Goal: Task Accomplishment & Management: Use online tool/utility

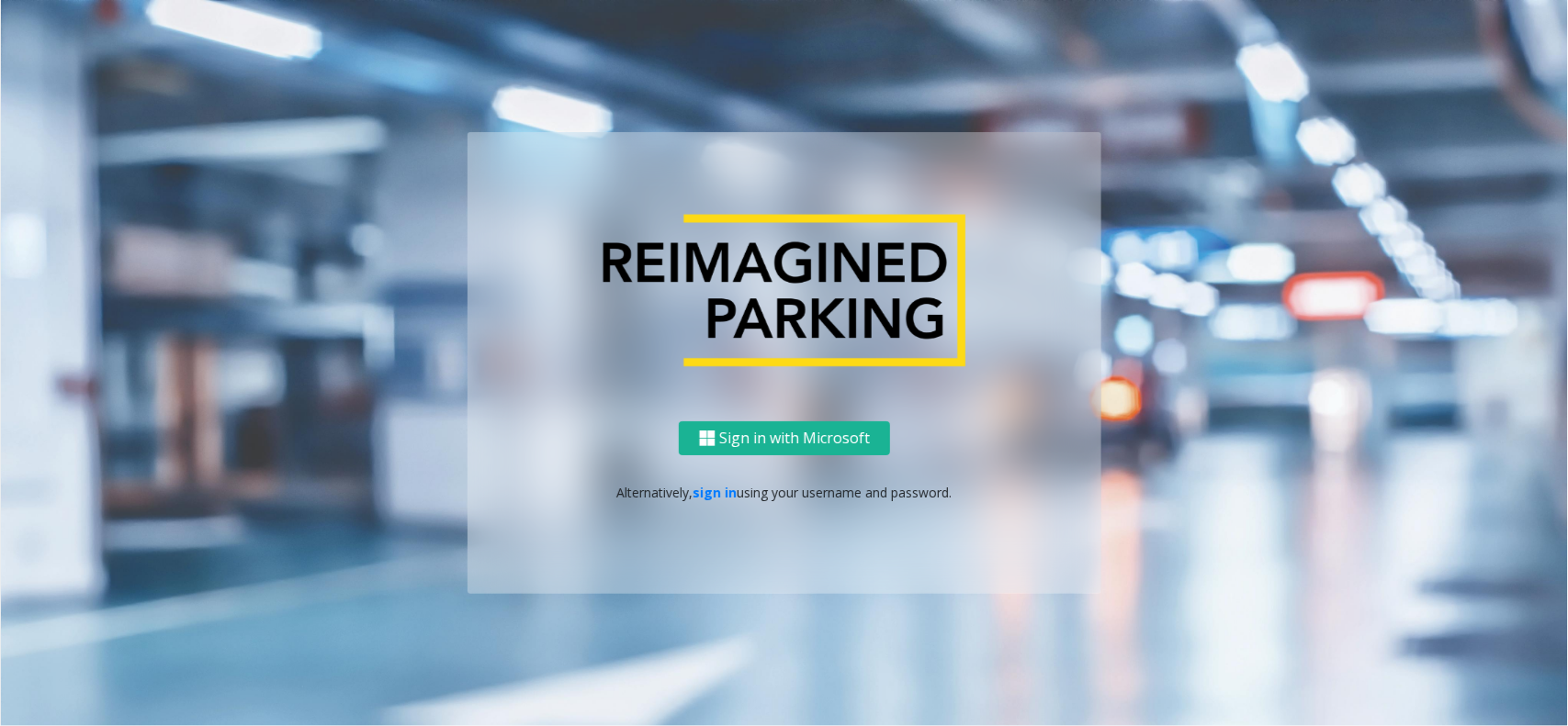
click at [718, 503] on div "Sign in with Microsoft Alternatively, sign in using your username and password." at bounding box center [784, 508] width 634 height 173
click at [721, 491] on link "sign in" at bounding box center [715, 493] width 44 height 17
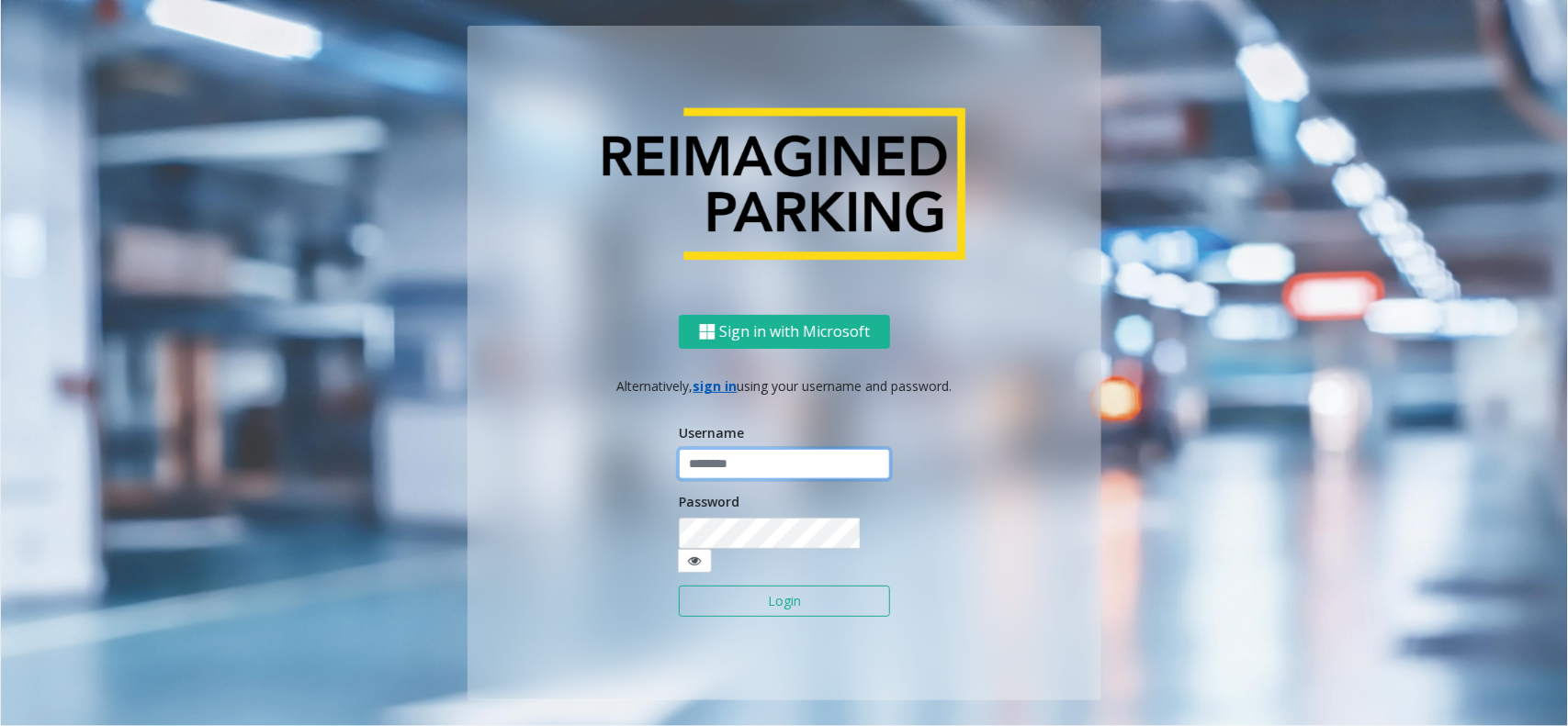
click at [728, 462] on input "text" at bounding box center [784, 465] width 212 height 31
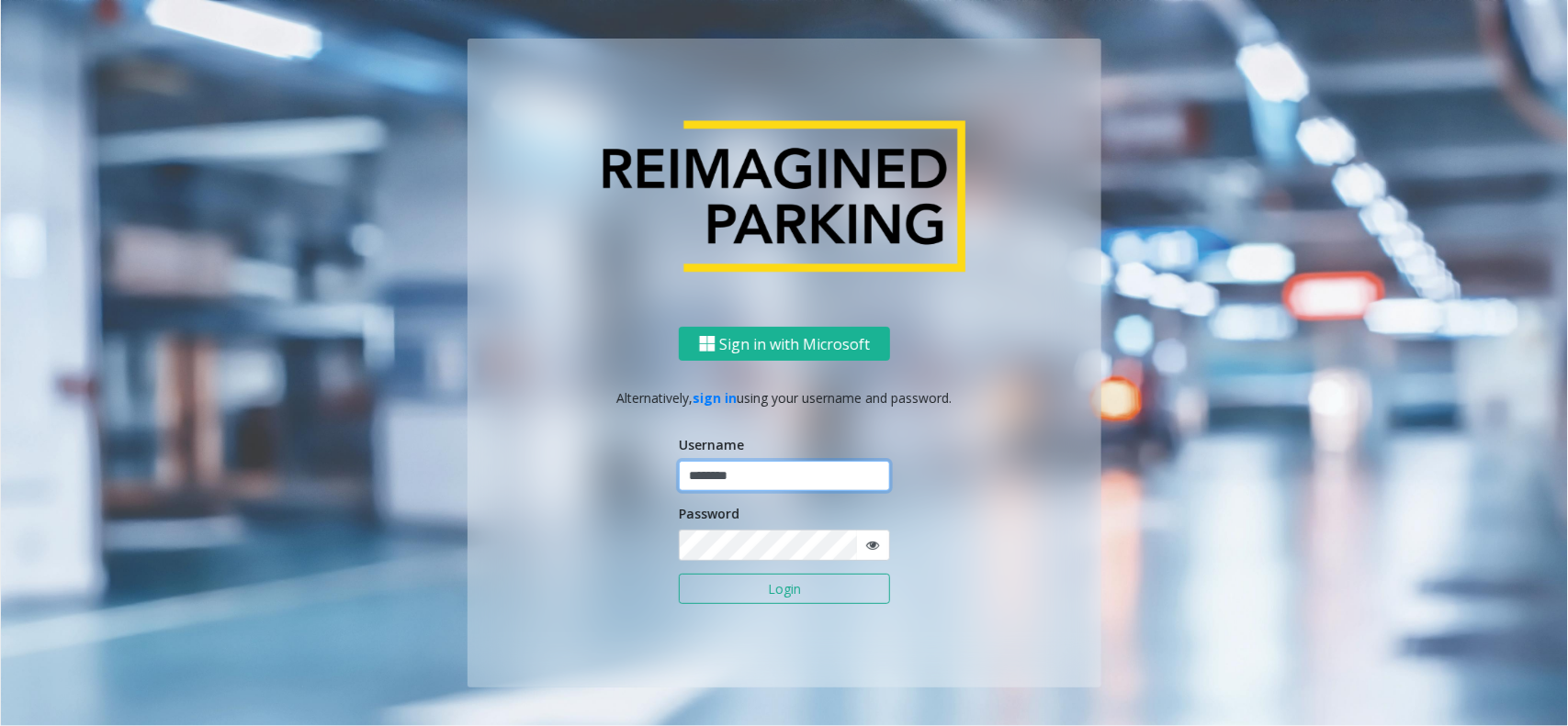
click at [762, 471] on input "********" at bounding box center [784, 477] width 212 height 31
click at [735, 478] on input "*********" at bounding box center [784, 477] width 212 height 31
type input "********"
click at [824, 604] on button "Login" at bounding box center [784, 589] width 212 height 31
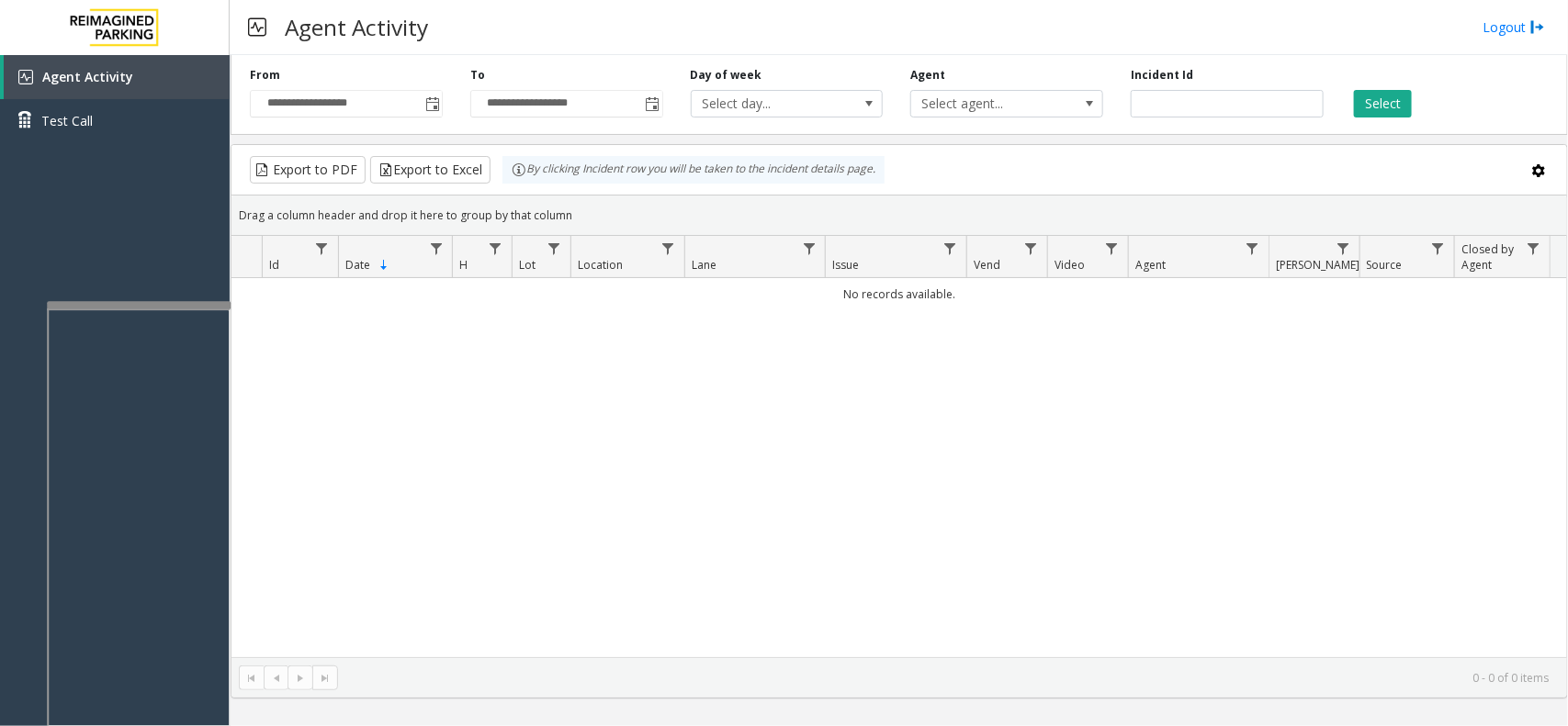
click at [145, 301] on div at bounding box center [138, 305] width 183 height 8
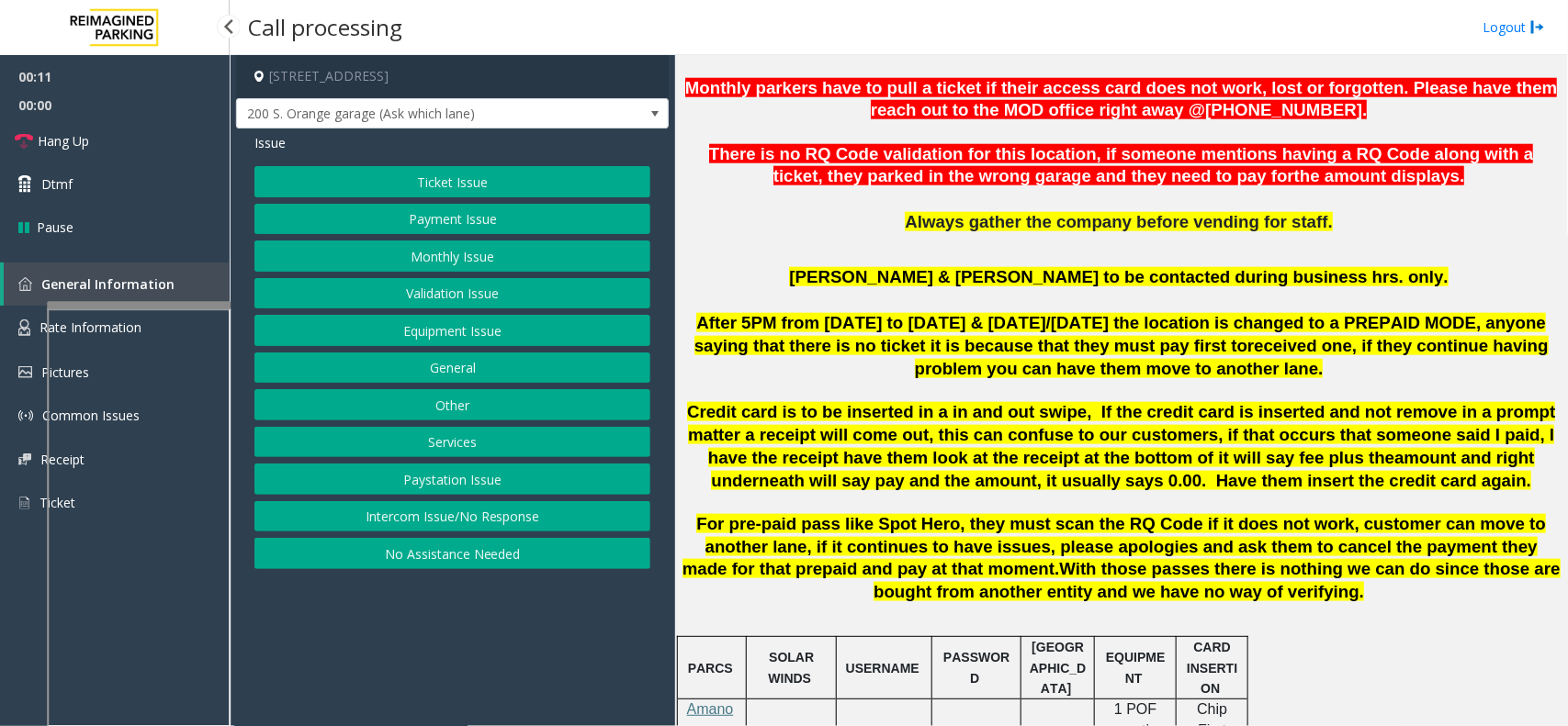
scroll to position [918, 0]
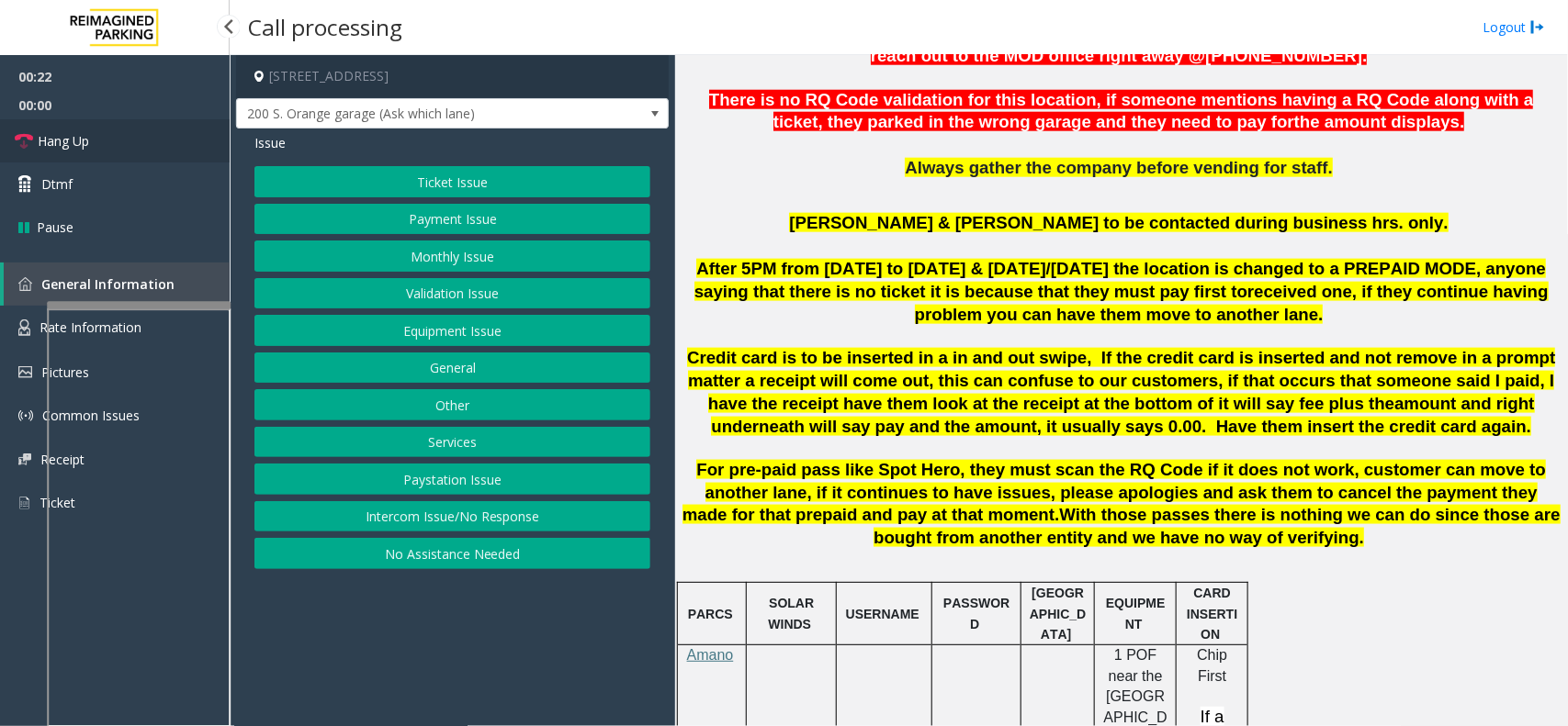
click at [76, 143] on span "Hang Up" at bounding box center [63, 141] width 51 height 19
click at [404, 555] on button "No Assistance Needed" at bounding box center [452, 553] width 396 height 31
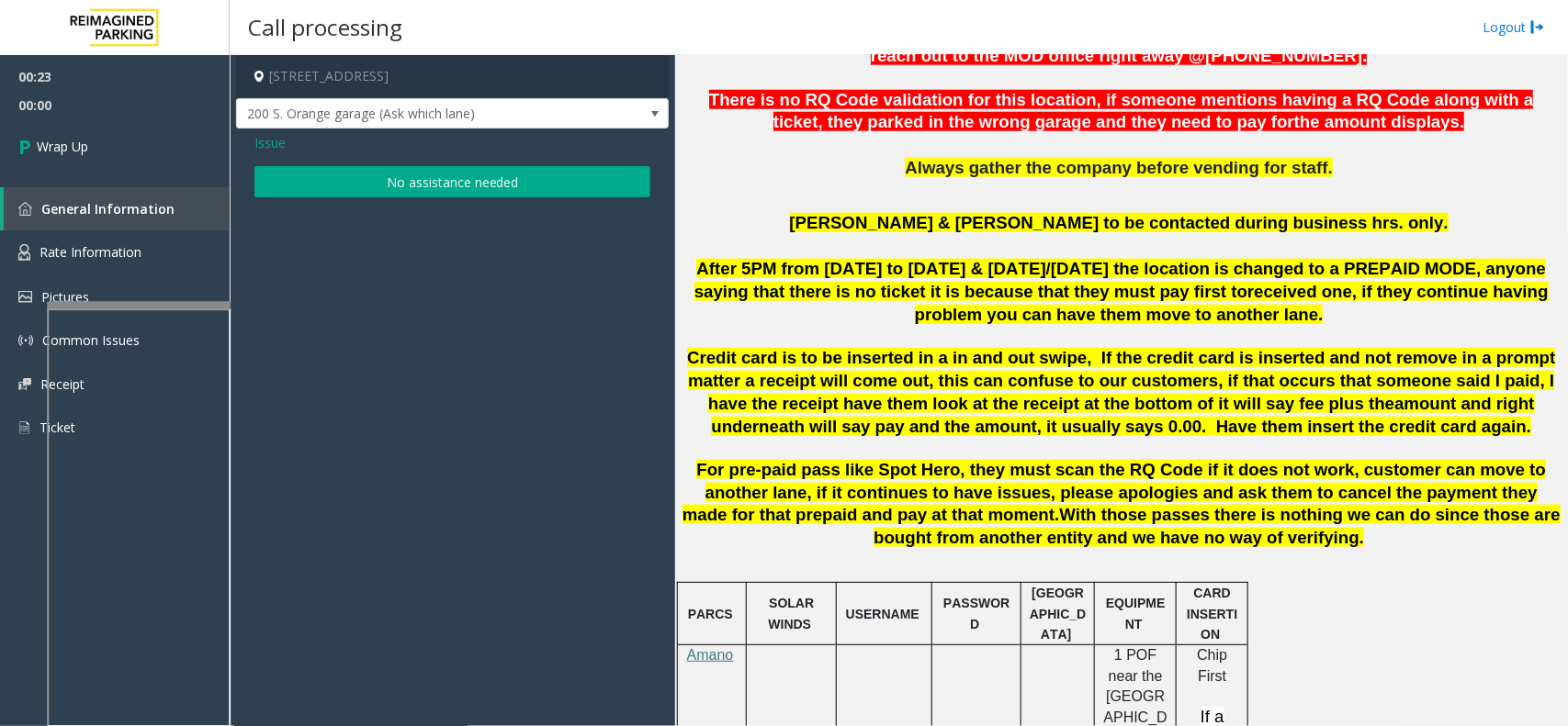
click at [358, 183] on button "No assistance needed" at bounding box center [452, 182] width 396 height 31
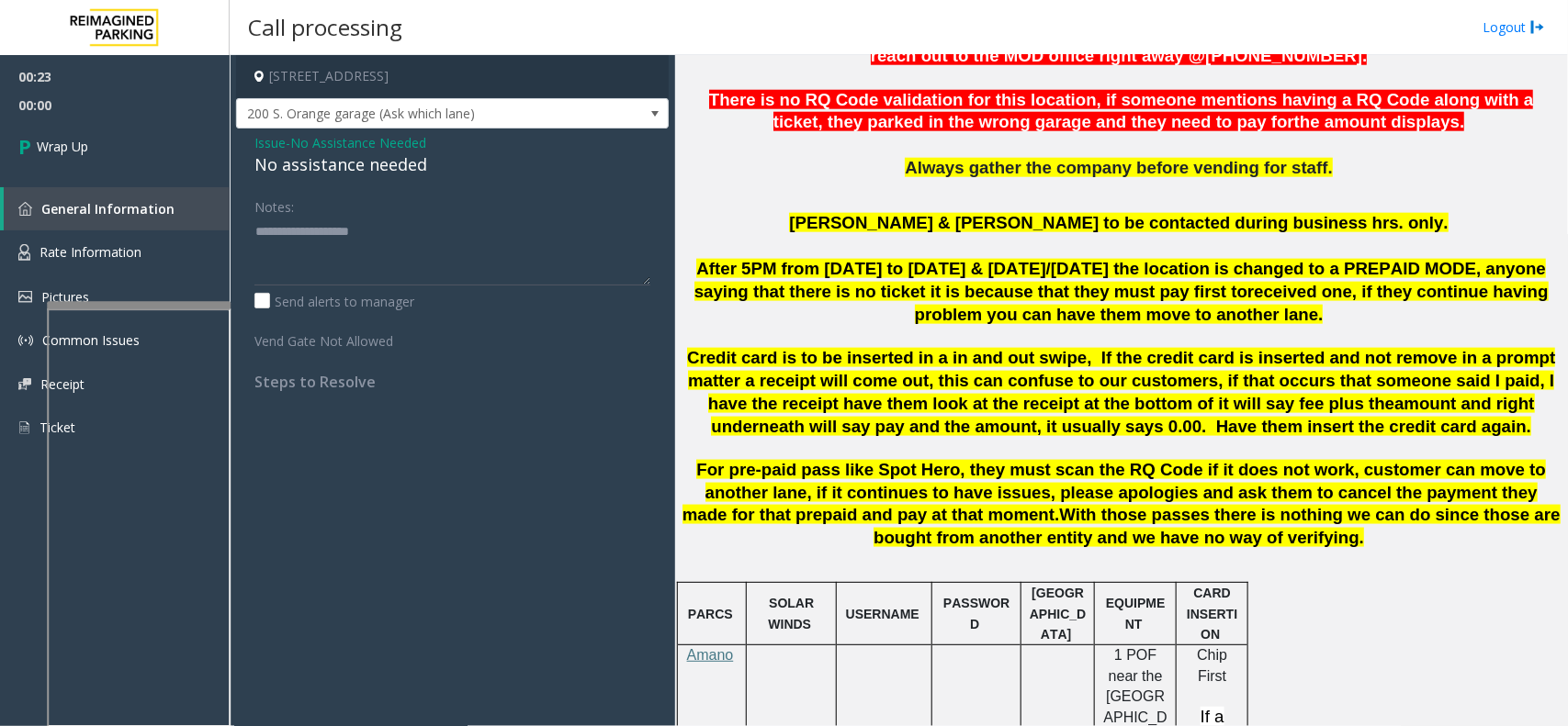
click at [345, 165] on div "No assistance needed" at bounding box center [452, 165] width 396 height 25
type textarea "**********"
click at [193, 152] on link "Wrap Up" at bounding box center [115, 147] width 230 height 54
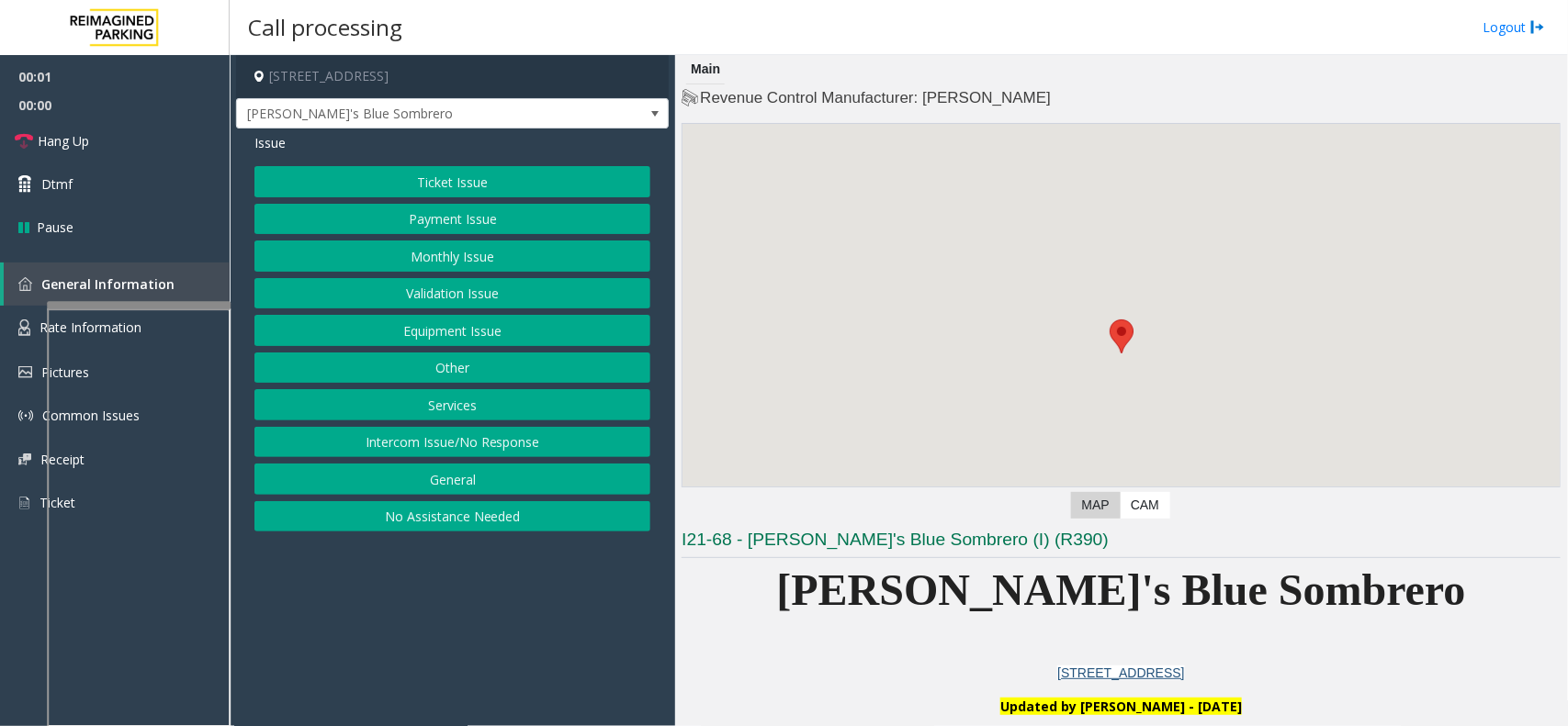
click at [499, 340] on button "Equipment Issue" at bounding box center [452, 330] width 396 height 31
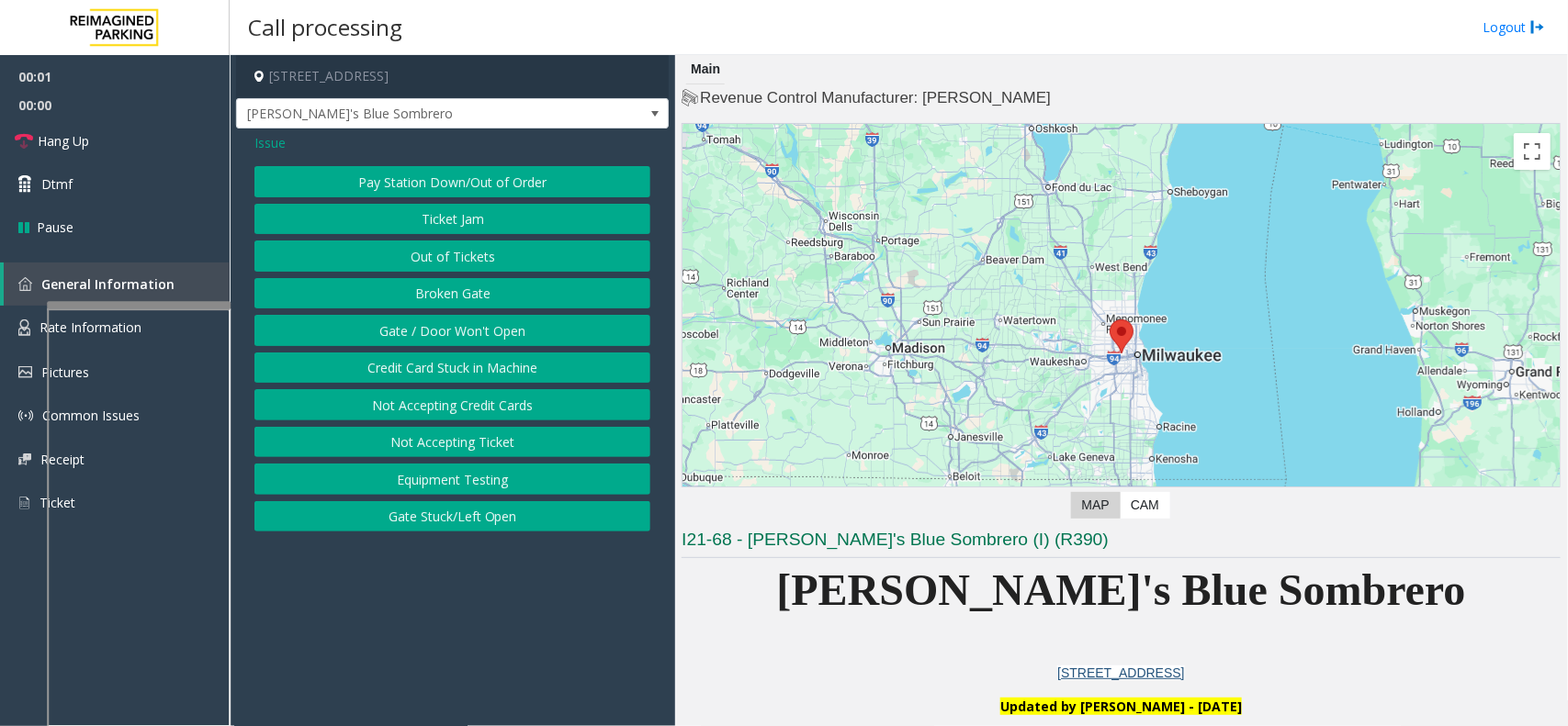
click at [498, 340] on button "Gate / Door Won't Open" at bounding box center [452, 330] width 396 height 31
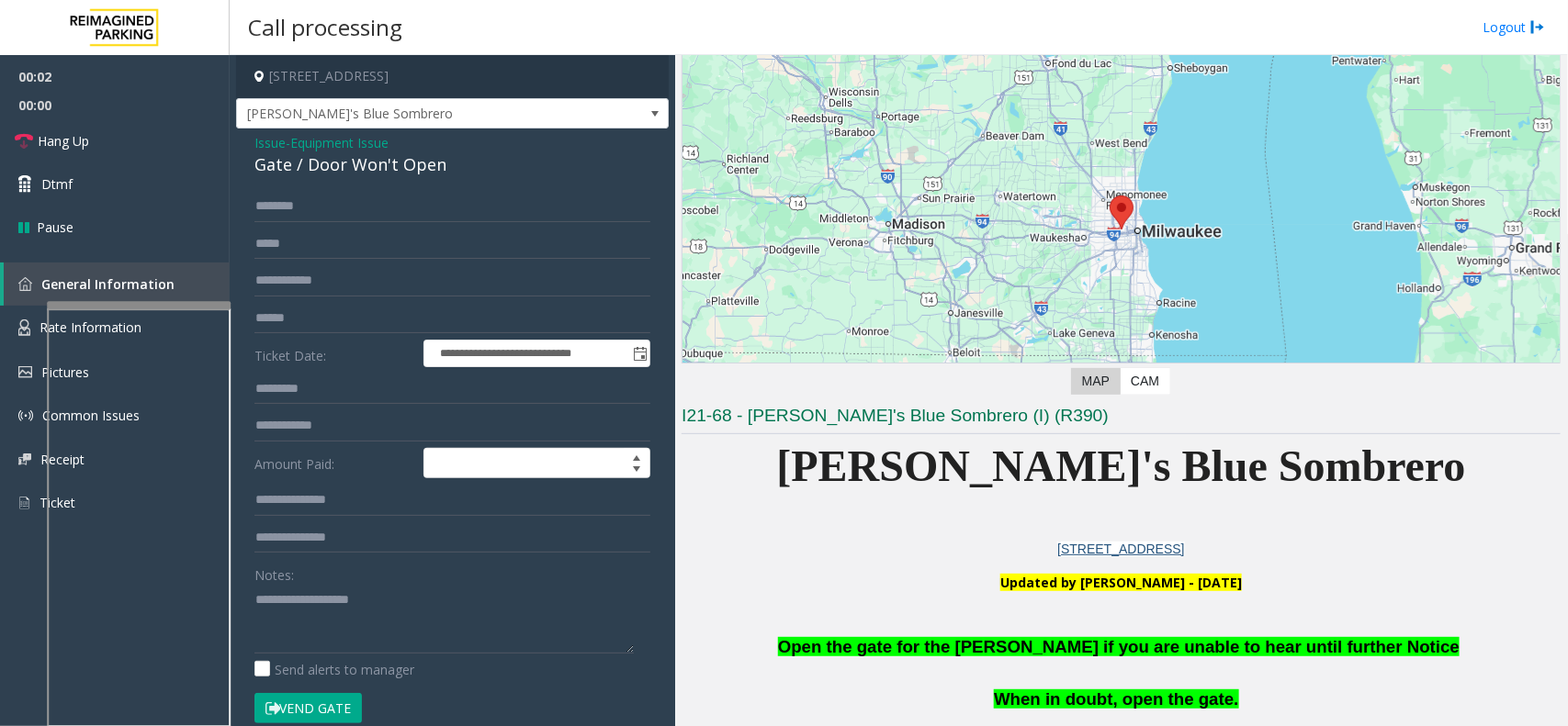
scroll to position [230, 0]
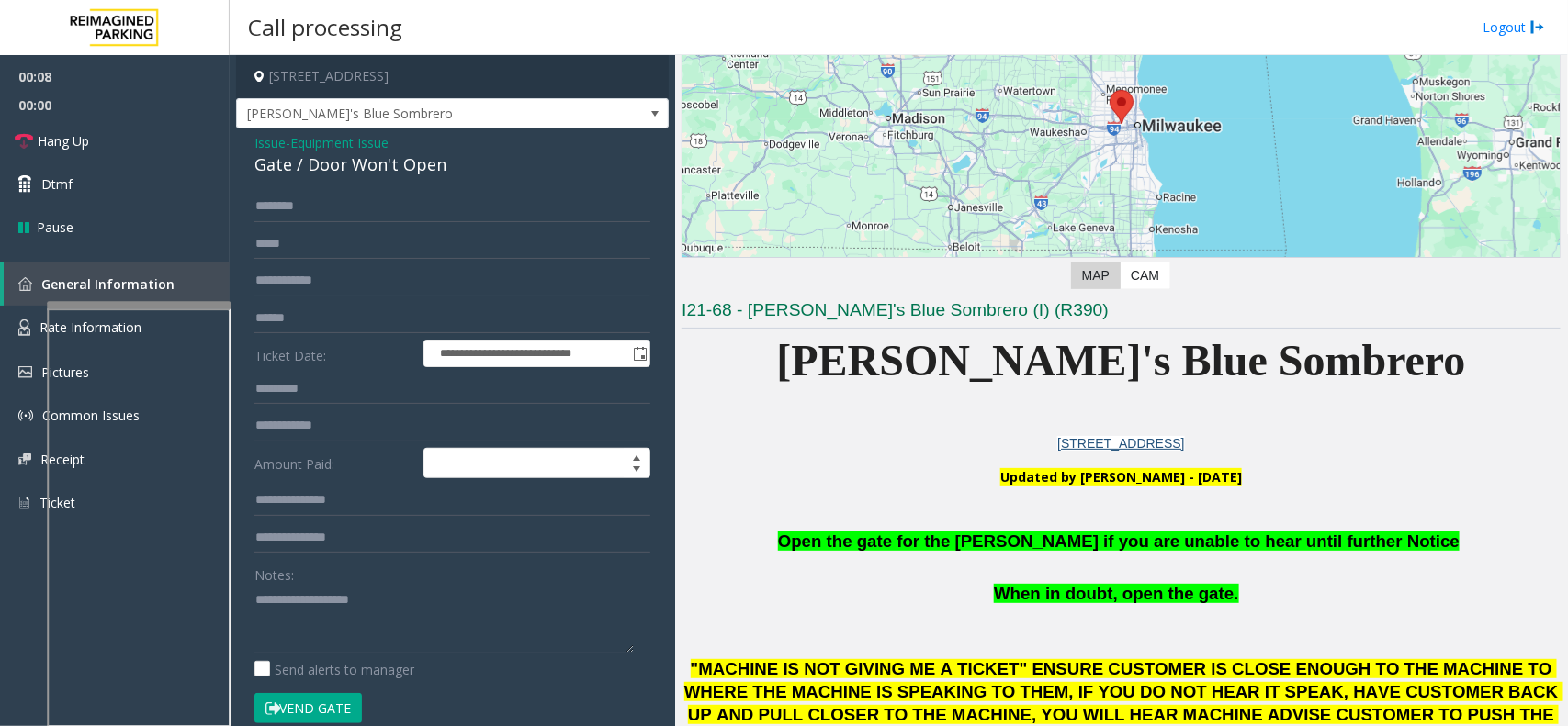
click at [335, 717] on button "Vend Gate" at bounding box center [308, 709] width 108 height 31
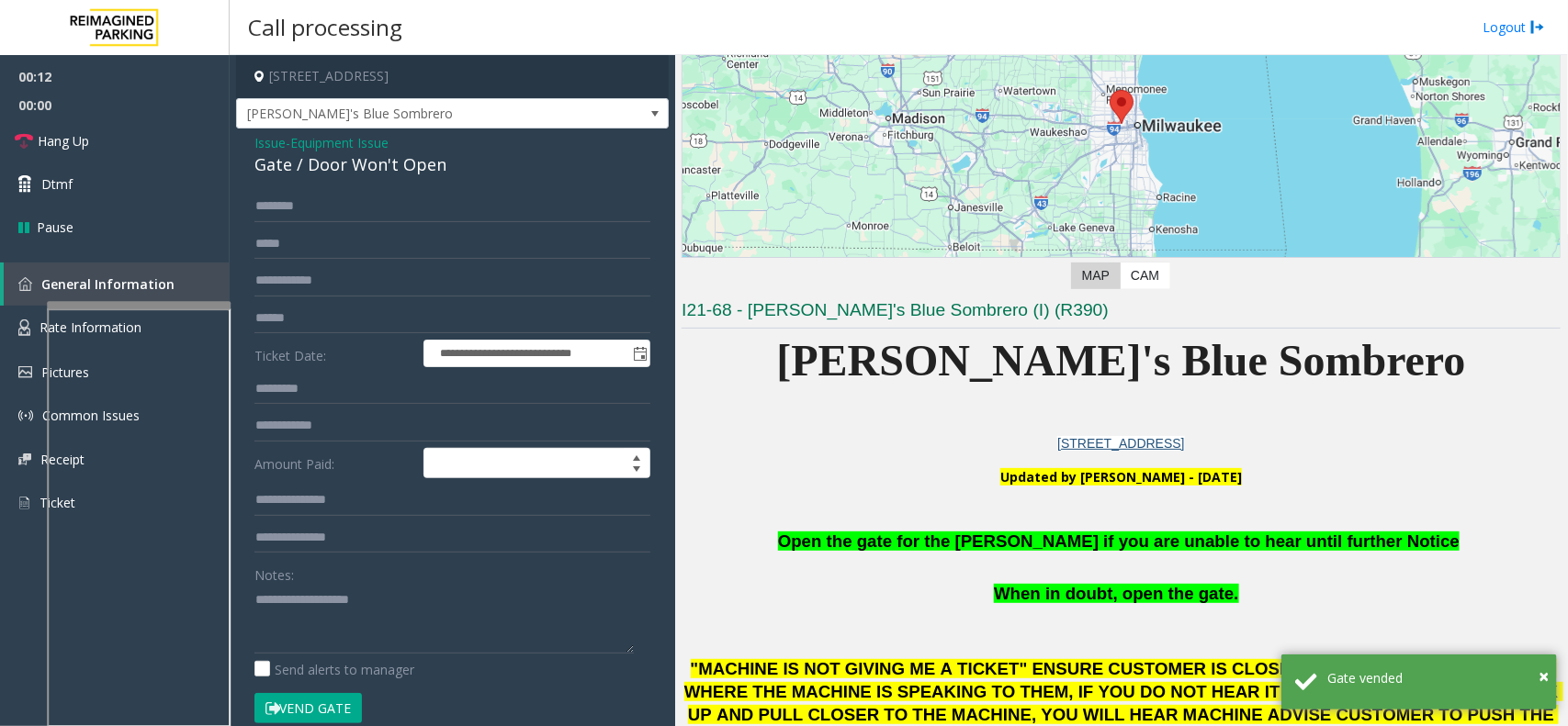
click at [984, 521] on p at bounding box center [1120, 518] width 879 height 25
click at [985, 525] on p at bounding box center [1120, 518] width 879 height 25
click at [988, 530] on p "Open the gate for the [PERSON_NAME] if you are unable to hear until further Not…" at bounding box center [1120, 543] width 879 height 25
click at [1006, 547] on span "Open the gate for the [PERSON_NAME] if you are unable to hear until further Not…" at bounding box center [1118, 542] width 682 height 19
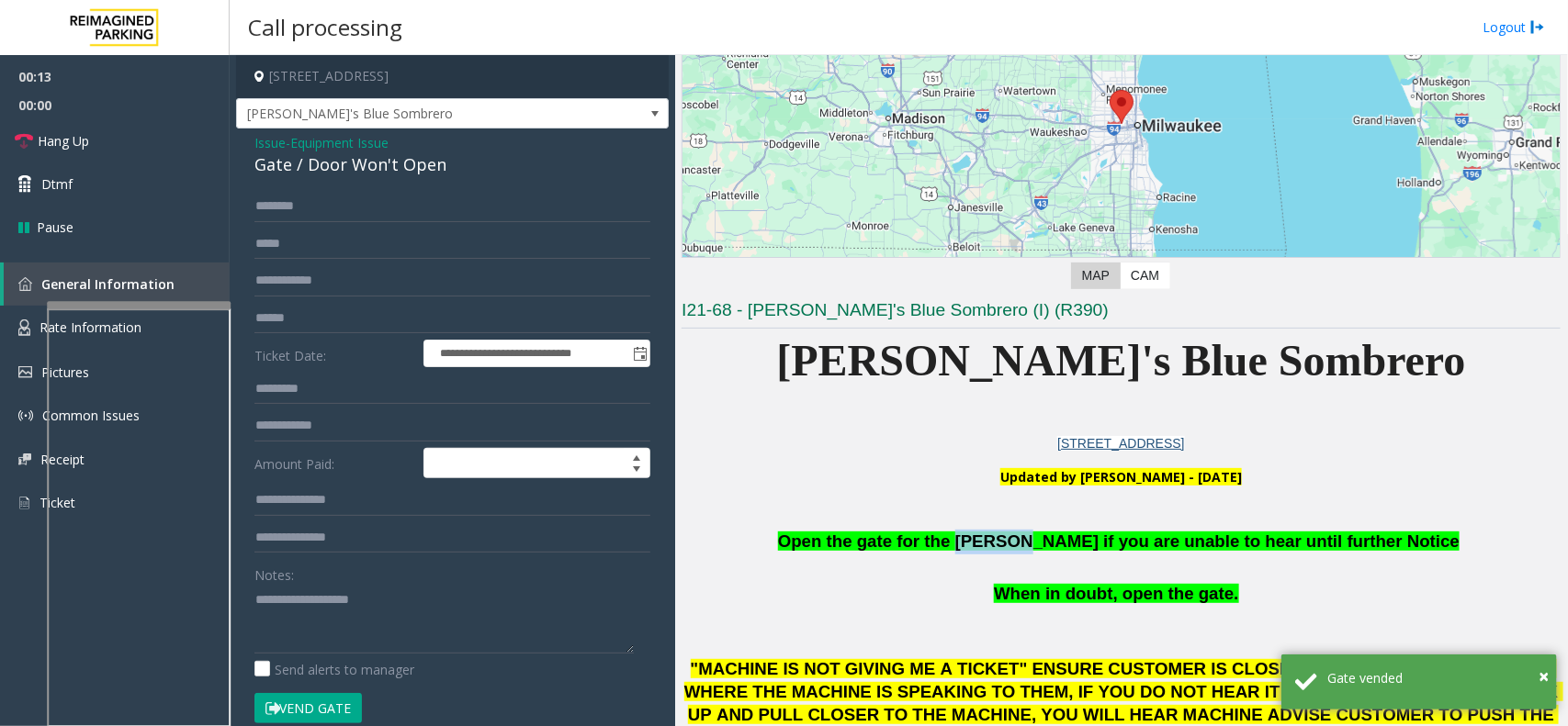
click at [1006, 547] on span "Open the gate for the [PERSON_NAME] if you are unable to hear until further Not…" at bounding box center [1118, 542] width 682 height 19
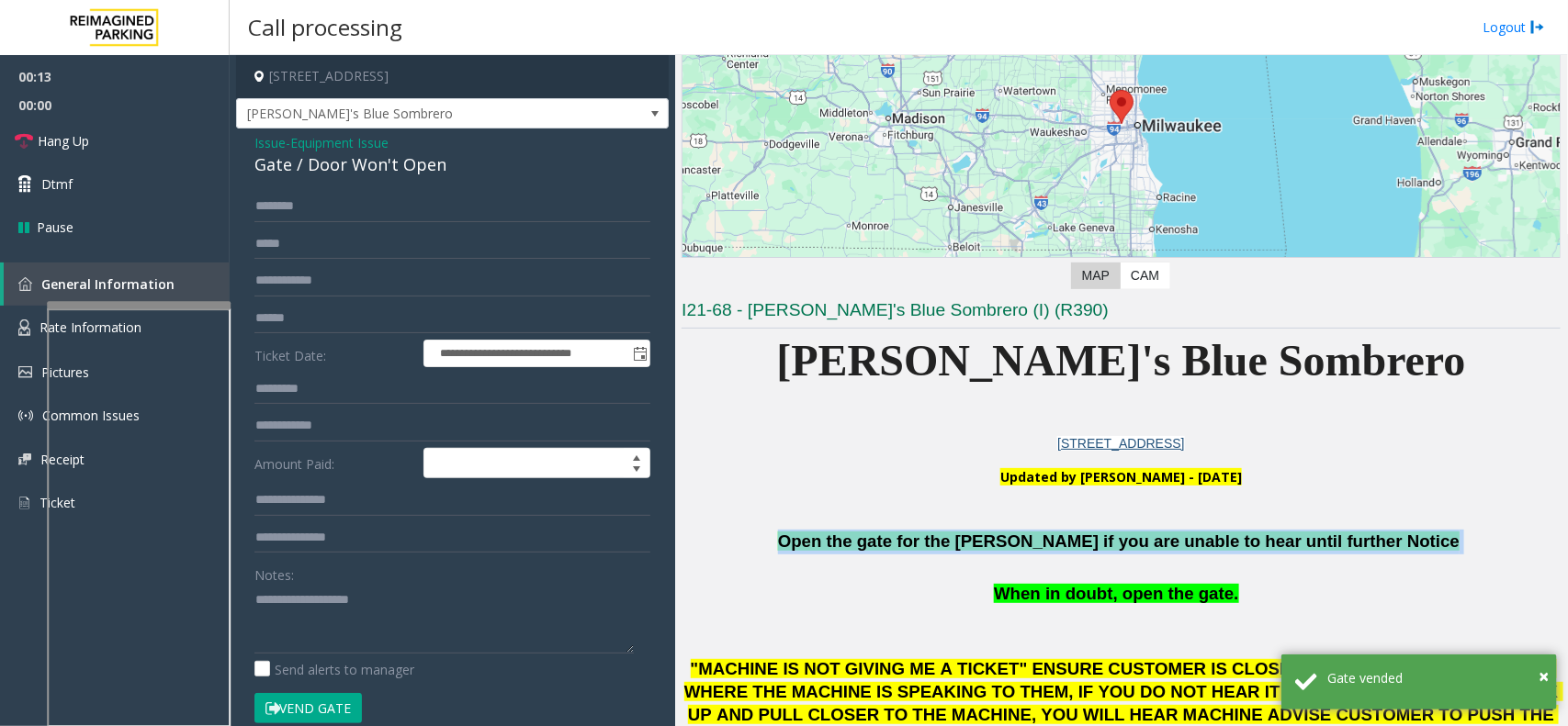
click at [1007, 547] on span "Open the gate for the [PERSON_NAME] if you are unable to hear until further Not…" at bounding box center [1118, 542] width 682 height 19
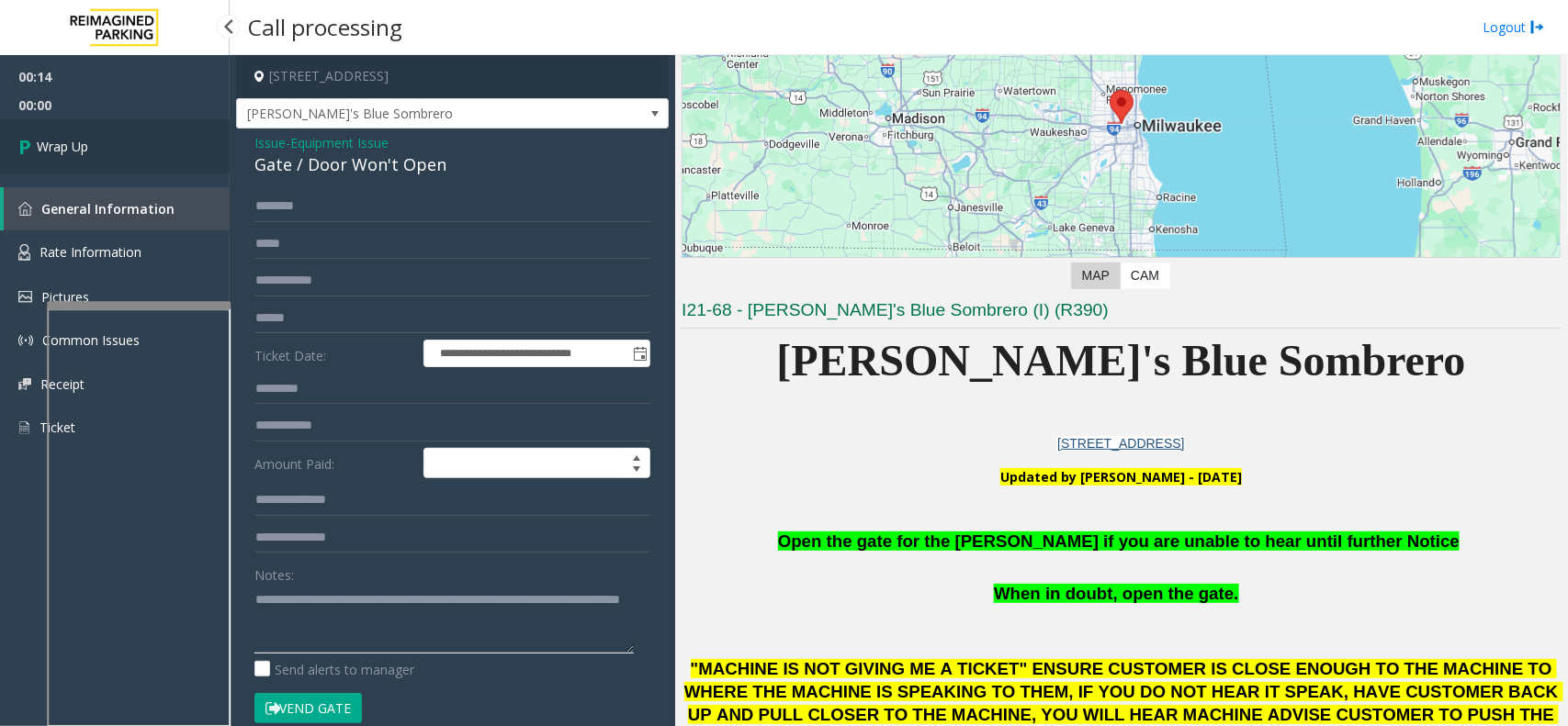
type textarea "**********"
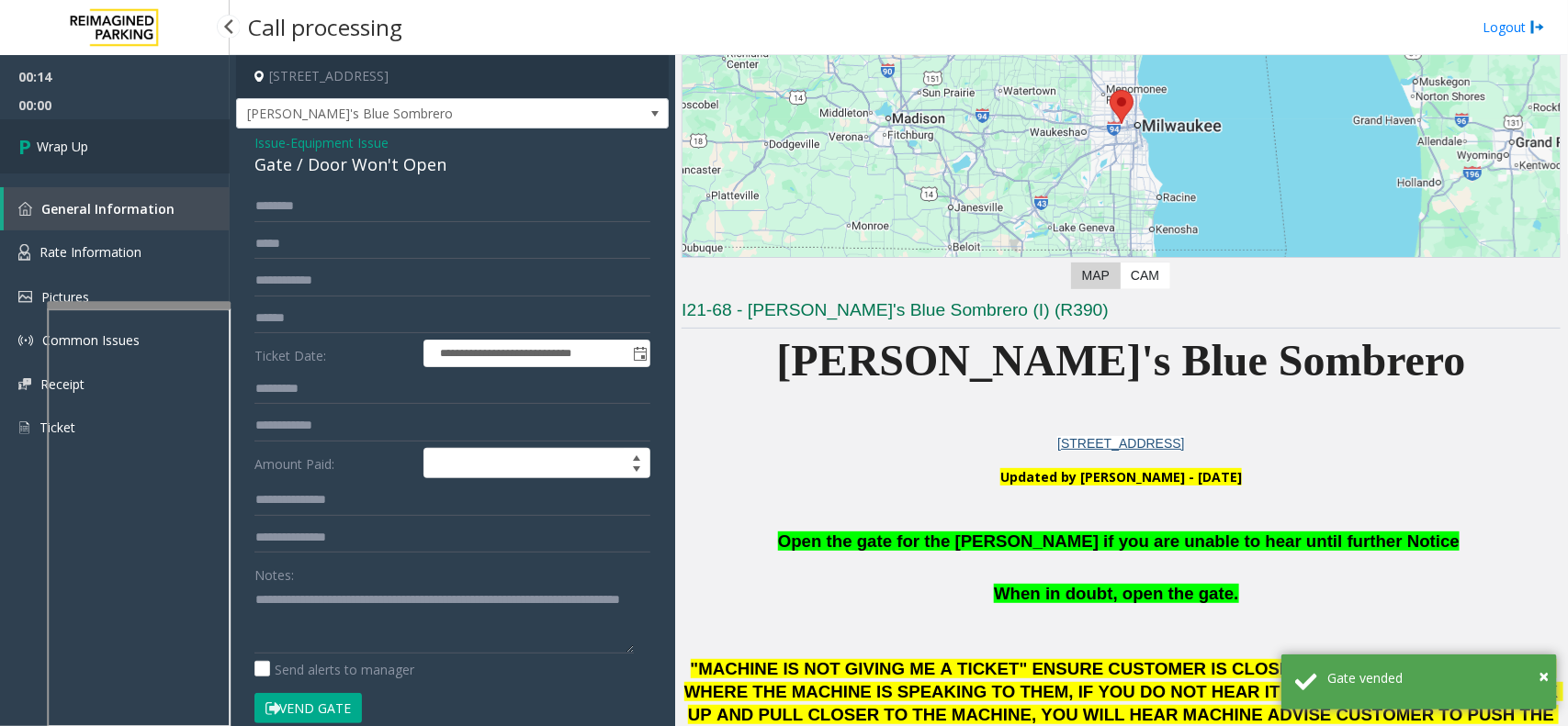
click at [119, 152] on link "Wrap Up" at bounding box center [115, 147] width 230 height 54
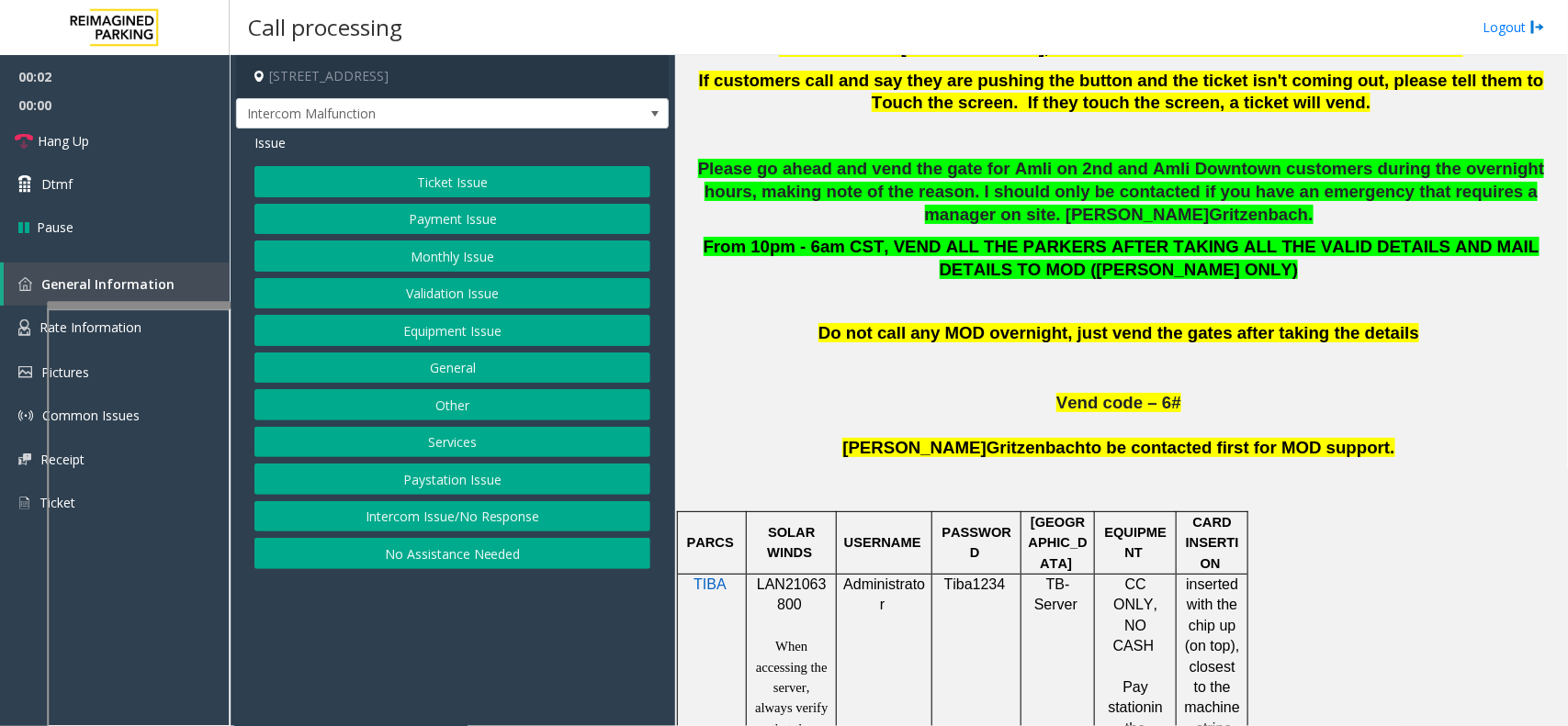
scroll to position [918, 0]
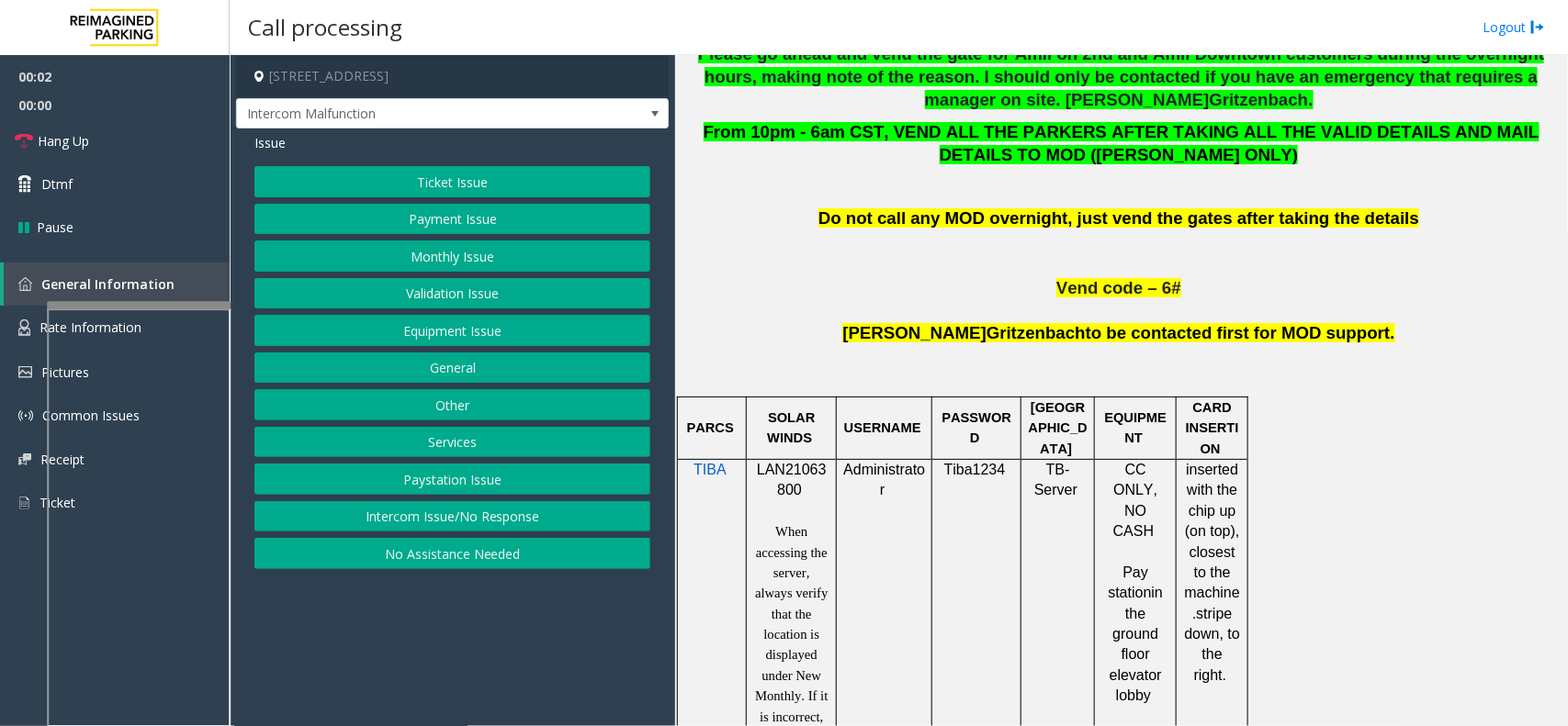
click at [813, 476] on span "LAN21063800" at bounding box center [792, 479] width 70 height 36
copy p "LAN21063800"
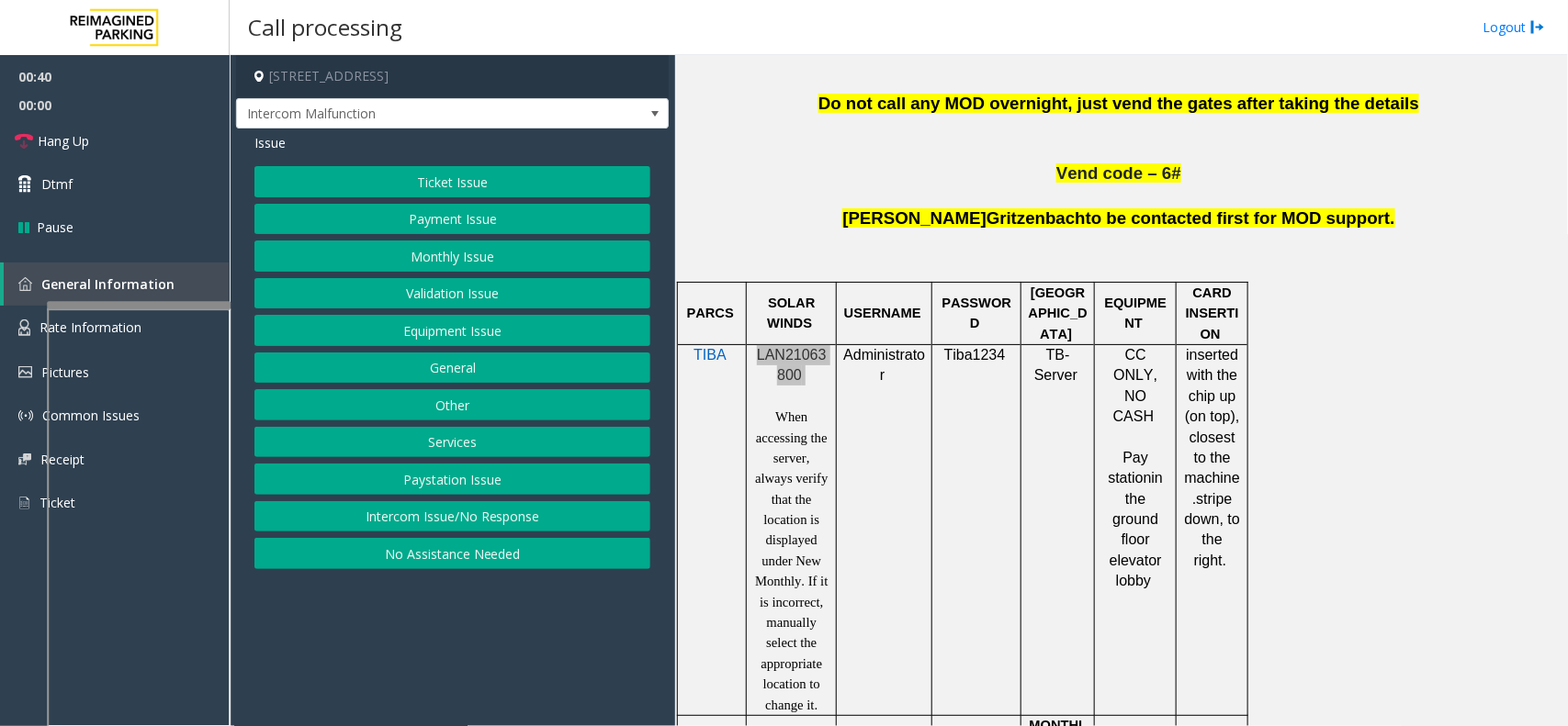
scroll to position [574, 0]
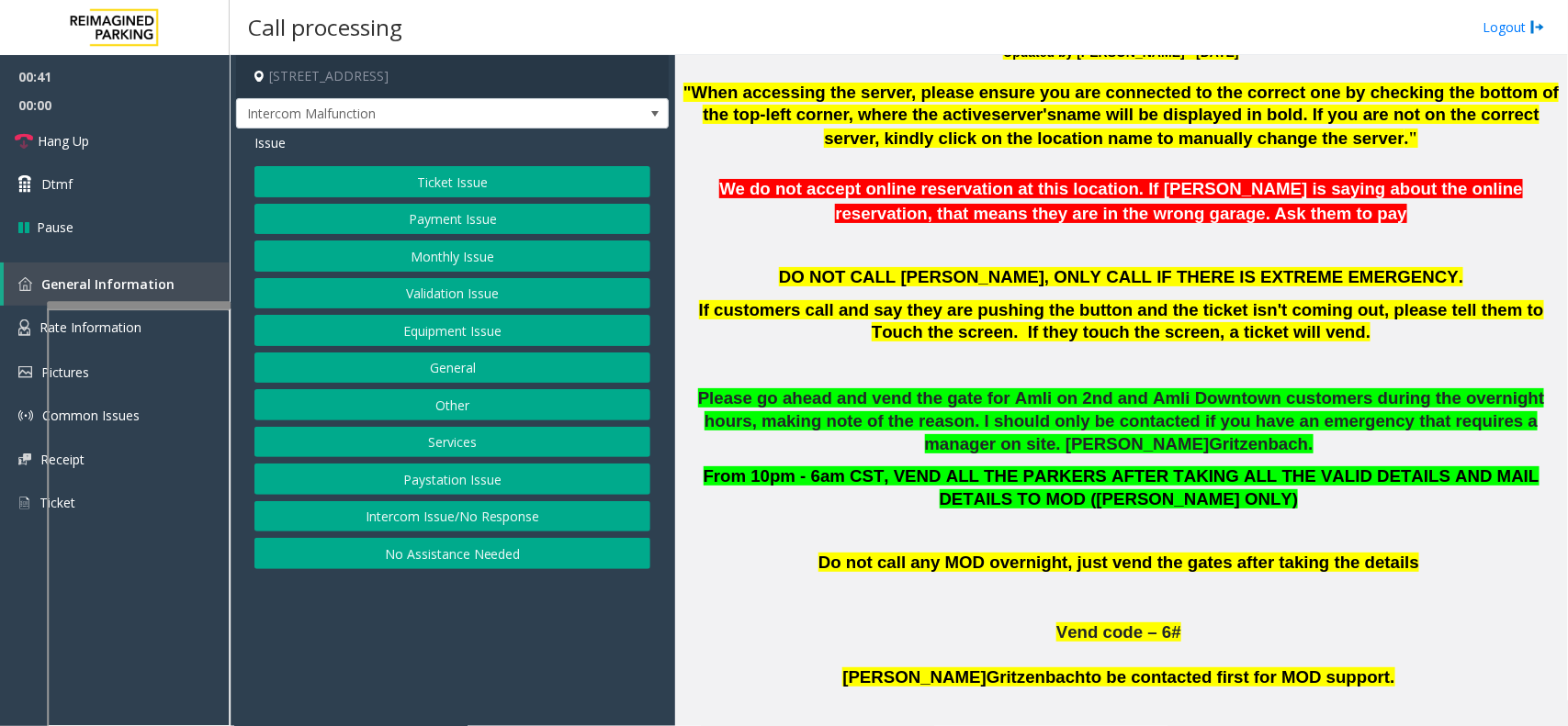
click at [501, 287] on button "Validation Issue" at bounding box center [452, 294] width 396 height 31
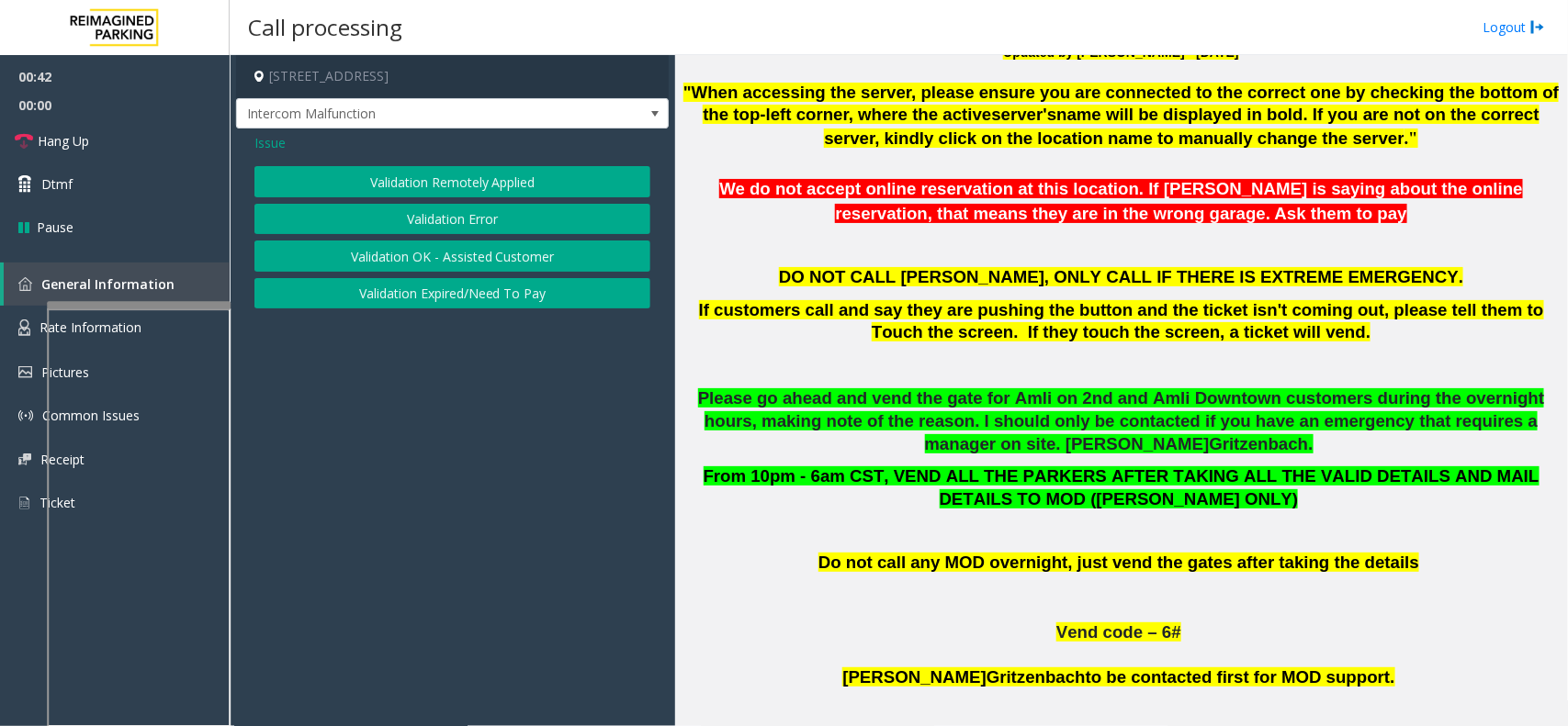
click at [492, 208] on button "Validation Error" at bounding box center [452, 219] width 396 height 31
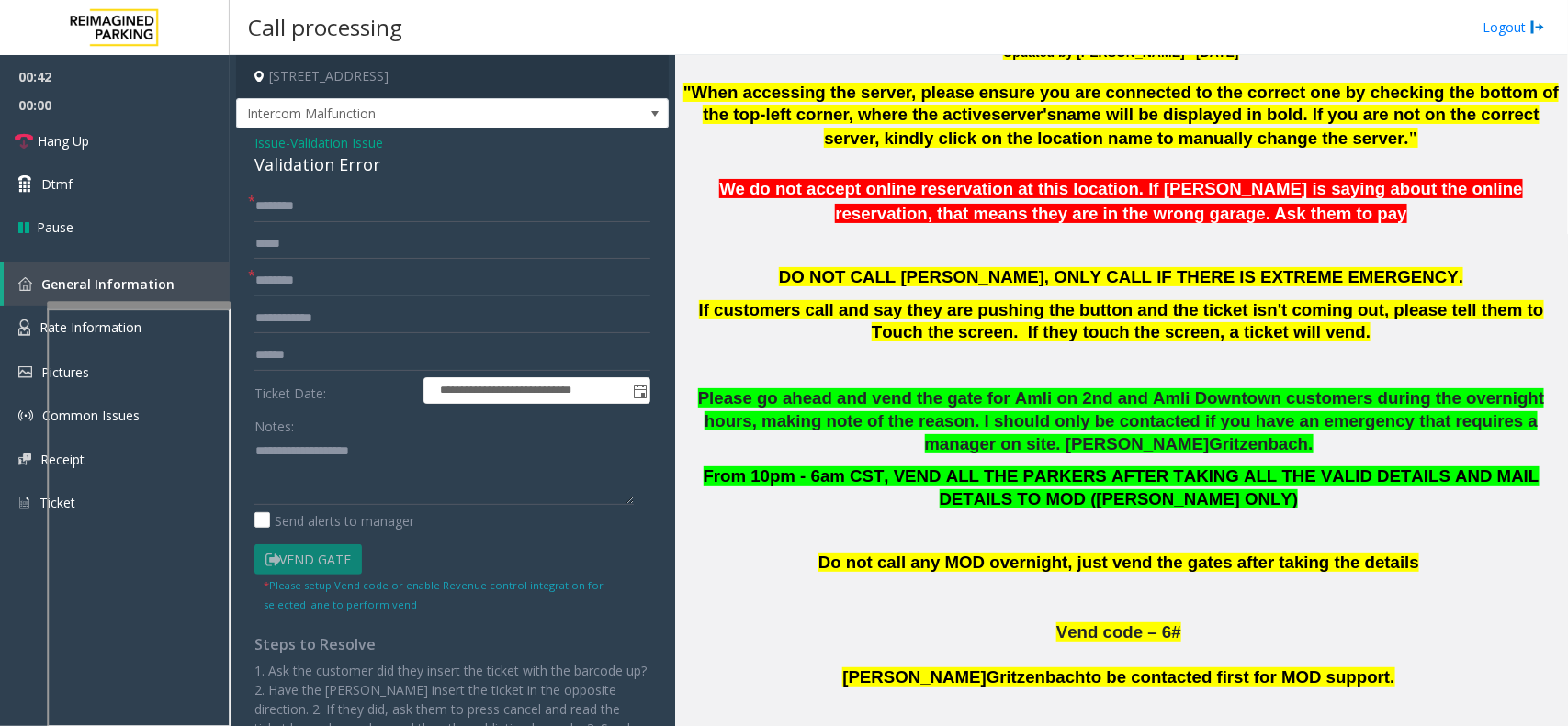
click at [332, 273] on input "text" at bounding box center [452, 280] width 396 height 31
click at [349, 189] on div "**********" at bounding box center [452, 499] width 433 height 742
drag, startPoint x: 338, startPoint y: 309, endPoint x: 332, endPoint y: 343, distance: 34.5
click at [338, 314] on input "text" at bounding box center [452, 318] width 396 height 31
click at [332, 343] on input "text" at bounding box center [452, 355] width 396 height 31
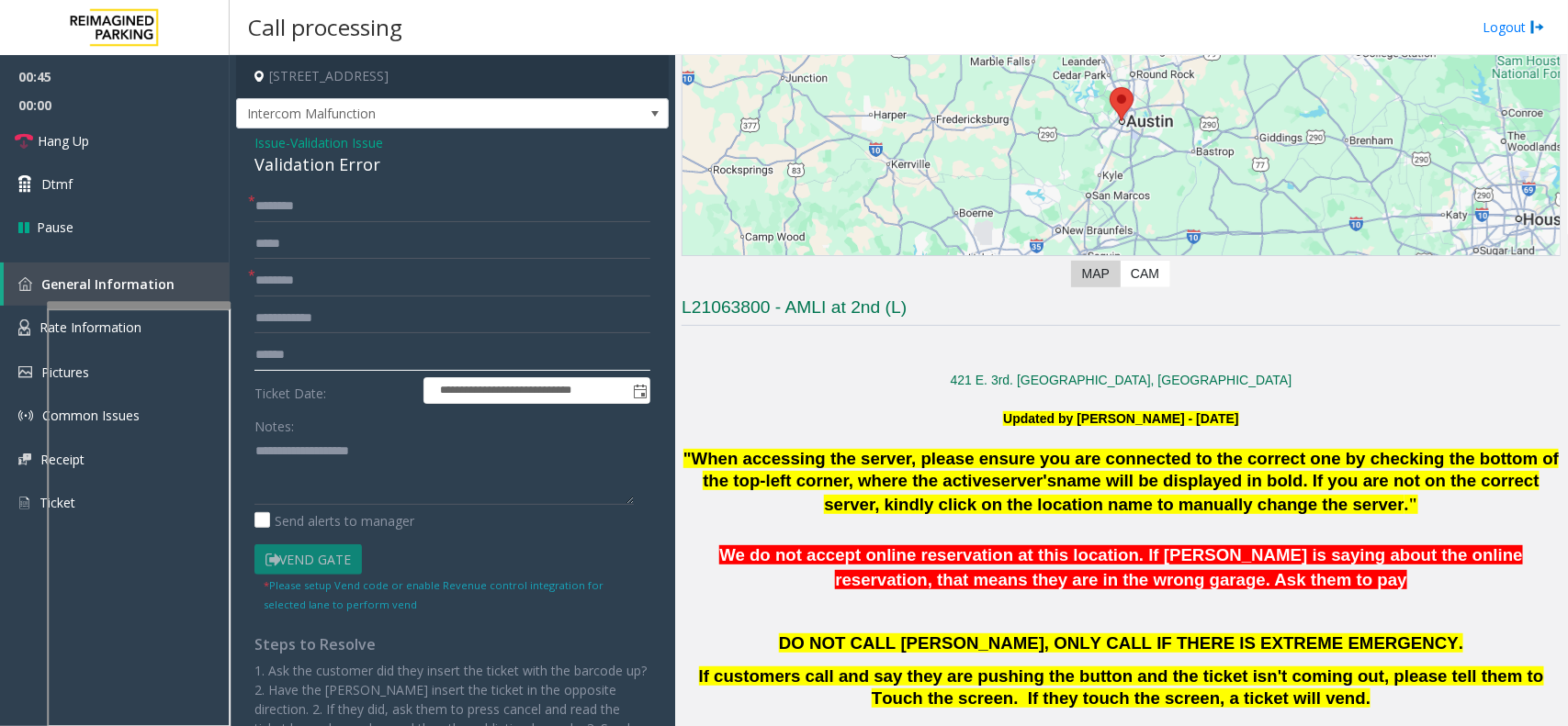
scroll to position [230, 0]
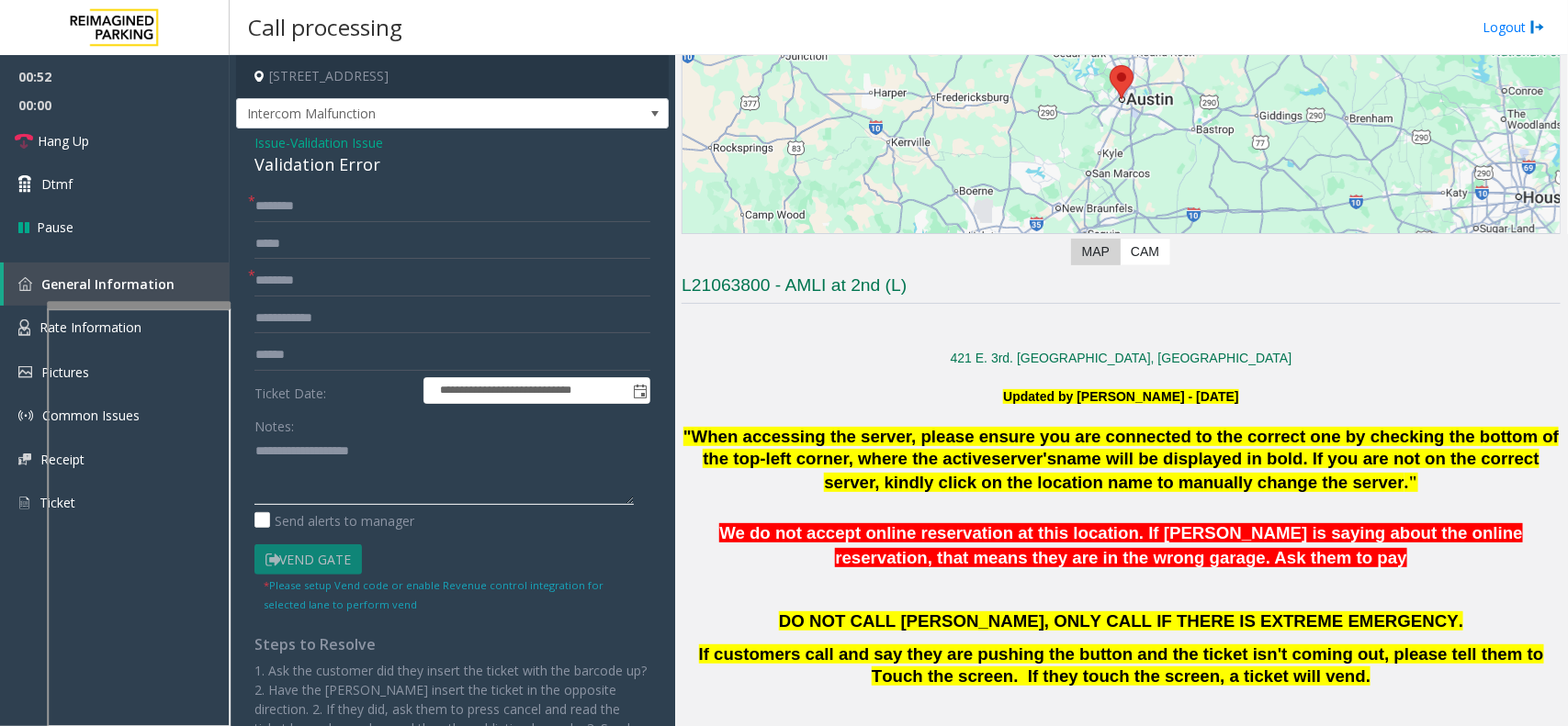
click at [366, 450] on textarea at bounding box center [444, 470] width 380 height 69
click at [319, 280] on input "text" at bounding box center [452, 280] width 396 height 31
click at [305, 342] on input "text" at bounding box center [452, 355] width 396 height 31
click at [299, 361] on input "text" at bounding box center [452, 355] width 396 height 31
click at [810, 284] on h3 "L21063800 - AMLI at 2nd (L)" at bounding box center [1120, 288] width 879 height 30
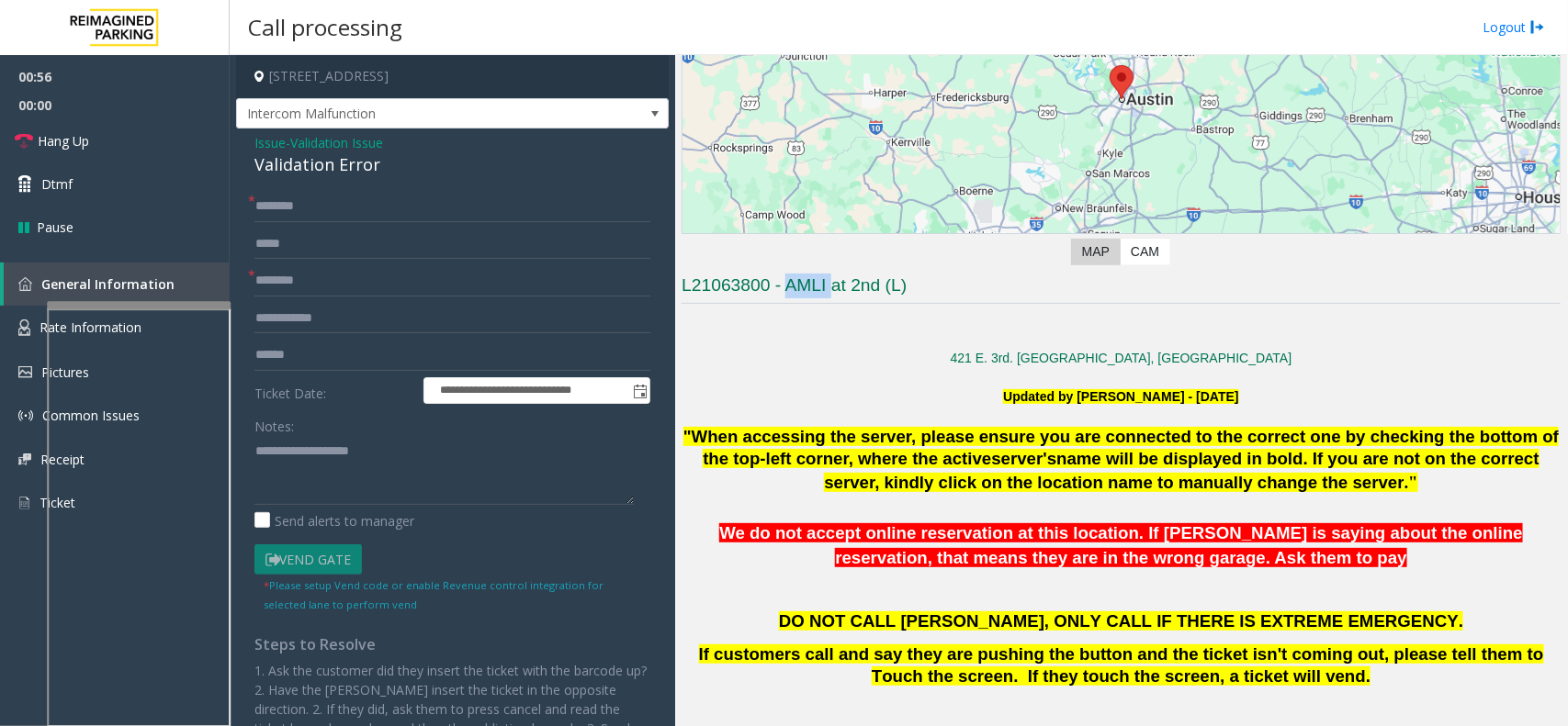
click at [810, 284] on h3 "L21063800 - AMLI at 2nd (L)" at bounding box center [1120, 288] width 879 height 30
type input "****"
click at [300, 429] on div "Notes:" at bounding box center [452, 457] width 396 height 94
click at [284, 469] on textarea at bounding box center [444, 470] width 380 height 69
click at [281, 361] on input "text" at bounding box center [452, 355] width 396 height 31
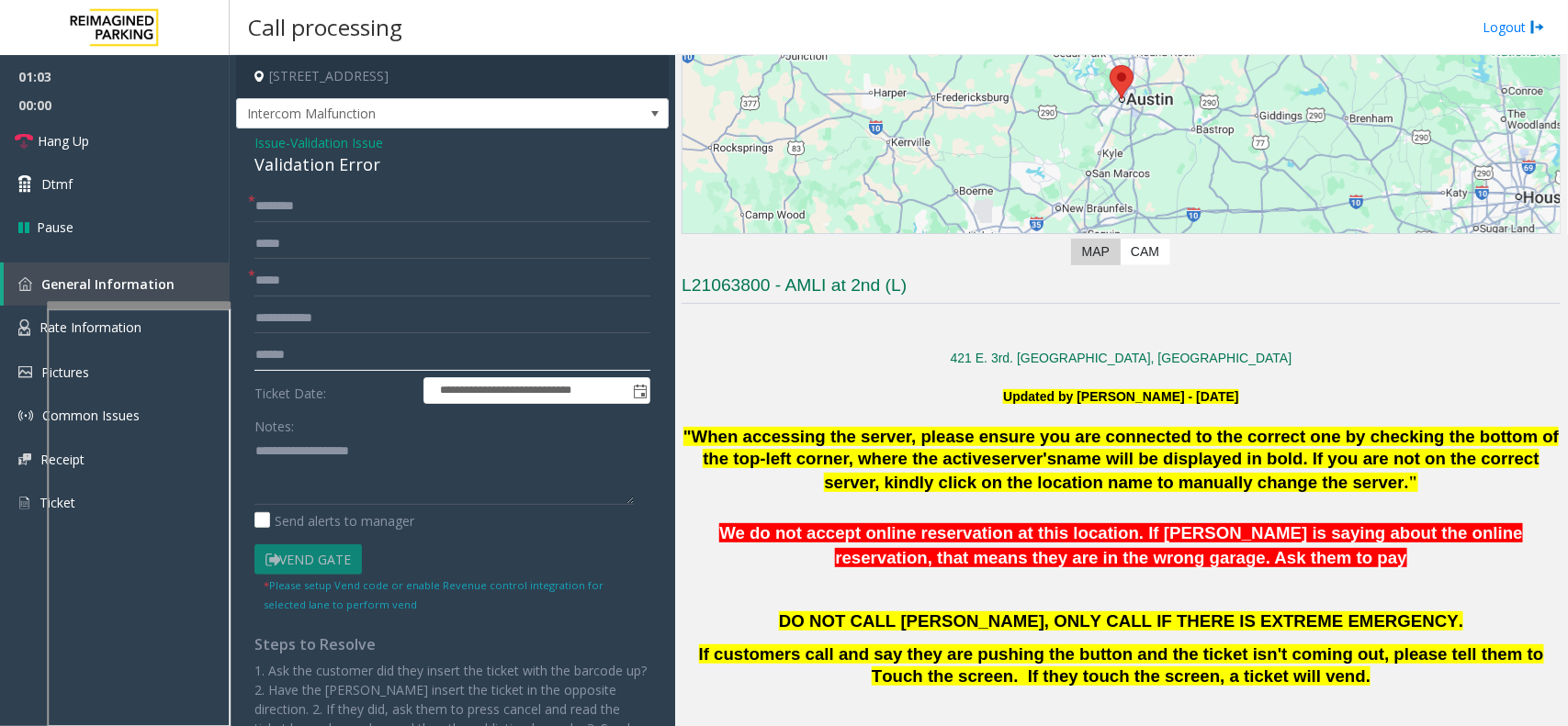
click at [279, 354] on input "text" at bounding box center [452, 355] width 396 height 31
type input "*******"
click at [289, 215] on input "text" at bounding box center [452, 207] width 396 height 31
click at [286, 446] on textarea at bounding box center [444, 470] width 380 height 69
click at [355, 464] on textarea at bounding box center [444, 470] width 380 height 69
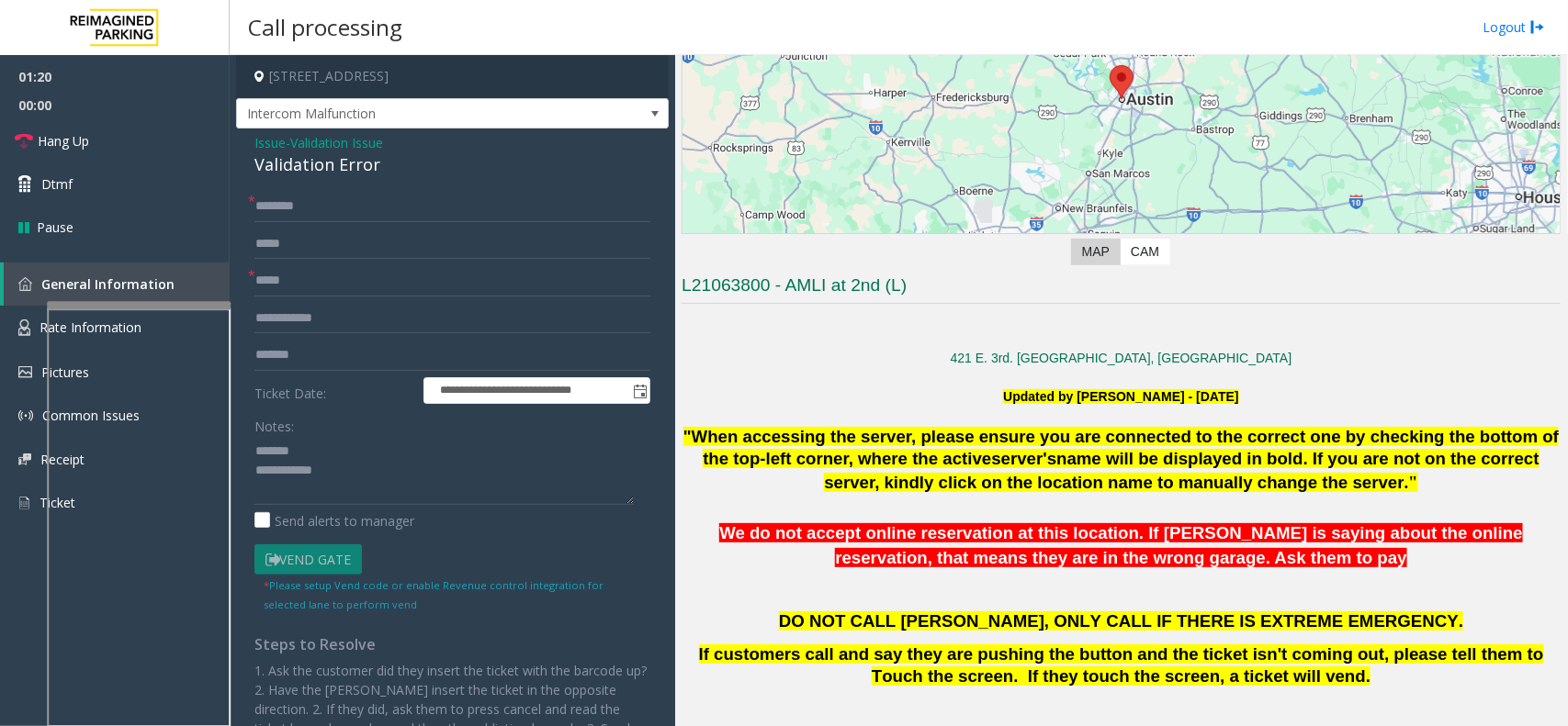
drag, startPoint x: 348, startPoint y: 432, endPoint x: 342, endPoint y: 444, distance: 13.4
click at [346, 439] on div "Notes:" at bounding box center [452, 457] width 396 height 94
click at [342, 444] on textarea at bounding box center [444, 470] width 380 height 69
click at [329, 170] on div "Validation Error" at bounding box center [452, 165] width 396 height 25
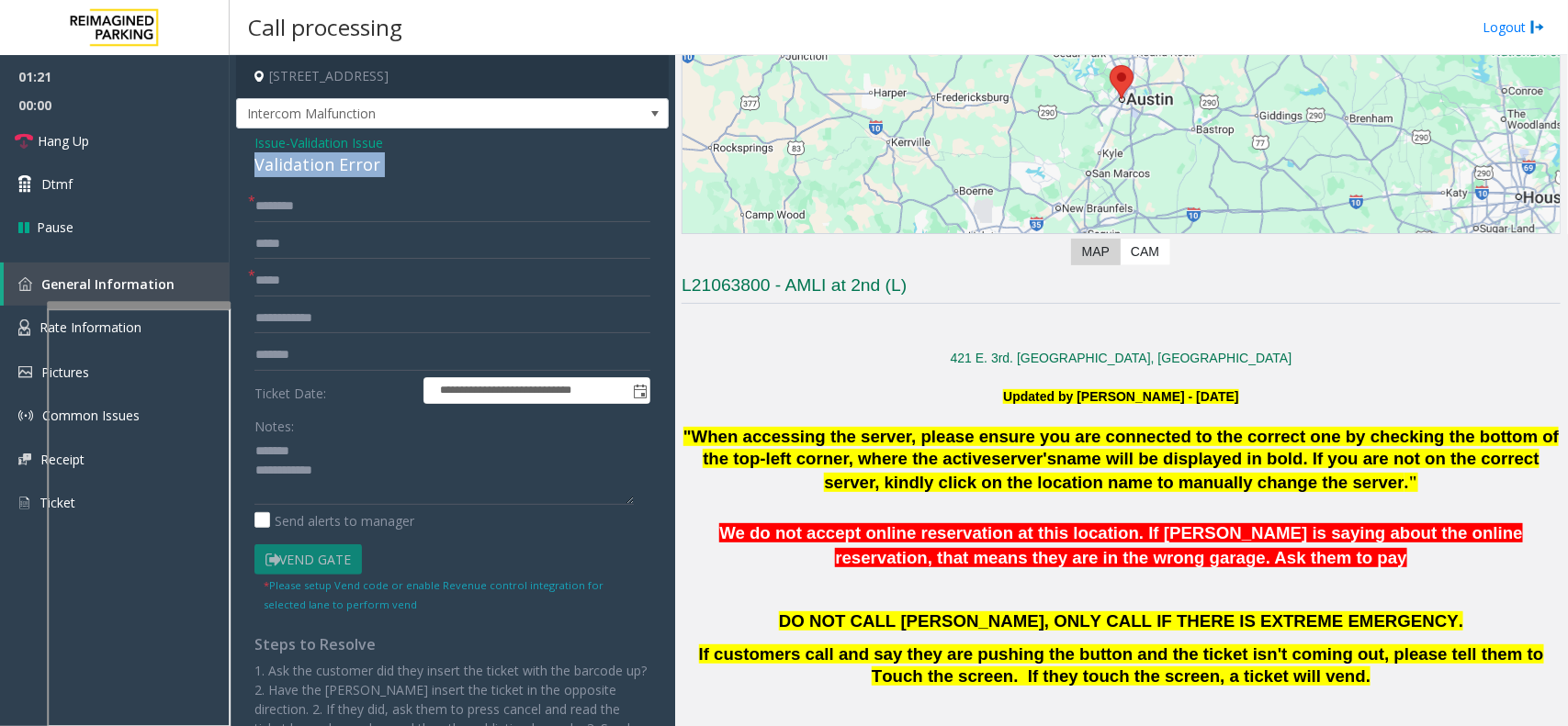
click at [329, 170] on div "Validation Error" at bounding box center [452, 165] width 396 height 25
click at [404, 471] on textarea at bounding box center [444, 470] width 380 height 69
type textarea "**********"
click at [306, 229] on input "text" at bounding box center [452, 245] width 396 height 31
click at [304, 215] on input "text" at bounding box center [452, 207] width 396 height 31
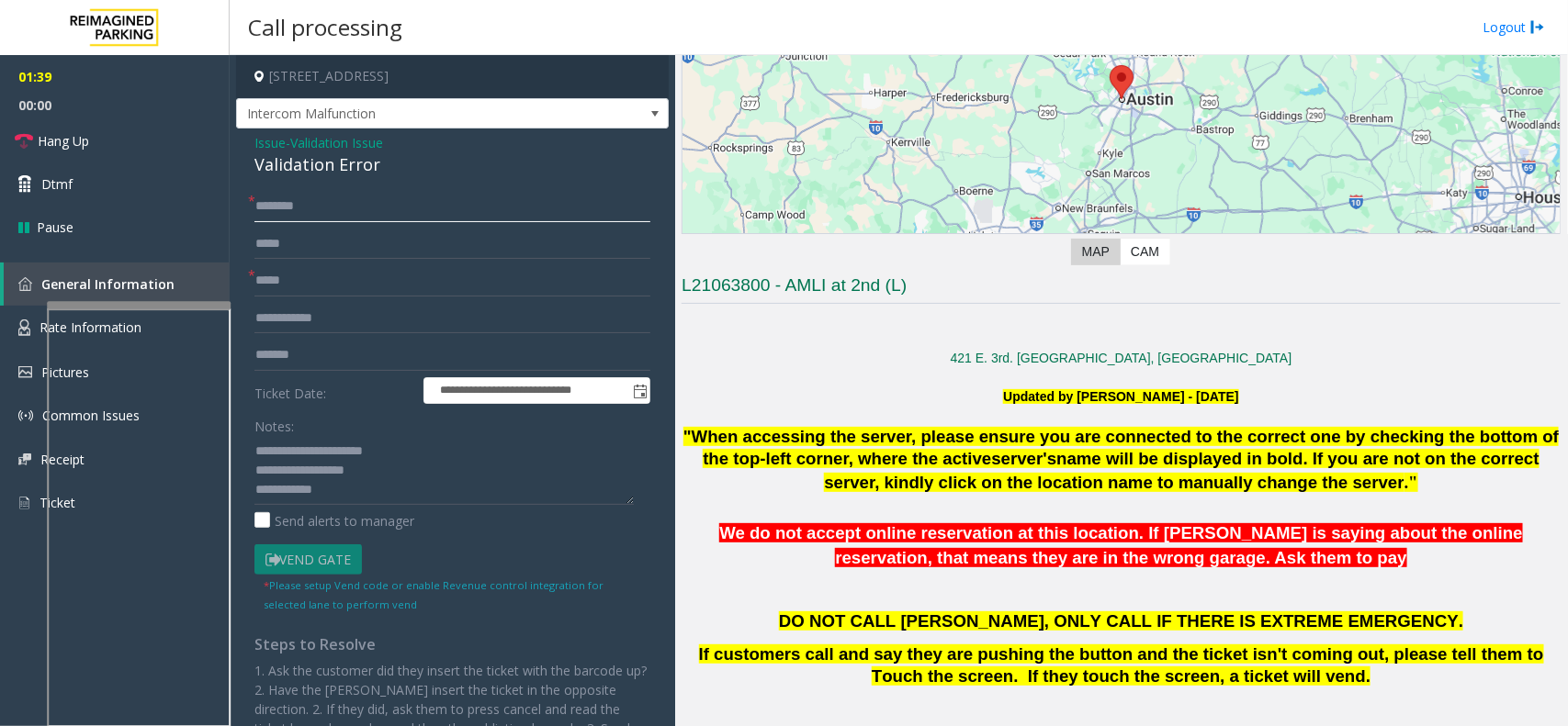
click at [383, 195] on input "text" at bounding box center [452, 207] width 396 height 31
click at [273, 204] on input "******" at bounding box center [452, 207] width 396 height 31
click at [278, 209] on input "******" at bounding box center [452, 207] width 396 height 31
click at [285, 207] on input "******" at bounding box center [452, 207] width 396 height 31
type input "******"
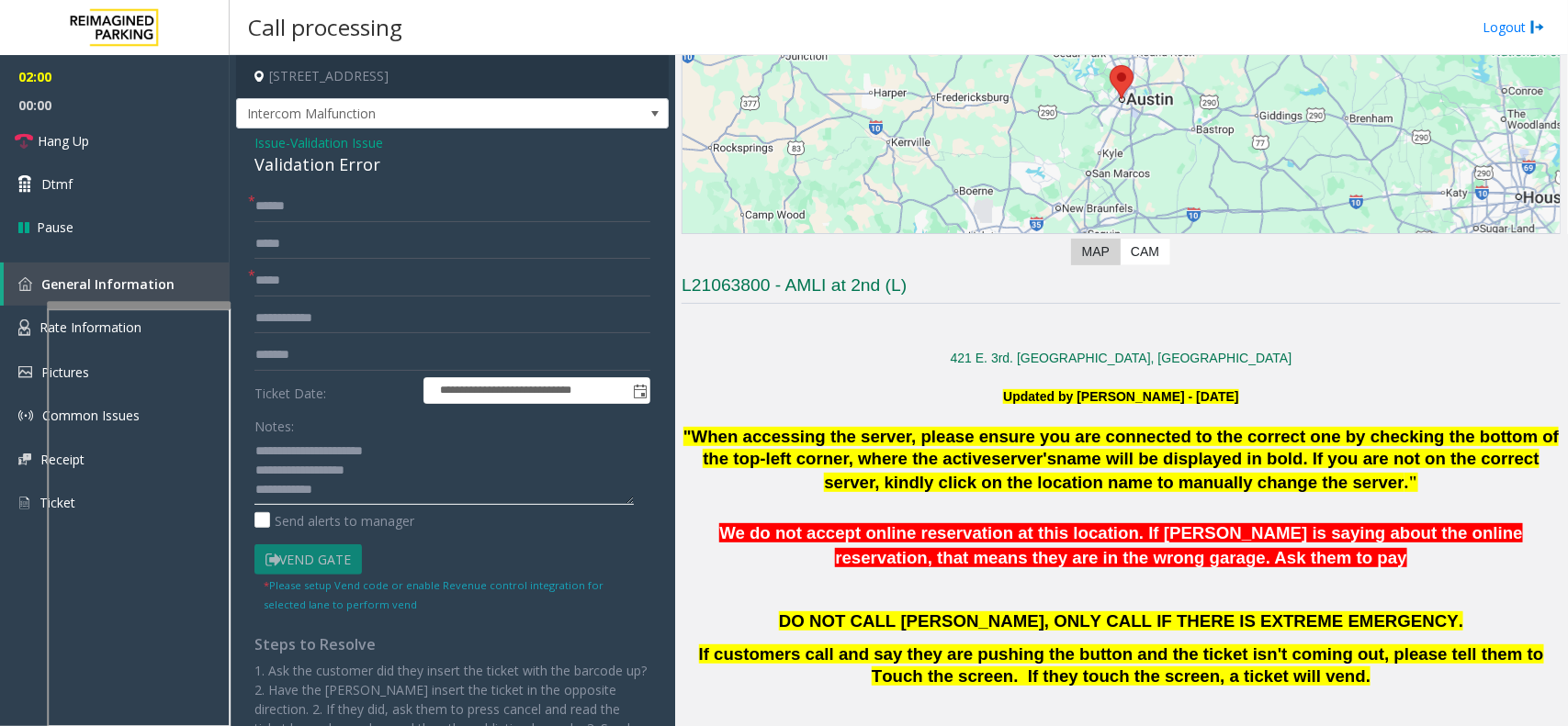
click at [361, 497] on textarea at bounding box center [444, 470] width 380 height 69
click at [410, 471] on textarea at bounding box center [444, 470] width 380 height 69
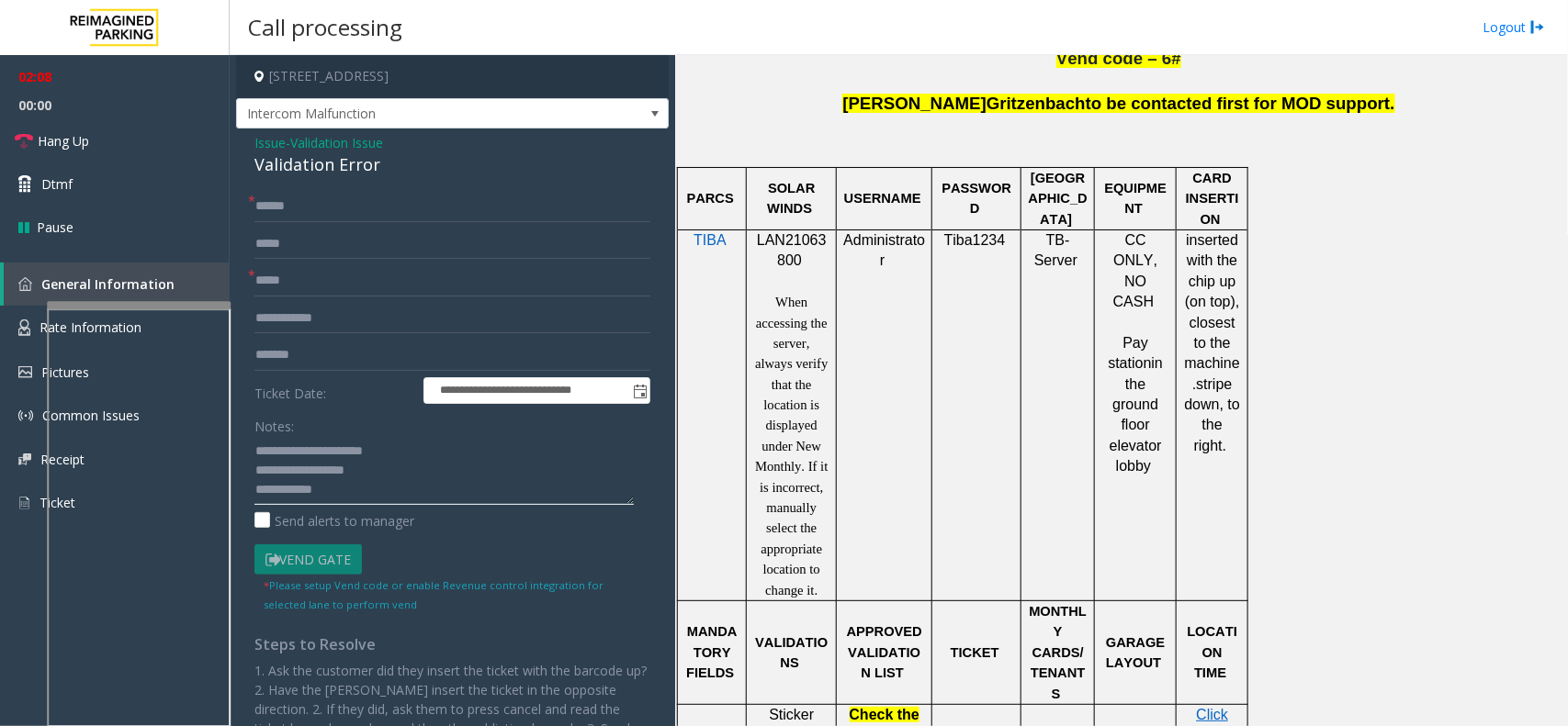
scroll to position [1263, 0]
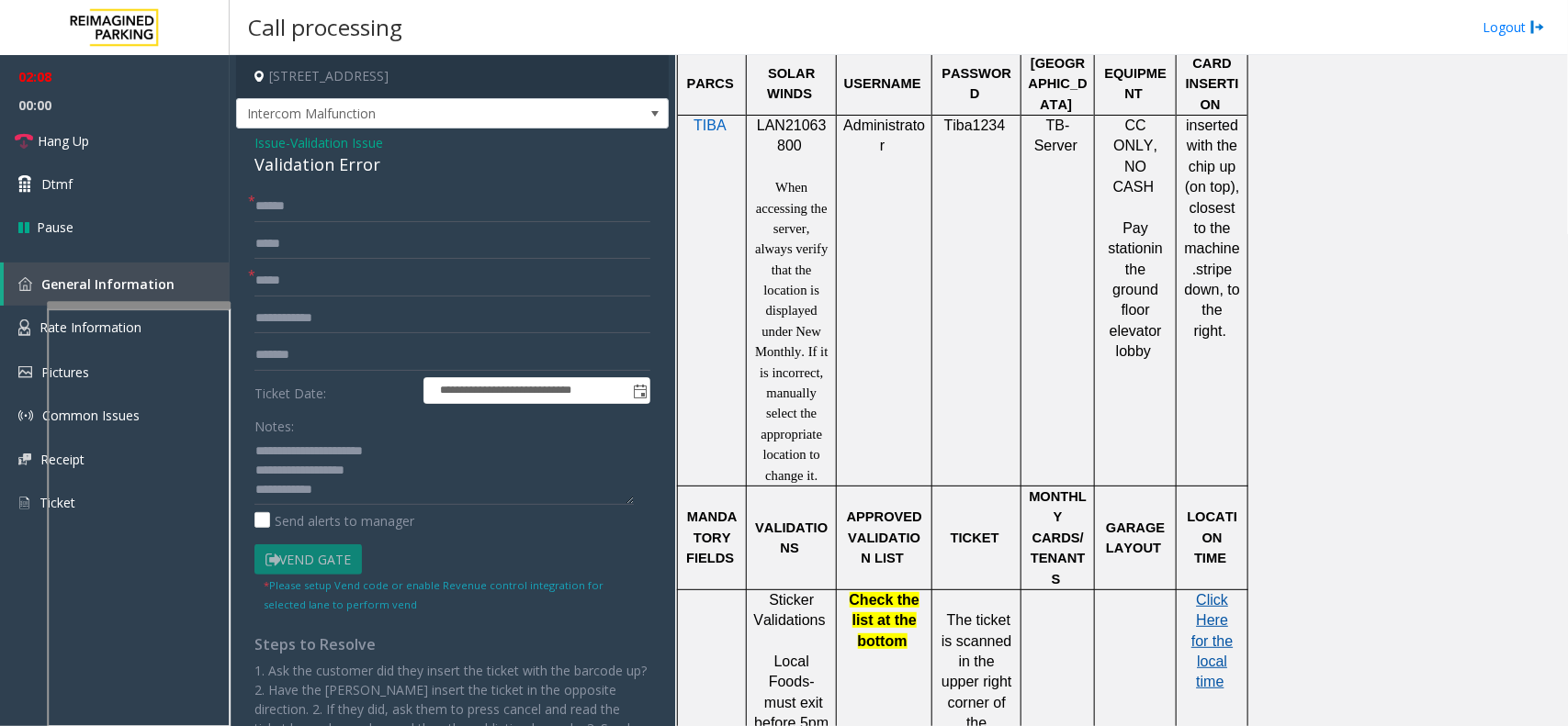
click at [1226, 592] on span "Click Here for the local time" at bounding box center [1212, 641] width 42 height 98
click at [452, 491] on textarea at bounding box center [444, 470] width 380 height 69
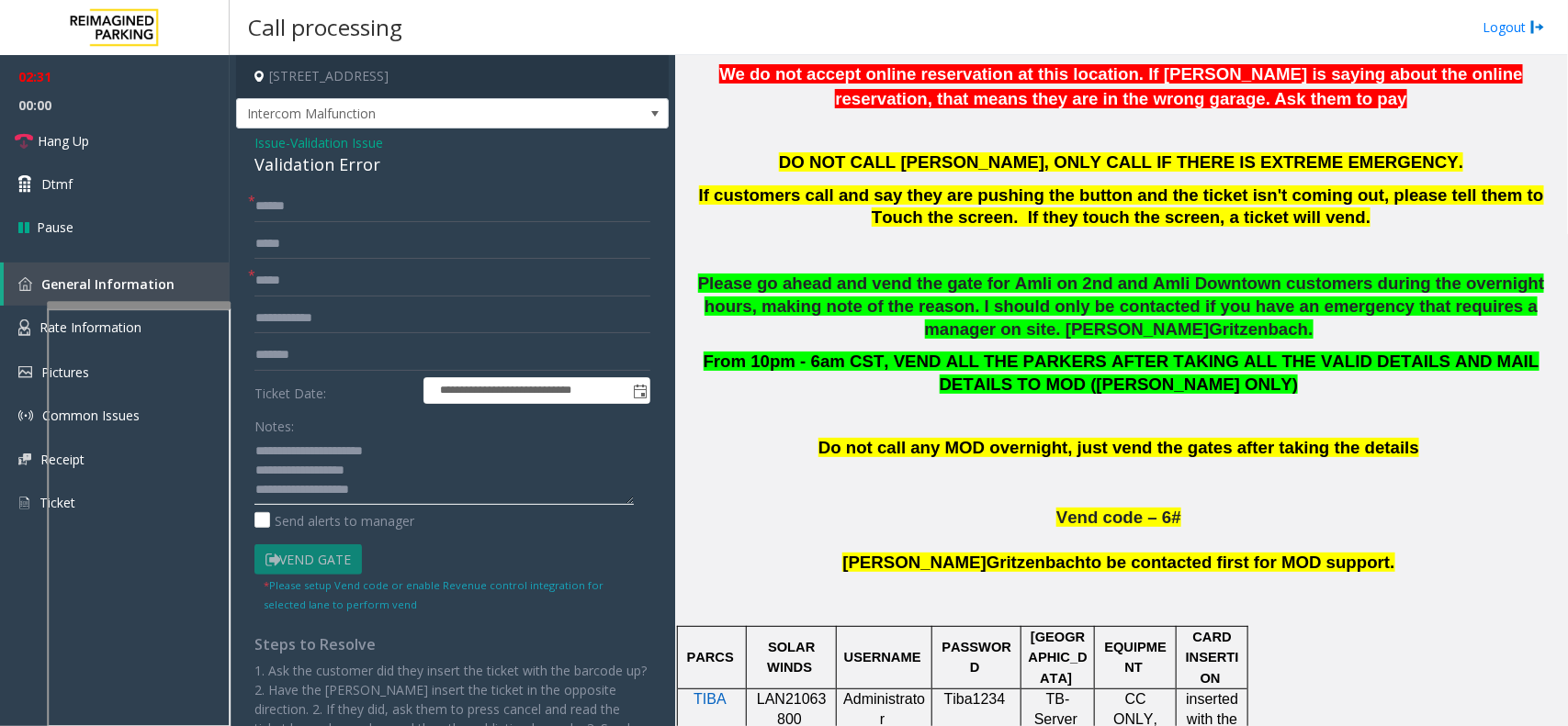
scroll to position [19, 0]
type textarea "**********"
click at [151, 140] on link "Hang Up" at bounding box center [115, 141] width 230 height 43
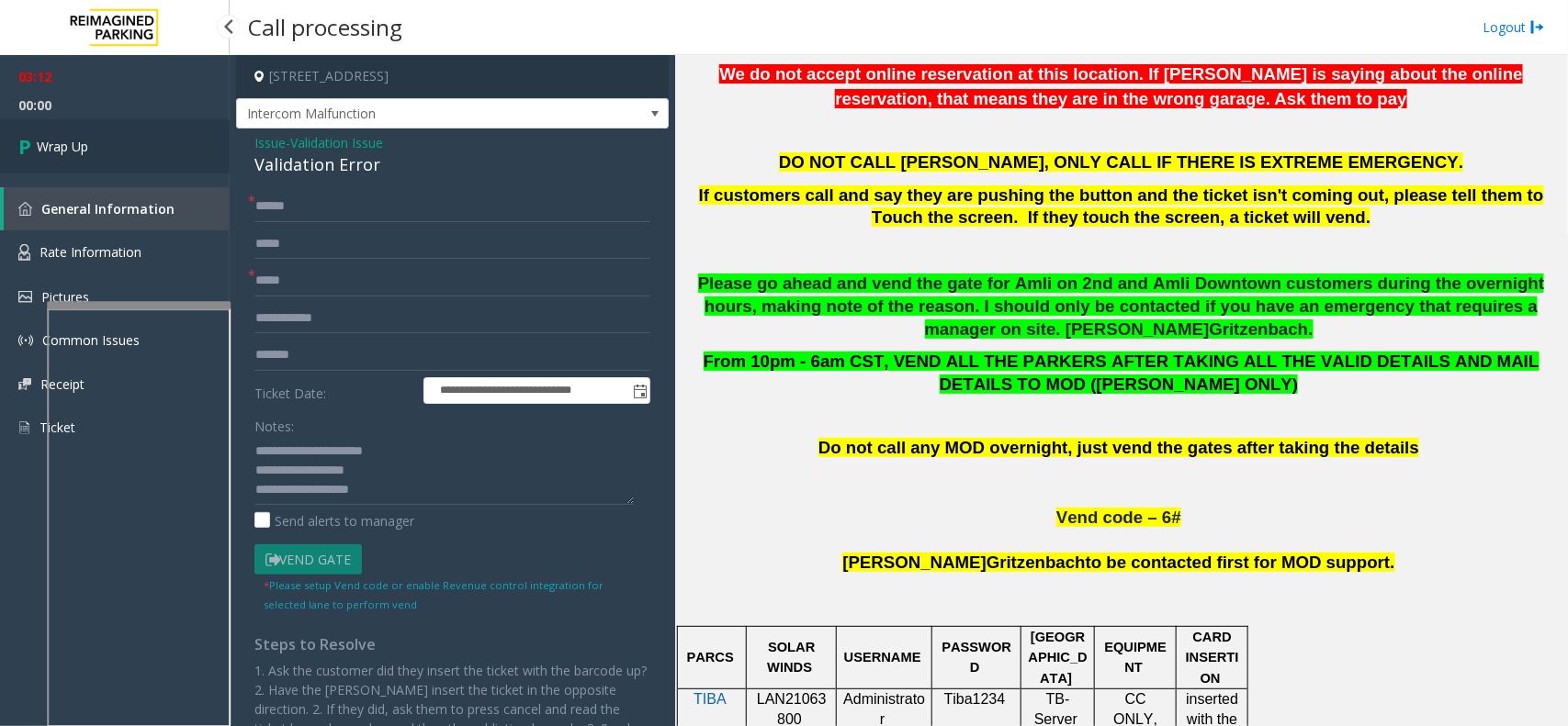
click at [151, 140] on link "Wrap Up" at bounding box center [115, 147] width 230 height 54
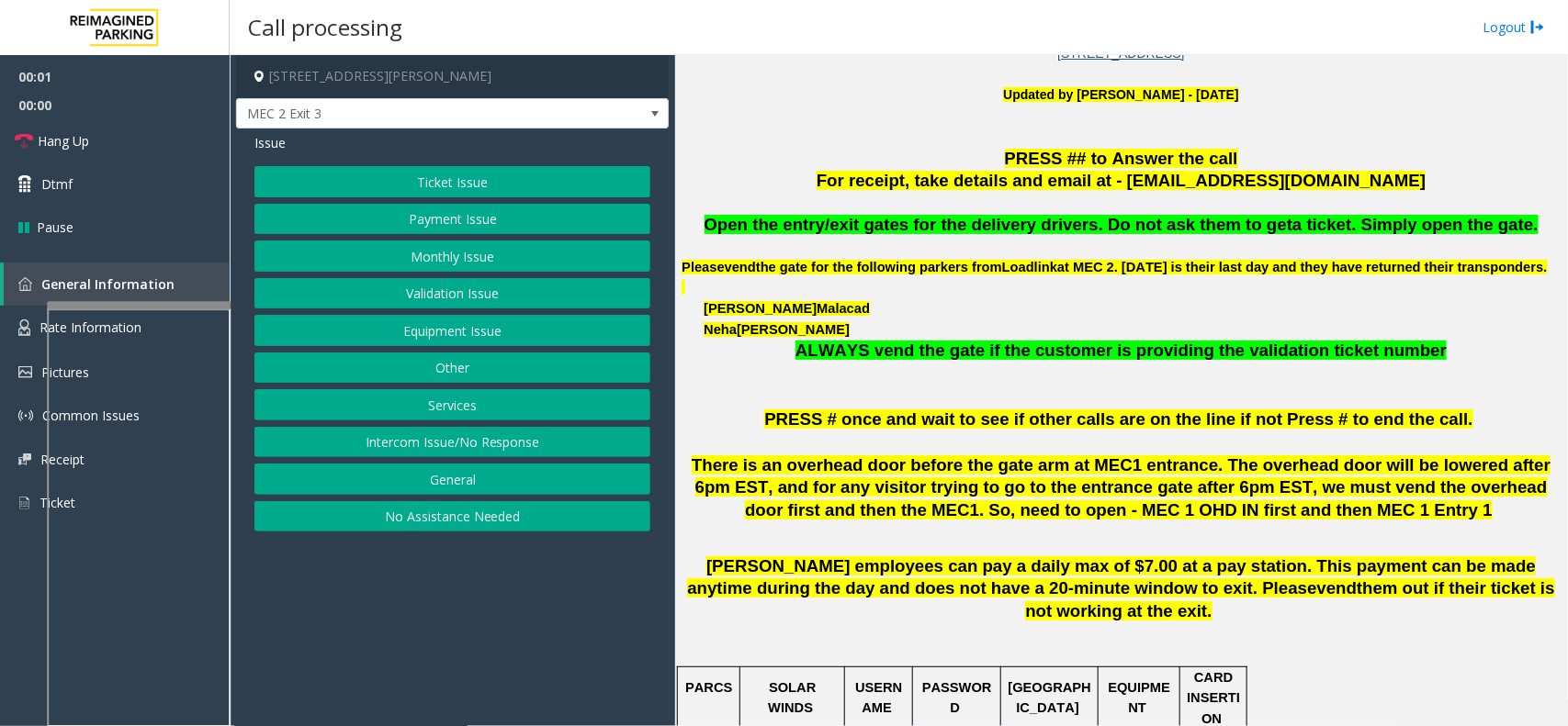
scroll to position [459, 0]
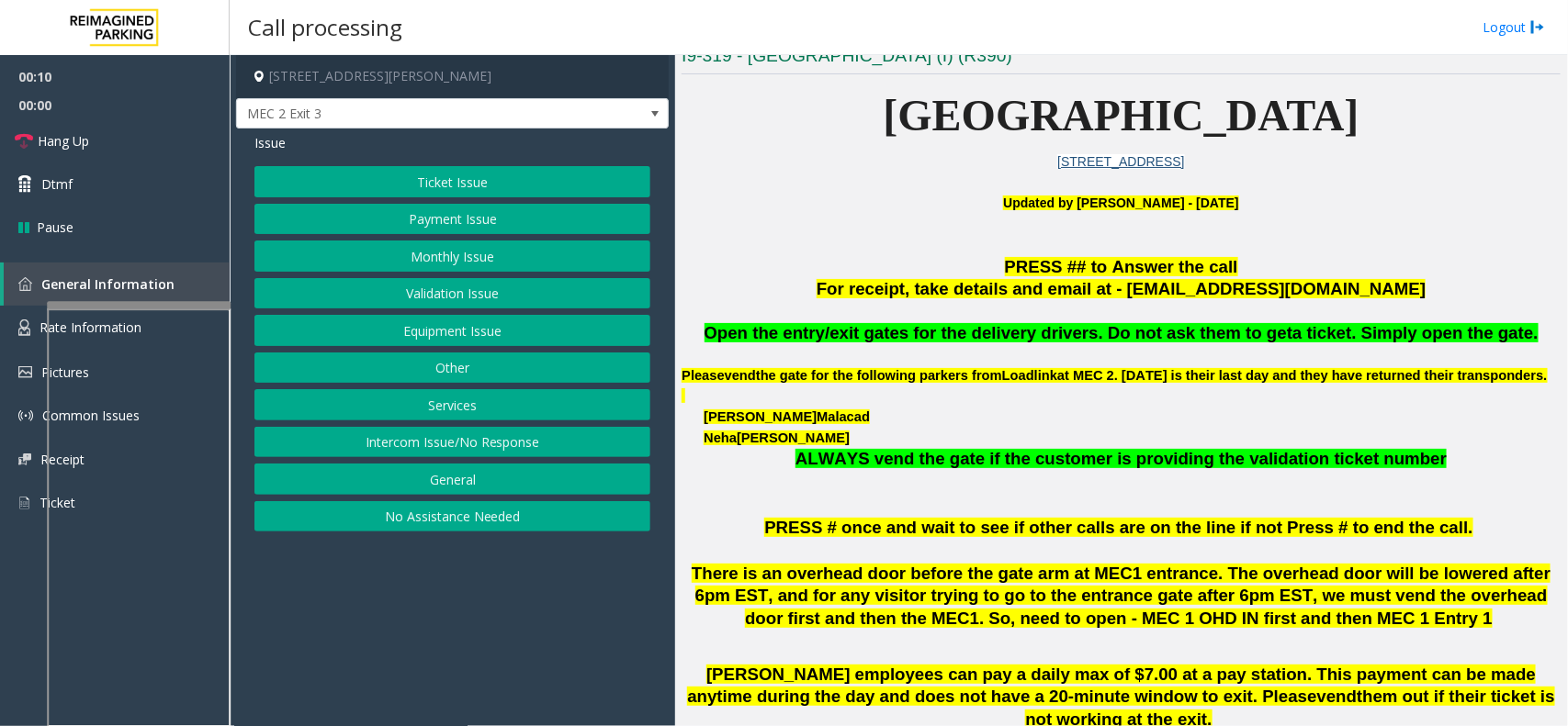
click at [471, 257] on button "Monthly Issue" at bounding box center [452, 256] width 396 height 31
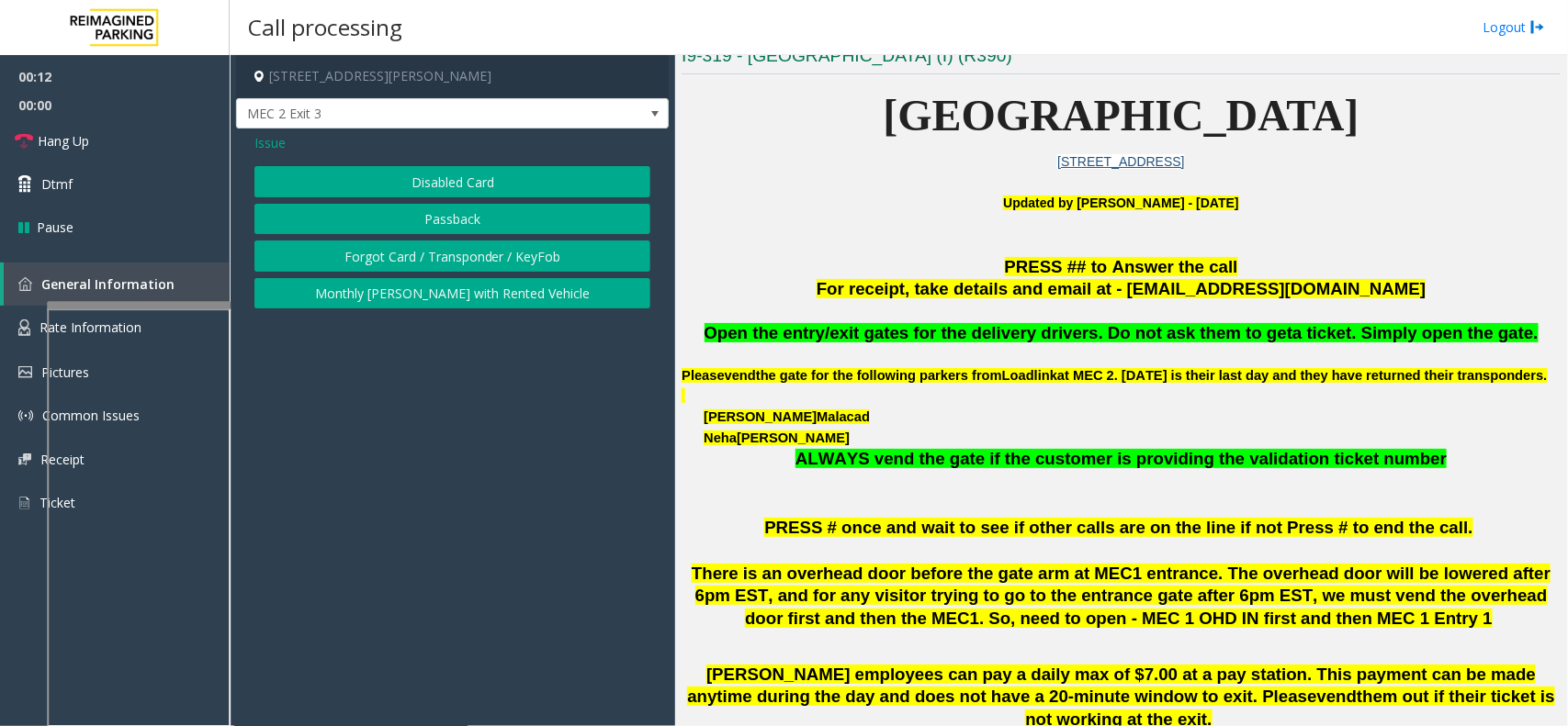
click at [474, 254] on button "Forgot Card / Transponder / KeyFob" at bounding box center [452, 256] width 396 height 31
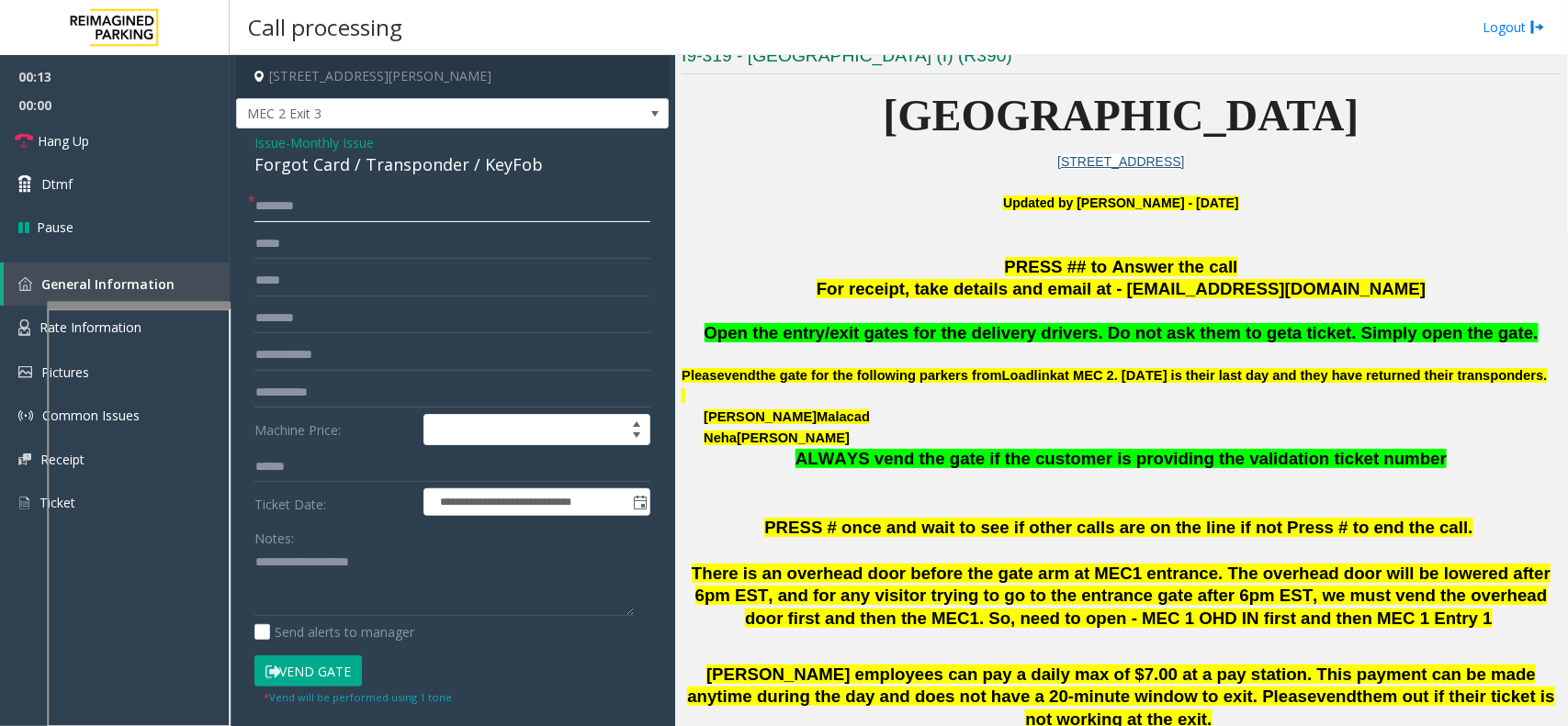
click at [375, 217] on input "text" at bounding box center [452, 207] width 396 height 31
click at [384, 165] on div "Forgot Card / Transponder / KeyFob" at bounding box center [452, 165] width 396 height 25
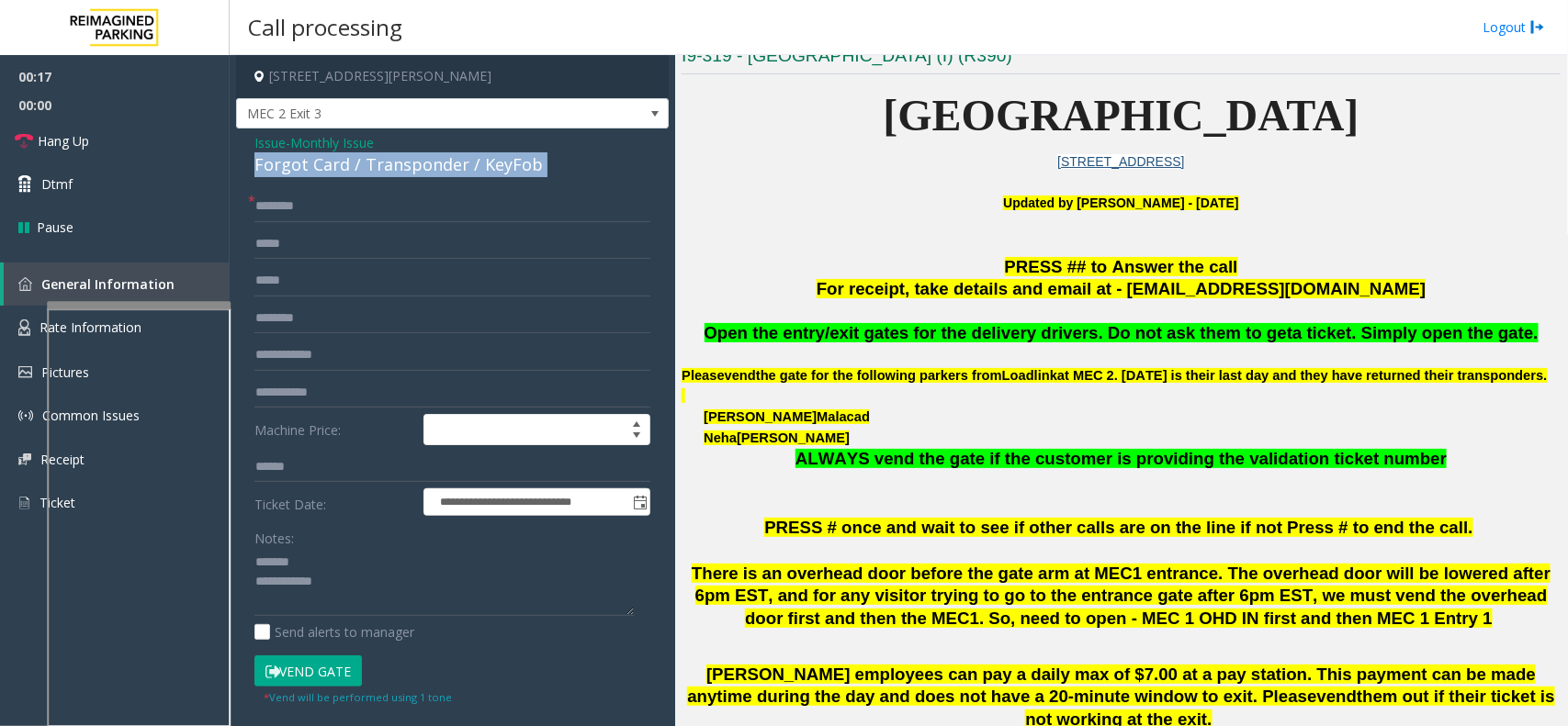
click at [384, 165] on div "Forgot Card / Transponder / KeyFob" at bounding box center [452, 165] width 396 height 25
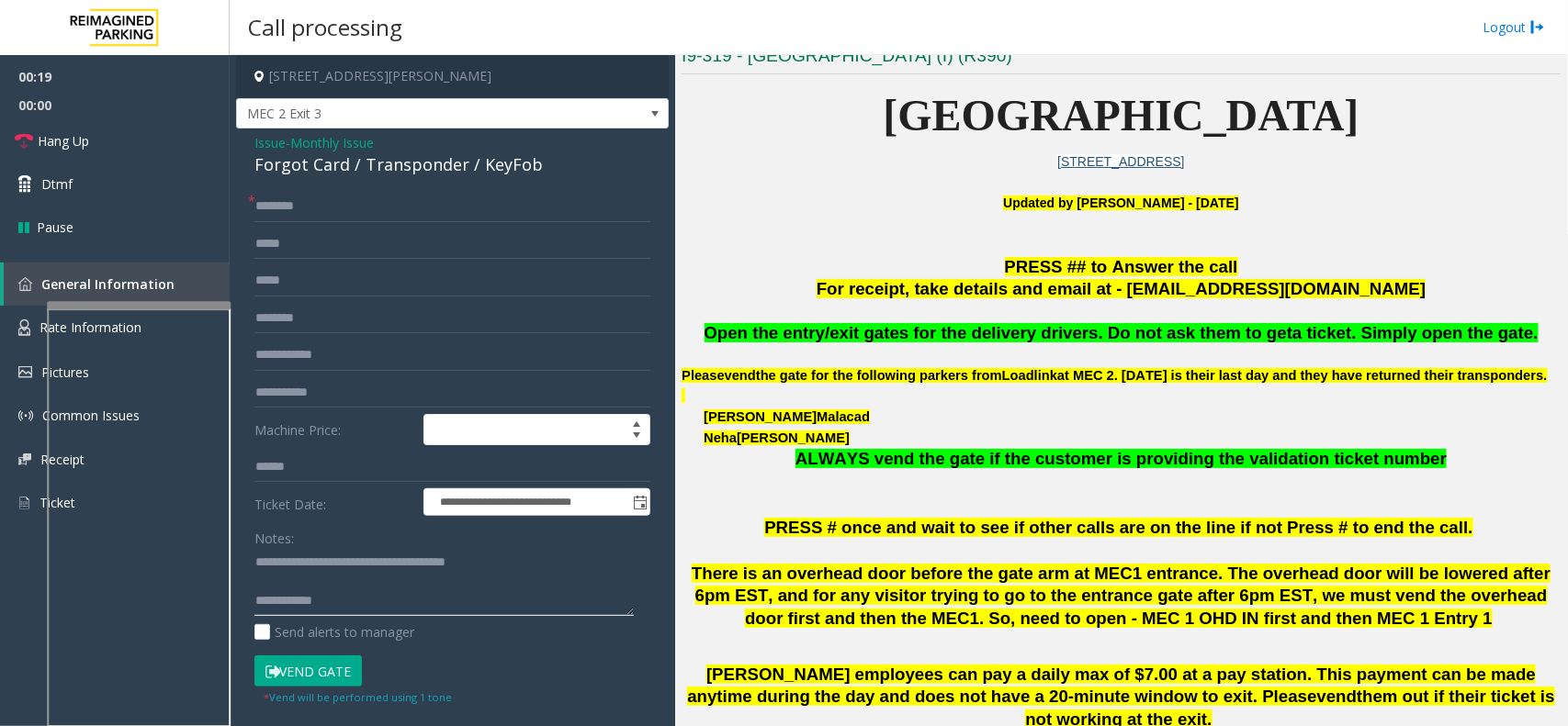
type textarea "**********"
click at [341, 197] on input "text" at bounding box center [452, 207] width 396 height 31
click at [271, 203] on input "**********" at bounding box center [452, 207] width 396 height 31
click at [277, 203] on input "**********" at bounding box center [452, 207] width 396 height 31
click at [281, 203] on input "**********" at bounding box center [452, 207] width 396 height 31
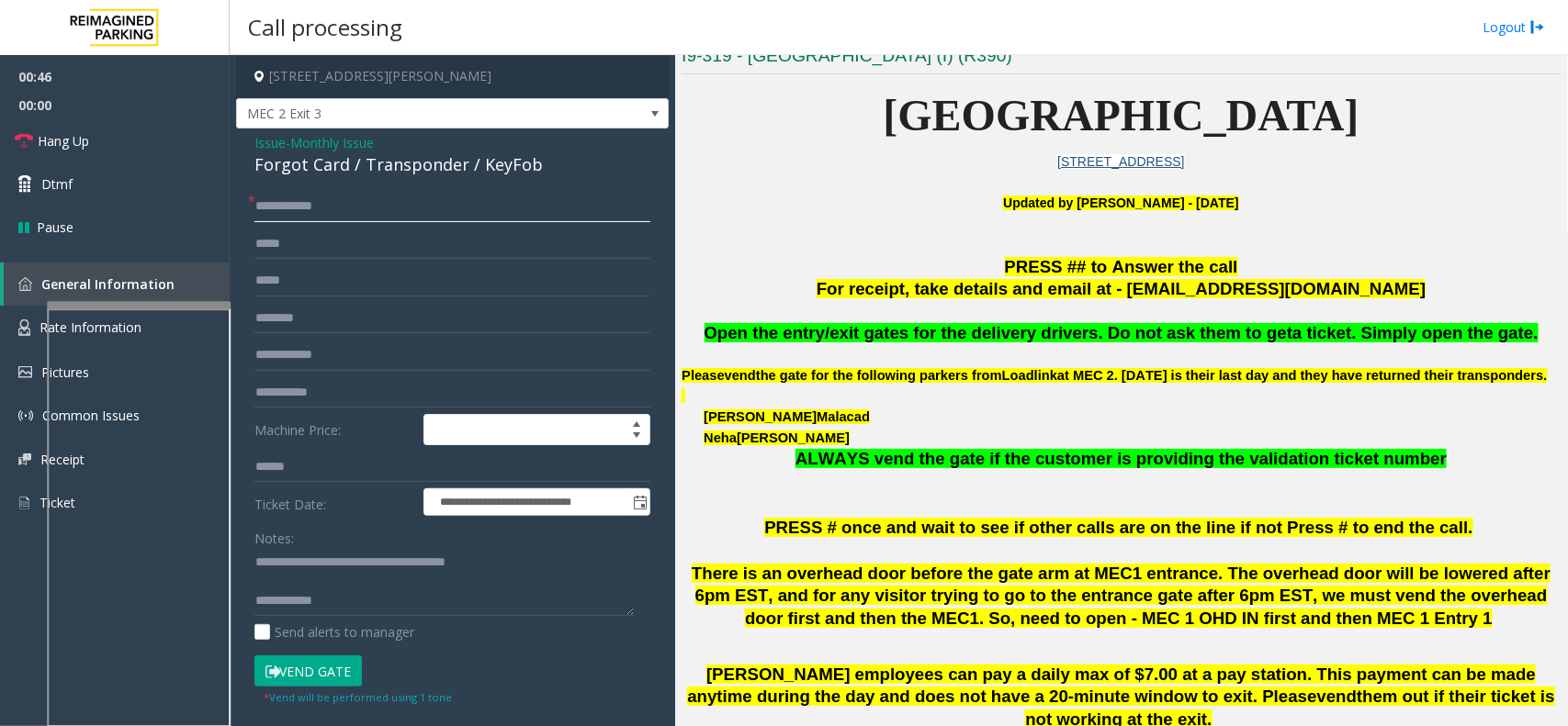
type input "**********"
type textarea "**********"
click at [333, 669] on button "Vend Gate" at bounding box center [308, 671] width 108 height 31
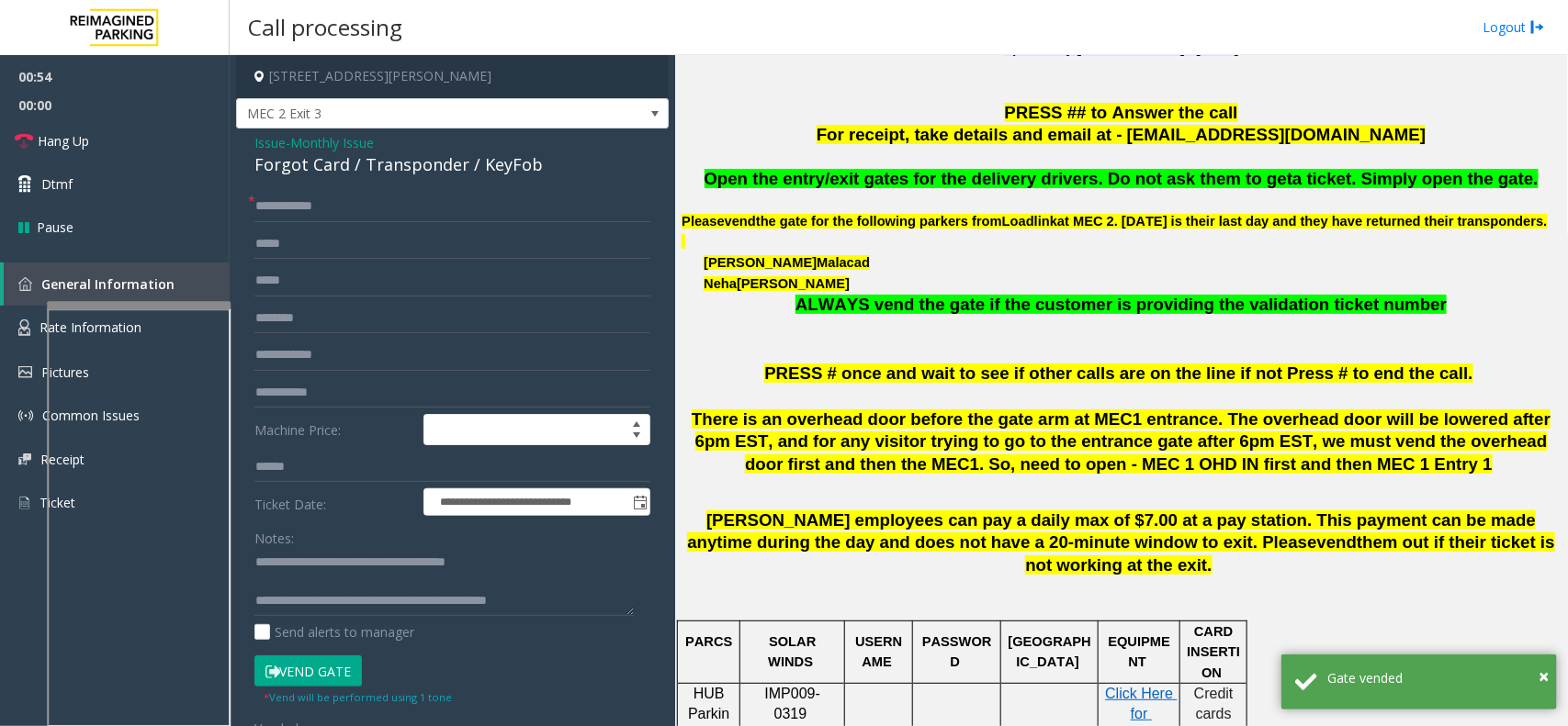
scroll to position [574, 0]
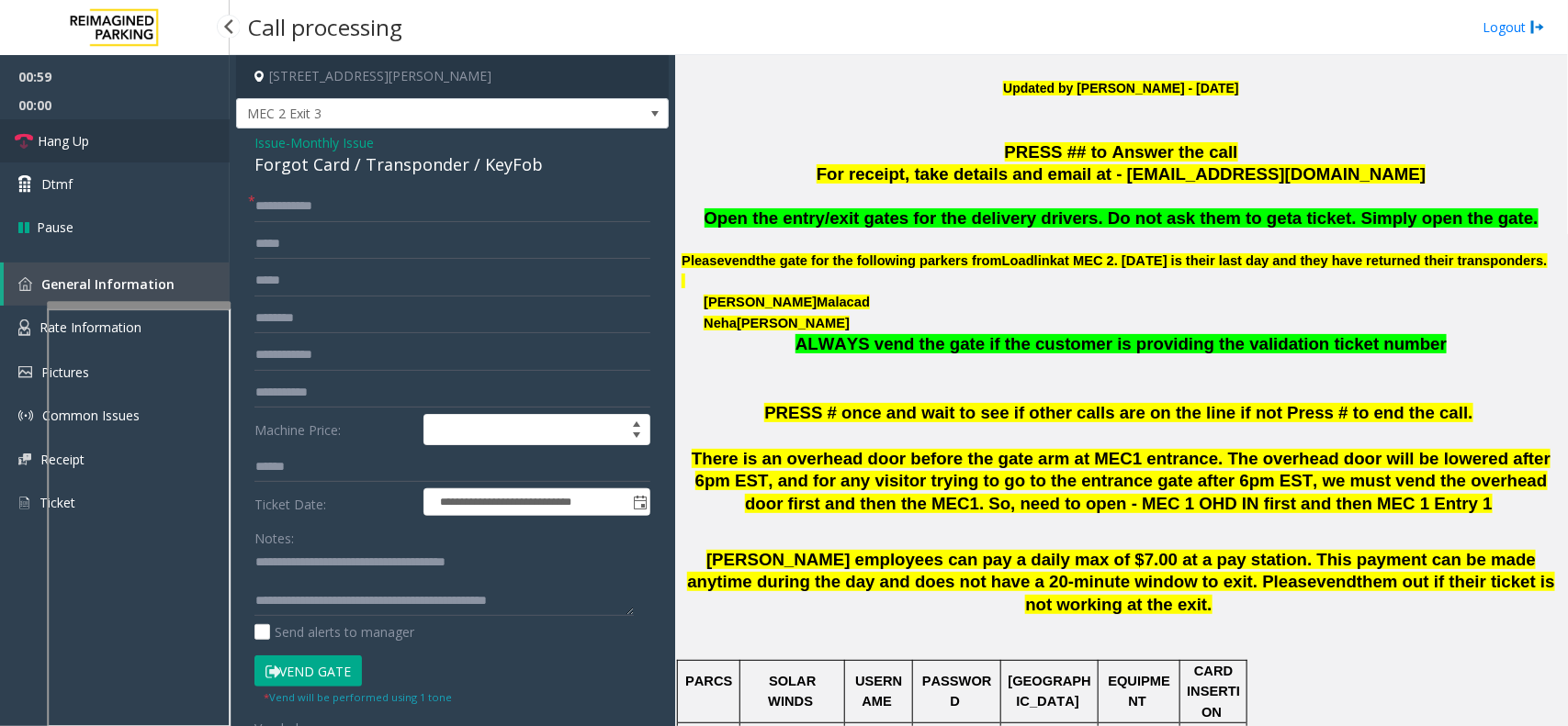
click at [115, 151] on link "Hang Up" at bounding box center [115, 141] width 230 height 43
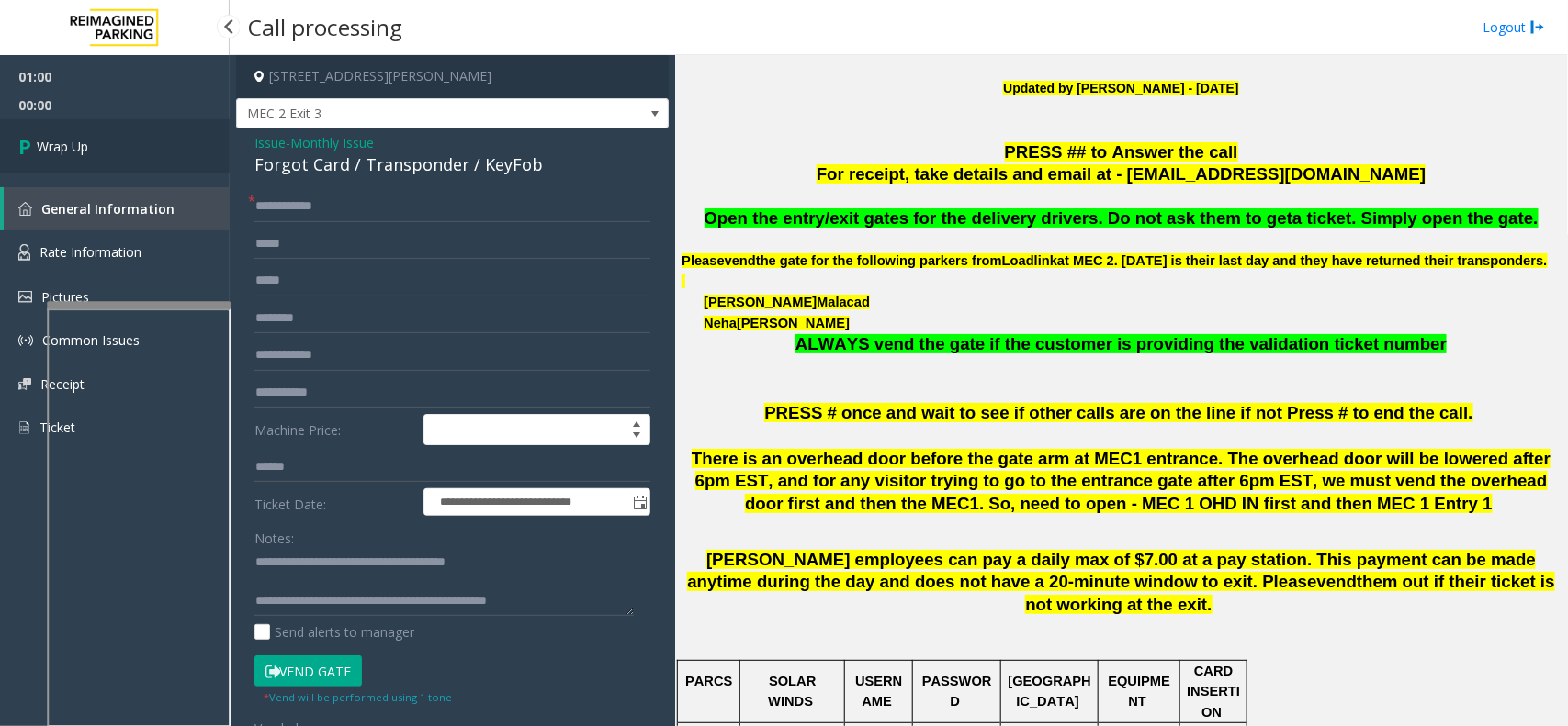
click at [83, 148] on span "Wrap Up" at bounding box center [62, 147] width 51 height 19
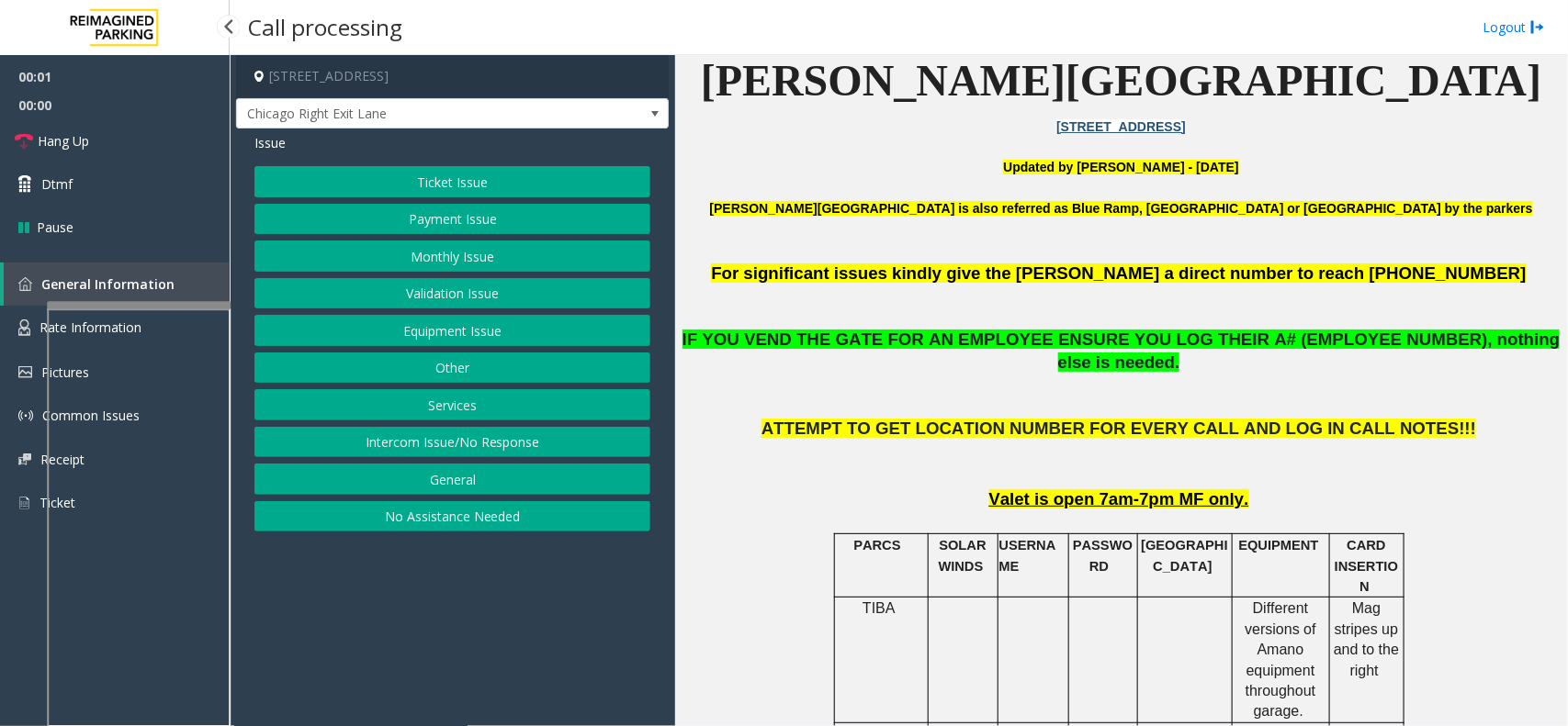
scroll to position [574, 0]
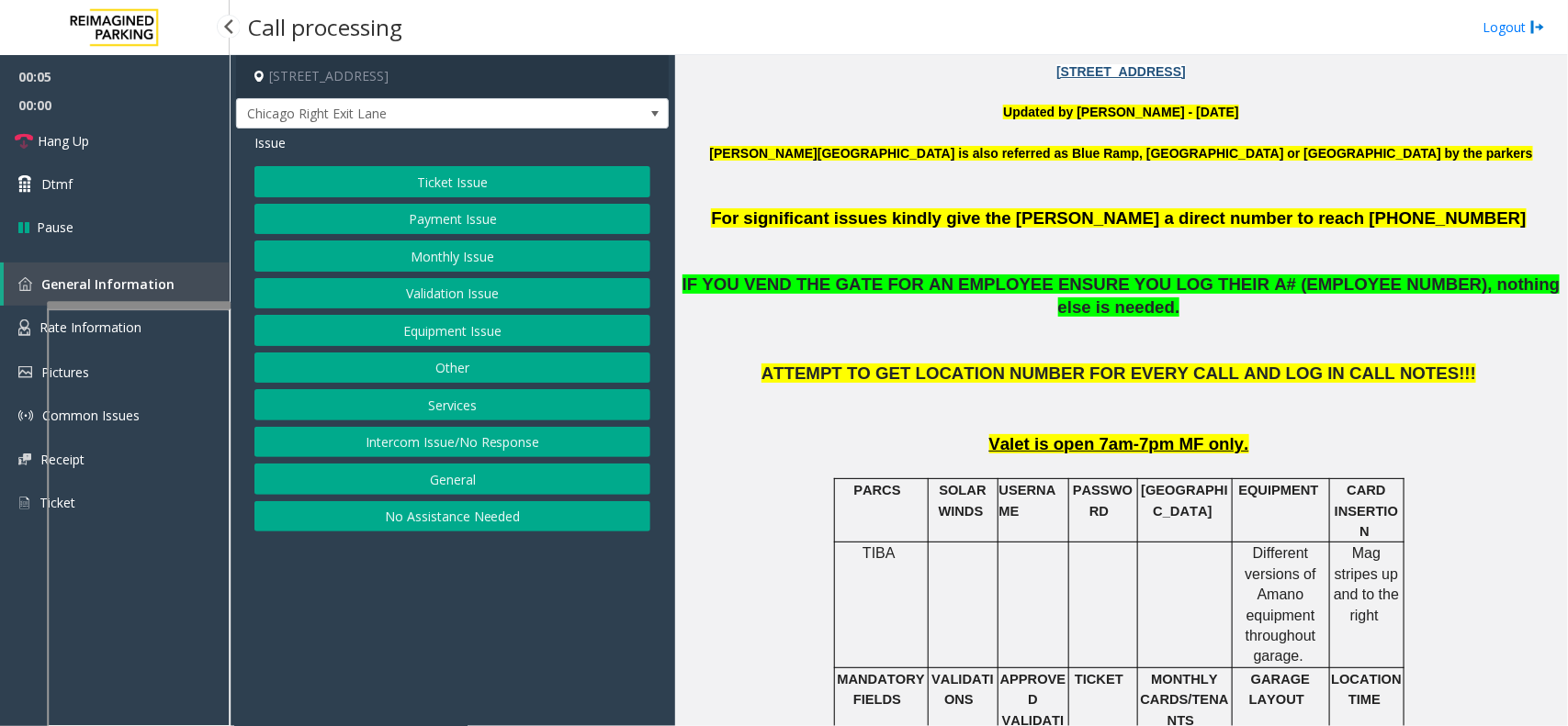
click at [503, 252] on button "Monthly Issue" at bounding box center [452, 256] width 396 height 31
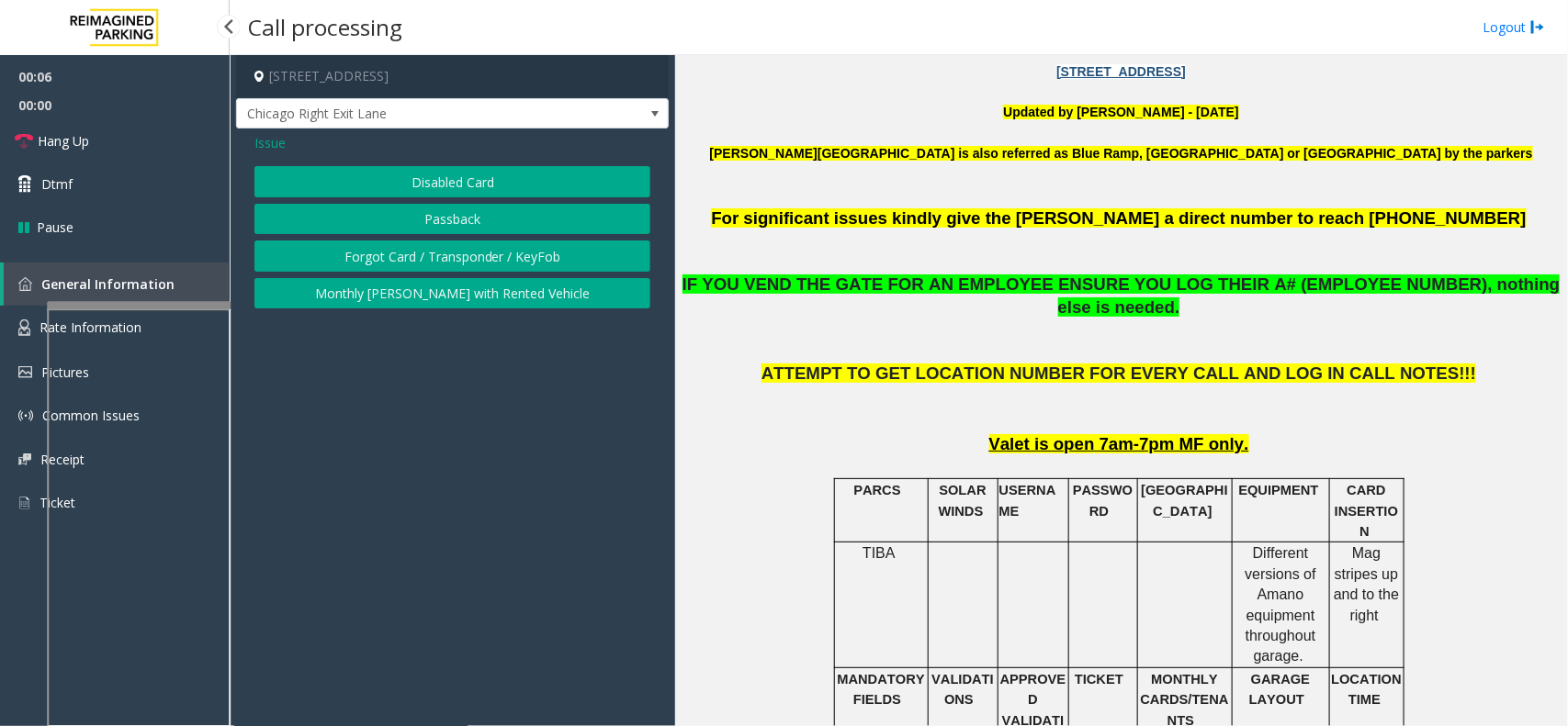
click at [503, 186] on button "Disabled Card" at bounding box center [452, 182] width 396 height 31
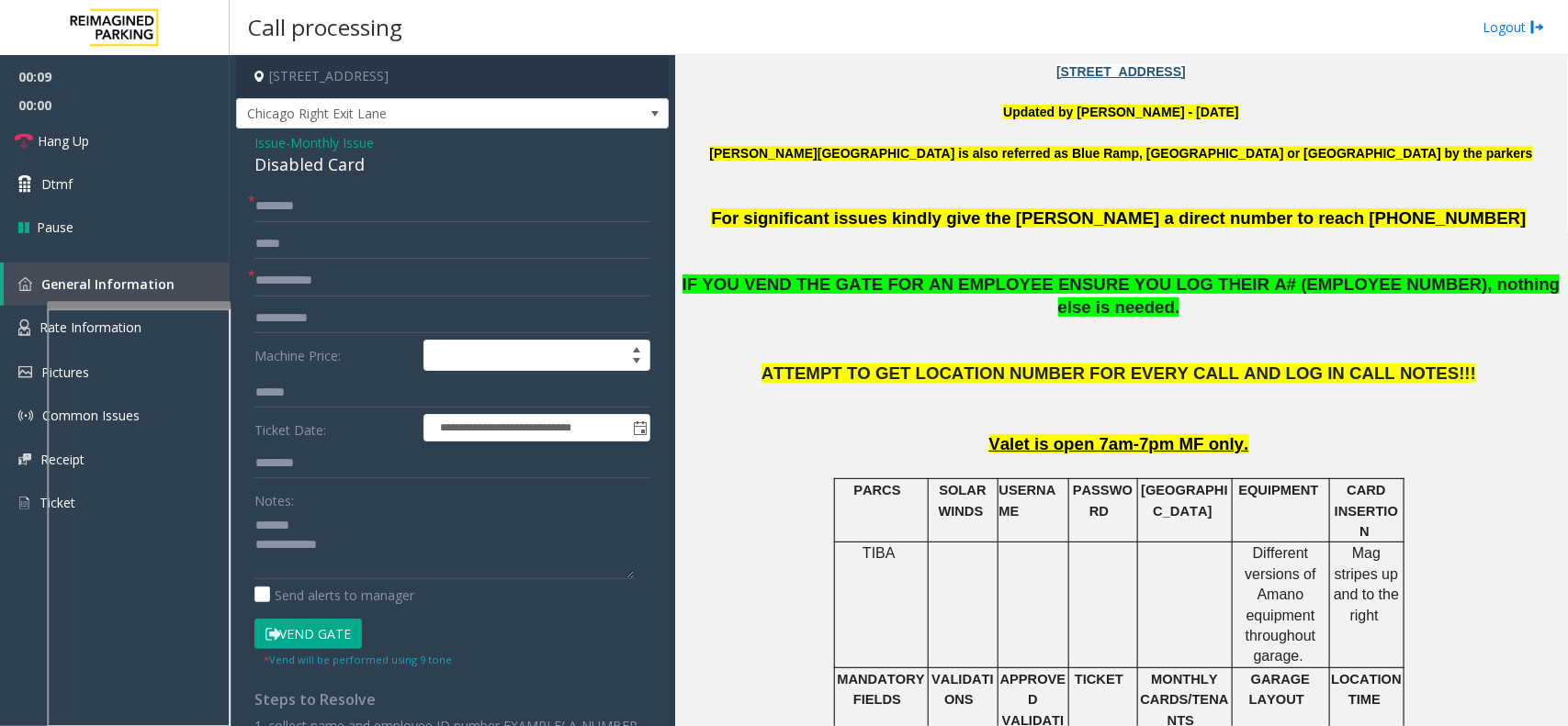
click at [315, 161] on div "Disabled Card" at bounding box center [452, 165] width 396 height 25
click at [420, 567] on textarea at bounding box center [444, 544] width 380 height 69
type textarea "**********"
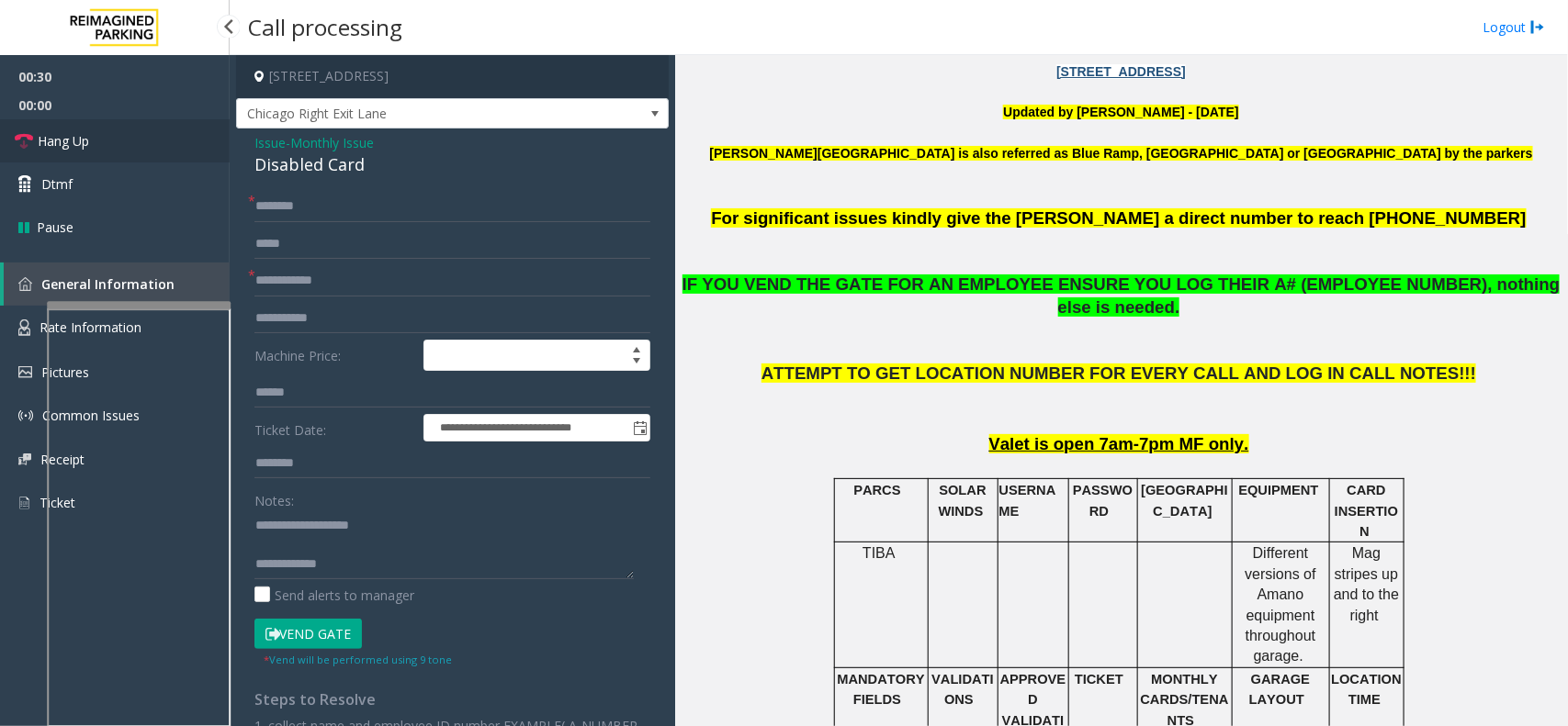
click at [149, 145] on link "Hang Up" at bounding box center [115, 141] width 230 height 43
click at [306, 195] on input "text" at bounding box center [452, 207] width 396 height 31
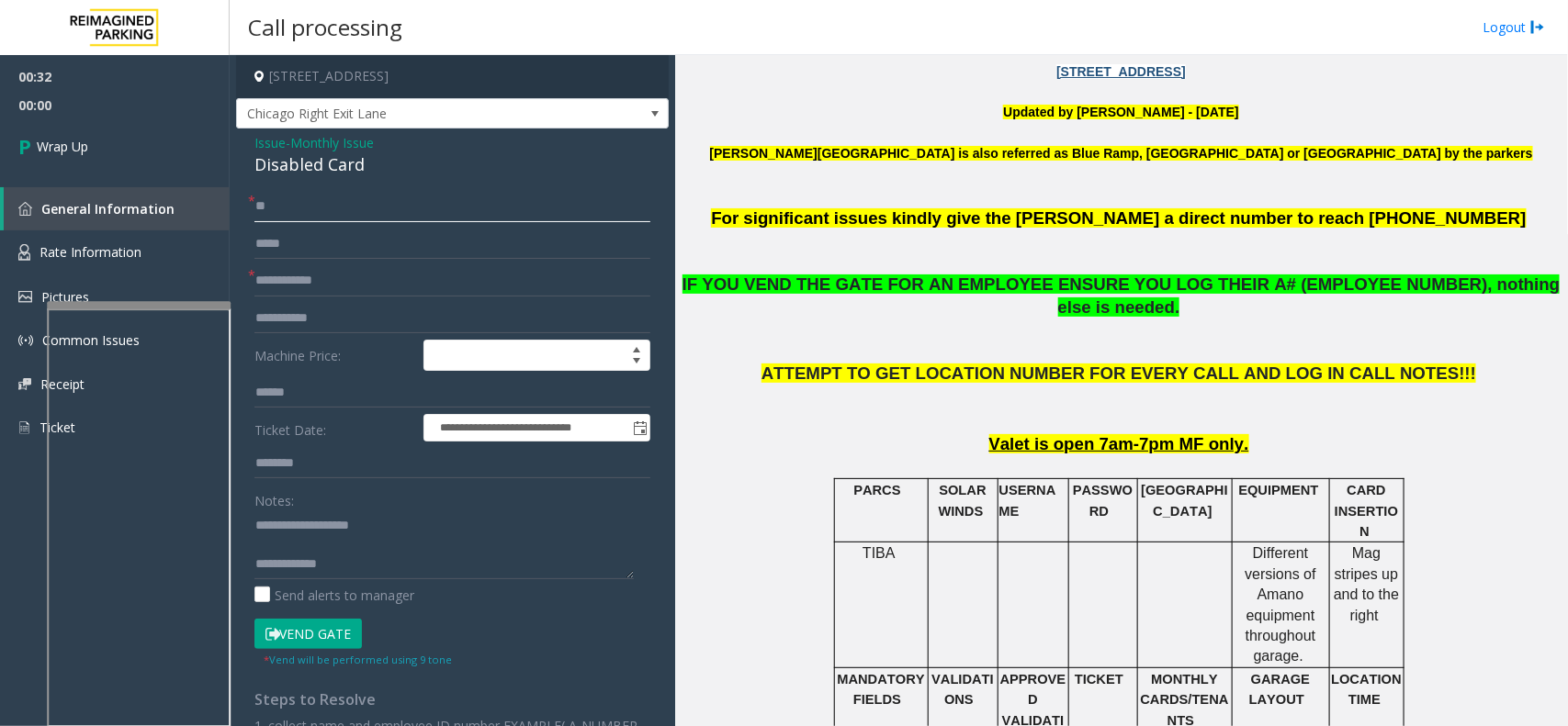
type input "**"
click at [291, 285] on input "text" at bounding box center [452, 280] width 396 height 31
type input "**"
click at [358, 566] on textarea at bounding box center [444, 544] width 380 height 69
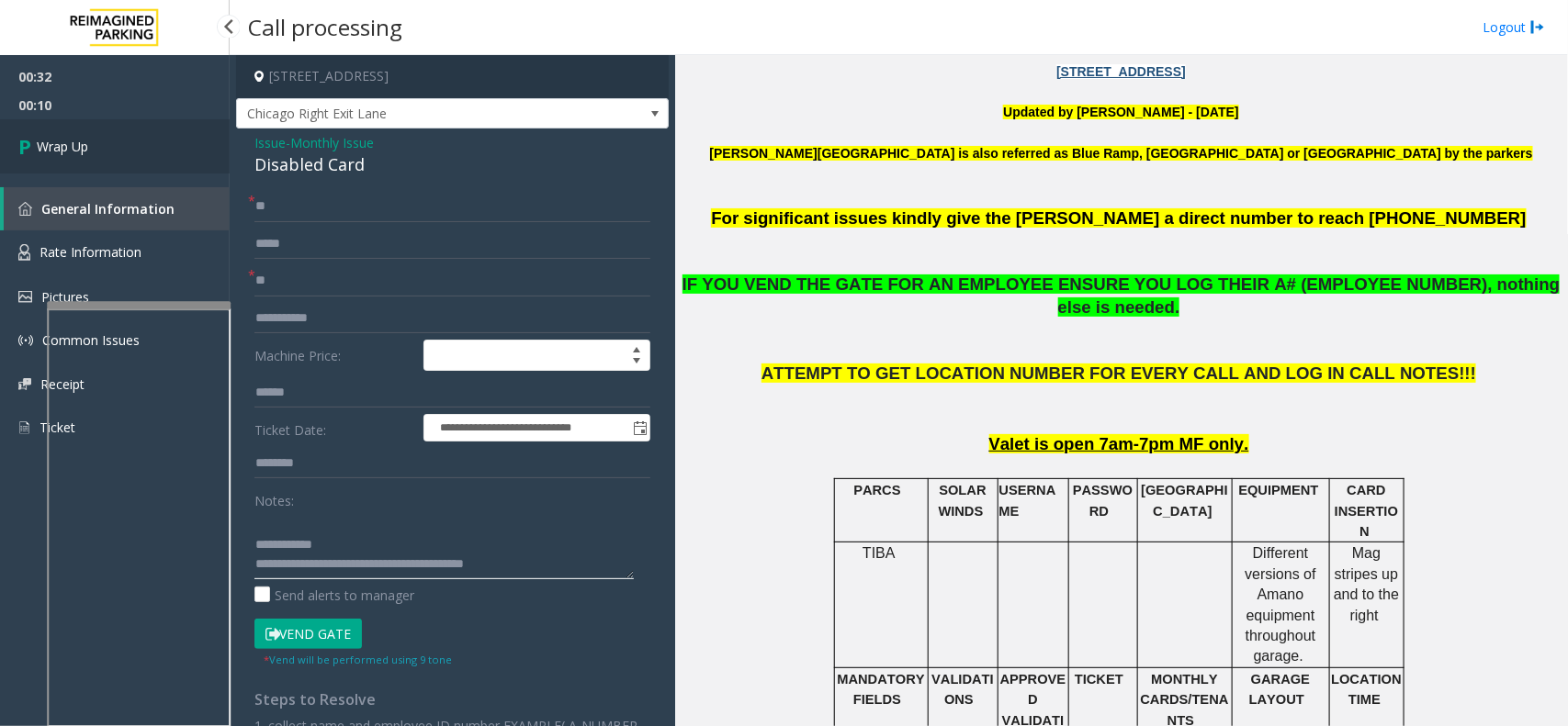
type textarea "**********"
click at [119, 130] on link "Wrap Up" at bounding box center [115, 147] width 230 height 54
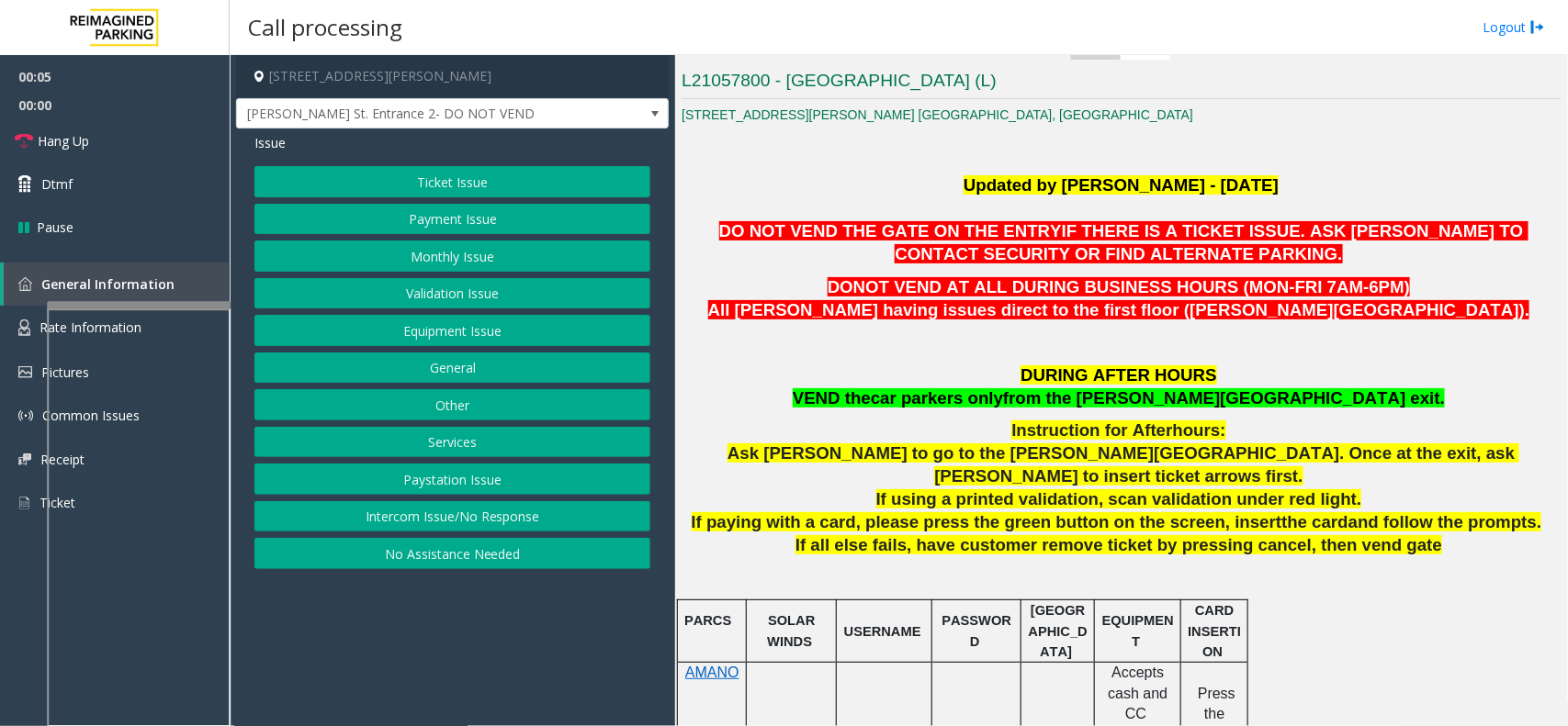
scroll to position [345, 0]
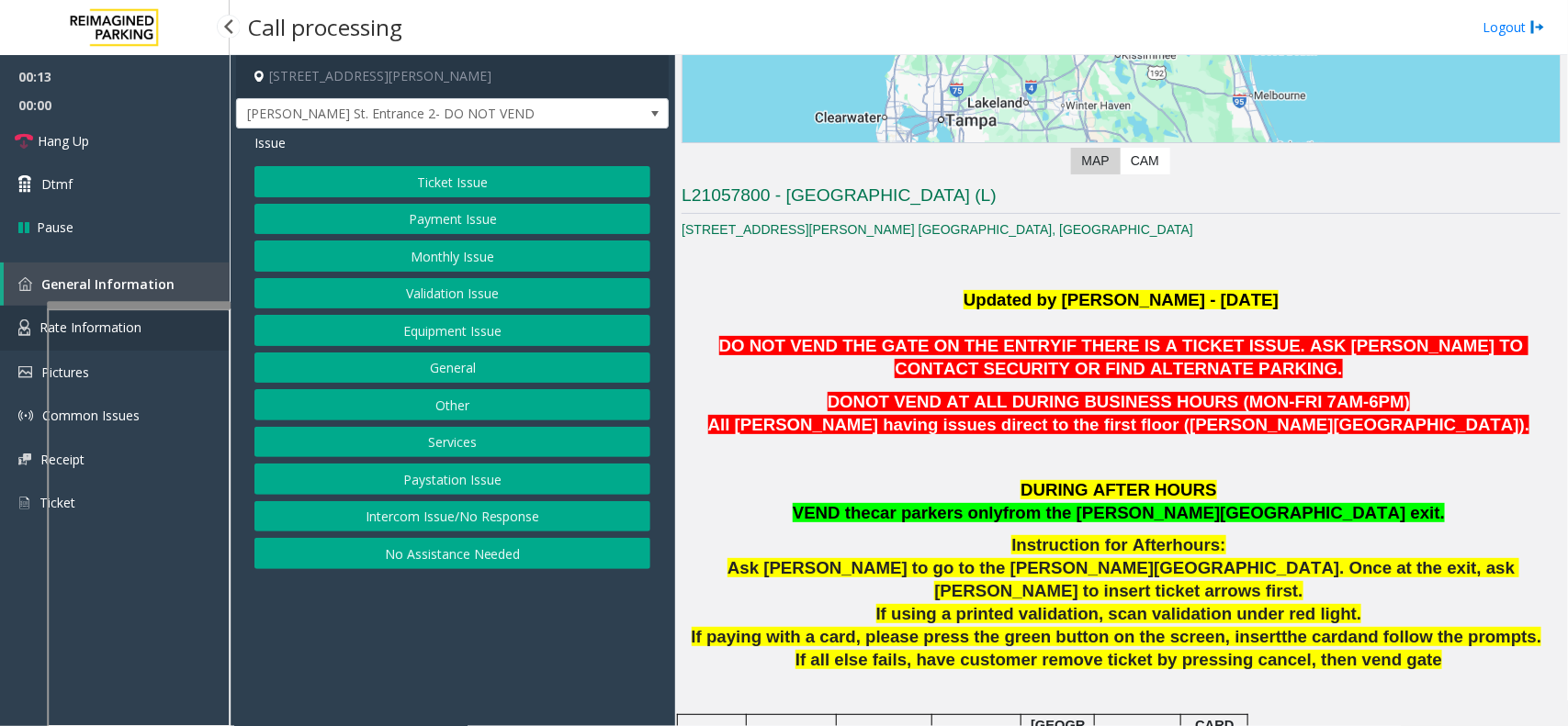
click at [37, 324] on link "Rate Information" at bounding box center [115, 328] width 230 height 45
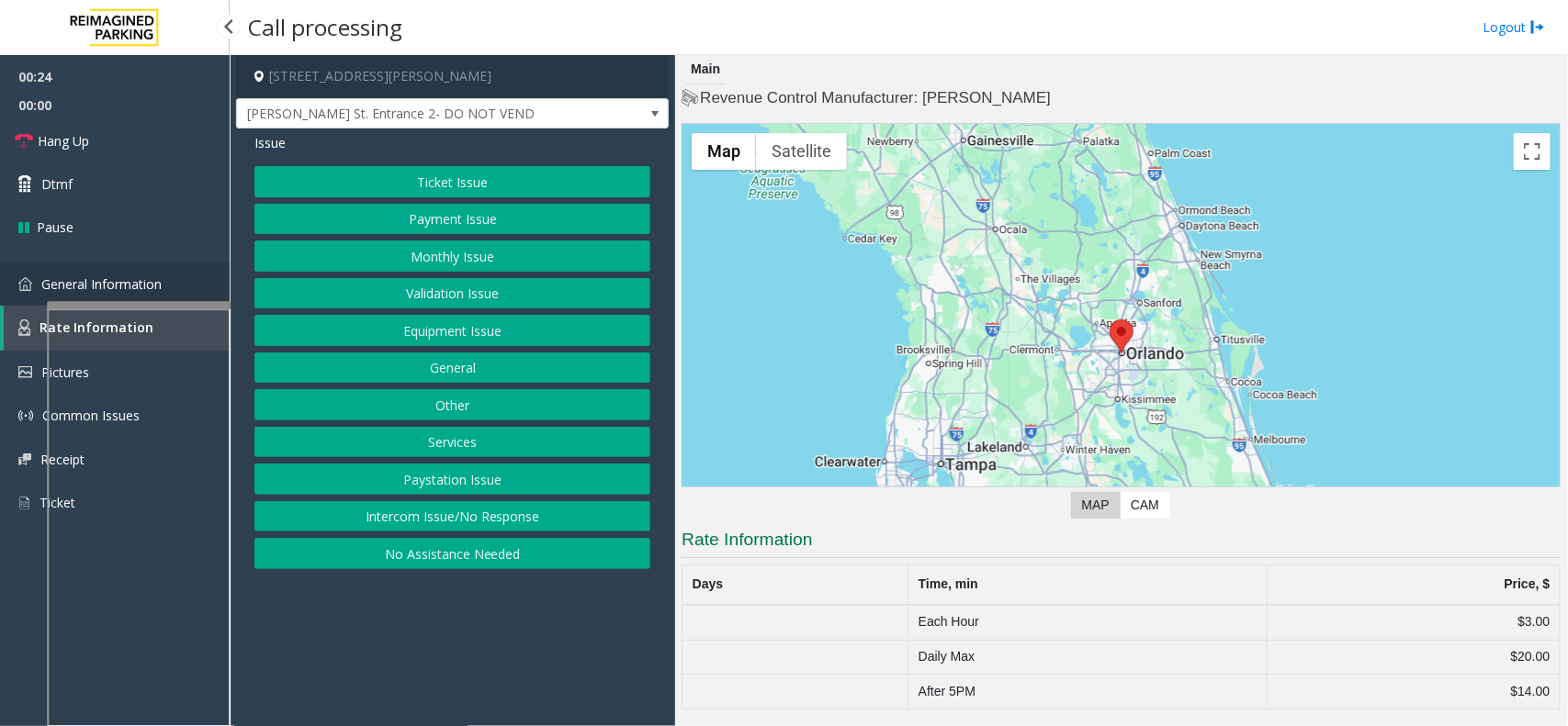
click at [129, 281] on span "General Information" at bounding box center [102, 284] width 120 height 17
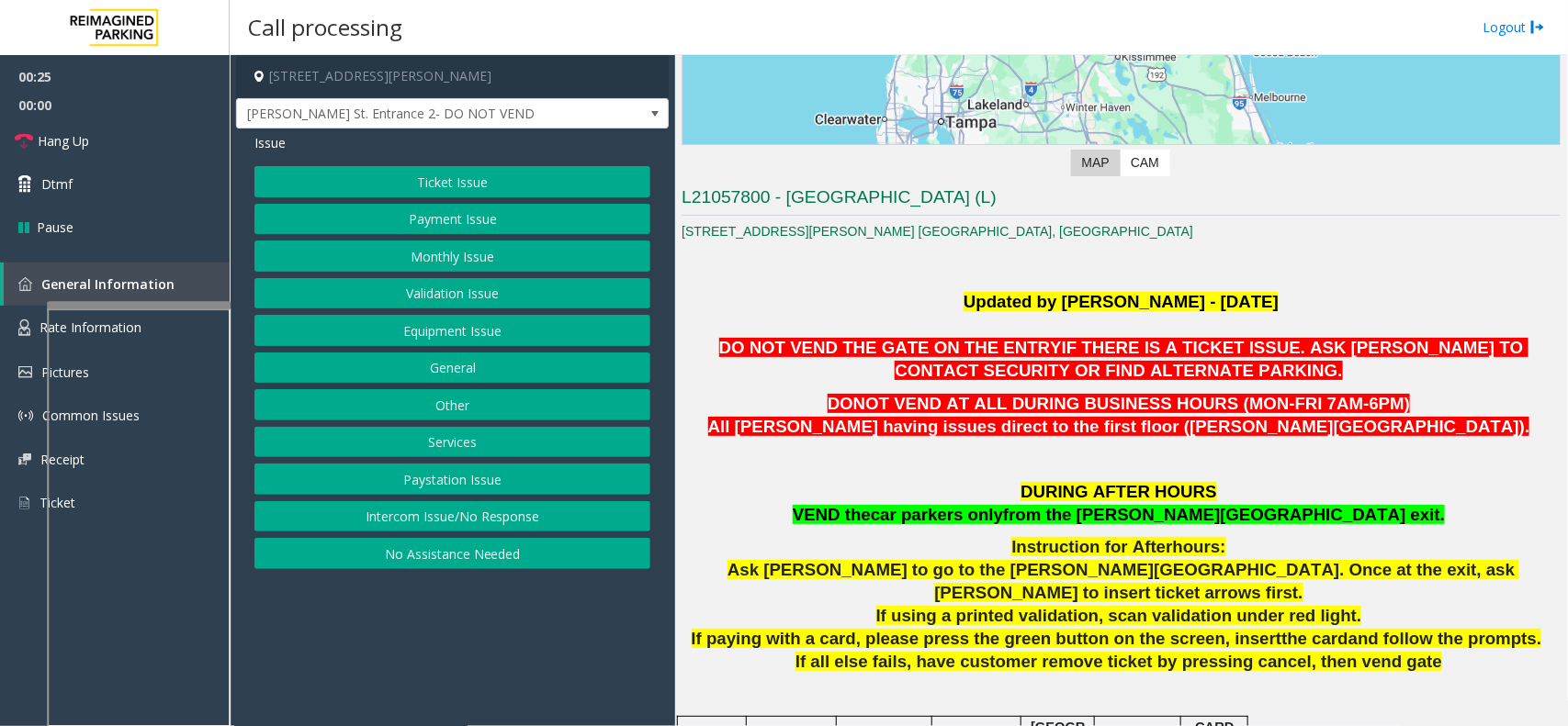
scroll to position [345, 0]
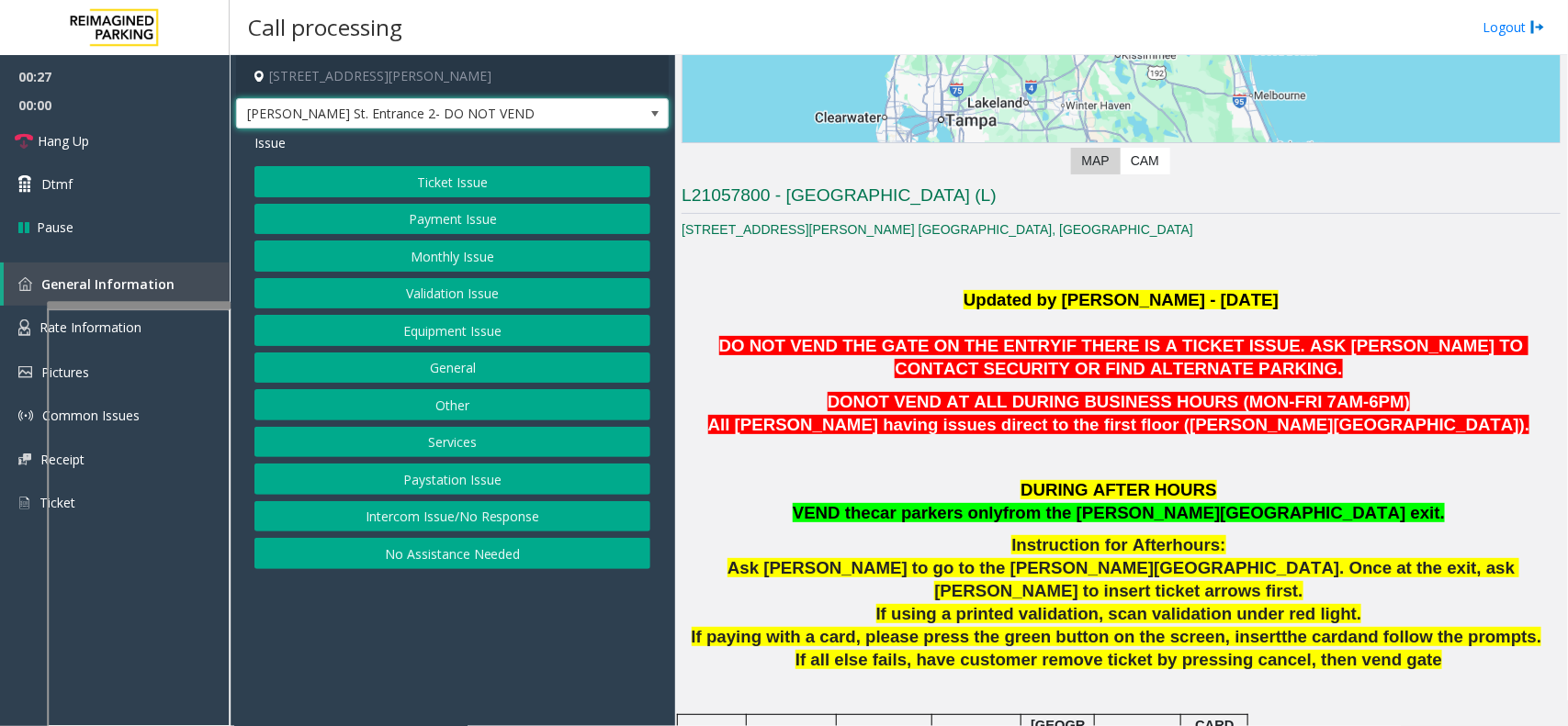
click at [639, 116] on span "[PERSON_NAME] St. Entrance 2- DO NOT VEND" at bounding box center [452, 114] width 433 height 31
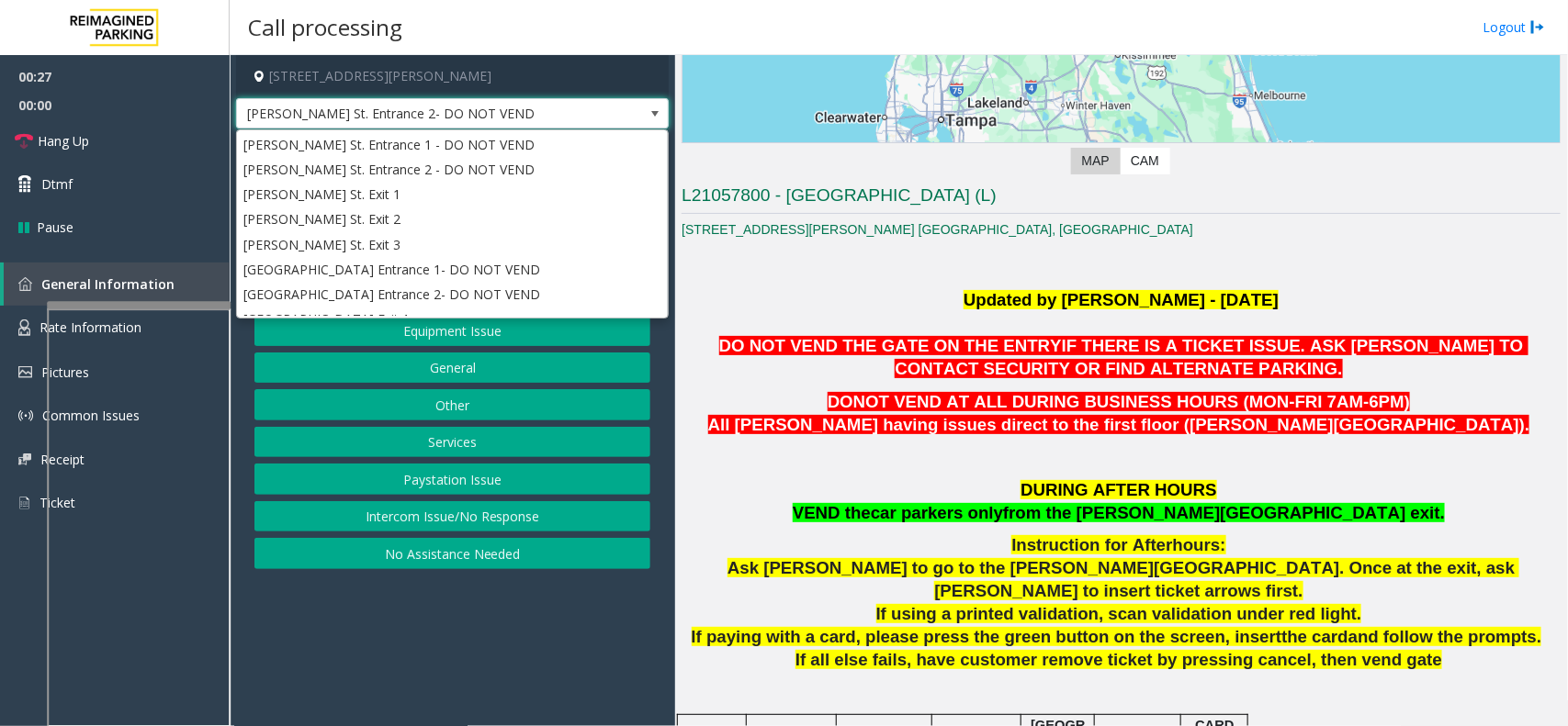
scroll to position [96, 0]
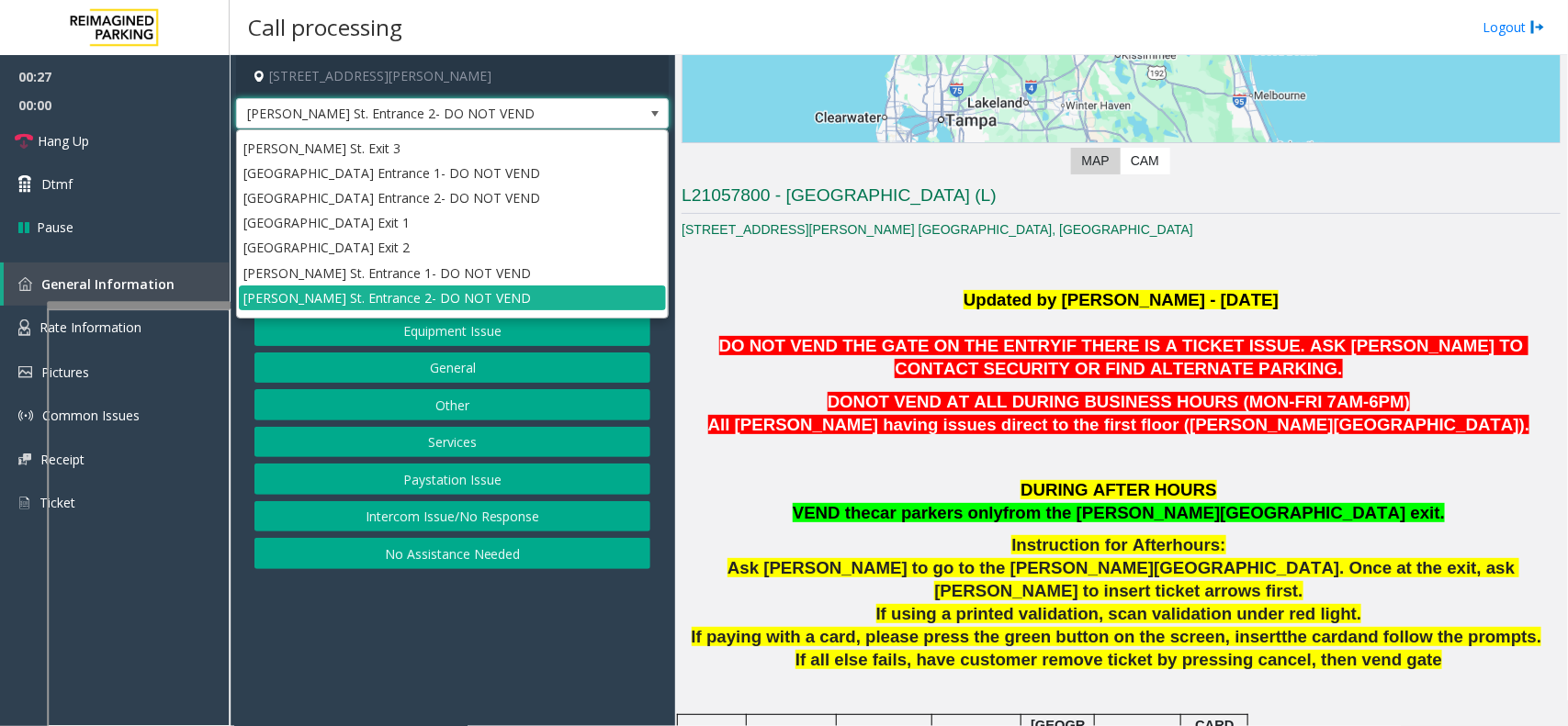
click at [639, 116] on span "[PERSON_NAME] St. Entrance 2- DO NOT VEND" at bounding box center [452, 114] width 433 height 31
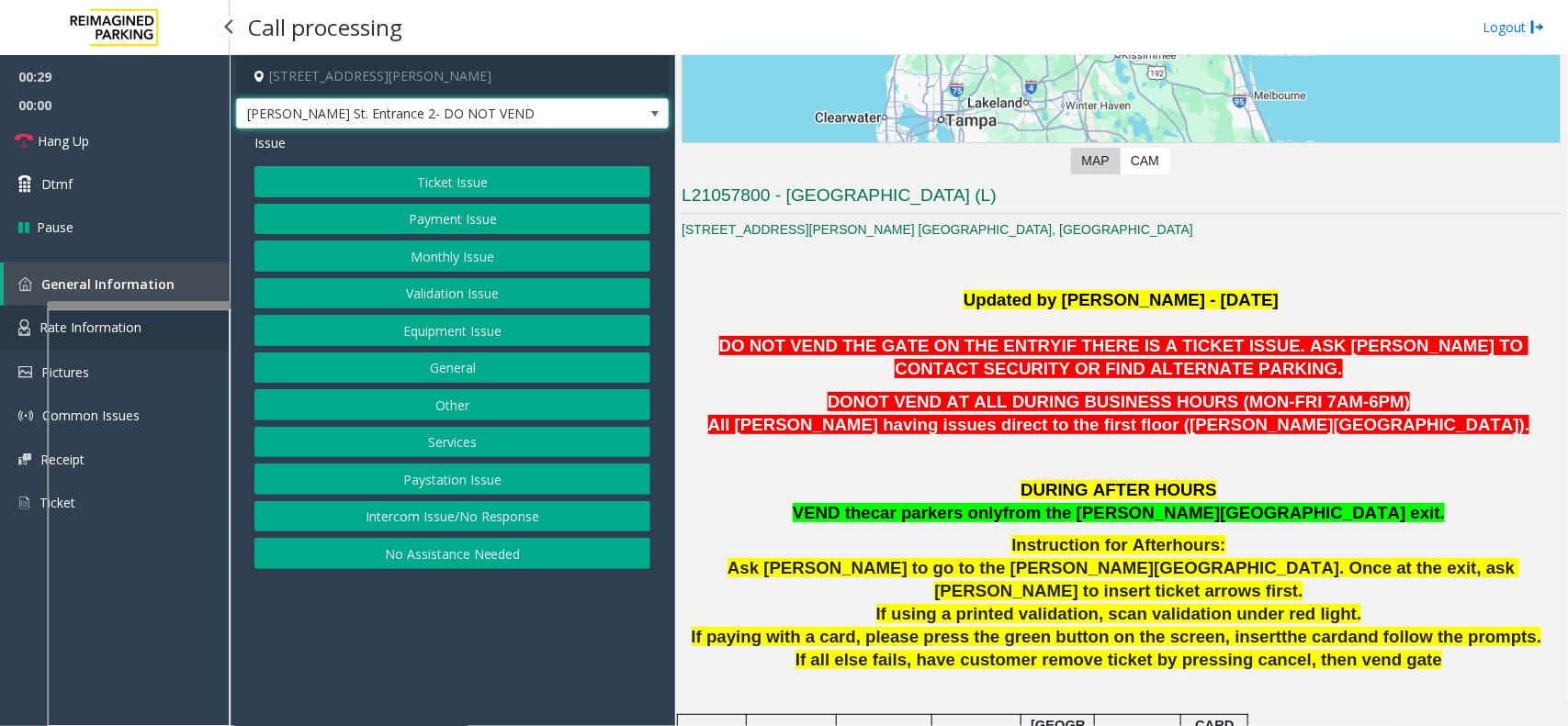
click at [20, 322] on img at bounding box center [24, 327] width 12 height 16
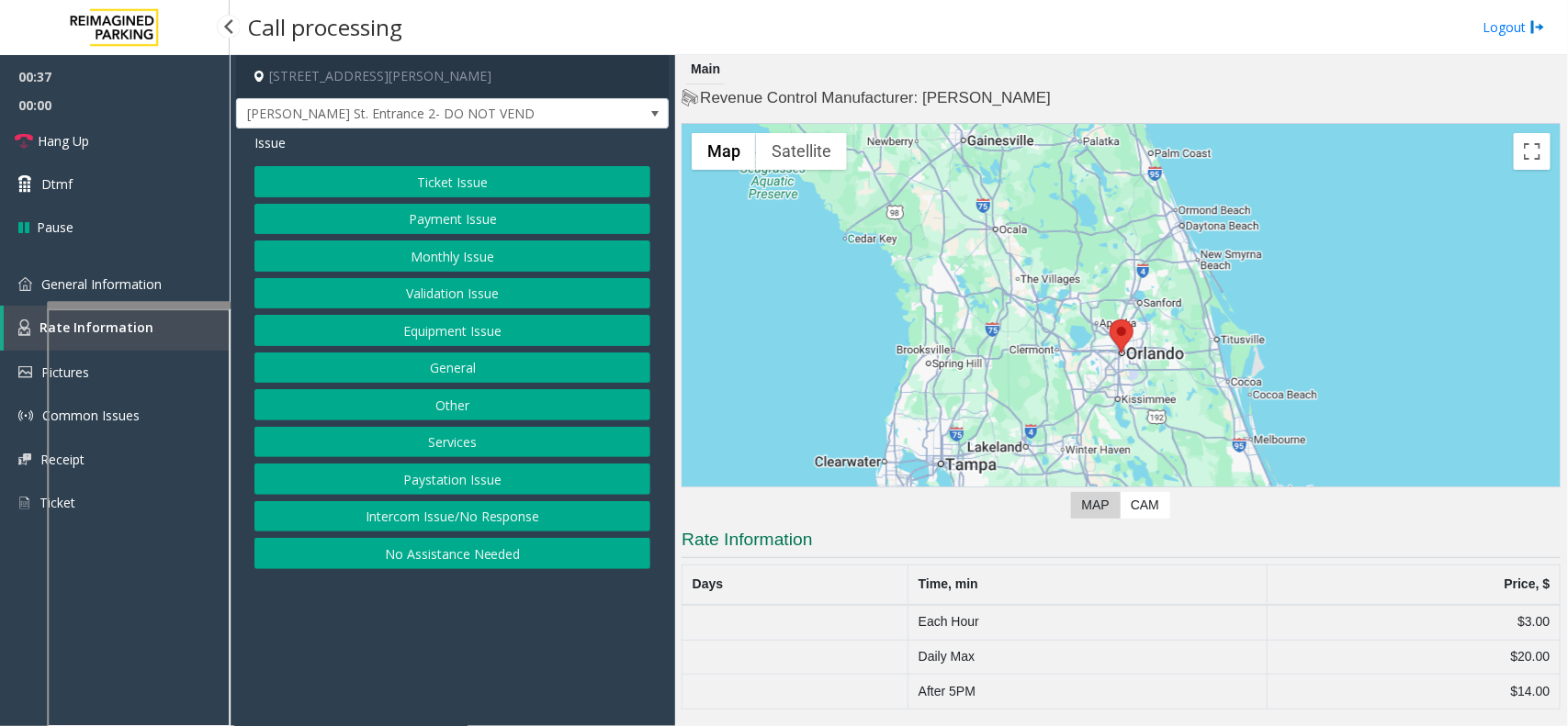
click at [16, 337] on link "Rate Information" at bounding box center [117, 328] width 226 height 45
click at [29, 278] on img at bounding box center [25, 284] width 14 height 14
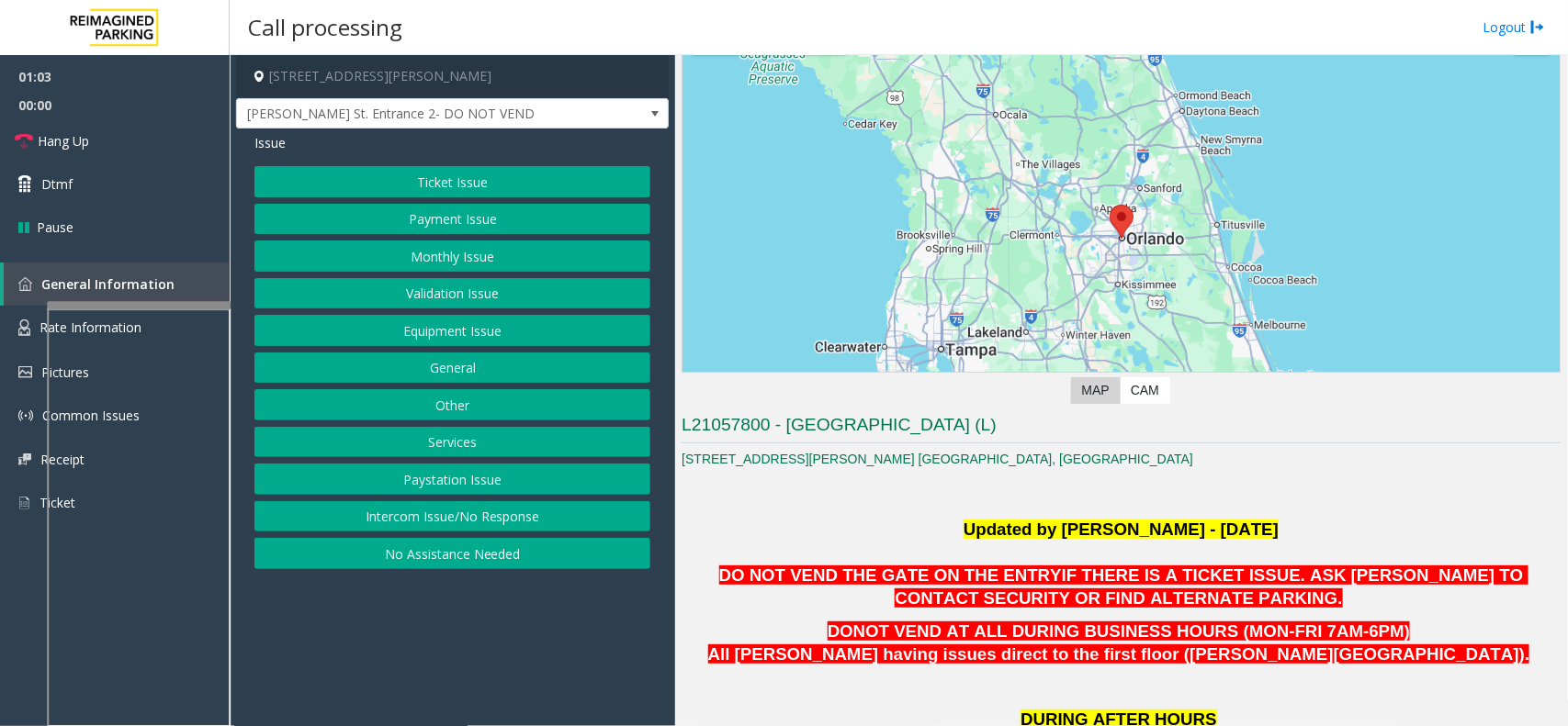
scroll to position [230, 0]
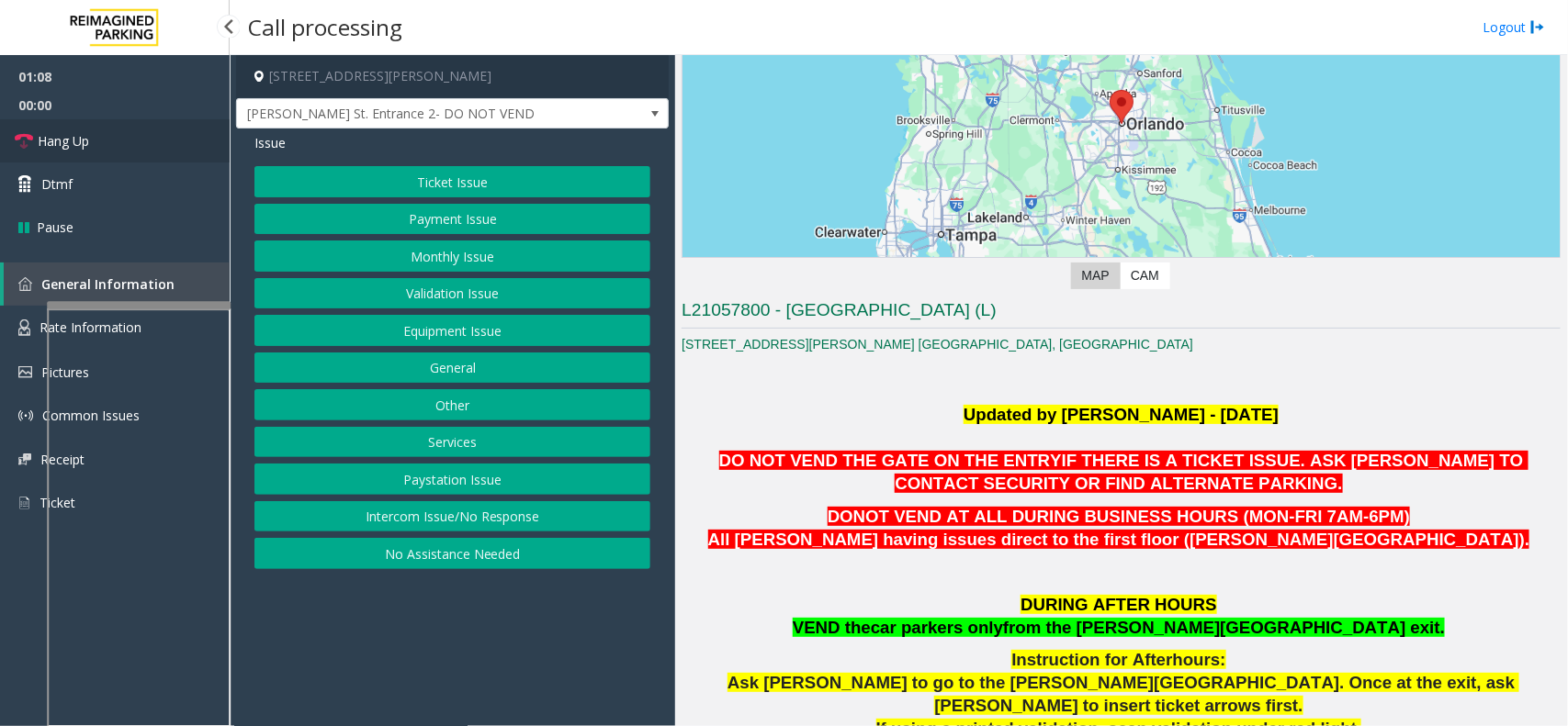
click at [153, 119] on link "Hang Up" at bounding box center [115, 141] width 230 height 43
click at [409, 322] on button "Equipment Issue" at bounding box center [452, 330] width 396 height 31
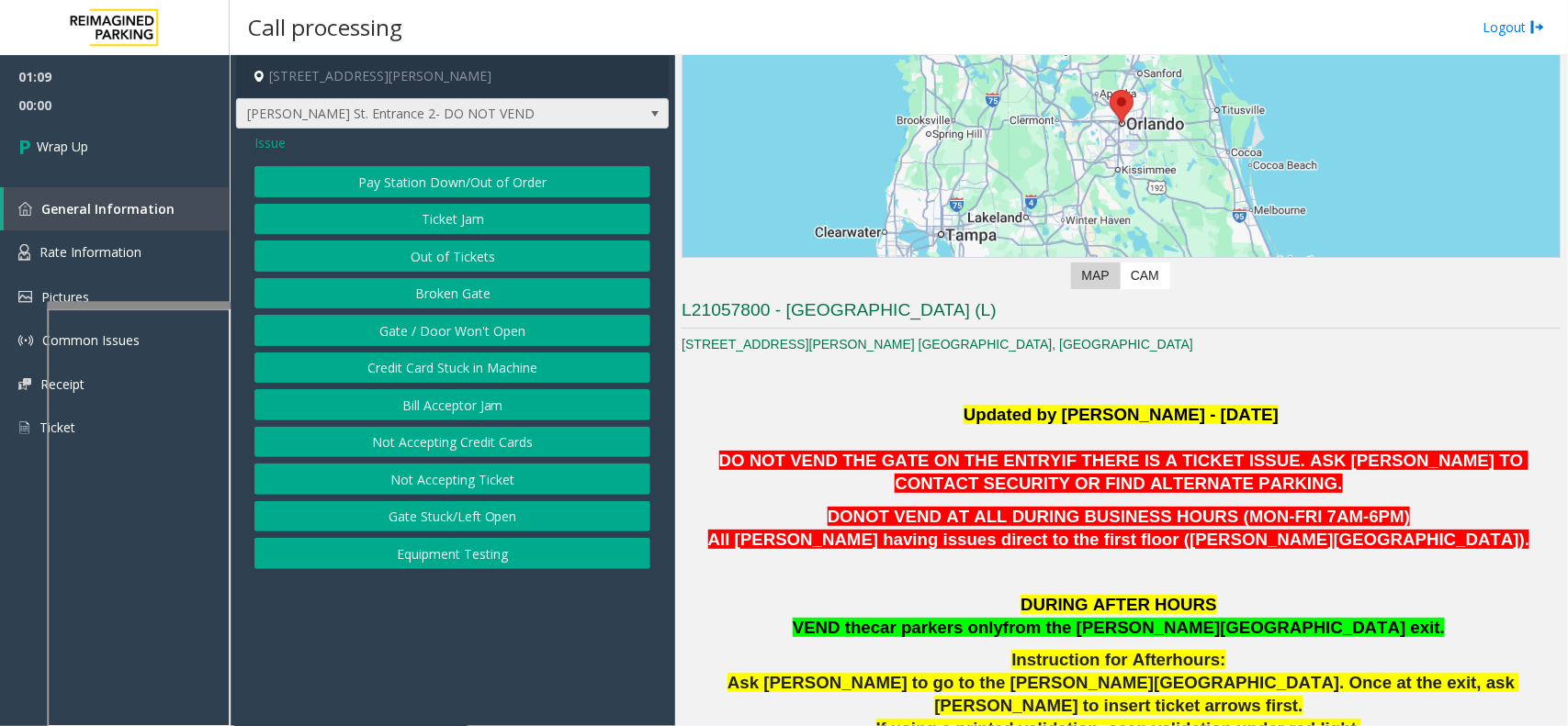
click at [258, 125] on span "[PERSON_NAME] St. Entrance 2- DO NOT VEND" at bounding box center [409, 114] width 345 height 29
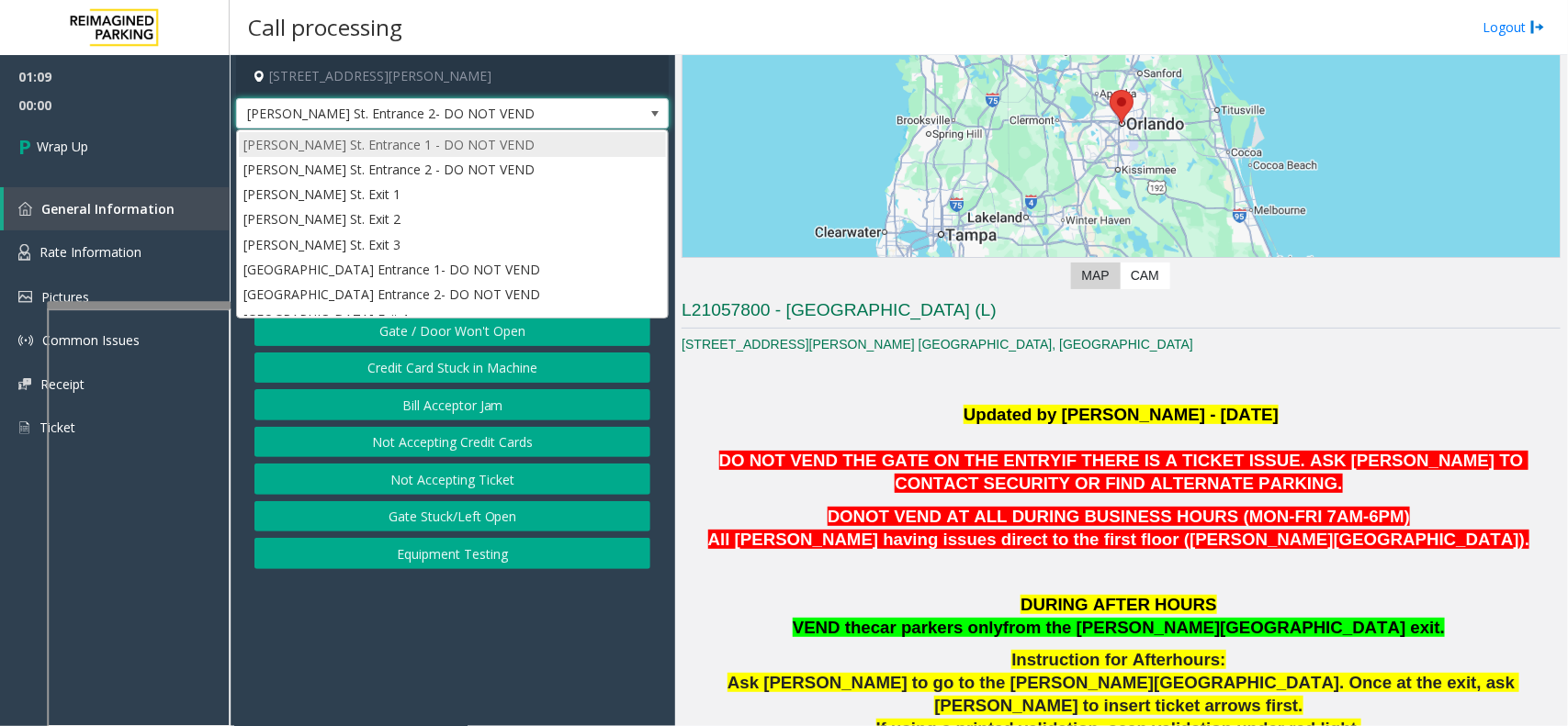
scroll to position [96, 0]
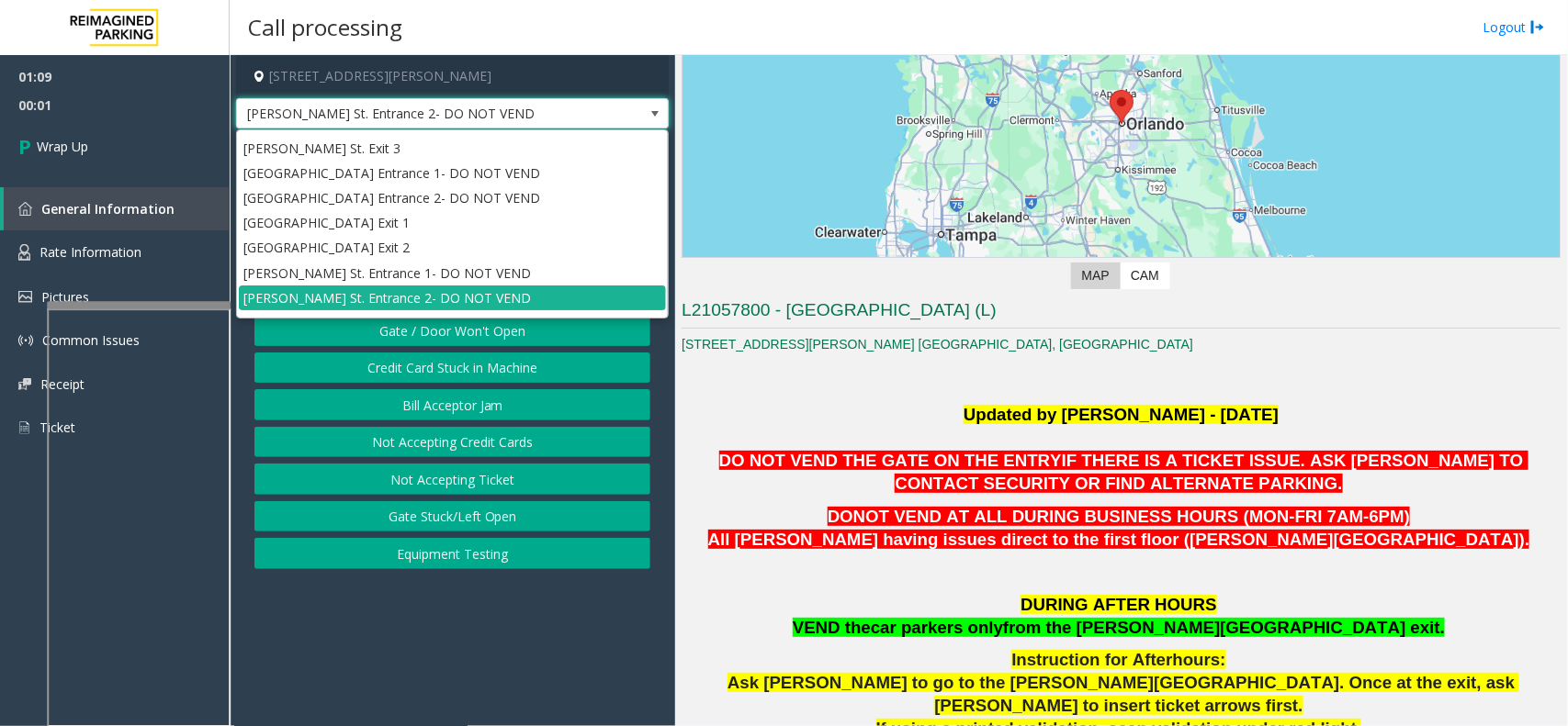
click at [328, 104] on span "[PERSON_NAME] St. Entrance 2- DO NOT VEND" at bounding box center [409, 114] width 345 height 29
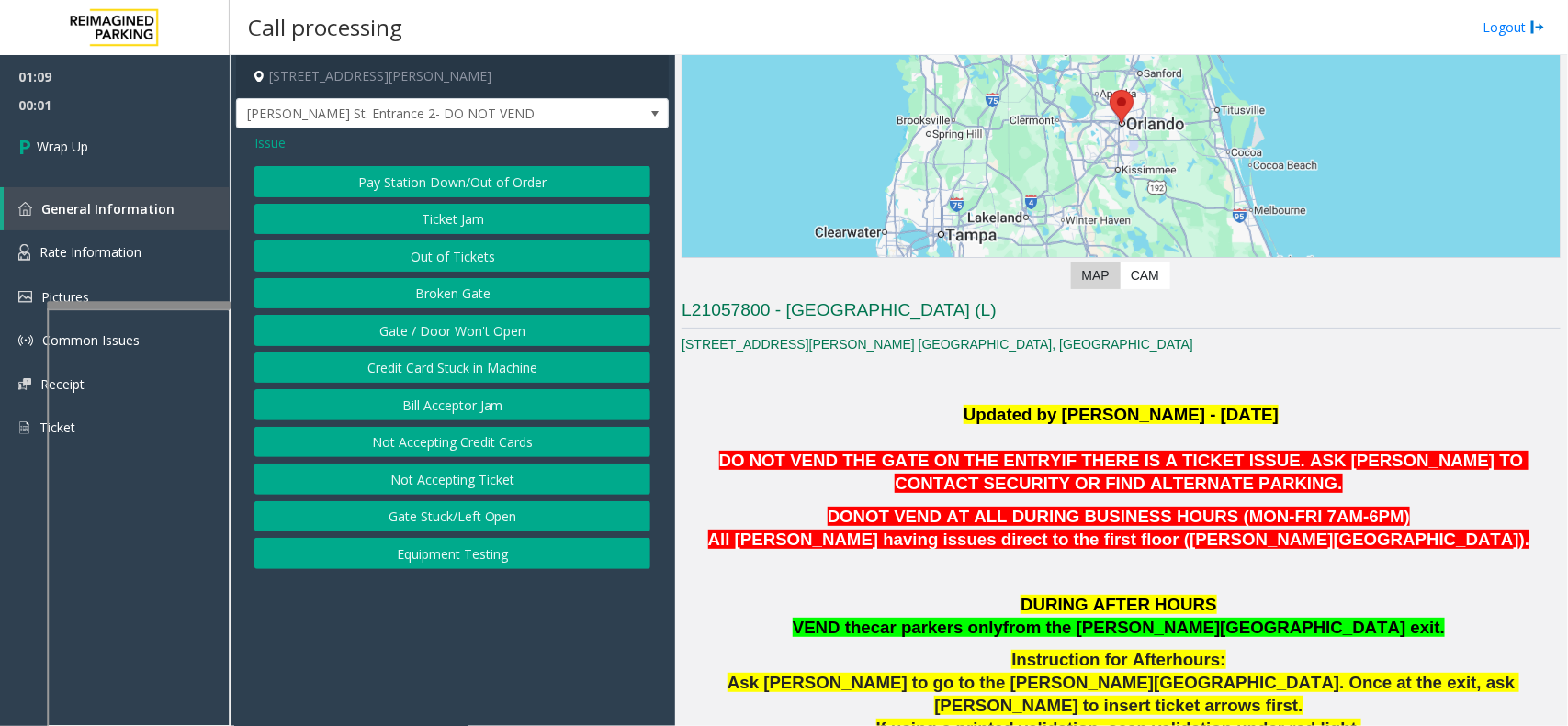
drag, startPoint x: 264, startPoint y: 138, endPoint x: 278, endPoint y: 157, distance: 23.6
click at [264, 140] on span "Issue" at bounding box center [270, 143] width 31 height 19
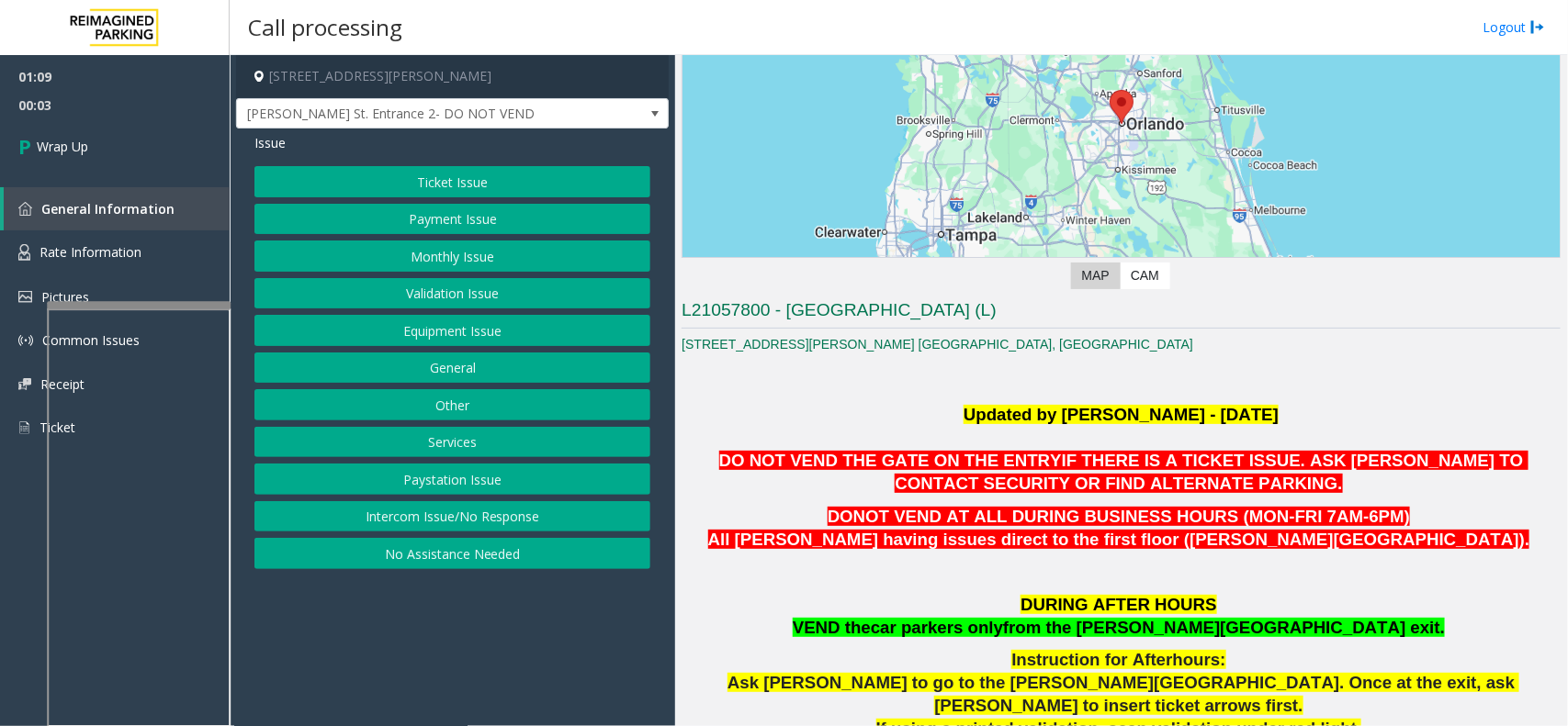
click at [451, 182] on button "Ticket Issue" at bounding box center [452, 182] width 396 height 31
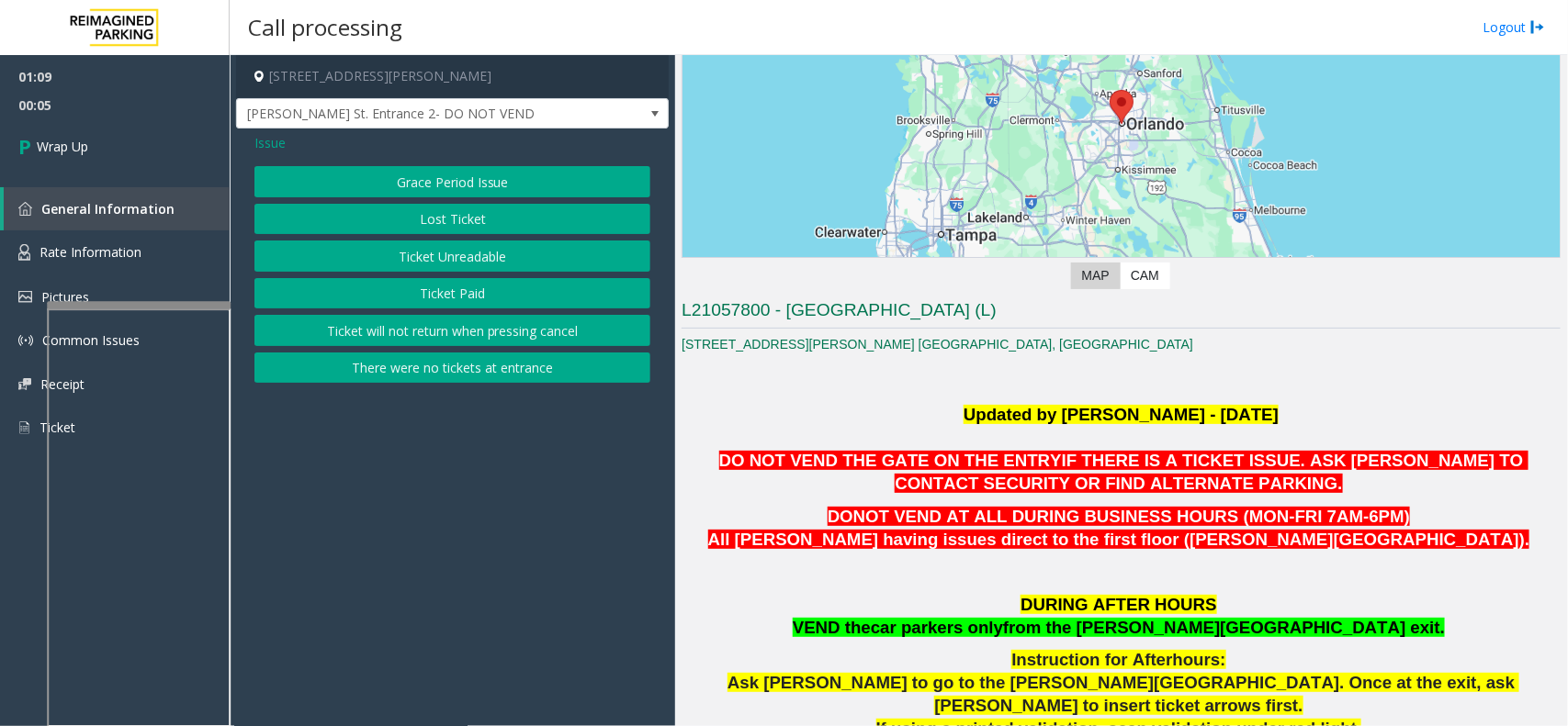
click at [378, 242] on button "Ticket Unreadable" at bounding box center [452, 256] width 396 height 31
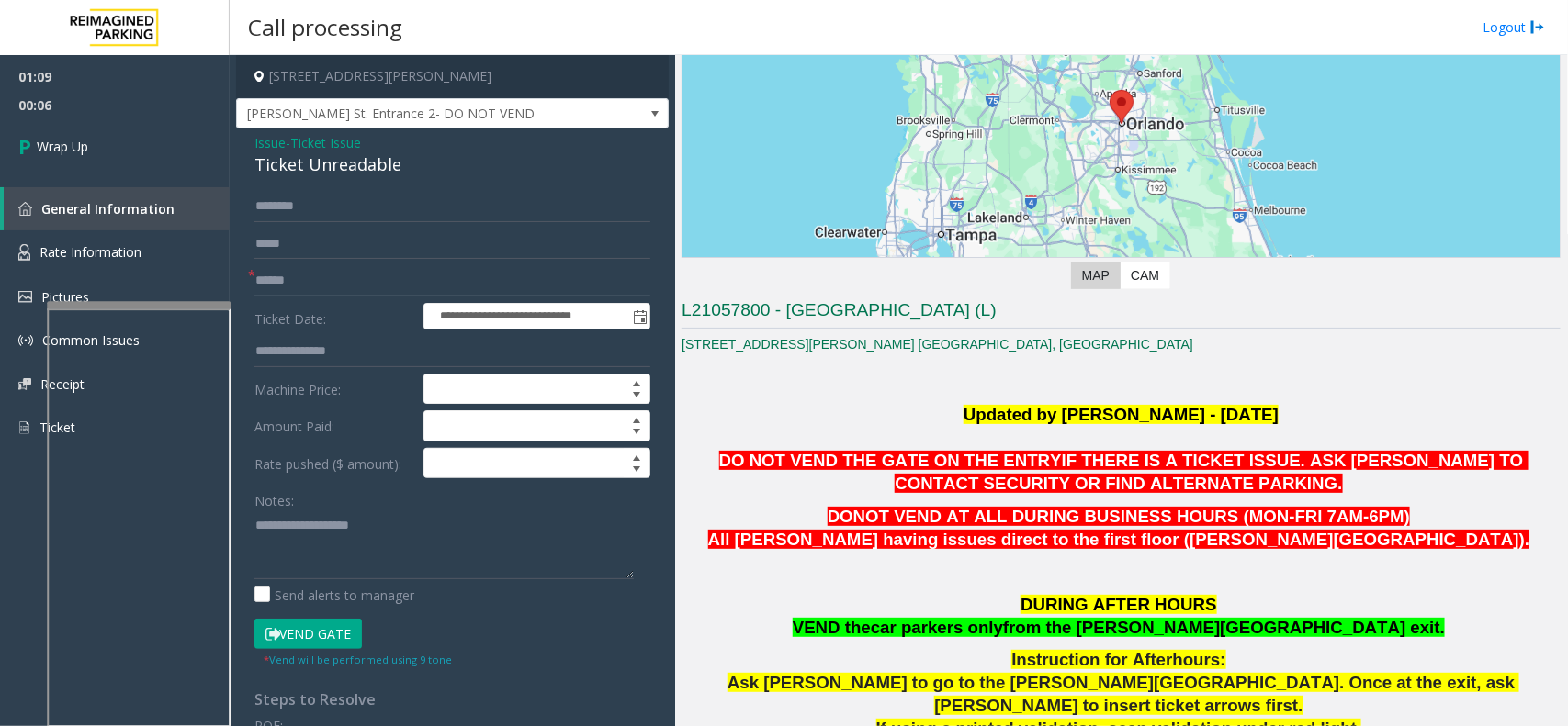
click at [323, 295] on input "text" at bounding box center [452, 280] width 396 height 31
type input "**"
click at [315, 162] on div "Ticket Unreadable" at bounding box center [452, 165] width 396 height 25
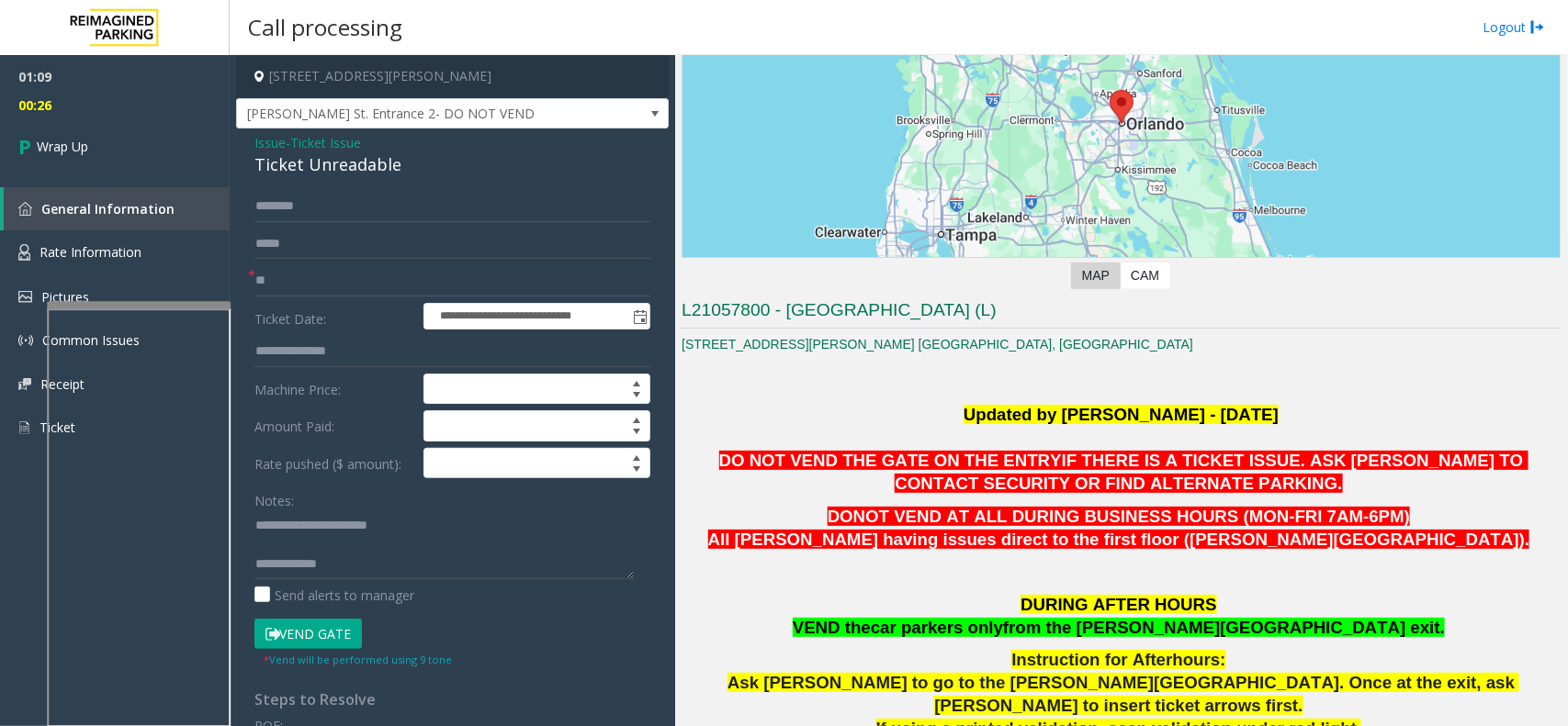
scroll to position [19, 0]
type textarea "**********"
click at [166, 179] on div "01:09 00:28 Wrap Up General Information Rate Information Pictures Common Issues…" at bounding box center [115, 260] width 230 height 410
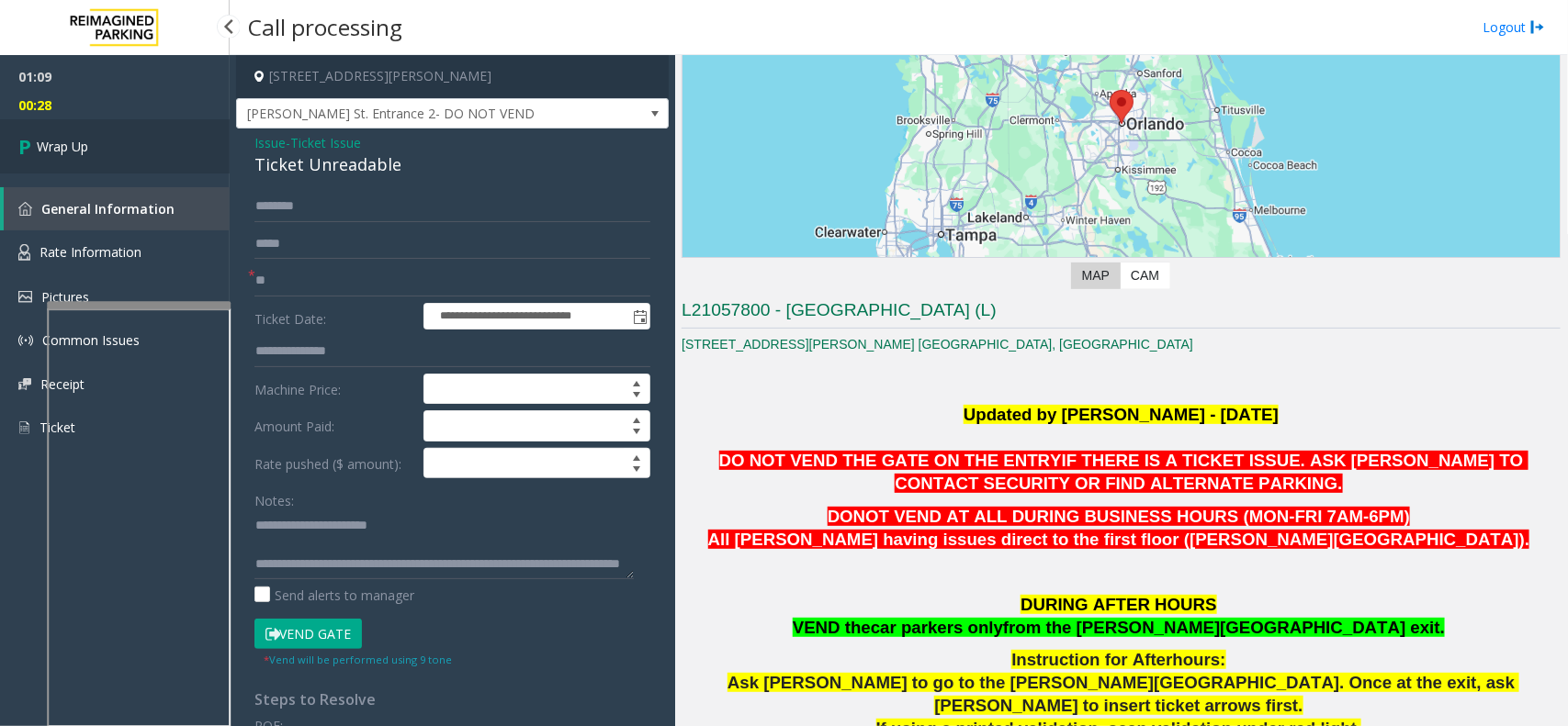
click at [166, 166] on link "Wrap Up" at bounding box center [115, 147] width 230 height 54
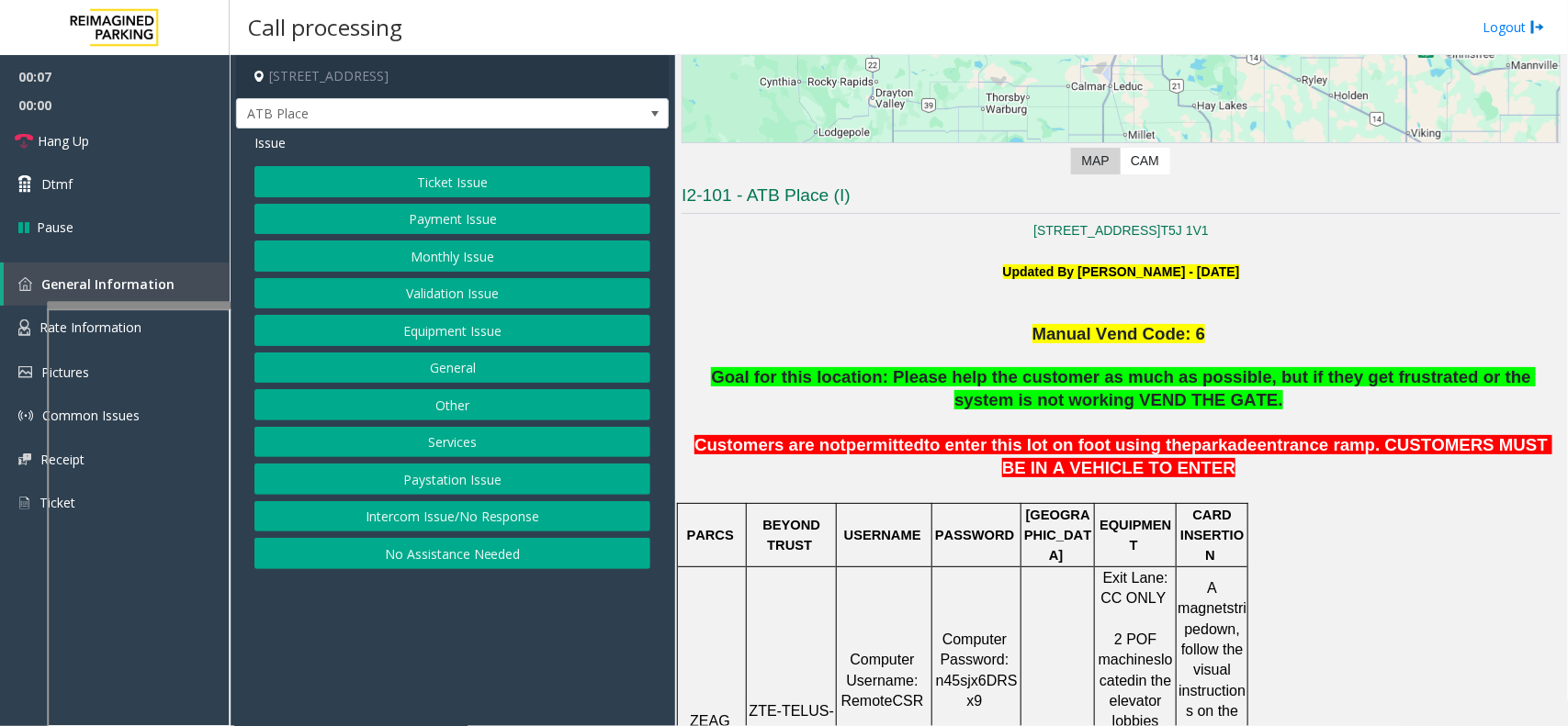
scroll to position [459, 0]
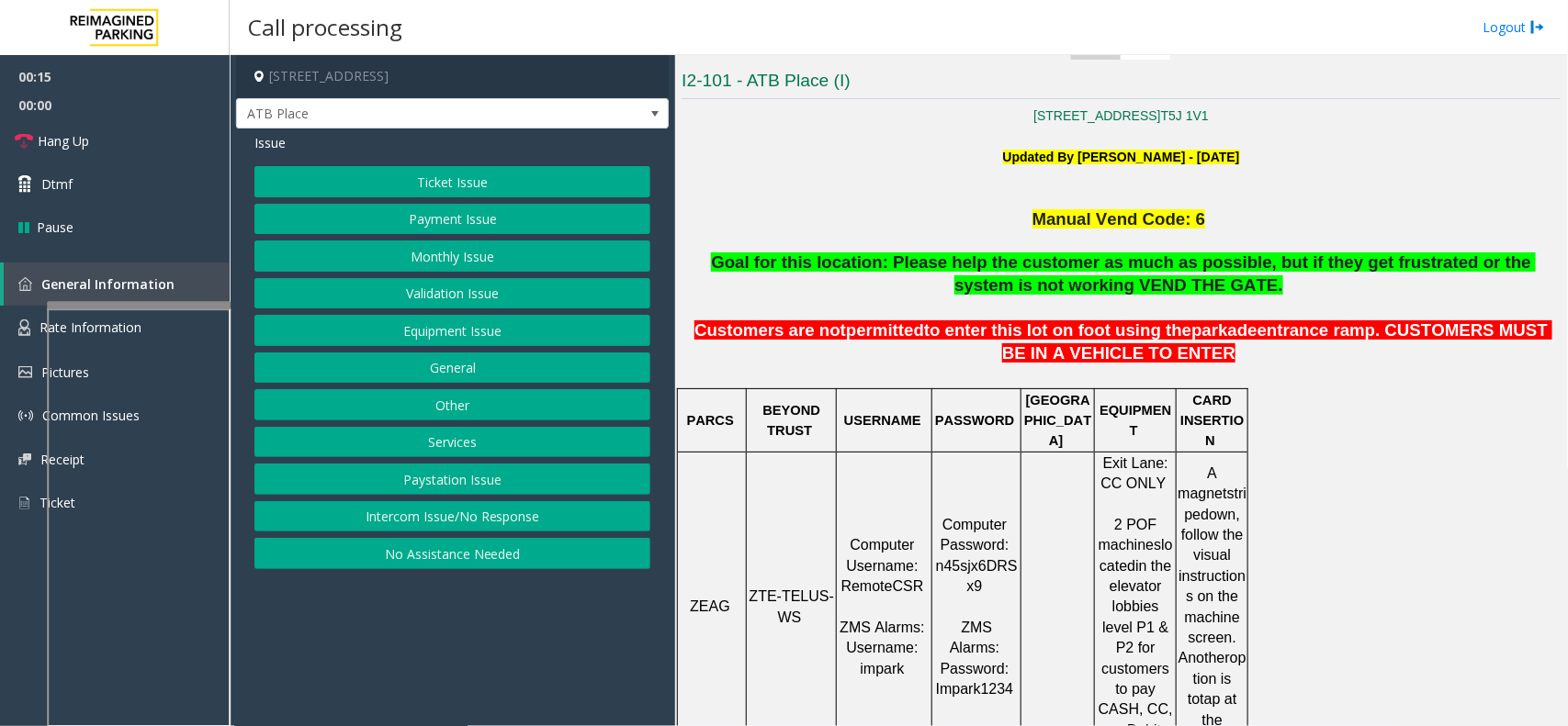
click at [437, 186] on button "Ticket Issue" at bounding box center [452, 182] width 396 height 31
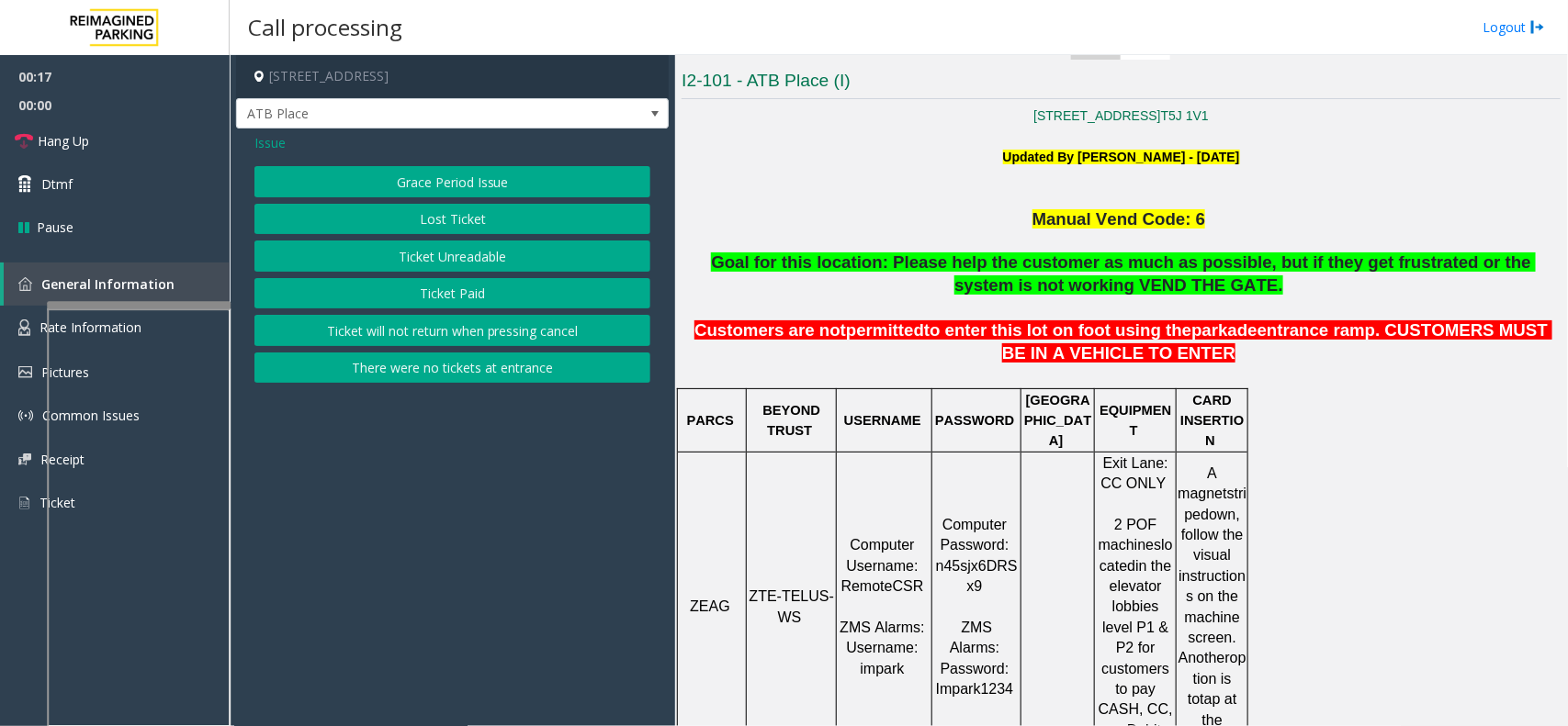
click at [433, 292] on button "Ticket Paid" at bounding box center [452, 294] width 396 height 31
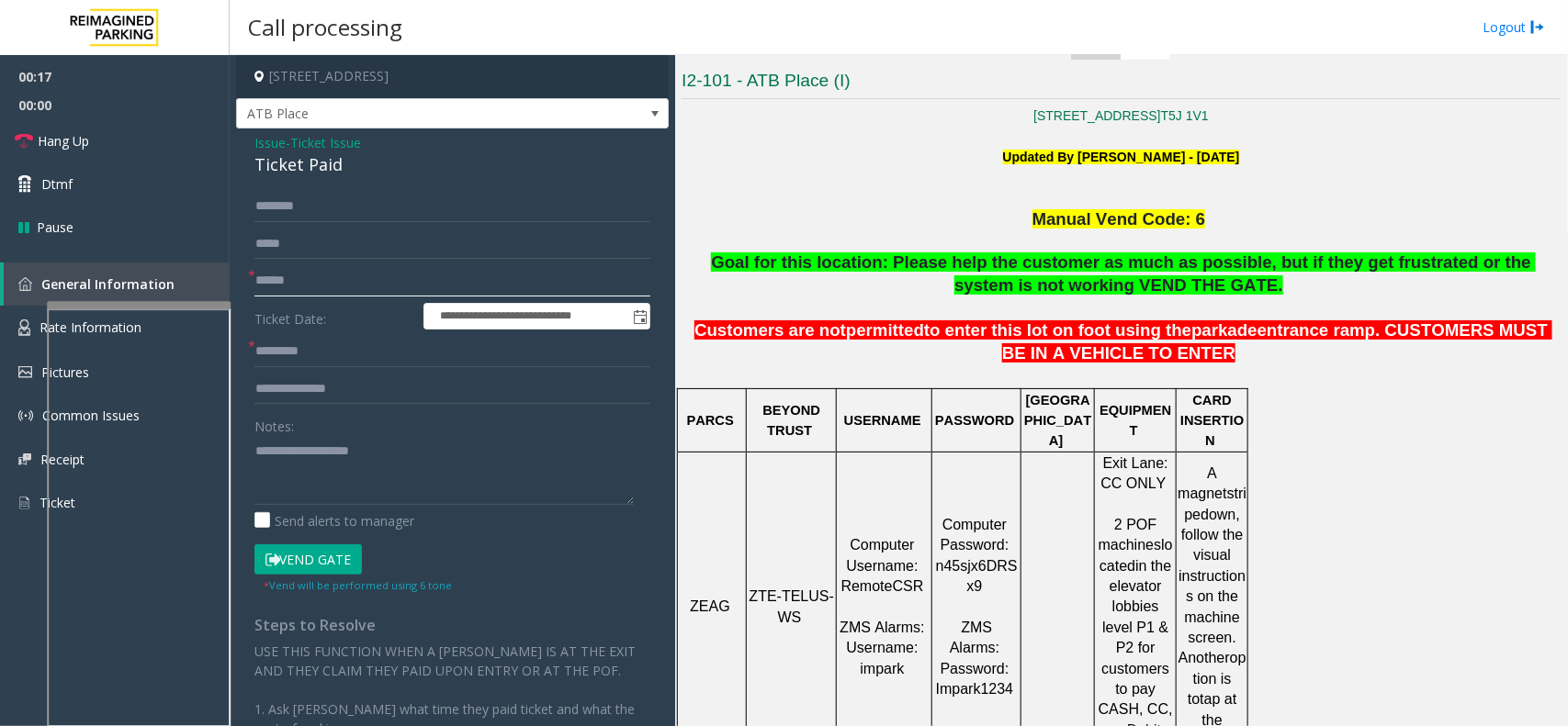
click at [345, 295] on input "text" at bounding box center [452, 280] width 396 height 31
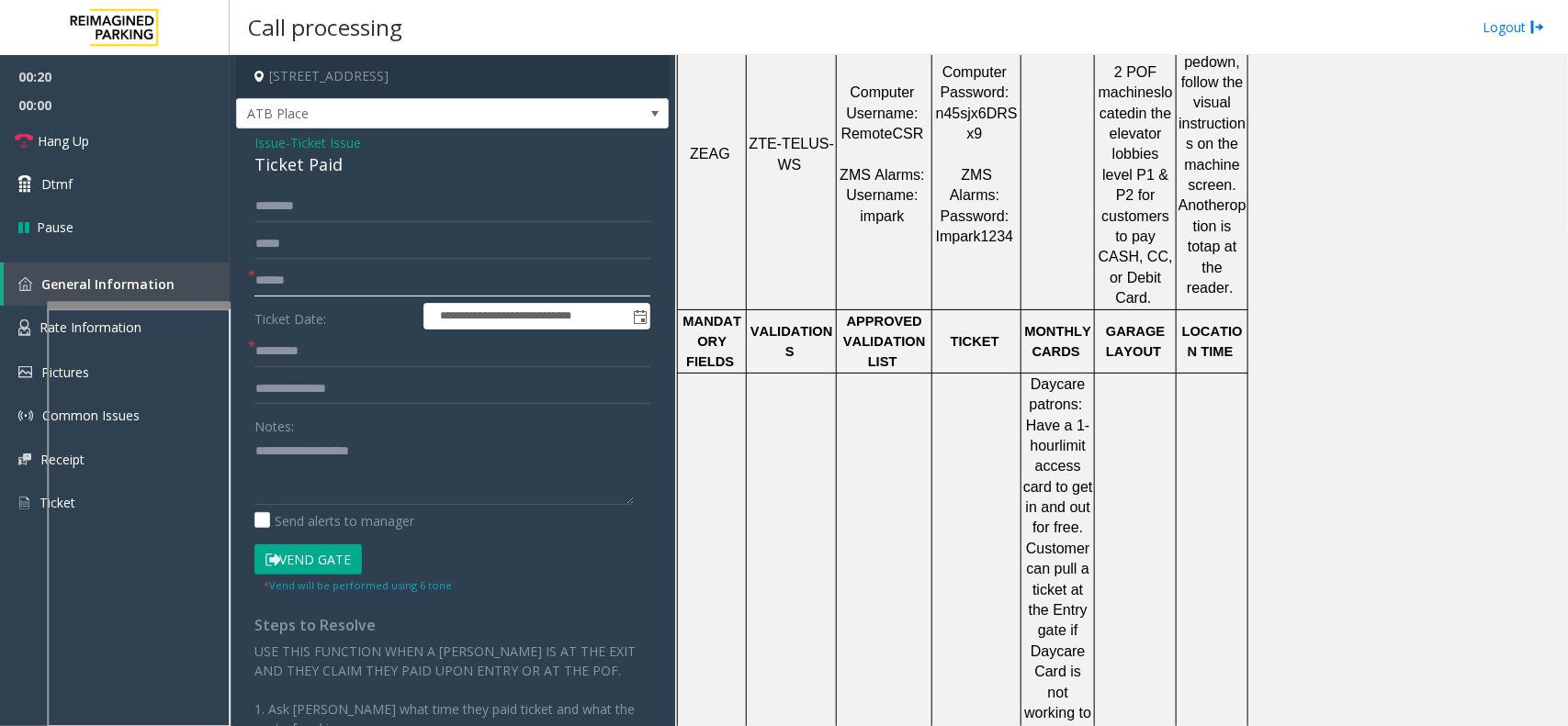
scroll to position [1033, 0]
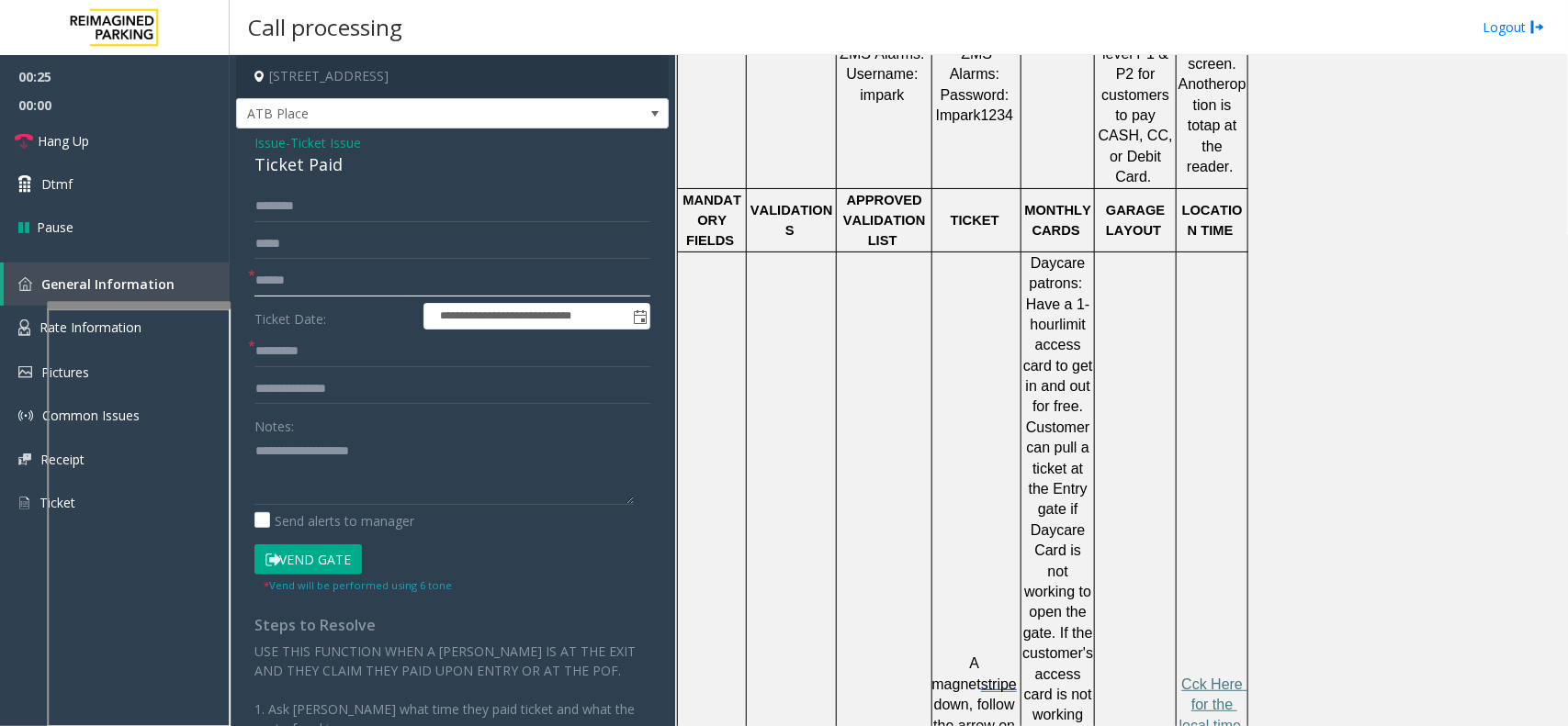
click at [356, 292] on input "text" at bounding box center [452, 280] width 396 height 31
type textarea "**********"
click at [318, 281] on input "text" at bounding box center [452, 280] width 396 height 31
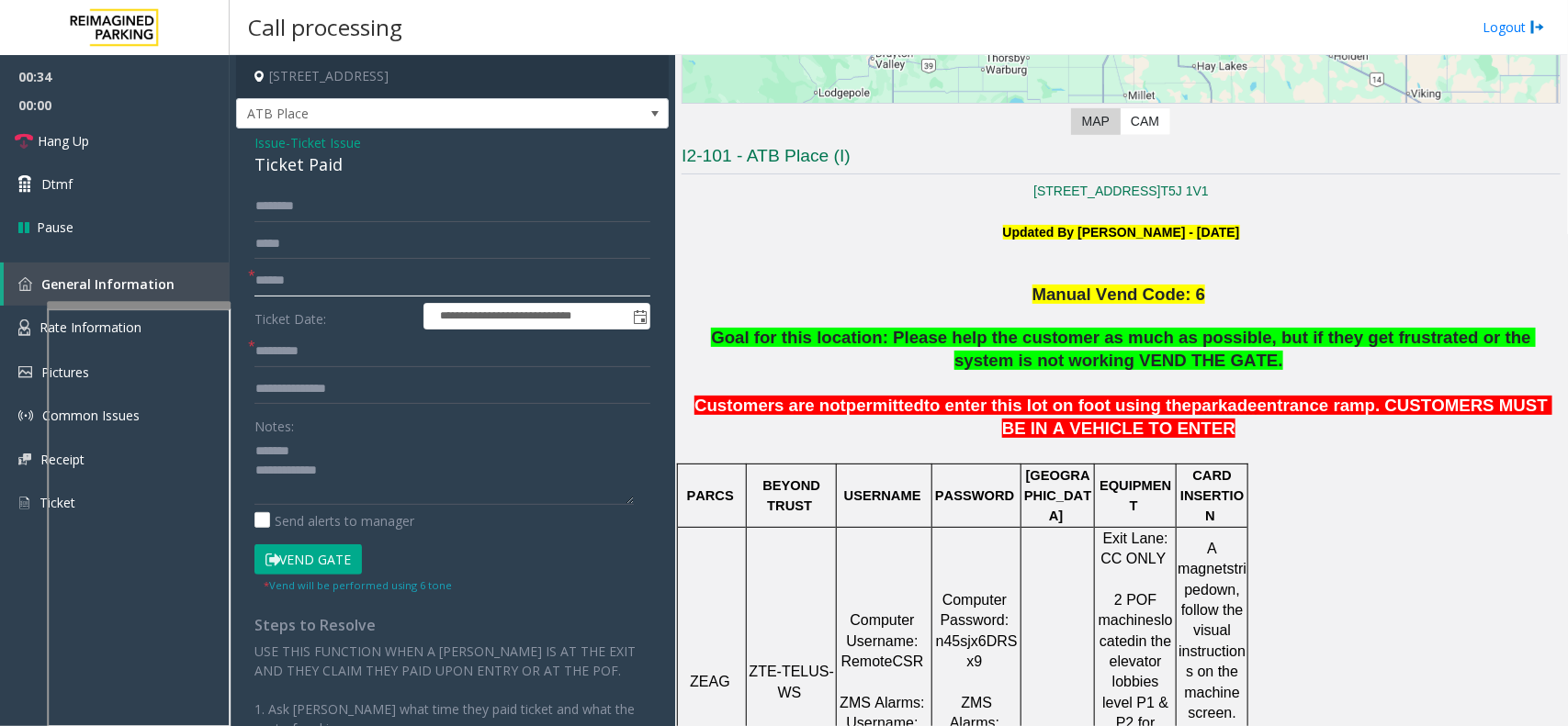
scroll to position [345, 0]
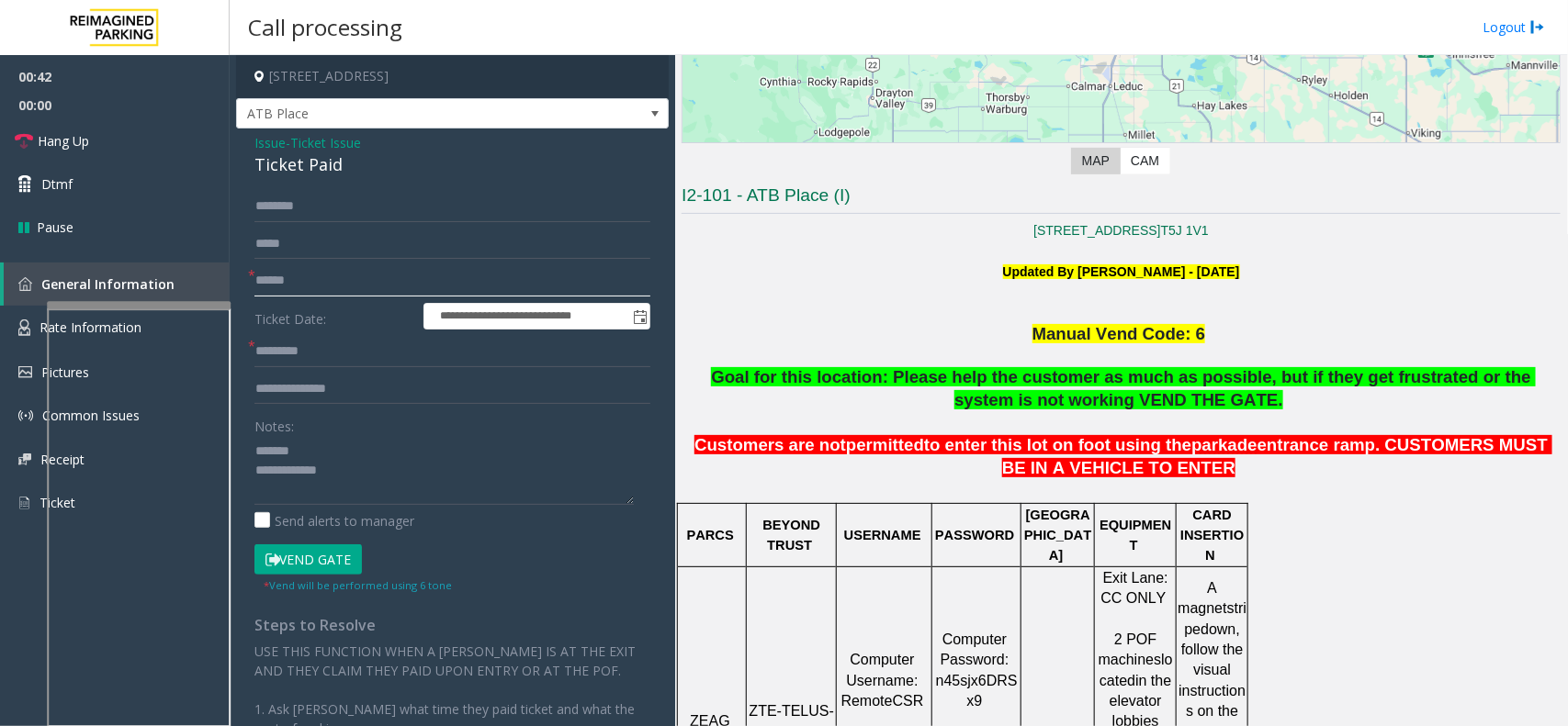
type input "******"
click at [287, 168] on div "Ticket Paid" at bounding box center [452, 165] width 396 height 25
click at [346, 359] on input "text" at bounding box center [452, 351] width 396 height 31
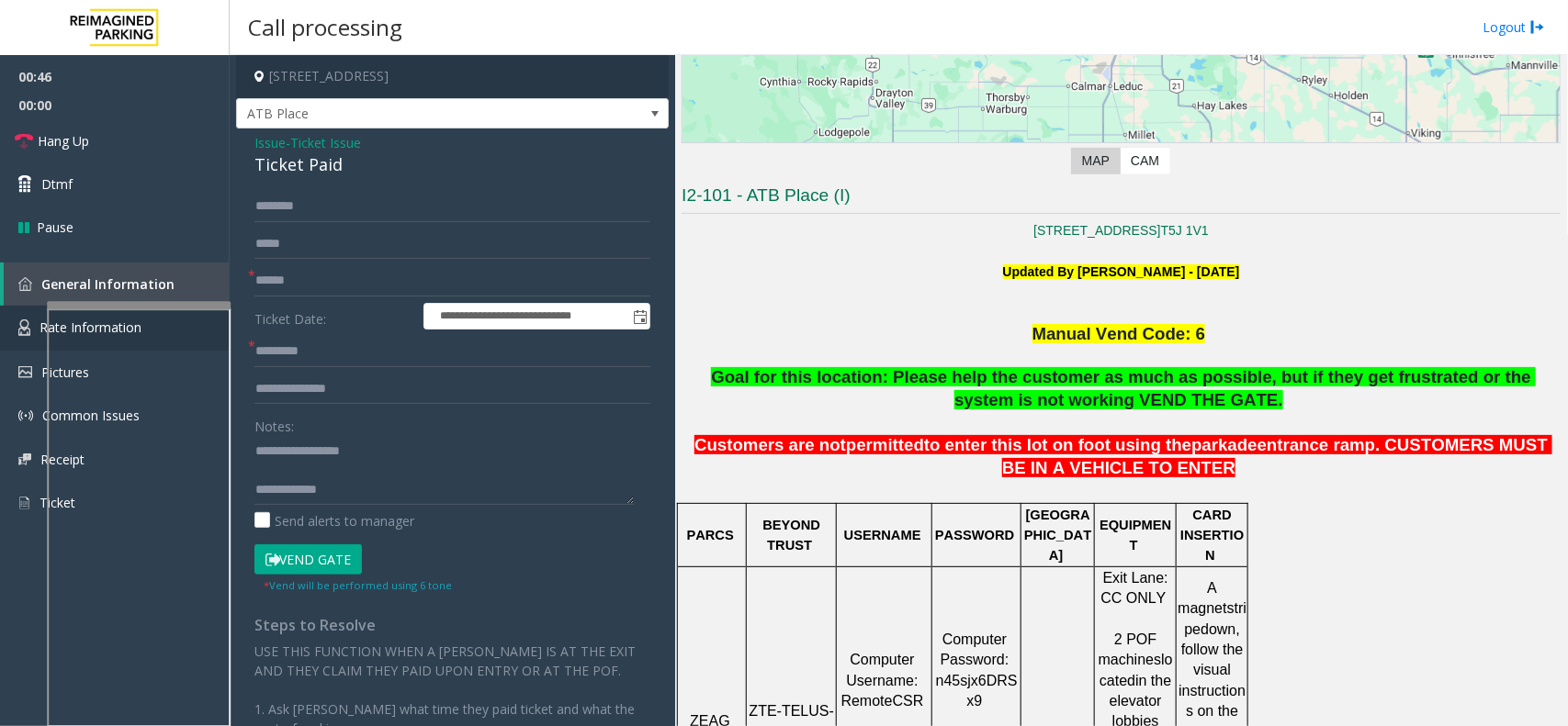
scroll to position [19, 0]
type textarea "**********"
click at [292, 346] on input "text" at bounding box center [452, 351] width 396 height 31
click at [5, 331] on link "Rate Information" at bounding box center [115, 328] width 230 height 45
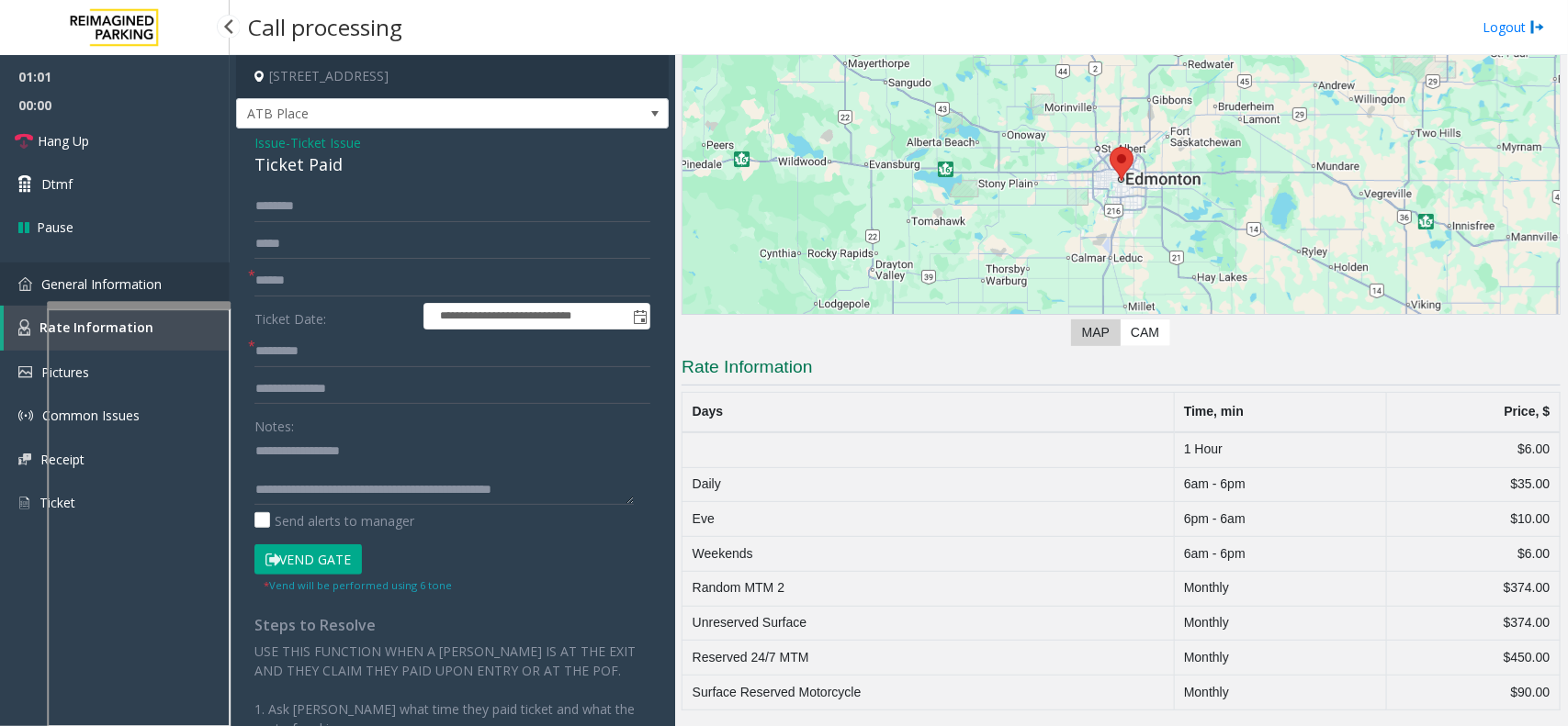
click at [11, 285] on link "General Information" at bounding box center [115, 284] width 230 height 43
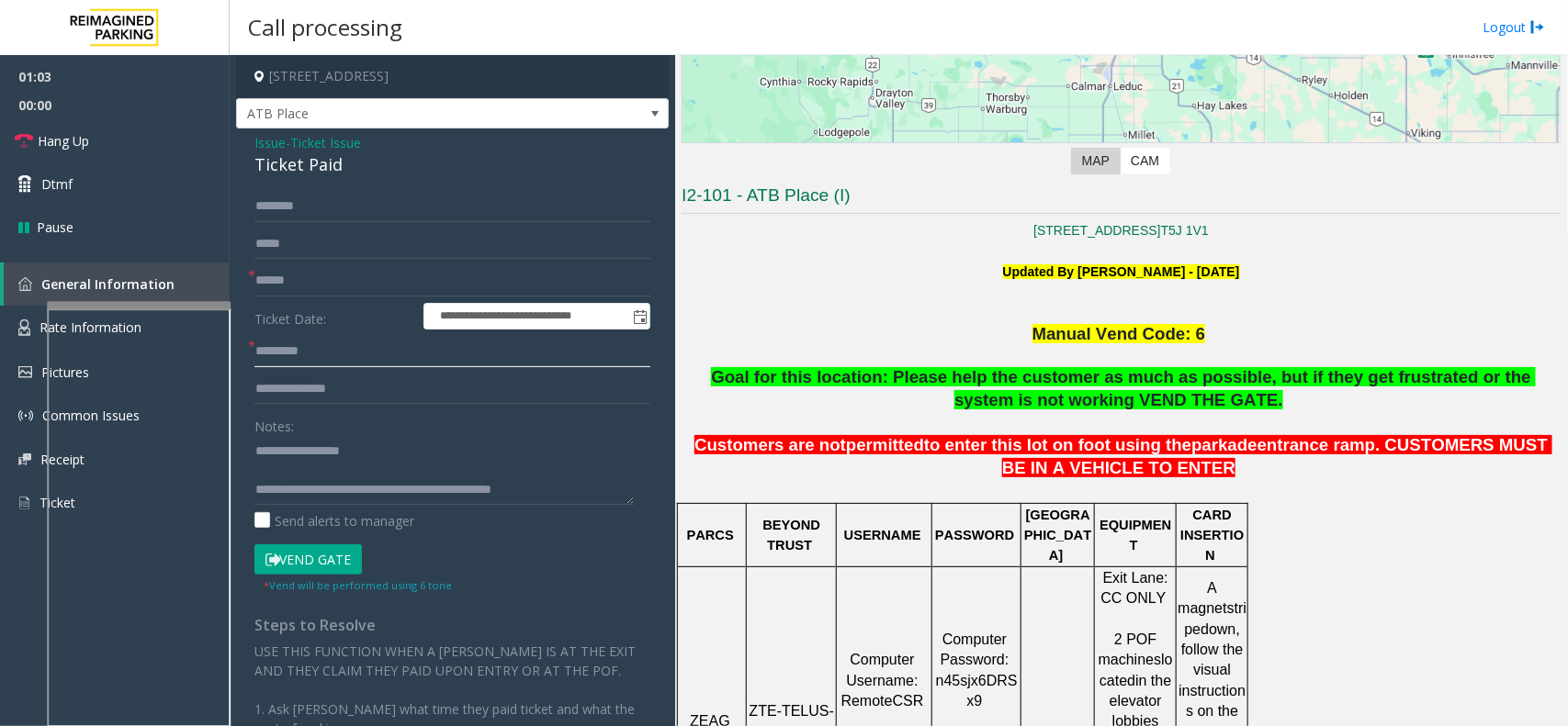
click at [327, 349] on input "text" at bounding box center [452, 351] width 396 height 31
click at [262, 348] on input "**" at bounding box center [452, 351] width 396 height 31
type input "***"
click at [282, 436] on label "Notes:" at bounding box center [274, 423] width 40 height 25
click at [286, 462] on textarea at bounding box center [444, 470] width 380 height 69
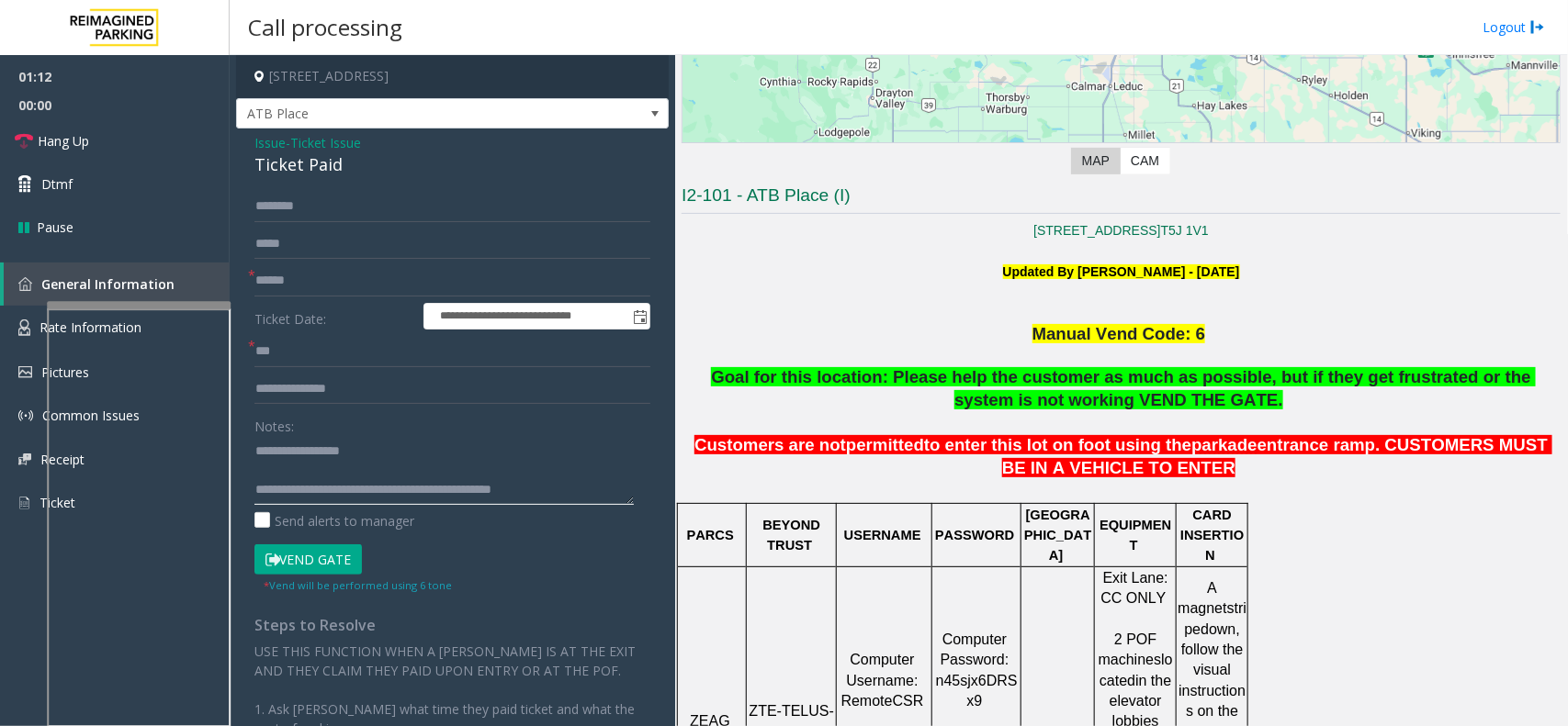
scroll to position [0, 0]
click at [323, 475] on textarea at bounding box center [444, 470] width 380 height 69
click at [332, 466] on textarea at bounding box center [444, 470] width 380 height 69
type textarea "**********"
click at [366, 218] on input "text" at bounding box center [452, 207] width 396 height 31
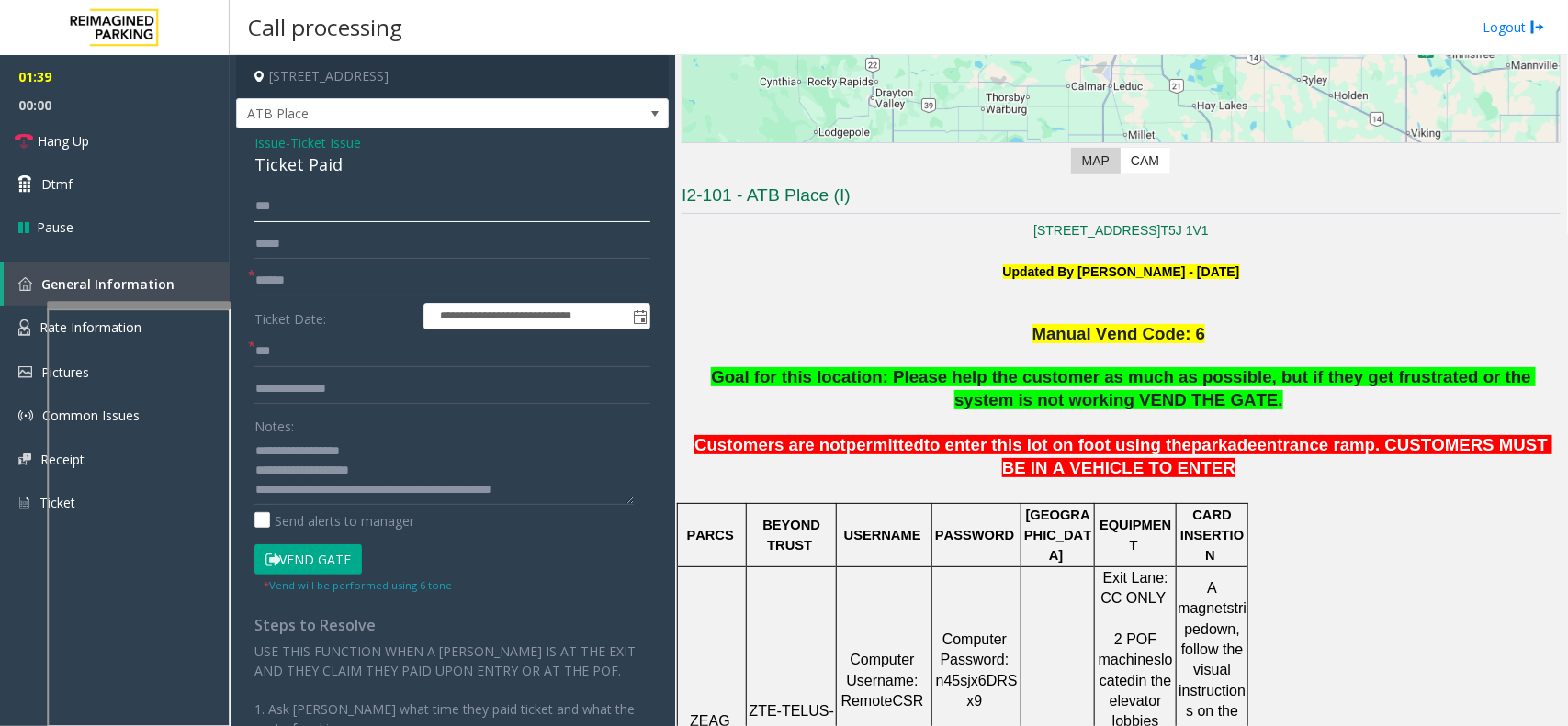
click at [274, 207] on input "***" at bounding box center [452, 207] width 396 height 31
click at [336, 184] on div "**********" at bounding box center [452, 538] width 433 height 820
click at [324, 207] on input "***" at bounding box center [452, 207] width 396 height 31
type input "**"
click at [345, 570] on button "Vend Gate" at bounding box center [308, 560] width 108 height 31
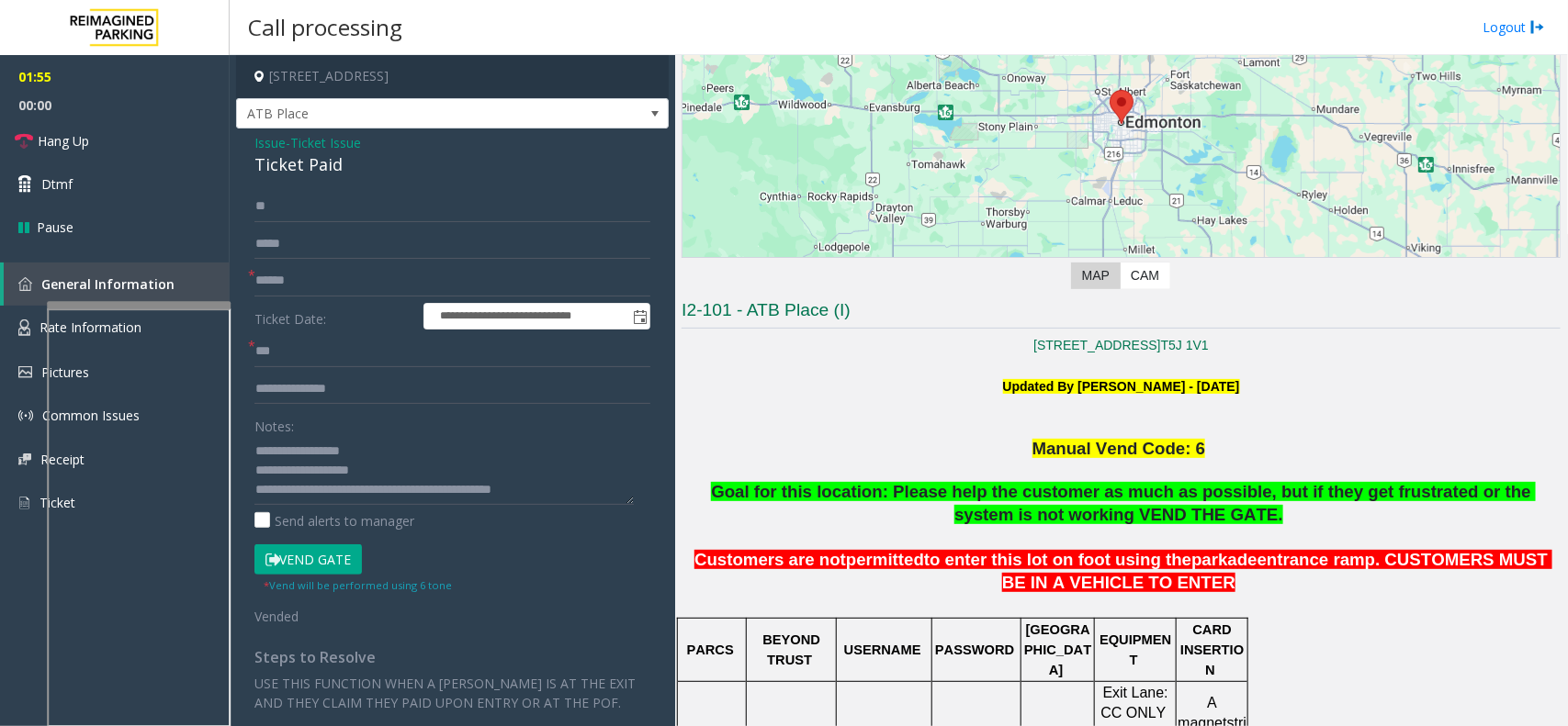
scroll to position [345, 0]
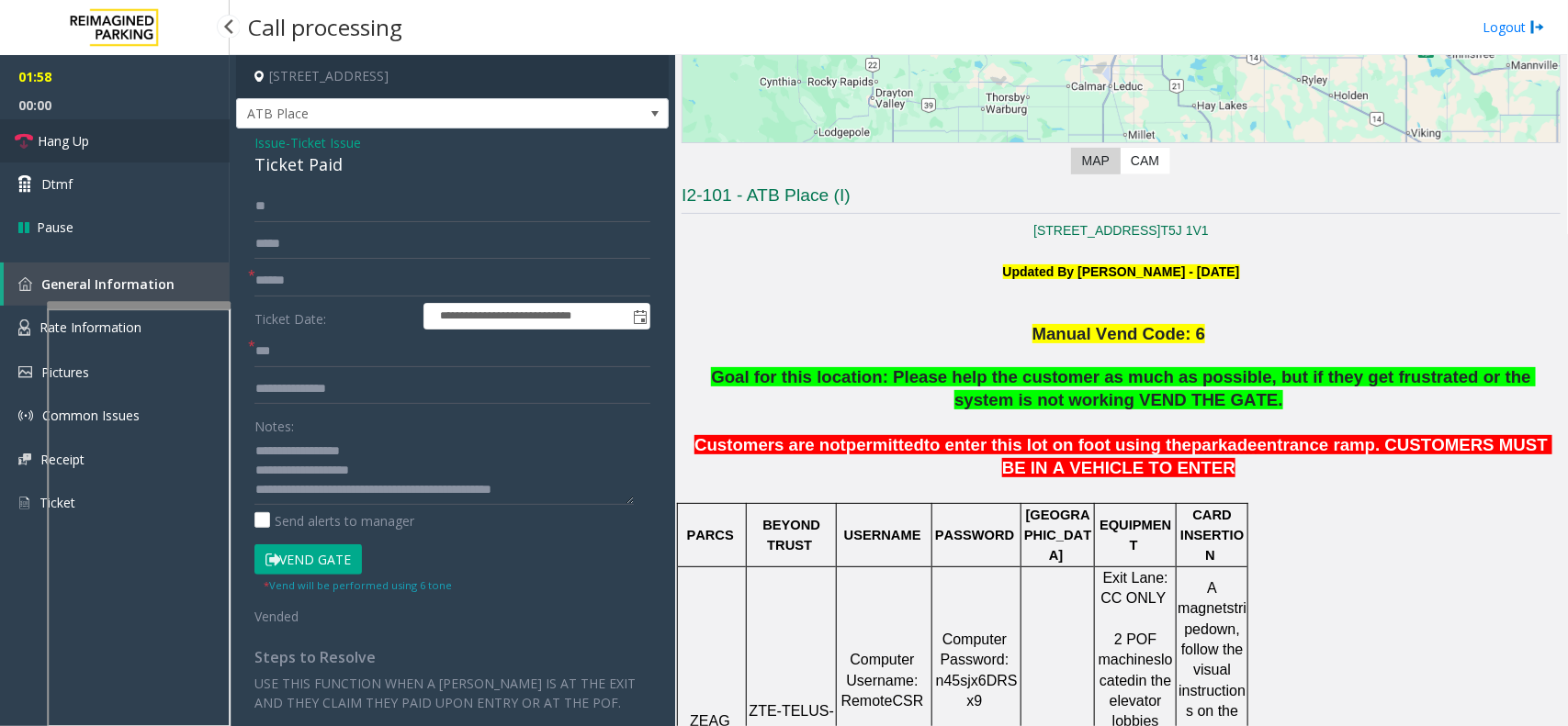
click at [138, 140] on link "Hang Up" at bounding box center [115, 141] width 230 height 43
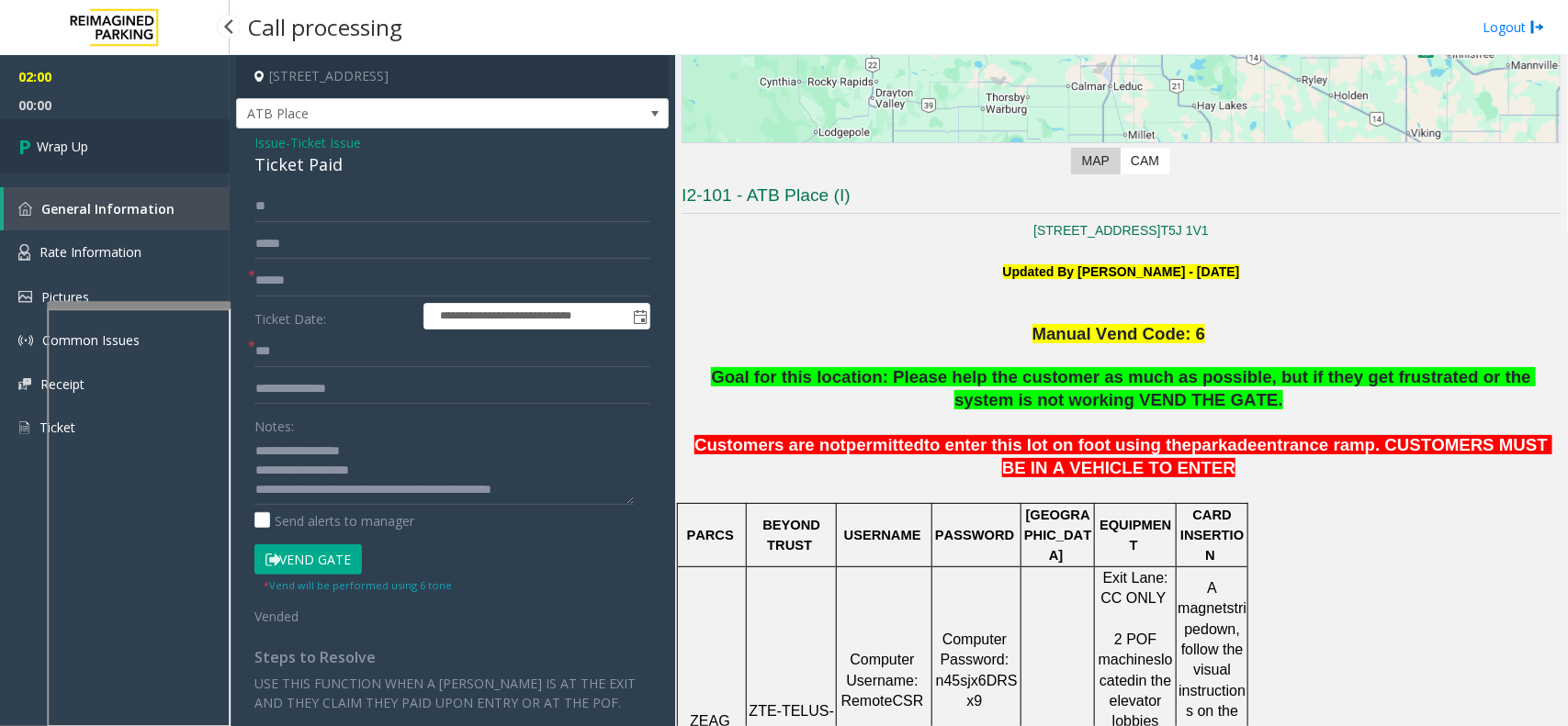
click at [84, 147] on span "Wrap Up" at bounding box center [62, 147] width 51 height 19
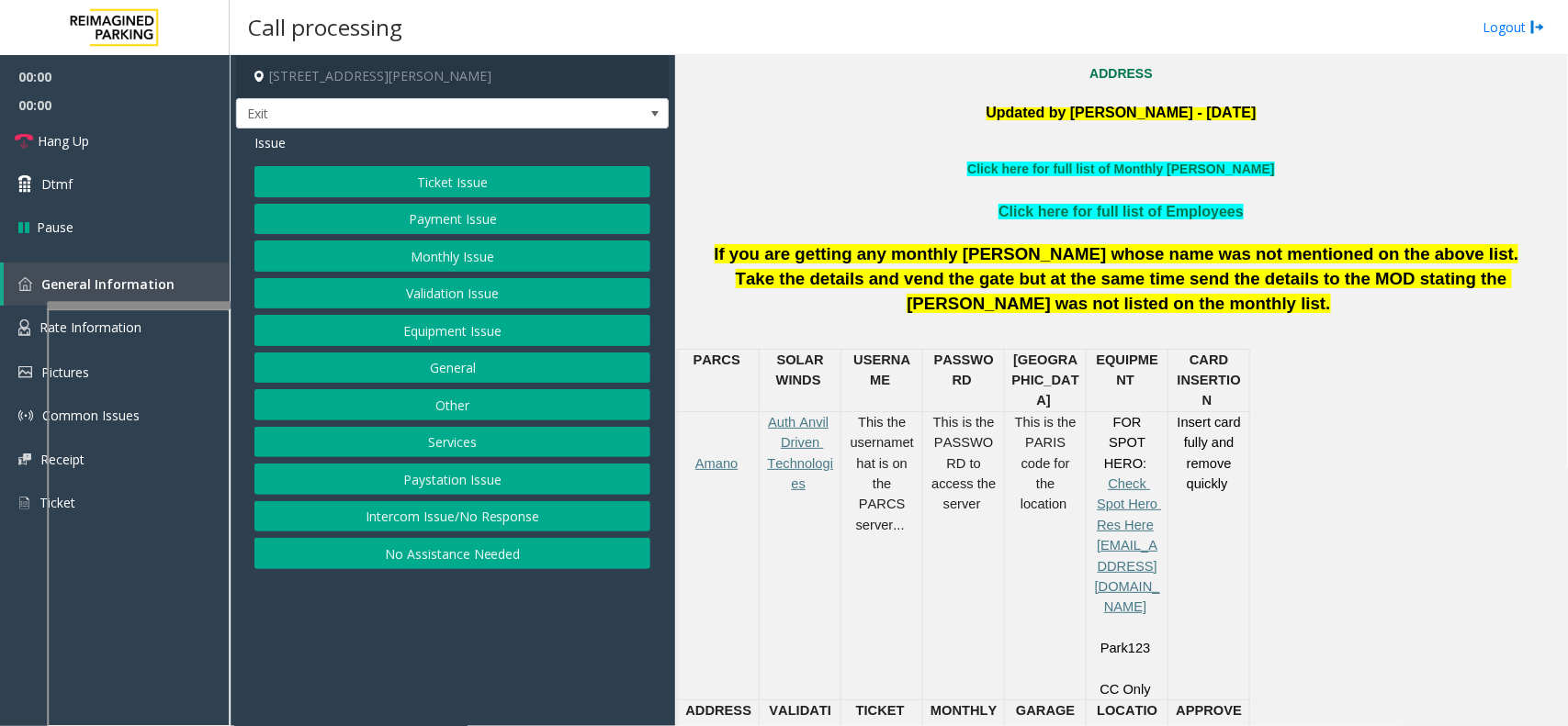
scroll to position [574, 0]
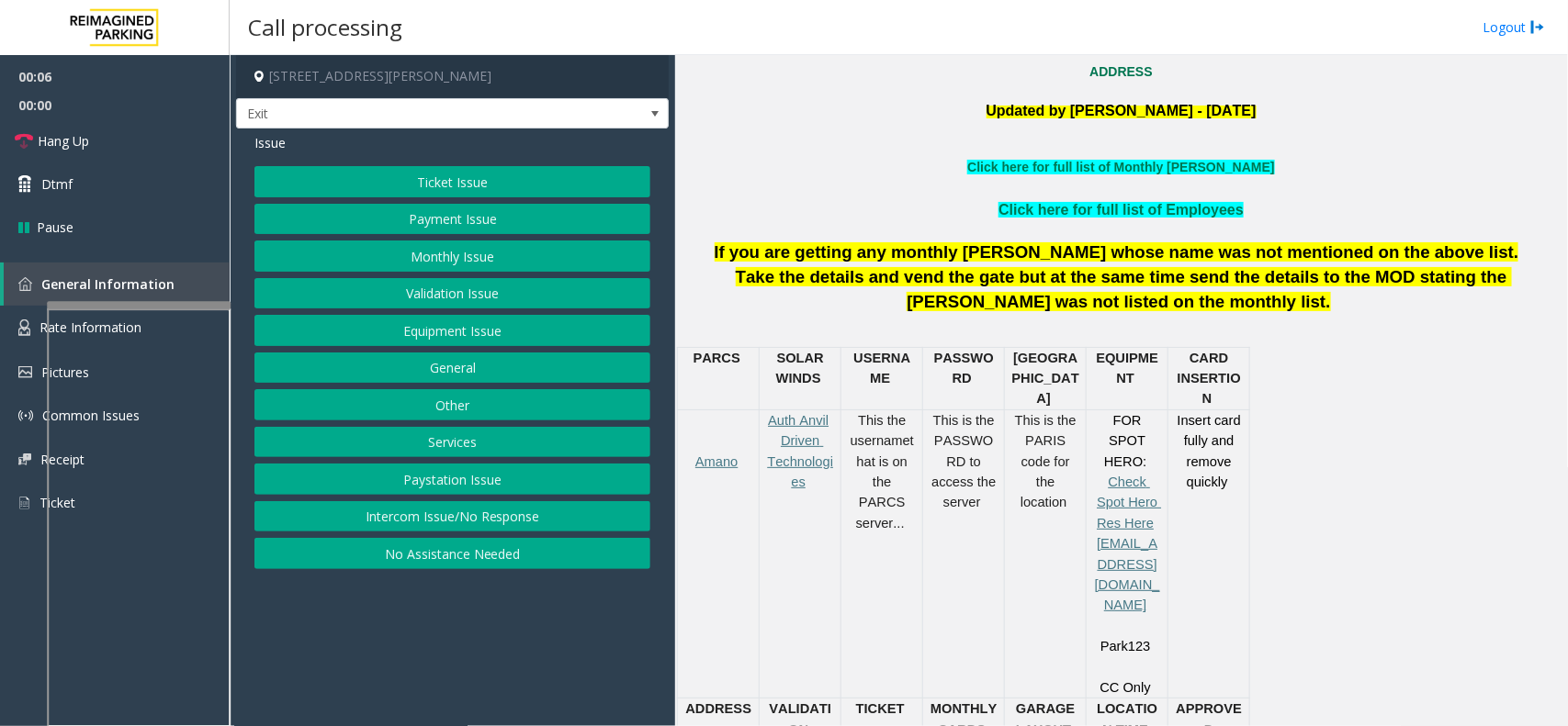
click at [457, 443] on button "Services" at bounding box center [452, 443] width 396 height 31
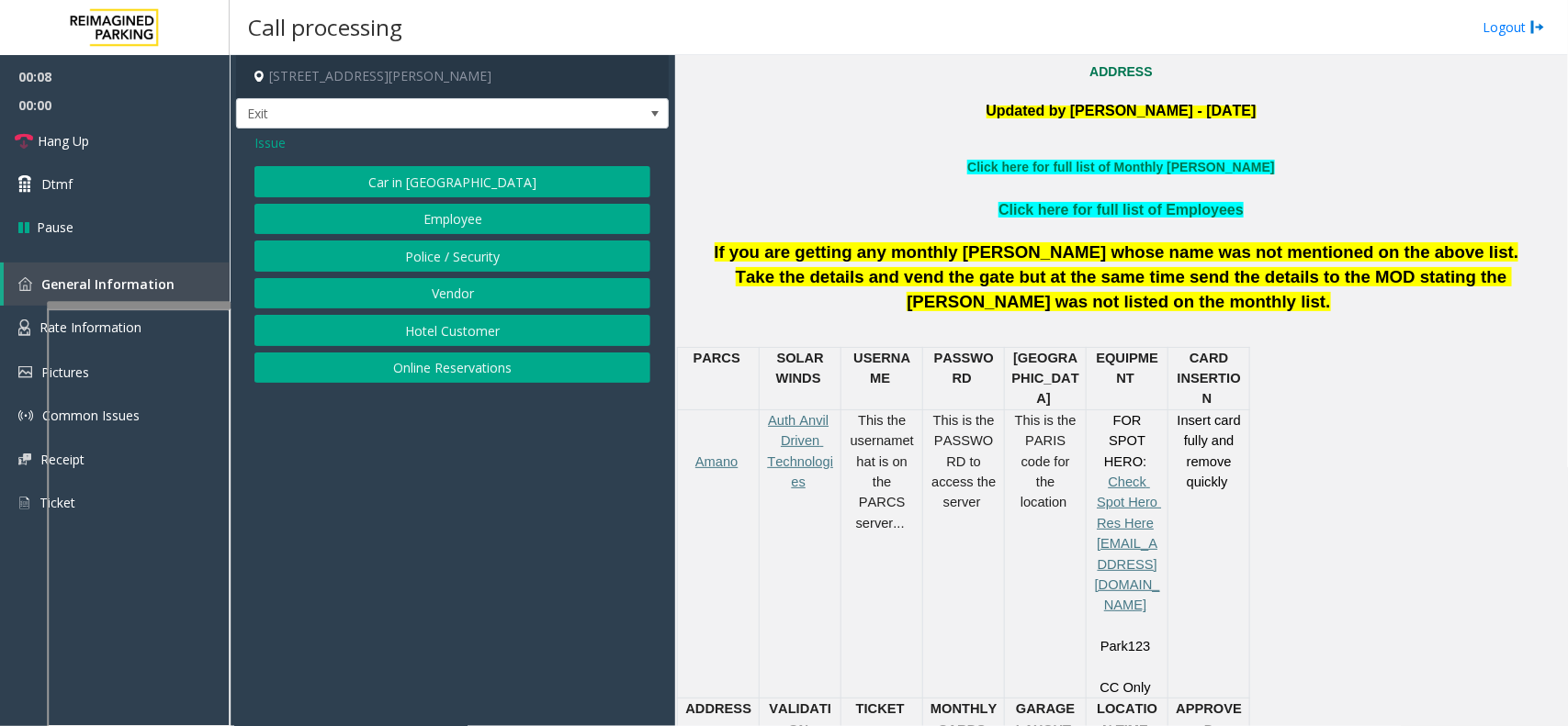
click at [452, 372] on button "Online Reservations" at bounding box center [452, 368] width 396 height 31
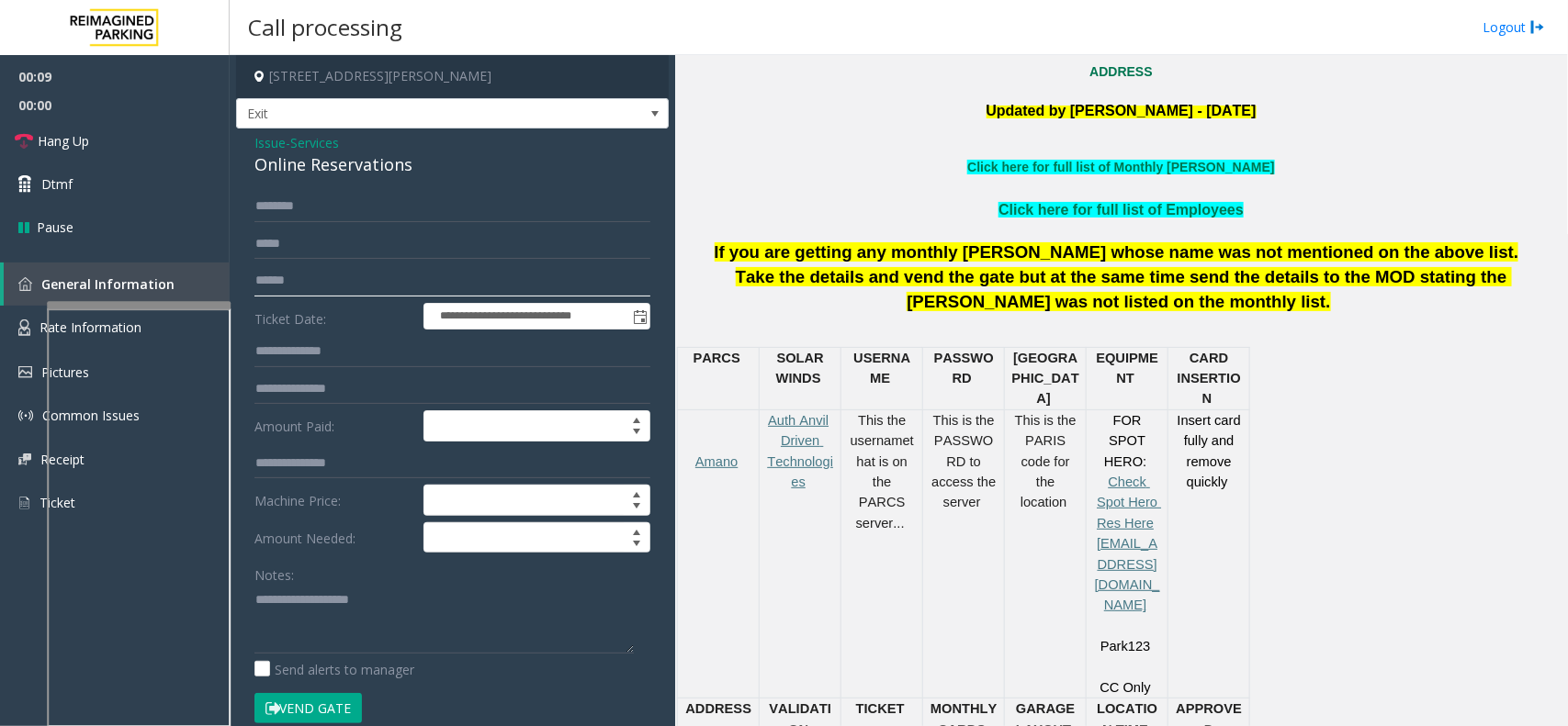
click at [321, 280] on input "text" at bounding box center [452, 280] width 396 height 31
type textarea "**********"
click at [323, 267] on input "text" at bounding box center [452, 280] width 396 height 31
type input "*********"
click at [329, 714] on button "Vend Gate" at bounding box center [308, 709] width 108 height 31
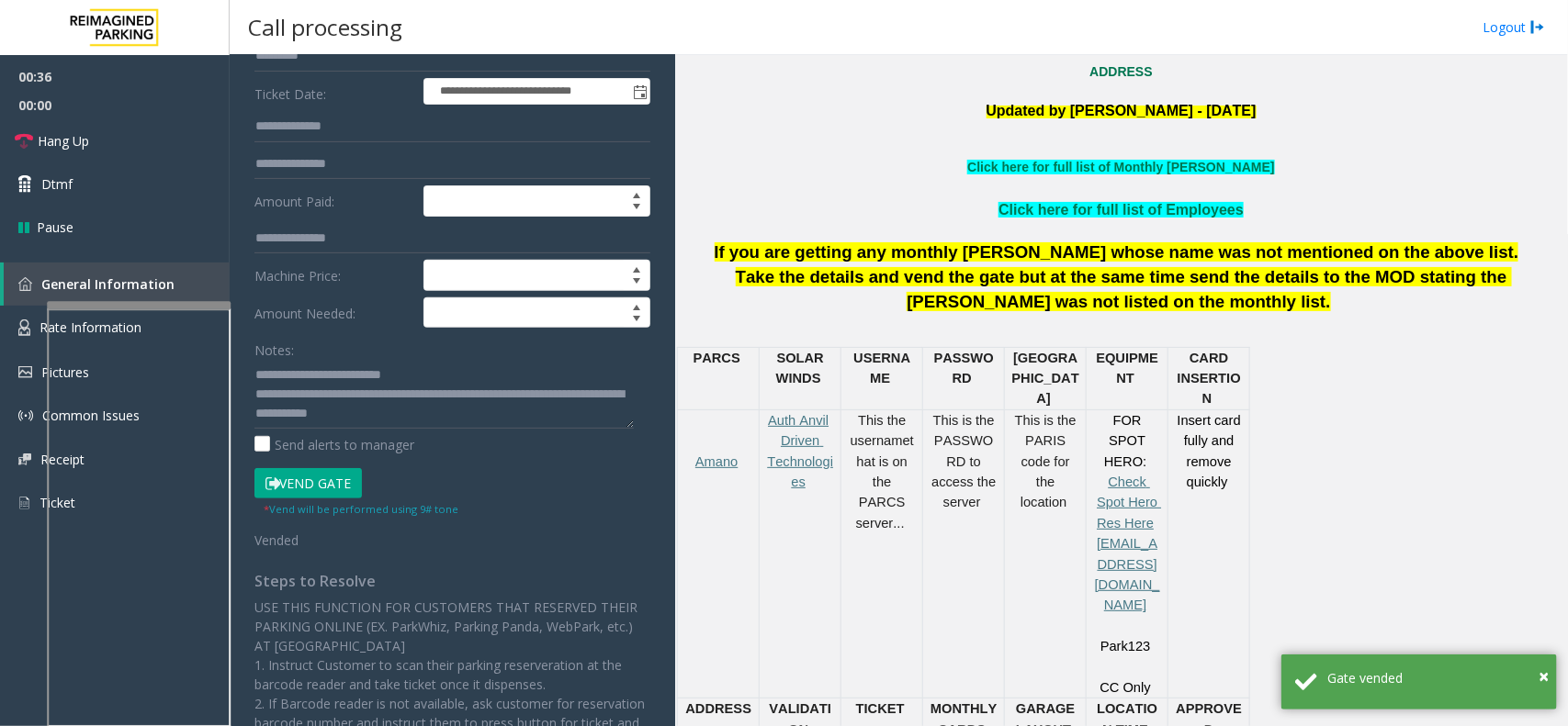
scroll to position [0, 0]
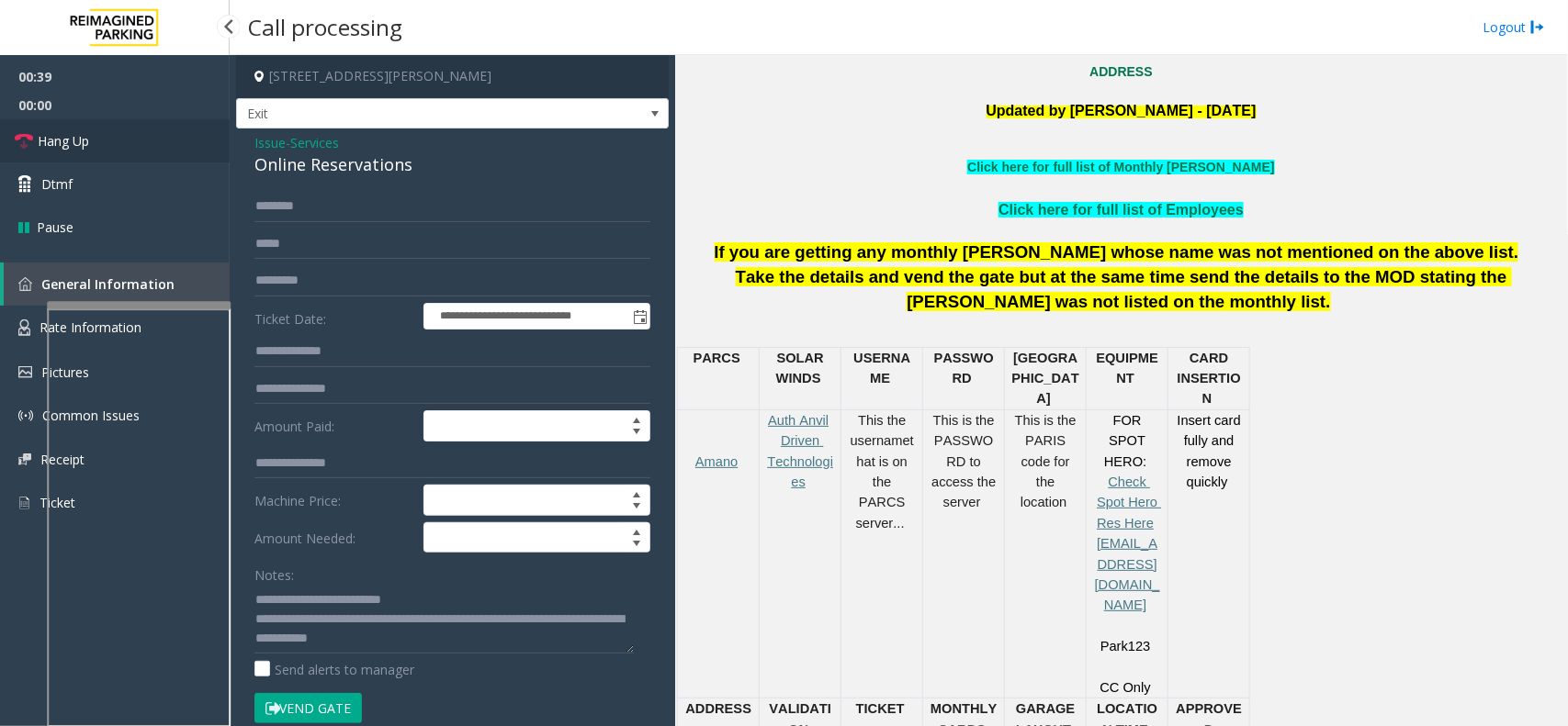
click at [113, 147] on link "Hang Up" at bounding box center [115, 141] width 230 height 43
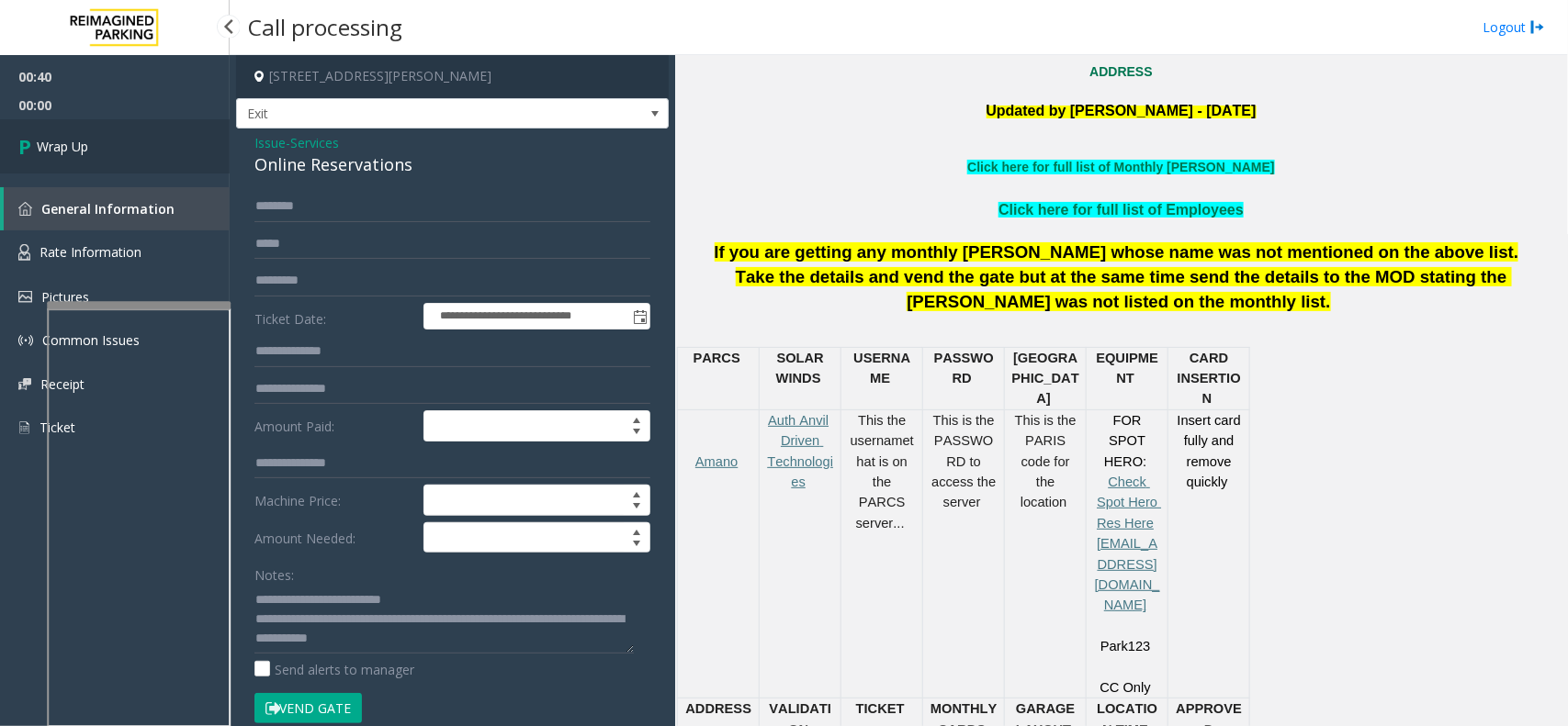
click at [113, 147] on link "Wrap Up" at bounding box center [115, 147] width 230 height 54
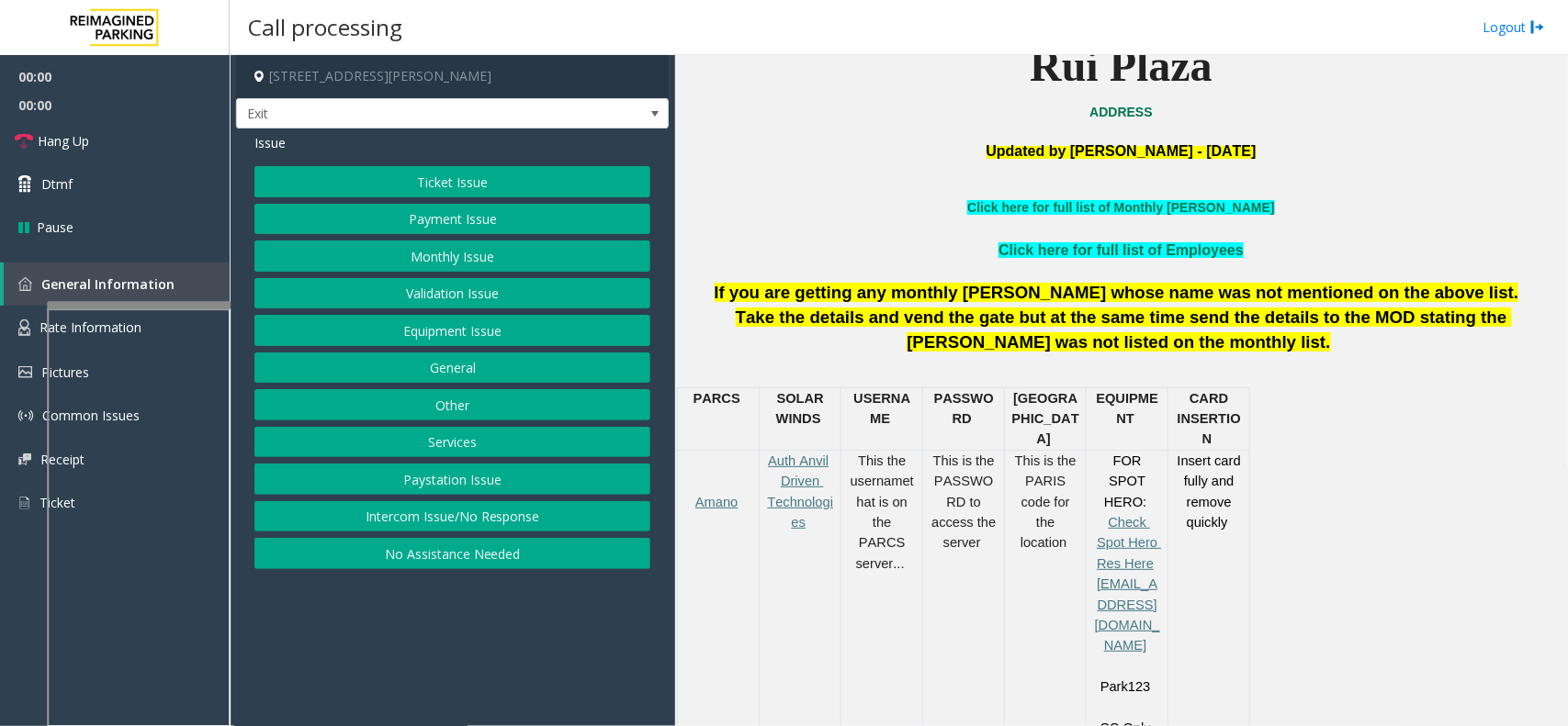
scroll to position [574, 0]
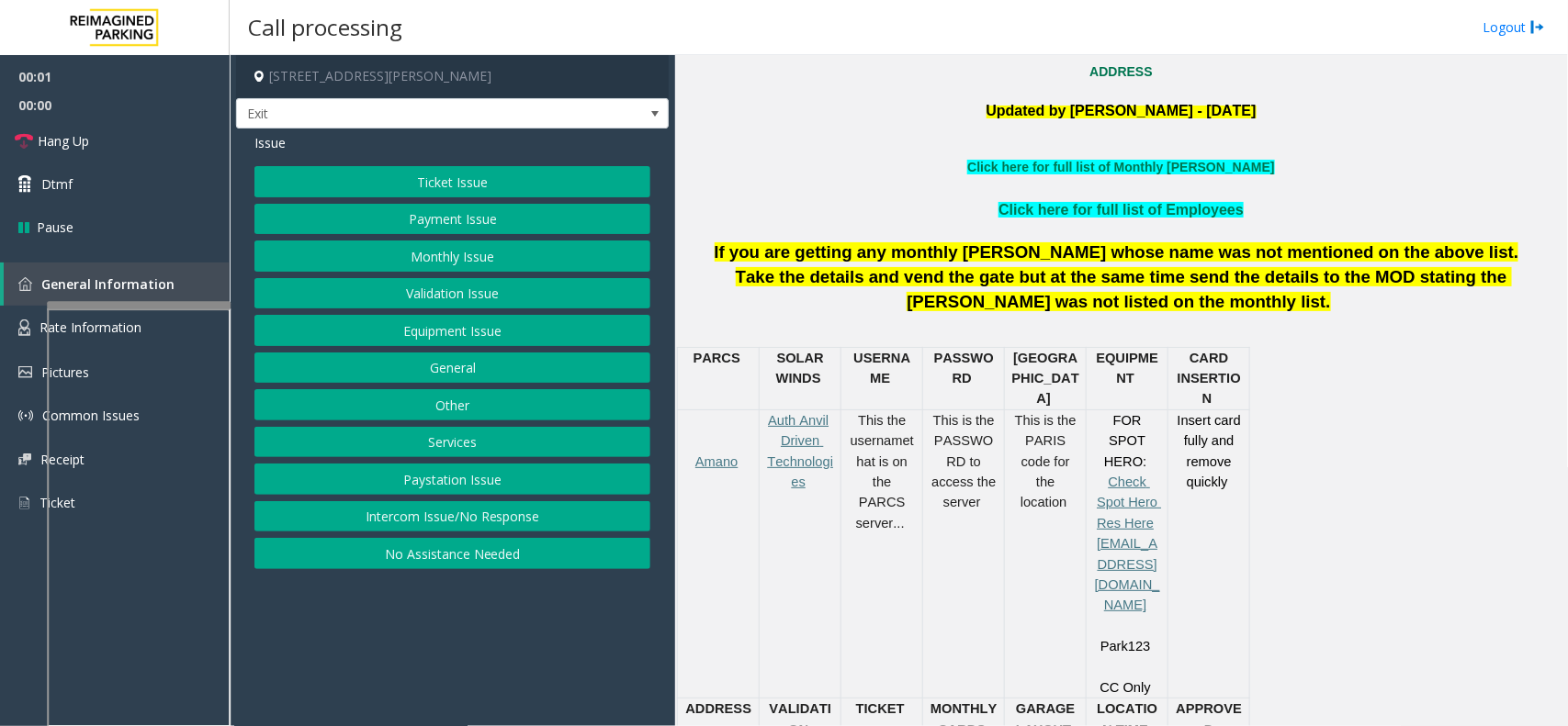
click at [560, 437] on button "Services" at bounding box center [452, 443] width 396 height 31
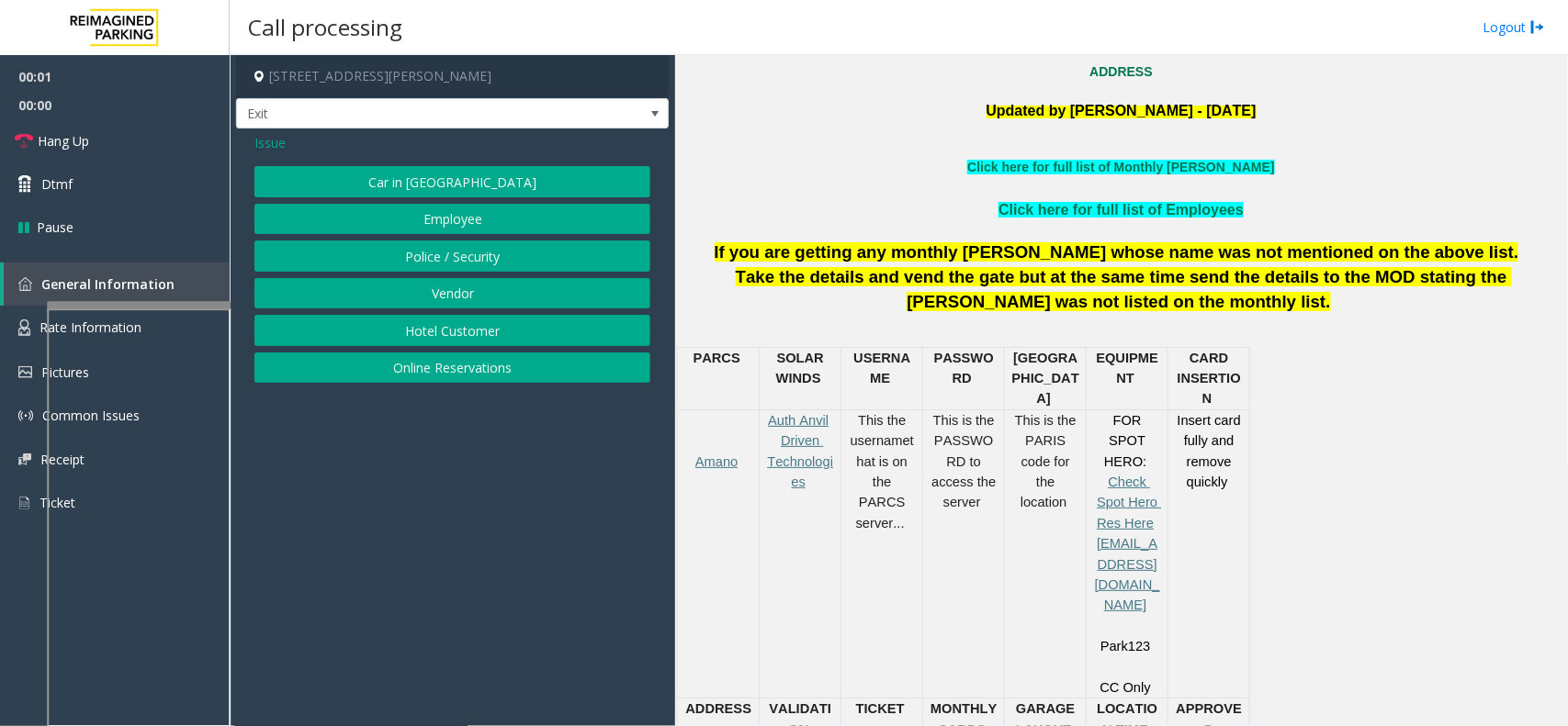
click at [478, 364] on button "Online Reservations" at bounding box center [452, 368] width 396 height 31
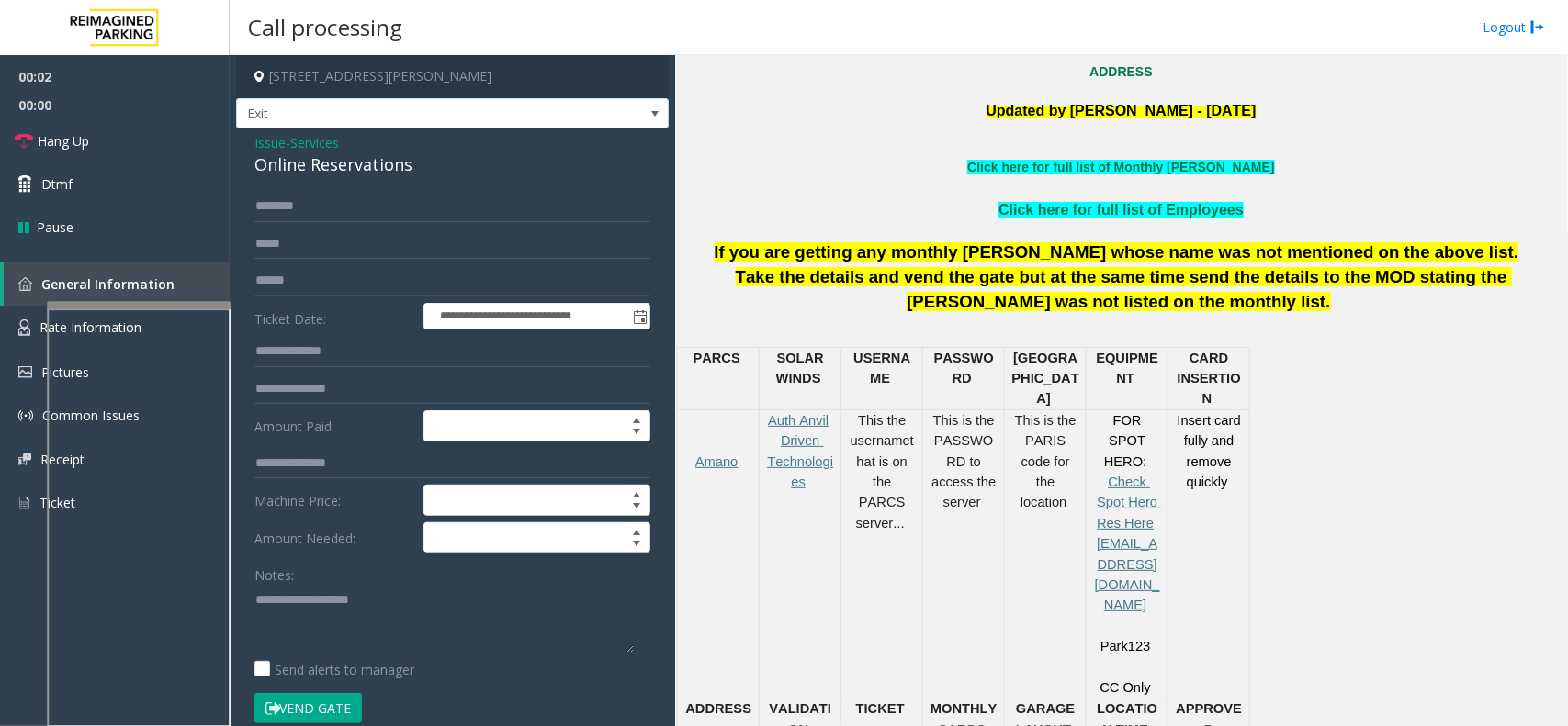
click at [428, 290] on input "text" at bounding box center [452, 280] width 396 height 31
click at [34, 328] on link "Rate Information" at bounding box center [115, 328] width 230 height 45
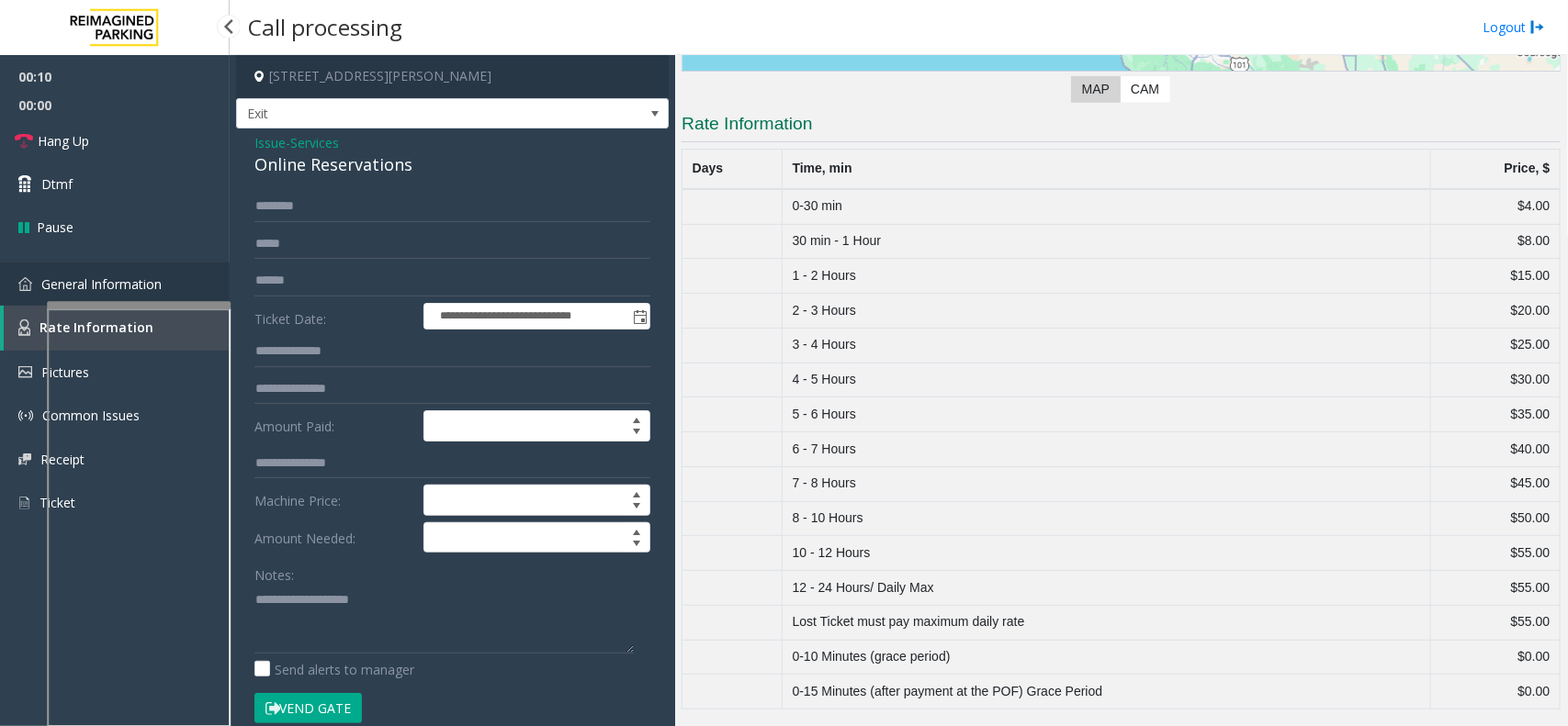
click at [34, 295] on link "General Information" at bounding box center [115, 284] width 230 height 43
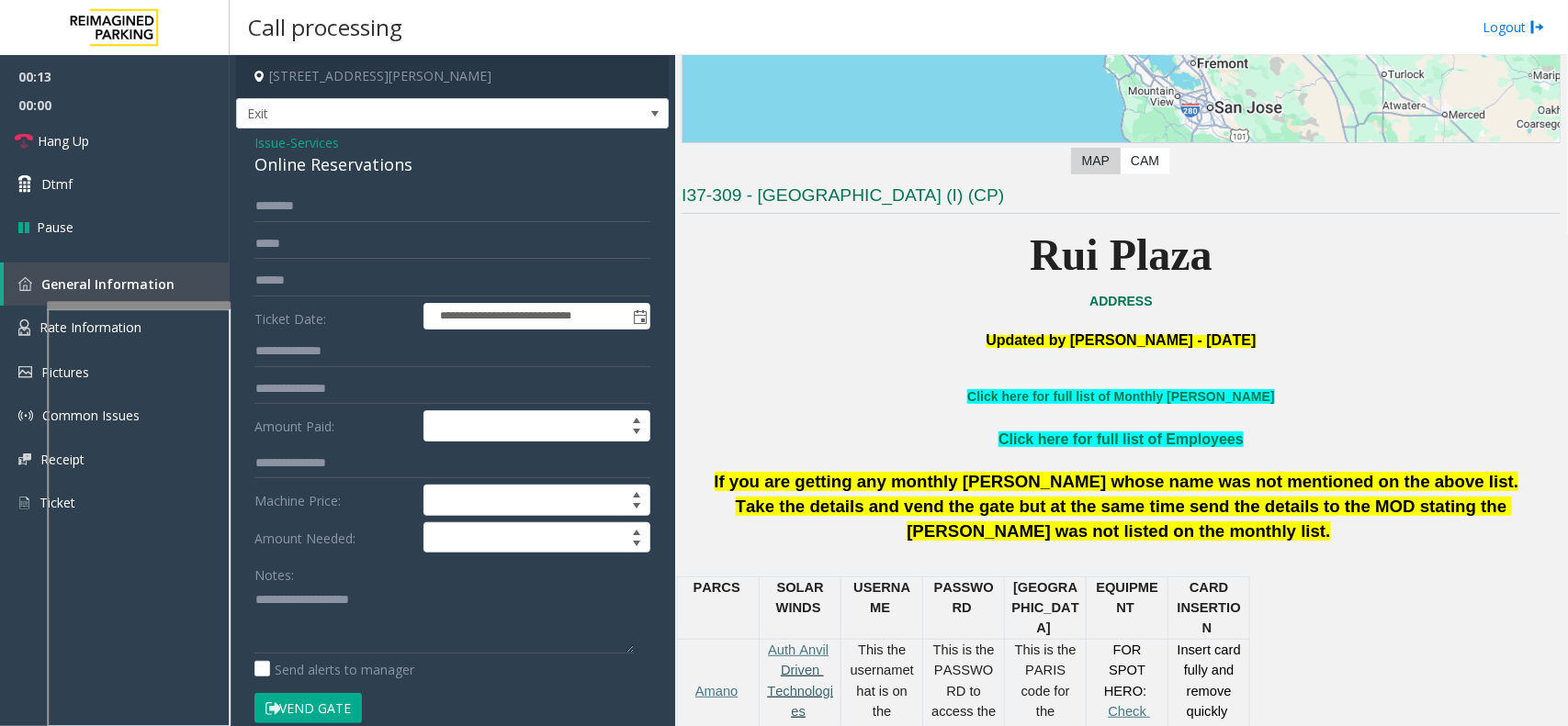
scroll to position [230, 0]
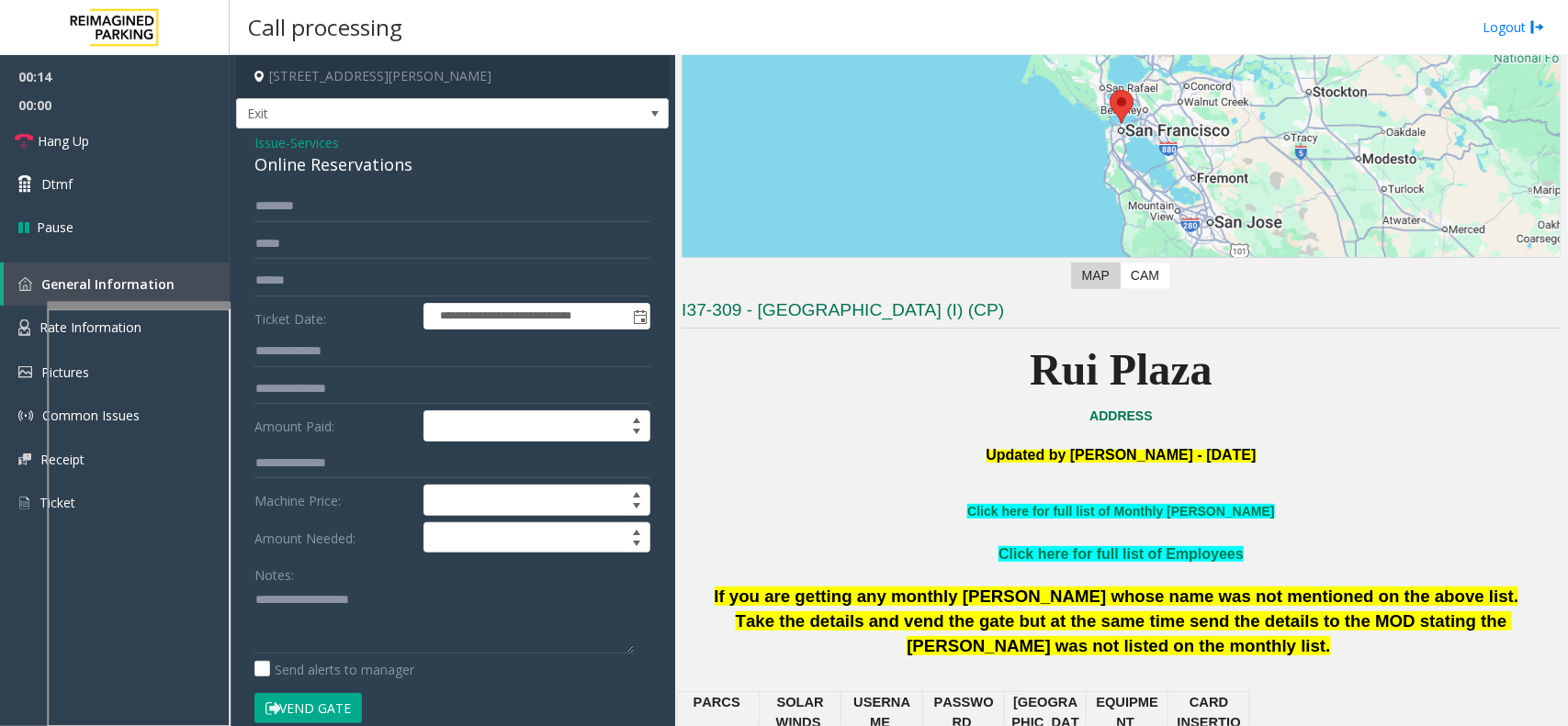
click at [314, 144] on span "Services" at bounding box center [315, 143] width 49 height 19
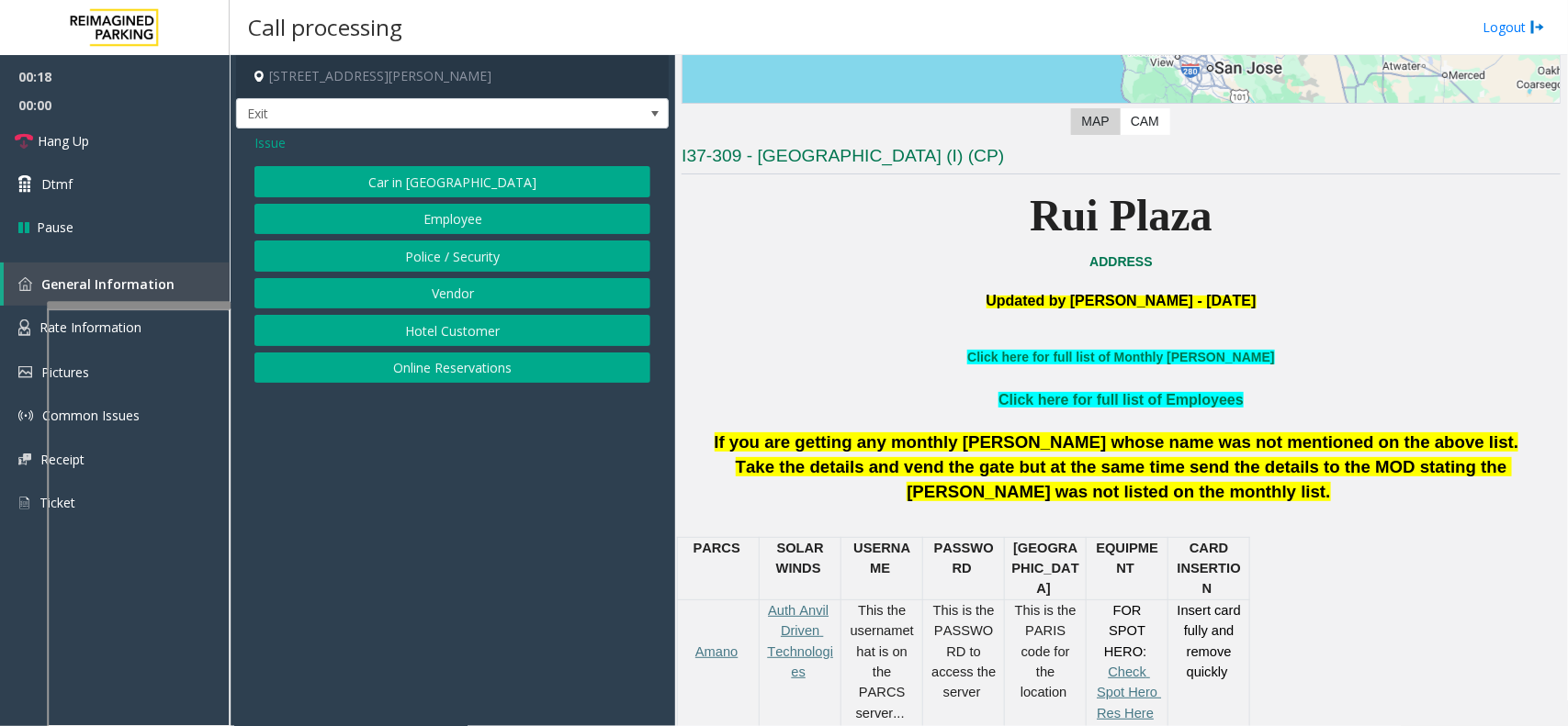
scroll to position [345, 0]
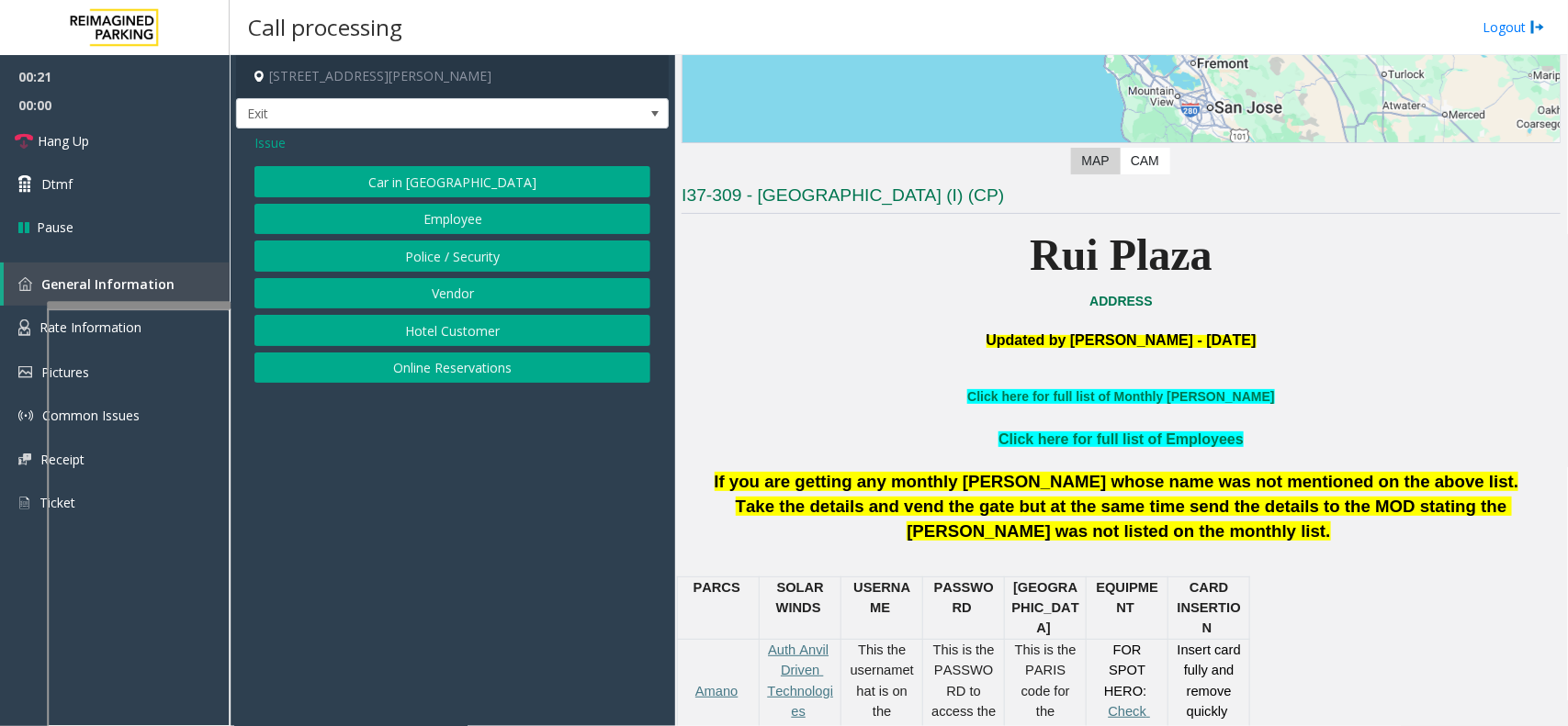
click at [276, 148] on span "Issue" at bounding box center [270, 143] width 31 height 19
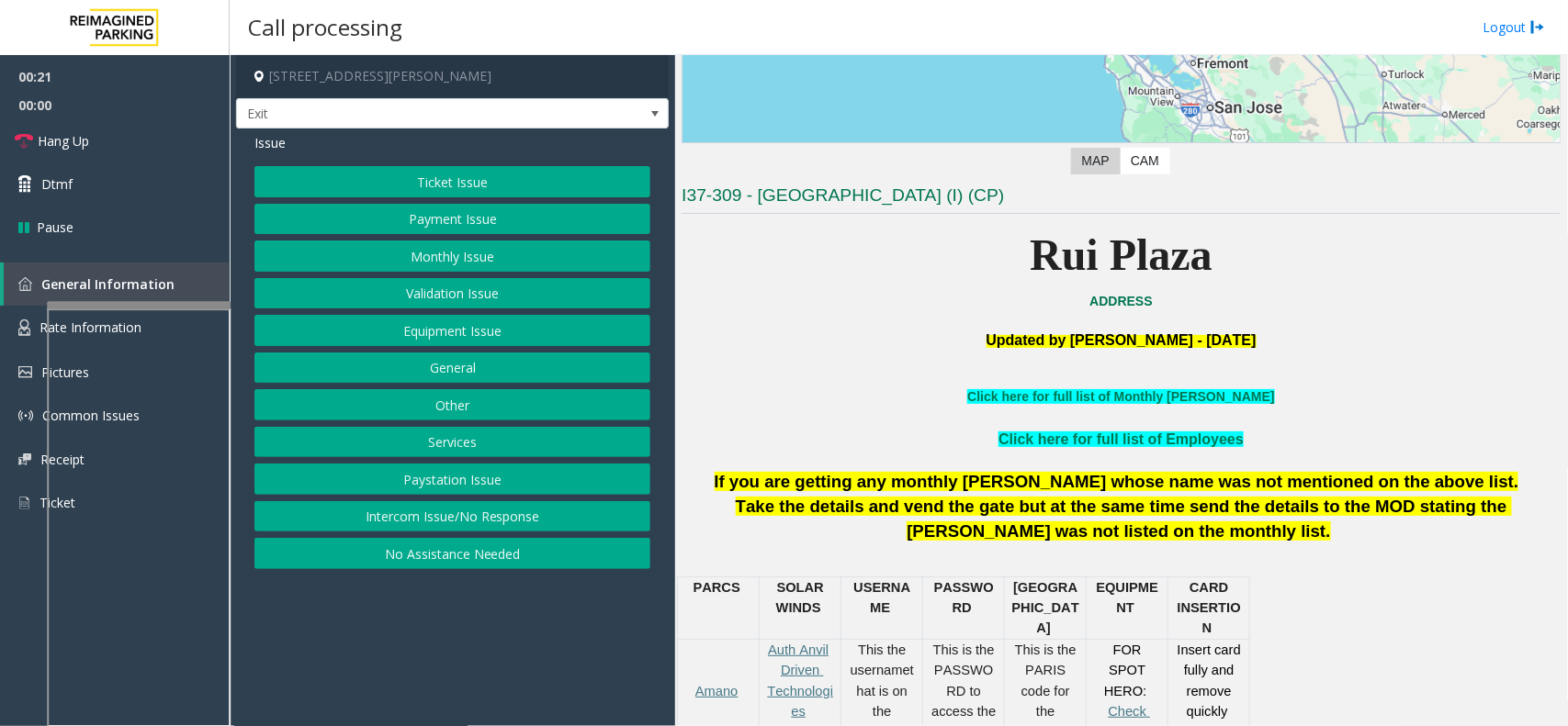
click at [396, 176] on button "Ticket Issue" at bounding box center [452, 182] width 396 height 31
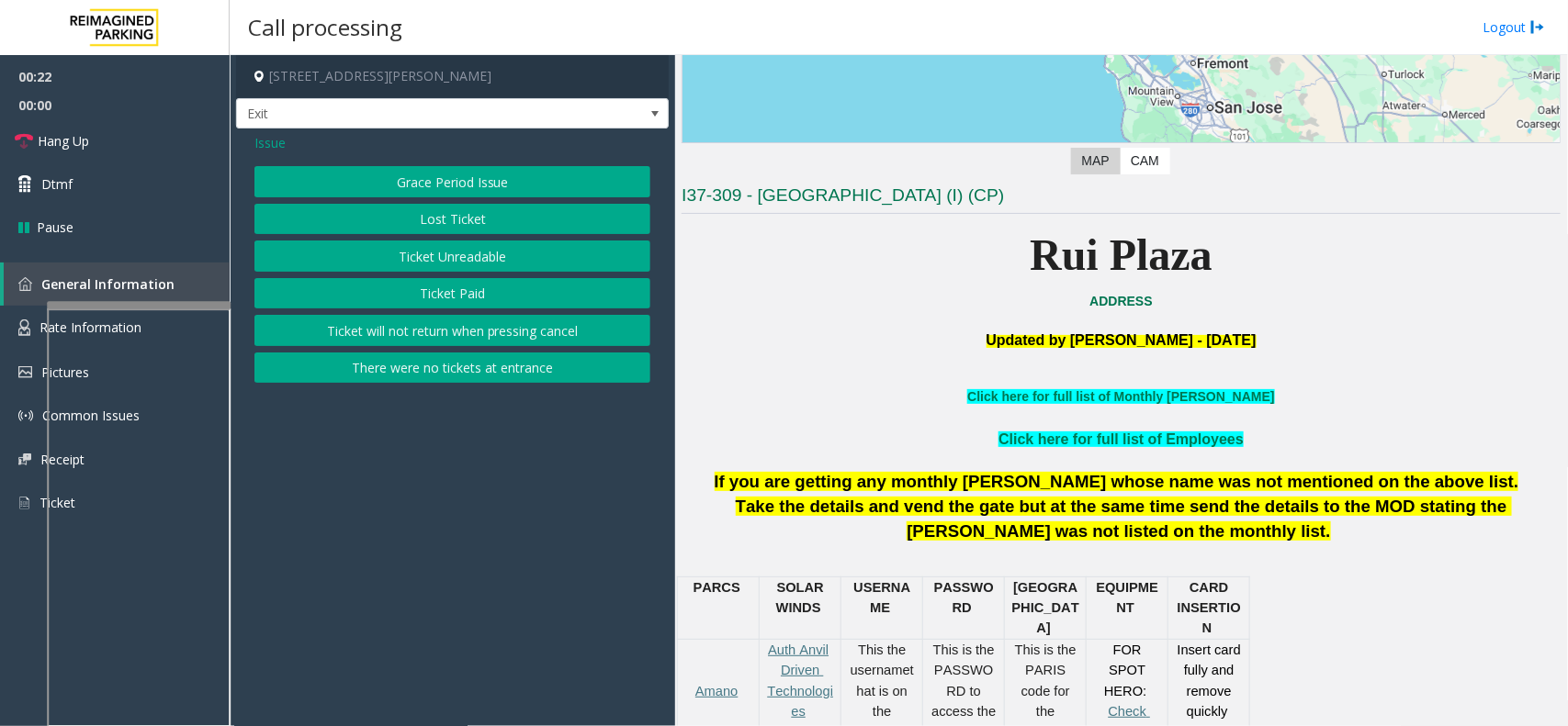
click at [420, 254] on button "Ticket Unreadable" at bounding box center [452, 256] width 396 height 31
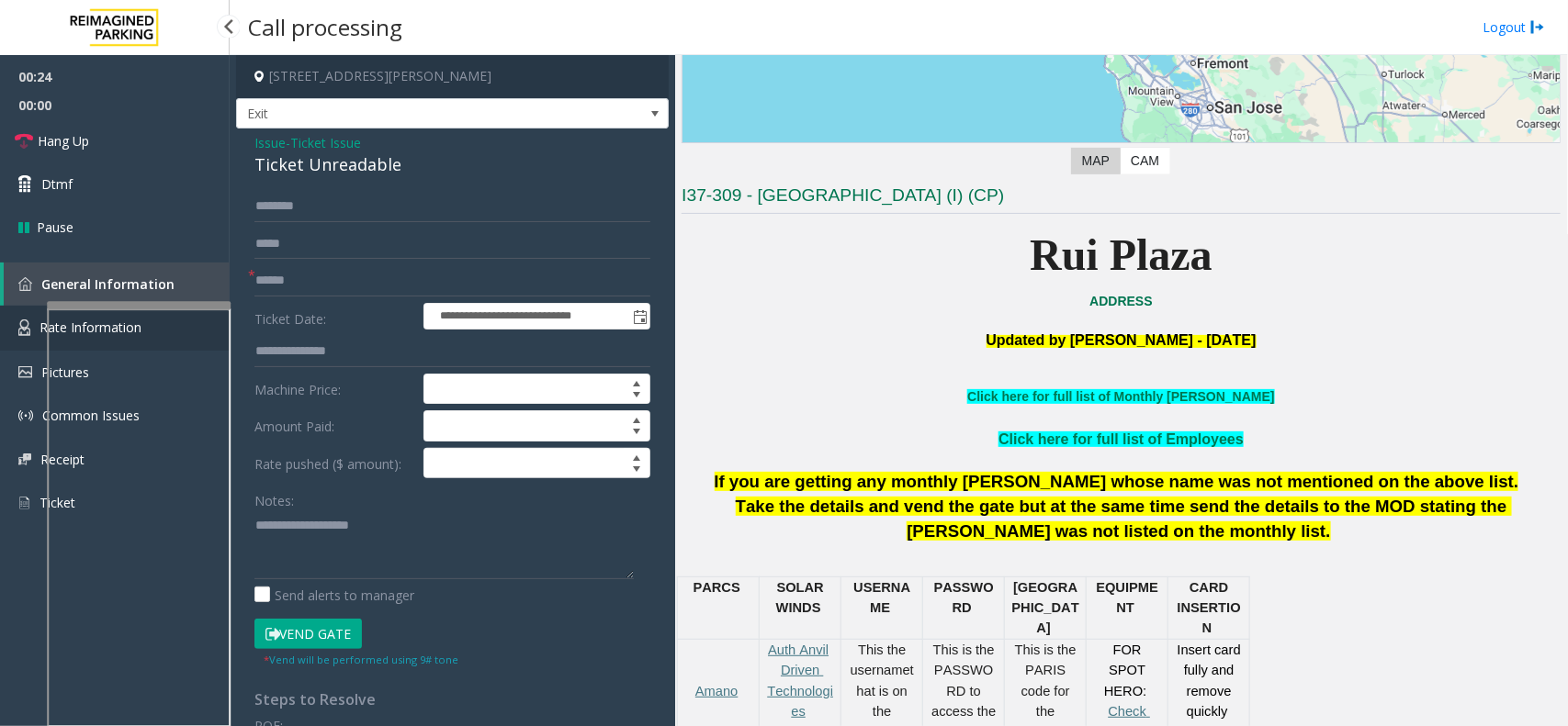
click at [28, 319] on img at bounding box center [24, 327] width 12 height 16
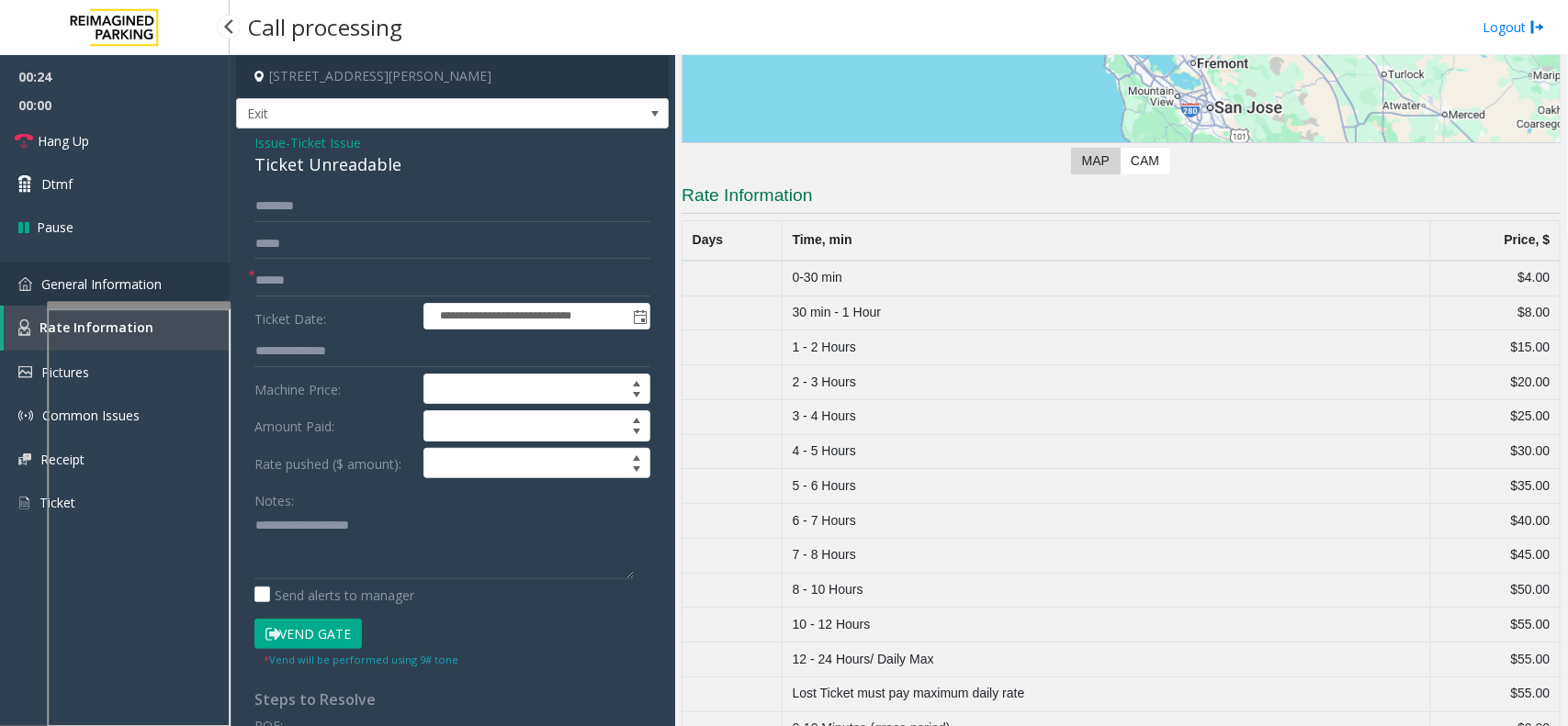
click at [40, 280] on link "General Information" at bounding box center [115, 284] width 230 height 43
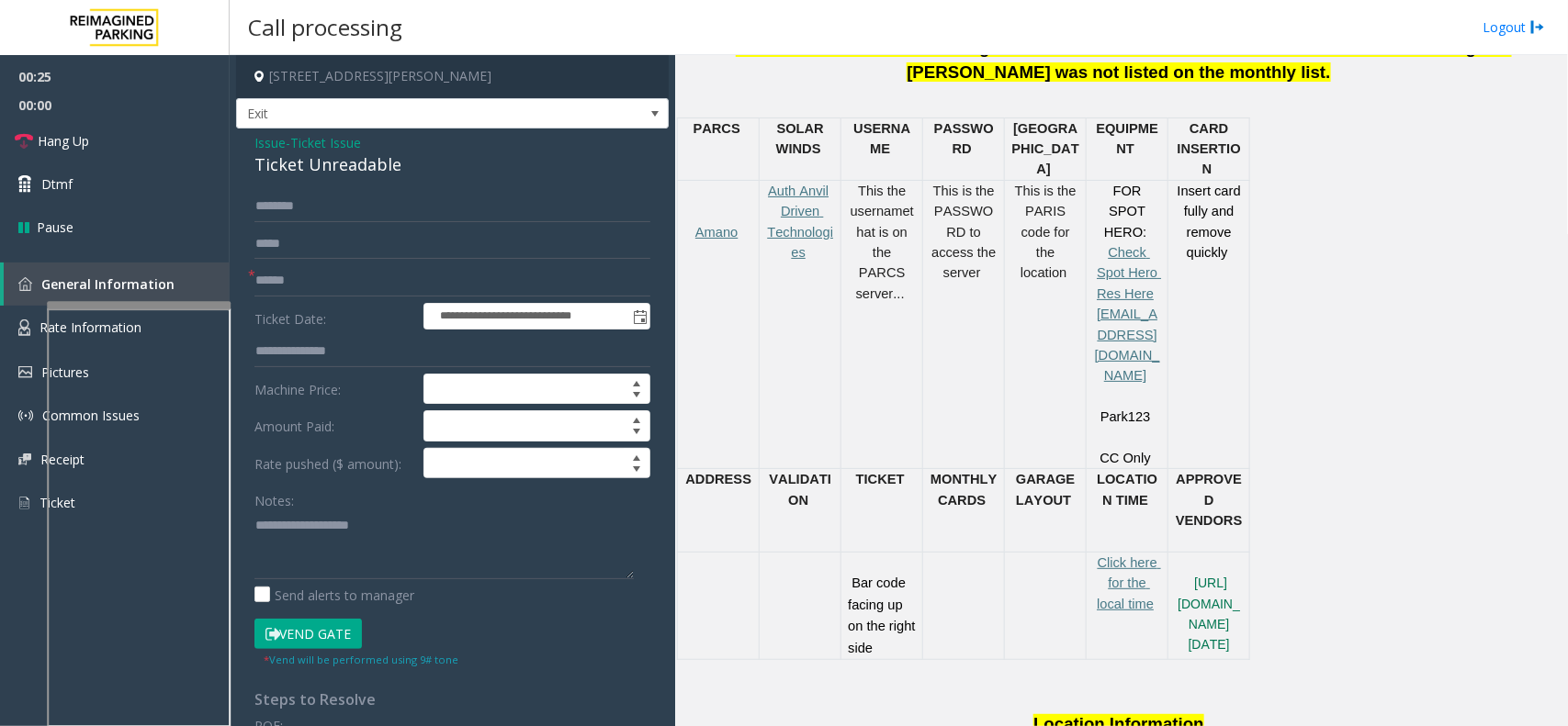
scroll to position [459, 0]
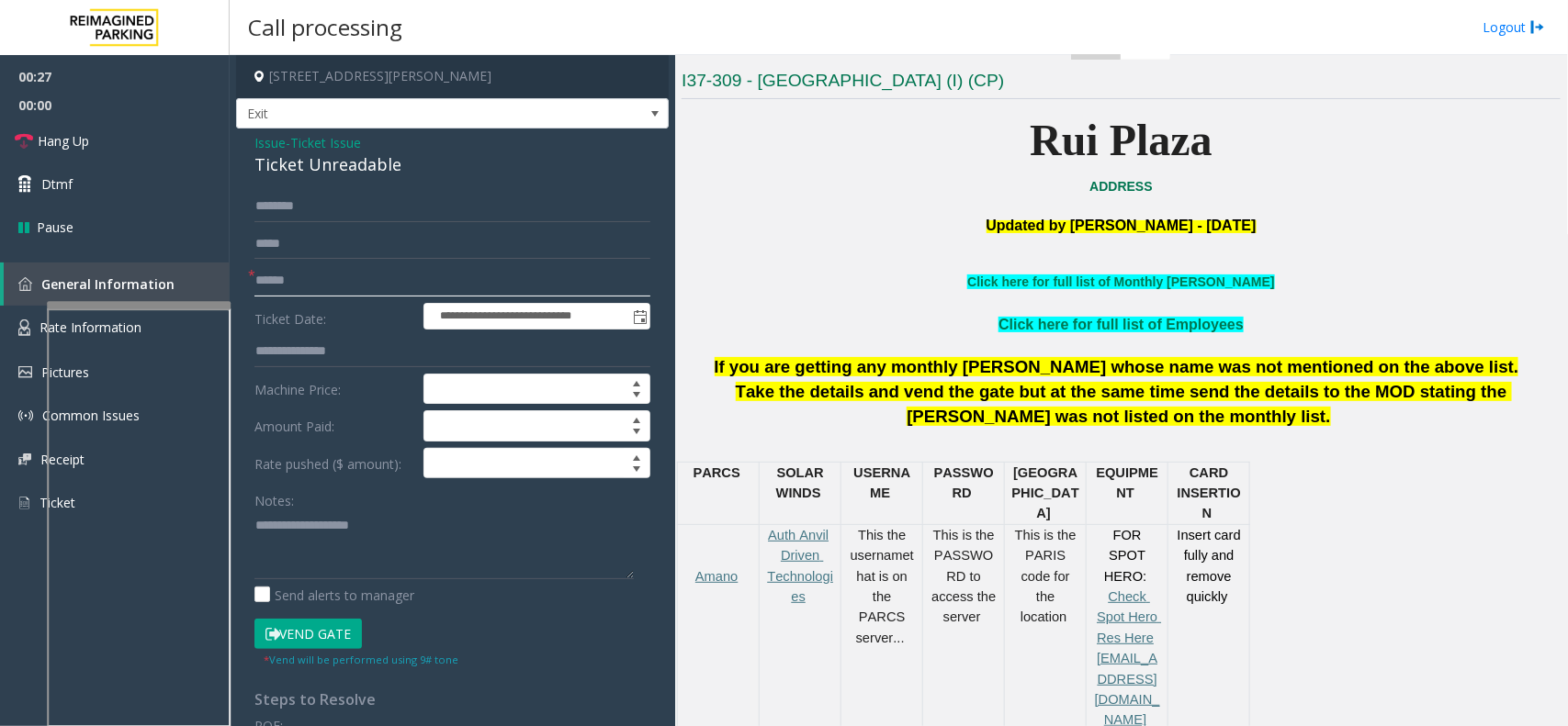
click at [377, 287] on input "text" at bounding box center [452, 280] width 396 height 31
click at [361, 145] on span "Ticket Issue" at bounding box center [325, 143] width 71 height 19
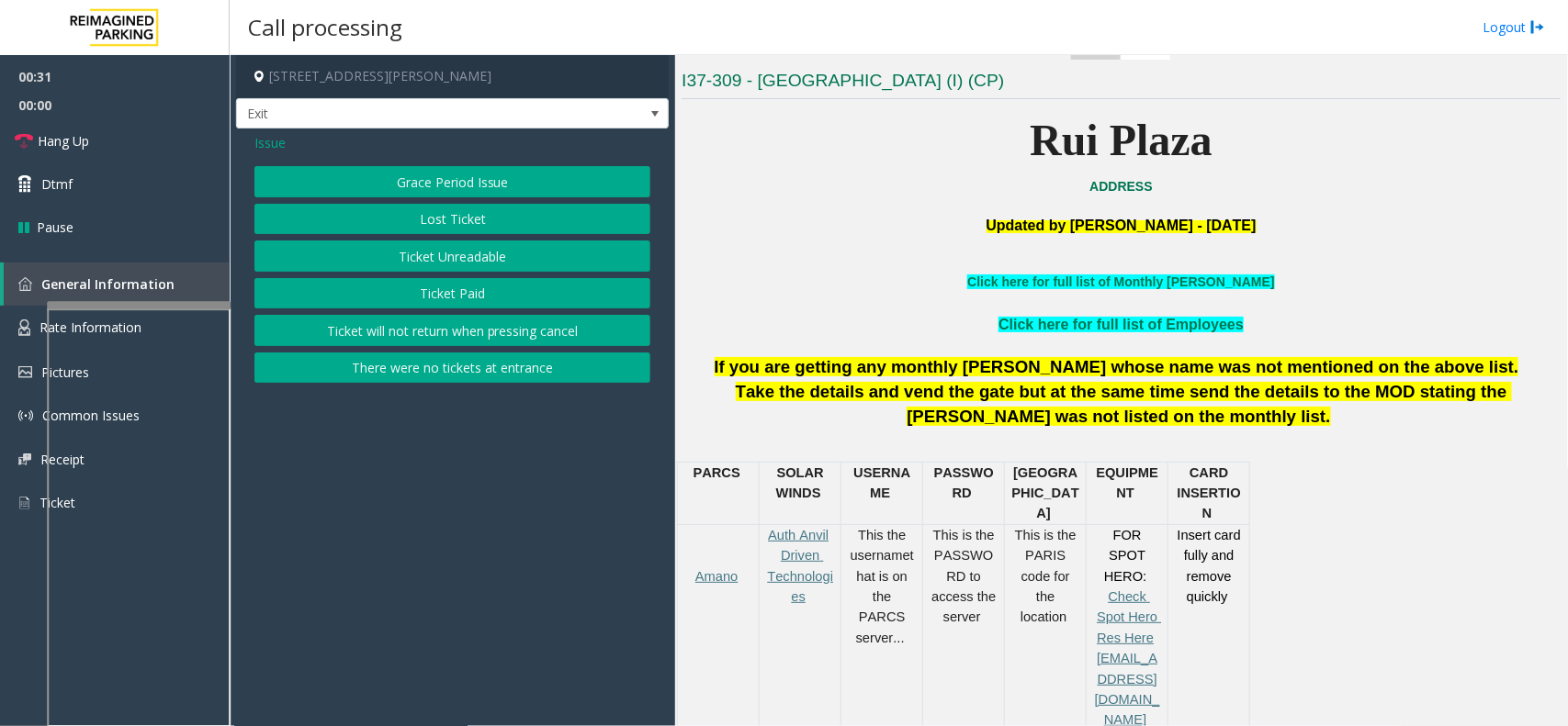
click at [443, 372] on button "There were no tickets at entrance" at bounding box center [452, 368] width 396 height 31
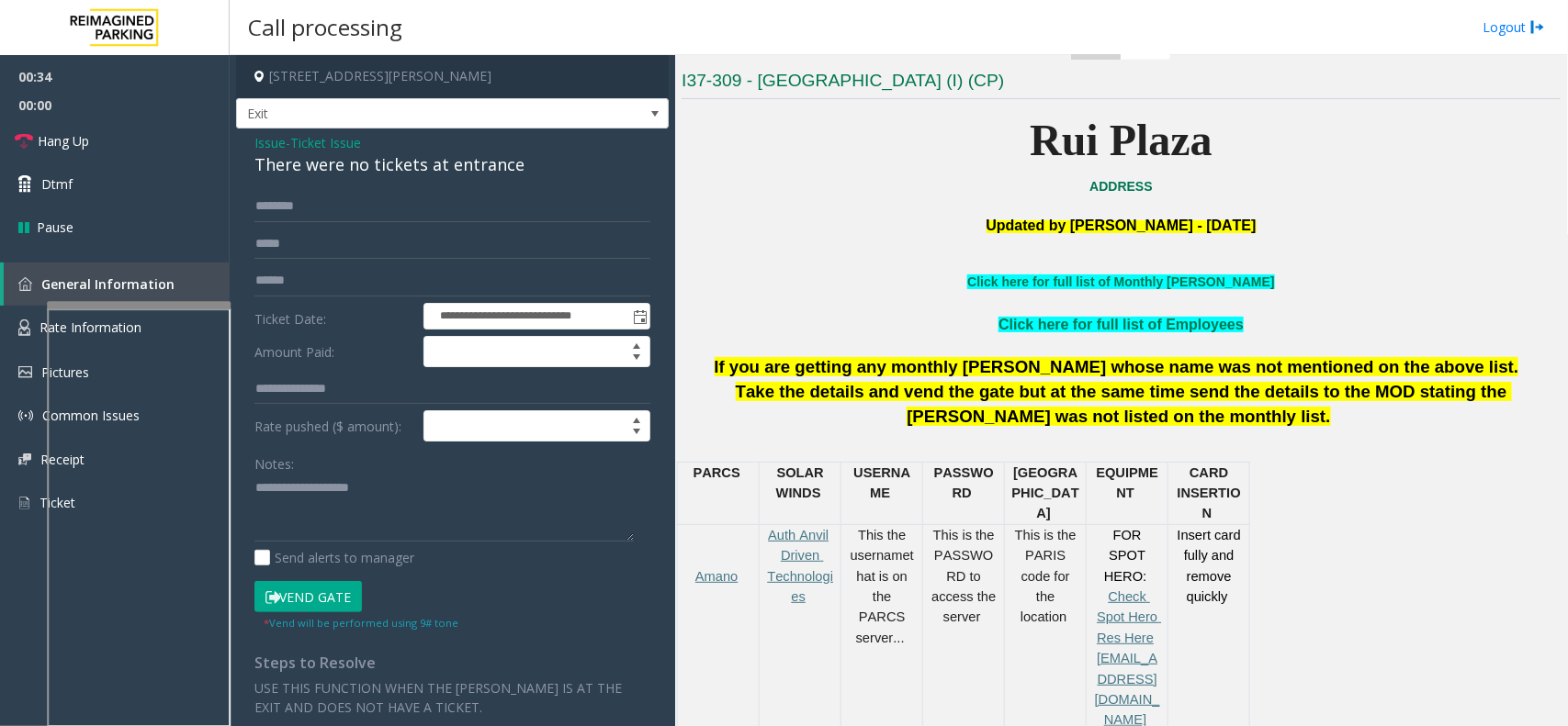
click at [301, 167] on div "There were no tickets at entrance" at bounding box center [452, 165] width 396 height 25
click at [405, 166] on div "There were no tickets at entrance" at bounding box center [452, 165] width 396 height 25
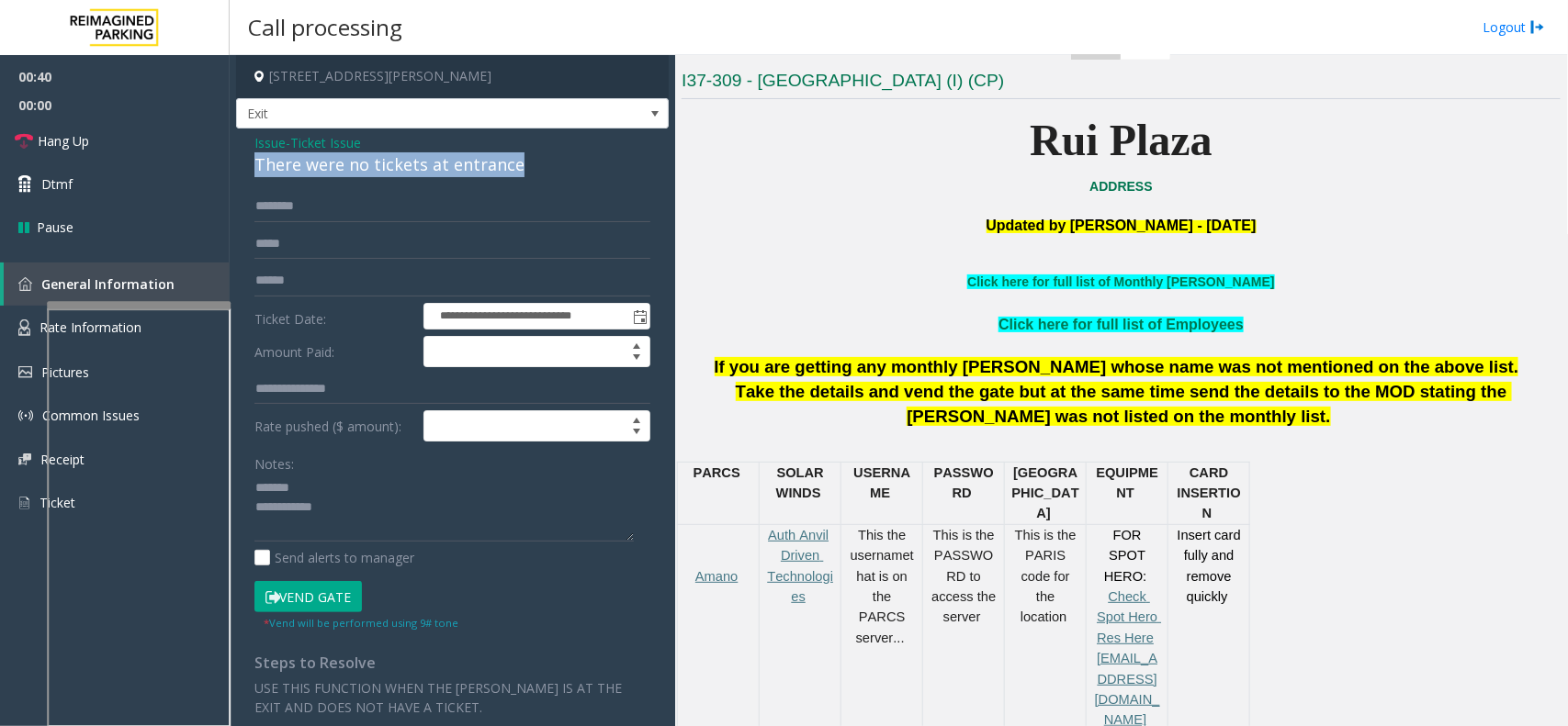
click at [405, 166] on div "There were no tickets at entrance" at bounding box center [452, 165] width 396 height 25
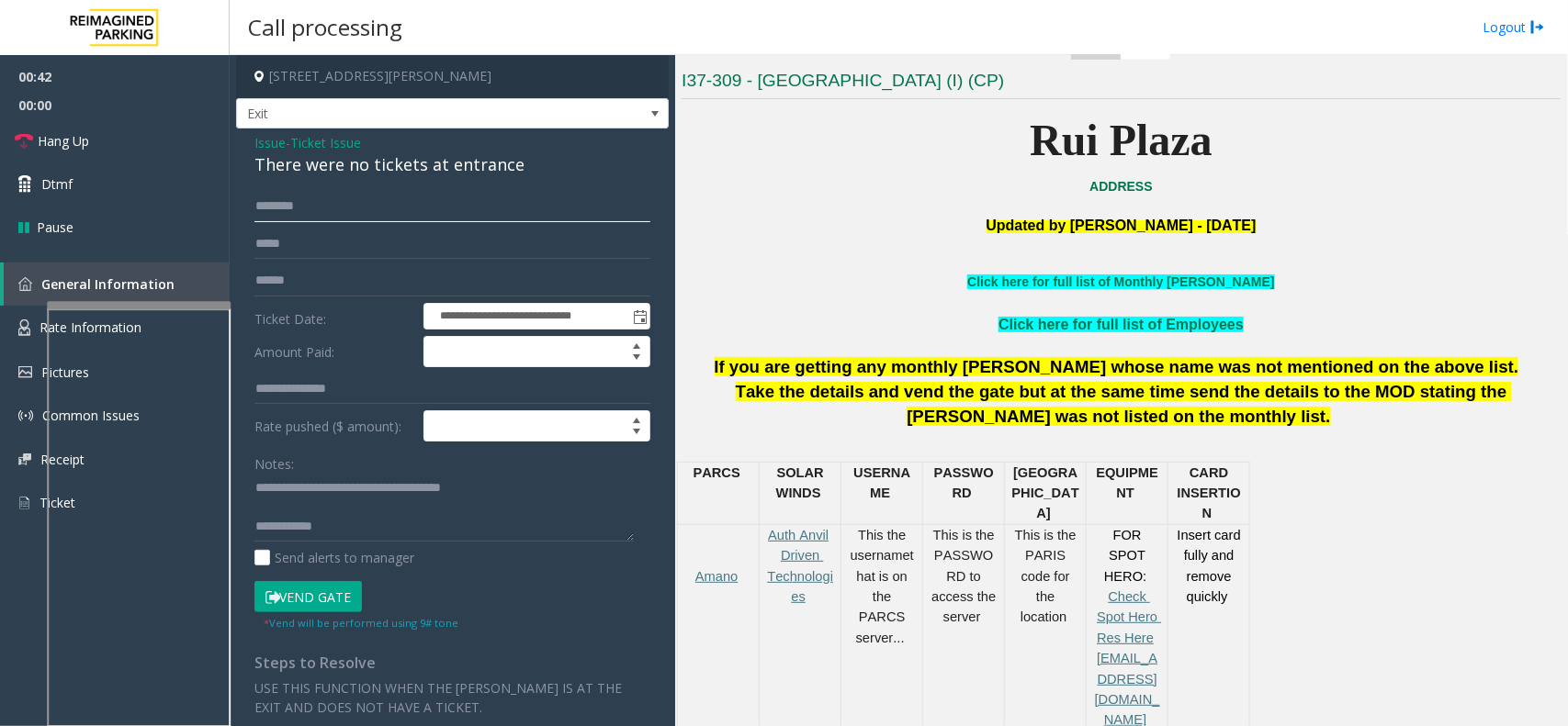
click at [469, 191] on input "text" at bounding box center [452, 207] width 396 height 31
type textarea "**********"
click at [321, 195] on input "text" at bounding box center [452, 207] width 396 height 31
click at [363, 200] on input "text" at bounding box center [452, 207] width 396 height 31
type input "*****"
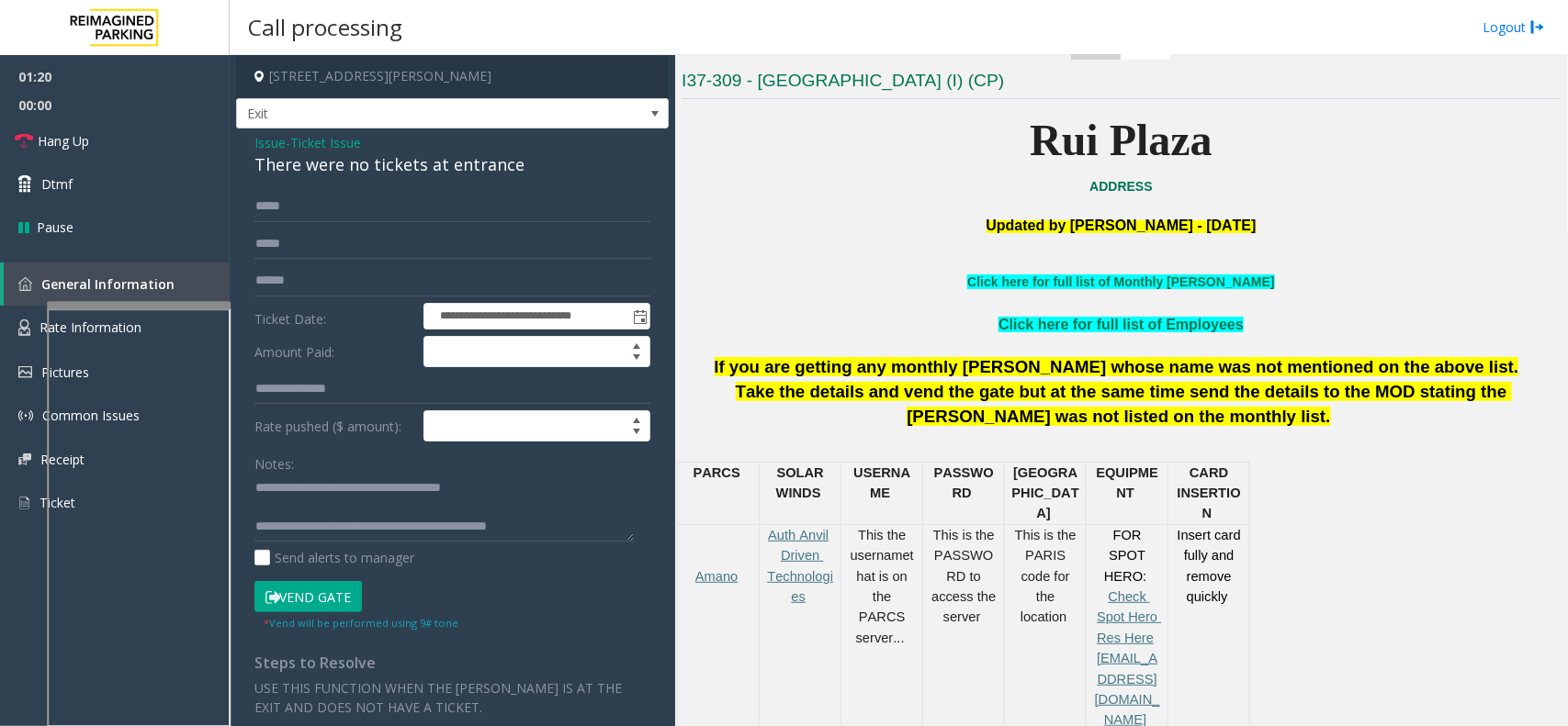
click at [319, 590] on button "Vend Gate" at bounding box center [308, 597] width 108 height 31
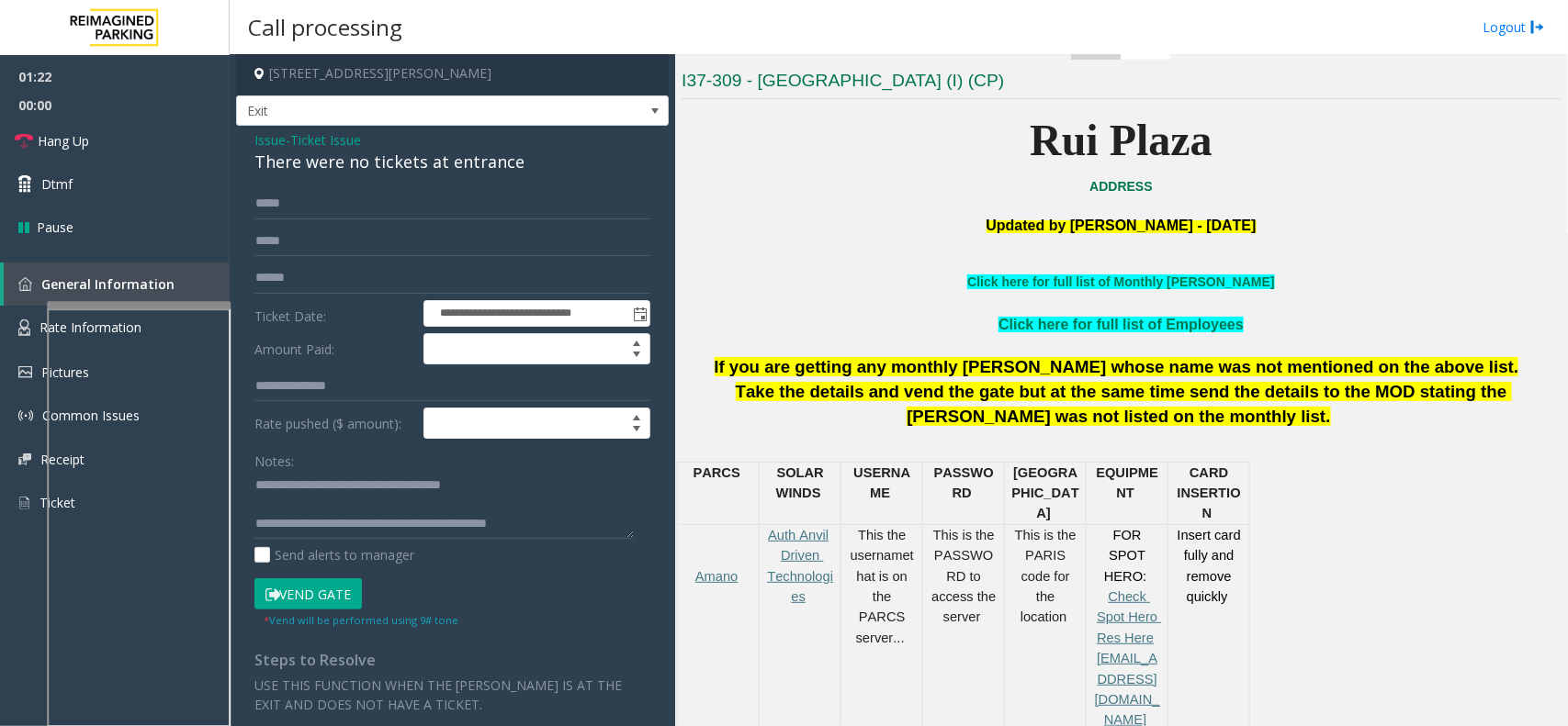
scroll to position [0, 0]
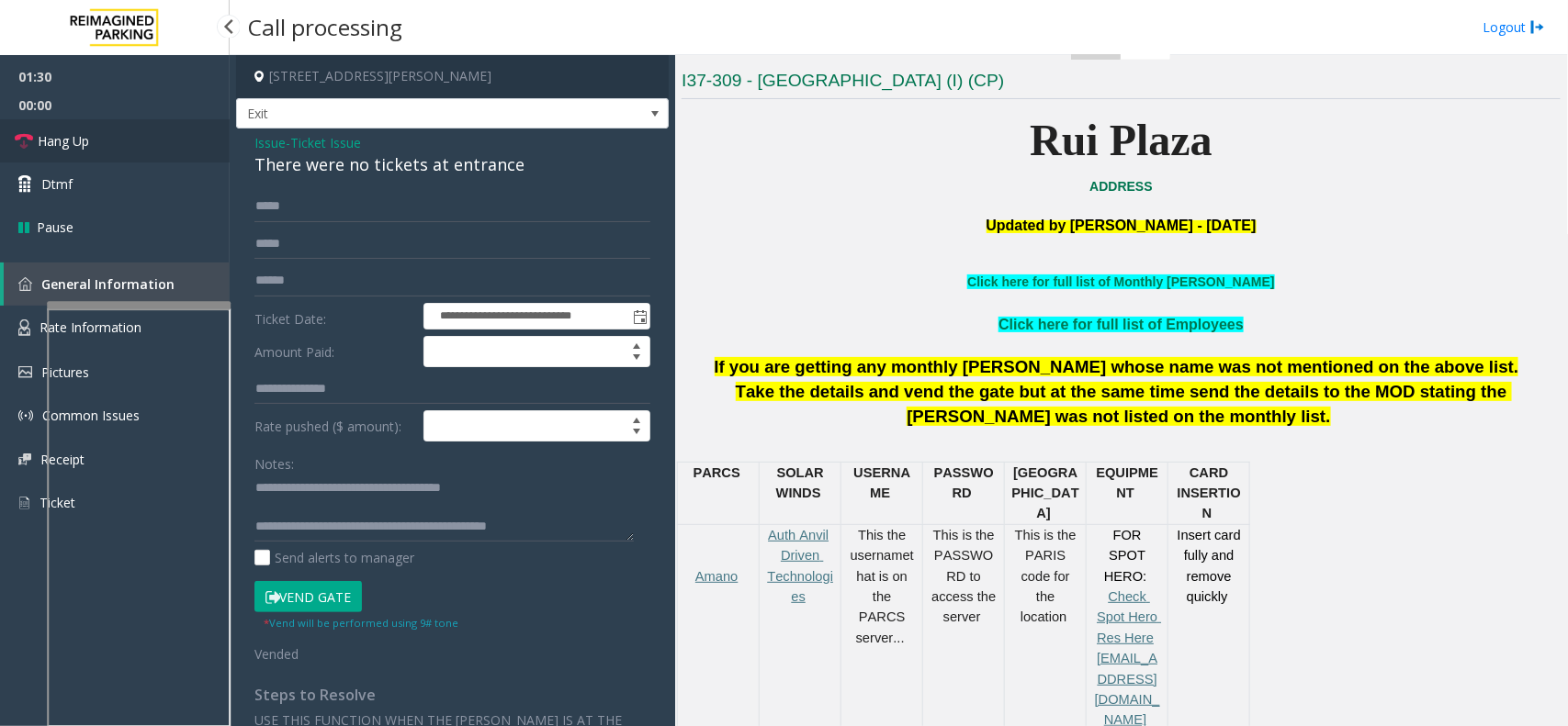
click at [135, 153] on link "Hang Up" at bounding box center [115, 141] width 230 height 43
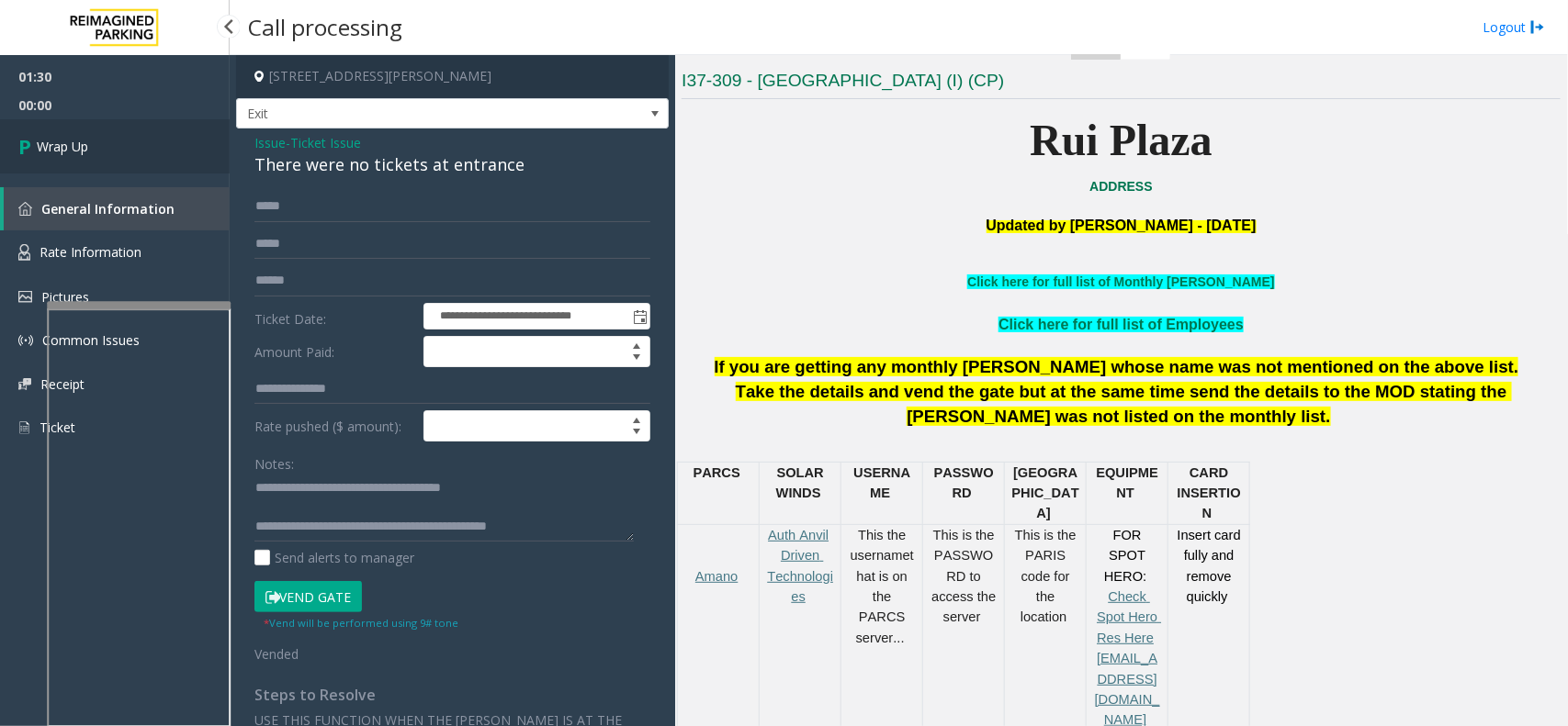
click at [135, 153] on link "Wrap Up" at bounding box center [115, 147] width 230 height 54
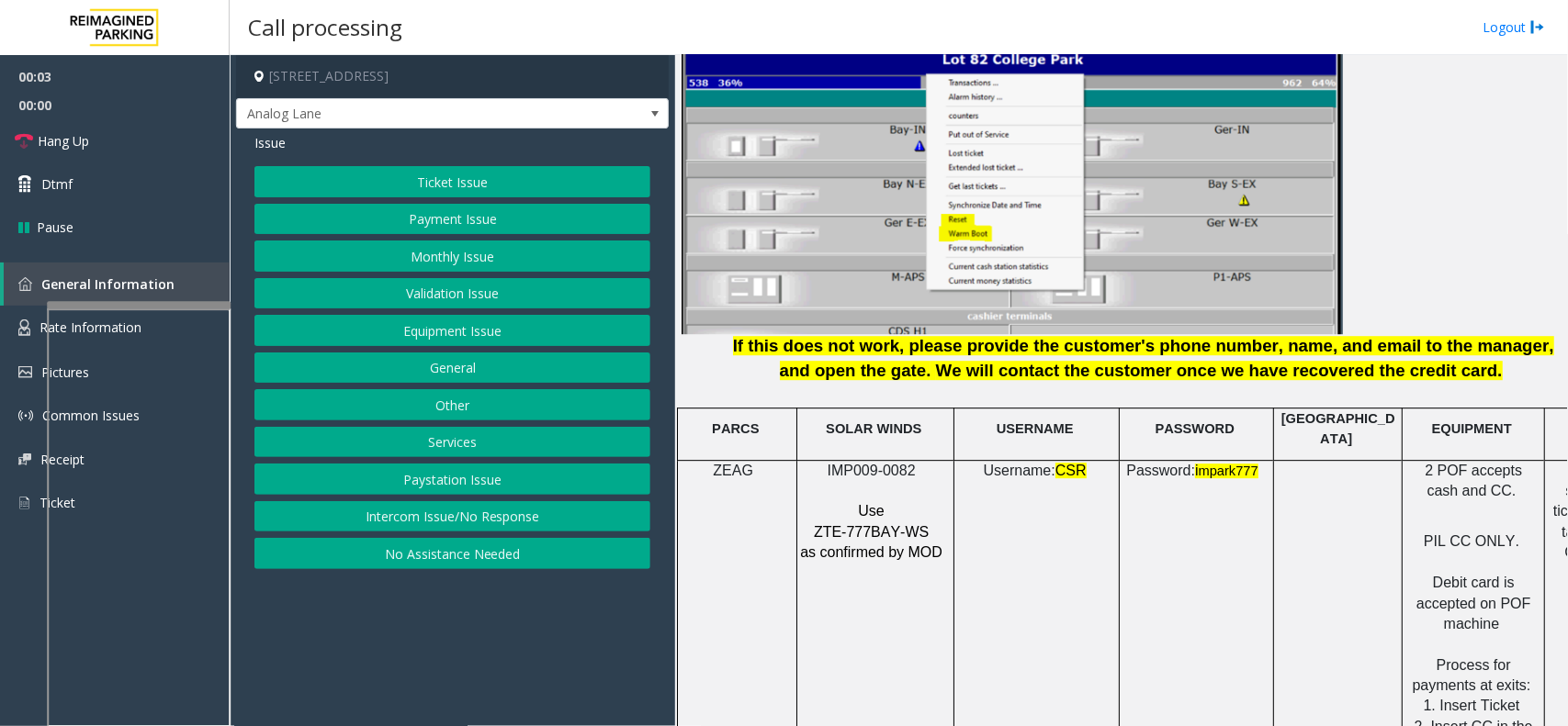
scroll to position [2410, 0]
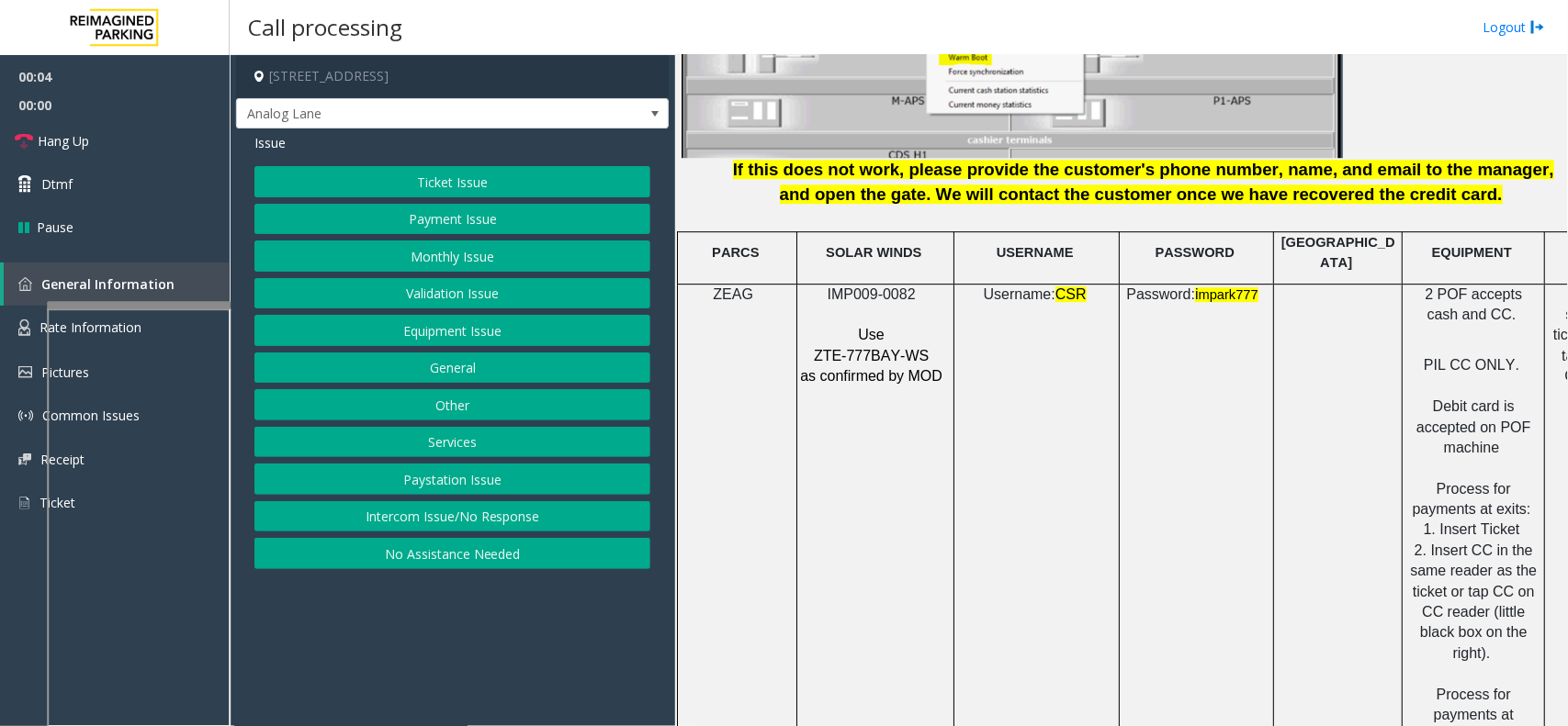
click at [893, 305] on p at bounding box center [873, 314] width 148 height 20
click at [883, 286] on span "IMP009-0082" at bounding box center [871, 294] width 88 height 16
copy p "IMP009-0082"
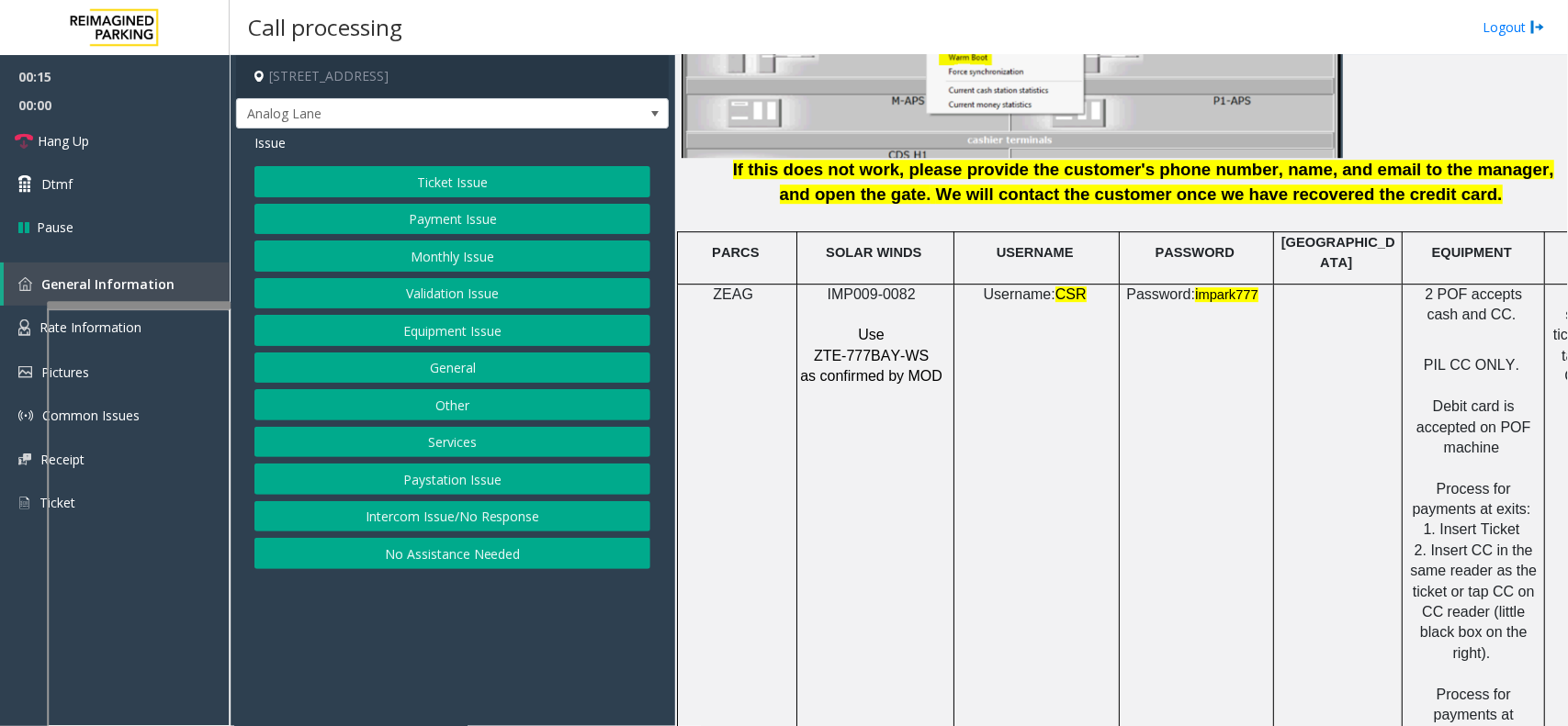
click at [488, 159] on div "Issue Ticket Issue Payment Issue Monthly Issue Validation Issue Equipment Issue…" at bounding box center [452, 353] width 433 height 450
click at [480, 198] on div "Ticket Issue Payment Issue Monthly Issue Validation Issue Equipment Issue Gener…" at bounding box center [452, 367] width 396 height 403
click at [474, 188] on button "Ticket Issue" at bounding box center [452, 182] width 396 height 31
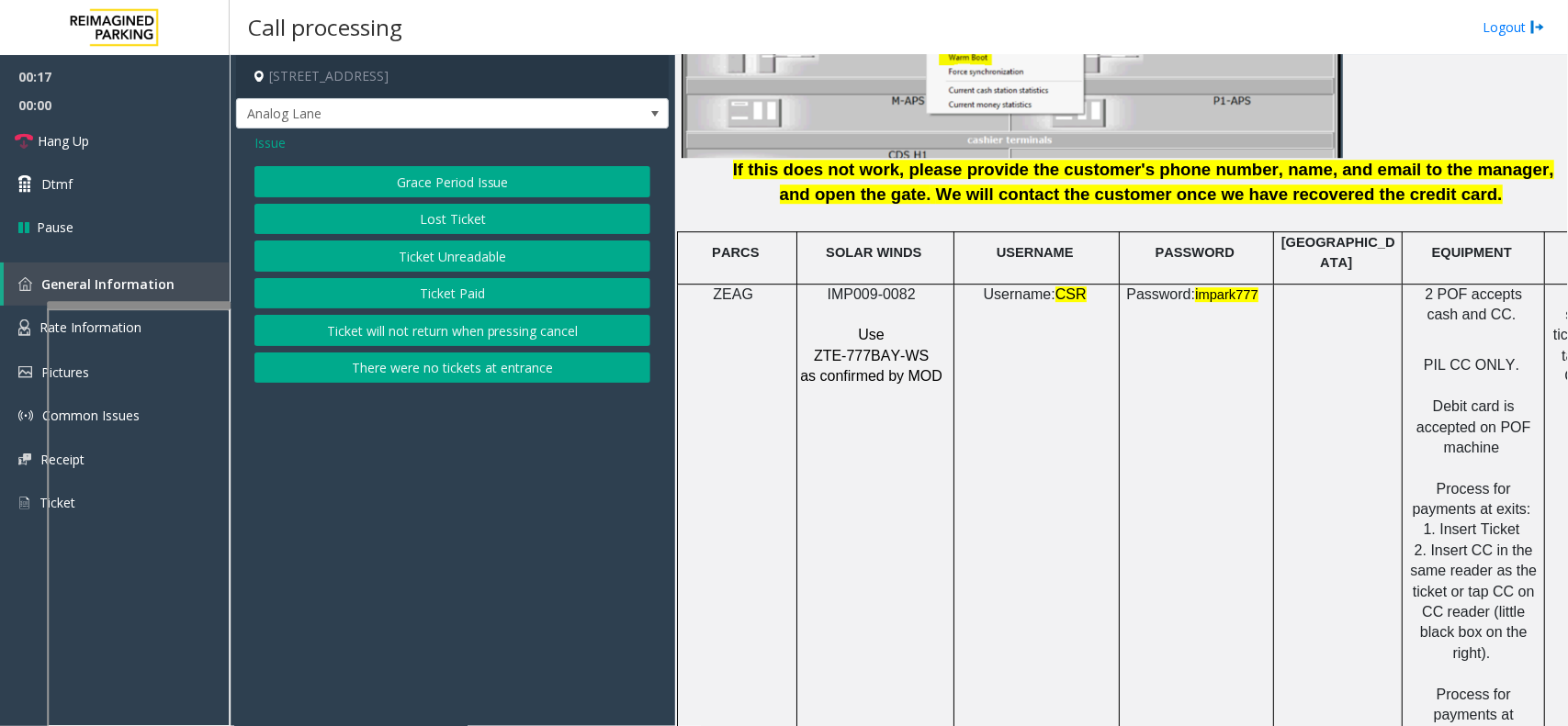
click at [467, 255] on button "Ticket Unreadable" at bounding box center [452, 256] width 396 height 31
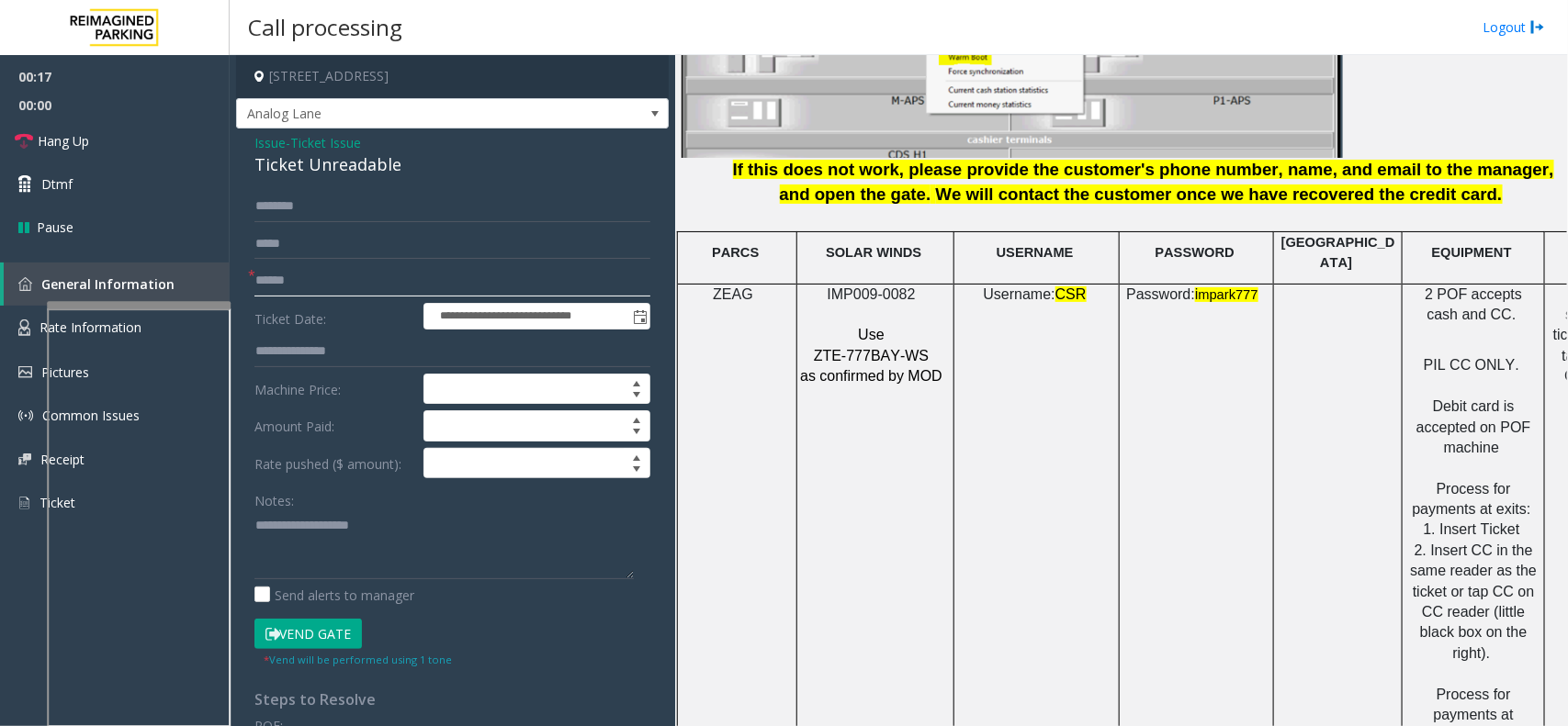
click at [264, 280] on input "text" at bounding box center [452, 280] width 396 height 31
click at [350, 313] on label "Ticket Date:" at bounding box center [334, 316] width 169 height 27
click at [350, 292] on input "text" at bounding box center [452, 280] width 396 height 31
type textarea "**********"
click at [340, 284] on input "text" at bounding box center [452, 280] width 396 height 31
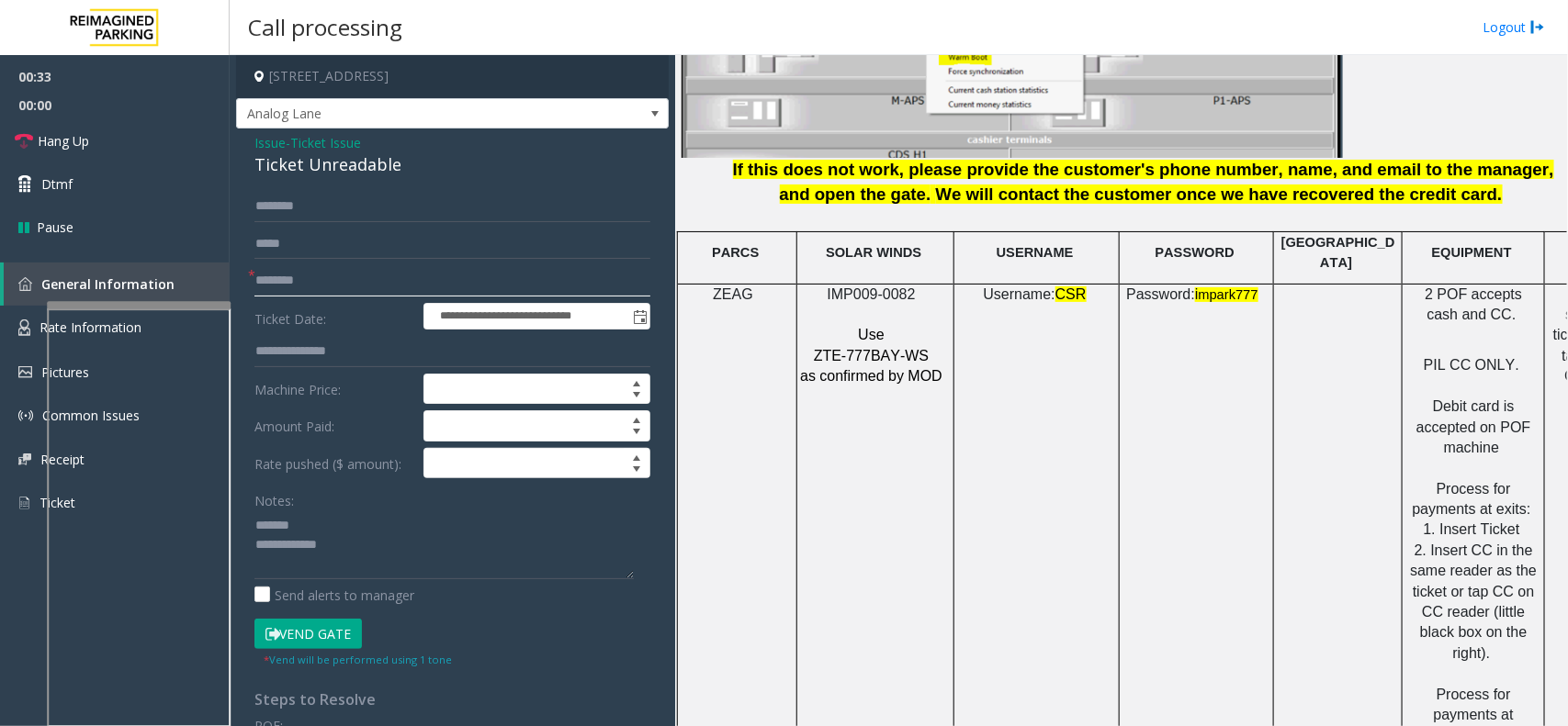
type input "********"
click at [356, 519] on textarea at bounding box center [444, 544] width 380 height 69
click at [301, 158] on div "Ticket Unreadable" at bounding box center [452, 165] width 396 height 25
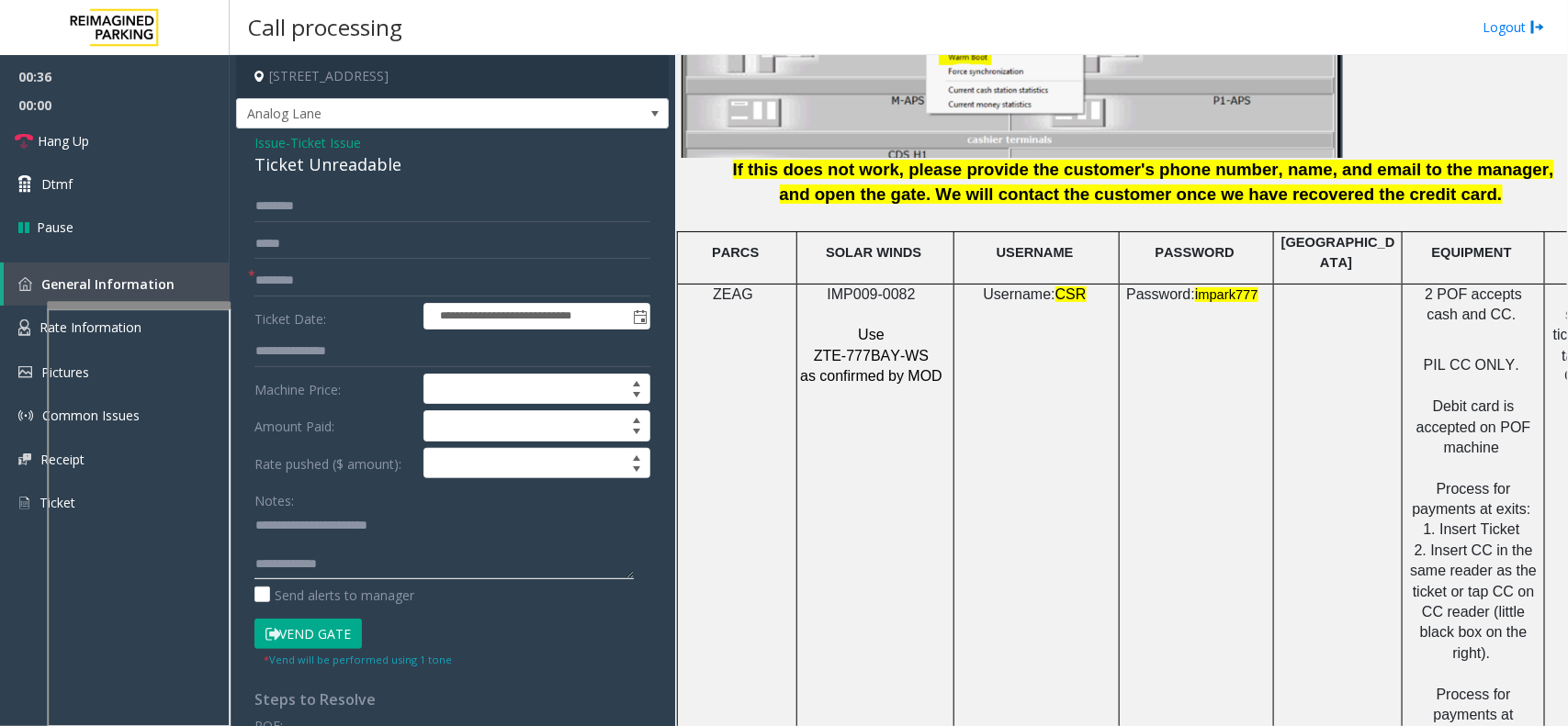
click at [450, 557] on textarea at bounding box center [444, 544] width 380 height 69
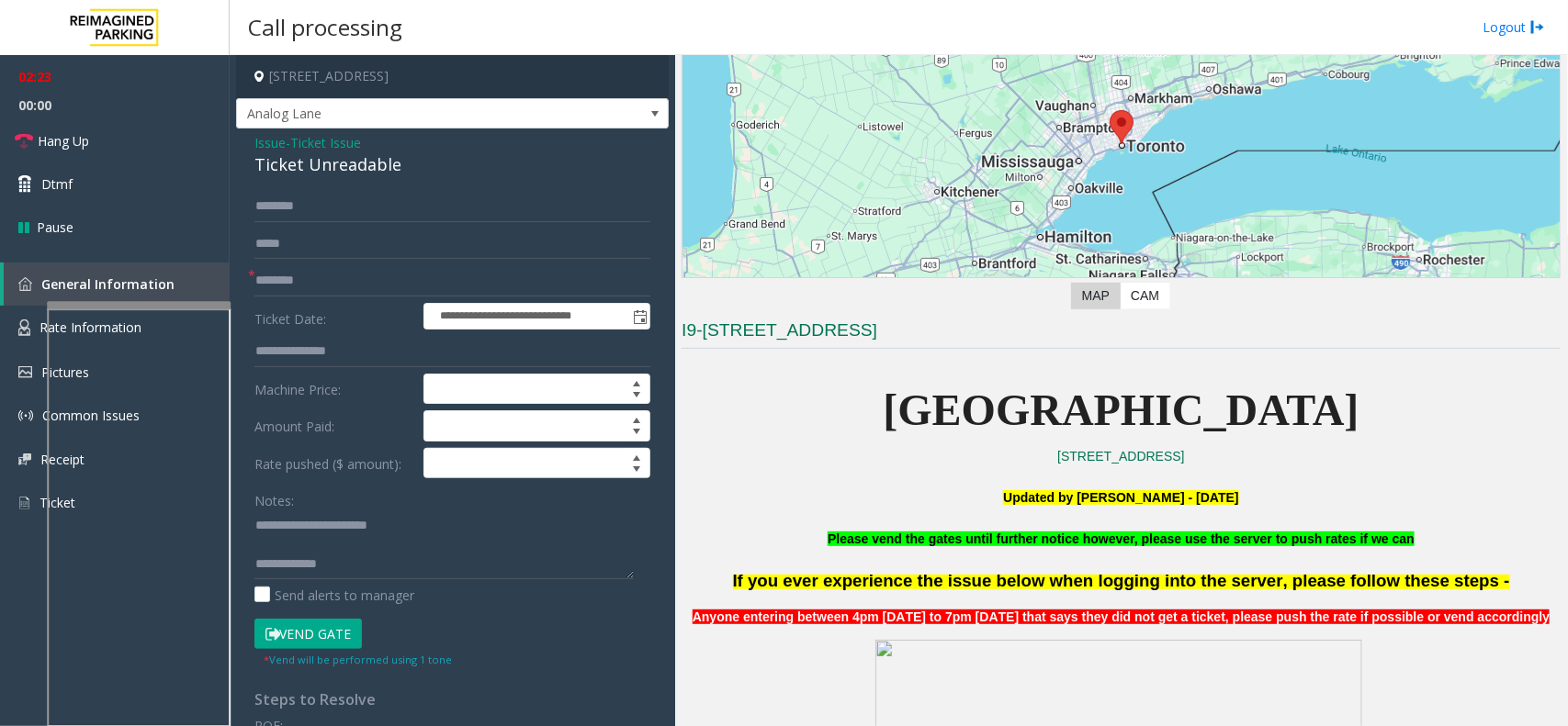
scroll to position [185, 0]
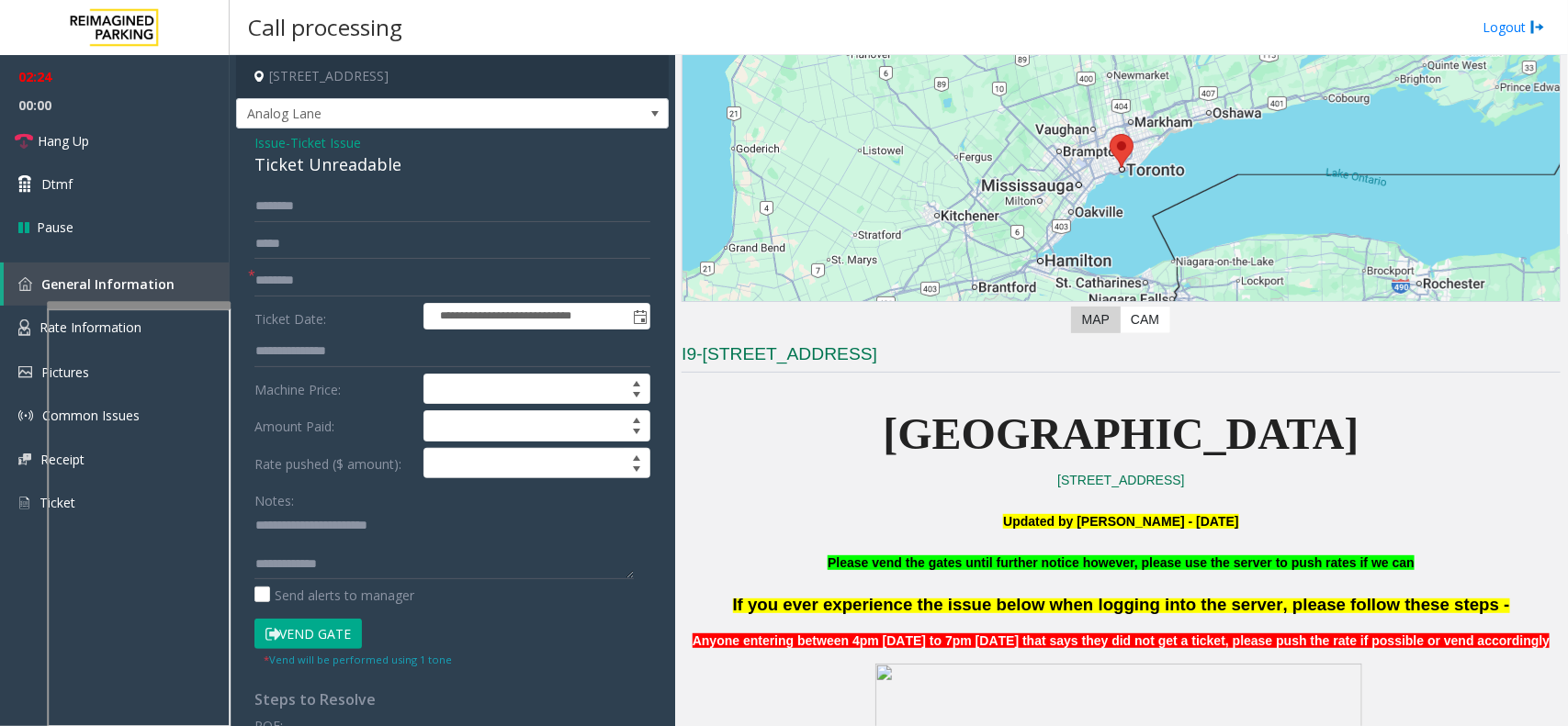
click at [341, 648] on button "Vend Gate" at bounding box center [308, 635] width 108 height 31
click at [393, 530] on textarea at bounding box center [444, 544] width 380 height 69
click at [402, 555] on textarea at bounding box center [444, 544] width 380 height 69
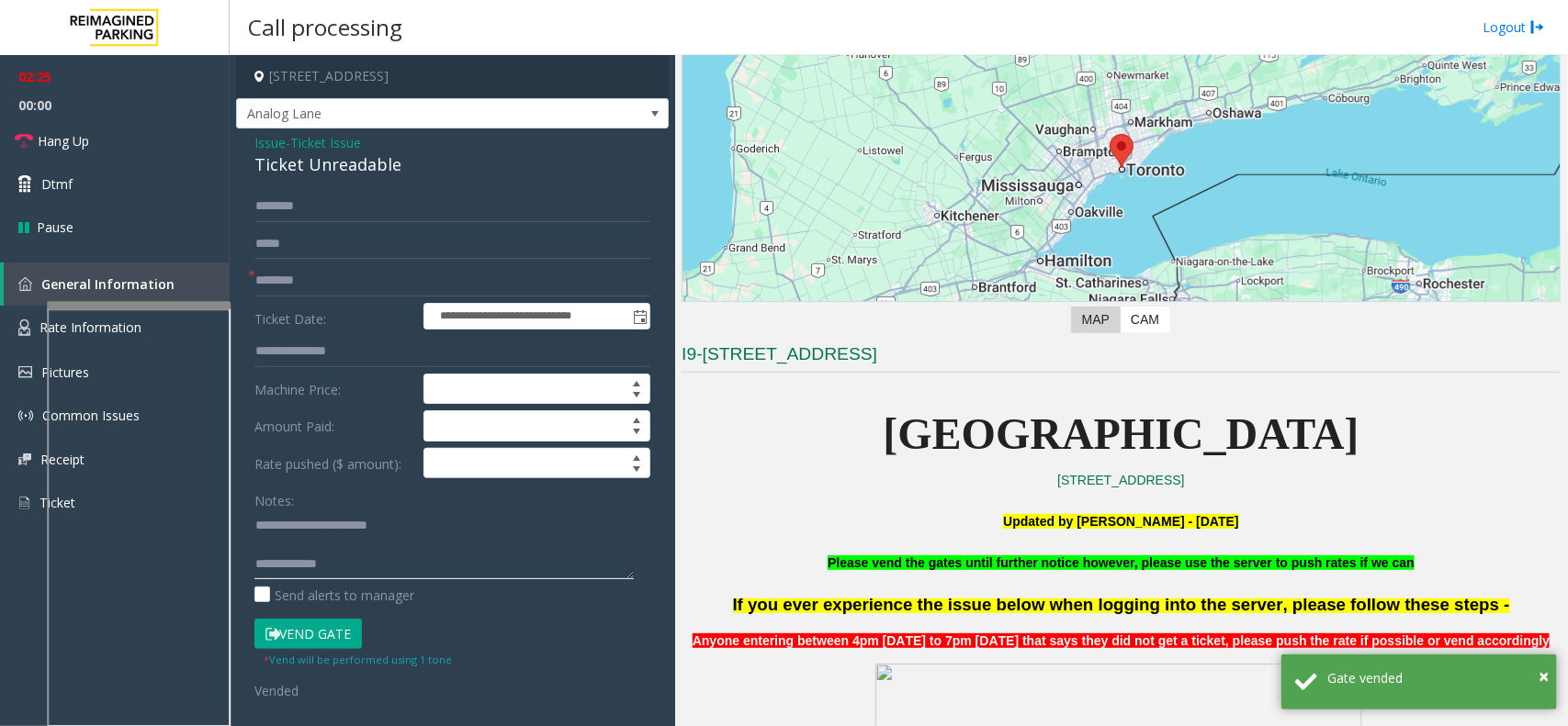
click at [402, 566] on textarea at bounding box center [444, 544] width 380 height 69
click at [379, 583] on div "Notes: Send alerts to manager" at bounding box center [452, 544] width 396 height 120
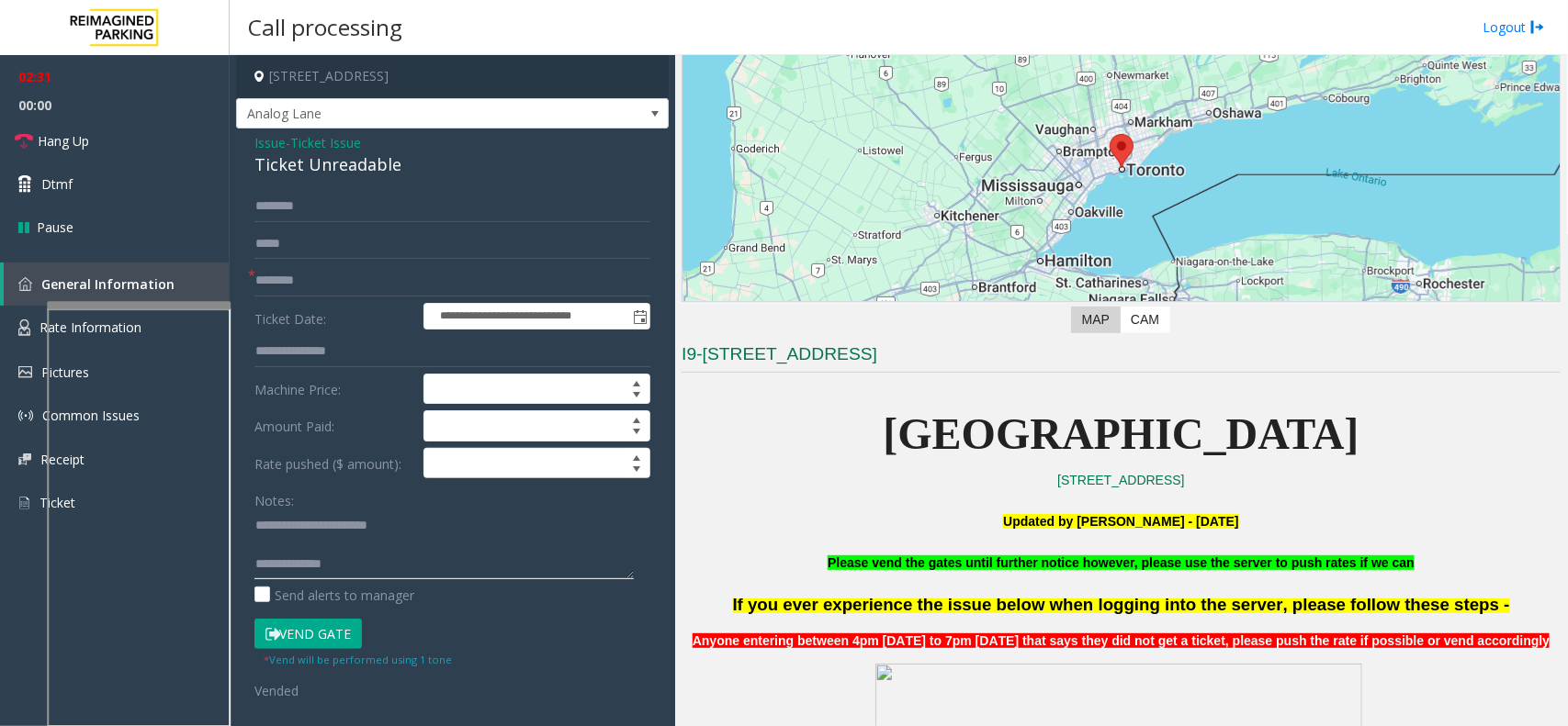
click at [384, 570] on textarea at bounding box center [444, 544] width 380 height 69
click at [189, 145] on link "Hang Up" at bounding box center [115, 141] width 230 height 43
click at [539, 563] on textarea at bounding box center [444, 544] width 380 height 69
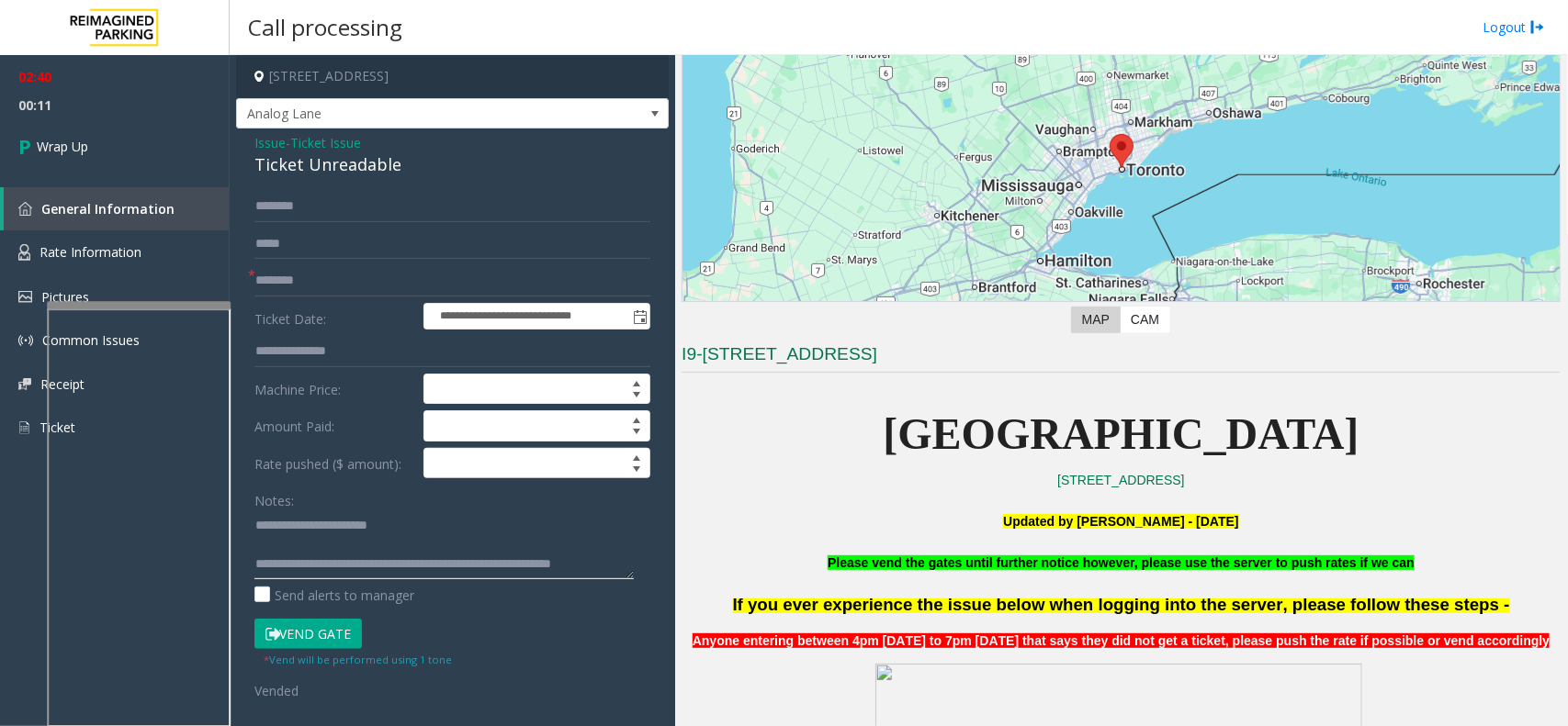
scroll to position [12, 0]
click at [434, 570] on textarea at bounding box center [444, 544] width 380 height 69
click at [409, 570] on textarea at bounding box center [444, 544] width 380 height 69
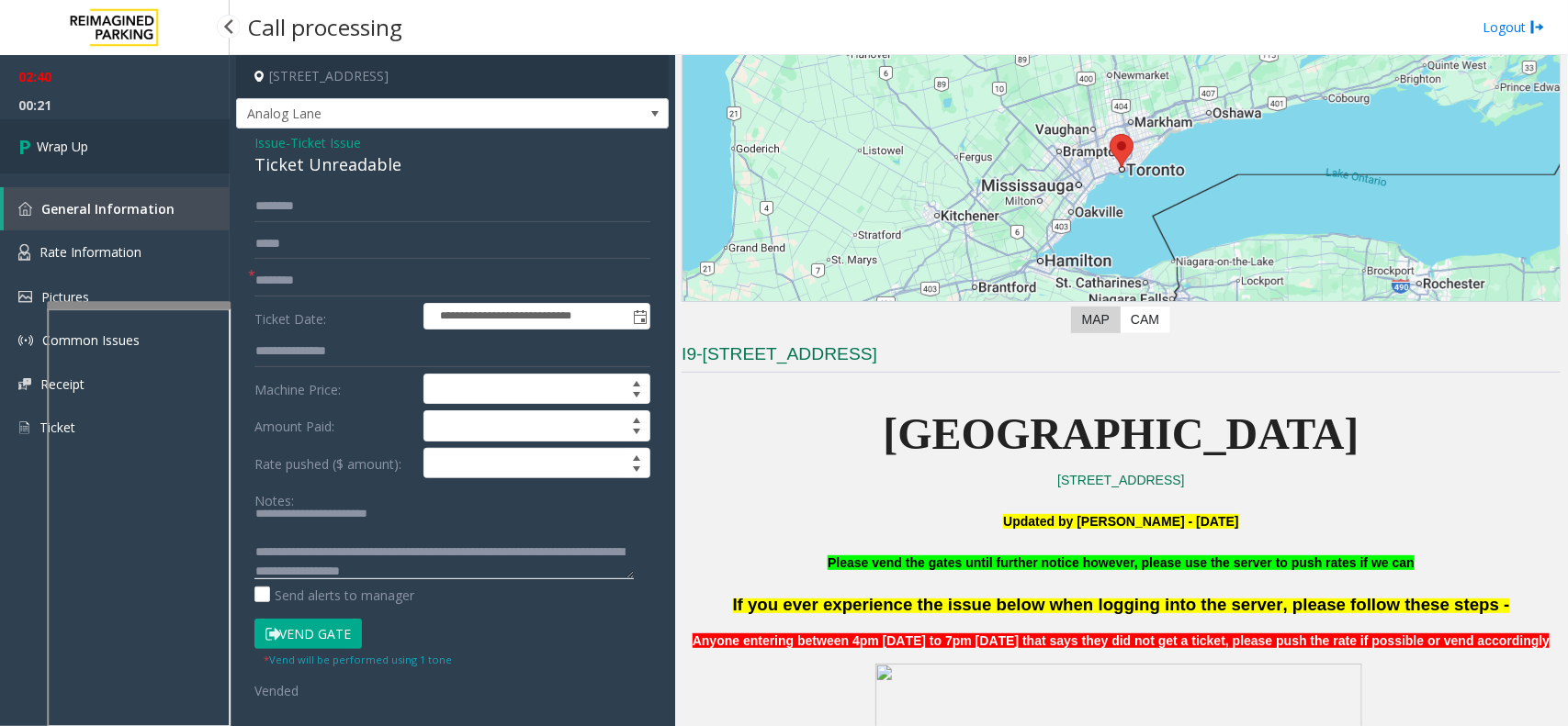
type textarea "**********"
click at [97, 143] on link "Wrap Up" at bounding box center [115, 147] width 230 height 54
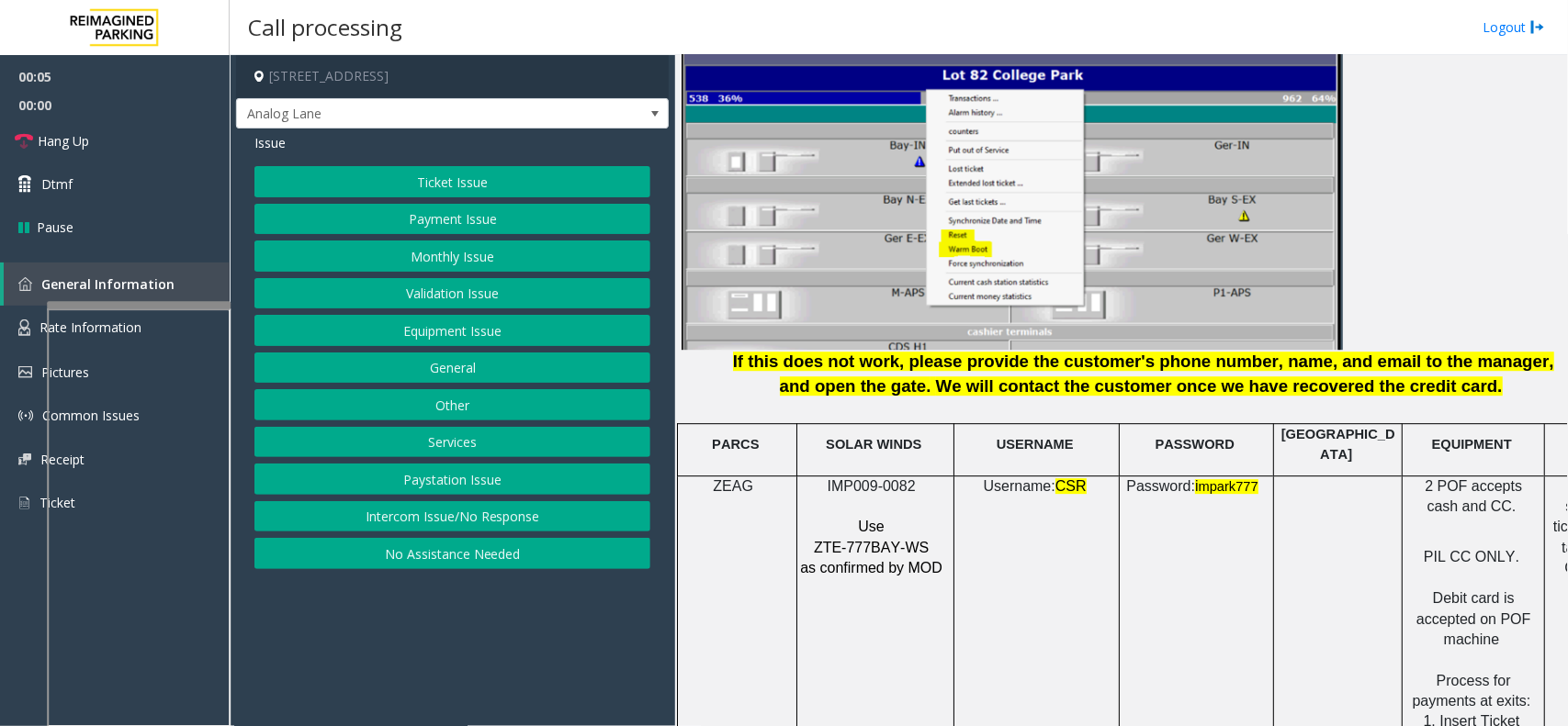
scroll to position [2295, 0]
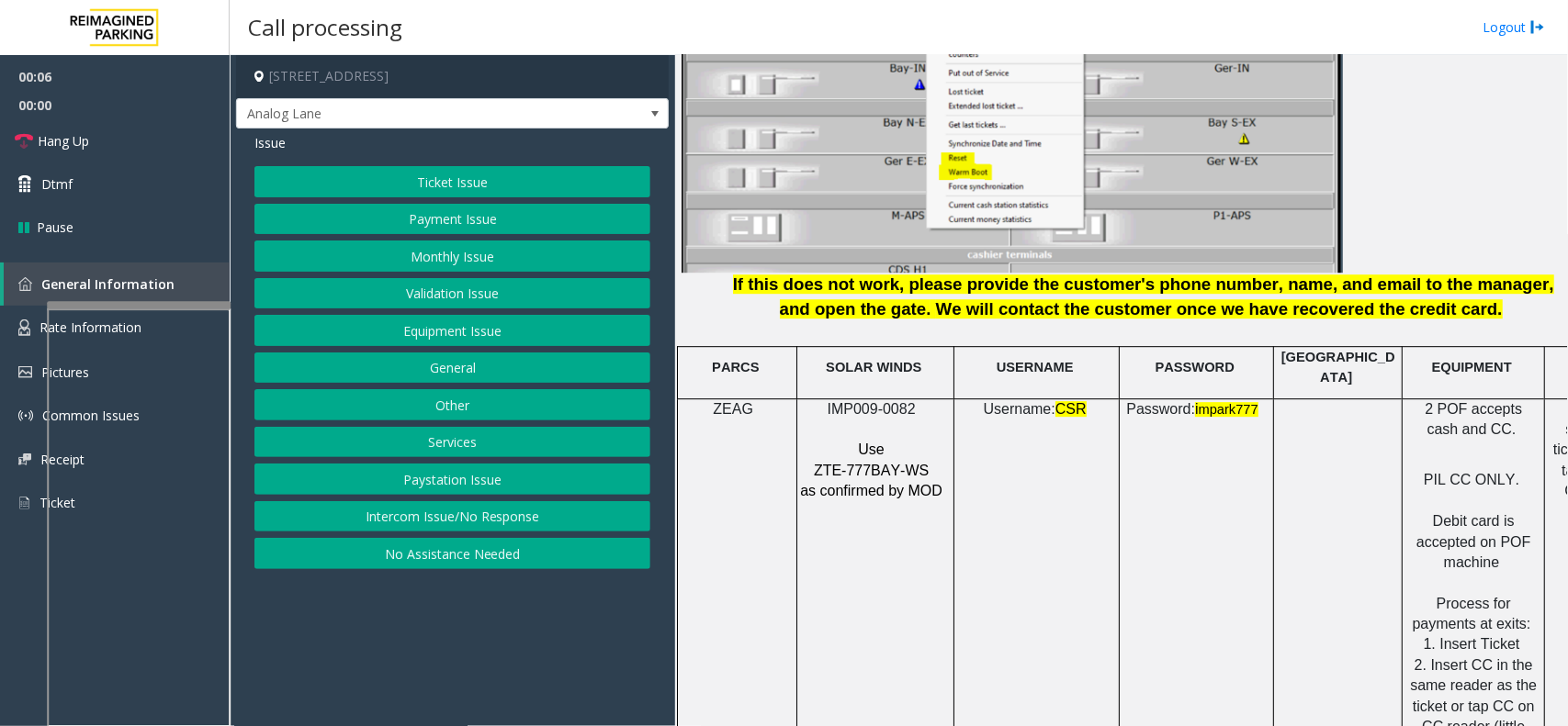
click at [850, 419] on p at bounding box center [873, 429] width 148 height 20
click at [855, 401] on span "IMP009-0082" at bounding box center [871, 409] width 88 height 16
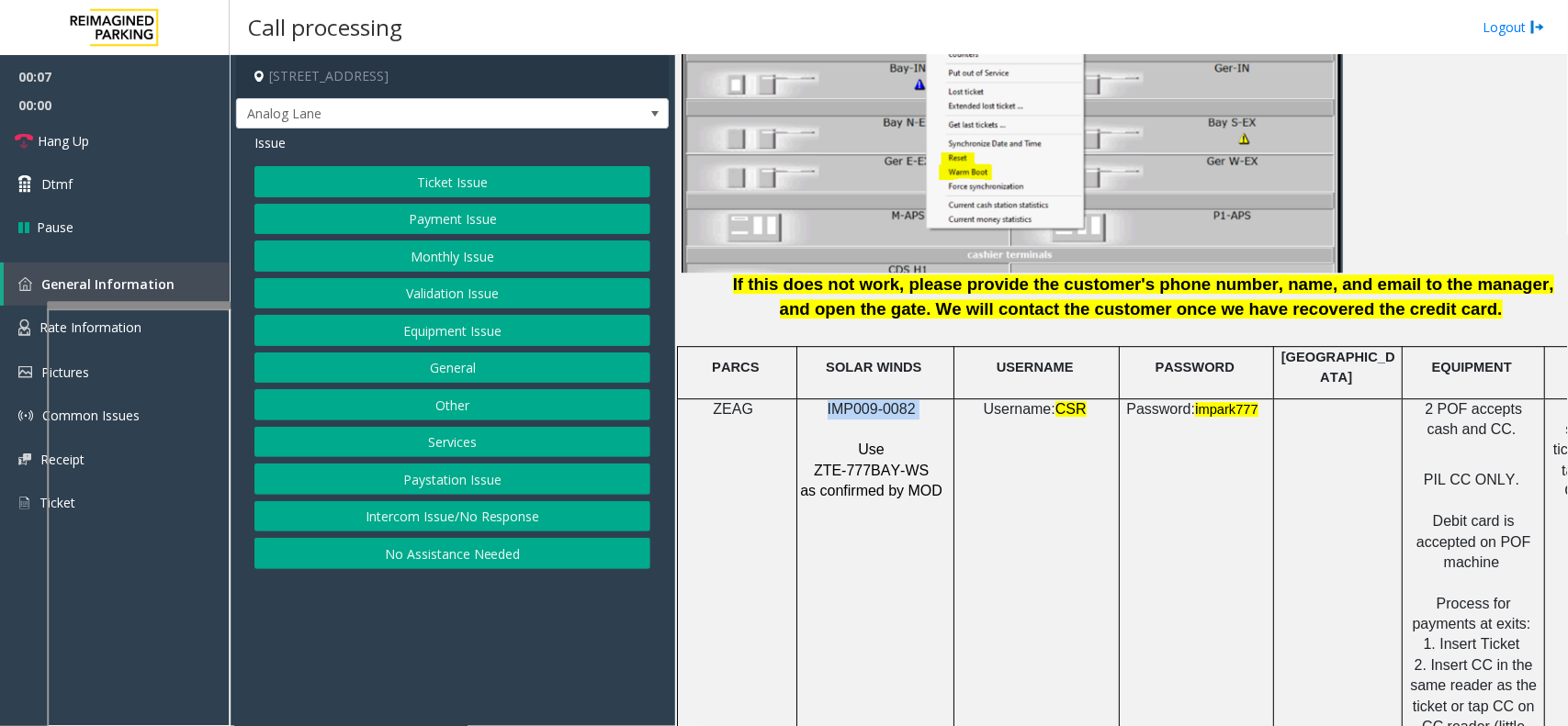
click at [855, 401] on span "IMP009-0082" at bounding box center [871, 409] width 88 height 16
copy p "IMP009-0082"
click at [436, 326] on button "Equipment Issue" at bounding box center [452, 330] width 396 height 31
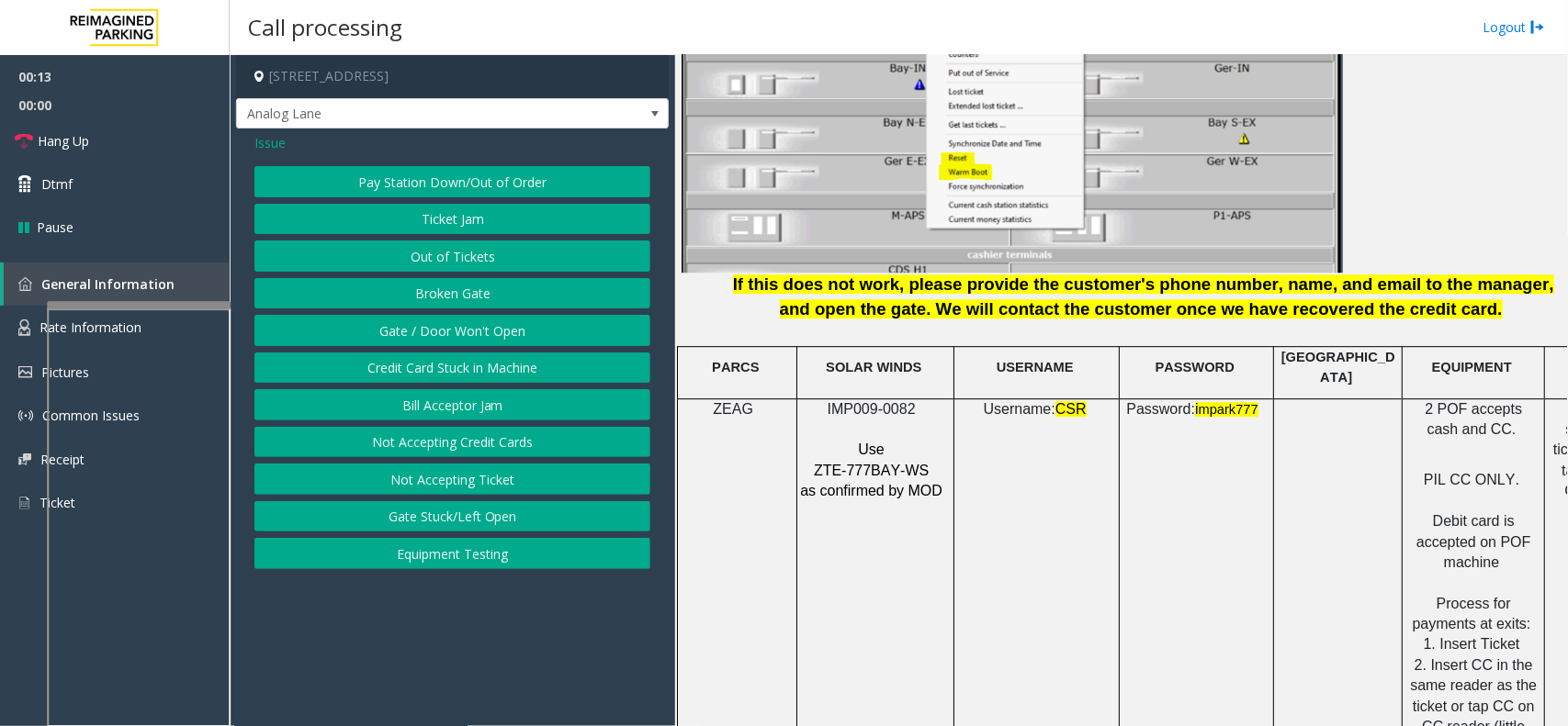
click at [267, 141] on span "Issue" at bounding box center [270, 143] width 31 height 19
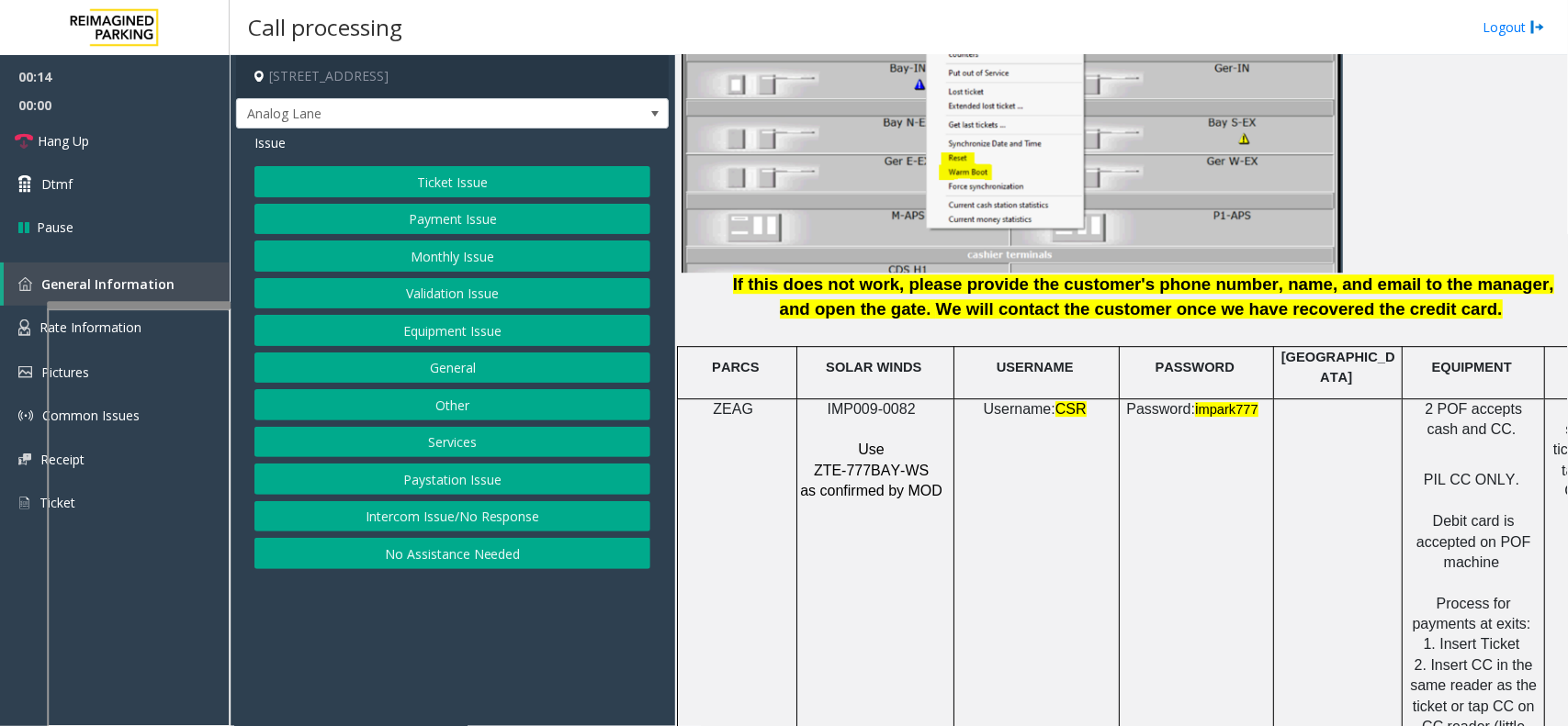
click at [423, 183] on button "Ticket Issue" at bounding box center [452, 182] width 396 height 31
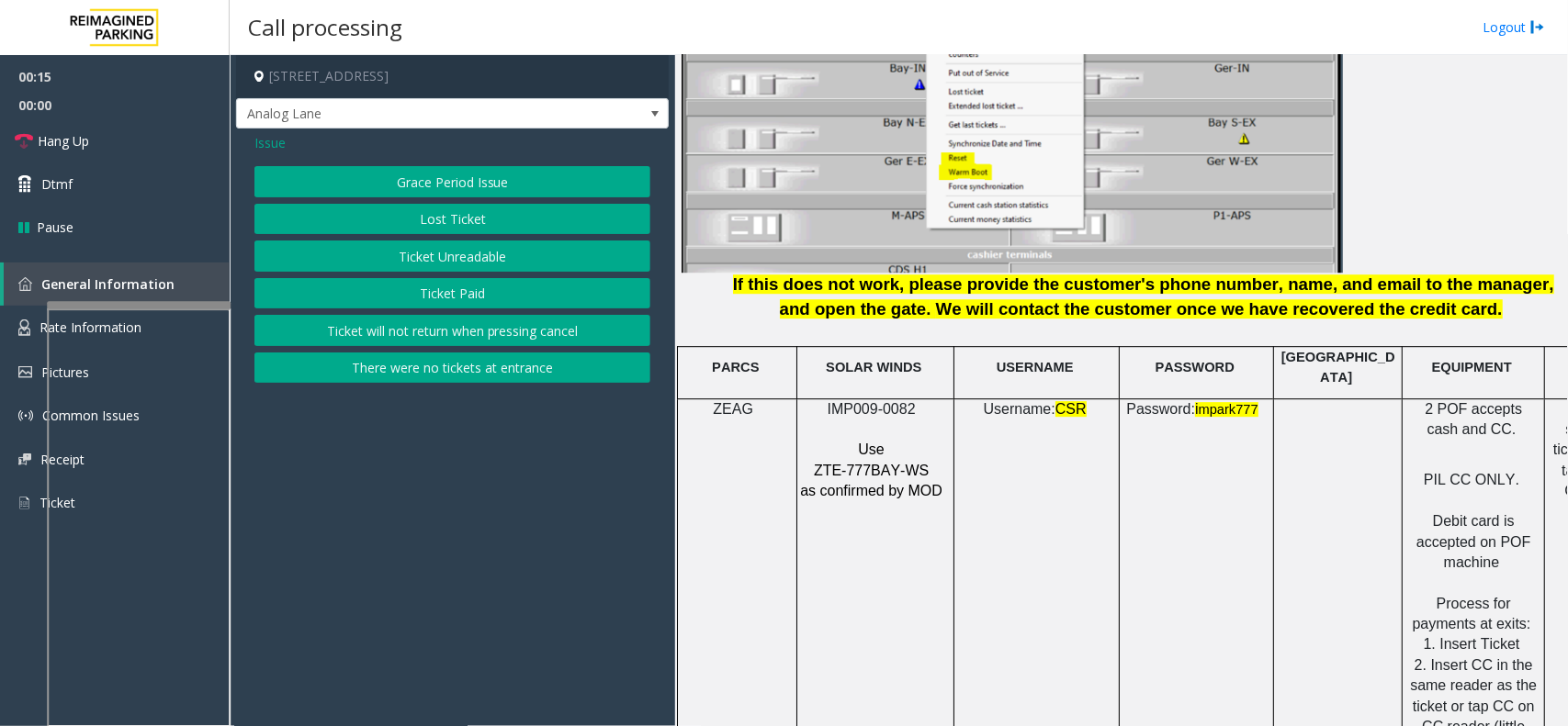
click at [462, 257] on button "Ticket Unreadable" at bounding box center [452, 256] width 396 height 31
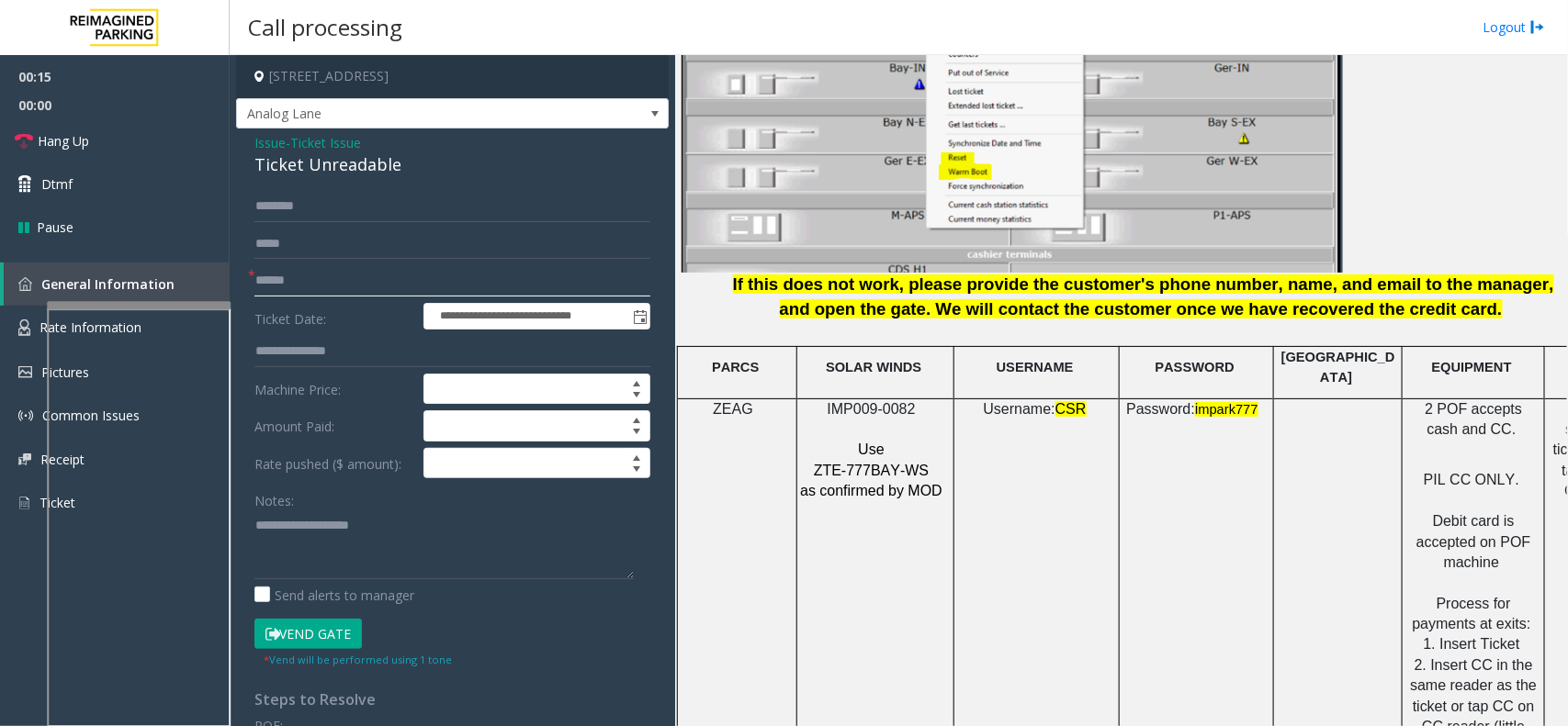
click at [328, 286] on input "text" at bounding box center [452, 280] width 396 height 31
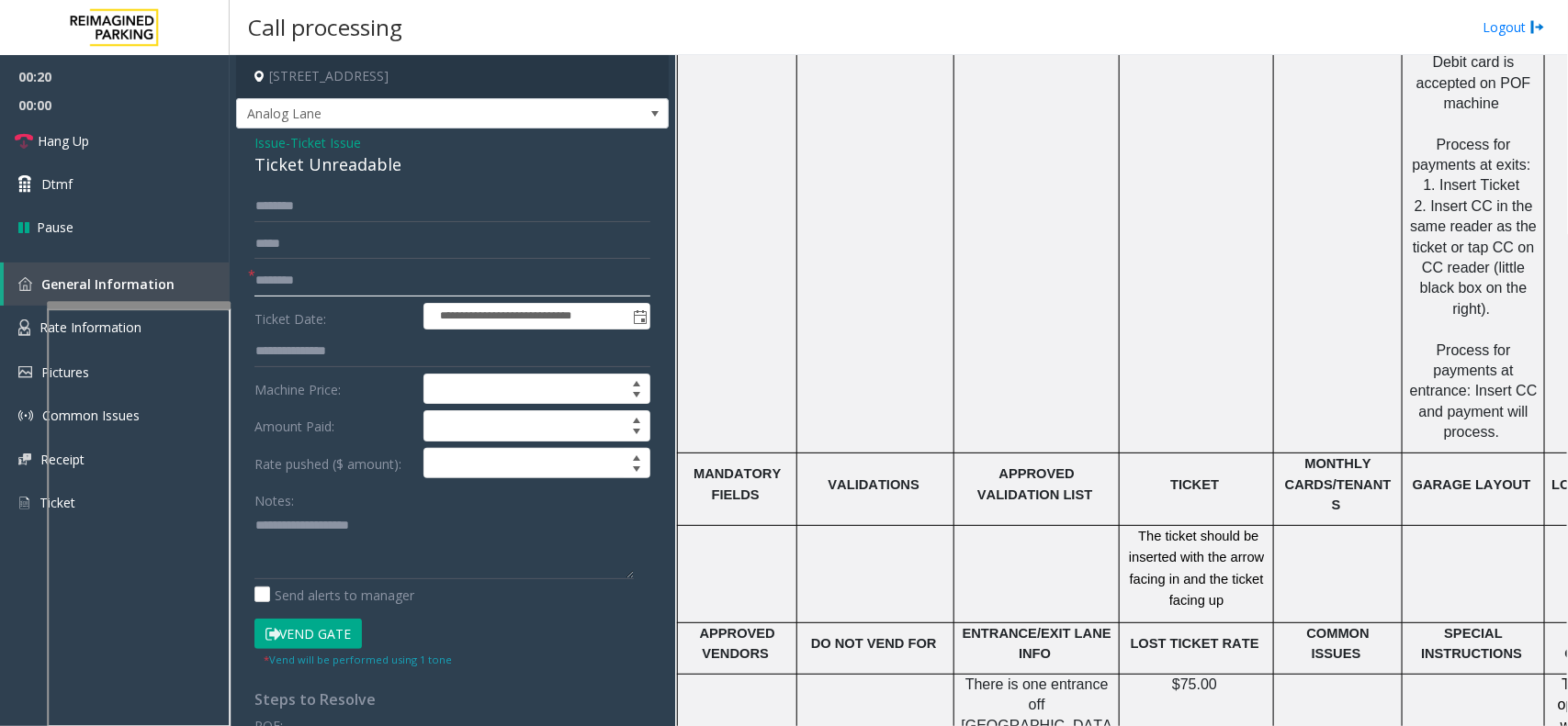
scroll to position [2869, 0]
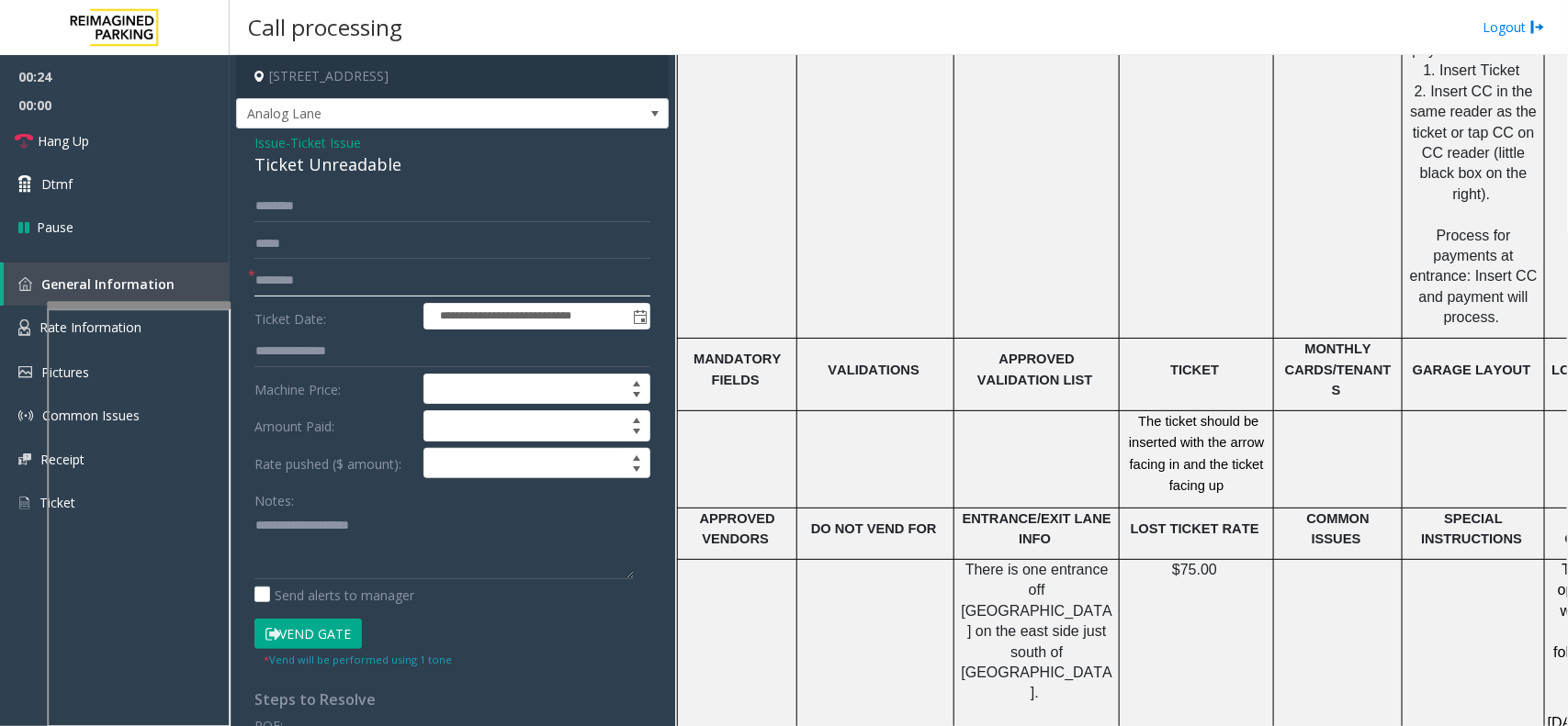
type input "********"
drag, startPoint x: 375, startPoint y: 546, endPoint x: 247, endPoint y: 531, distance: 128.9
click at [375, 546] on textarea at bounding box center [444, 544] width 380 height 69
click at [331, 163] on div "Ticket Unreadable" at bounding box center [452, 165] width 396 height 25
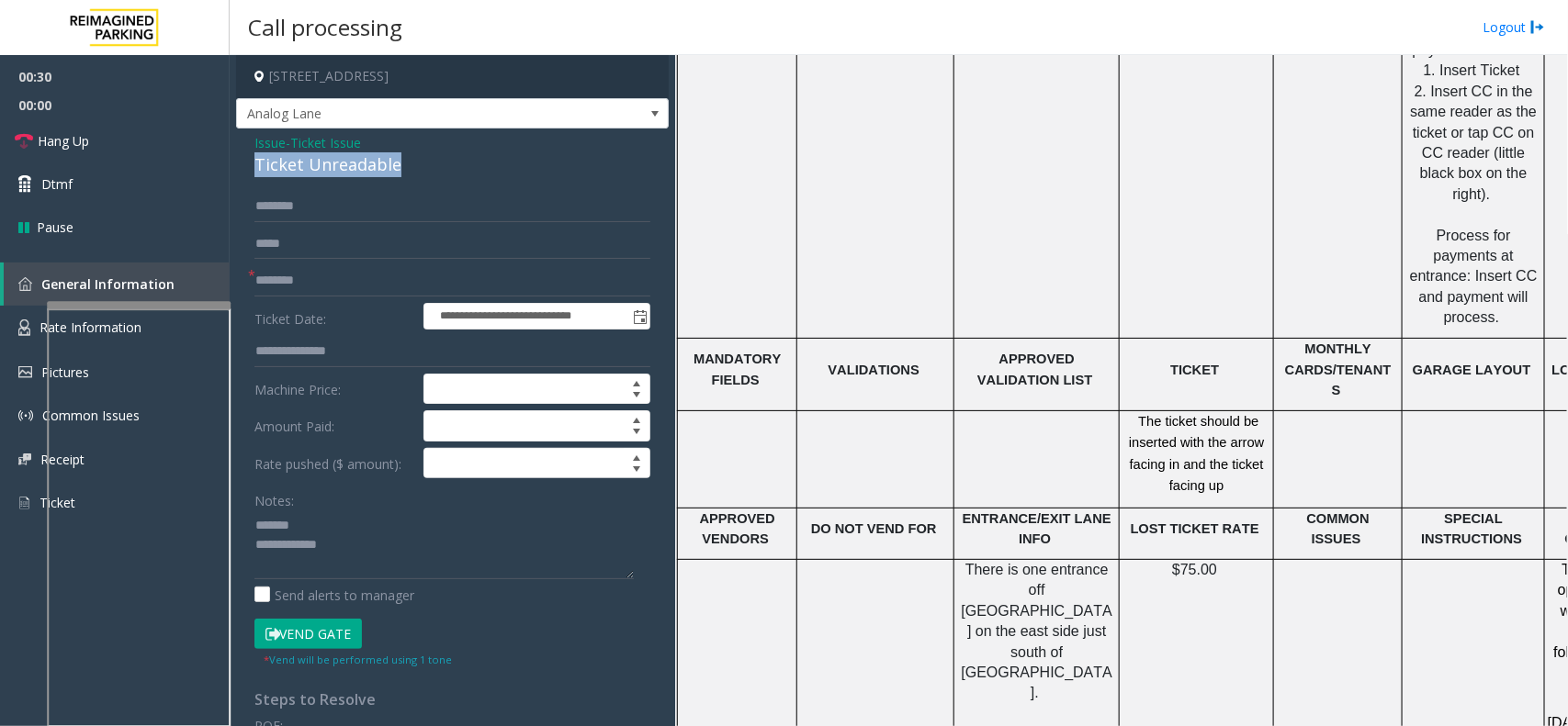
click at [331, 163] on div "Ticket Unreadable" at bounding box center [452, 165] width 396 height 25
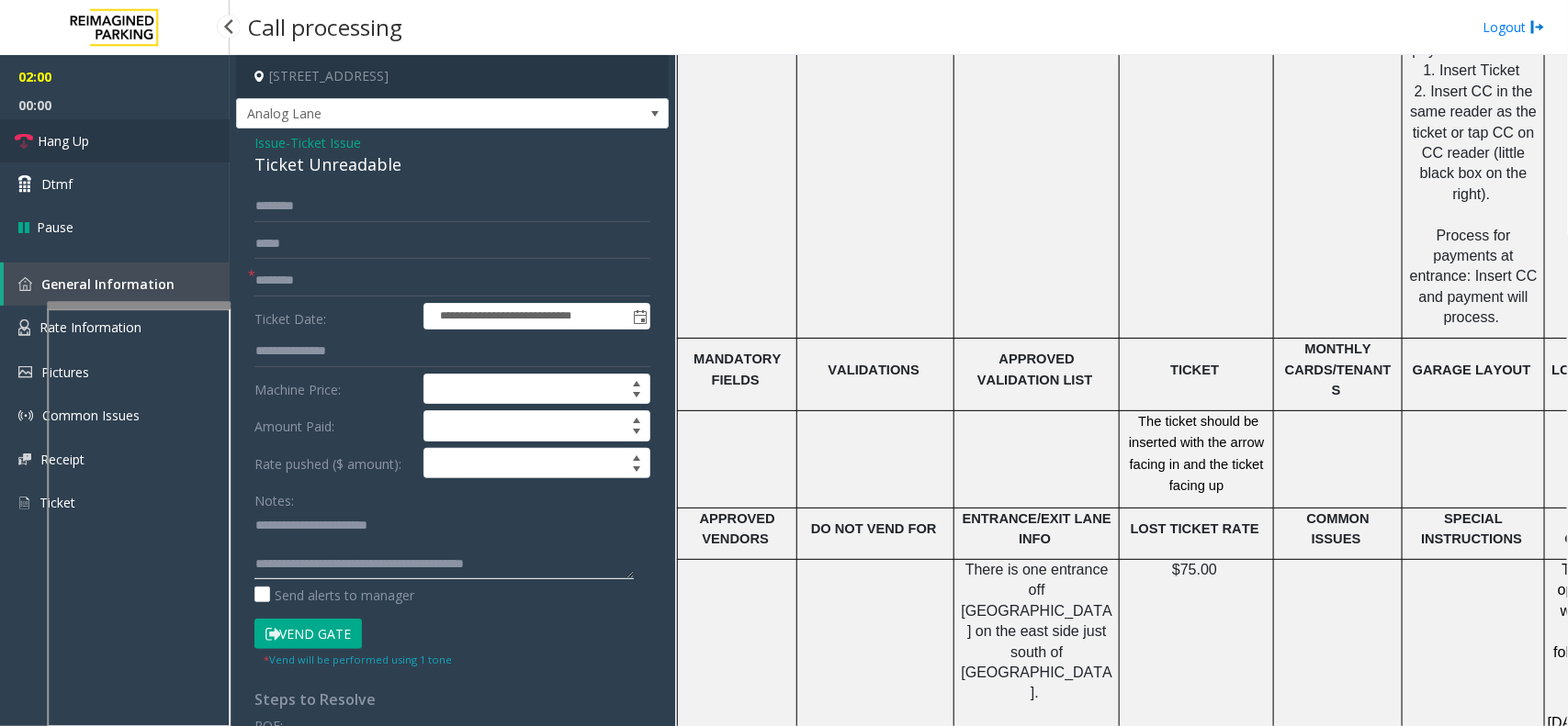
type textarea "**********"
click at [141, 141] on link "Hang Up" at bounding box center [115, 141] width 230 height 43
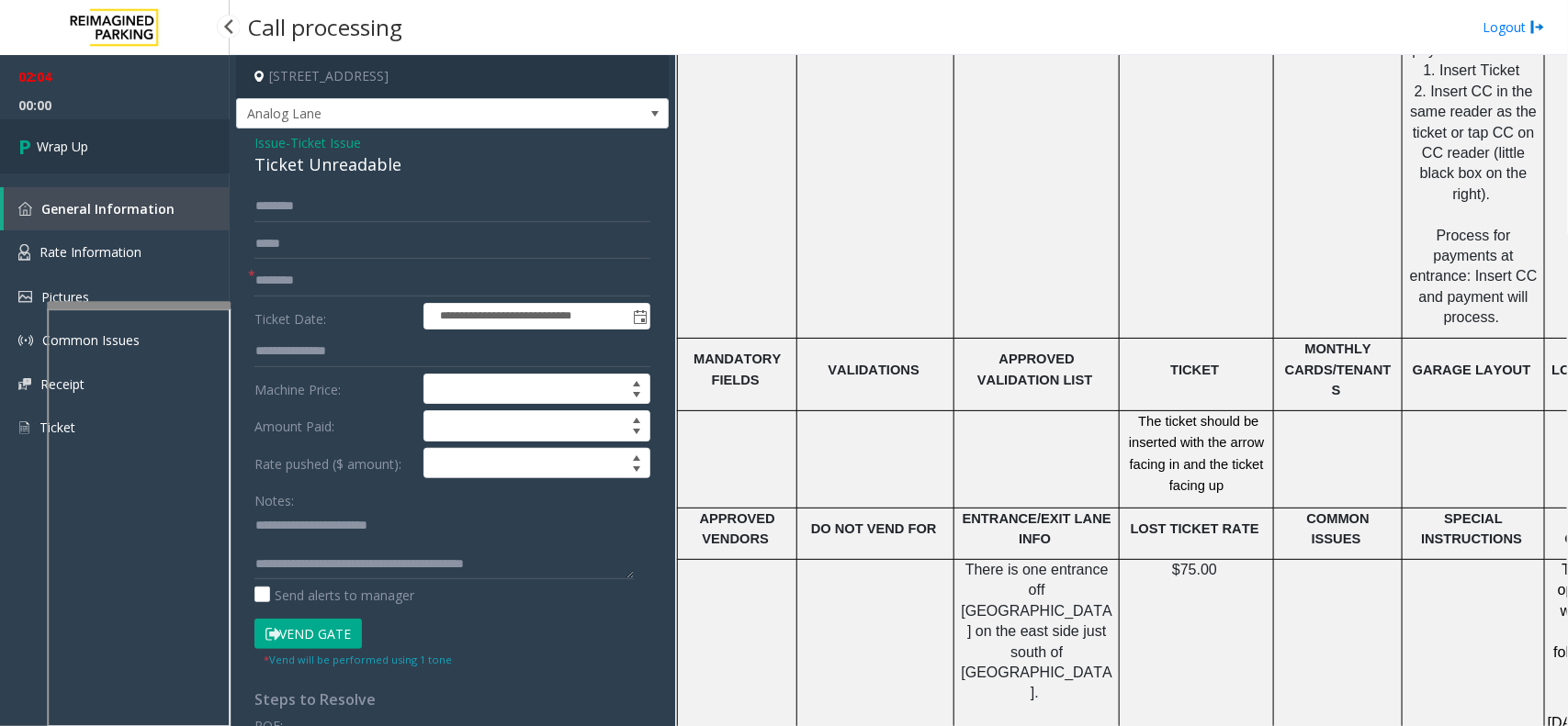
click at [74, 134] on link "Wrap Up" at bounding box center [115, 147] width 230 height 54
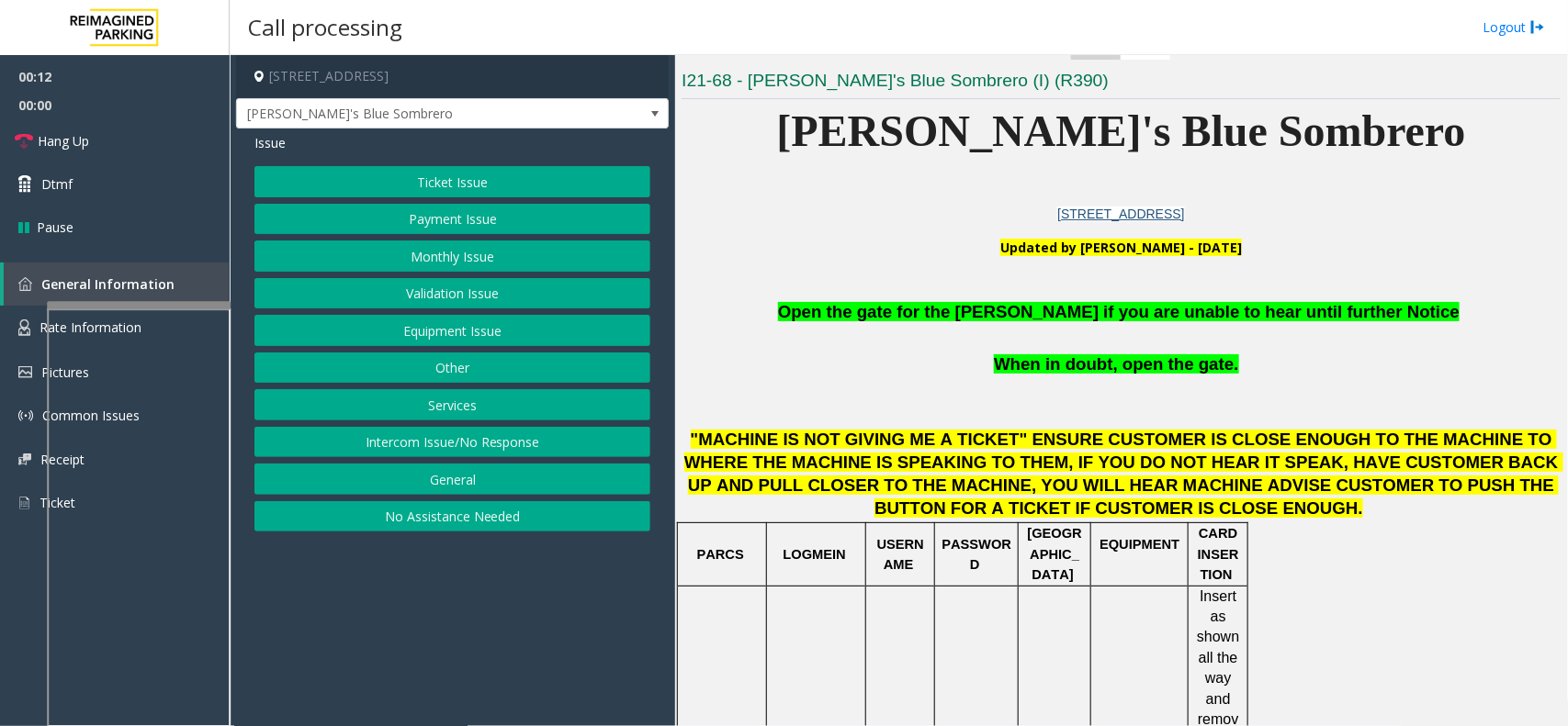
scroll to position [345, 0]
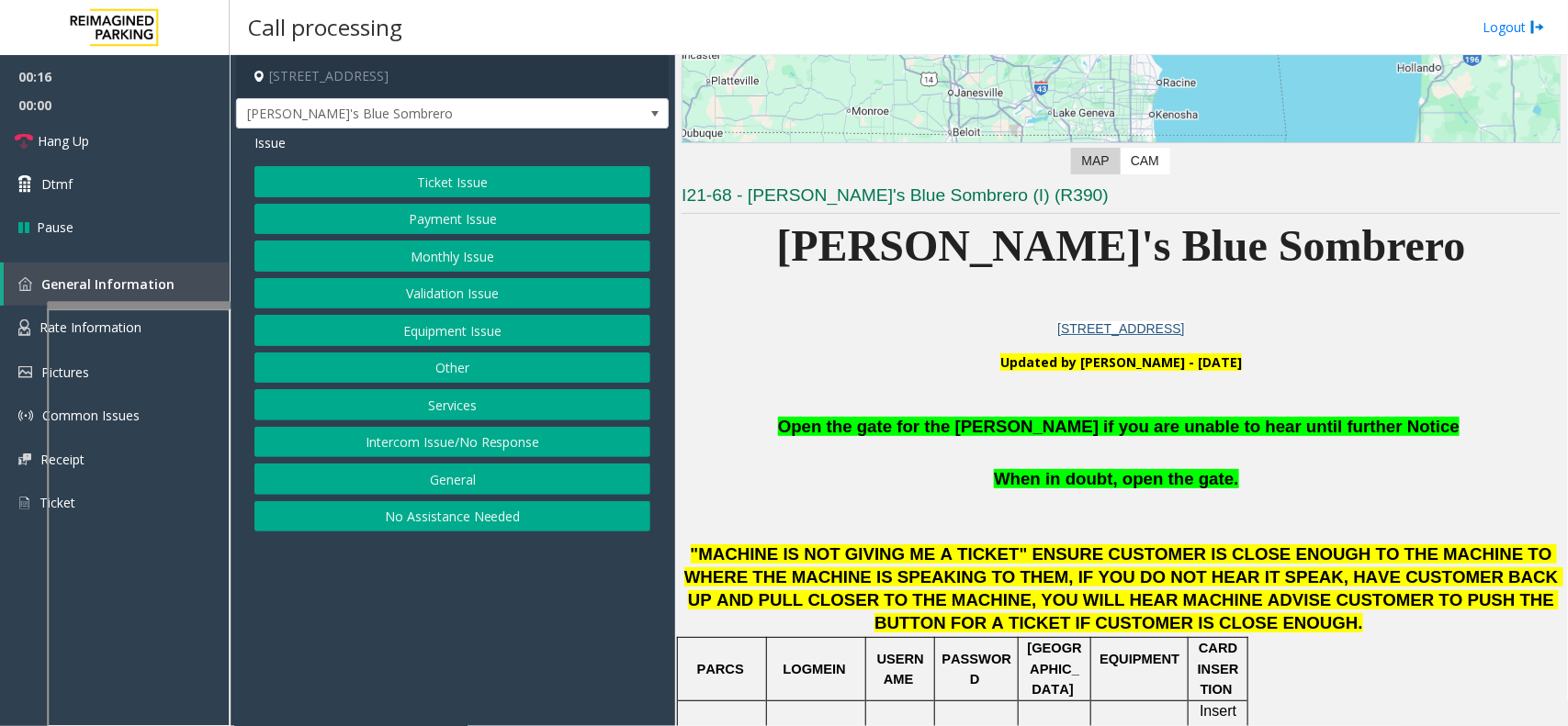
click at [498, 314] on div "Ticket Issue Payment Issue Monthly Issue Validation Issue Equipment Issue Other…" at bounding box center [452, 348] width 396 height 366
click at [475, 340] on button "Equipment Issue" at bounding box center [452, 330] width 396 height 31
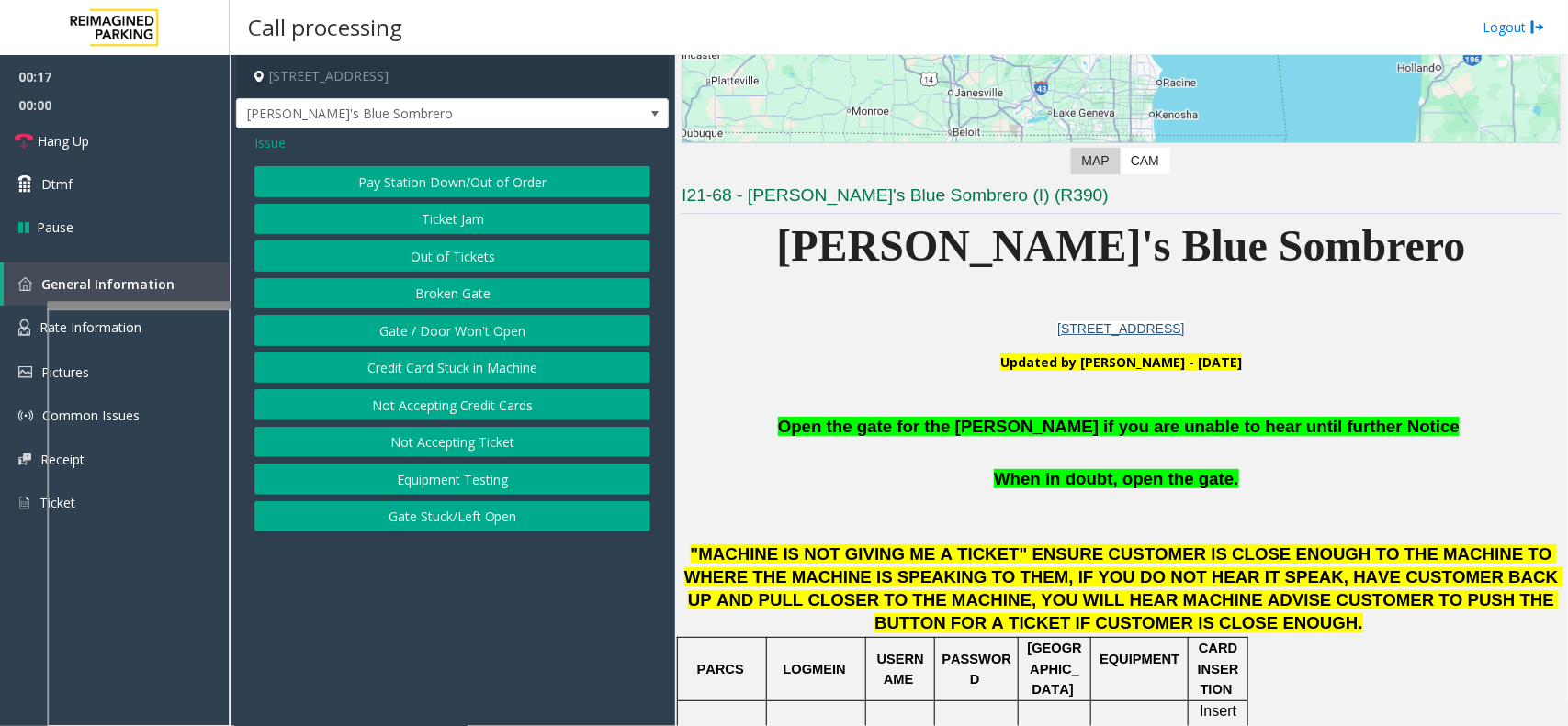
click at [450, 332] on button "Gate / Door Won't Open" at bounding box center [452, 330] width 396 height 31
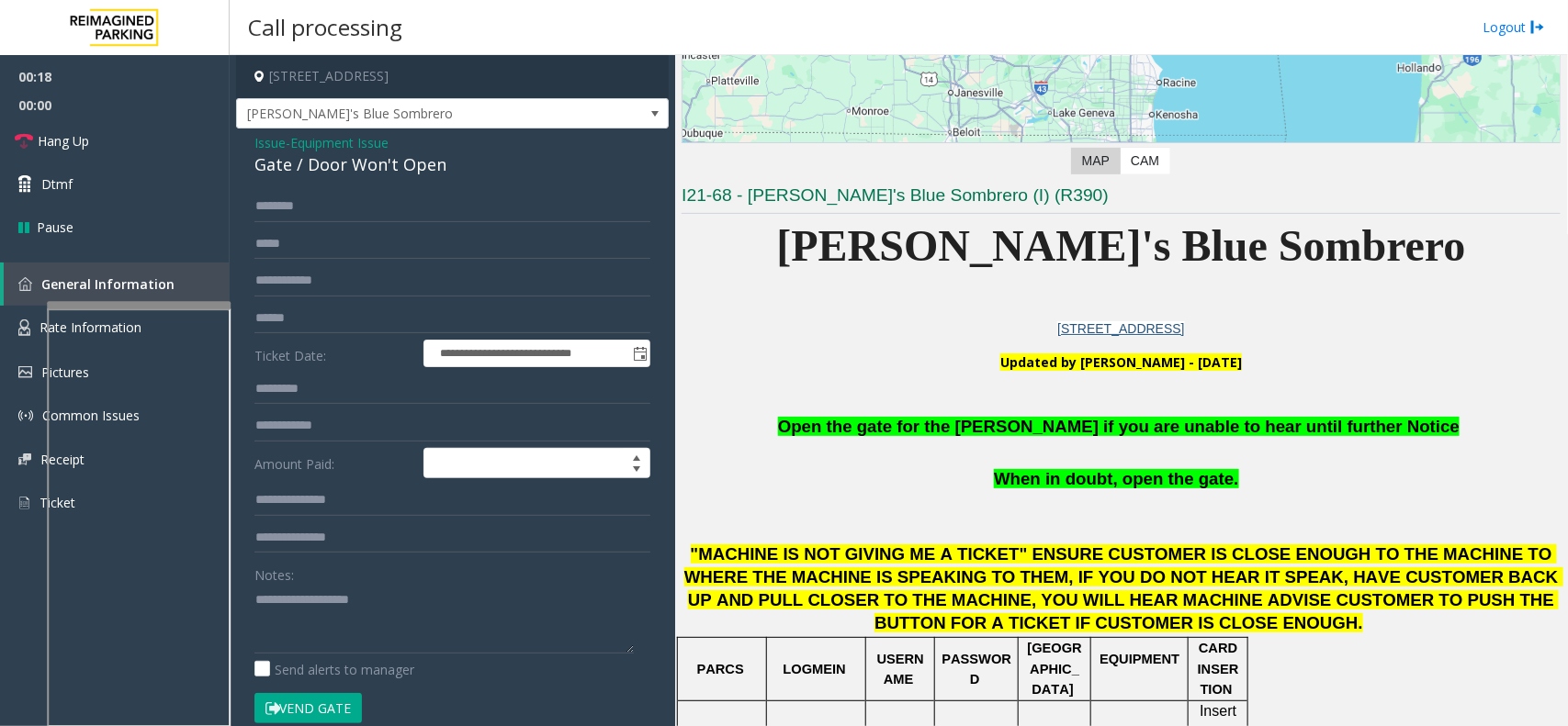
click at [333, 710] on button "Vend Gate" at bounding box center [308, 709] width 108 height 31
click at [1021, 442] on p at bounding box center [1120, 453] width 879 height 27
click at [1021, 432] on span "Open the gate for the [PERSON_NAME] if you are unable to hear until further Not…" at bounding box center [1118, 426] width 682 height 19
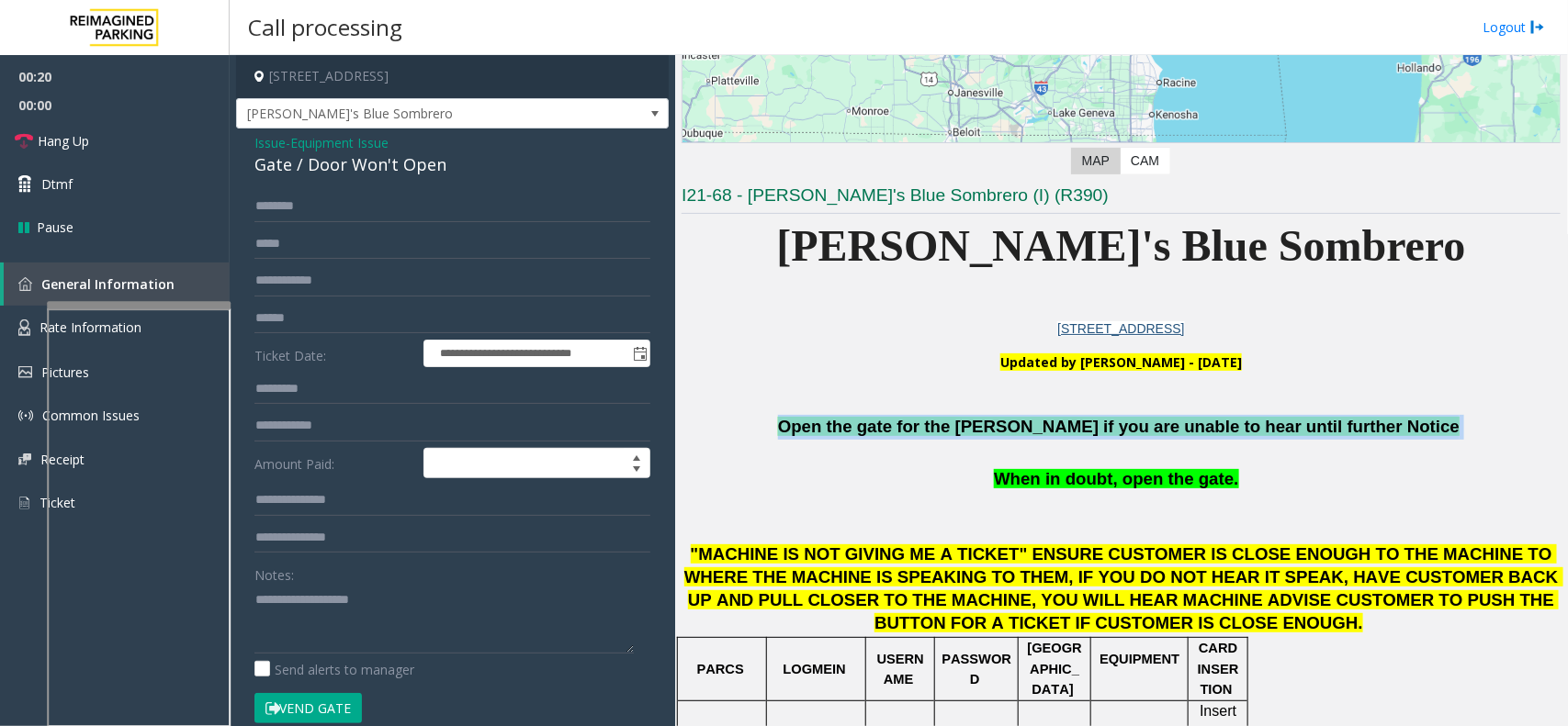
click at [1021, 432] on span "Open the gate for the [PERSON_NAME] if you are unable to hear until further Not…" at bounding box center [1118, 426] width 682 height 19
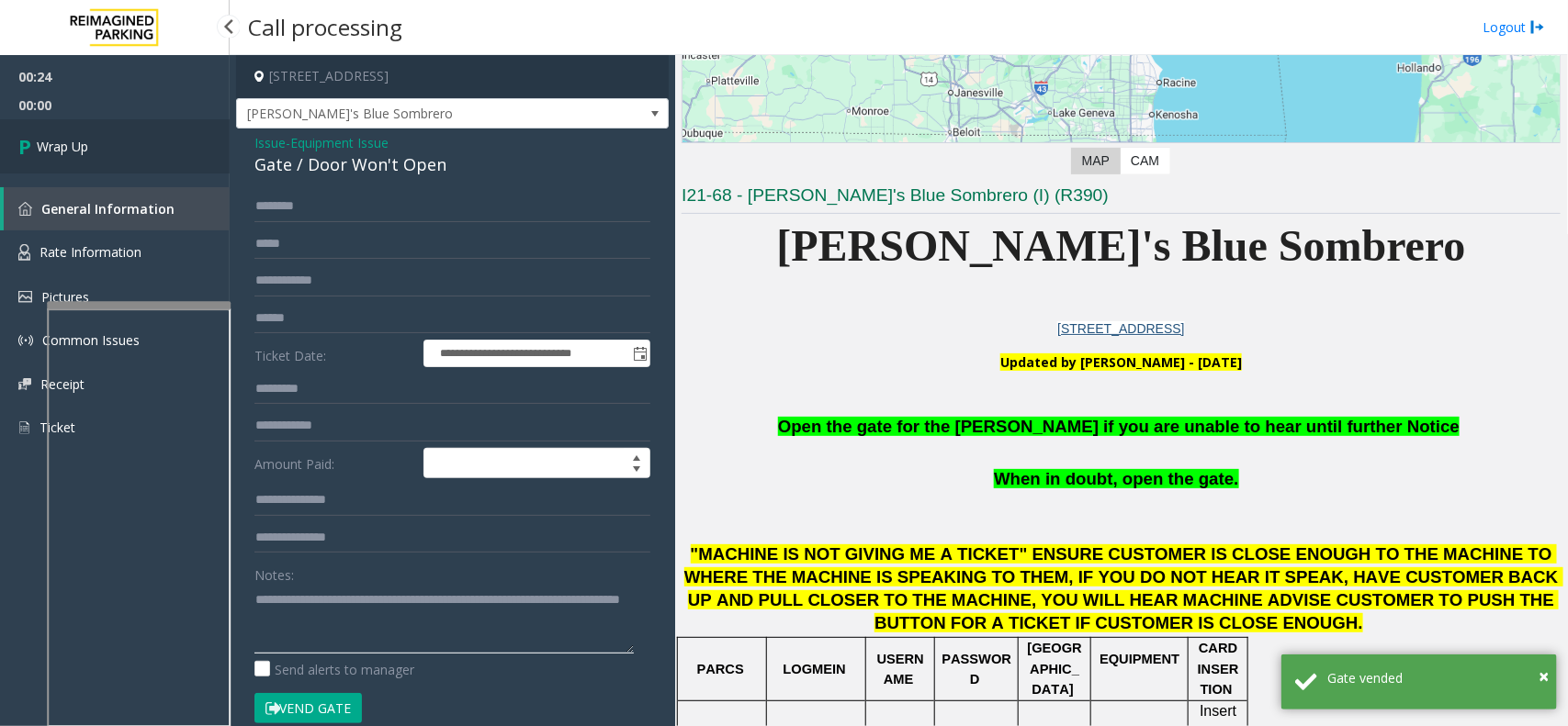
type textarea "**********"
click at [129, 136] on link "Wrap Up" at bounding box center [115, 147] width 230 height 54
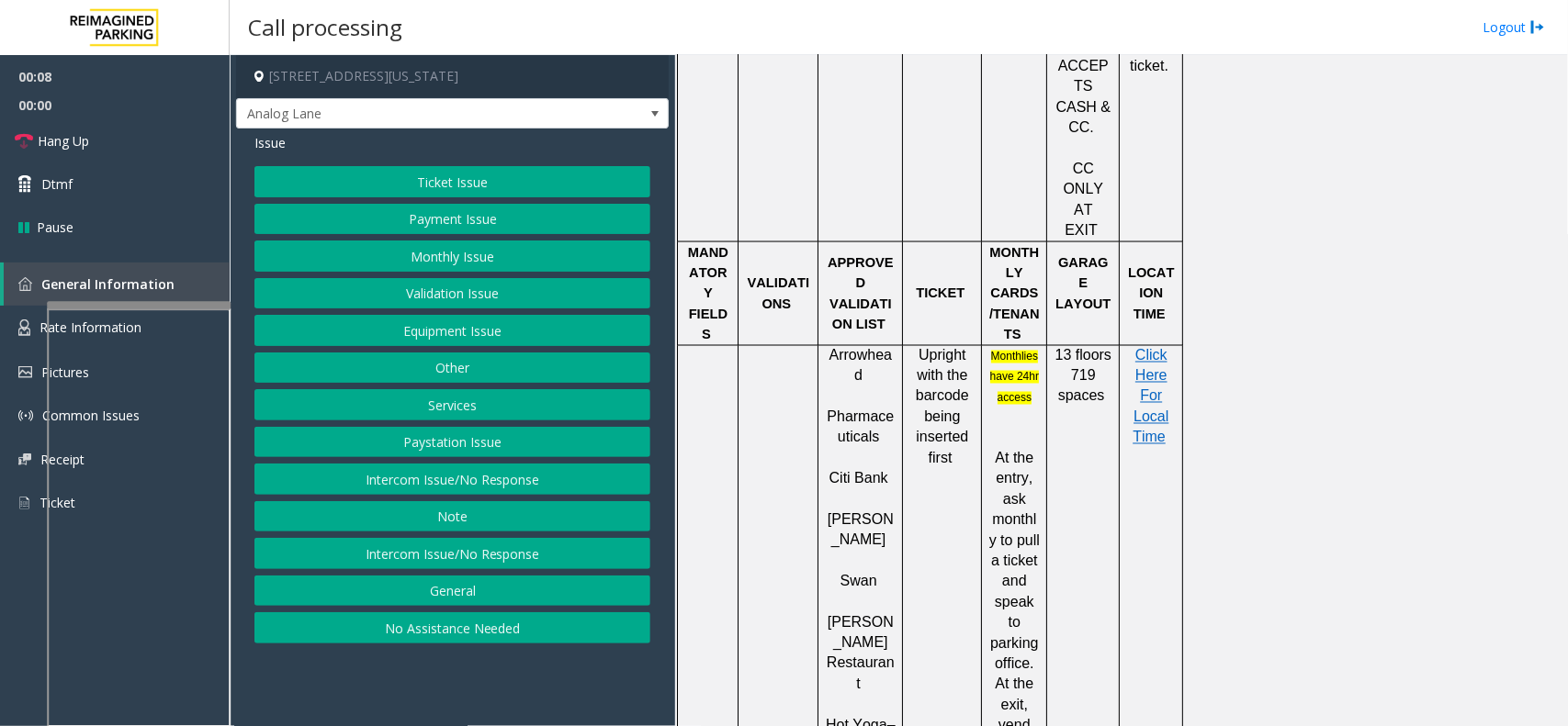
scroll to position [1377, 0]
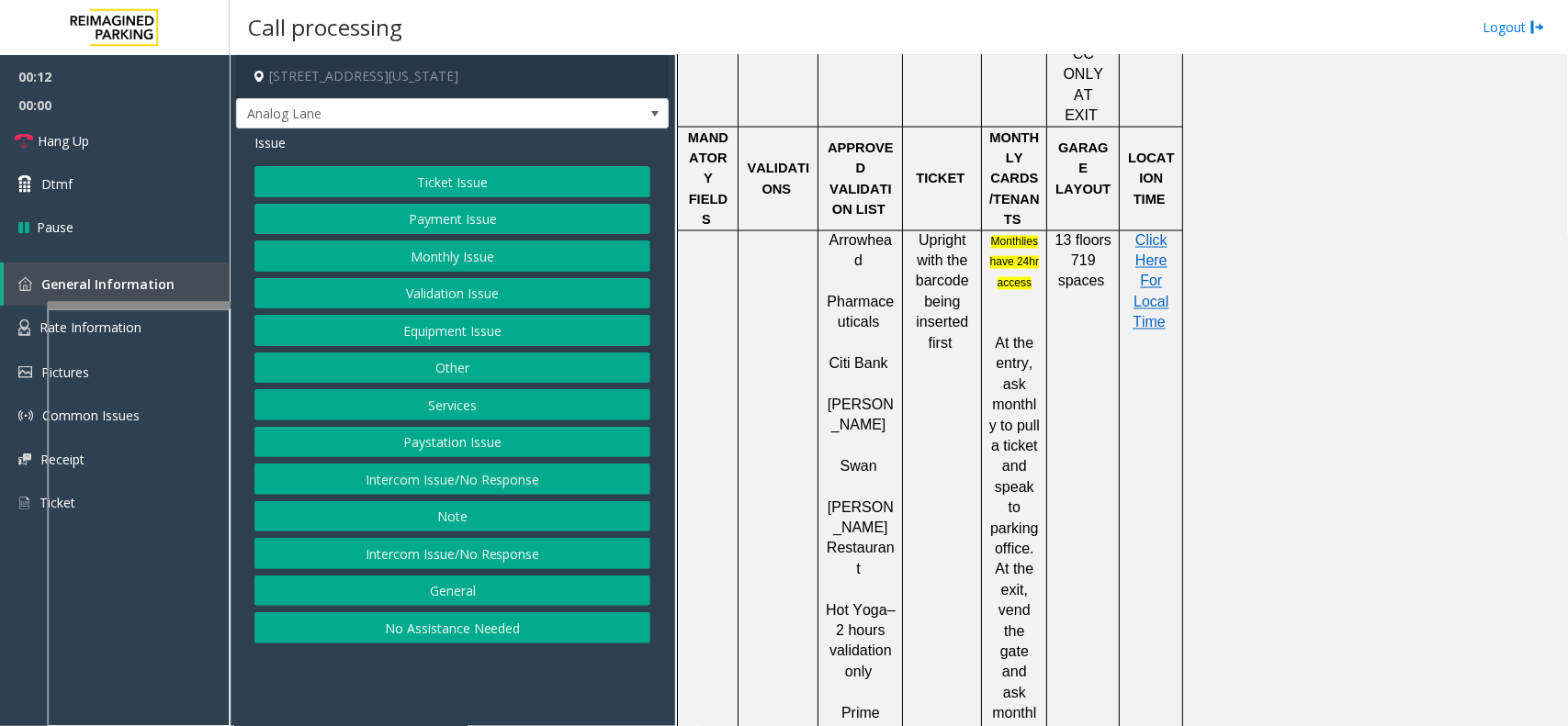
click at [549, 488] on button "Intercom Issue/No Response" at bounding box center [452, 479] width 396 height 31
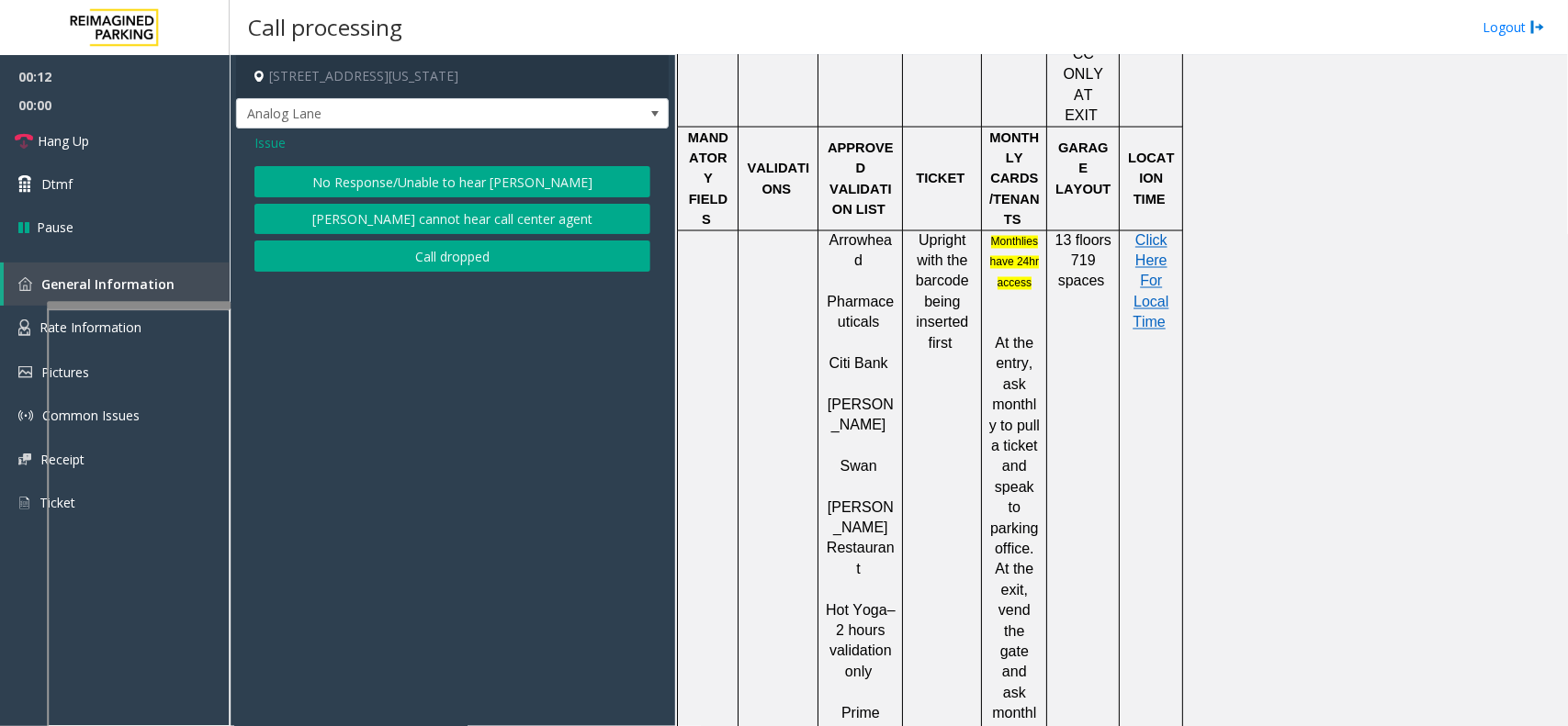
click at [446, 181] on button "No Response/Unable to hear [PERSON_NAME]" at bounding box center [452, 182] width 396 height 31
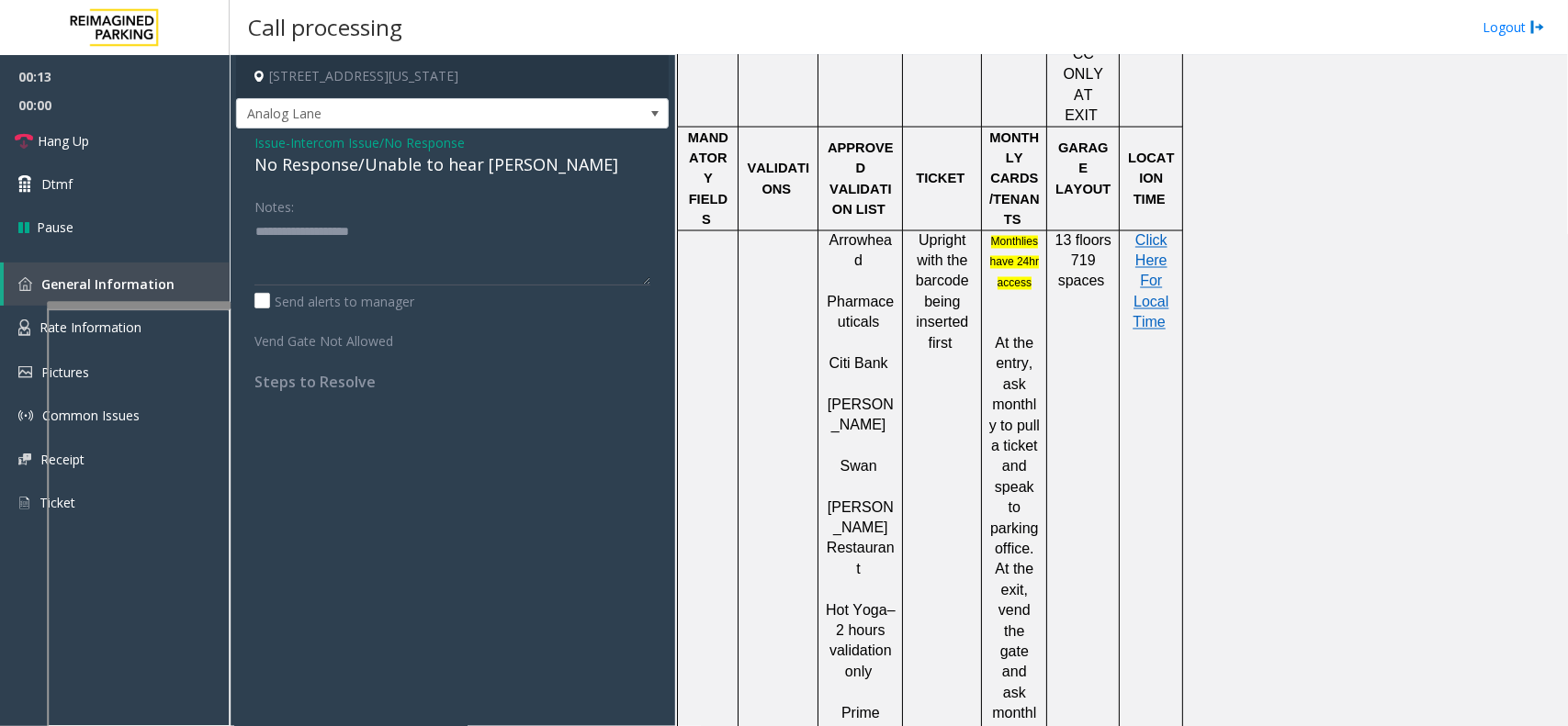
click at [450, 171] on div "No Response/Unable to hear [PERSON_NAME]" at bounding box center [452, 165] width 396 height 25
type textarea "**********"
click at [98, 130] on link "Hang Up" at bounding box center [115, 141] width 230 height 43
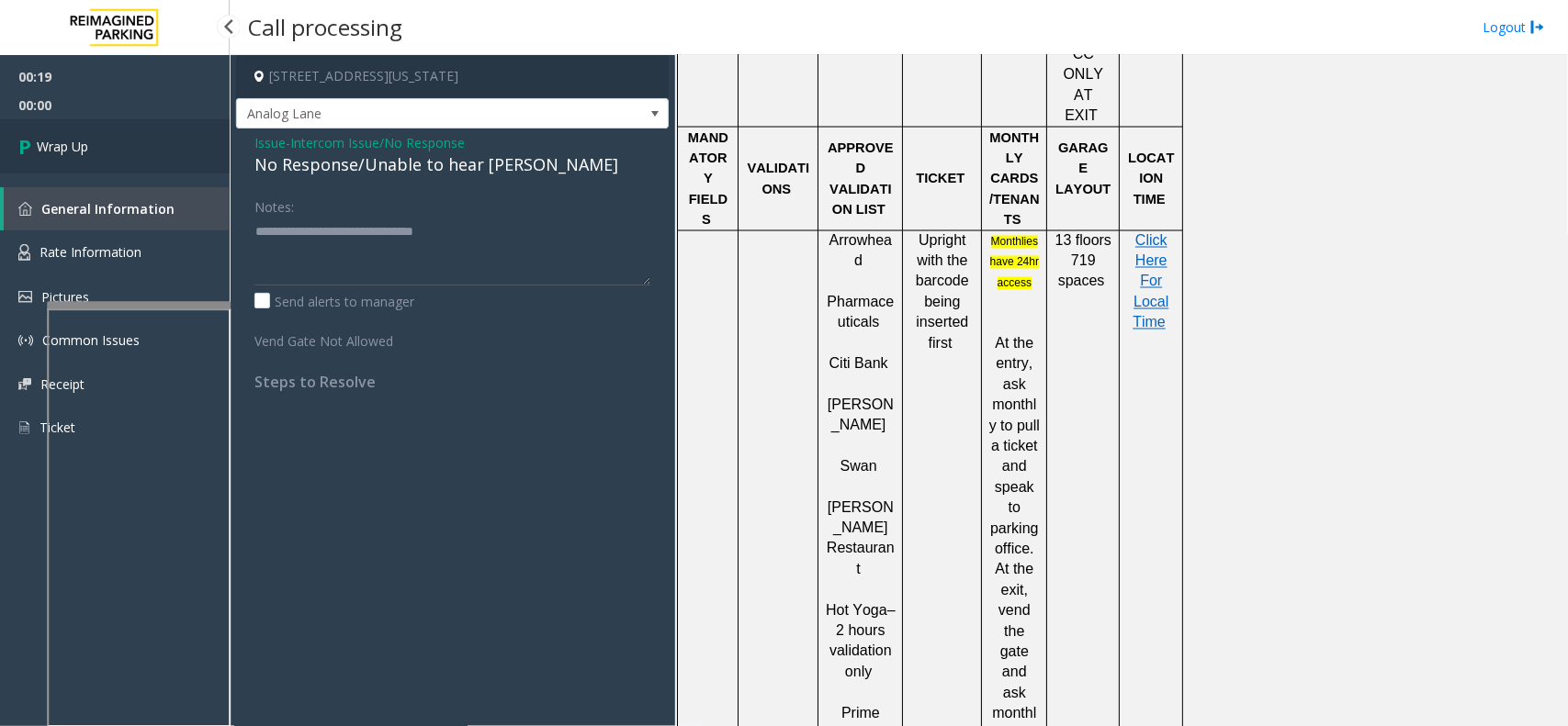
click at [87, 135] on link "Wrap Up" at bounding box center [115, 147] width 230 height 54
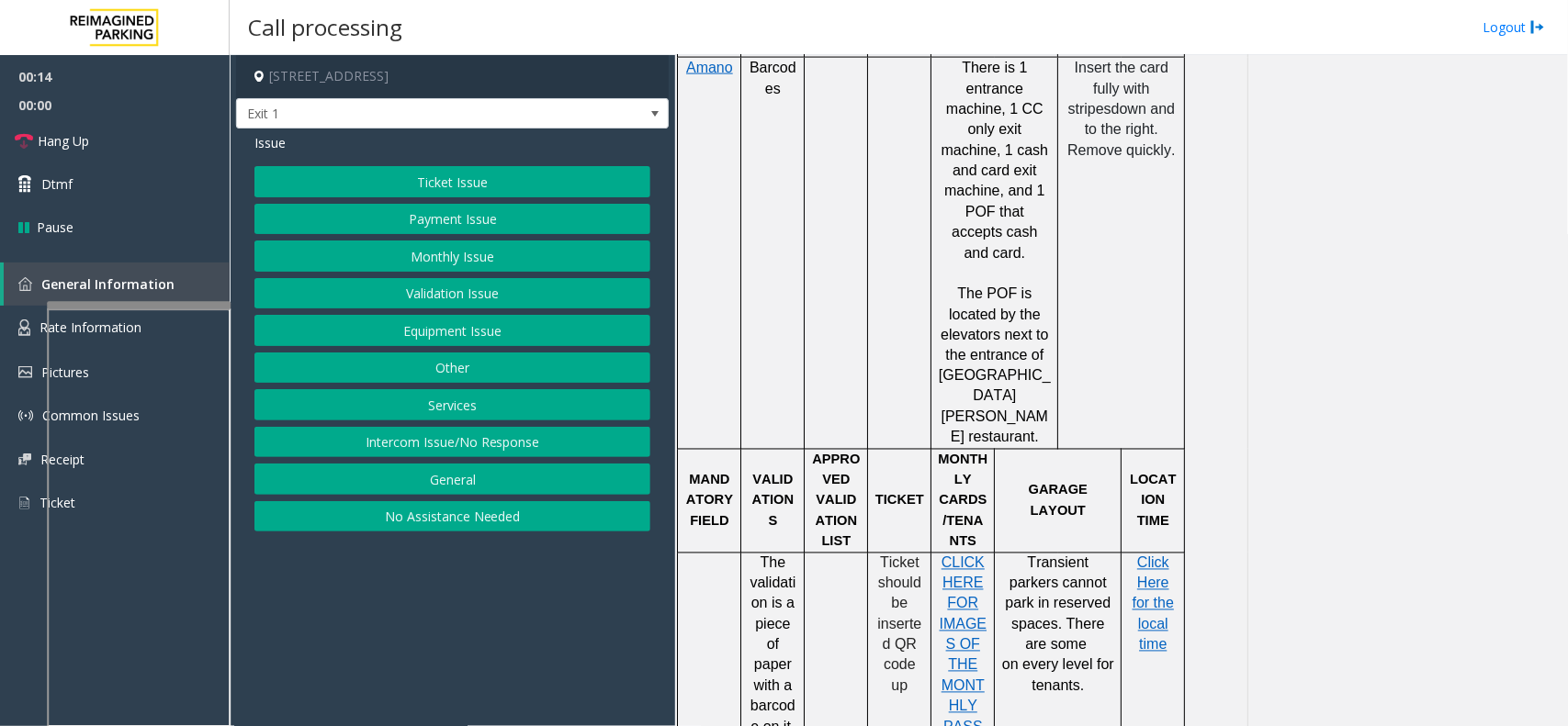
scroll to position [1043, 0]
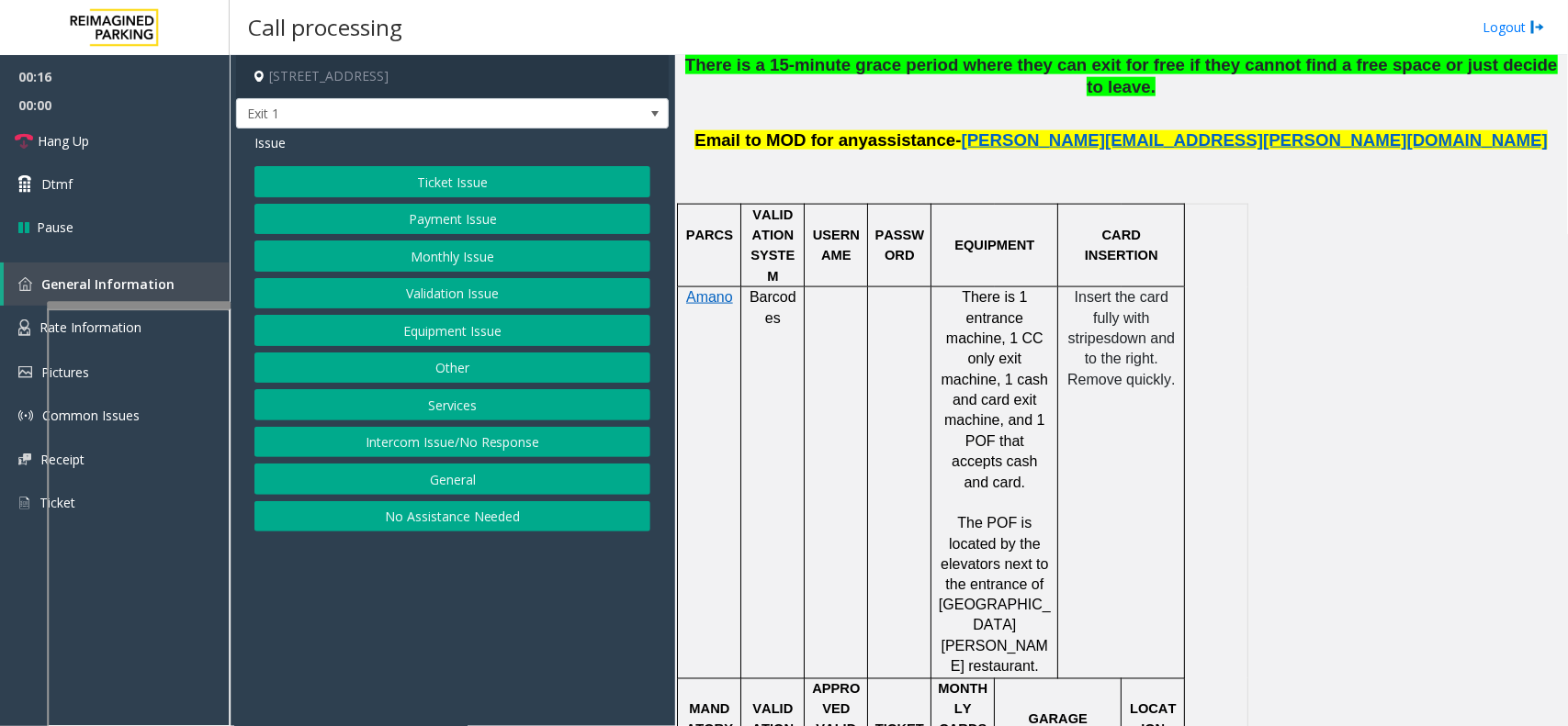
click at [418, 296] on button "Validation Issue" at bounding box center [452, 294] width 396 height 31
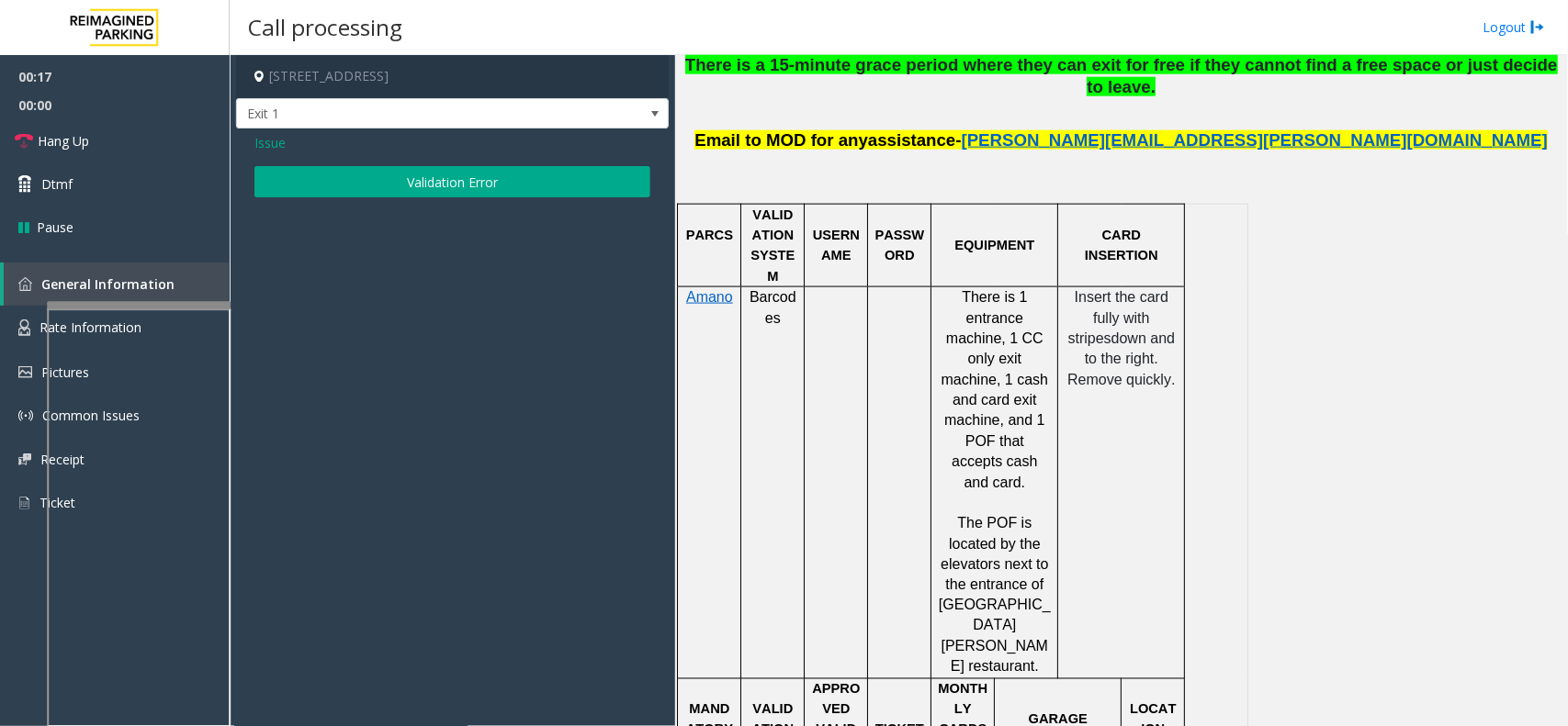
click at [442, 183] on button "Validation Error" at bounding box center [452, 182] width 396 height 31
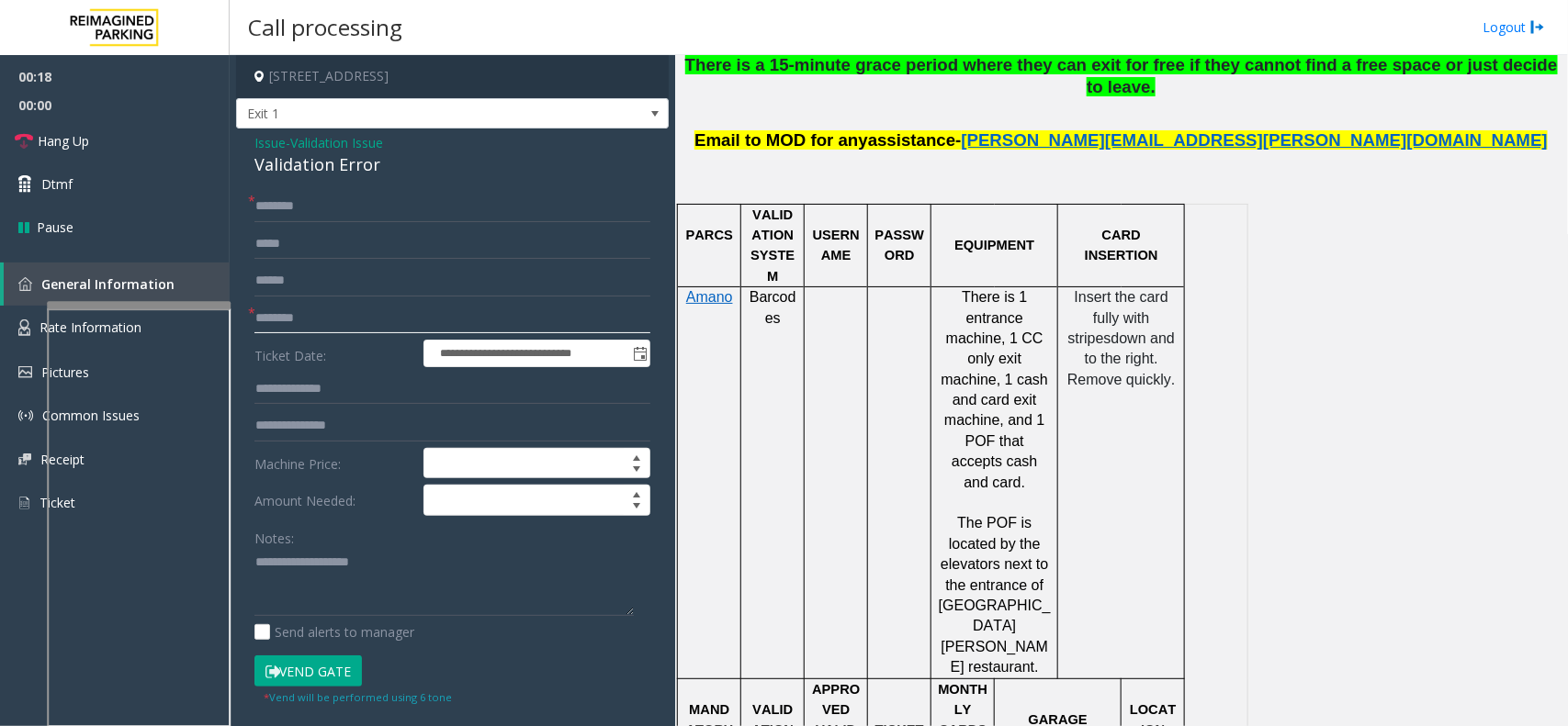
click at [292, 314] on input "text" at bounding box center [452, 318] width 396 height 31
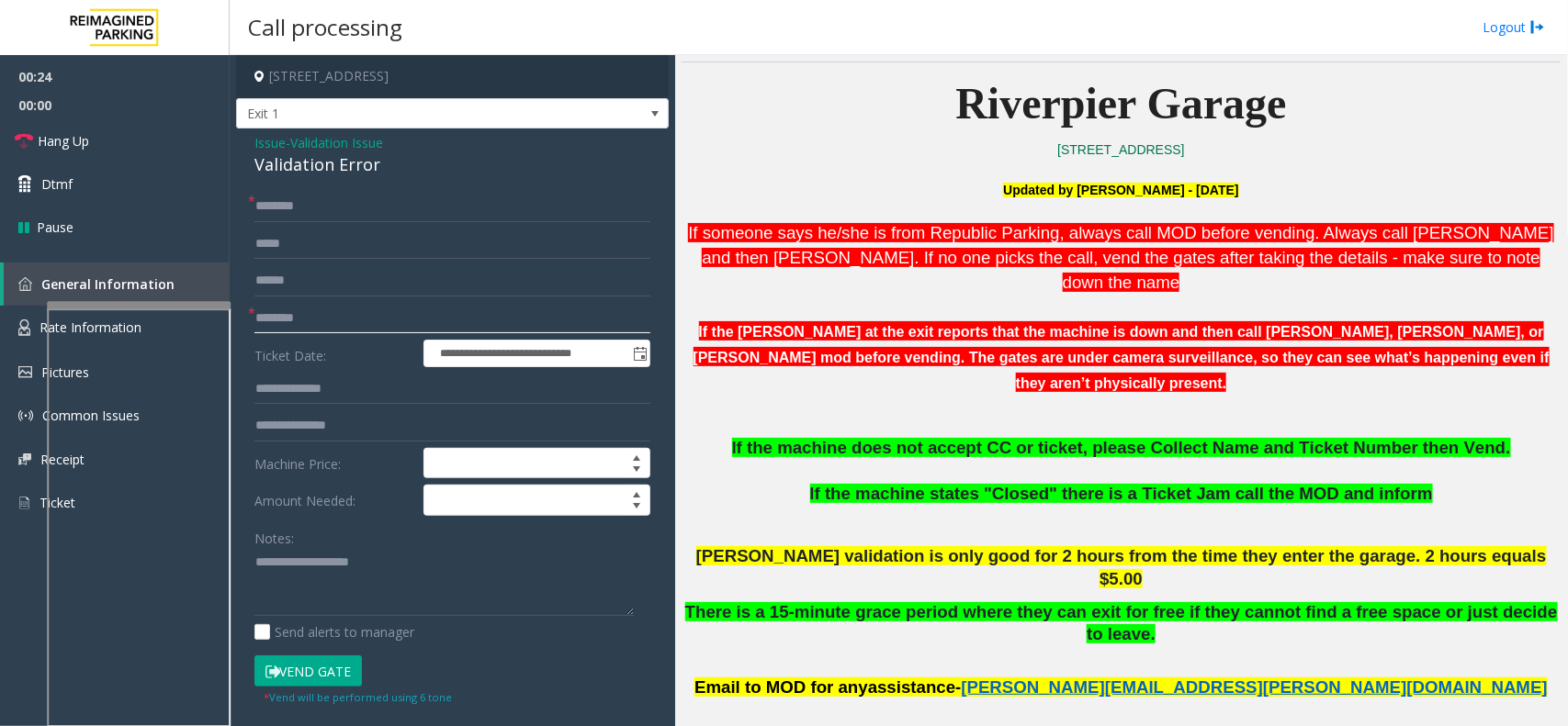
scroll to position [469, 0]
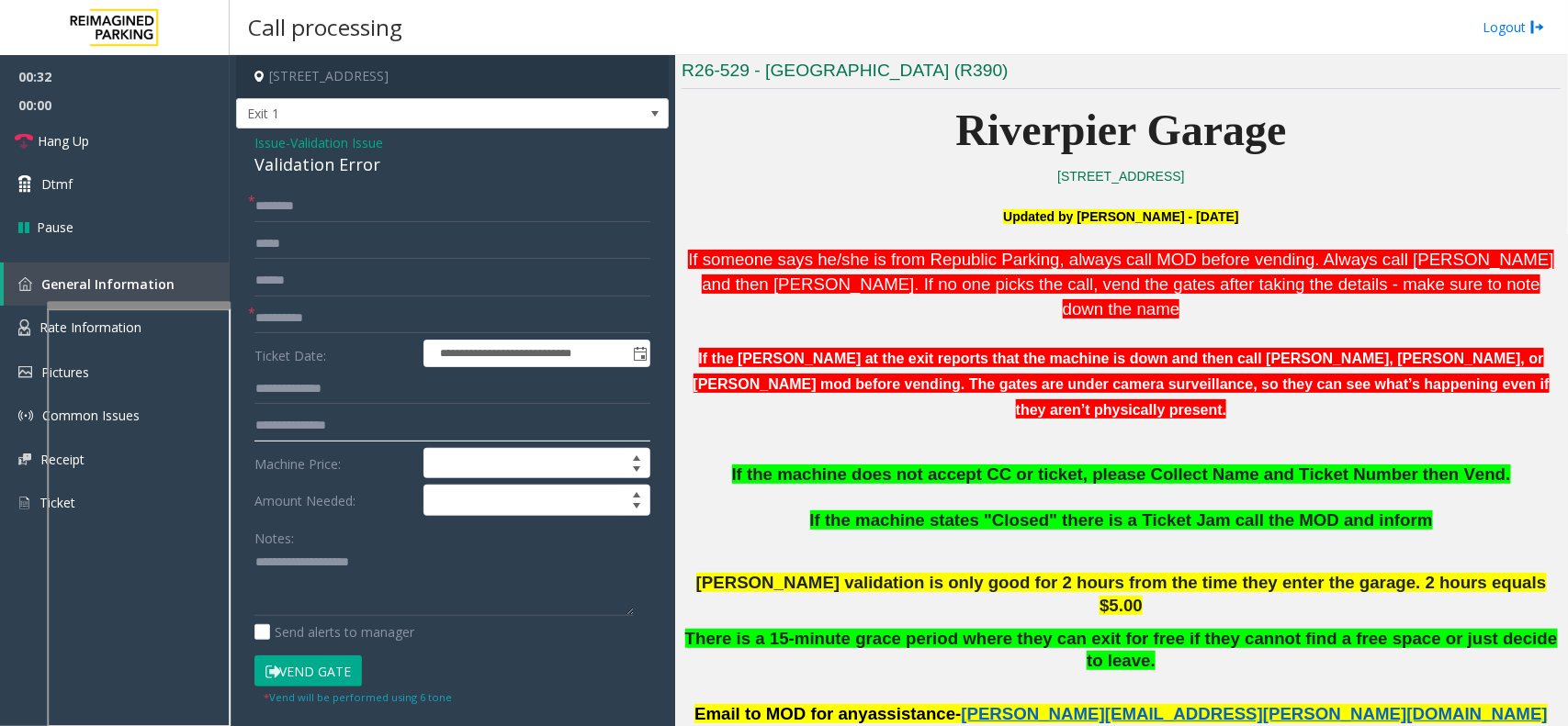
drag, startPoint x: 291, startPoint y: 314, endPoint x: 276, endPoint y: 427, distance: 114.0
click at [276, 427] on input "text" at bounding box center [452, 426] width 396 height 31
click at [314, 318] on input "**********" at bounding box center [452, 318] width 396 height 31
click at [295, 314] on input "**********" at bounding box center [452, 318] width 396 height 31
type input "**********"
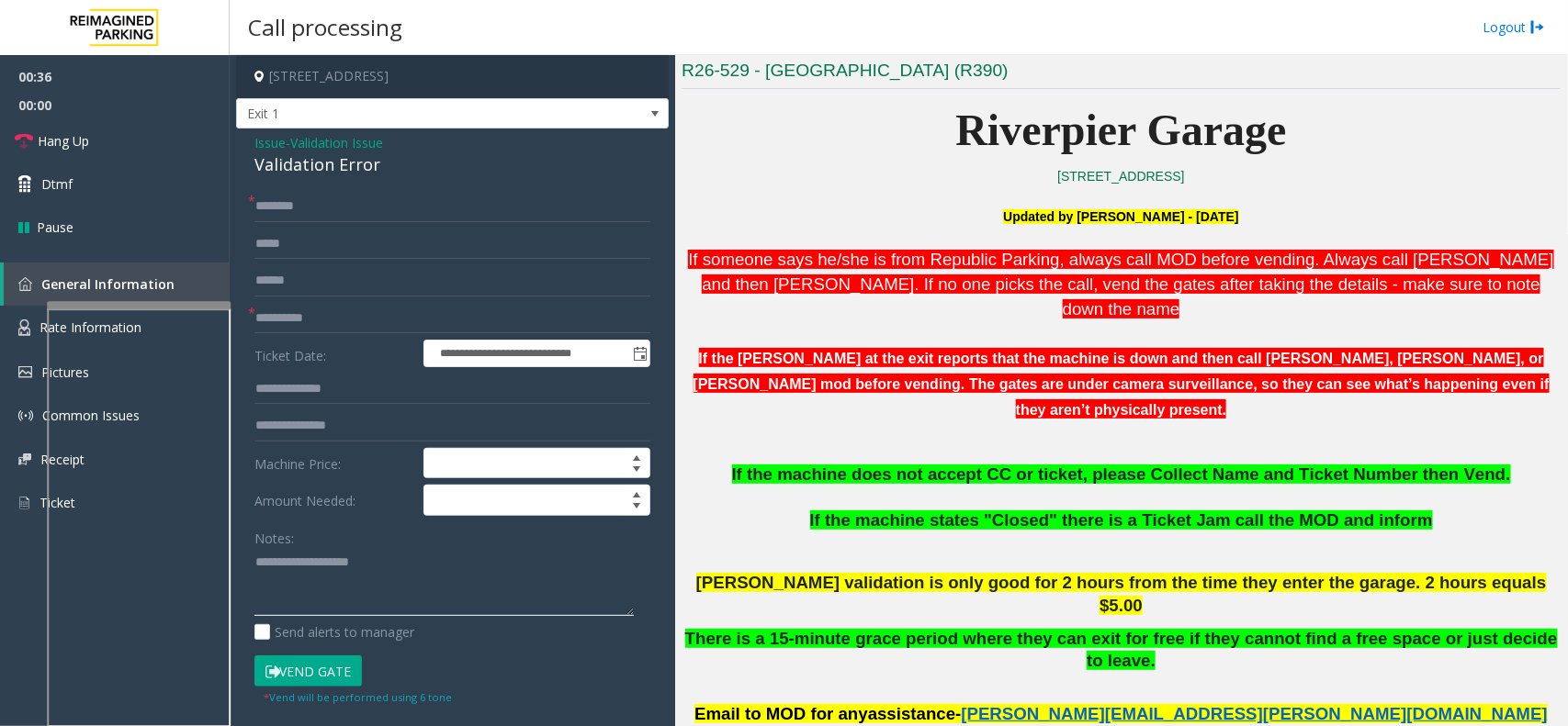
click at [319, 571] on textarea at bounding box center [444, 582] width 380 height 69
click at [319, 271] on input "text" at bounding box center [452, 280] width 396 height 31
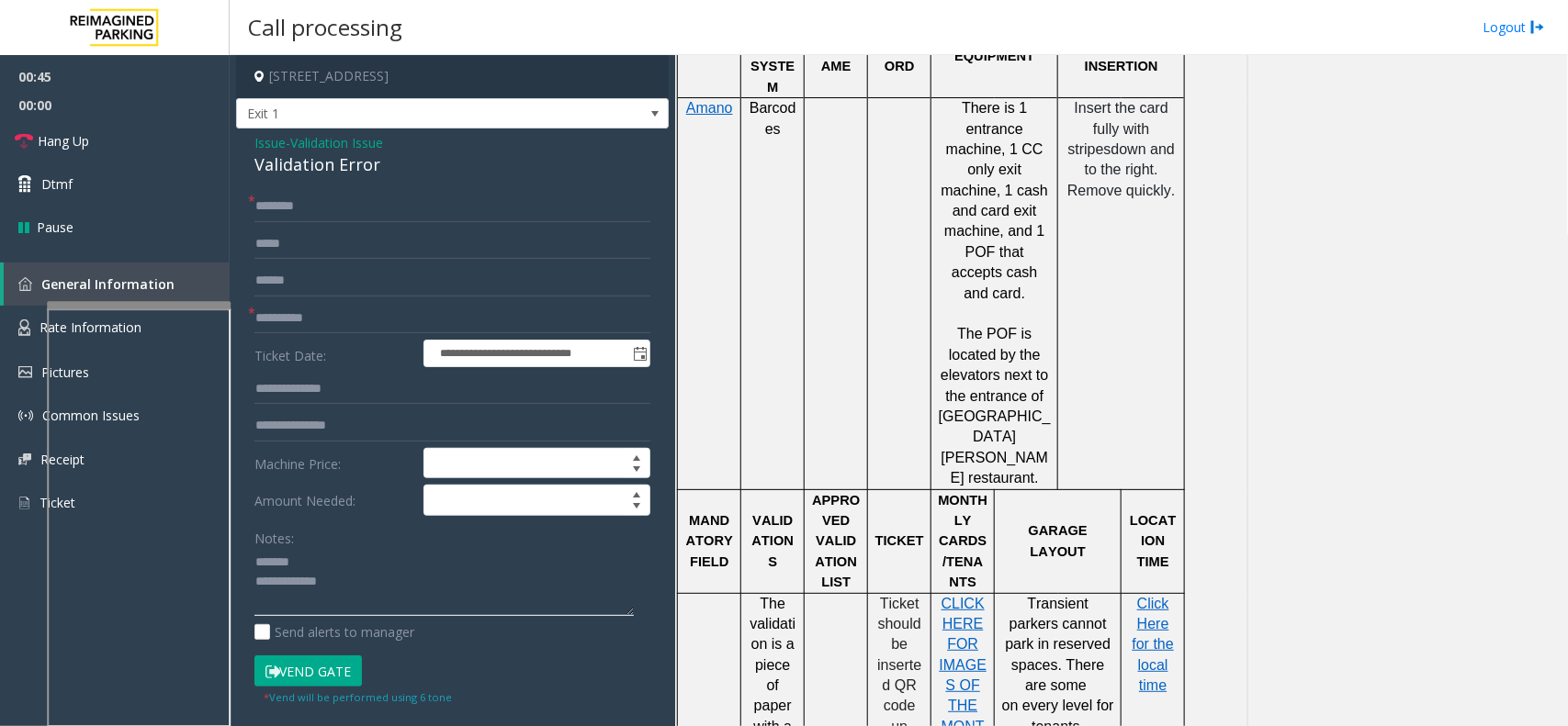
scroll to position [1272, 0]
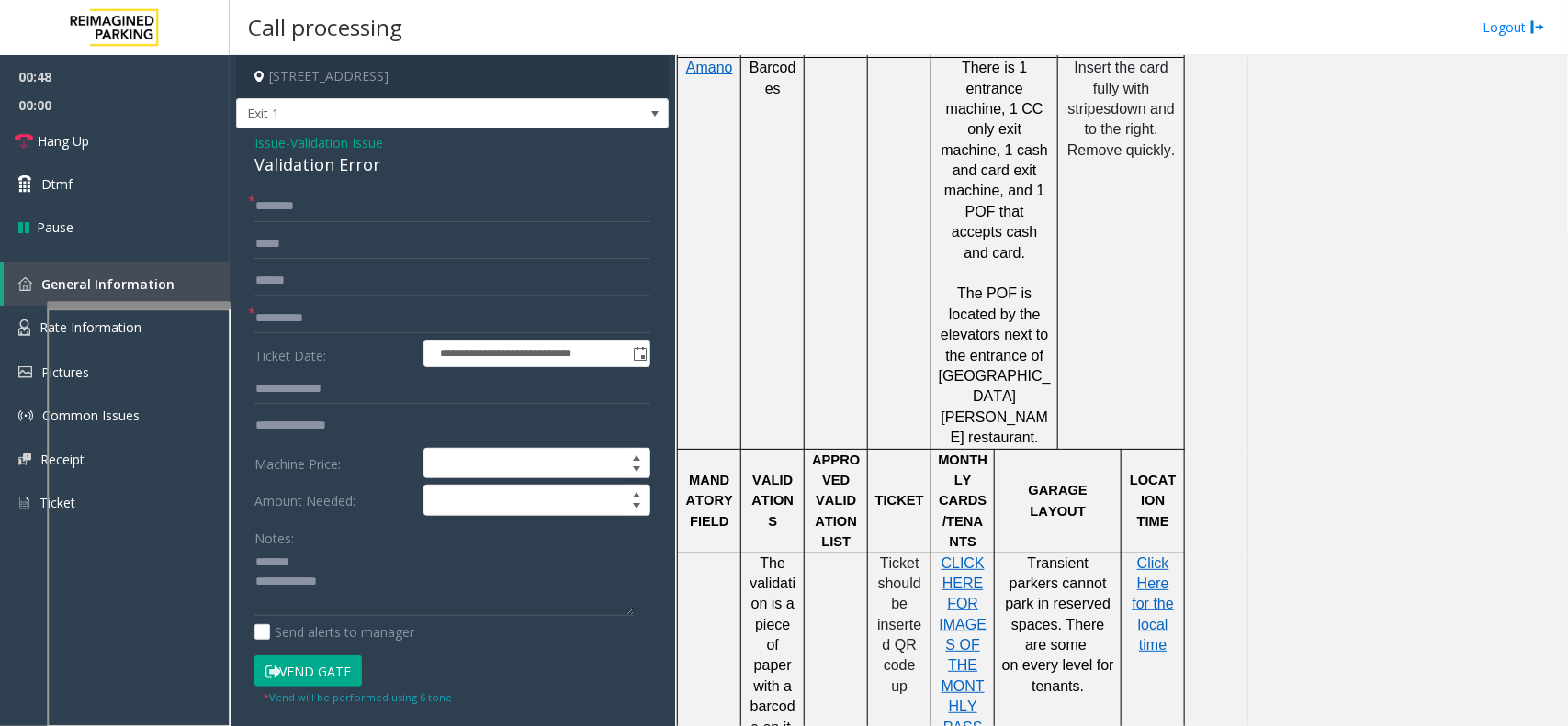
click at [315, 280] on input "text" at bounding box center [452, 280] width 396 height 31
click at [317, 159] on div "Validation Error" at bounding box center [452, 165] width 396 height 25
type textarea "**********"
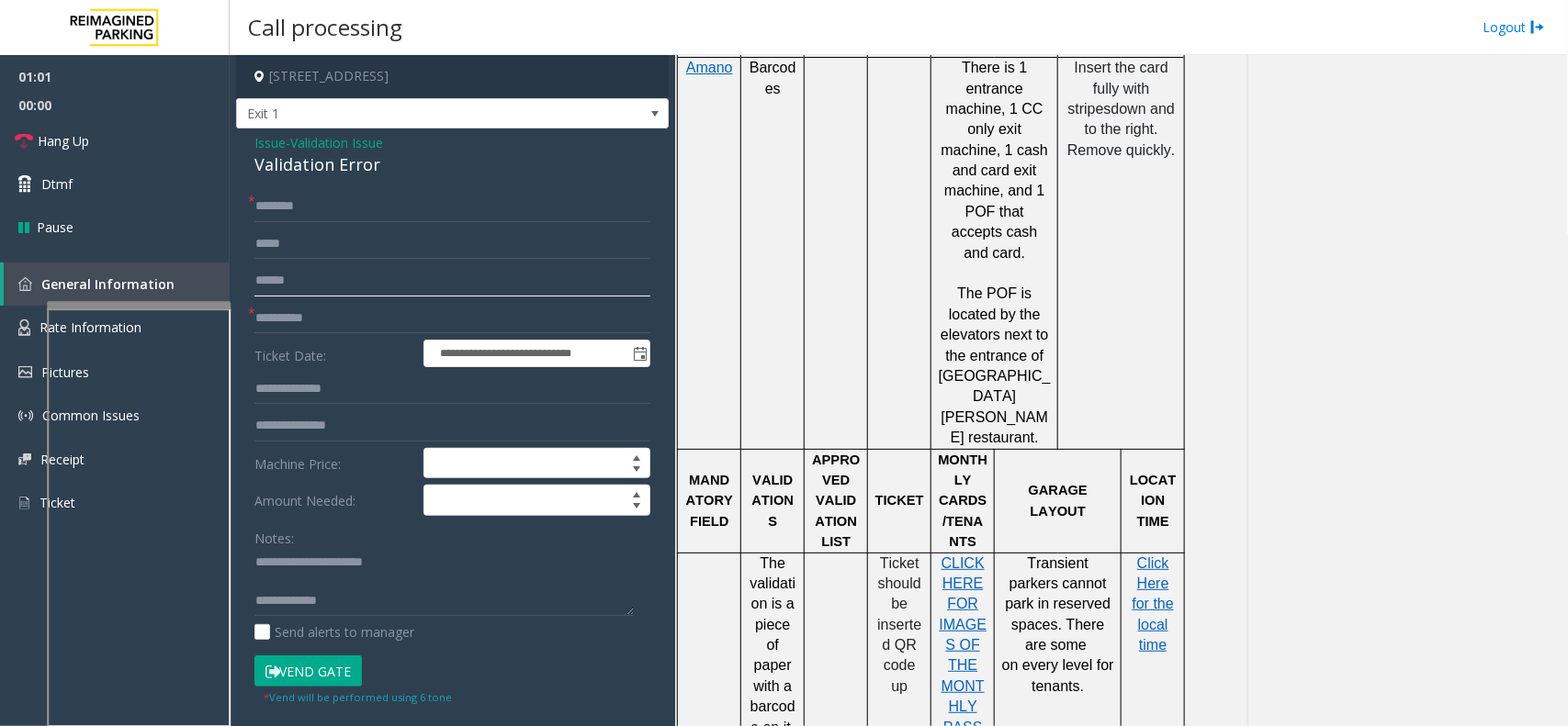
click at [332, 268] on input "text" at bounding box center [452, 280] width 396 height 31
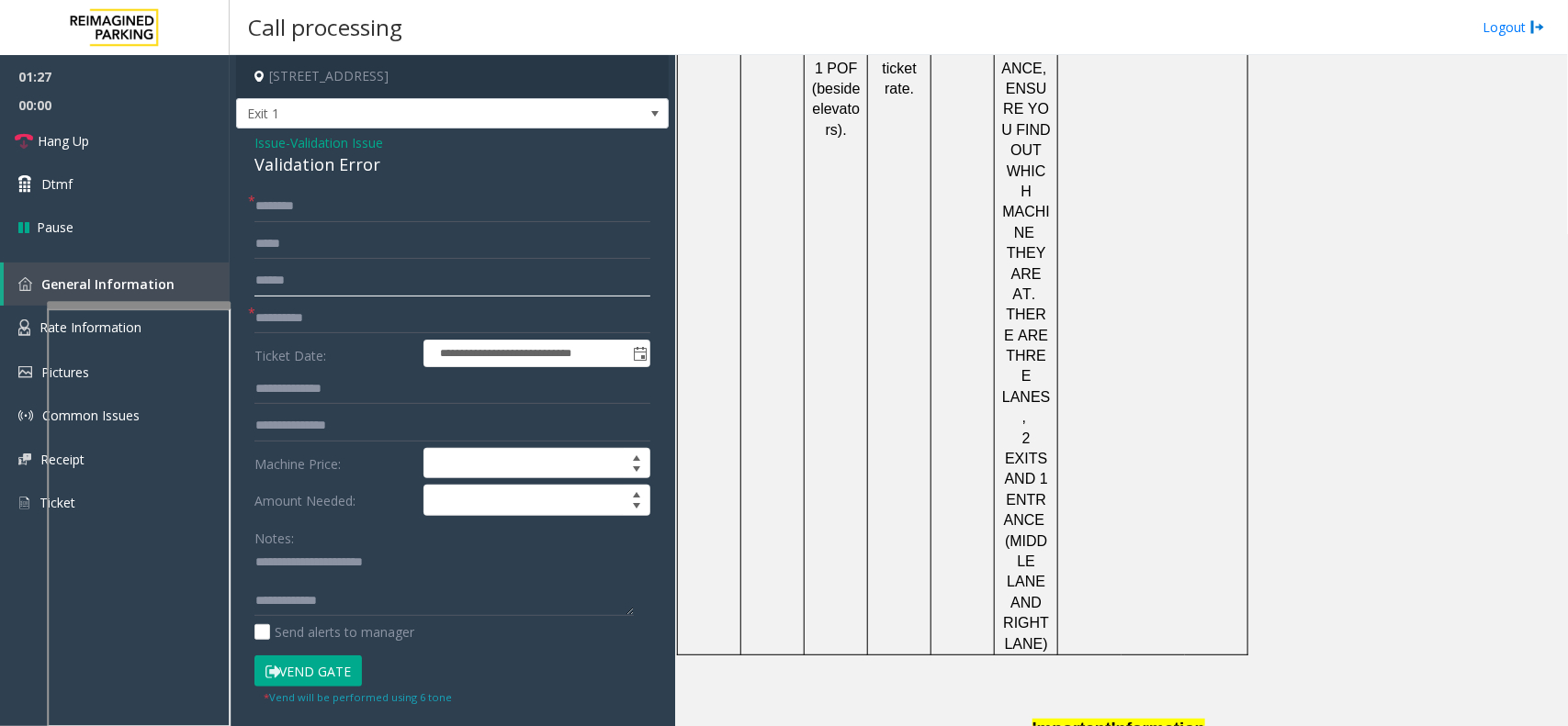
scroll to position [2421, 0]
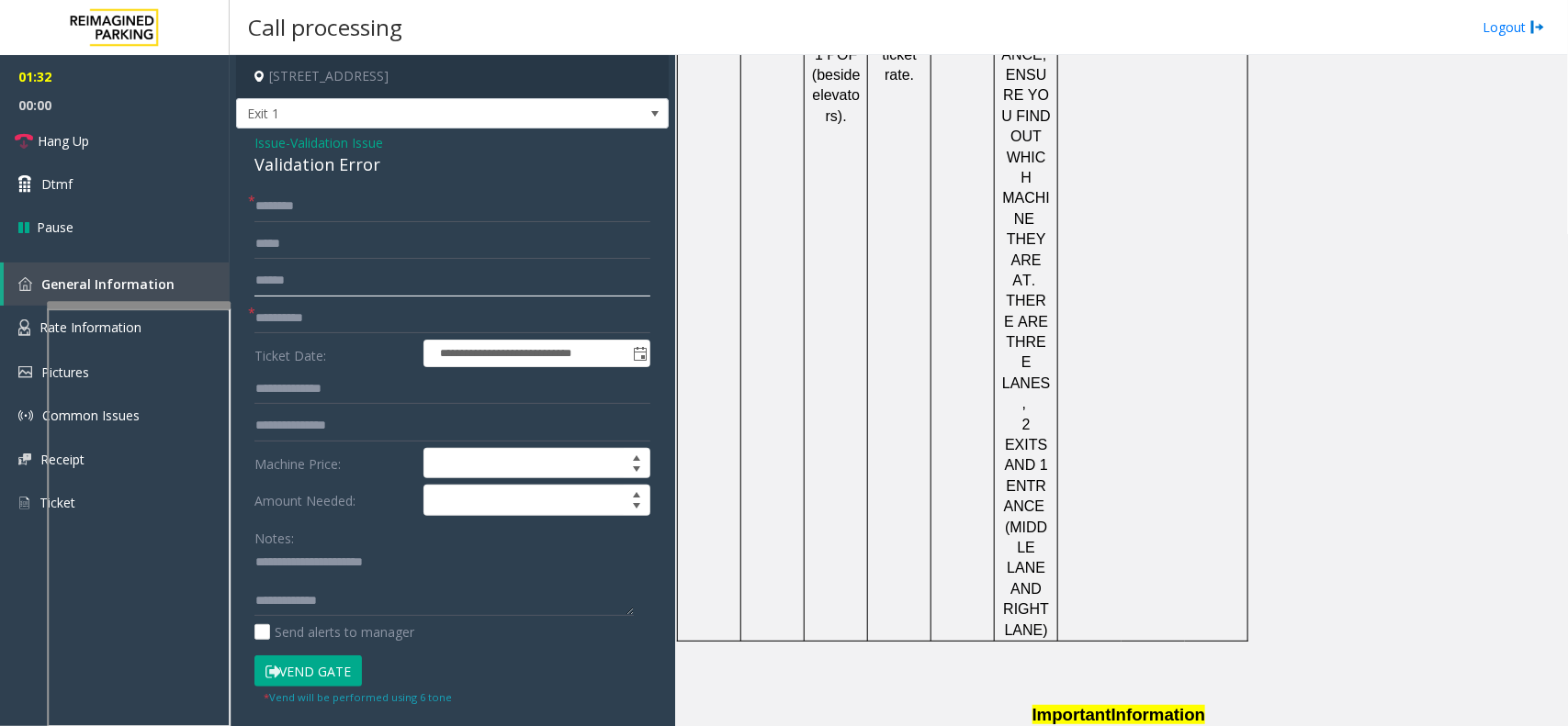
click at [386, 277] on input "text" at bounding box center [452, 280] width 396 height 31
click at [286, 277] on input "*******" at bounding box center [452, 280] width 396 height 31
click at [269, 282] on input "********" at bounding box center [452, 280] width 396 height 31
type input "******"
click at [341, 210] on input "text" at bounding box center [452, 207] width 396 height 31
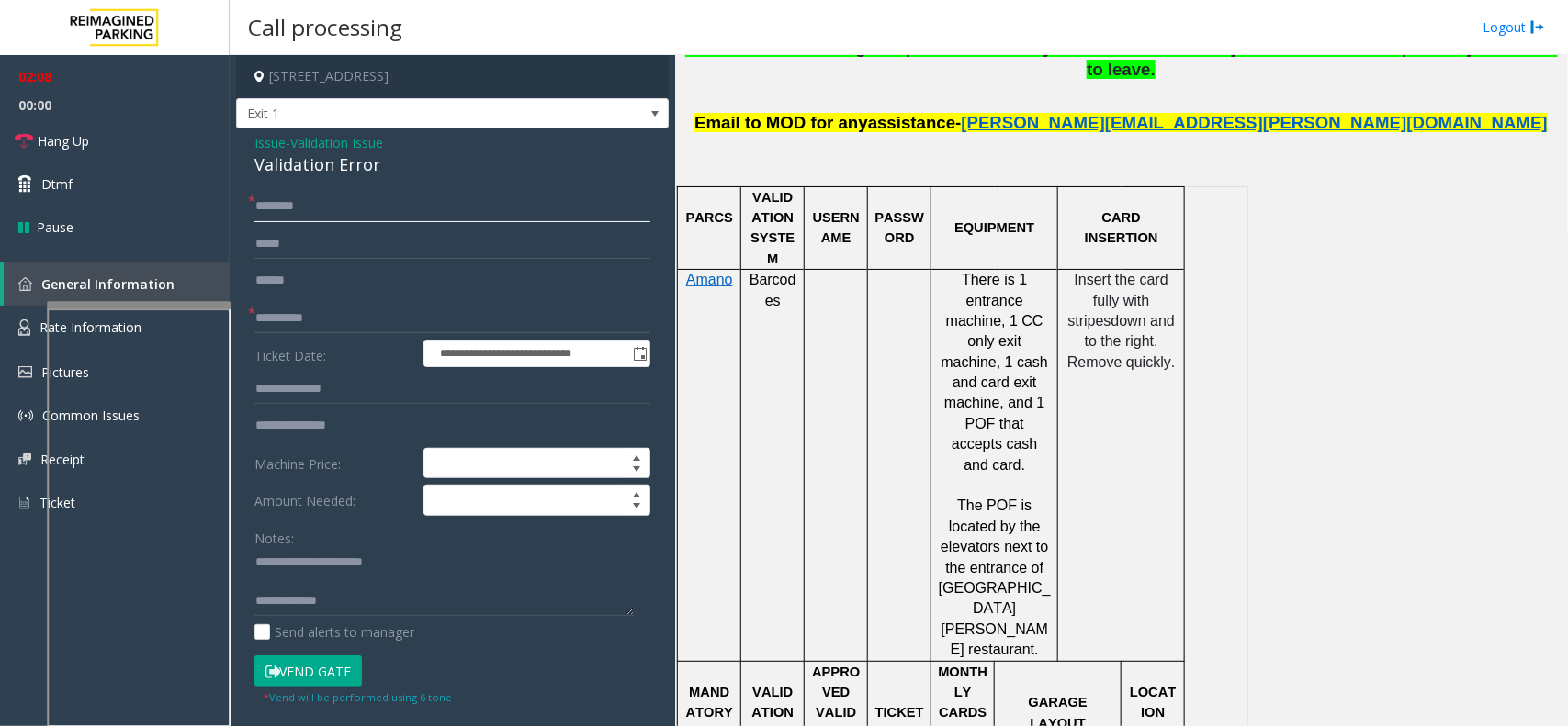
scroll to position [1043, 0]
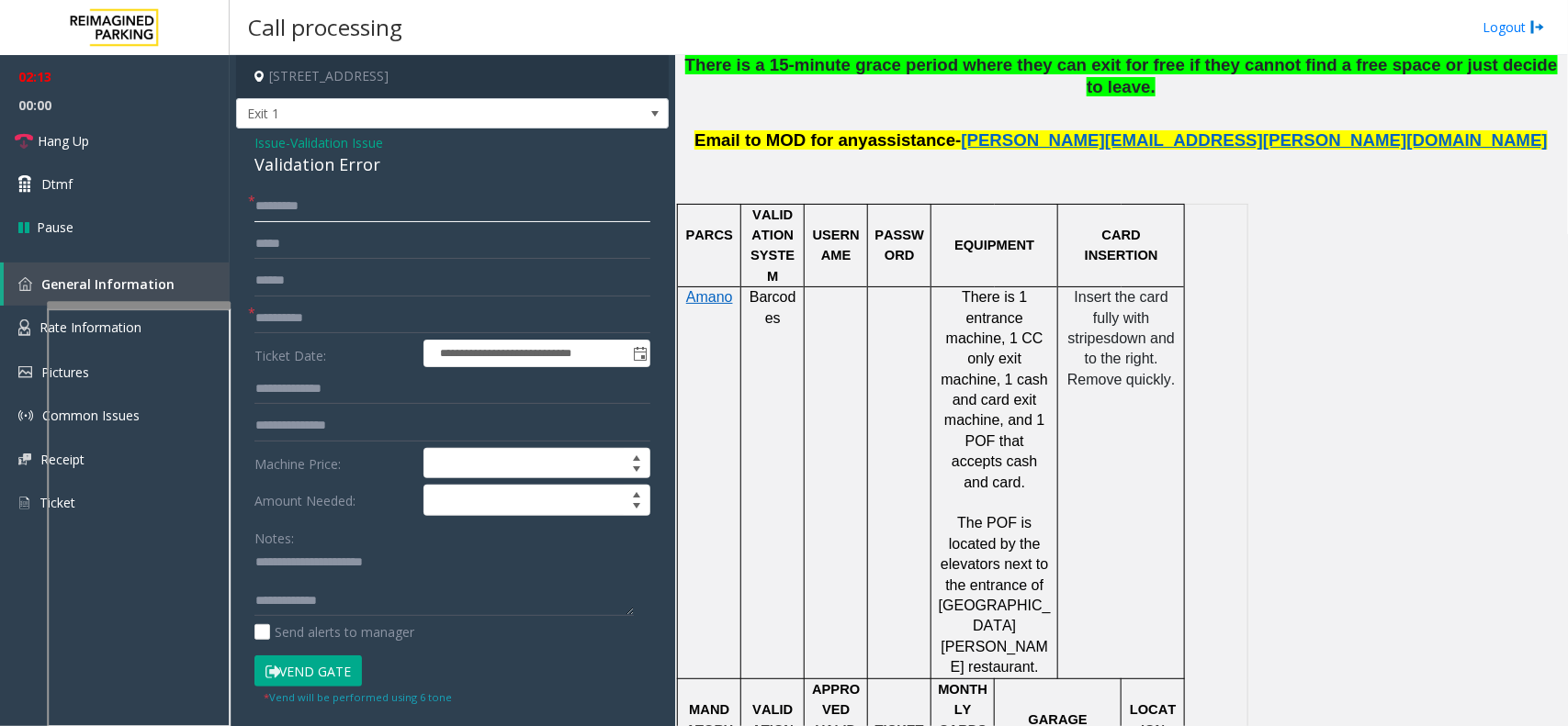
type input "********"
click at [349, 606] on textarea at bounding box center [444, 582] width 380 height 69
click at [354, 580] on textarea at bounding box center [444, 582] width 380 height 69
type textarea "**********"
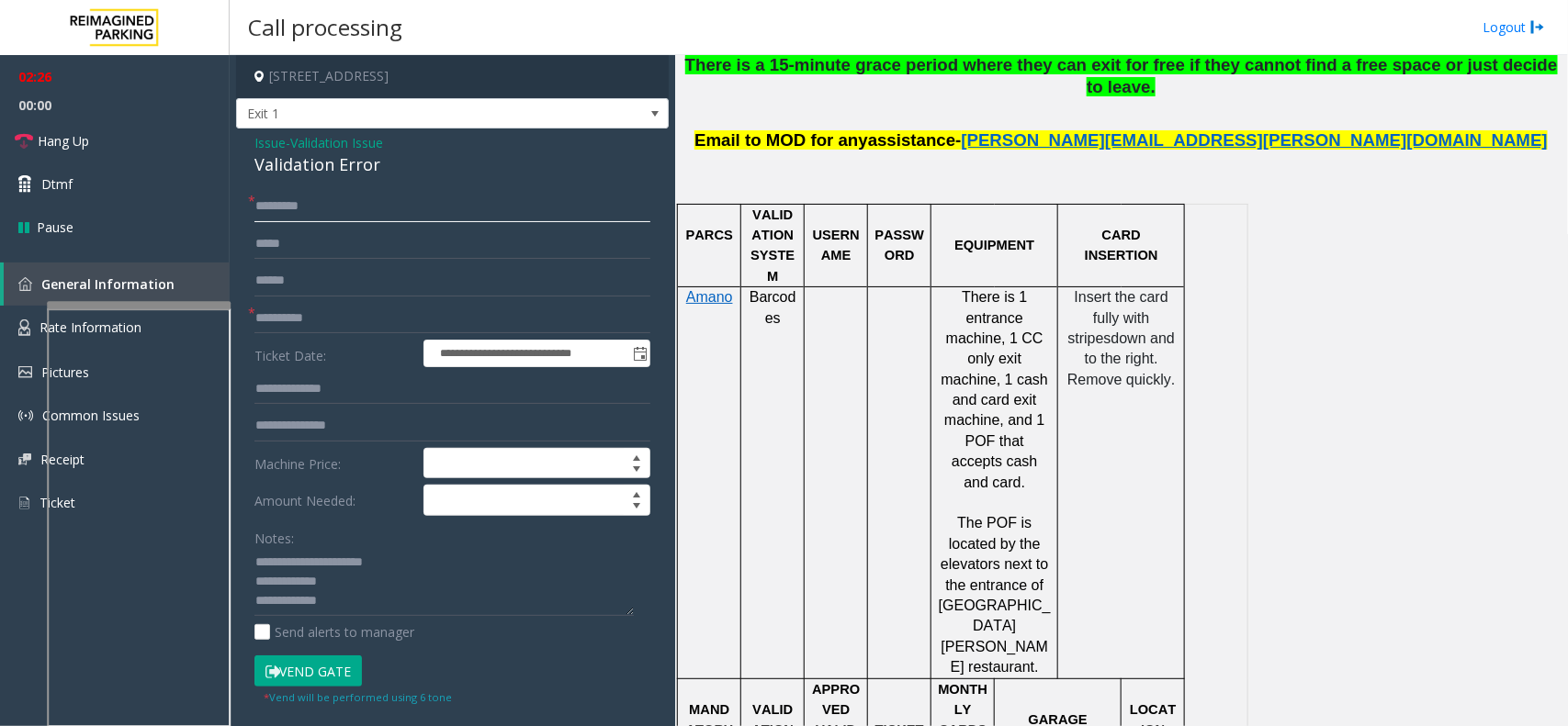
click at [374, 207] on input "********" at bounding box center [452, 207] width 396 height 31
click at [259, 313] on input "**********" at bounding box center [452, 318] width 396 height 31
click at [342, 586] on textarea at bounding box center [444, 582] width 380 height 69
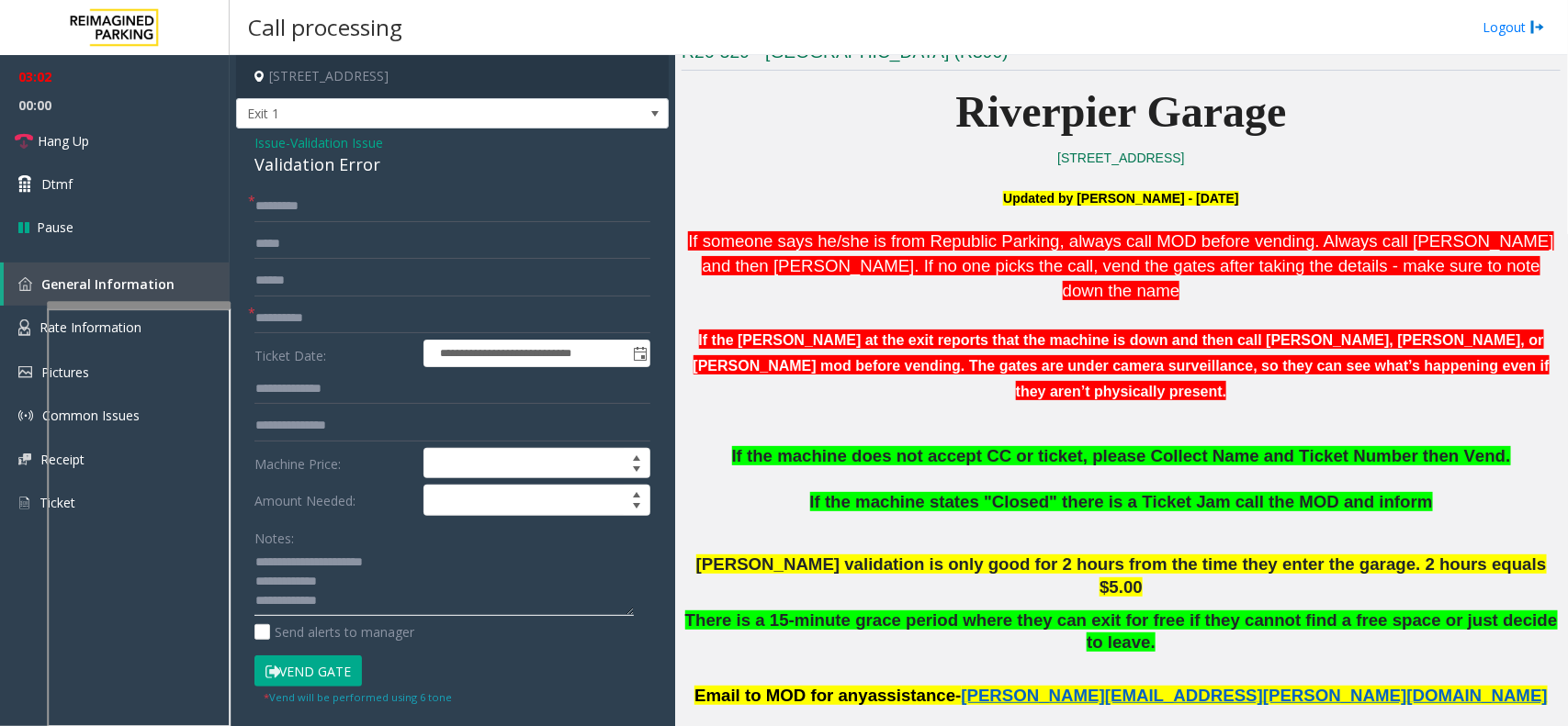
scroll to position [469, 0]
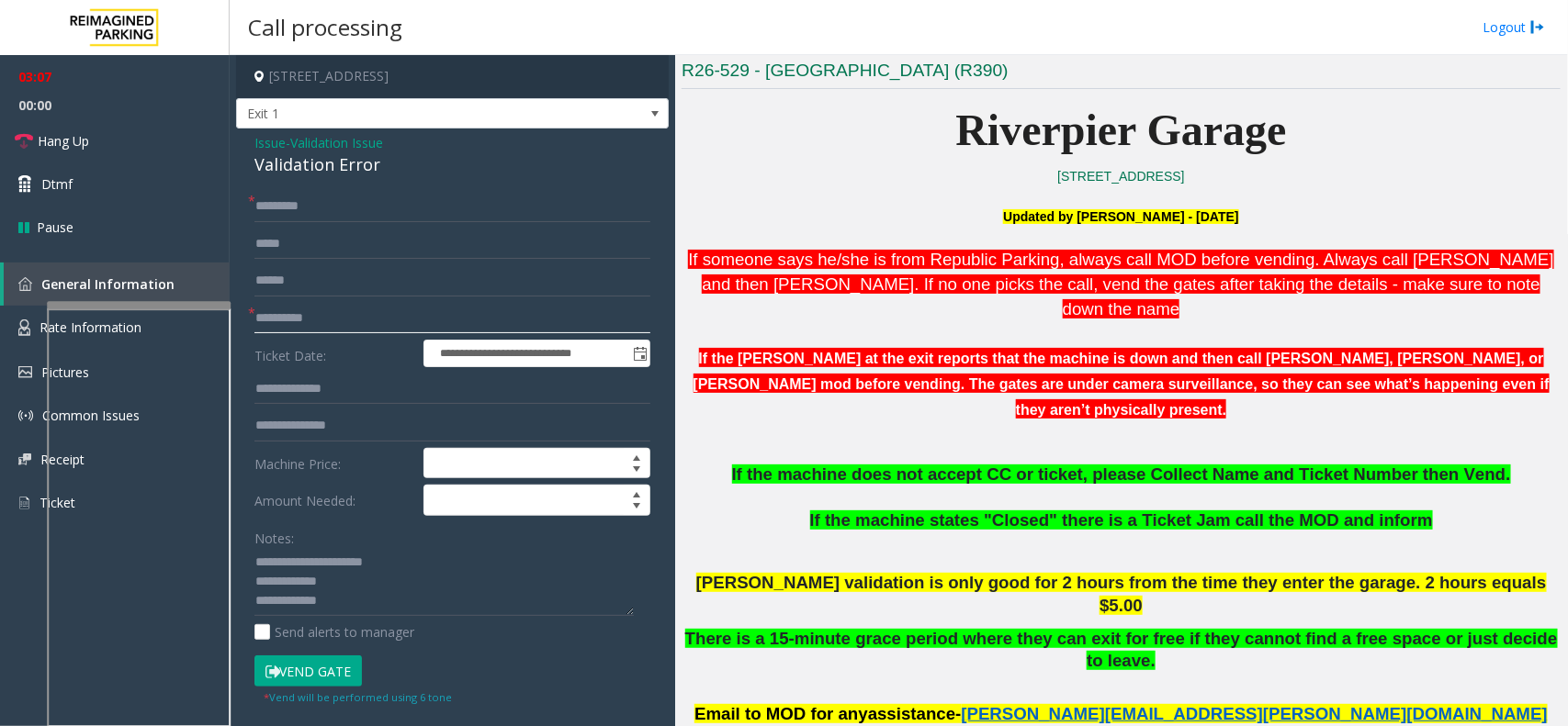
click at [314, 319] on input "**********" at bounding box center [452, 318] width 396 height 31
drag, startPoint x: 751, startPoint y: 529, endPoint x: 889, endPoint y: 523, distance: 138.1
click at [889, 573] on span "[PERSON_NAME] validation is only good for 2 hours from the time they enter the …" at bounding box center [1121, 594] width 851 height 43
type input "**********"
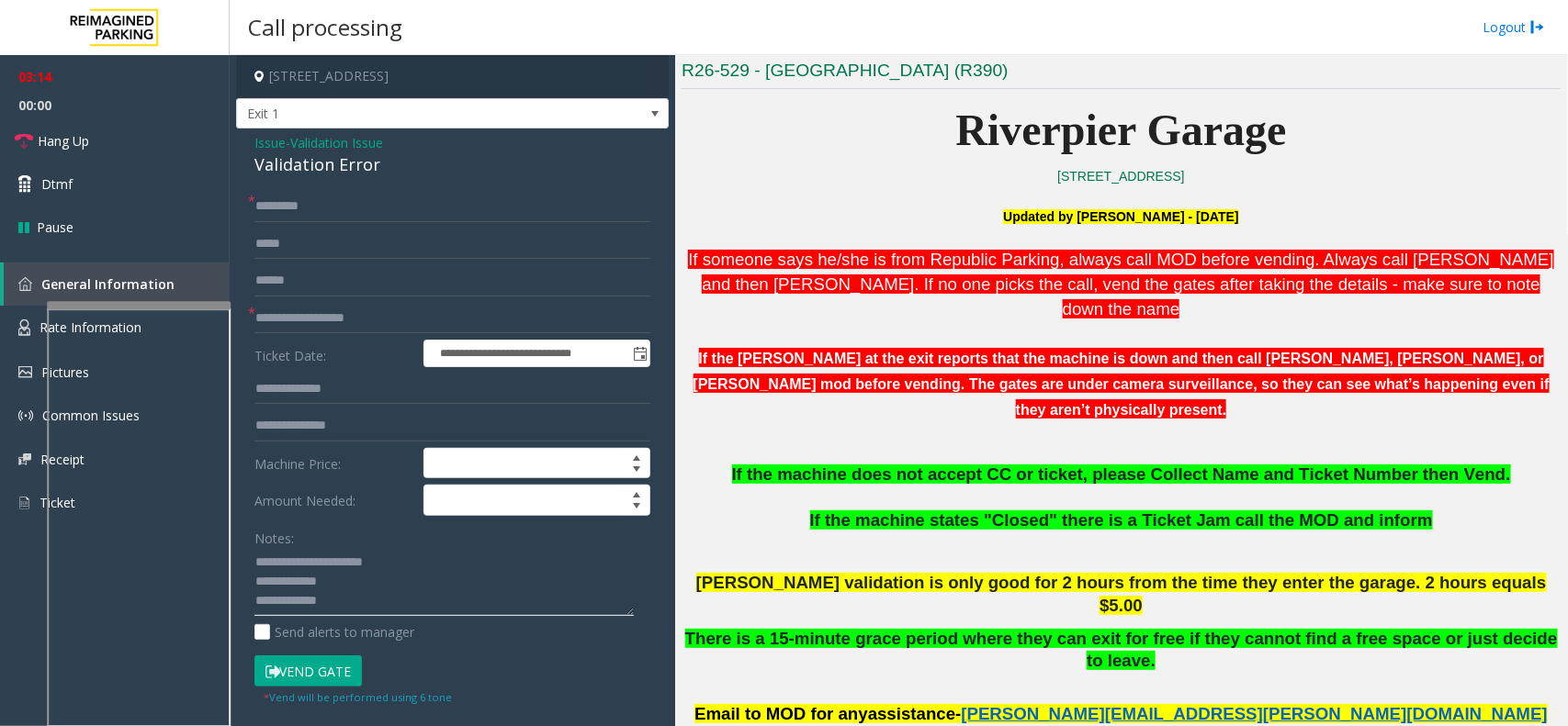
click at [450, 593] on textarea at bounding box center [444, 582] width 380 height 69
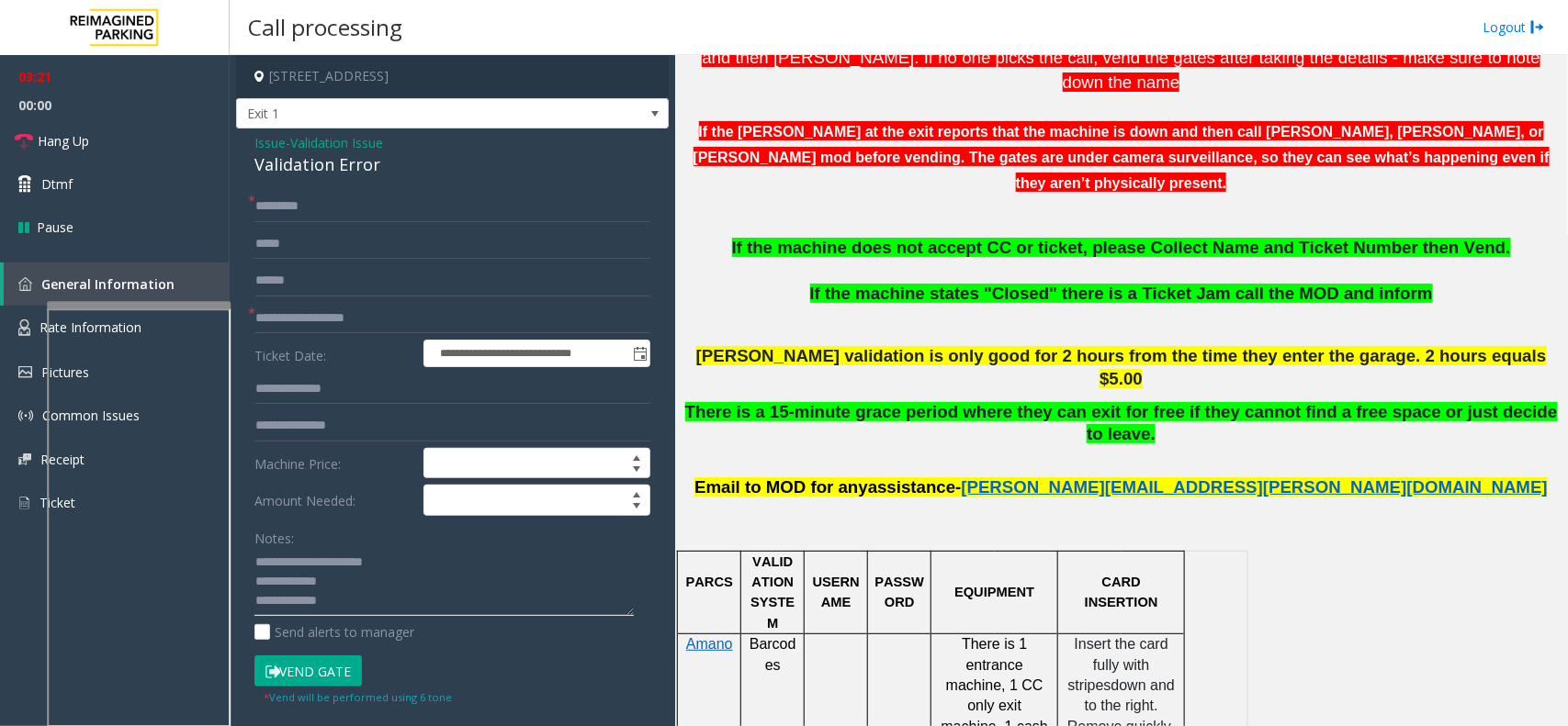
scroll to position [699, 0]
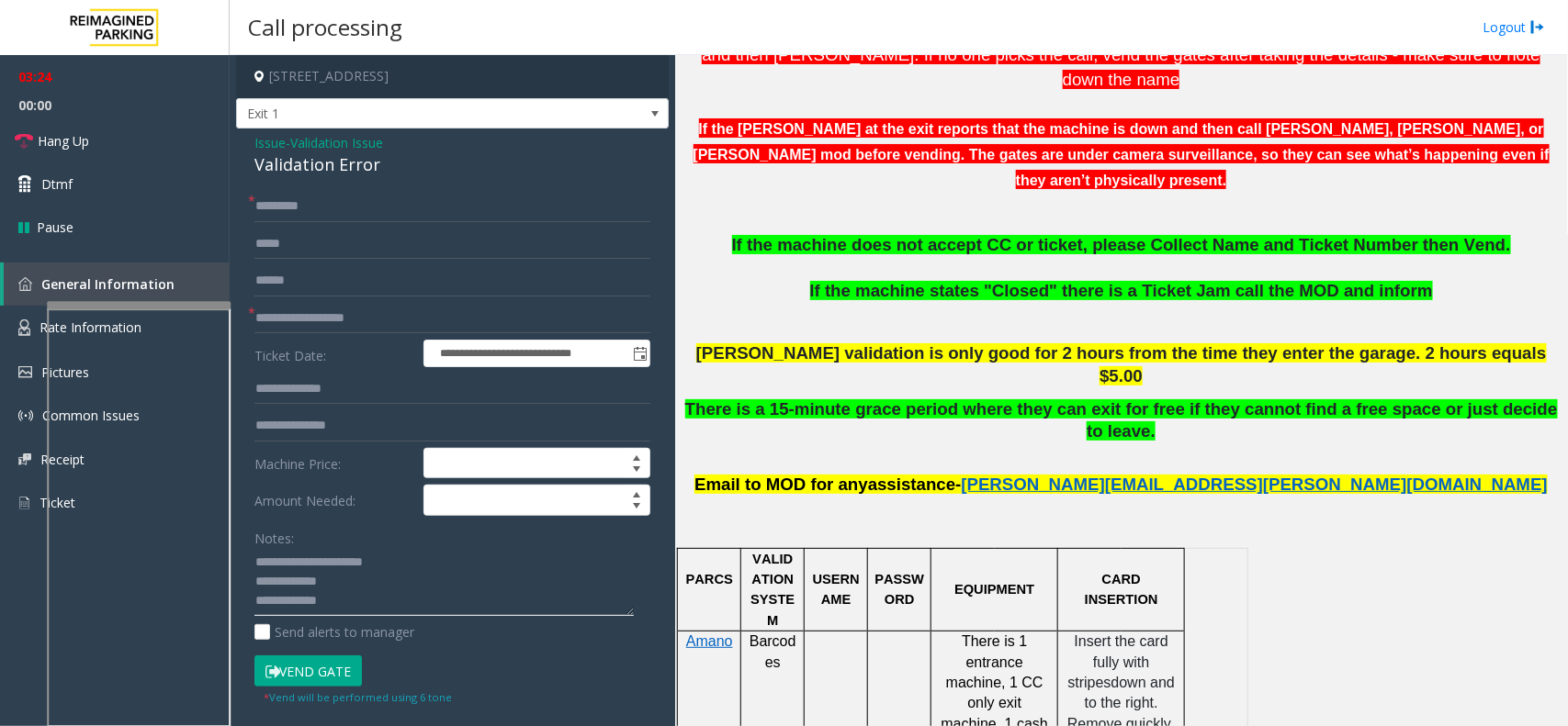
click at [353, 580] on textarea at bounding box center [444, 582] width 380 height 69
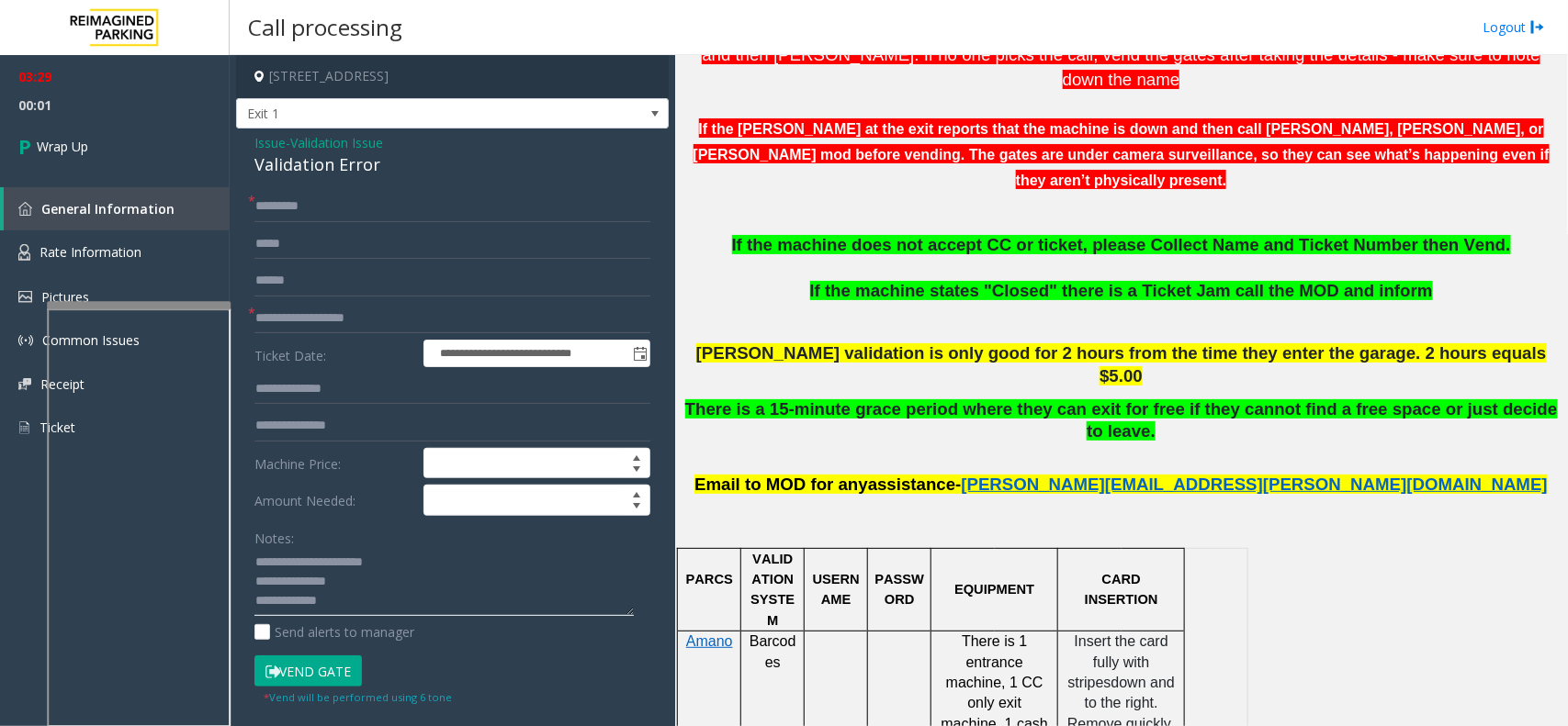
click at [391, 600] on textarea at bounding box center [444, 582] width 380 height 69
click at [566, 598] on textarea at bounding box center [444, 582] width 380 height 69
click at [556, 603] on textarea at bounding box center [444, 582] width 380 height 69
type textarea "**********"
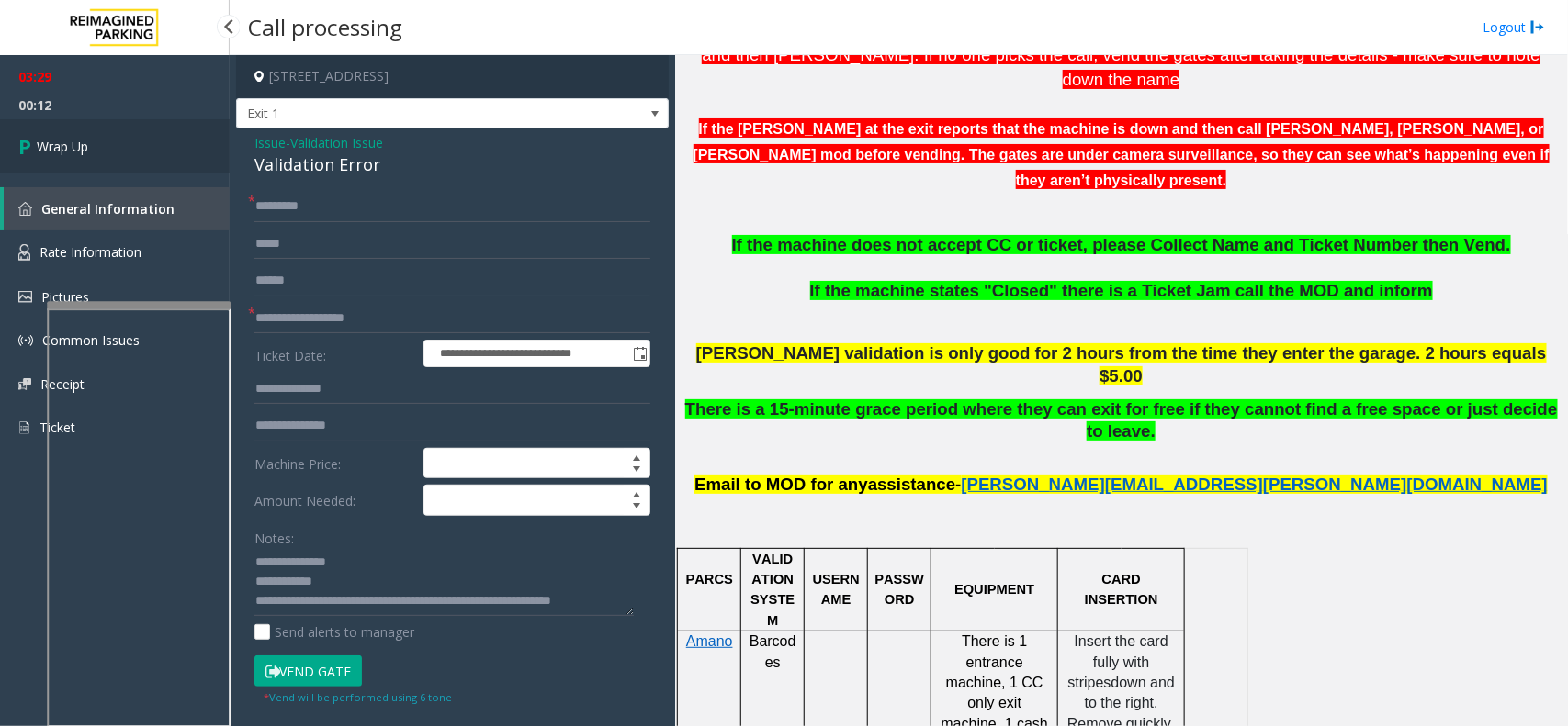
click at [120, 148] on link "Wrap Up" at bounding box center [115, 147] width 230 height 54
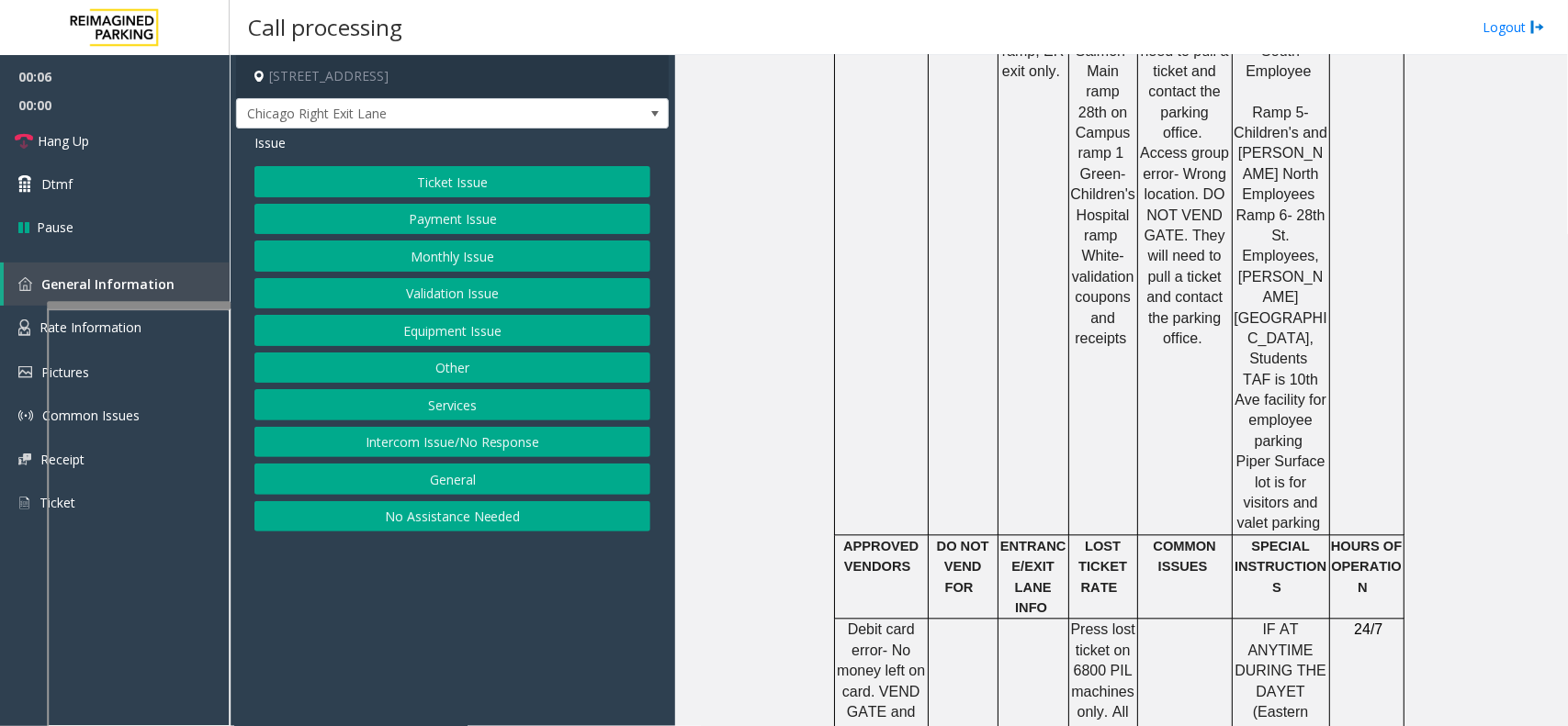
scroll to position [1607, 0]
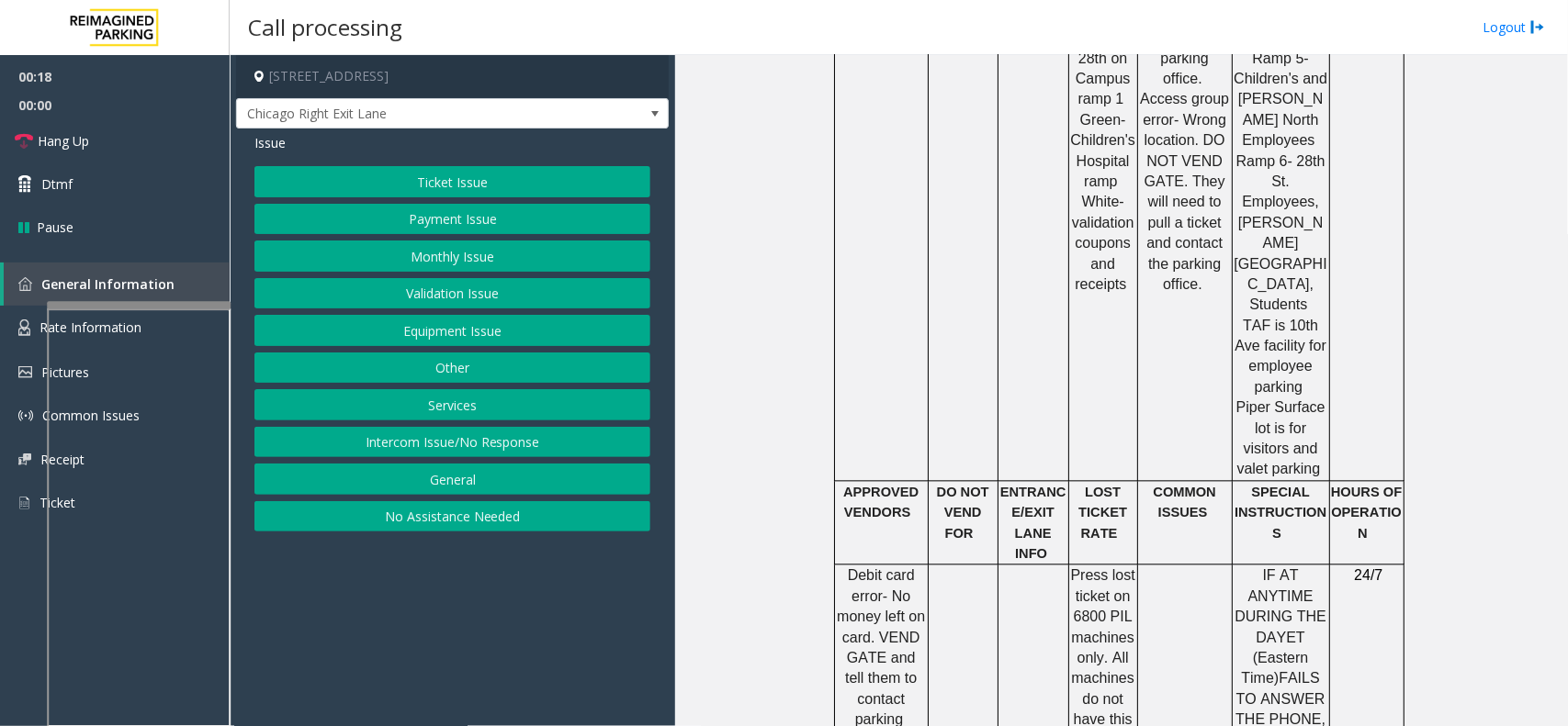
click at [525, 257] on button "Monthly Issue" at bounding box center [452, 256] width 396 height 31
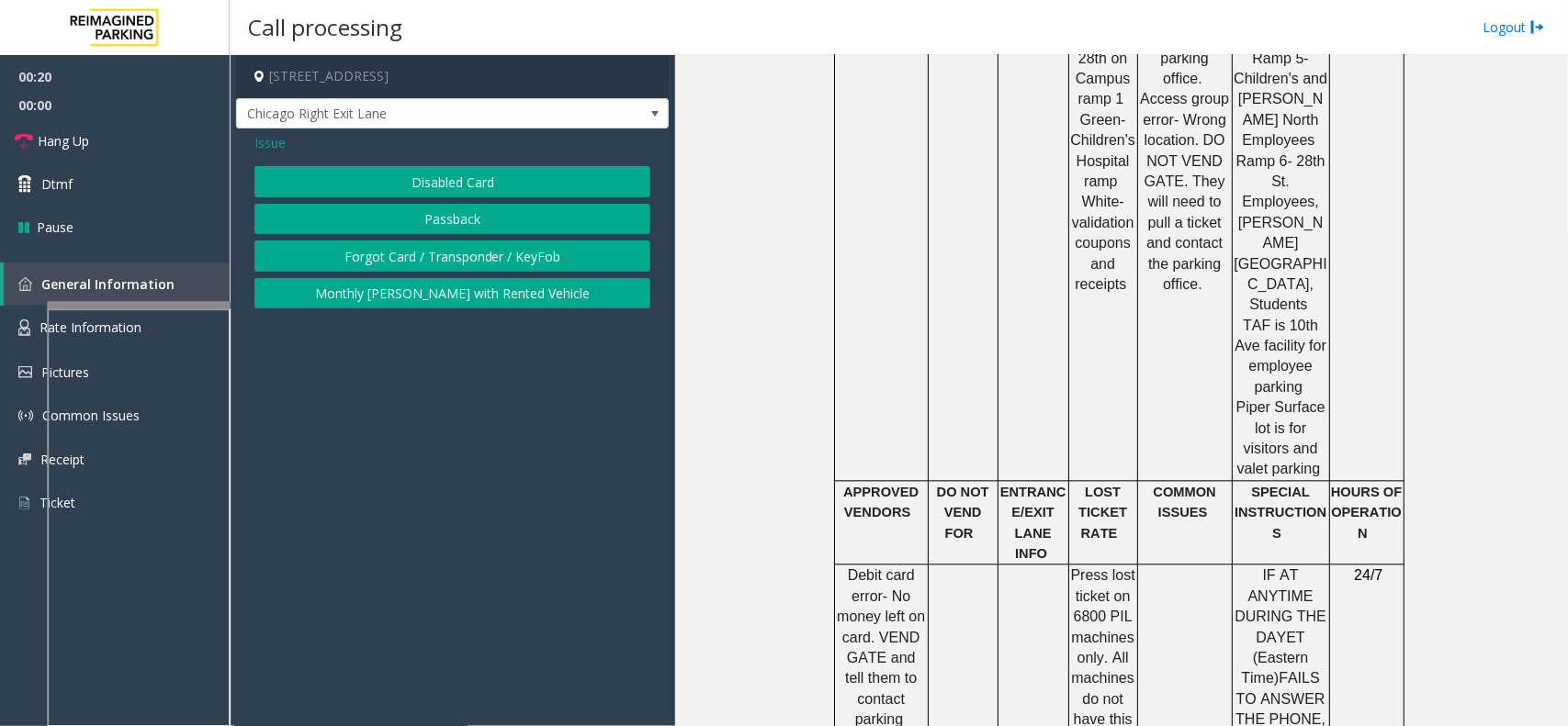
click at [507, 167] on button "Disabled Card" at bounding box center [452, 182] width 396 height 31
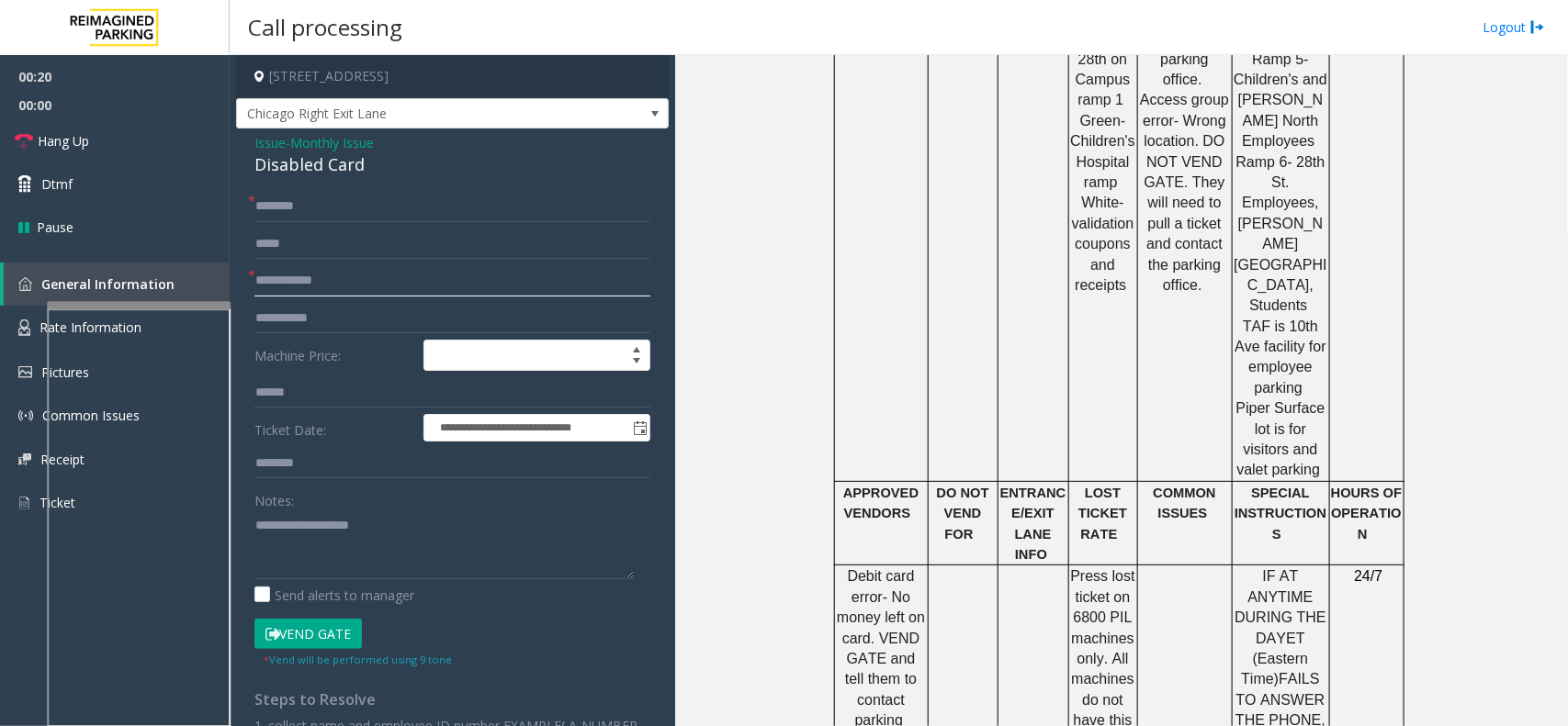
click at [386, 294] on input "text" at bounding box center [452, 280] width 396 height 31
click at [332, 163] on div "Disabled Card" at bounding box center [452, 165] width 396 height 25
click at [315, 279] on input "text" at bounding box center [452, 280] width 396 height 31
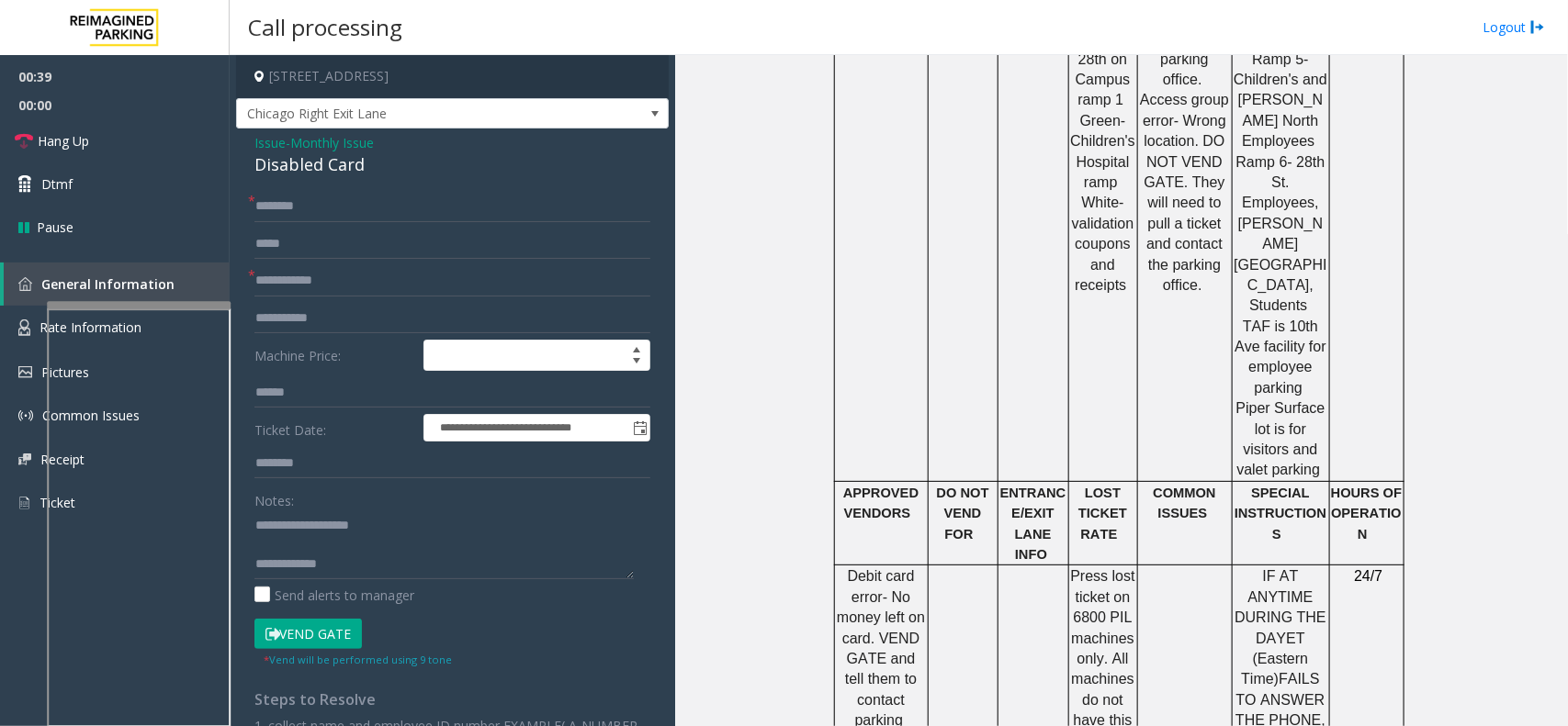
click at [332, 635] on button "Vend Gate" at bounding box center [308, 635] width 108 height 31
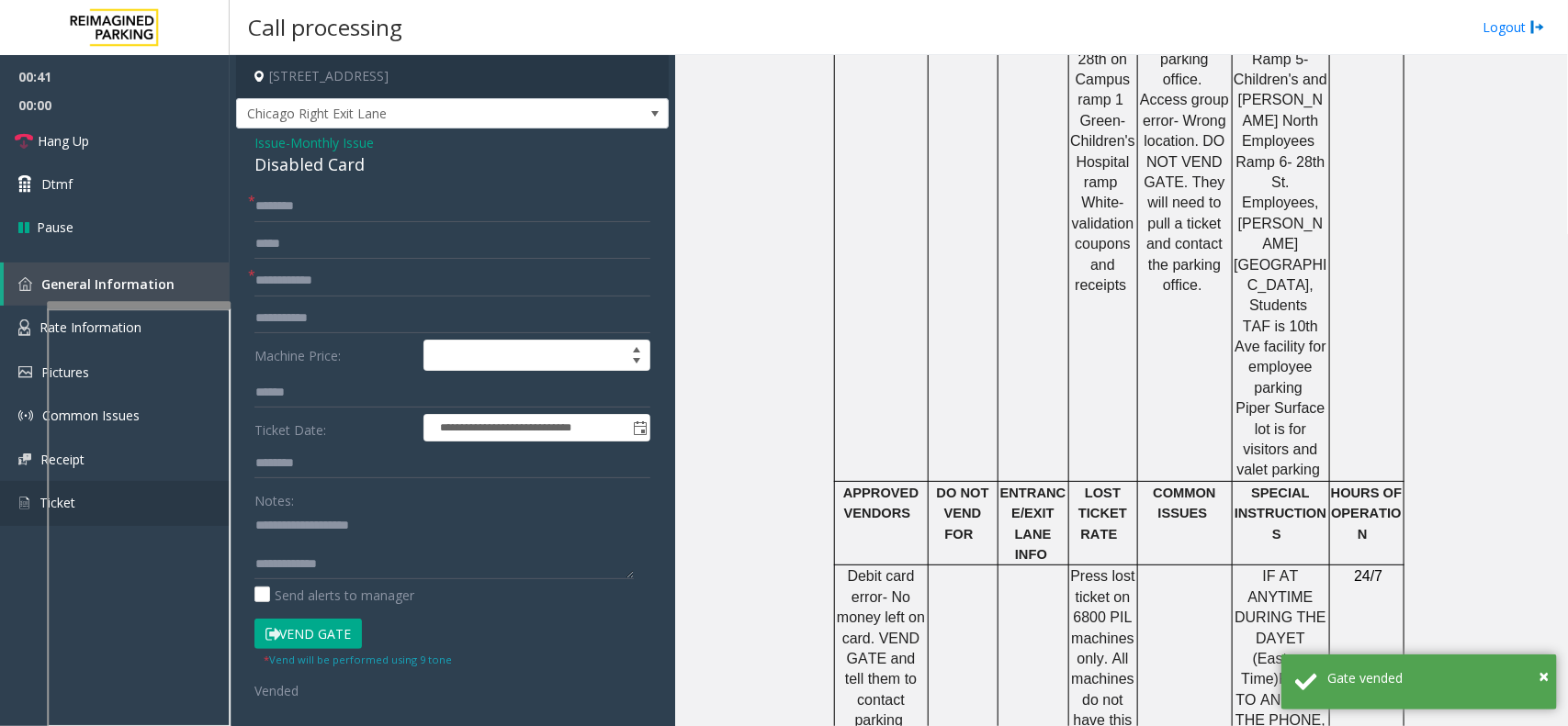
scroll to position [19, 0]
type textarea "**********"
click at [404, 291] on input "text" at bounding box center [452, 280] width 396 height 31
type input "**"
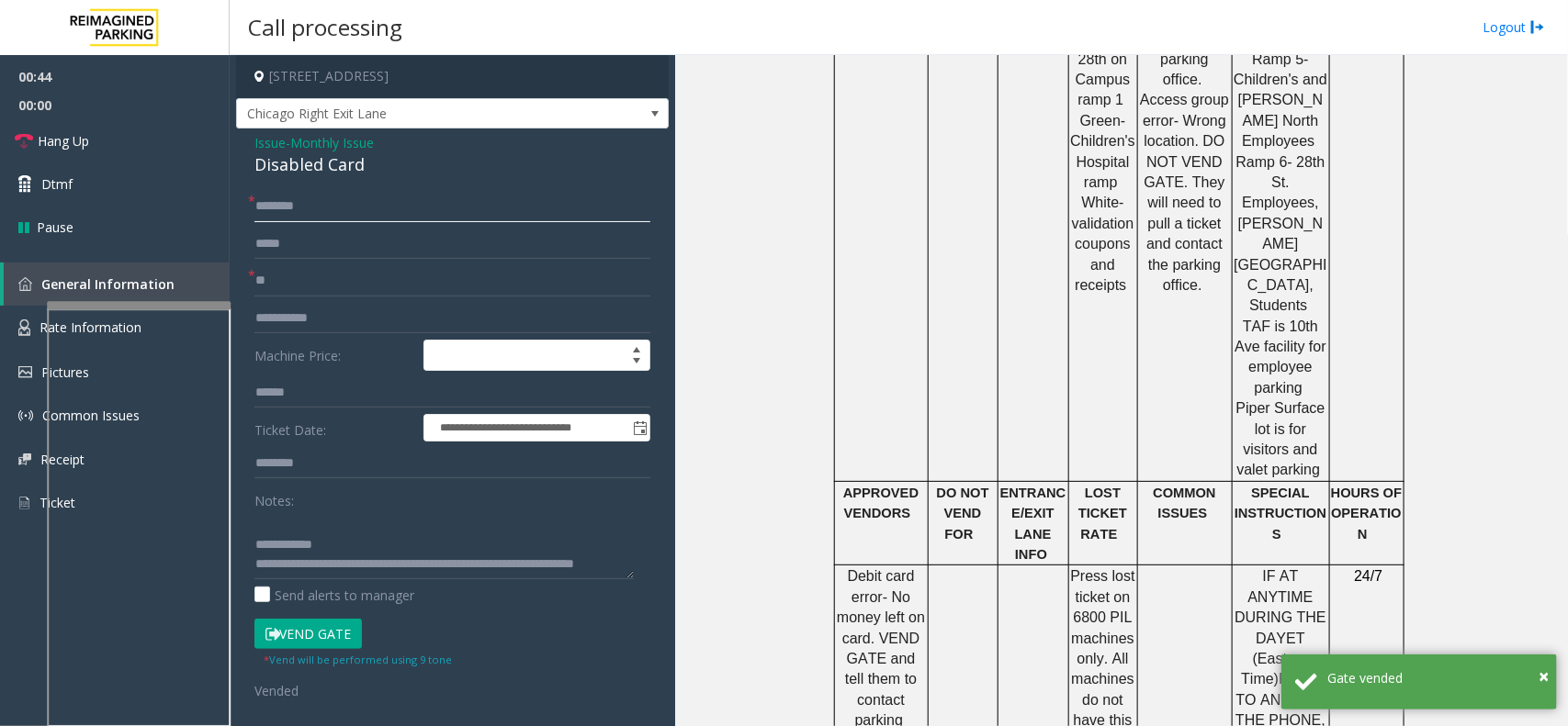
click at [368, 210] on input "text" at bounding box center [452, 207] width 396 height 31
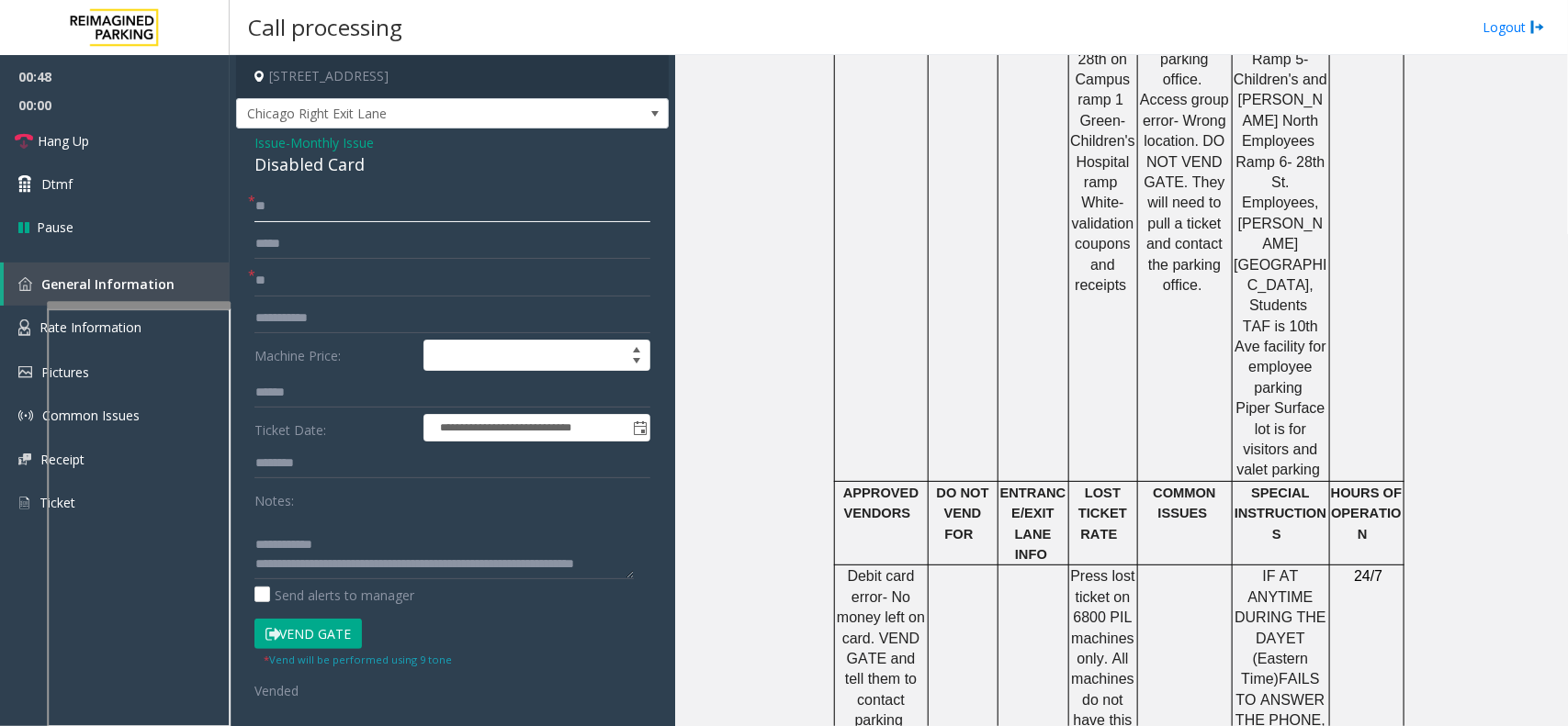
scroll to position [38, 0]
type input "**"
click at [158, 111] on span "00:00" at bounding box center [115, 105] width 230 height 28
click at [157, 122] on link "Hang Up" at bounding box center [115, 141] width 230 height 43
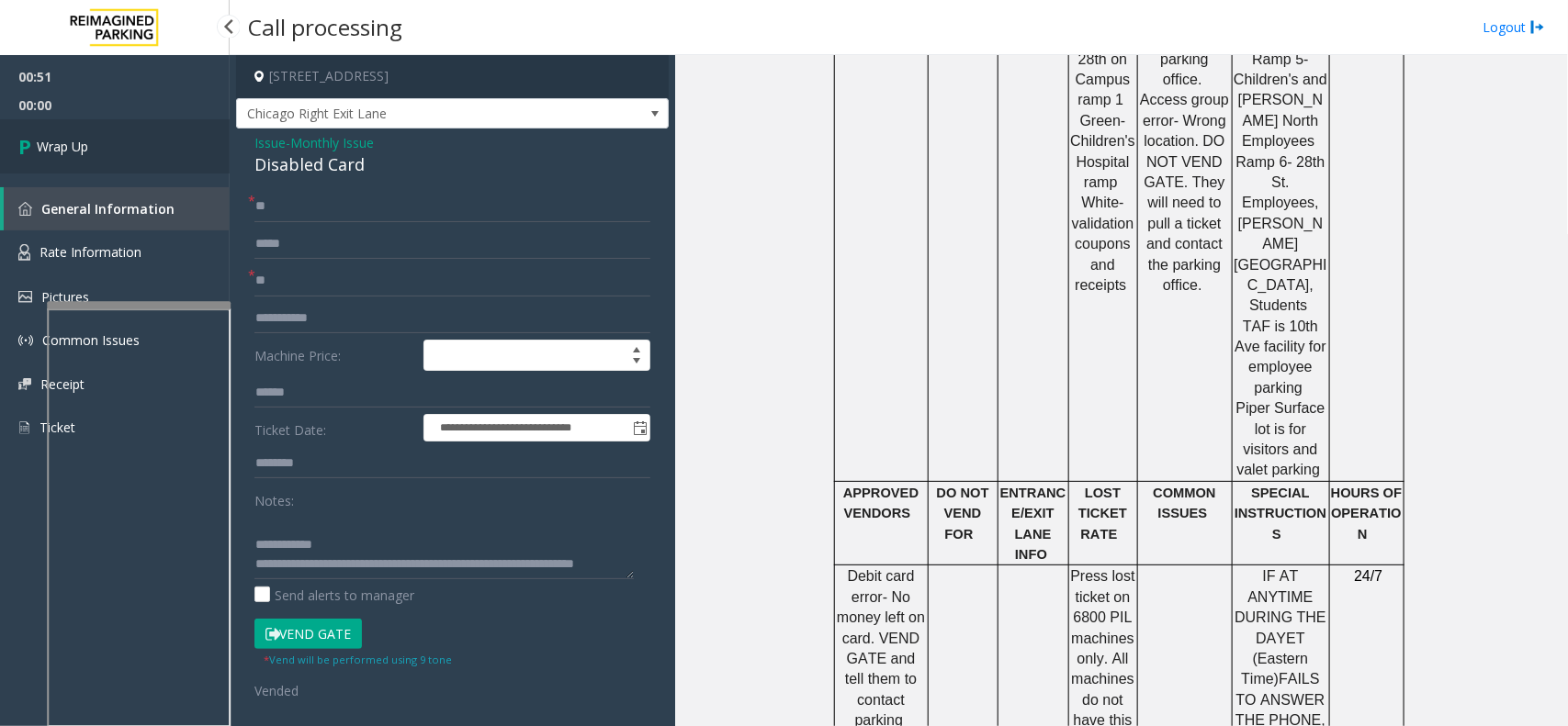
click at [136, 144] on link "Wrap Up" at bounding box center [115, 147] width 230 height 54
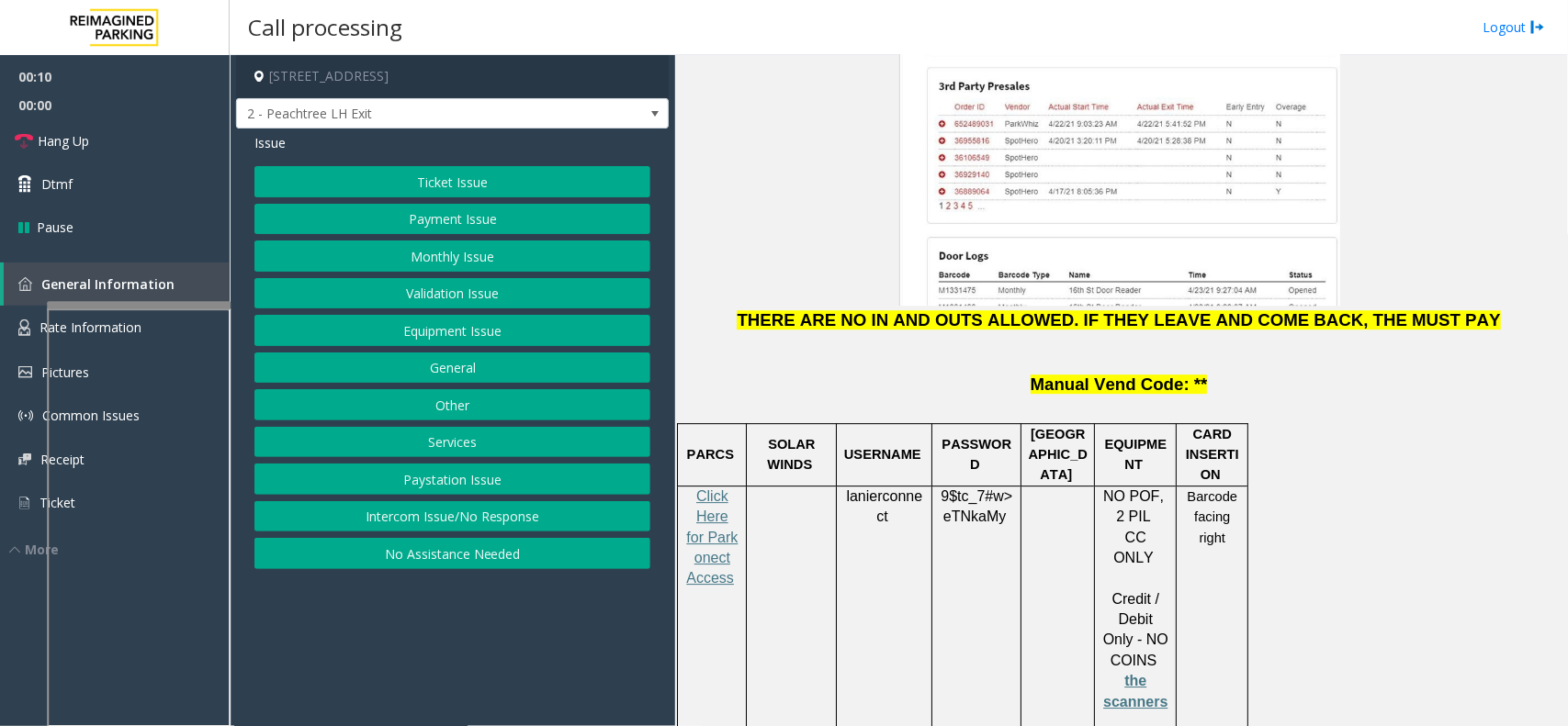
scroll to position [2295, 0]
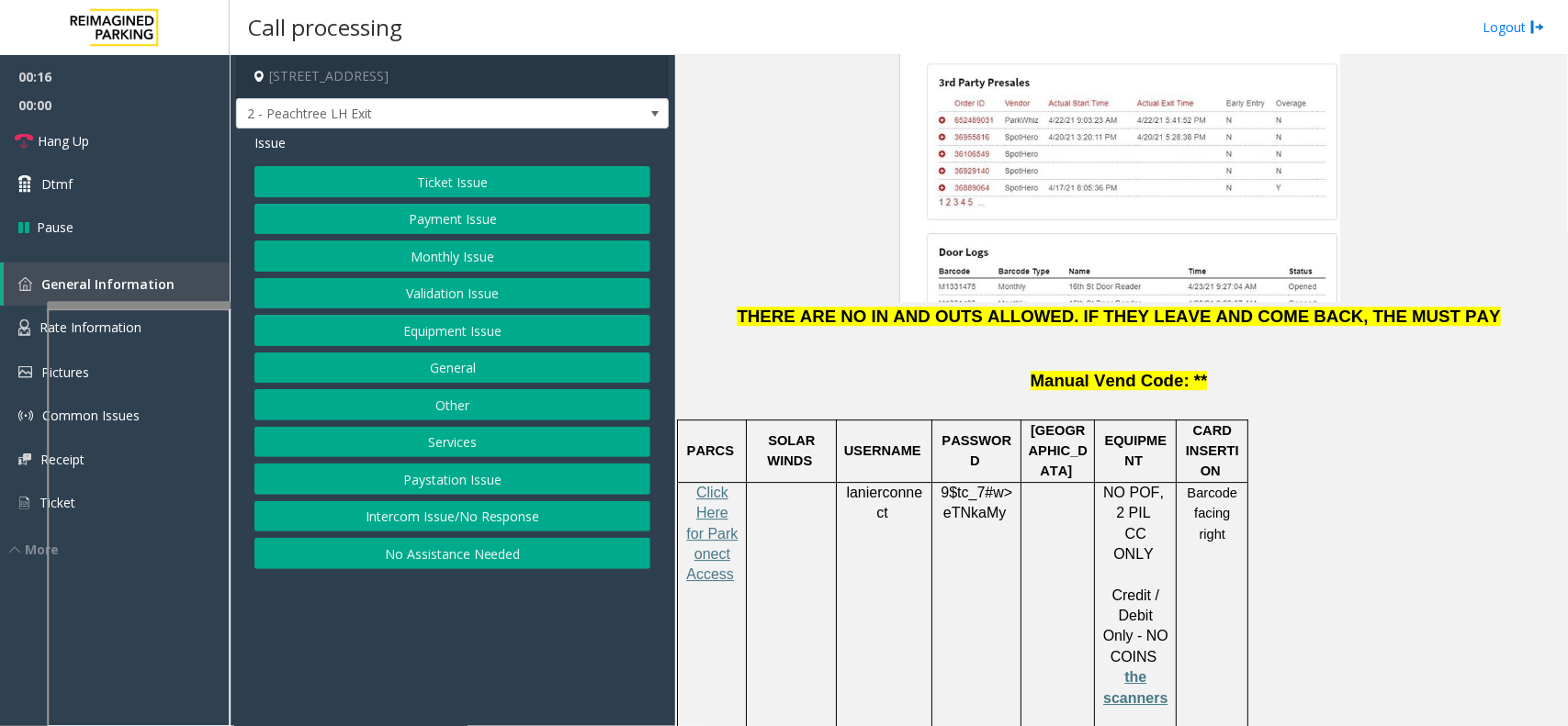
click at [468, 230] on button "Payment Issue" at bounding box center [452, 219] width 396 height 31
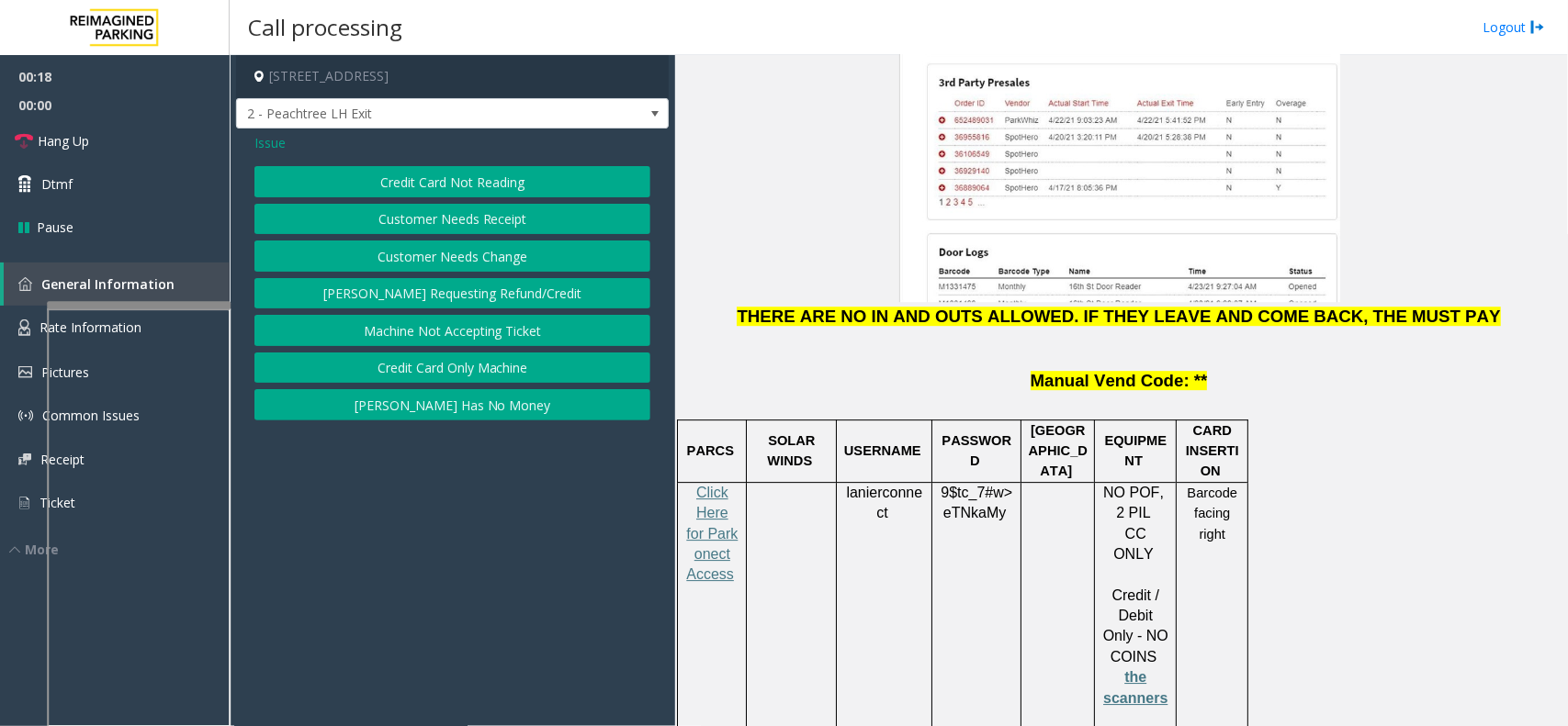
click at [486, 191] on button "Credit Card Not Reading" at bounding box center [452, 182] width 396 height 31
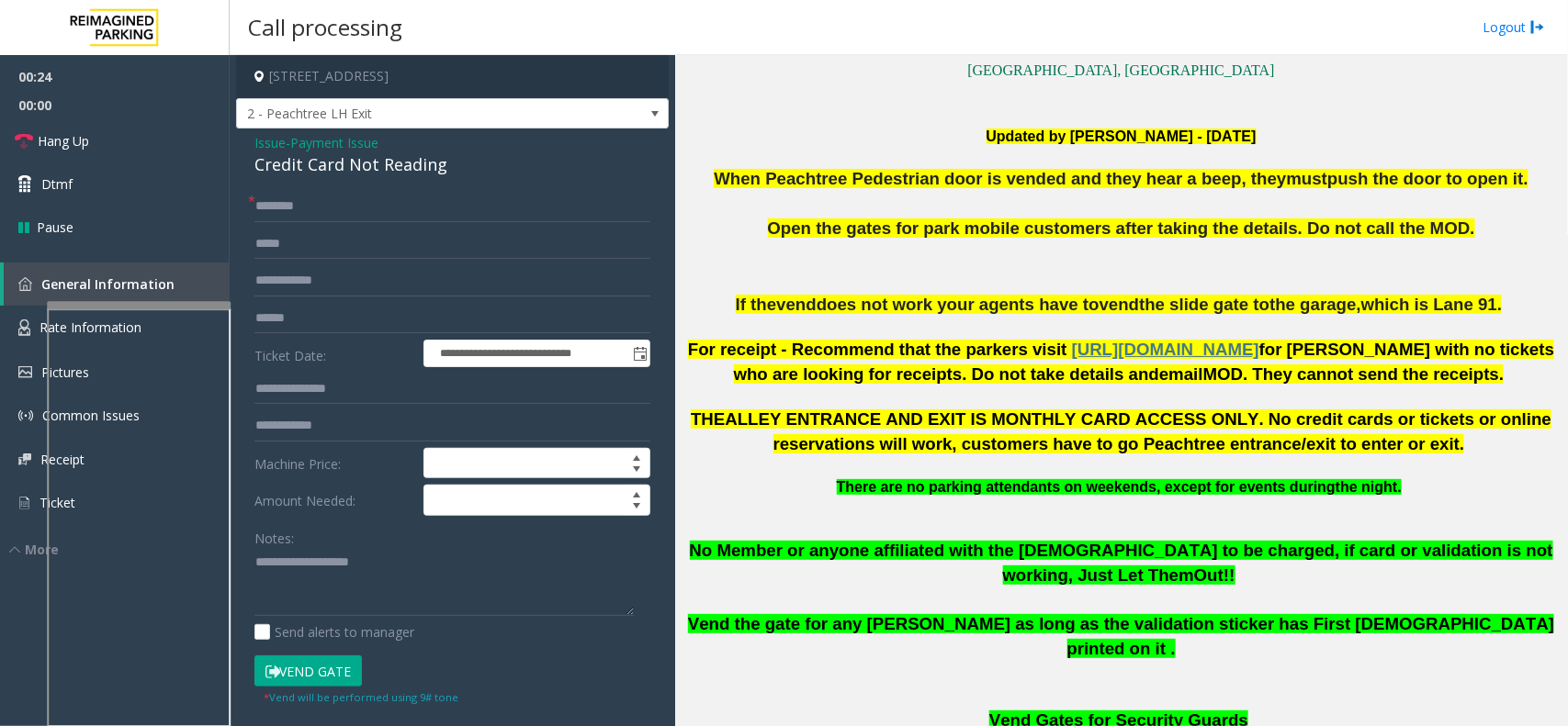
scroll to position [574, 0]
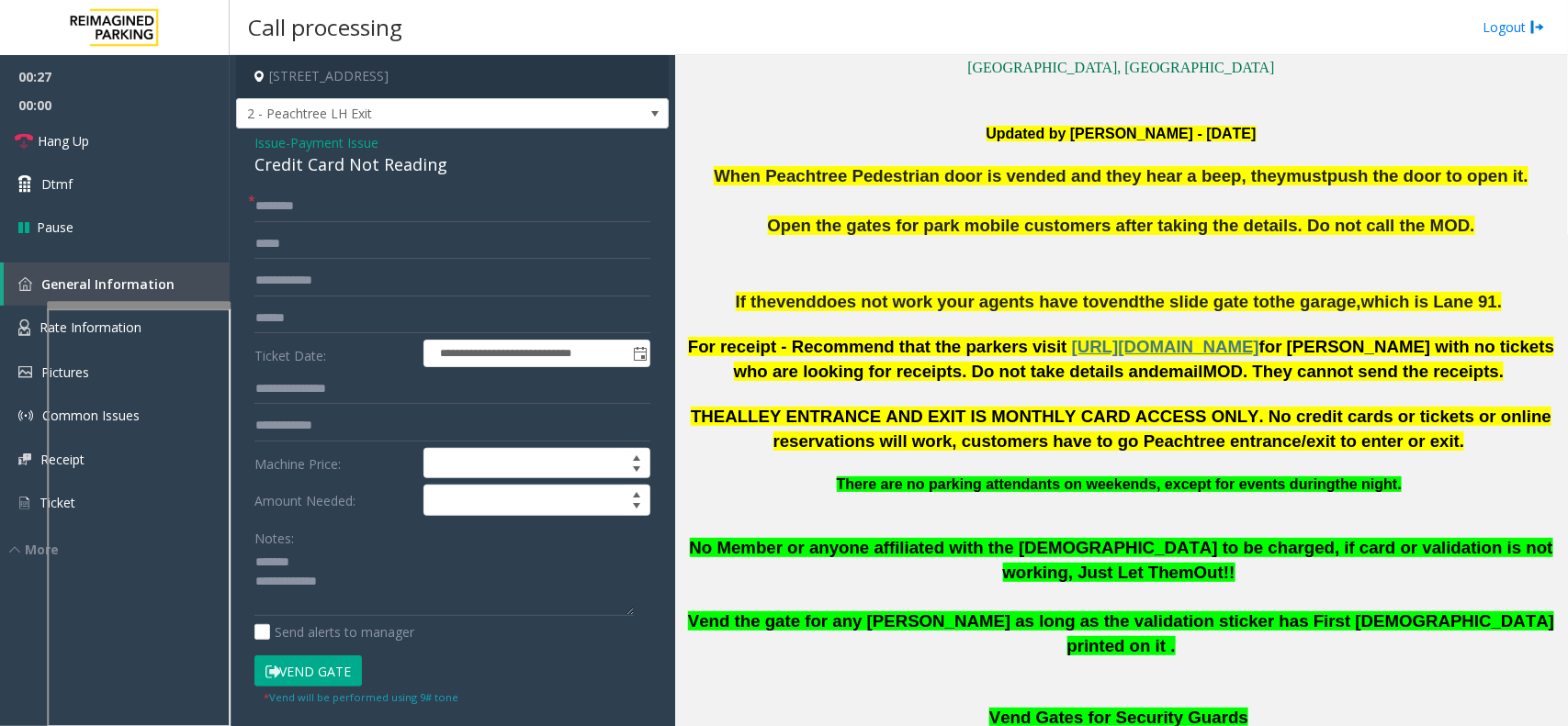
click at [368, 167] on div "Credit Card Not Reading" at bounding box center [452, 165] width 396 height 25
type textarea "**********"
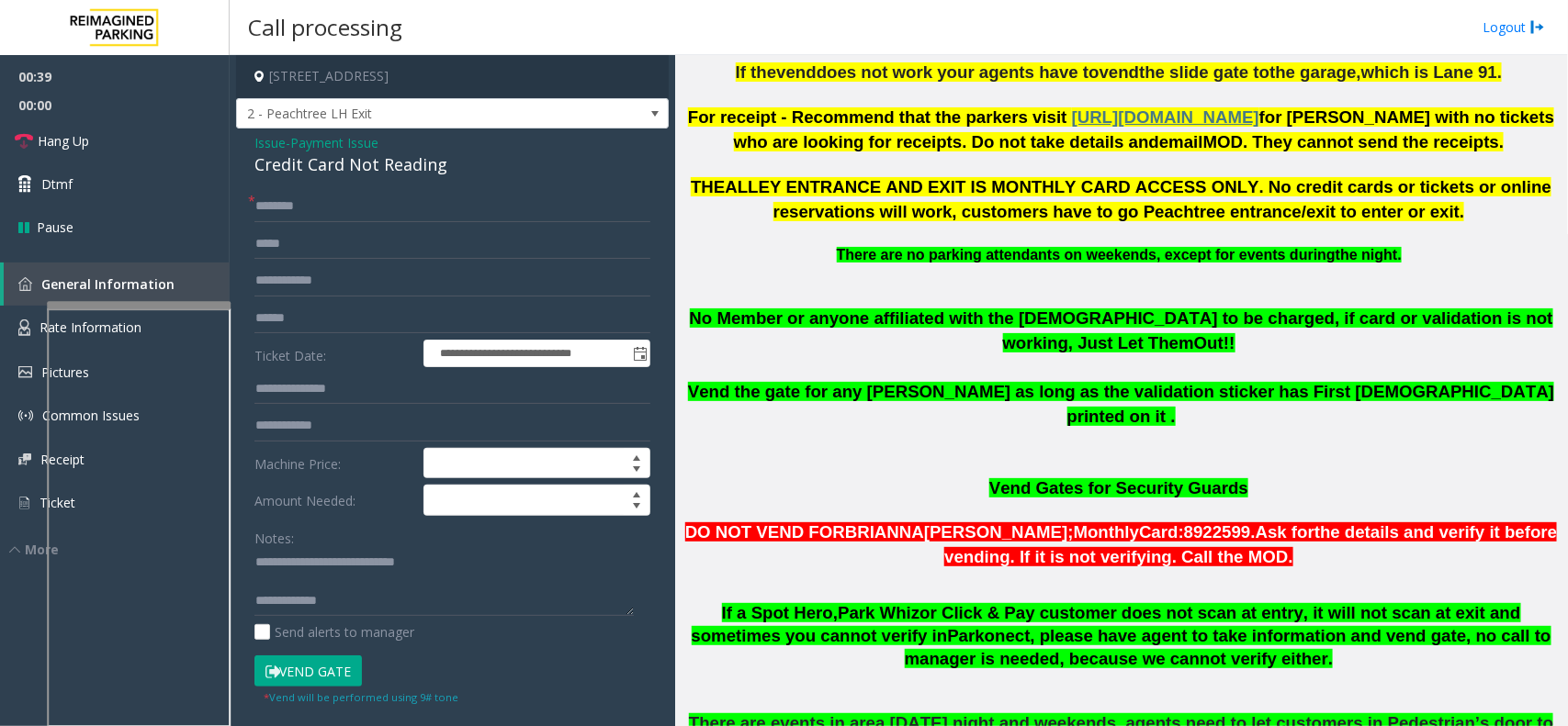
scroll to position [918, 0]
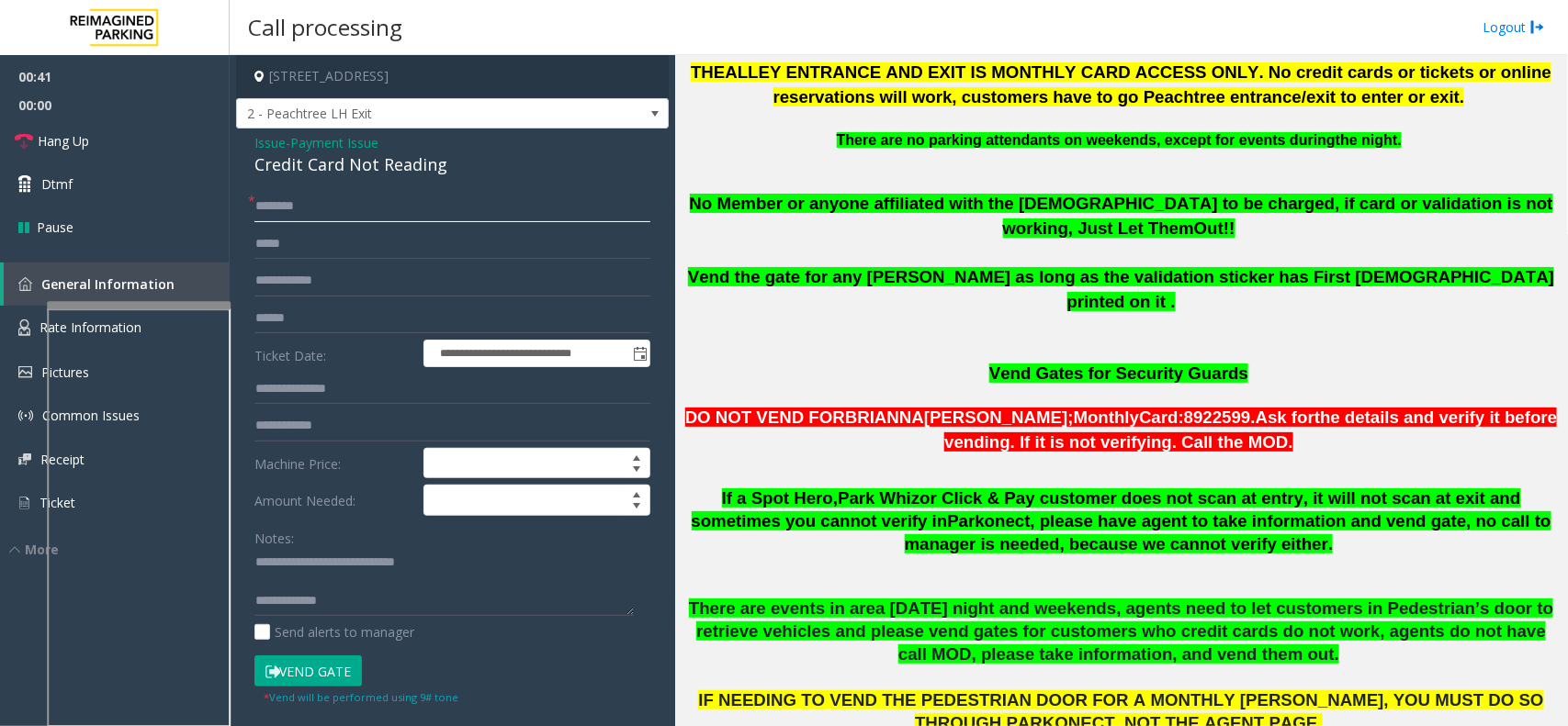
click at [450, 214] on input "text" at bounding box center [452, 207] width 396 height 31
click at [420, 311] on input "text" at bounding box center [452, 318] width 396 height 31
type input "**********"
click at [370, 203] on input "text" at bounding box center [452, 207] width 396 height 31
click at [267, 210] on input "****" at bounding box center [452, 207] width 396 height 31
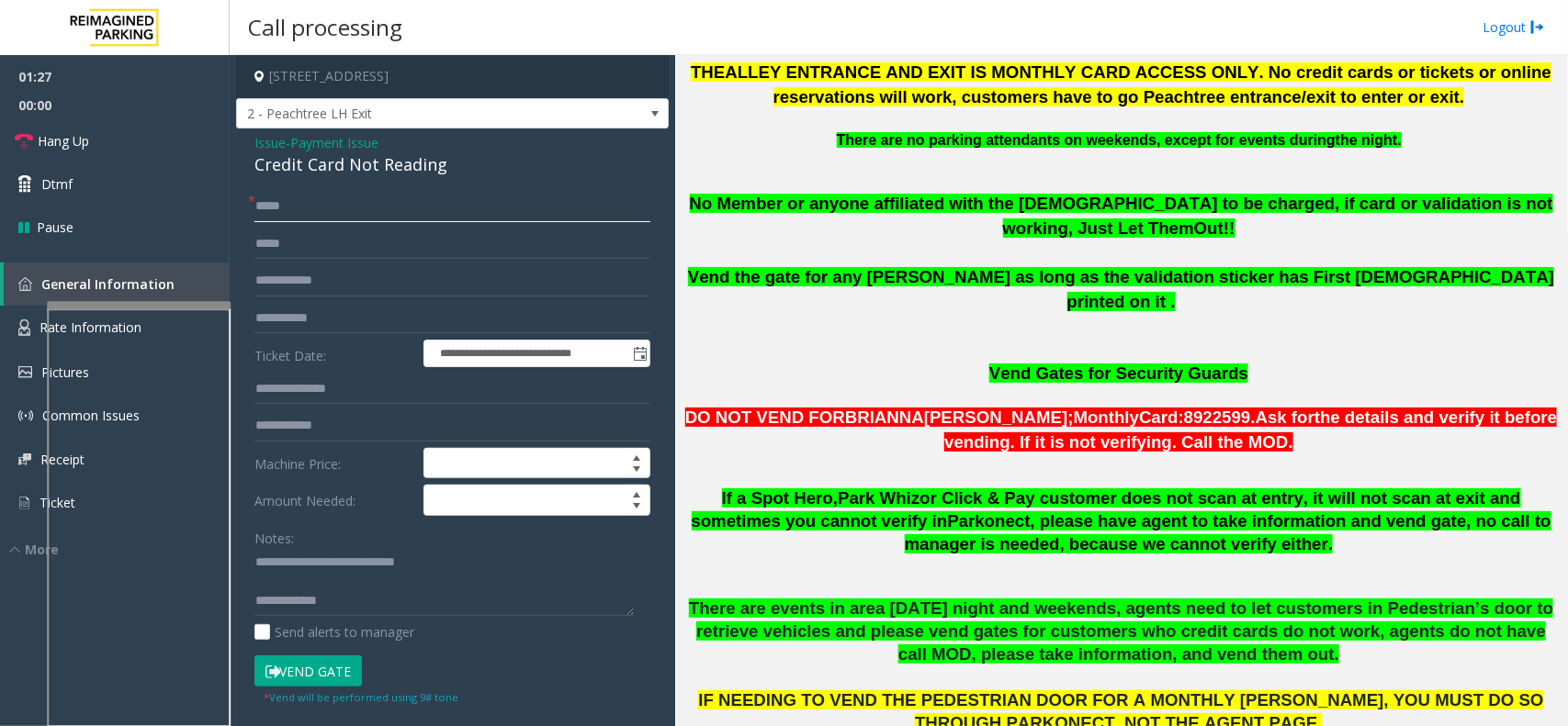
click at [277, 204] on input "*****" at bounding box center [452, 207] width 396 height 31
click at [298, 204] on input "*****" at bounding box center [452, 207] width 396 height 31
type input "*****"
click at [340, 664] on button "Vend Gate" at bounding box center [308, 671] width 108 height 31
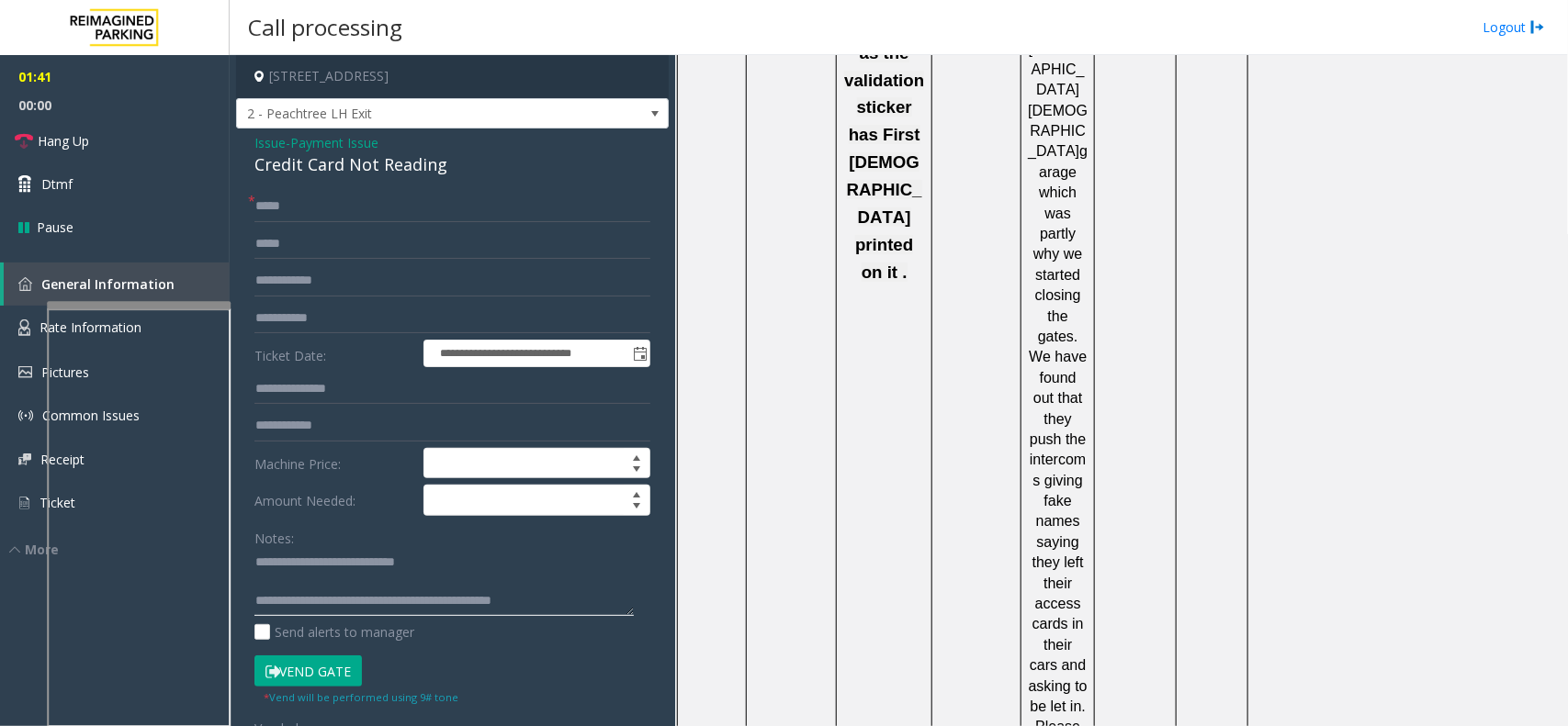
scroll to position [2985, 0]
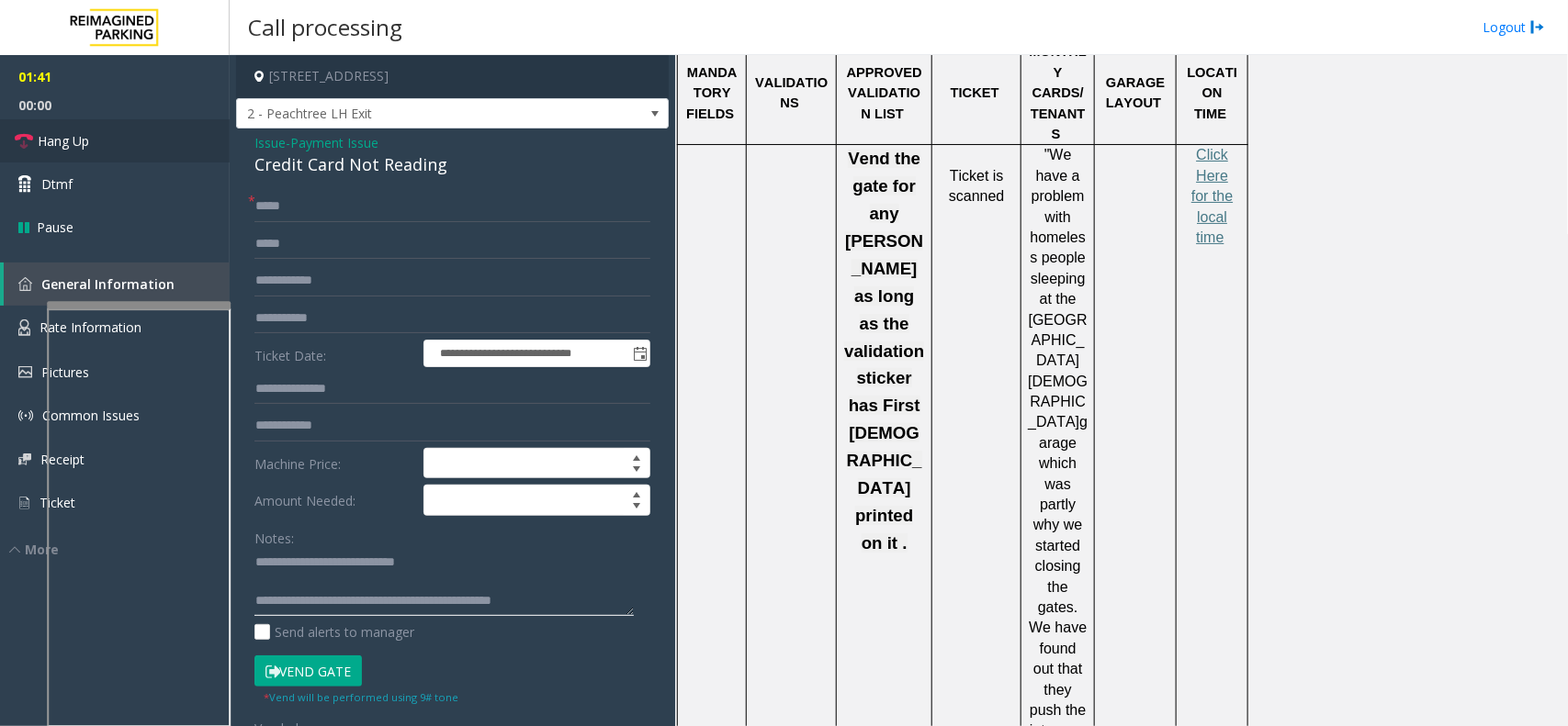
type textarea "**********"
click at [161, 141] on link "Hang Up" at bounding box center [115, 141] width 230 height 43
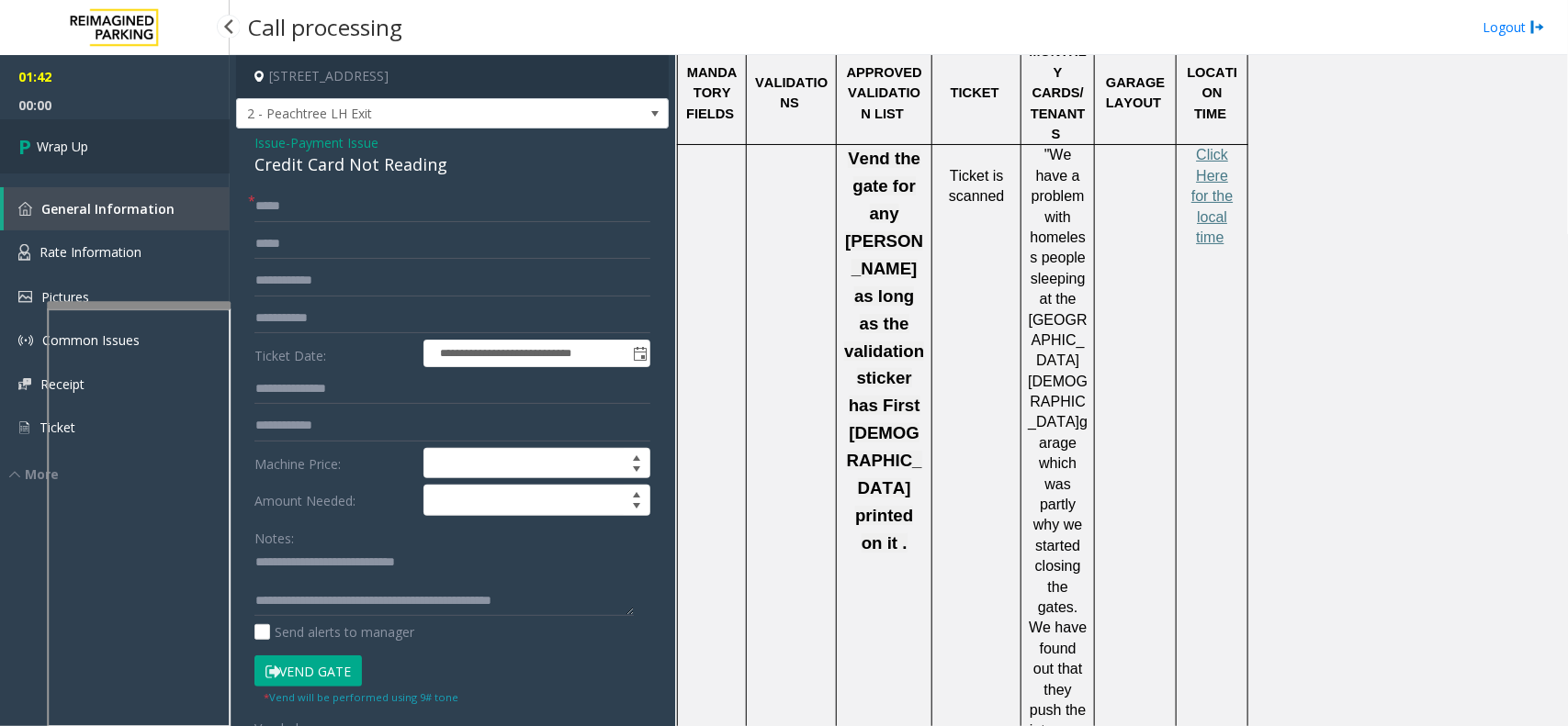
click at [53, 140] on span "Wrap Up" at bounding box center [62, 147] width 51 height 19
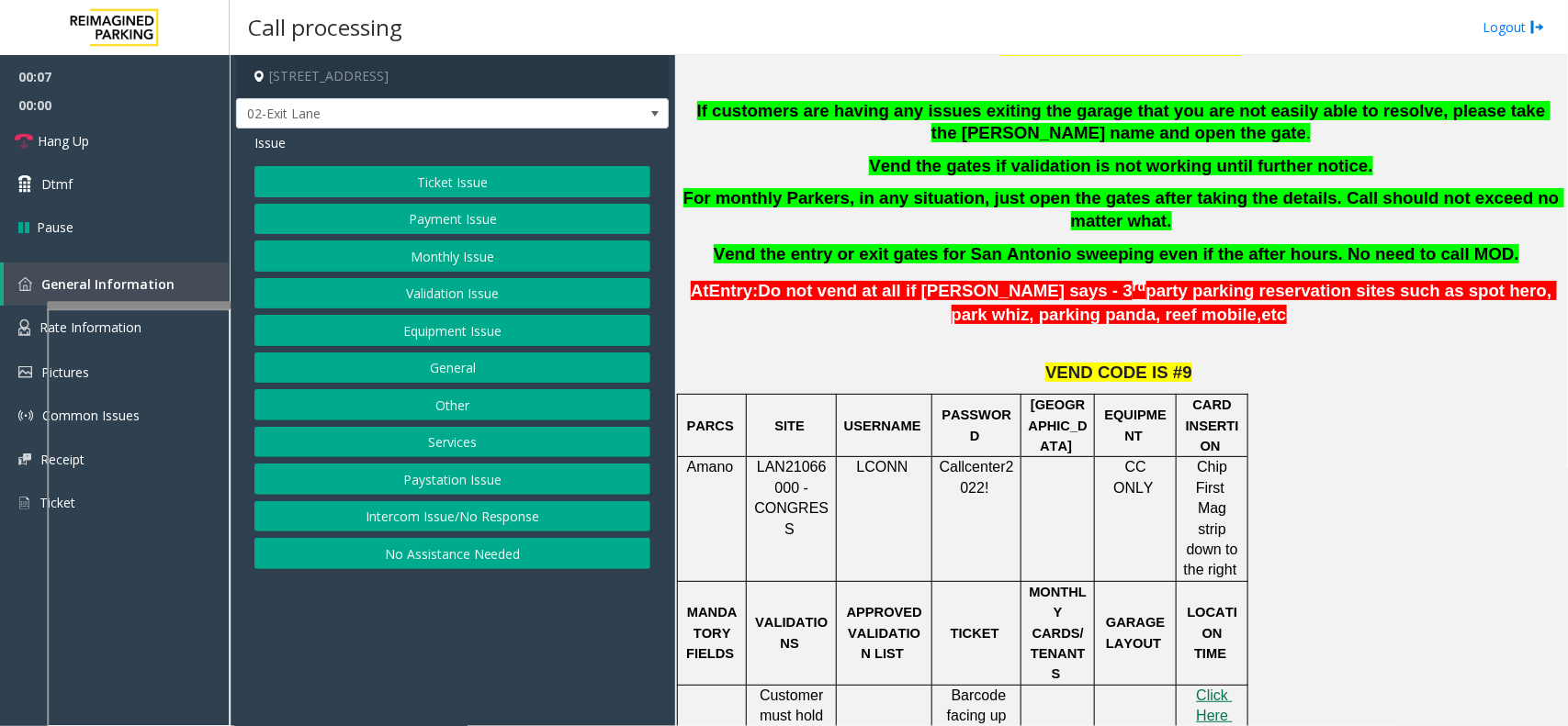
scroll to position [689, 0]
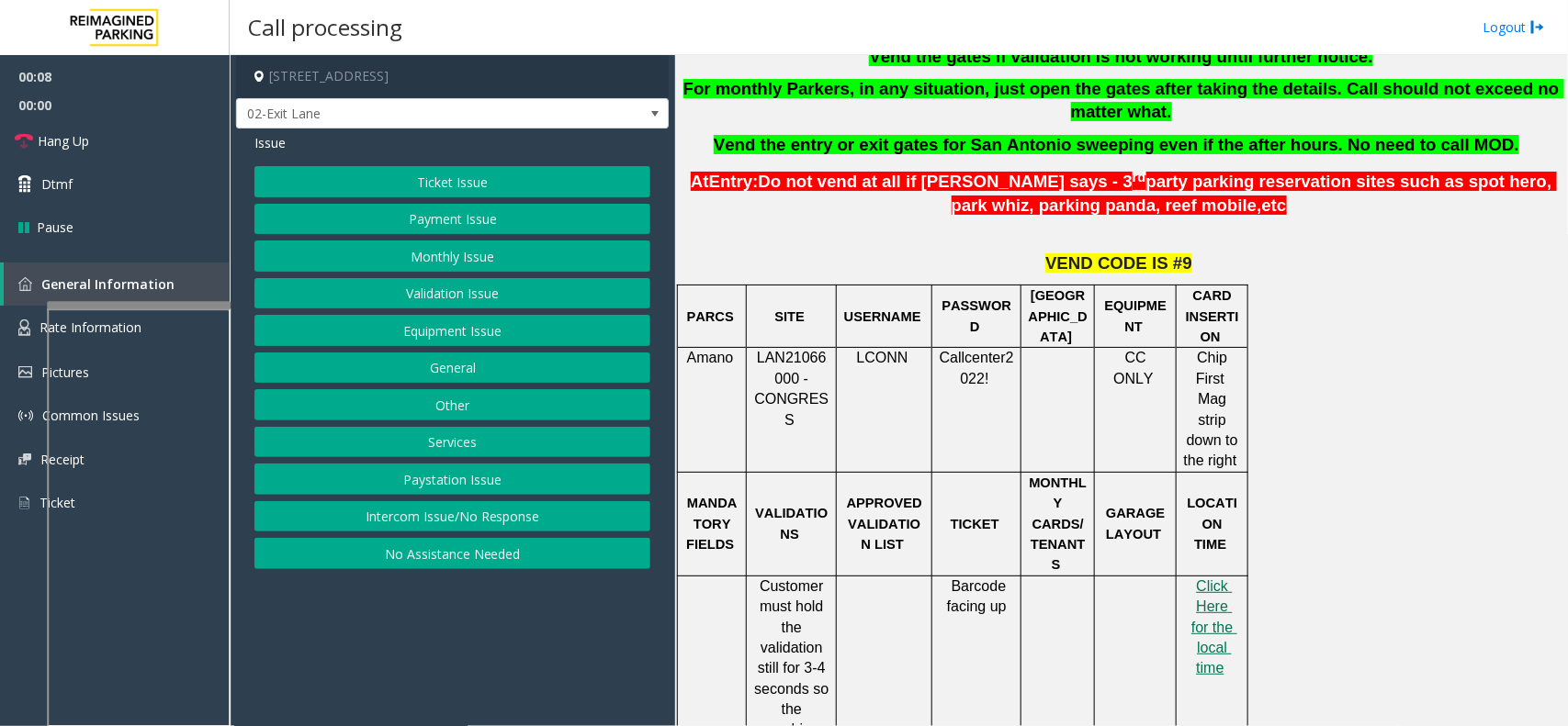
click at [417, 255] on button "Monthly Issue" at bounding box center [452, 256] width 396 height 31
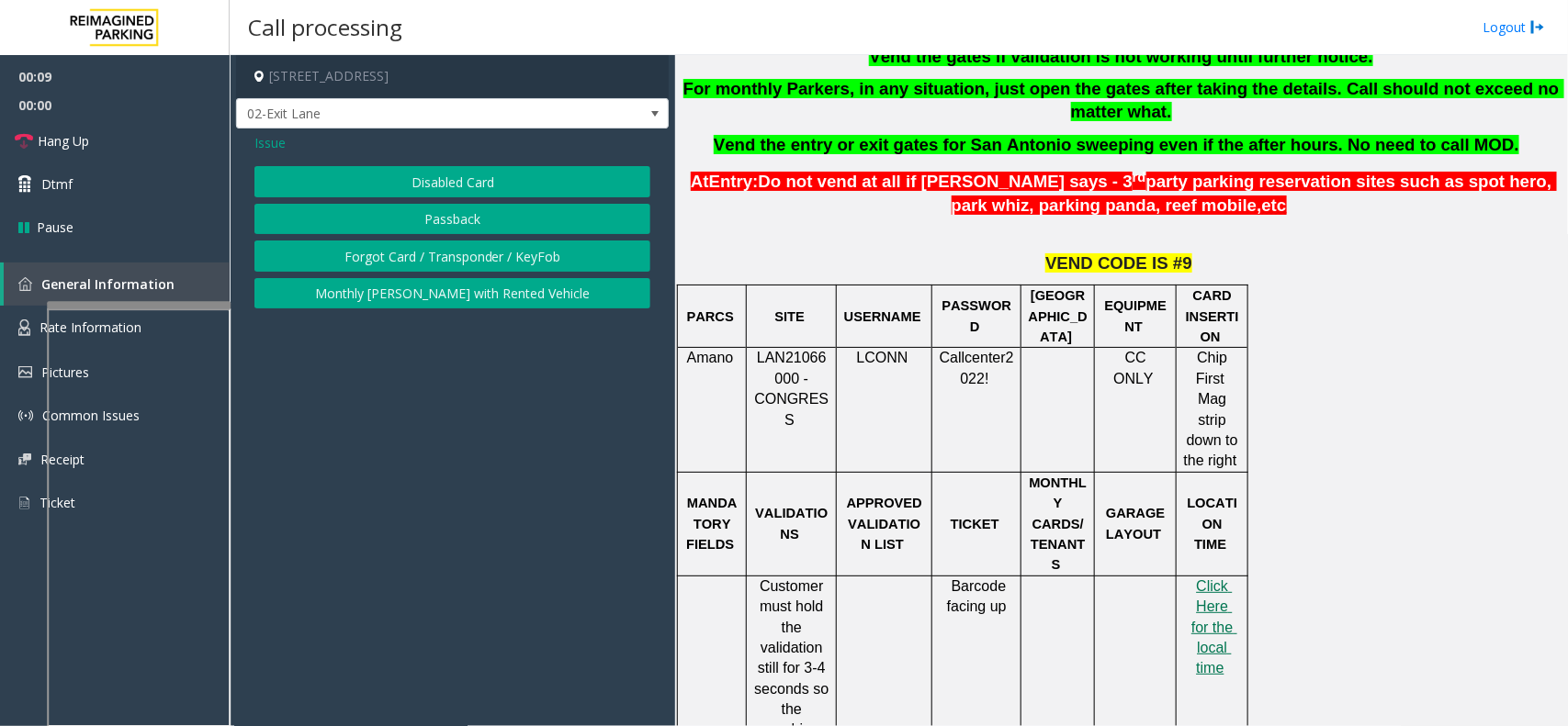
click at [444, 183] on button "Disabled Card" at bounding box center [452, 182] width 396 height 31
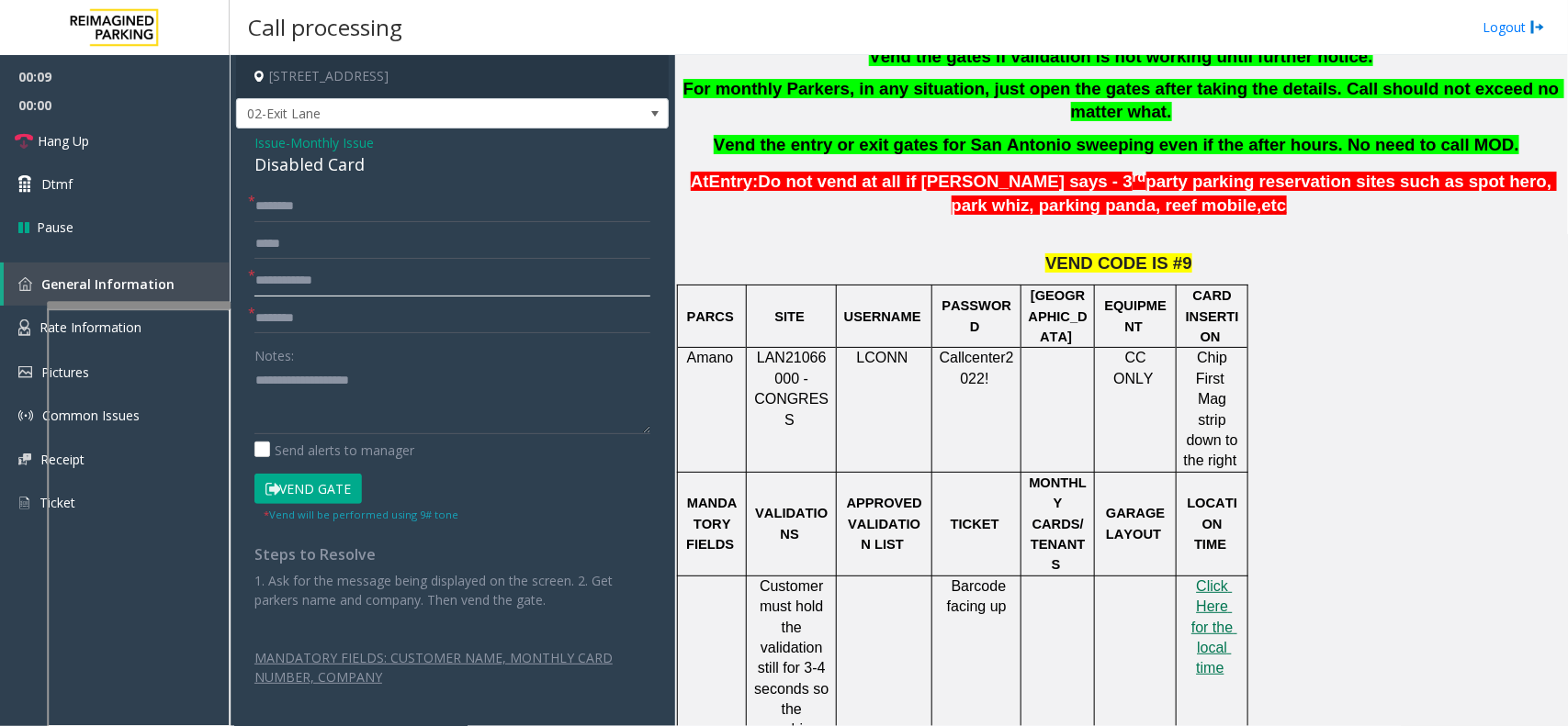
click at [335, 280] on input "text" at bounding box center [452, 280] width 396 height 31
click at [397, 397] on textarea at bounding box center [452, 400] width 396 height 69
click at [294, 279] on input "text" at bounding box center [452, 280] width 396 height 31
type input "********"
type textarea "**********"
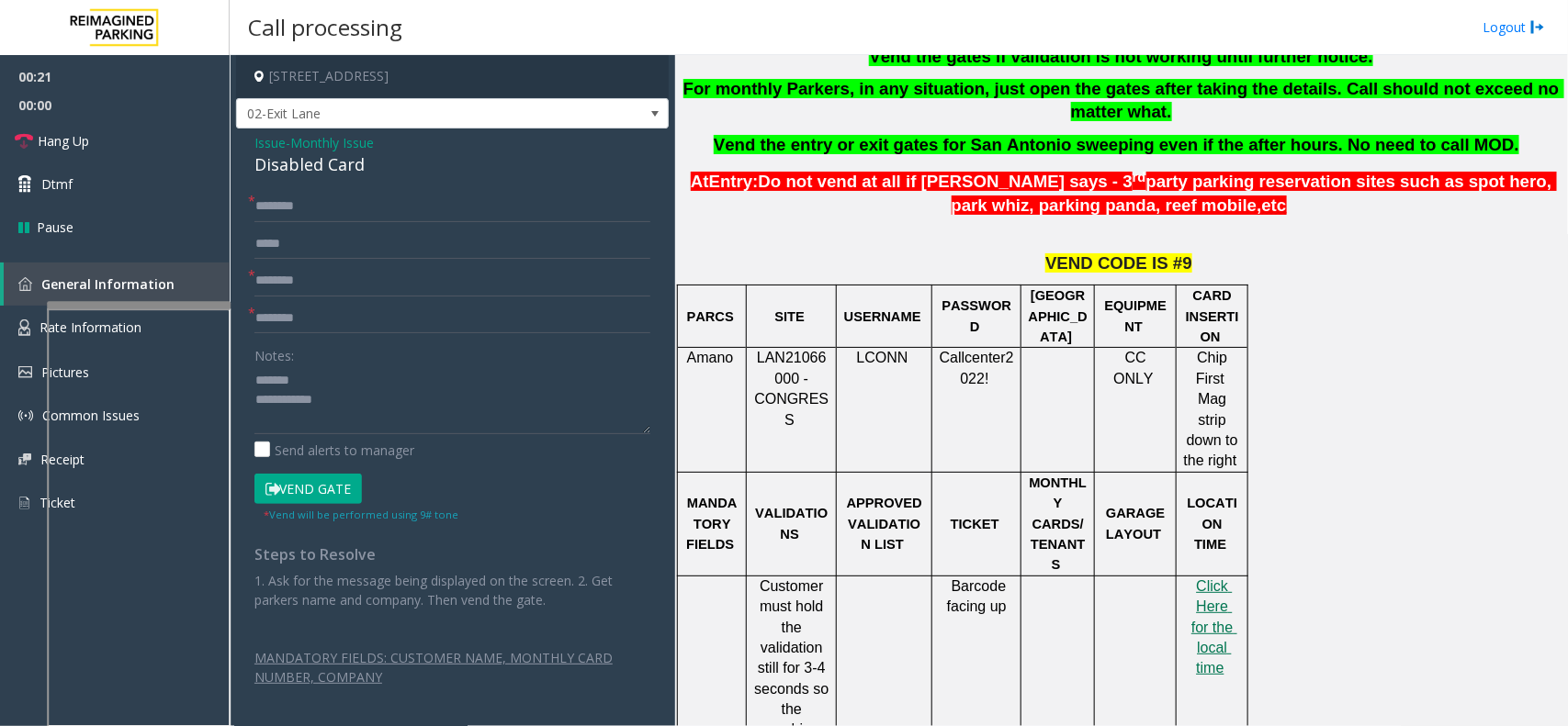
click at [314, 148] on span "Monthly Issue" at bounding box center [332, 143] width 83 height 19
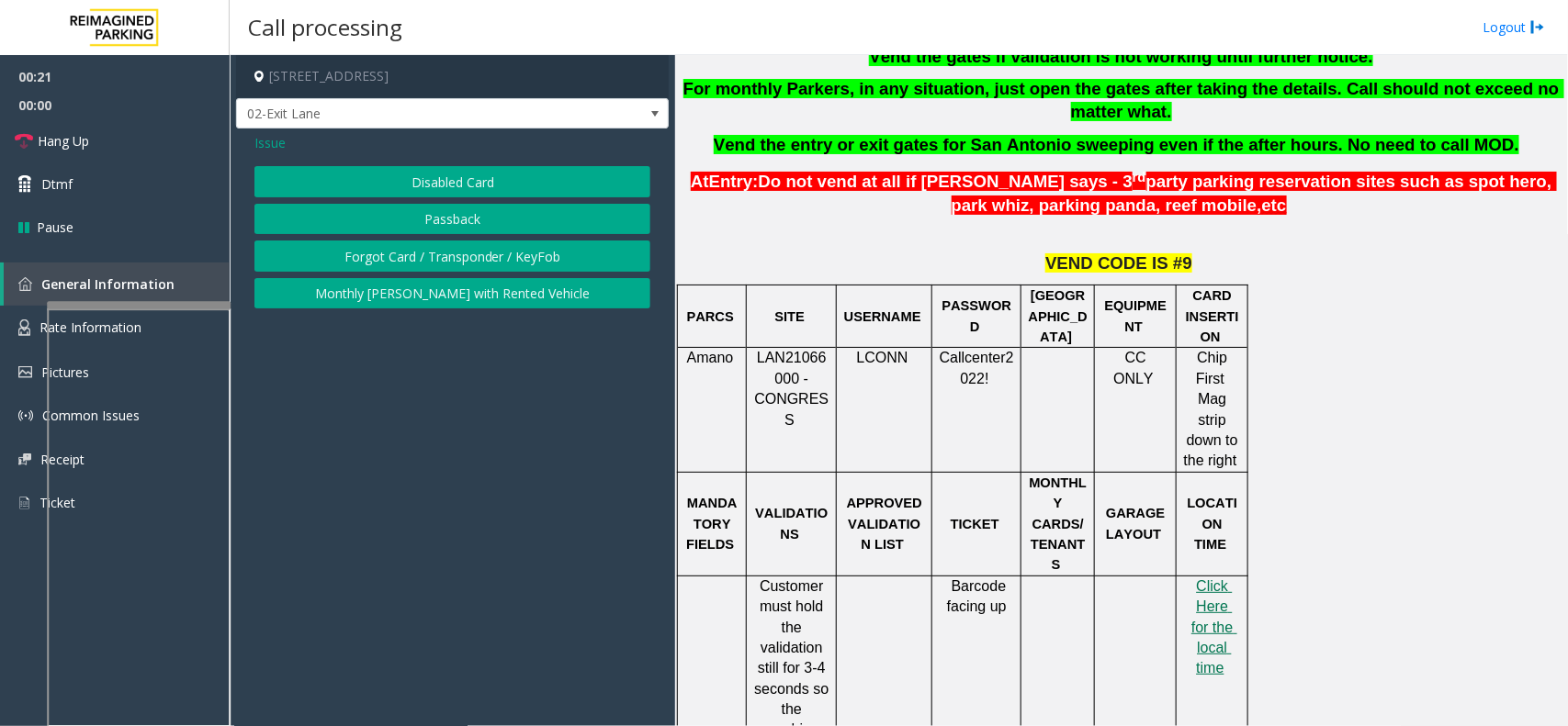
click at [314, 148] on div "Issue" at bounding box center [452, 143] width 396 height 19
click at [415, 182] on button "Disabled Card" at bounding box center [452, 182] width 396 height 31
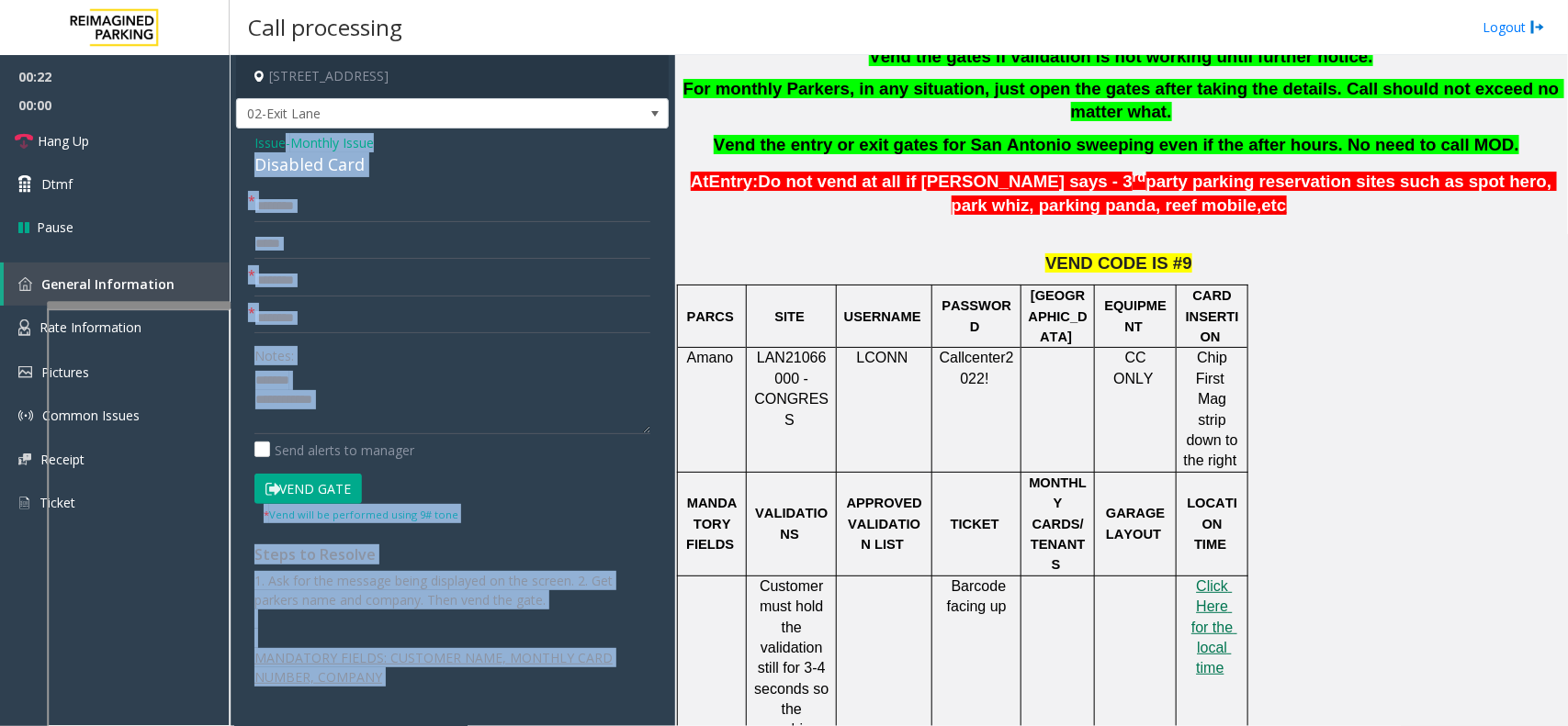
click at [272, 173] on div "Disabled Card" at bounding box center [452, 165] width 396 height 25
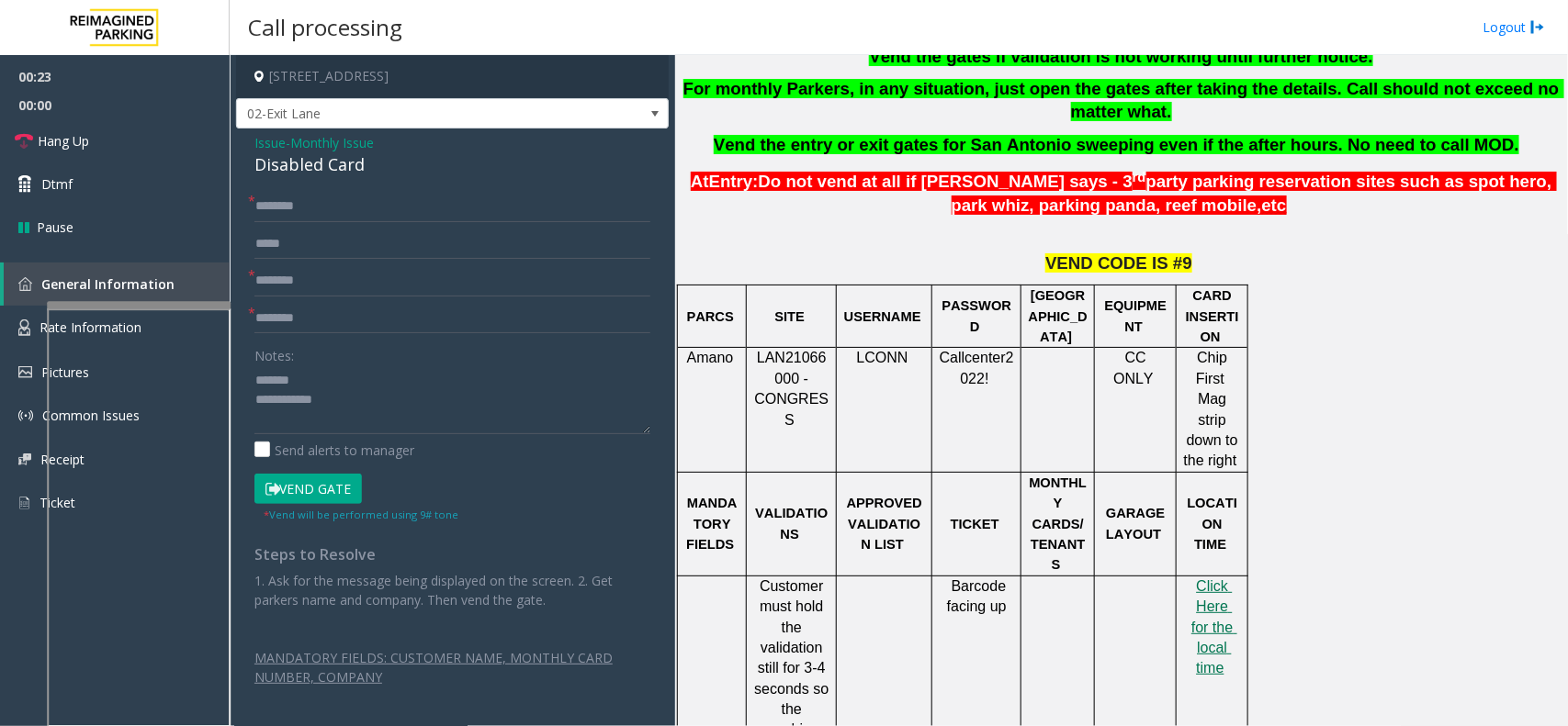
click at [296, 165] on div "Disabled Card" at bounding box center [452, 165] width 396 height 25
type textarea "**********"
click at [303, 213] on input "text" at bounding box center [452, 207] width 396 height 31
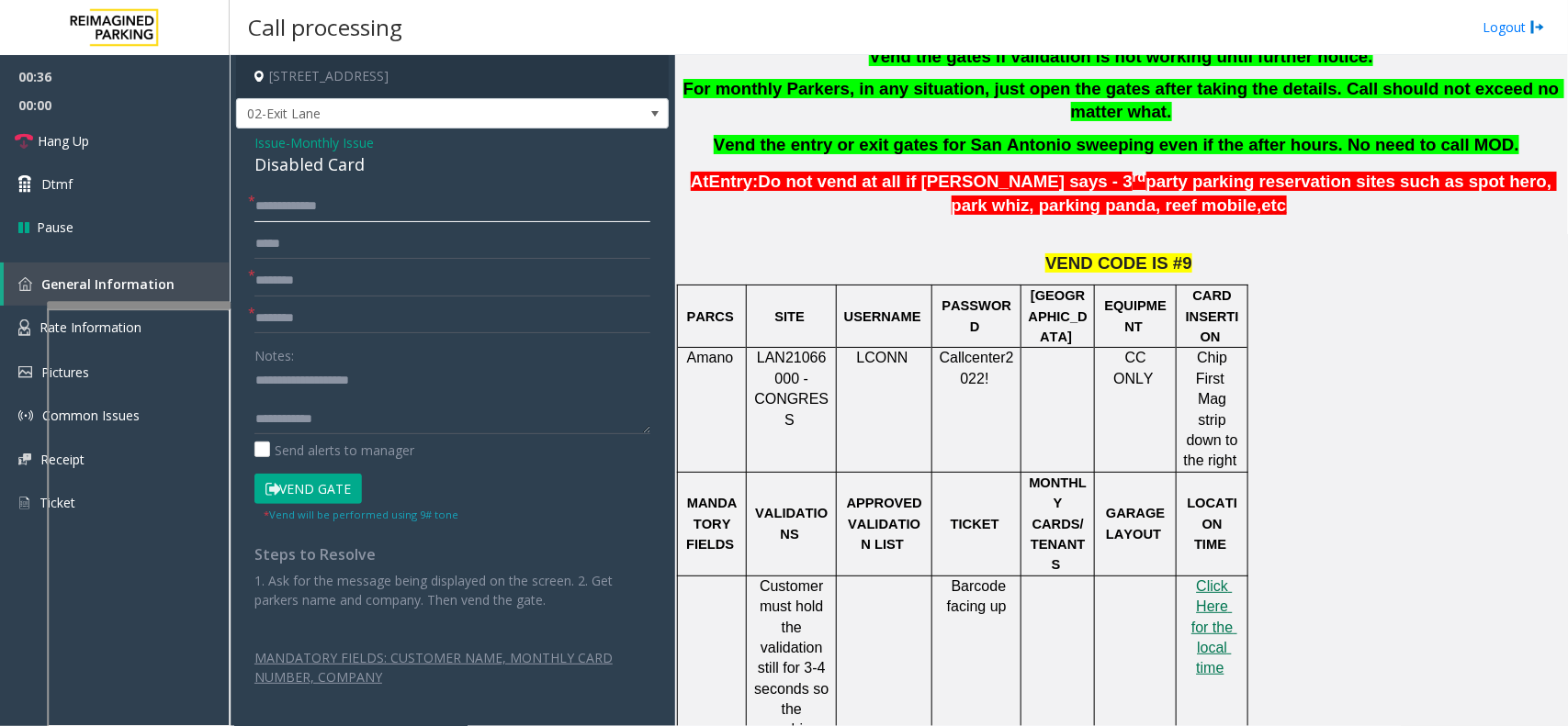
type input "**********"
click at [310, 318] on input "text" at bounding box center [452, 318] width 396 height 31
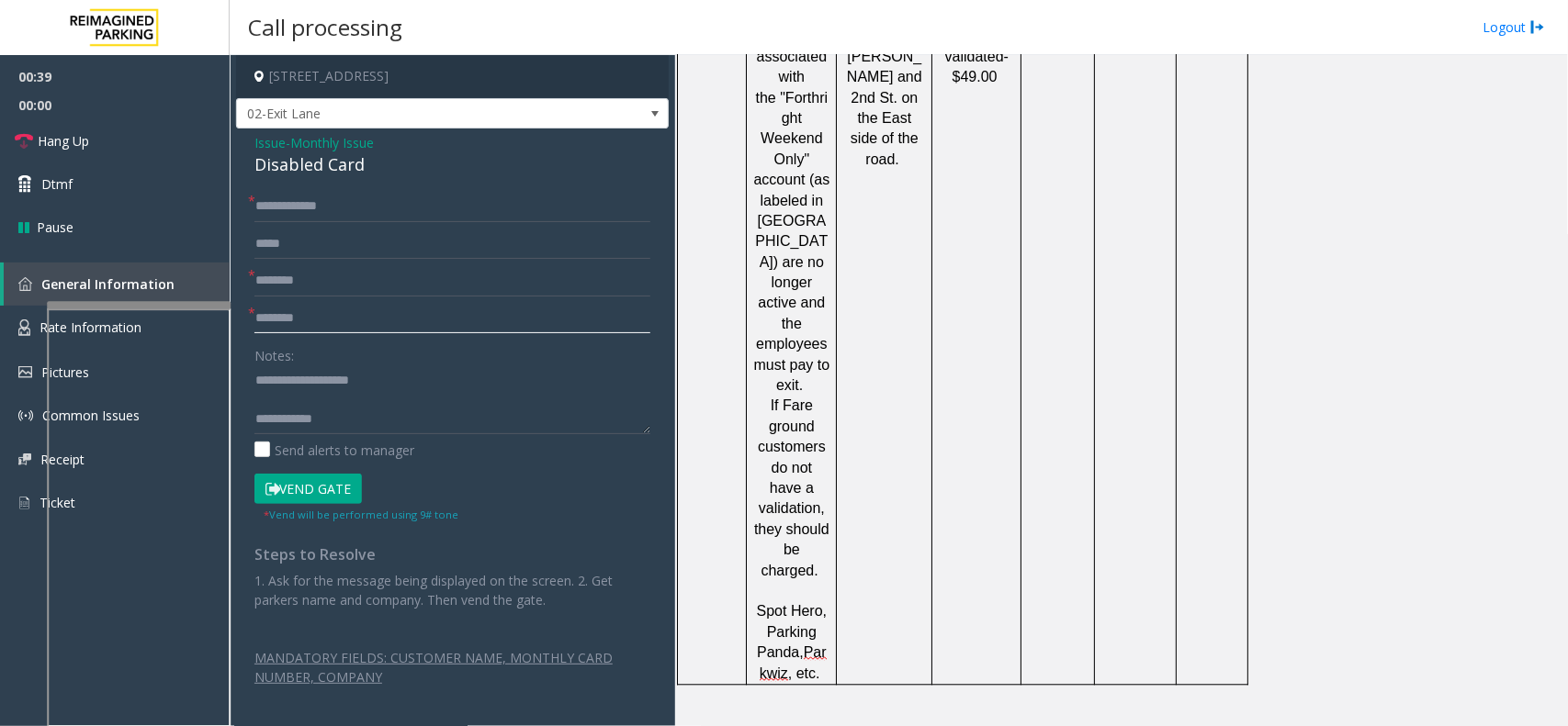
scroll to position [1722, 0]
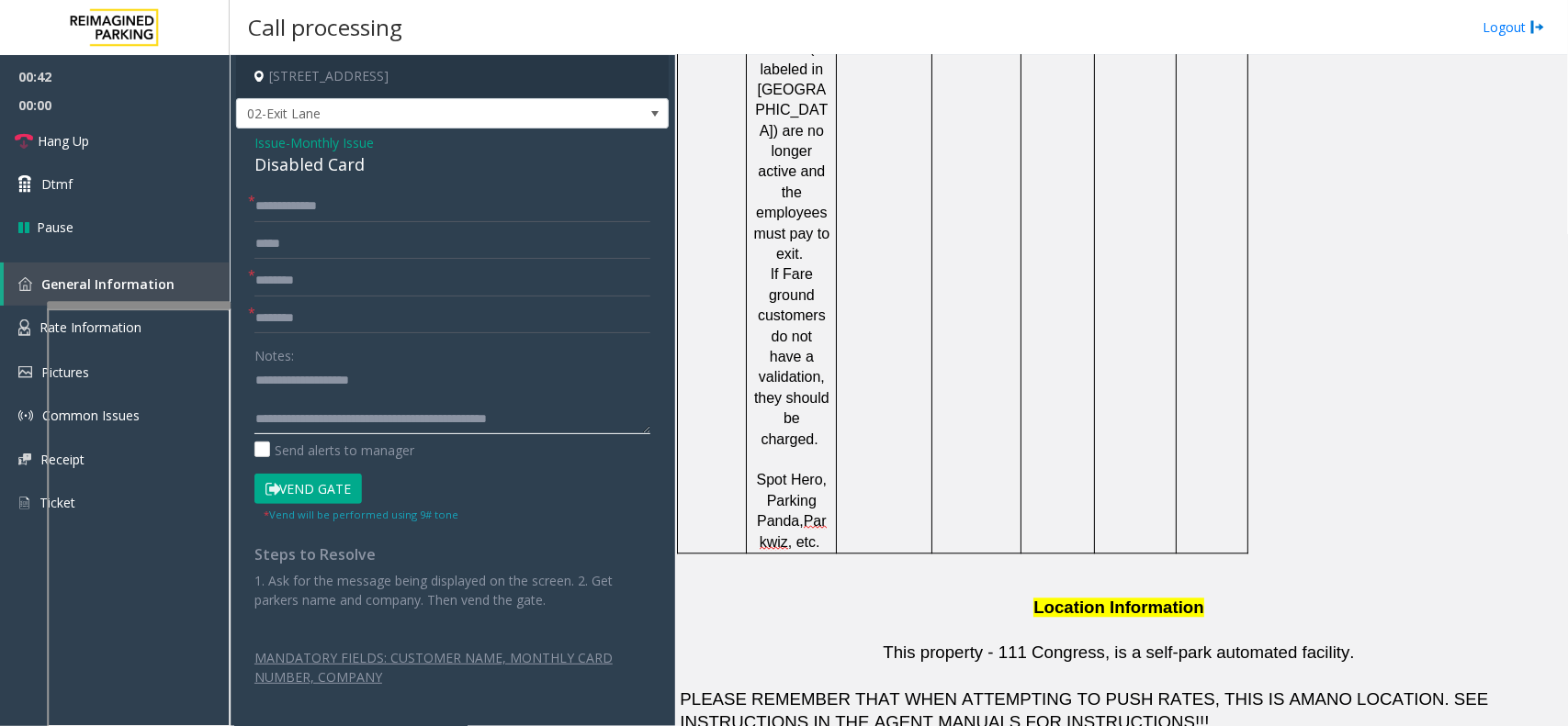
type textarea "**********"
click at [383, 314] on input "text" at bounding box center [452, 318] width 396 height 31
type input "*"
type input "*******"
click at [338, 491] on button "Vend Gate" at bounding box center [308, 489] width 108 height 31
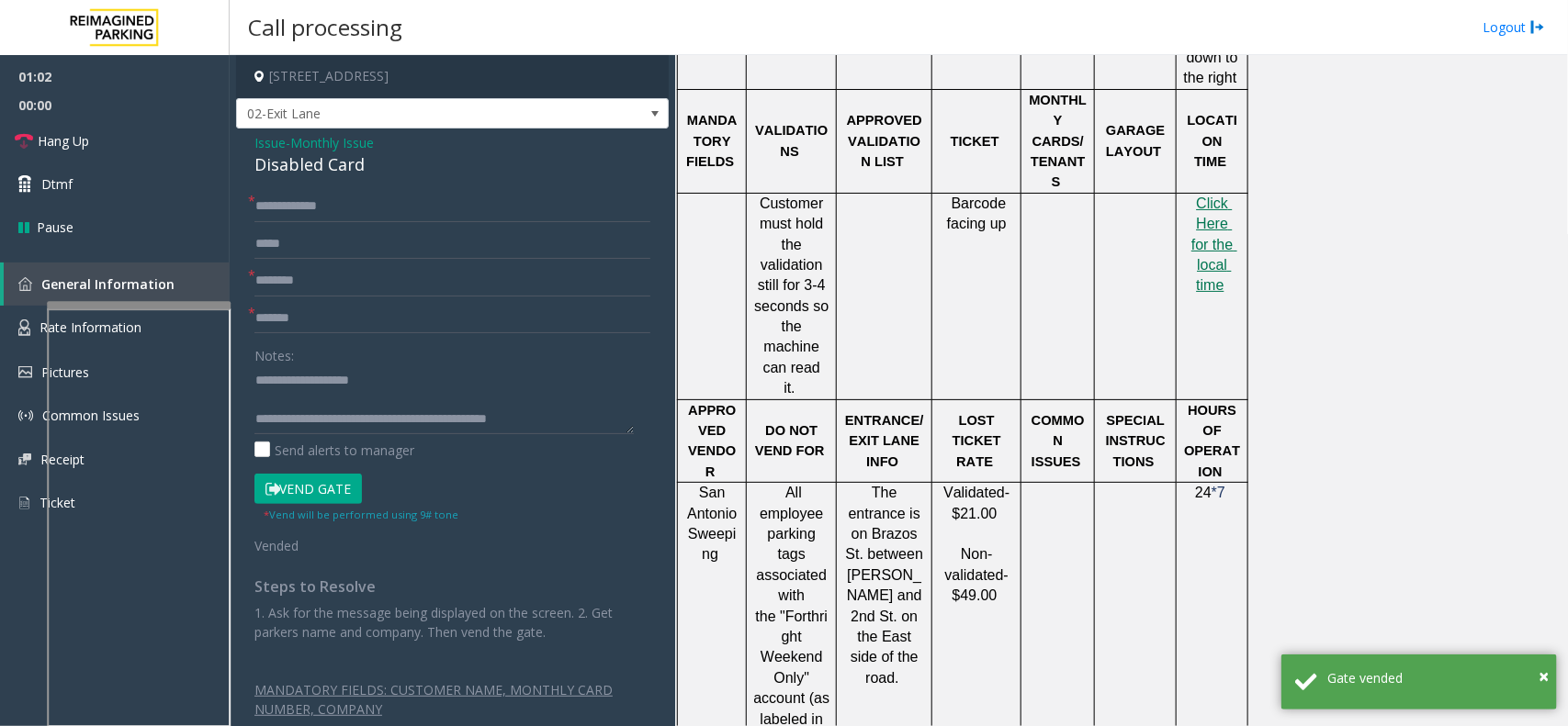
scroll to position [1033, 0]
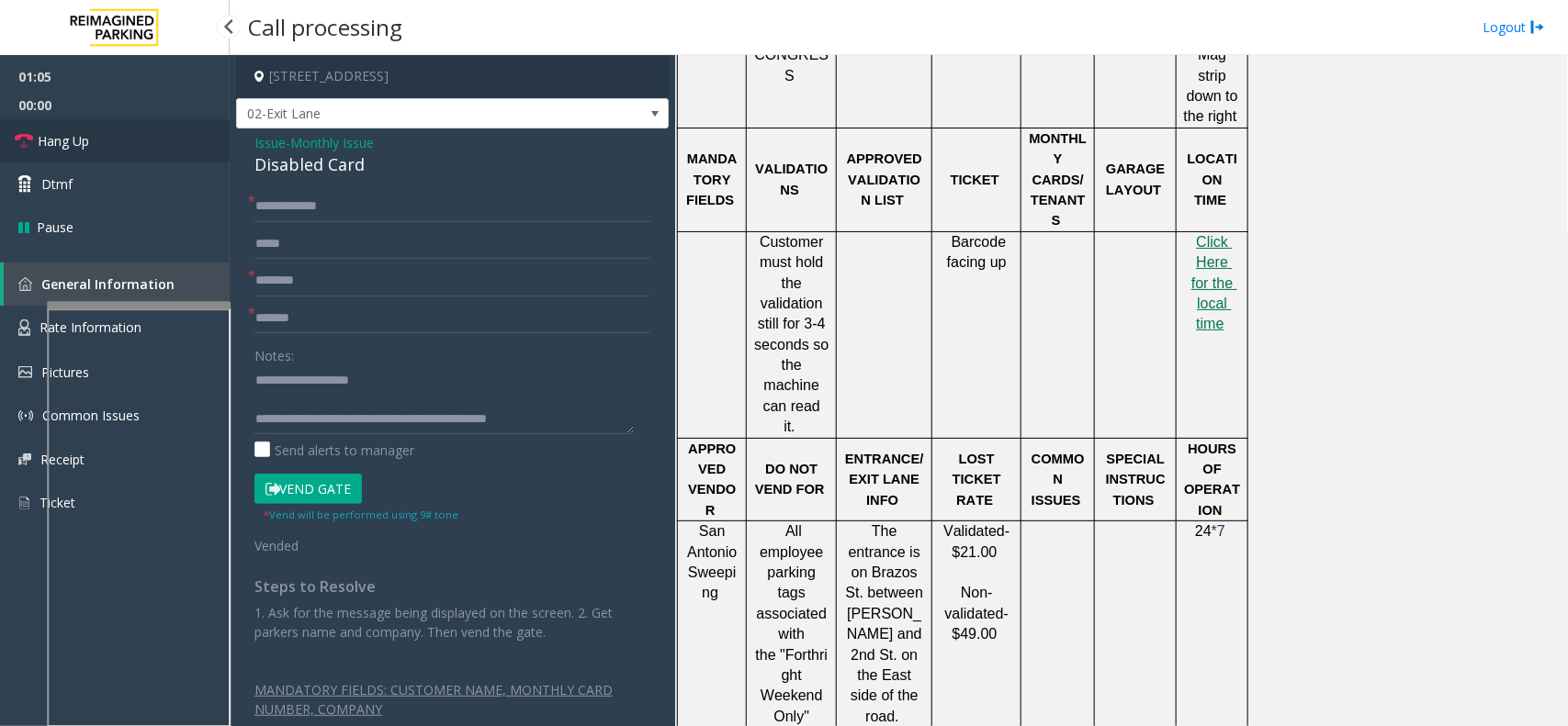
click at [108, 145] on link "Hang Up" at bounding box center [115, 141] width 230 height 43
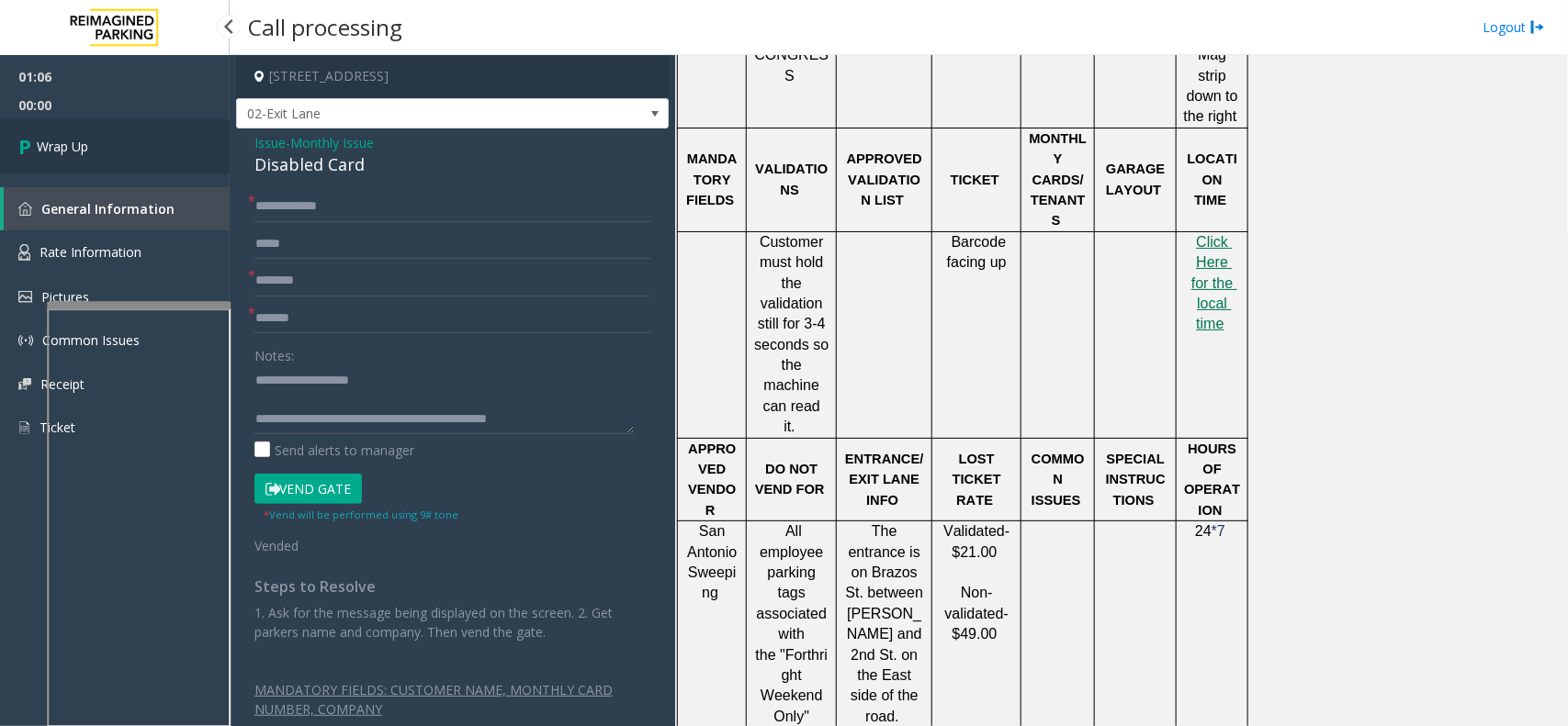
click at [70, 135] on link "Wrap Up" at bounding box center [115, 147] width 230 height 54
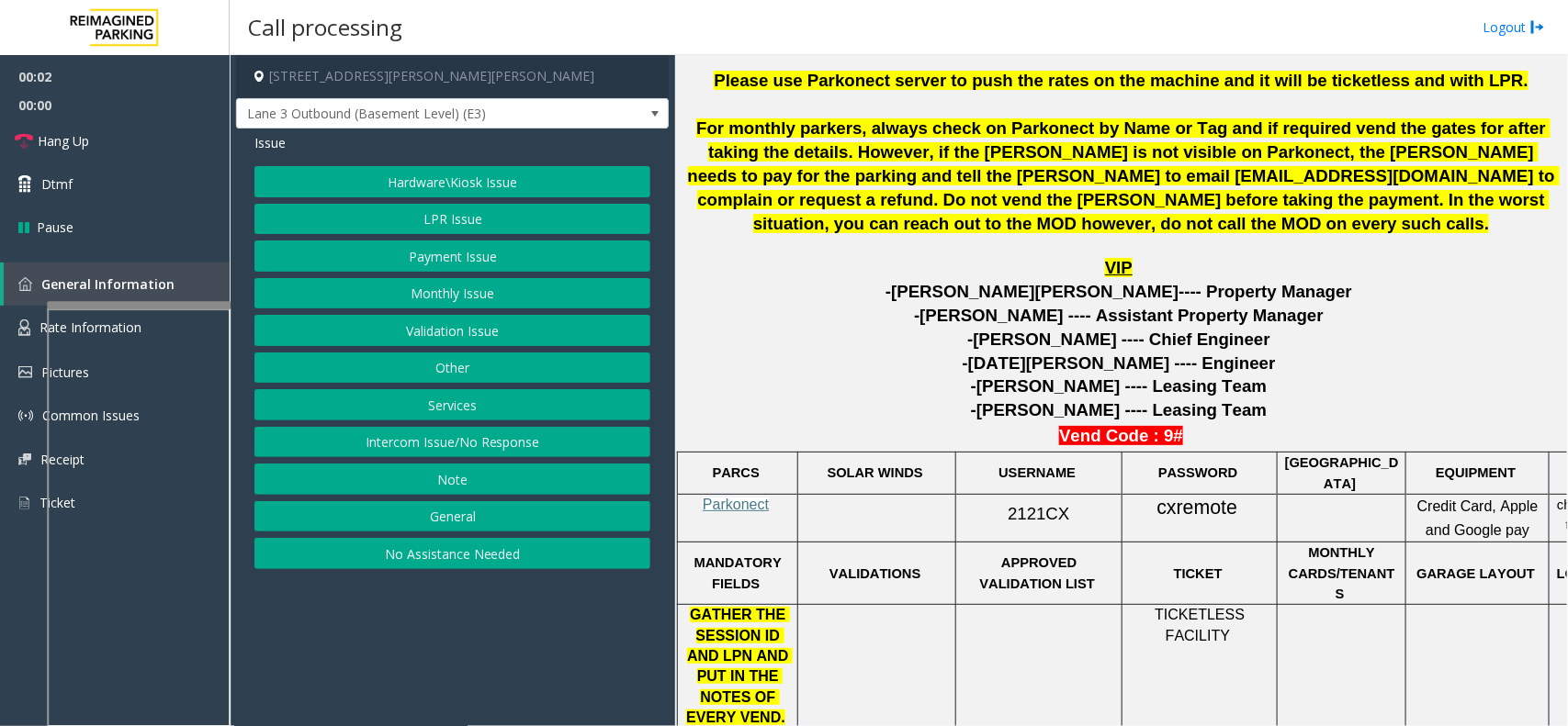
scroll to position [689, 0]
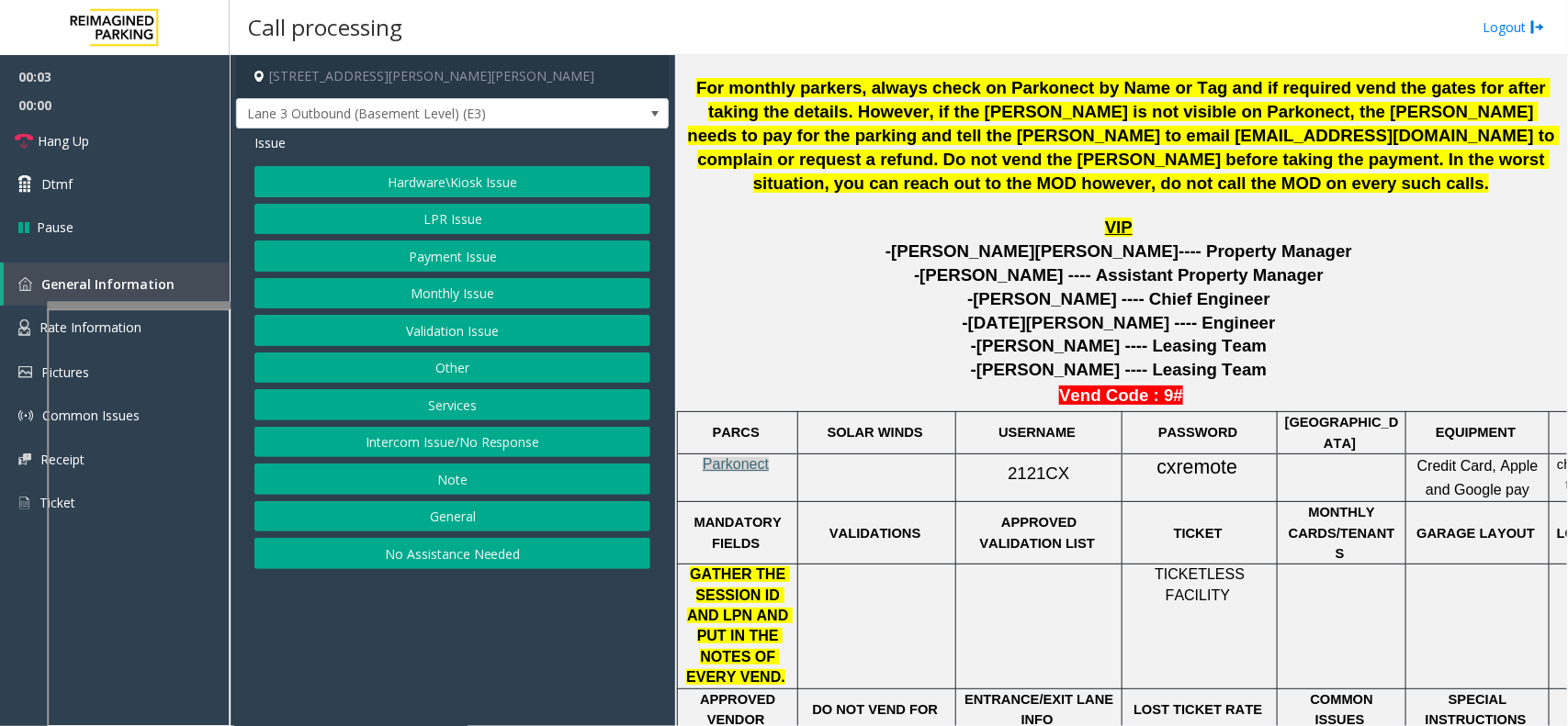
click at [762, 468] on span "Parkonect" at bounding box center [736, 464] width 66 height 16
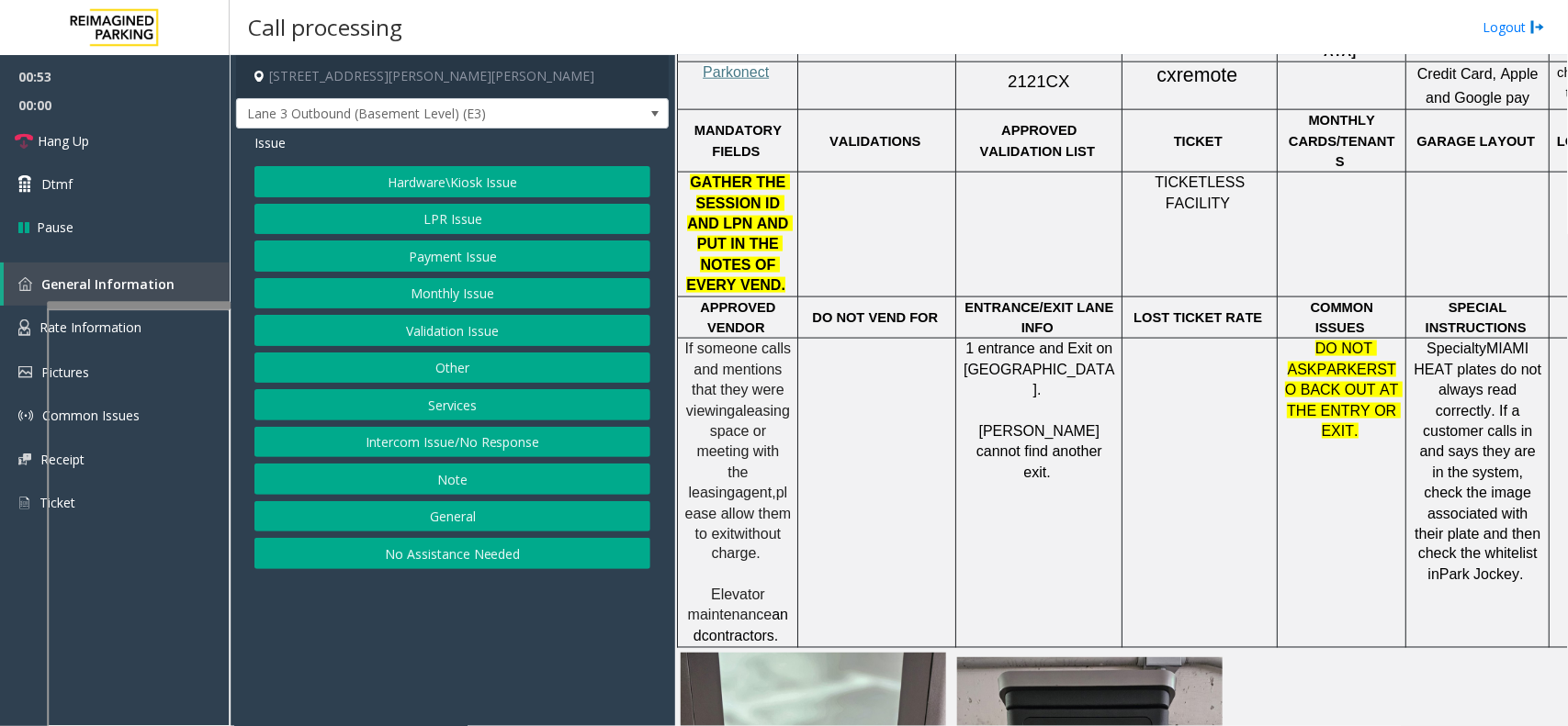
scroll to position [719, 0]
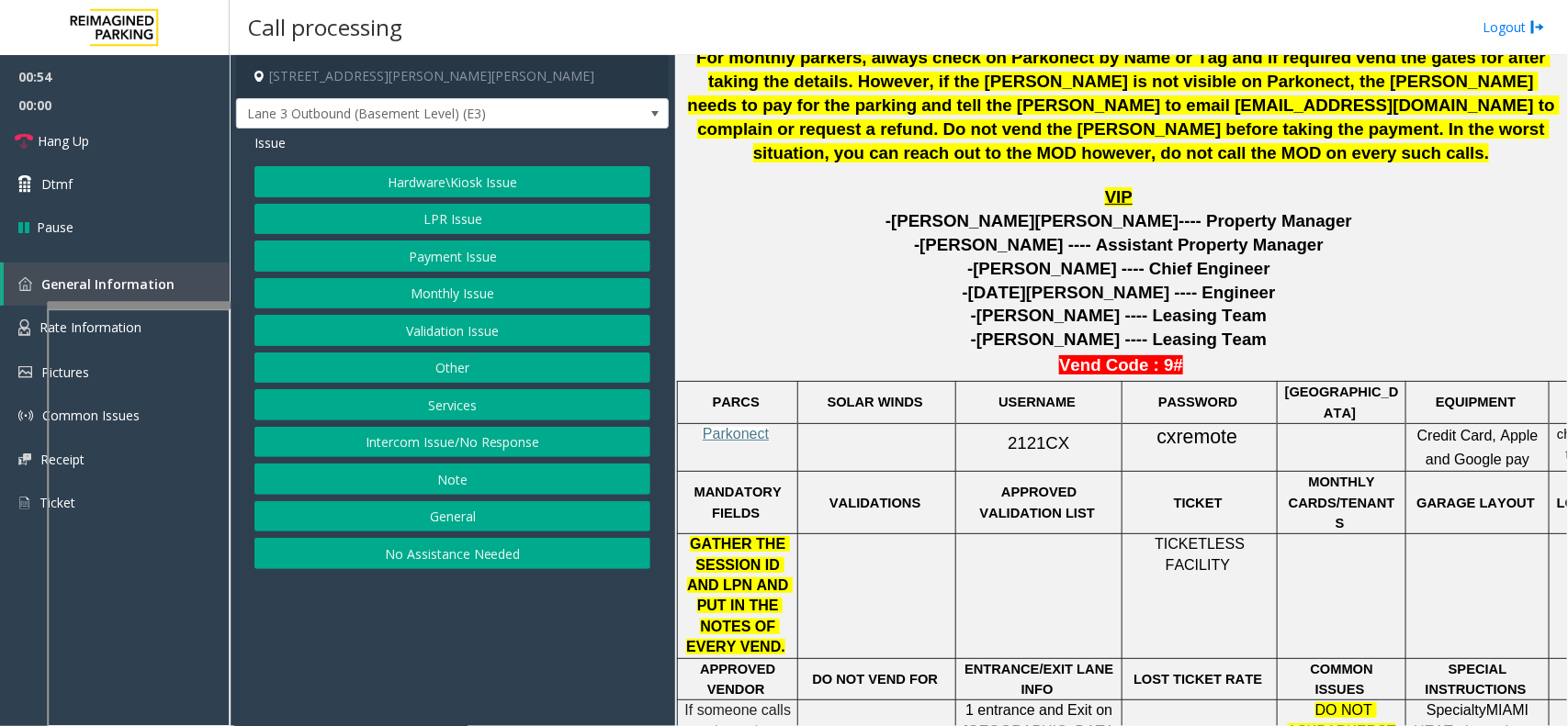
click at [1043, 439] on span "2121CX" at bounding box center [1038, 444] width 61 height 19
click at [388, 208] on button "LPR Issue" at bounding box center [452, 219] width 396 height 31
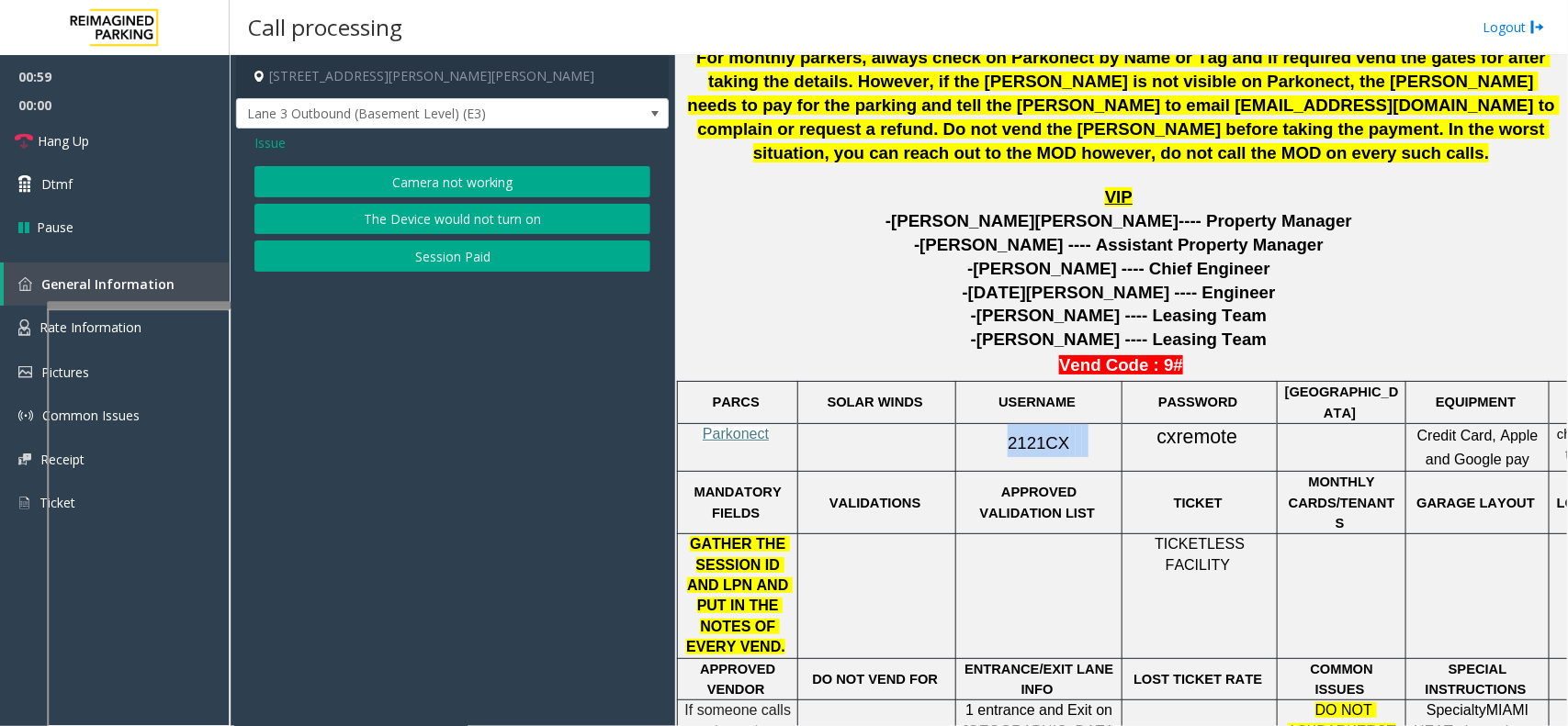
click at [400, 182] on button "Camera not working" at bounding box center [452, 182] width 396 height 31
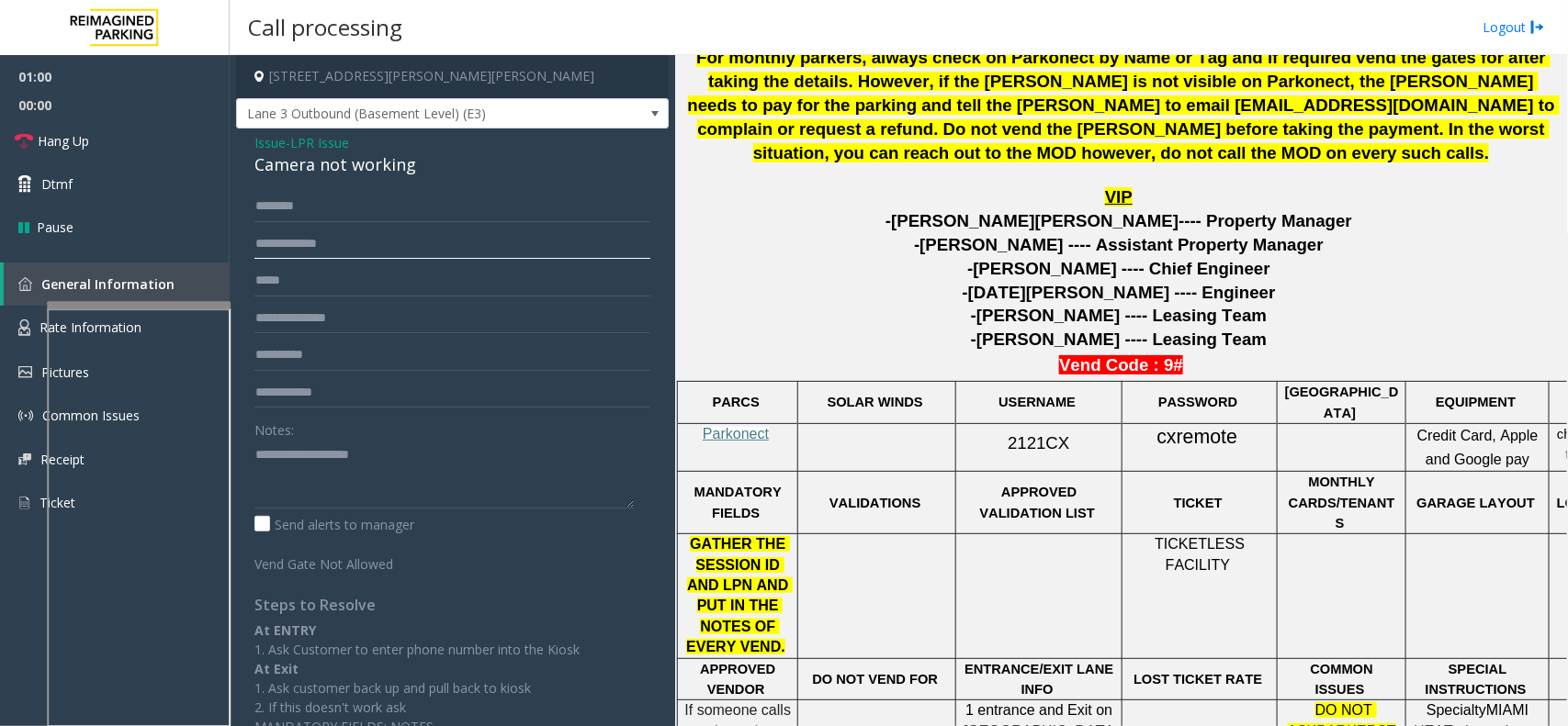
click at [337, 250] on input "text" at bounding box center [452, 245] width 396 height 31
click at [1201, 427] on span "cxremote" at bounding box center [1197, 438] width 81 height 23
click at [279, 249] on input "text" at bounding box center [452, 245] width 396 height 31
click at [10, 324] on link "Rate Information" at bounding box center [115, 328] width 230 height 45
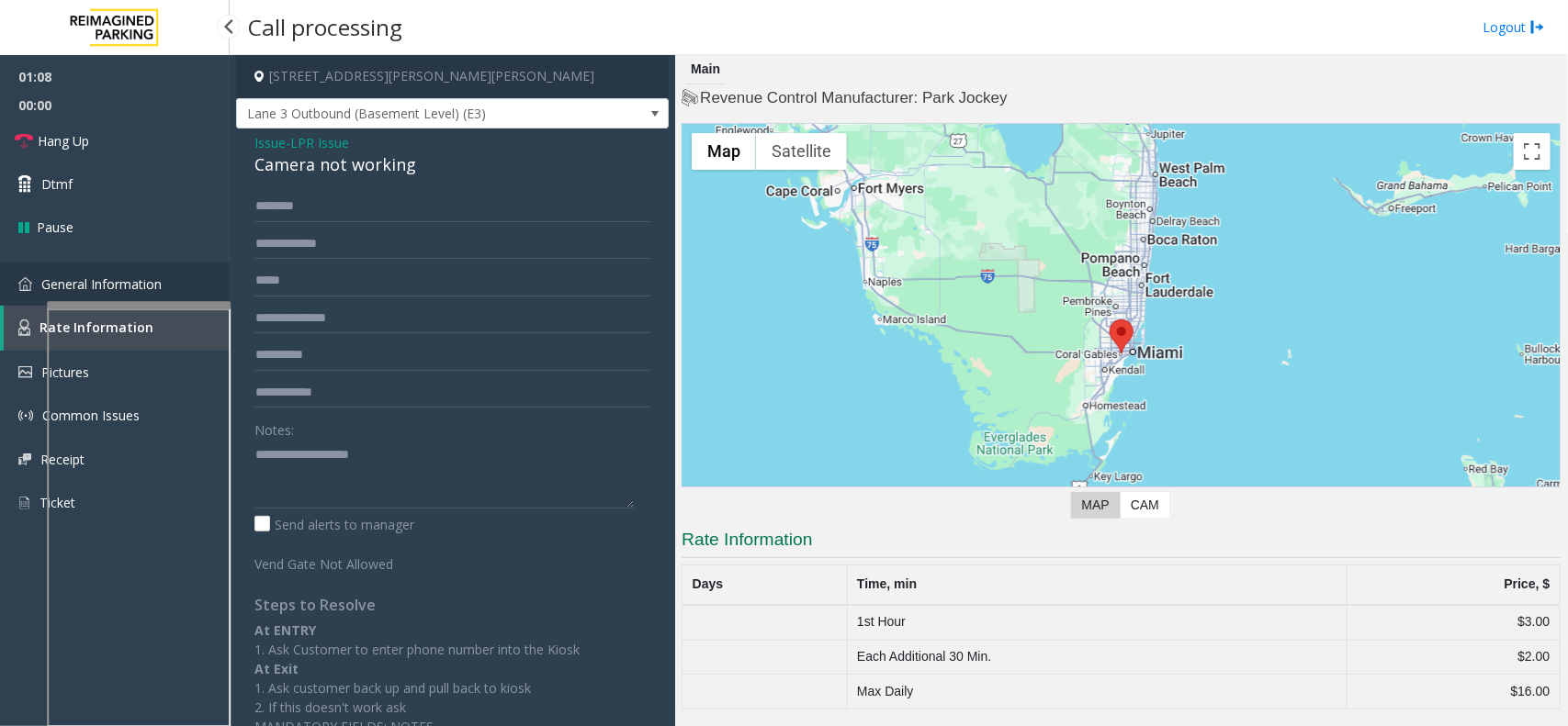
click at [28, 278] on img at bounding box center [25, 284] width 14 height 14
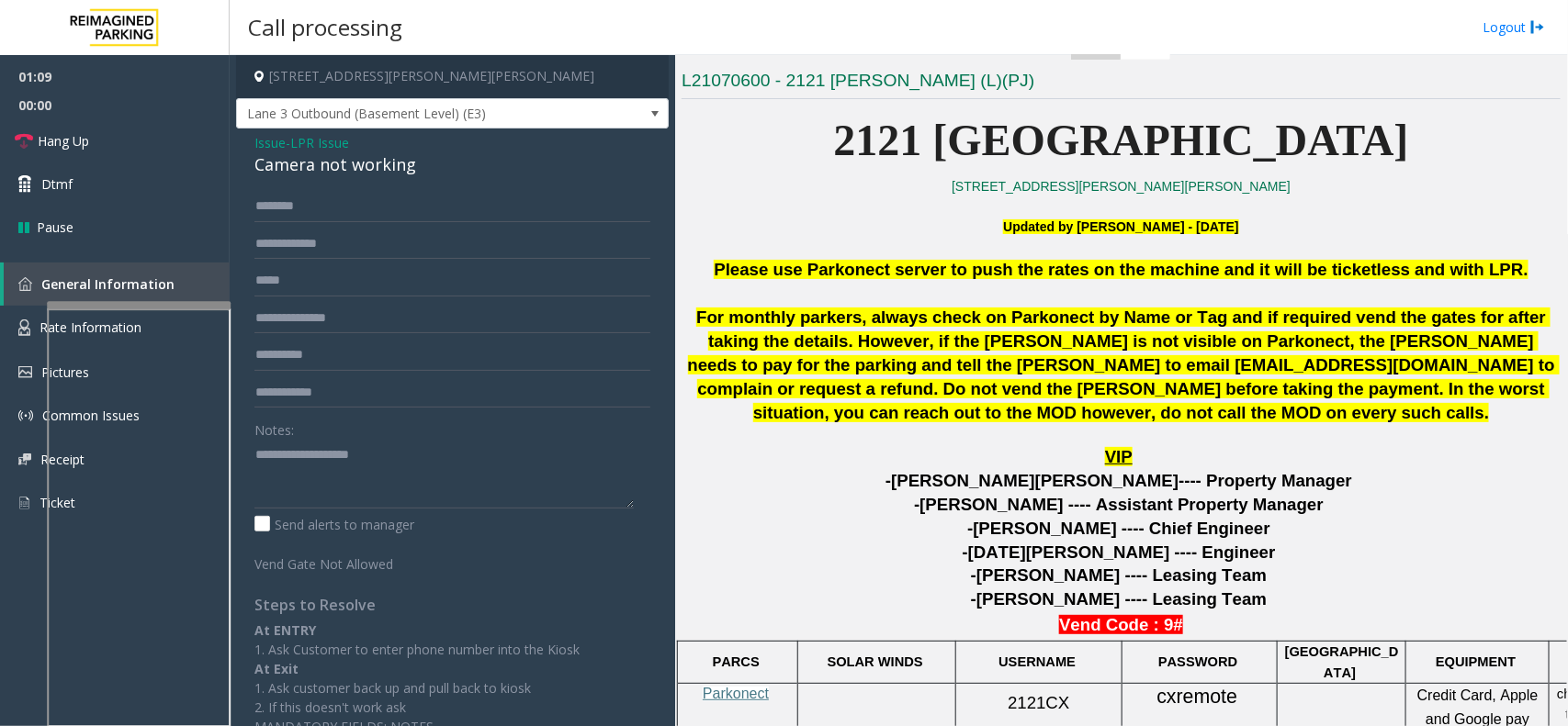
scroll to position [689, 0]
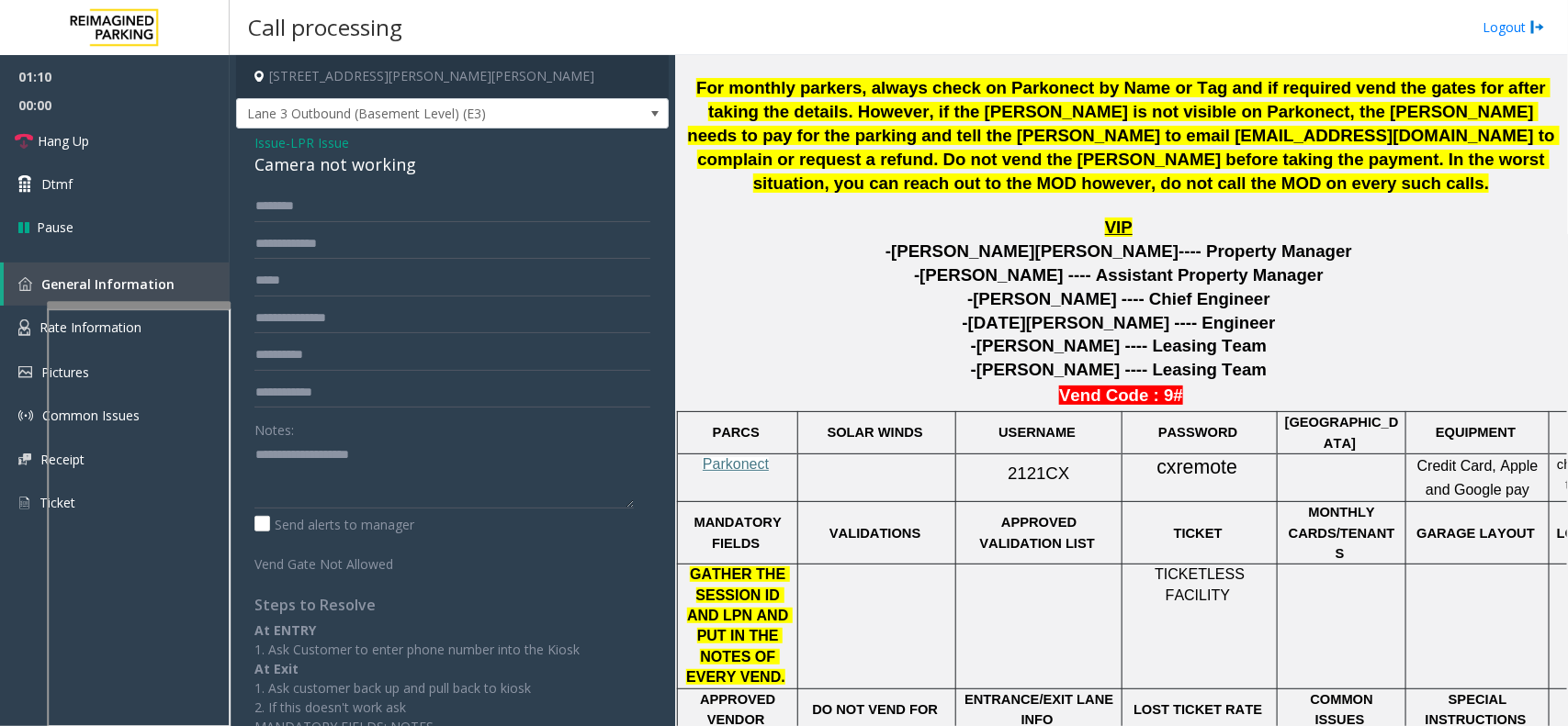
click at [1199, 456] on span "cxremote" at bounding box center [1197, 468] width 81 height 23
click at [304, 241] on input "text" at bounding box center [452, 245] width 396 height 31
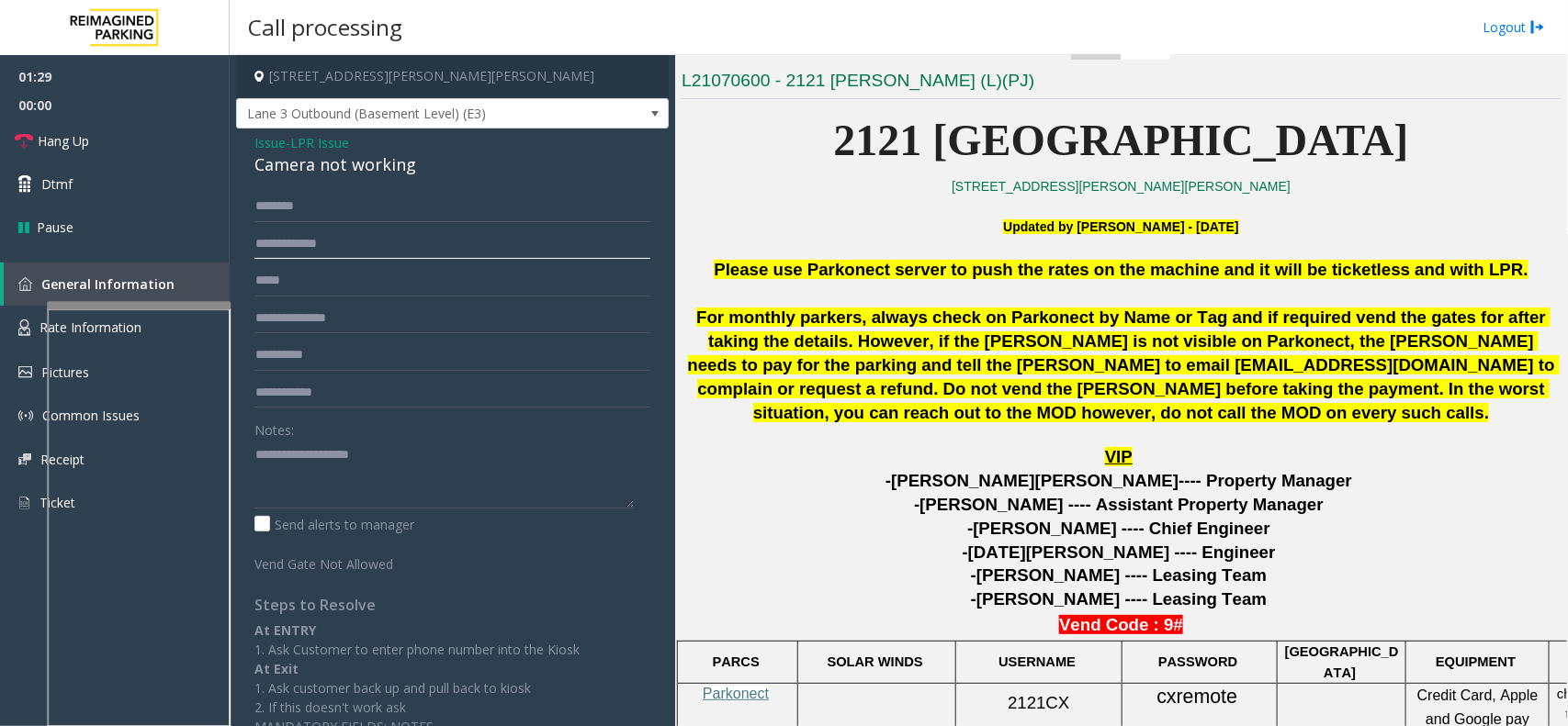
click at [347, 252] on input "text" at bounding box center [452, 245] width 396 height 31
click at [267, 242] on input "******" at bounding box center [452, 245] width 396 height 31
click at [262, 241] on input "*****" at bounding box center [452, 245] width 396 height 31
click at [309, 237] on input "*******" at bounding box center [452, 245] width 396 height 31
click at [289, 241] on input "*******" at bounding box center [452, 245] width 396 height 31
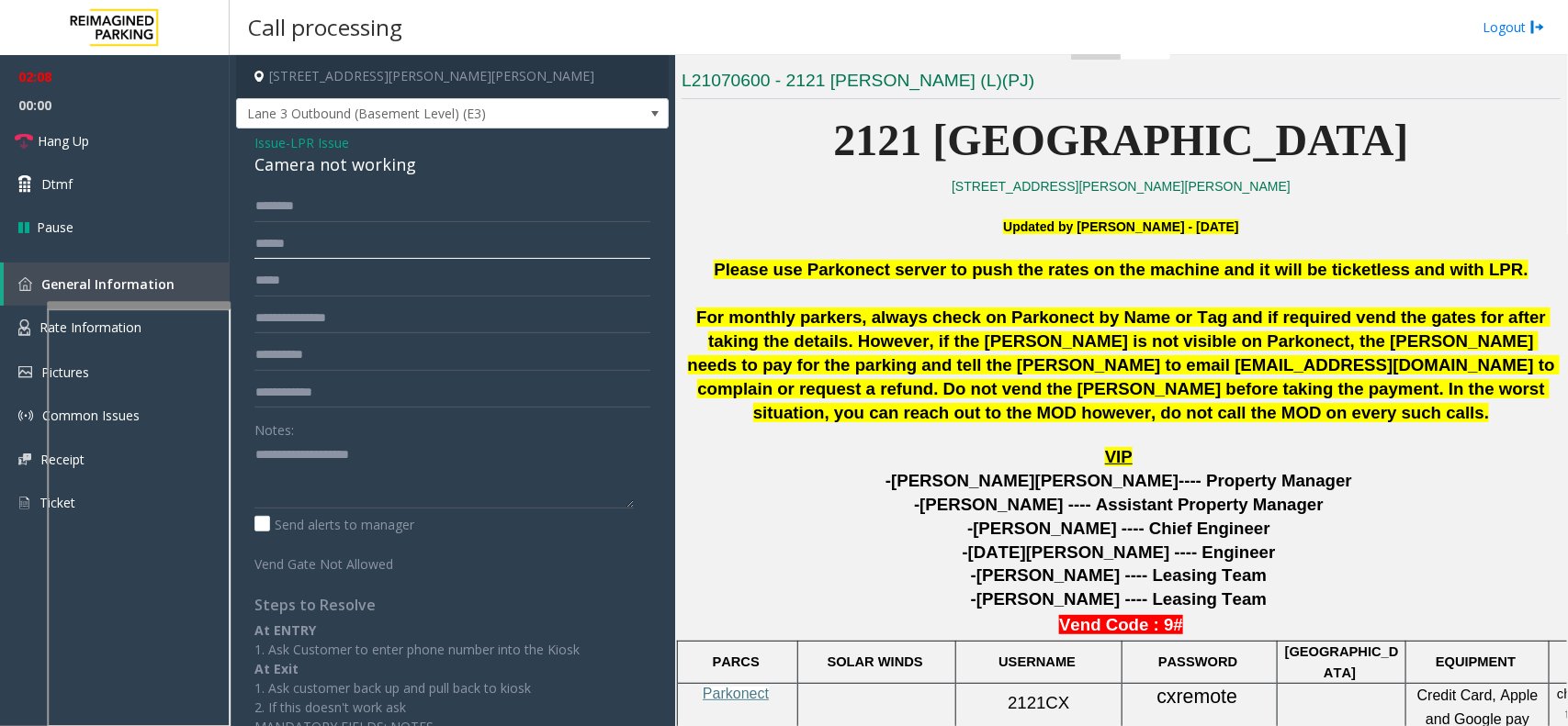
type input "******"
click at [311, 213] on input "text" at bounding box center [452, 207] width 396 height 31
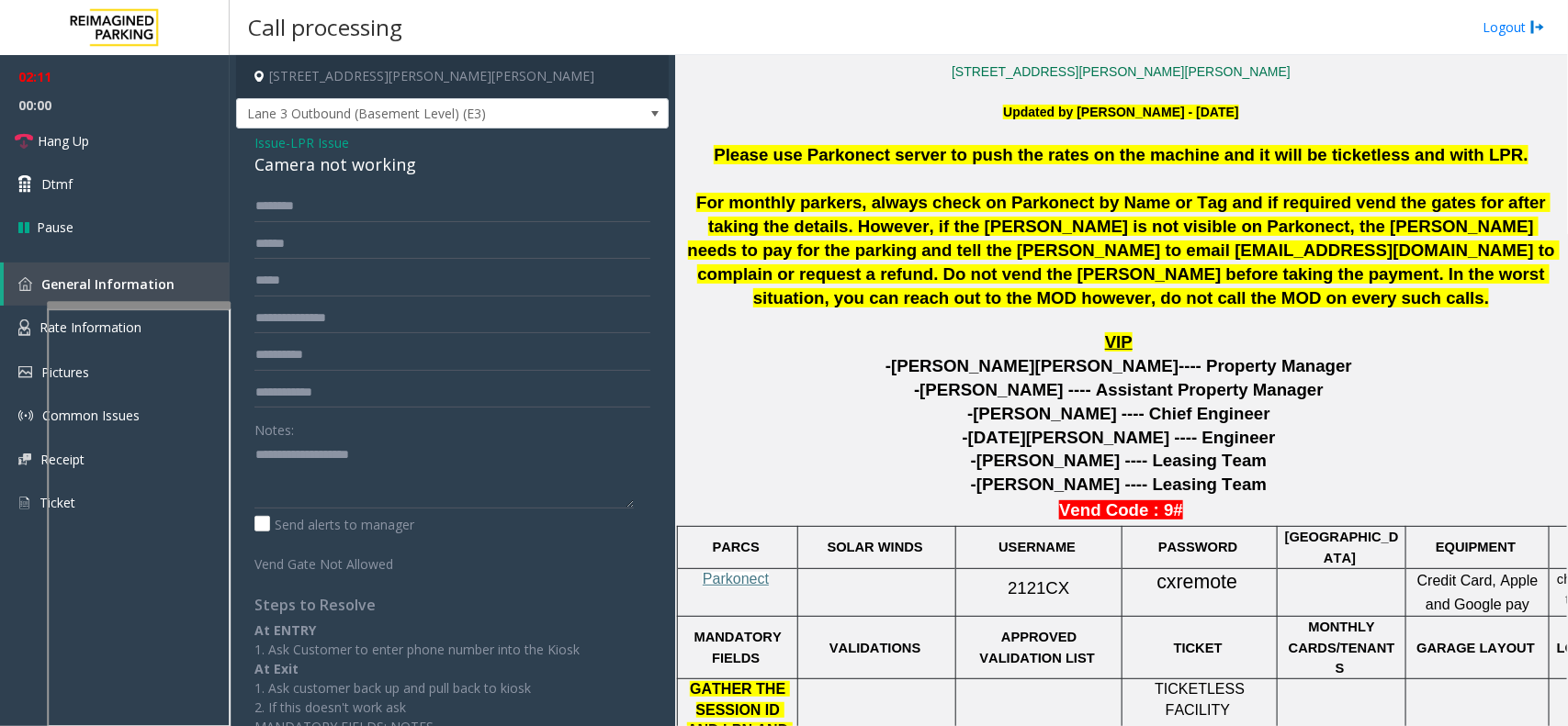
click at [1204, 579] on span "cxremote" at bounding box center [1197, 582] width 81 height 23
click at [317, 203] on input "text" at bounding box center [452, 207] width 396 height 31
type input "********"
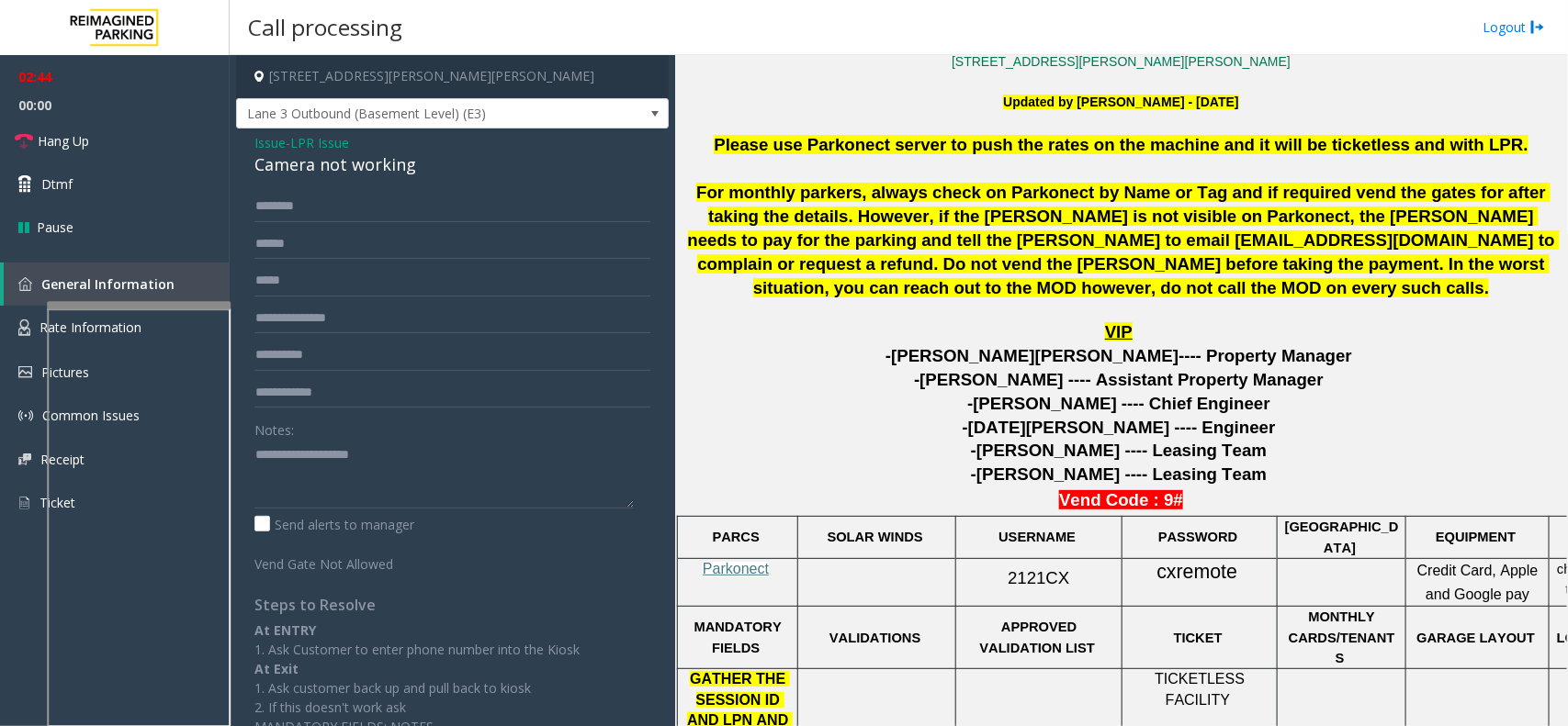
scroll to position [459, 0]
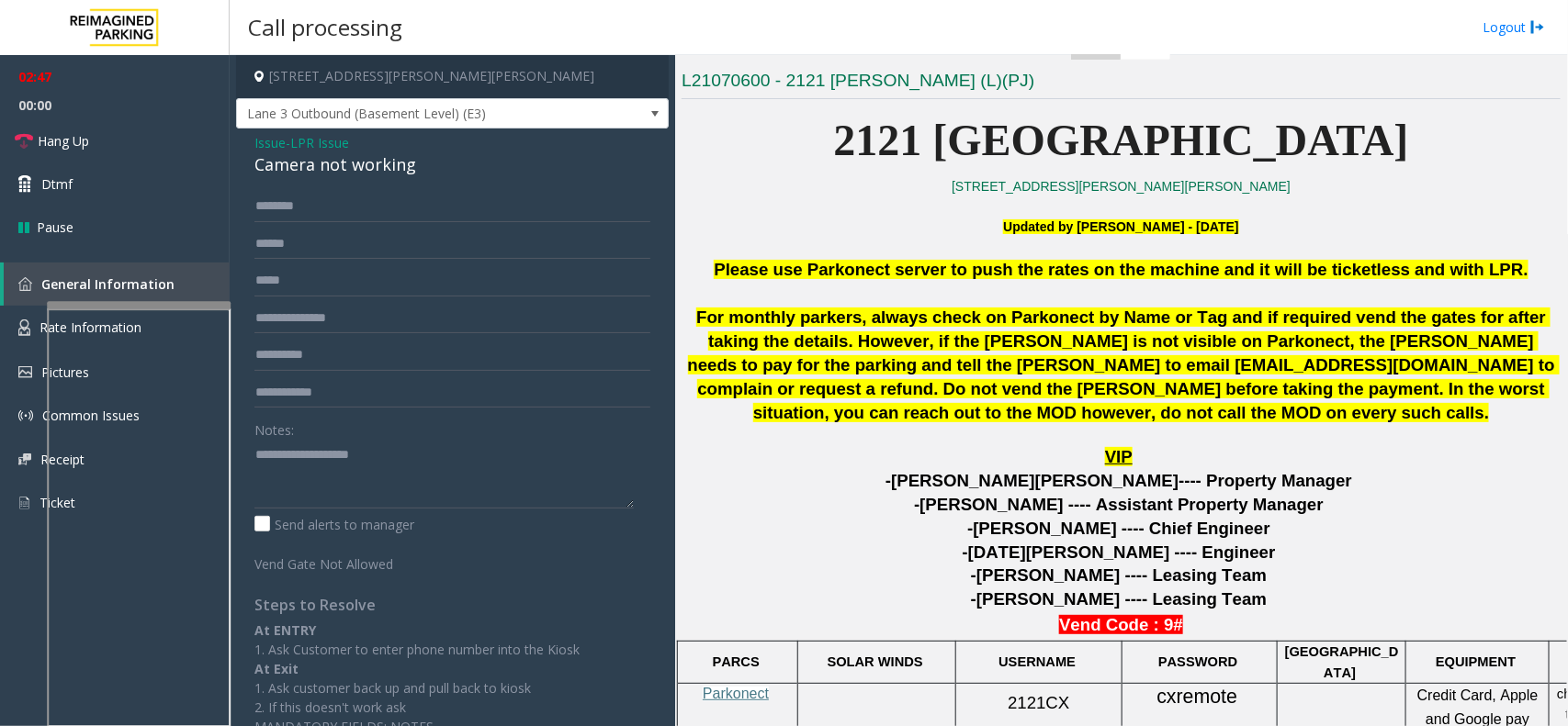
click at [306, 143] on span "LPR Issue" at bounding box center [319, 143] width 59 height 19
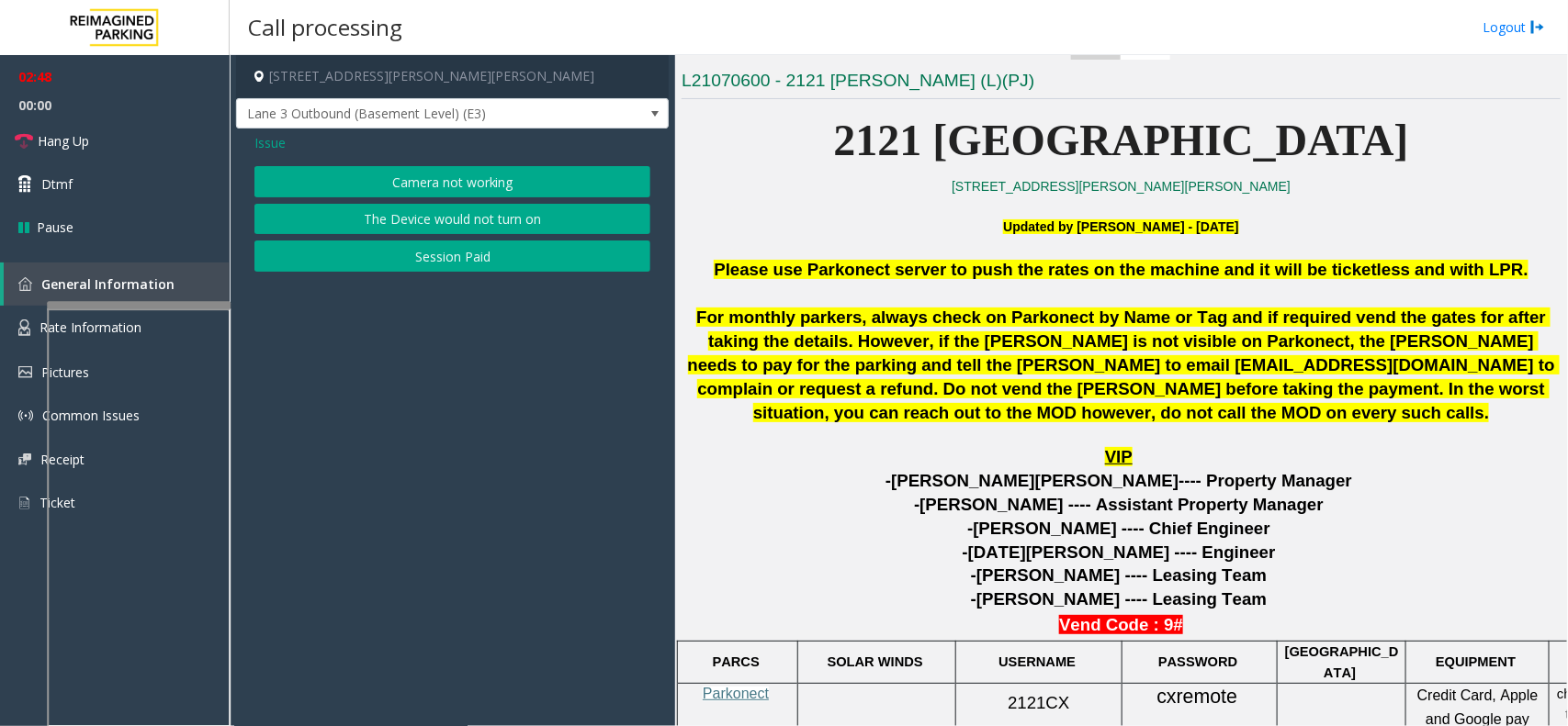
click at [277, 143] on span "Issue" at bounding box center [270, 143] width 31 height 19
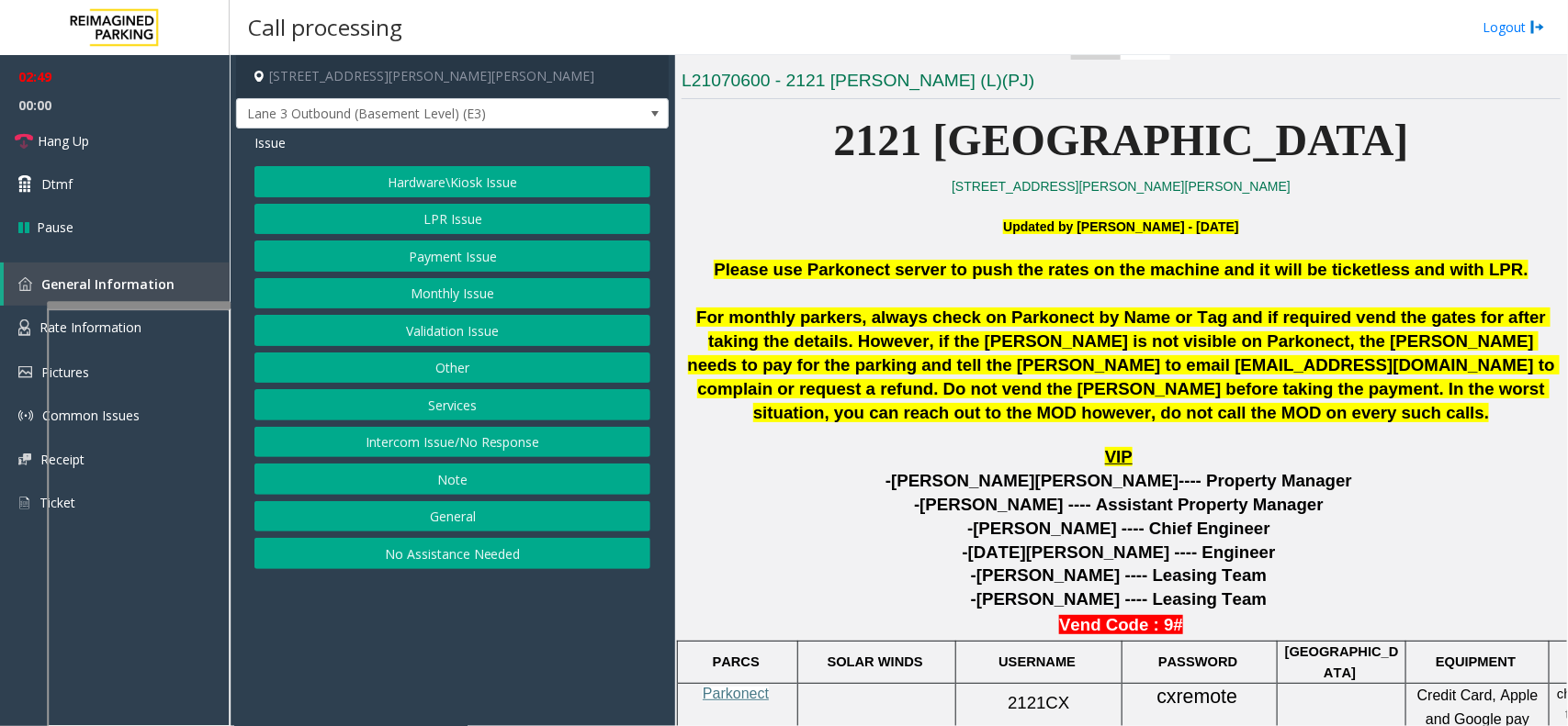
click at [469, 308] on button "Monthly Issue" at bounding box center [452, 294] width 396 height 31
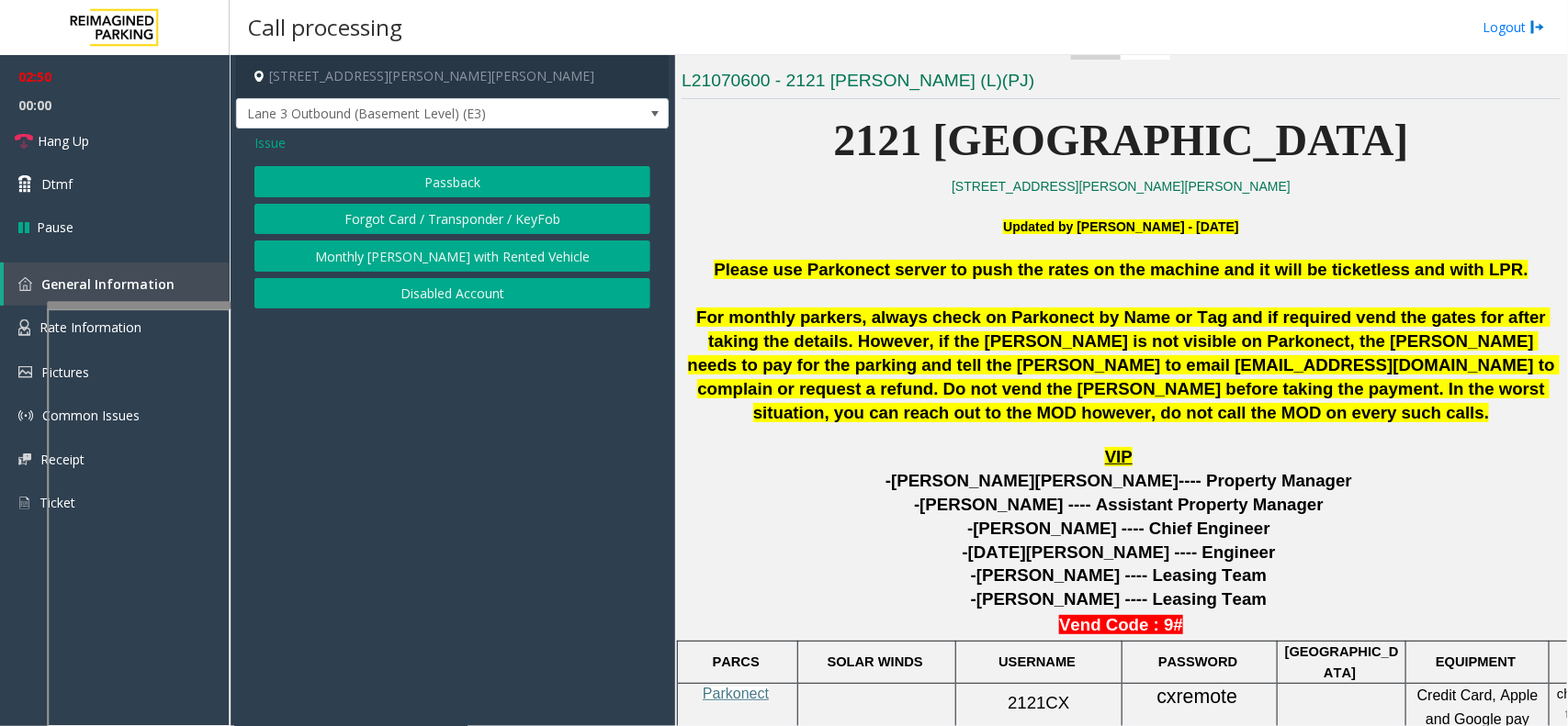
click at [460, 281] on button "Disabled Account" at bounding box center [452, 294] width 396 height 31
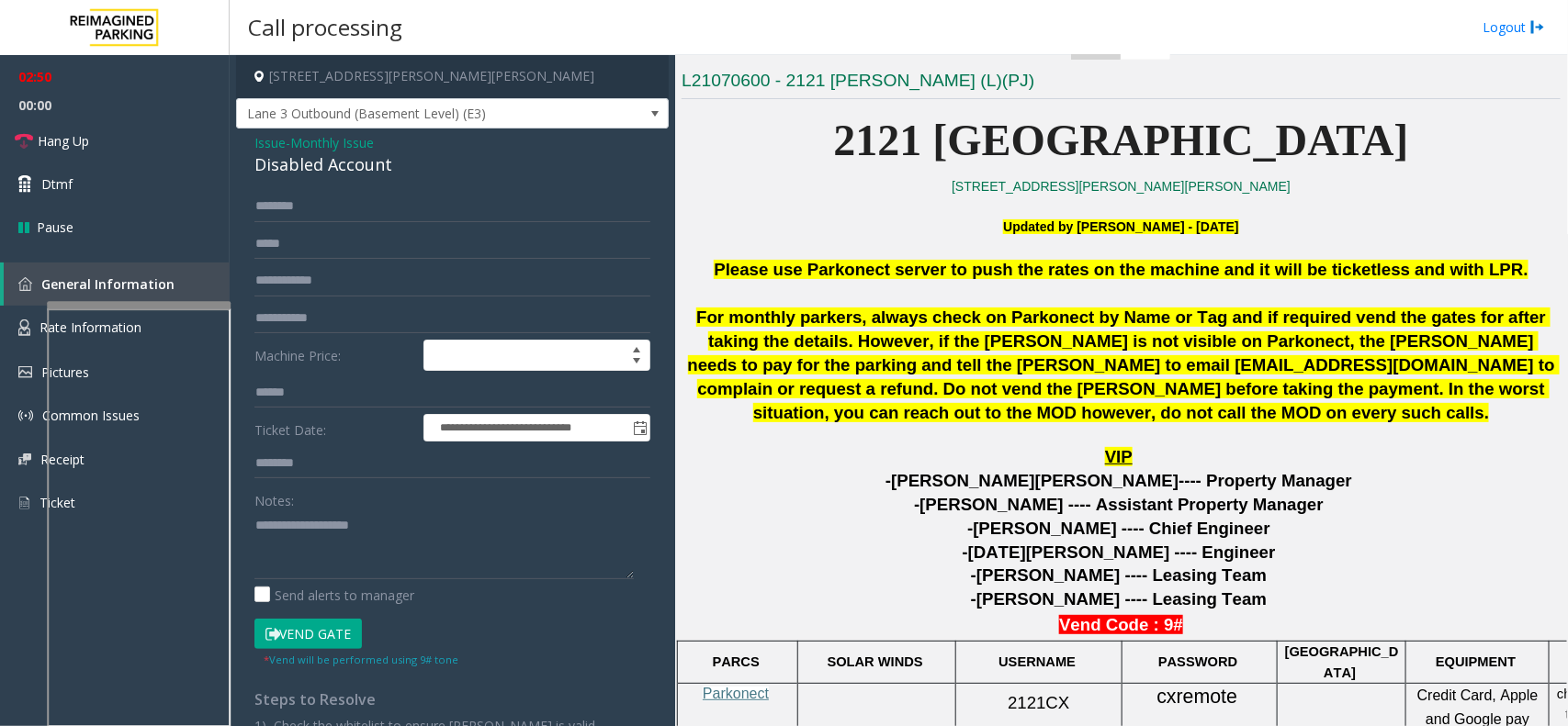
click at [304, 620] on button "Vend Gate" at bounding box center [308, 635] width 108 height 31
click at [318, 145] on span "Monthly Issue" at bounding box center [332, 143] width 83 height 19
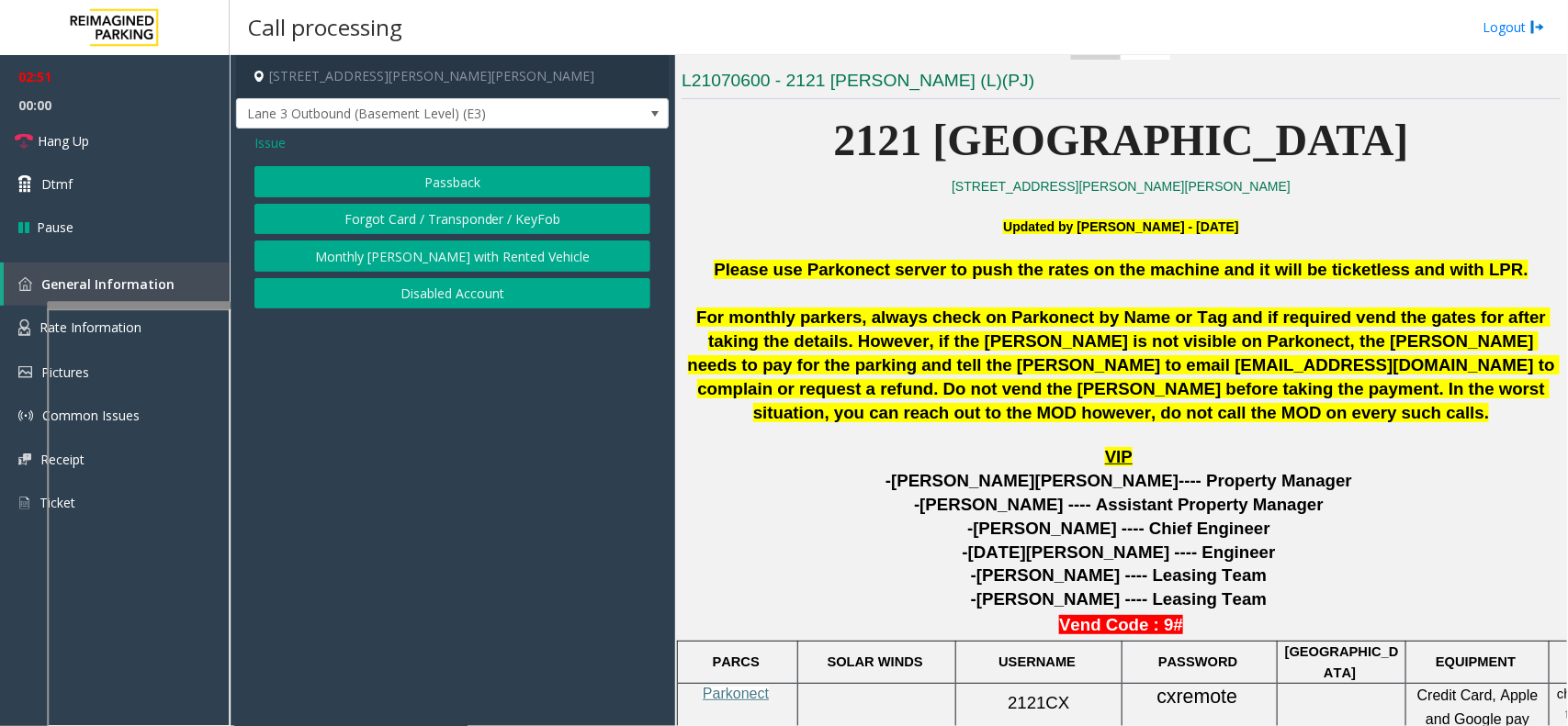
click at [241, 148] on div "Issue Passback Forgot Card / Transponder / KeyFob Monthly [PERSON_NAME] with Re…" at bounding box center [452, 222] width 433 height 189
click at [279, 151] on span "Issue" at bounding box center [270, 143] width 31 height 19
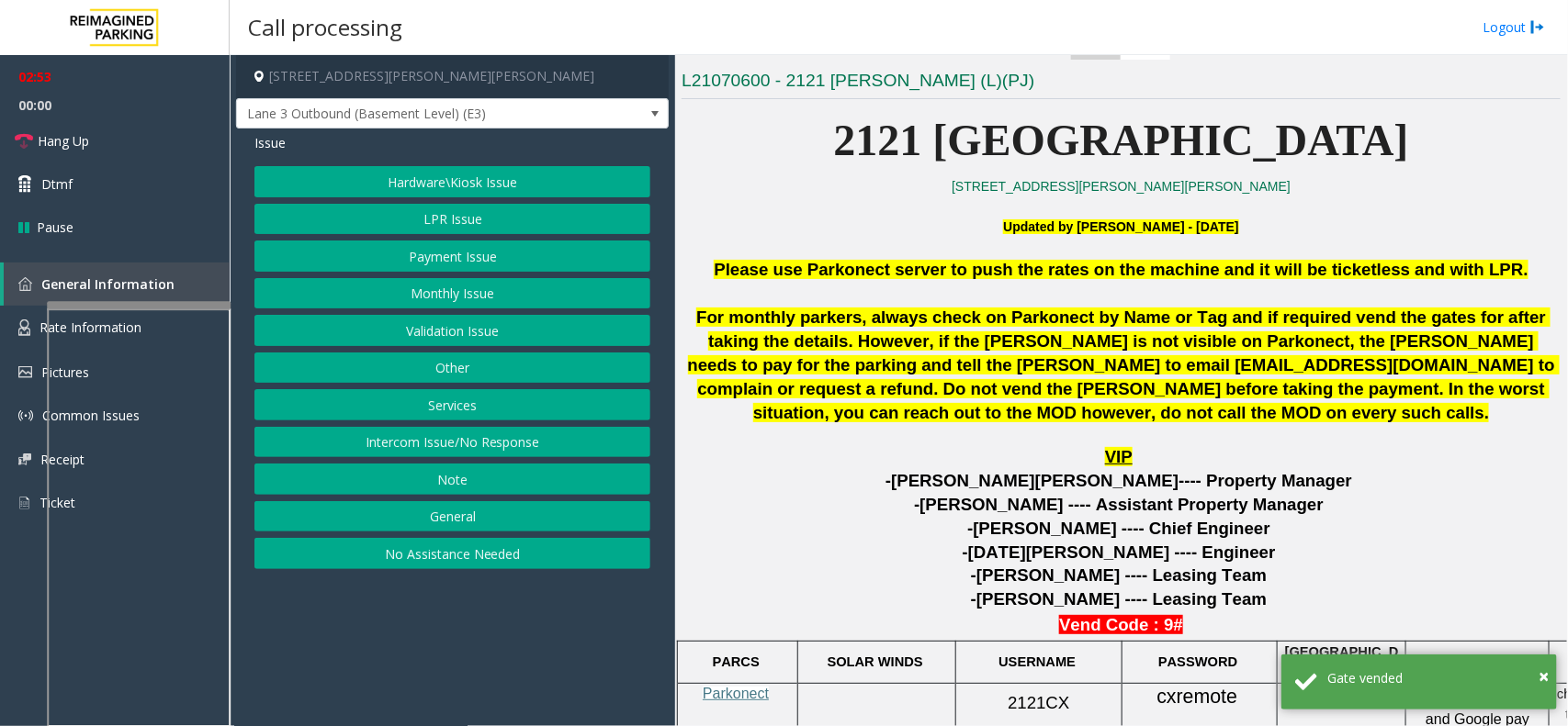
click at [469, 210] on button "LPR Issue" at bounding box center [452, 219] width 396 height 31
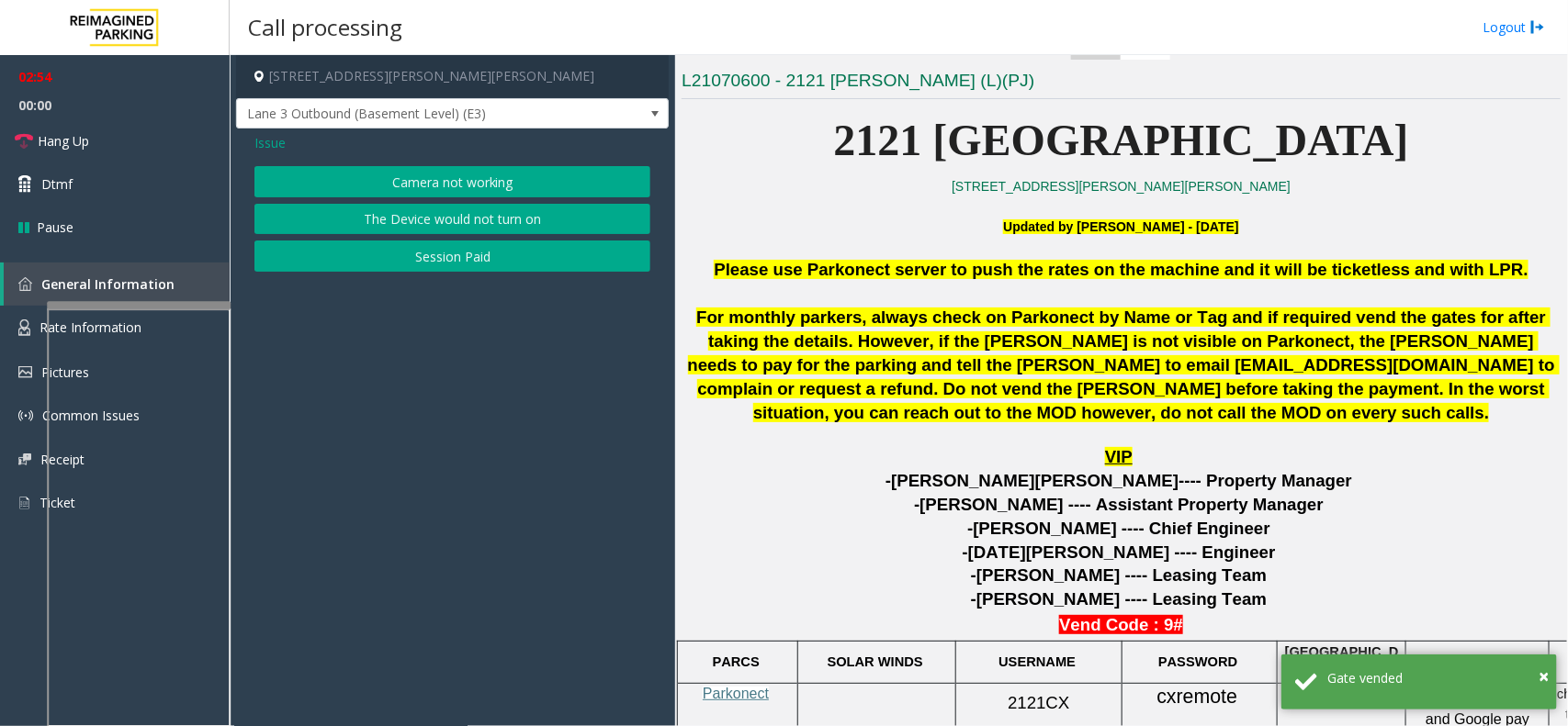
click at [450, 179] on button "Camera not working" at bounding box center [452, 182] width 396 height 31
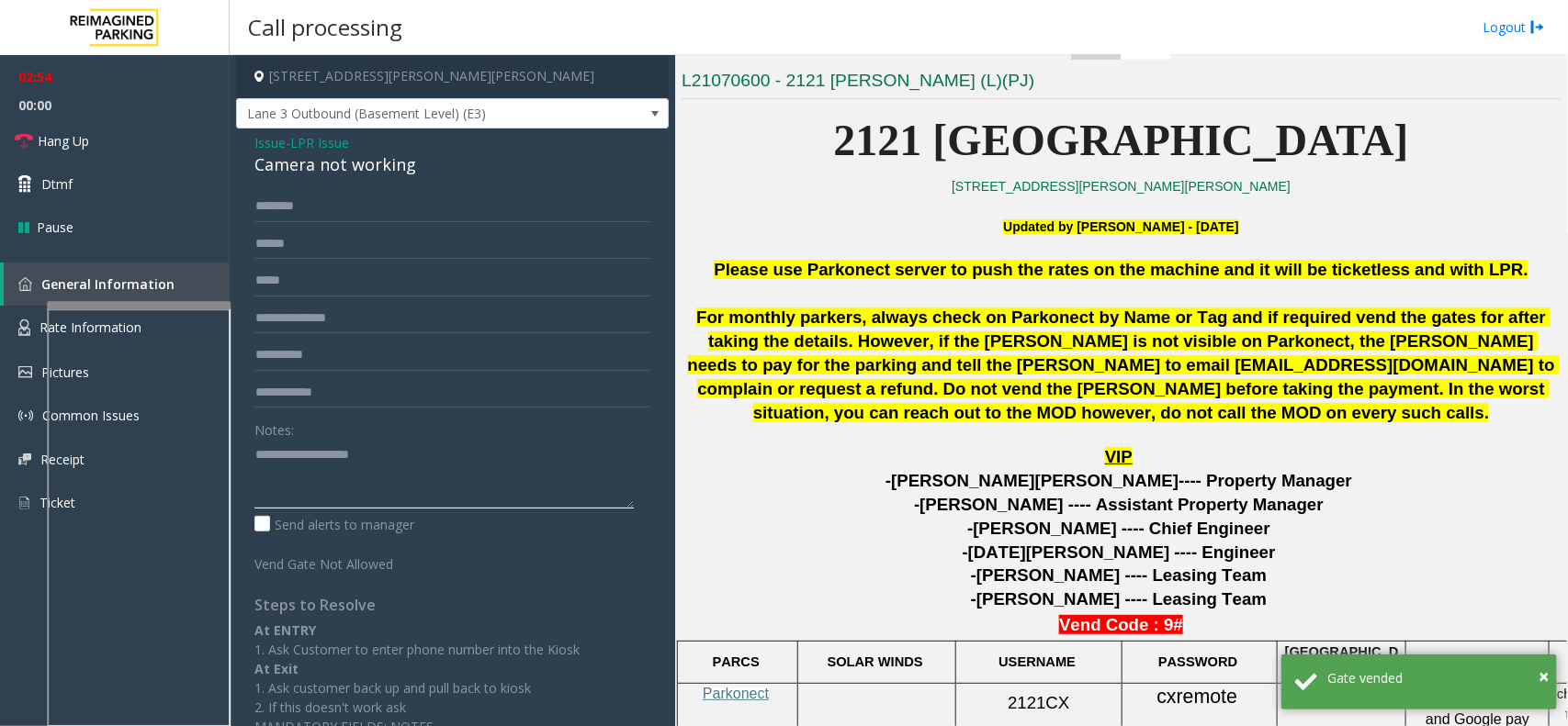
click at [342, 452] on textarea at bounding box center [444, 474] width 380 height 69
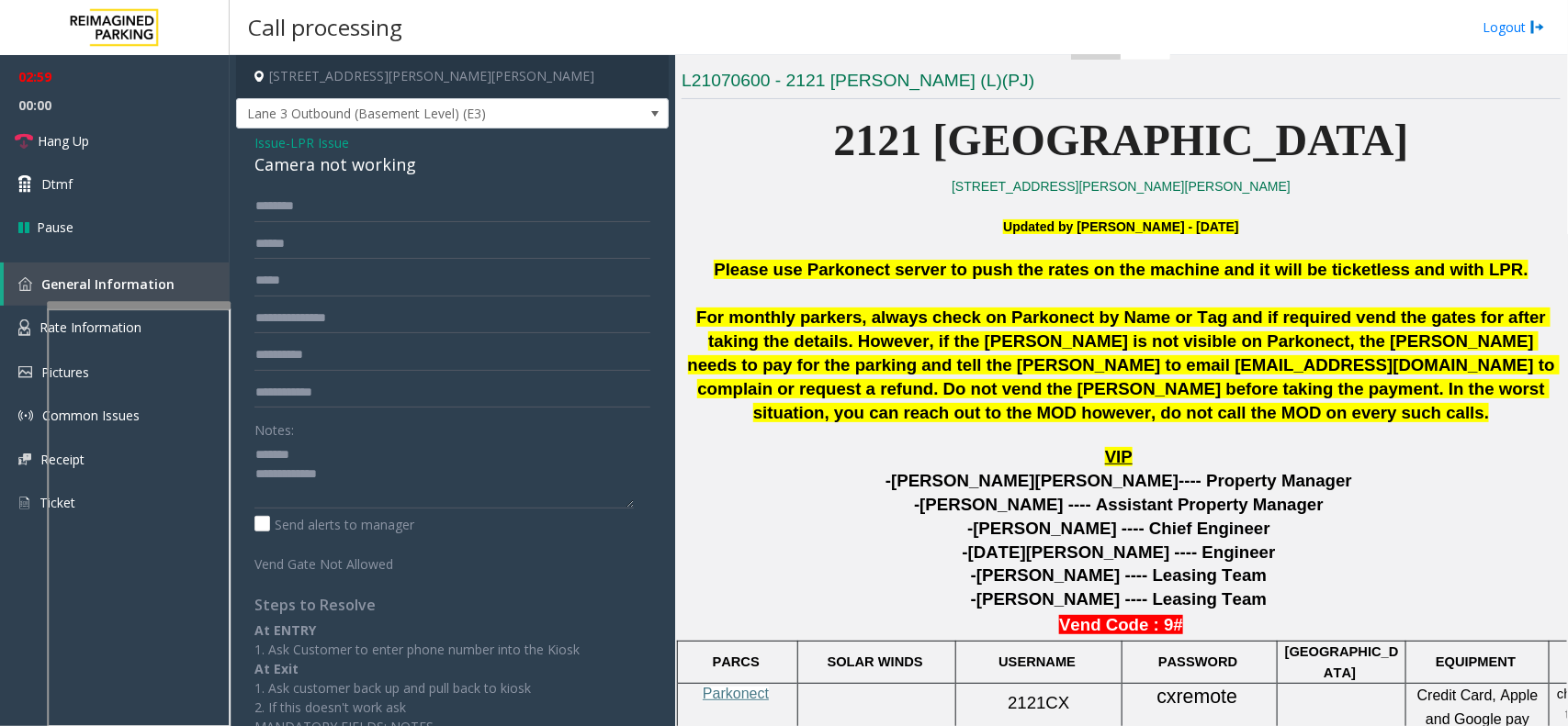
click at [333, 165] on div "Camera not working" at bounding box center [452, 165] width 396 height 25
click at [470, 506] on textarea at bounding box center [444, 474] width 380 height 69
click at [470, 503] on textarea at bounding box center [444, 474] width 380 height 69
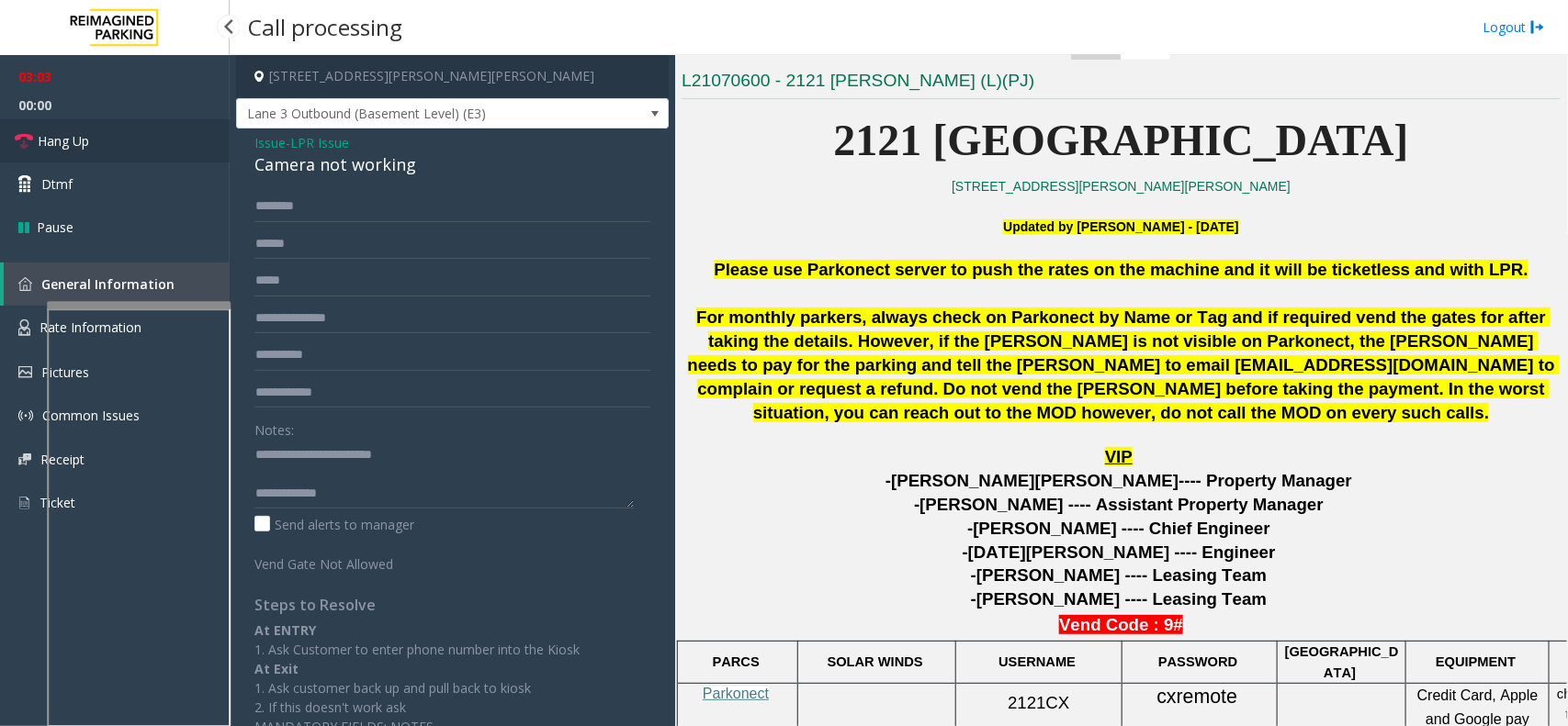
click at [157, 130] on link "Hang Up" at bounding box center [115, 141] width 230 height 43
click at [365, 478] on textarea at bounding box center [444, 474] width 380 height 69
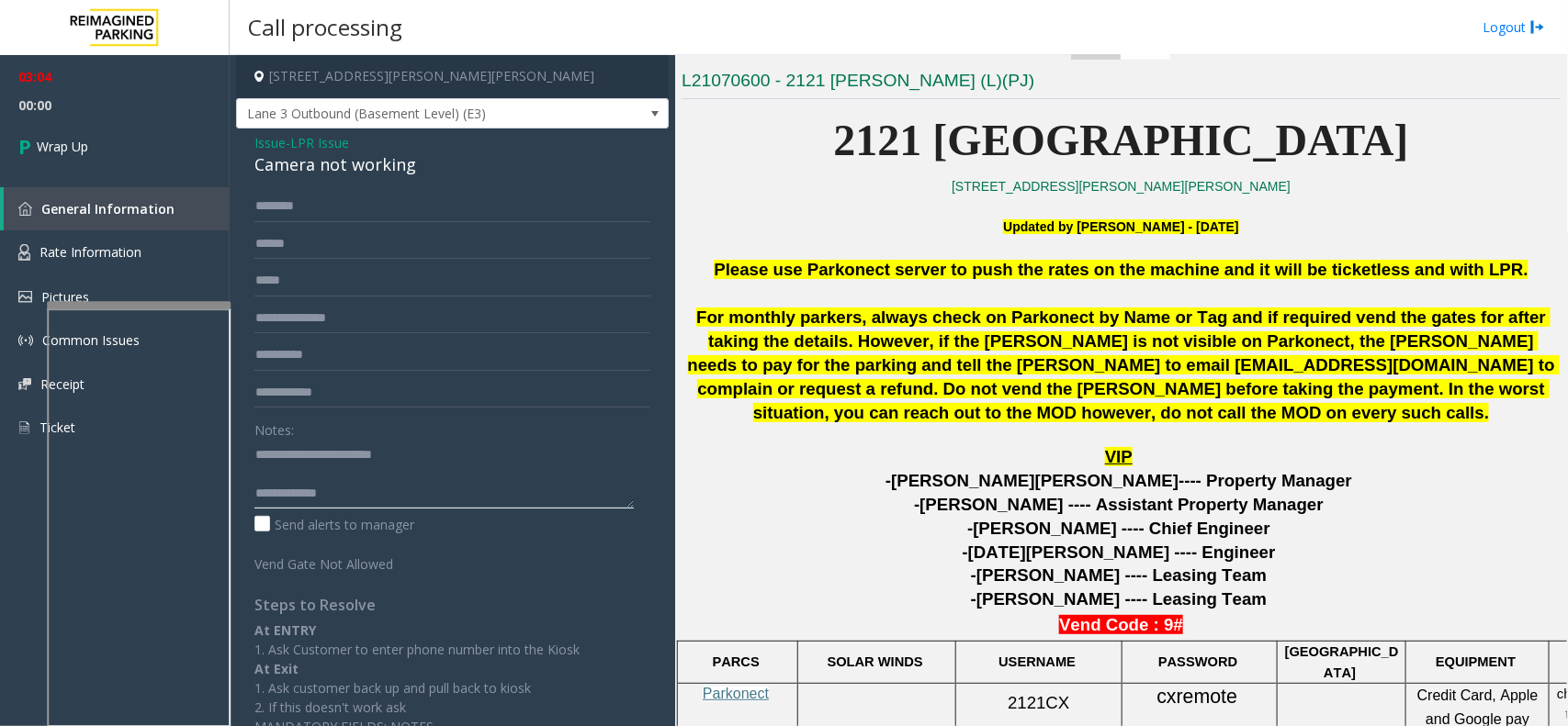
click at [367, 496] on textarea at bounding box center [444, 474] width 380 height 69
click at [382, 498] on textarea at bounding box center [444, 474] width 380 height 69
click at [304, 497] on textarea at bounding box center [444, 474] width 380 height 69
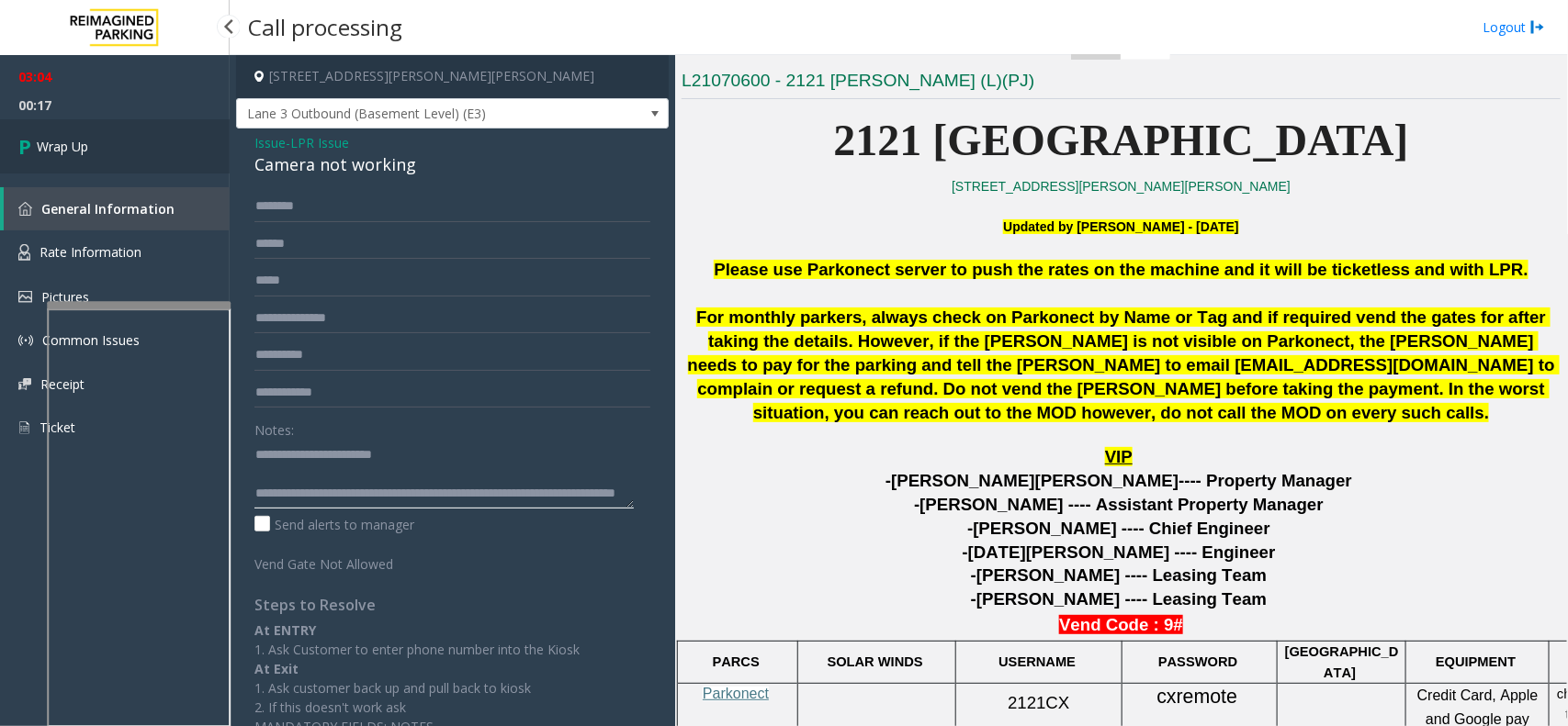
type textarea "**********"
click at [130, 162] on link "Wrap Up" at bounding box center [115, 147] width 230 height 54
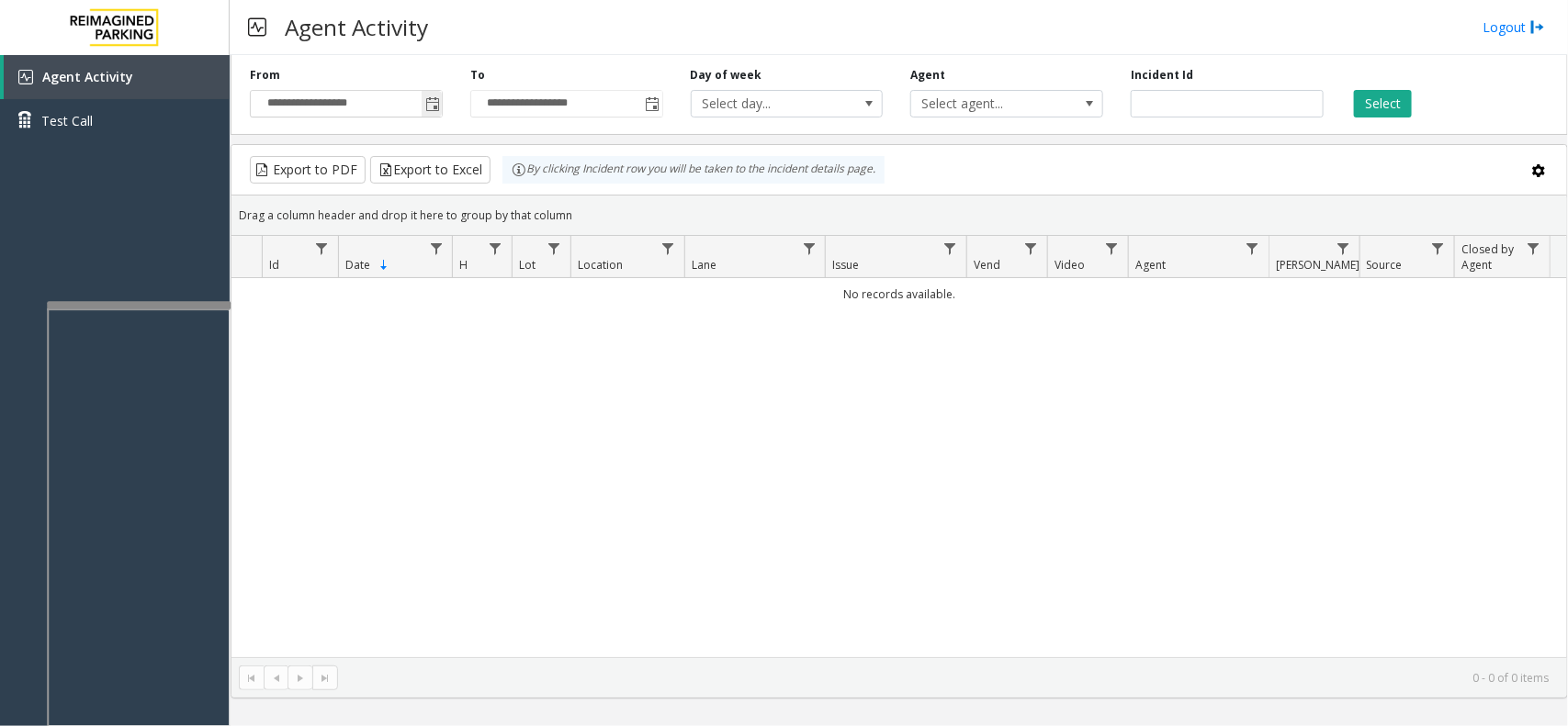
click at [427, 116] on span "Toggle popup" at bounding box center [431, 104] width 20 height 29
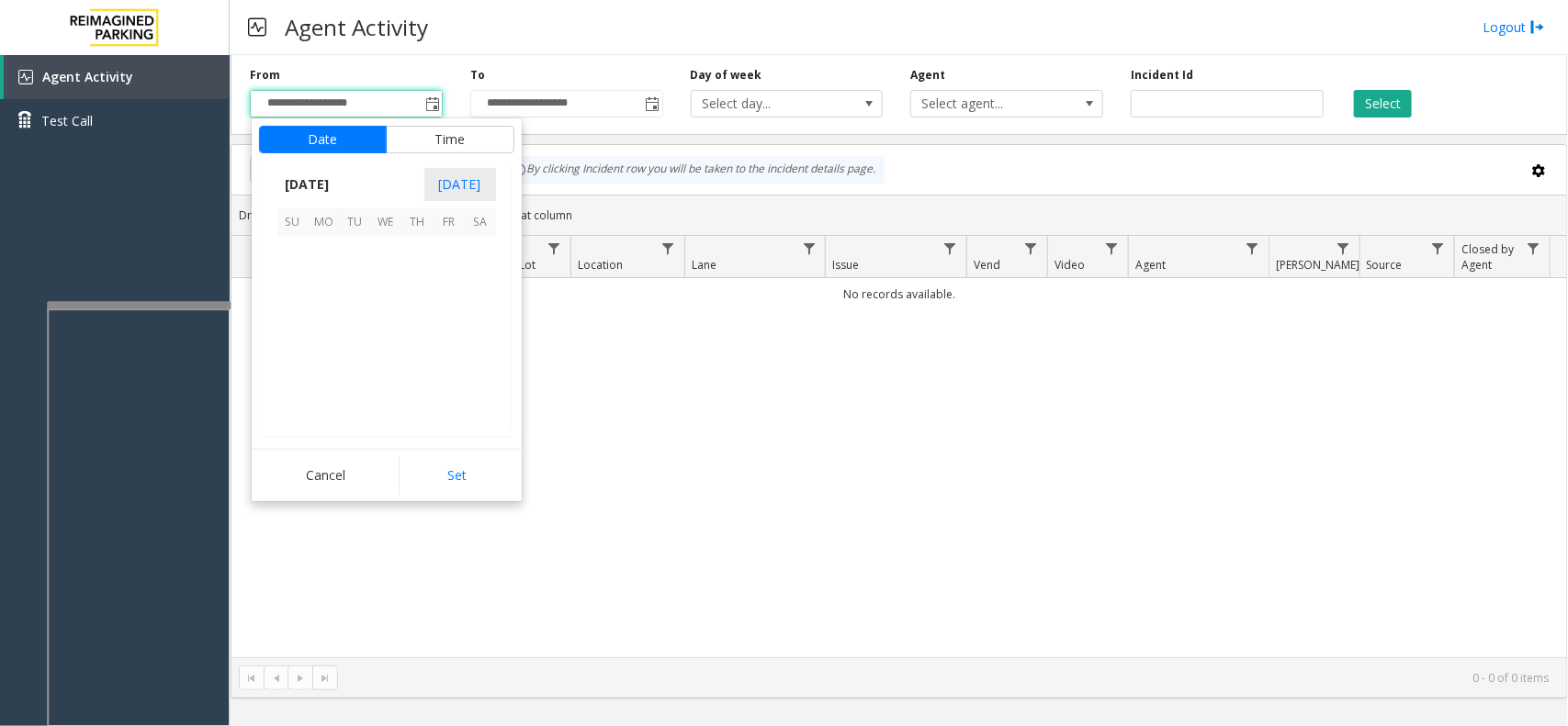
scroll to position [329389, 0]
click at [442, 303] on span "19" at bounding box center [450, 314] width 31 height 31
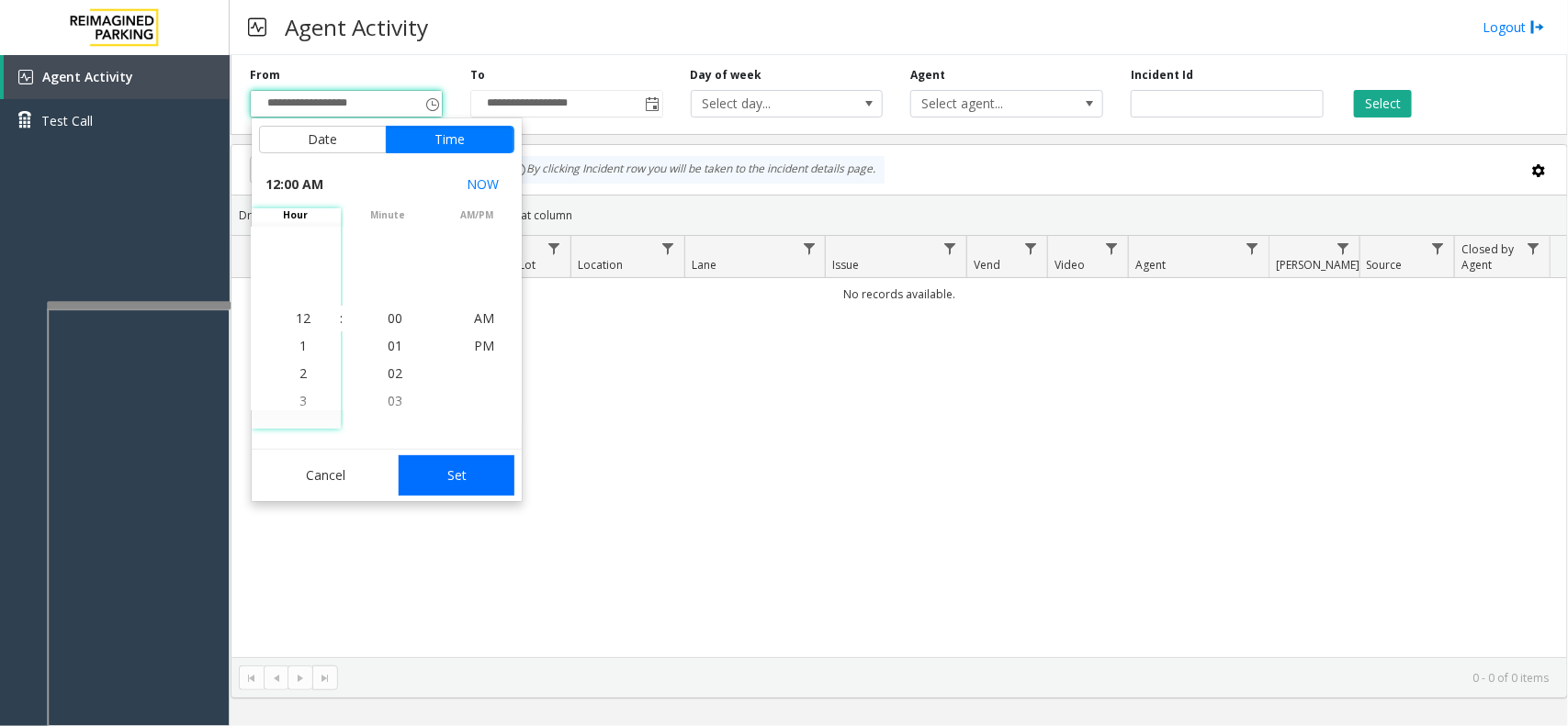
click at [462, 484] on button "Set" at bounding box center [456, 476] width 116 height 41
type input "**********"
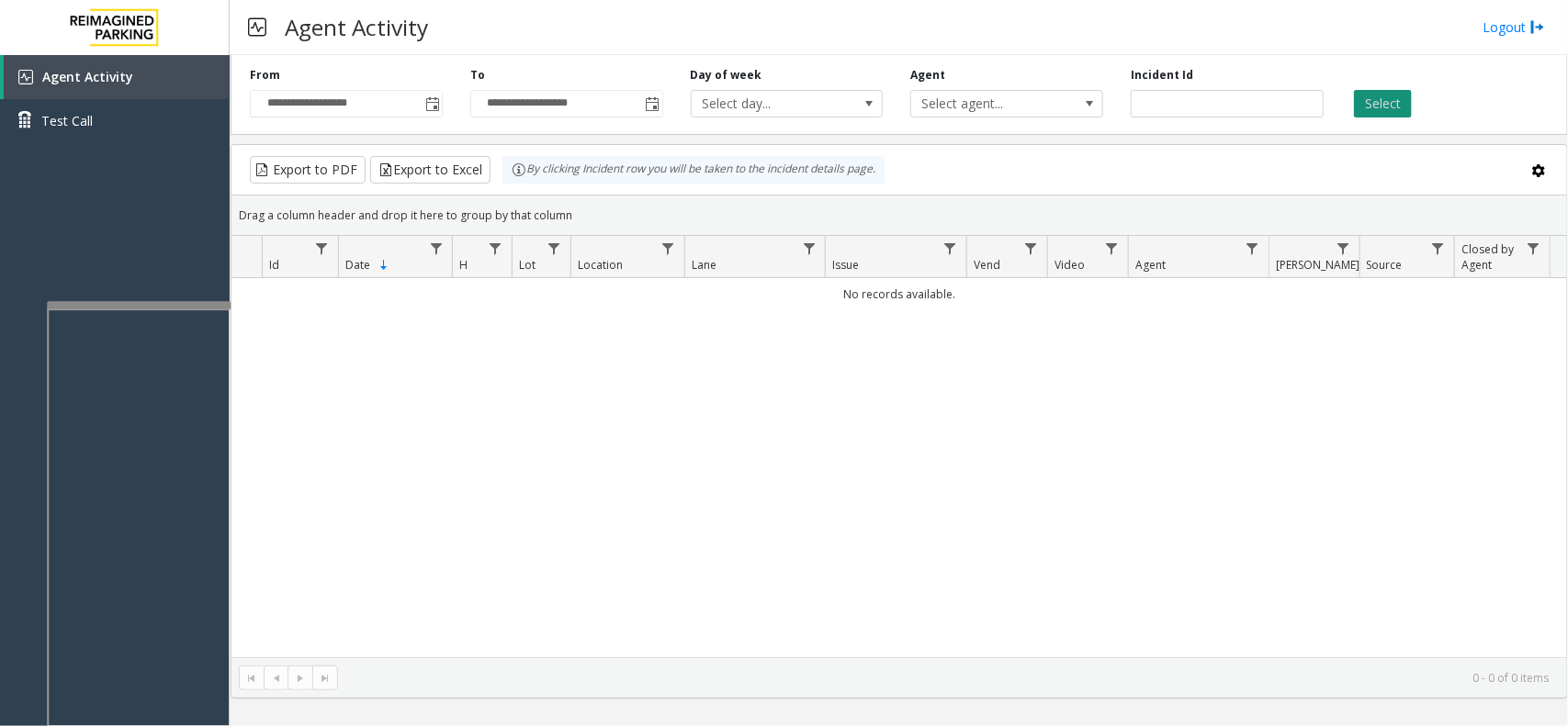
click at [1376, 115] on button "Select" at bounding box center [1383, 104] width 58 height 27
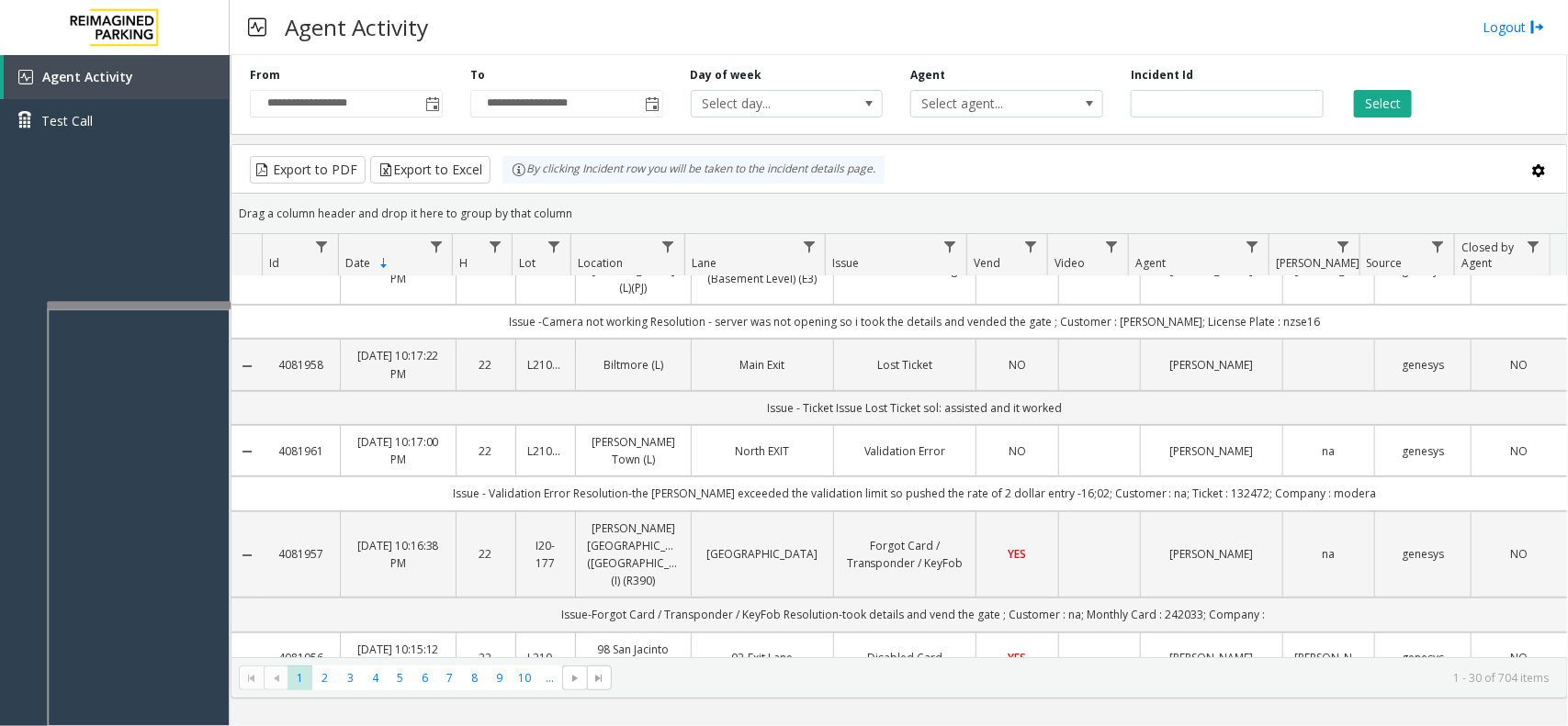
scroll to position [115, 0]
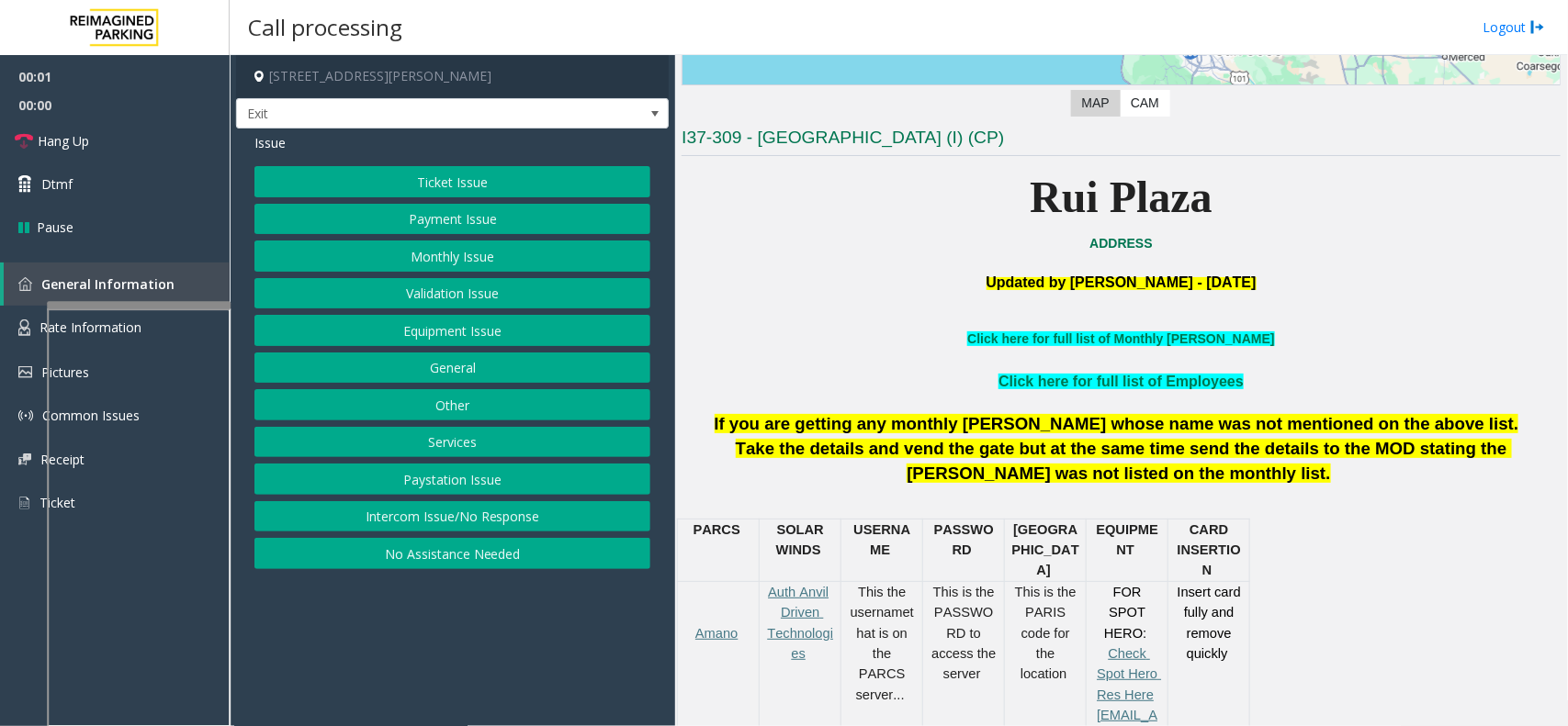
scroll to position [459, 0]
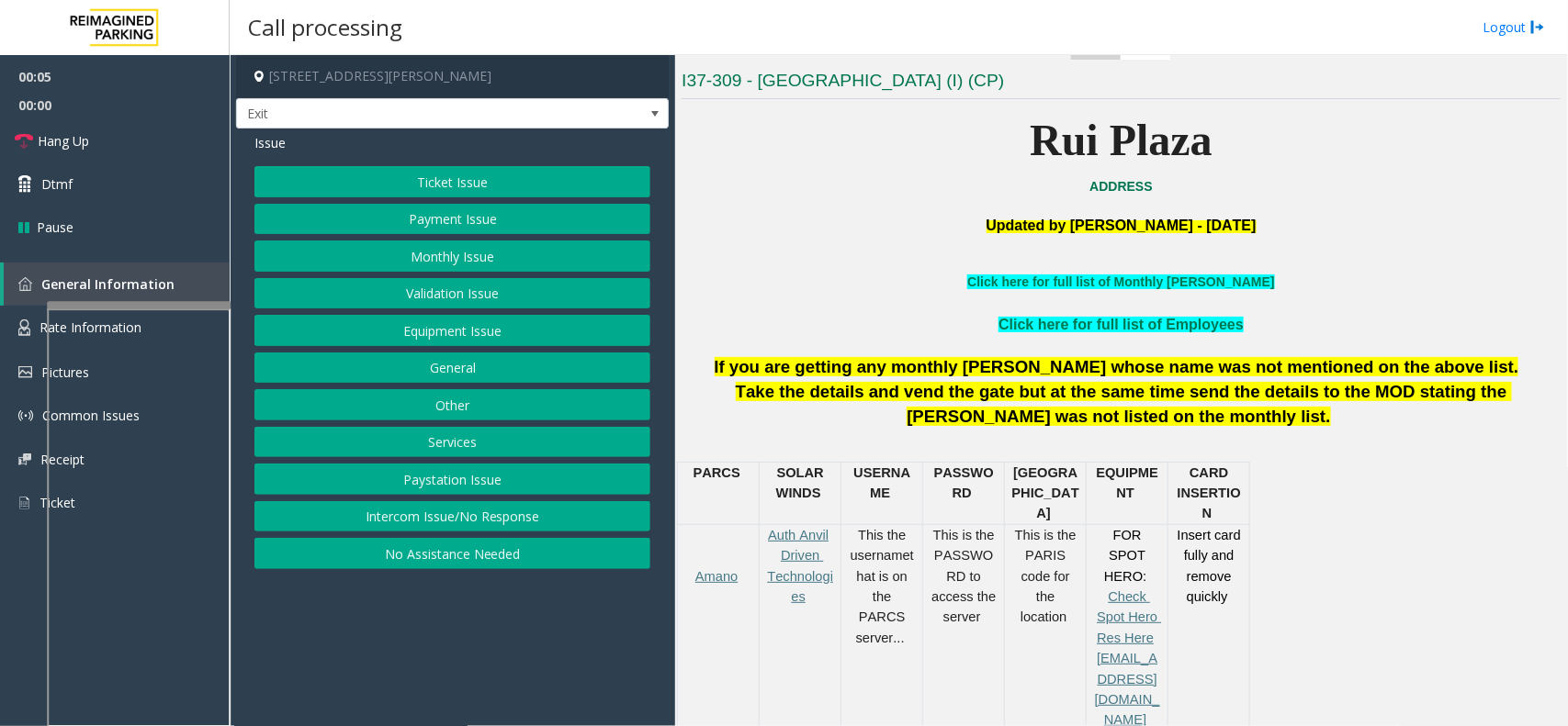
drag, startPoint x: 448, startPoint y: 441, endPoint x: 450, endPoint y: 418, distance: 23.1
click at [448, 441] on button "Services" at bounding box center [452, 443] width 396 height 31
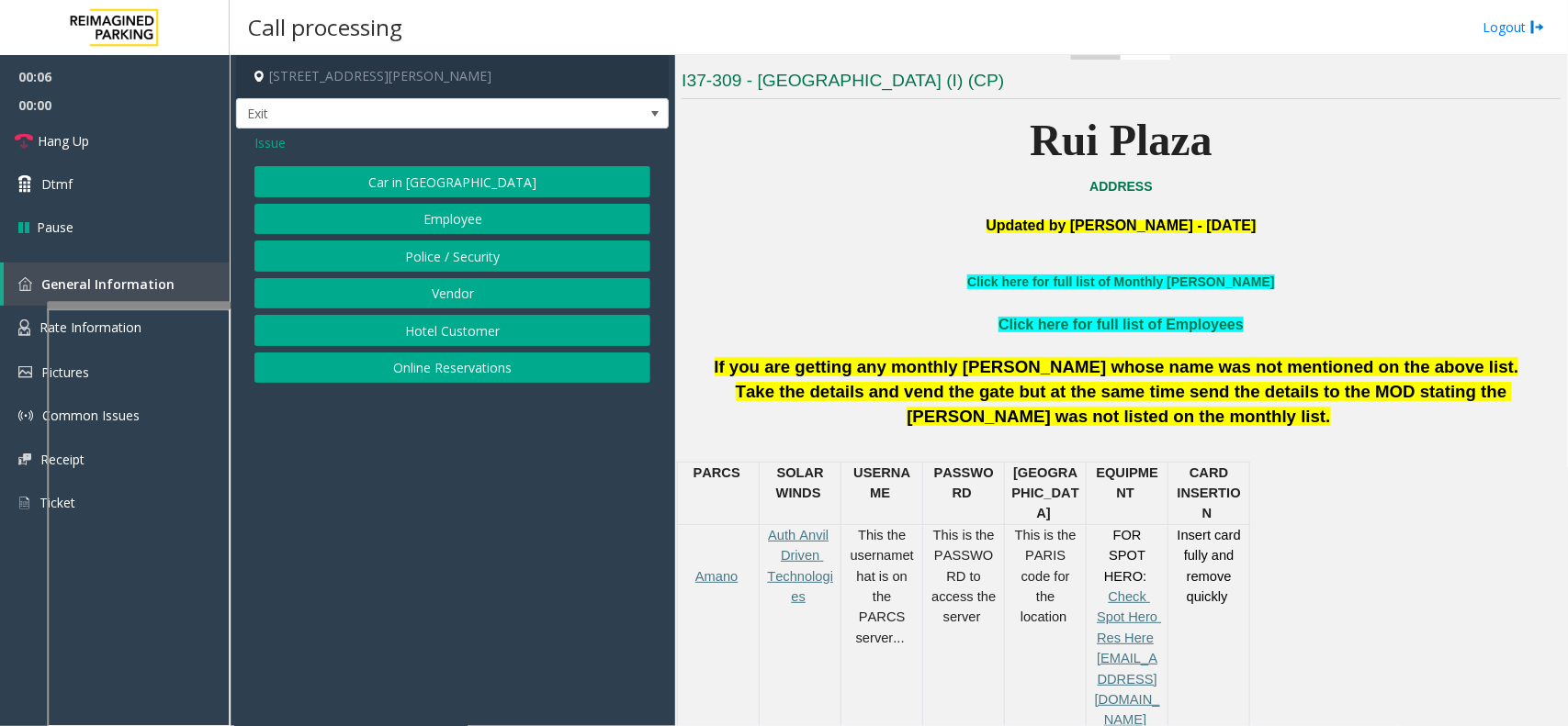
click at [456, 377] on button "Online Reservations" at bounding box center [452, 368] width 396 height 31
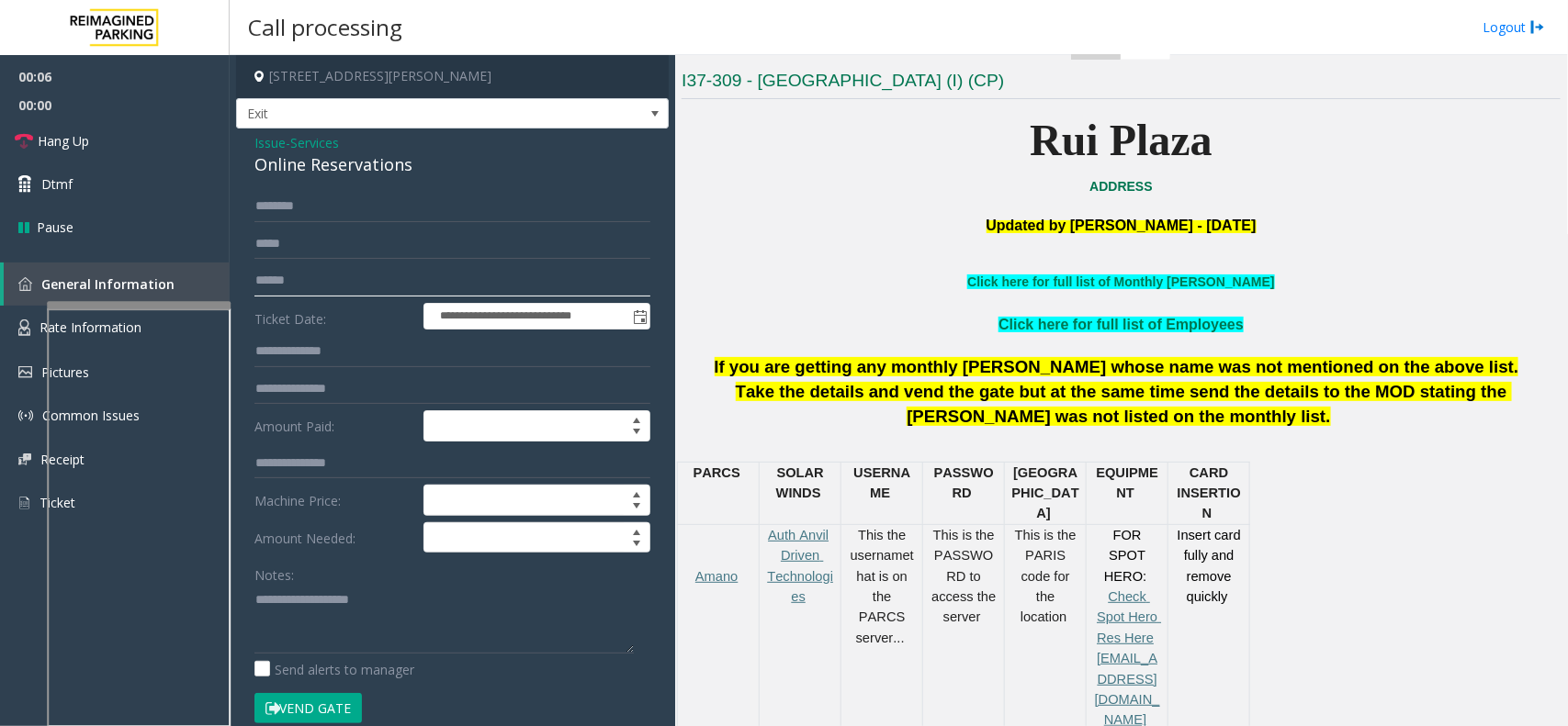
click at [393, 268] on input "text" at bounding box center [452, 280] width 396 height 31
type input "*********"
click at [423, 599] on textarea at bounding box center [444, 619] width 380 height 69
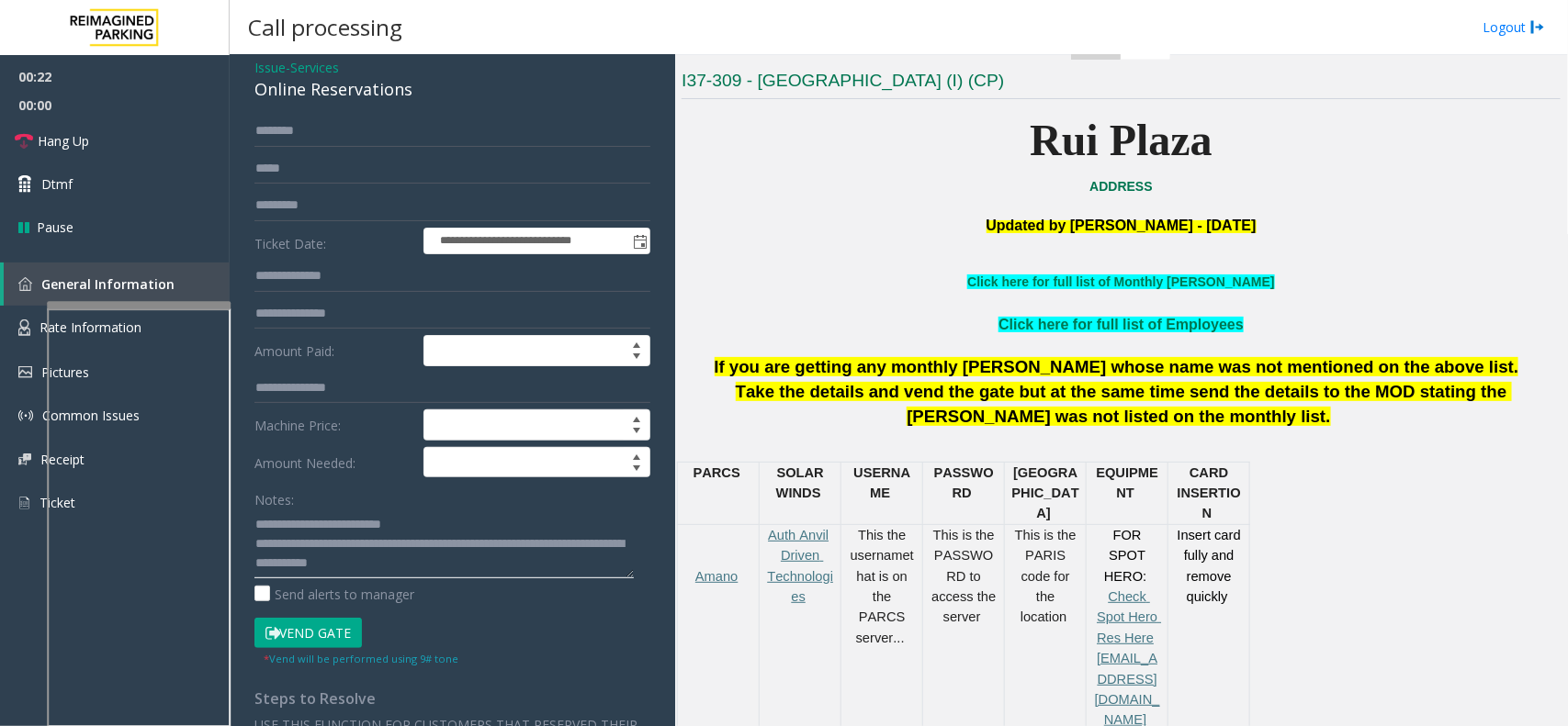
scroll to position [115, 0]
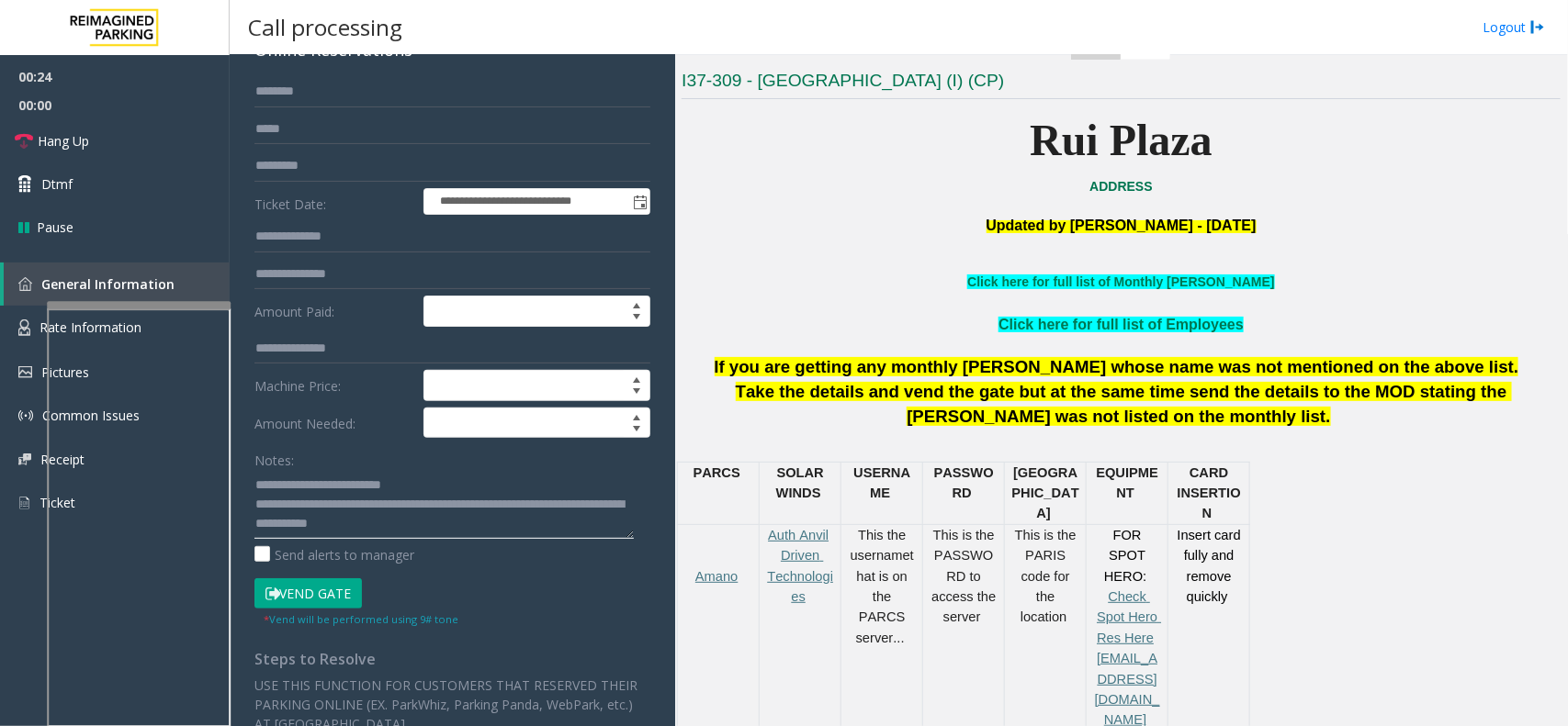
type textarea "**********"
click at [310, 604] on button "Vend Gate" at bounding box center [308, 594] width 108 height 31
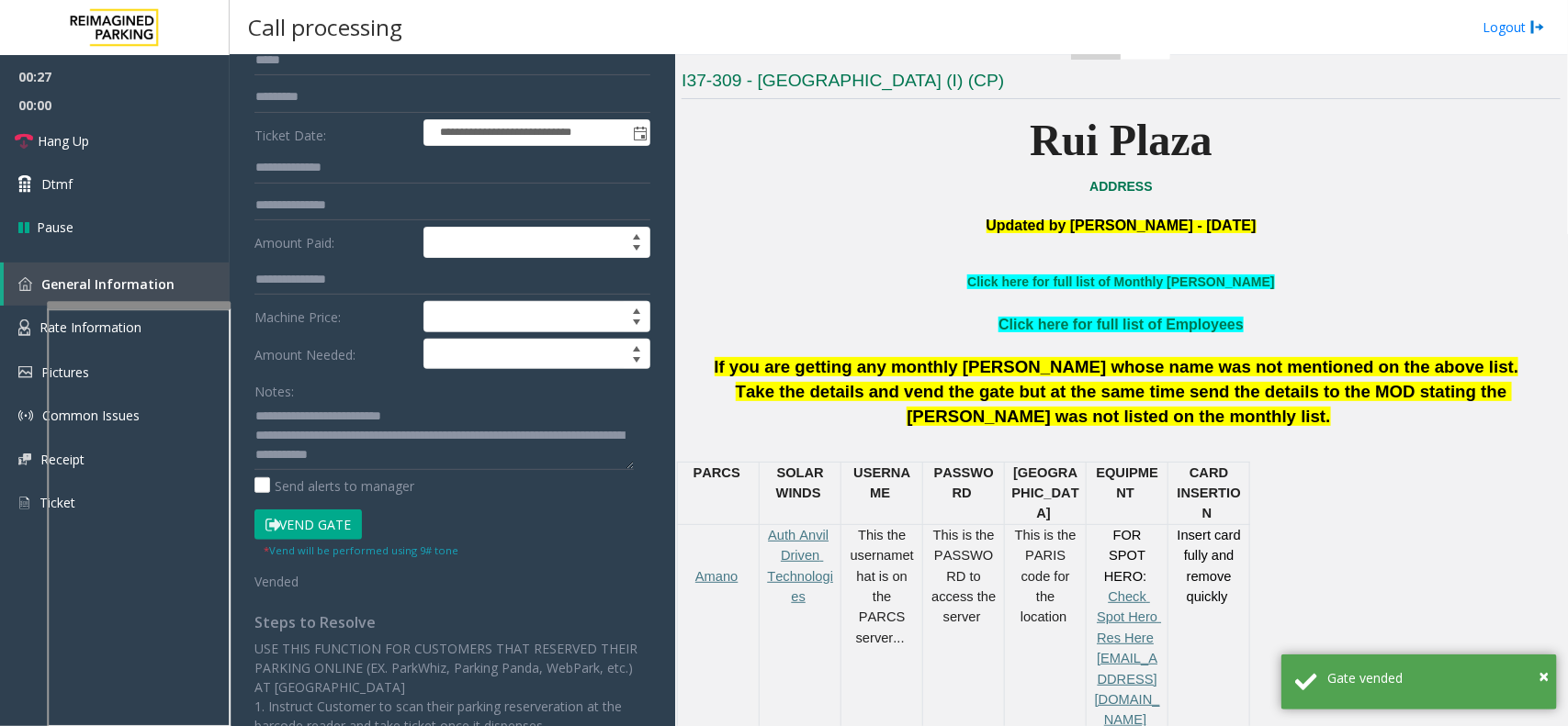
scroll to position [0, 0]
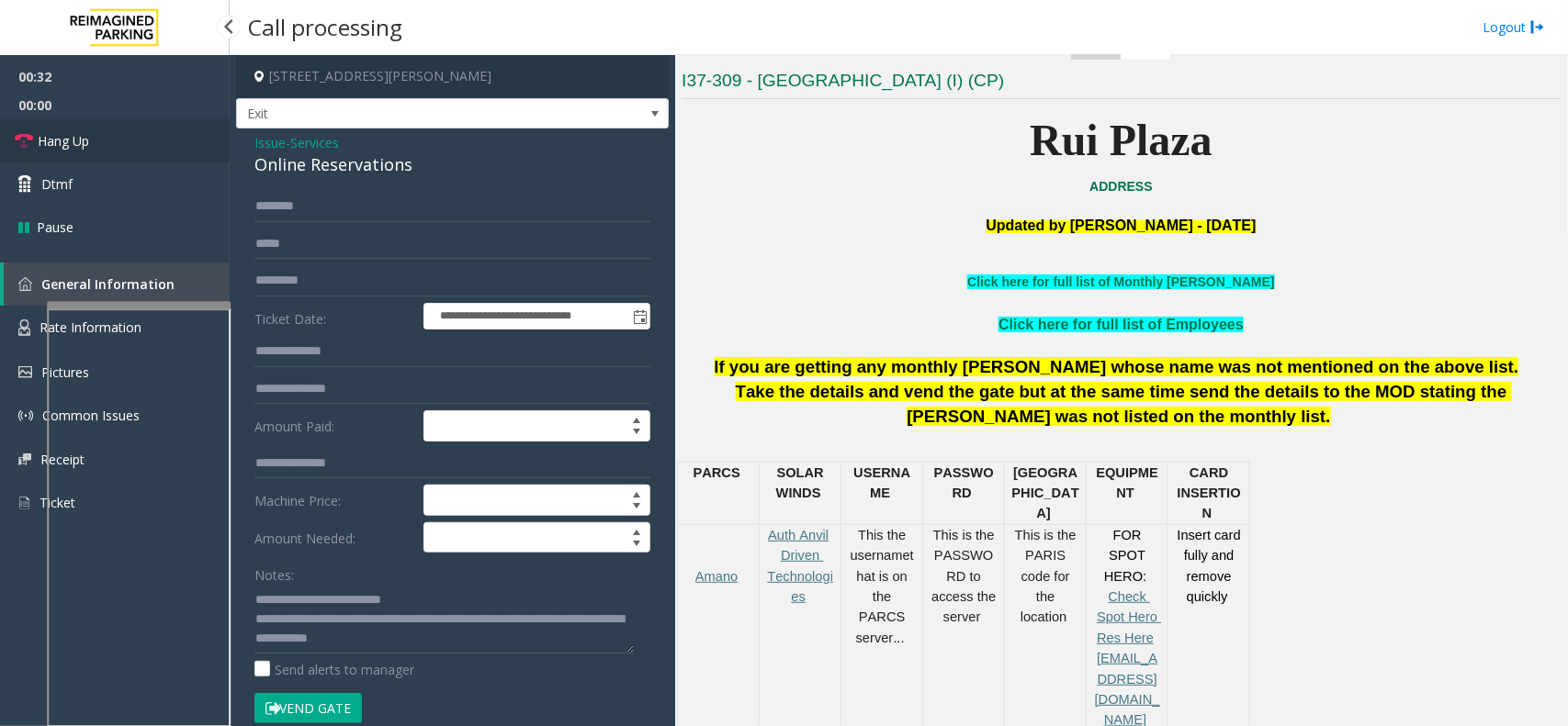
click at [112, 148] on link "Hang Up" at bounding box center [115, 141] width 230 height 43
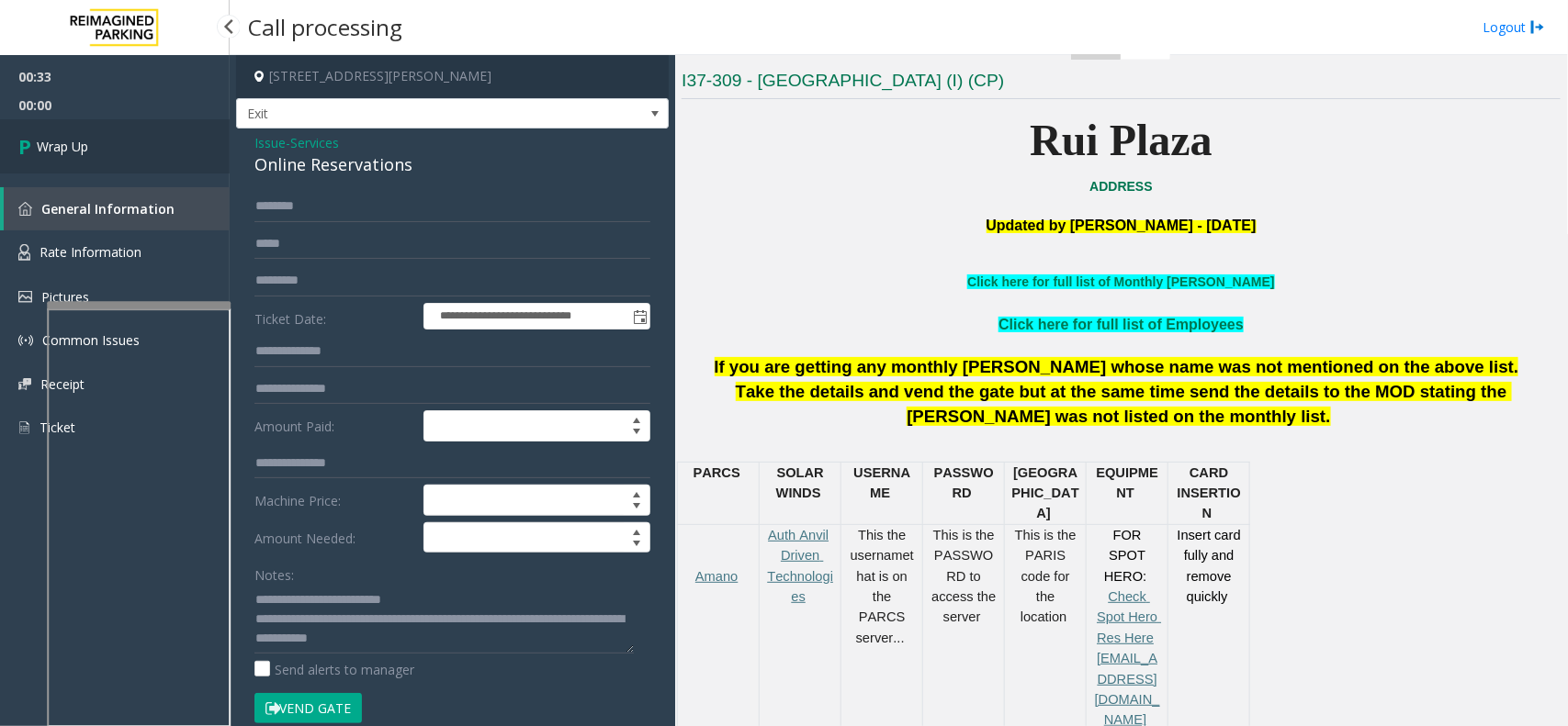
click at [29, 147] on icon at bounding box center [27, 146] width 18 height 30
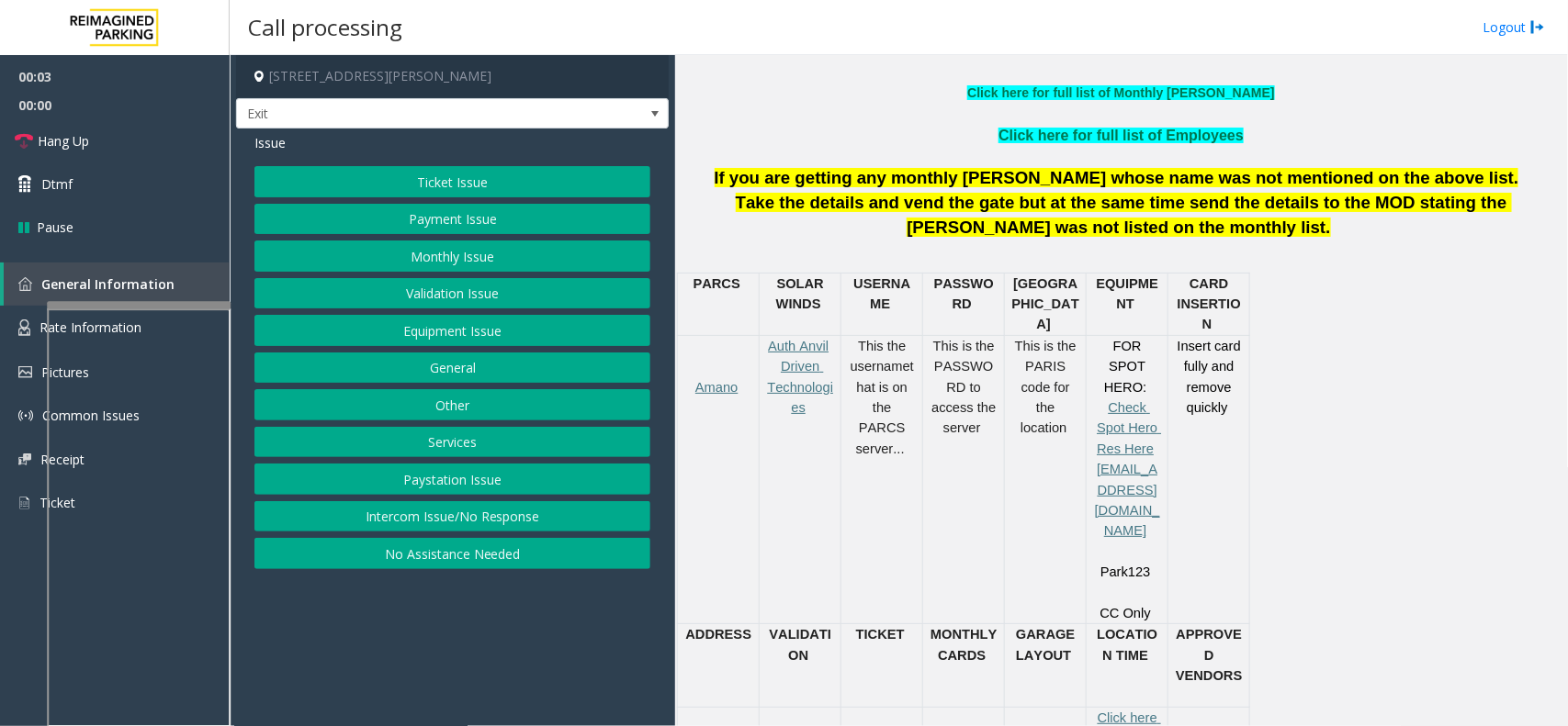
scroll to position [689, 0]
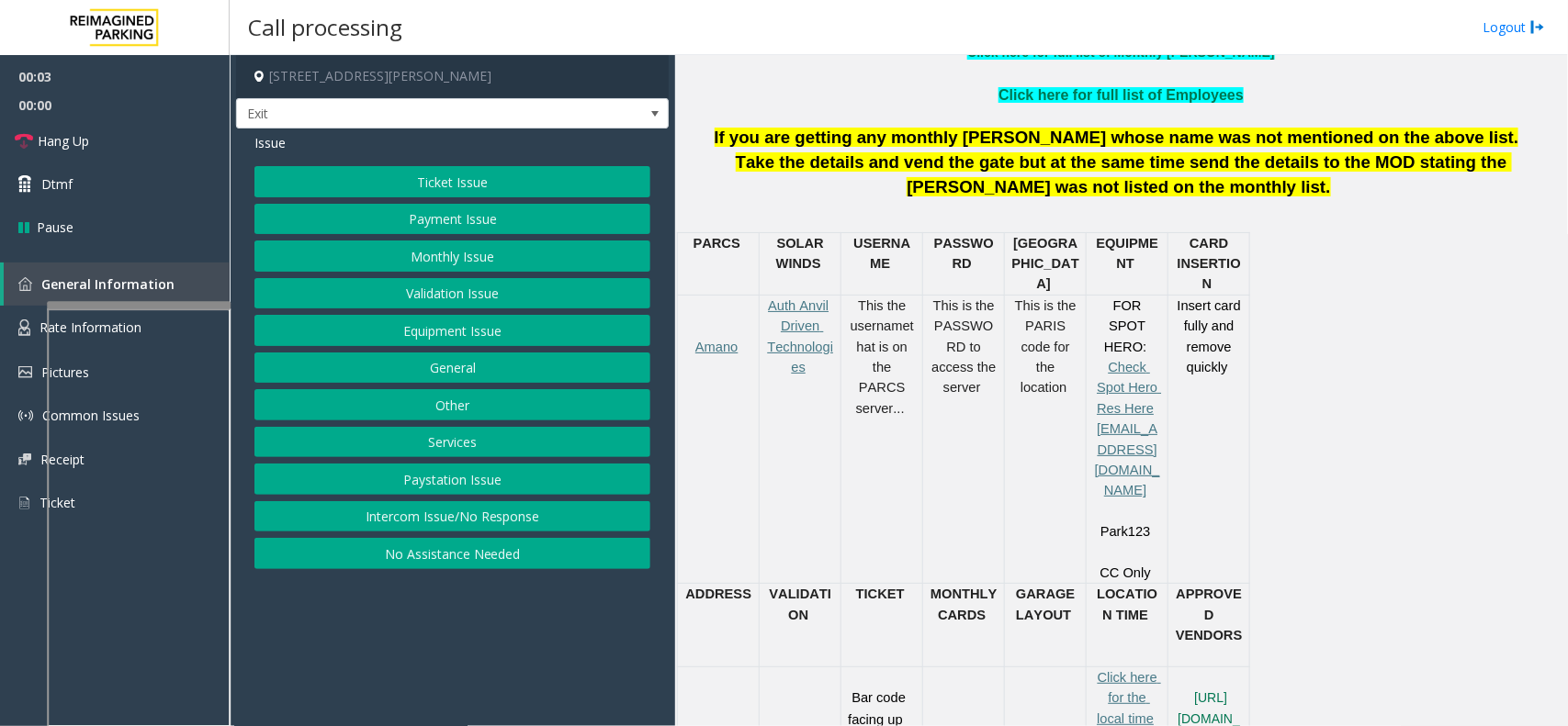
click at [510, 465] on div "Ticket Issue Payment Issue Monthly Issue Validation Issue Equipment Issue Gener…" at bounding box center [452, 367] width 396 height 403
click at [506, 448] on button "Services" at bounding box center [452, 443] width 396 height 31
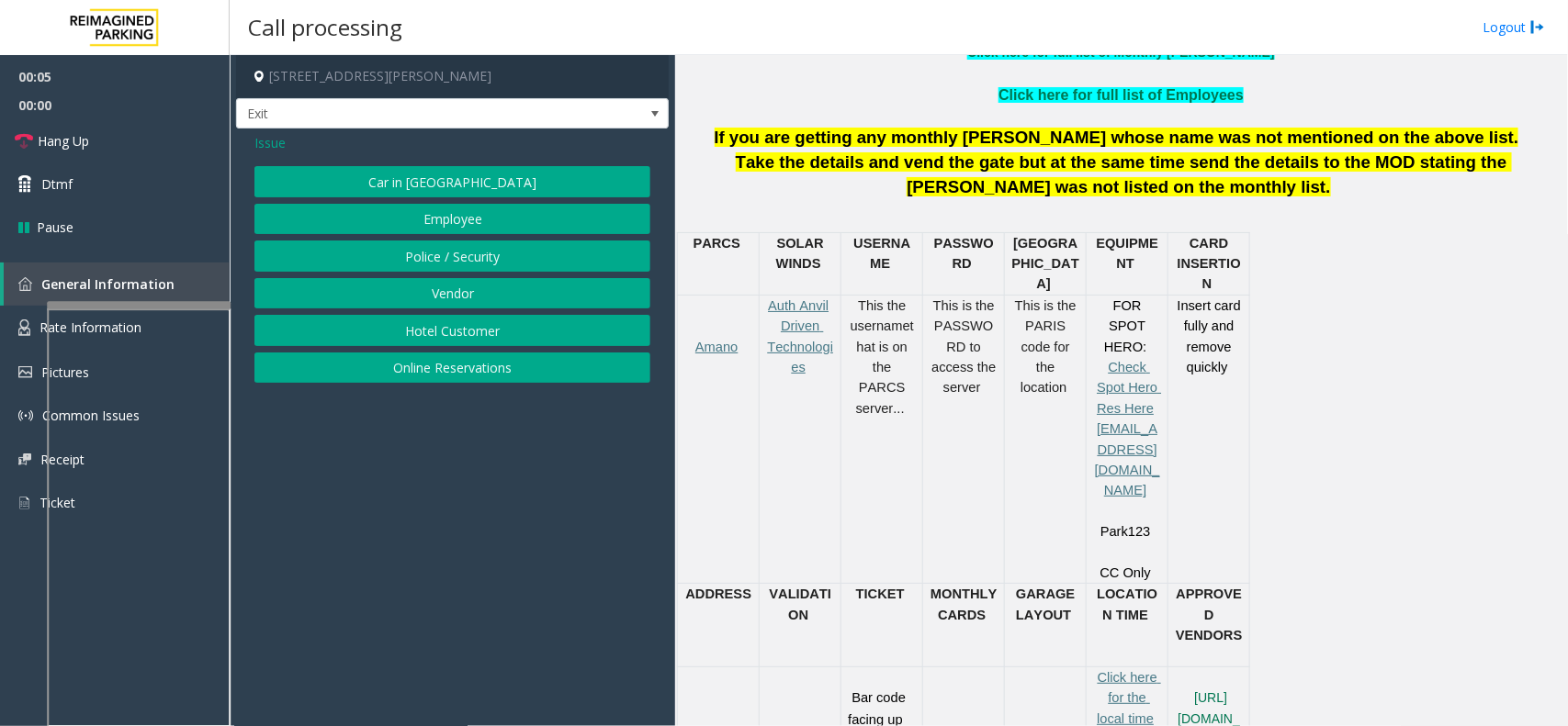
click at [460, 359] on button "Online Reservations" at bounding box center [452, 368] width 396 height 31
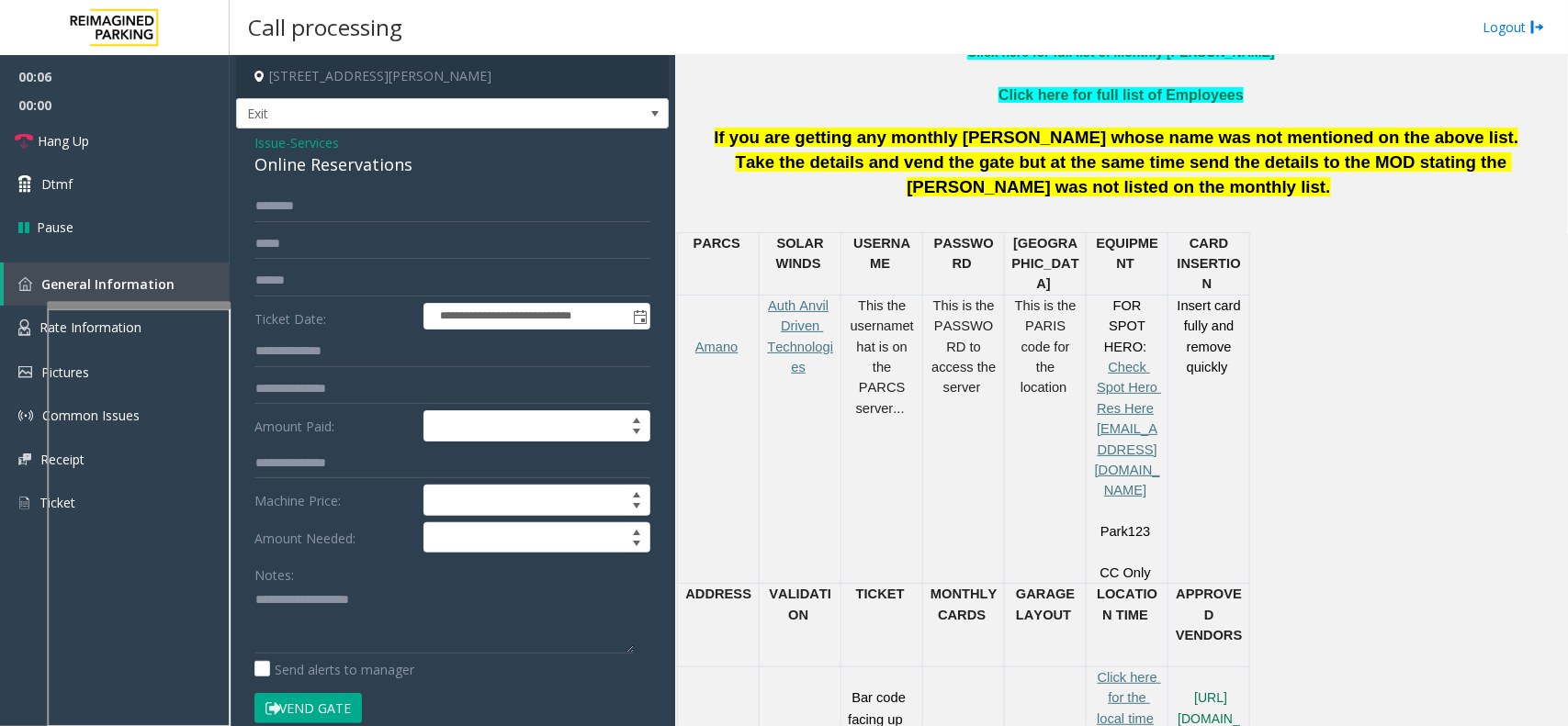
click at [368, 264] on form "**********" at bounding box center [452, 467] width 396 height 552
click at [353, 277] on input "text" at bounding box center [452, 280] width 396 height 31
click at [333, 278] on input "text" at bounding box center [452, 280] width 396 height 31
type input "*********"
type textarea "**********"
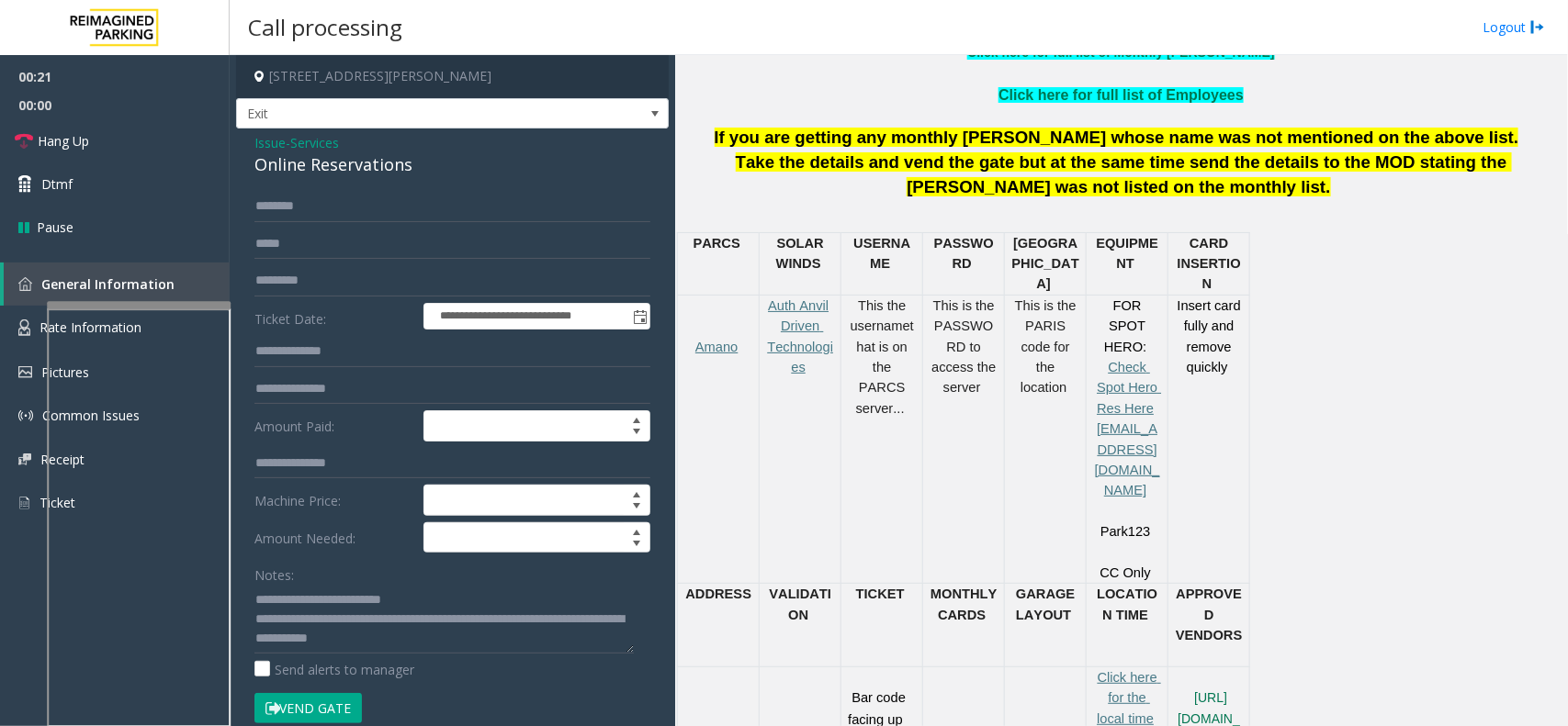
click at [281, 707] on button "Vend Gate" at bounding box center [308, 709] width 108 height 31
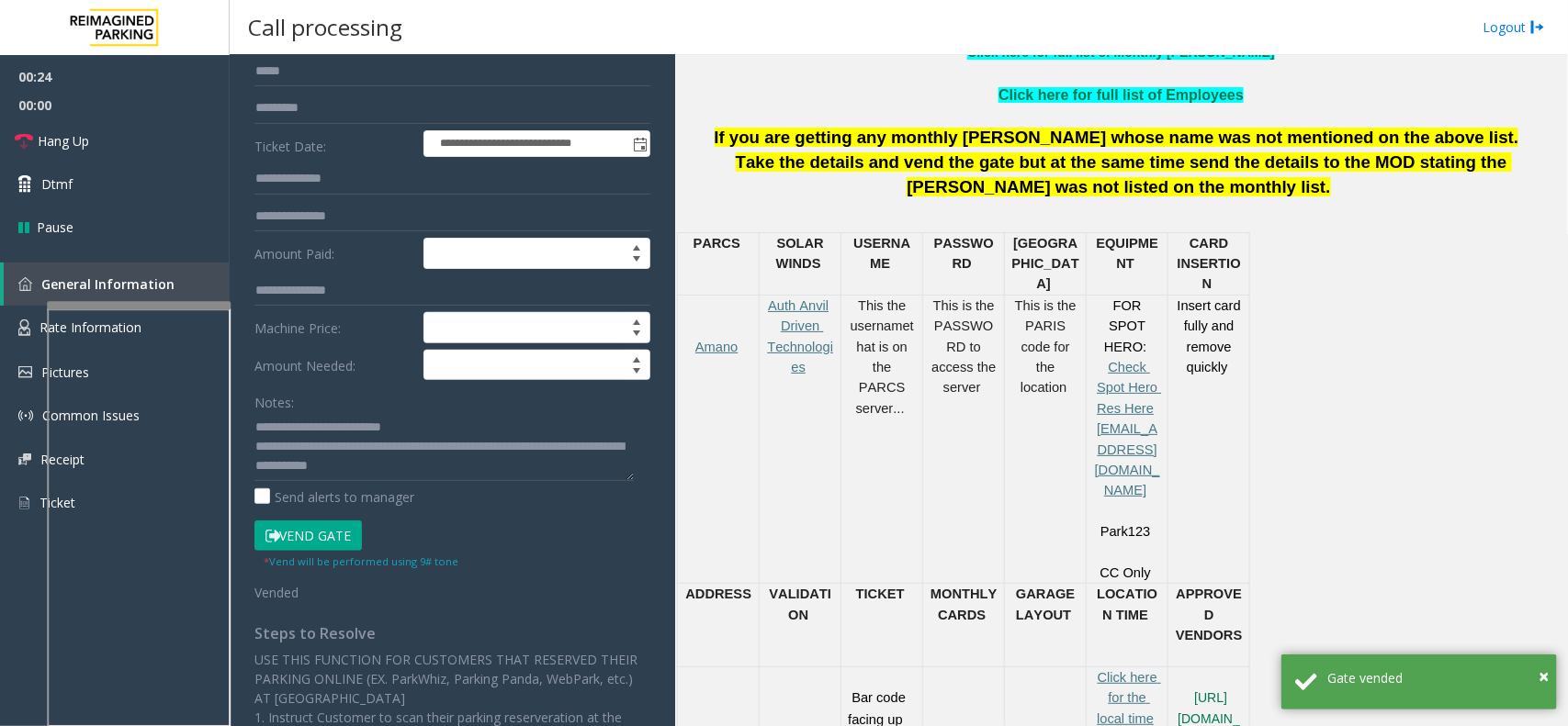
scroll to position [0, 0]
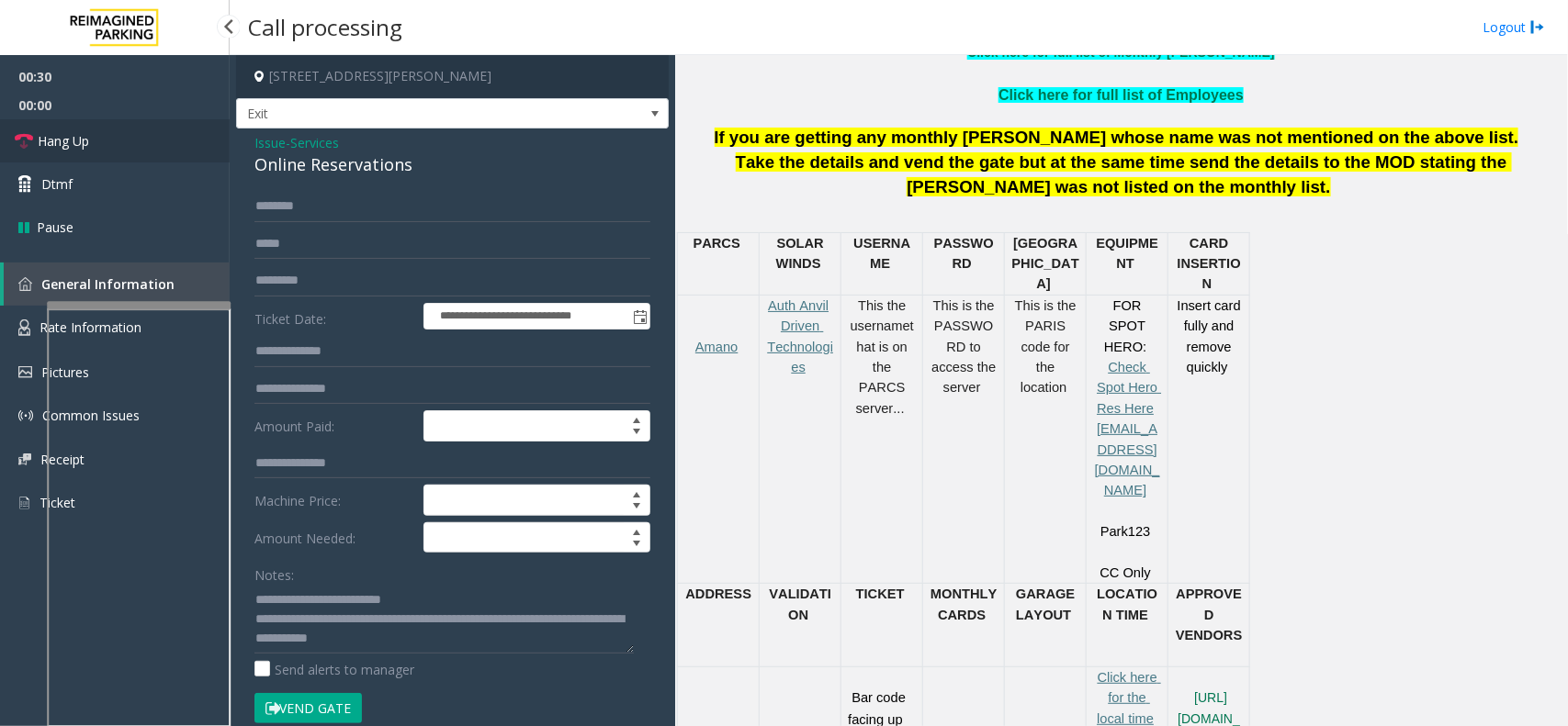
click at [128, 157] on link "Hang Up" at bounding box center [115, 141] width 230 height 43
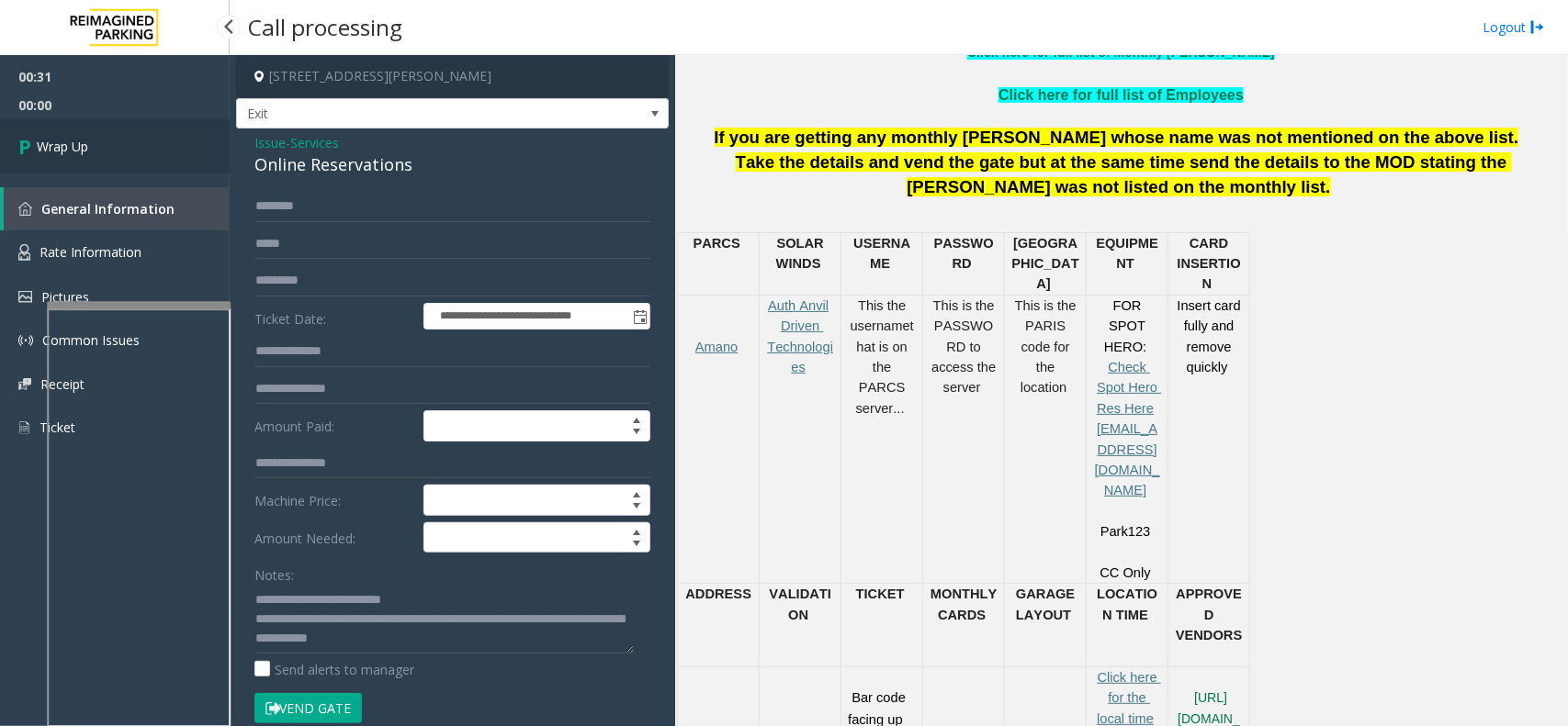
click at [40, 140] on span "Wrap Up" at bounding box center [62, 147] width 51 height 19
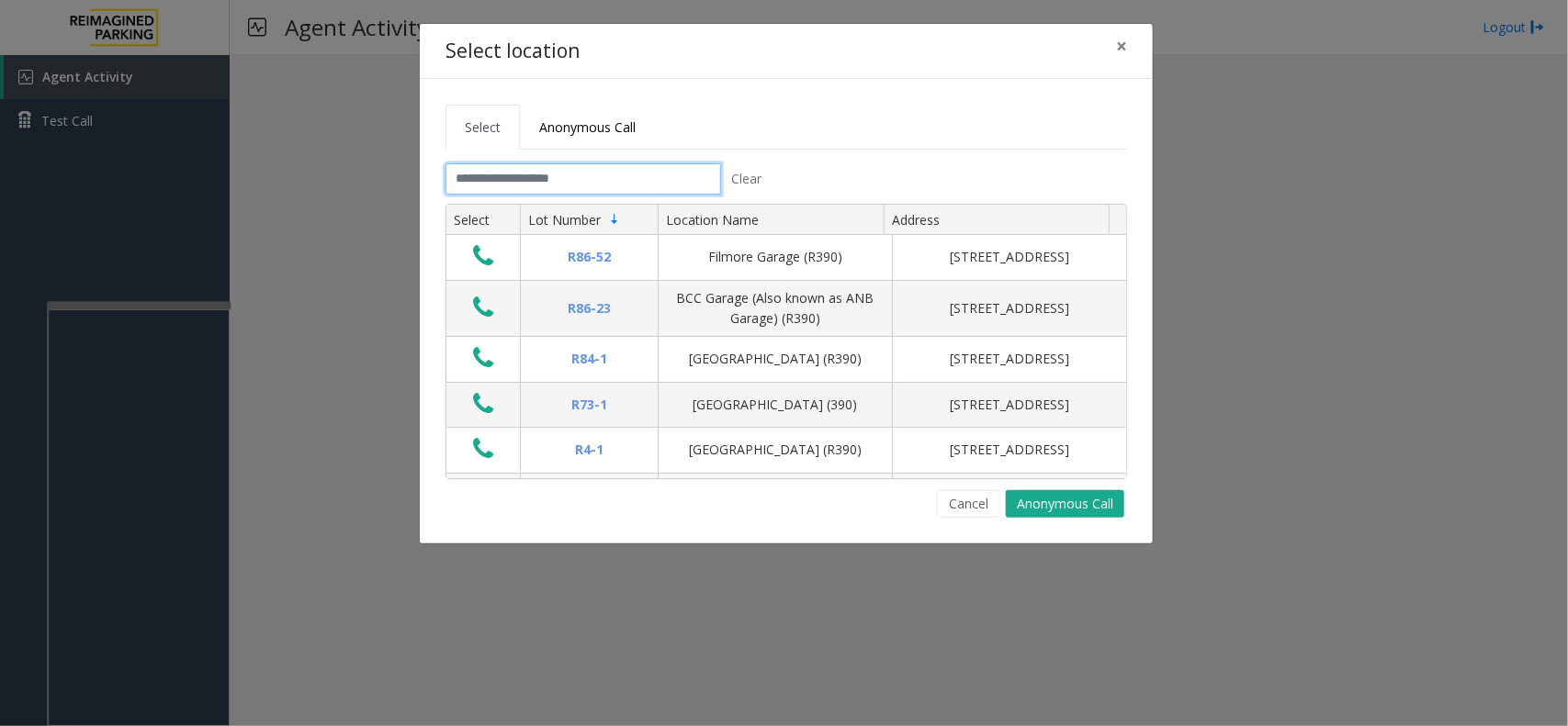
click at [542, 176] on input "text" at bounding box center [584, 179] width 276 height 31
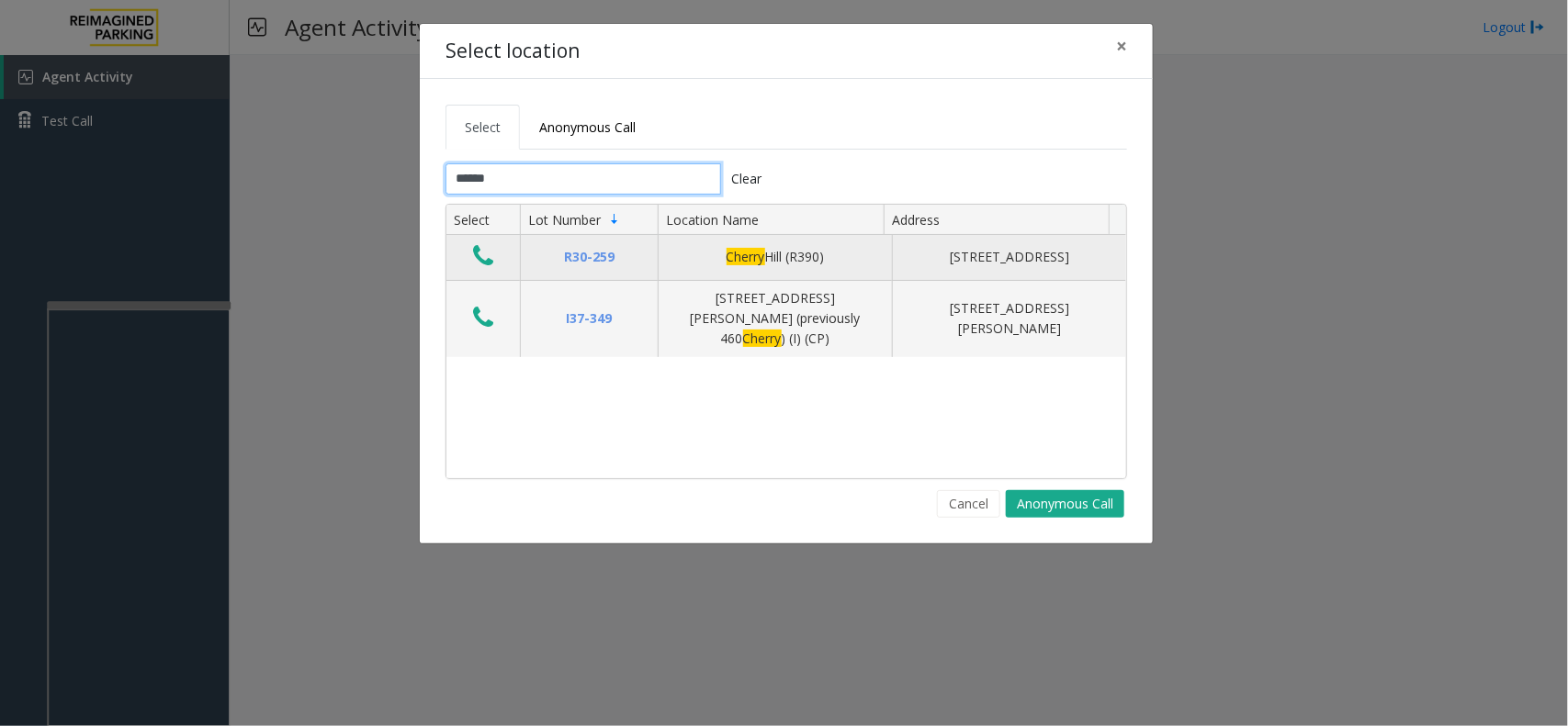
type input "******"
click at [475, 254] on icon "Data table" at bounding box center [483, 256] width 20 height 25
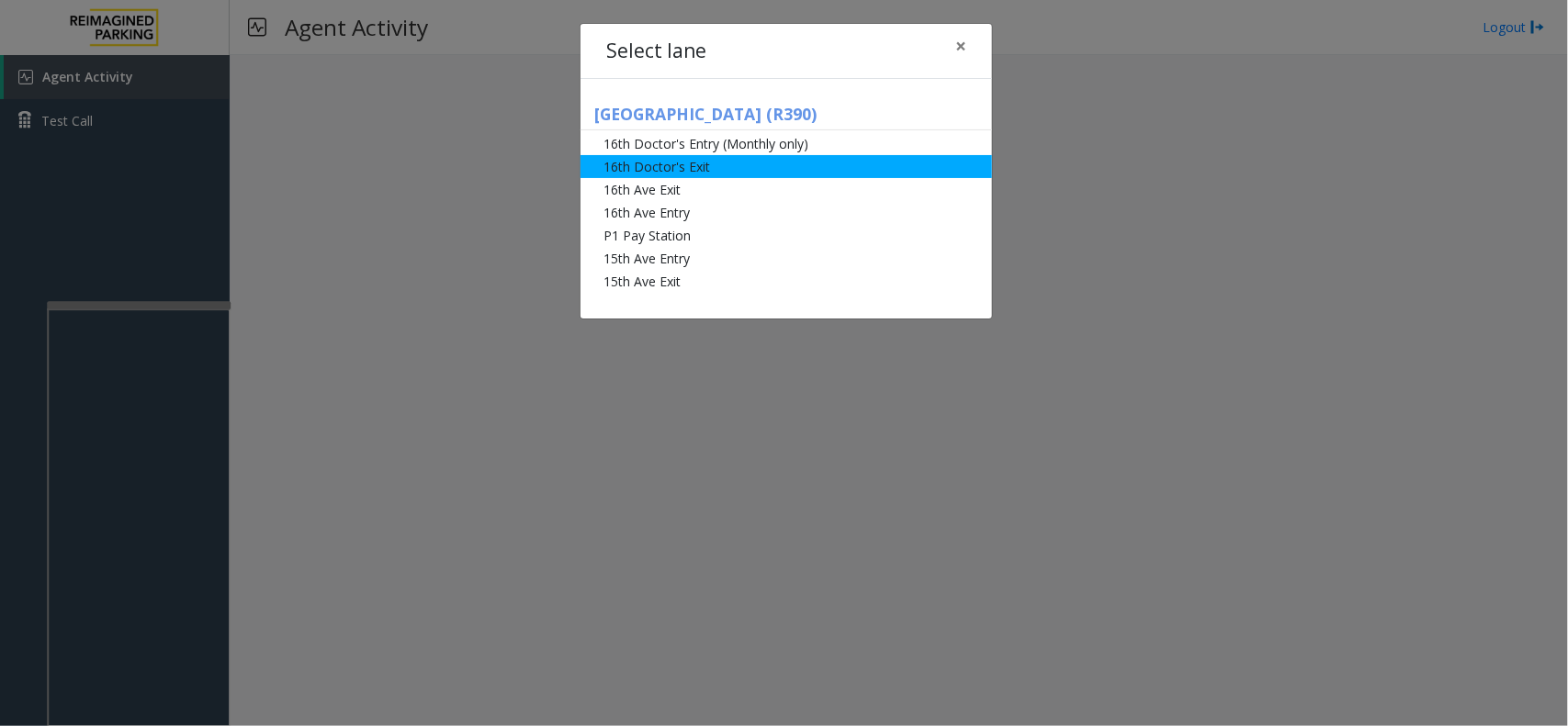
click at [648, 161] on li "16th Doctor's Exit" at bounding box center [786, 167] width 412 height 23
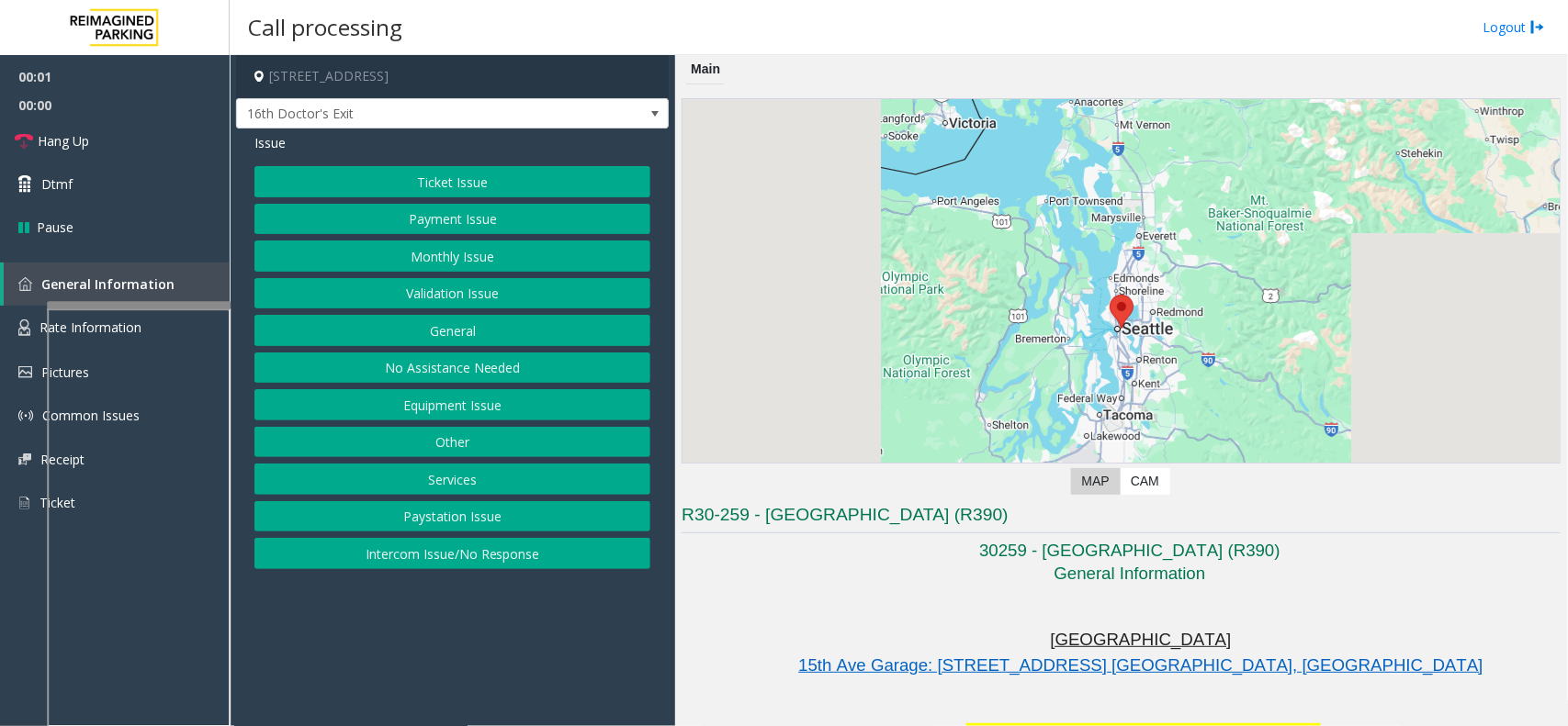
click at [451, 239] on div "Ticket Issue Payment Issue Monthly Issue Validation Issue General No Assistance…" at bounding box center [452, 367] width 396 height 403
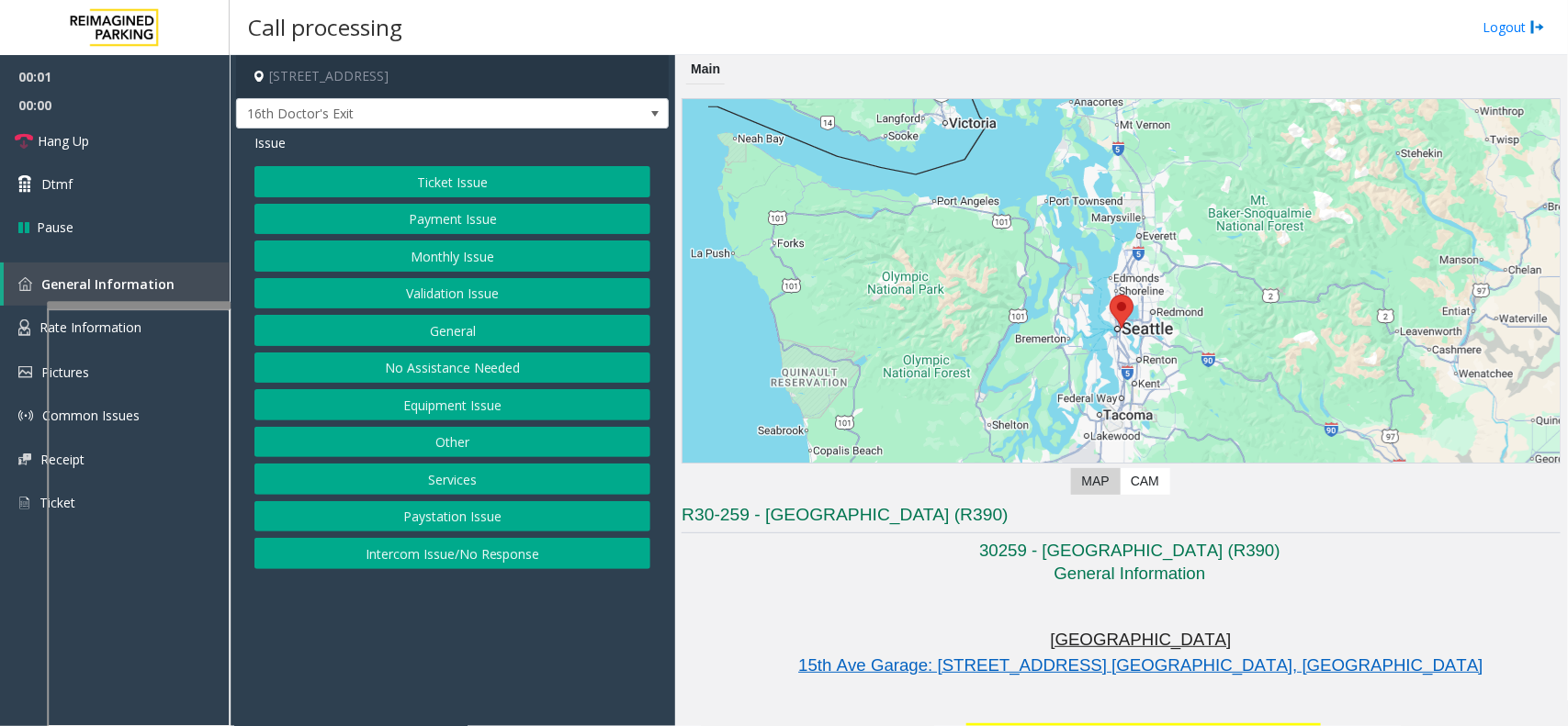
click at [452, 249] on button "Monthly Issue" at bounding box center [452, 256] width 396 height 31
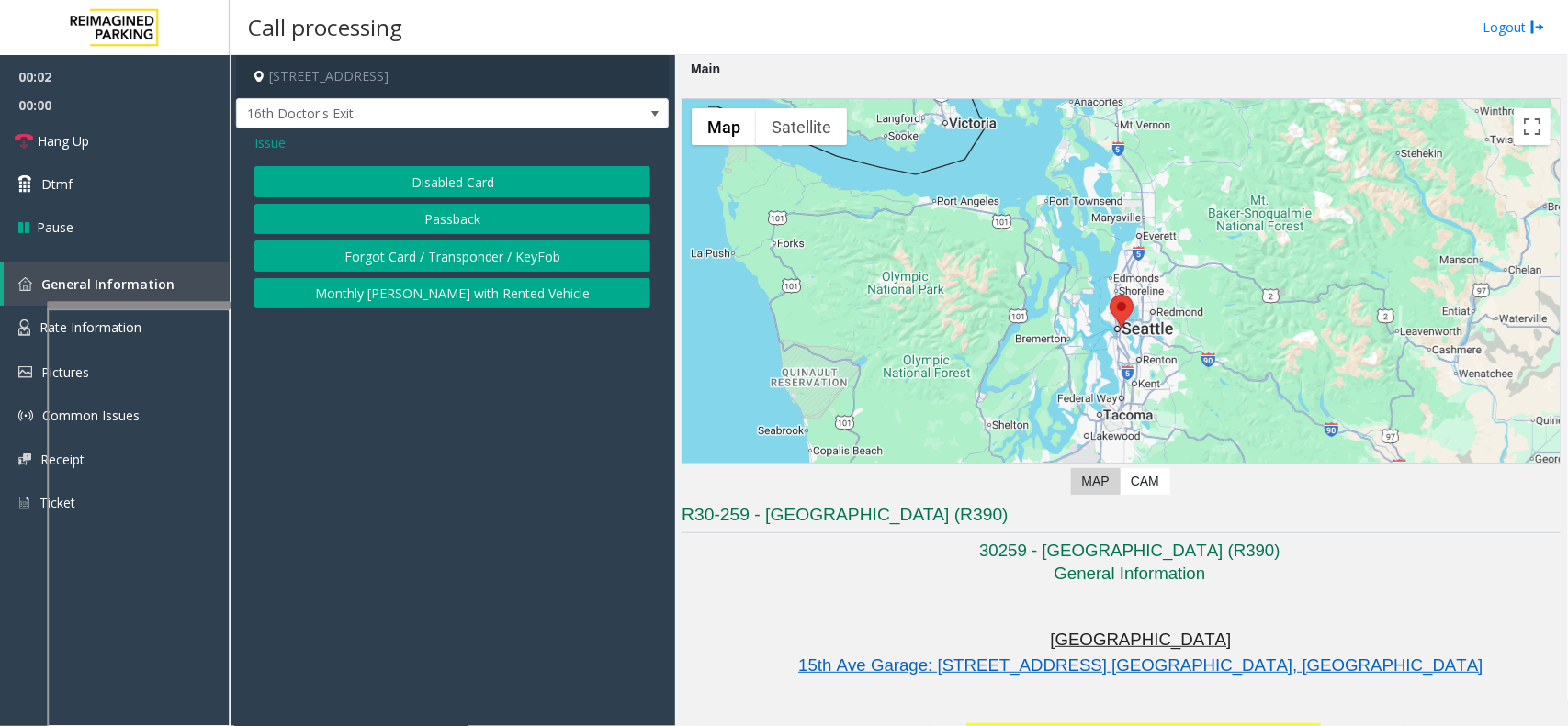
click at [450, 191] on button "Disabled Card" at bounding box center [452, 182] width 396 height 31
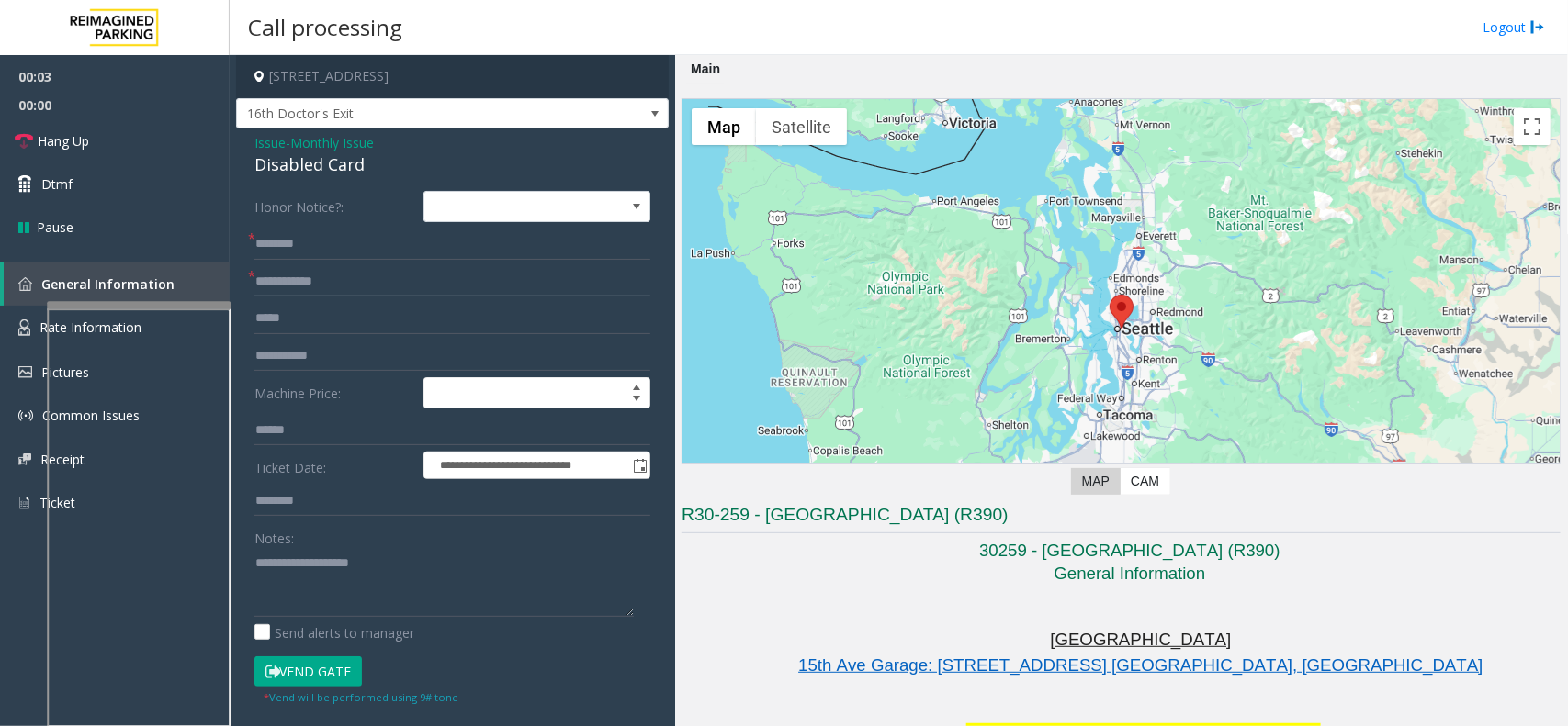
click at [378, 278] on input "text" at bounding box center [452, 281] width 396 height 31
click at [326, 287] on input "text" at bounding box center [452, 281] width 396 height 31
click at [306, 165] on div "Disabled Card" at bounding box center [452, 165] width 396 height 25
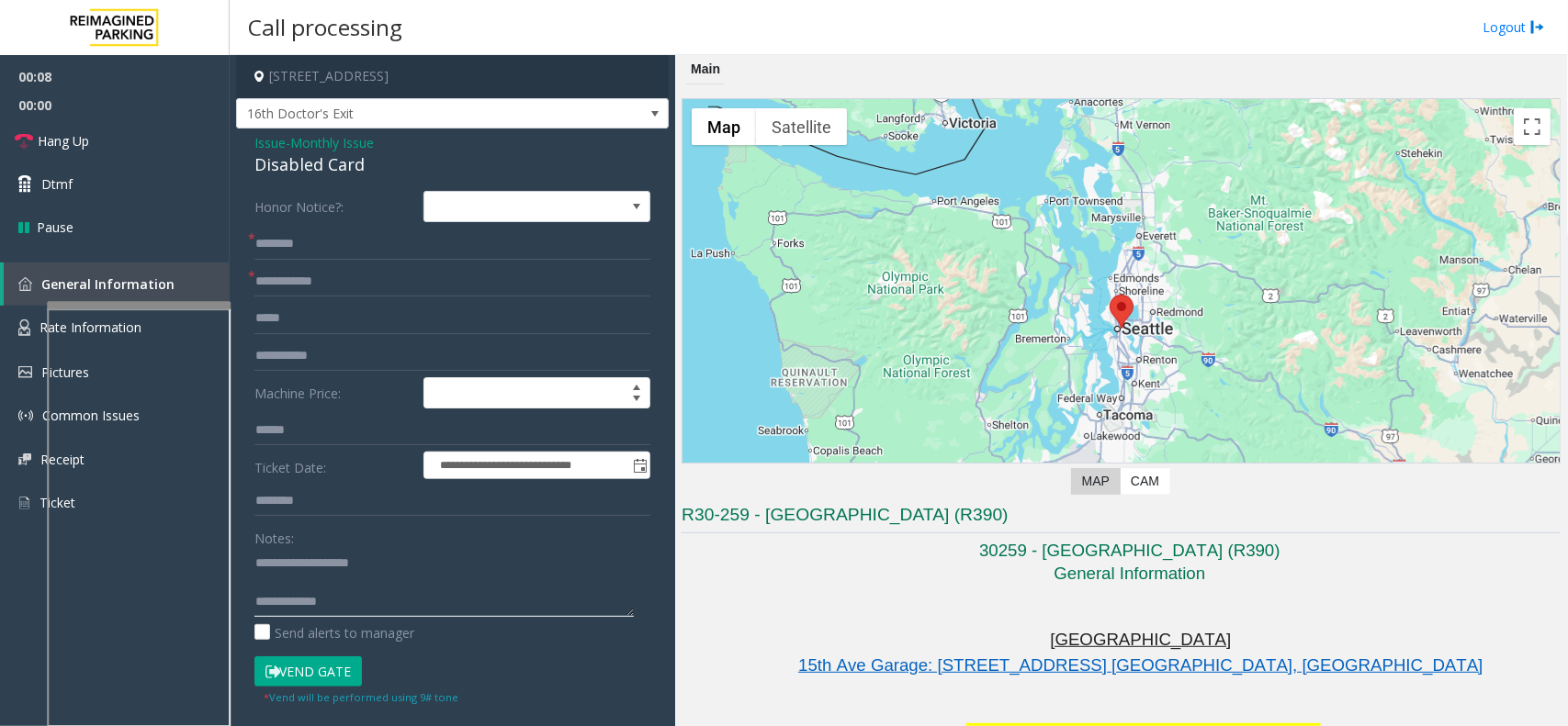
type textarea "**********"
click at [305, 300] on form "**********" at bounding box center [452, 448] width 396 height 515
click at [313, 271] on input "text" at bounding box center [452, 281] width 396 height 31
type input "*******"
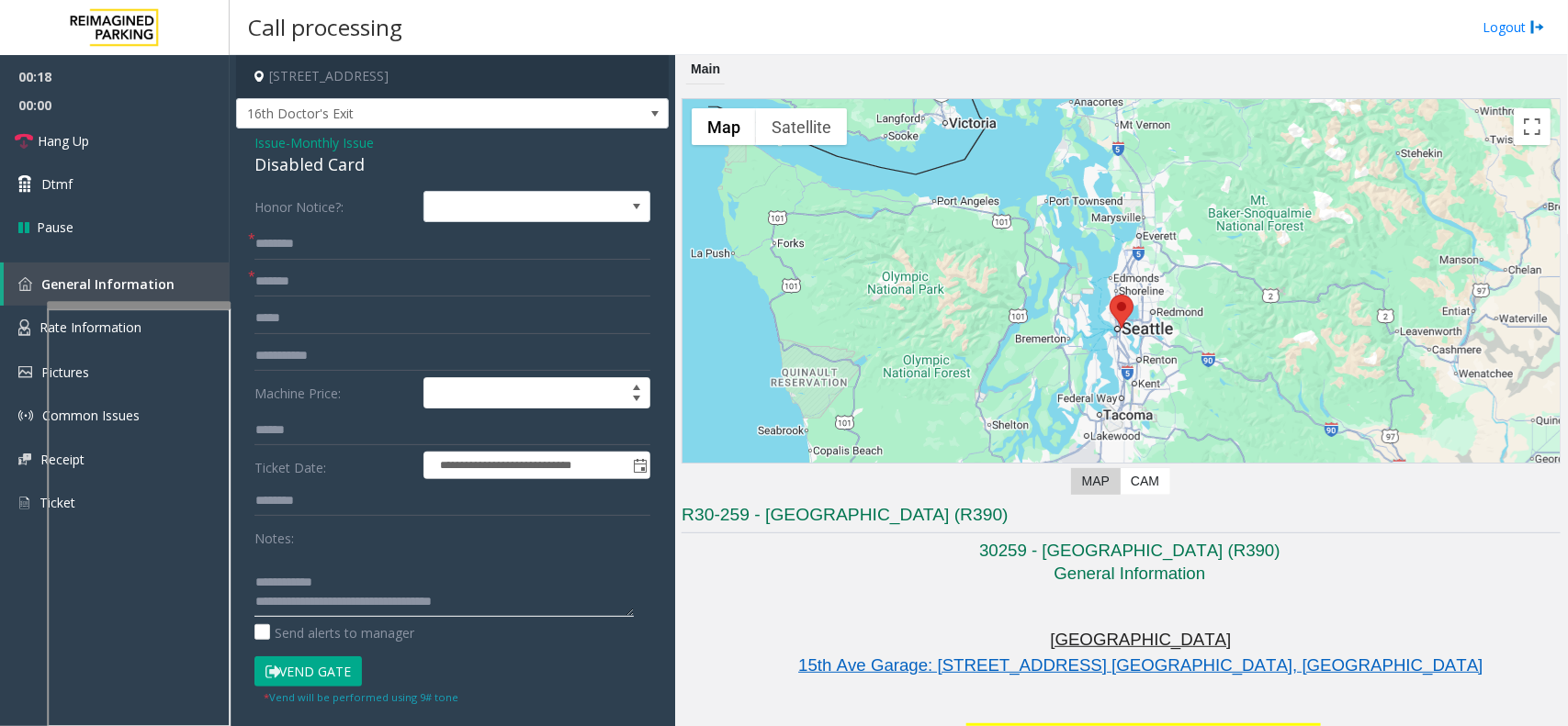
type textarea "**********"
click at [326, 292] on input "*******" at bounding box center [452, 281] width 396 height 31
click at [299, 281] on input "*******" at bounding box center [452, 281] width 396 height 31
type input "******"
click at [328, 207] on label "Honor Notice?:" at bounding box center [334, 207] width 169 height 31
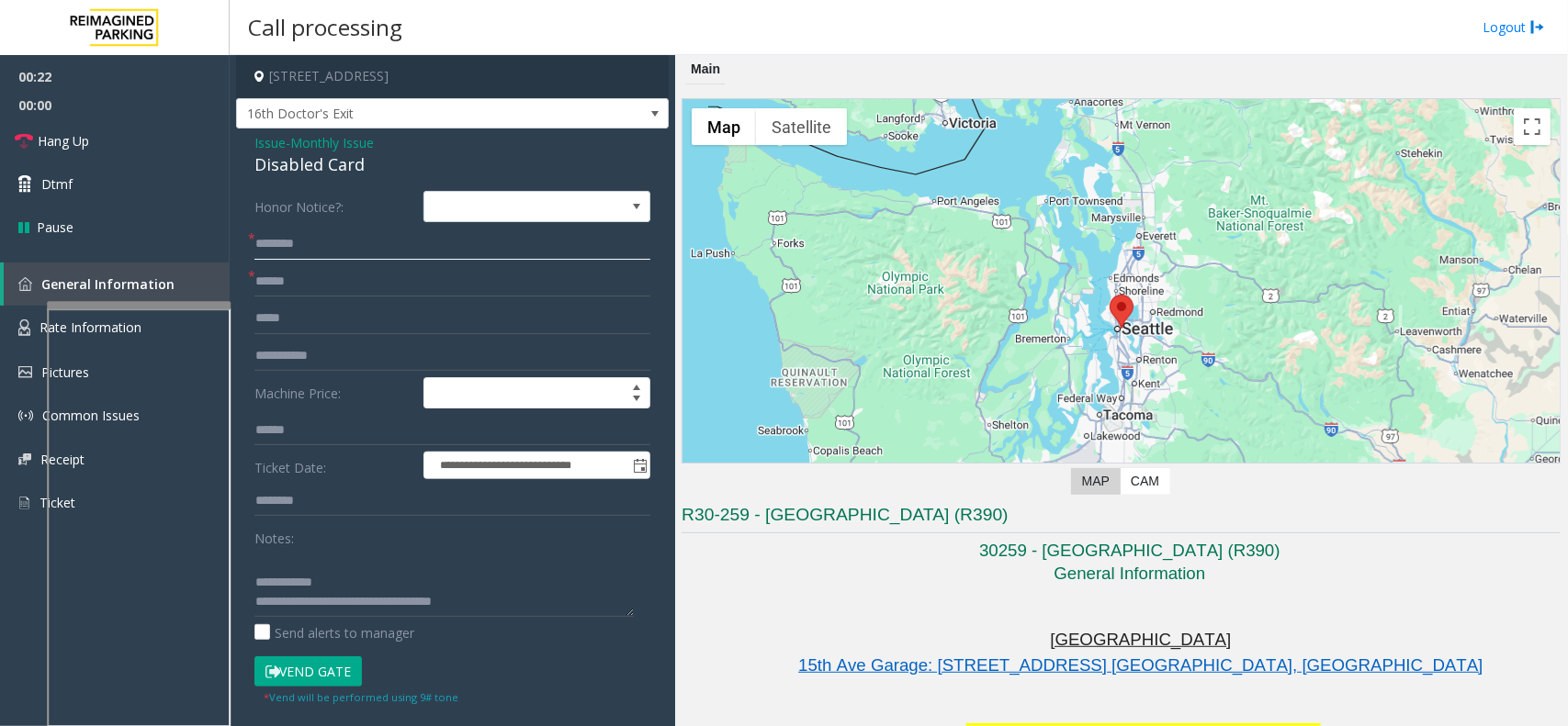
click at [322, 248] on input "text" at bounding box center [452, 245] width 396 height 31
click at [364, 247] on input "**********" at bounding box center [452, 245] width 396 height 31
type input "**********"
click at [439, 264] on form "**********" at bounding box center [452, 448] width 396 height 515
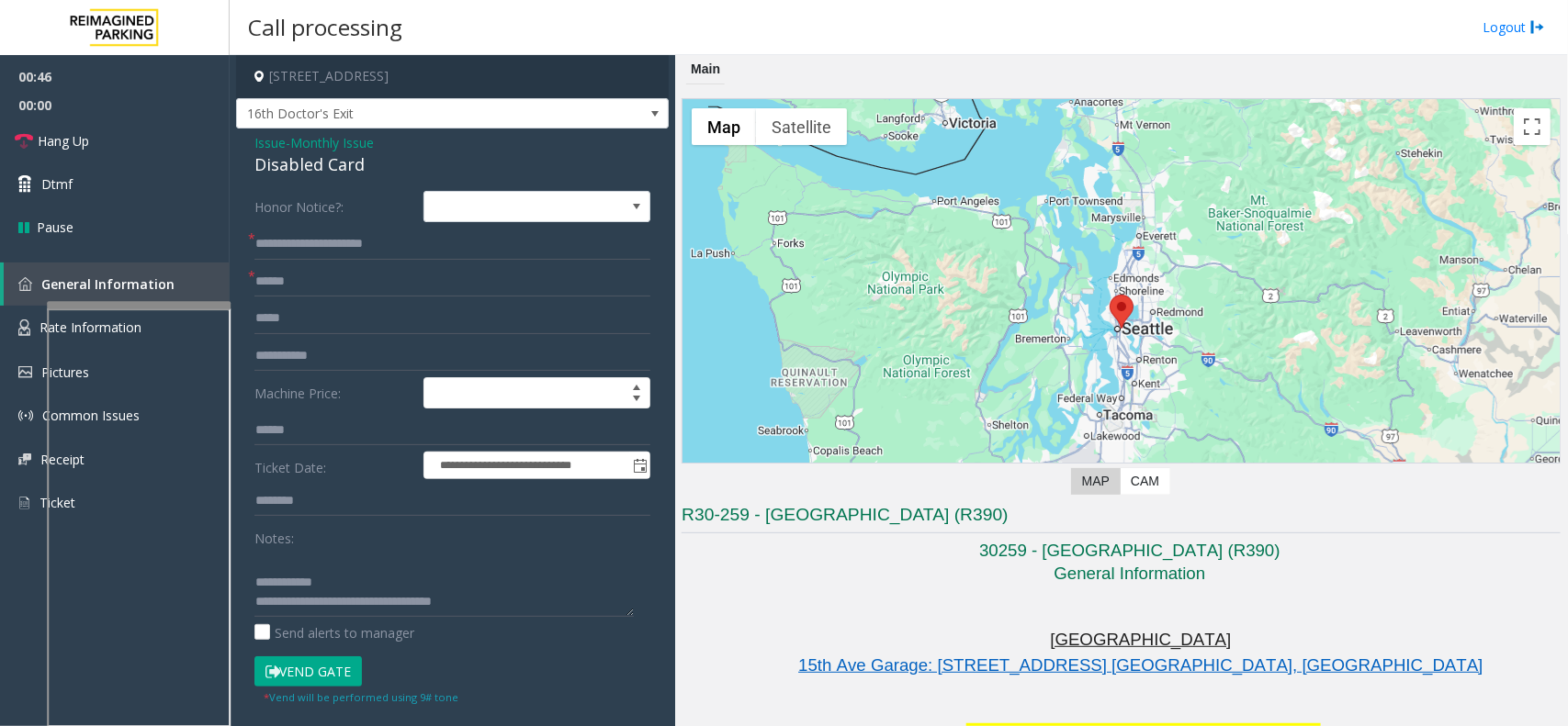
click at [343, 668] on button "Vend Gate" at bounding box center [308, 672] width 108 height 31
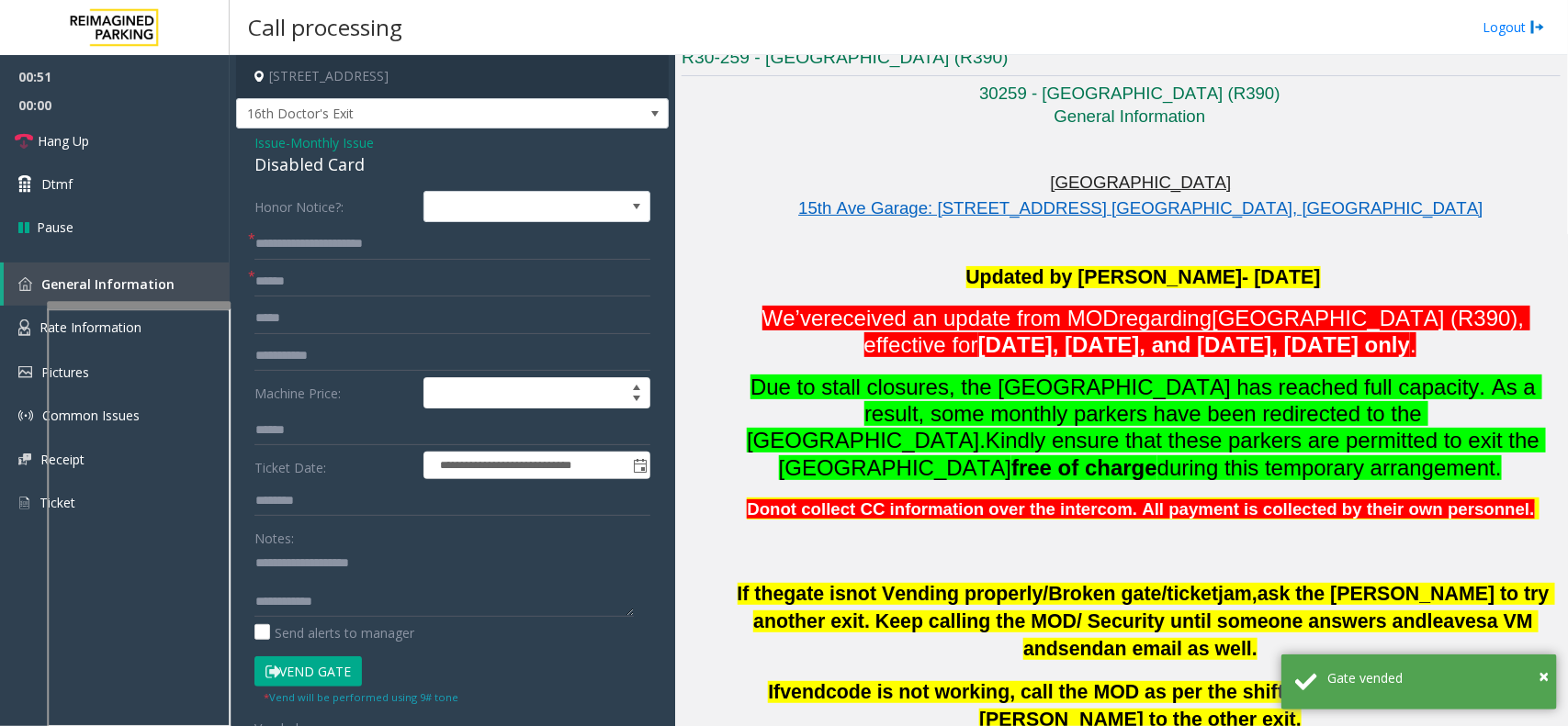
scroll to position [459, 0]
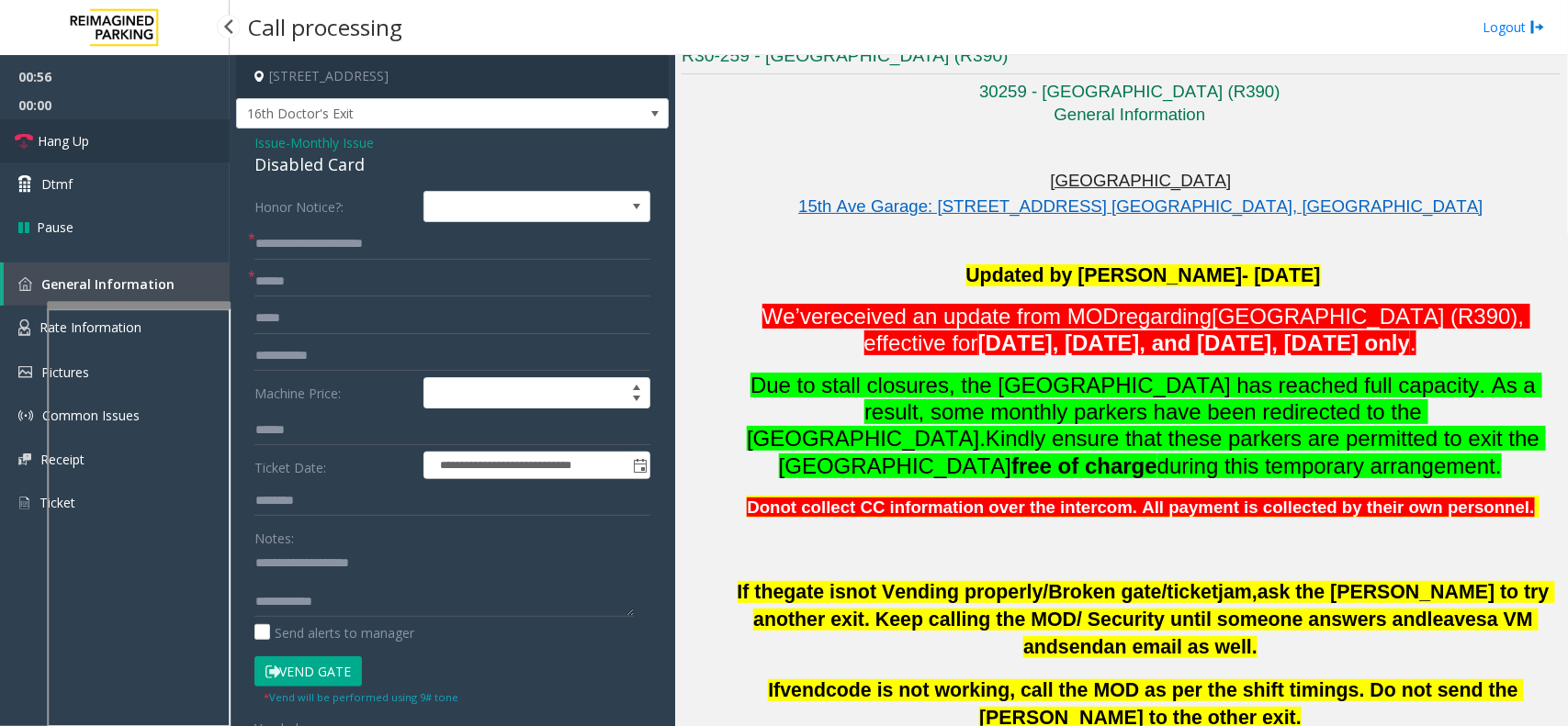
click at [156, 156] on link "Hang Up" at bounding box center [115, 141] width 230 height 43
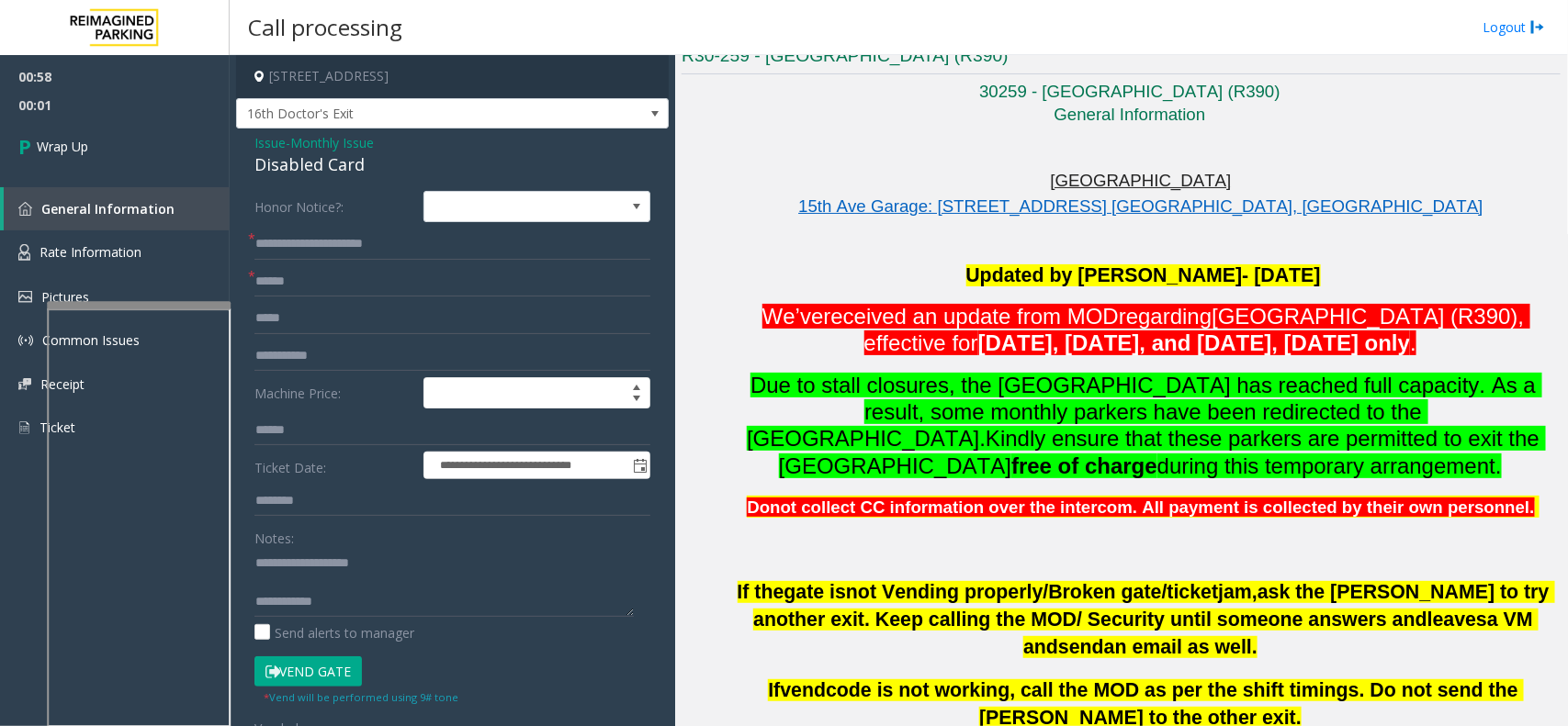
scroll to position [38, 0]
click at [113, 158] on link "Wrap Up" at bounding box center [115, 147] width 230 height 54
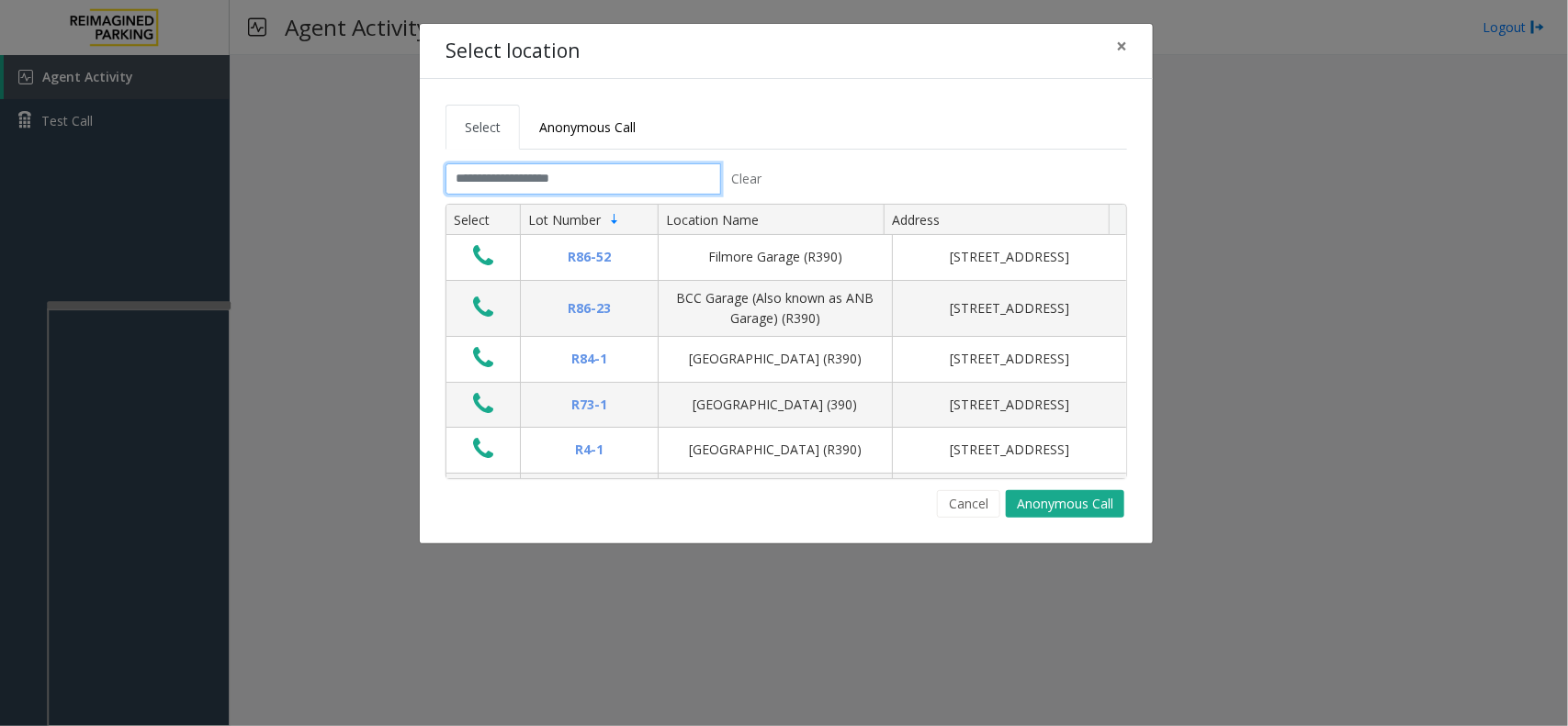
click at [542, 180] on input "text" at bounding box center [584, 179] width 276 height 31
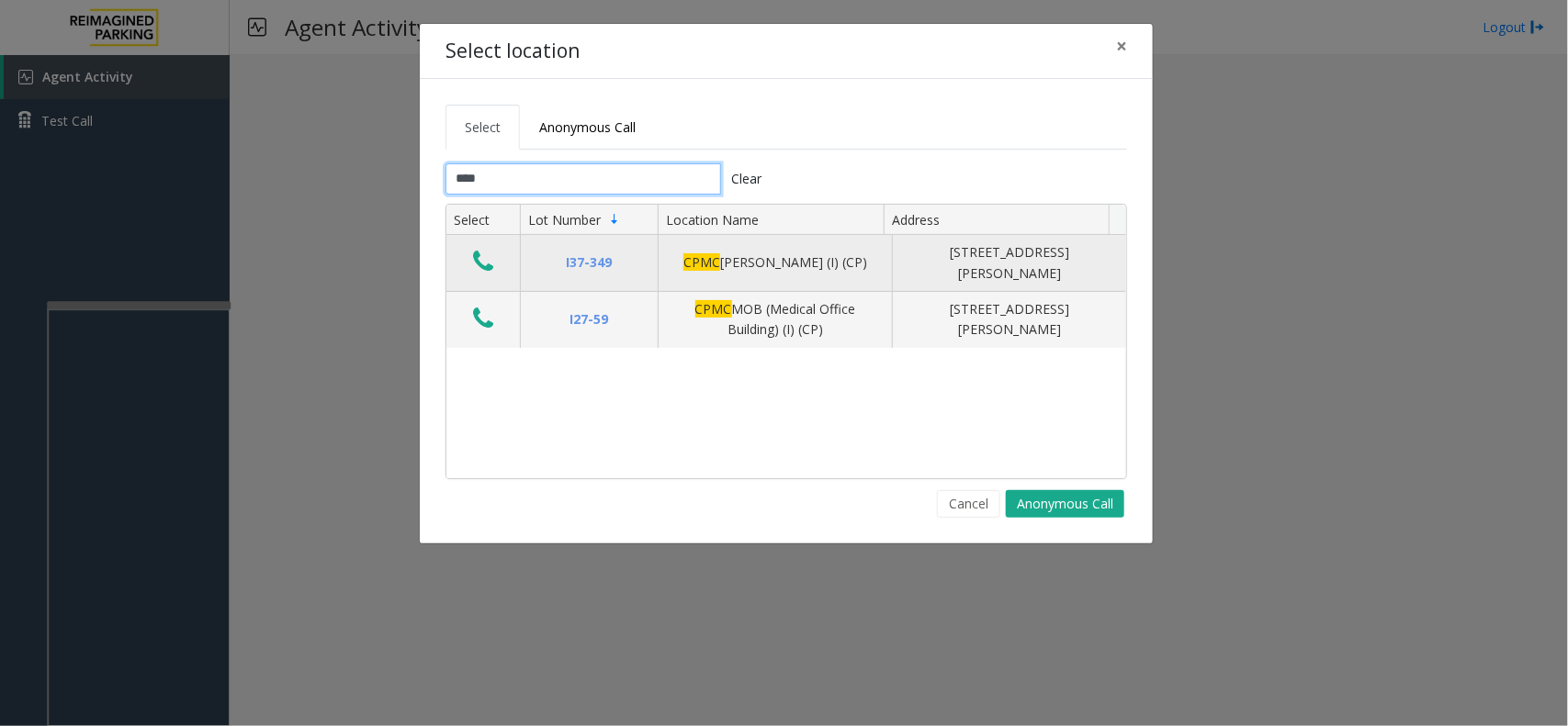
type input "****"
click at [484, 269] on icon "Data table" at bounding box center [483, 261] width 20 height 25
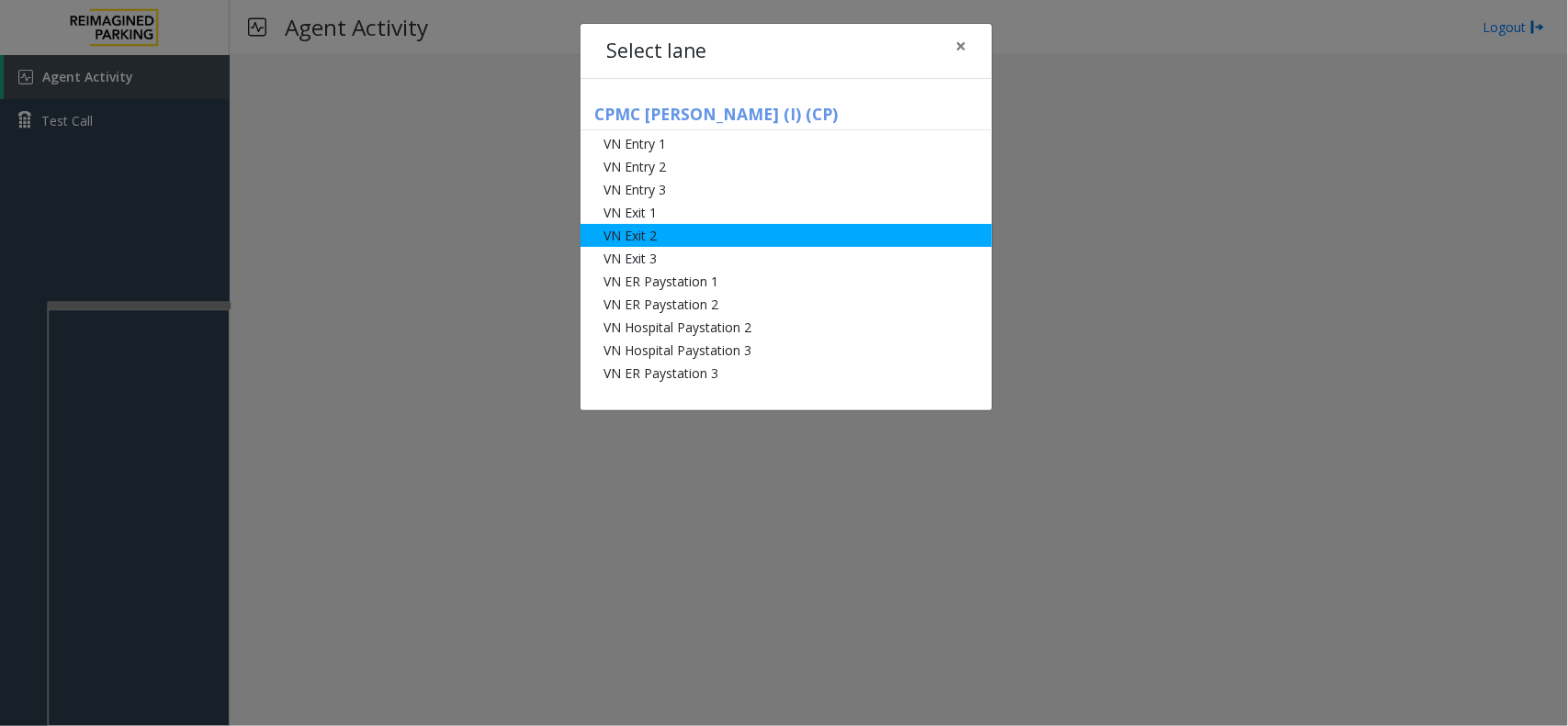
click at [686, 232] on li "VN Exit 2" at bounding box center [786, 236] width 412 height 23
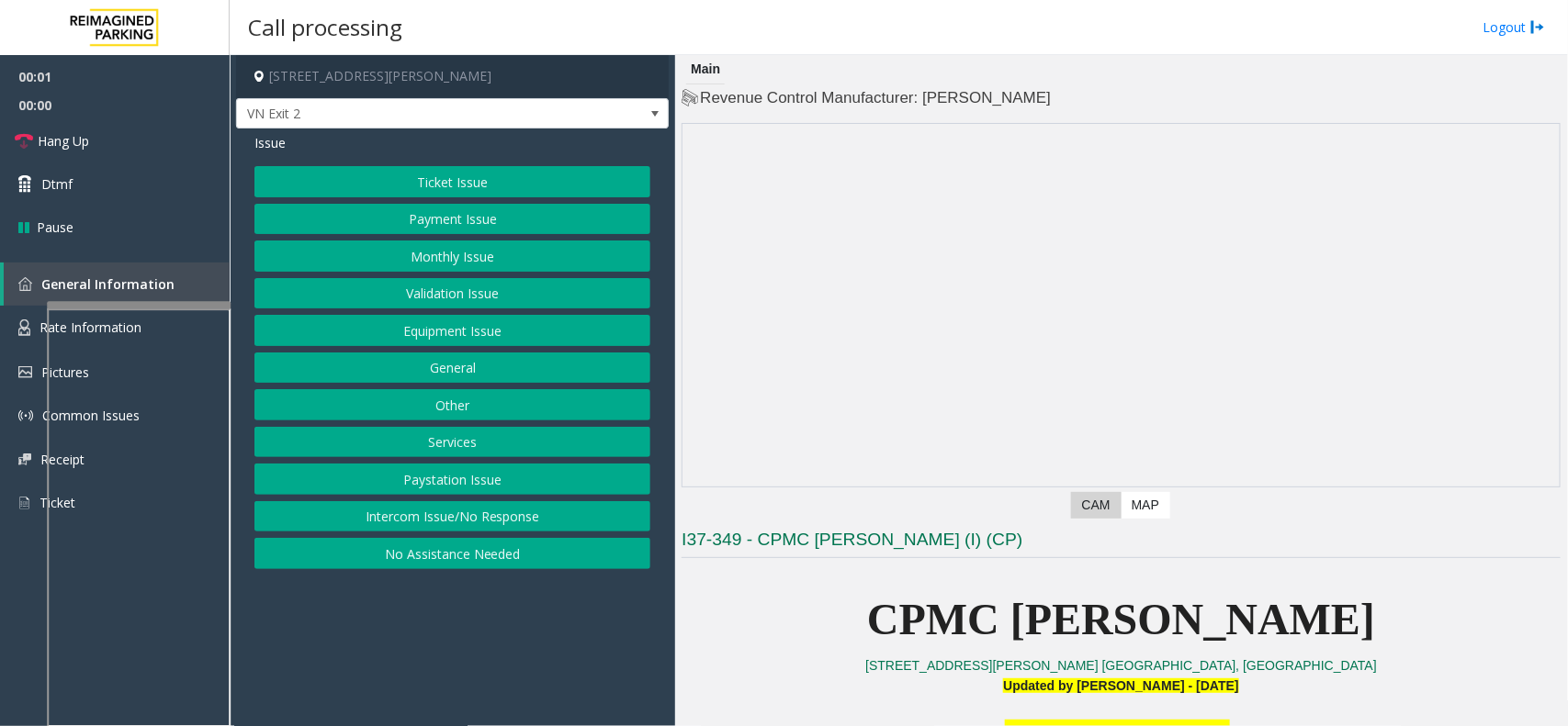
click at [519, 240] on div "Ticket Issue Payment Issue Monthly Issue Validation Issue Equipment Issue Gener…" at bounding box center [452, 367] width 396 height 403
click at [512, 262] on button "Monthly Issue" at bounding box center [452, 256] width 396 height 31
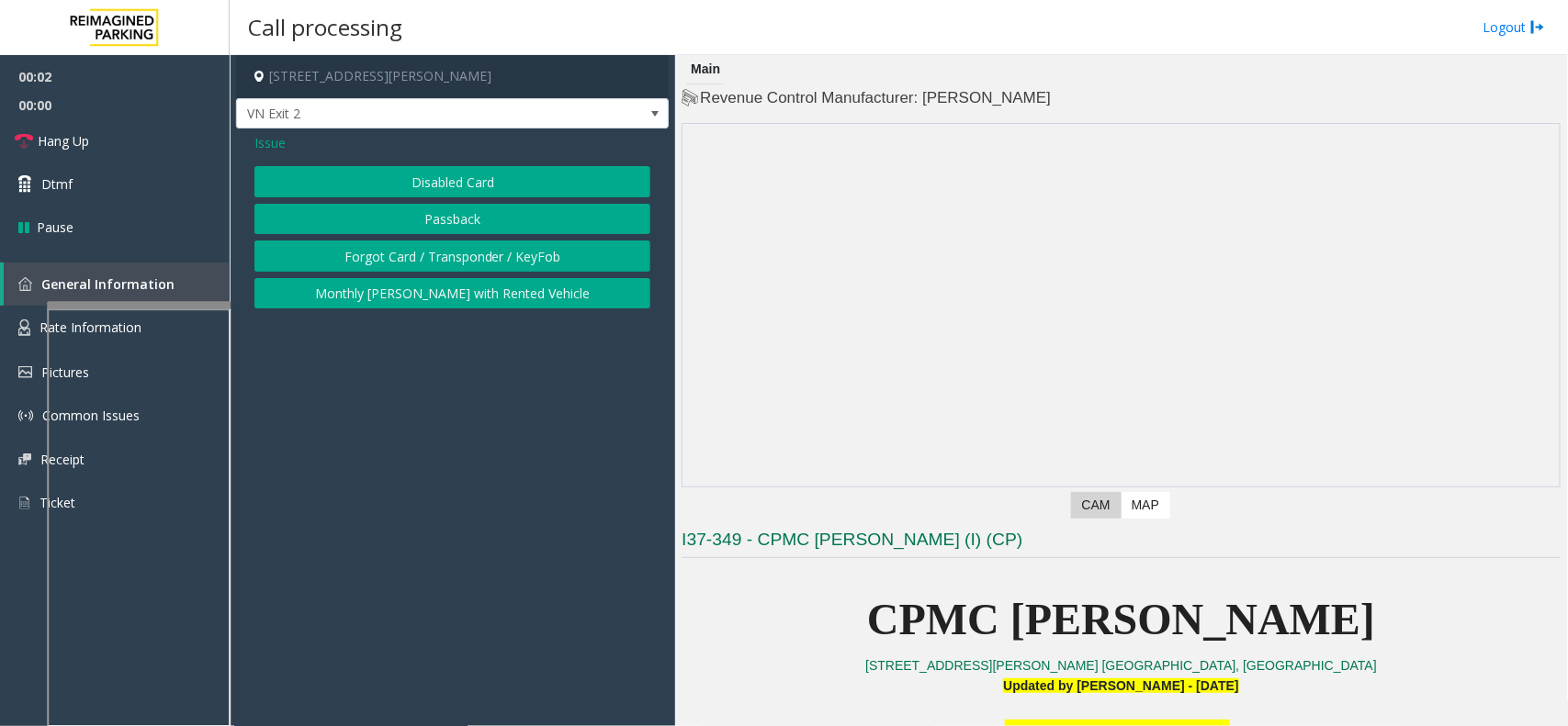
click at [515, 186] on button "Disabled Card" at bounding box center [452, 182] width 396 height 31
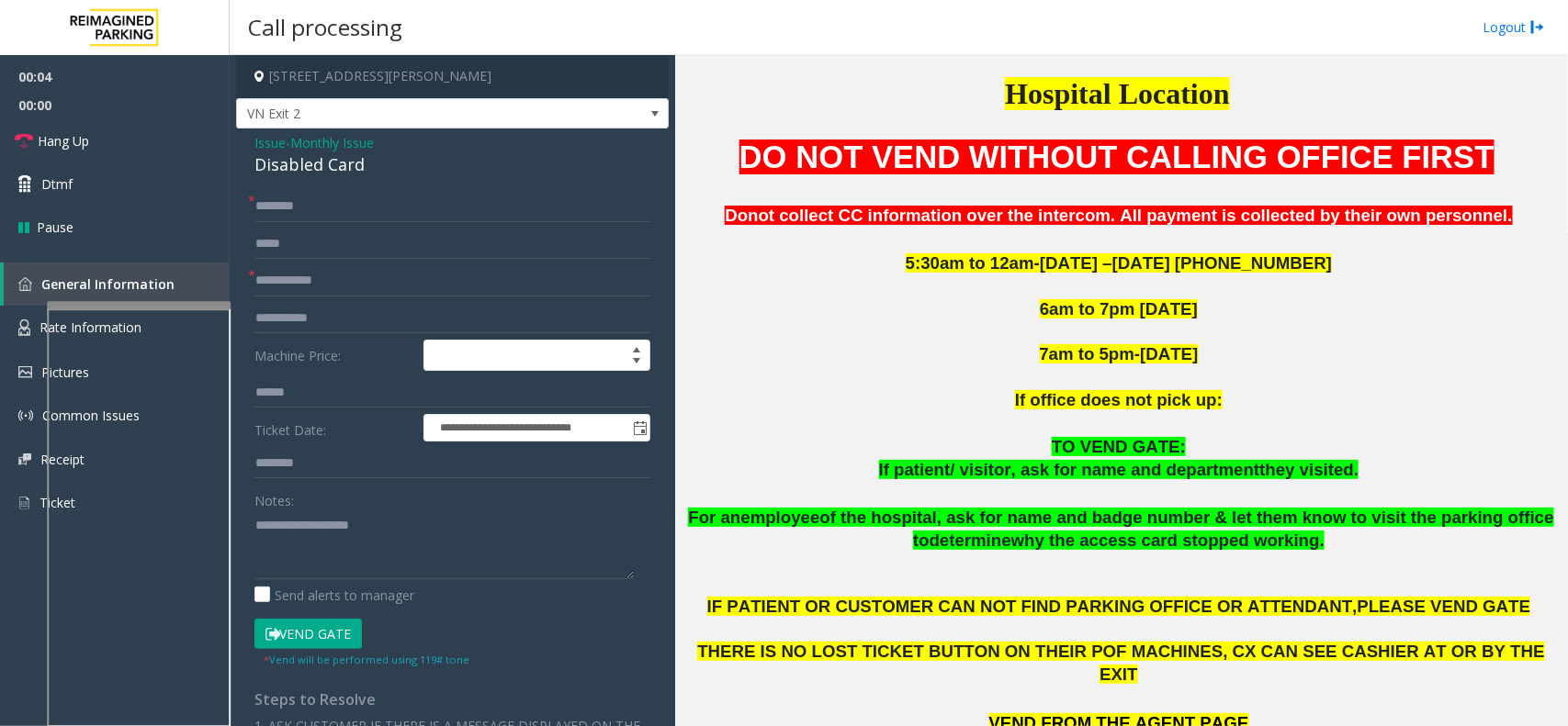
scroll to position [689, 0]
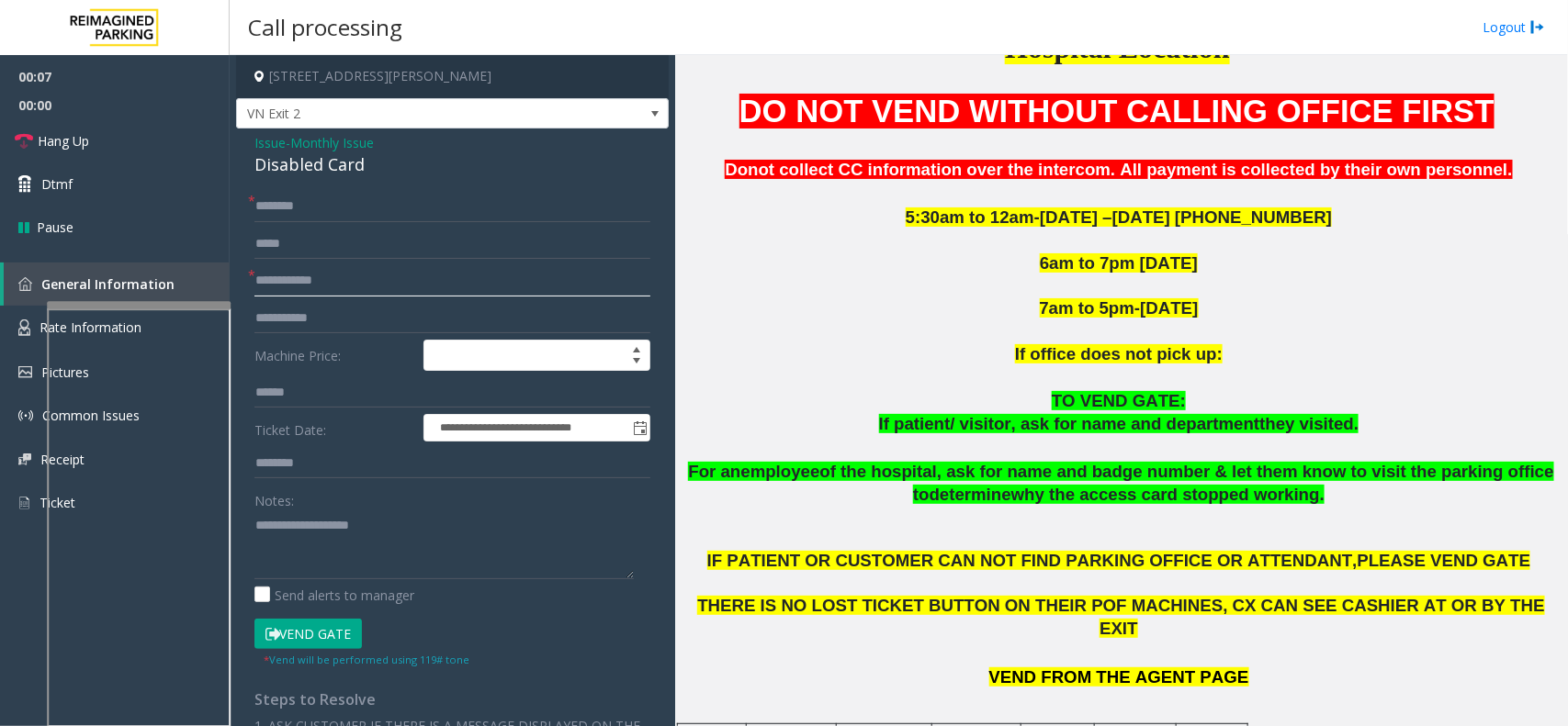
click at [343, 274] on input "text" at bounding box center [452, 280] width 396 height 31
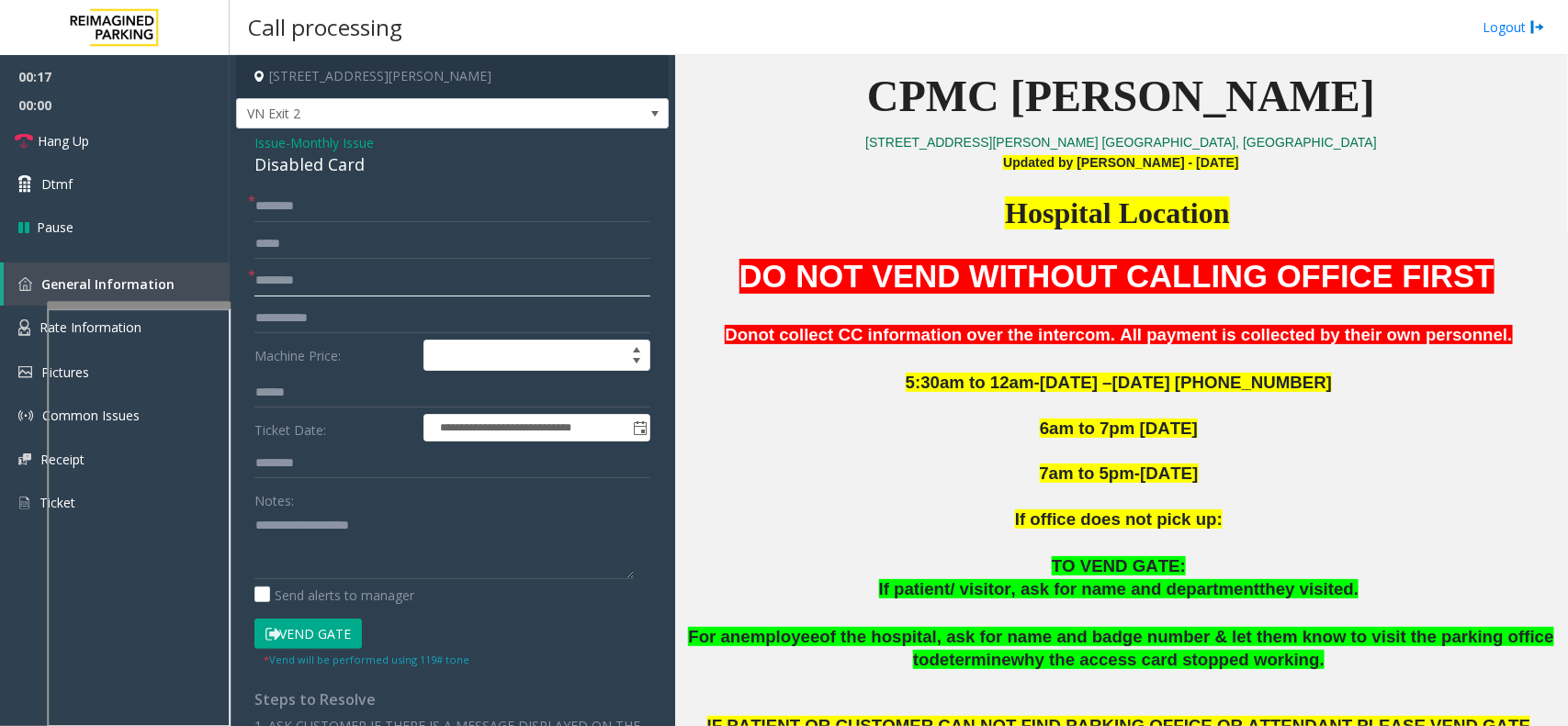
scroll to position [459, 0]
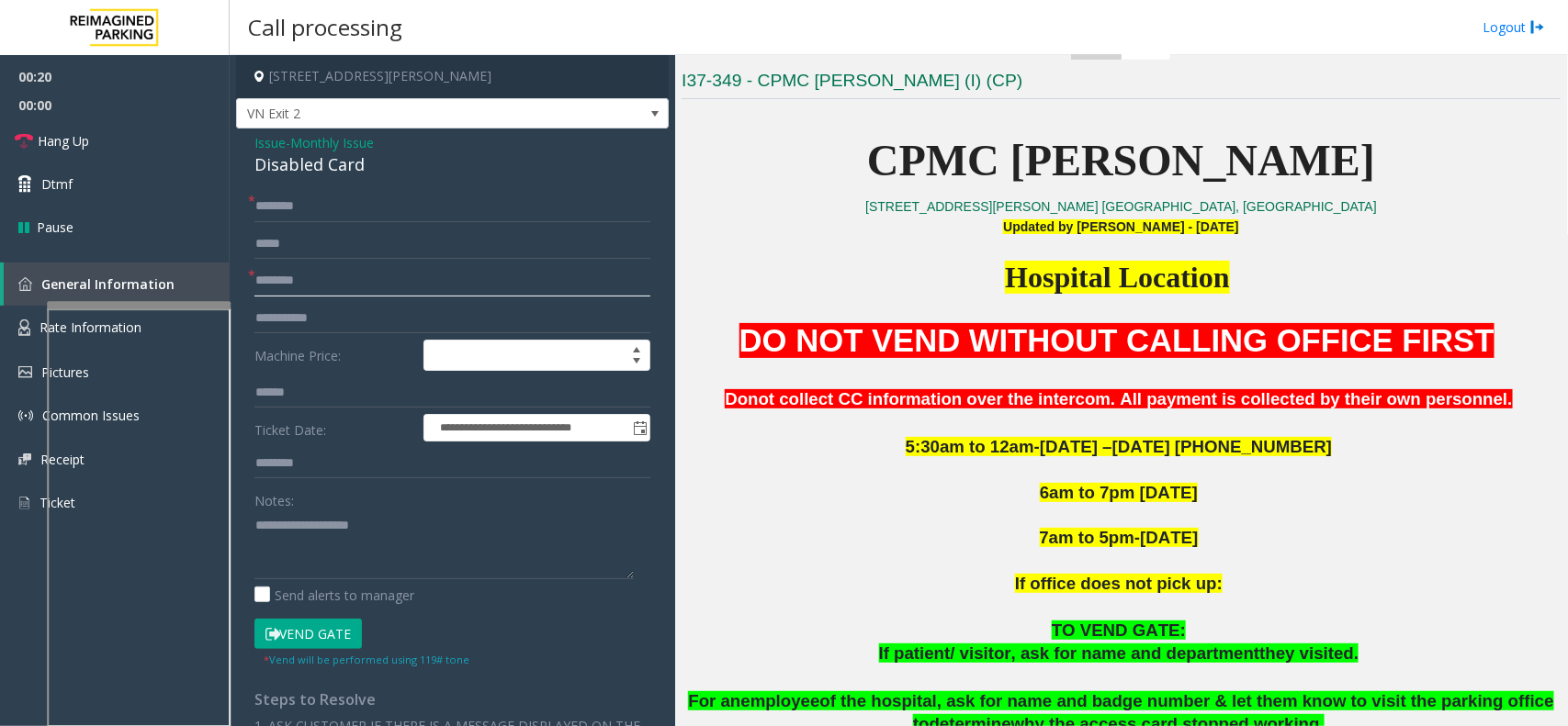
click at [264, 280] on input "********" at bounding box center [452, 280] width 396 height 31
type input "*********"
click at [310, 218] on input "text" at bounding box center [452, 207] width 396 height 31
click at [303, 173] on div "Disabled Card" at bounding box center [452, 165] width 396 height 25
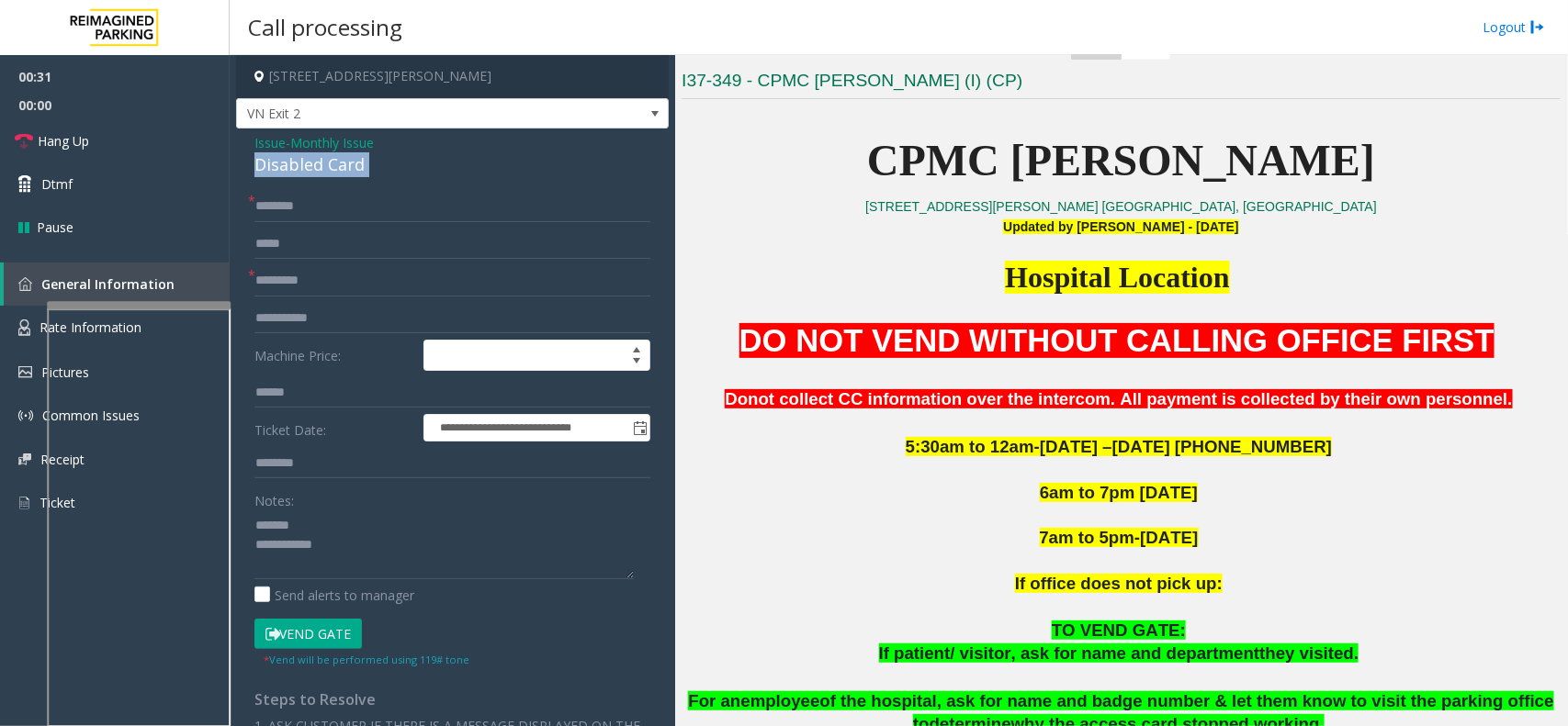
click at [303, 173] on div "Disabled Card" at bounding box center [452, 165] width 396 height 25
type textarea "**********"
click at [317, 213] on input "text" at bounding box center [452, 207] width 396 height 31
click at [295, 208] on input "**********" at bounding box center [452, 207] width 396 height 31
click at [308, 205] on input "**********" at bounding box center [452, 207] width 396 height 31
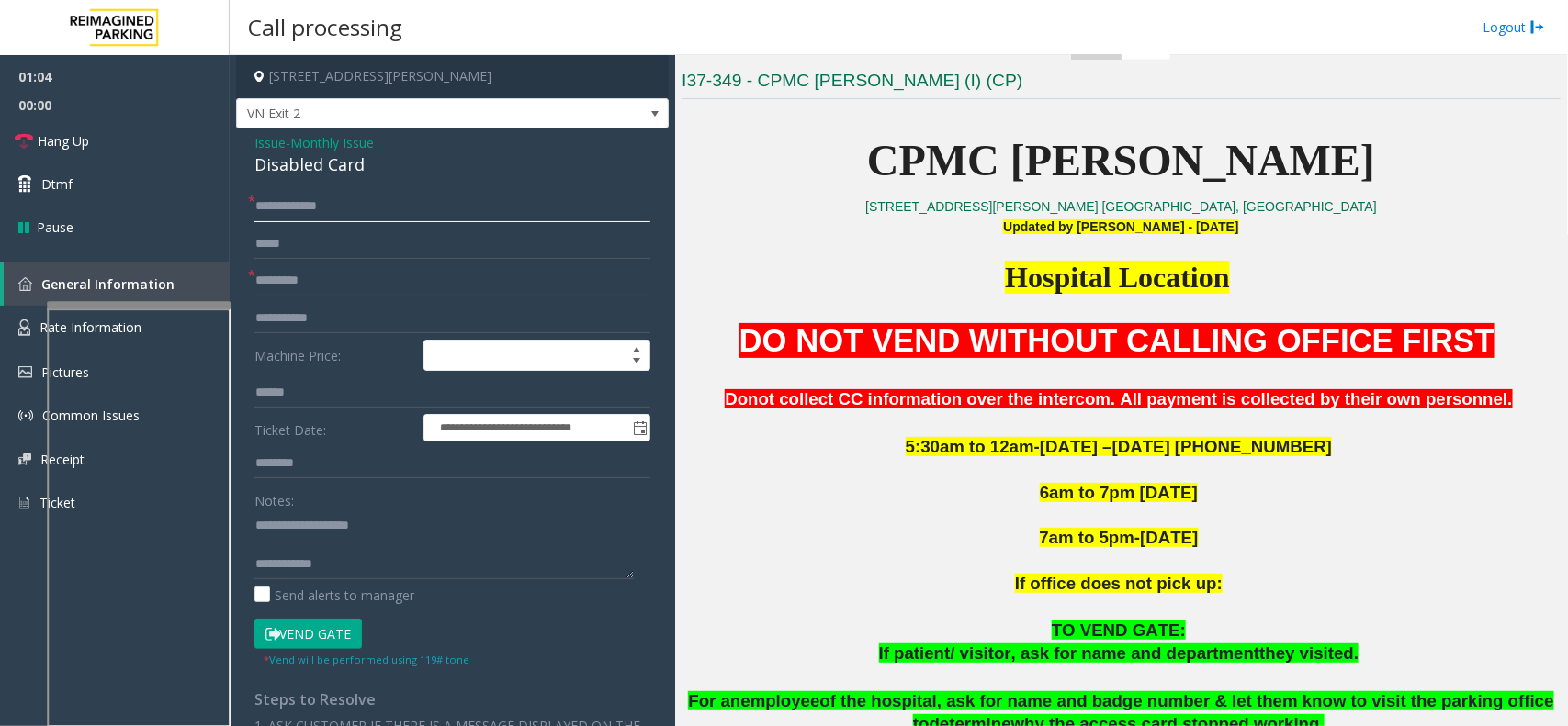
click at [314, 205] on input "**********" at bounding box center [452, 207] width 396 height 31
click at [322, 205] on input "**********" at bounding box center [452, 207] width 396 height 31
click at [343, 215] on input "**********" at bounding box center [452, 207] width 396 height 31
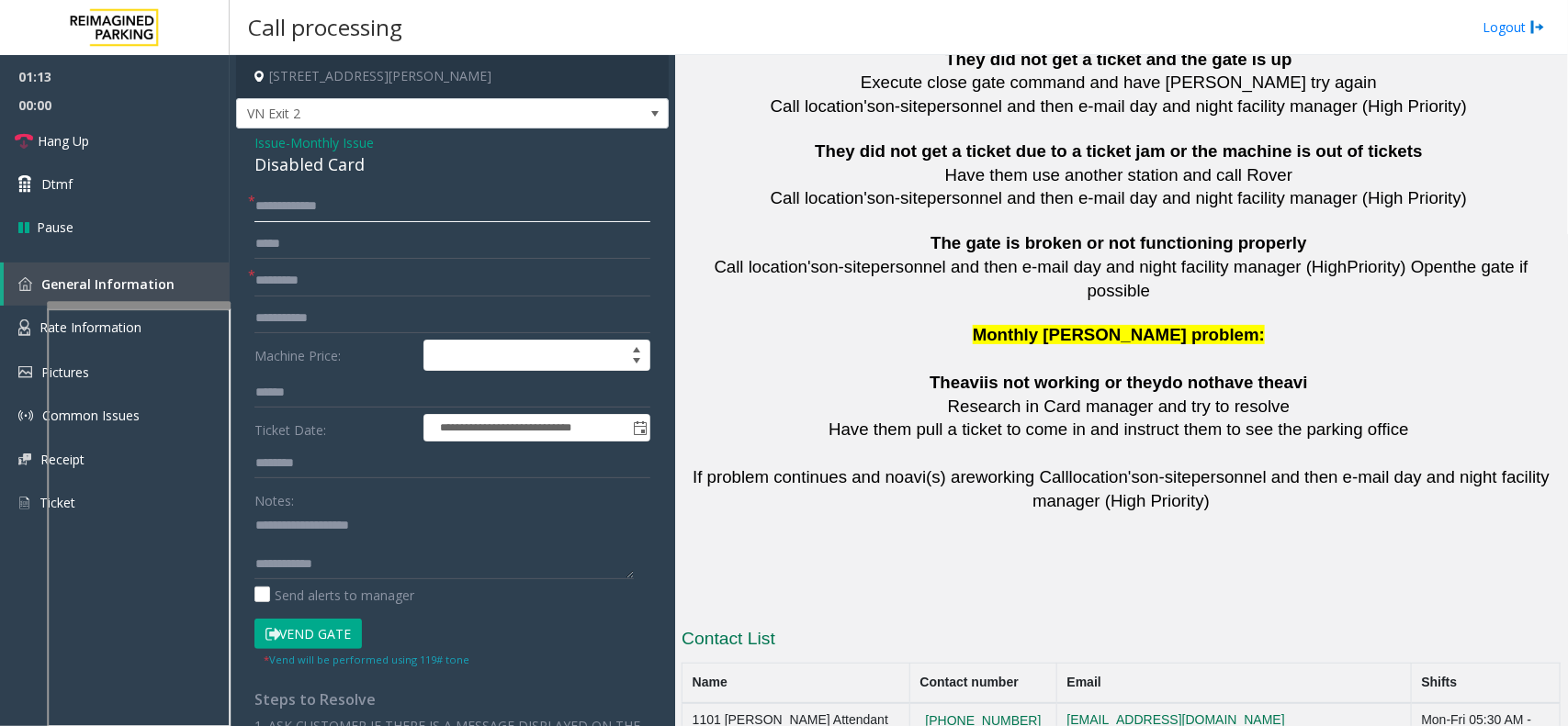
scroll to position [4083, 0]
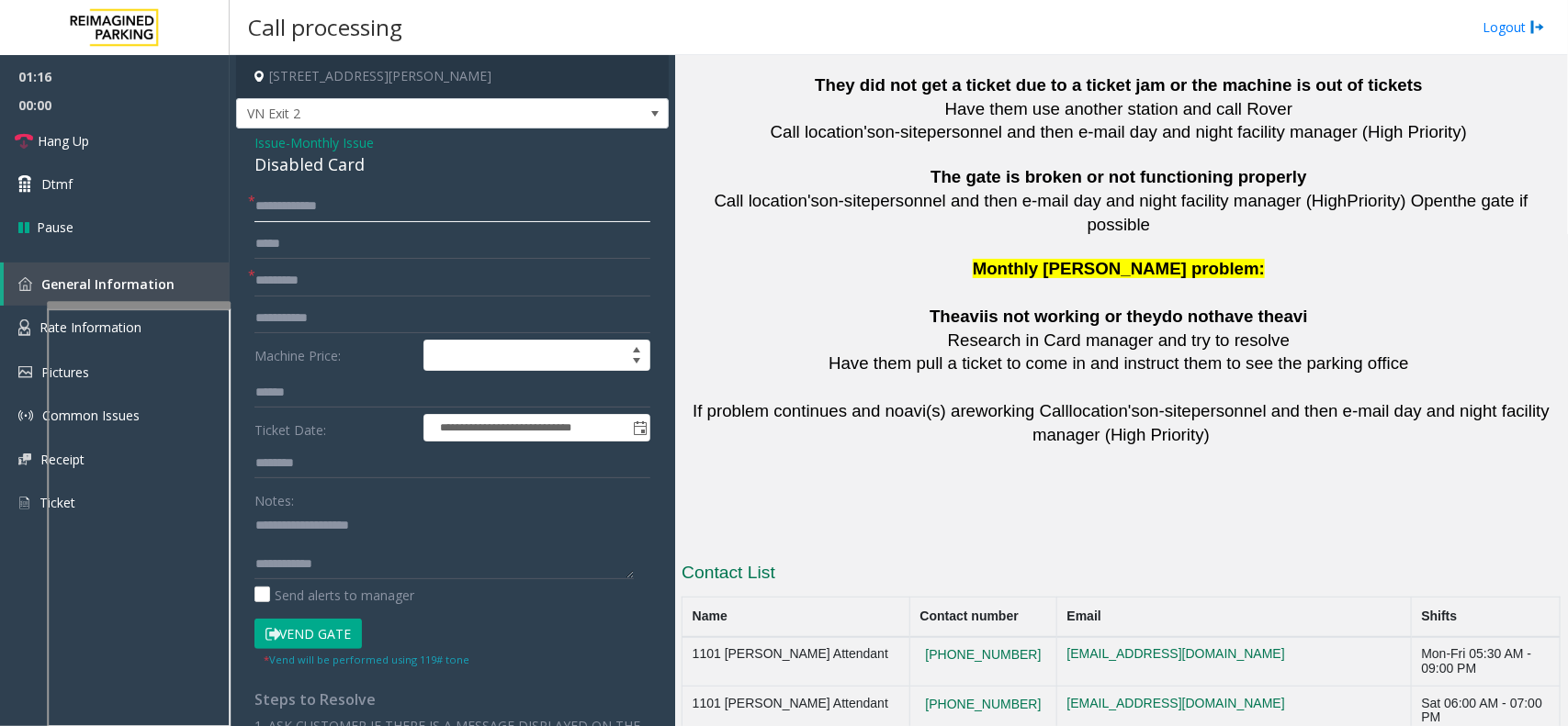
type input "**********"
drag, startPoint x: 1033, startPoint y: 608, endPoint x: 923, endPoint y: 606, distance: 110.0
copy button "[PHONE_NUMBER]"
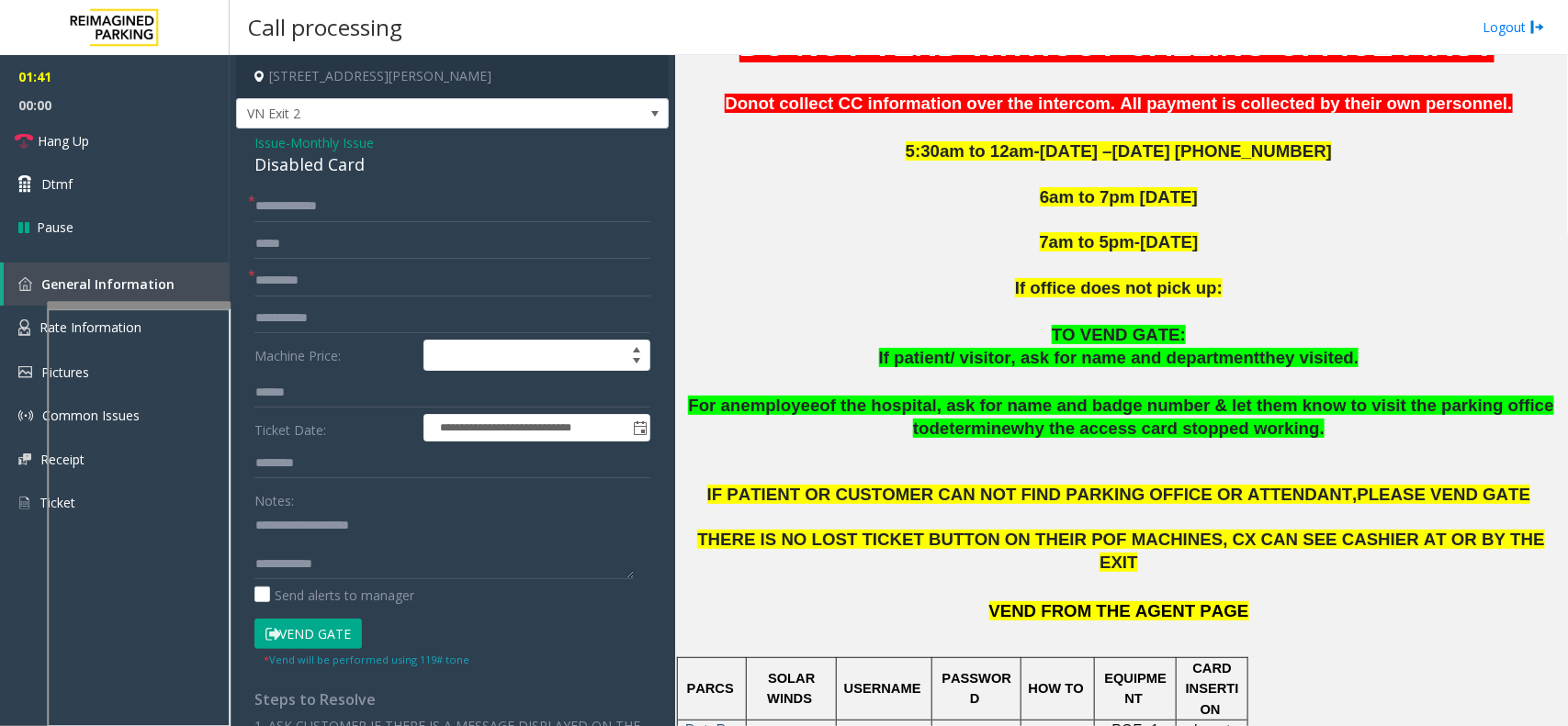
scroll to position [640, 0]
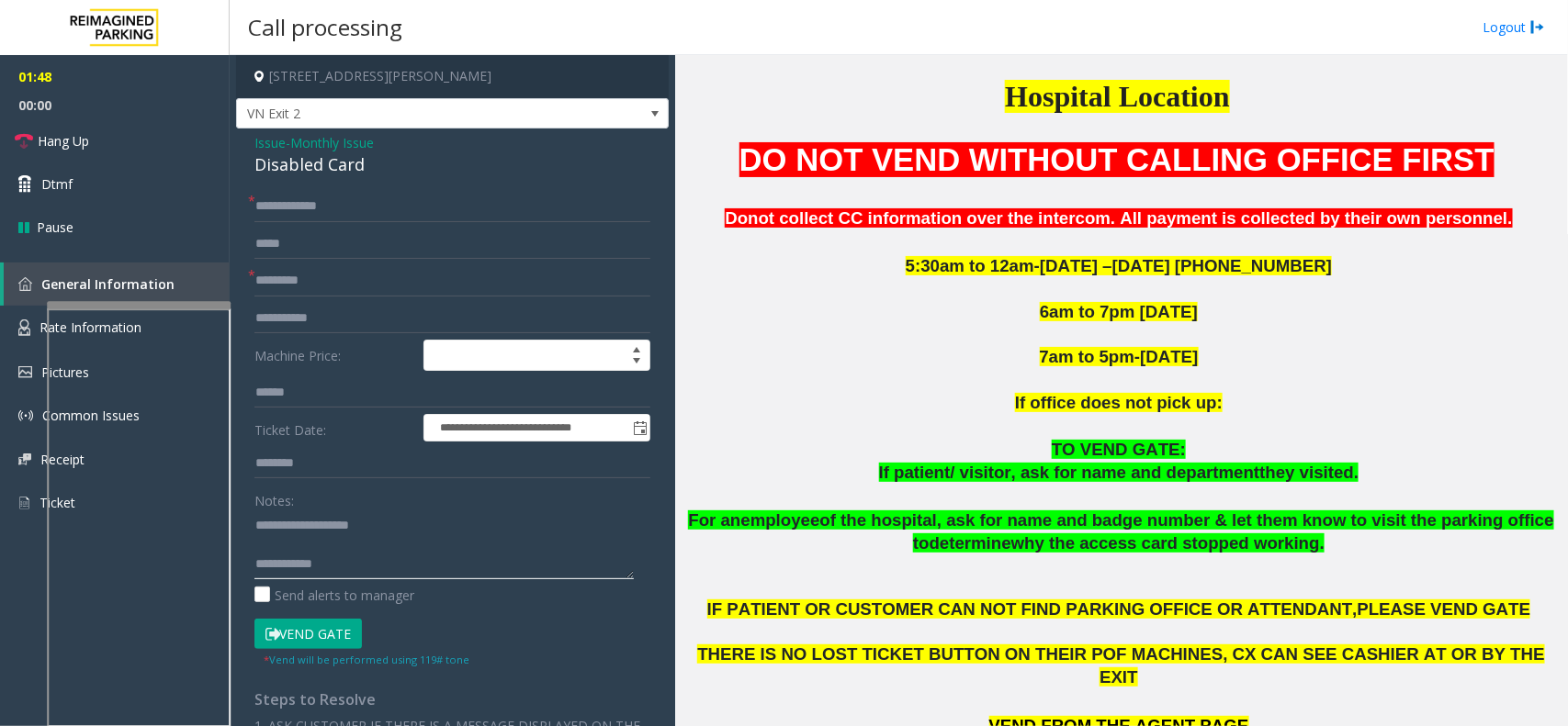
click at [412, 567] on textarea at bounding box center [444, 544] width 380 height 69
click at [342, 644] on button "Vend Gate" at bounding box center [308, 635] width 108 height 31
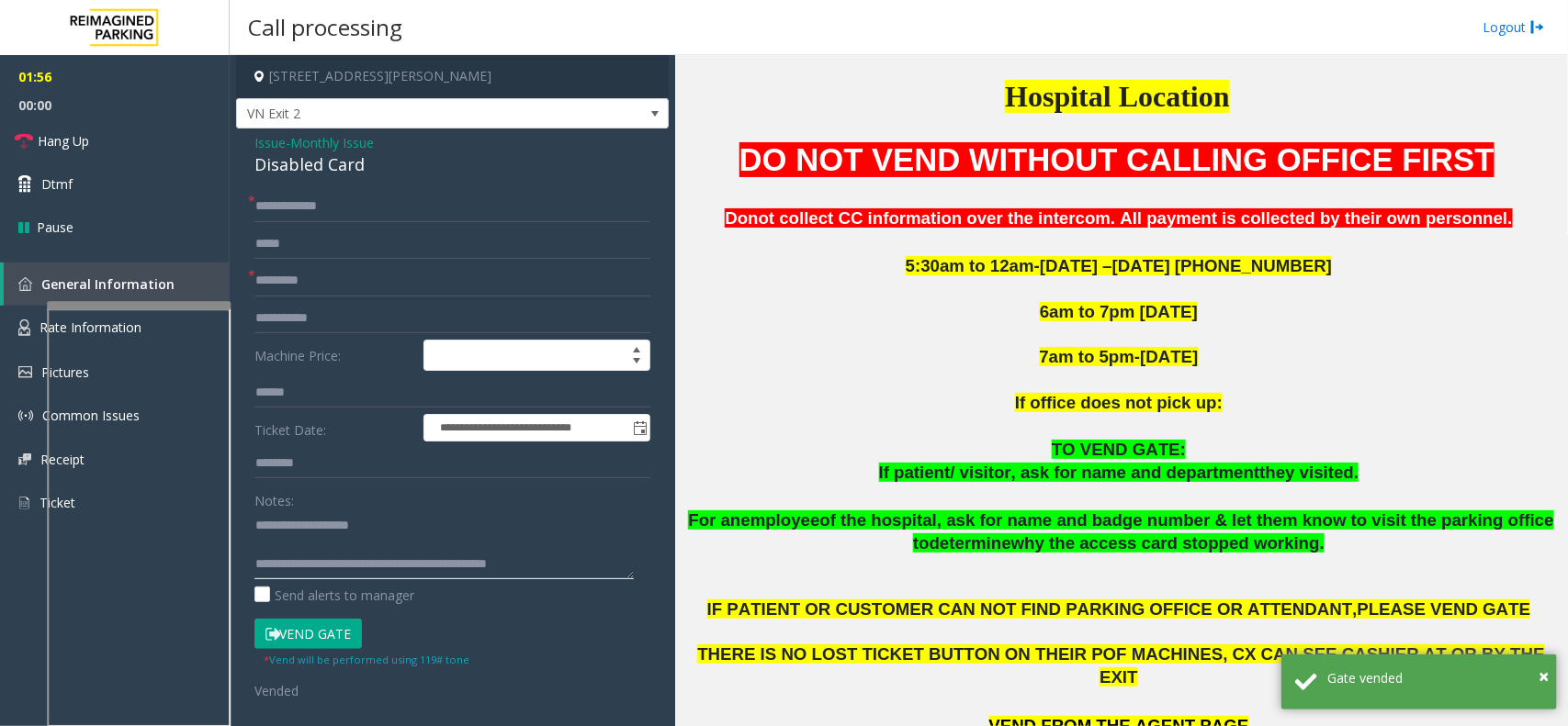
click at [604, 563] on textarea at bounding box center [444, 544] width 380 height 69
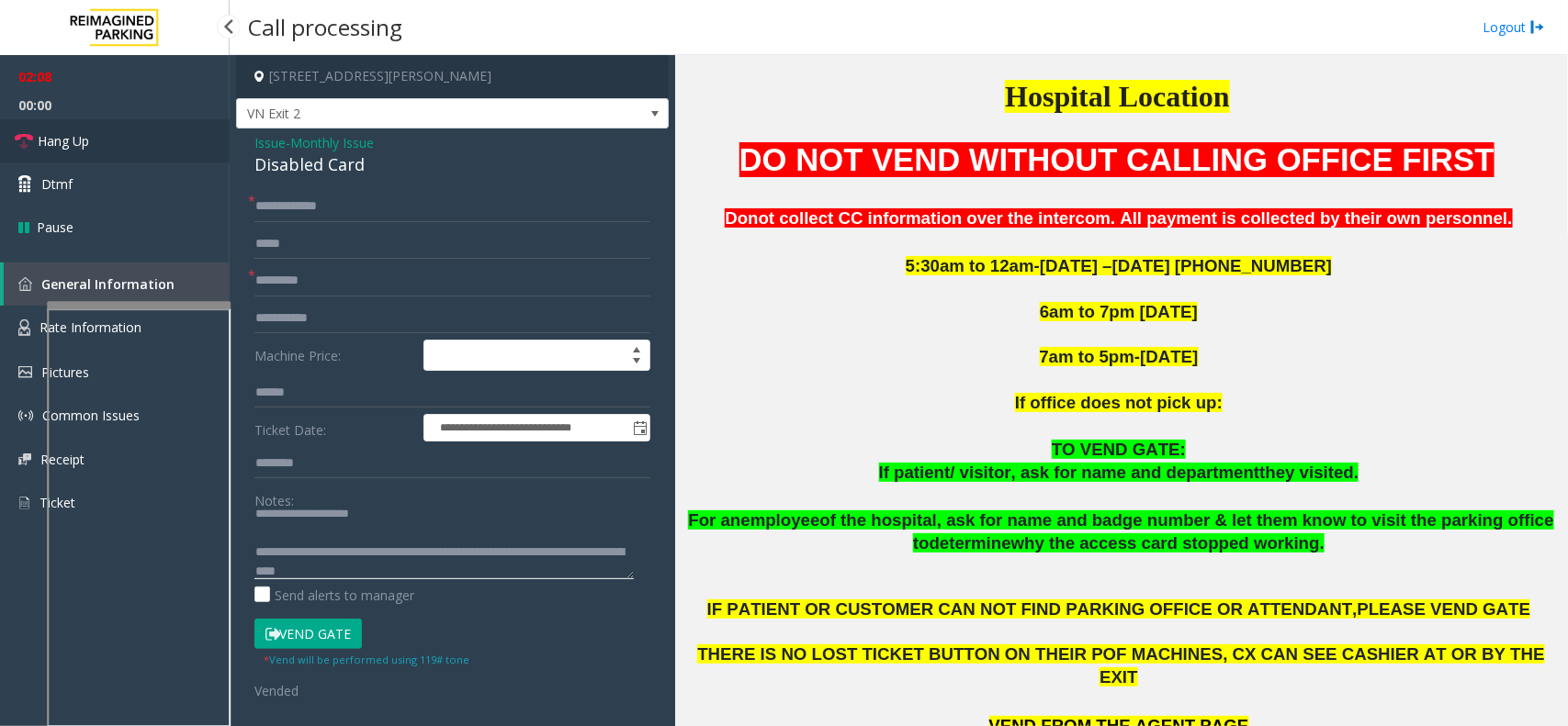
type textarea "**********"
click at [148, 119] on link "Hang Up" at bounding box center [115, 141] width 230 height 43
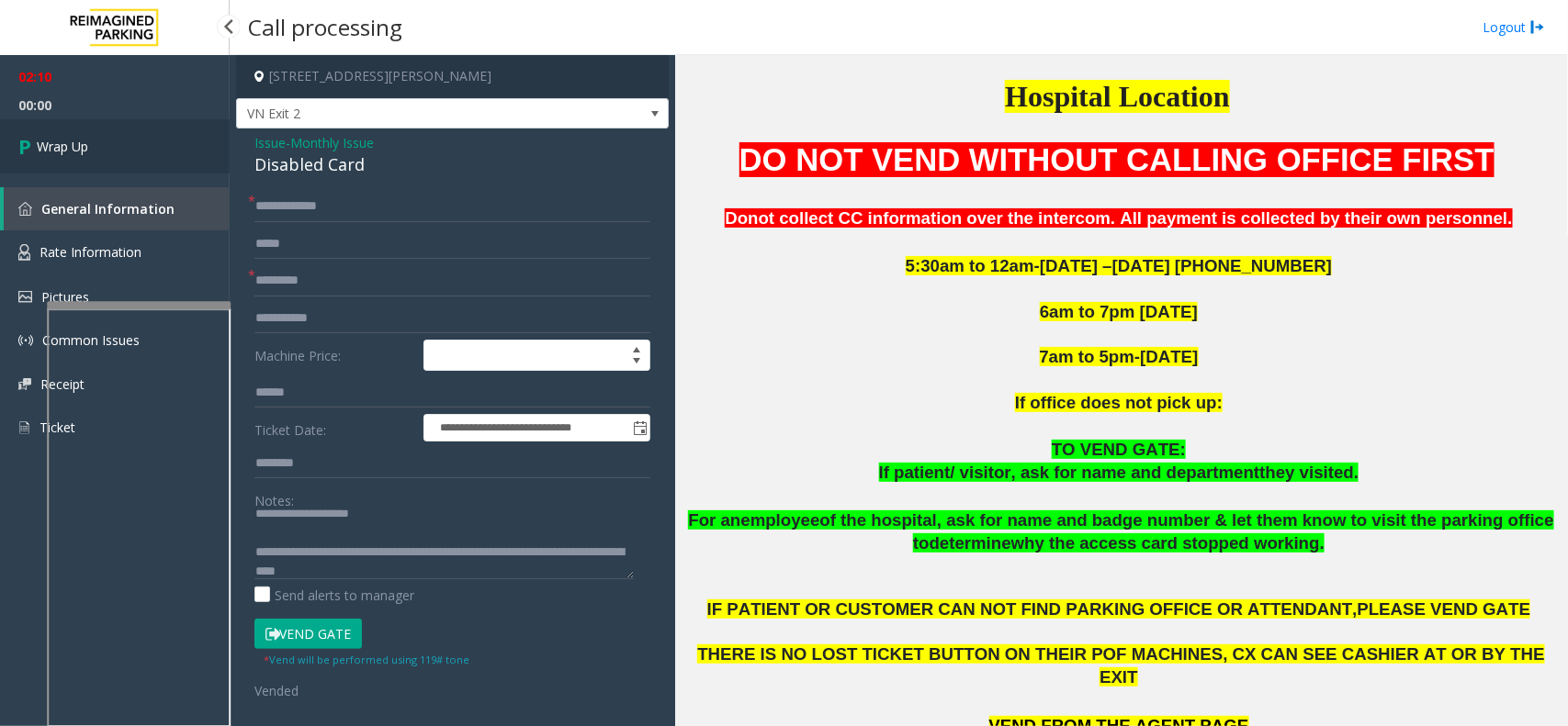
click at [143, 154] on link "Wrap Up" at bounding box center [115, 147] width 230 height 54
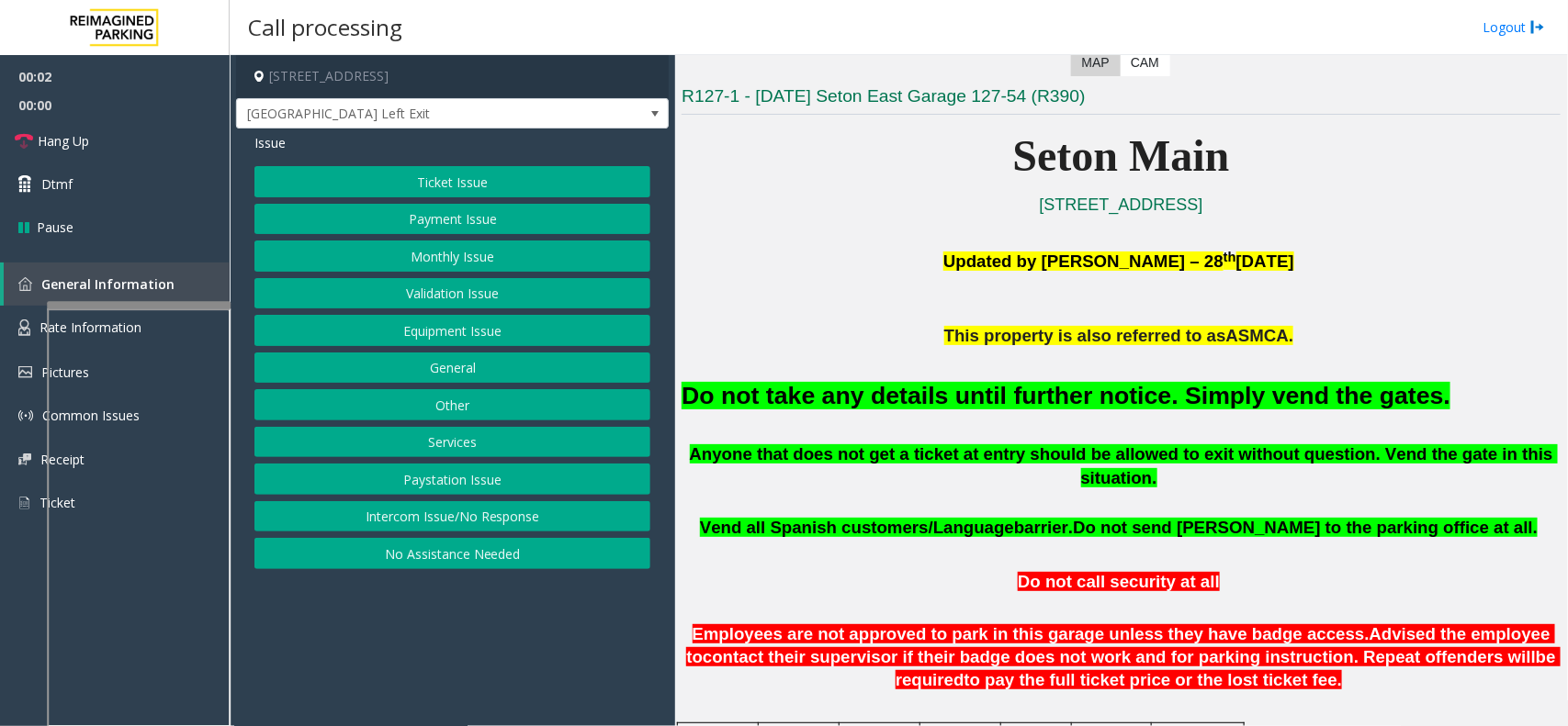
scroll to position [459, 0]
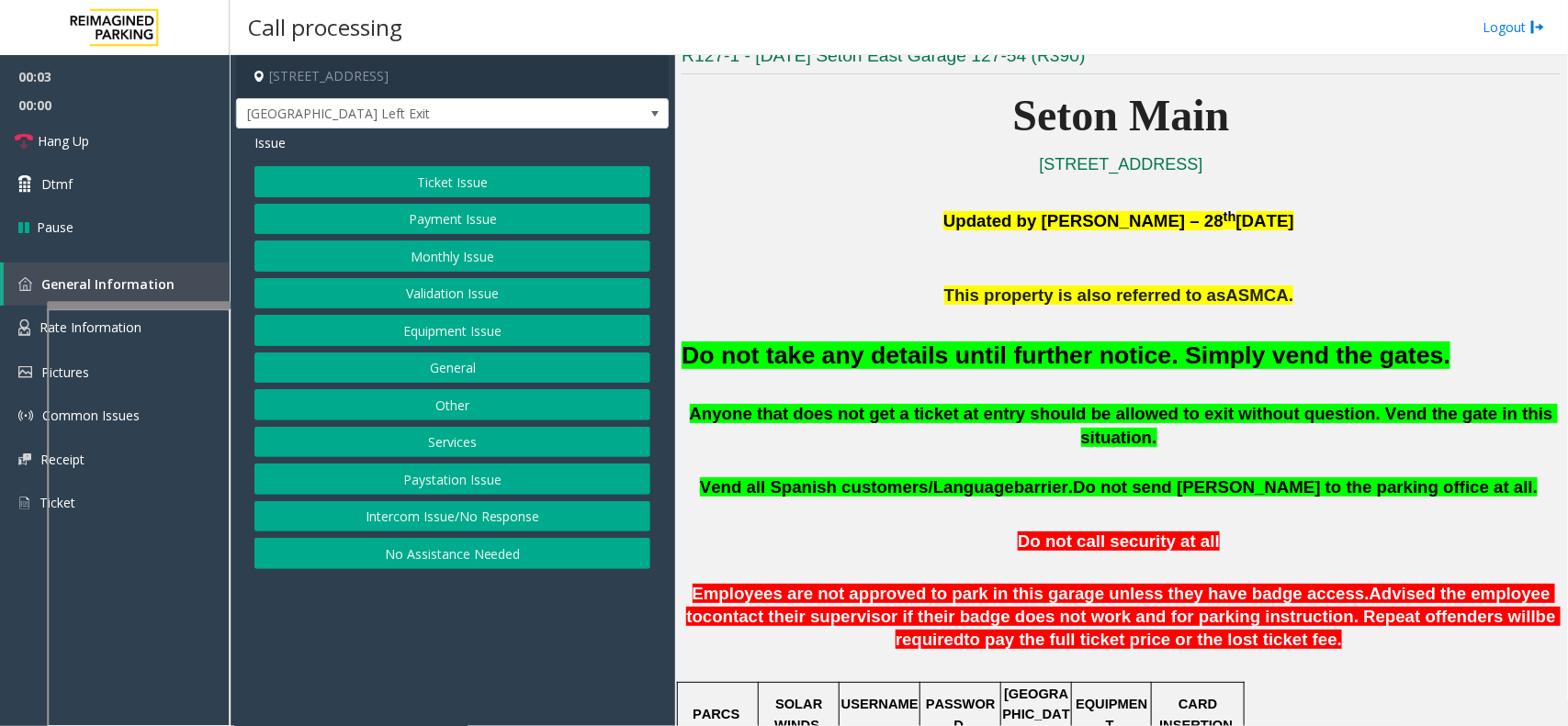
click at [483, 326] on button "Equipment Issue" at bounding box center [452, 330] width 396 height 31
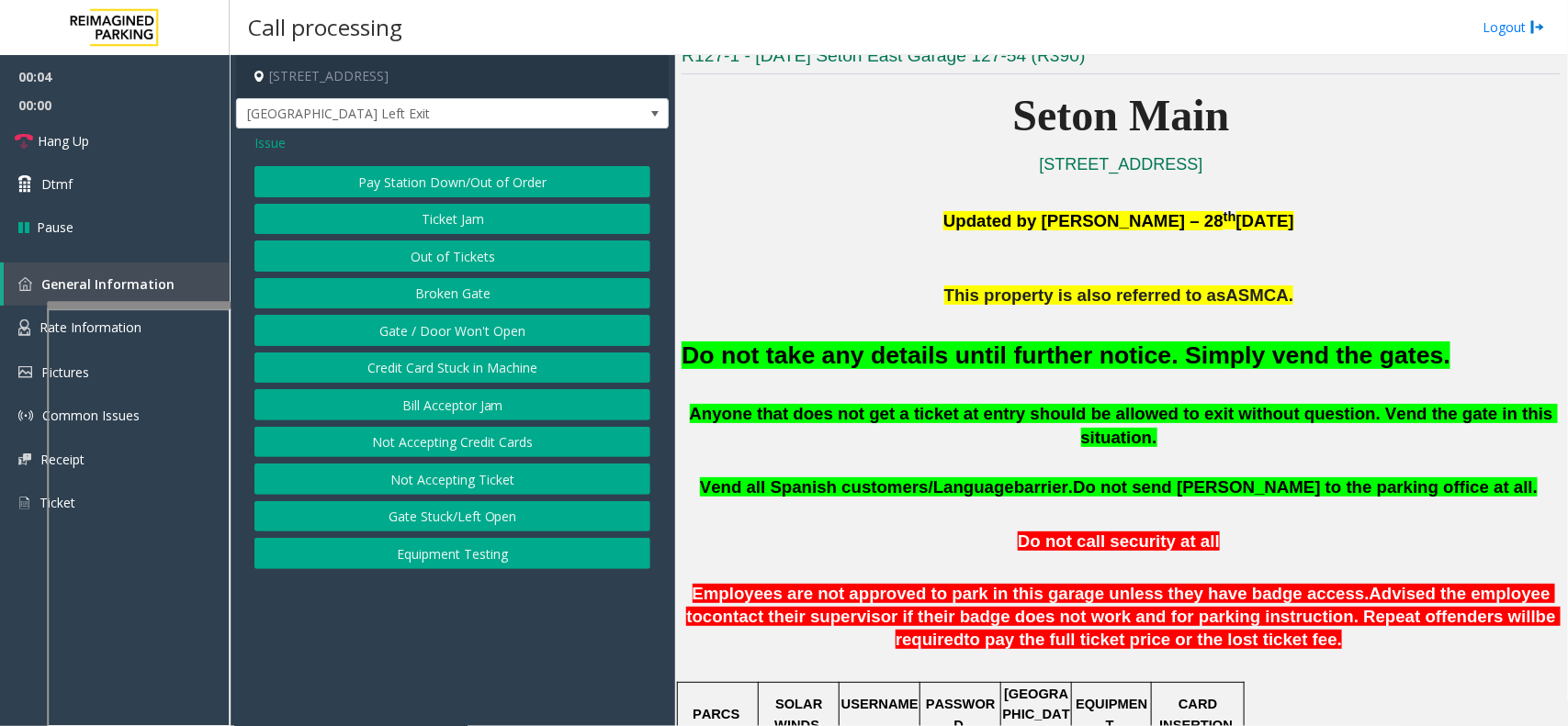
click at [483, 326] on button "Gate / Door Won't Open" at bounding box center [452, 330] width 396 height 31
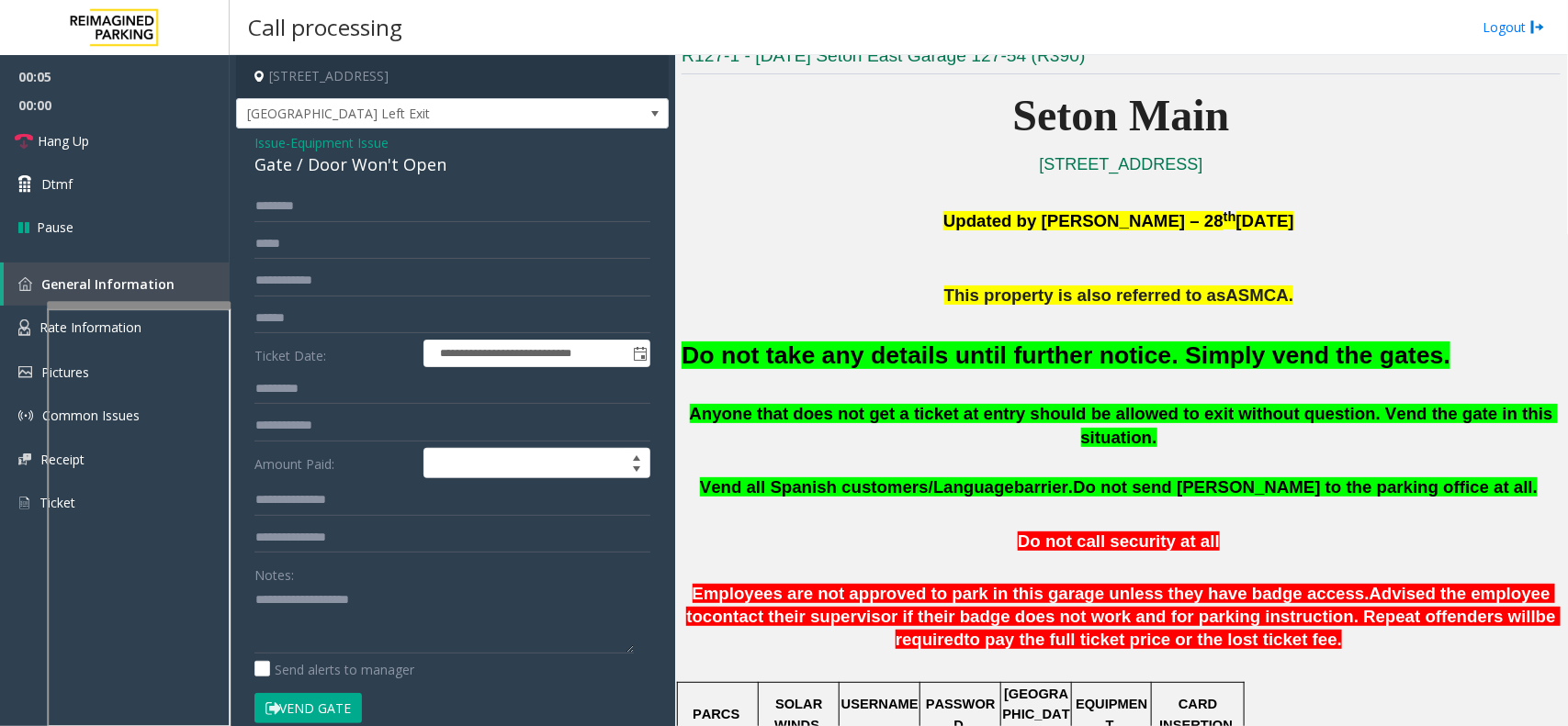
drag, startPoint x: 348, startPoint y: 686, endPoint x: 336, endPoint y: 706, distance: 23.3
click at [336, 706] on form "**********" at bounding box center [452, 467] width 396 height 552
click at [336, 706] on button "Vend Gate" at bounding box center [308, 709] width 108 height 31
click at [355, 145] on span "Equipment Issue" at bounding box center [339, 143] width 98 height 19
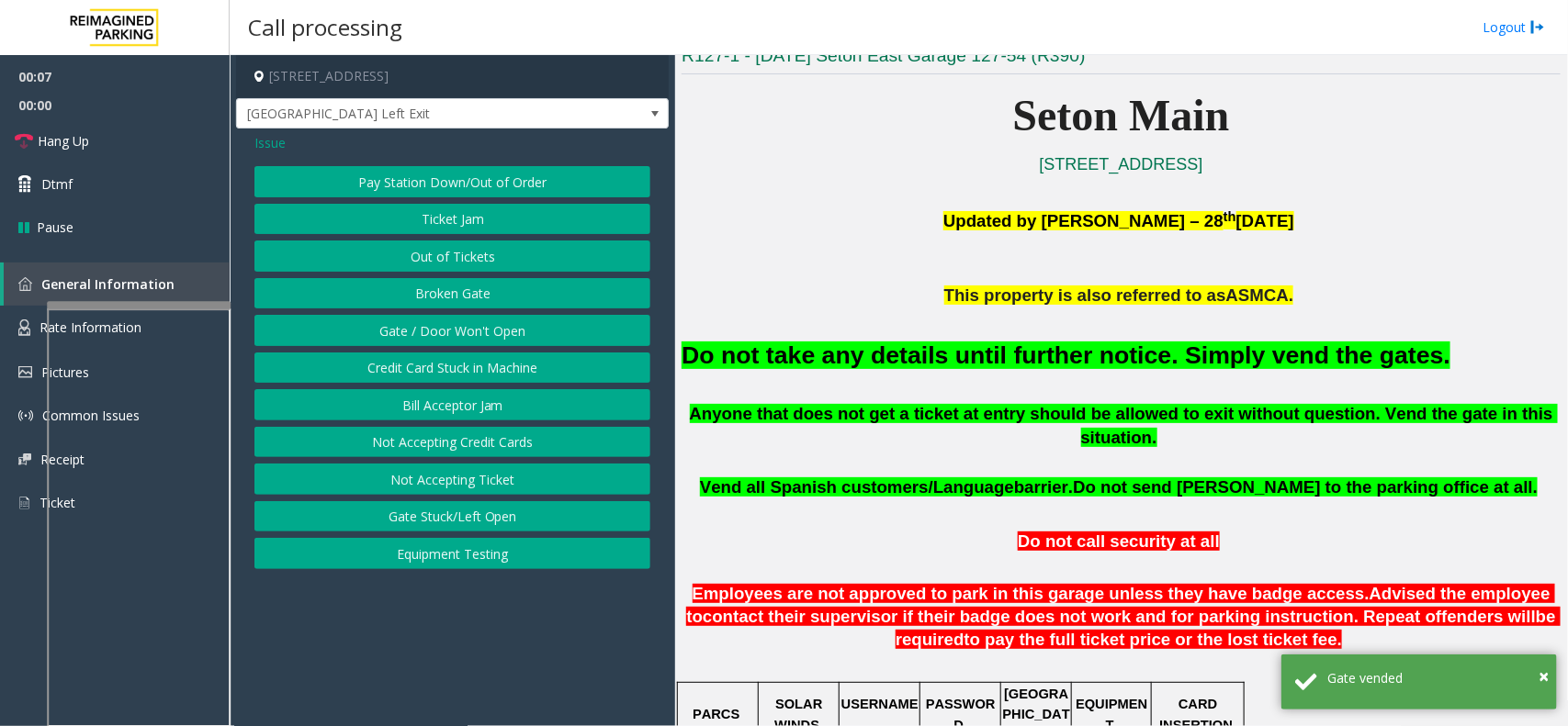
click at [301, 145] on div "Issue" at bounding box center [452, 143] width 396 height 19
click at [281, 147] on span "Issue" at bounding box center [270, 143] width 31 height 19
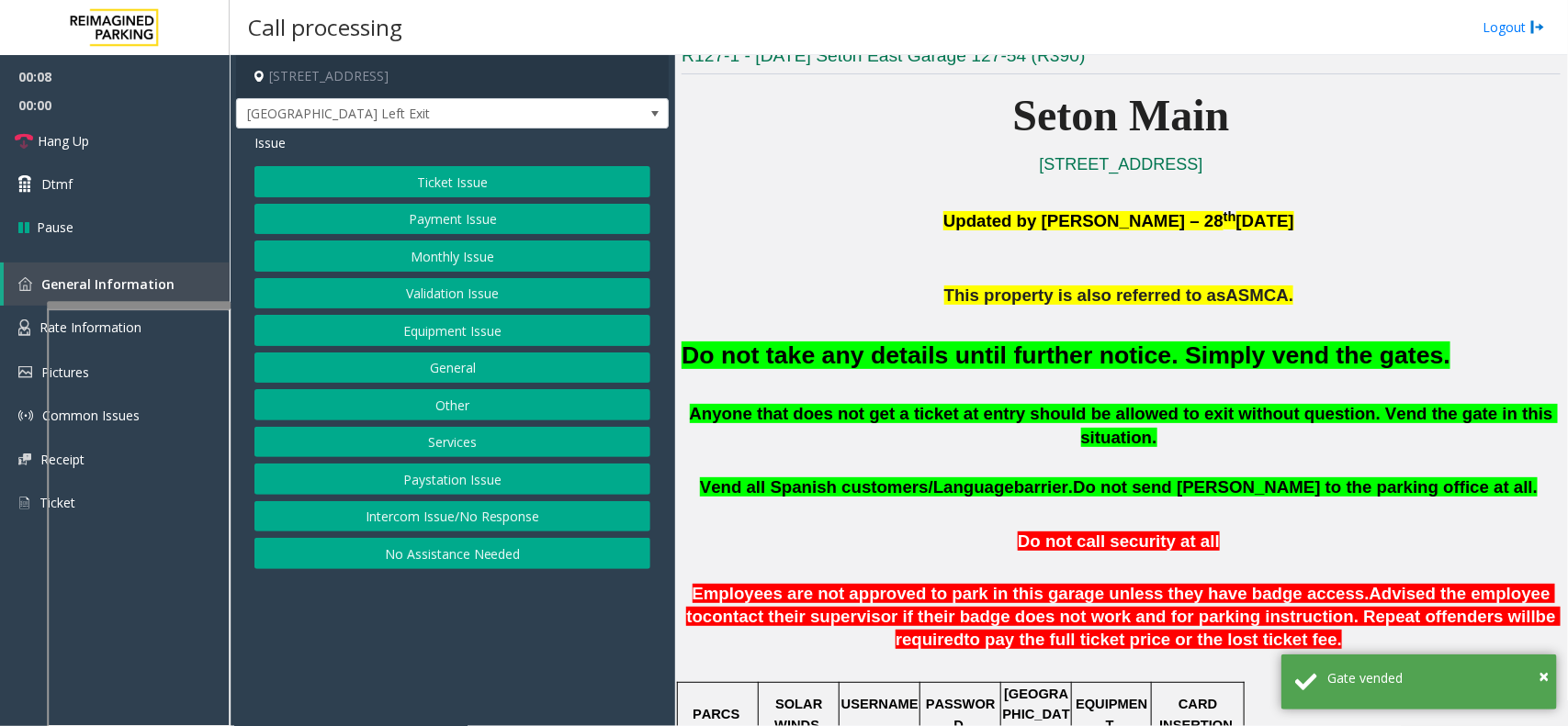
click at [450, 184] on button "Ticket Issue" at bounding box center [452, 182] width 396 height 31
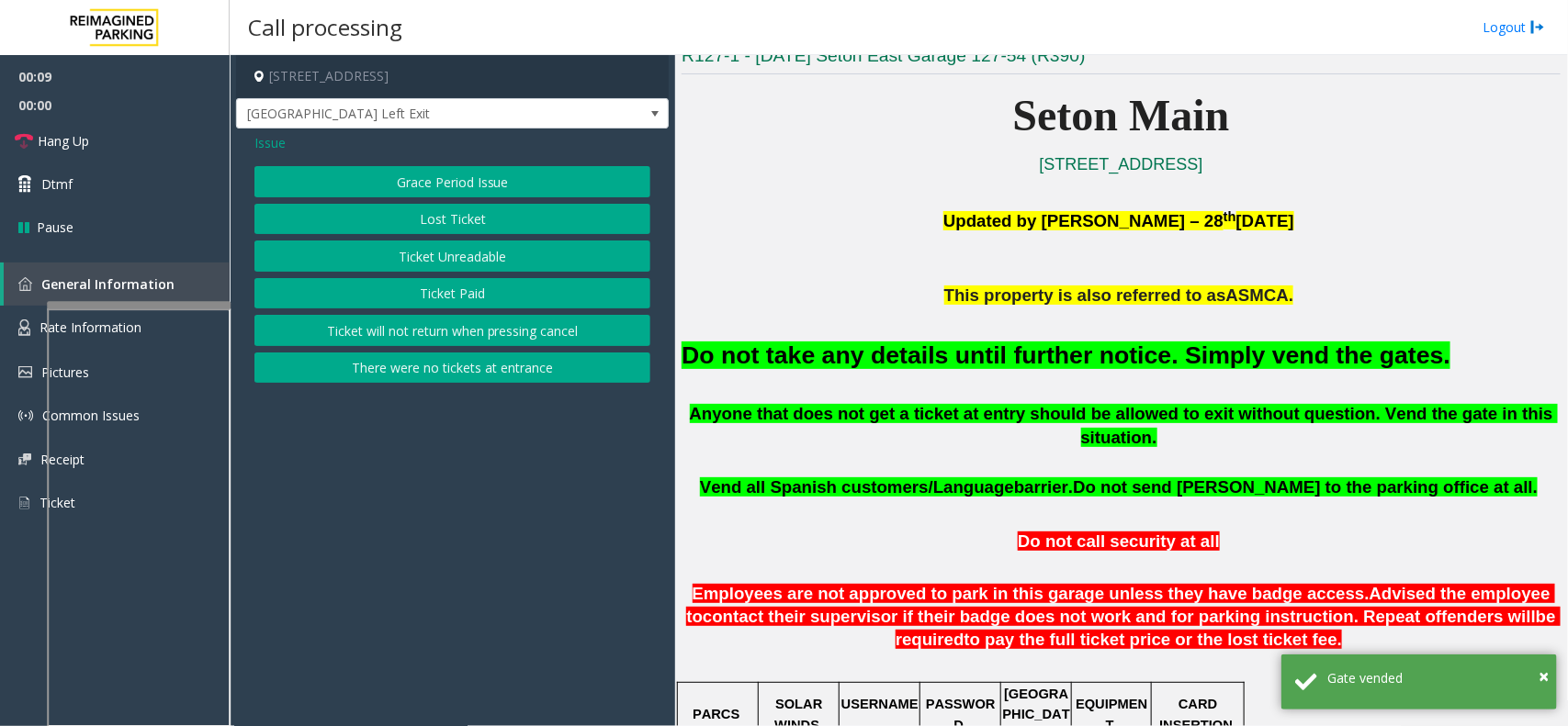
click at [467, 365] on button "There were no tickets at entrance" at bounding box center [452, 368] width 396 height 31
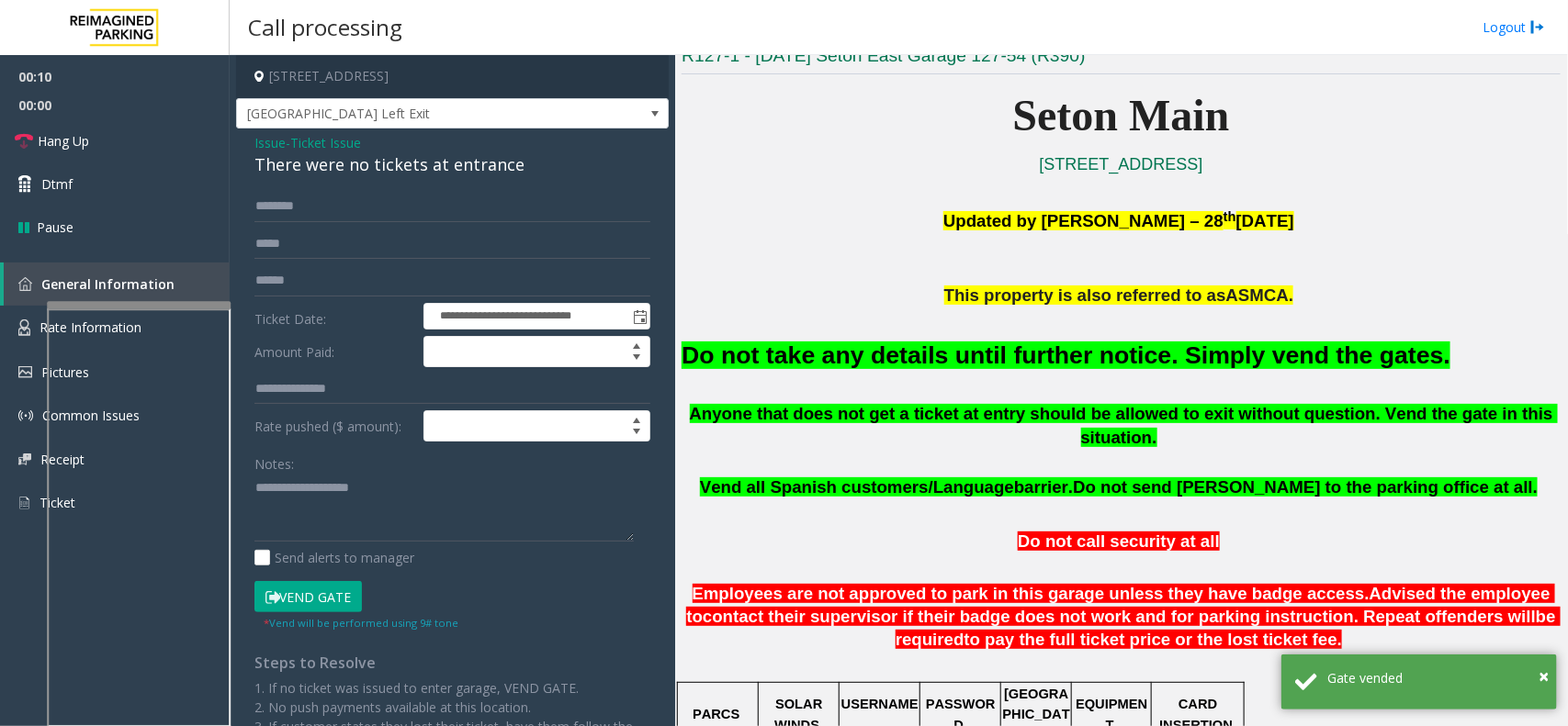
drag, startPoint x: 717, startPoint y: 336, endPoint x: 753, endPoint y: 351, distance: 39.0
click at [719, 338] on div "Do not take any details until further notice. Simply vend the gates." at bounding box center [1120, 354] width 879 height 93
click at [753, 351] on font "Do not take any details until further notice. Simply vend the gates." at bounding box center [1066, 355] width 769 height 27
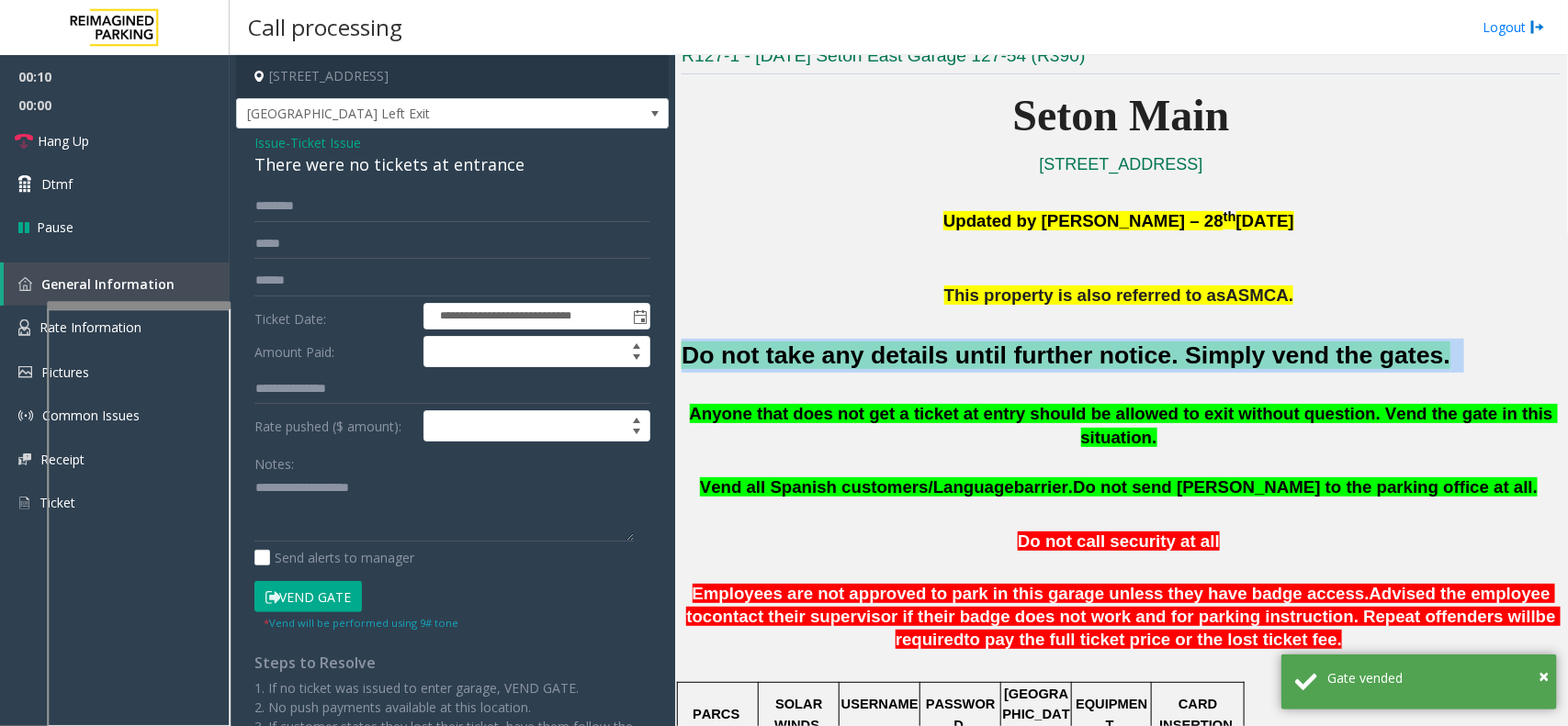
click at [753, 351] on font "Do not take any details until further notice. Simply vend the gates." at bounding box center [1066, 355] width 769 height 27
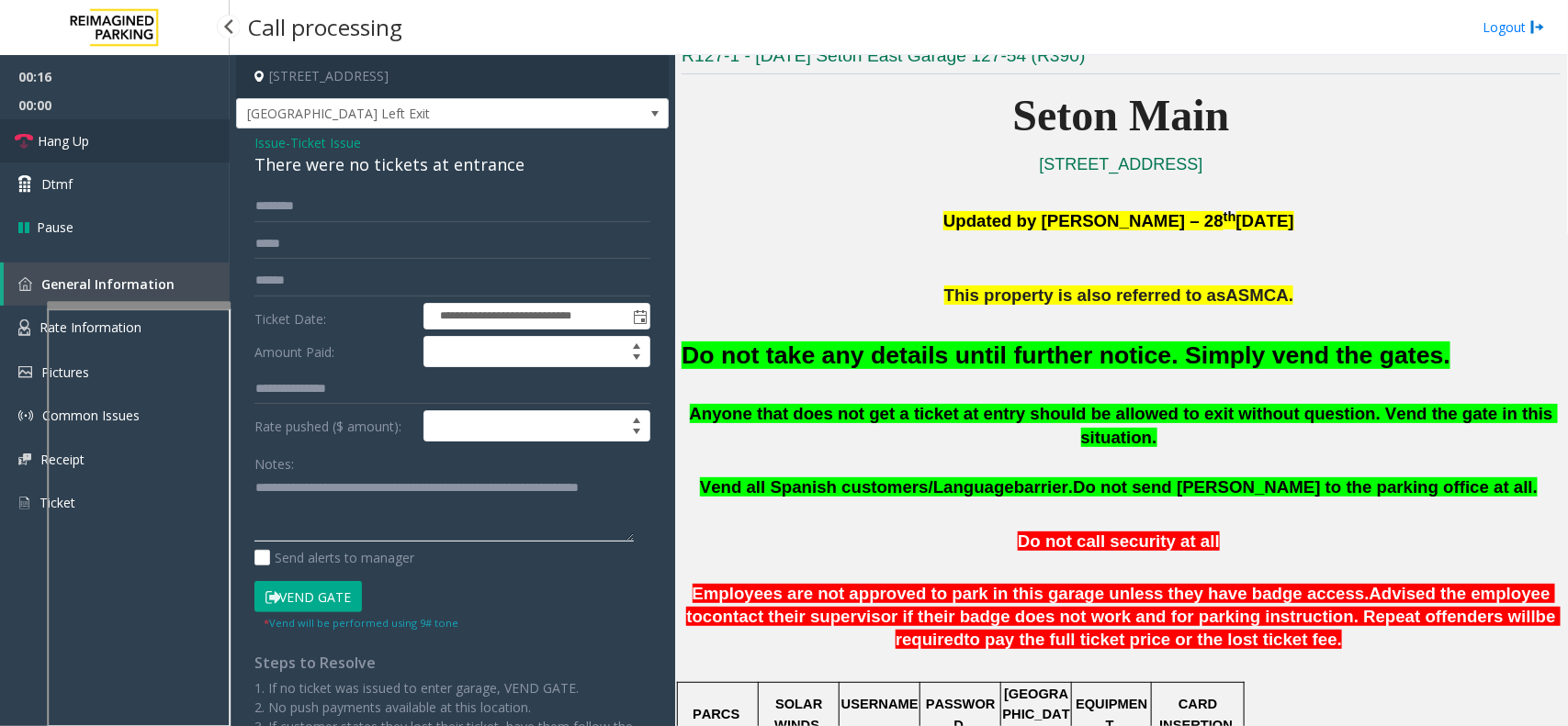
type textarea "**********"
click at [182, 148] on link "Hang Up" at bounding box center [115, 141] width 230 height 43
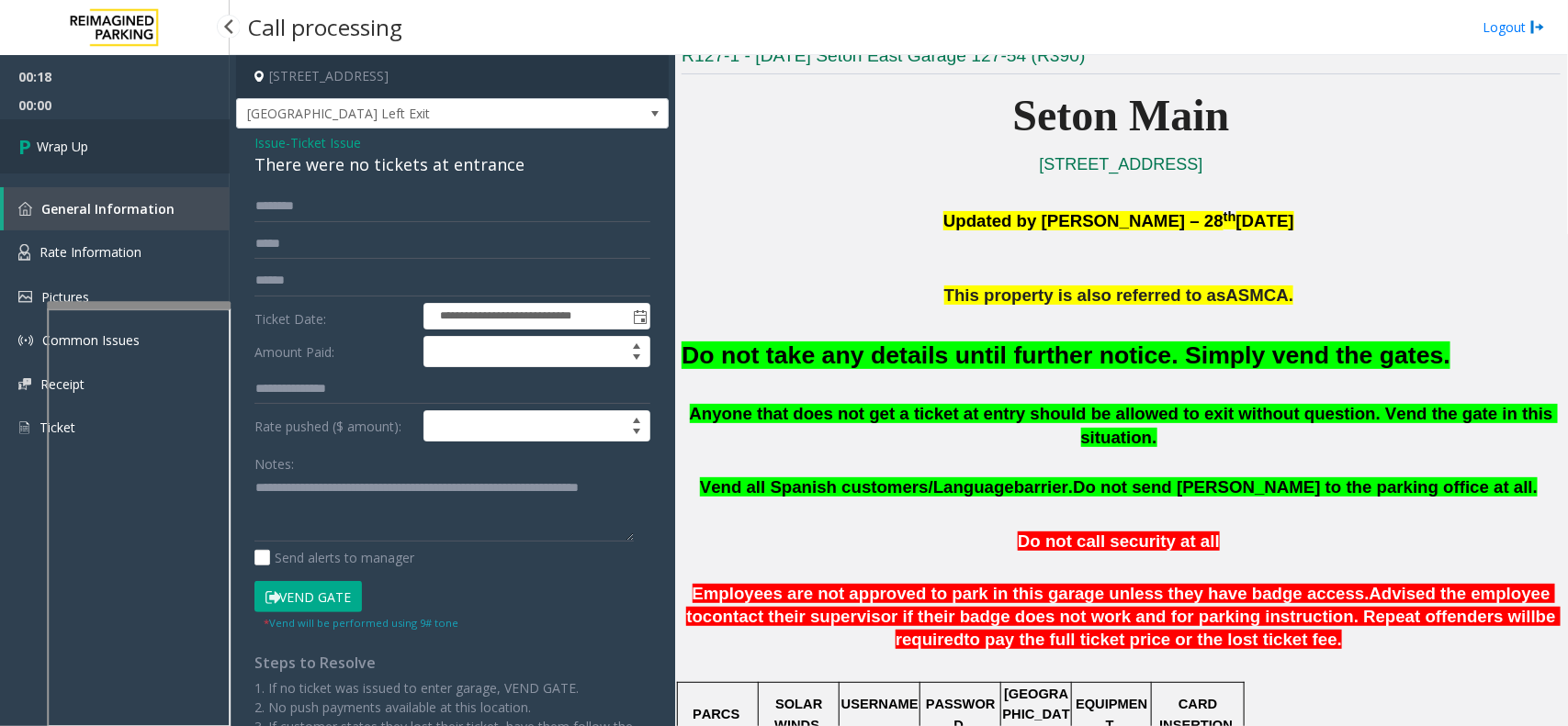
click at [99, 148] on link "Wrap Up" at bounding box center [115, 147] width 230 height 54
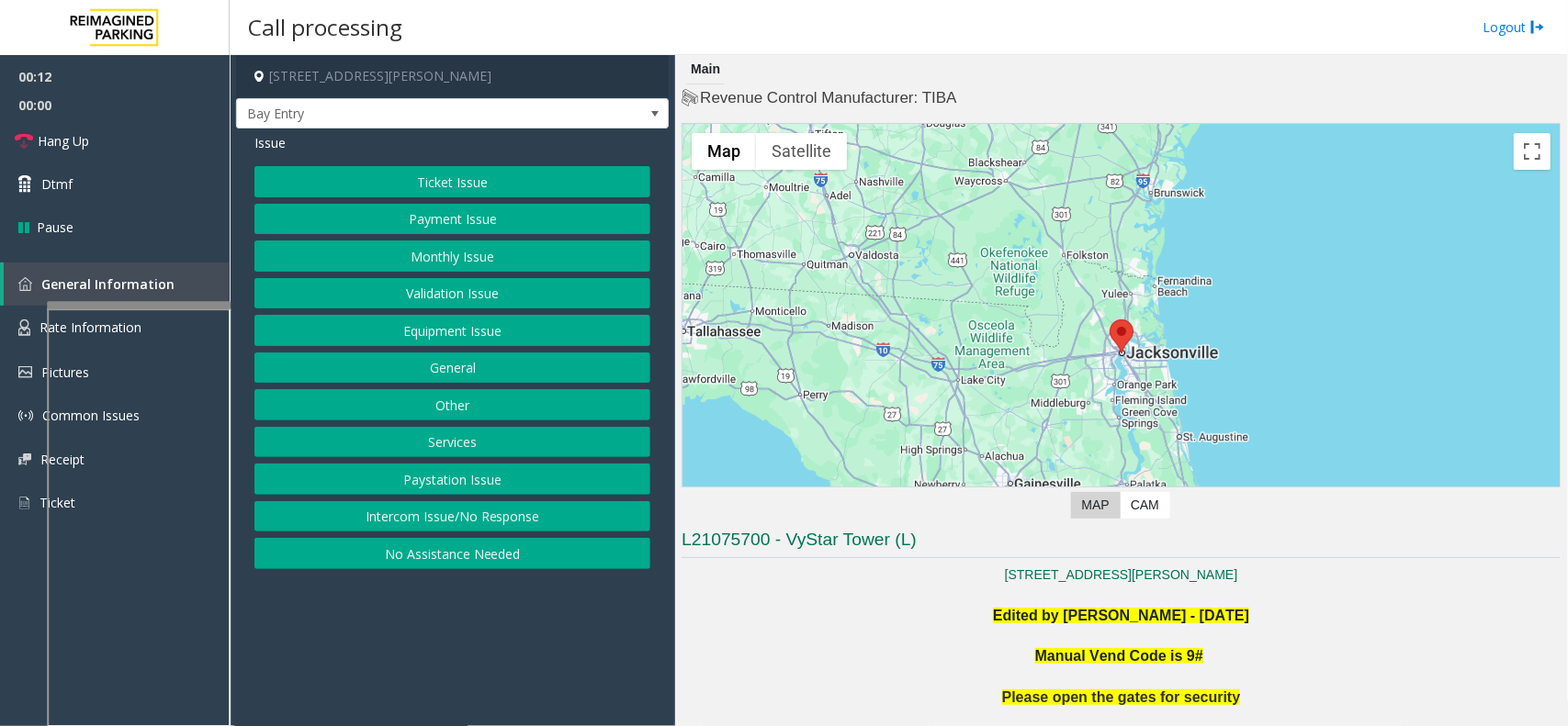
click at [450, 519] on button "Intercom Issue/No Response" at bounding box center [452, 517] width 396 height 31
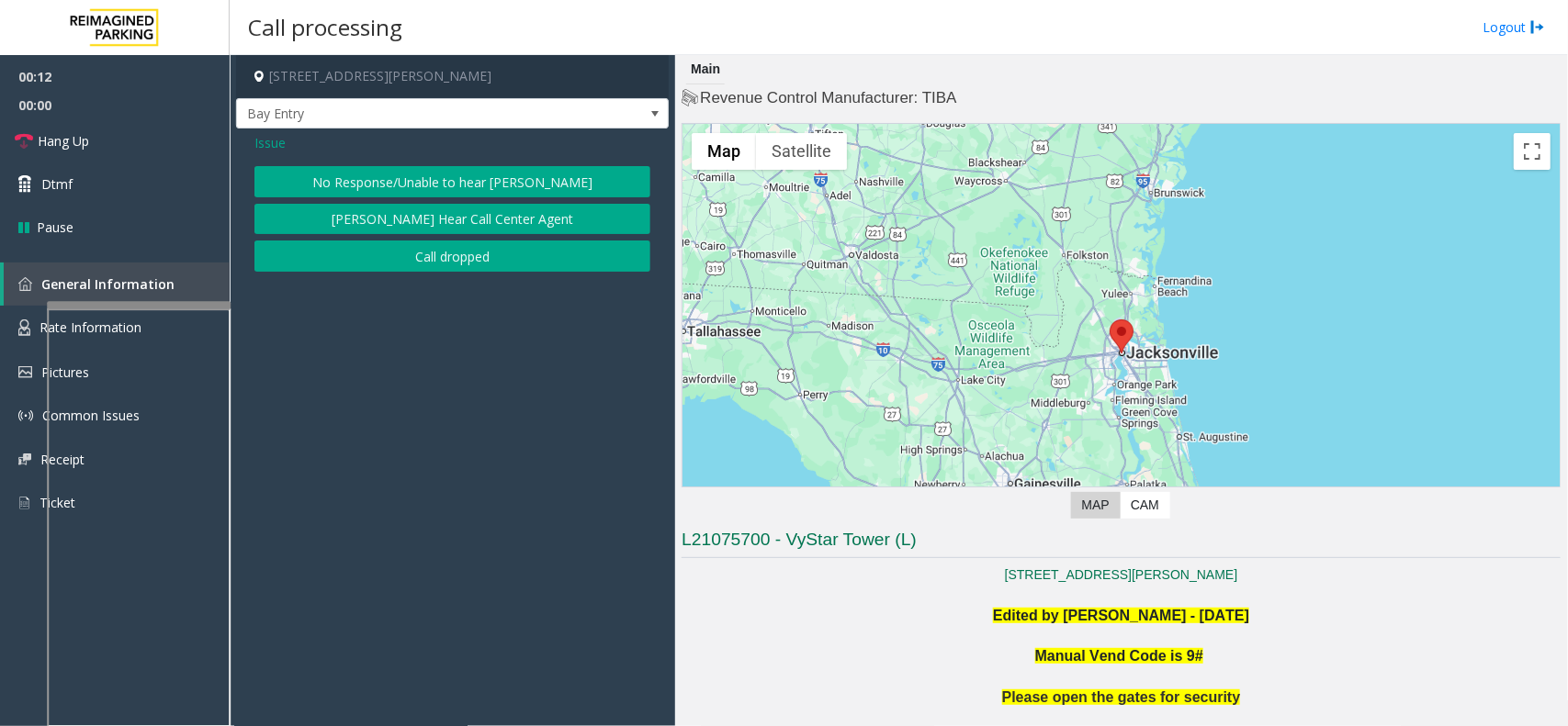
click at [465, 183] on button "No Response/Unable to hear [PERSON_NAME]" at bounding box center [452, 182] width 396 height 31
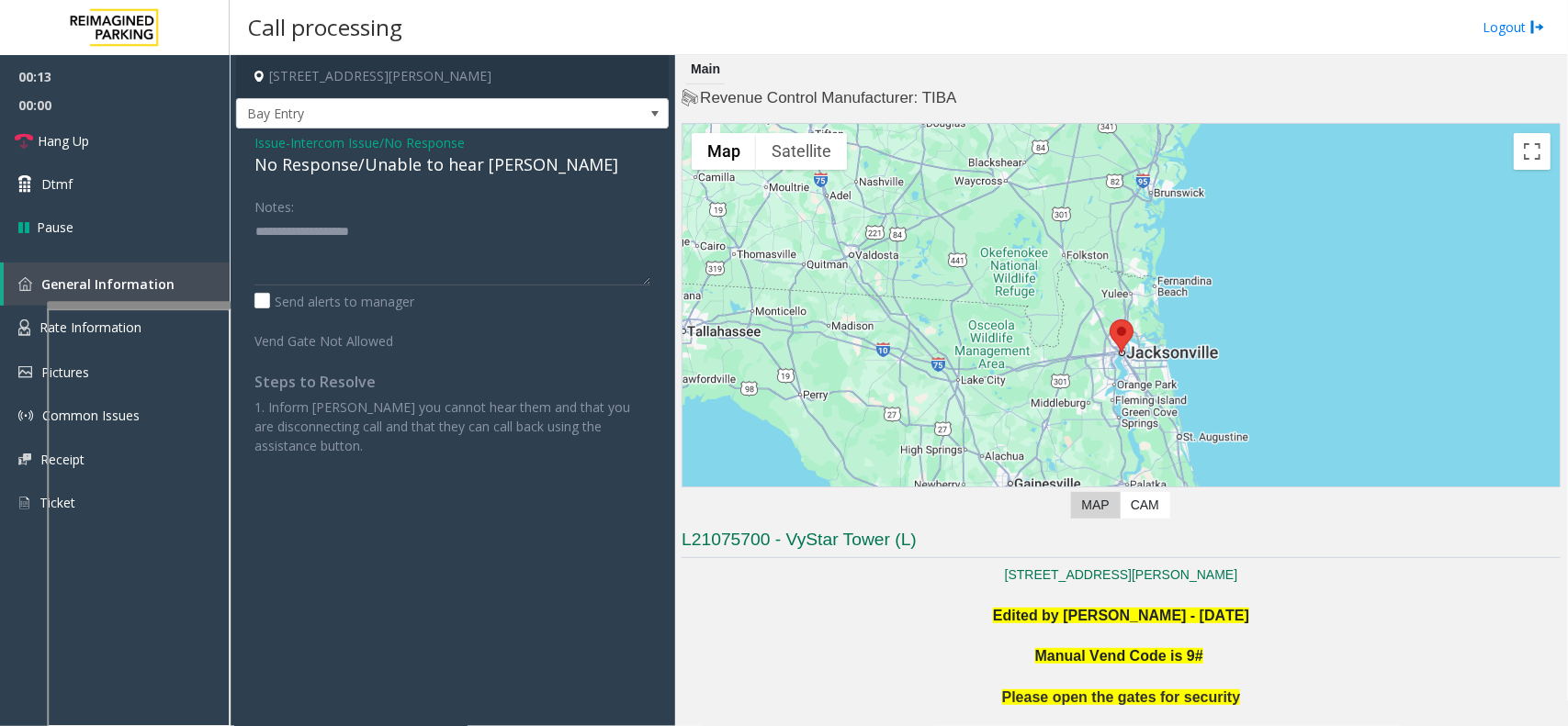
click at [377, 157] on div "No Response/Unable to hear [PERSON_NAME]" at bounding box center [452, 165] width 396 height 25
type textarea "**********"
click at [230, 133] on div "[STREET_ADDRESS][PERSON_NAME] Entry Issue - Intercom Issue/No Response No Respo…" at bounding box center [899, 391] width 1338 height 672
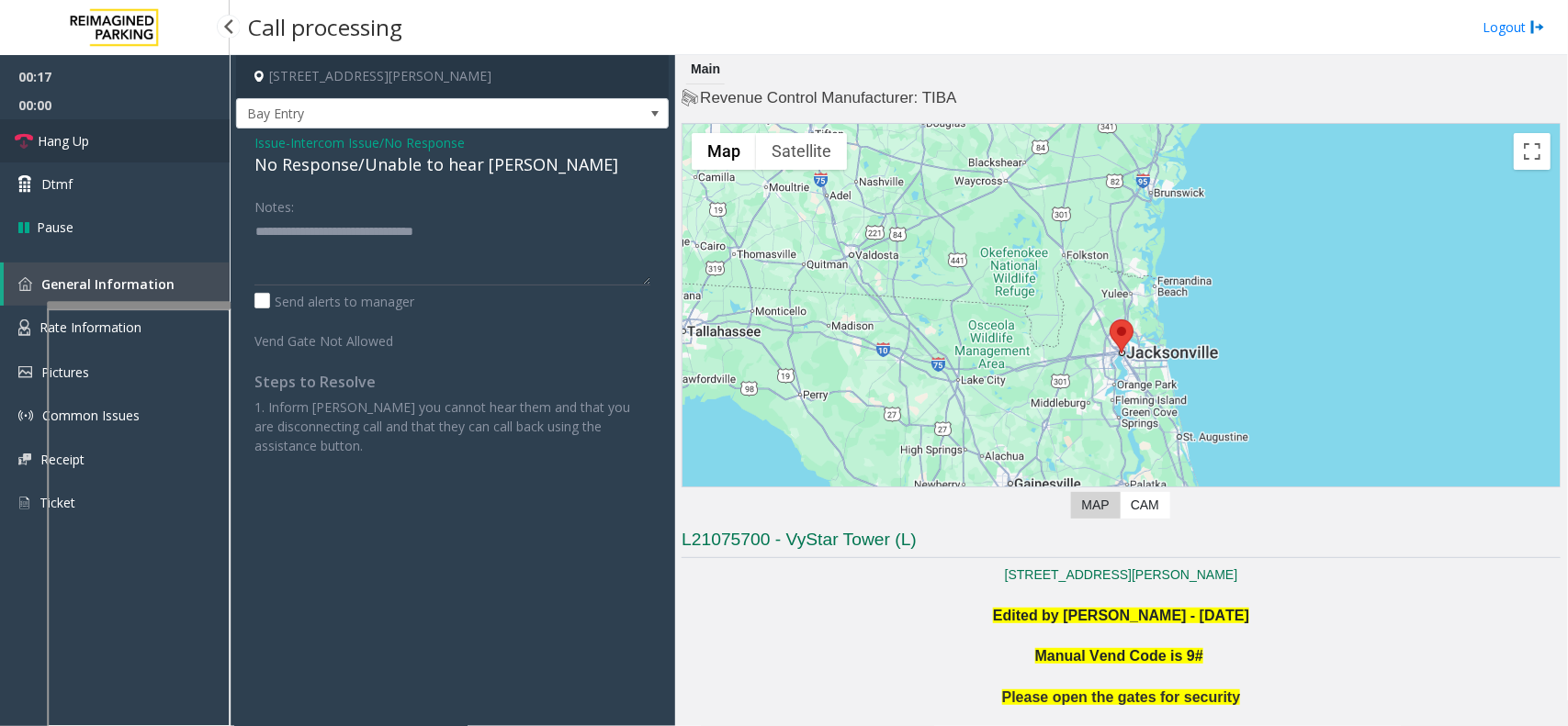
click at [166, 139] on link "Hang Up" at bounding box center [115, 141] width 230 height 43
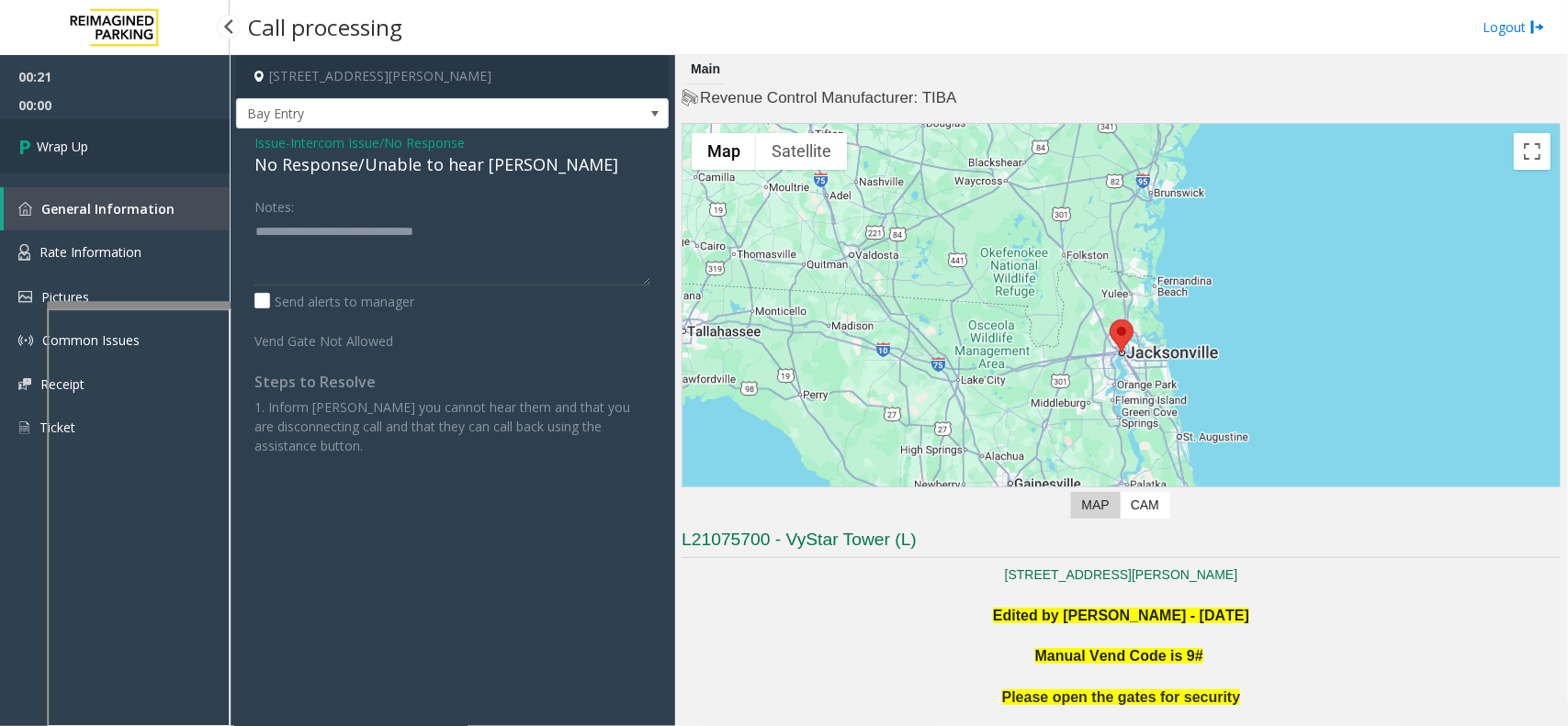
click at [76, 139] on span "Wrap Up" at bounding box center [62, 147] width 51 height 19
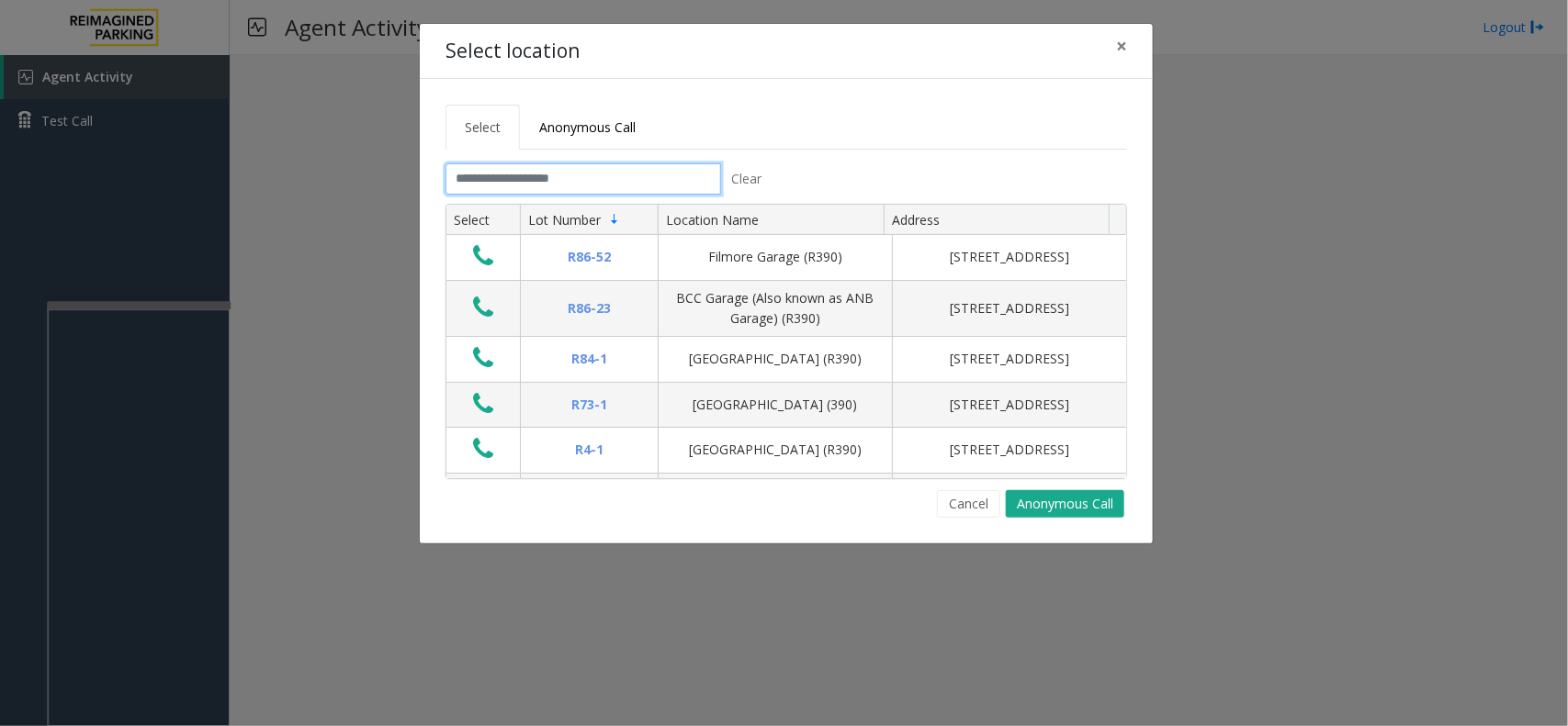
click at [526, 175] on input "text" at bounding box center [584, 179] width 276 height 31
click at [1116, 53] on span "×" at bounding box center [1120, 46] width 11 height 25
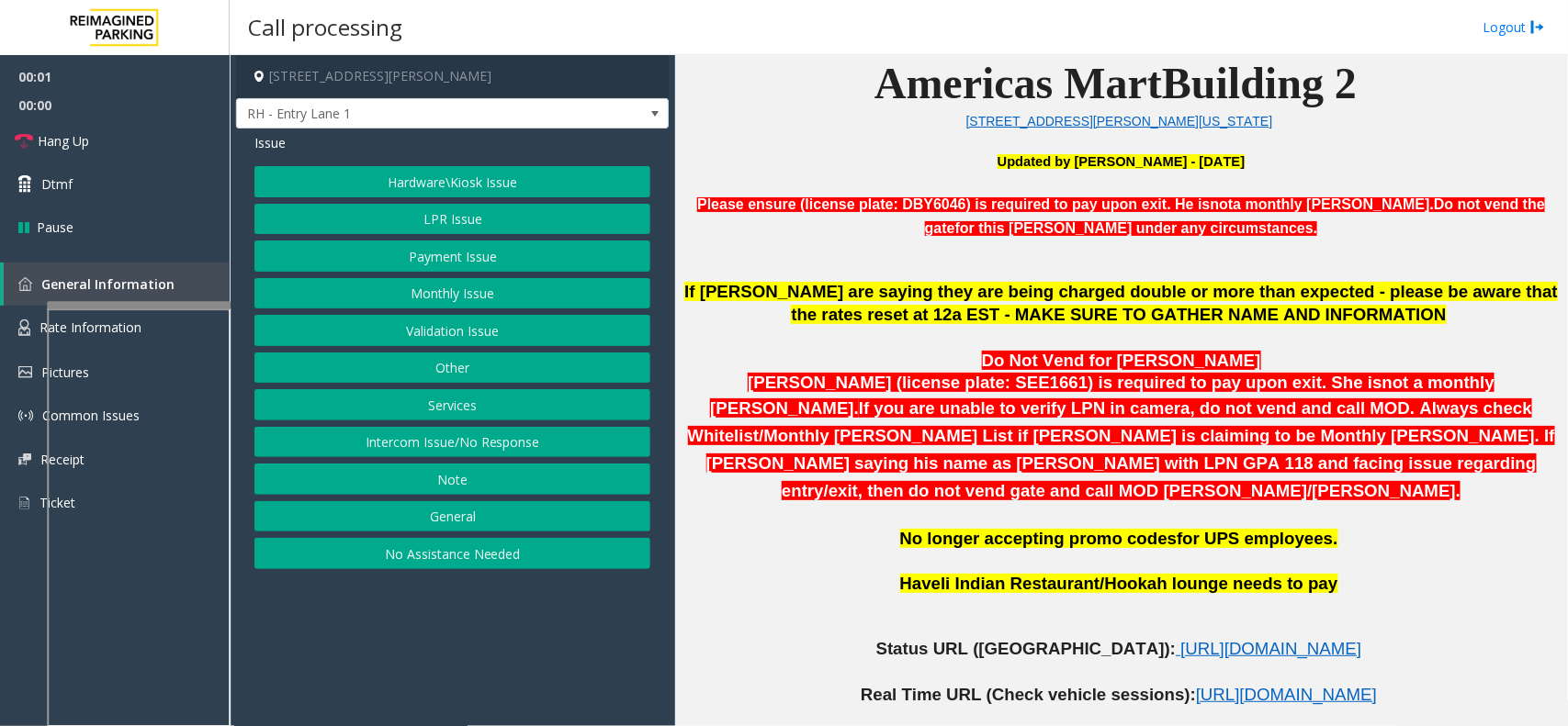
scroll to position [689, 0]
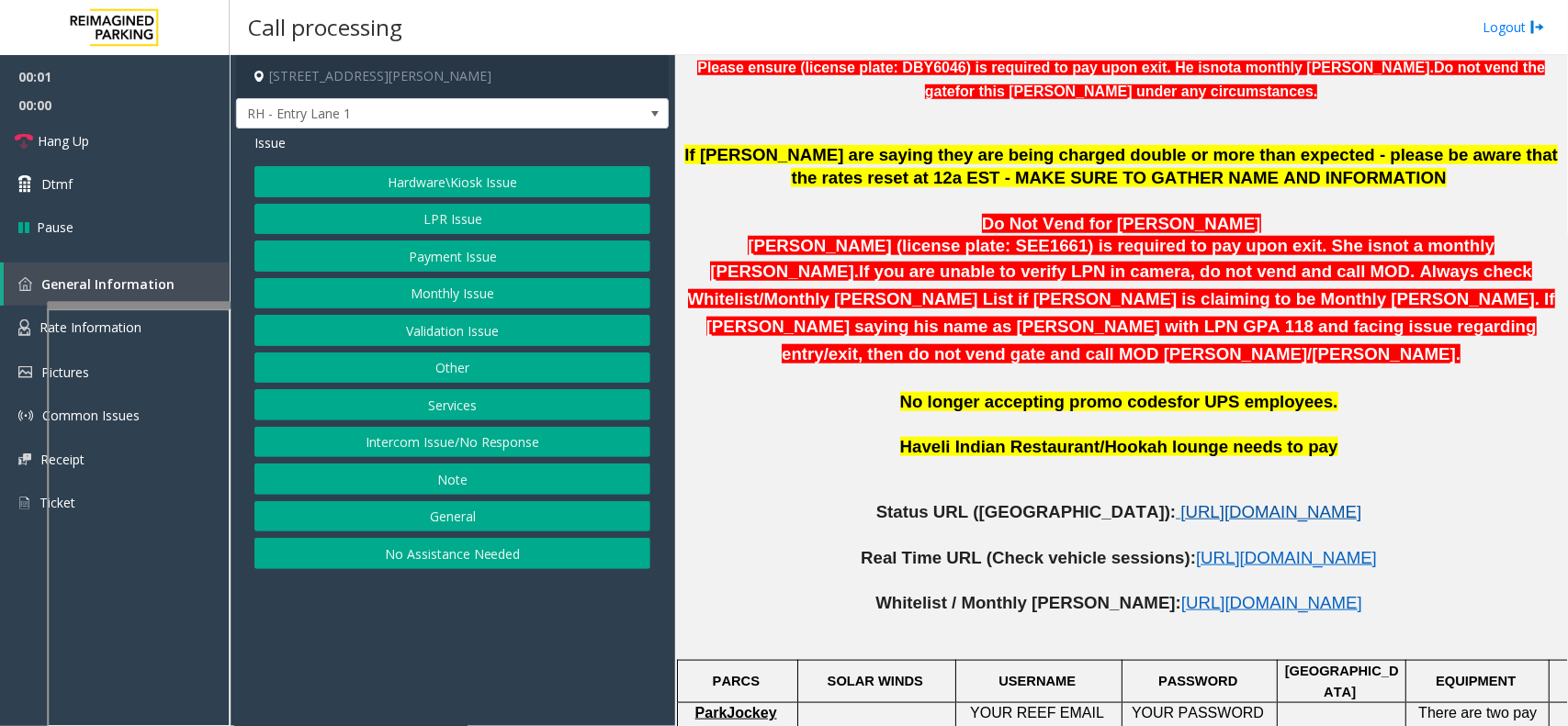
click at [1191, 502] on span "[URL][DOMAIN_NAME]" at bounding box center [1271, 512] width 181 height 19
click at [484, 438] on button "Intercom Issue/No Response" at bounding box center [452, 443] width 396 height 31
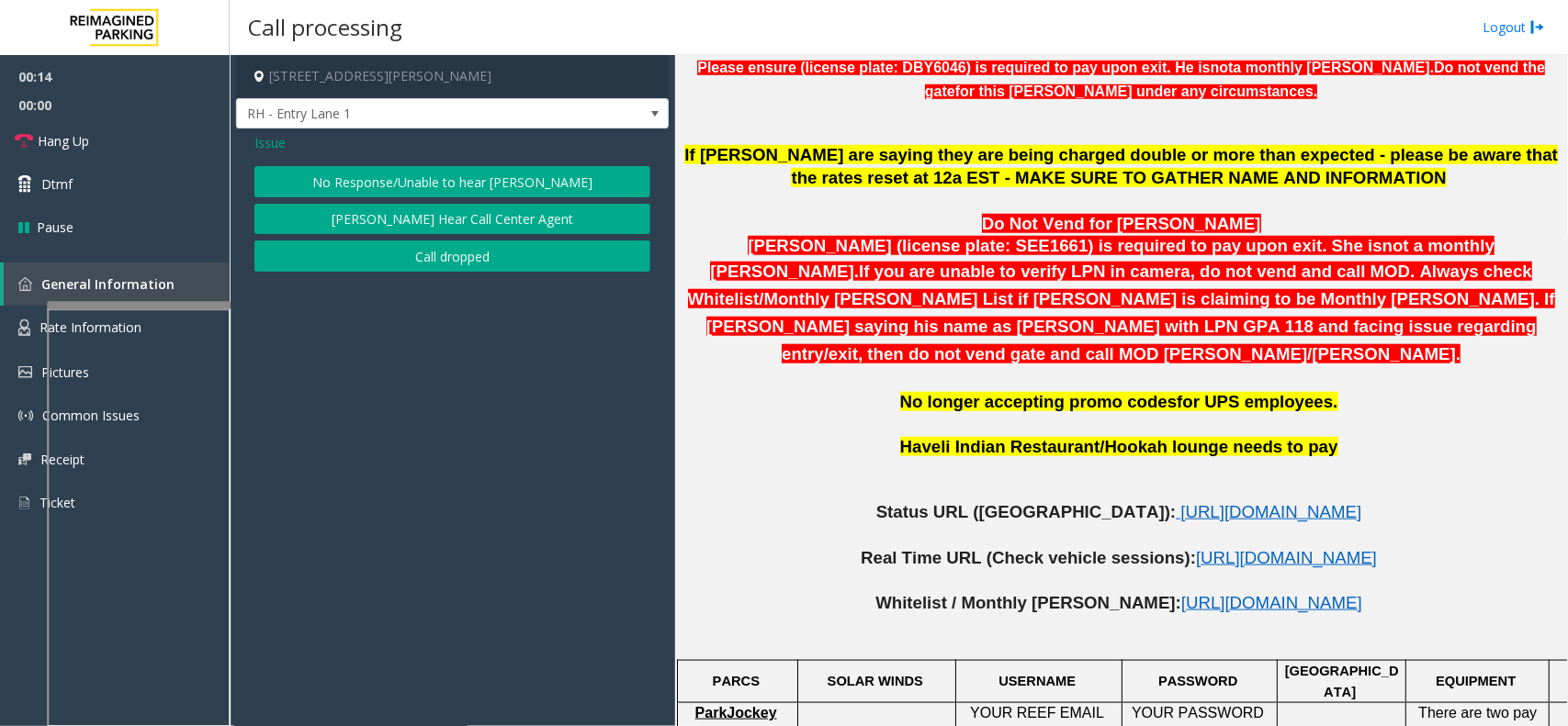
click at [461, 173] on button "No Response/Unable to hear [PERSON_NAME]" at bounding box center [452, 182] width 396 height 31
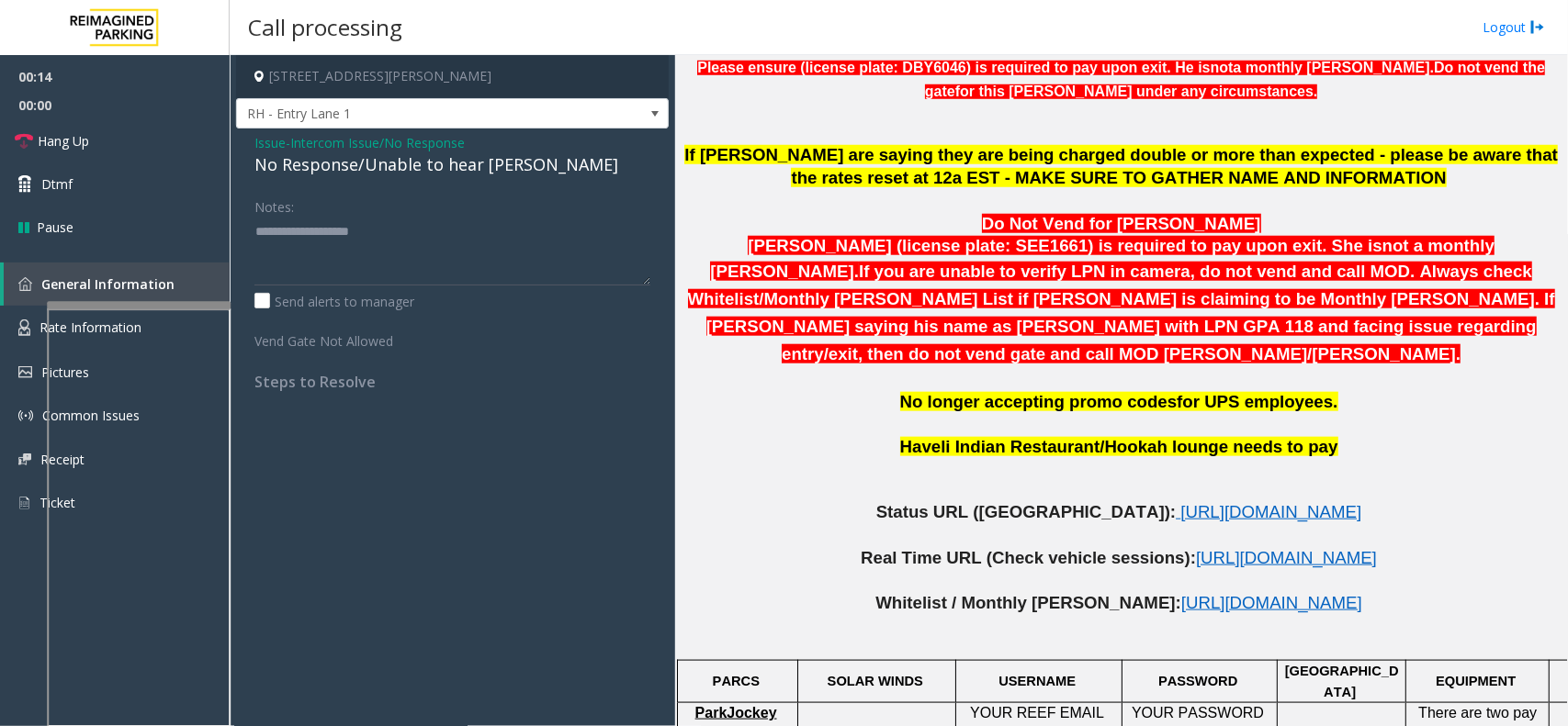
click at [457, 172] on div "No Response/Unable to hear [PERSON_NAME]" at bounding box center [452, 165] width 396 height 25
type textarea "**********"
click at [119, 143] on link "Hang Up" at bounding box center [115, 141] width 230 height 43
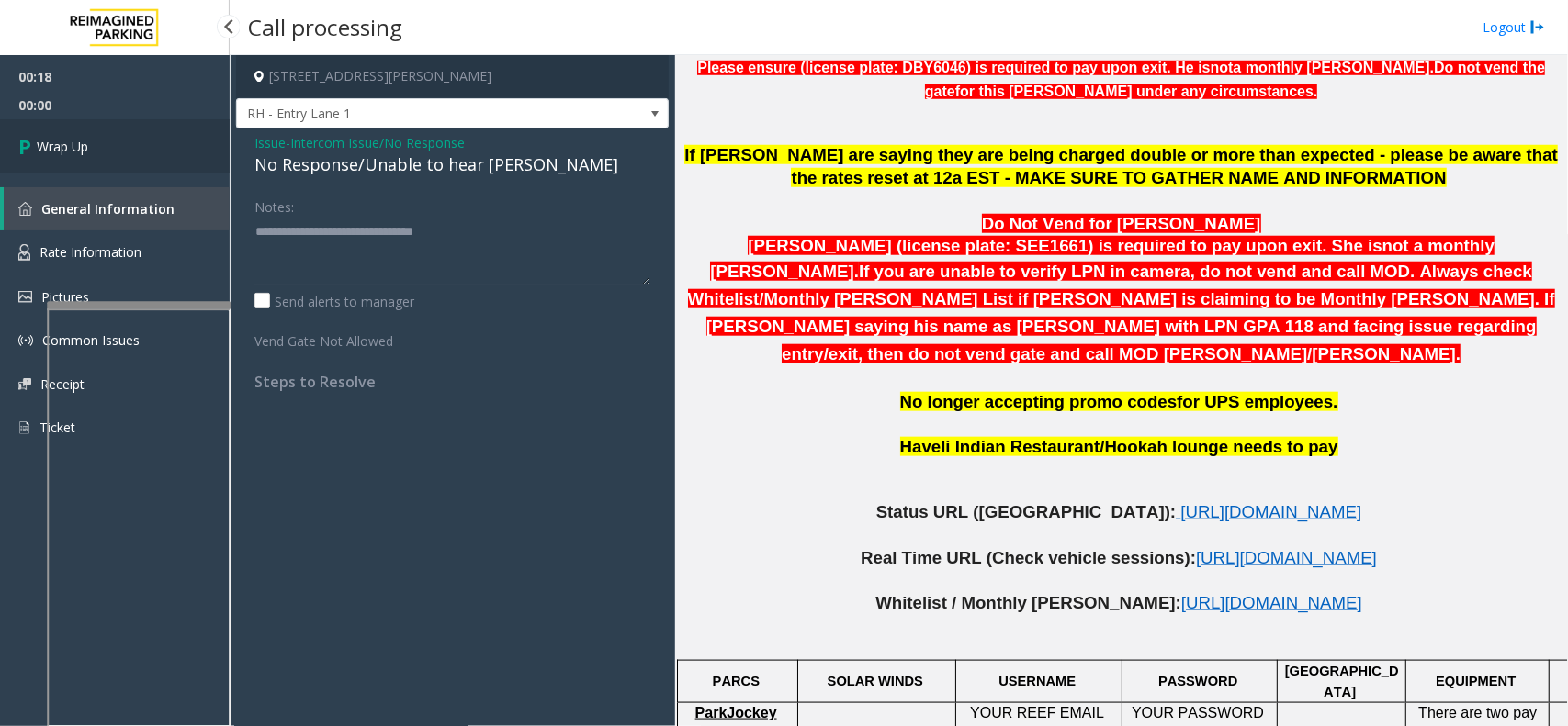
click at [57, 141] on span "Wrap Up" at bounding box center [62, 147] width 51 height 19
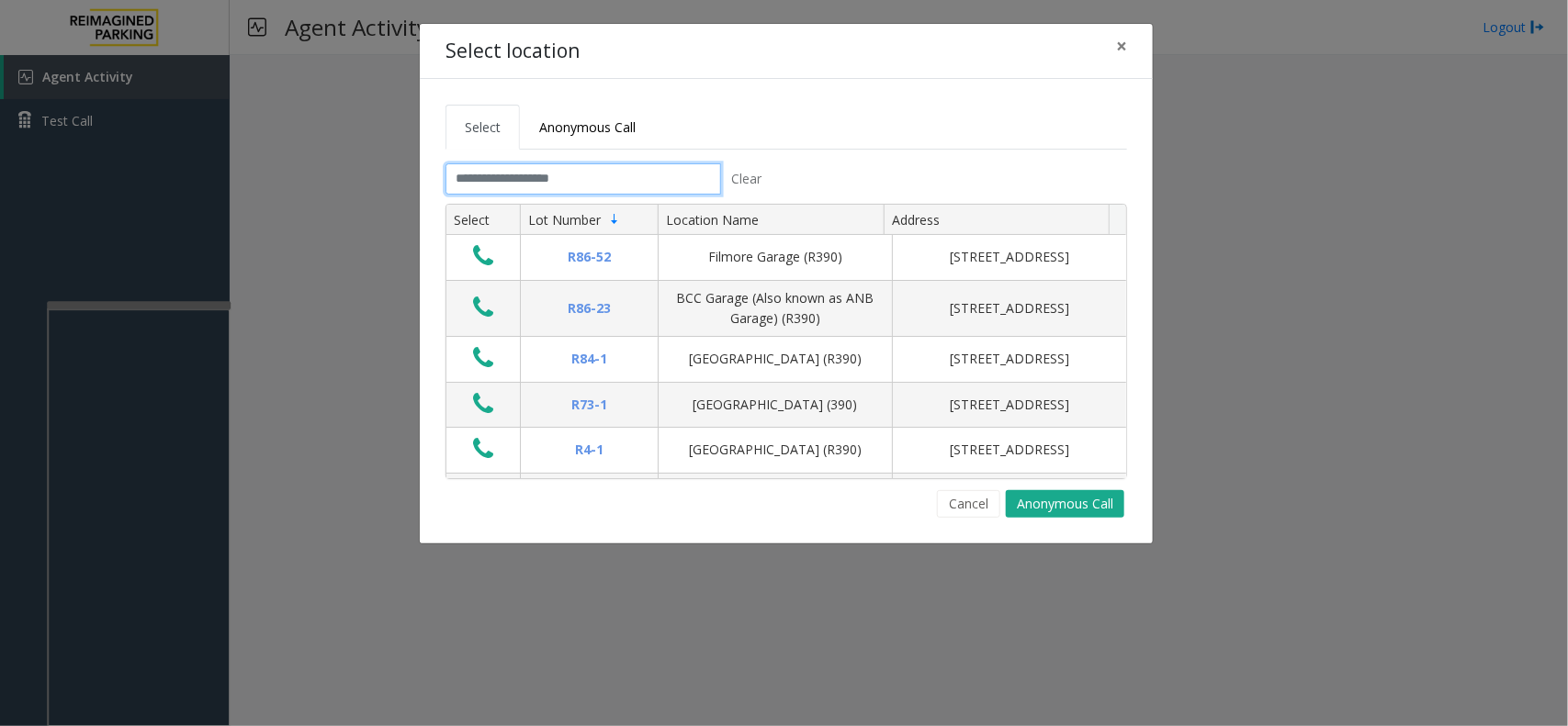
drag, startPoint x: 648, startPoint y: 163, endPoint x: 644, endPoint y: 189, distance: 26.3
click at [648, 166] on input "text" at bounding box center [584, 179] width 276 height 31
click at [644, 189] on input "text" at bounding box center [584, 179] width 276 height 31
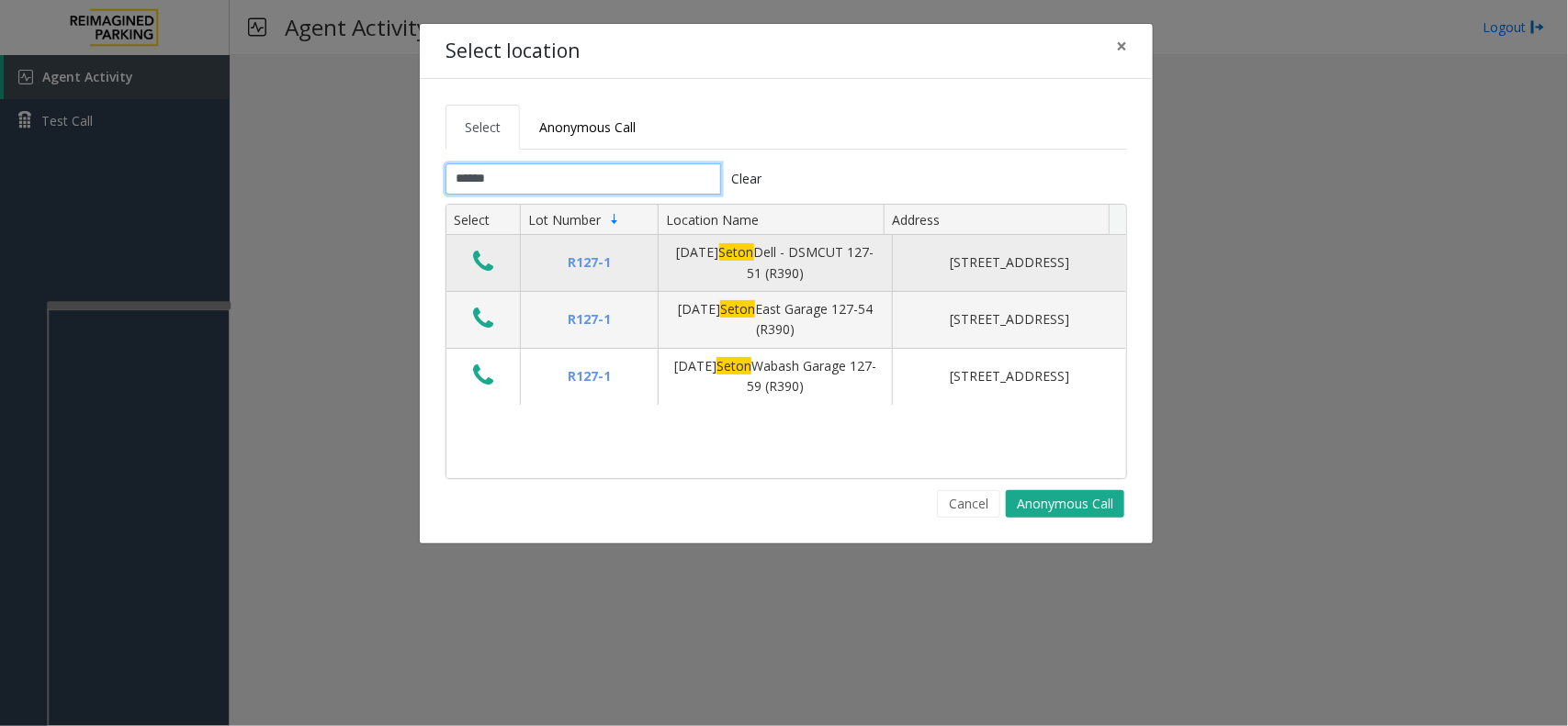
type input "*****"
click at [484, 268] on icon "Data table" at bounding box center [483, 261] width 20 height 25
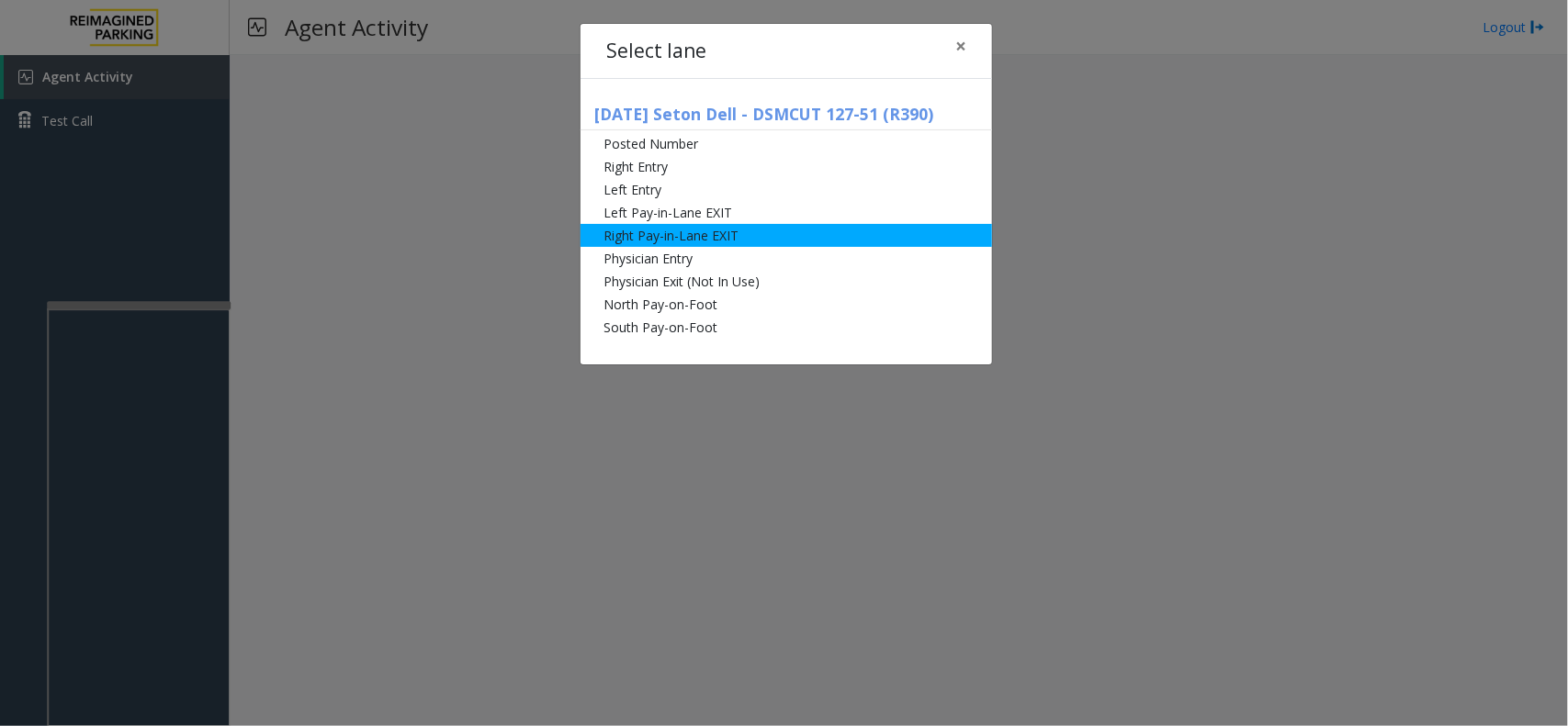
click at [652, 237] on li "Right Pay-in-Lane EXIT" at bounding box center [786, 236] width 412 height 23
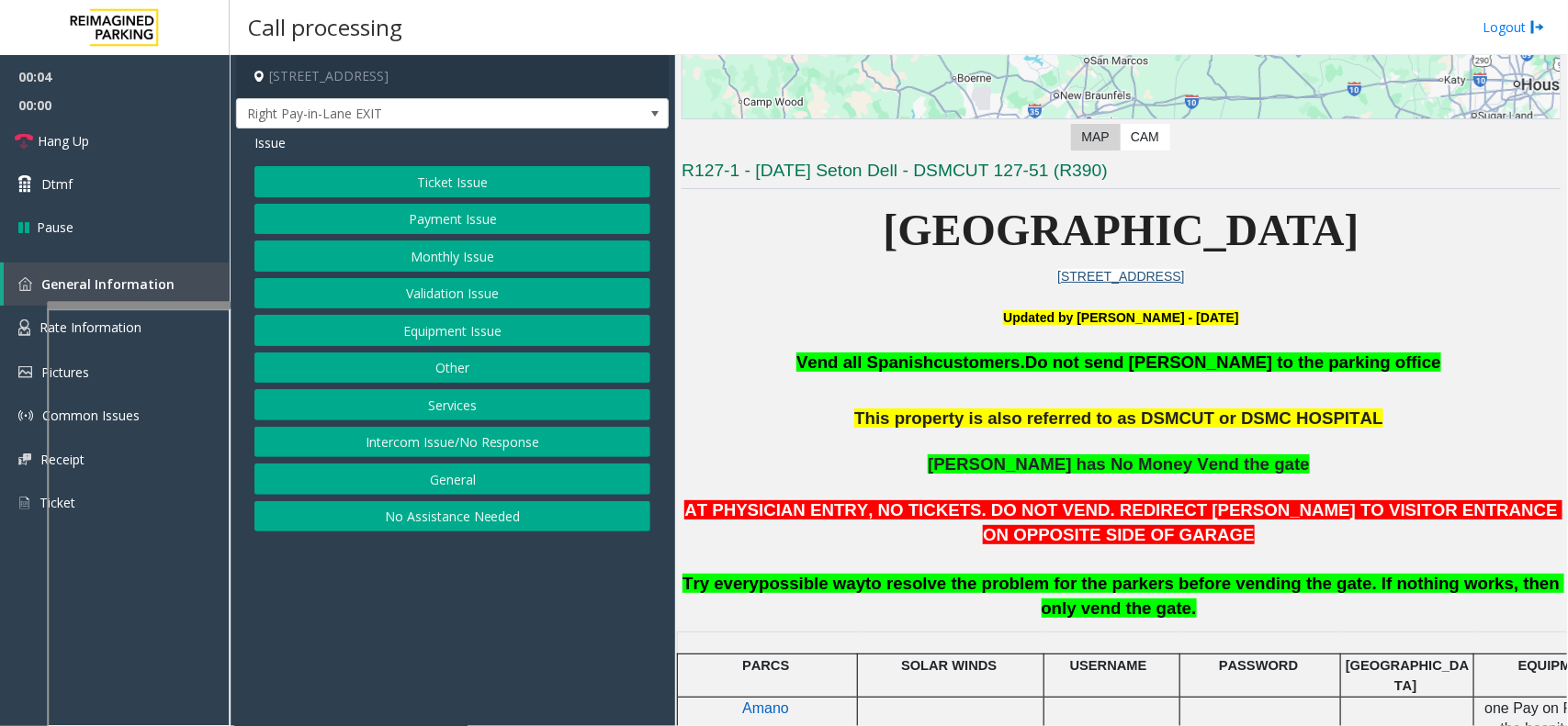
scroll to position [459, 0]
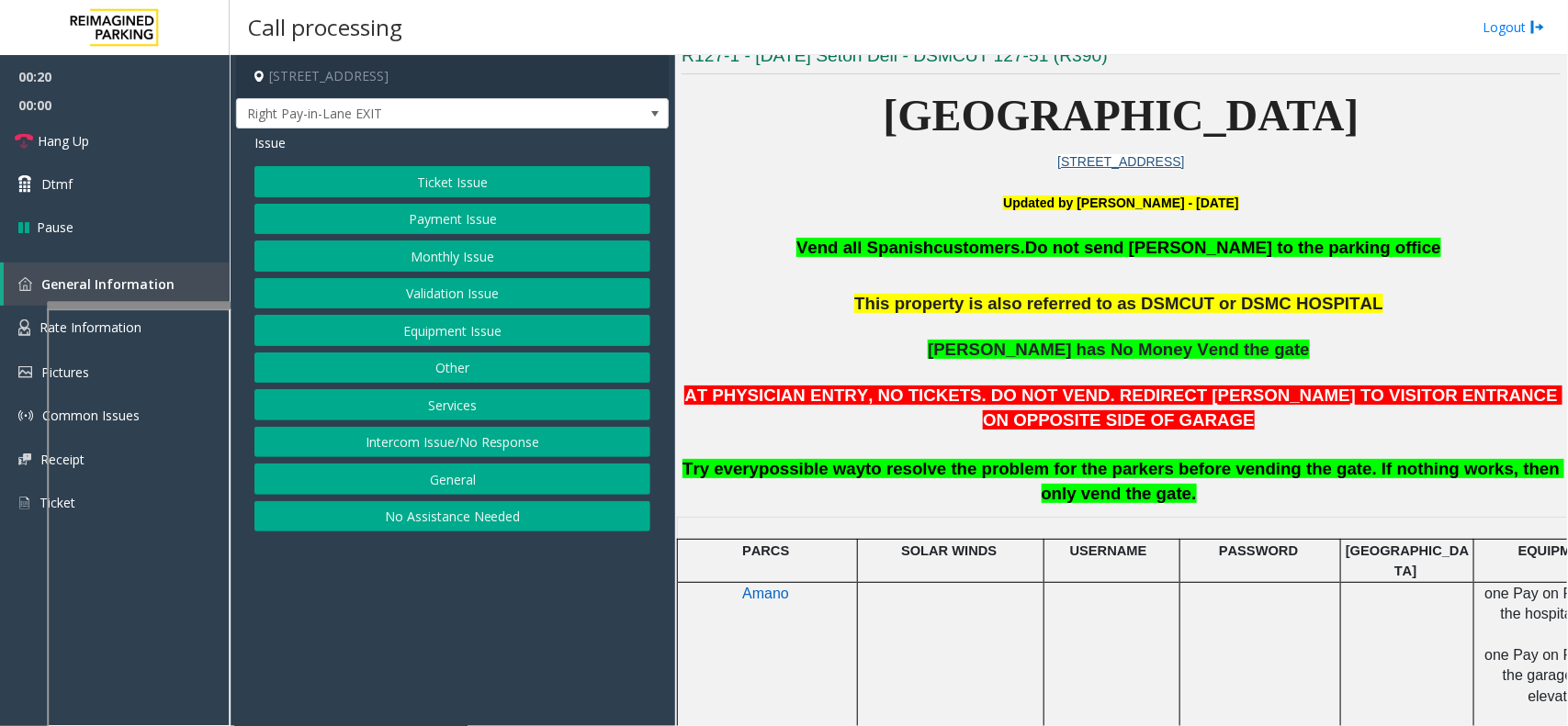
click at [496, 184] on button "Ticket Issue" at bounding box center [452, 182] width 396 height 31
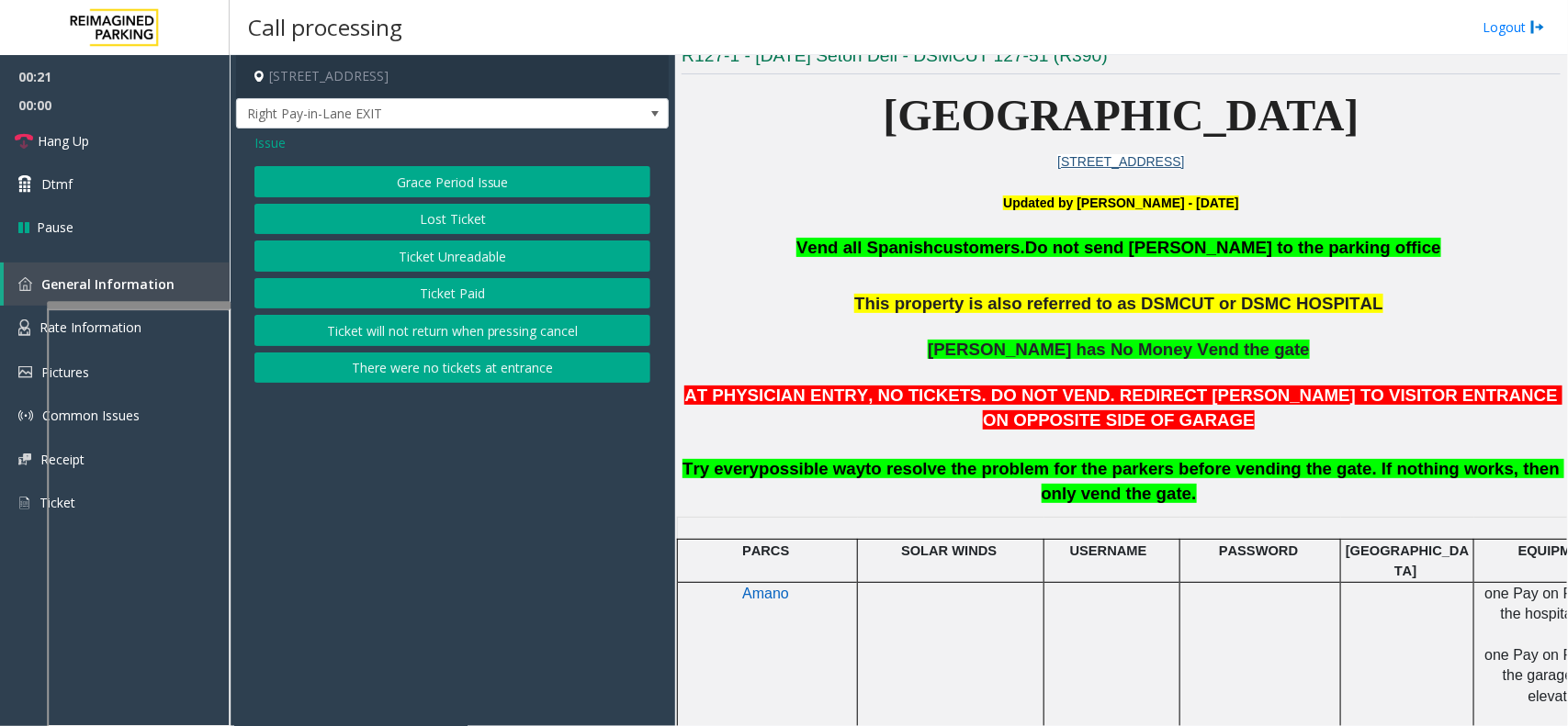
click at [438, 361] on button "There were no tickets at entrance" at bounding box center [452, 368] width 396 height 31
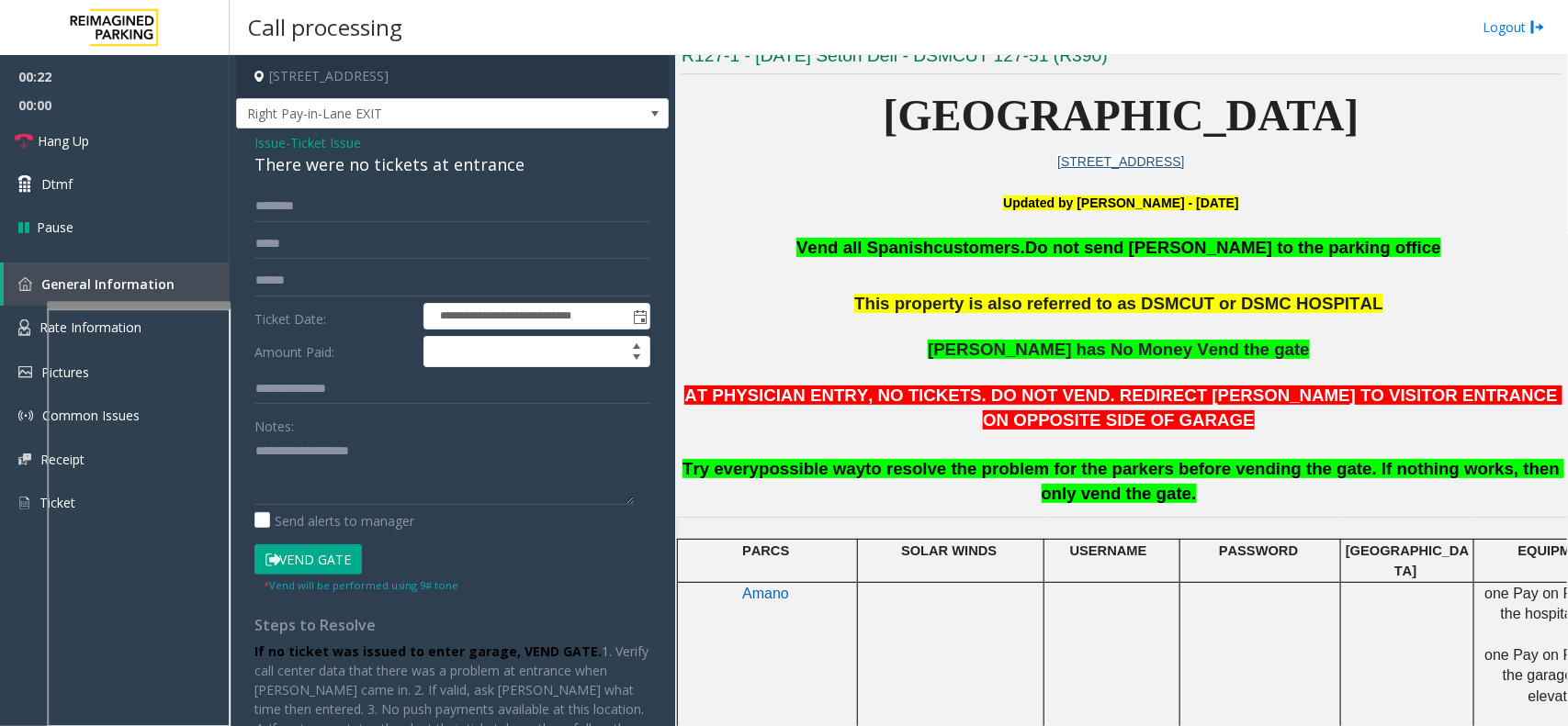
click at [319, 136] on span "Ticket Issue" at bounding box center [325, 143] width 71 height 19
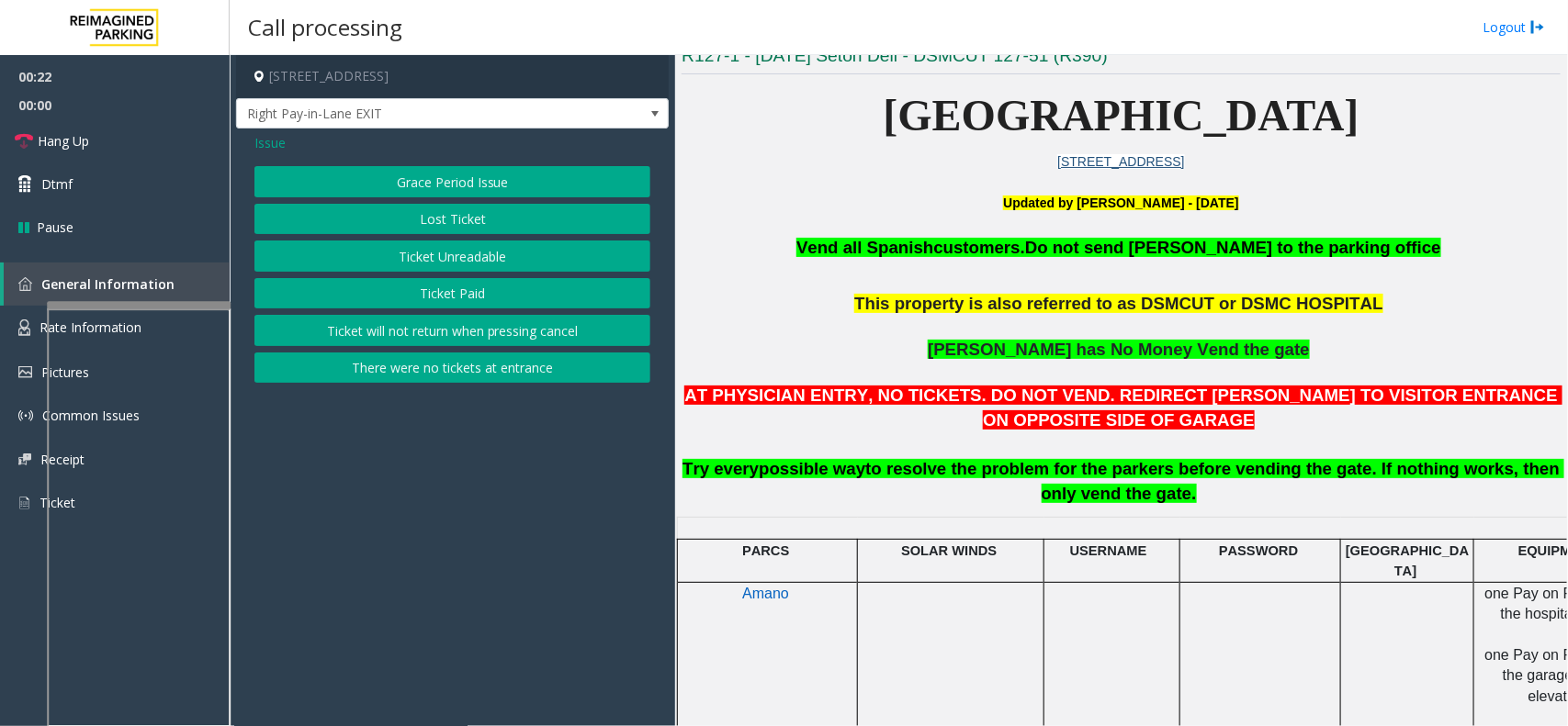
click at [282, 147] on span "Issue" at bounding box center [270, 143] width 31 height 19
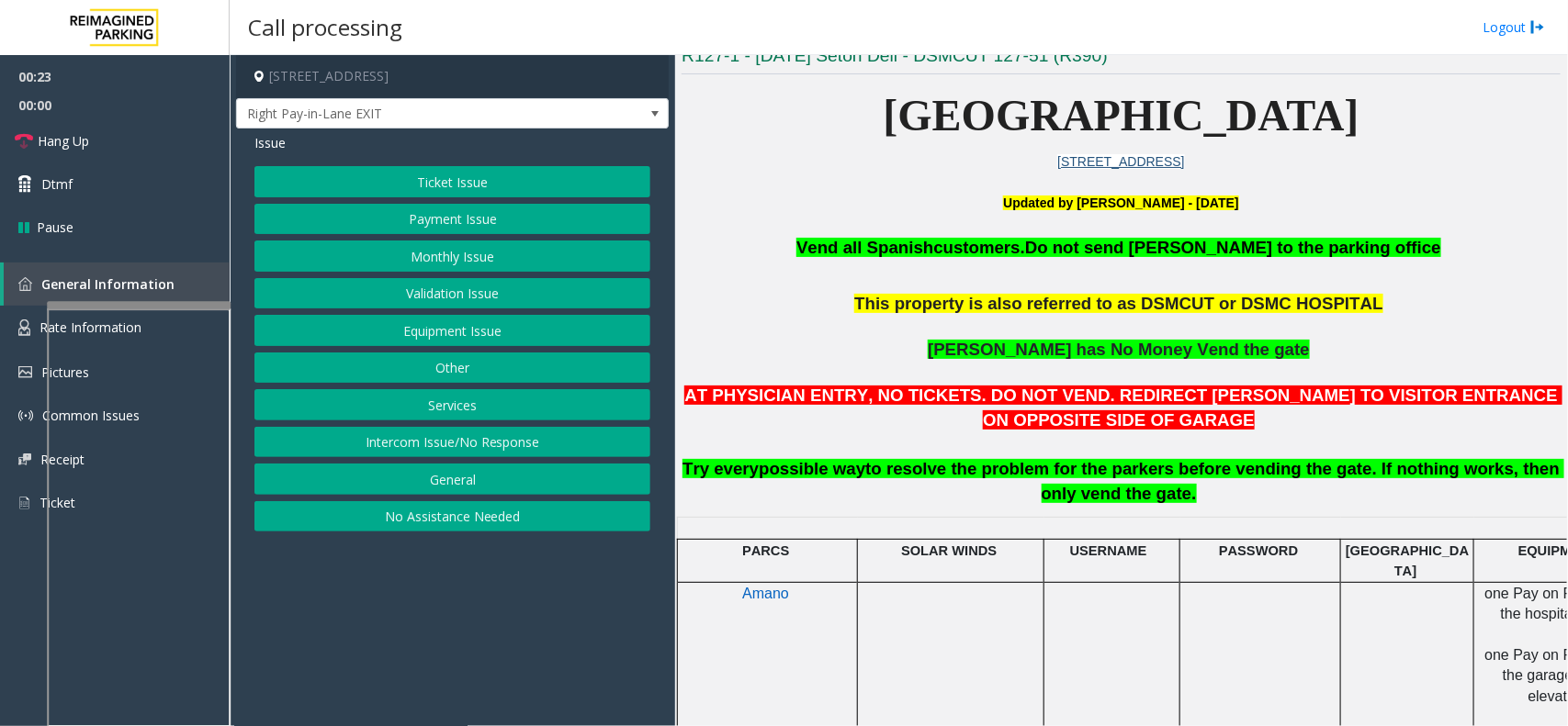
click at [455, 217] on button "Payment Issue" at bounding box center [452, 219] width 396 height 31
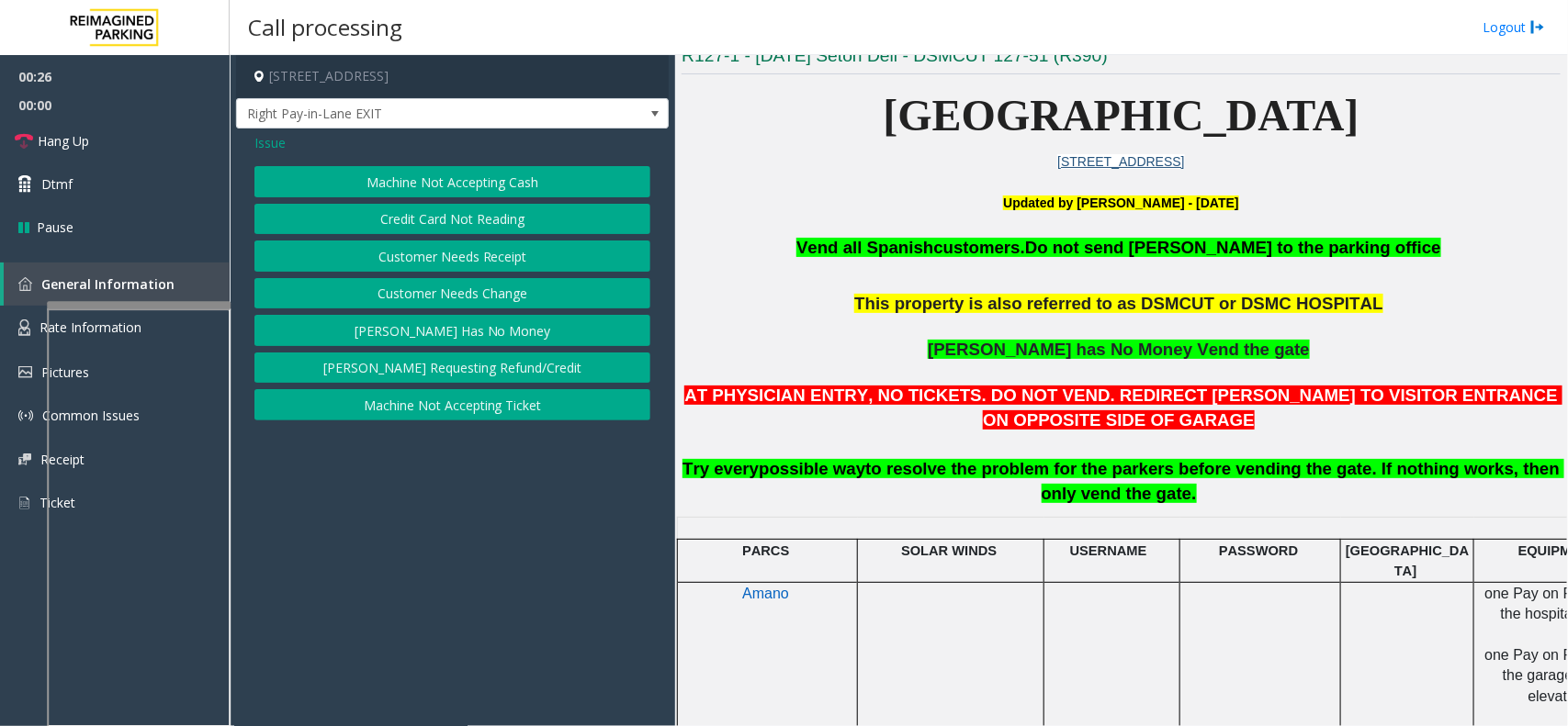
click at [439, 331] on button "[PERSON_NAME] Has No Money" at bounding box center [452, 330] width 396 height 31
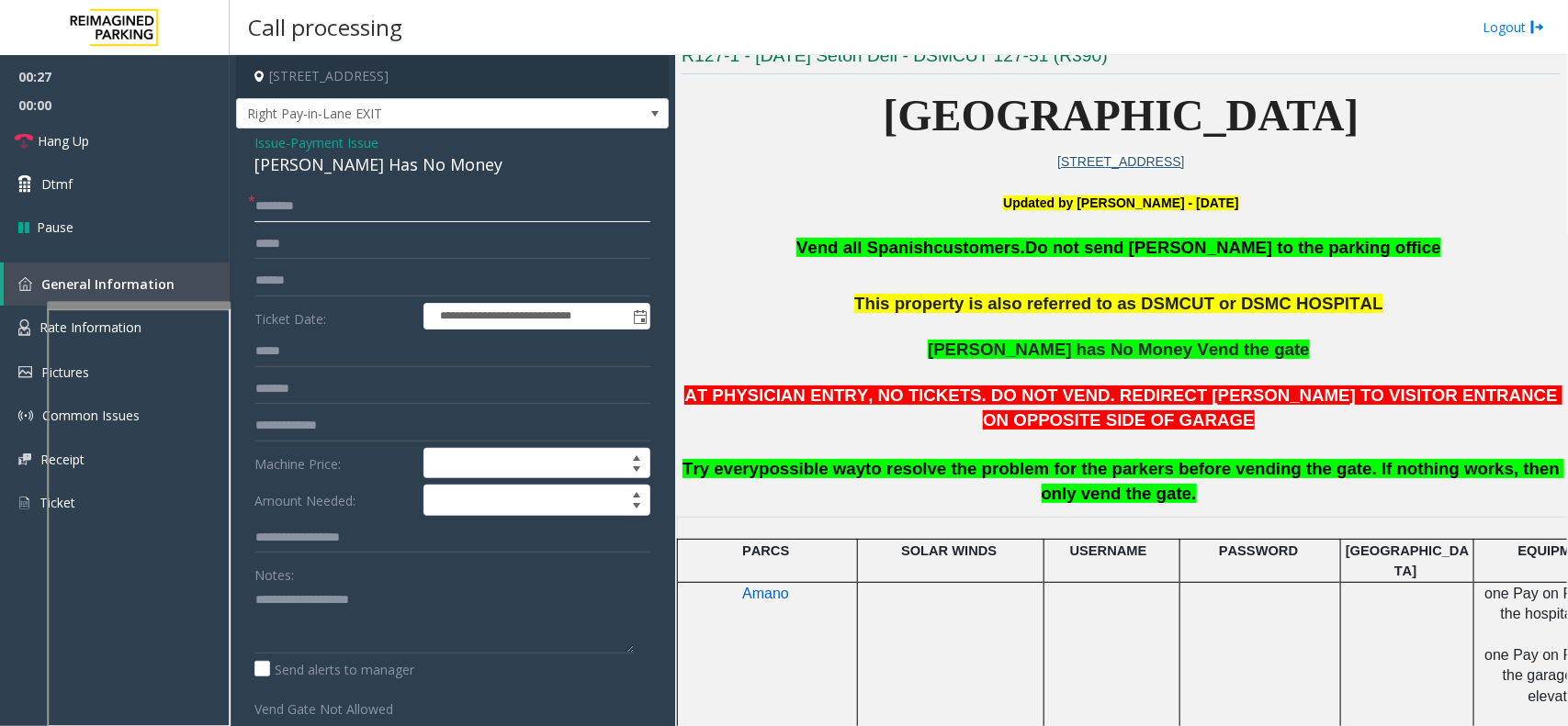
click at [317, 215] on input "text" at bounding box center [452, 207] width 396 height 31
click at [341, 154] on div "[PERSON_NAME] Has No Money" at bounding box center [452, 165] width 396 height 25
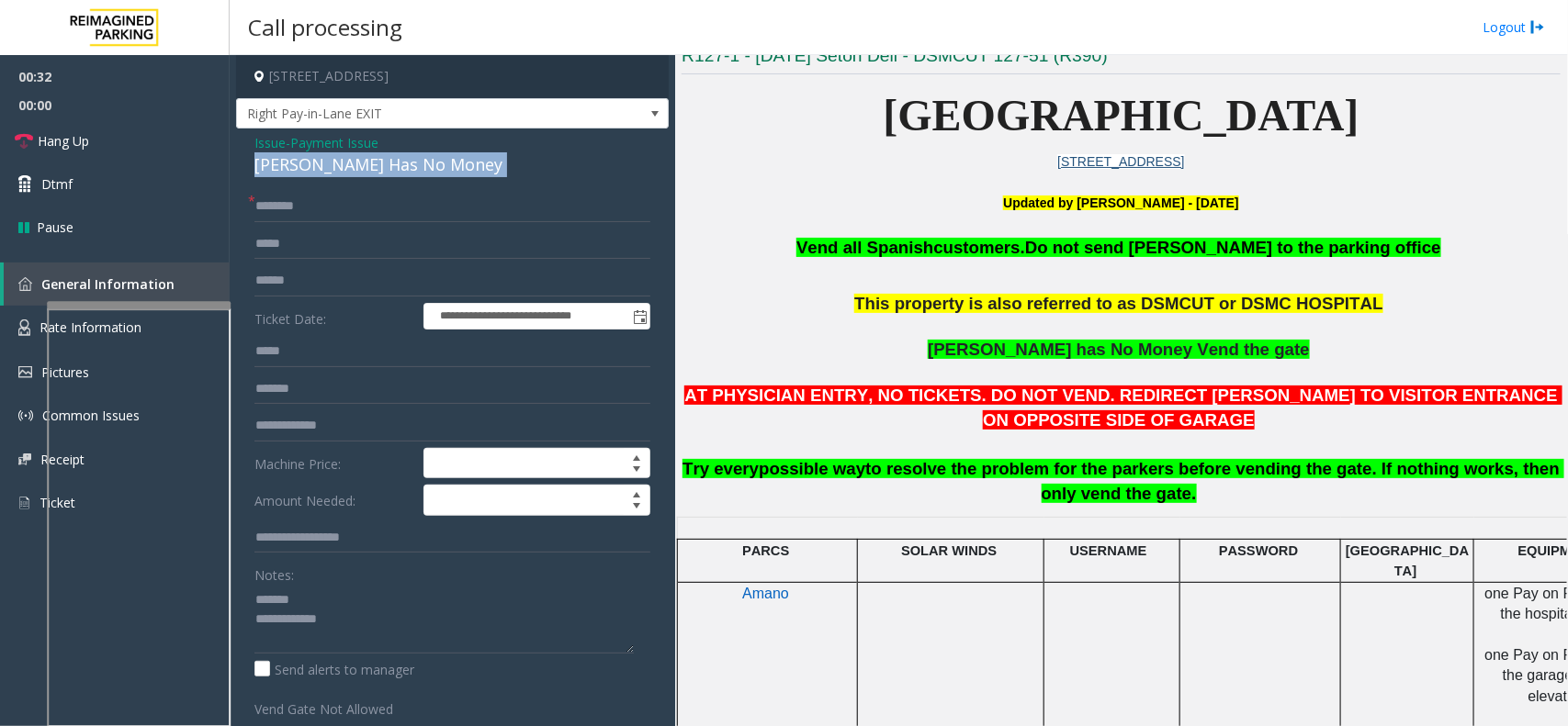
click at [341, 154] on div "[PERSON_NAME] Has No Money" at bounding box center [452, 165] width 396 height 25
click at [1029, 348] on span "[PERSON_NAME] has No Money Vend the gate" at bounding box center [1118, 349] width 383 height 19
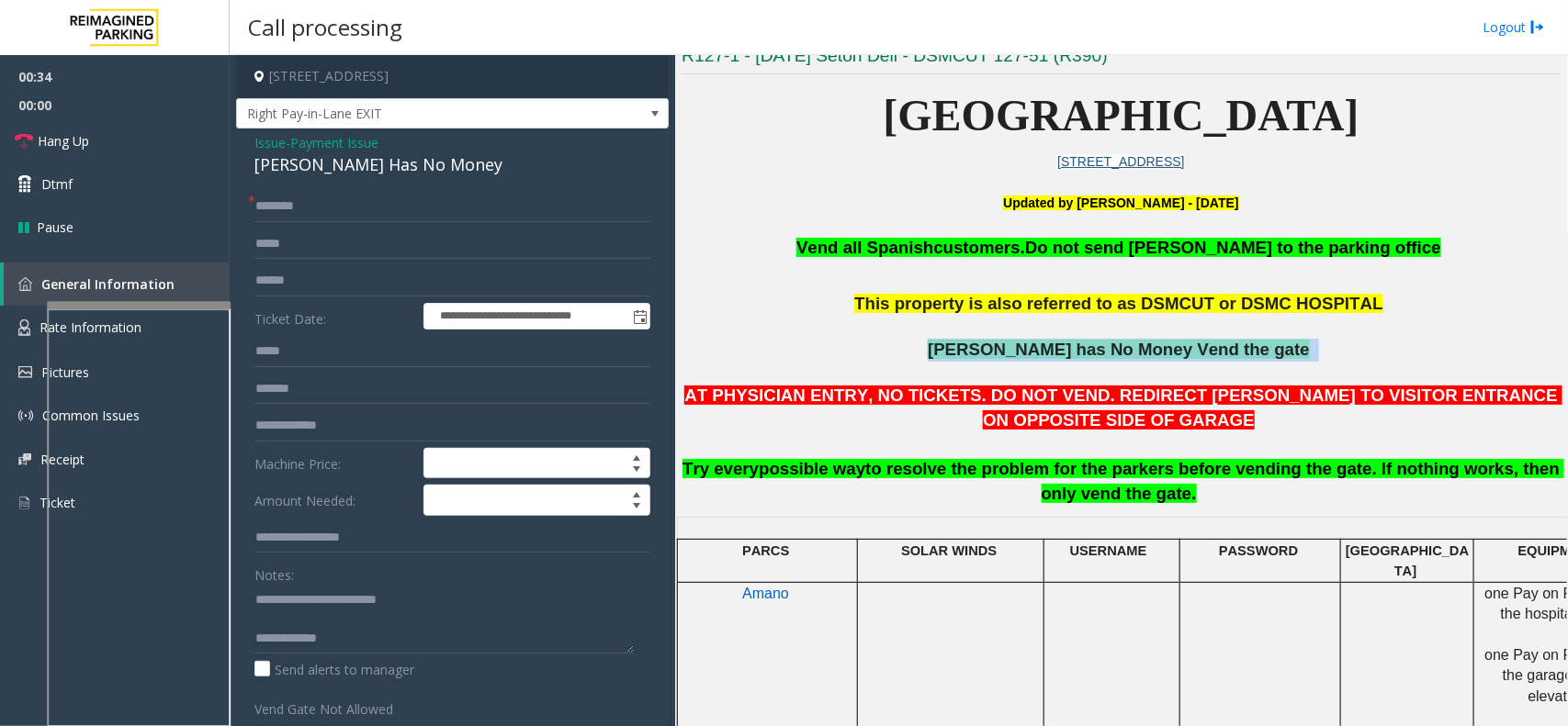
click at [1029, 348] on span "[PERSON_NAME] has No Money Vend the gate" at bounding box center [1118, 349] width 383 height 19
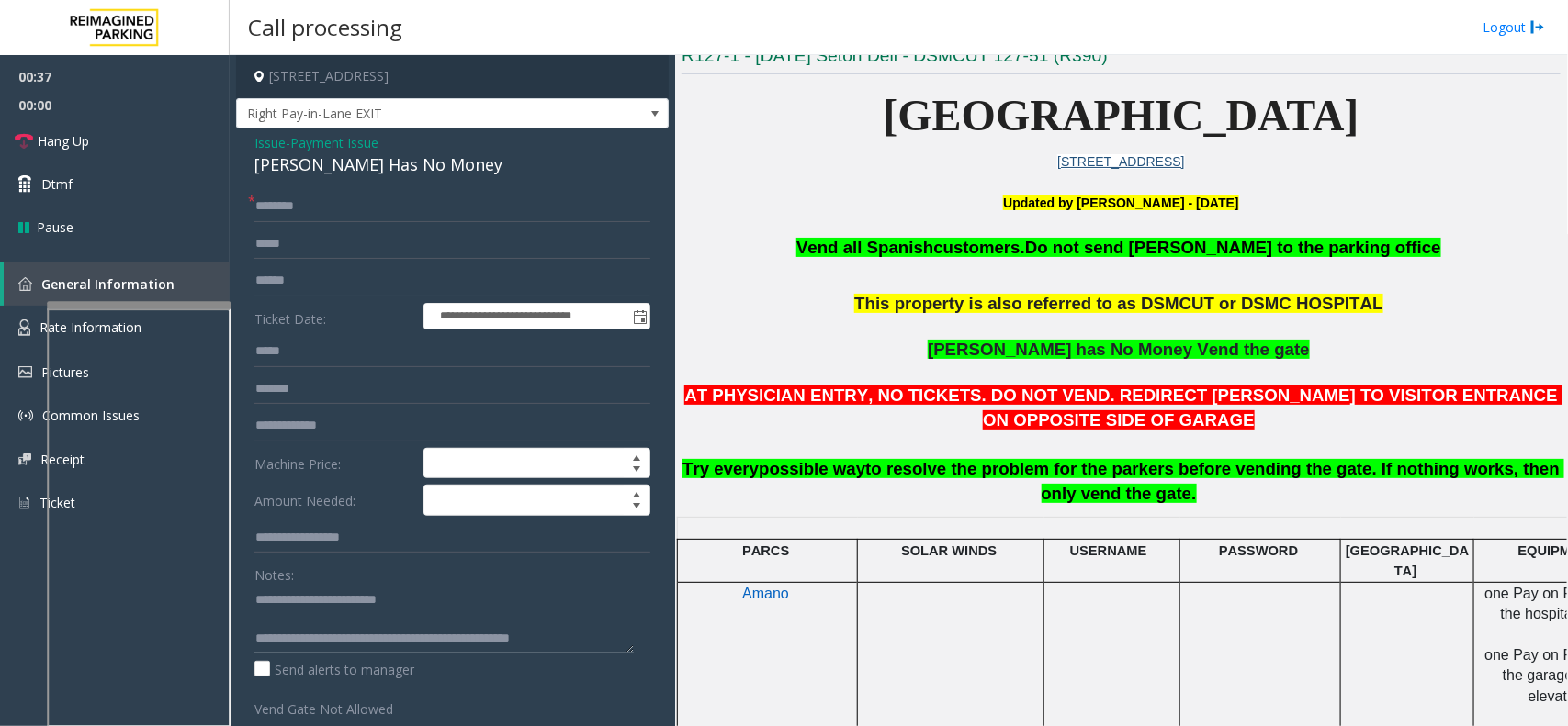
type textarea "**********"
click at [287, 215] on input "text" at bounding box center [452, 207] width 396 height 31
click at [263, 209] on input "********" at bounding box center [452, 207] width 396 height 31
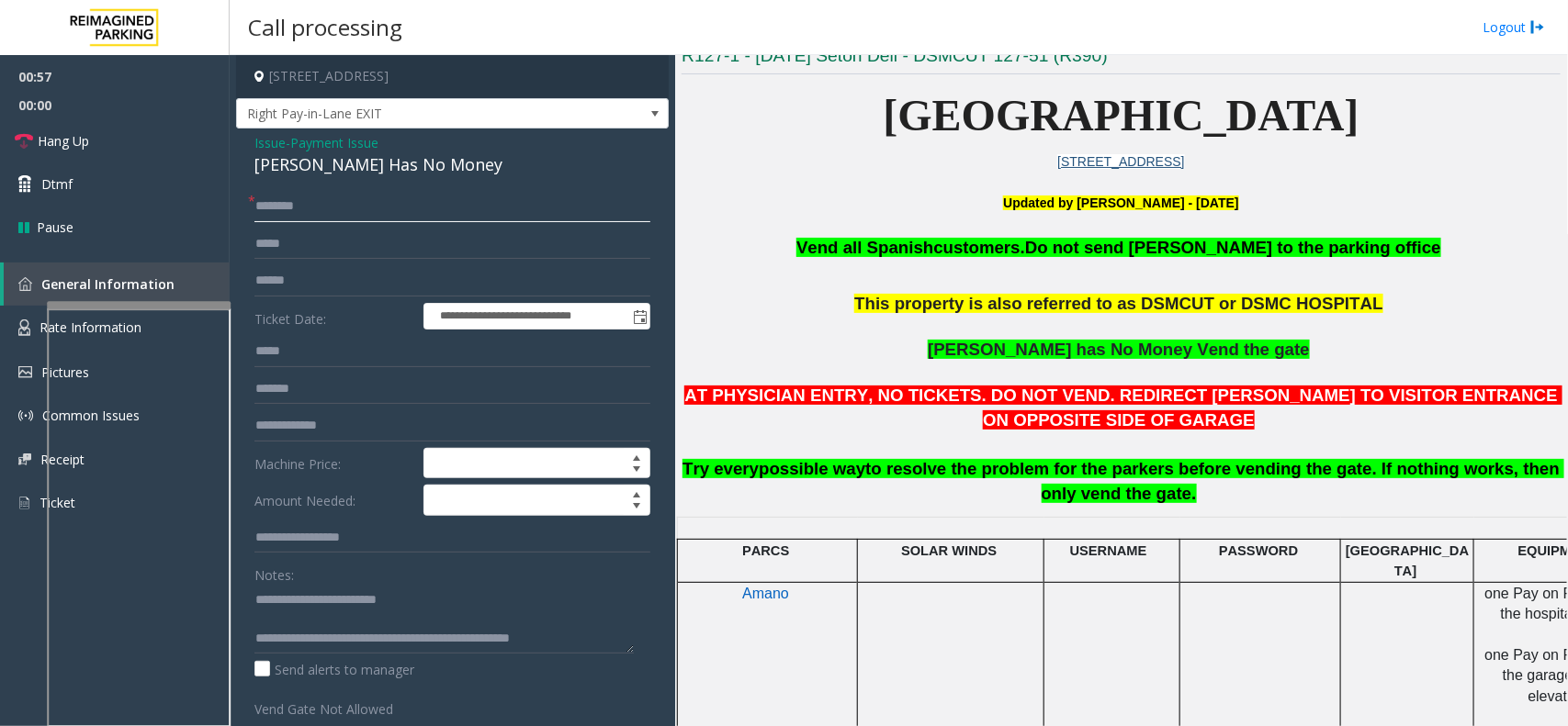
type input "********"
click at [331, 135] on span "Payment Issue" at bounding box center [334, 143] width 88 height 19
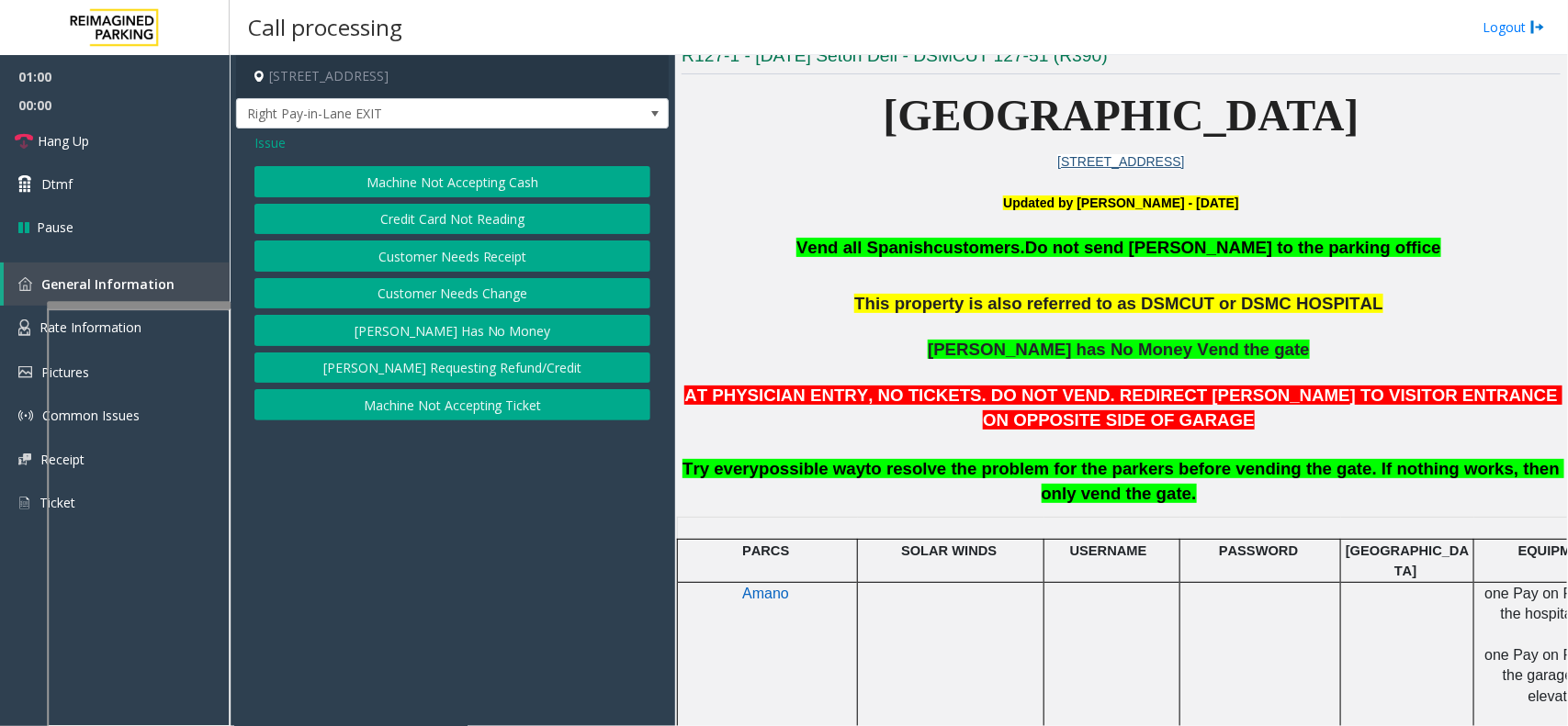
click at [277, 148] on span "Issue" at bounding box center [270, 143] width 31 height 19
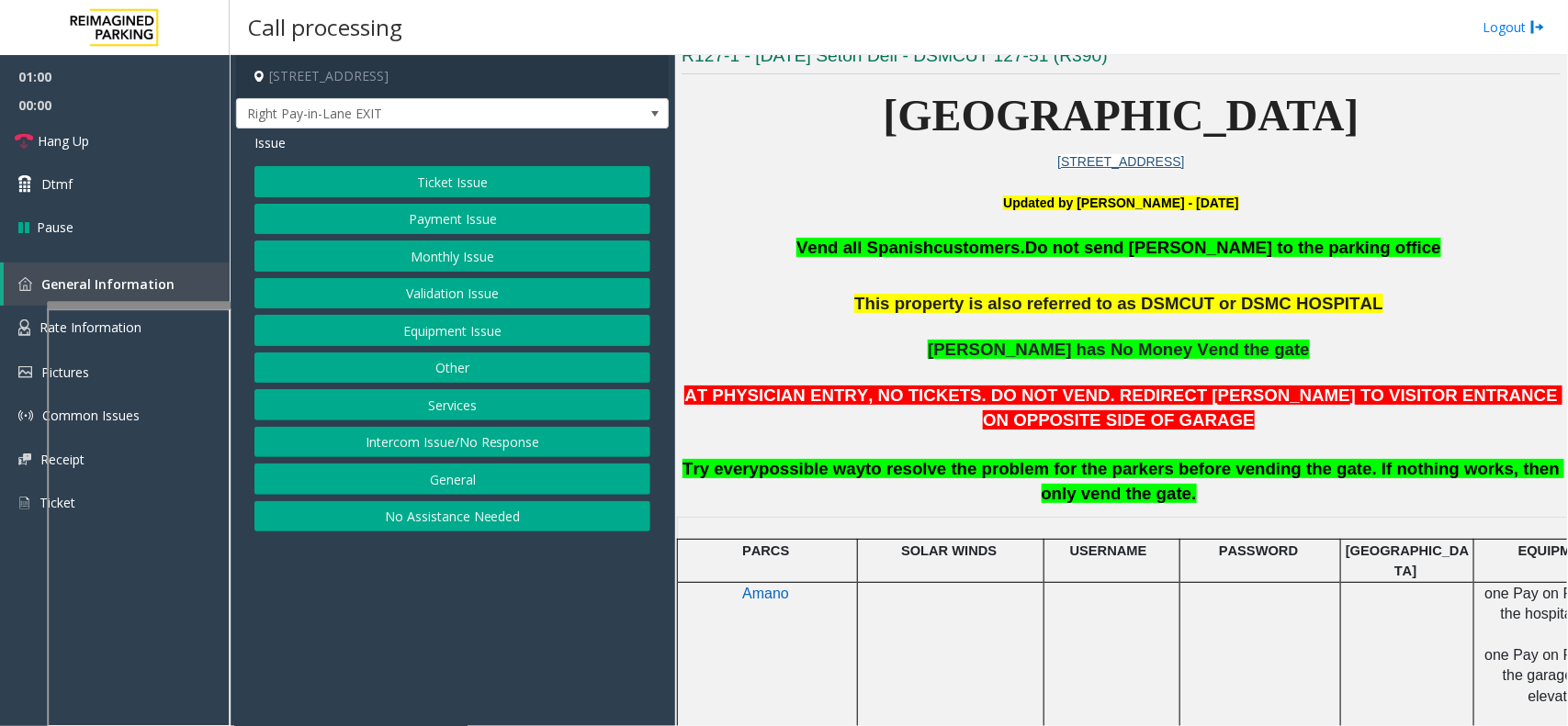
click at [429, 263] on button "Monthly Issue" at bounding box center [452, 256] width 396 height 31
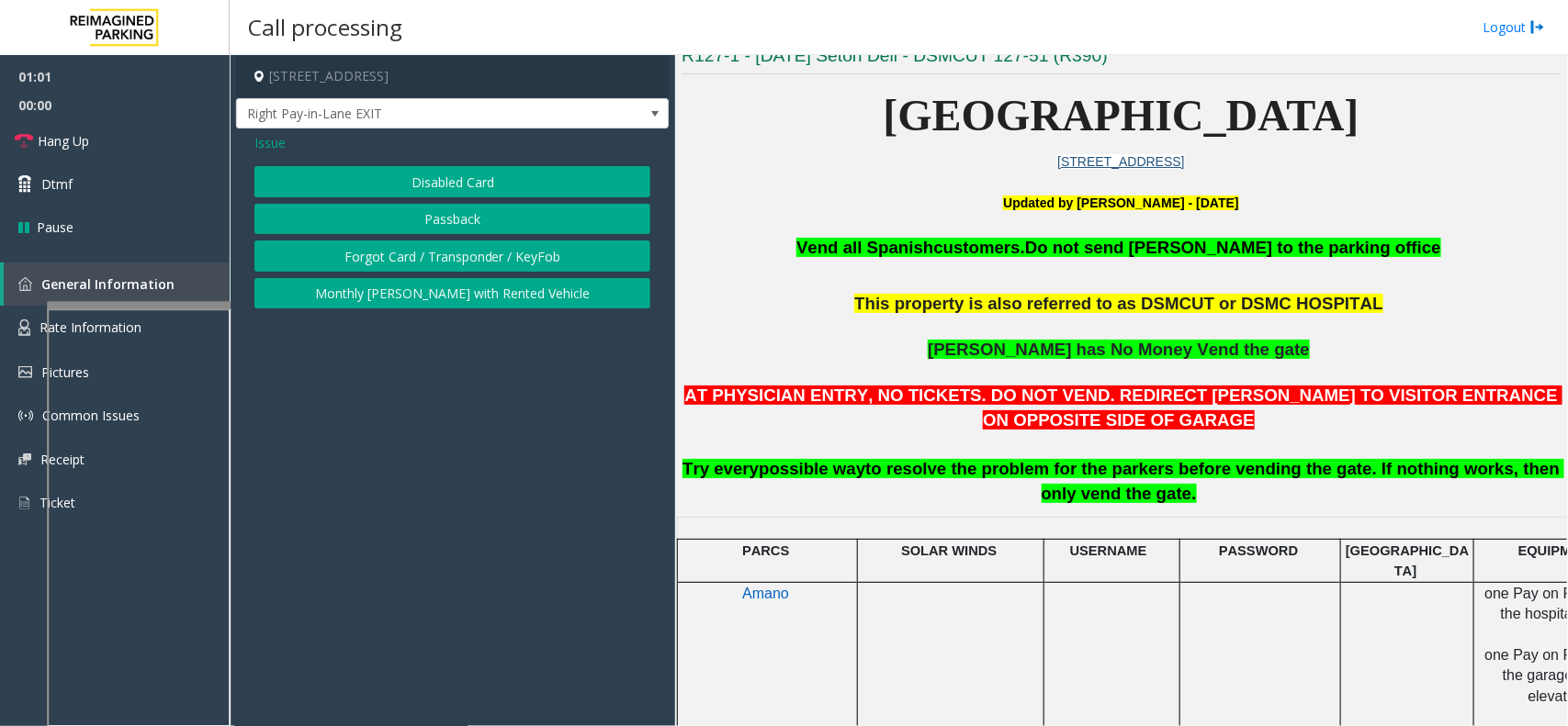
click at [444, 213] on button "Passback" at bounding box center [452, 219] width 396 height 31
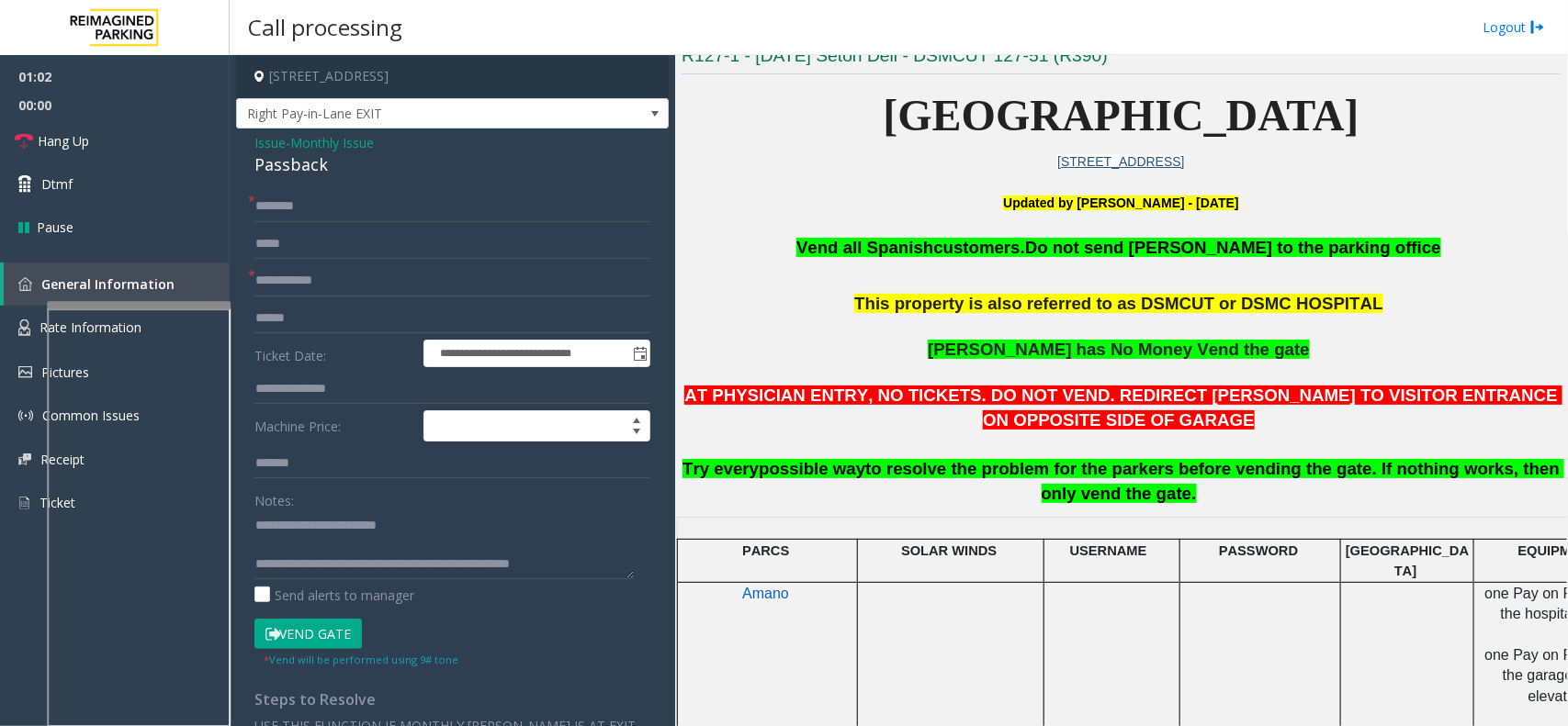
click at [310, 632] on button "Vend Gate" at bounding box center [308, 635] width 108 height 31
click at [324, 151] on span "Monthly Issue" at bounding box center [332, 143] width 83 height 19
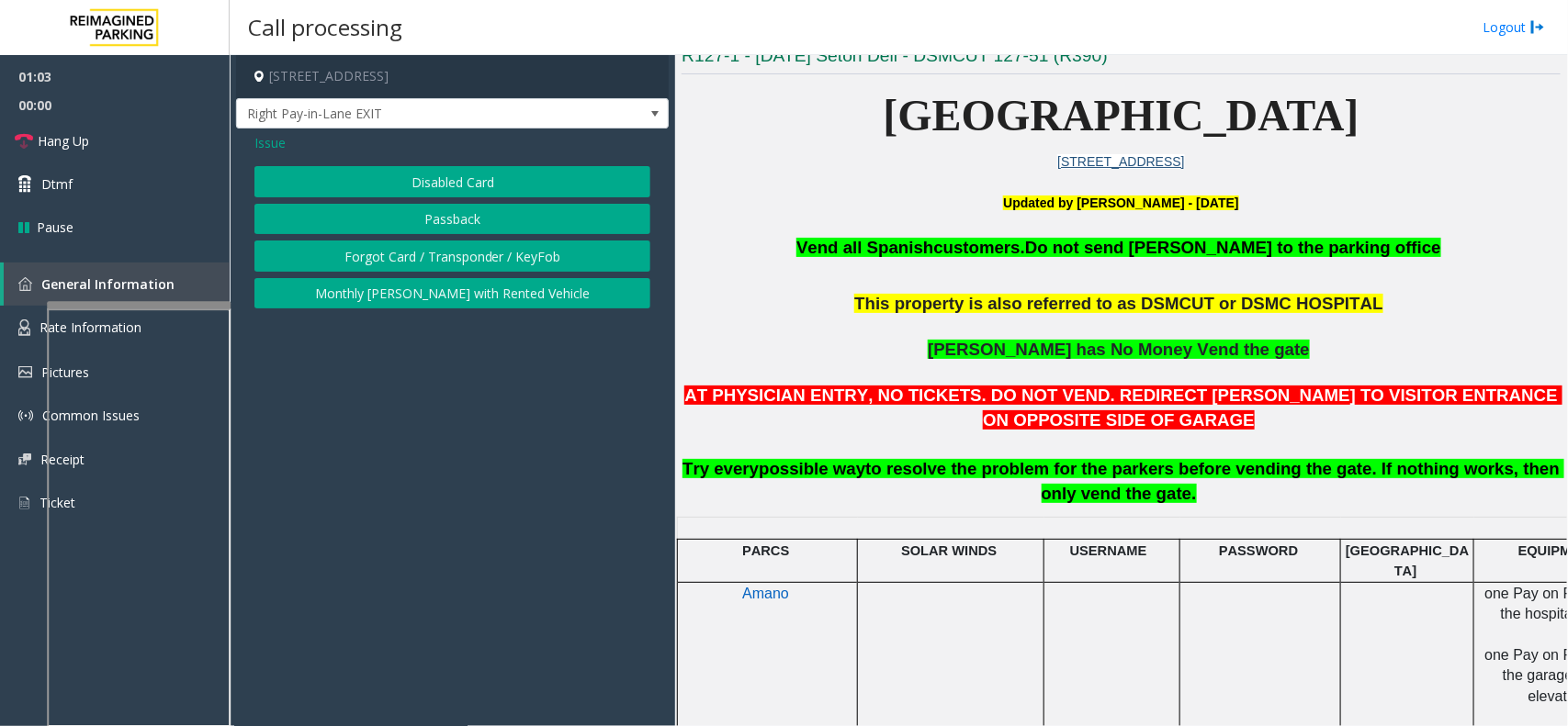
click at [290, 148] on div "Issue" at bounding box center [452, 143] width 396 height 19
click at [268, 144] on span "Issue" at bounding box center [270, 143] width 31 height 19
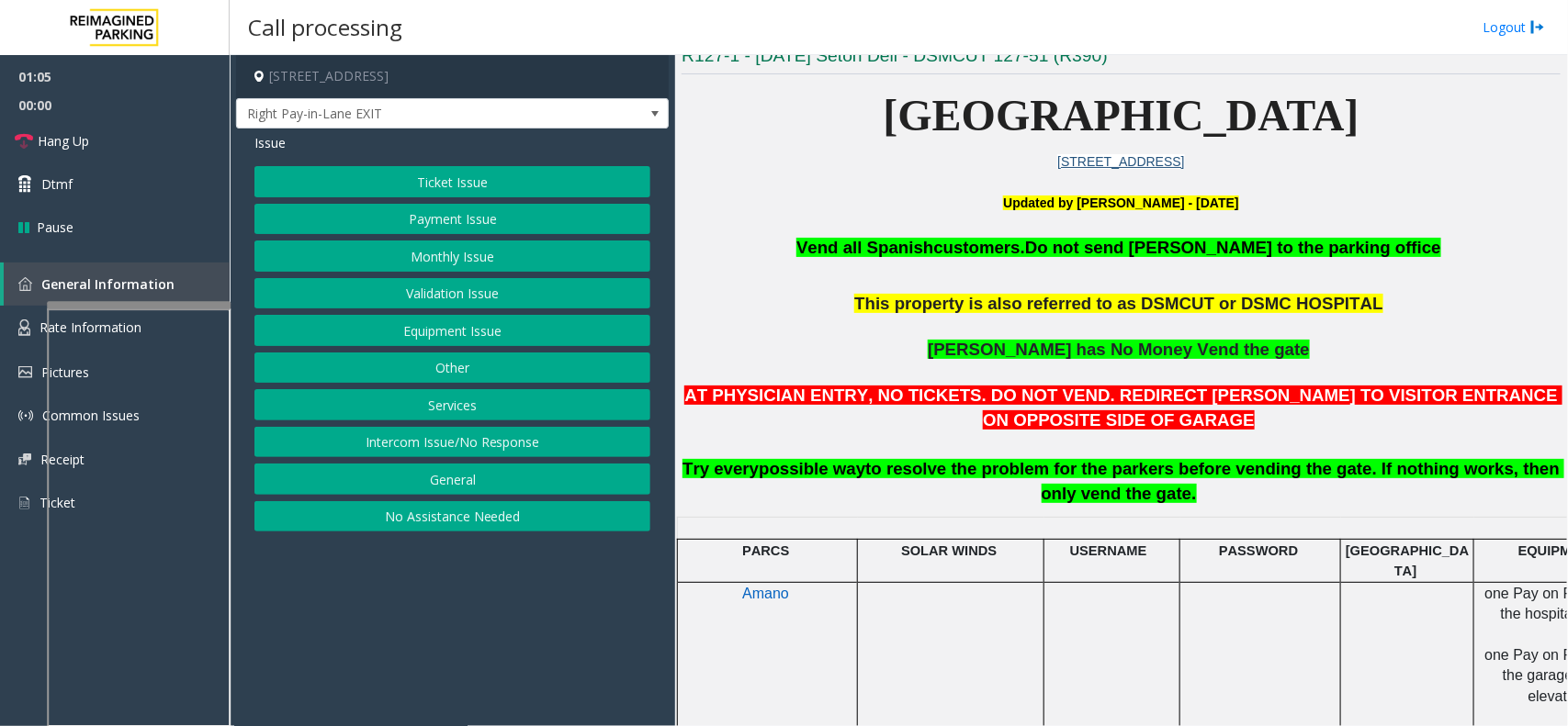
click at [400, 173] on button "Ticket Issue" at bounding box center [452, 182] width 396 height 31
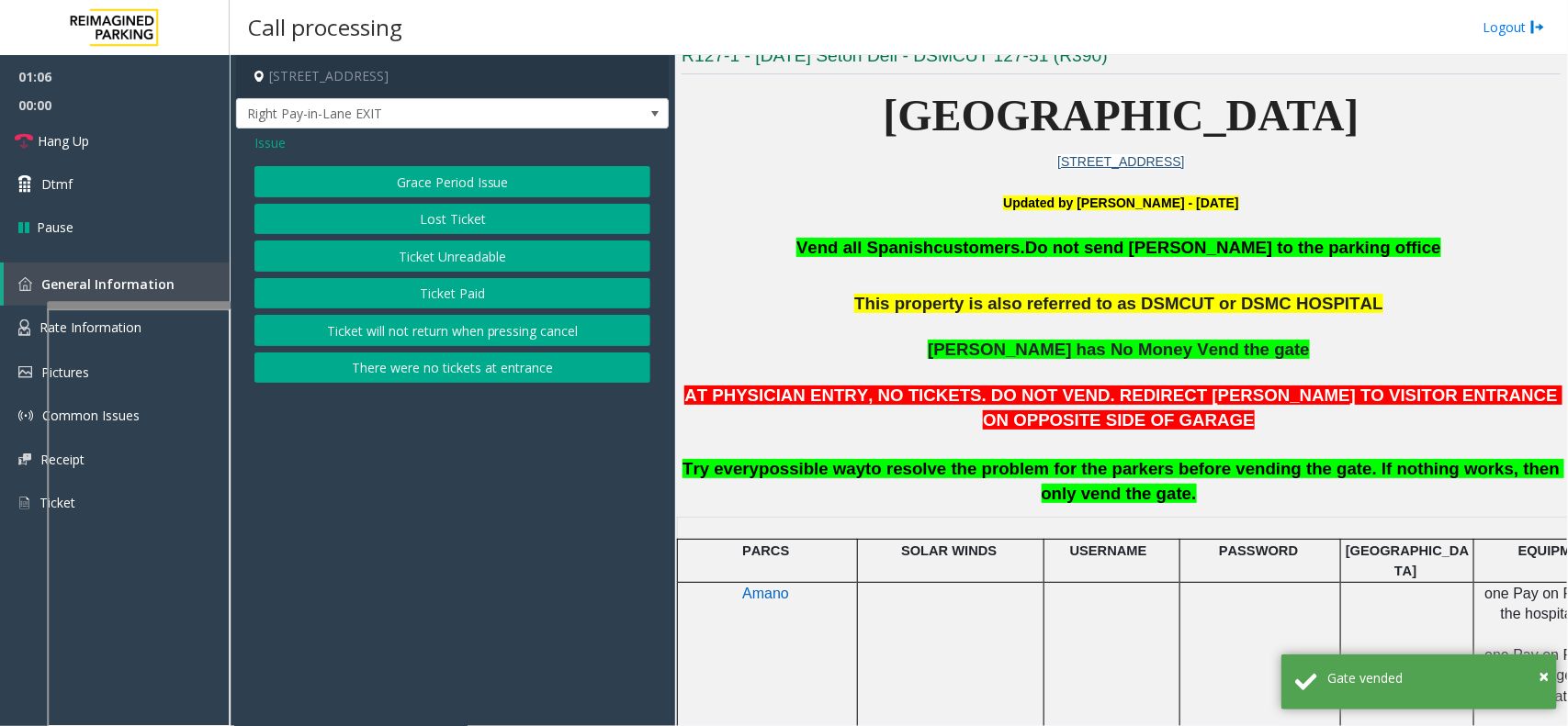
click at [252, 138] on div "Issue Grace Period Issue Lost Ticket Ticket Unreadable Ticket Paid Ticket will …" at bounding box center [452, 260] width 433 height 264
click at [279, 145] on span "Issue" at bounding box center [270, 143] width 31 height 19
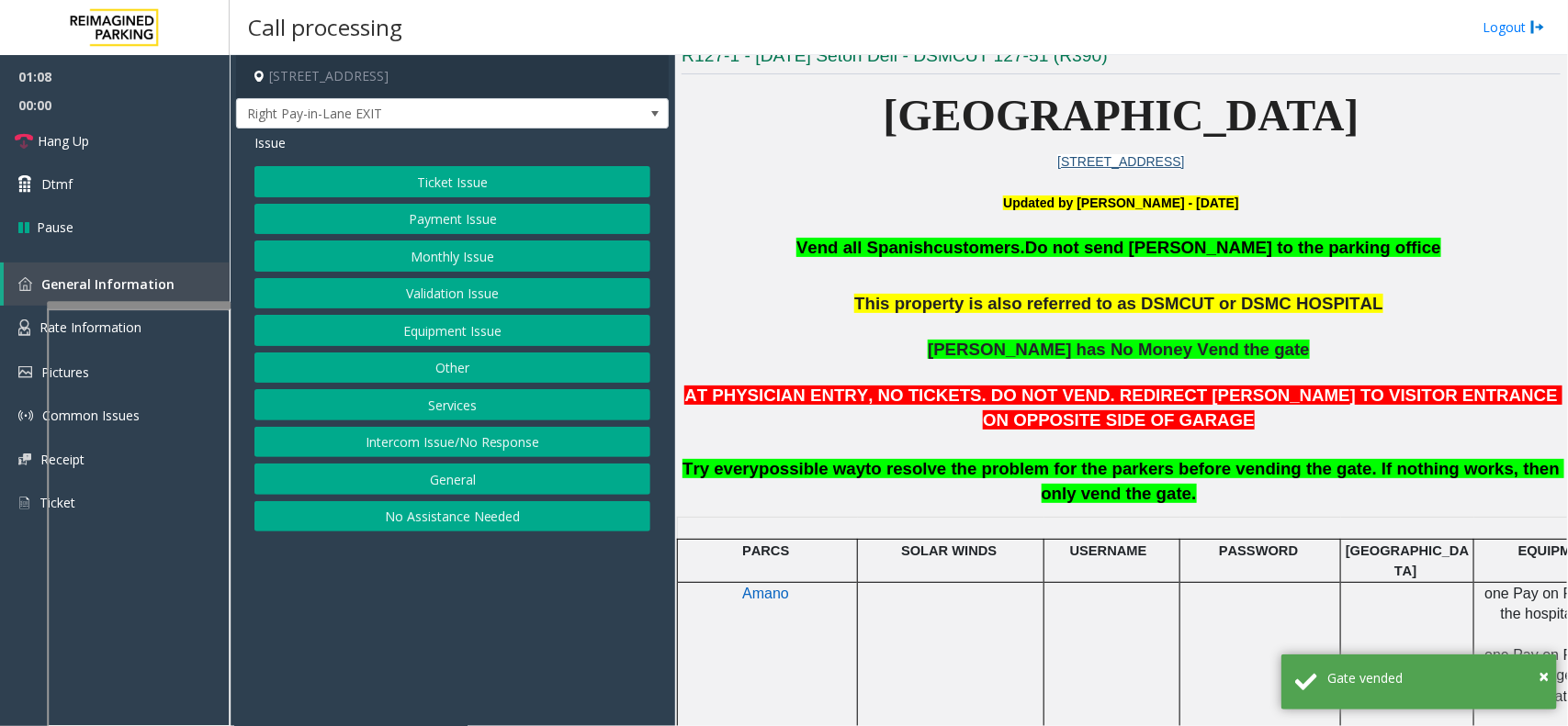
click at [443, 225] on button "Payment Issue" at bounding box center [452, 219] width 396 height 31
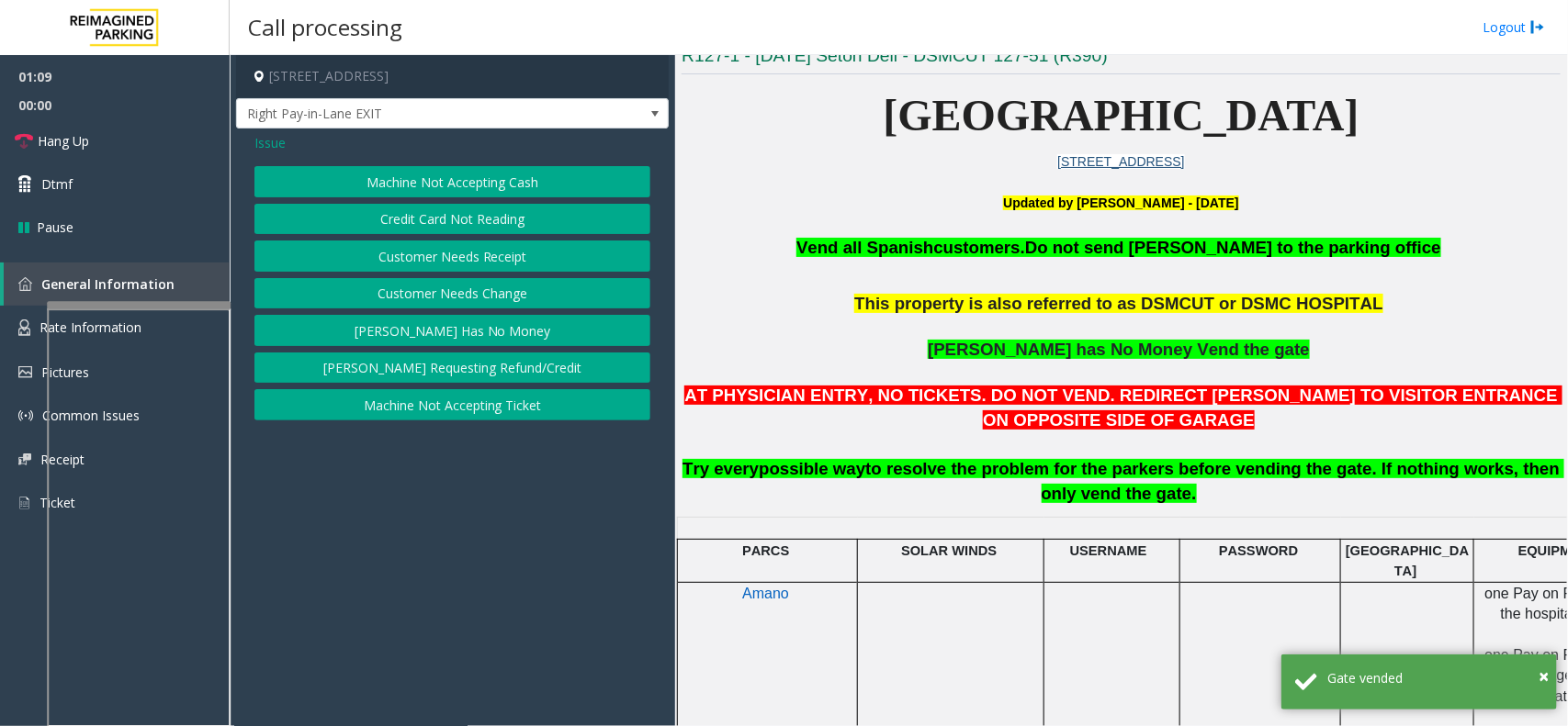
click at [439, 329] on button "[PERSON_NAME] Has No Money" at bounding box center [452, 330] width 396 height 31
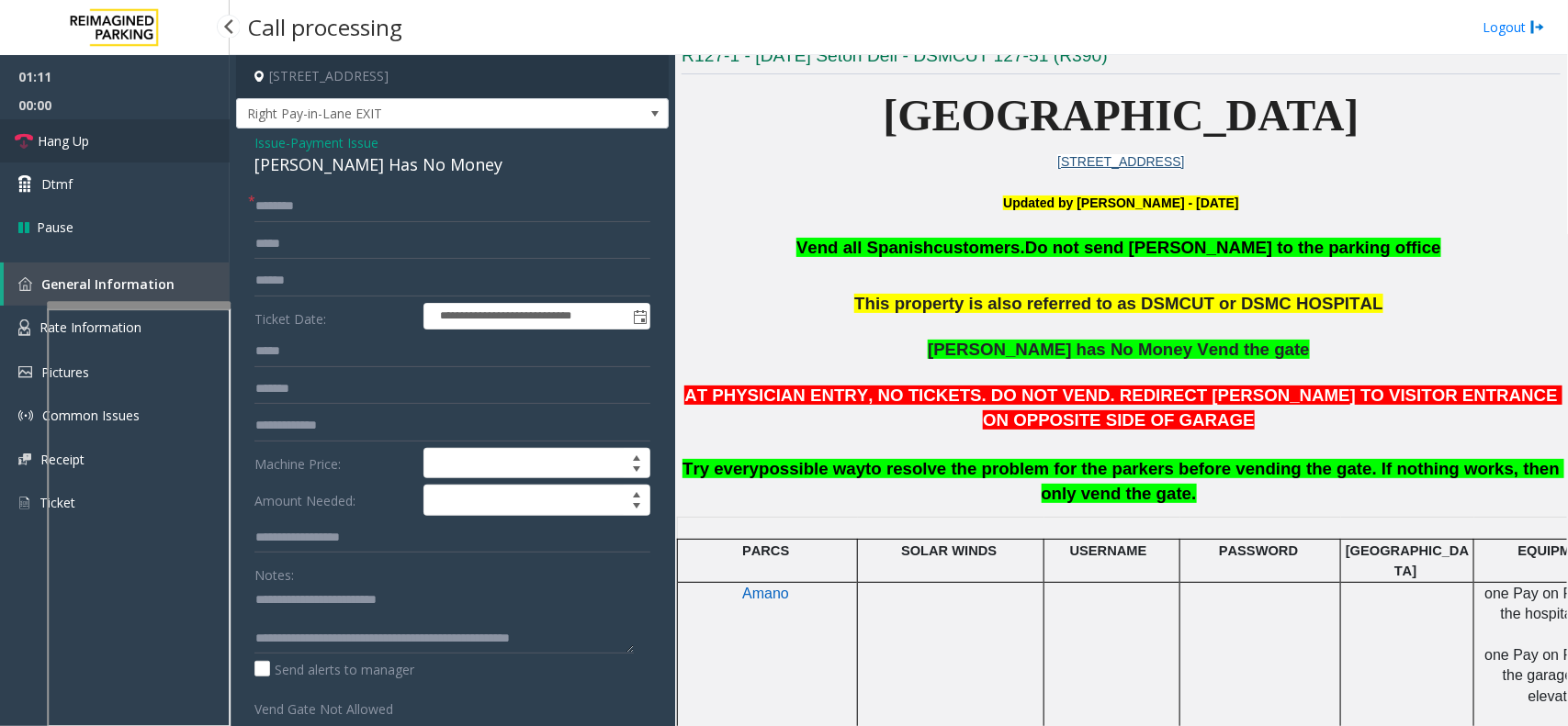
click at [176, 161] on link "Hang Up" at bounding box center [115, 141] width 230 height 43
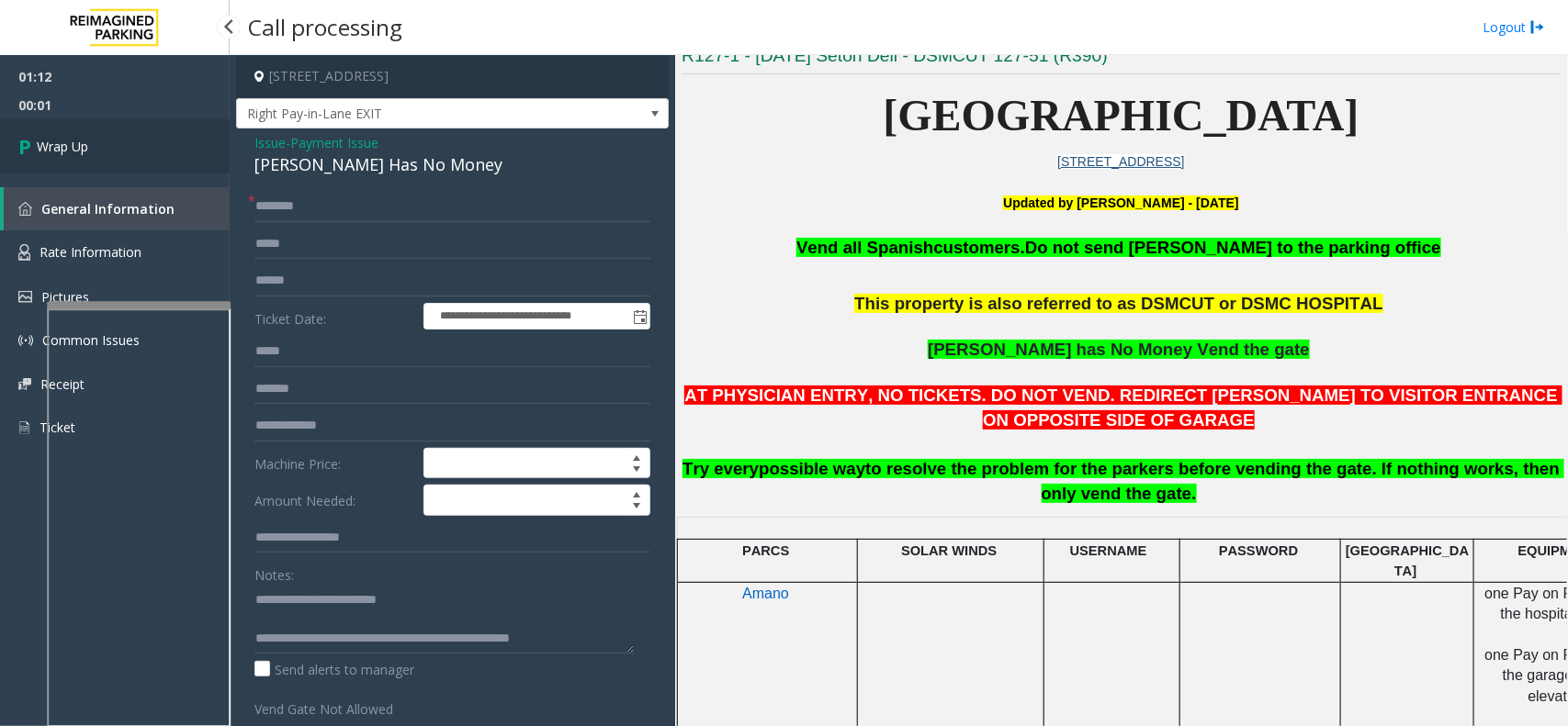
click at [181, 159] on link "Wrap Up" at bounding box center [115, 147] width 230 height 54
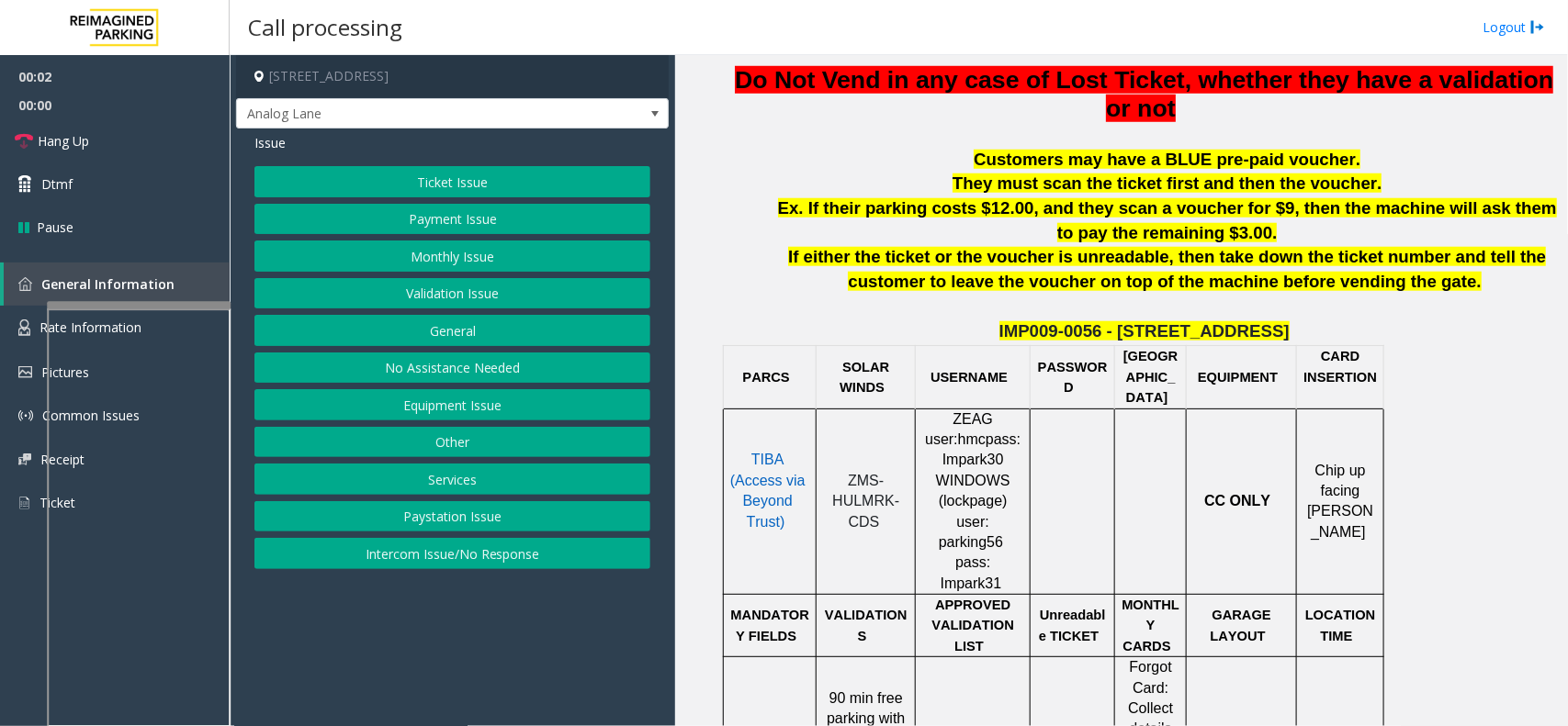
scroll to position [689, 0]
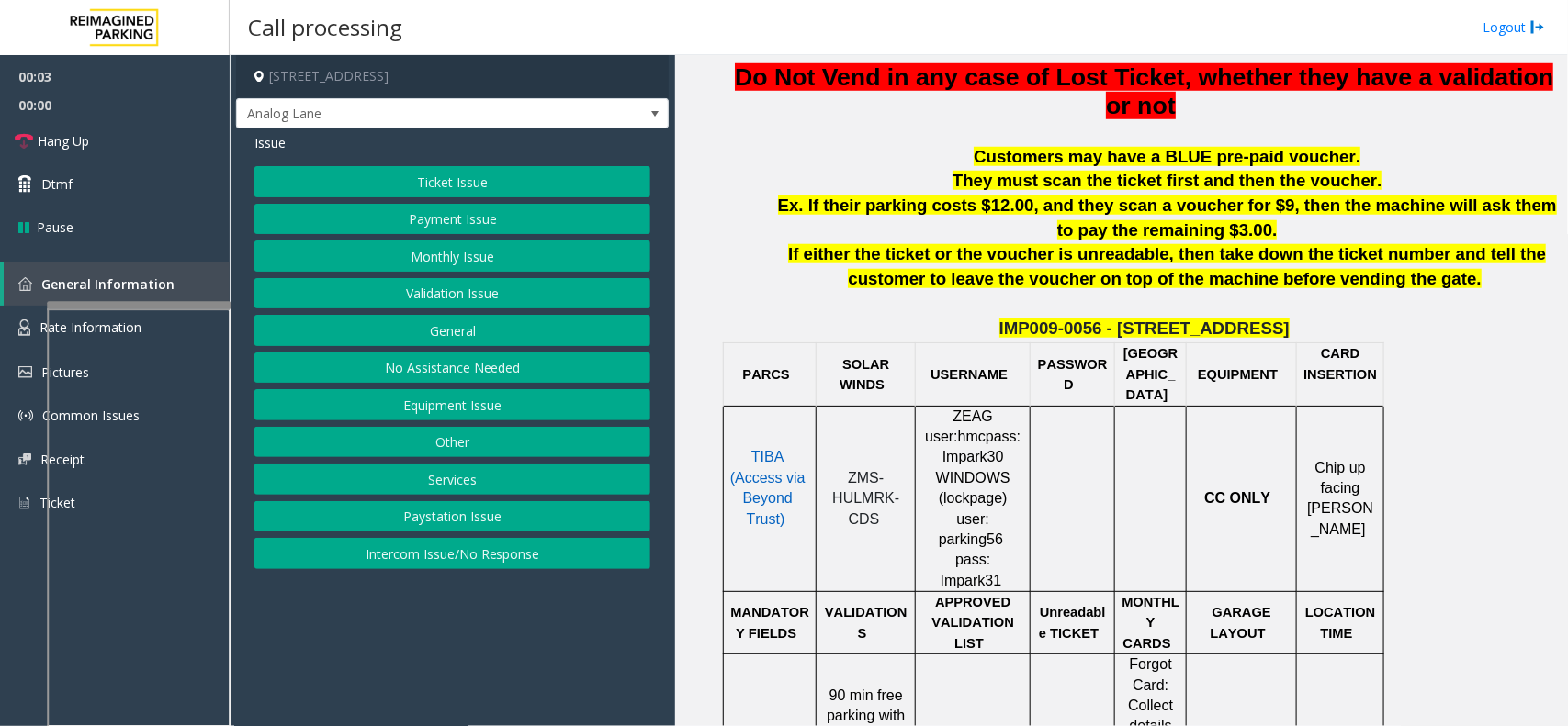
click at [778, 459] on span "TIBA (Access via Beyond Trust)" at bounding box center [768, 487] width 76 height 77
drag, startPoint x: 889, startPoint y: 508, endPoint x: 842, endPoint y: 446, distance: 77.8
click at [842, 446] on td "ZMS-HULMRK-CDS" at bounding box center [866, 499] width 99 height 186
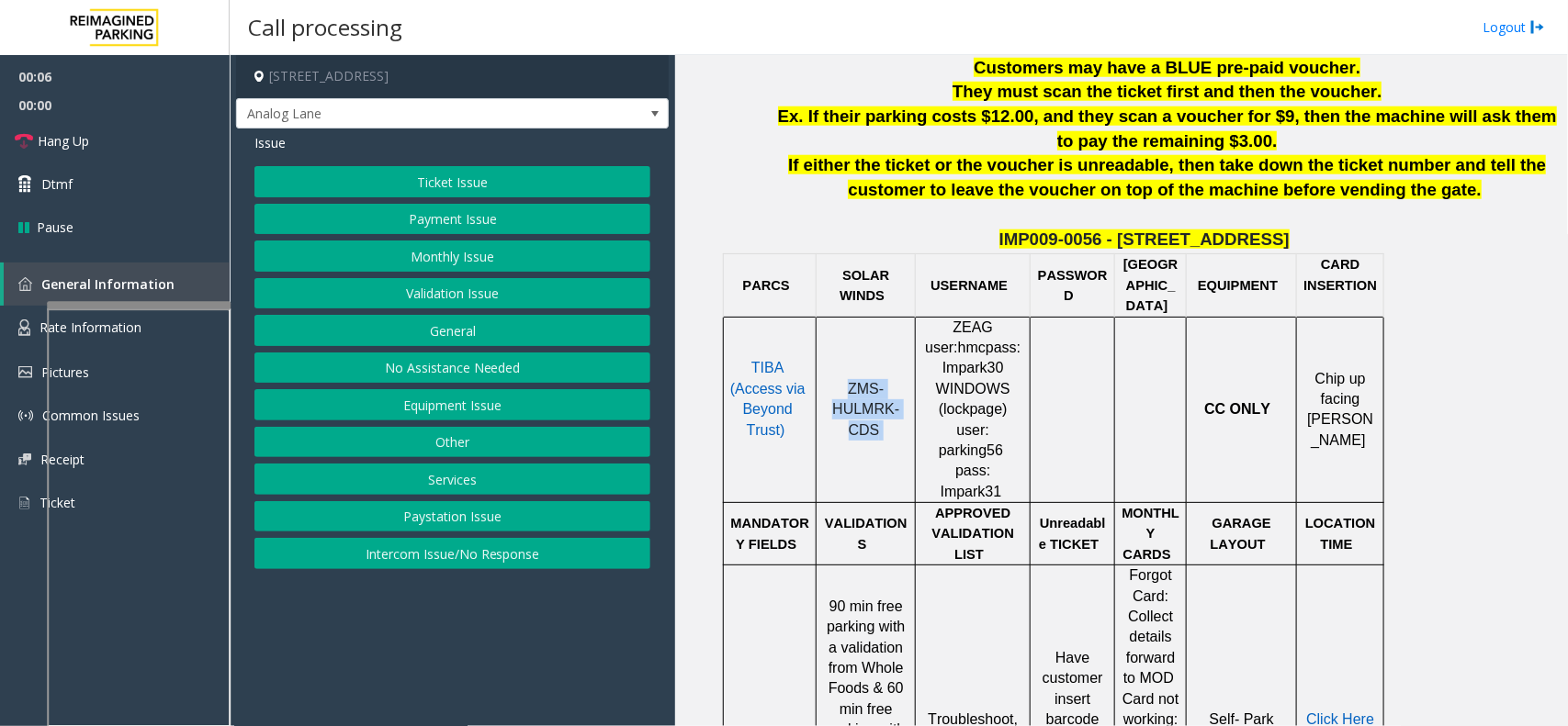
scroll to position [918, 0]
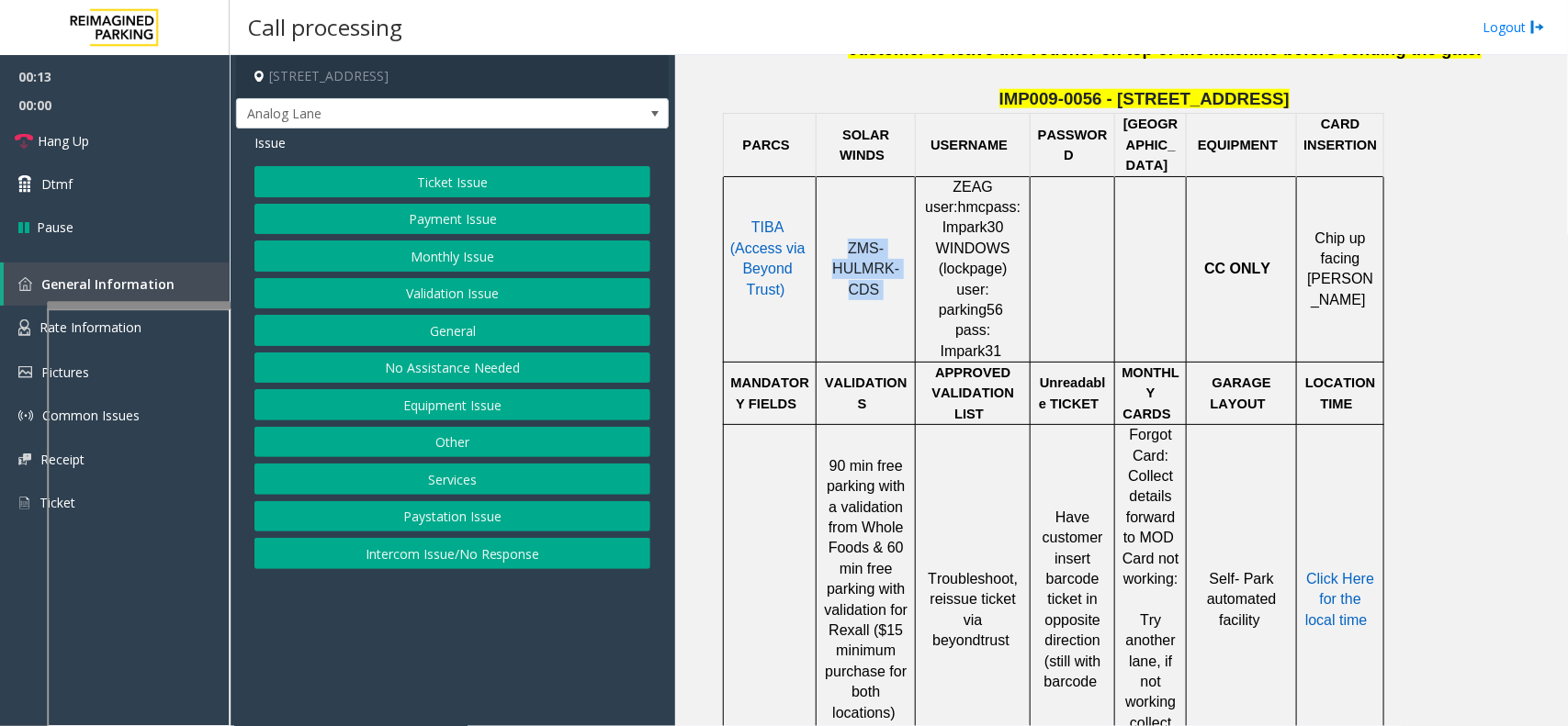
click at [434, 185] on button "Ticket Issue" at bounding box center [452, 182] width 396 height 31
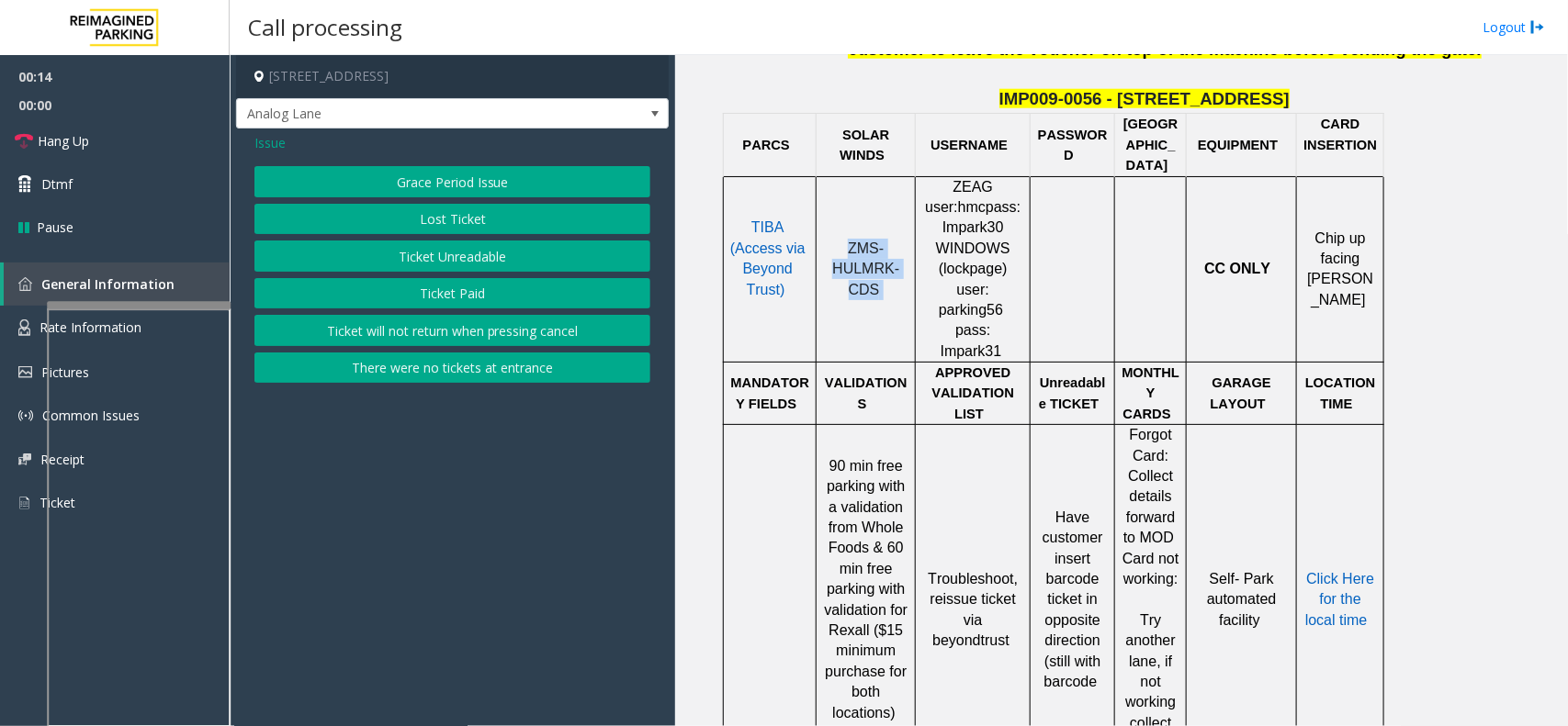
click at [450, 258] on button "Ticket Unreadable" at bounding box center [452, 256] width 396 height 31
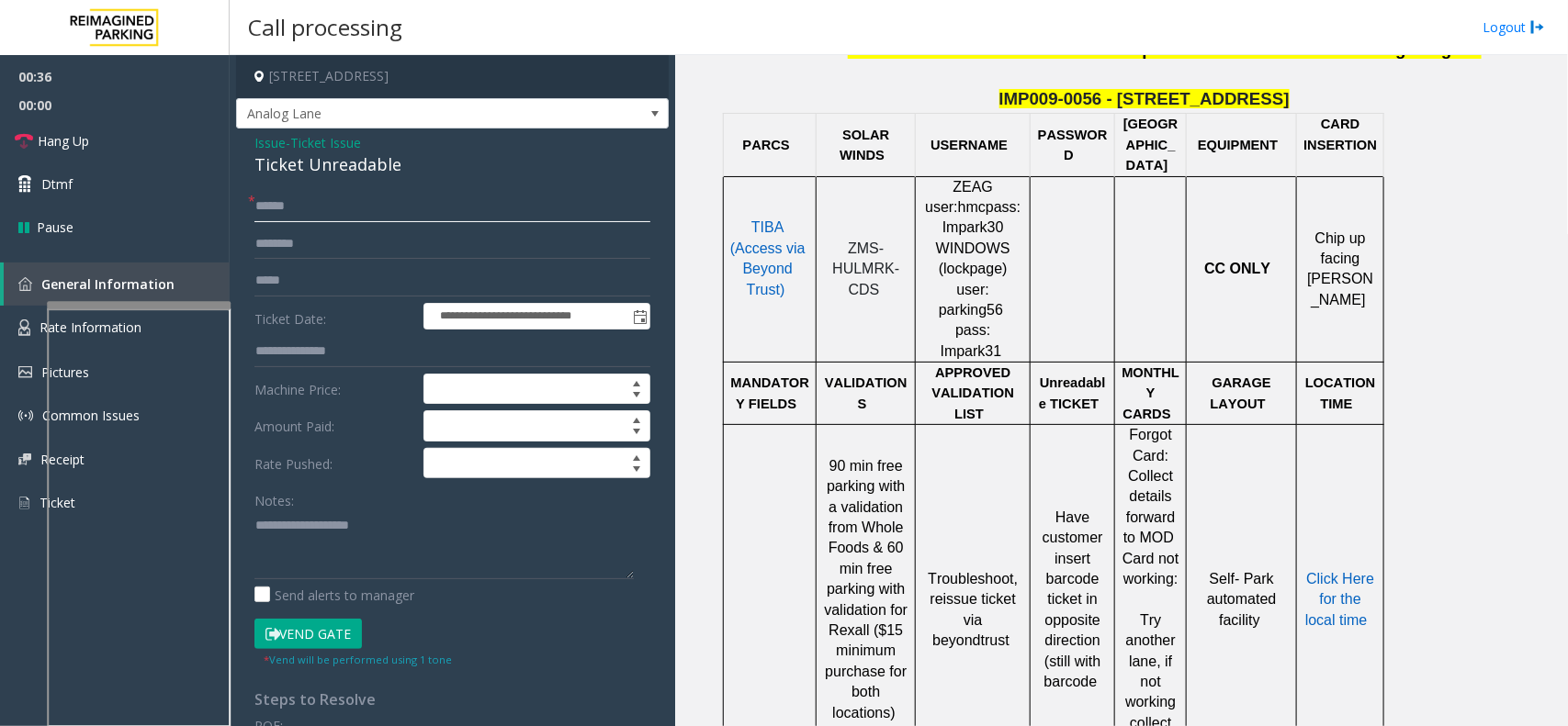
click at [331, 207] on input "text" at bounding box center [452, 207] width 396 height 31
click at [308, 207] on input "text" at bounding box center [452, 207] width 396 height 31
type input "********"
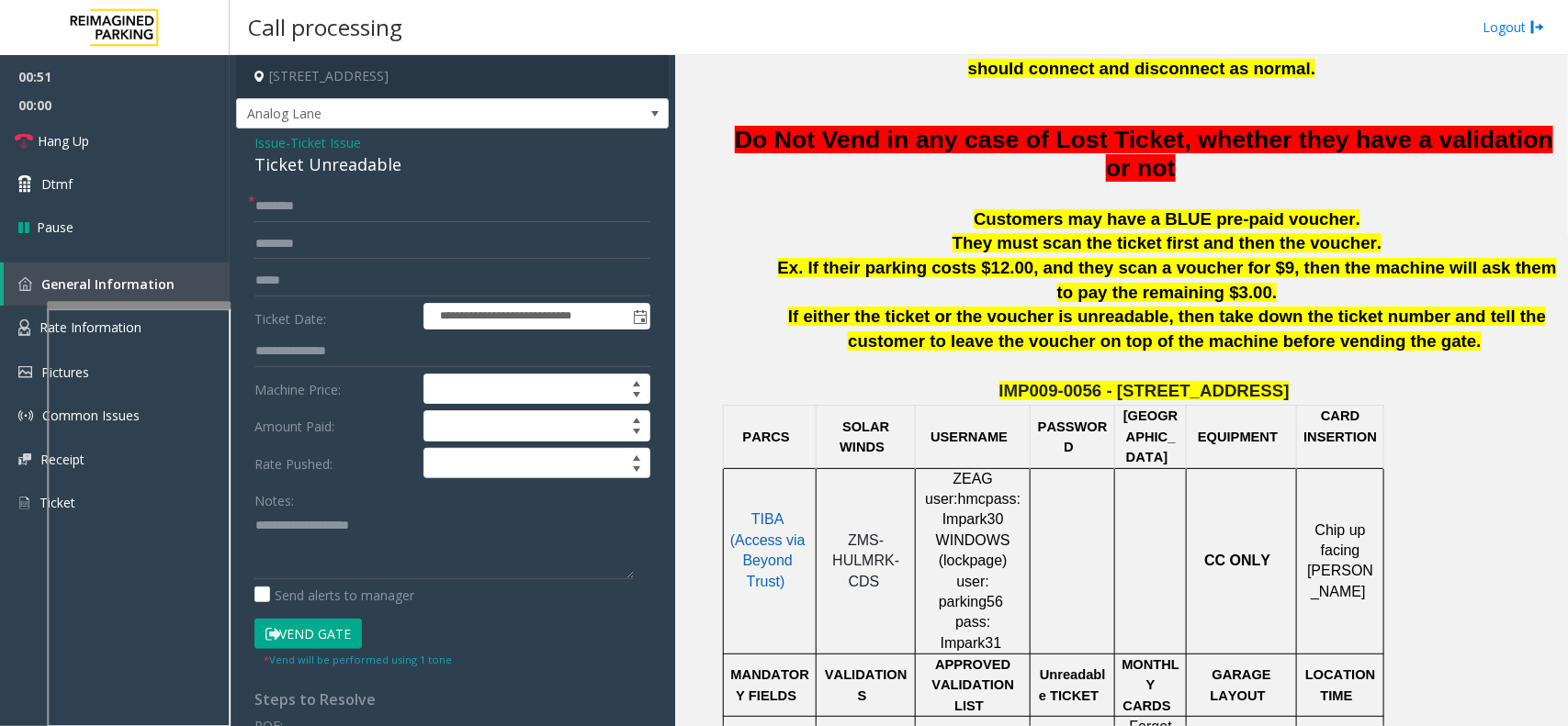
scroll to position [689, 0]
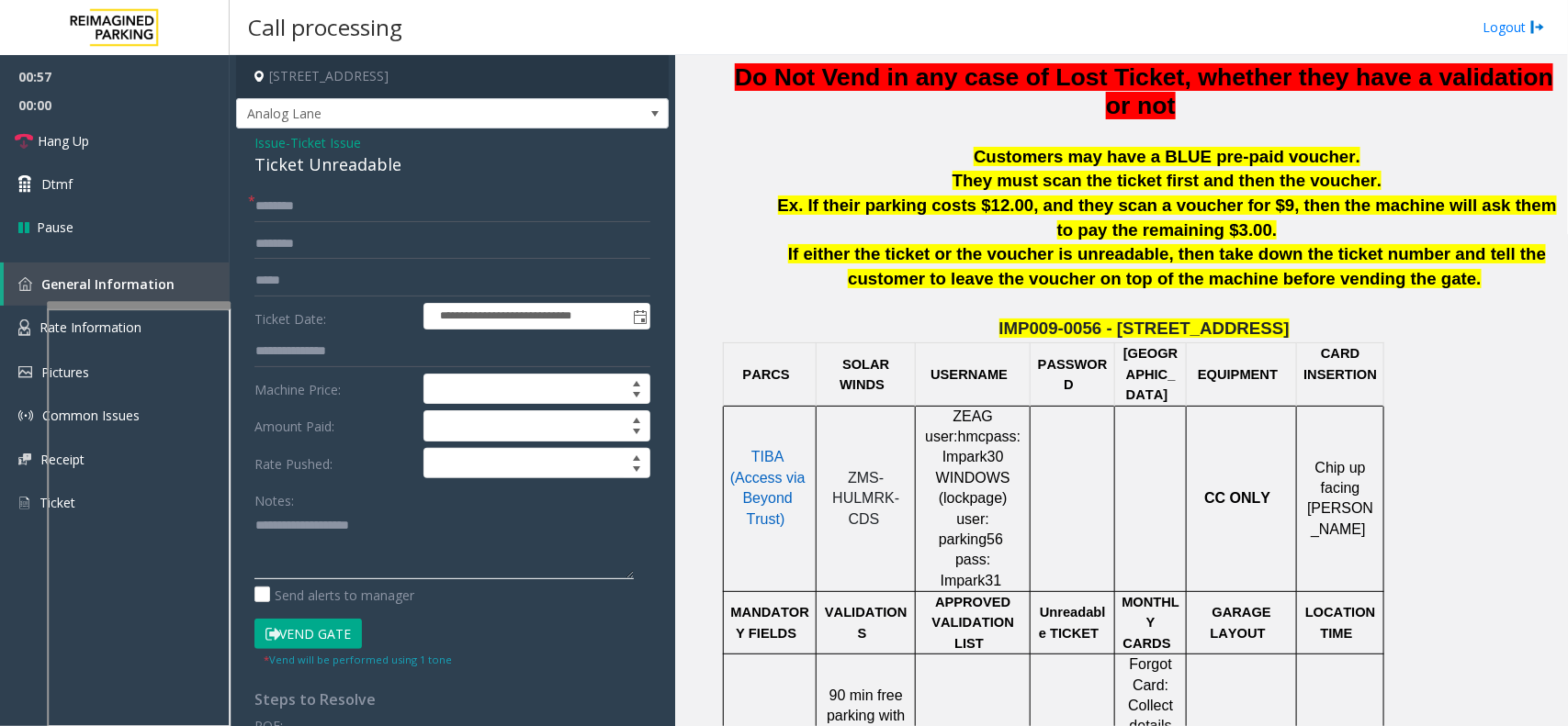
click at [354, 530] on textarea at bounding box center [444, 544] width 380 height 69
click at [289, 173] on div "Ticket Unreadable" at bounding box center [452, 165] width 396 height 25
drag, startPoint x: 289, startPoint y: 173, endPoint x: 345, endPoint y: 165, distance: 56.6
click at [294, 173] on div "Ticket Unreadable" at bounding box center [452, 165] width 396 height 25
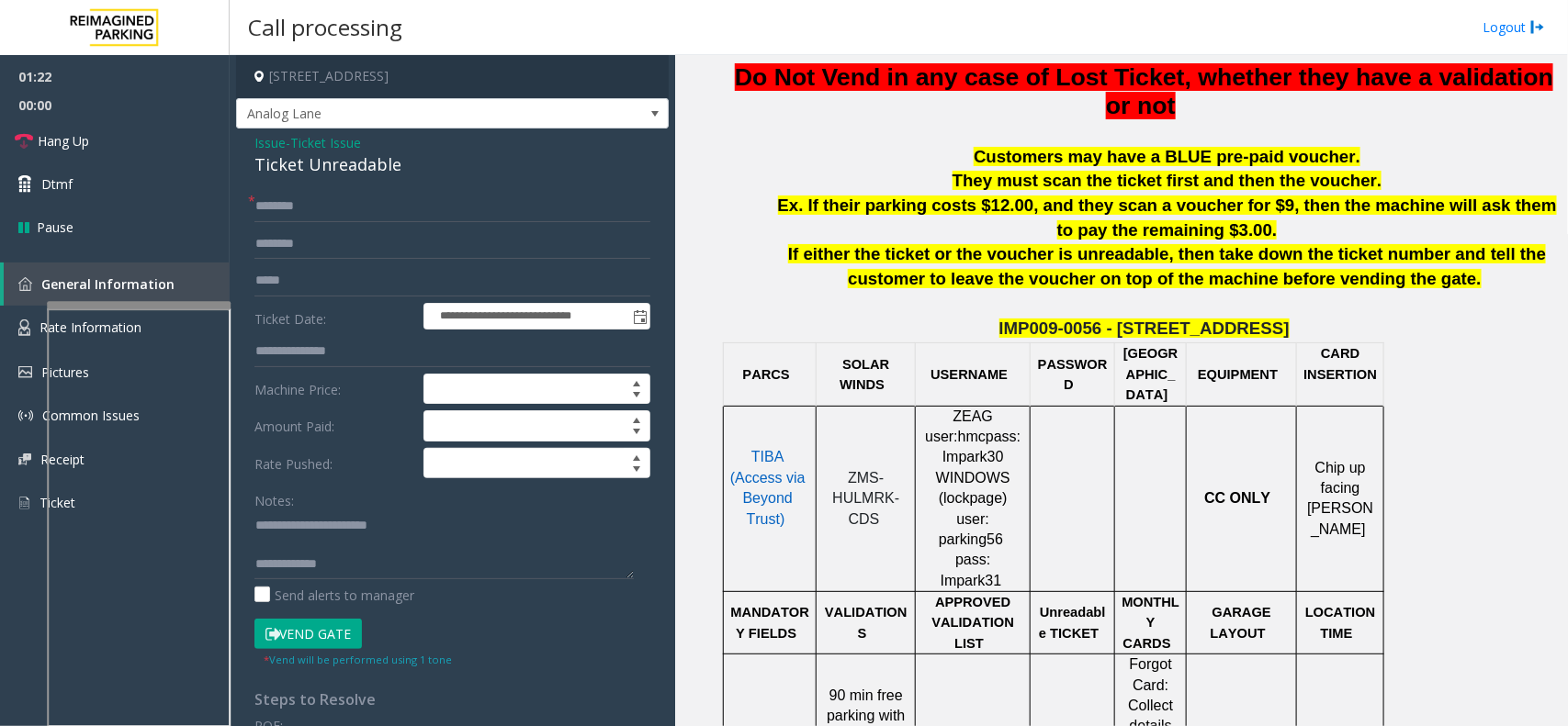
click at [276, 625] on button "Vend Gate" at bounding box center [308, 635] width 108 height 31
type textarea "**********"
click at [168, 148] on link "Hang Up" at bounding box center [115, 141] width 230 height 43
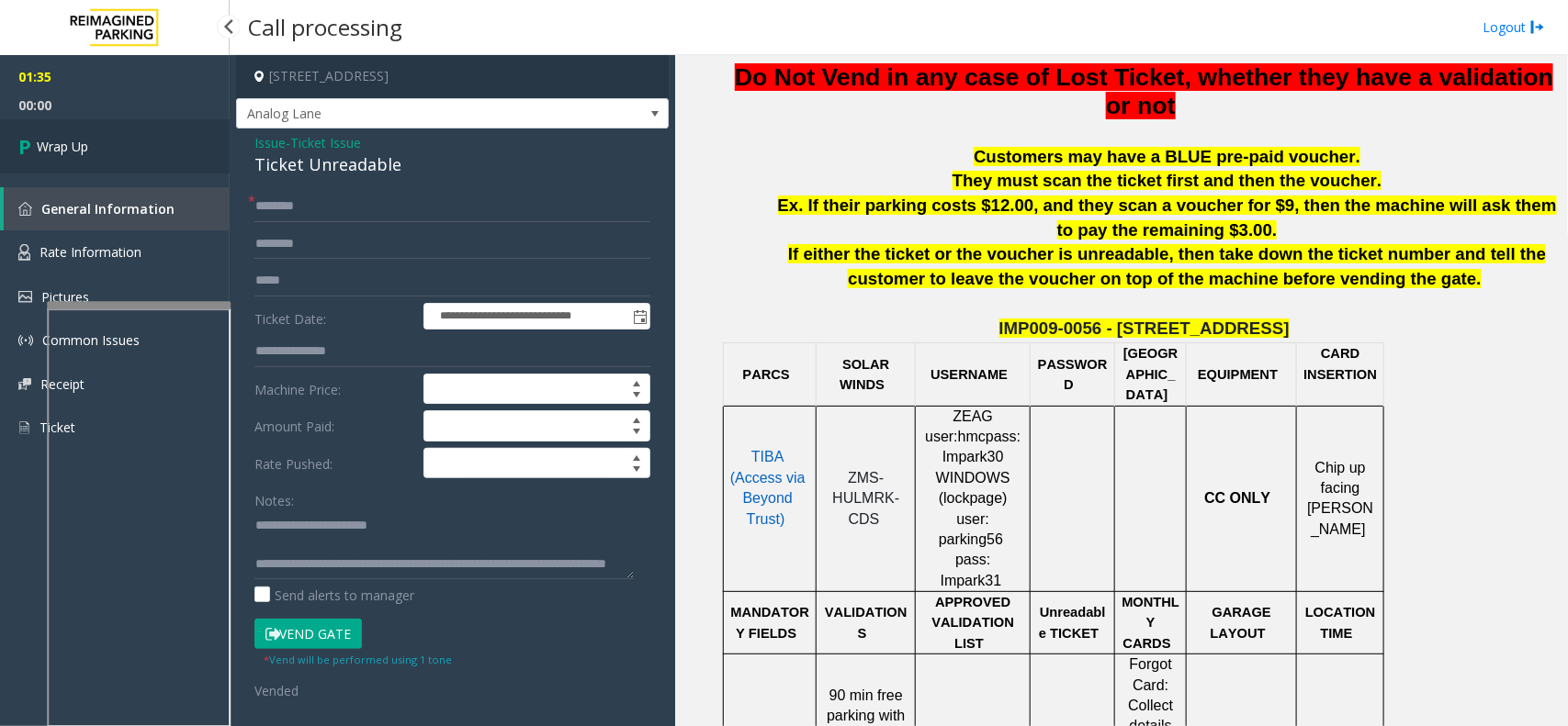
click at [88, 145] on span "Wrap Up" at bounding box center [62, 147] width 51 height 19
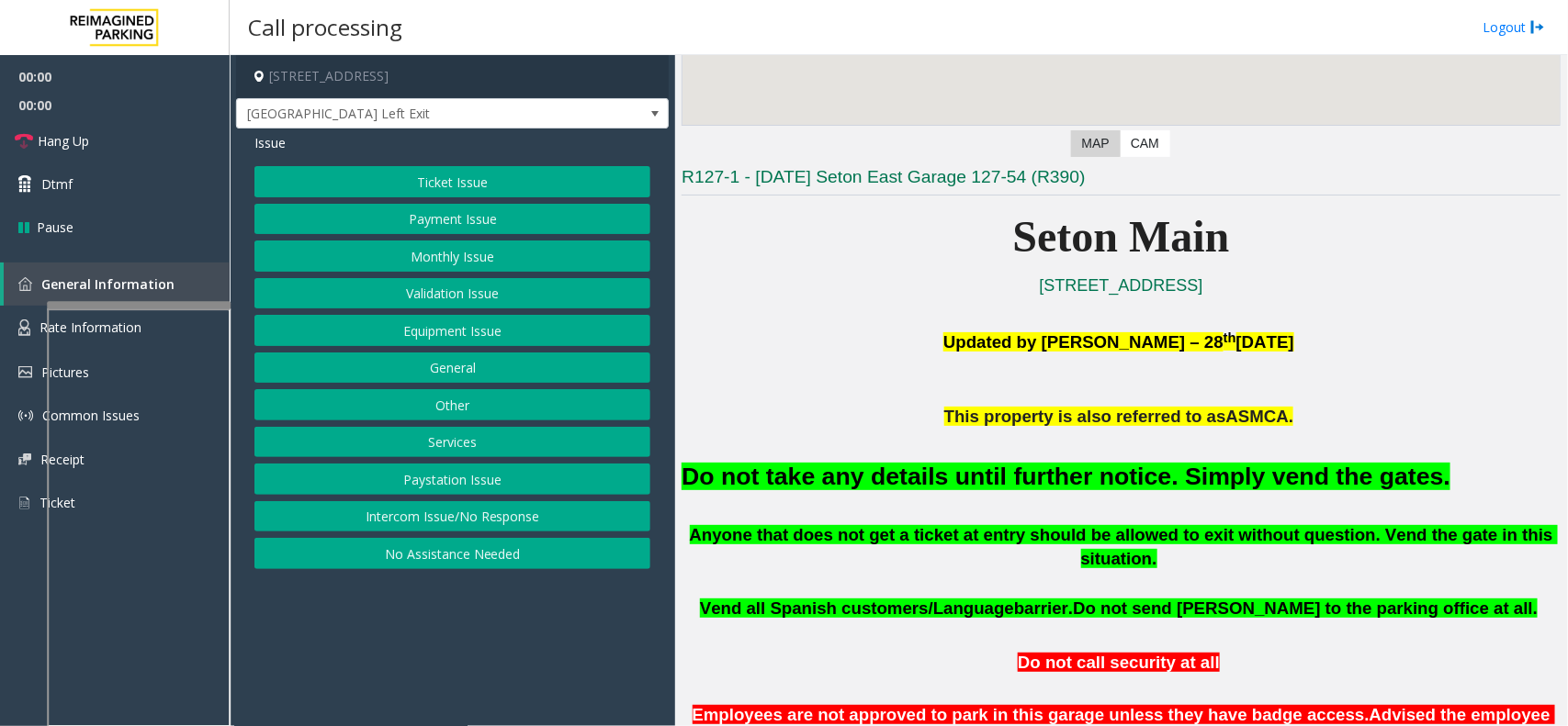
scroll to position [345, 0]
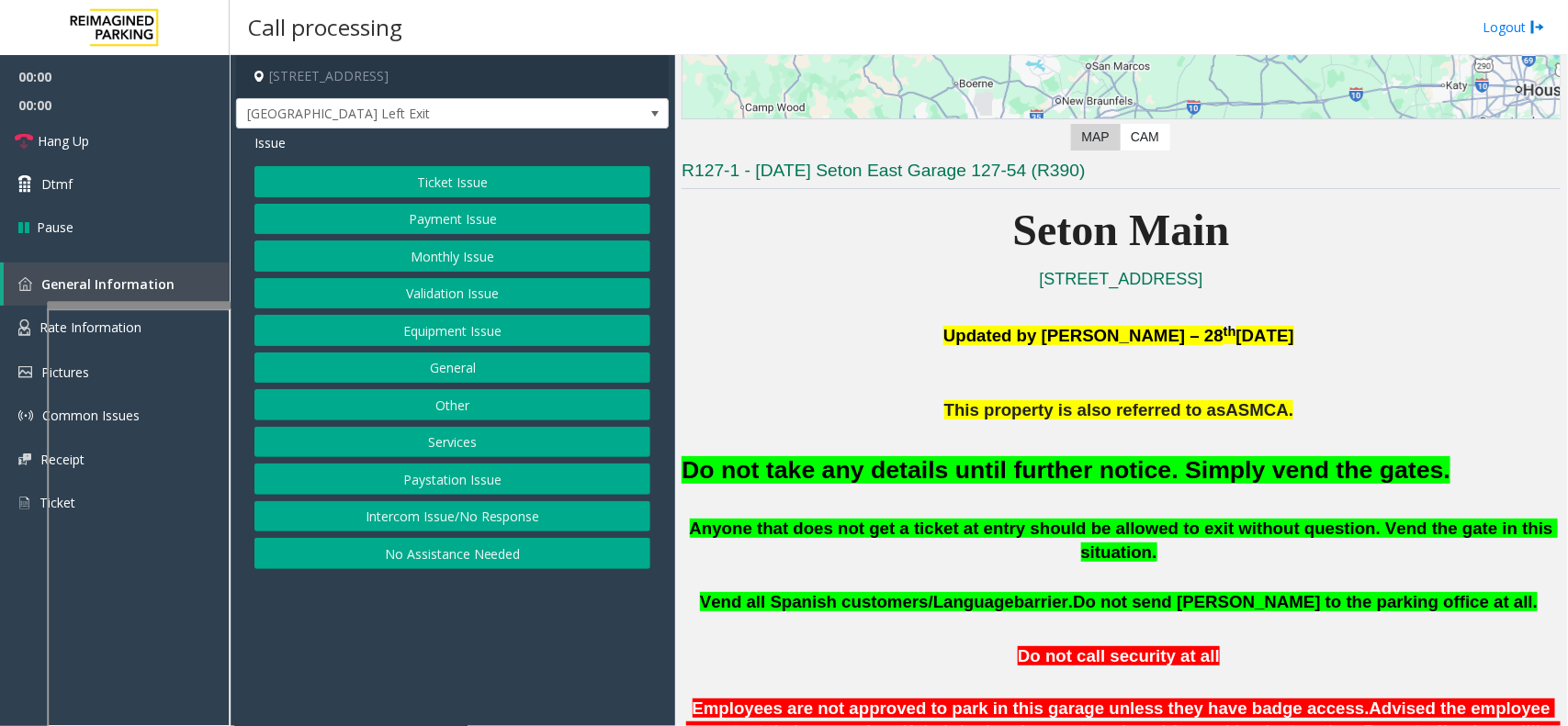
click at [515, 323] on button "Equipment Issue" at bounding box center [452, 330] width 396 height 31
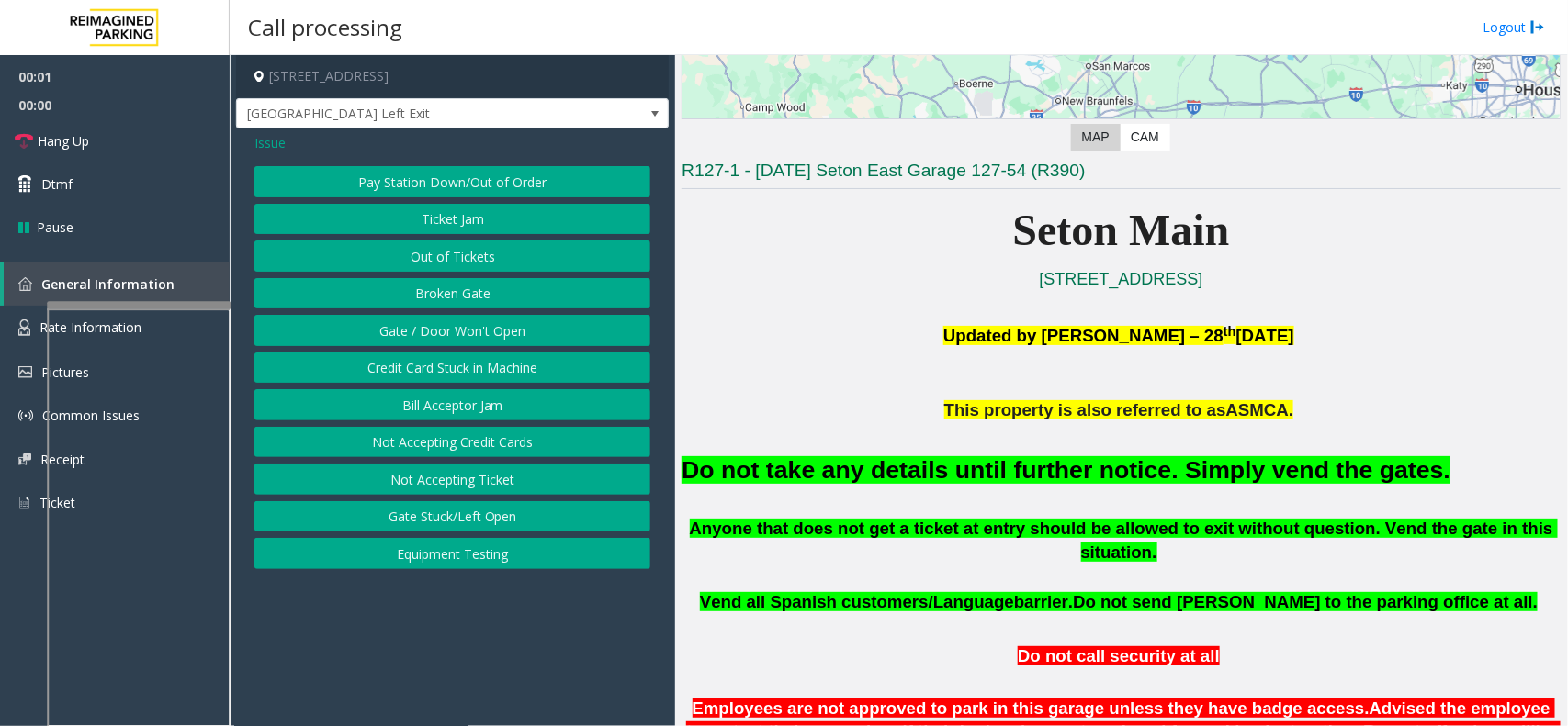
click at [515, 323] on button "Gate / Door Won't Open" at bounding box center [452, 330] width 396 height 31
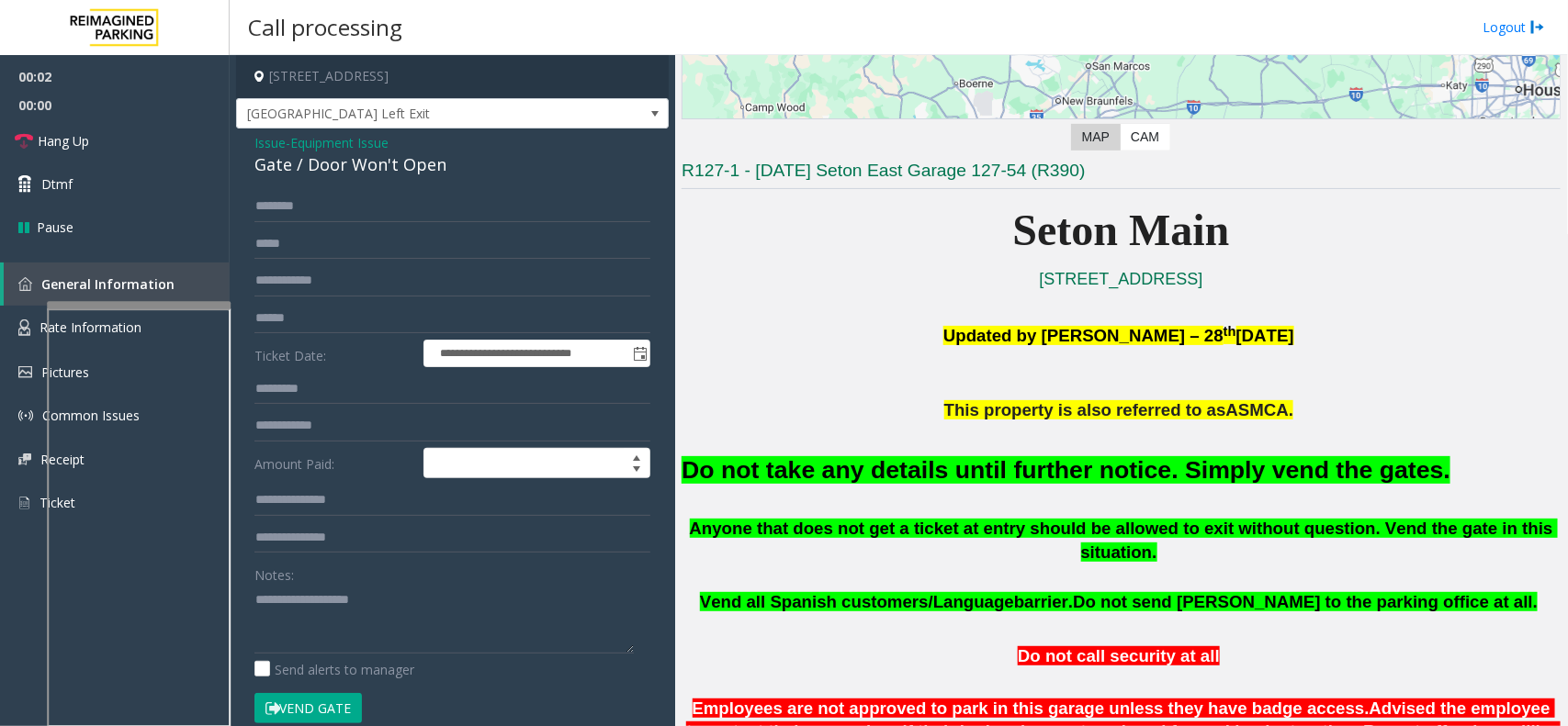
click at [345, 710] on button "Vend Gate" at bounding box center [308, 709] width 108 height 31
click at [859, 475] on font "Do not take any details until further notice. Simply vend the gates." at bounding box center [1066, 470] width 769 height 27
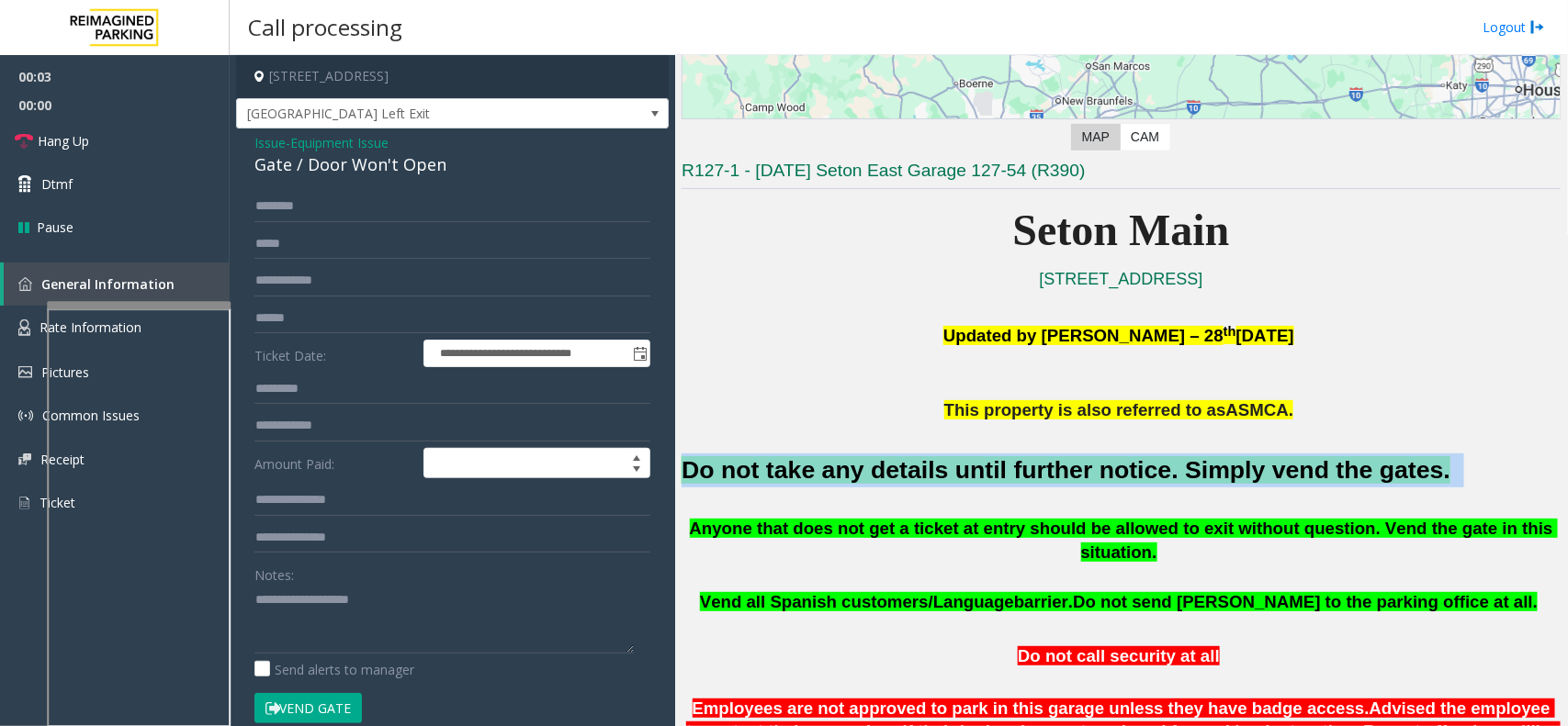
click at [859, 475] on font "Do not take any details until further notice. Simply vend the gates." at bounding box center [1066, 470] width 769 height 27
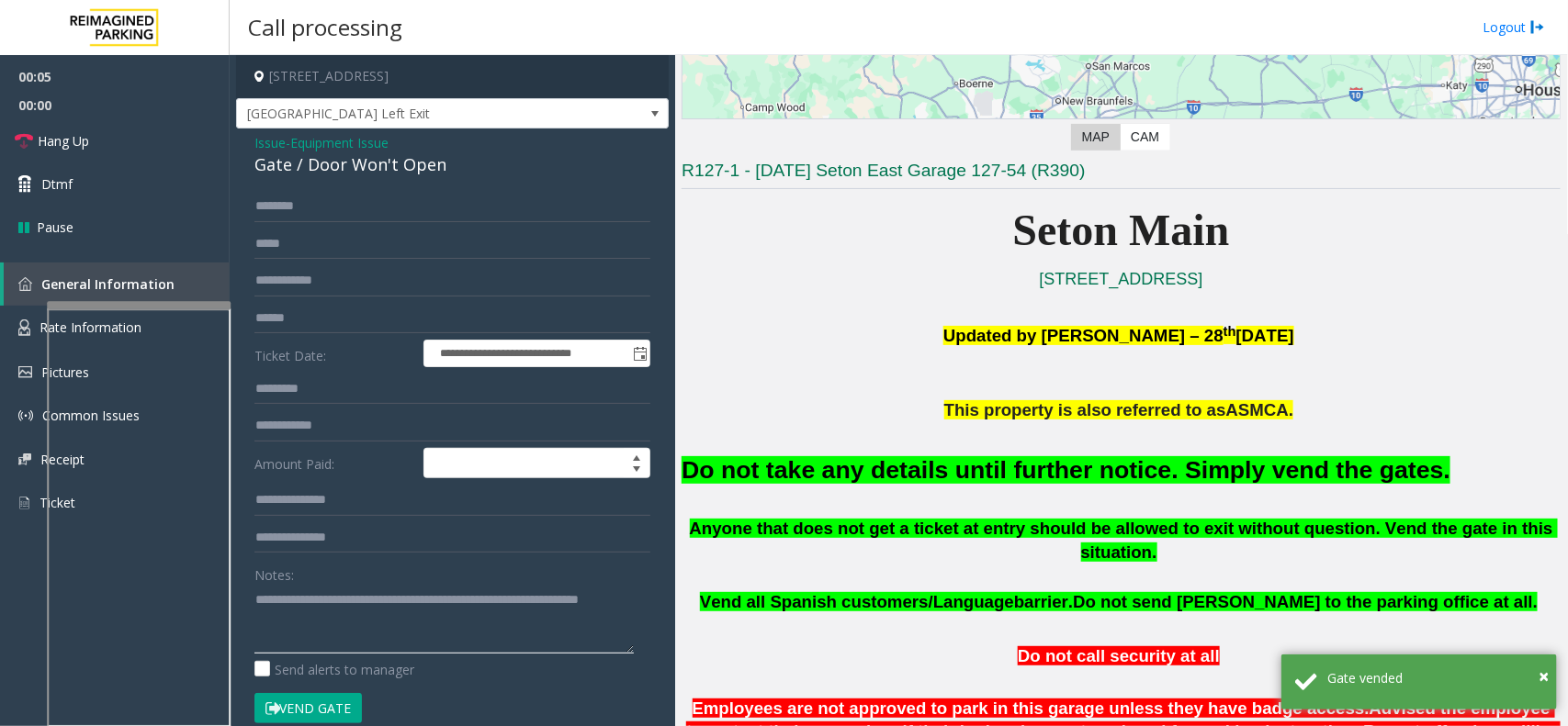
type textarea "**********"
click at [324, 140] on span "Equipment Issue" at bounding box center [339, 143] width 98 height 19
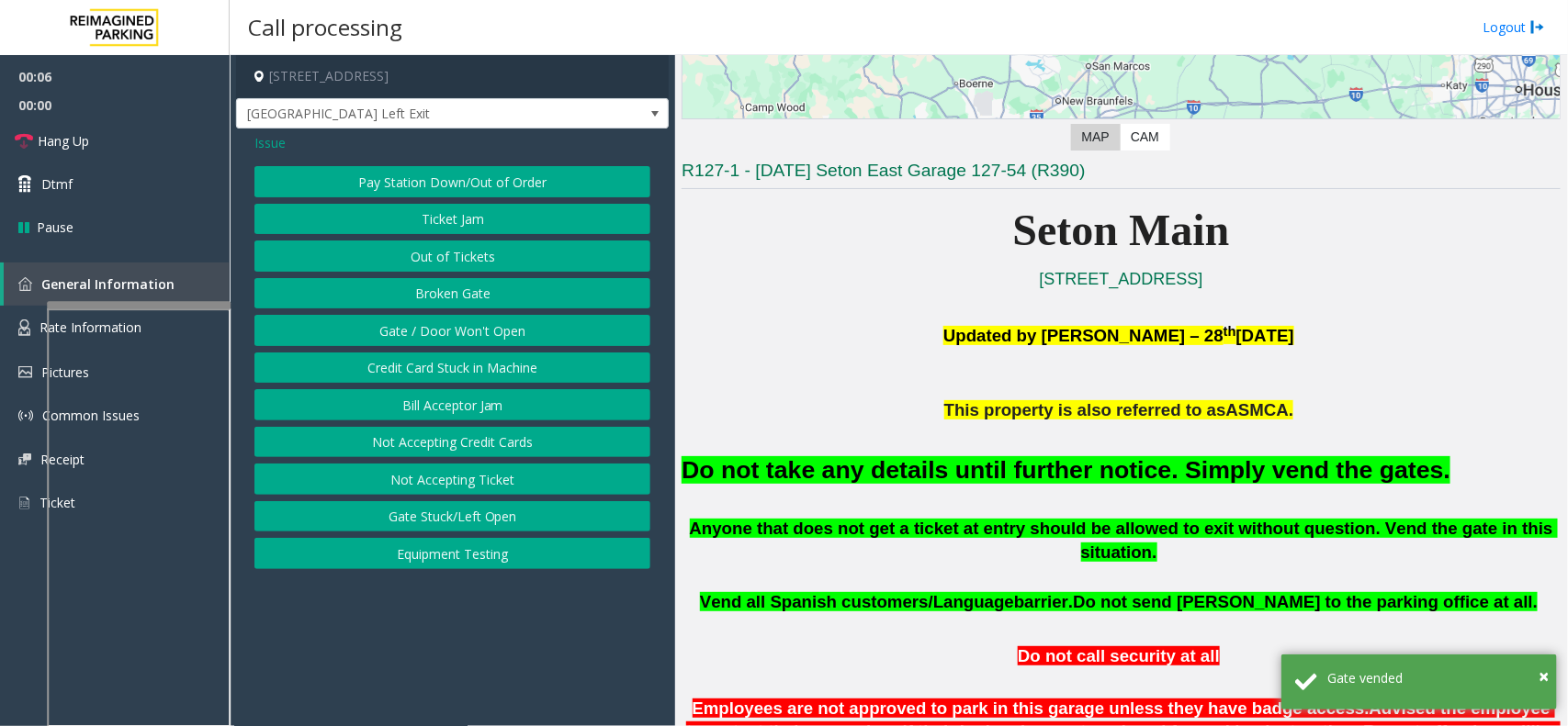
click at [284, 145] on span "Issue" at bounding box center [270, 143] width 31 height 19
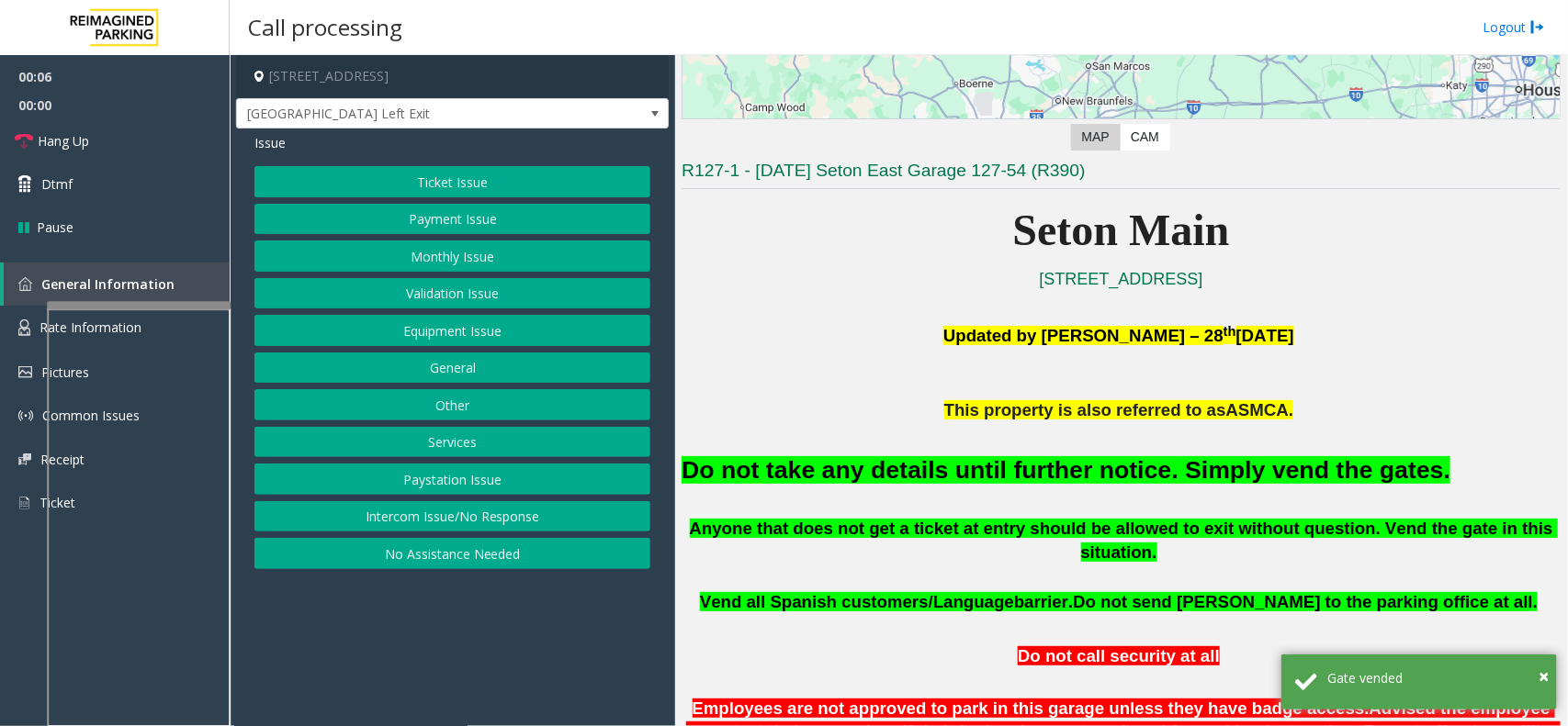
click at [418, 172] on button "Ticket Issue" at bounding box center [452, 182] width 396 height 31
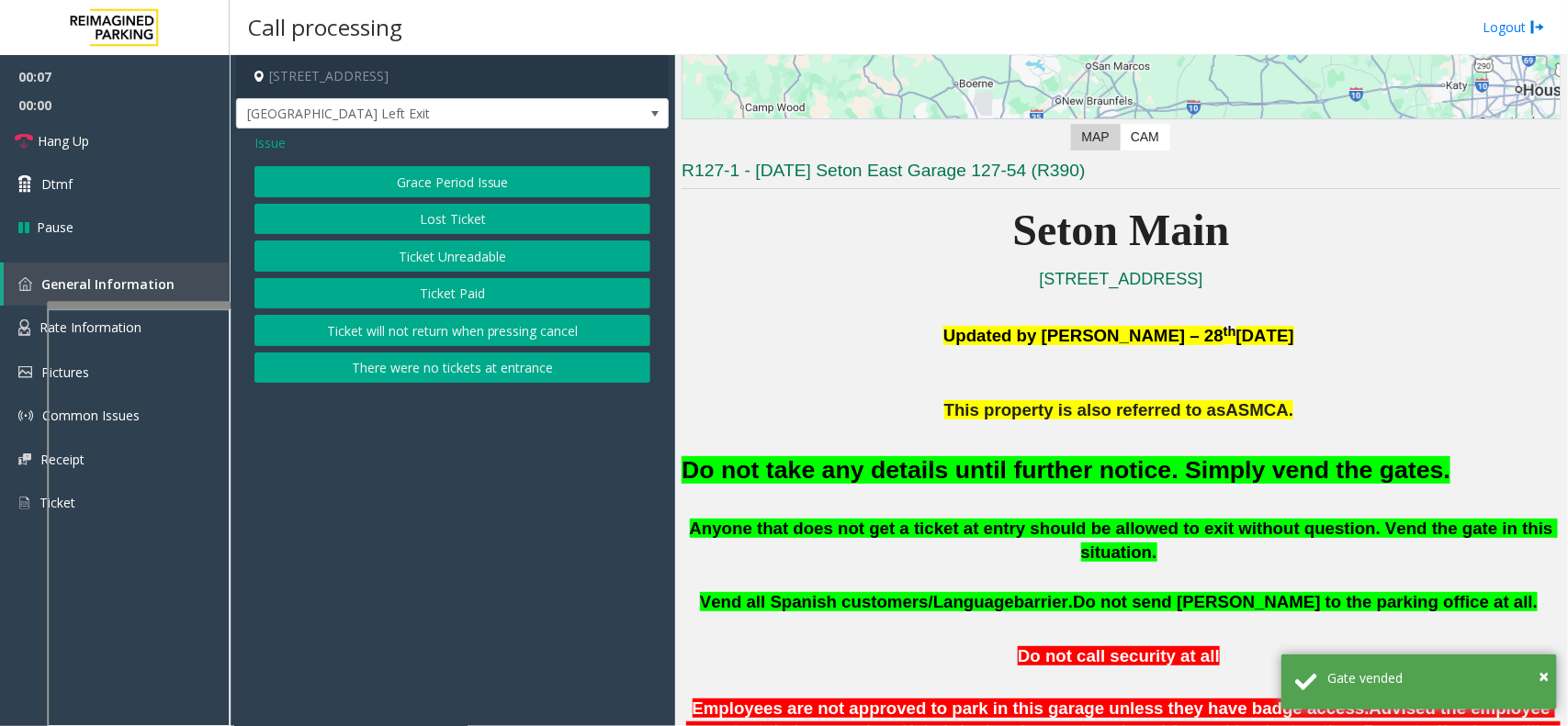
click at [441, 264] on button "Ticket Unreadable" at bounding box center [452, 256] width 396 height 31
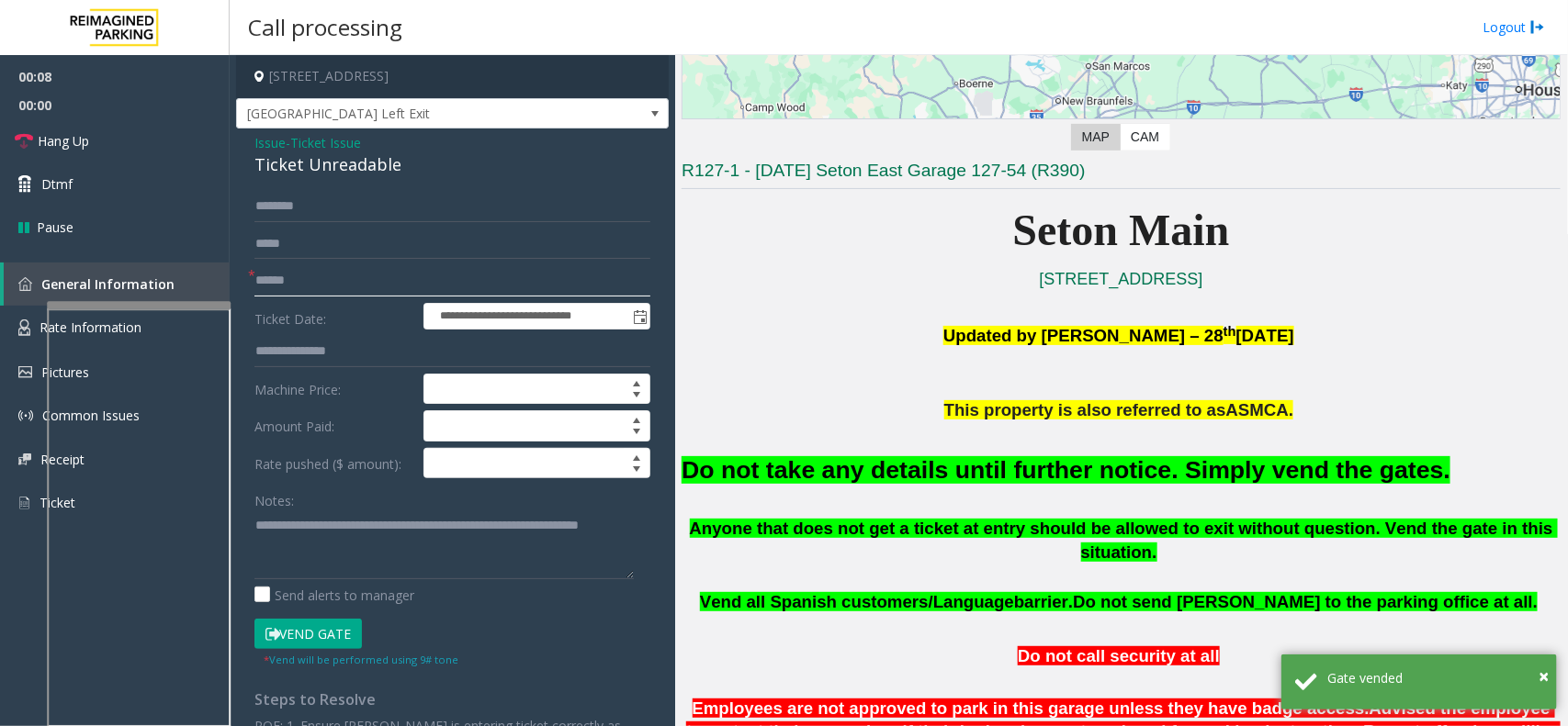
click at [311, 274] on input "text" at bounding box center [452, 280] width 396 height 31
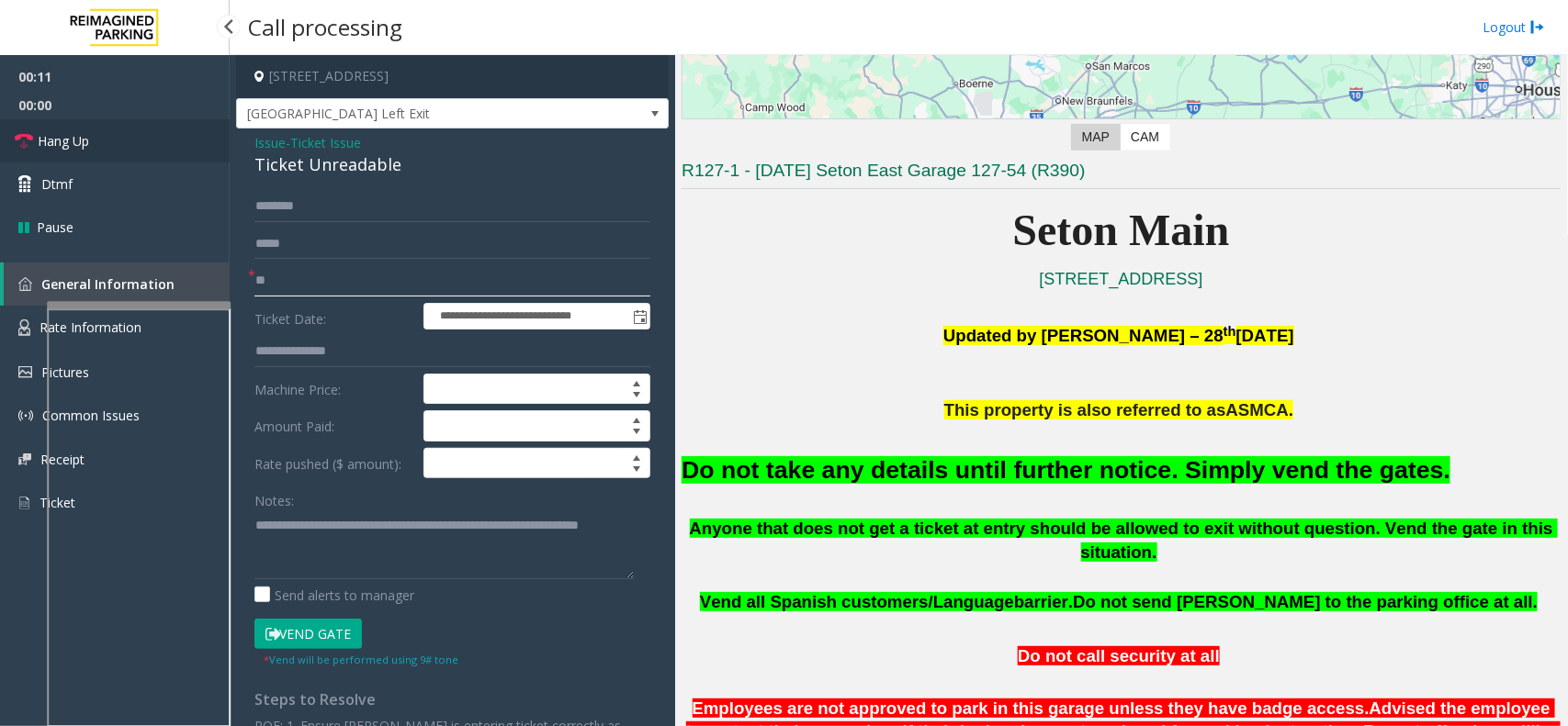
type input "**"
click at [149, 143] on link "Hang Up" at bounding box center [115, 141] width 230 height 43
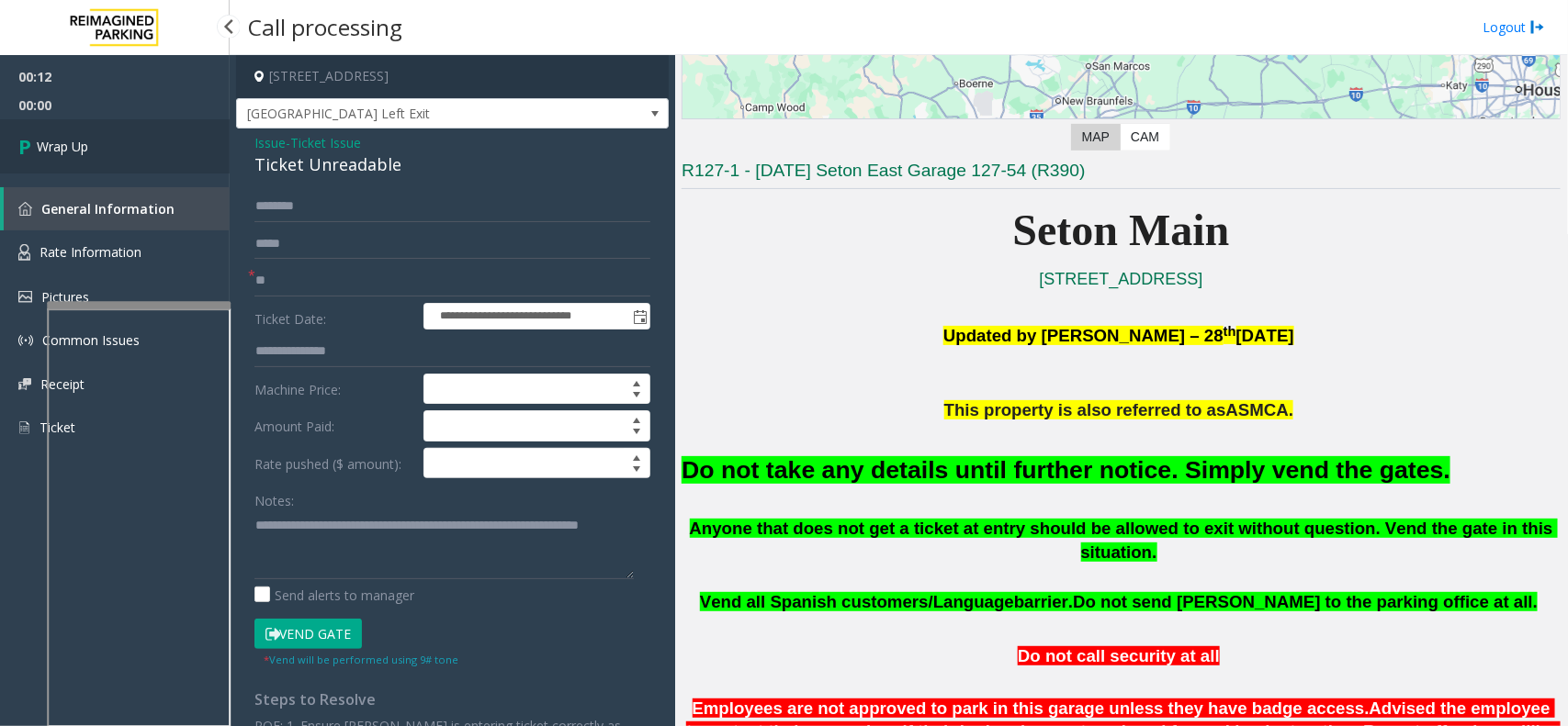
click at [122, 149] on link "Wrap Up" at bounding box center [115, 147] width 230 height 54
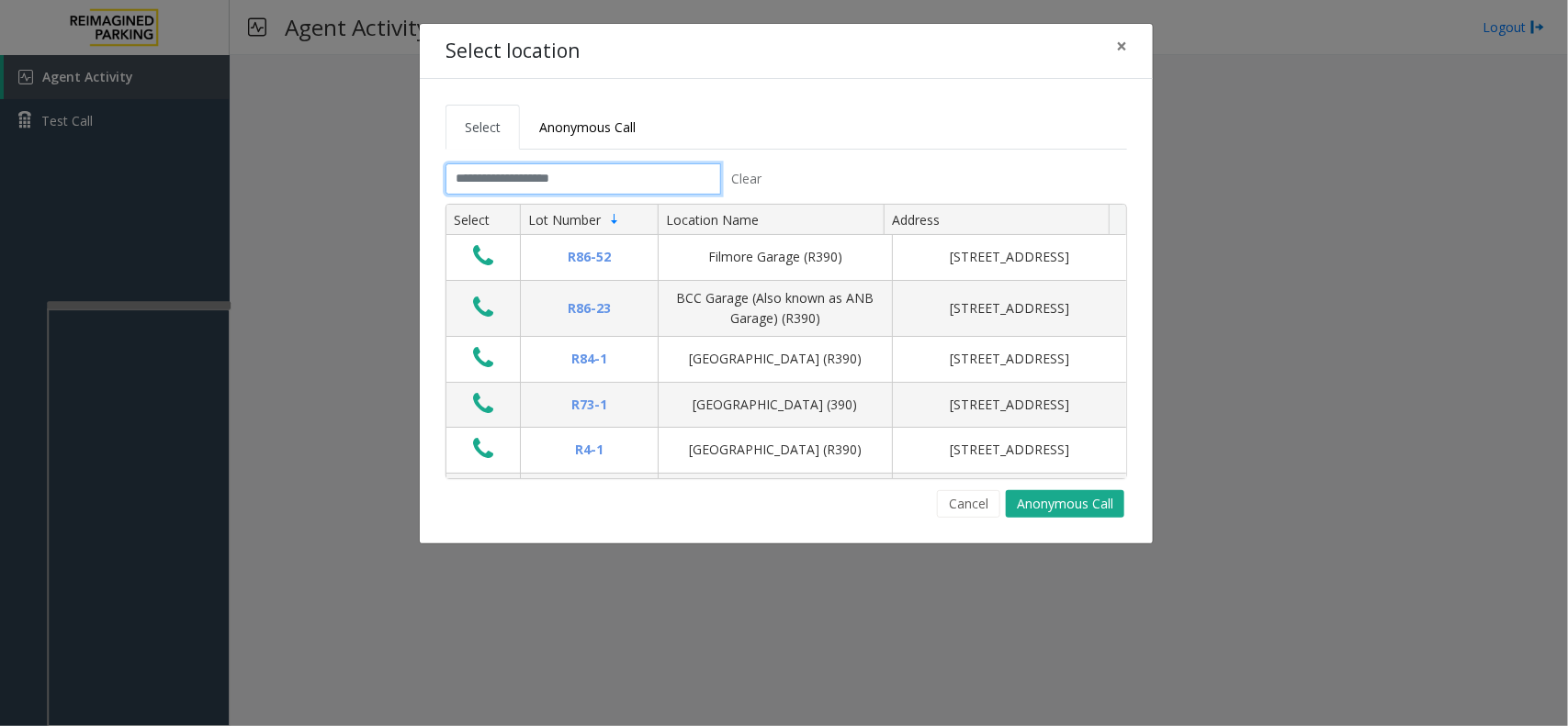
click at [563, 166] on input "text" at bounding box center [584, 179] width 276 height 31
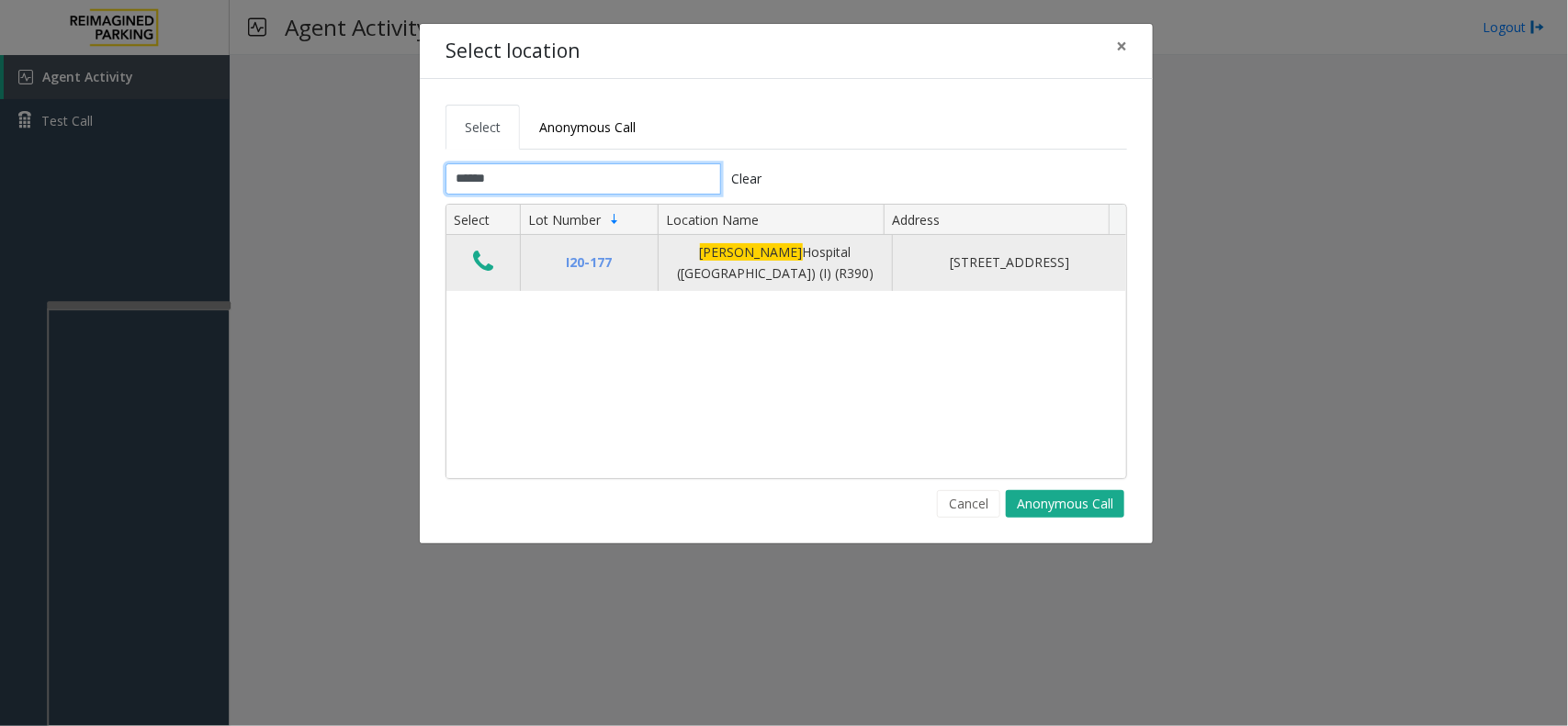
type input "******"
click at [487, 259] on icon "Data table" at bounding box center [483, 261] width 20 height 25
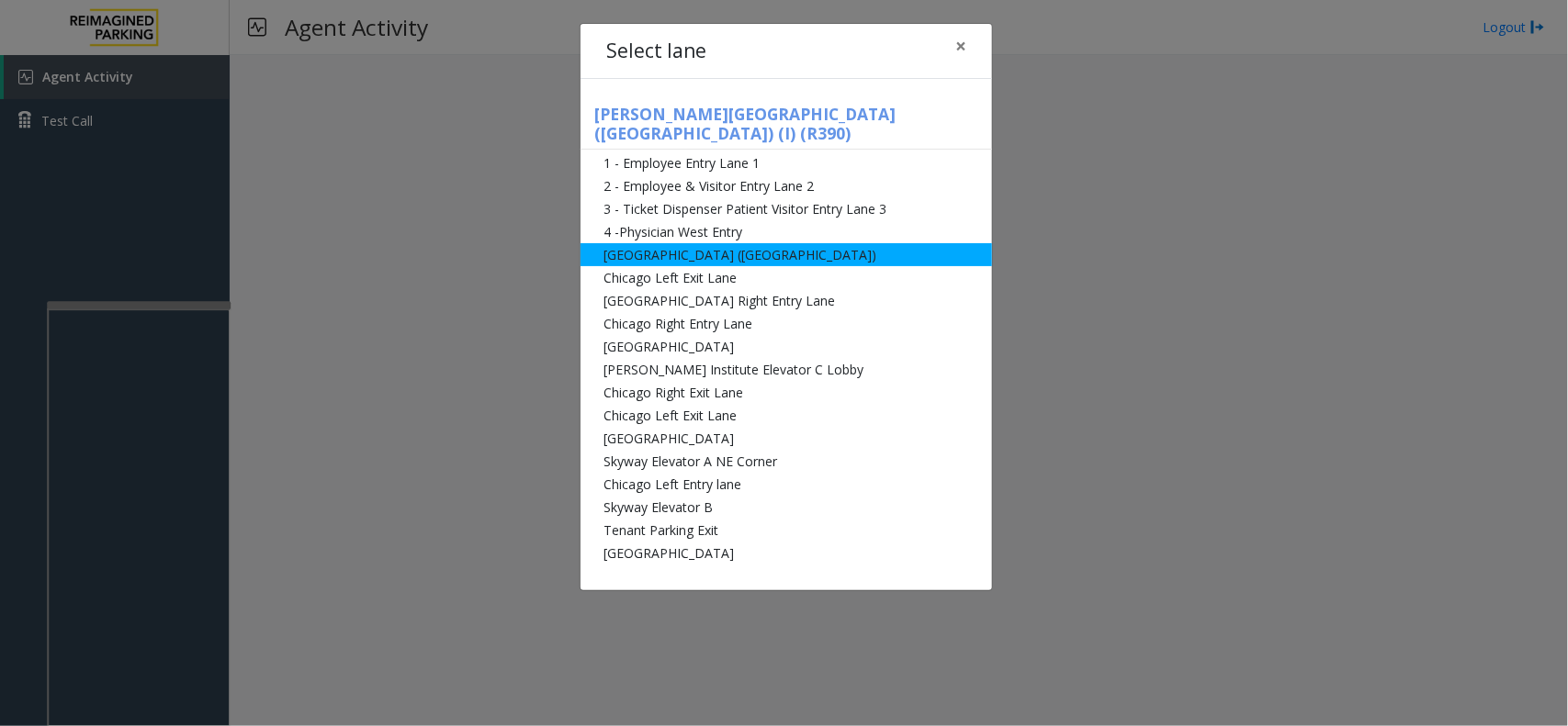
click at [693, 244] on li "[GEOGRAPHIC_DATA] ([GEOGRAPHIC_DATA])" at bounding box center [786, 255] width 412 height 23
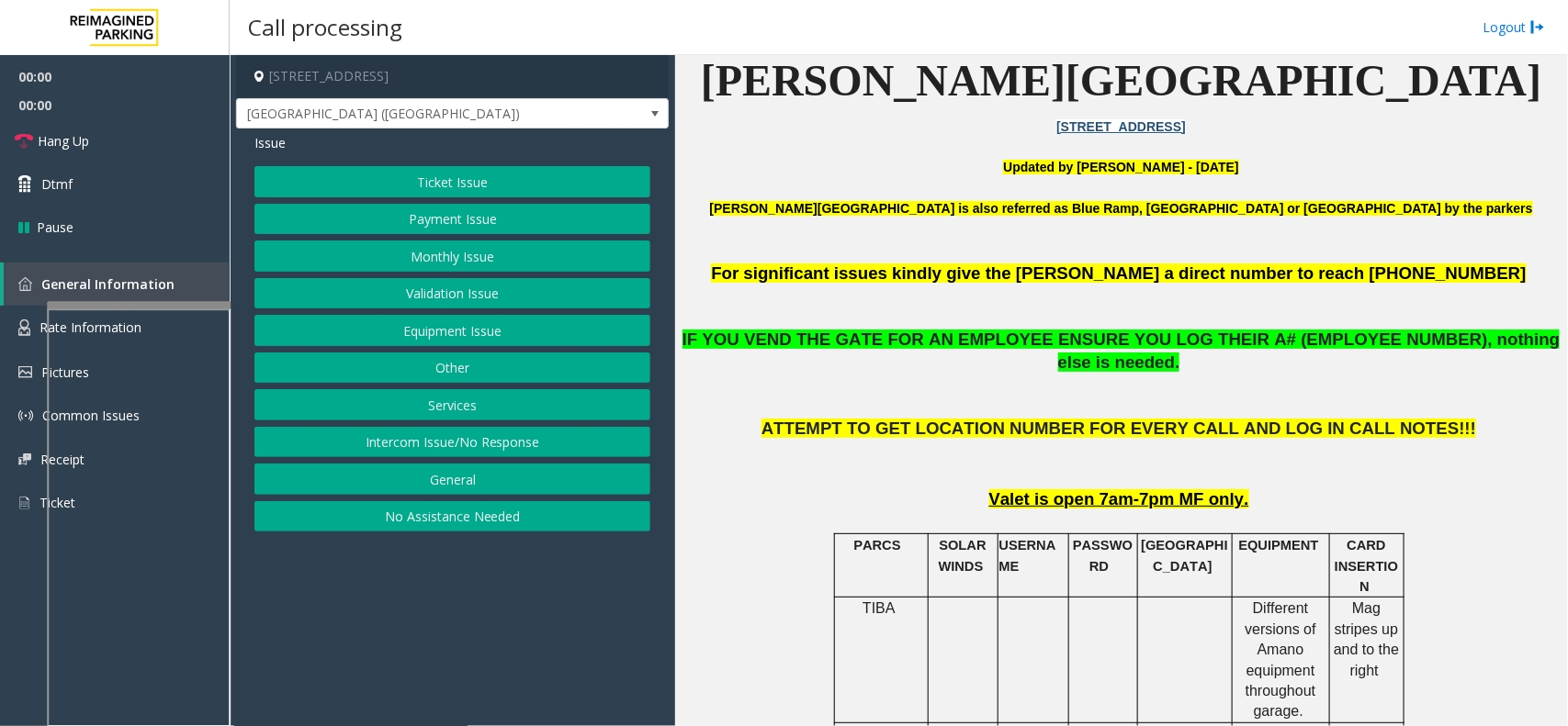
scroll to position [574, 0]
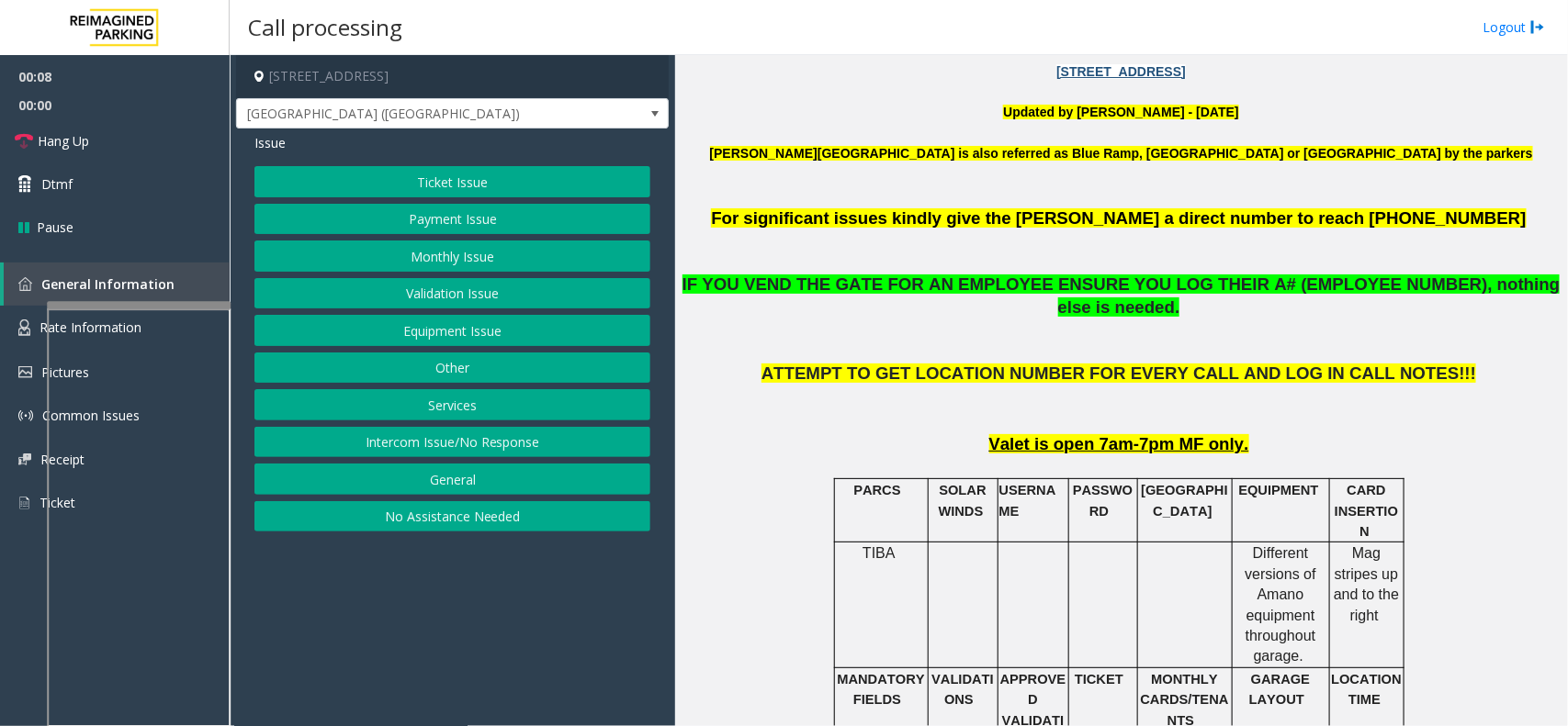
click at [512, 455] on button "Intercom Issue/No Response" at bounding box center [452, 443] width 396 height 31
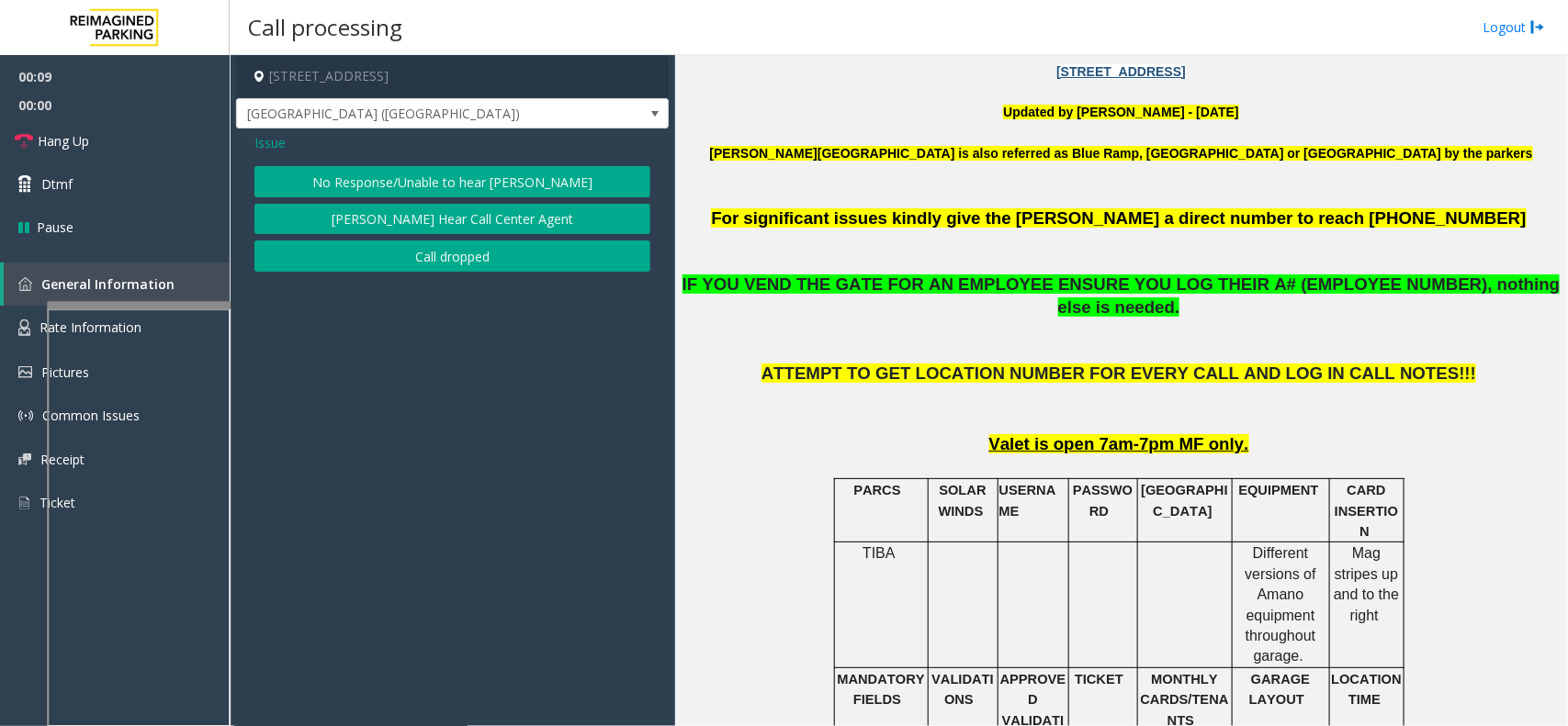
click at [508, 176] on button "No Response/Unable to hear [PERSON_NAME]" at bounding box center [452, 182] width 396 height 31
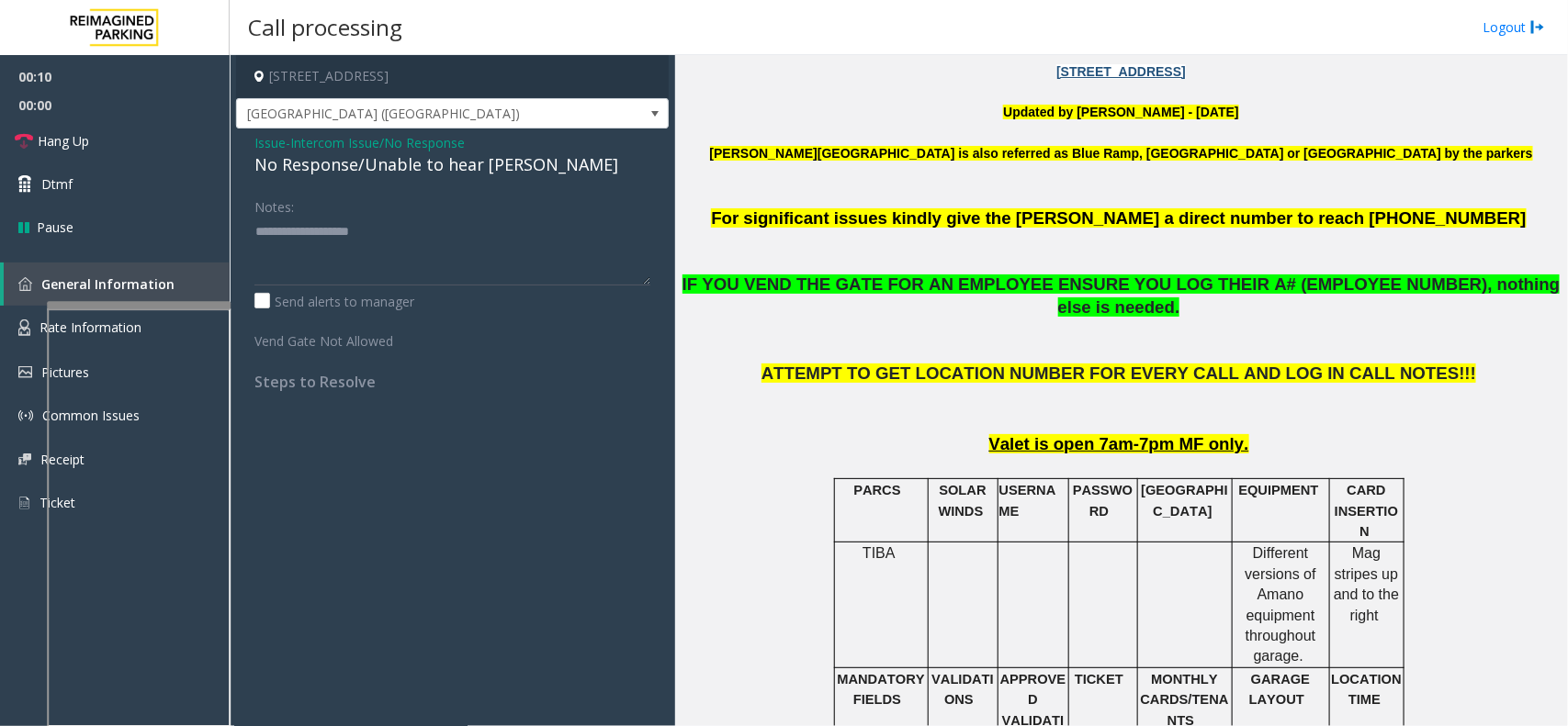
click at [450, 166] on div "No Response/Unable to hear [PERSON_NAME]" at bounding box center [452, 165] width 396 height 25
type textarea "**********"
click at [102, 135] on link "Hang Up" at bounding box center [115, 141] width 230 height 43
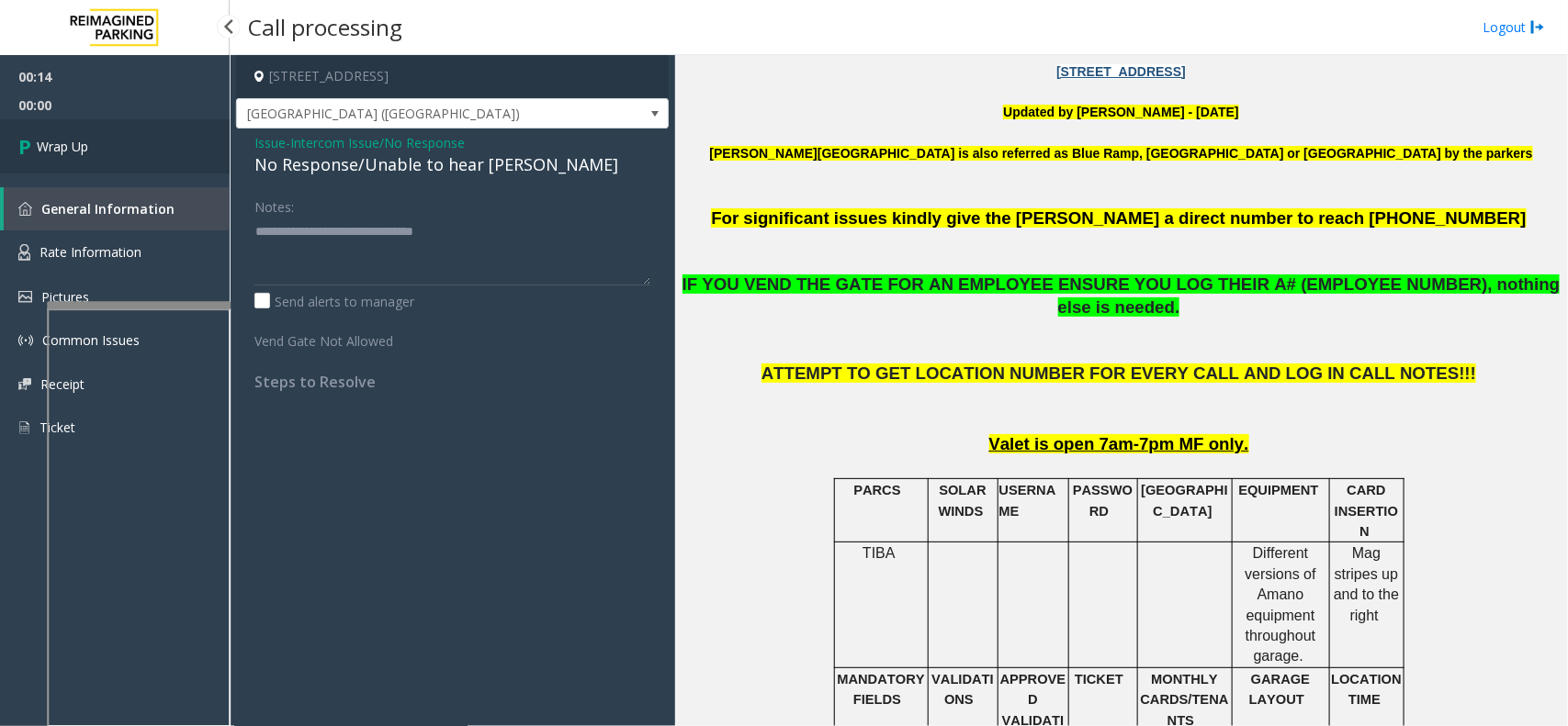
click at [46, 149] on span "Wrap Up" at bounding box center [62, 147] width 51 height 19
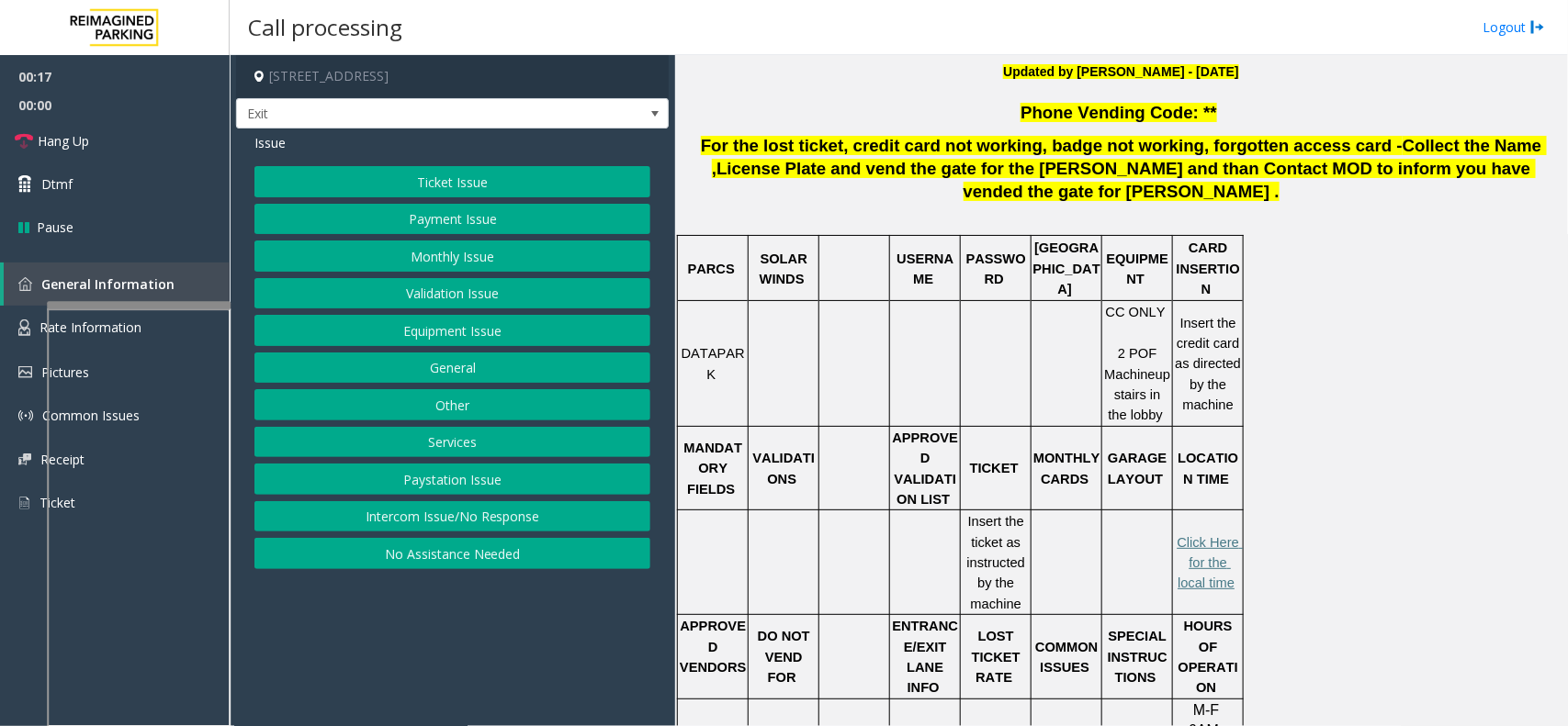
scroll to position [584, 0]
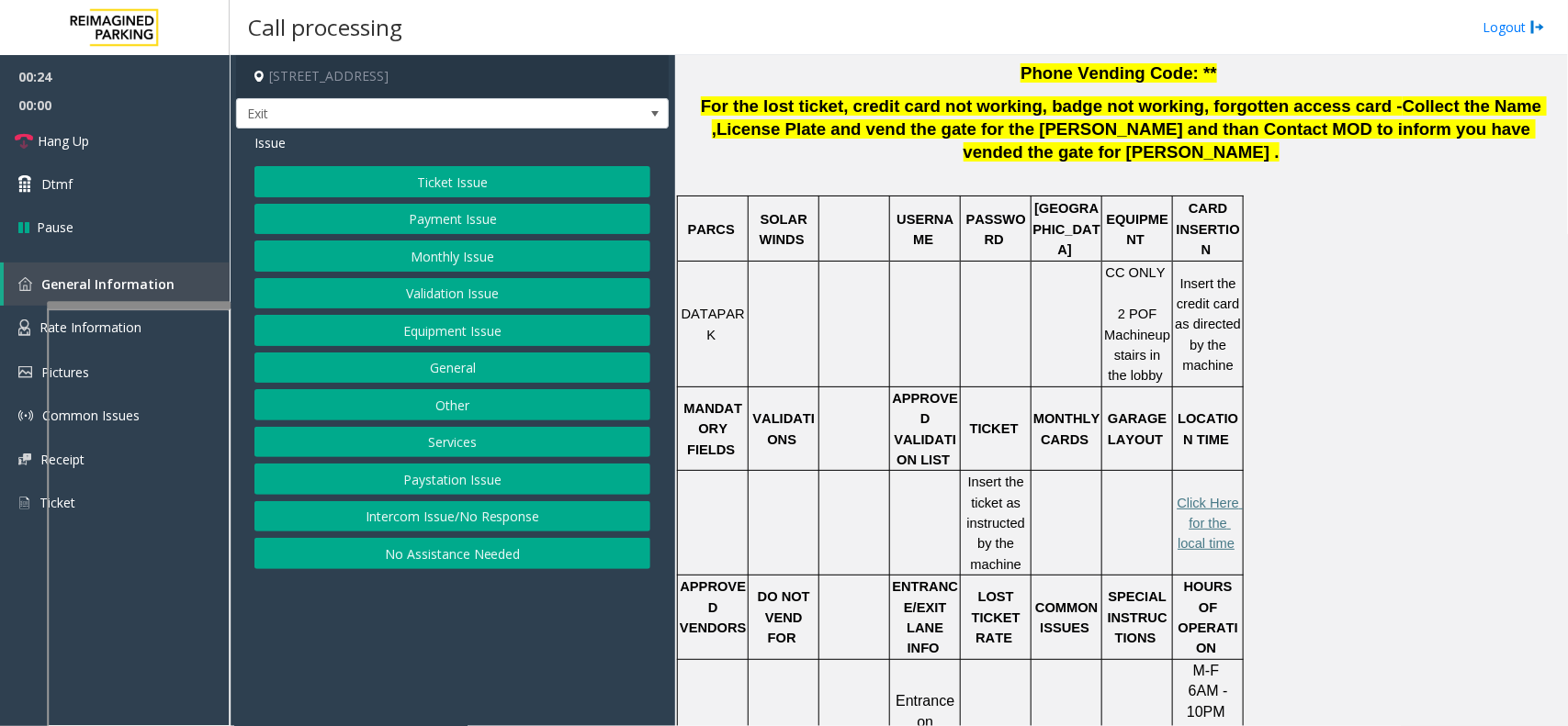
click at [420, 249] on button "Monthly Issue" at bounding box center [452, 256] width 396 height 31
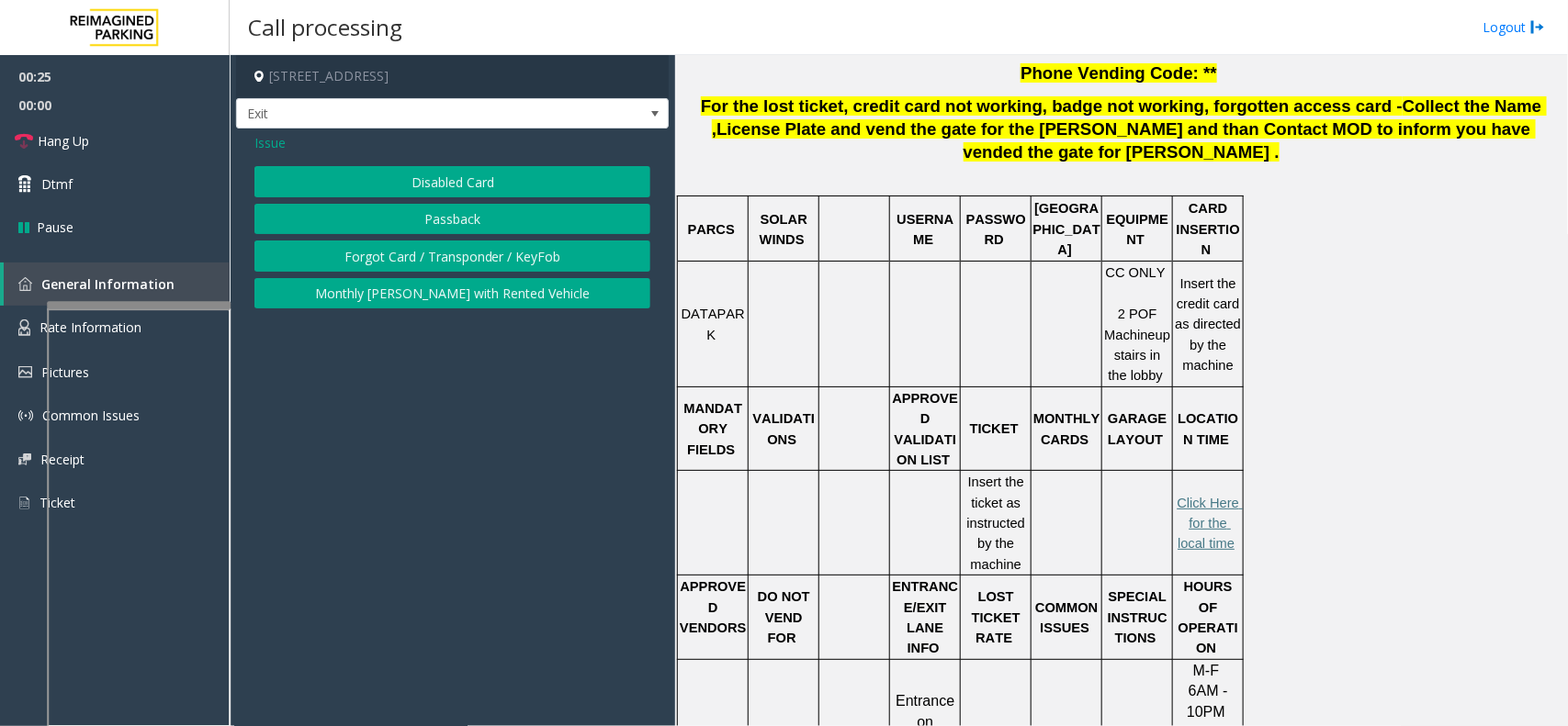
click at [427, 259] on button "Forgot Card / Transponder / KeyFob" at bounding box center [452, 256] width 396 height 31
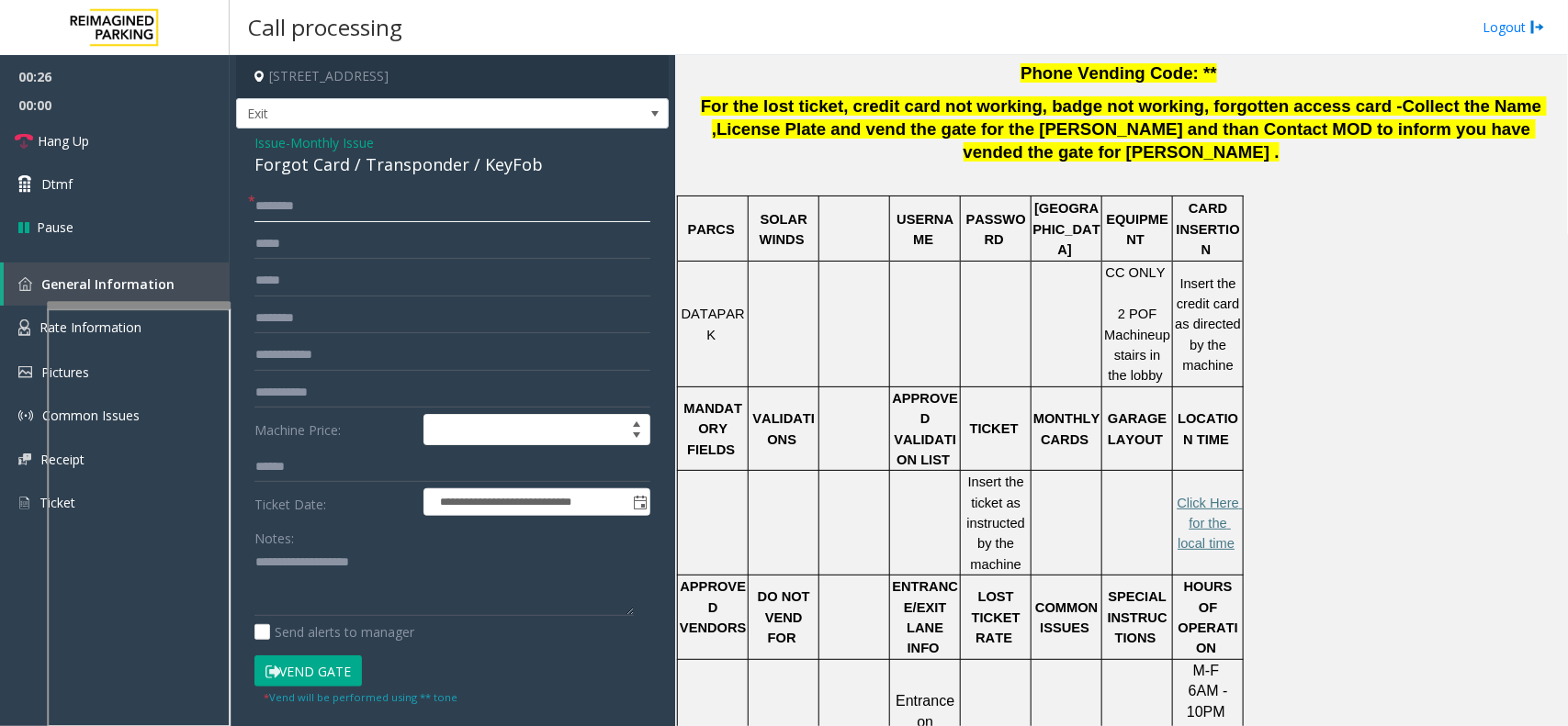
click at [319, 216] on input "text" at bounding box center [452, 207] width 396 height 31
click at [406, 165] on div "Forgot Card / Transponder / KeyFob" at bounding box center [452, 165] width 396 height 25
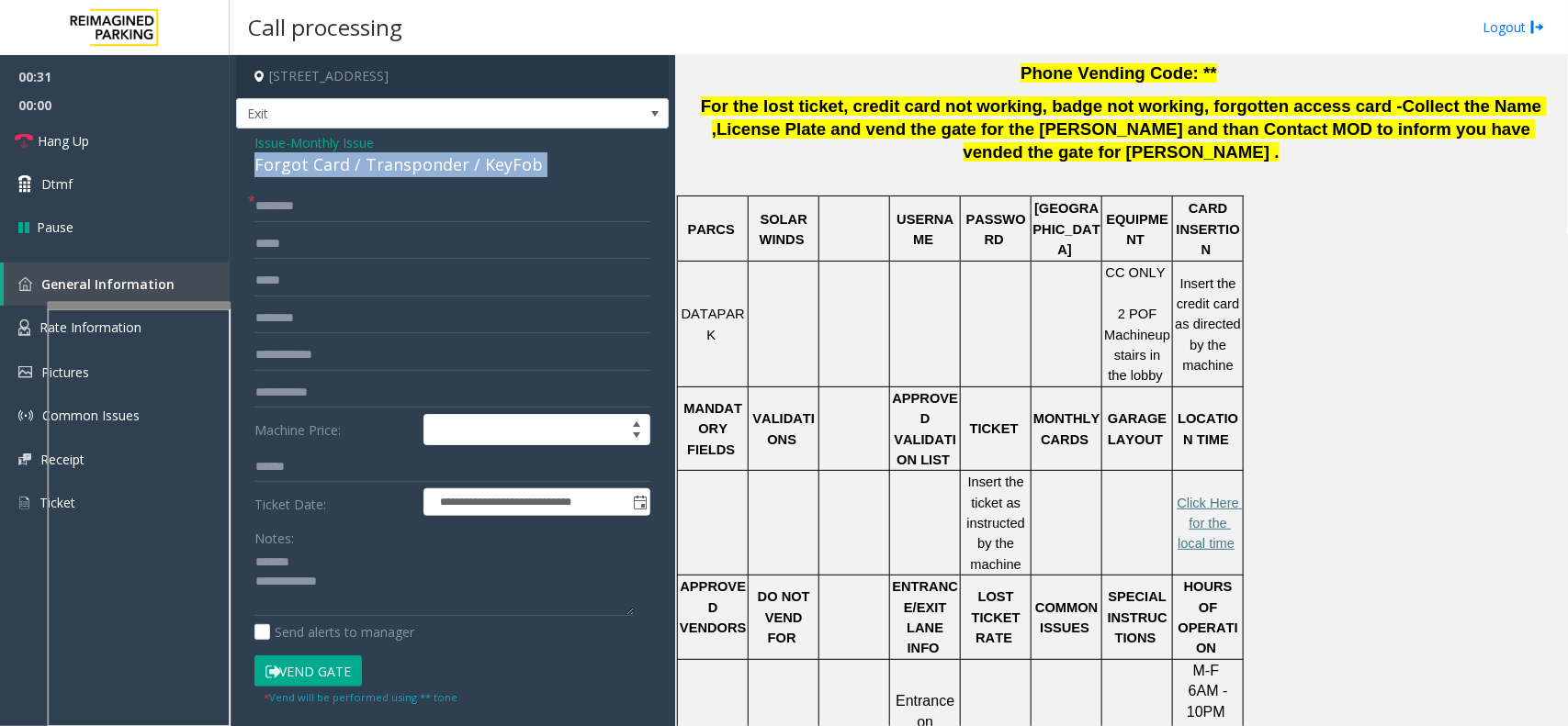
click at [406, 165] on div "Forgot Card / Transponder / KeyFob" at bounding box center [452, 165] width 396 height 25
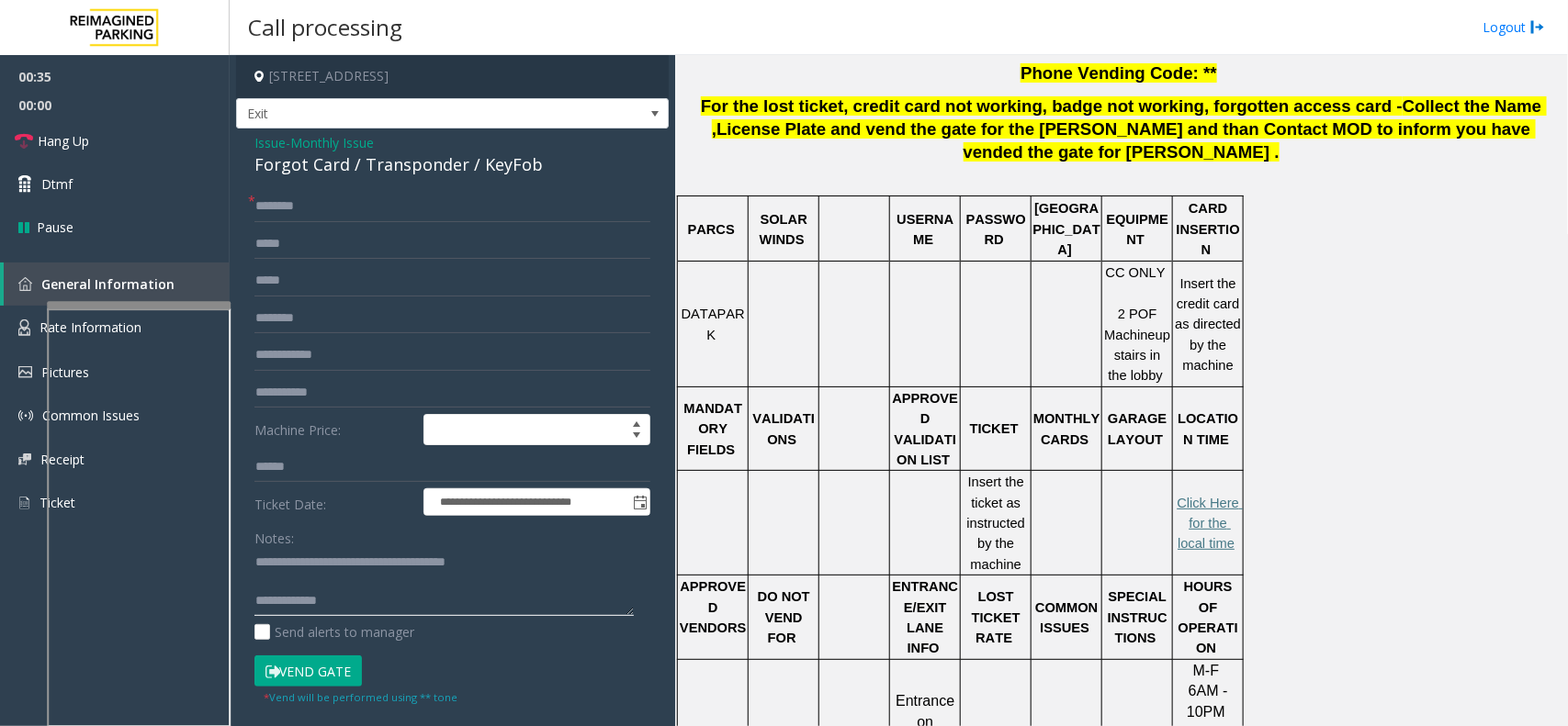
click at [386, 600] on textarea at bounding box center [444, 582] width 380 height 69
type textarea "**********"
click at [341, 208] on input "text" at bounding box center [452, 207] width 396 height 31
type input "**"
click at [347, 598] on textarea at bounding box center [444, 582] width 380 height 69
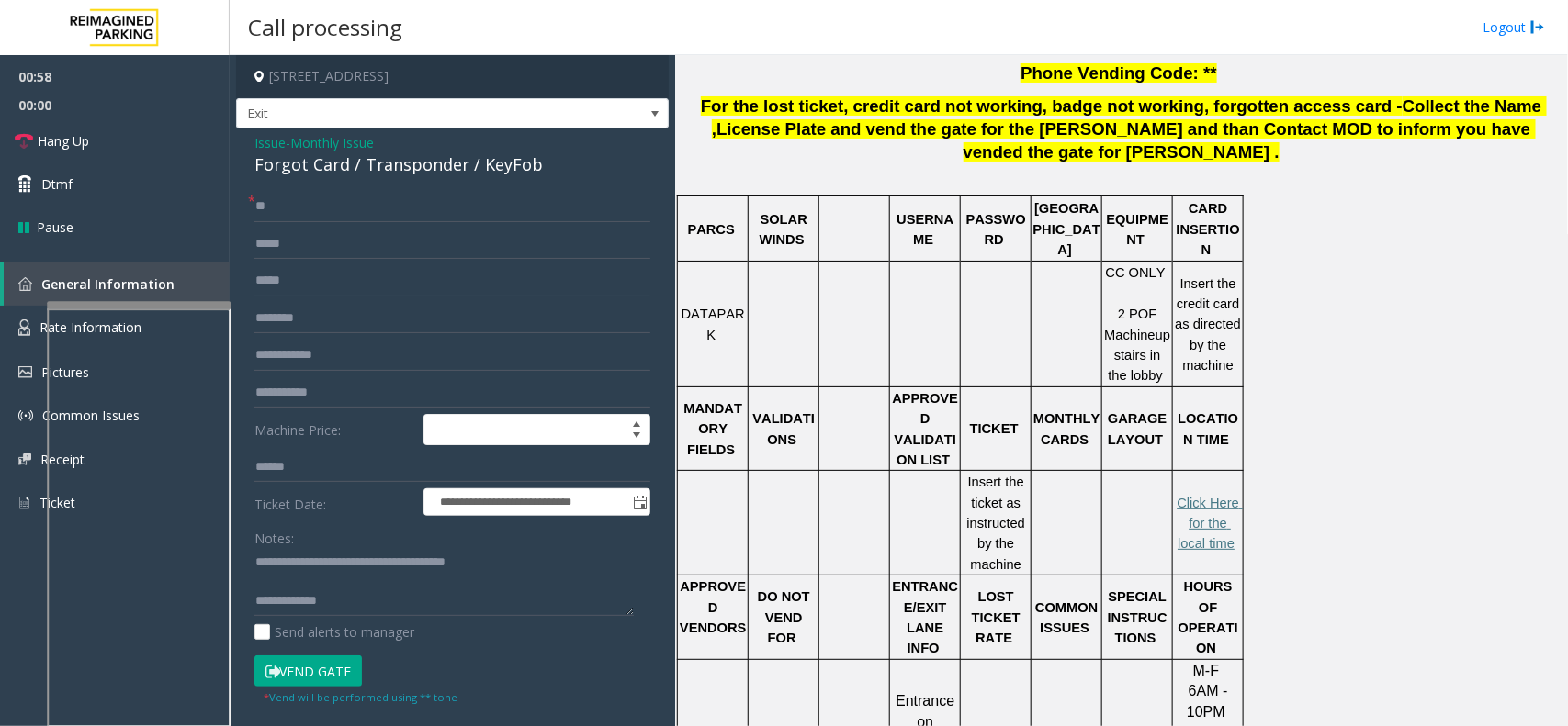
scroll to position [19, 0]
type textarea "**********"
click at [156, 147] on link "Hang Up" at bounding box center [115, 141] width 230 height 43
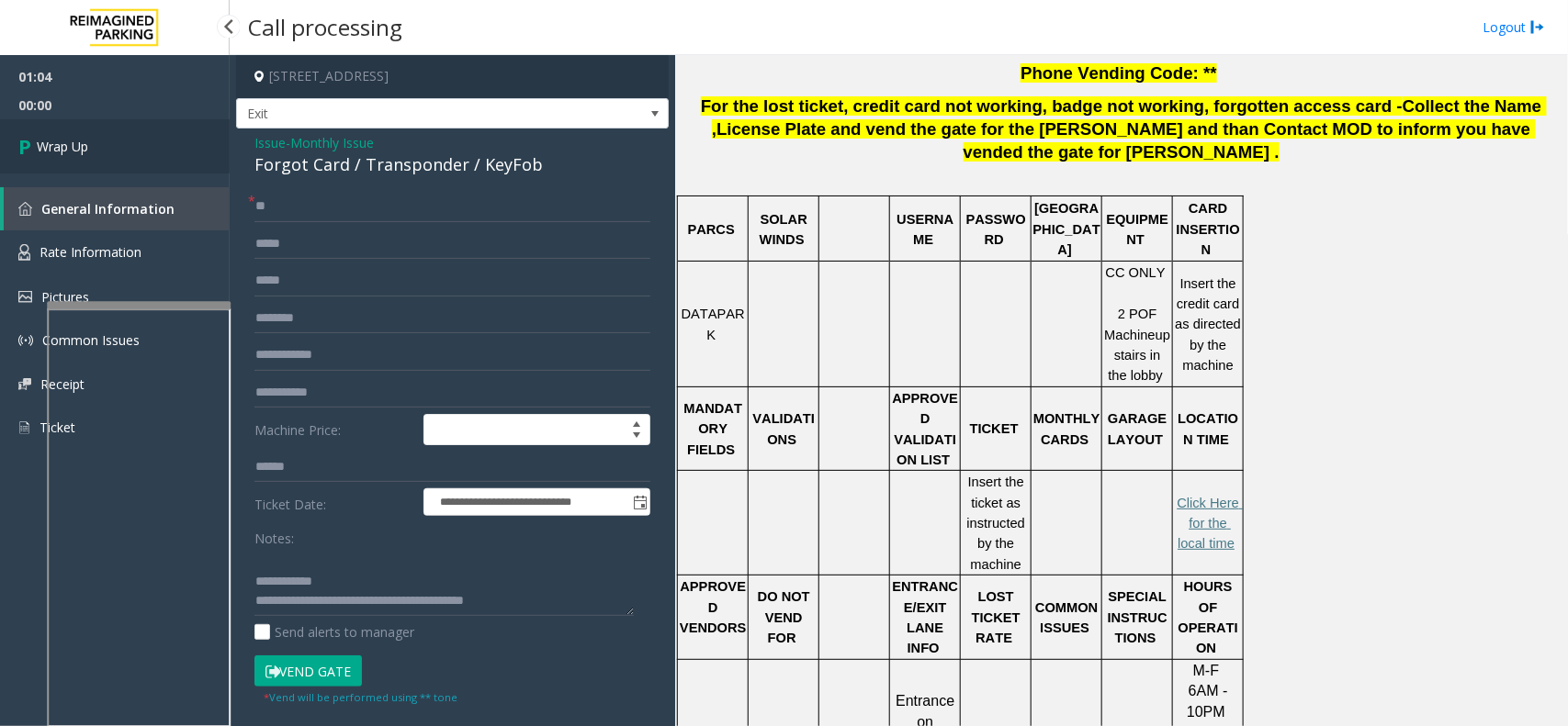
click at [112, 149] on link "Wrap Up" at bounding box center [115, 147] width 230 height 54
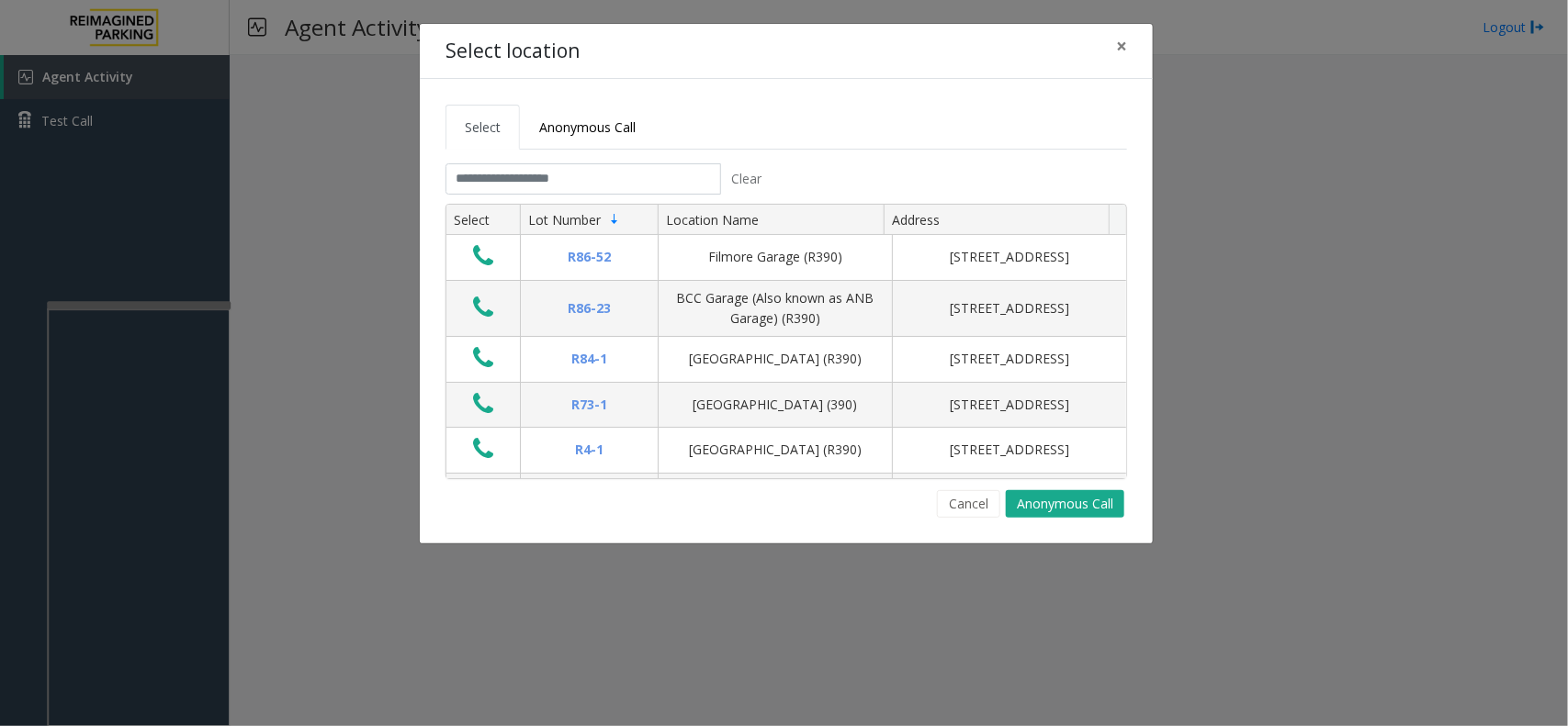
drag, startPoint x: 667, startPoint y: 162, endPoint x: 653, endPoint y: 175, distance: 19.1
click at [653, 175] on tabset "Select Anonymous Call Clear Select Lot Number Location Name Address R86-52 Film…" at bounding box center [786, 312] width 682 height 413
click at [653, 175] on input "text" at bounding box center [584, 179] width 276 height 31
type input "*"
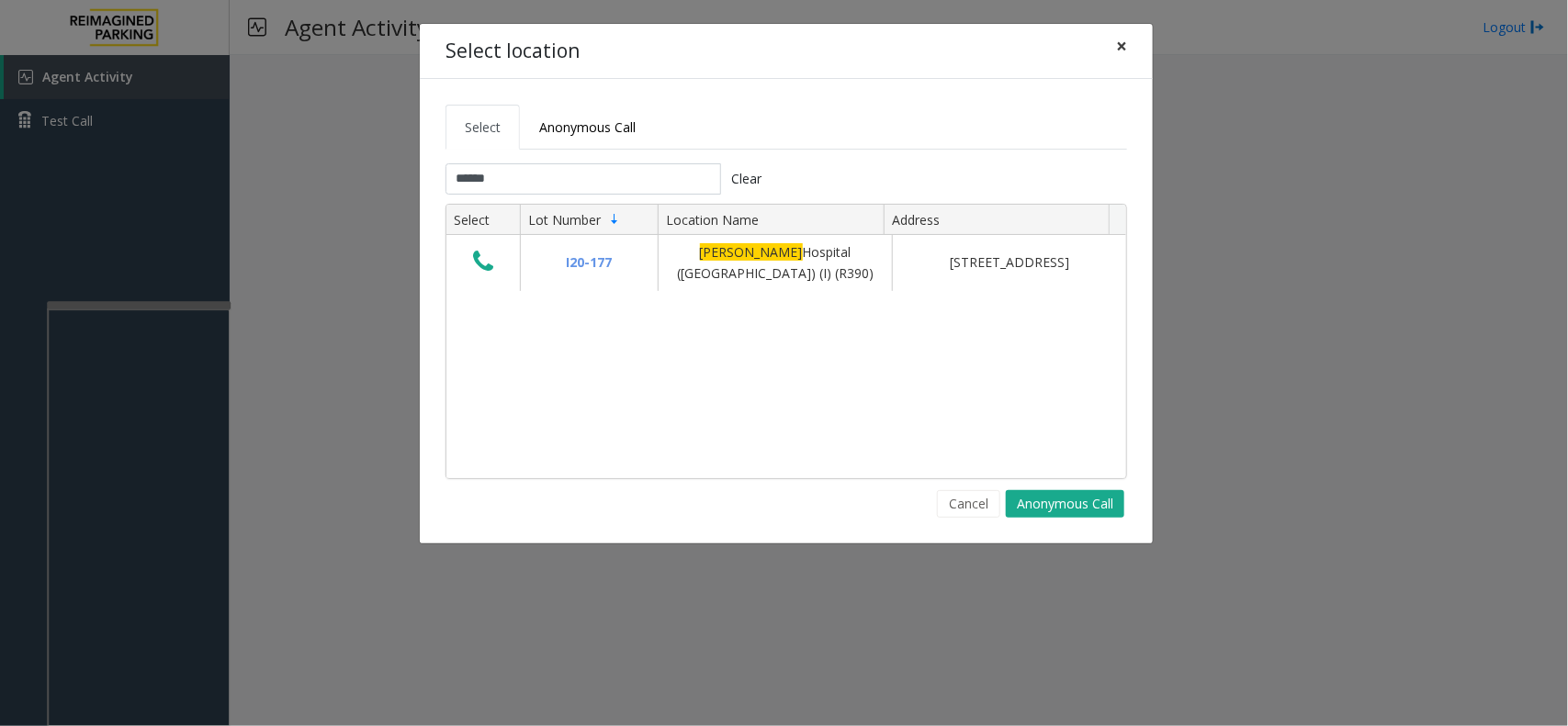
click at [1118, 48] on span "×" at bounding box center [1120, 46] width 11 height 25
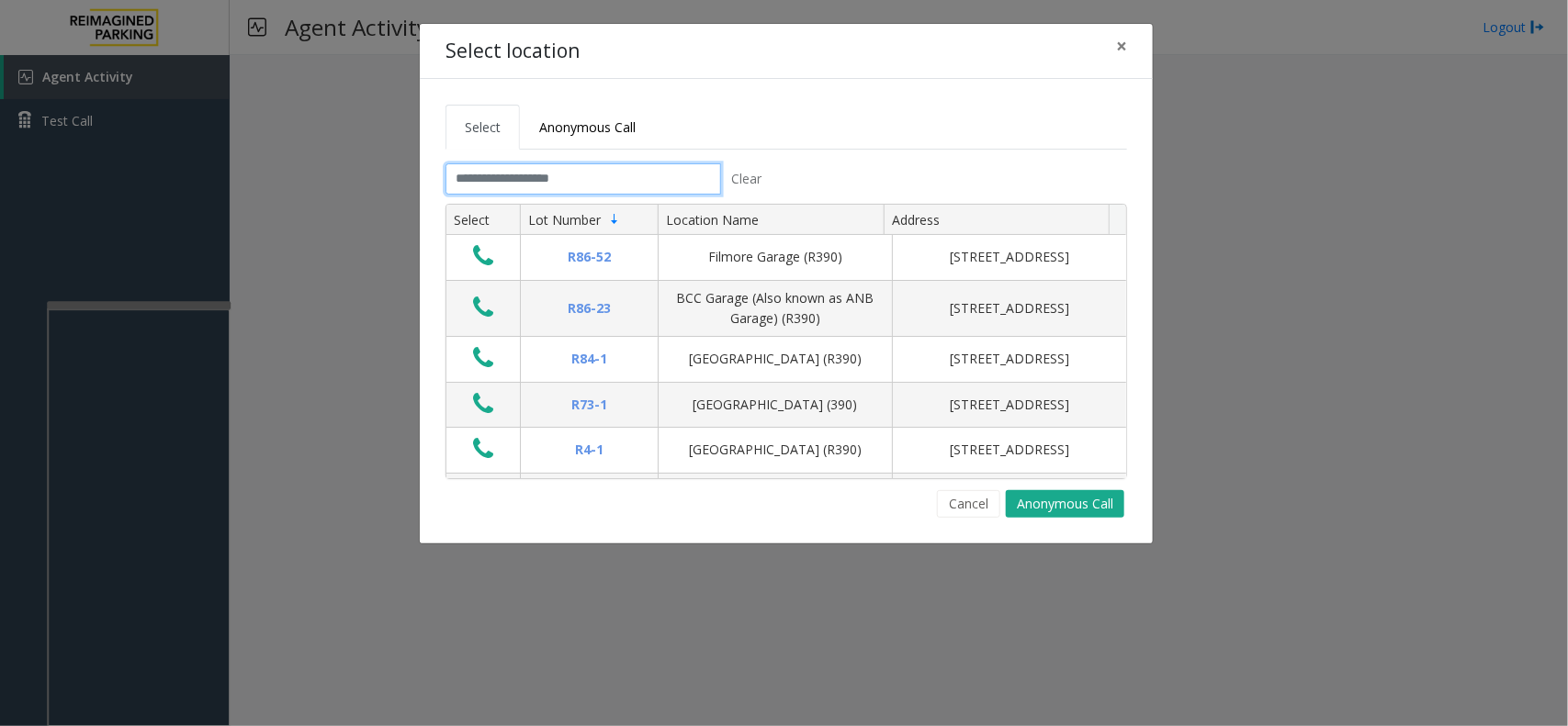
click at [512, 182] on input "text" at bounding box center [584, 179] width 276 height 31
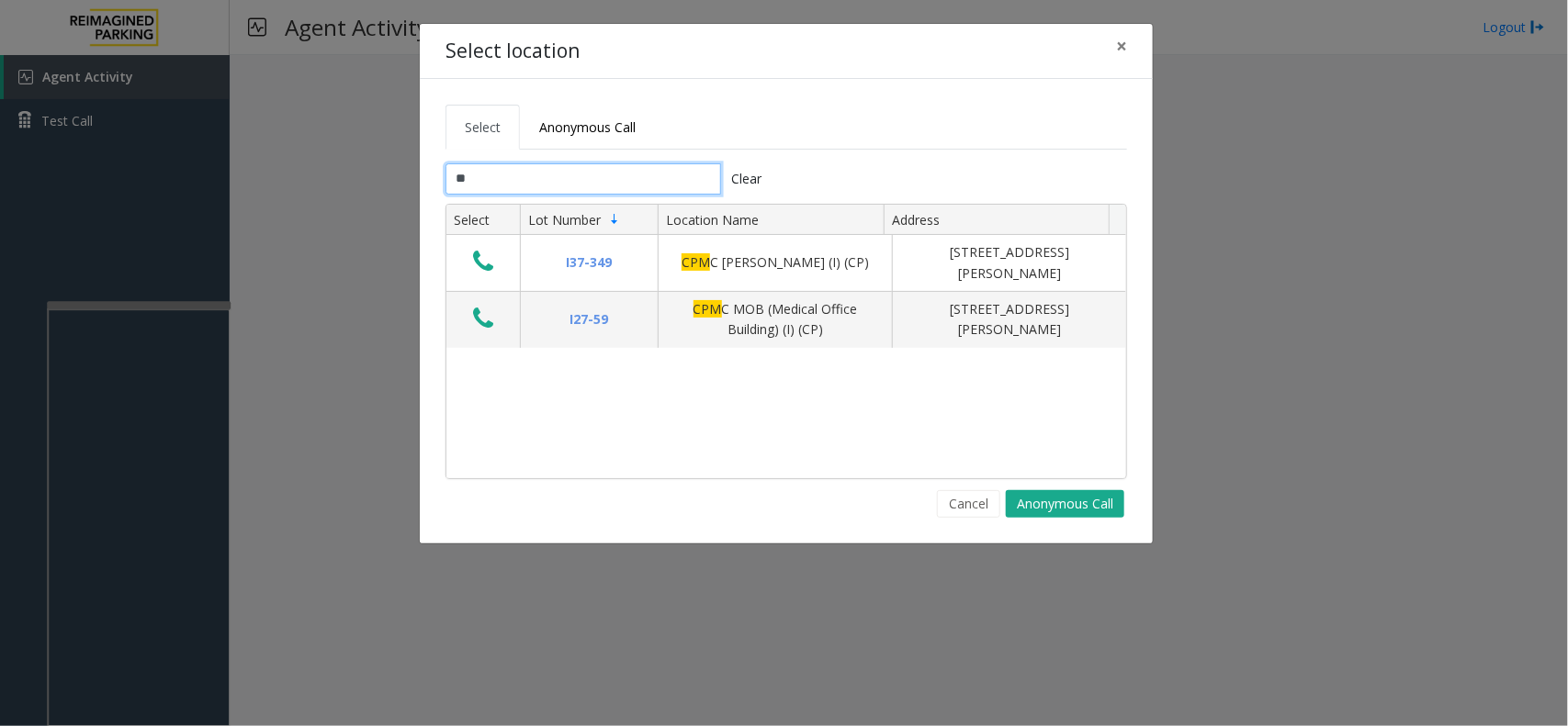
type input "*"
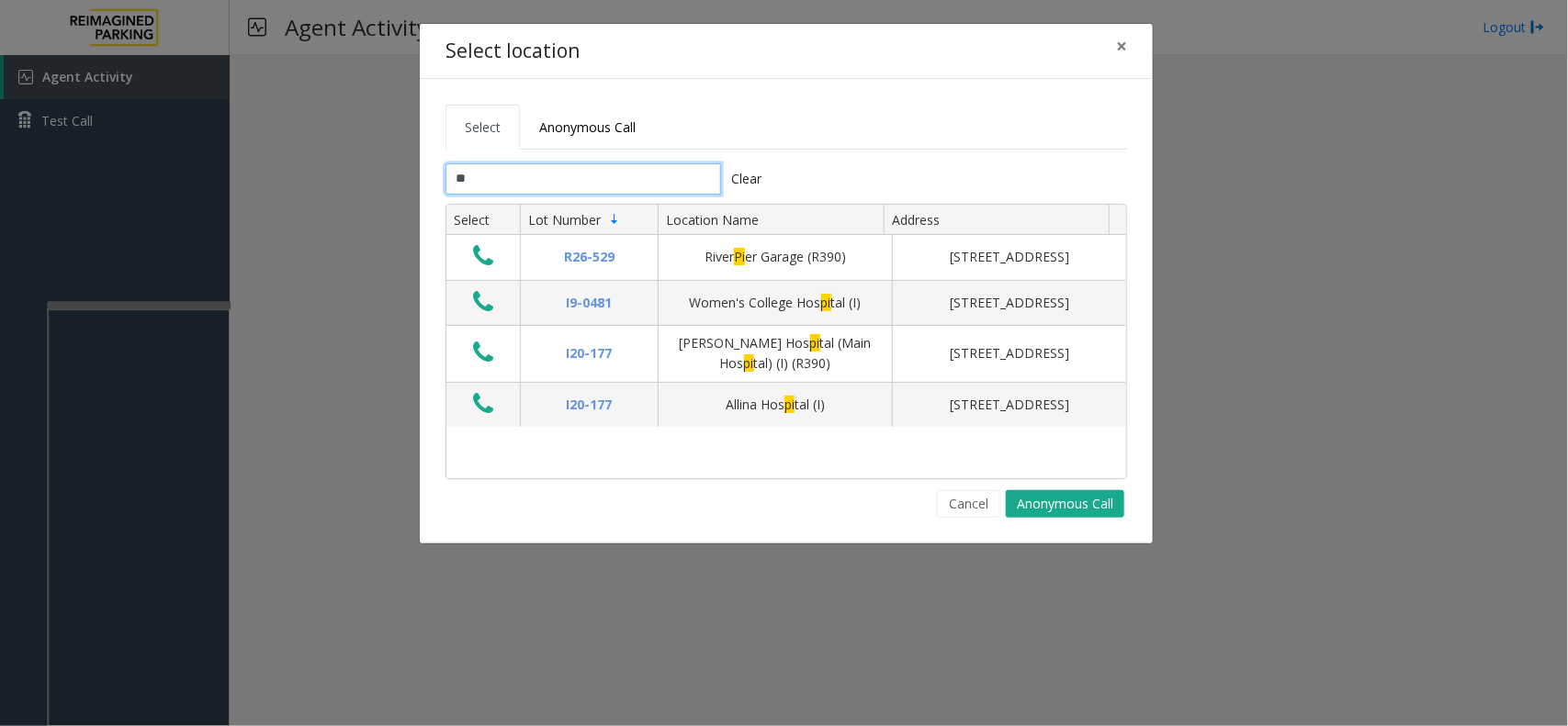
type input "*"
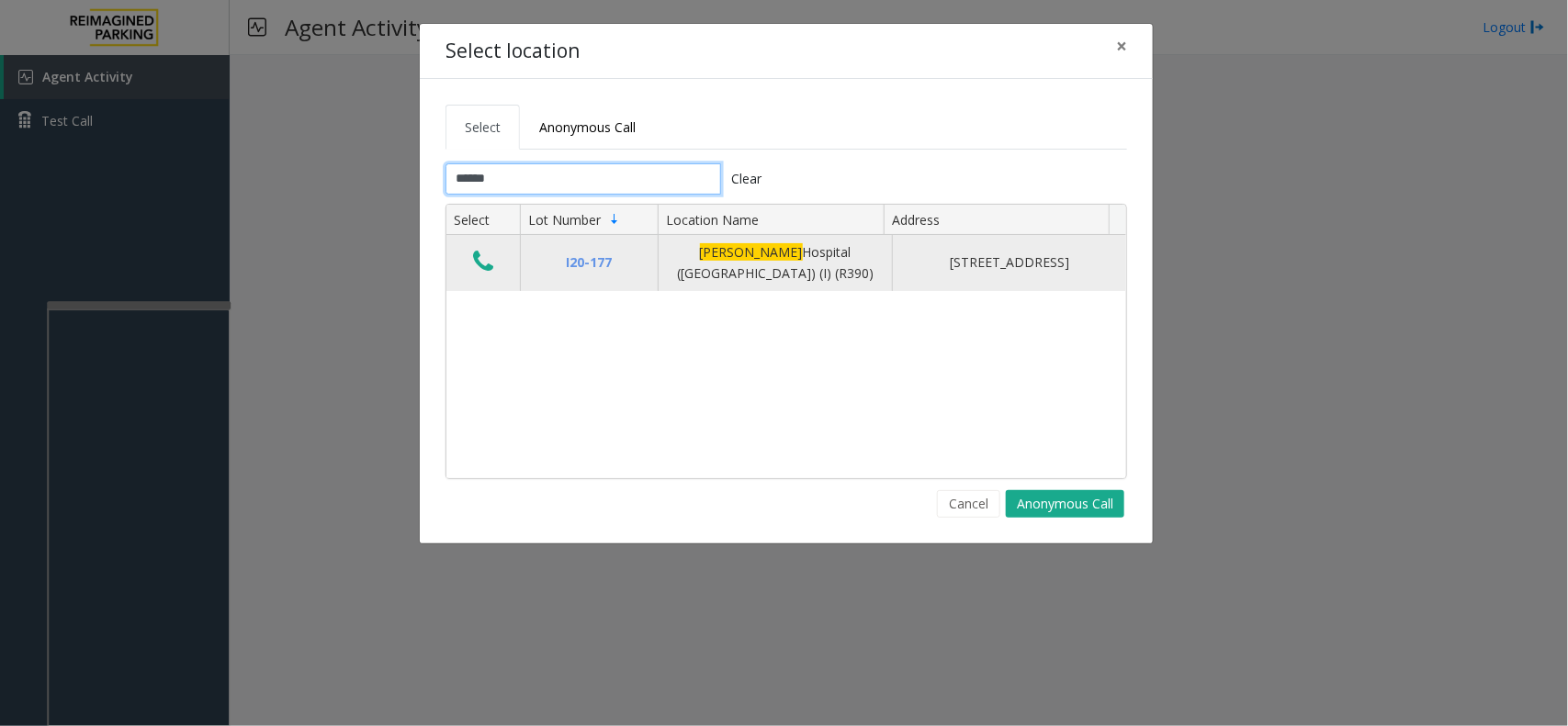
type input "******"
click at [480, 257] on icon "Data table" at bounding box center [483, 261] width 20 height 25
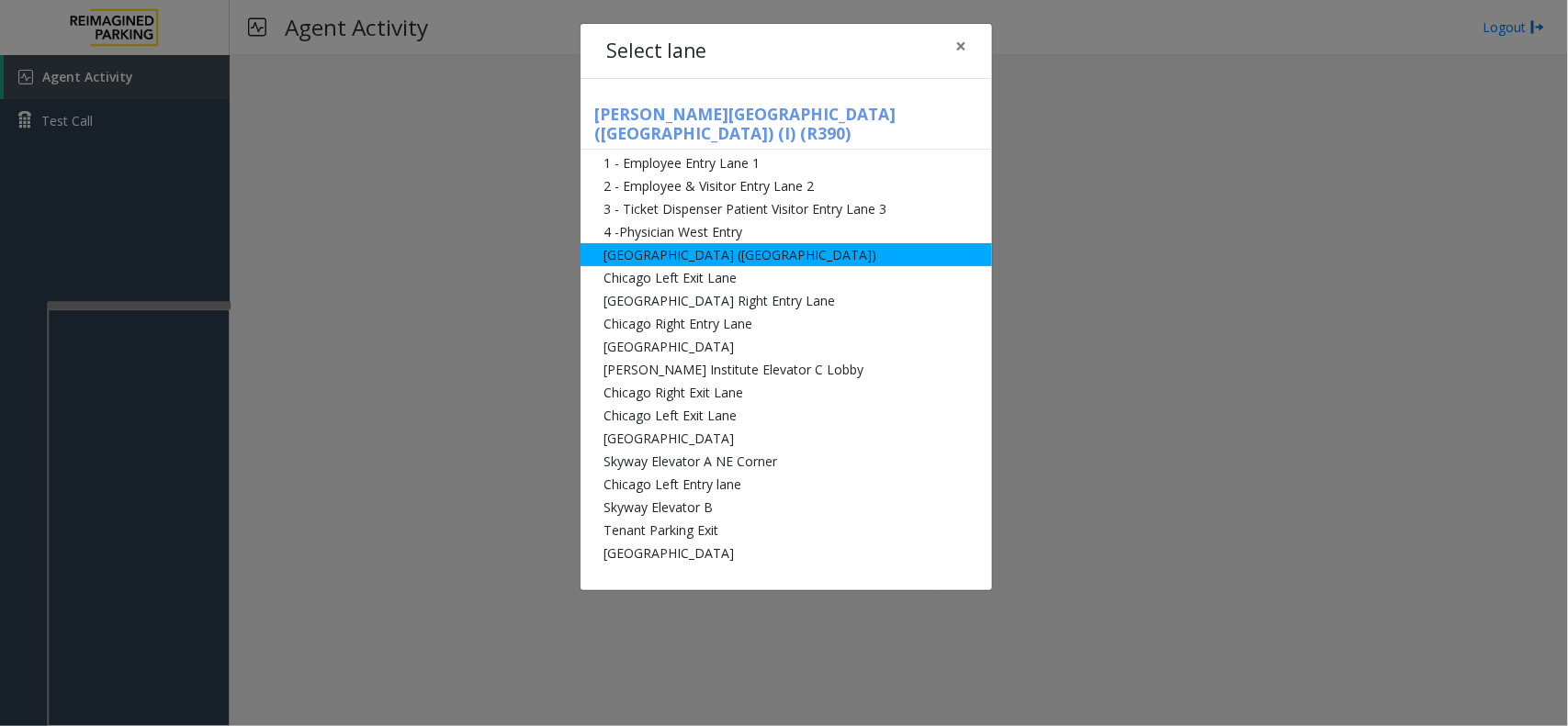
click at [630, 244] on li "[GEOGRAPHIC_DATA] ([GEOGRAPHIC_DATA])" at bounding box center [786, 255] width 412 height 23
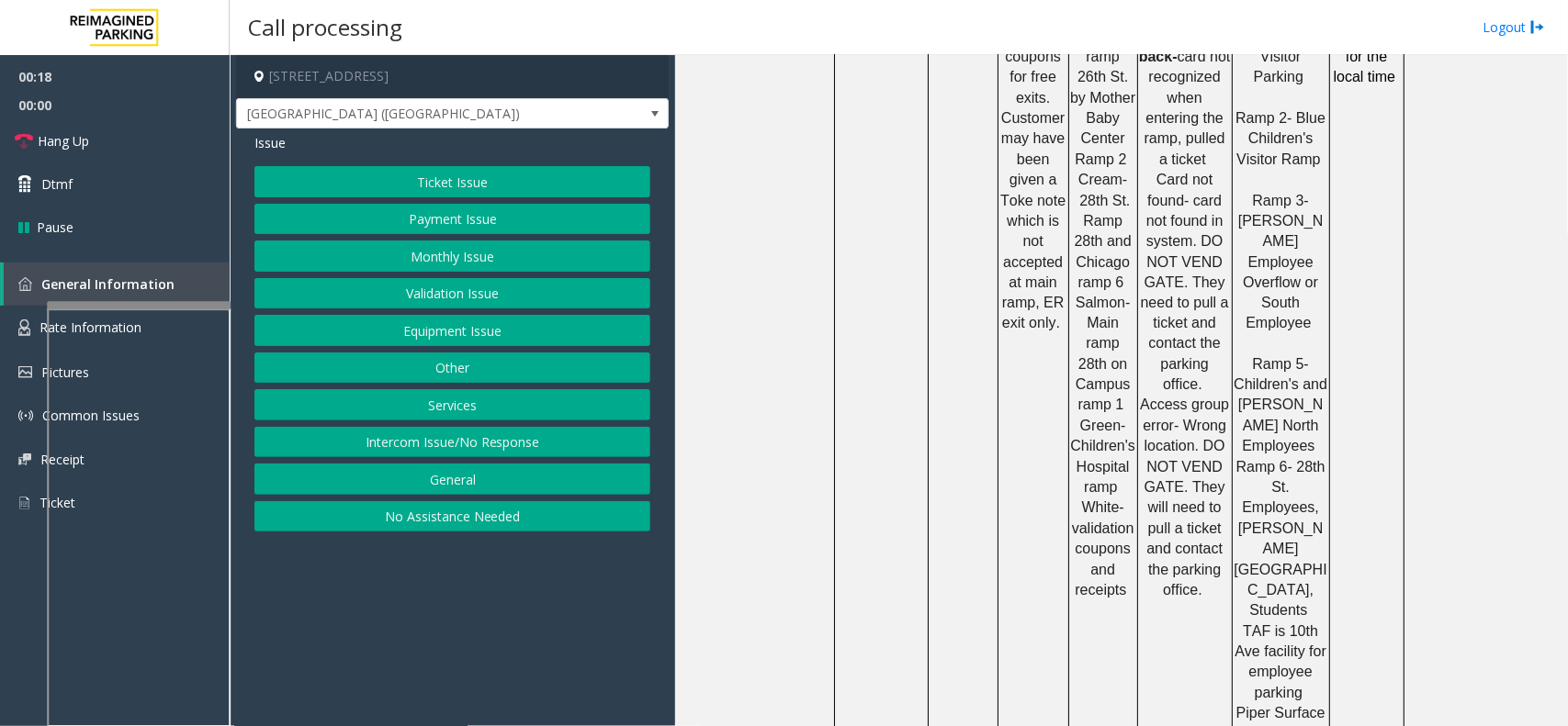
scroll to position [1263, 0]
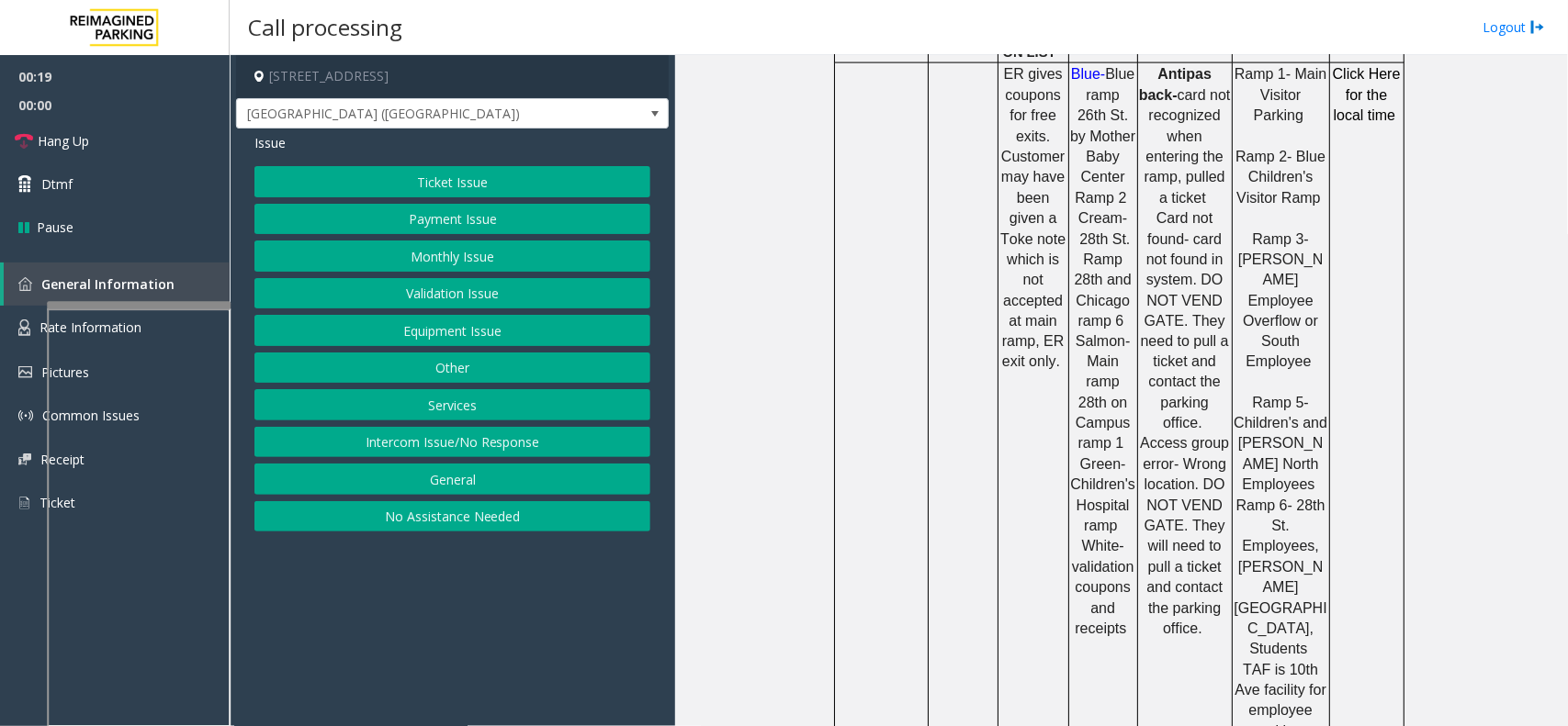
click at [407, 182] on button "Ticket Issue" at bounding box center [452, 182] width 396 height 31
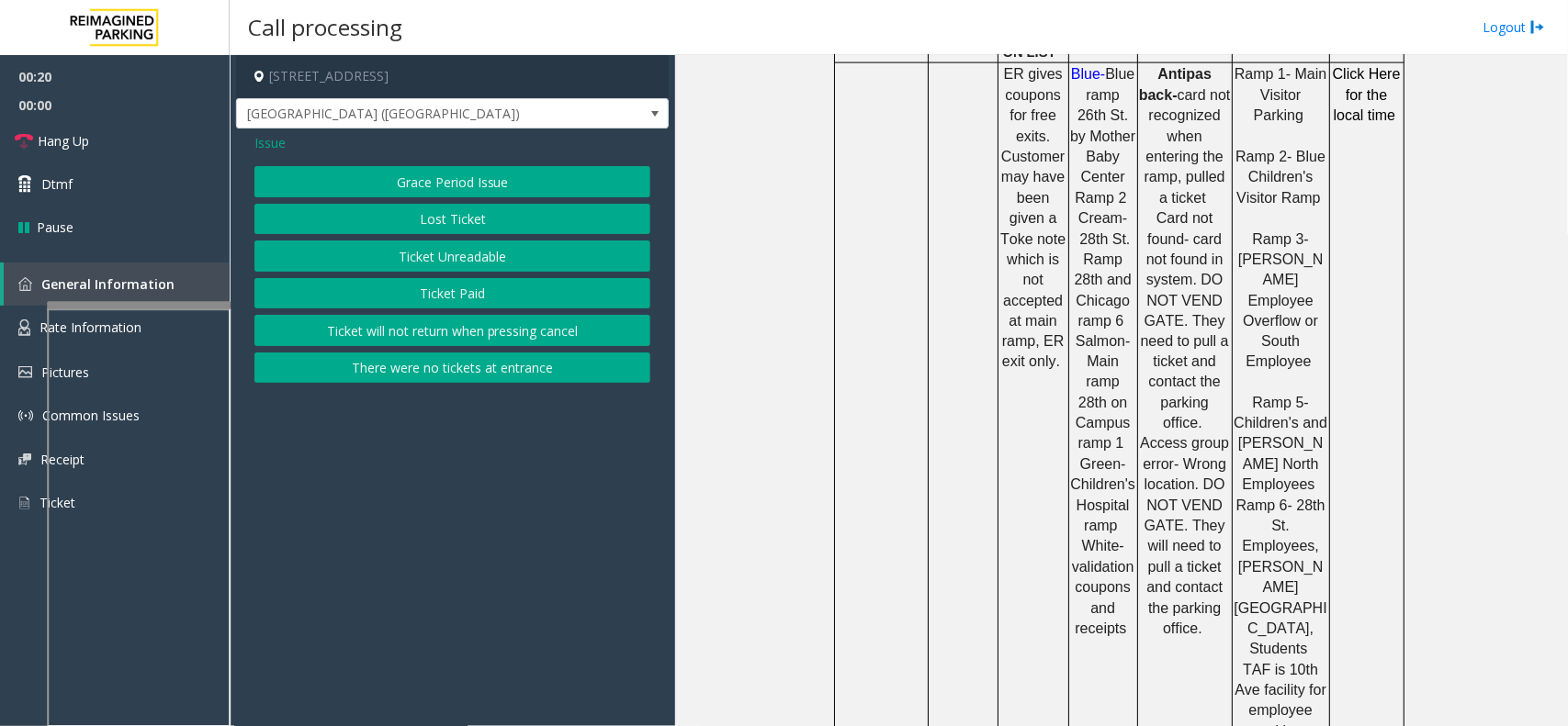
click at [433, 260] on button "Ticket Unreadable" at bounding box center [452, 256] width 396 height 31
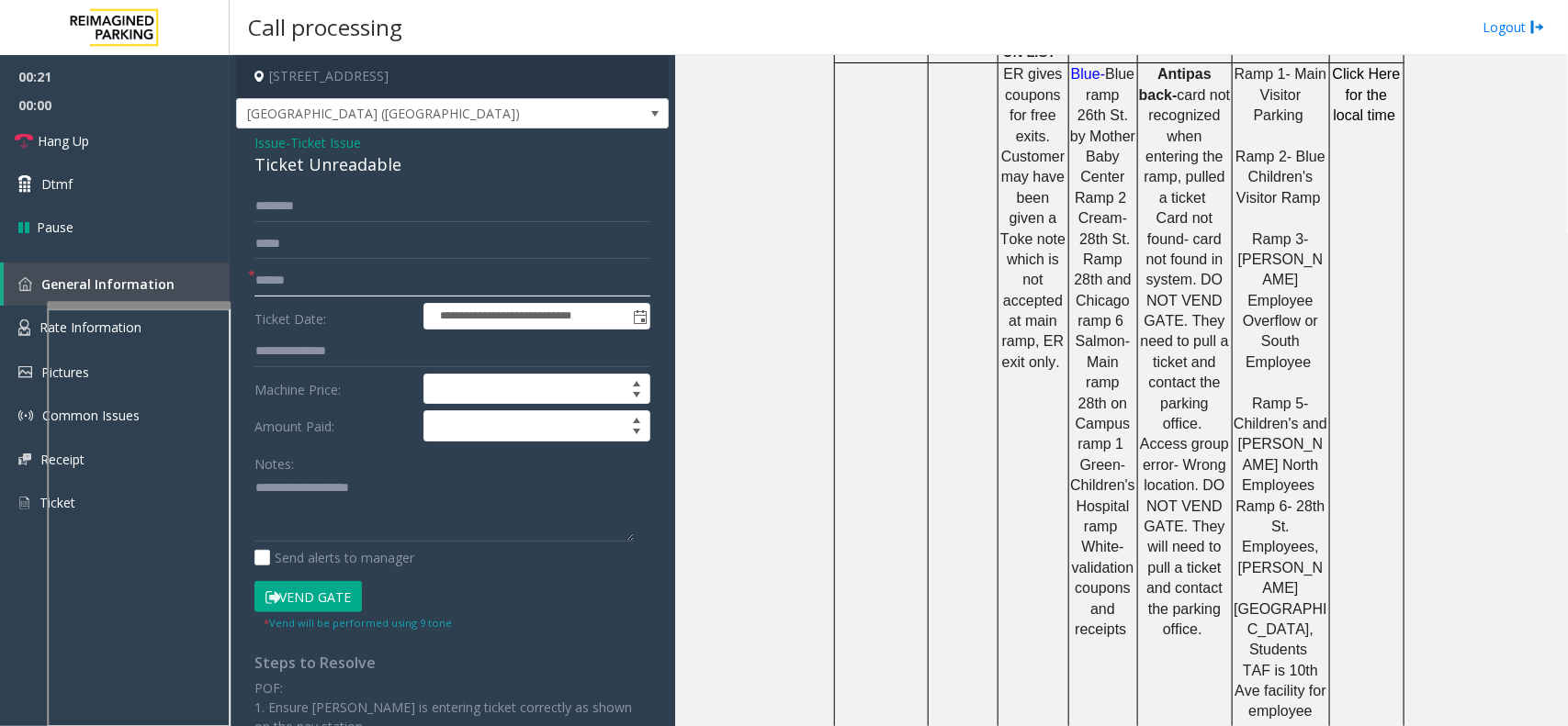
click at [348, 287] on input "text" at bounding box center [452, 280] width 396 height 31
click at [287, 172] on div "Ticket Unreadable" at bounding box center [452, 165] width 396 height 25
click at [308, 162] on div "Ticket Unreadable" at bounding box center [452, 165] width 396 height 25
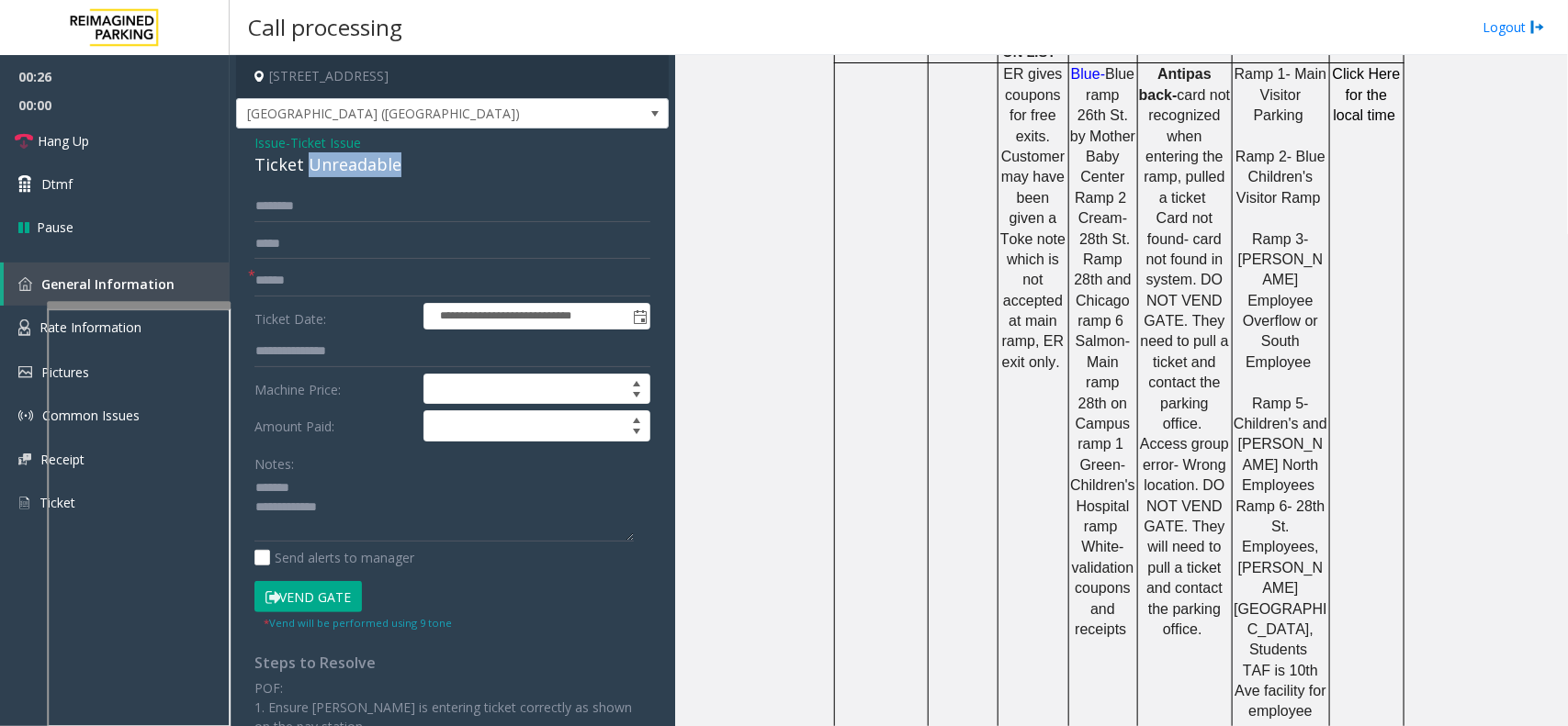
click at [308, 162] on div "Ticket Unreadable" at bounding box center [452, 165] width 396 height 25
click at [375, 540] on textarea at bounding box center [444, 508] width 380 height 69
click at [386, 537] on textarea at bounding box center [444, 508] width 380 height 69
click at [341, 286] on input "text" at bounding box center [452, 280] width 396 height 31
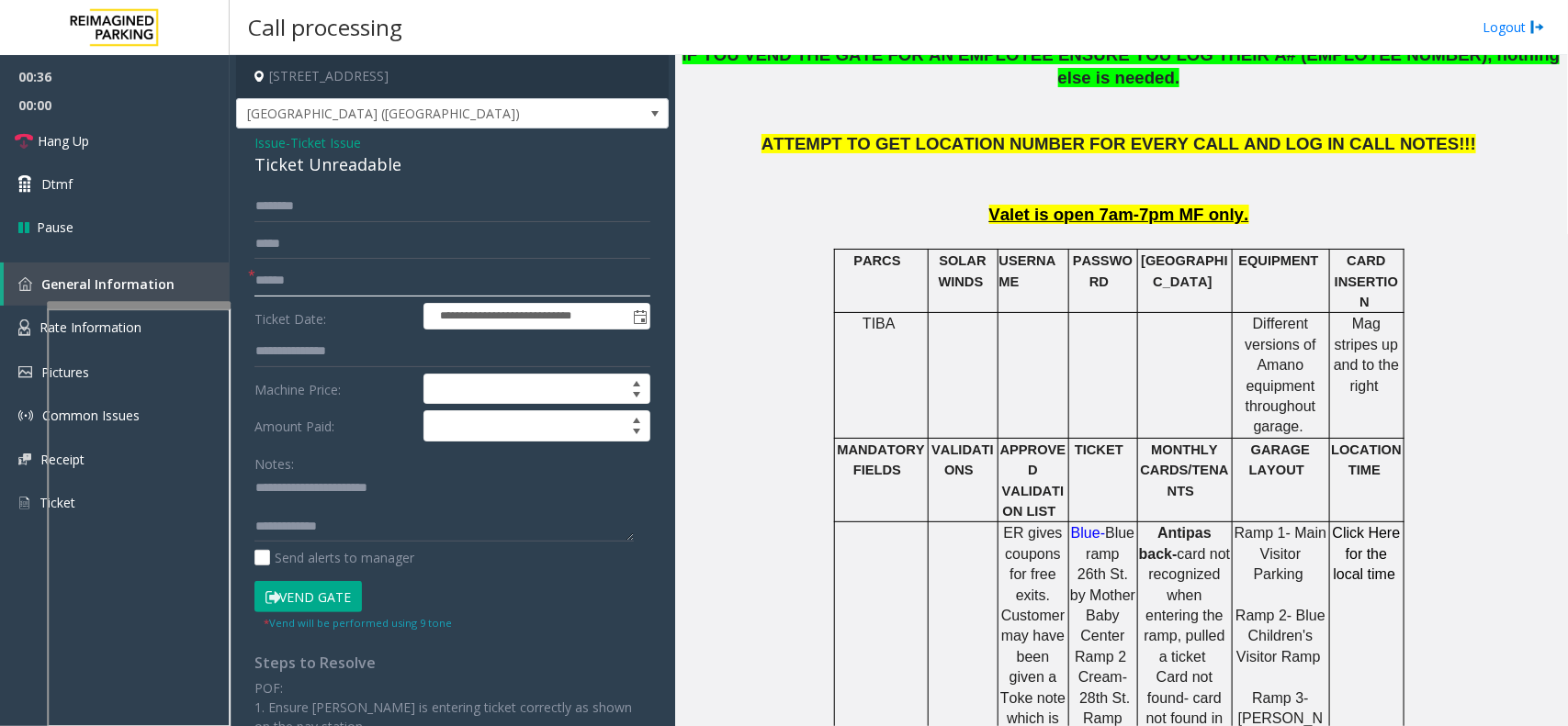
scroll to position [689, 0]
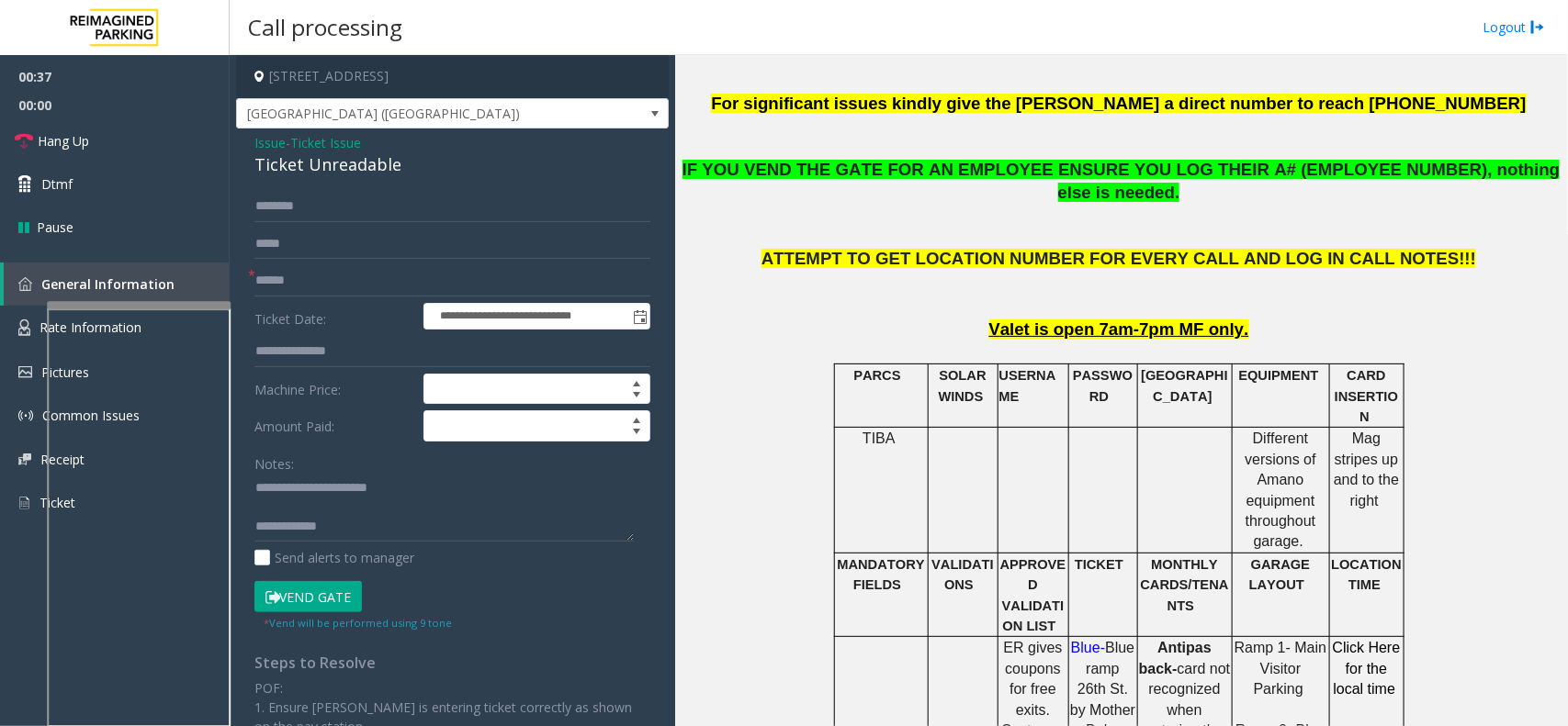
click at [338, 588] on button "Vend Gate" at bounding box center [308, 597] width 108 height 31
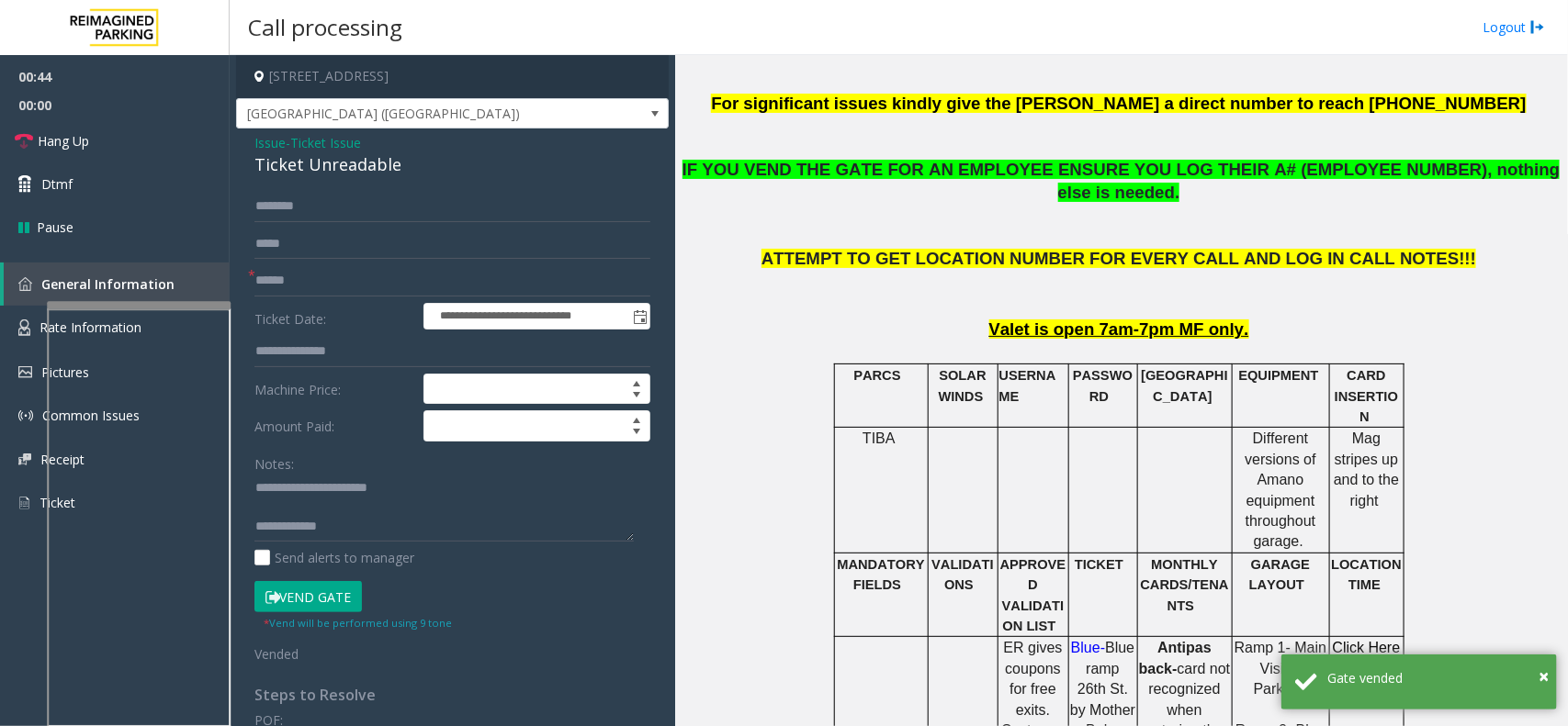
scroll to position [19, 0]
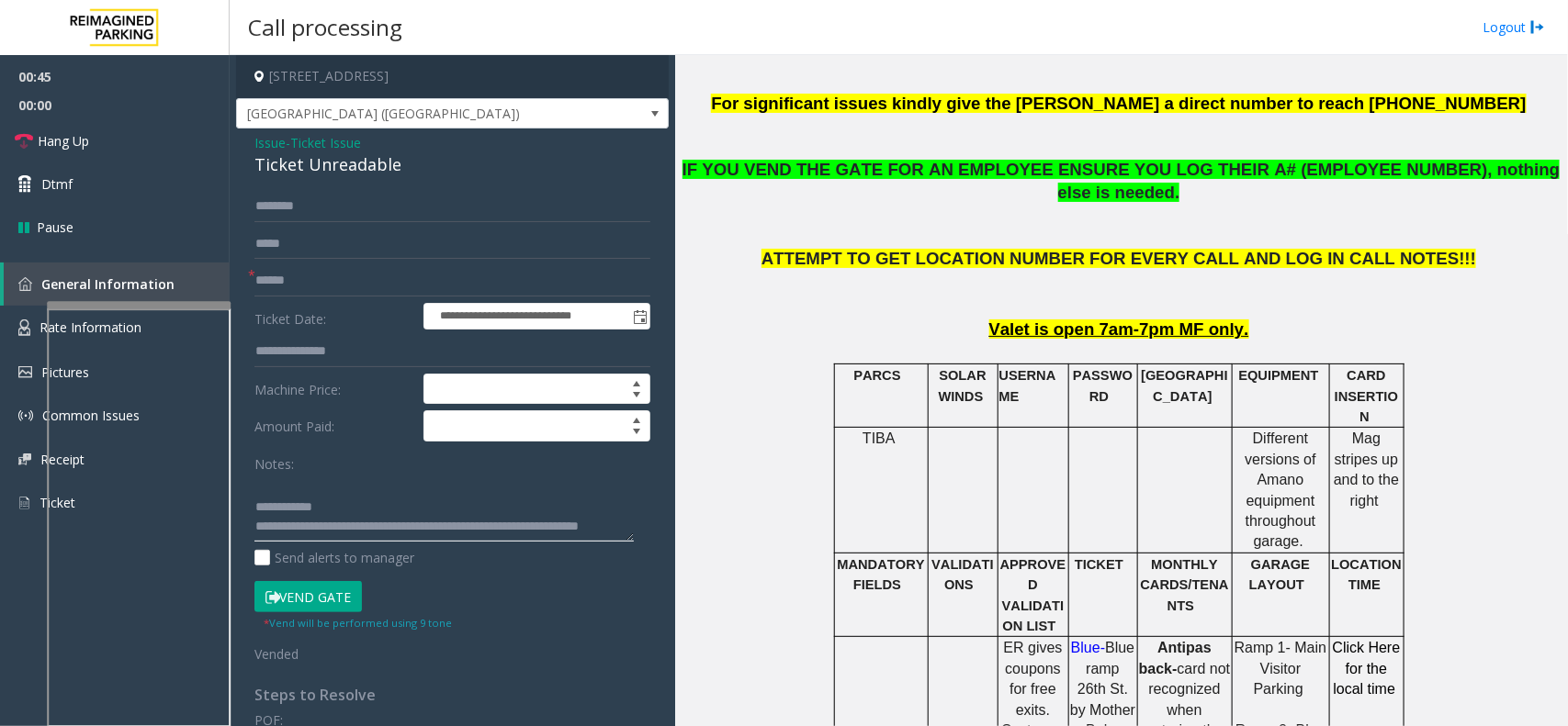
type textarea "**********"
click at [332, 280] on input "text" at bounding box center [452, 280] width 396 height 31
click at [139, 127] on link "Hang Up" at bounding box center [115, 141] width 230 height 43
click at [290, 278] on input "text" at bounding box center [452, 280] width 396 height 31
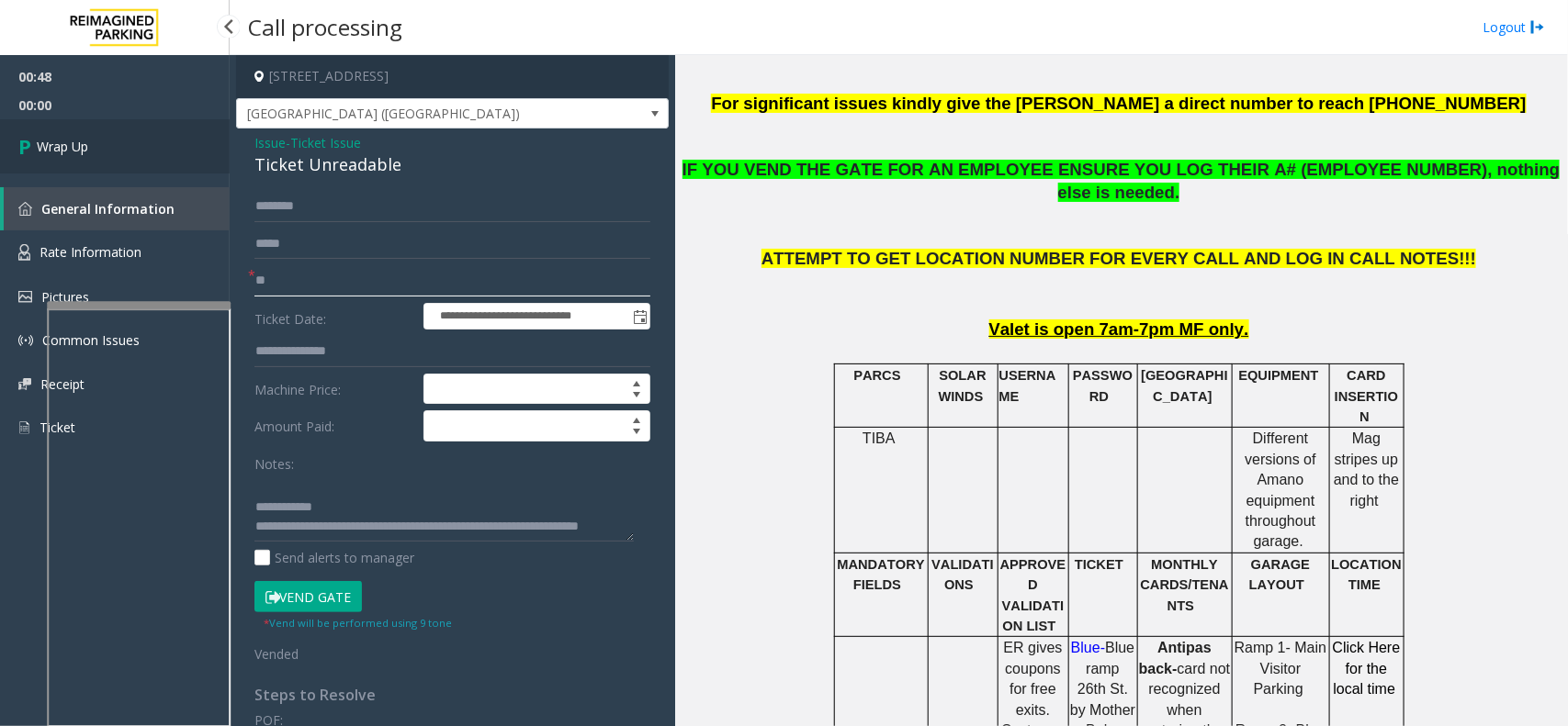
type input "**"
click at [124, 156] on link "Wrap Up" at bounding box center [115, 147] width 230 height 54
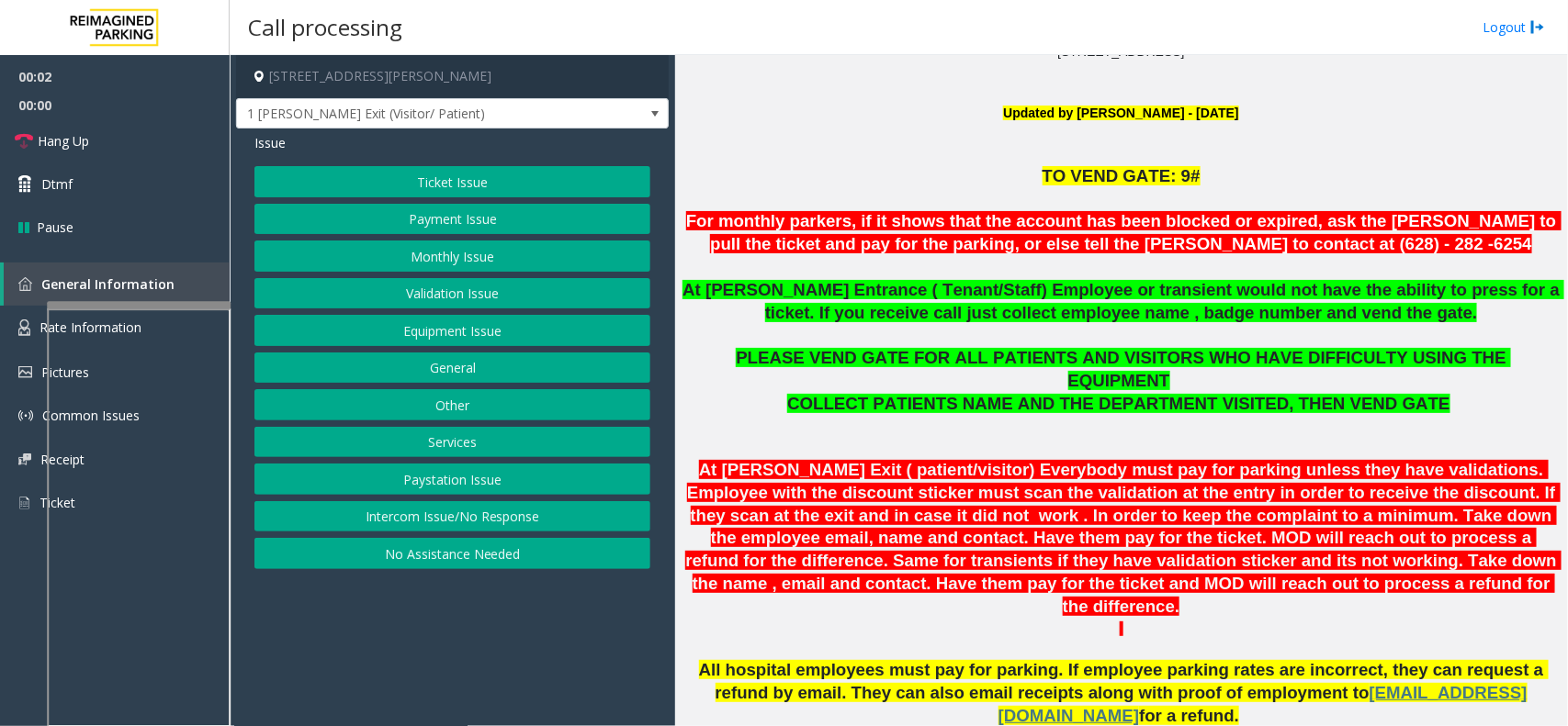
scroll to position [459, 0]
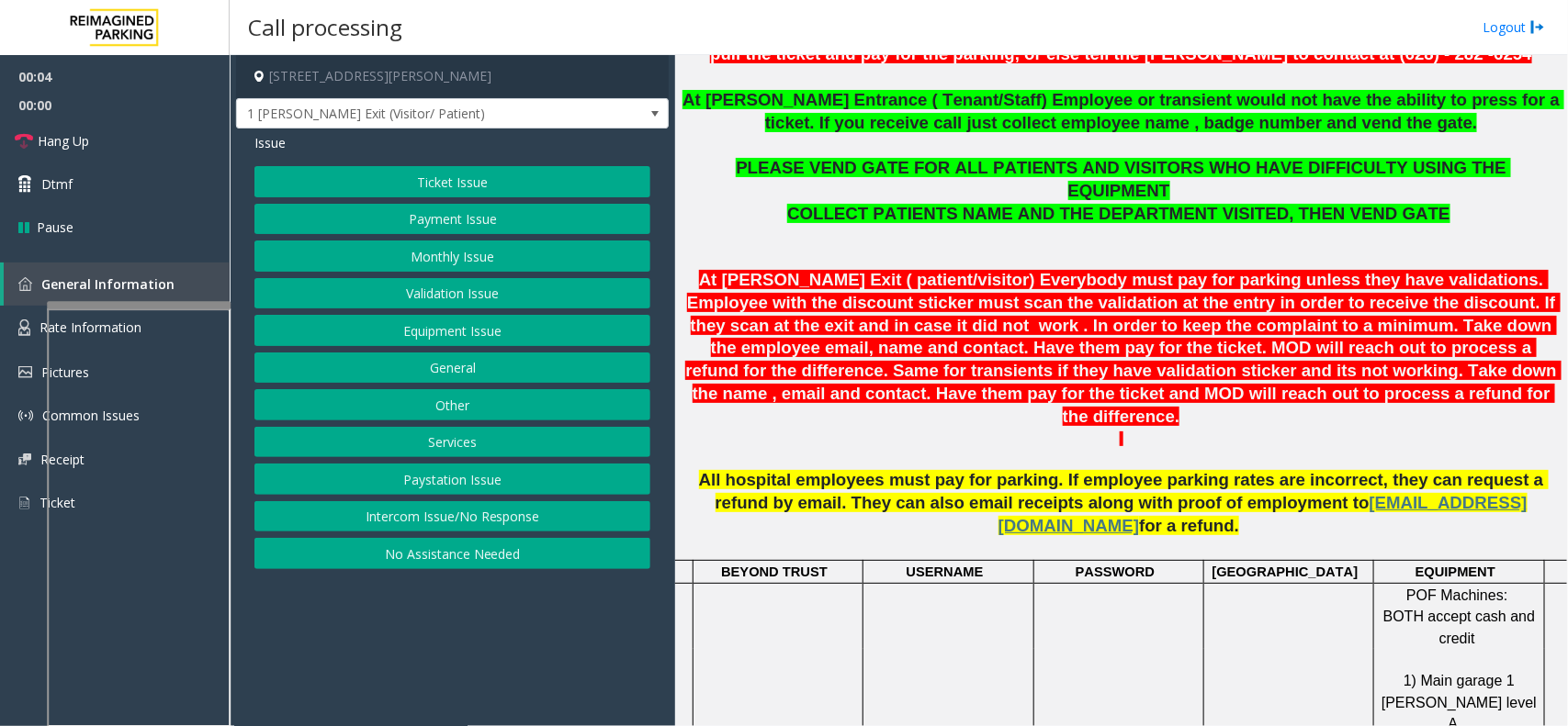
scroll to position [574, 0]
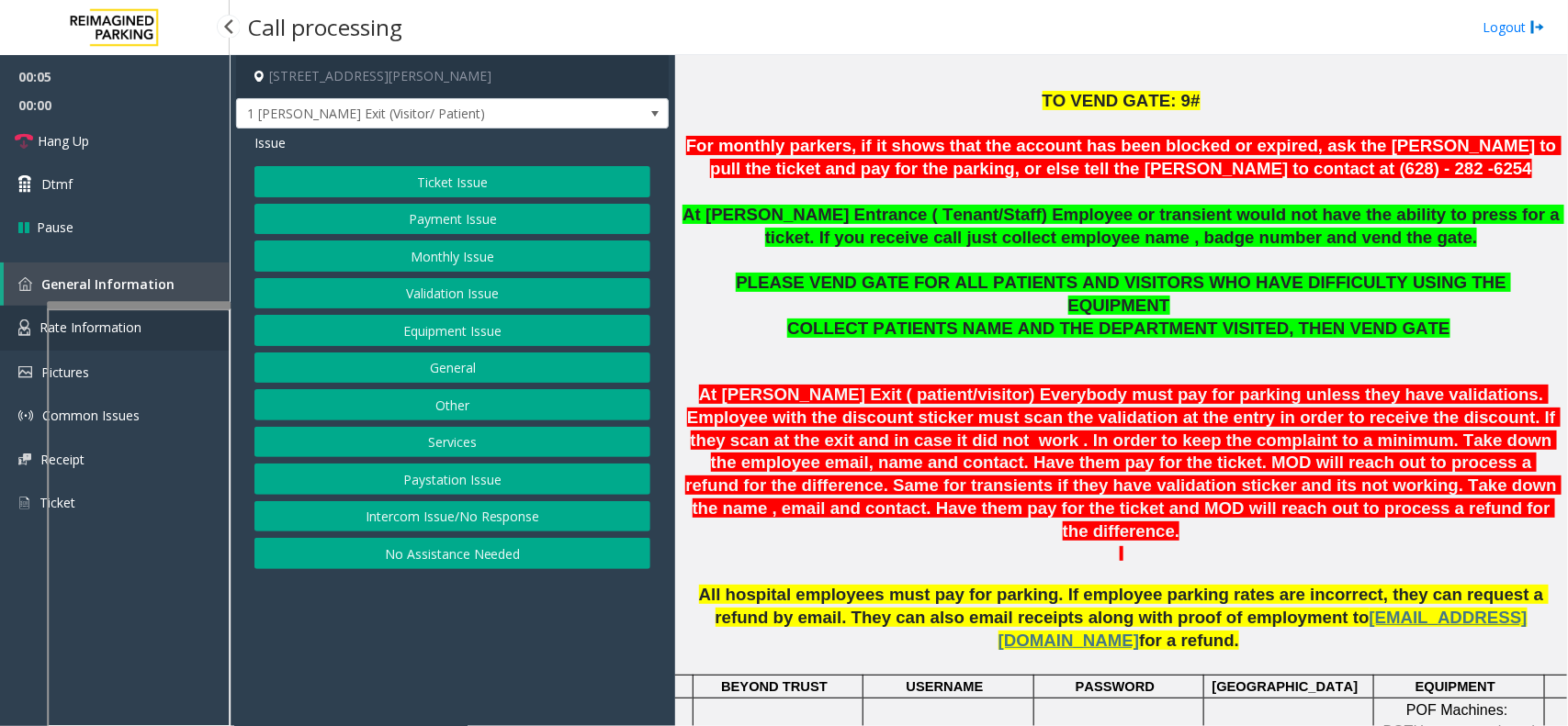
click at [25, 337] on link "Rate Information" at bounding box center [115, 328] width 230 height 45
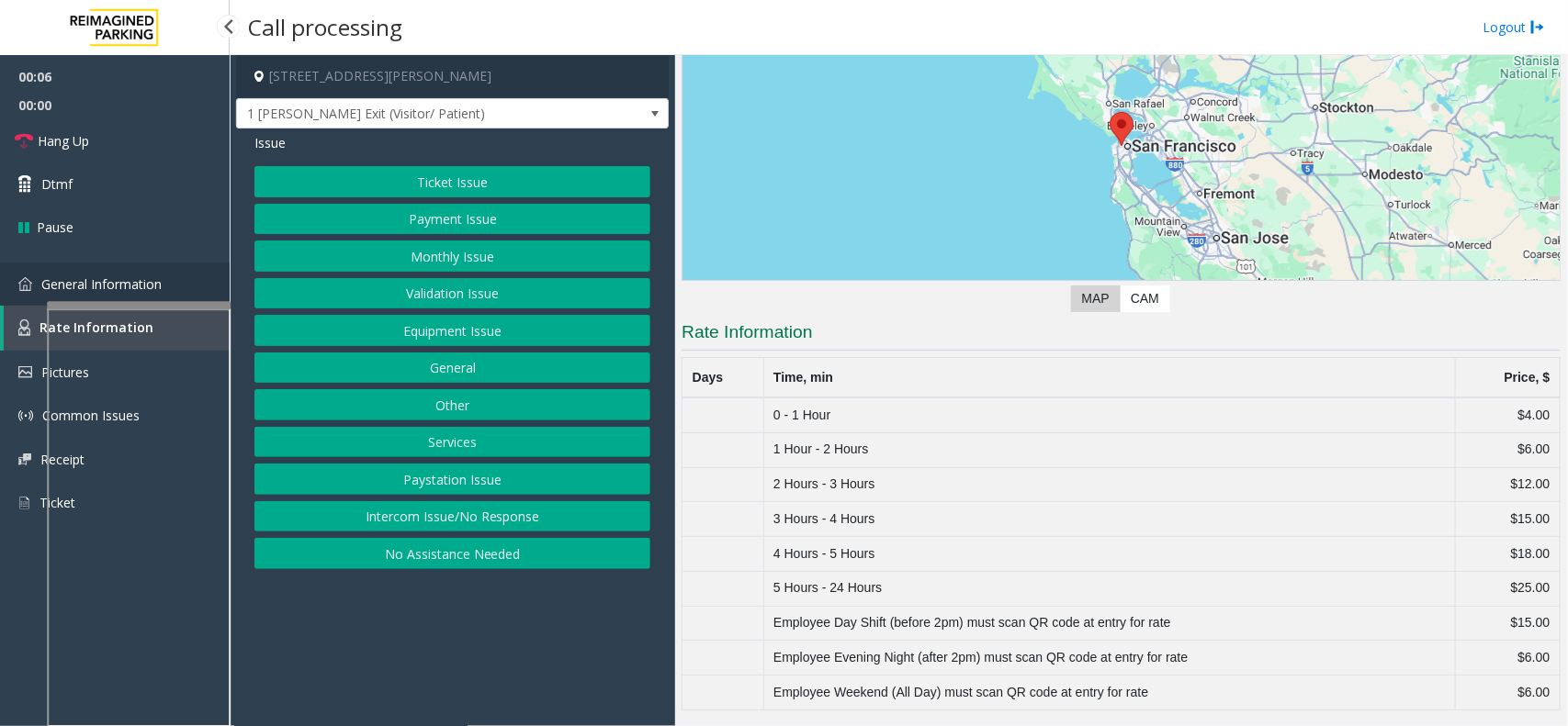
click at [28, 297] on link "General Information" at bounding box center [115, 284] width 230 height 43
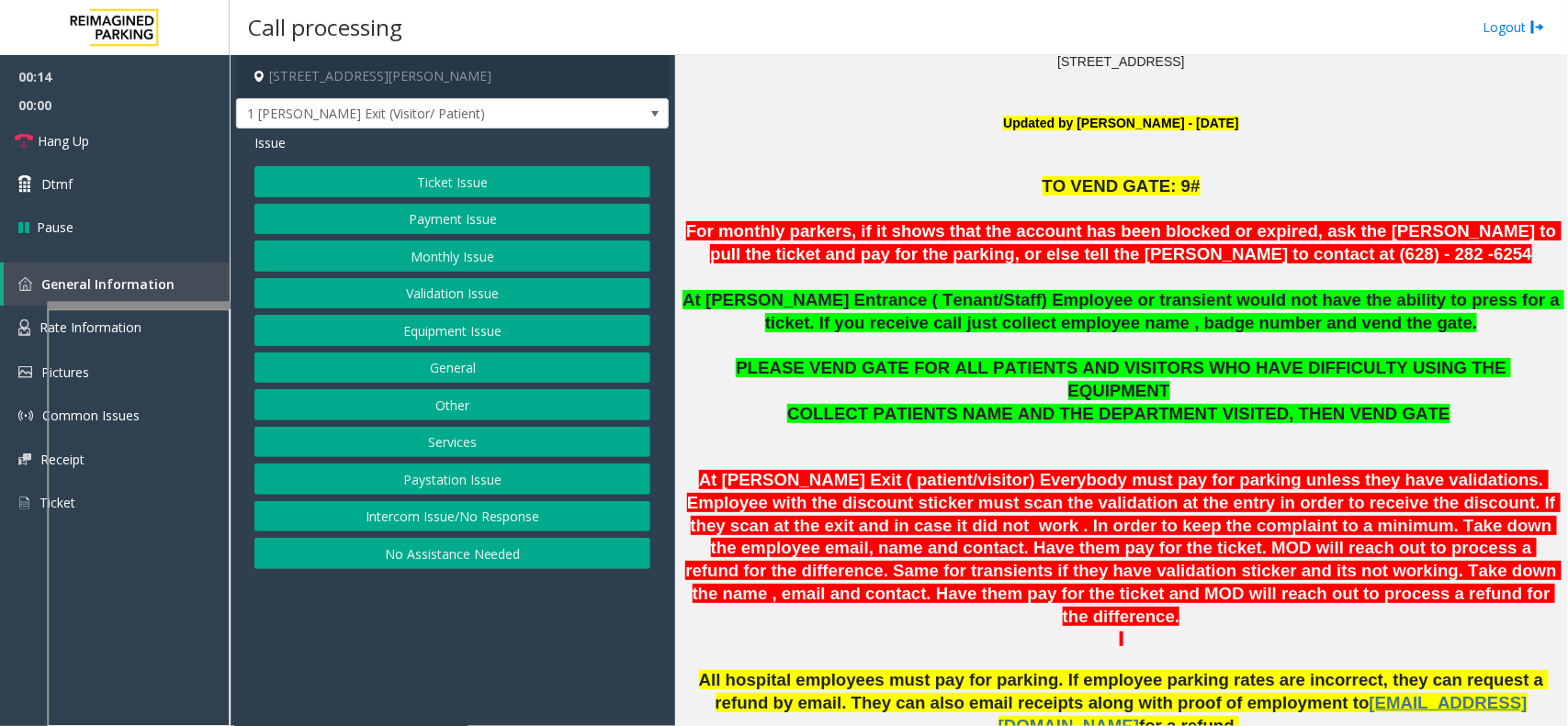
scroll to position [459, 0]
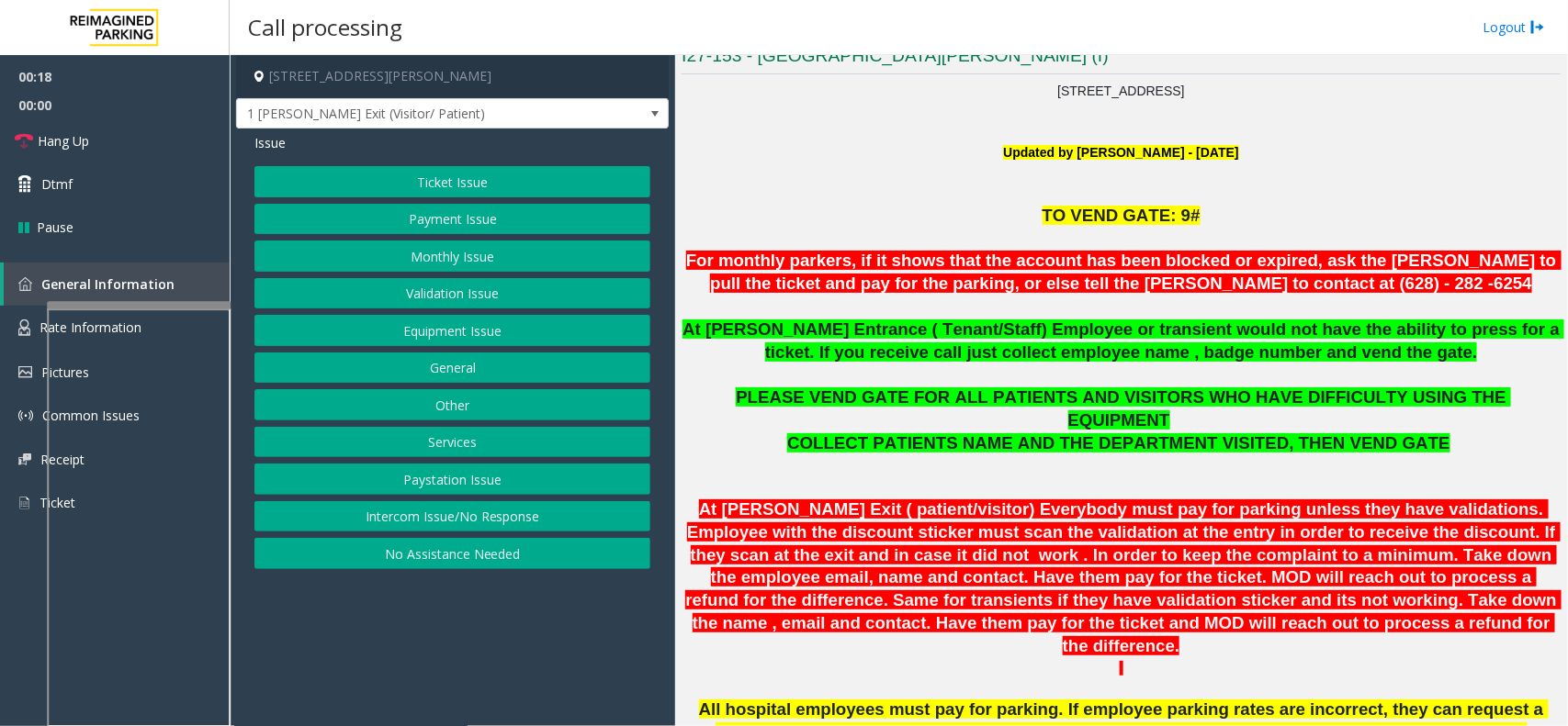
click at [428, 284] on button "Validation Issue" at bounding box center [452, 294] width 396 height 31
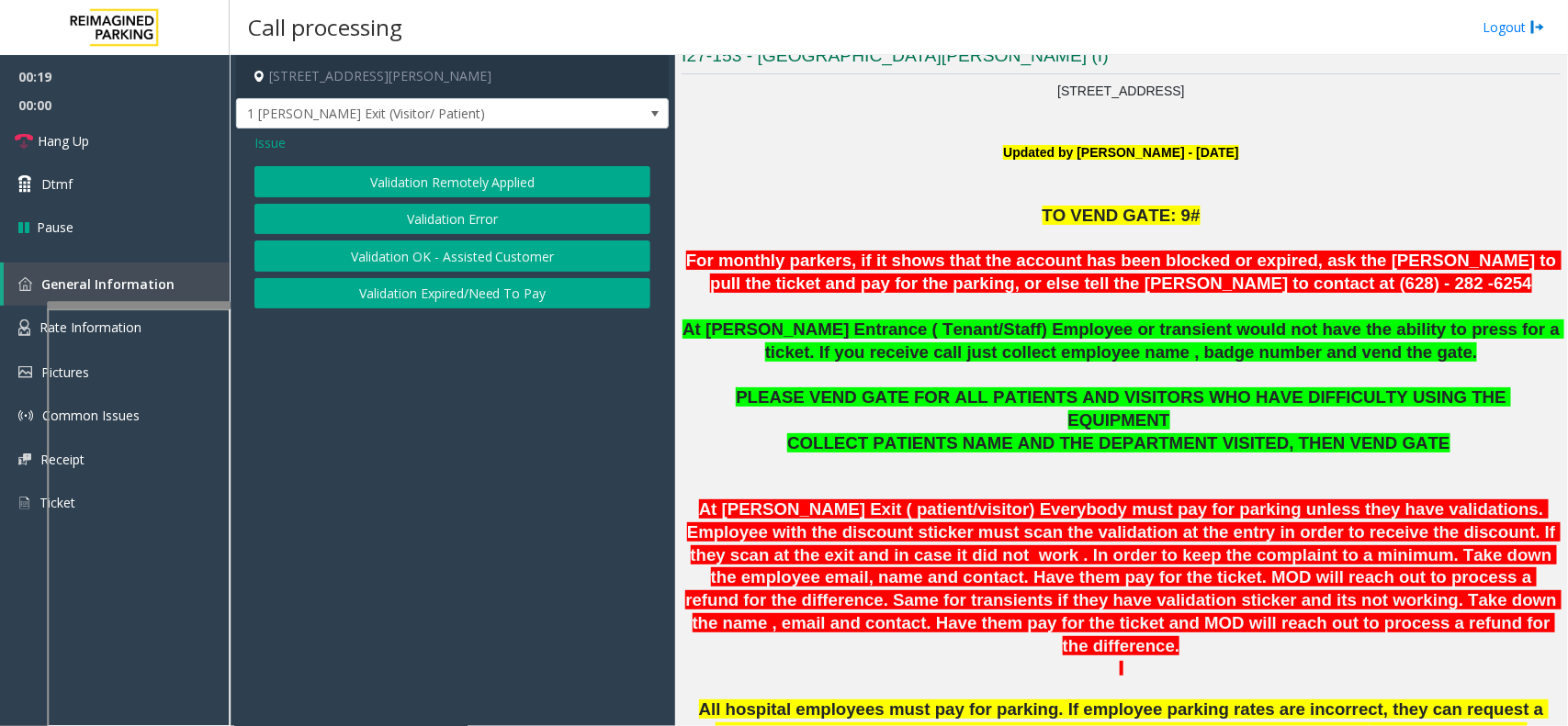
click at [460, 214] on button "Validation Error" at bounding box center [452, 219] width 396 height 31
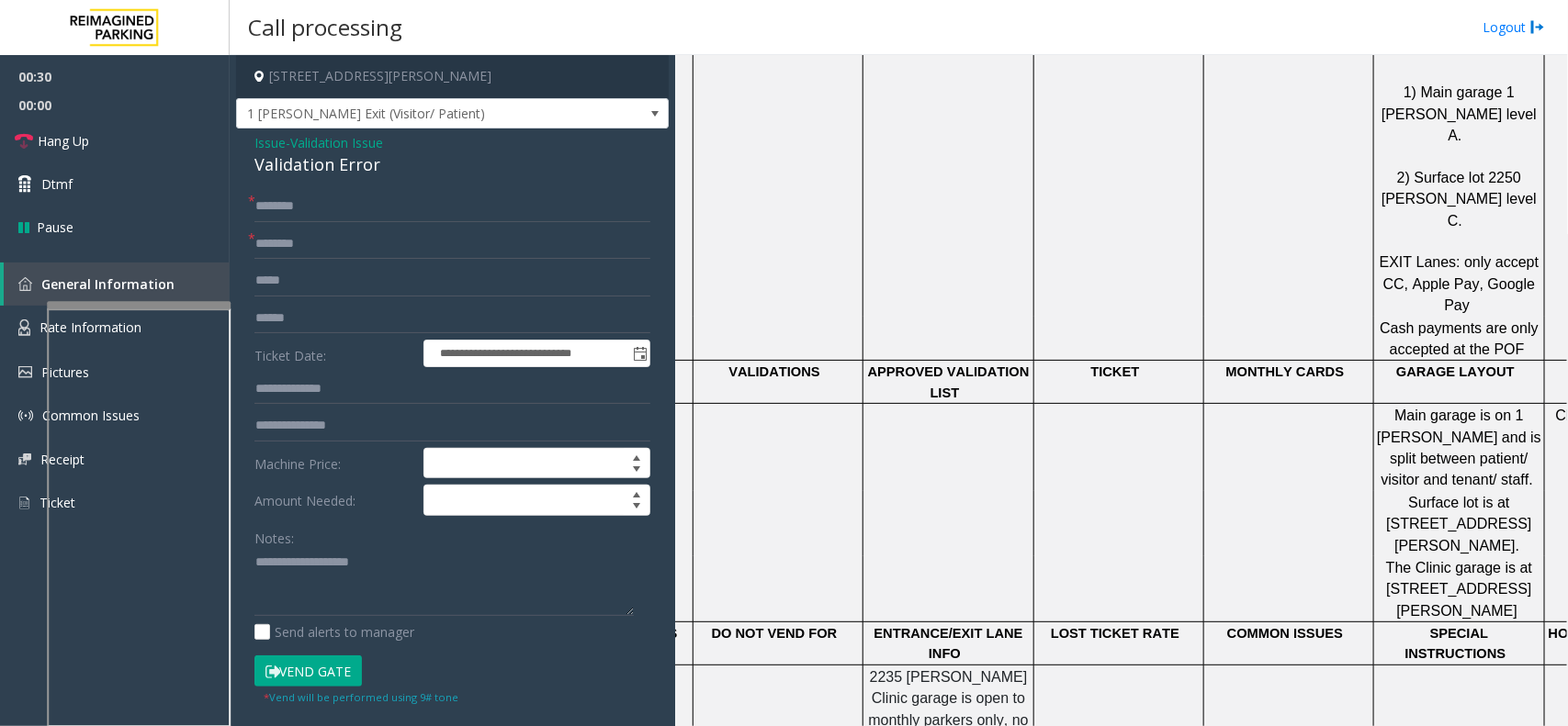
scroll to position [1002, 0]
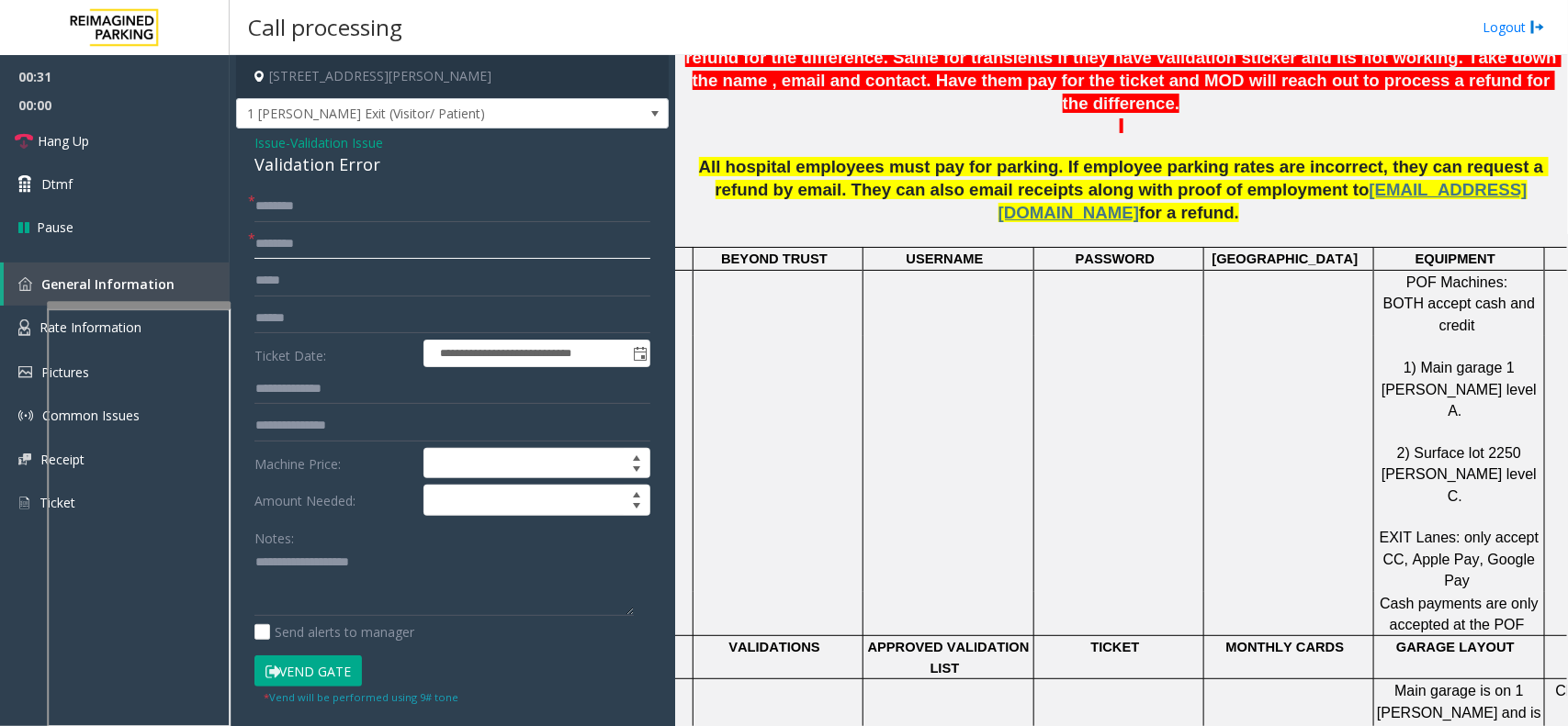
click at [343, 249] on input "text" at bounding box center [452, 245] width 396 height 31
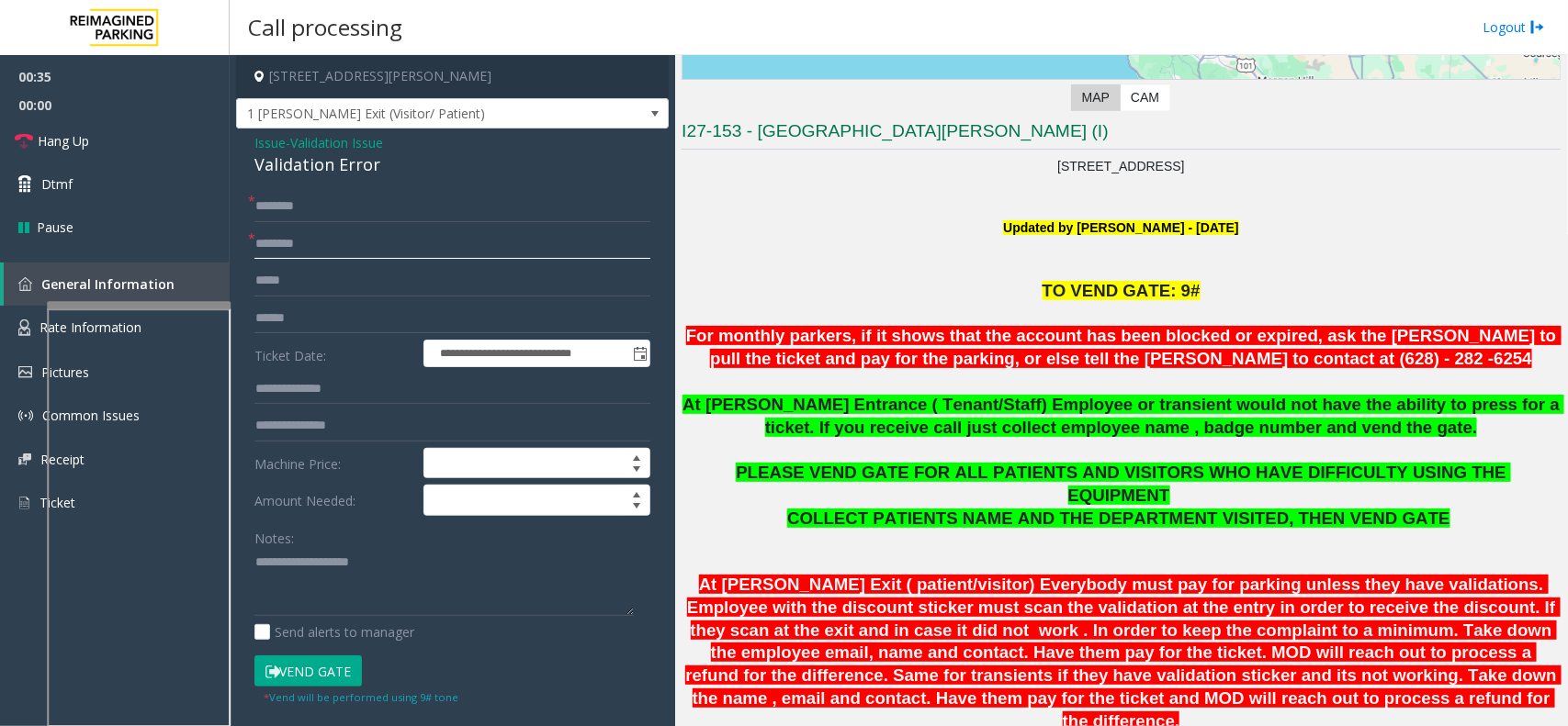
scroll to position [314, 0]
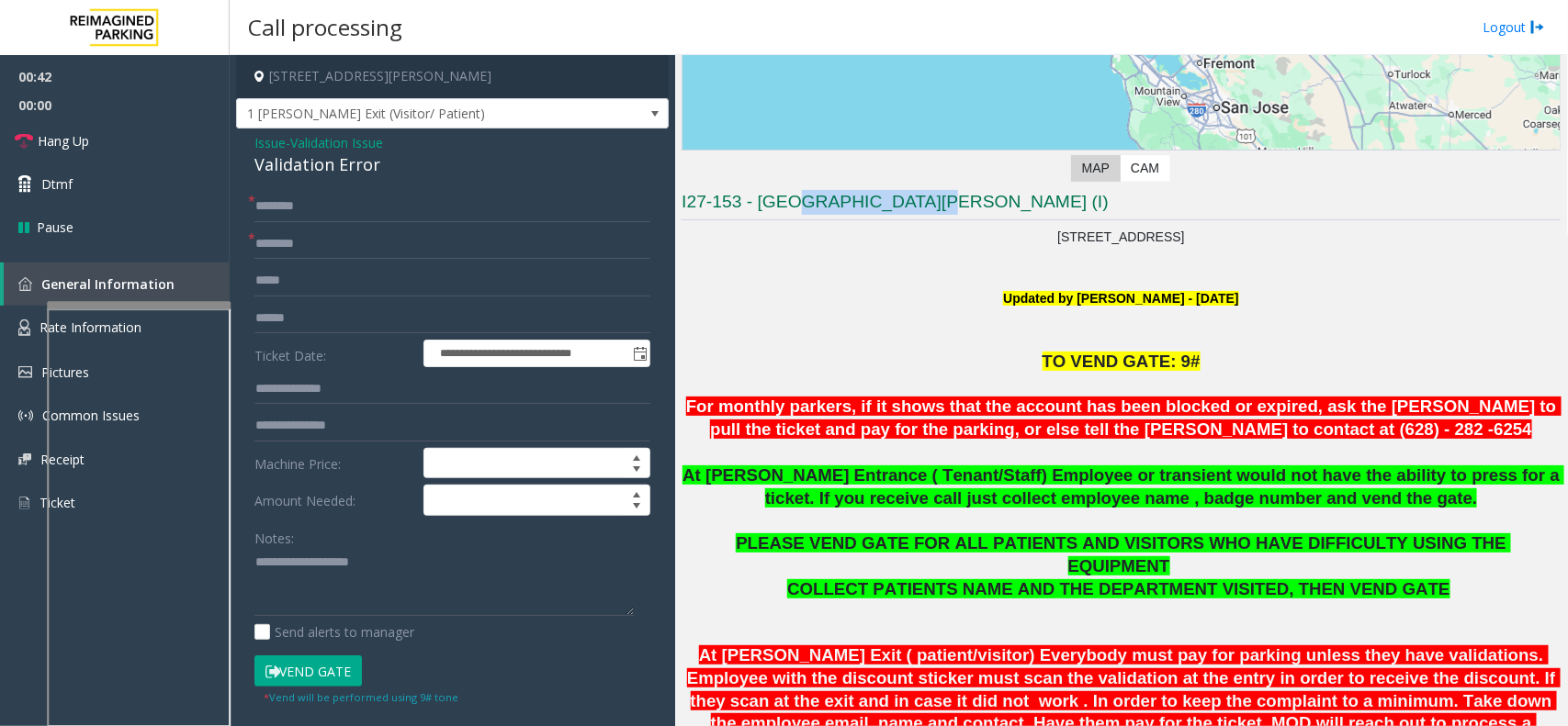
drag, startPoint x: 787, startPoint y: 200, endPoint x: 883, endPoint y: 202, distance: 96.0
click at [896, 199] on h3 "I27-153 - [GEOGRAPHIC_DATA][PERSON_NAME] (I)" at bounding box center [1120, 205] width 879 height 30
click at [842, 230] on p "[STREET_ADDRESS]" at bounding box center [1120, 237] width 879 height 20
drag, startPoint x: 760, startPoint y: 204, endPoint x: 951, endPoint y: 199, distance: 191.1
click at [951, 199] on h3 "I27-153 - [GEOGRAPHIC_DATA][PERSON_NAME] (I)" at bounding box center [1120, 205] width 879 height 30
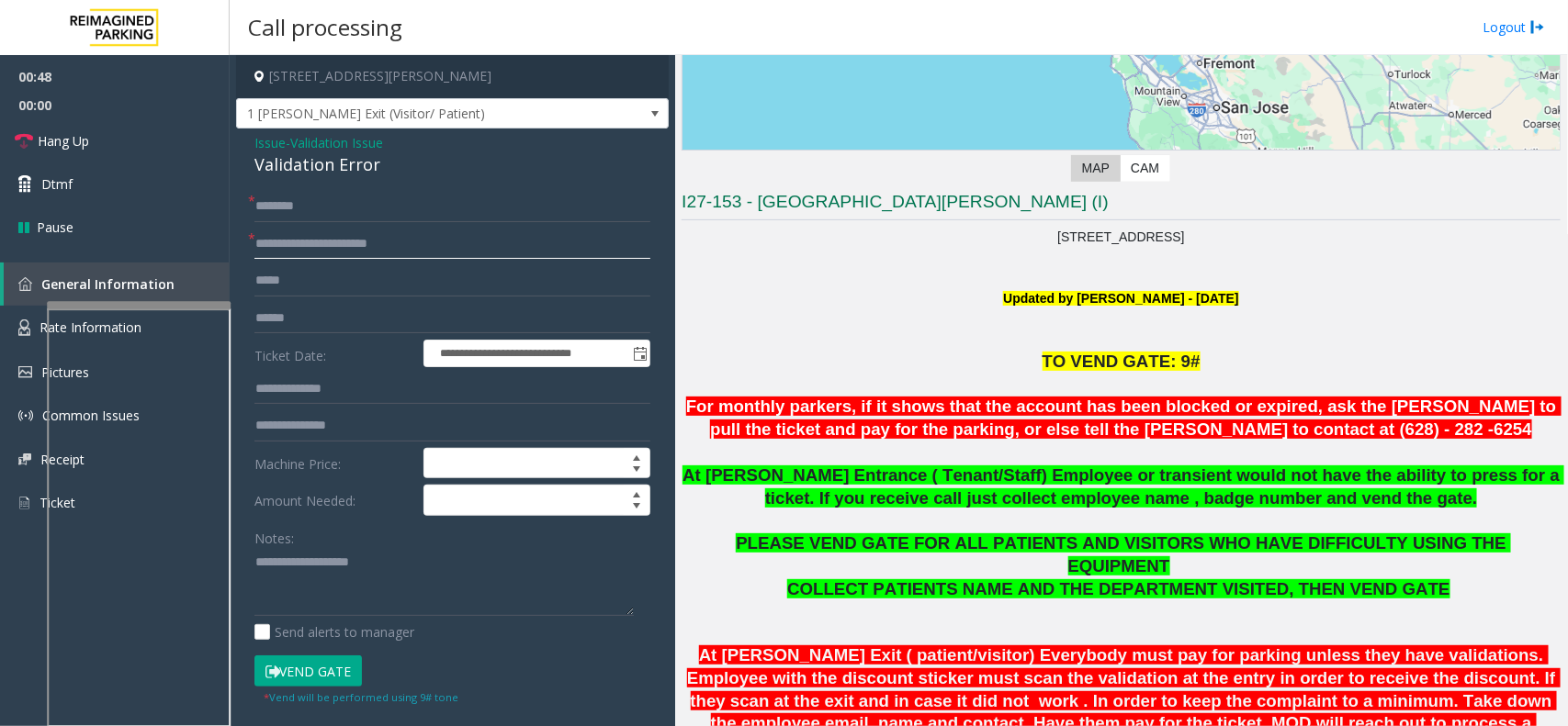
type input "**********"
click at [361, 326] on input "text" at bounding box center [452, 318] width 396 height 31
click at [315, 179] on div "**********" at bounding box center [452, 594] width 433 height 932
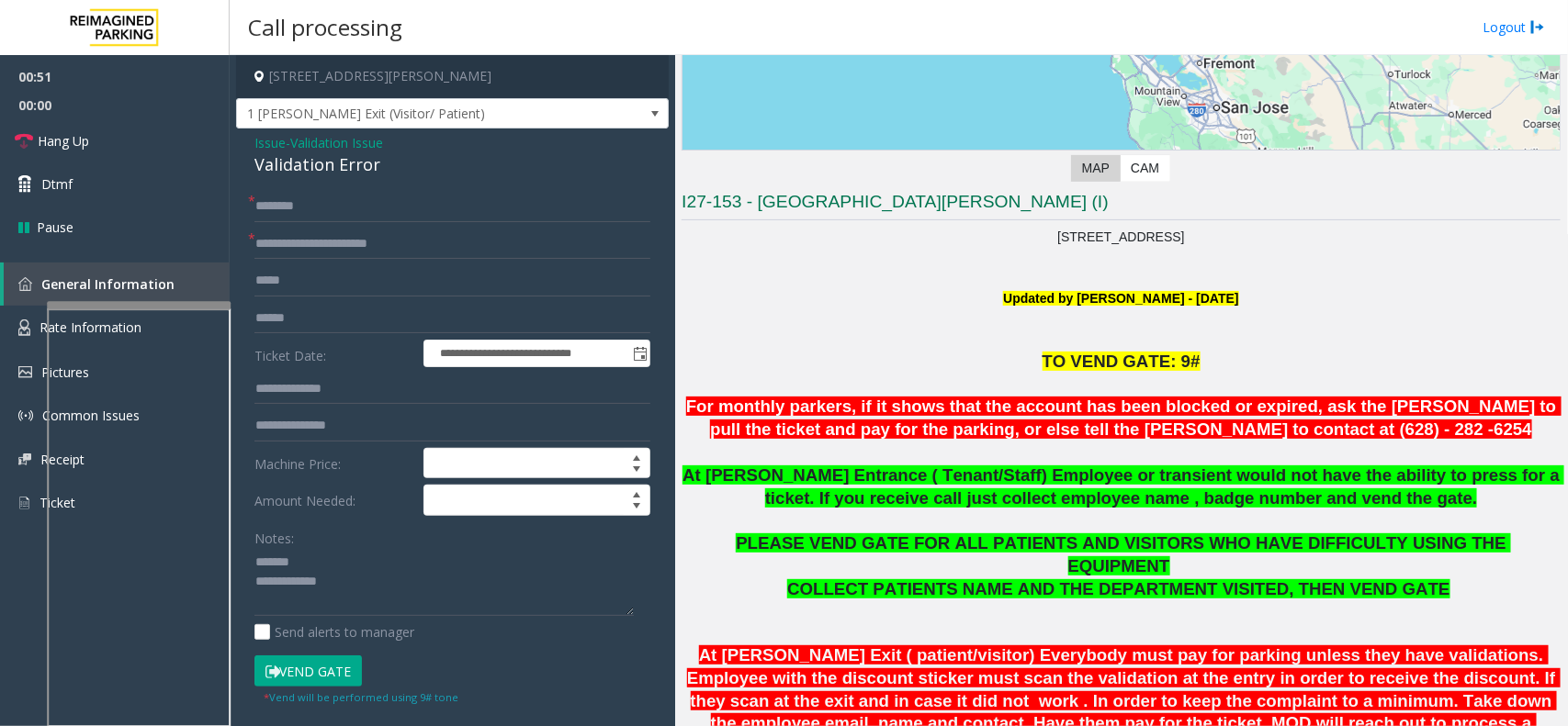
click at [326, 171] on div "Validation Error" at bounding box center [452, 165] width 396 height 25
click at [430, 600] on textarea at bounding box center [444, 582] width 380 height 69
type textarea "**********"
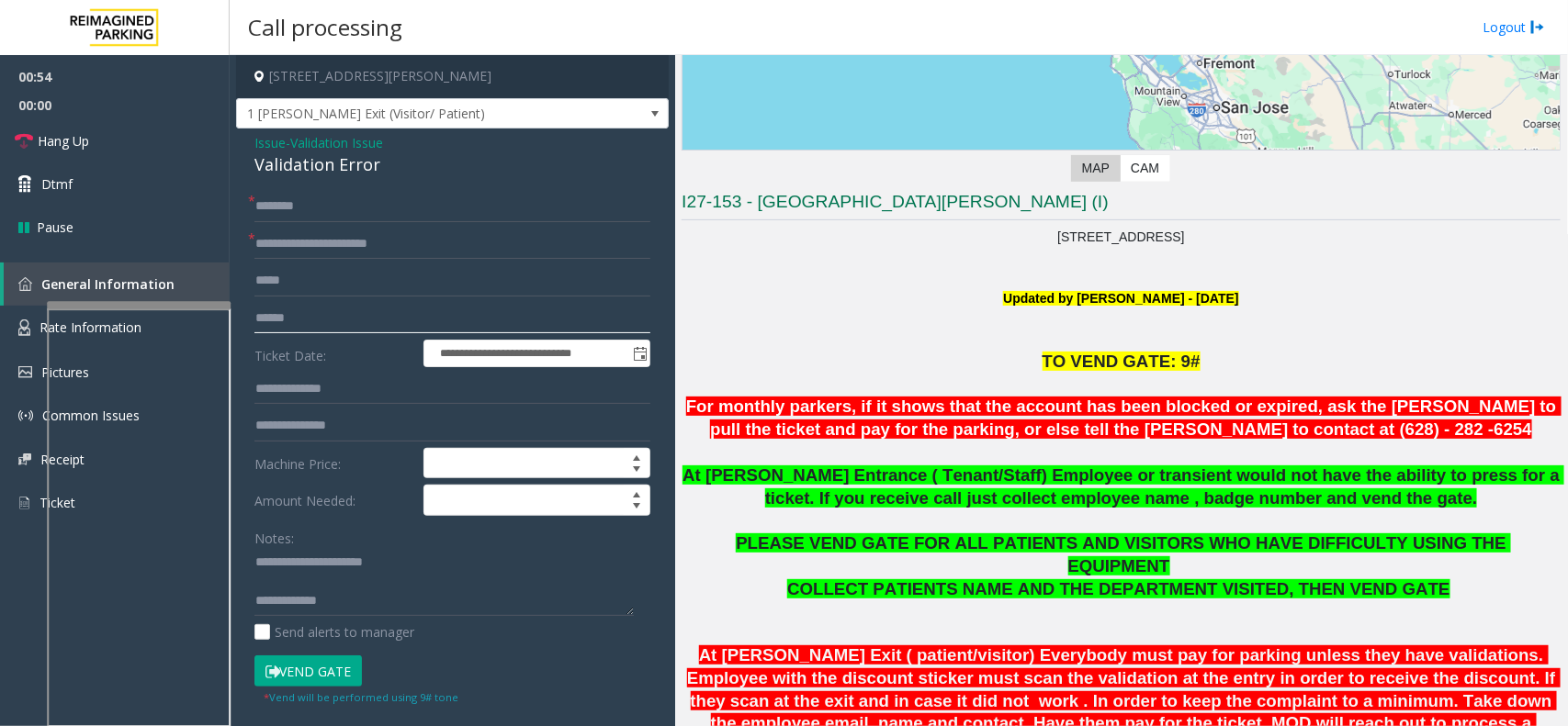
click at [321, 318] on input "text" at bounding box center [452, 318] width 396 height 31
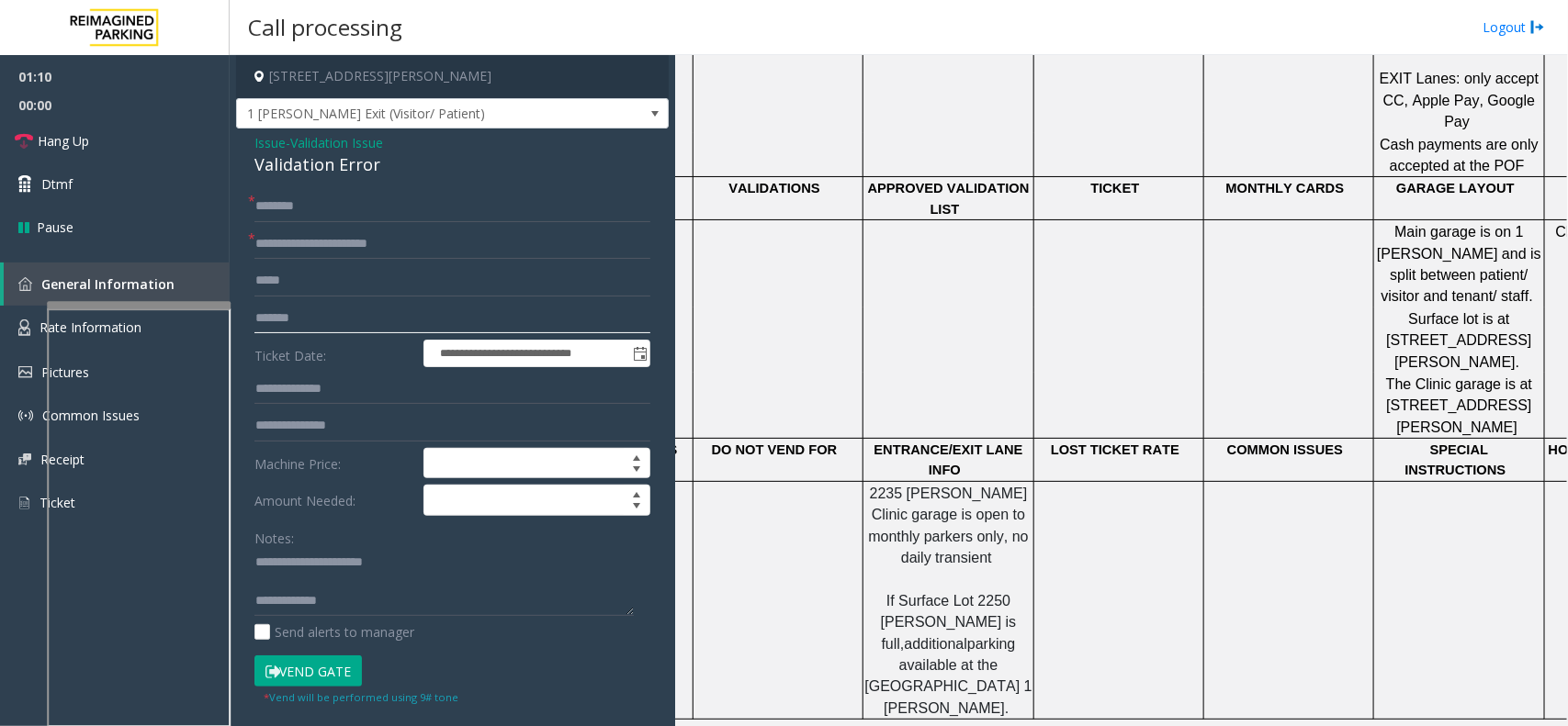
scroll to position [1116, 0]
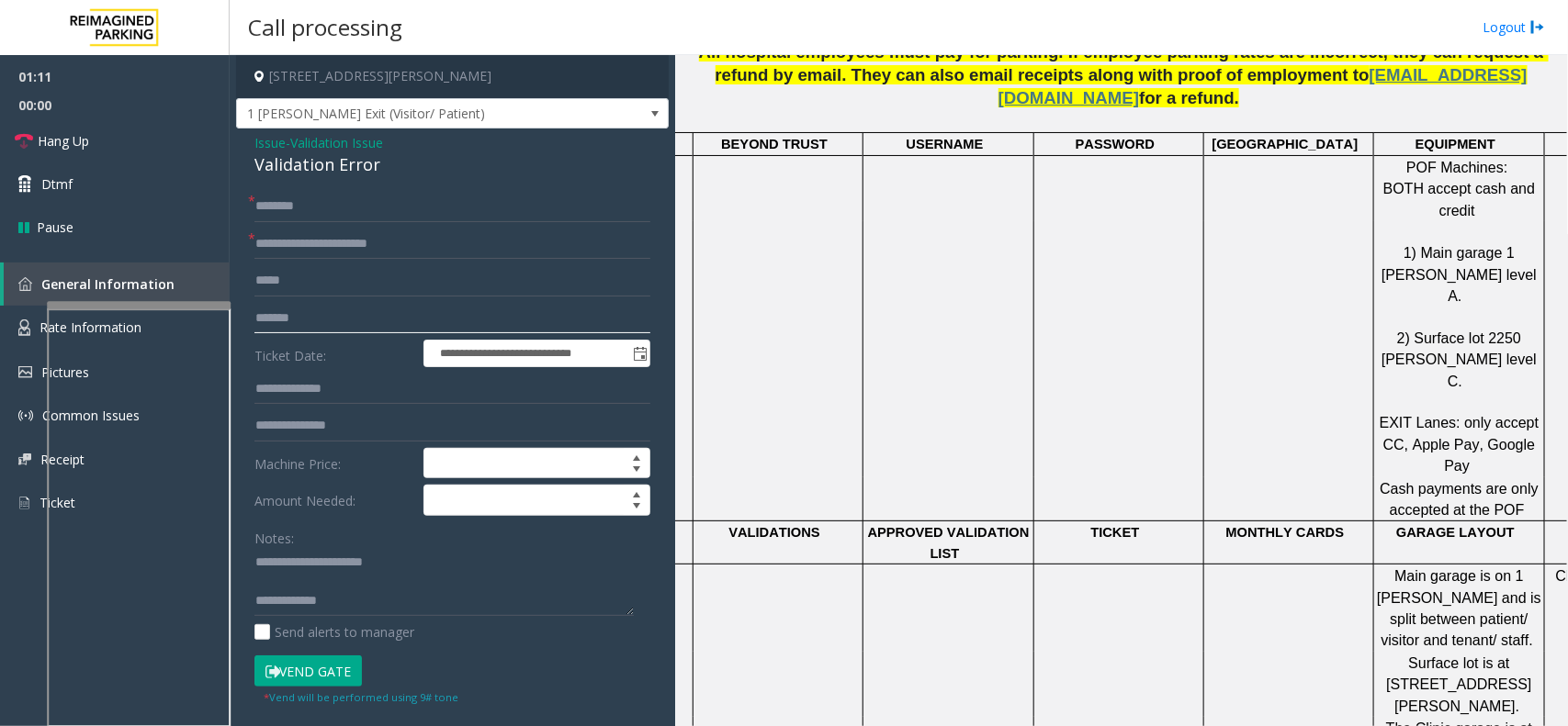
type input "*******"
click at [321, 208] on input "text" at bounding box center [452, 207] width 396 height 31
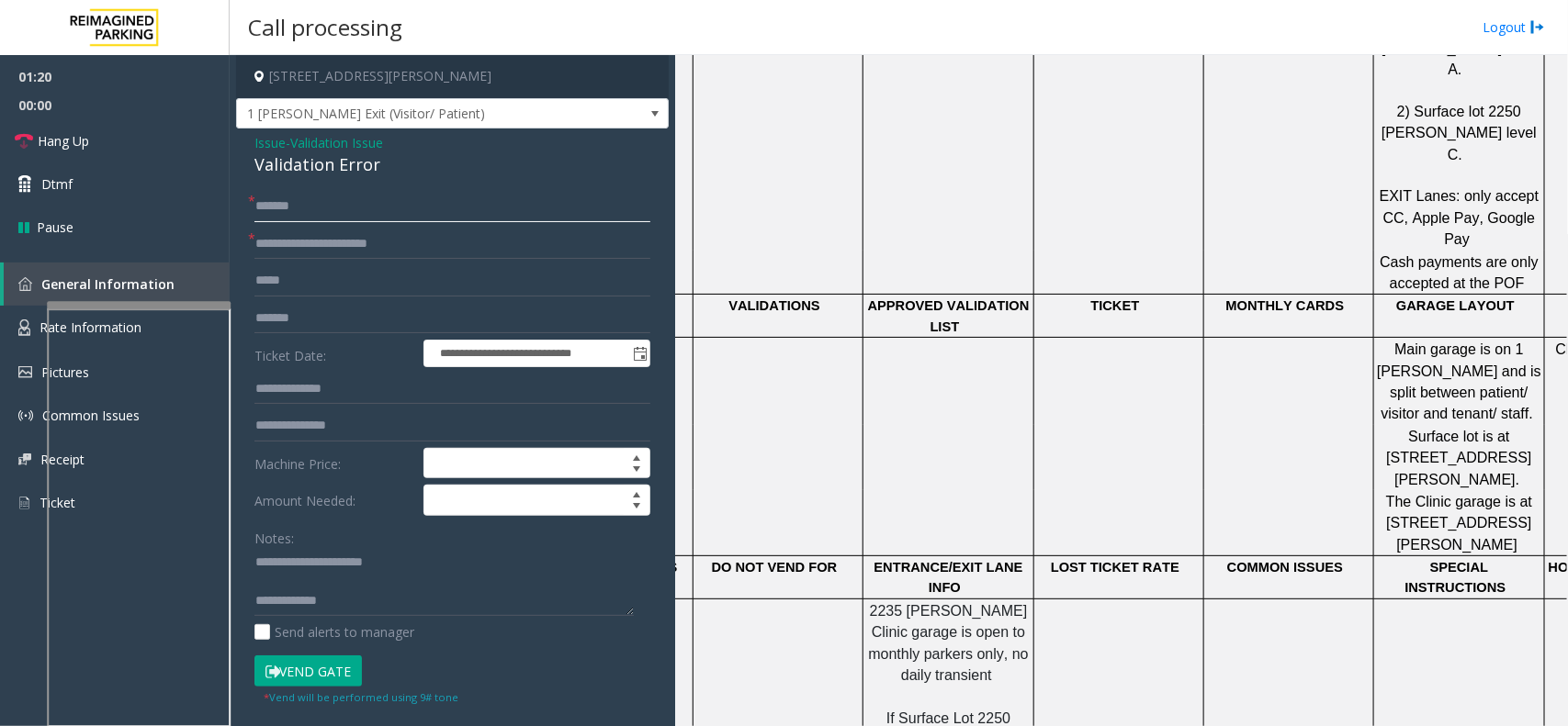
scroll to position [1346, 0]
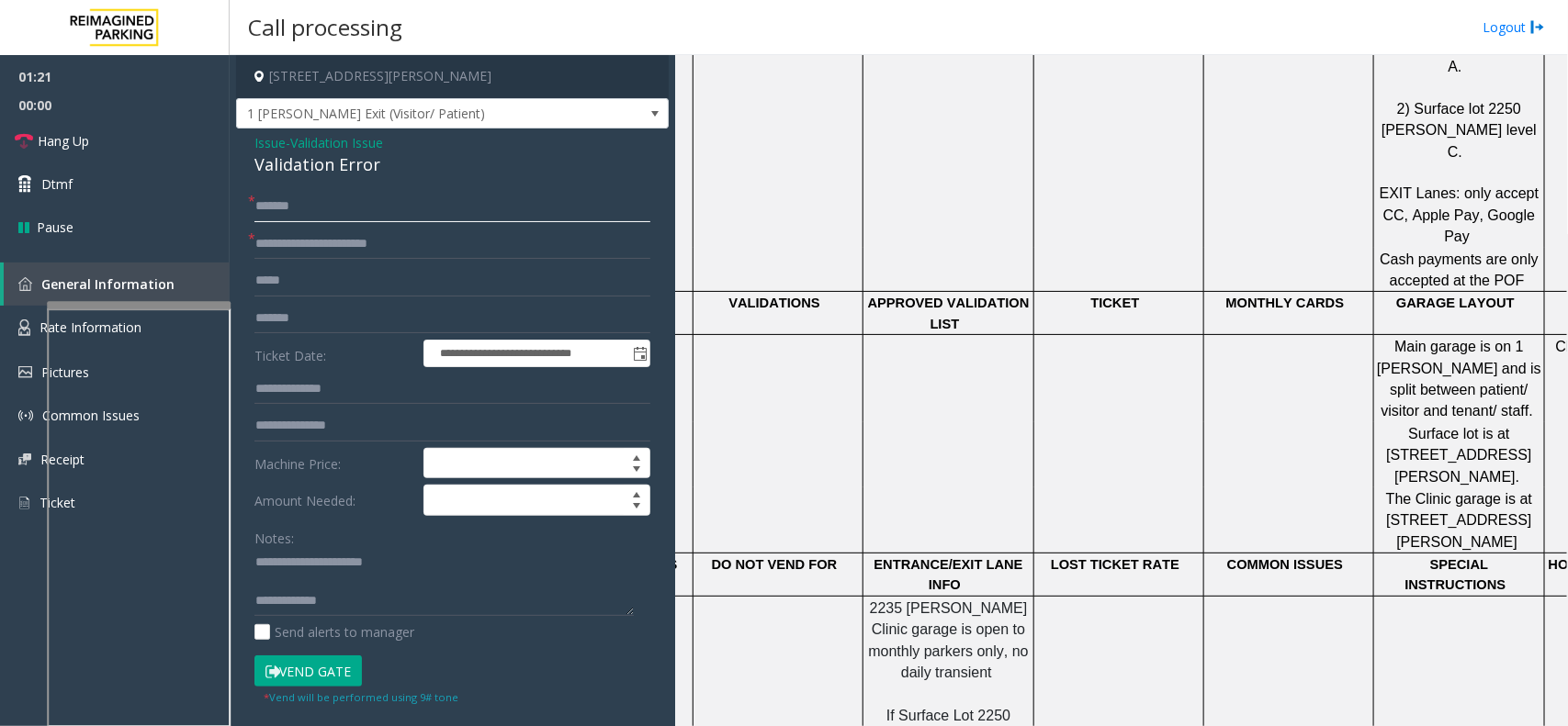
type input "*******"
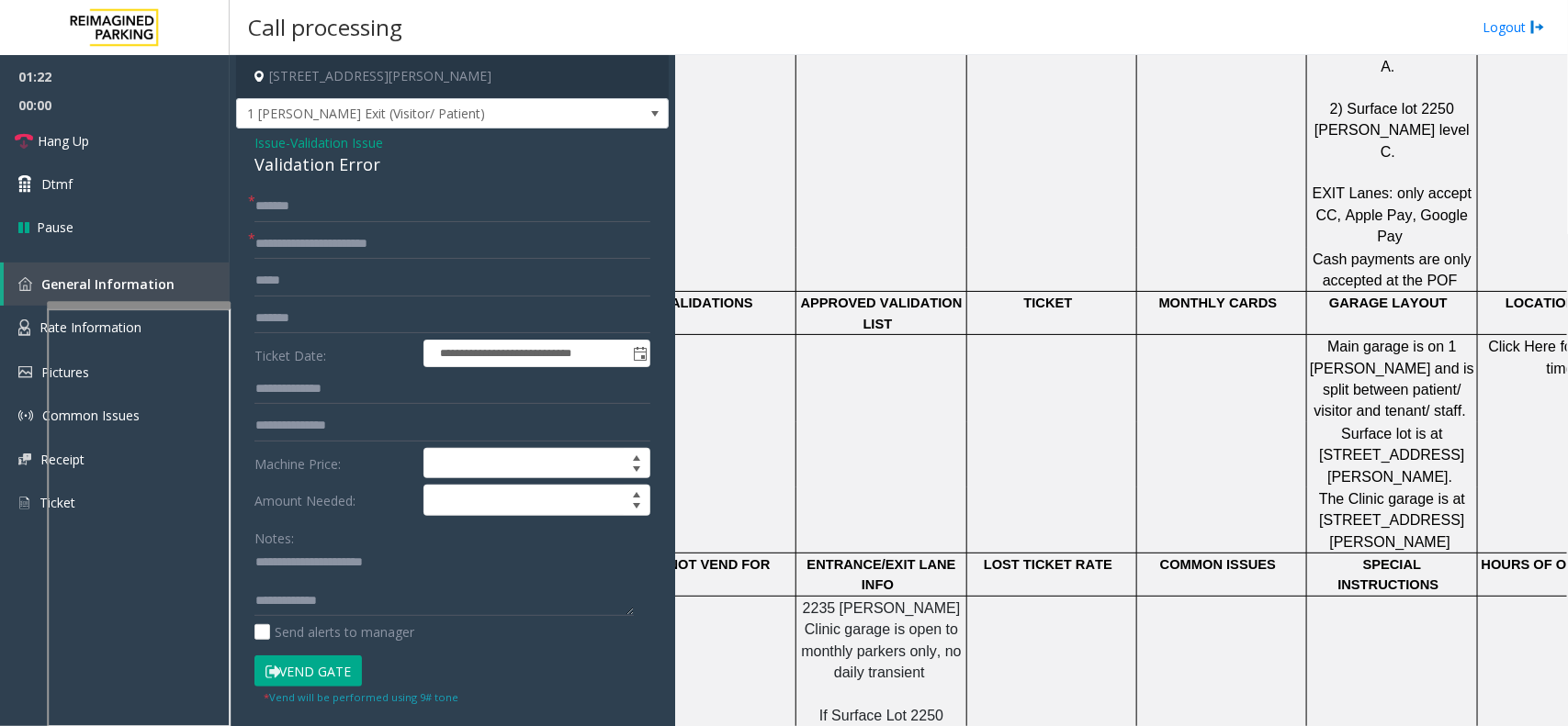
scroll to position [1346, 156]
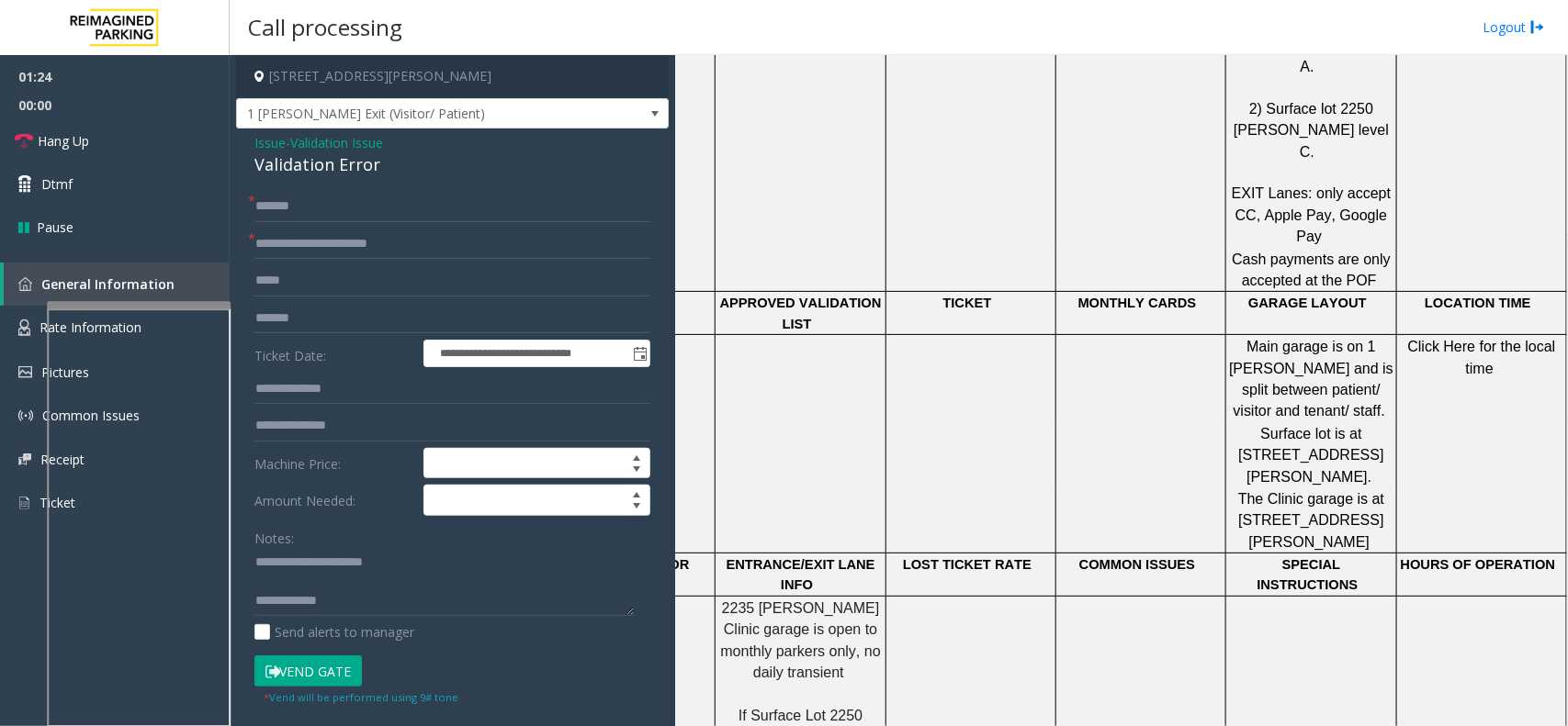
click at [299, 676] on button "Vend Gate" at bounding box center [308, 671] width 108 height 31
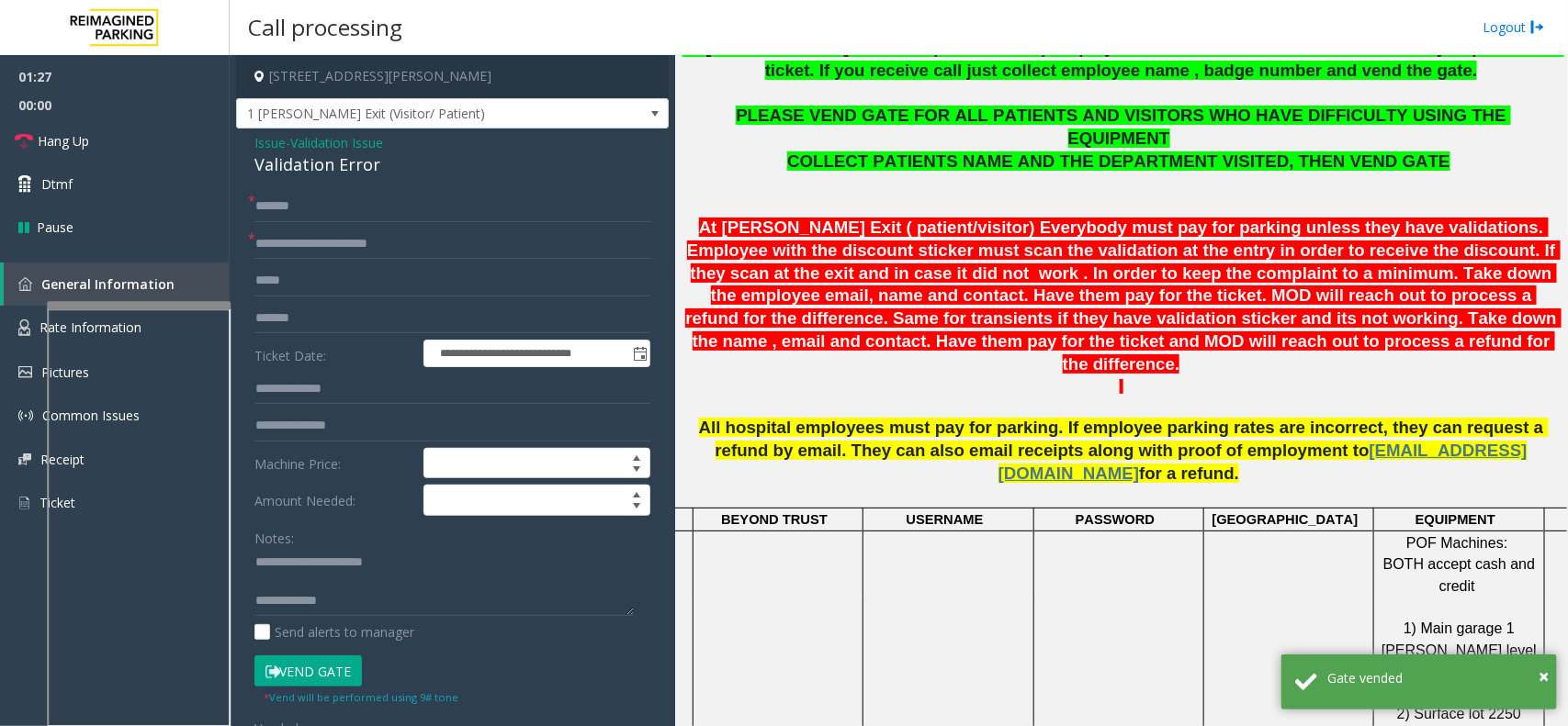
scroll to position [543, 0]
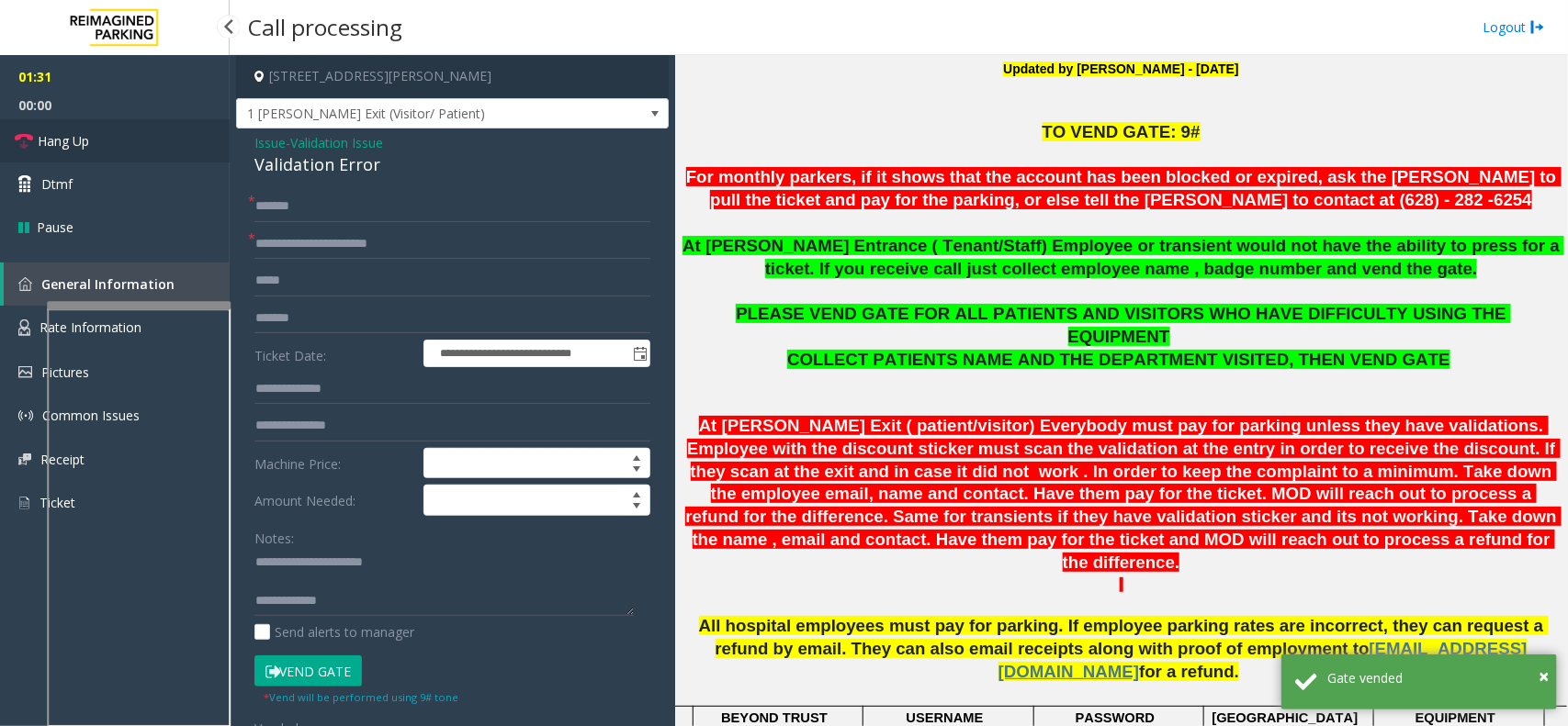
click at [194, 153] on link "Hang Up" at bounding box center [115, 141] width 230 height 43
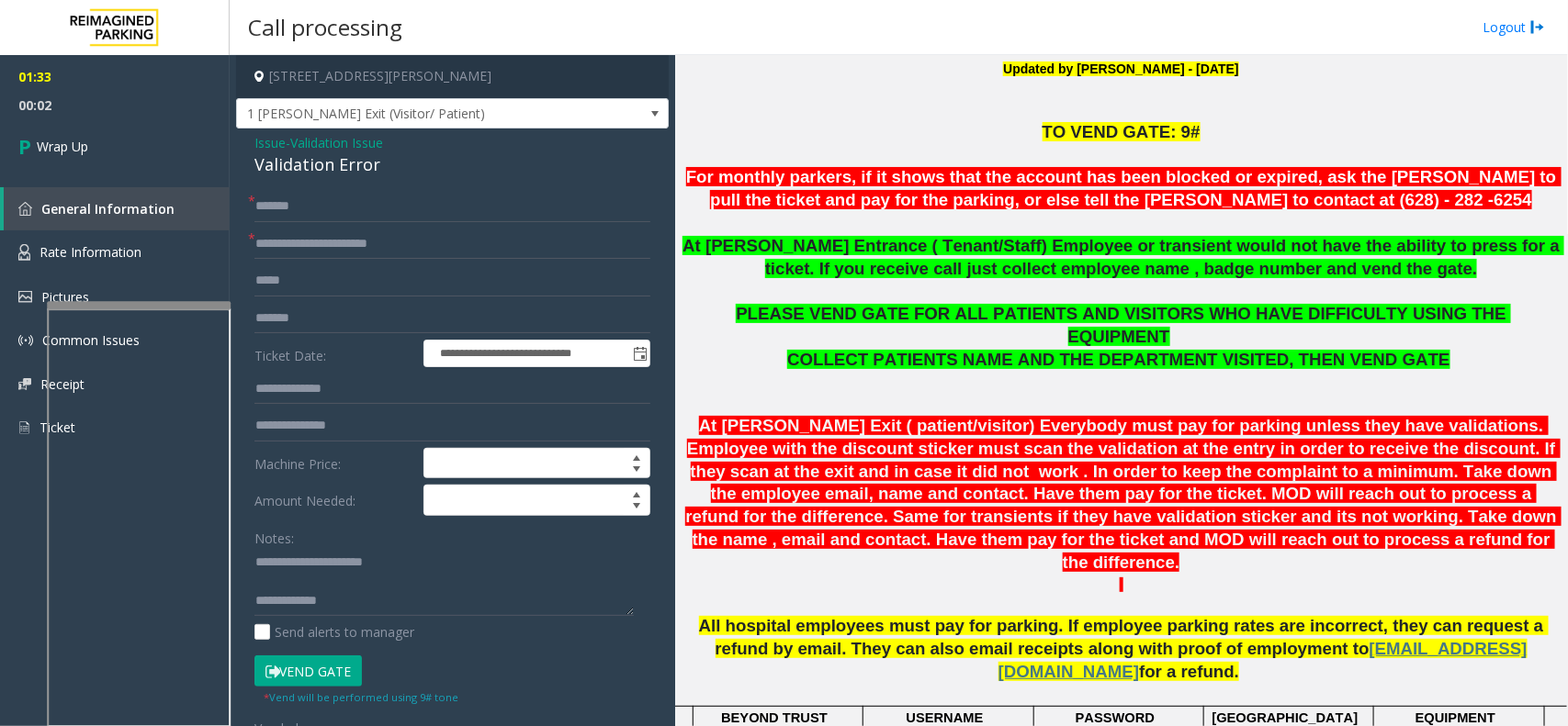
scroll to position [19, 0]
type textarea "**********"
click at [179, 138] on link "Wrap Up" at bounding box center [115, 147] width 230 height 54
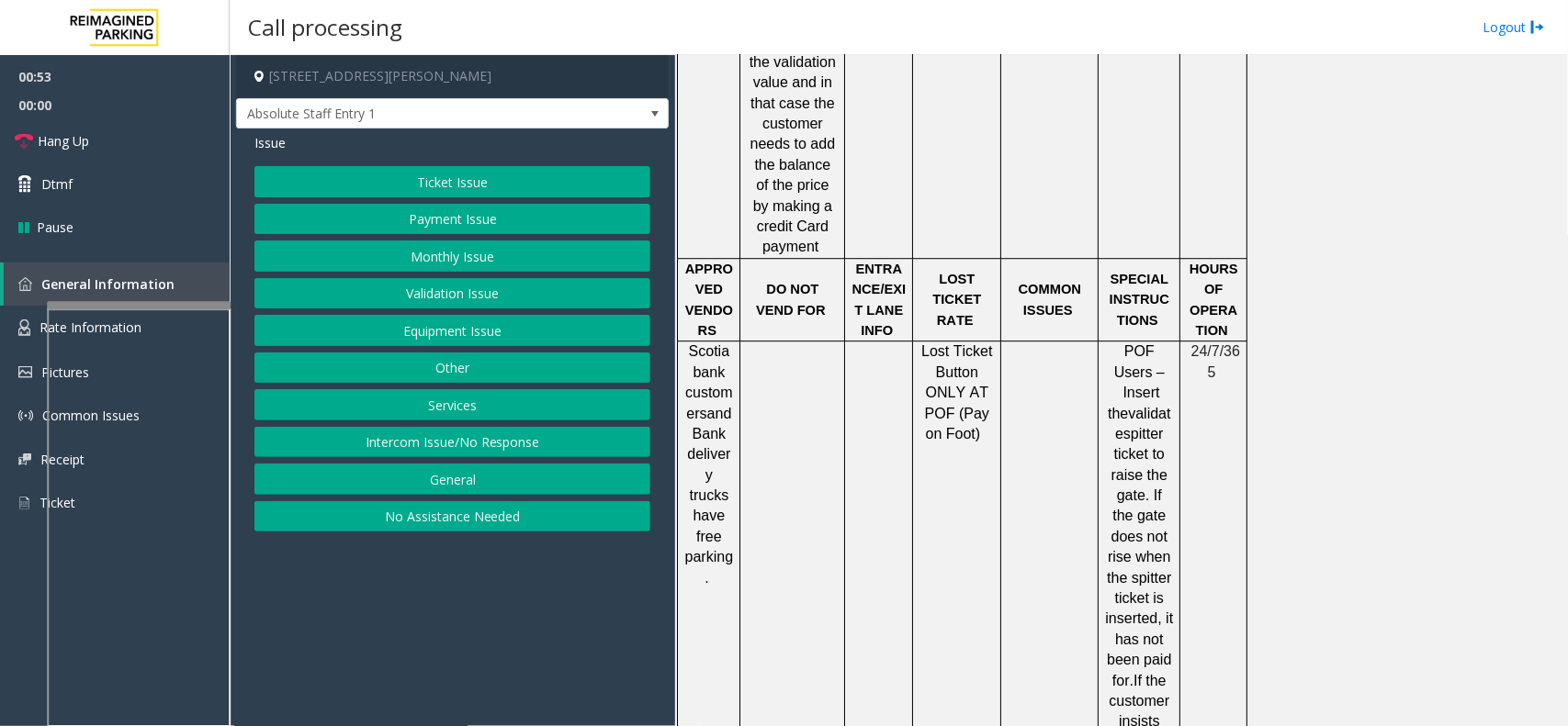
scroll to position [2410, 0]
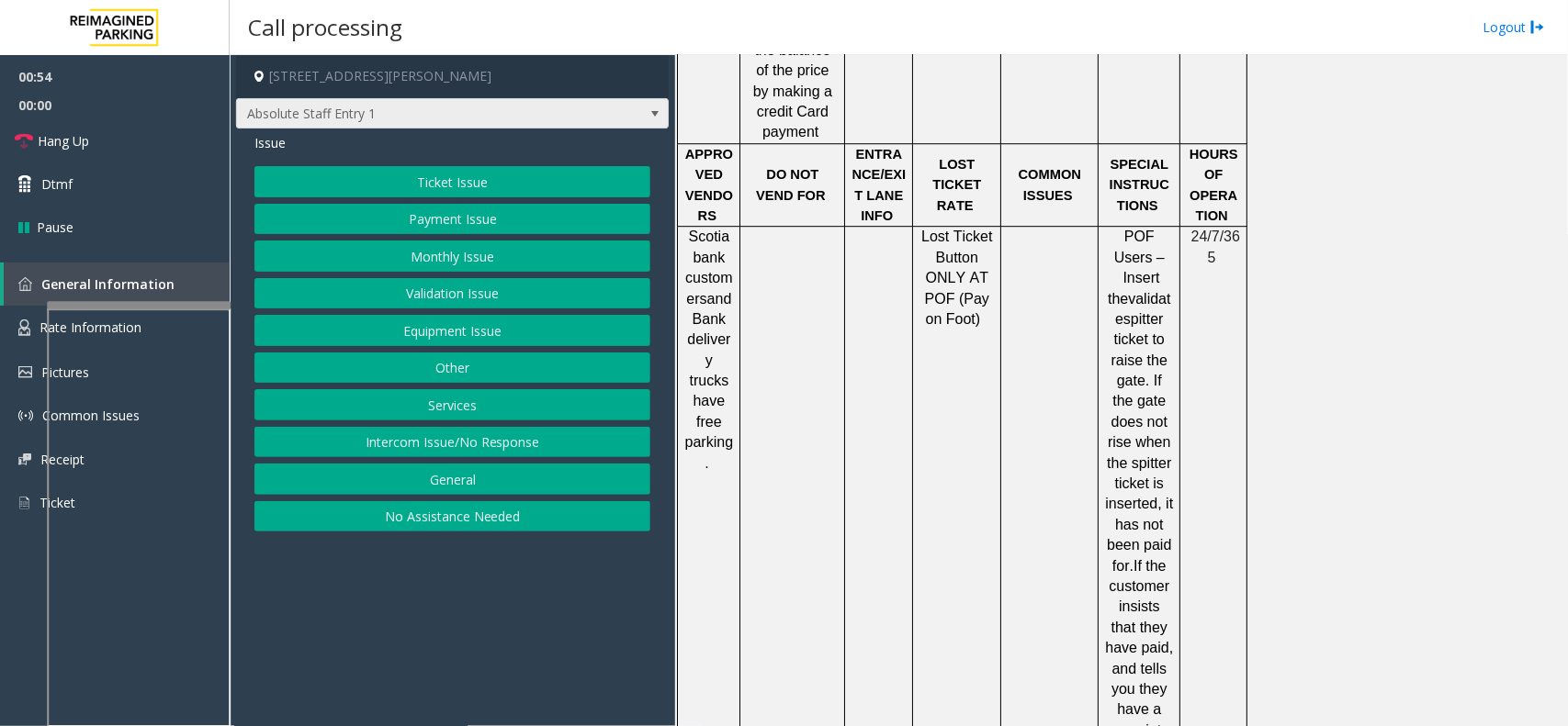
click at [457, 106] on span "Absolute Staff Entry 1" at bounding box center [409, 114] width 345 height 29
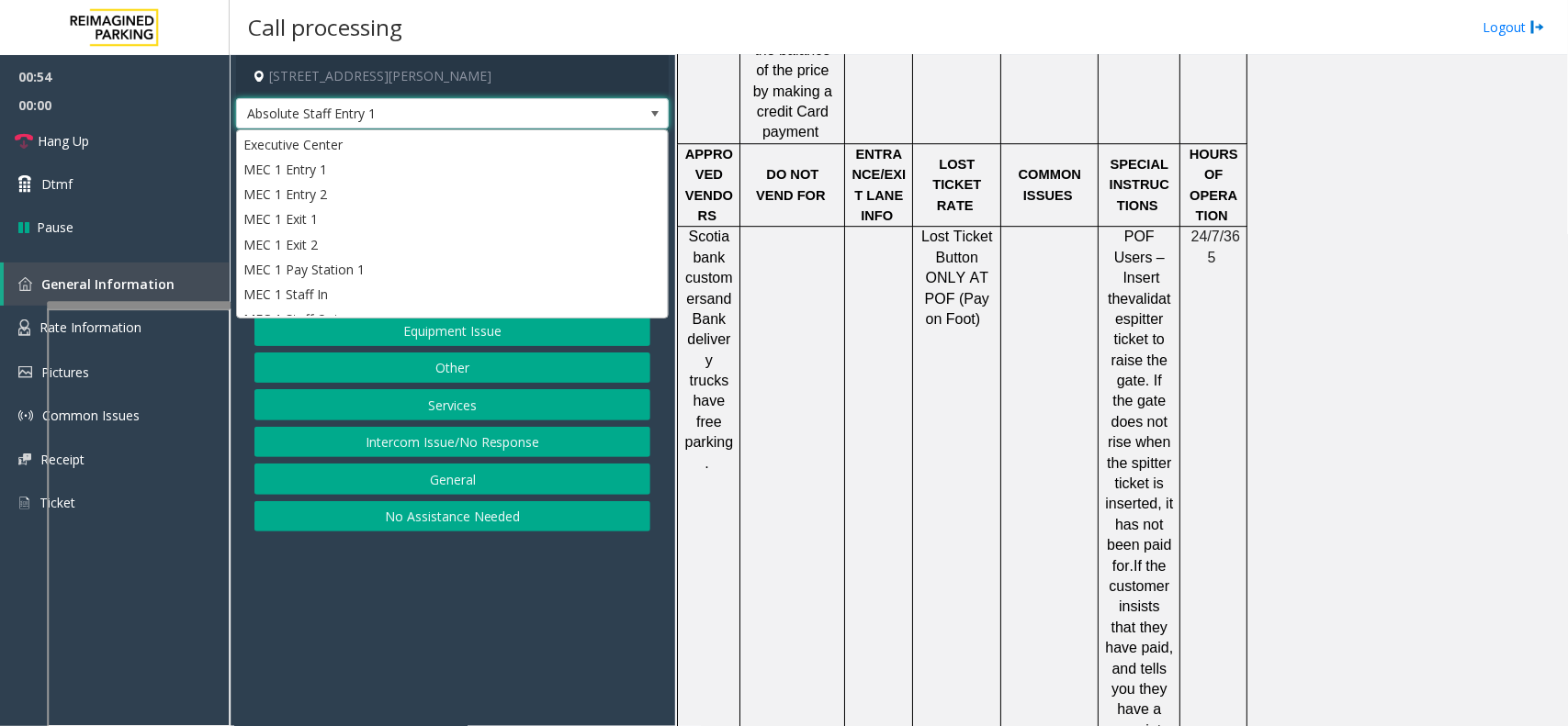
scroll to position [248, 0]
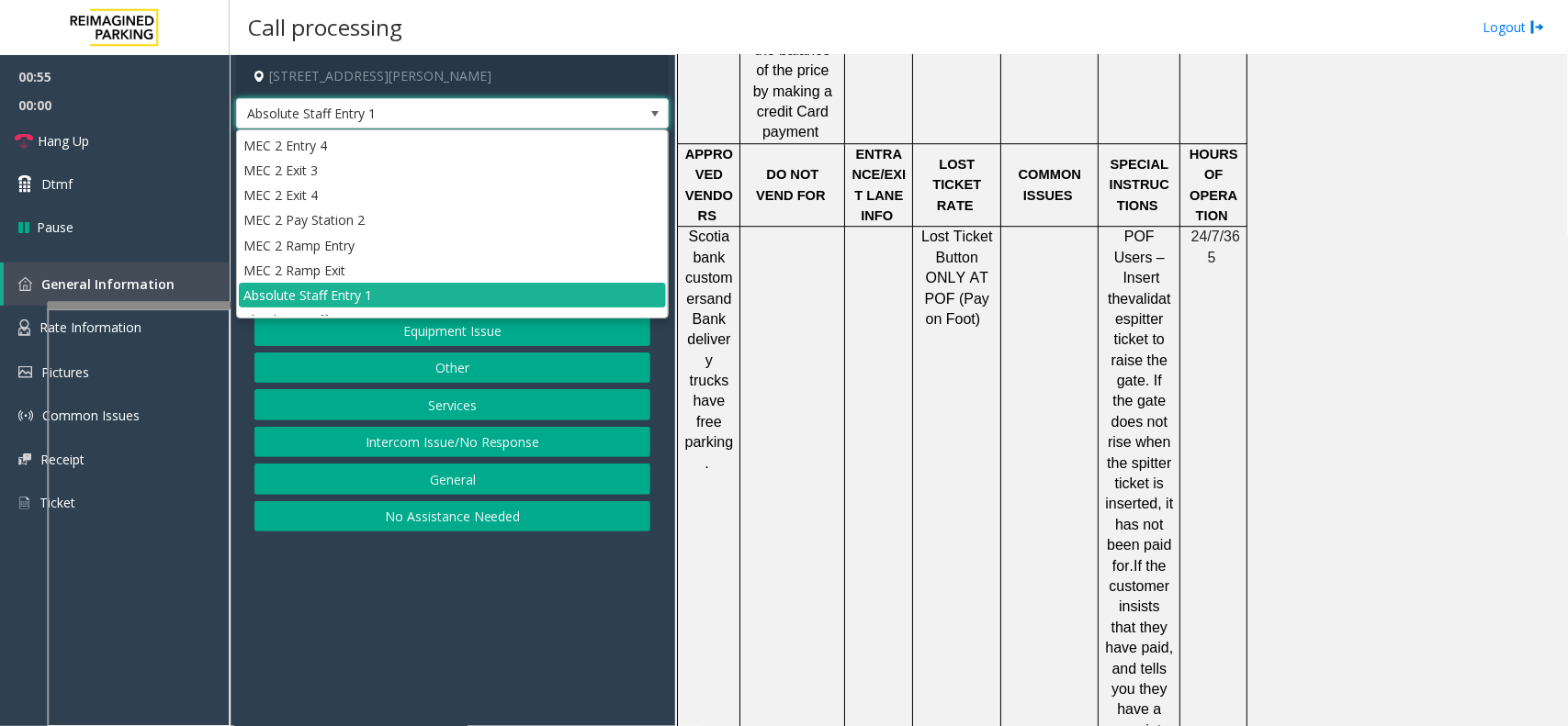
click at [457, 106] on span "Absolute Staff Entry 1" at bounding box center [409, 114] width 345 height 29
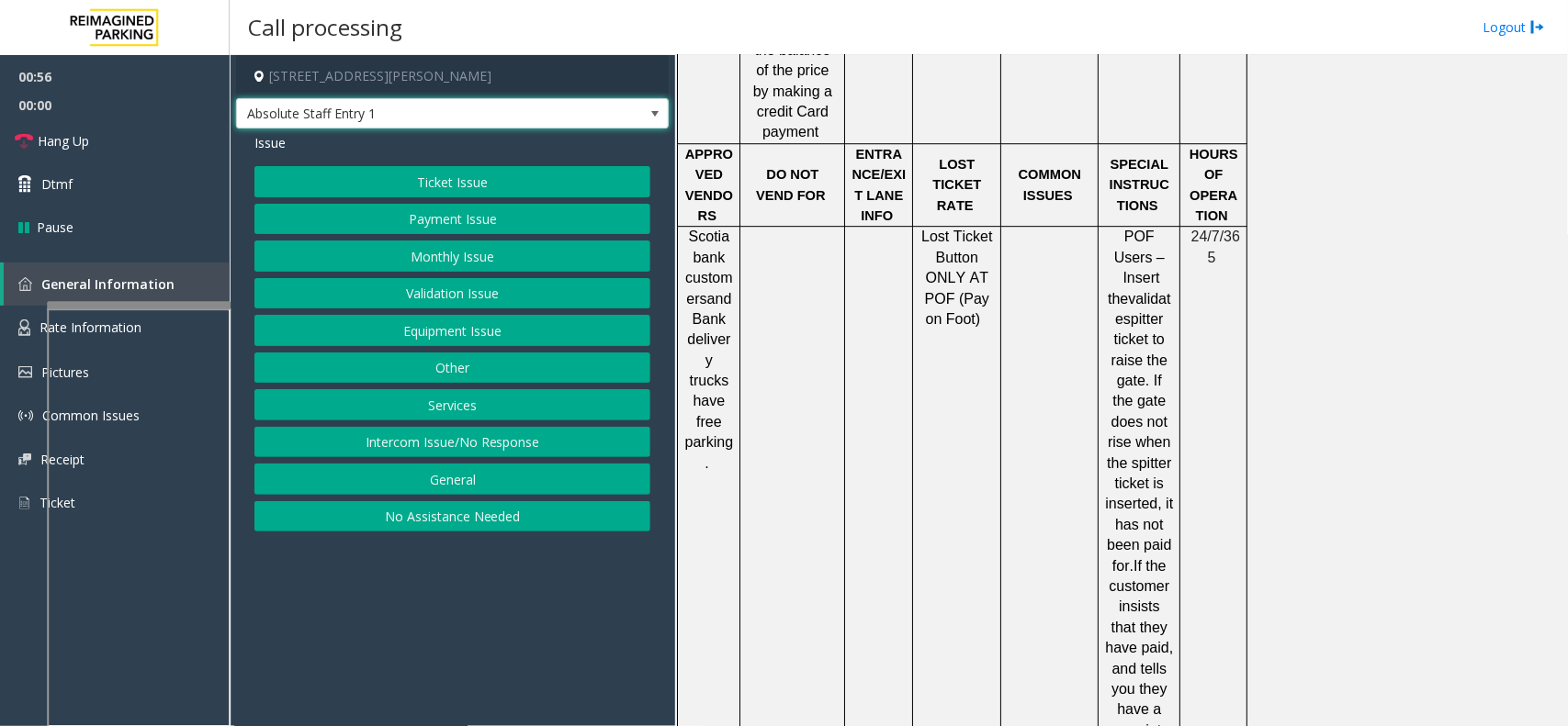
click at [457, 106] on span "Absolute Staff Entry 1" at bounding box center [409, 114] width 345 height 29
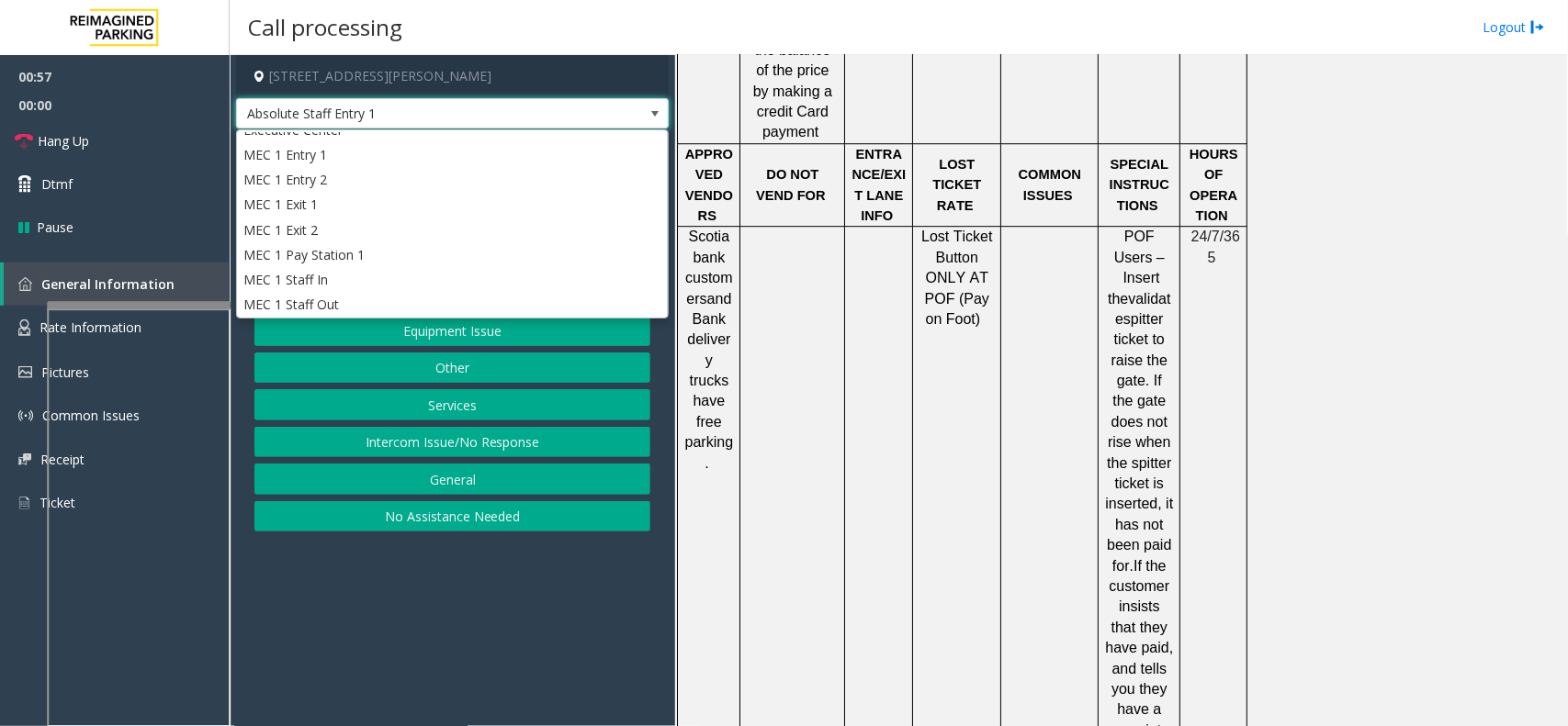
scroll to position [0, 0]
click at [557, 106] on span "Absolute Staff Entry 1" at bounding box center [409, 114] width 345 height 29
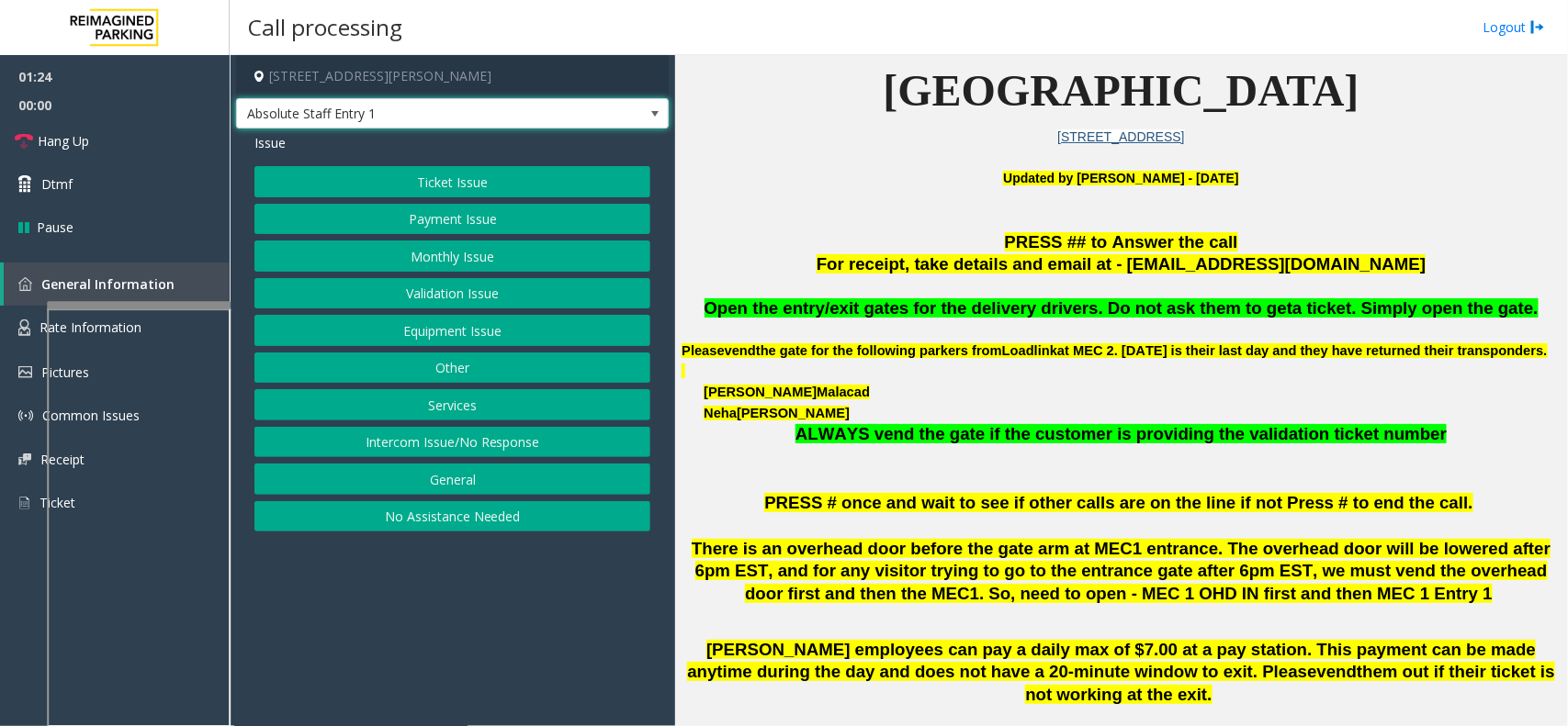
scroll to position [345, 0]
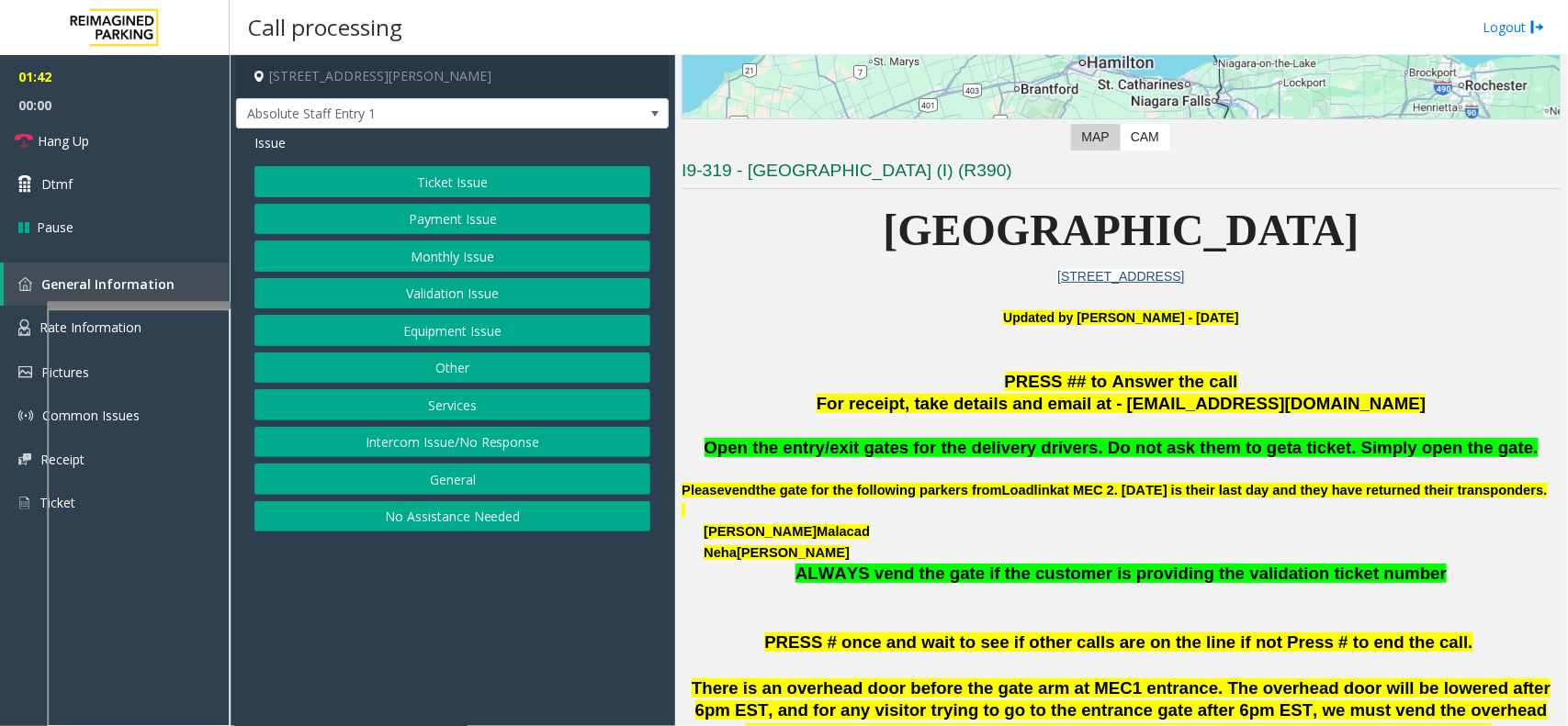
click at [454, 188] on button "Ticket Issue" at bounding box center [452, 182] width 396 height 31
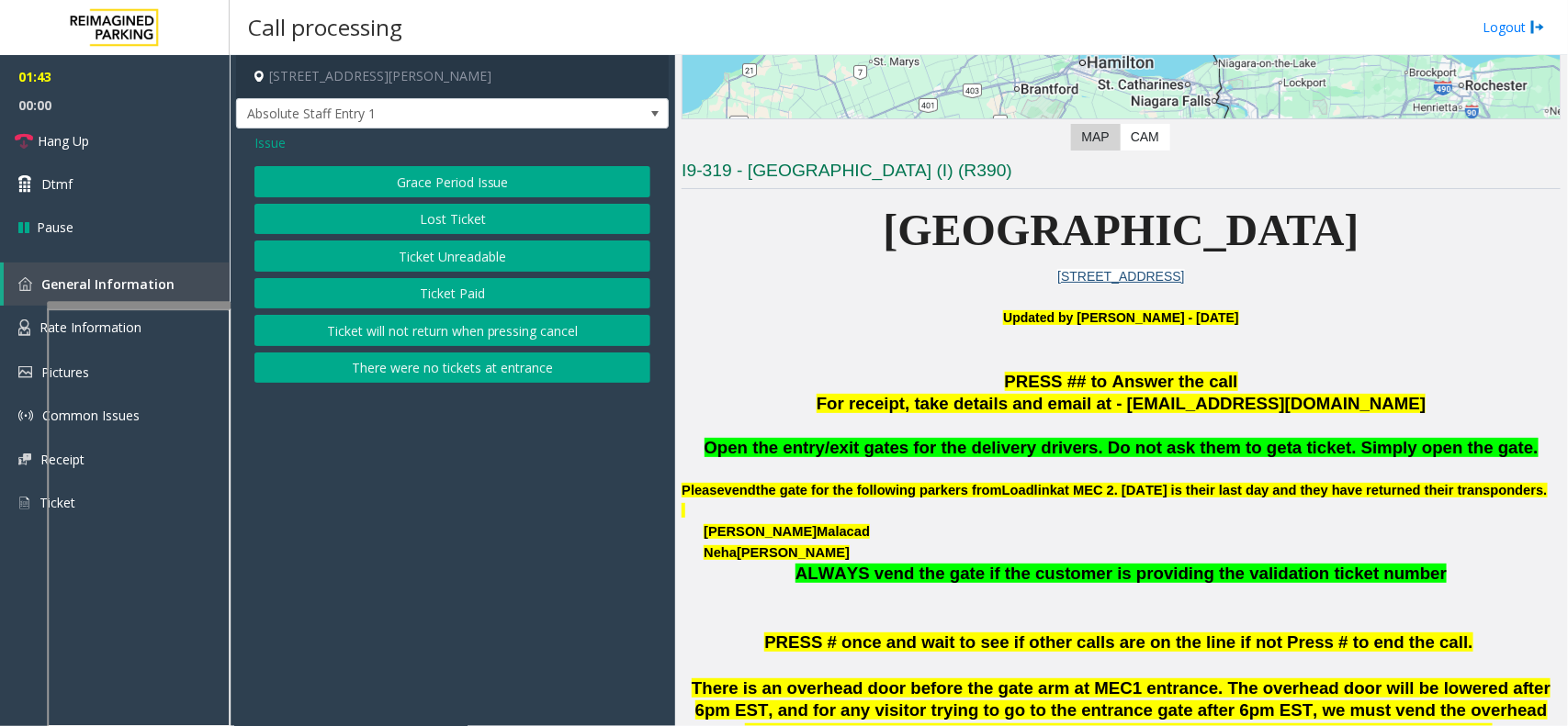
click at [433, 248] on button "Ticket Unreadable" at bounding box center [452, 256] width 396 height 31
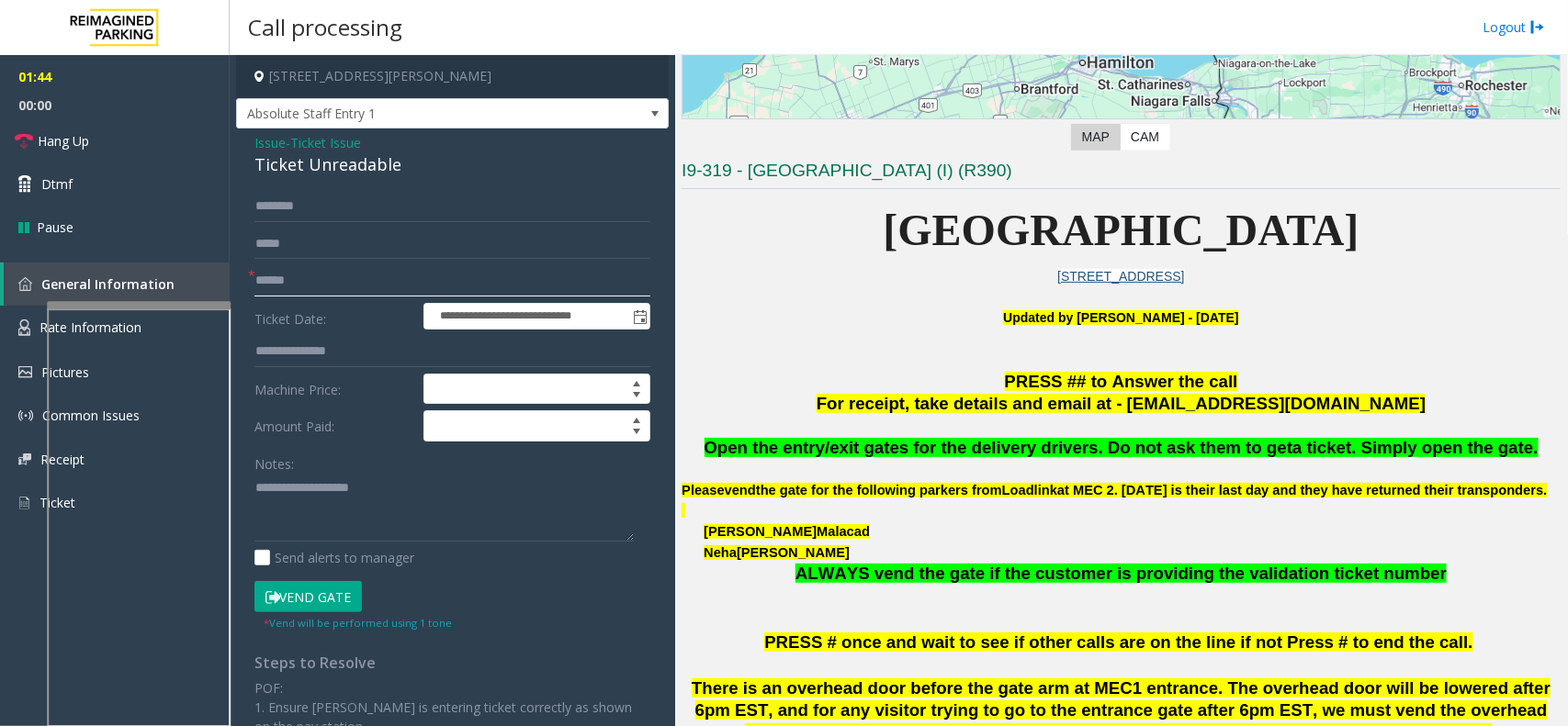
click at [346, 285] on input "text" at bounding box center [452, 280] width 396 height 31
click at [333, 286] on input "text" at bounding box center [452, 280] width 396 height 31
click at [309, 161] on div "Ticket Unreadable" at bounding box center [452, 165] width 396 height 25
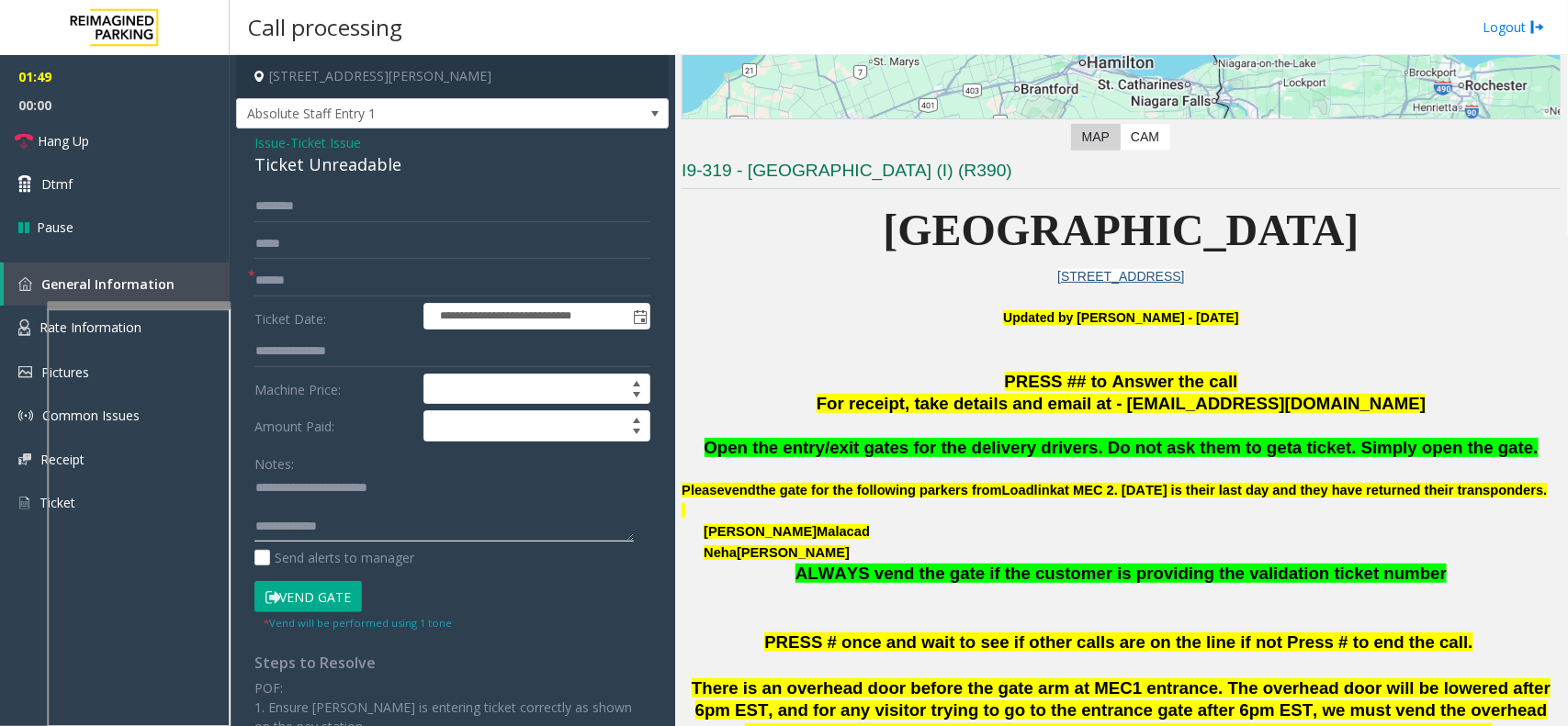
type textarea "**********"
click at [343, 284] on input "text" at bounding box center [452, 280] width 396 height 31
type input "******"
click at [336, 600] on button "Vend Gate" at bounding box center [308, 597] width 108 height 31
click at [347, 535] on textarea at bounding box center [444, 508] width 380 height 69
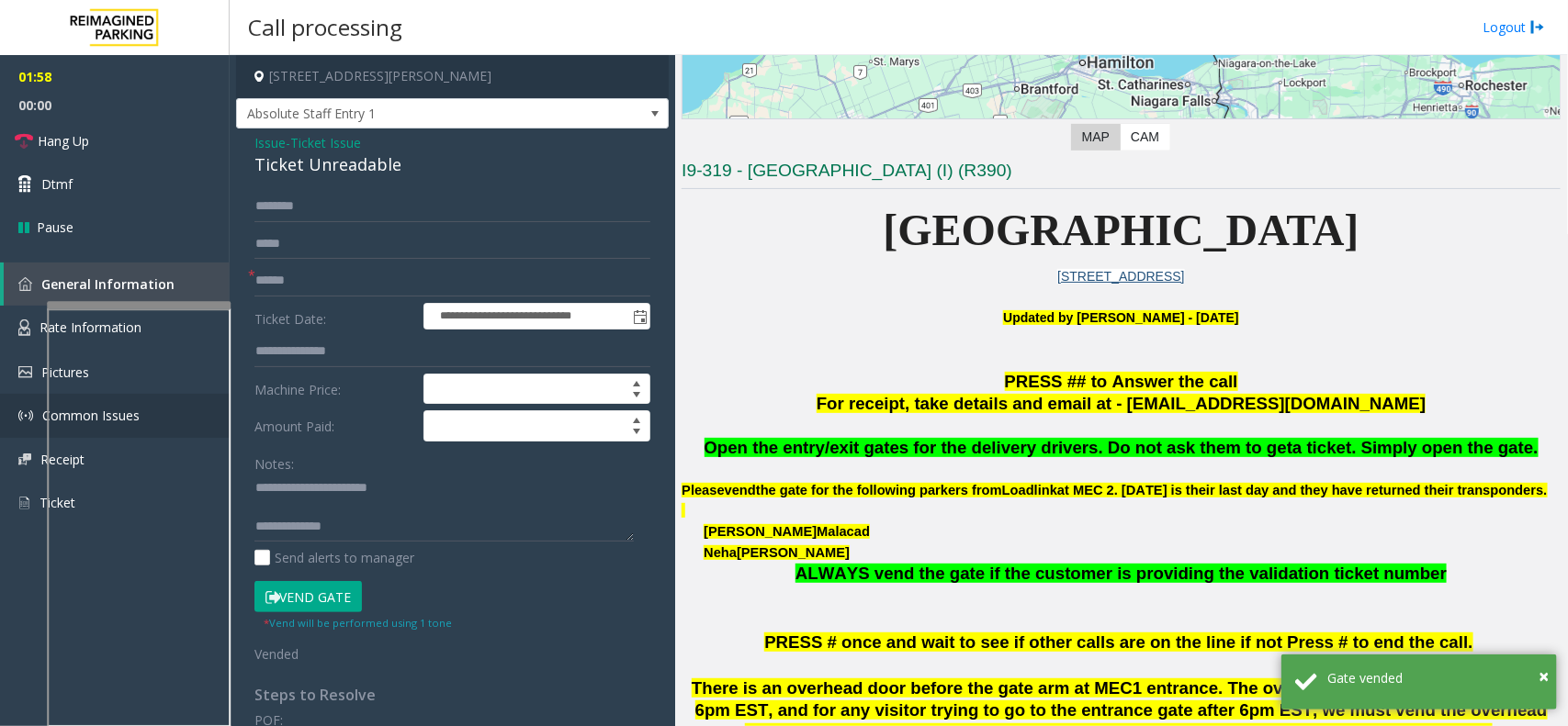
scroll to position [19, 0]
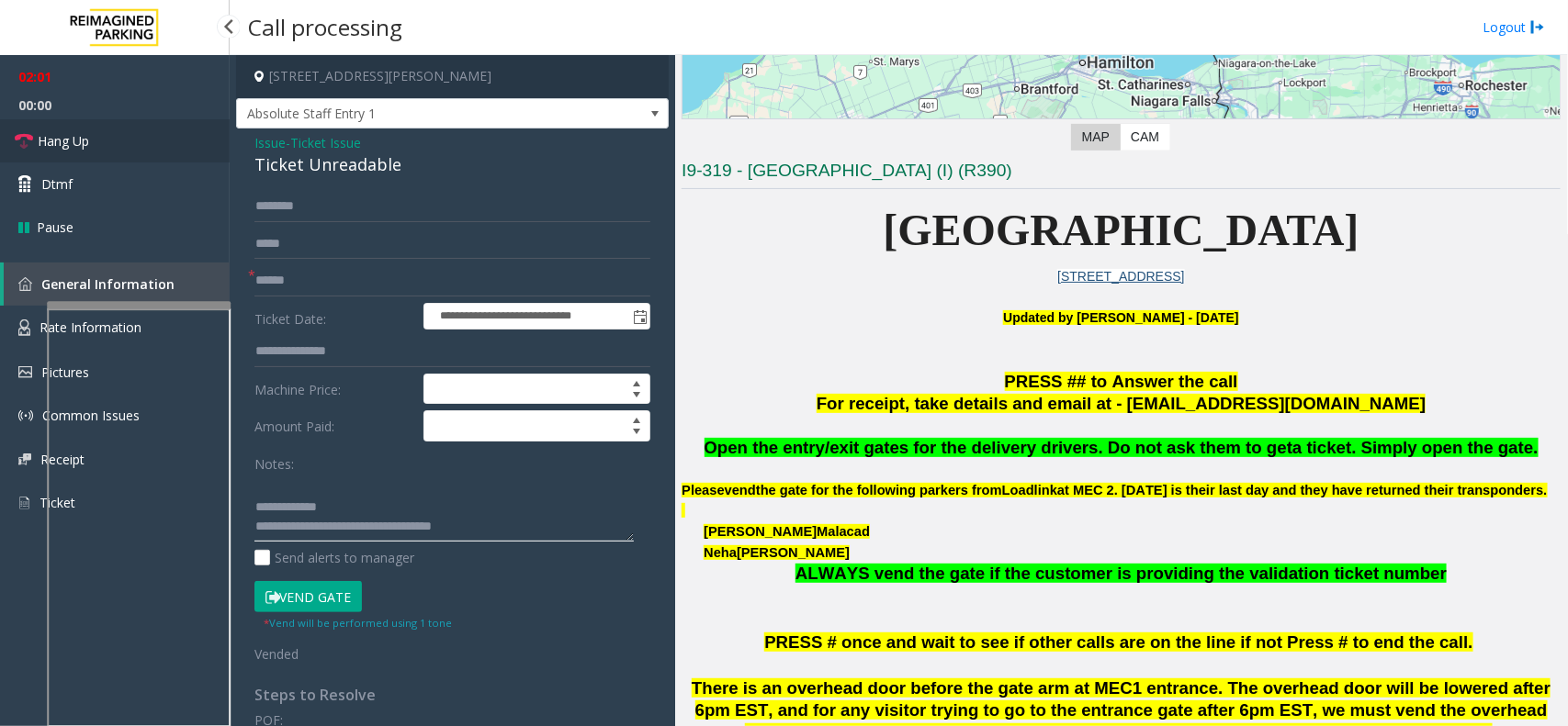
type textarea "**********"
click at [109, 147] on link "Hang Up" at bounding box center [115, 141] width 230 height 43
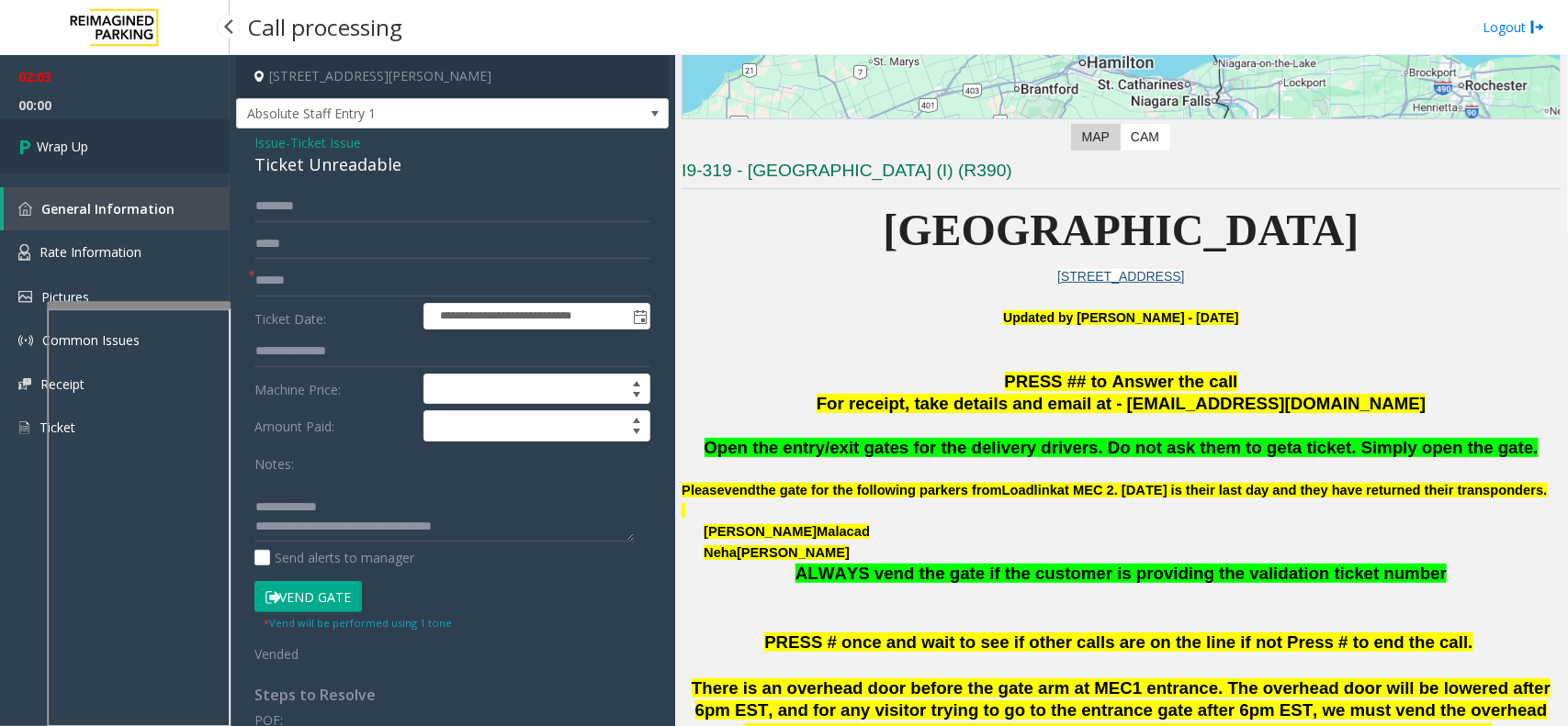
click at [109, 147] on link "Wrap Up" at bounding box center [115, 147] width 230 height 54
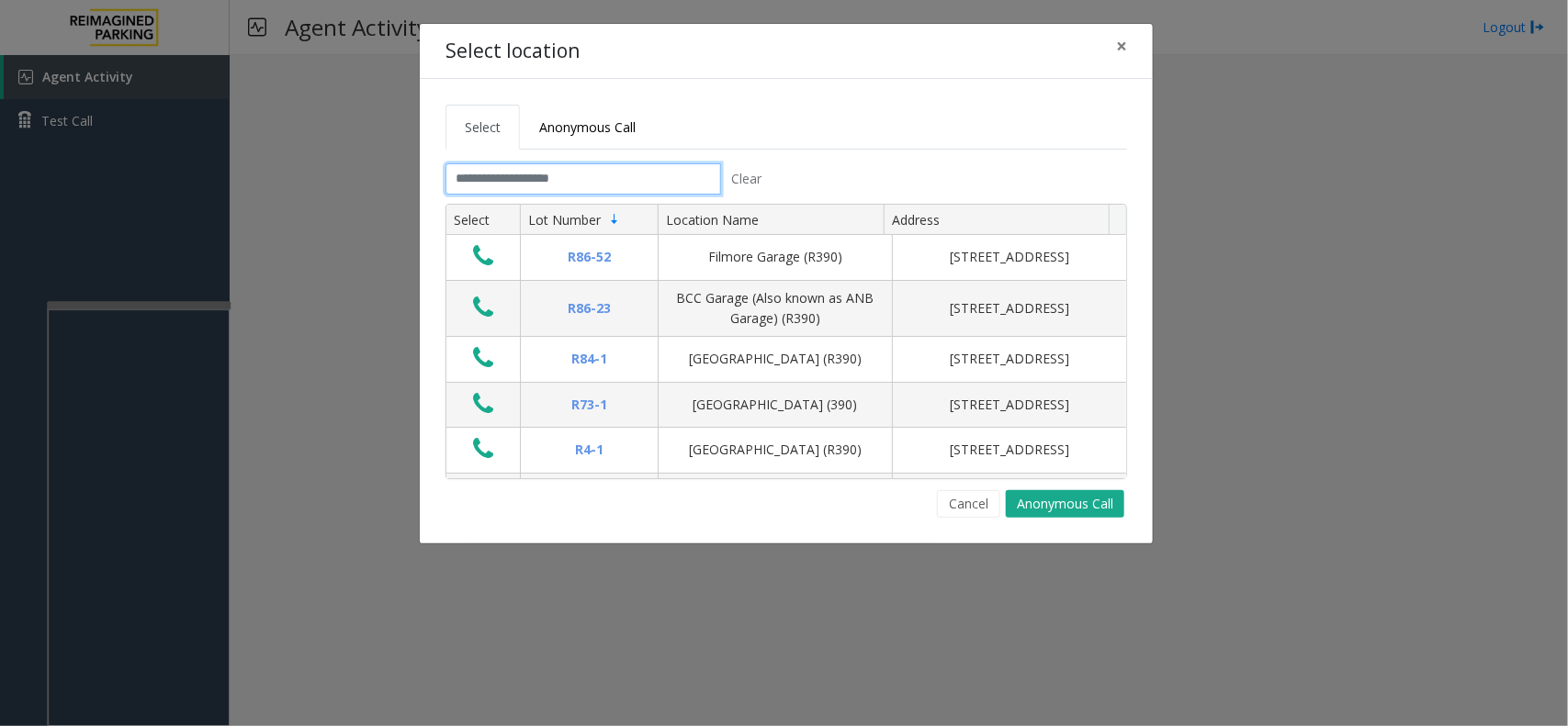
click at [627, 171] on input "text" at bounding box center [584, 179] width 276 height 31
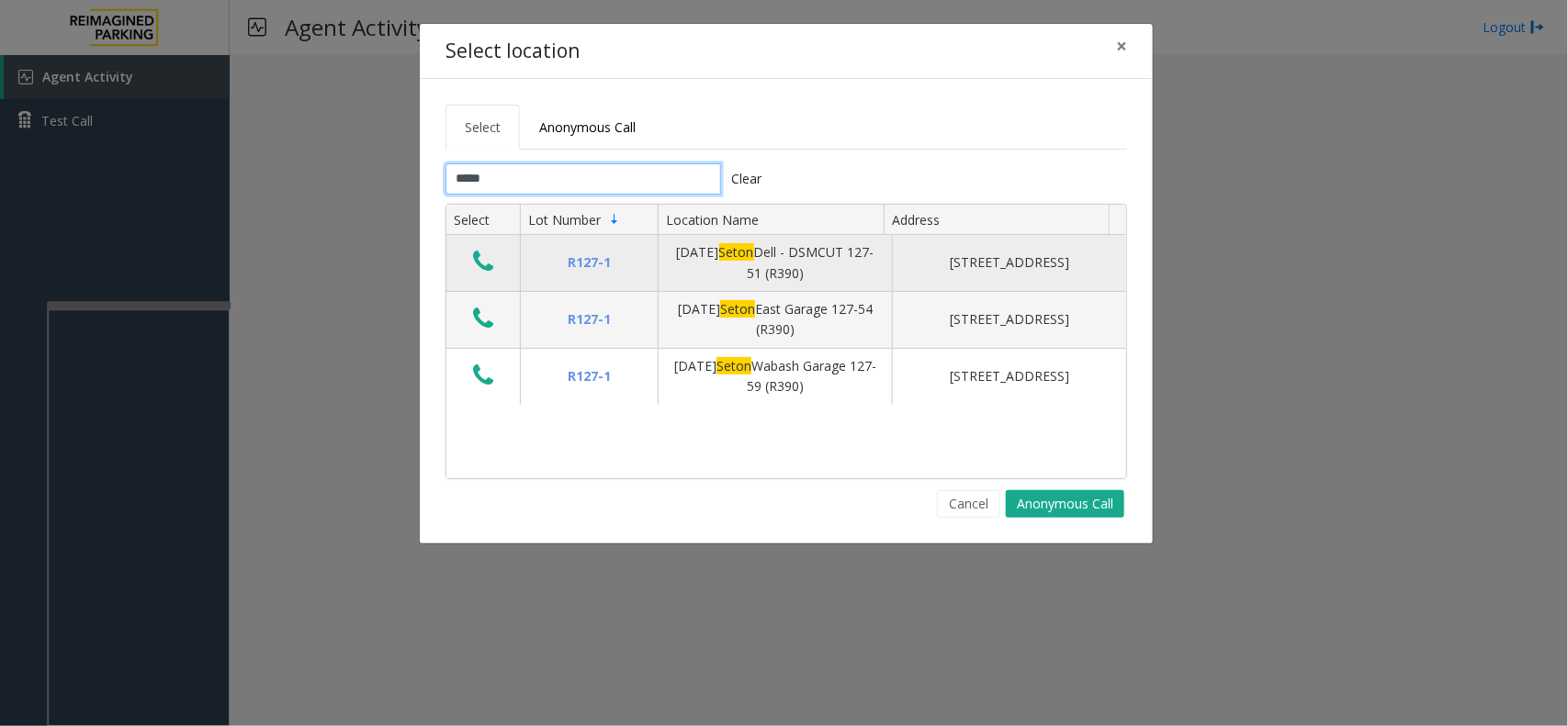
type input "*****"
click at [487, 264] on icon "Data table" at bounding box center [483, 261] width 20 height 25
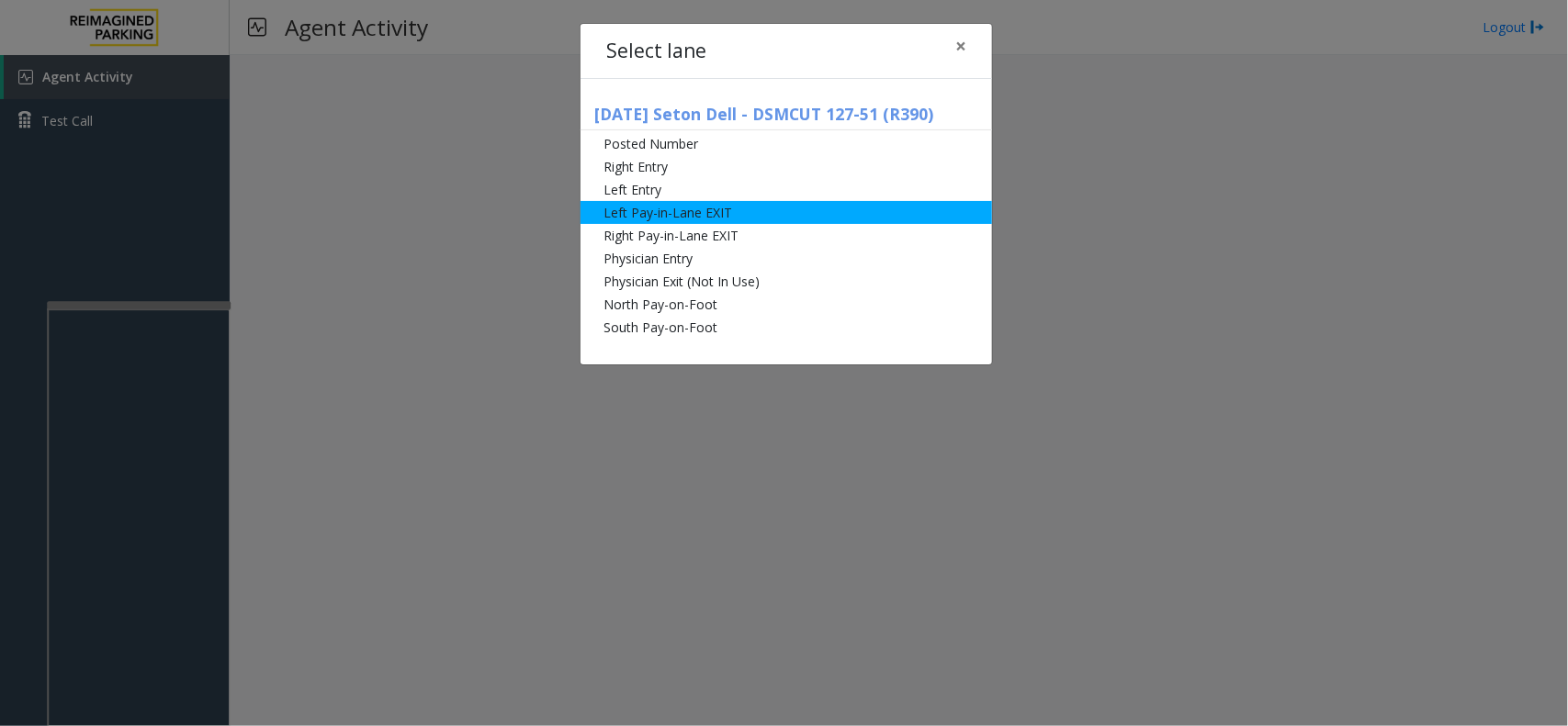
click at [621, 218] on li "Left Pay-in-Lane EXIT" at bounding box center [786, 213] width 412 height 23
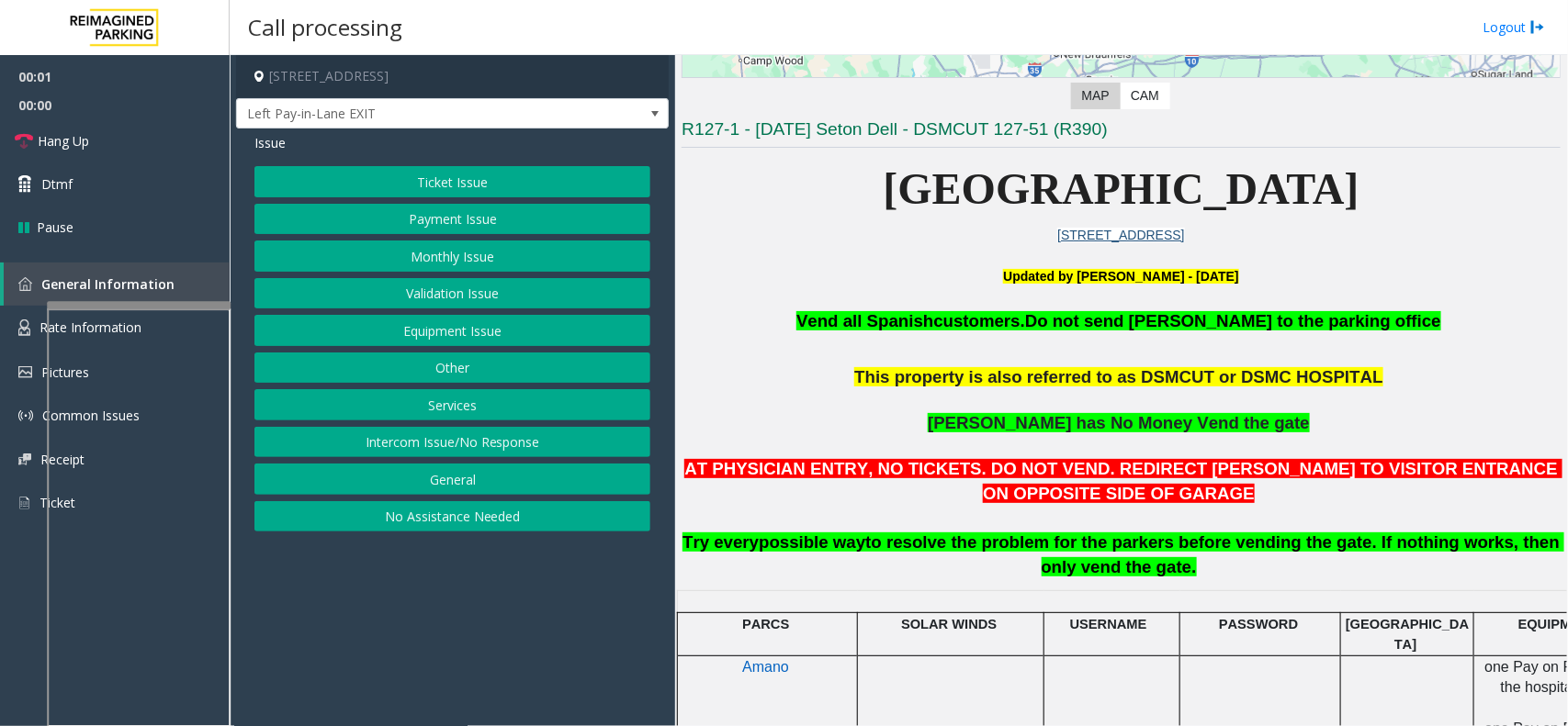
scroll to position [345, 0]
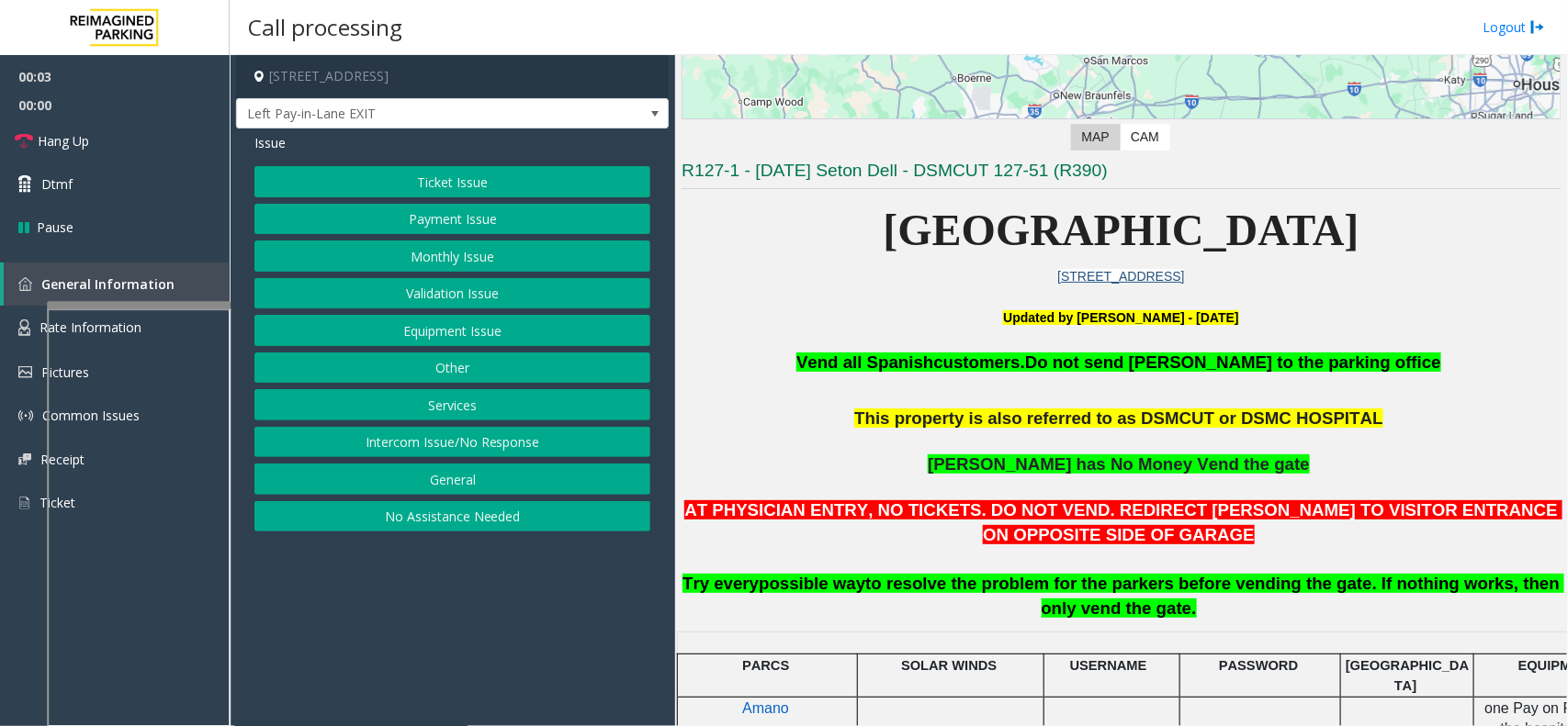
click at [464, 230] on button "Payment Issue" at bounding box center [452, 219] width 396 height 31
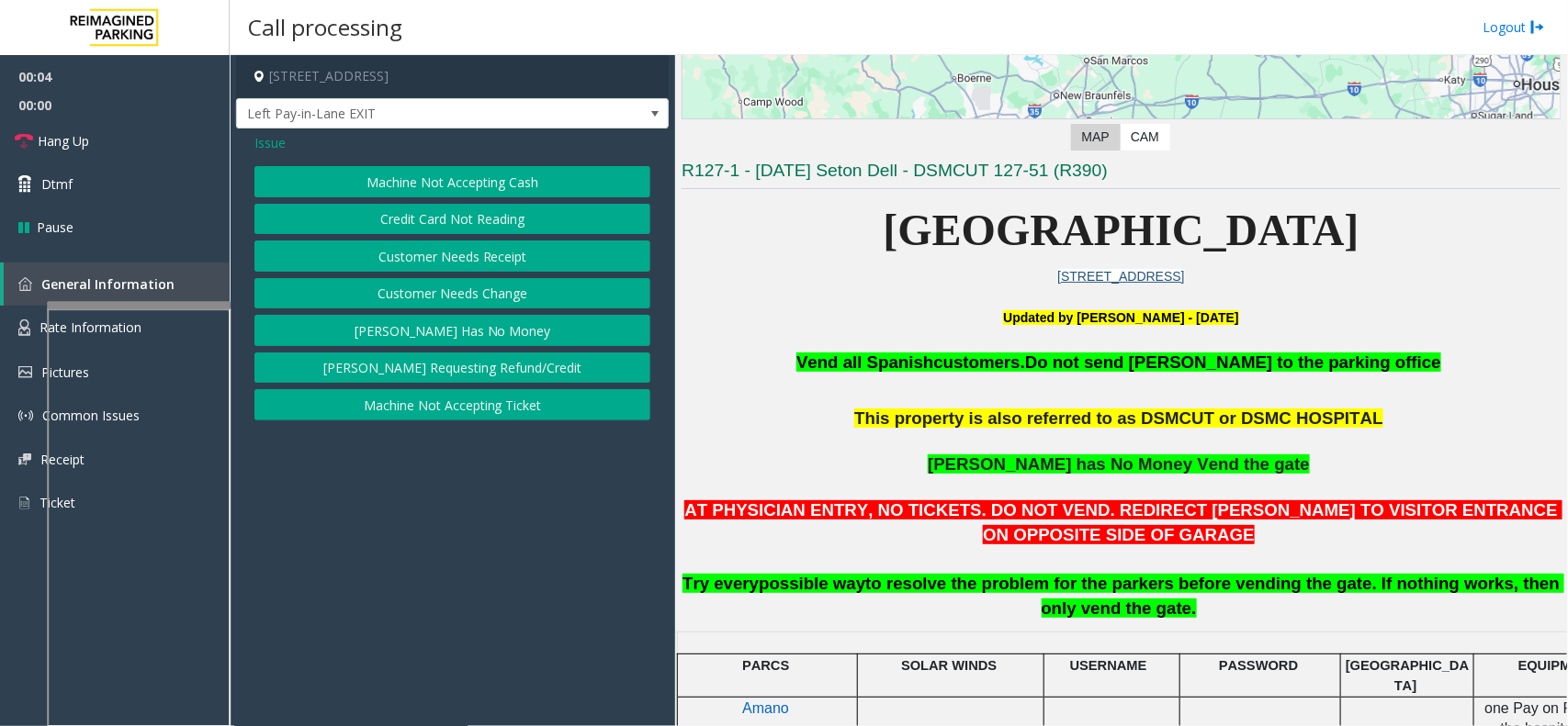
click at [450, 335] on button "[PERSON_NAME] Has No Money" at bounding box center [452, 330] width 396 height 31
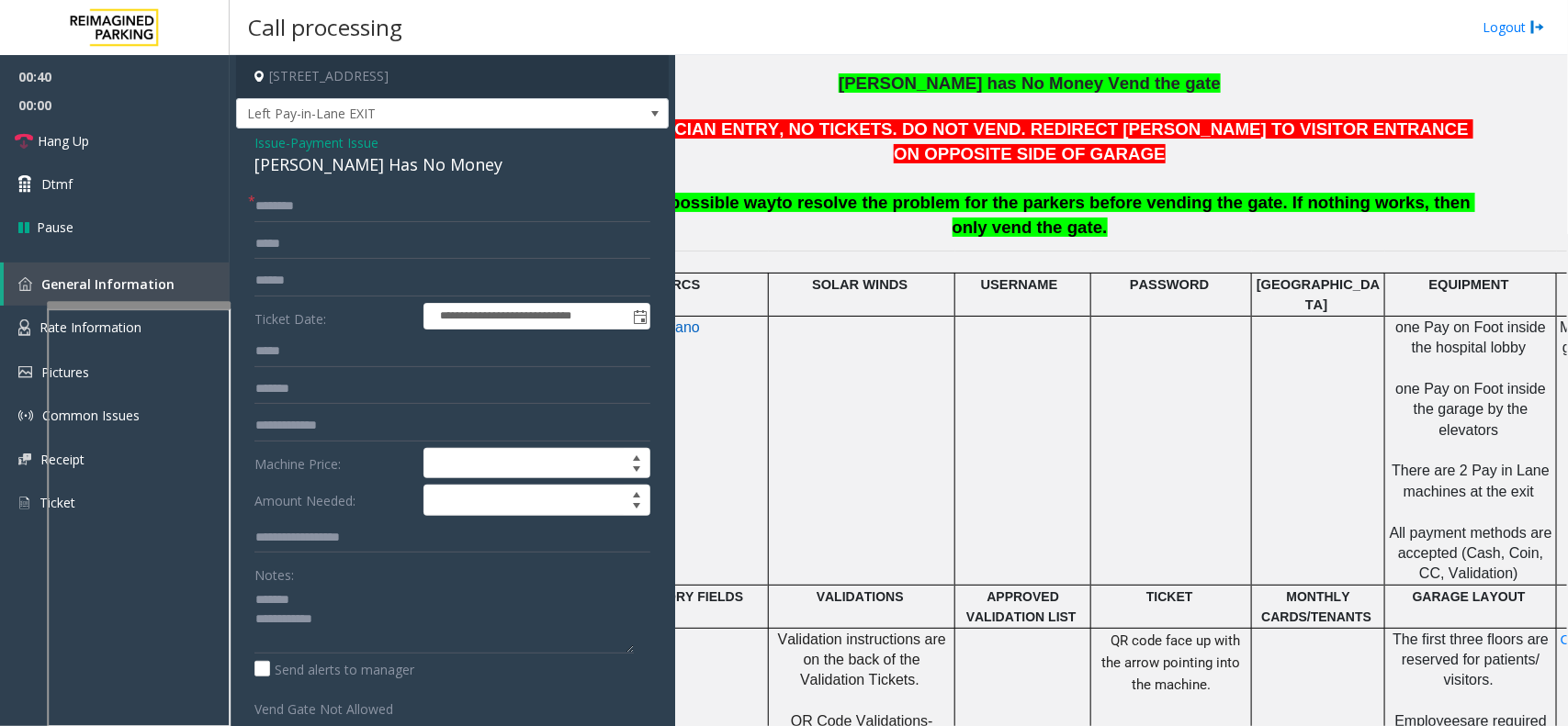
scroll to position [725, 0]
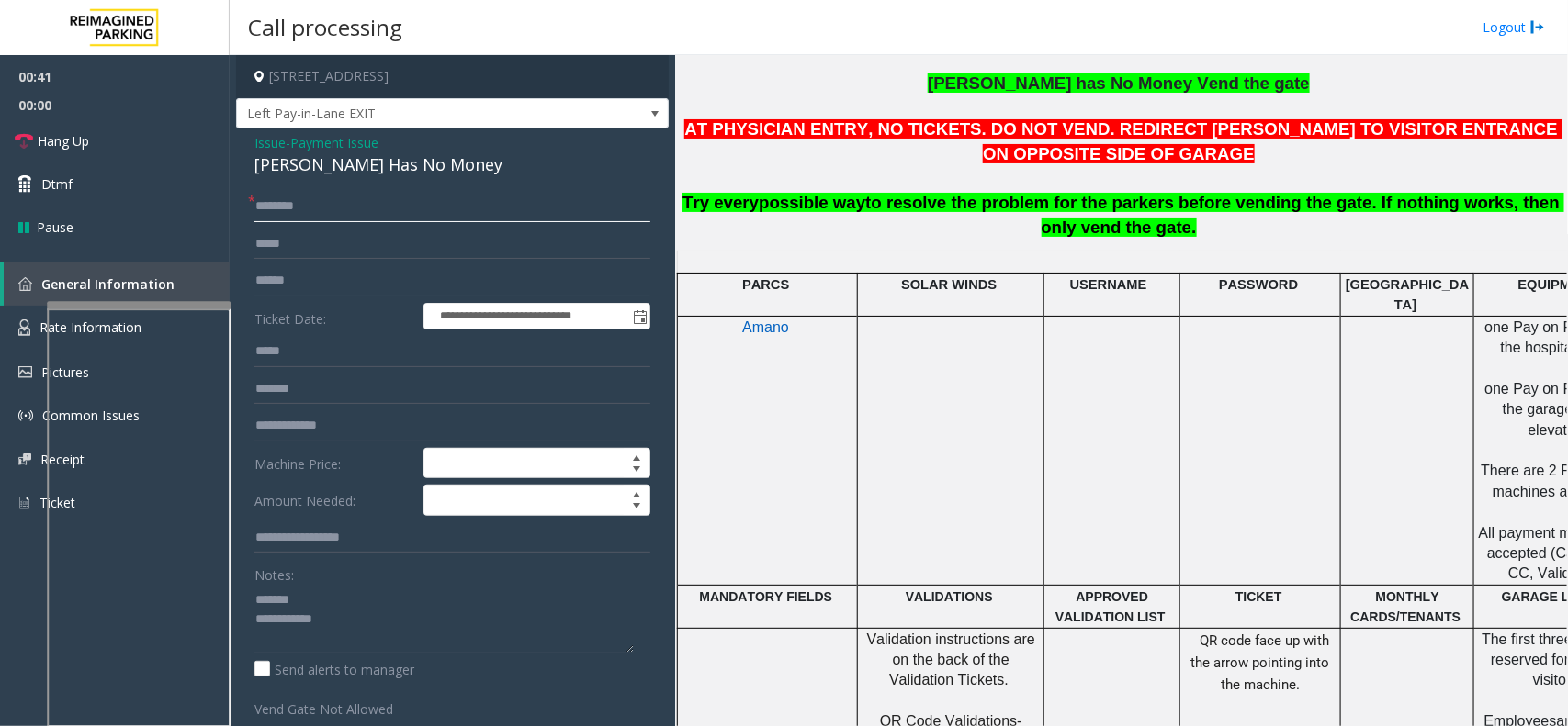
click at [350, 208] on input "text" at bounding box center [452, 207] width 396 height 31
click at [333, 172] on div "[PERSON_NAME] Has No Money" at bounding box center [452, 165] width 396 height 25
click at [414, 648] on textarea at bounding box center [444, 619] width 380 height 69
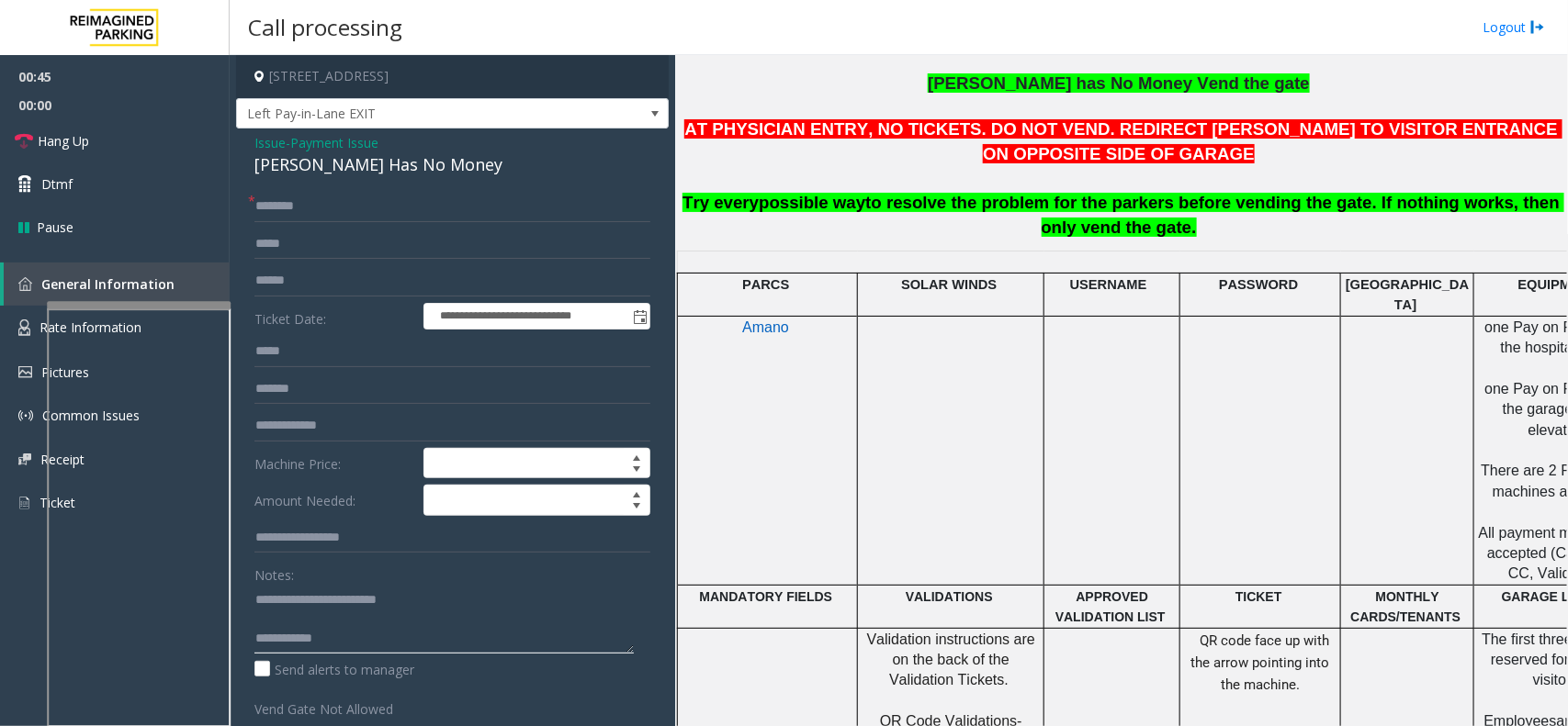
type textarea "**********"
click at [351, 204] on input "text" at bounding box center [452, 207] width 396 height 31
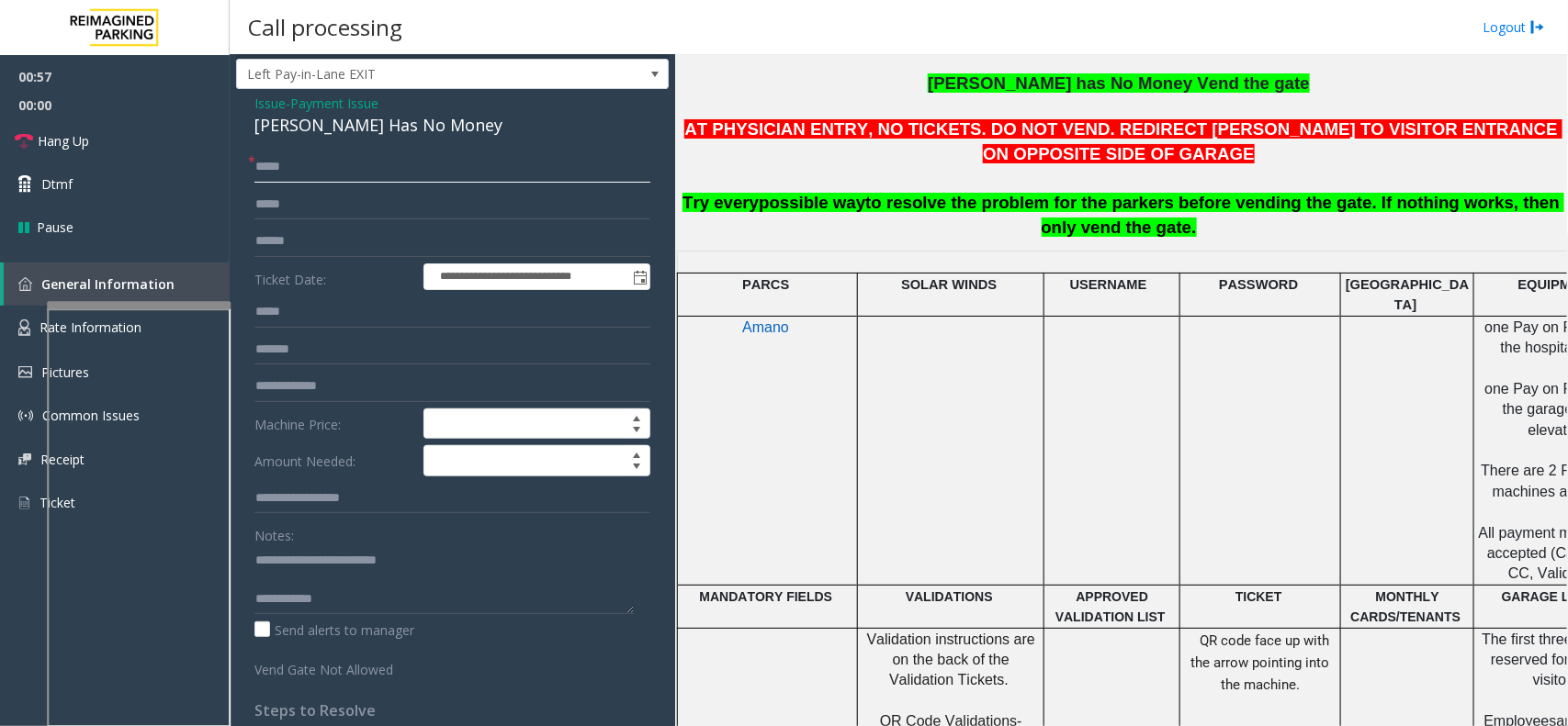
scroll to position [0, 0]
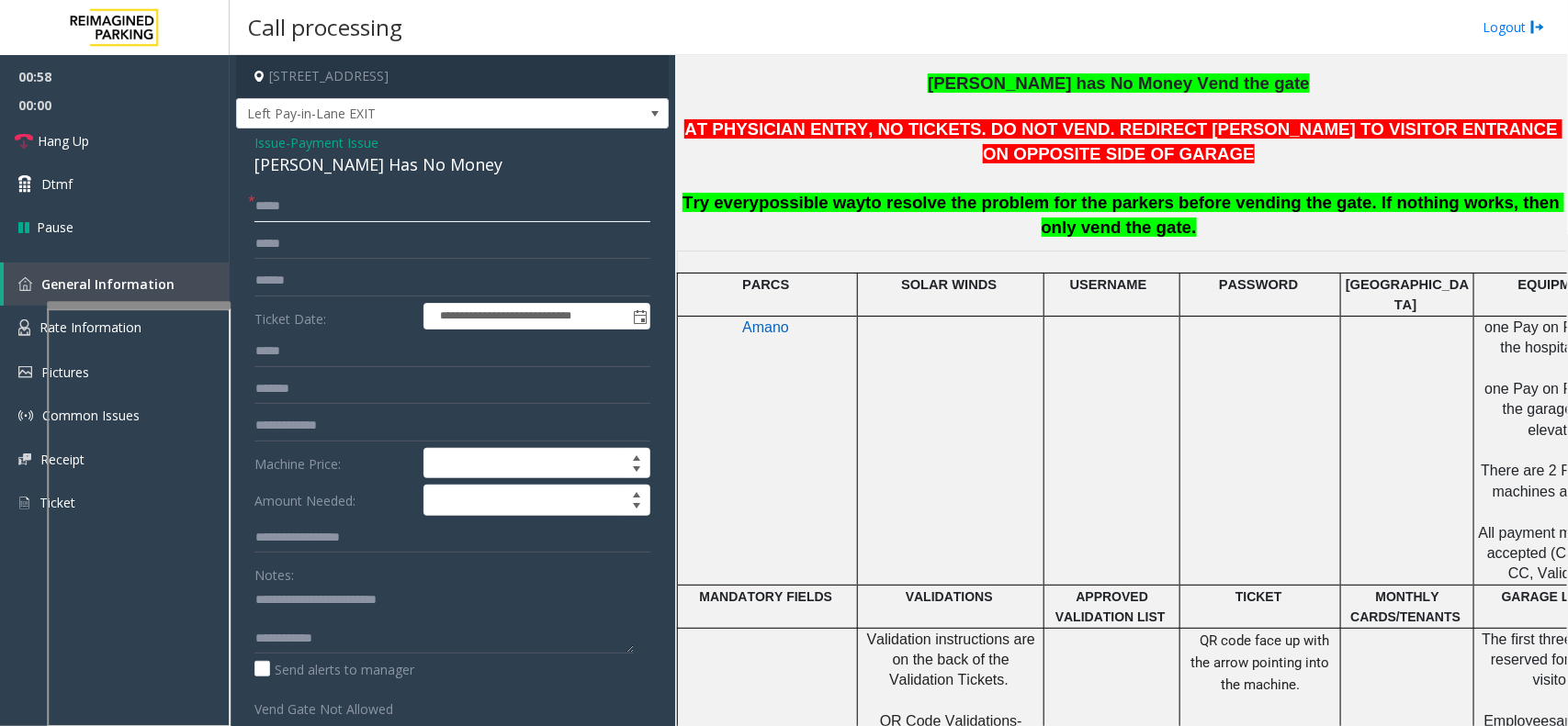
type input "*****"
click at [283, 135] on span "Issue" at bounding box center [270, 143] width 31 height 19
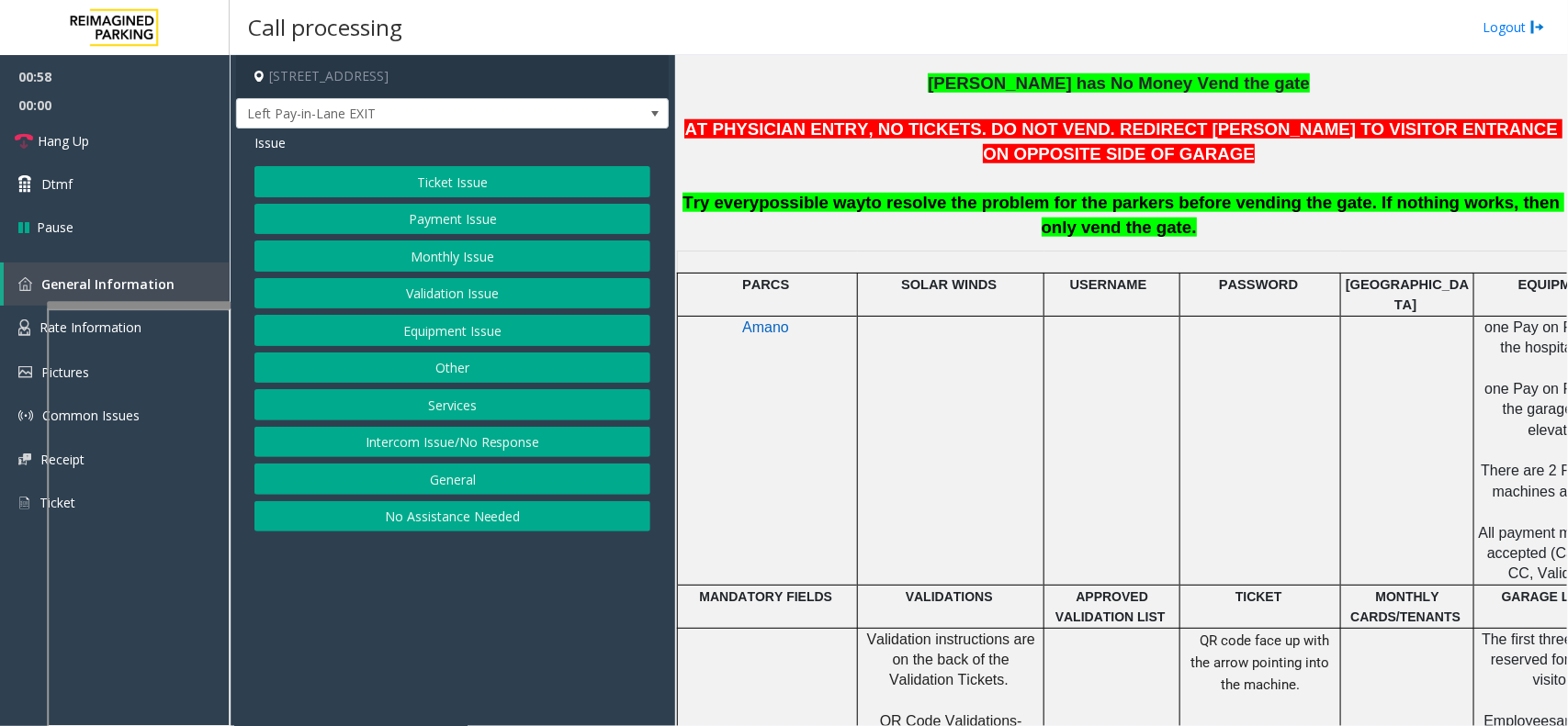
click at [266, 141] on span "Issue" at bounding box center [270, 143] width 31 height 19
click at [479, 228] on button "Payment Issue" at bounding box center [452, 219] width 396 height 31
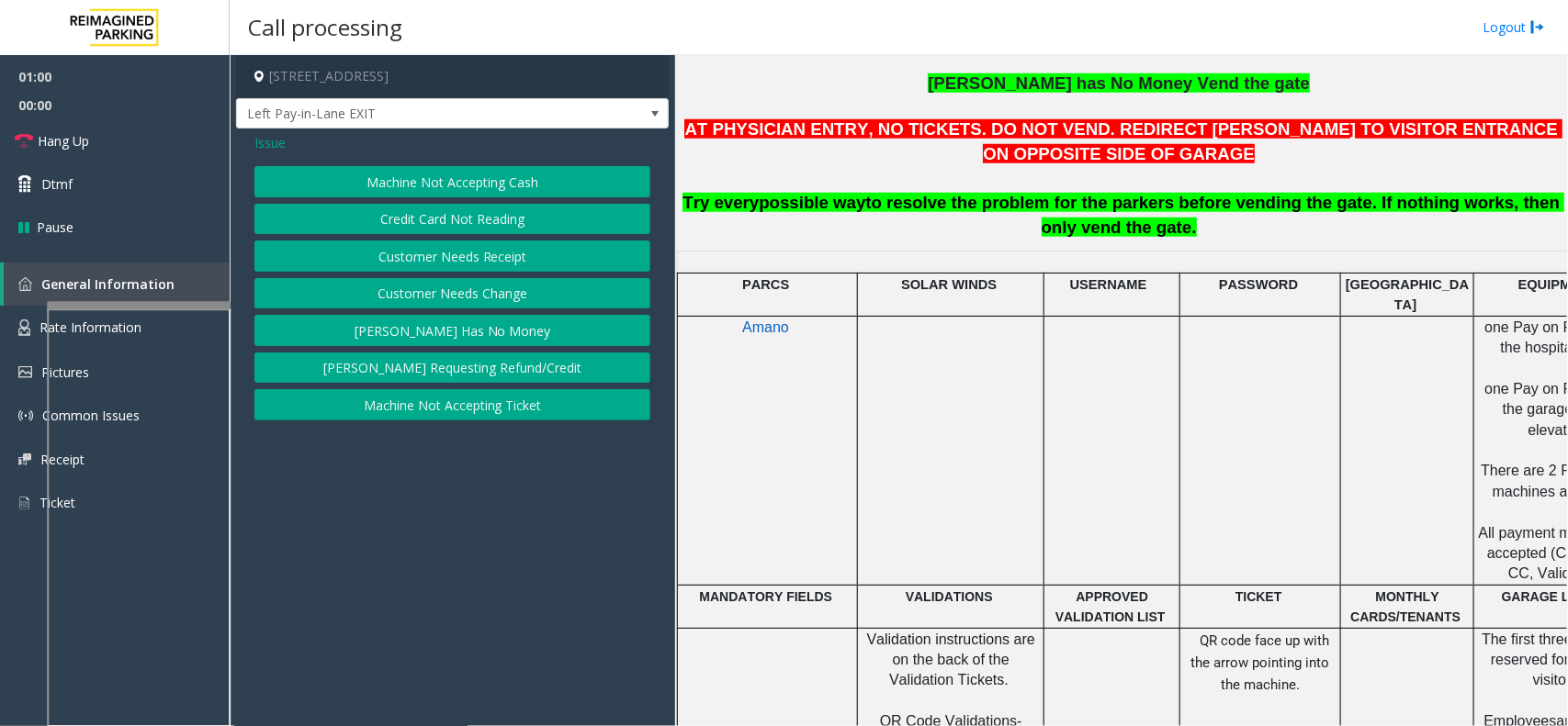
click at [436, 222] on button "Credit Card Not Reading" at bounding box center [452, 219] width 396 height 31
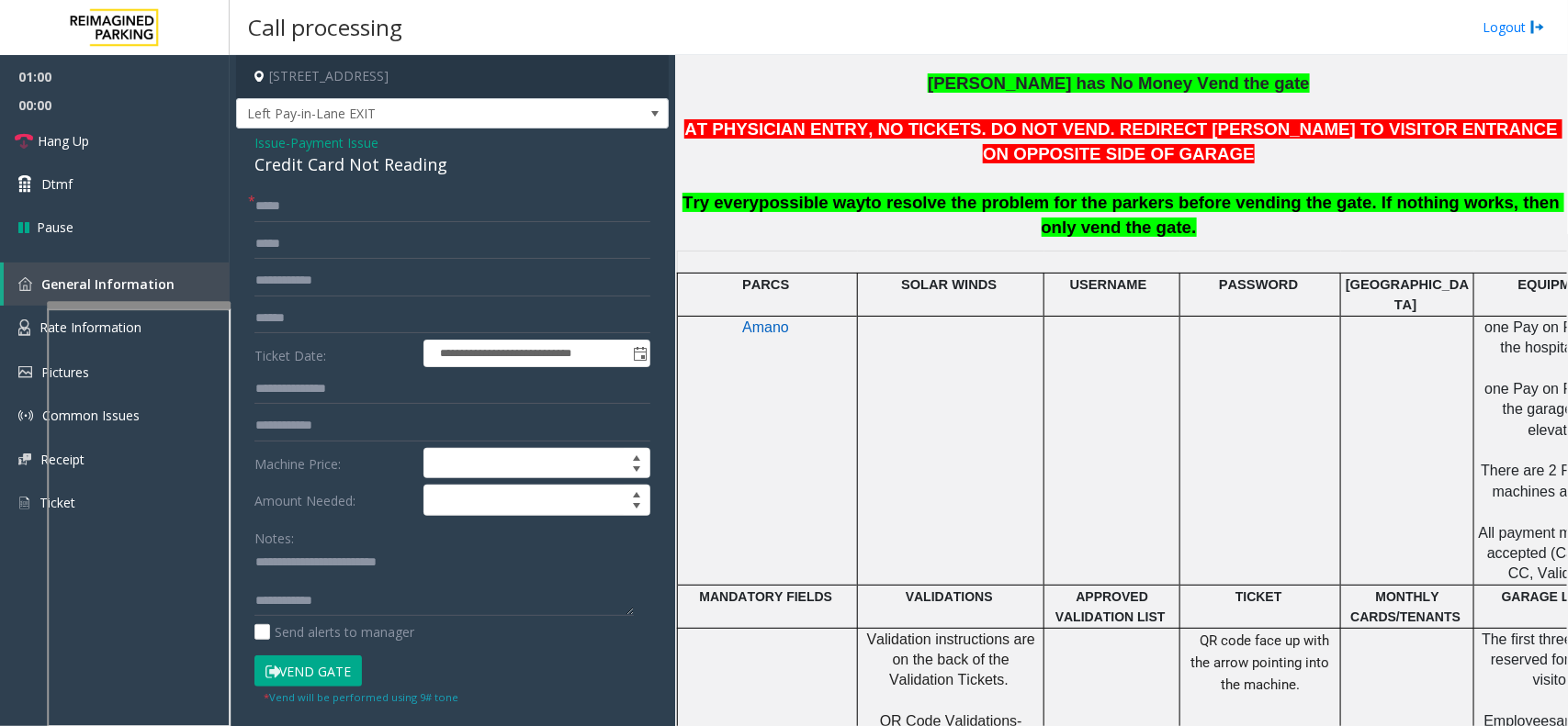
click at [319, 675] on button "Vend Gate" at bounding box center [308, 671] width 108 height 31
click at [297, 143] on span "Payment Issue" at bounding box center [334, 143] width 88 height 19
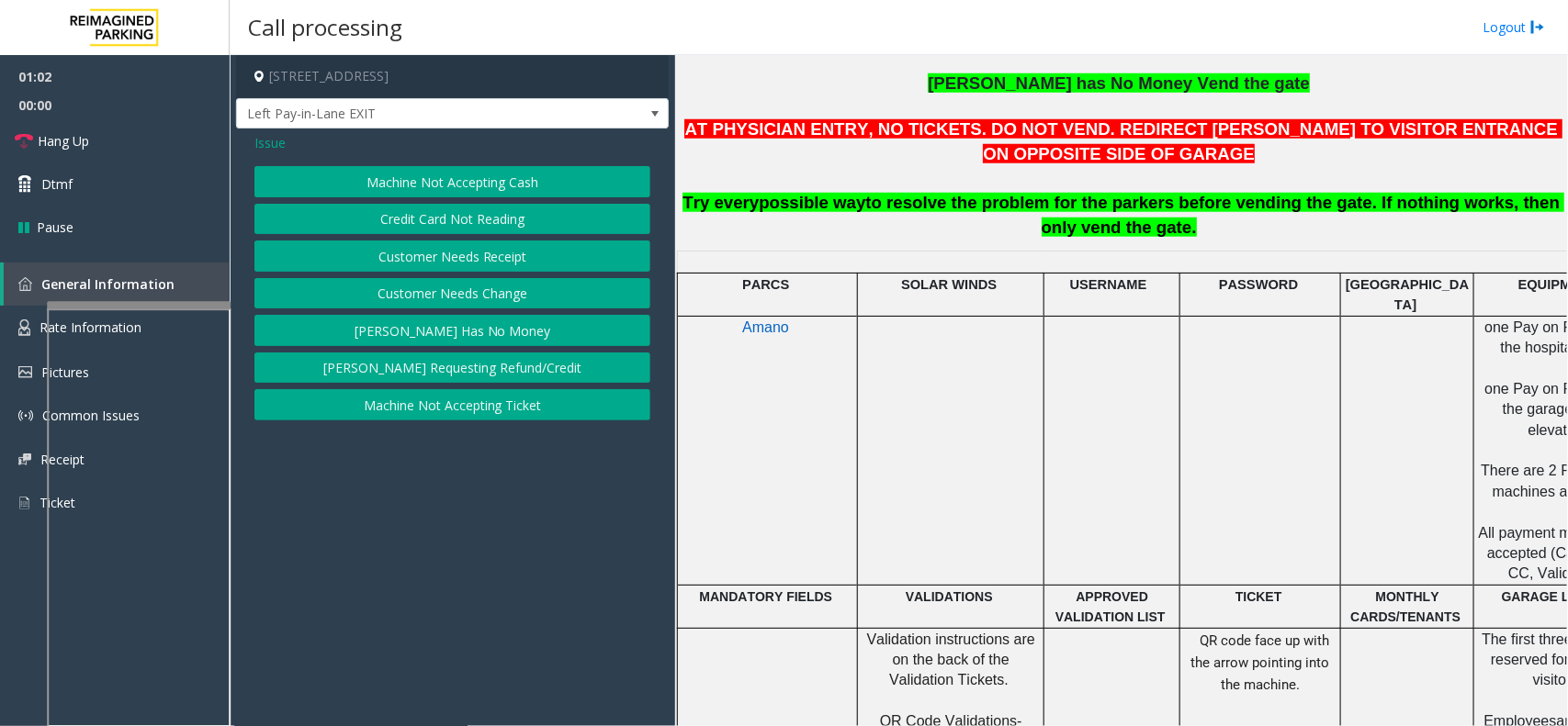
click at [450, 346] on button "[PERSON_NAME] Has No Money" at bounding box center [452, 330] width 396 height 31
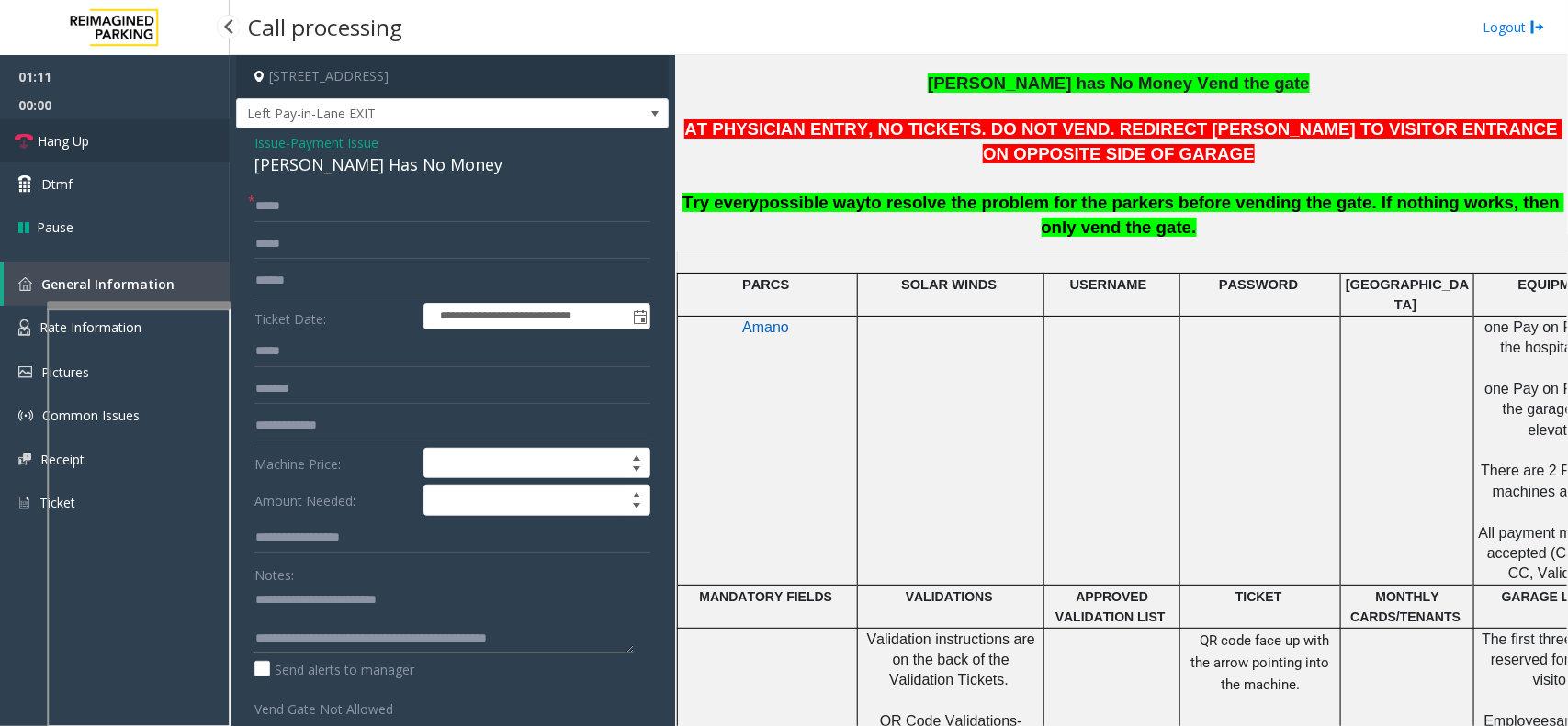
type textarea "**********"
click at [128, 139] on link "Hang Up" at bounding box center [115, 141] width 230 height 43
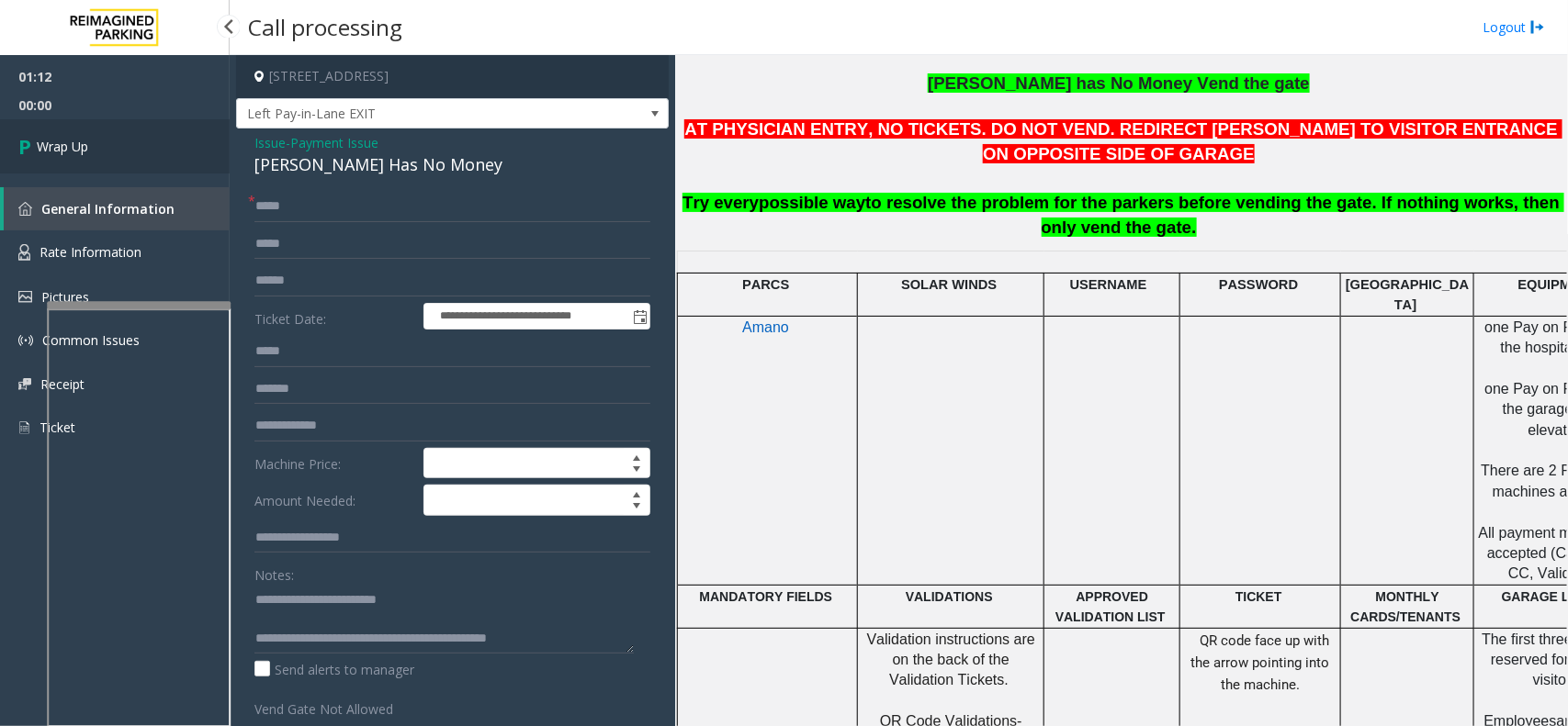
click at [128, 139] on link "Wrap Up" at bounding box center [115, 147] width 230 height 54
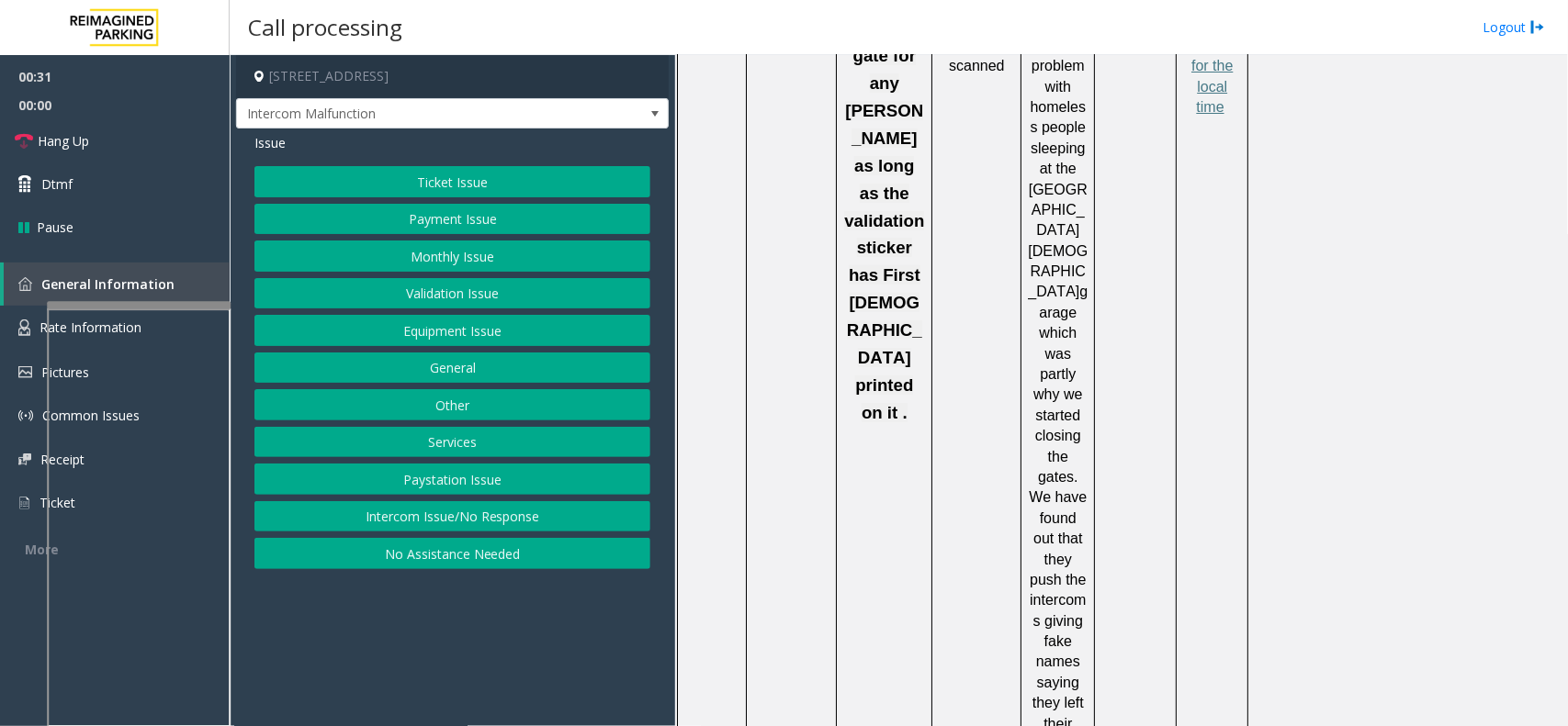
scroll to position [3099, 0]
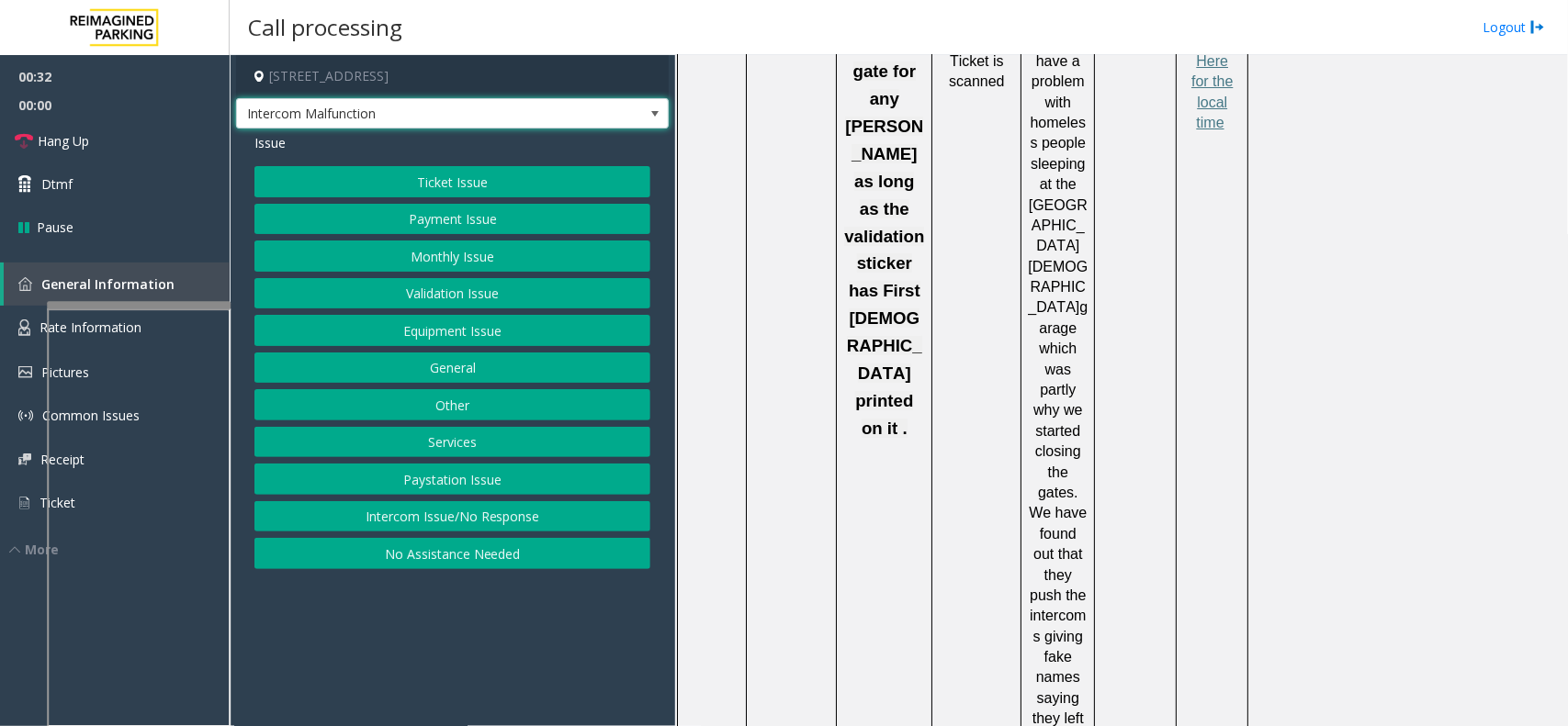
click at [457, 112] on span "Intercom Malfunction" at bounding box center [409, 114] width 345 height 29
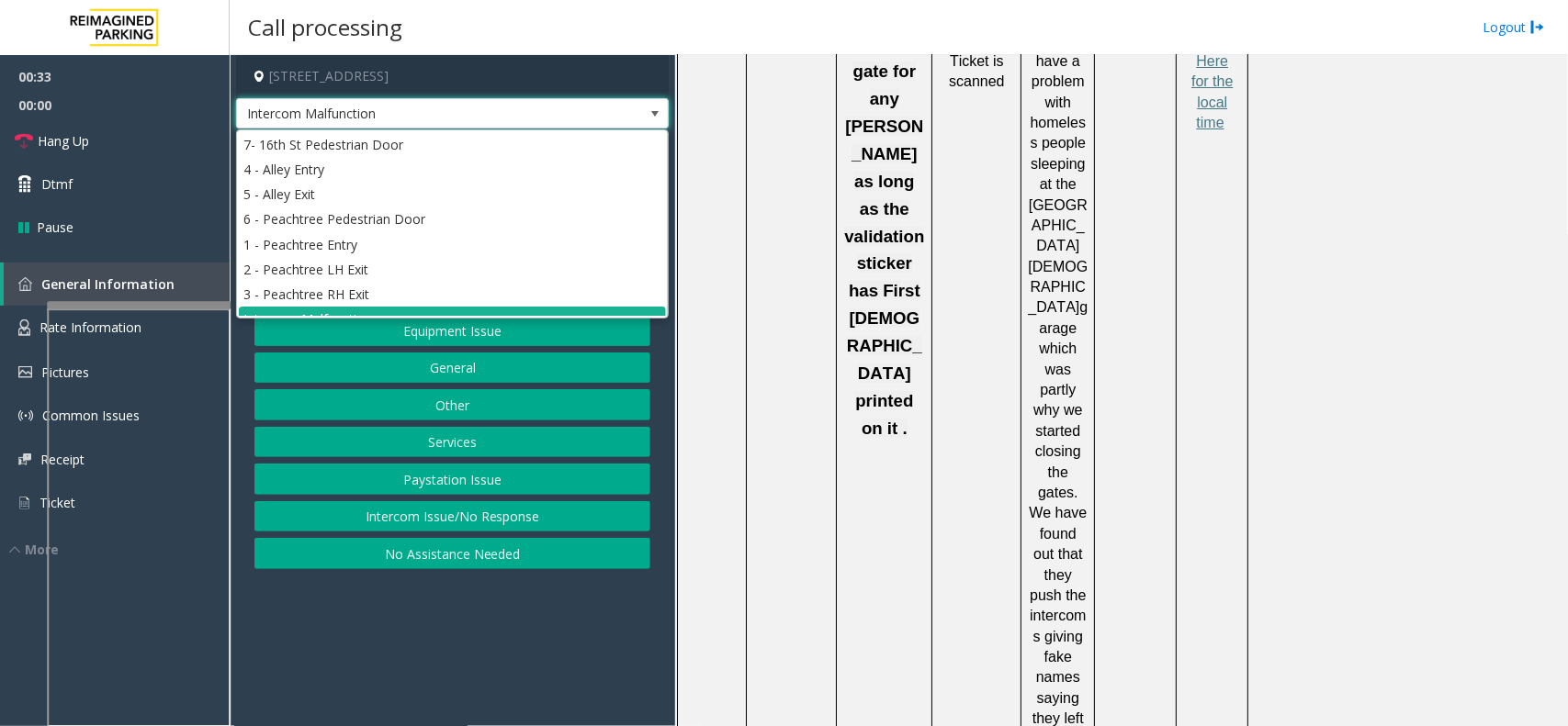
scroll to position [19, 0]
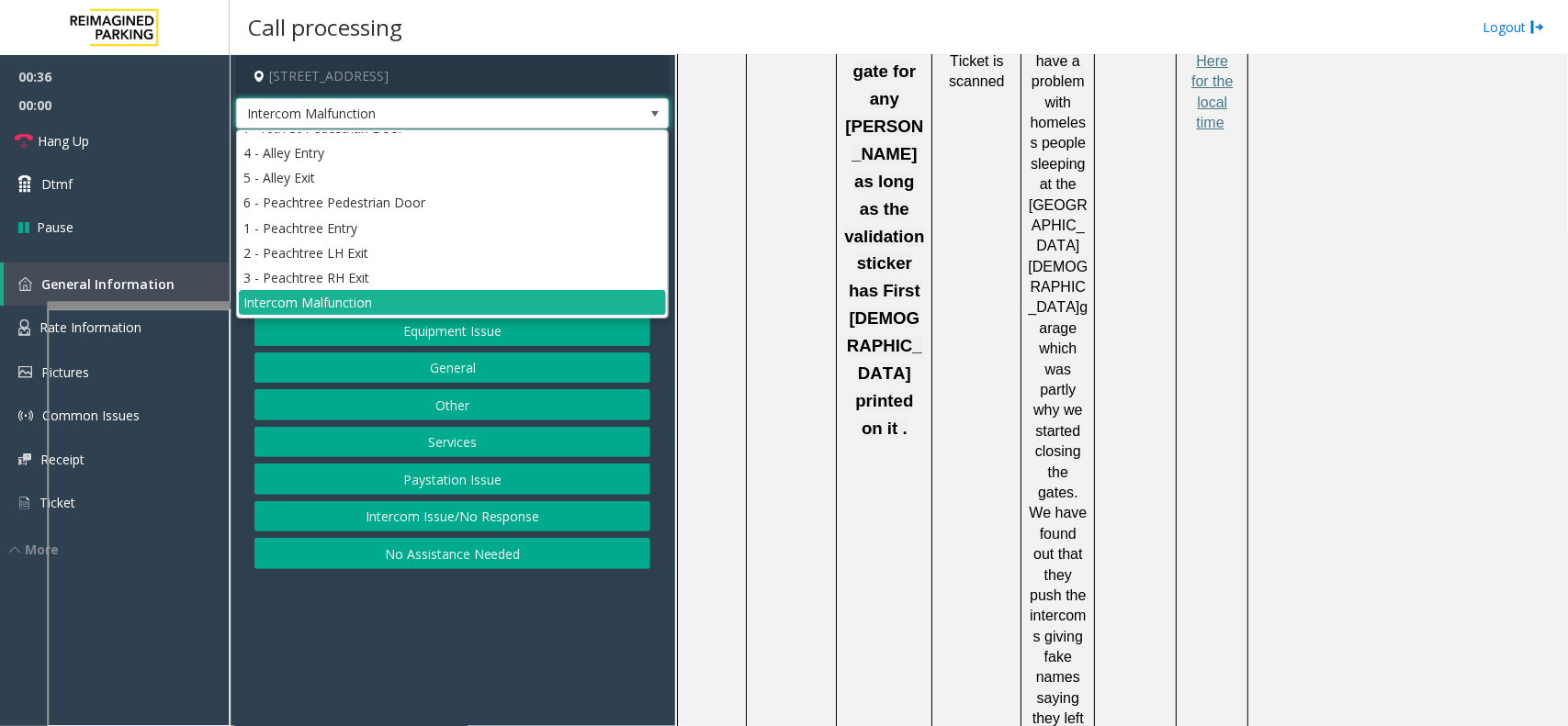
click at [457, 112] on span "Intercom Malfunction" at bounding box center [409, 114] width 345 height 29
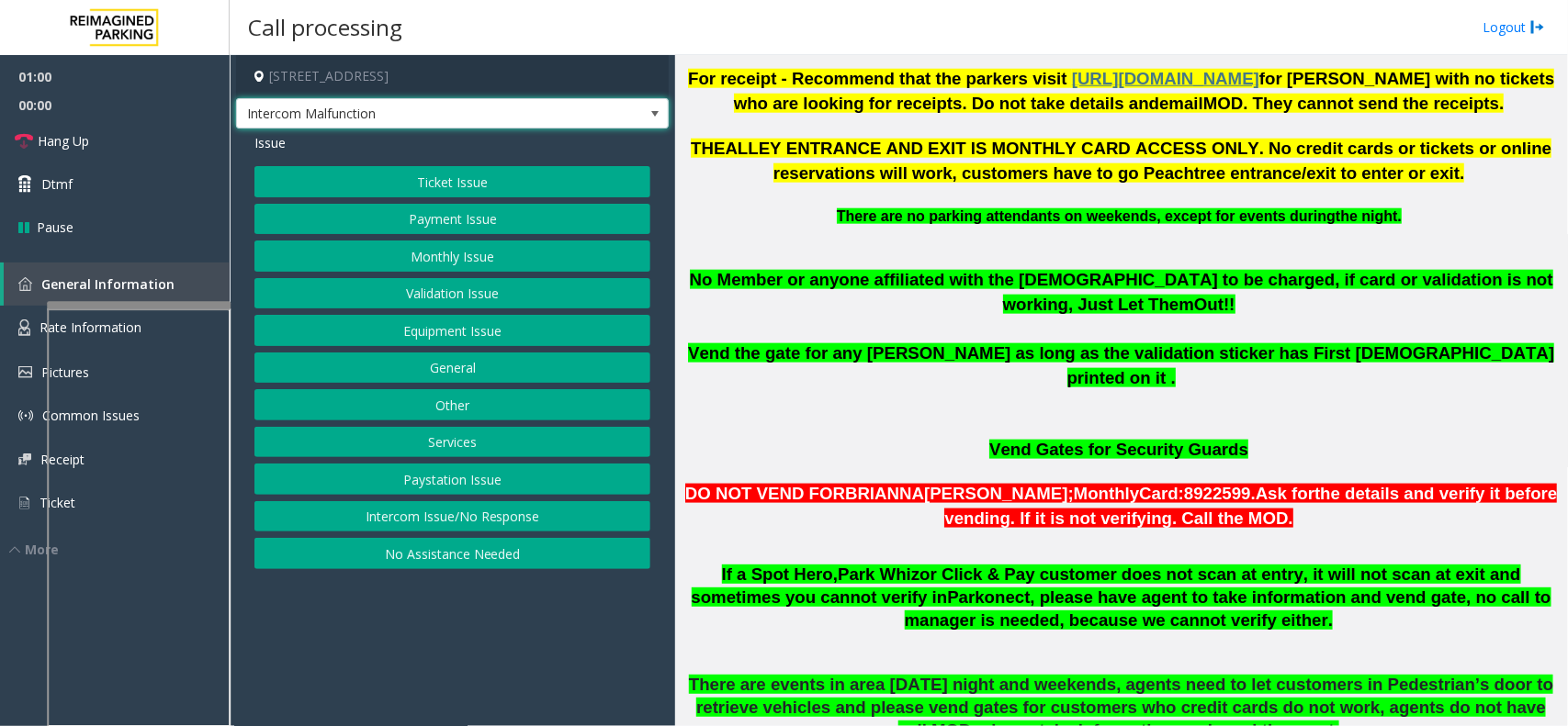
scroll to position [804, 0]
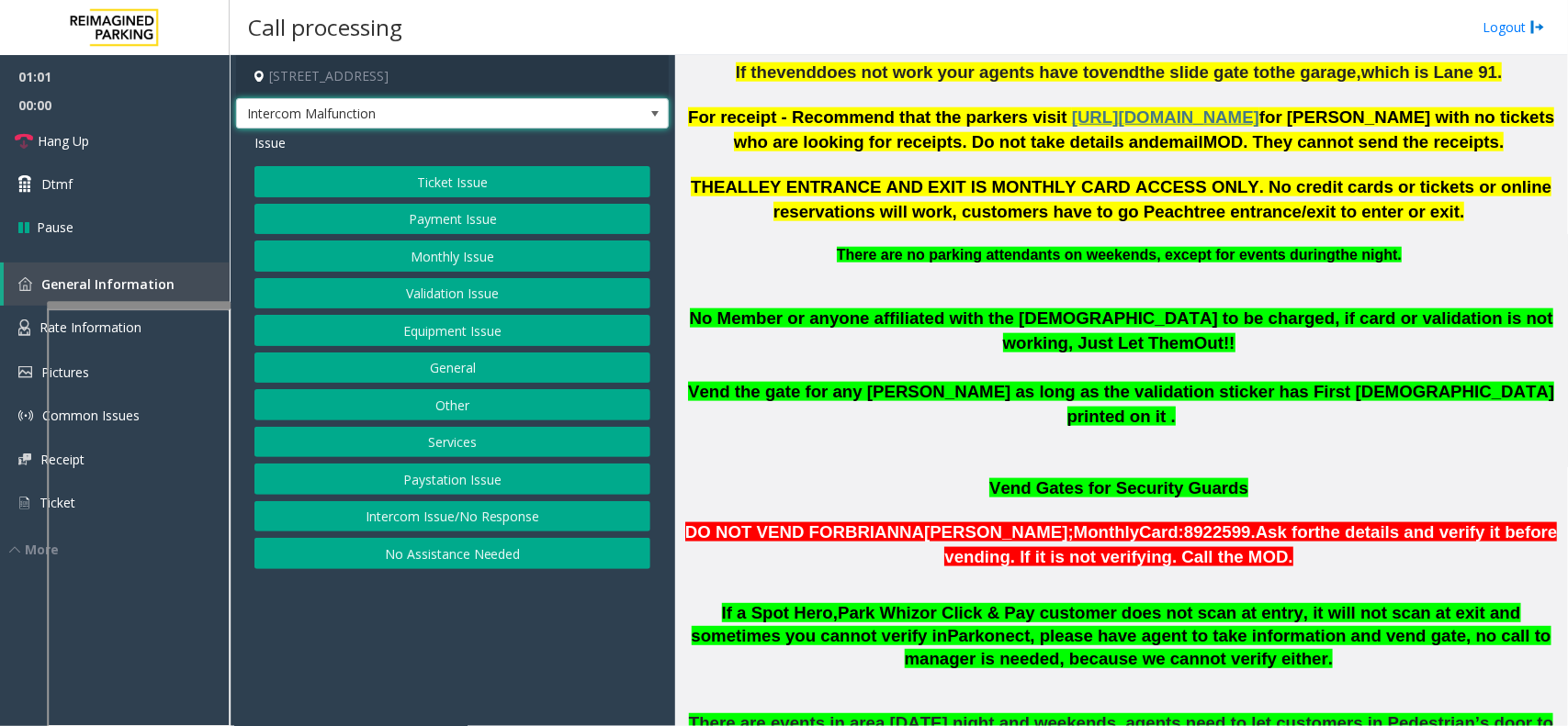
click at [607, 103] on span "Intercom Malfunction" at bounding box center [452, 114] width 433 height 31
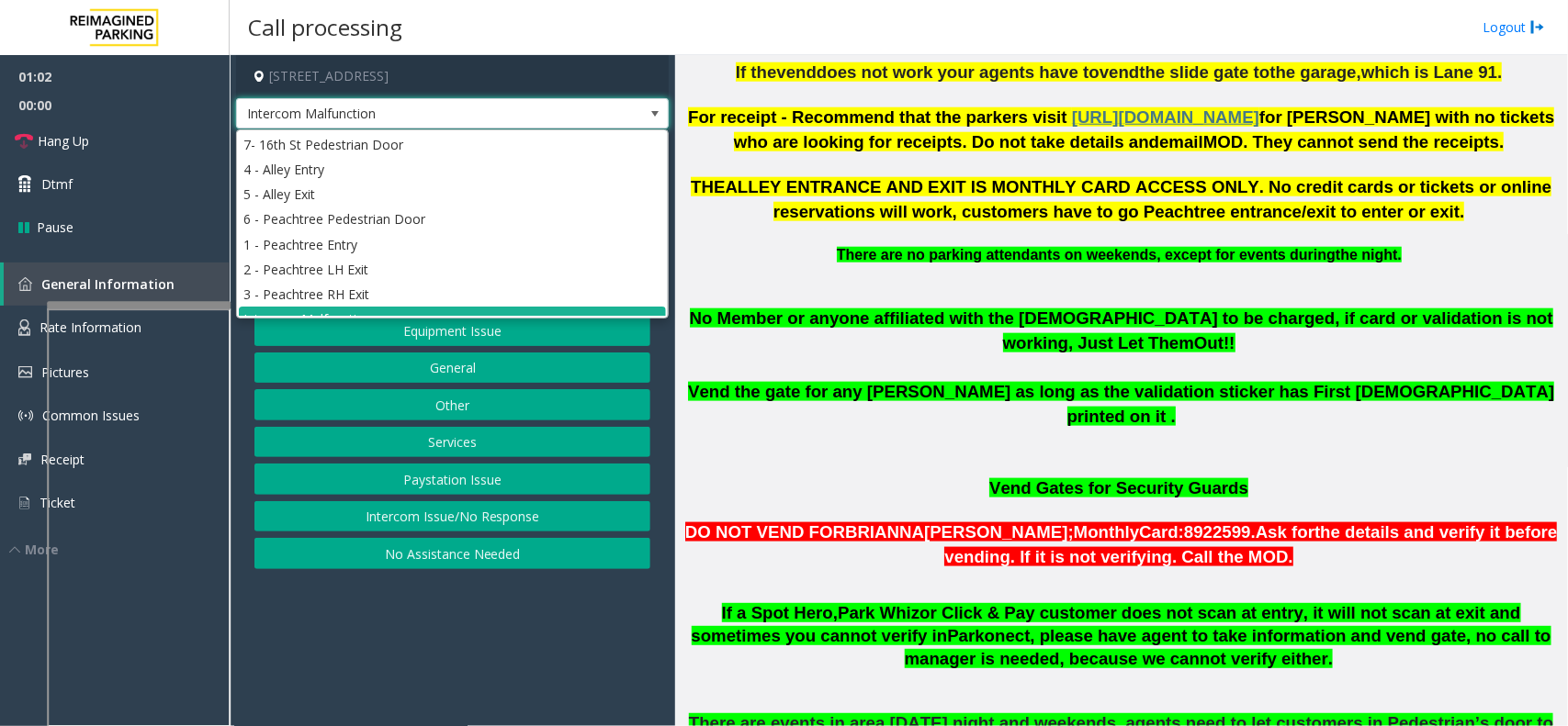
scroll to position [19, 0]
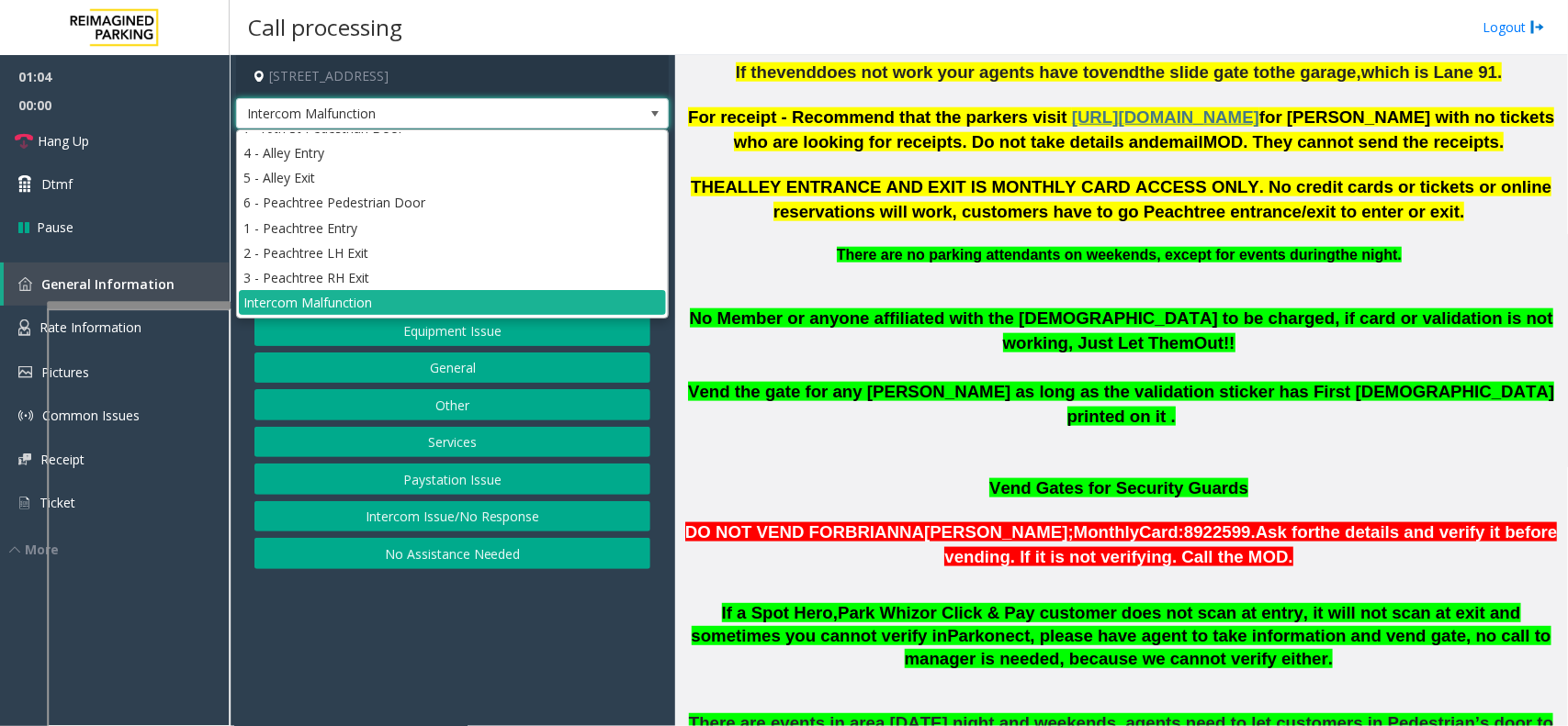
click at [607, 103] on span "Intercom Malfunction" at bounding box center [452, 114] width 433 height 31
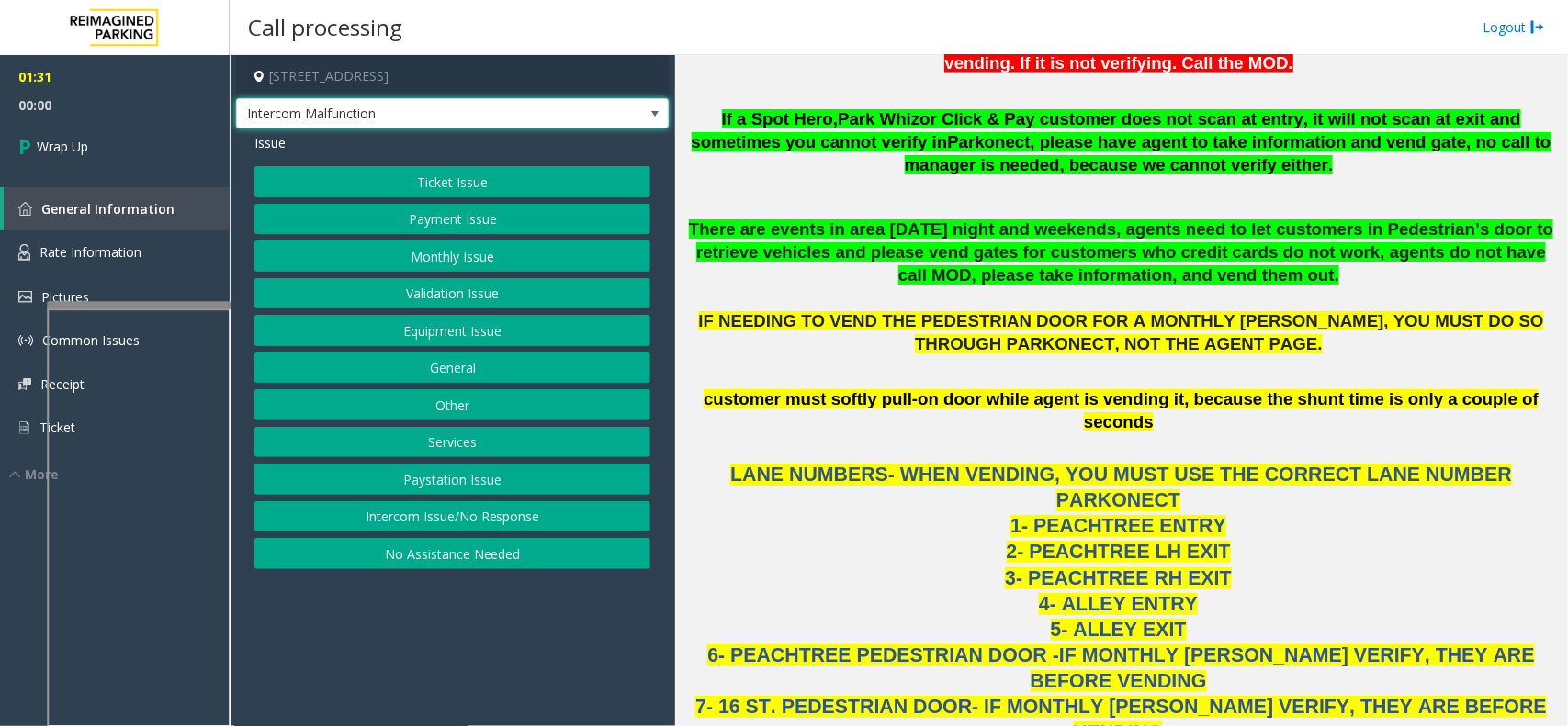
scroll to position [1263, 0]
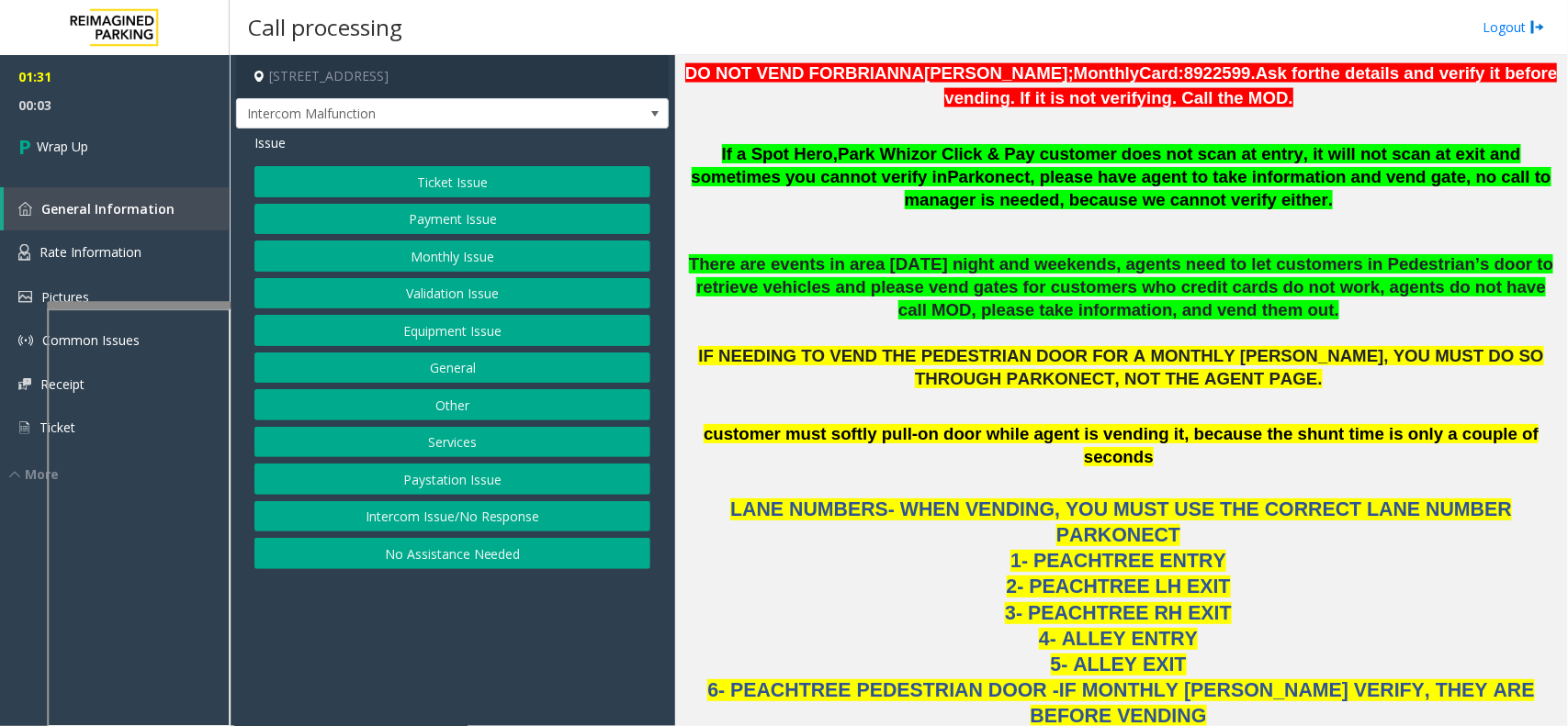
click at [419, 327] on button "Equipment Issue" at bounding box center [452, 330] width 396 height 31
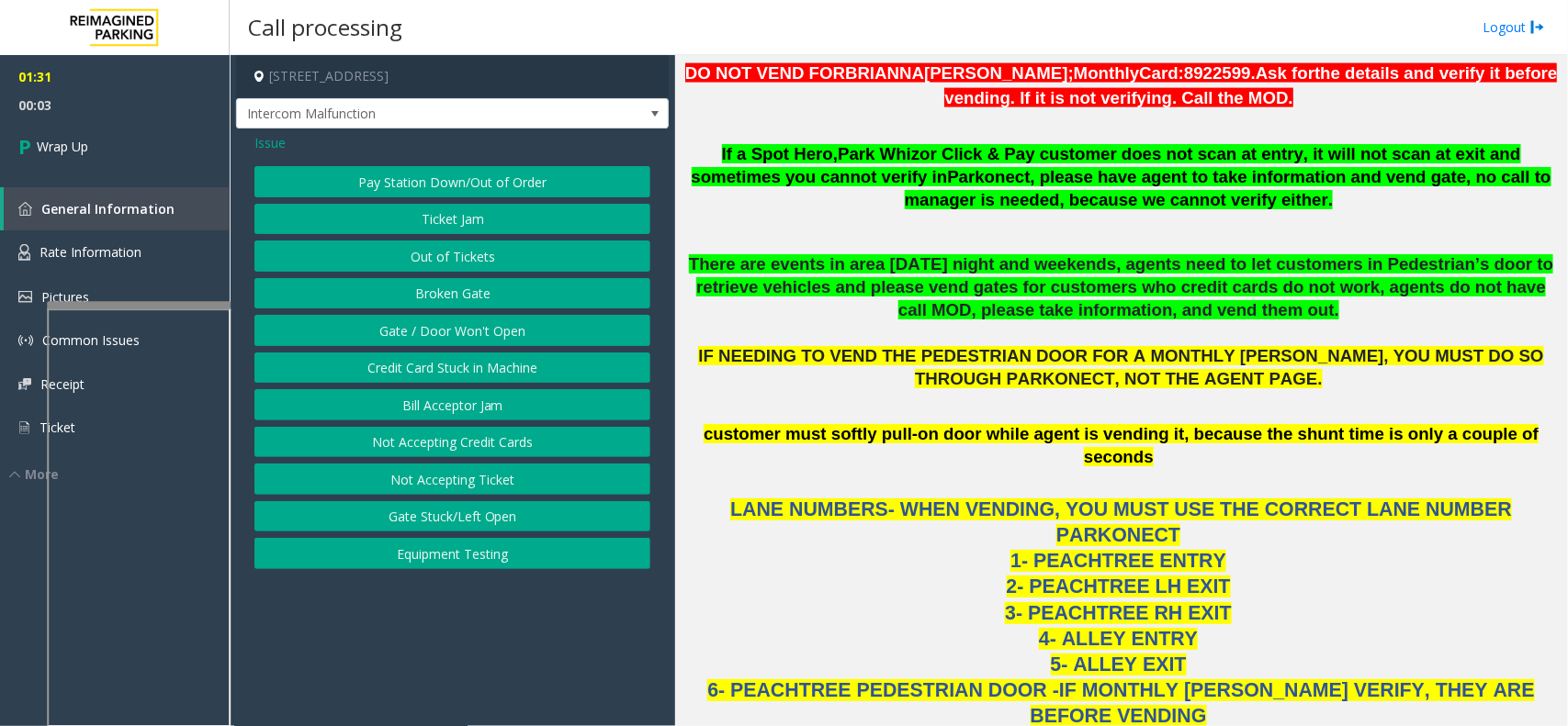
click at [419, 327] on button "Gate / Door Won't Open" at bounding box center [452, 330] width 396 height 31
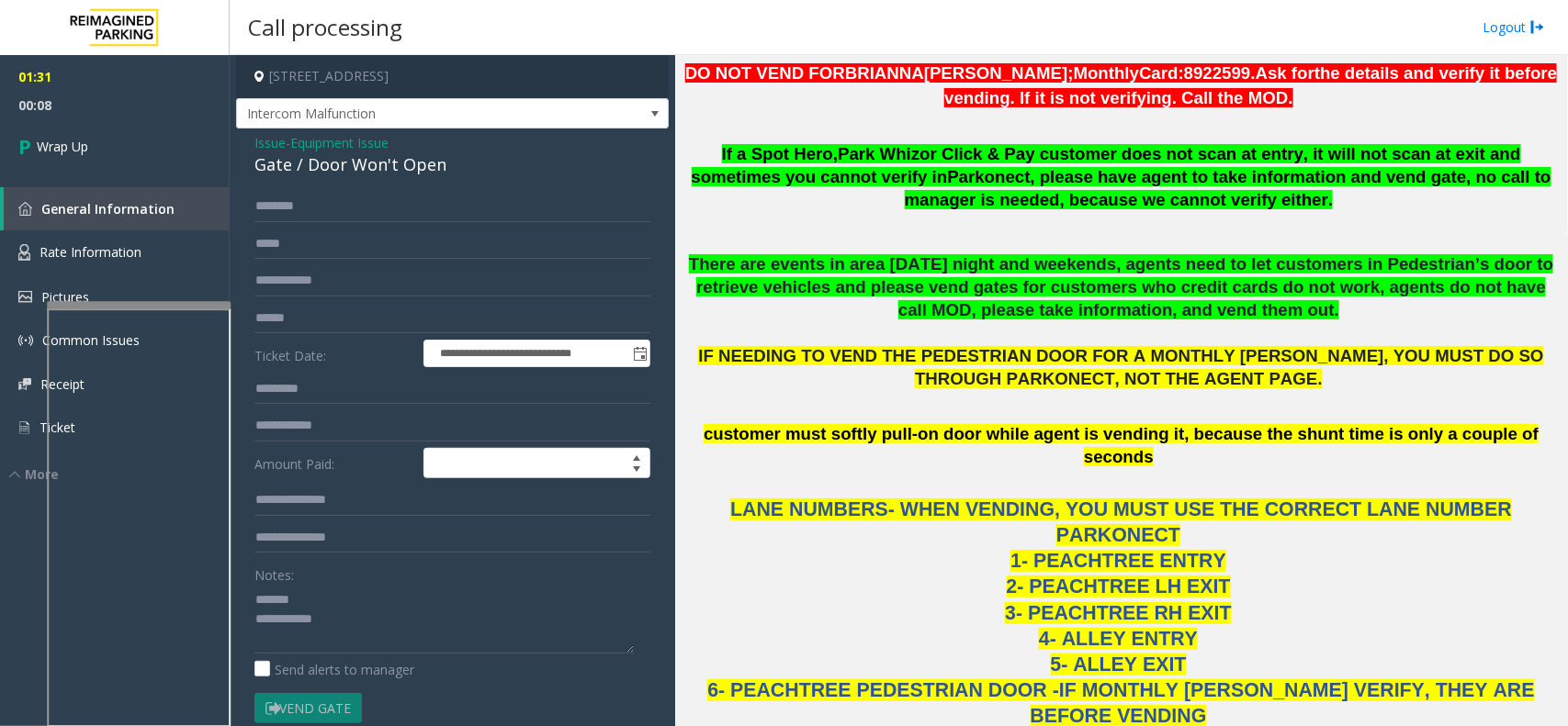
click at [400, 167] on div "Gate / Door Won't Open" at bounding box center [452, 165] width 396 height 25
click at [459, 639] on textarea at bounding box center [444, 619] width 380 height 69
click at [510, 637] on textarea at bounding box center [444, 619] width 380 height 69
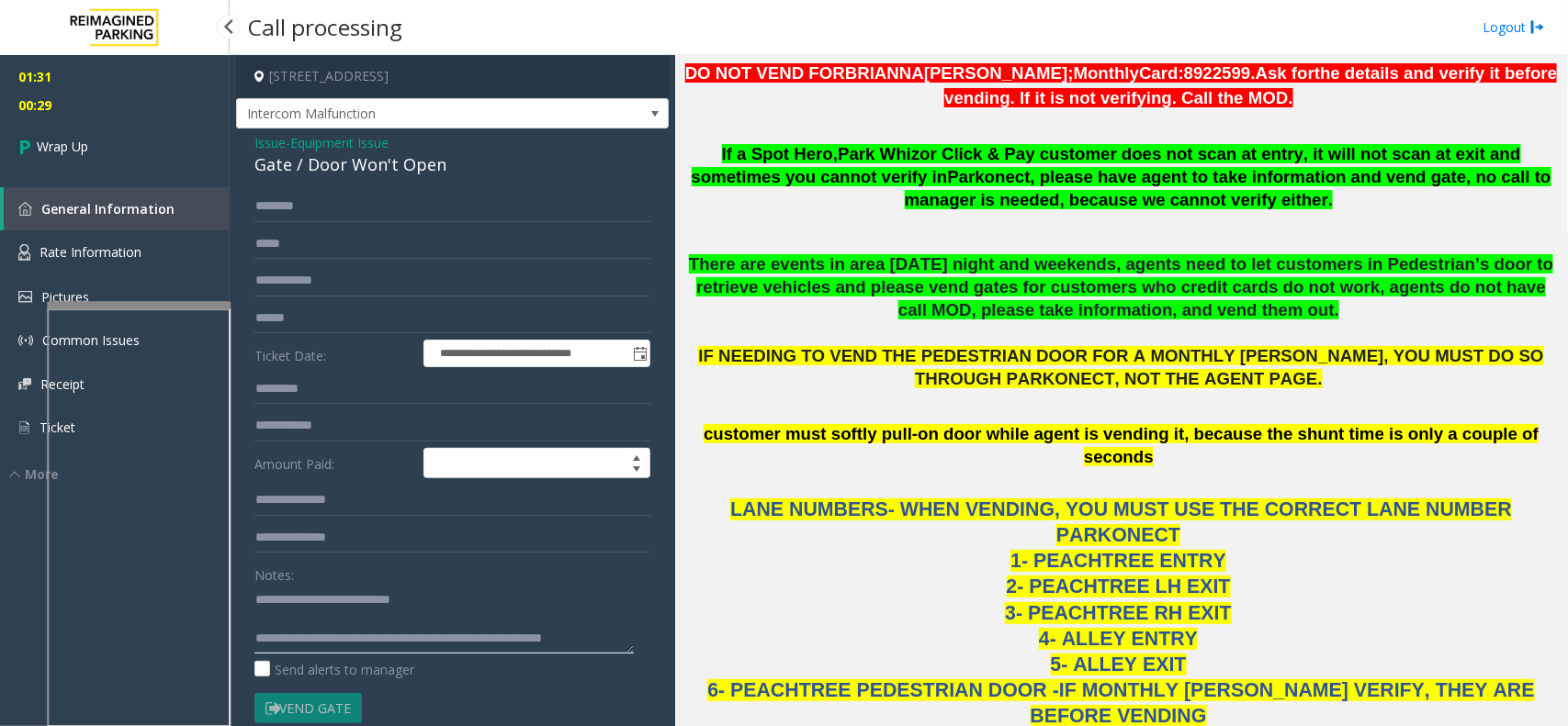
type textarea "**********"
click at [83, 216] on link "General Information" at bounding box center [117, 209] width 226 height 43
click at [87, 157] on link "Wrap Up" at bounding box center [115, 147] width 230 height 54
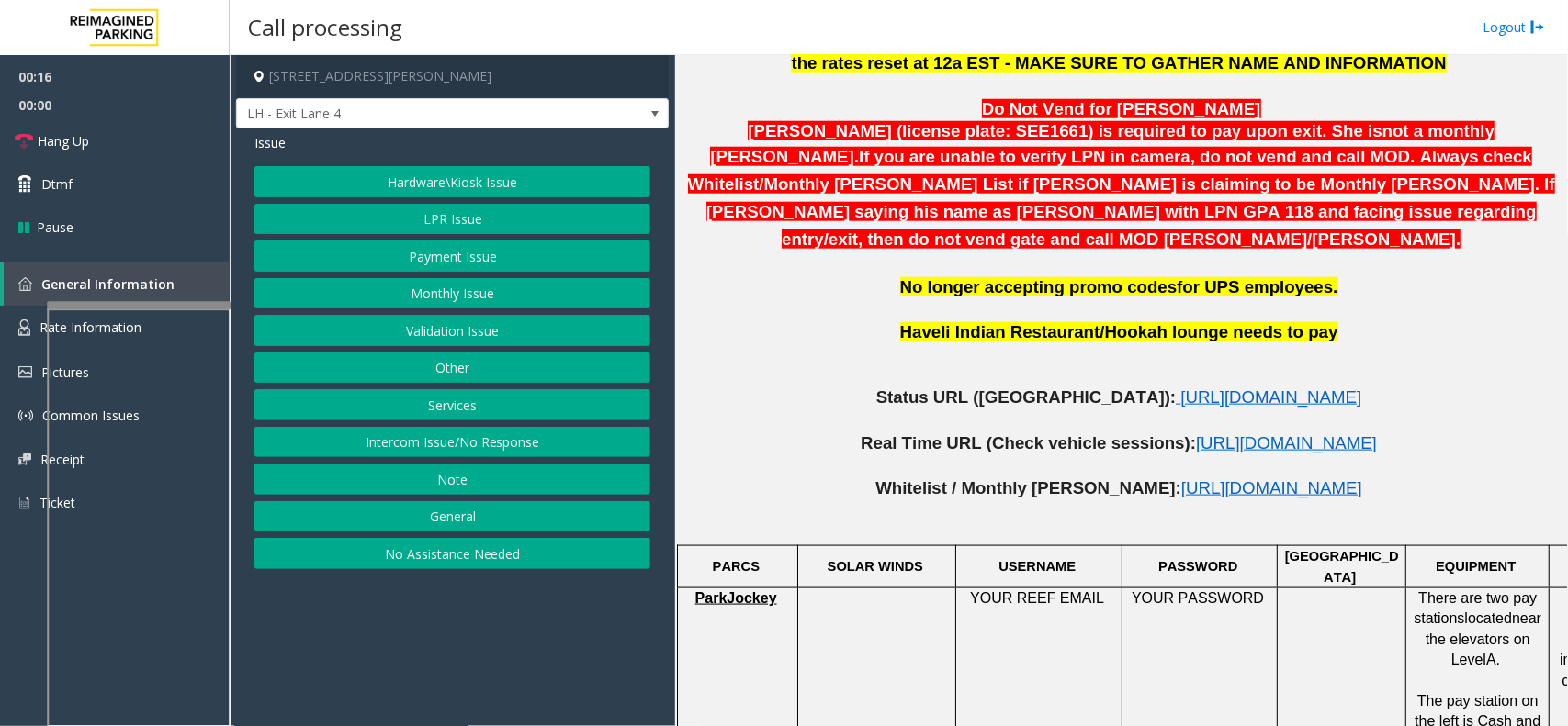
scroll to position [574, 0]
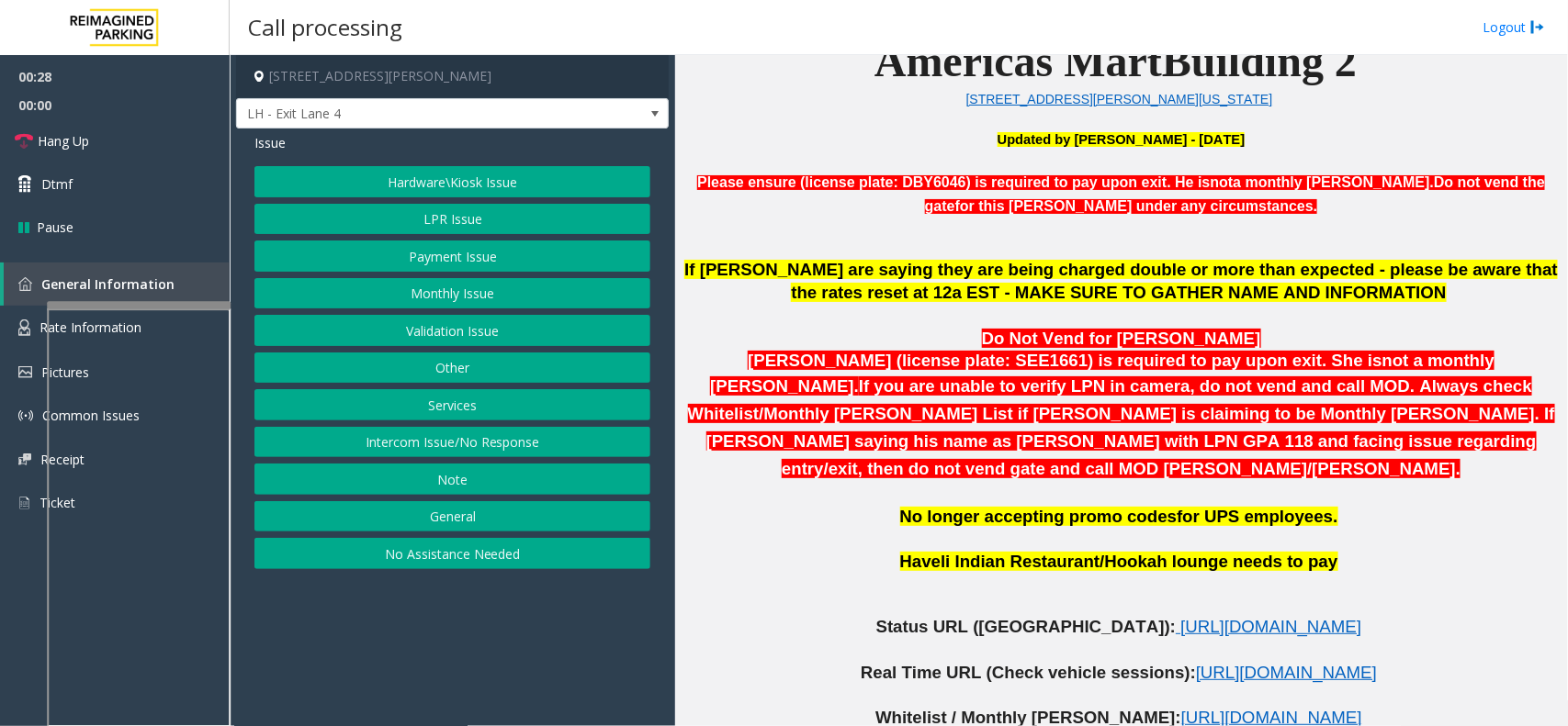
click at [461, 230] on button "LPR Issue" at bounding box center [452, 219] width 396 height 31
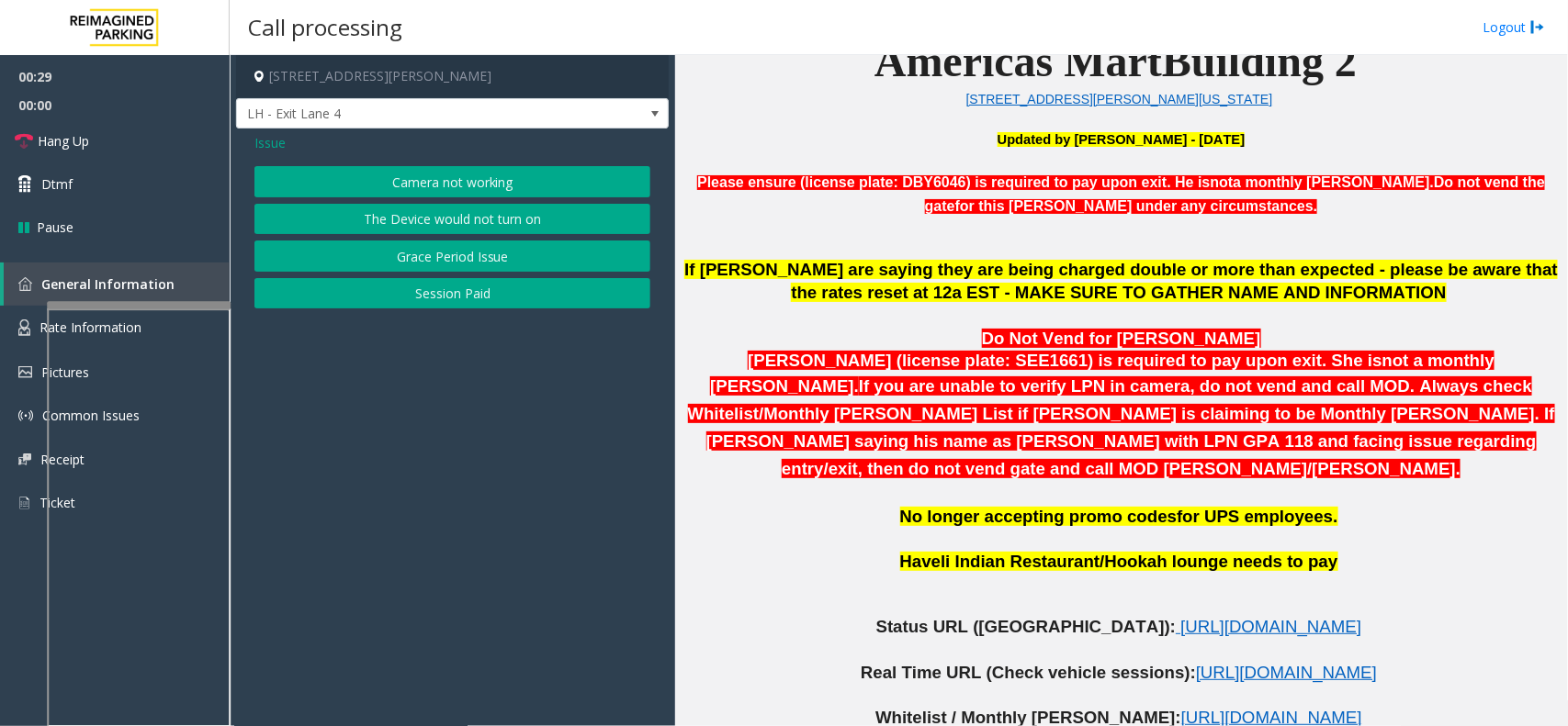
click at [386, 178] on button "Camera not working" at bounding box center [452, 182] width 396 height 31
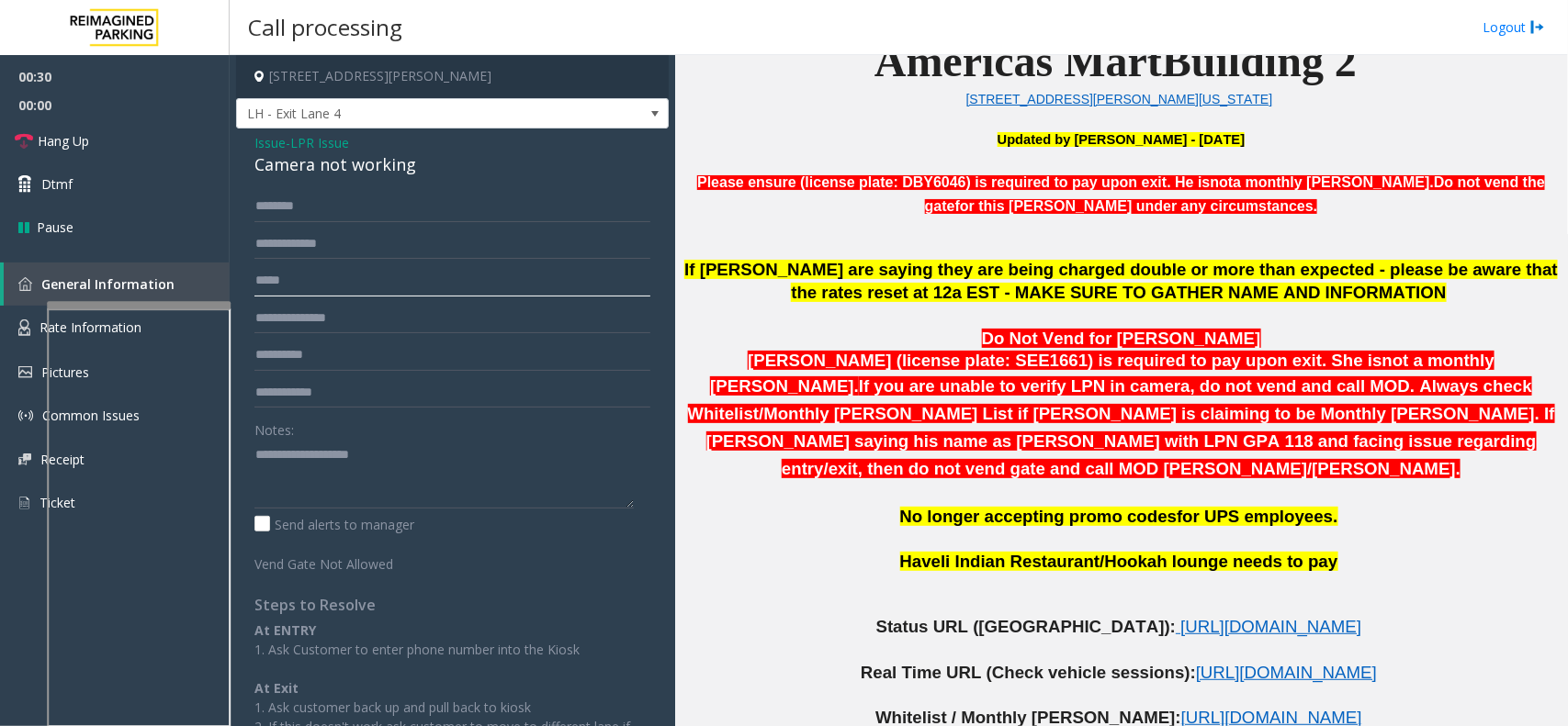
click at [303, 285] on input "text" at bounding box center [452, 280] width 396 height 31
click at [324, 246] on input "text" at bounding box center [452, 245] width 396 height 31
type input "*"
type input "*******"
click at [327, 457] on textarea at bounding box center [444, 474] width 380 height 69
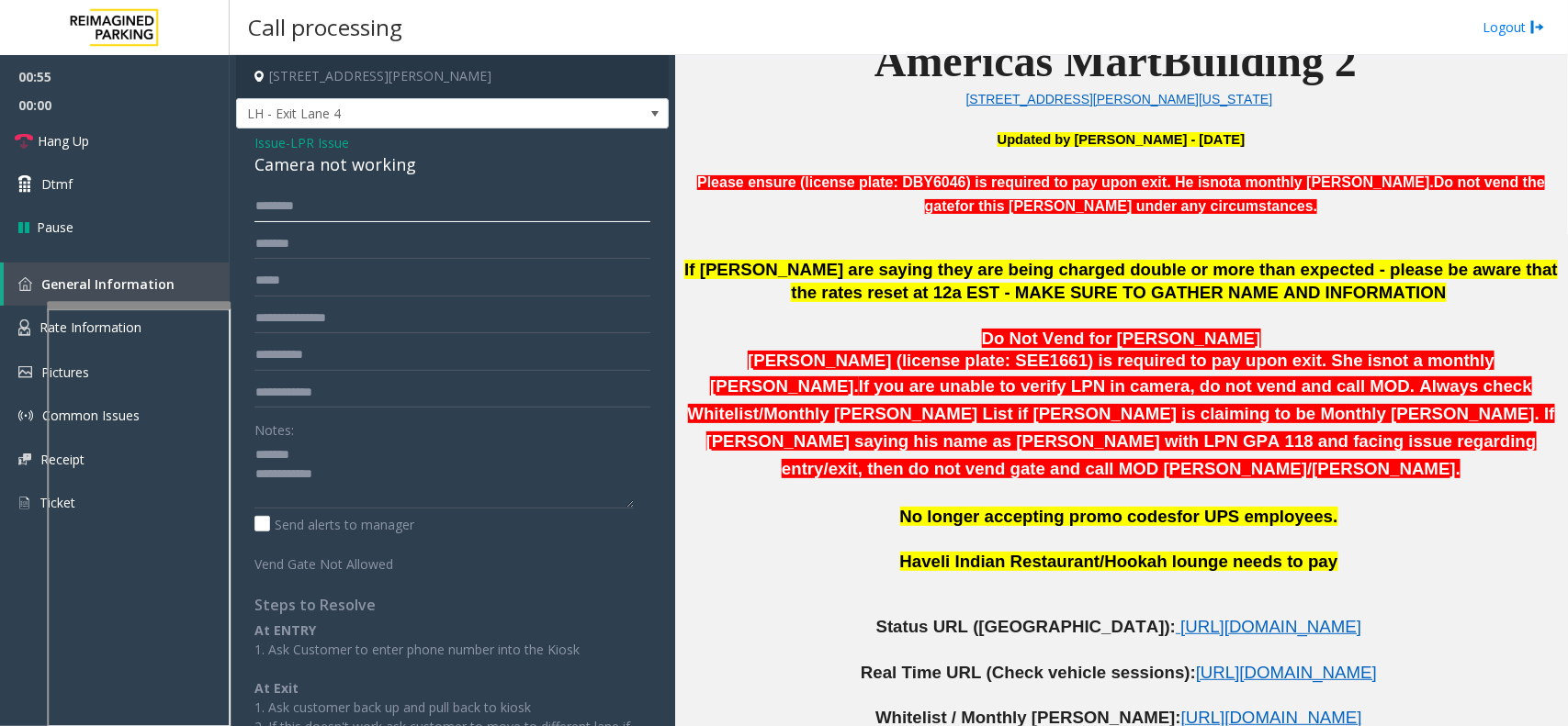
click at [360, 202] on input "text" at bounding box center [452, 207] width 396 height 31
click at [366, 161] on div "Camera not working" at bounding box center [452, 165] width 396 height 25
type textarea "**********"
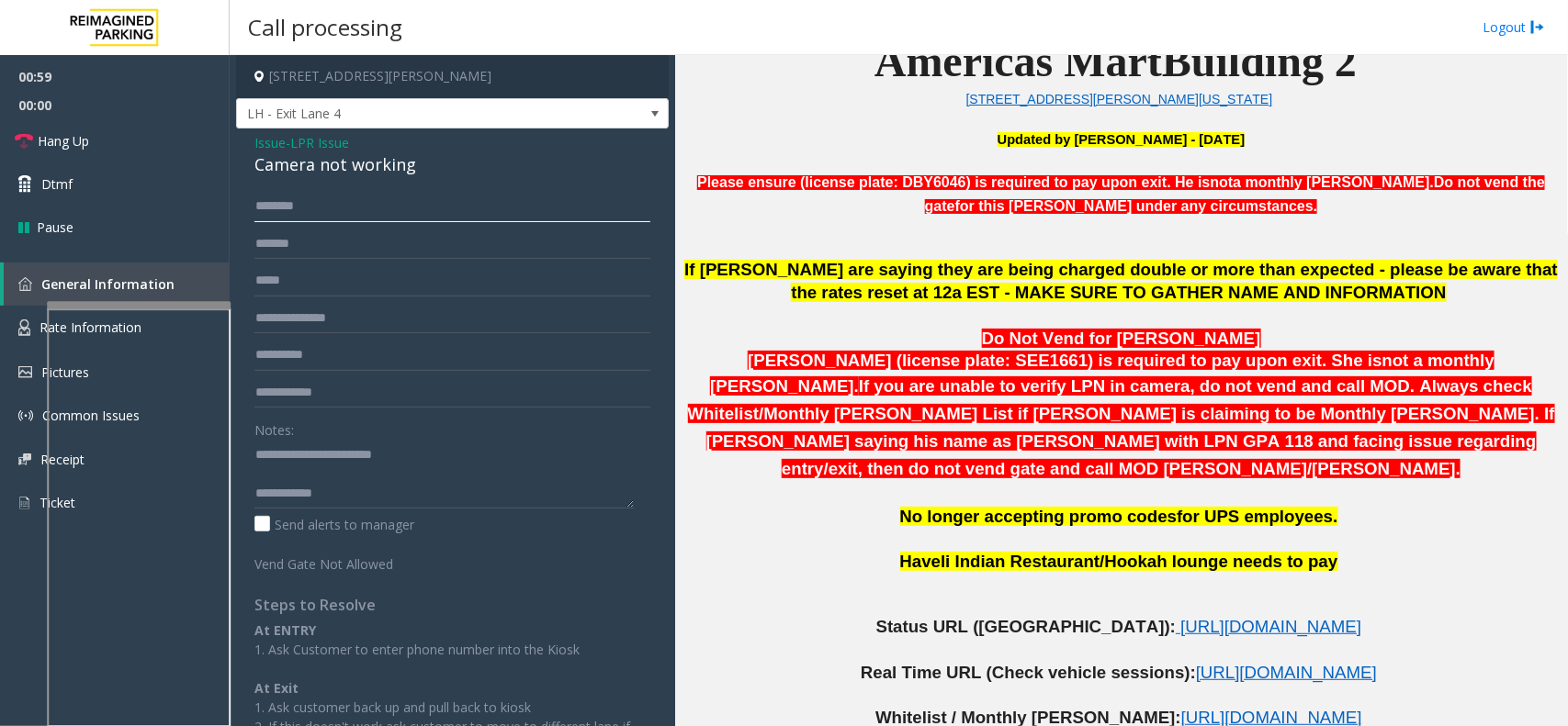
click at [390, 203] on input "text" at bounding box center [452, 207] width 396 height 31
type input "********"
click at [355, 492] on textarea at bounding box center [444, 474] width 380 height 69
click at [385, 484] on textarea at bounding box center [444, 474] width 380 height 69
type textarea "**********"
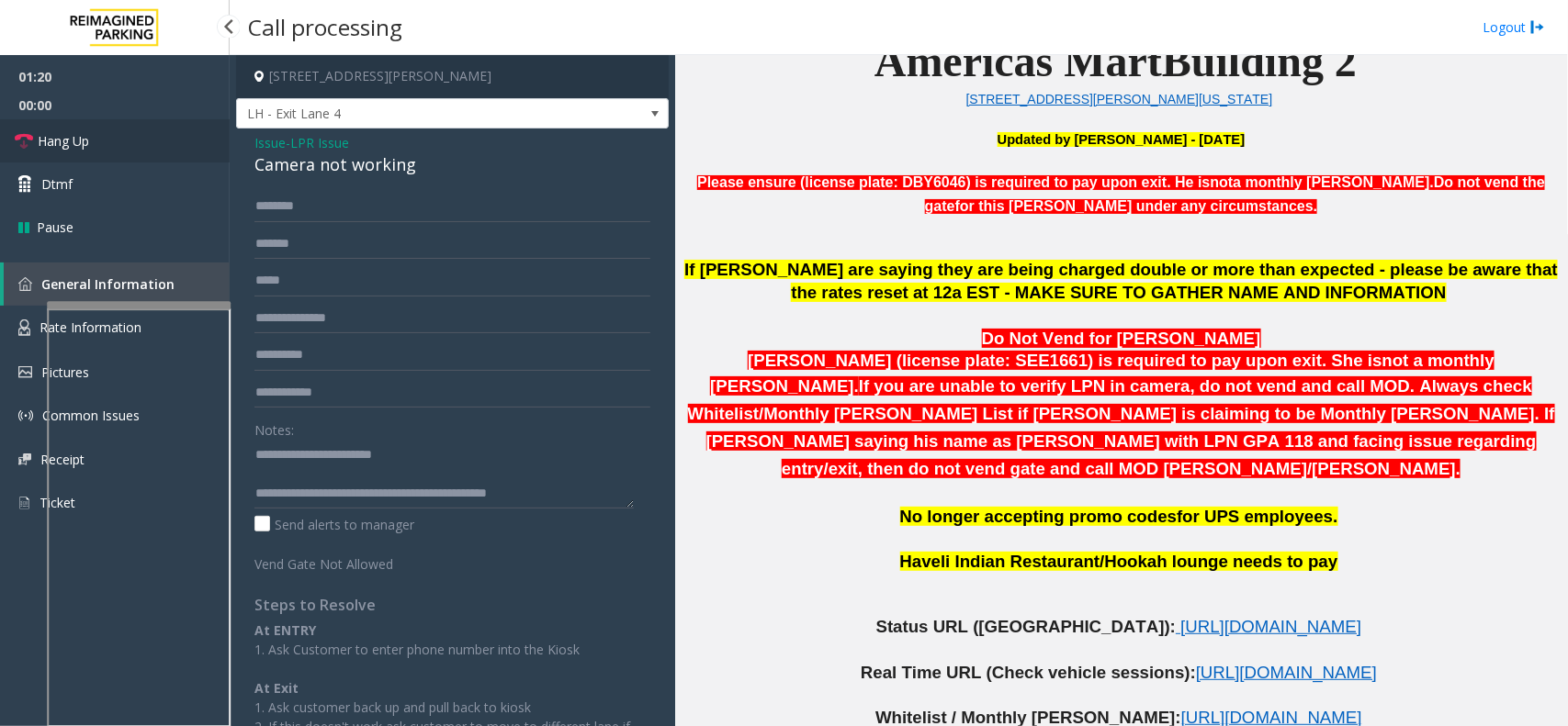
click at [139, 120] on link "Hang Up" at bounding box center [115, 141] width 230 height 43
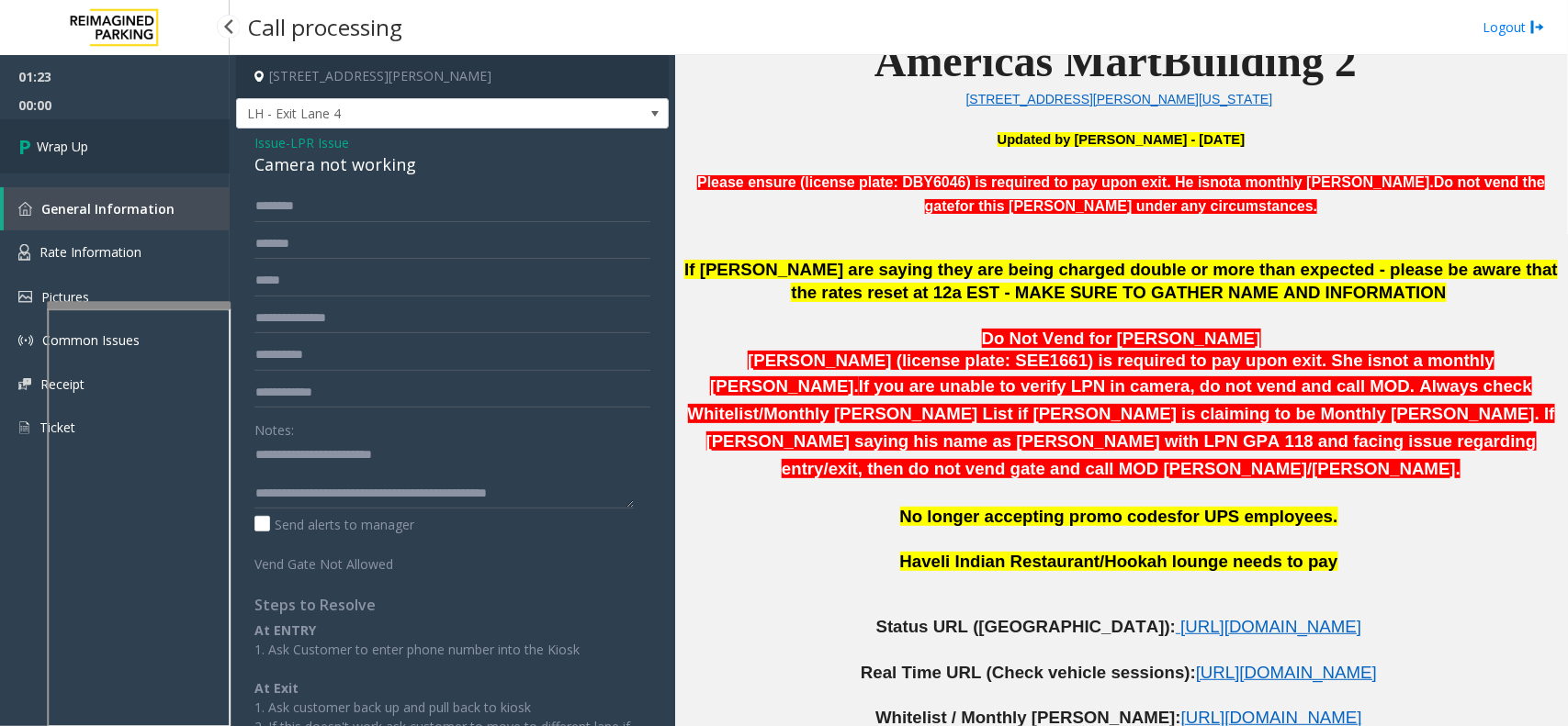
click at [70, 145] on span "Wrap Up" at bounding box center [62, 147] width 51 height 19
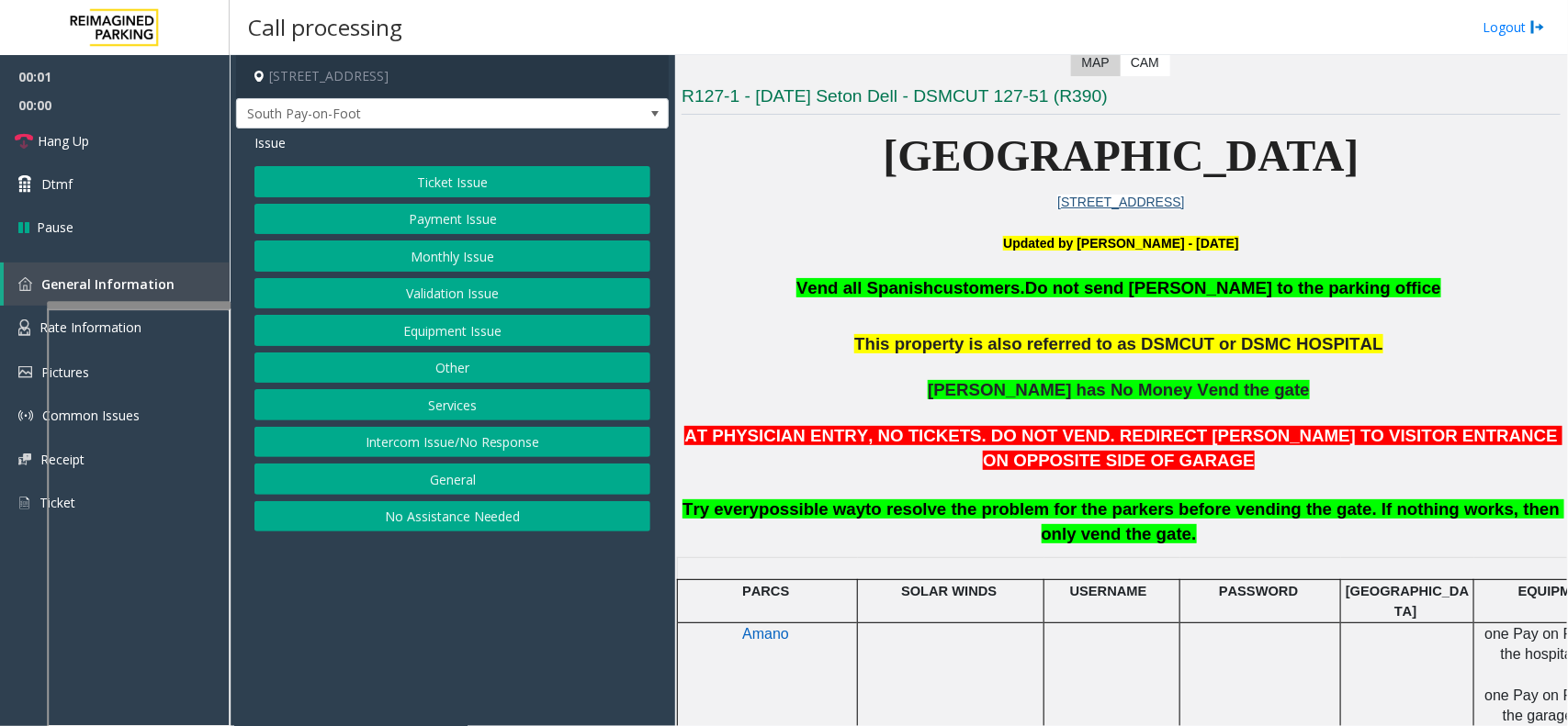
scroll to position [459, 0]
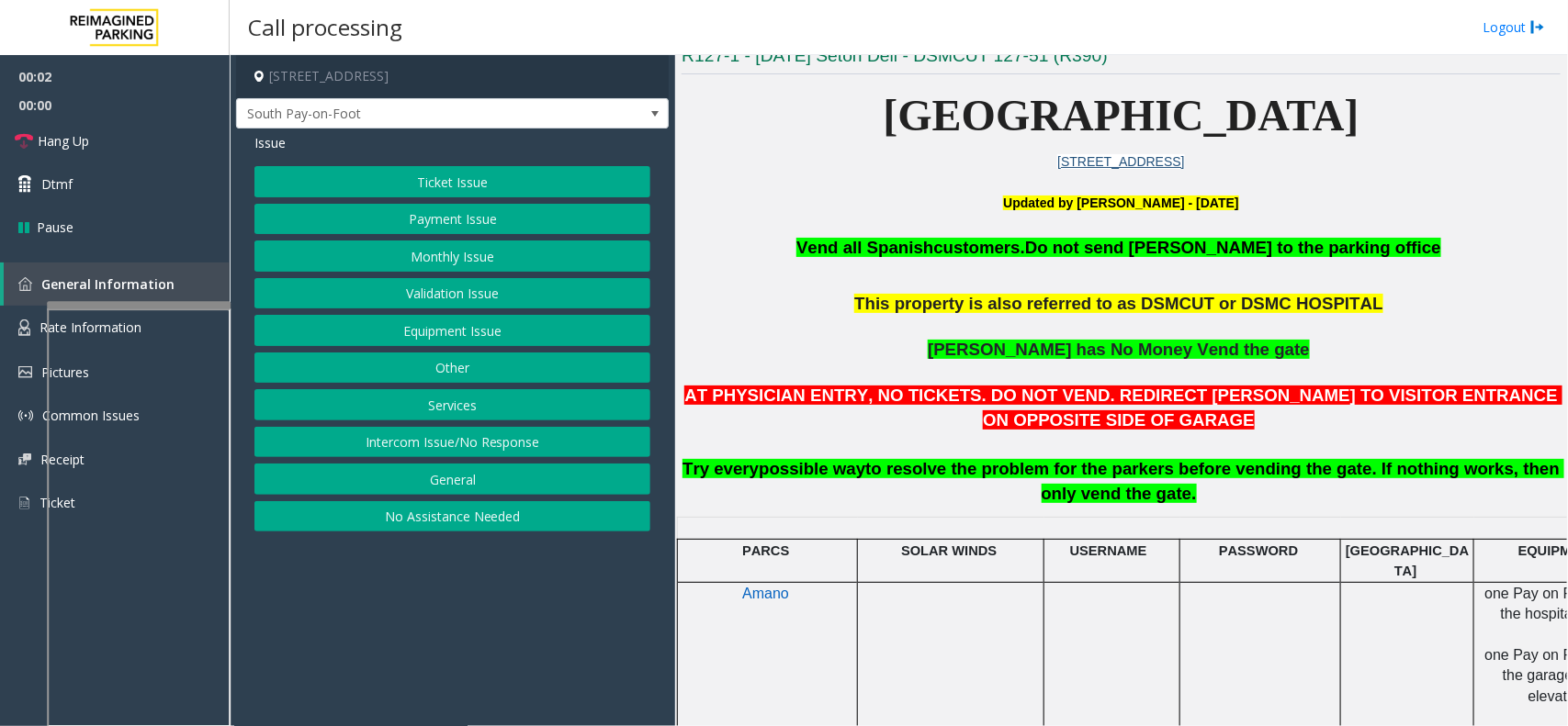
click at [417, 331] on button "Equipment Issue" at bounding box center [452, 330] width 396 height 31
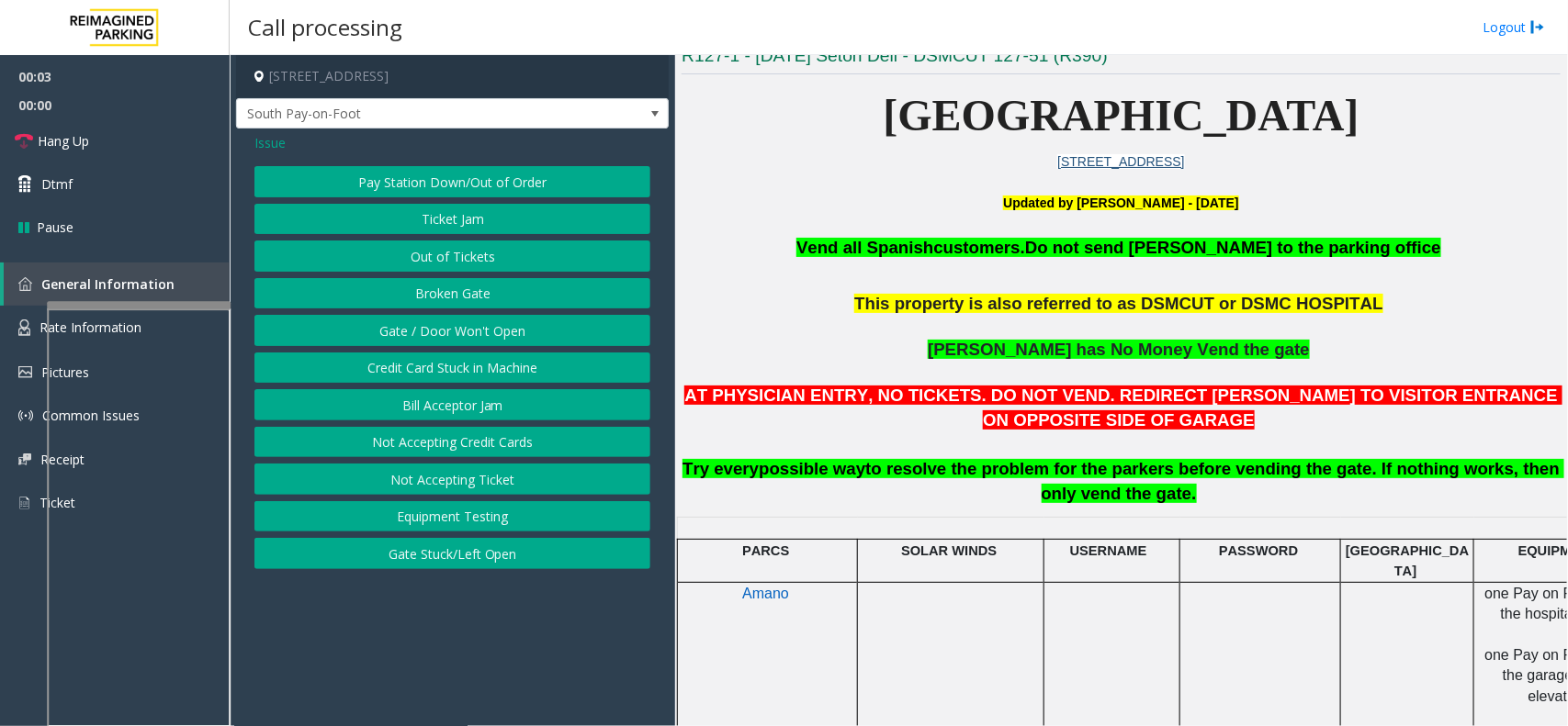
click at [417, 331] on button "Gate / Door Won't Open" at bounding box center [452, 330] width 396 height 31
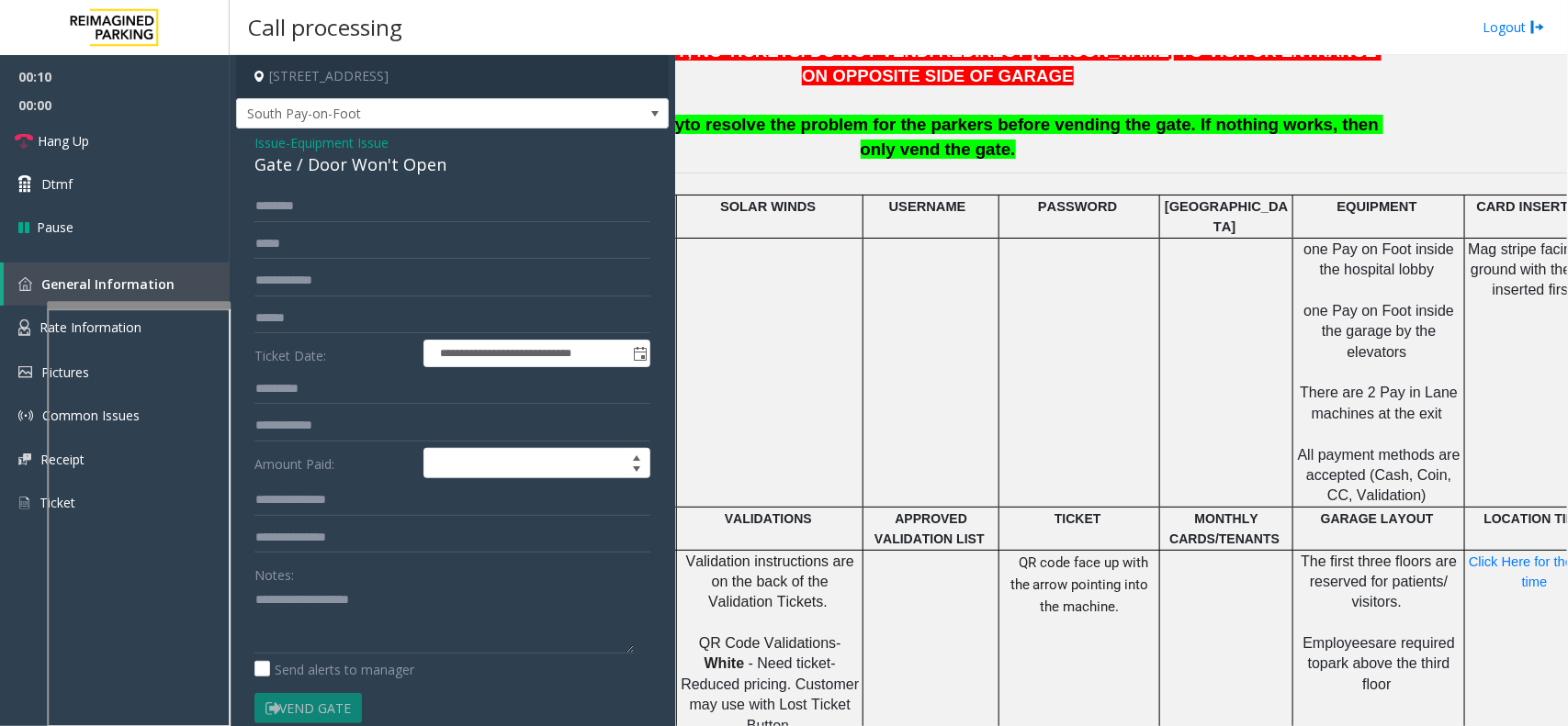
scroll to position [804, 248]
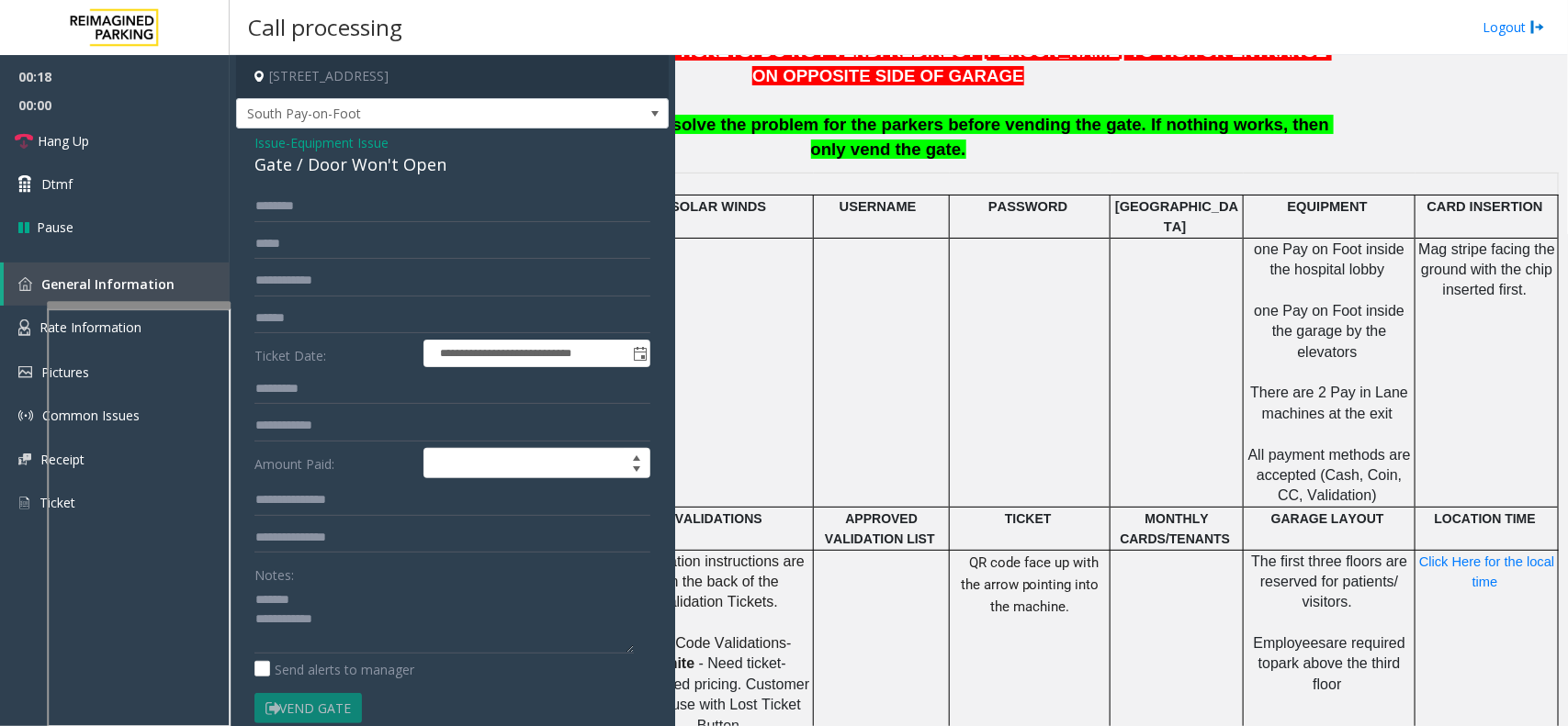
click at [355, 163] on div "Gate / Door Won't Open" at bounding box center [452, 165] width 396 height 25
click at [1417, 240] on p "Mag stripe facing the ground with the chip inserted first." at bounding box center [1486, 280] width 141 height 82
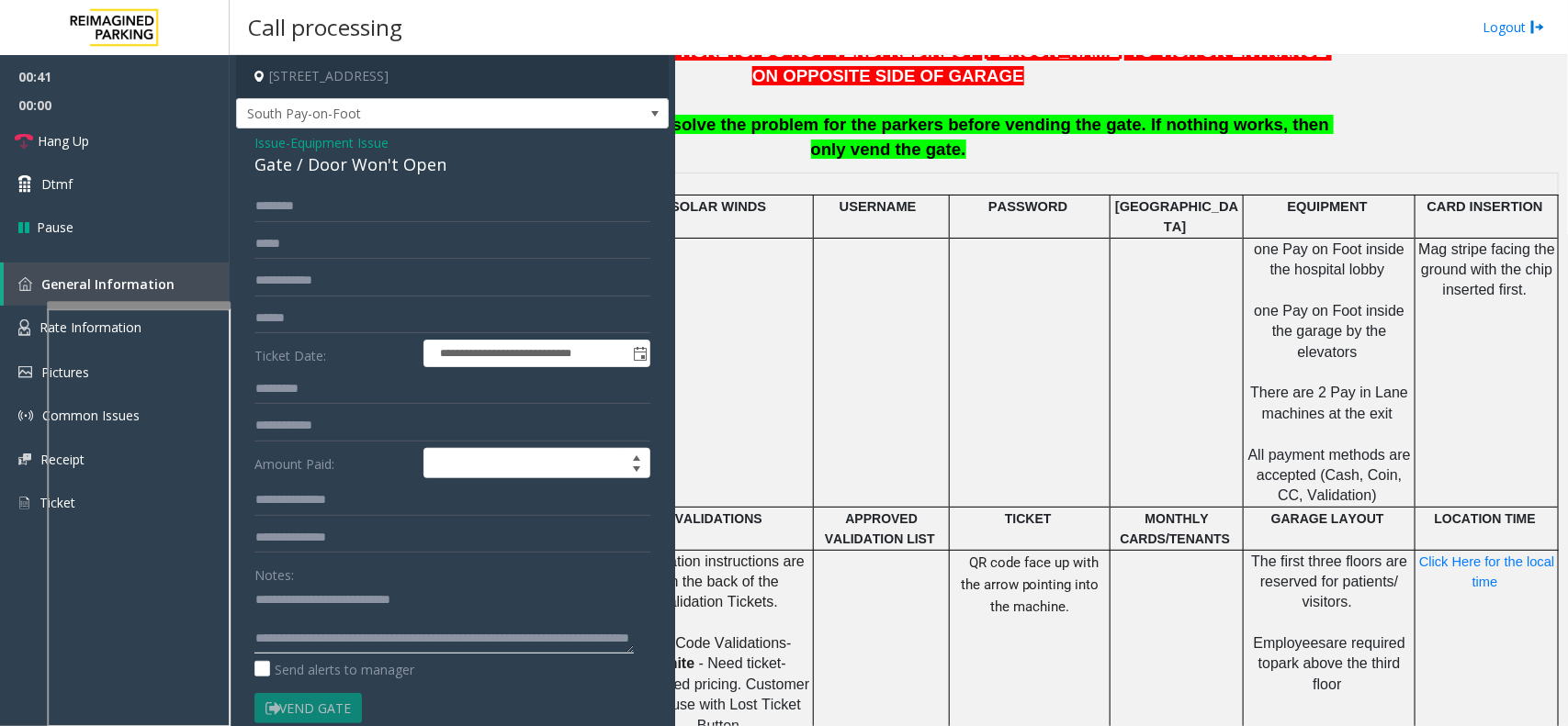
click at [430, 650] on textarea at bounding box center [444, 619] width 380 height 69
click at [447, 635] on textarea at bounding box center [444, 619] width 380 height 69
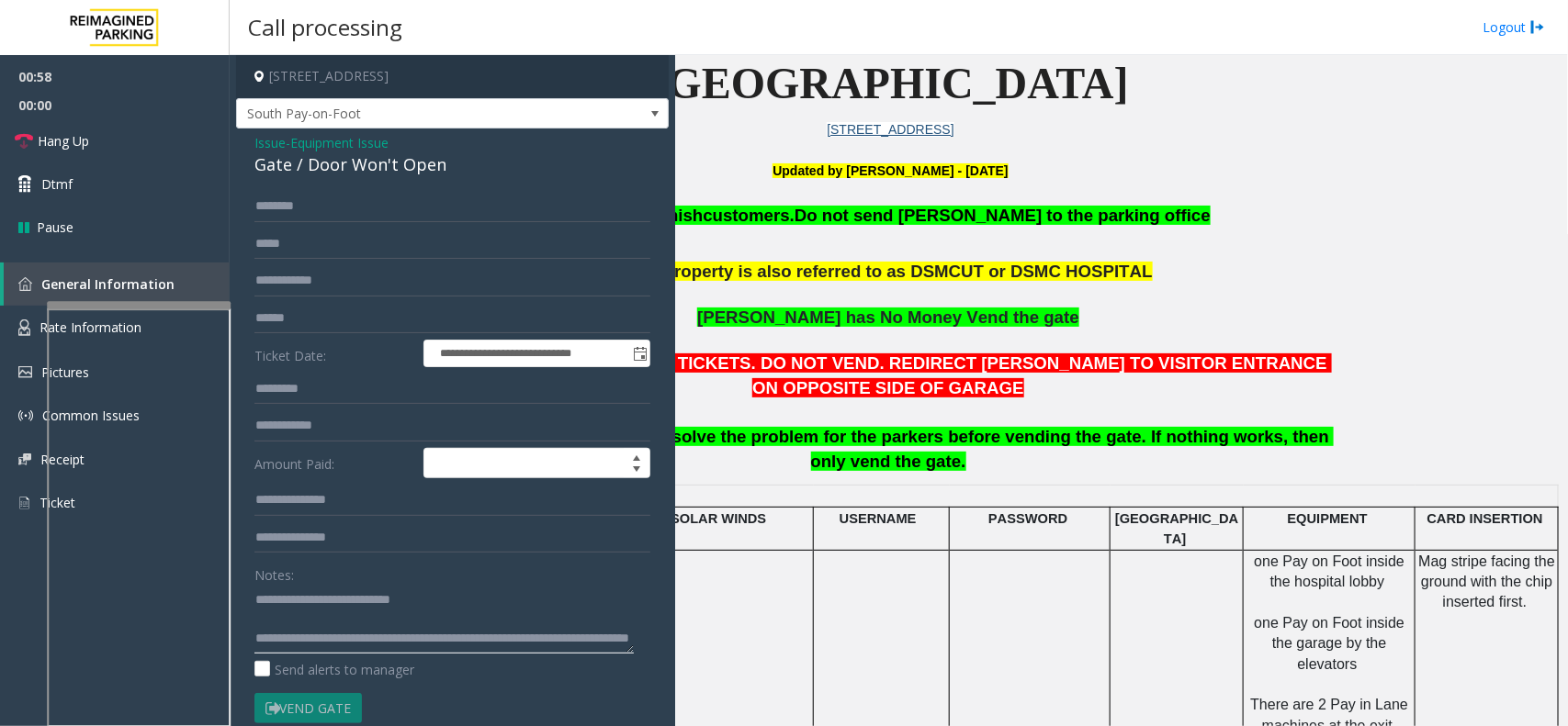
scroll to position [459, 248]
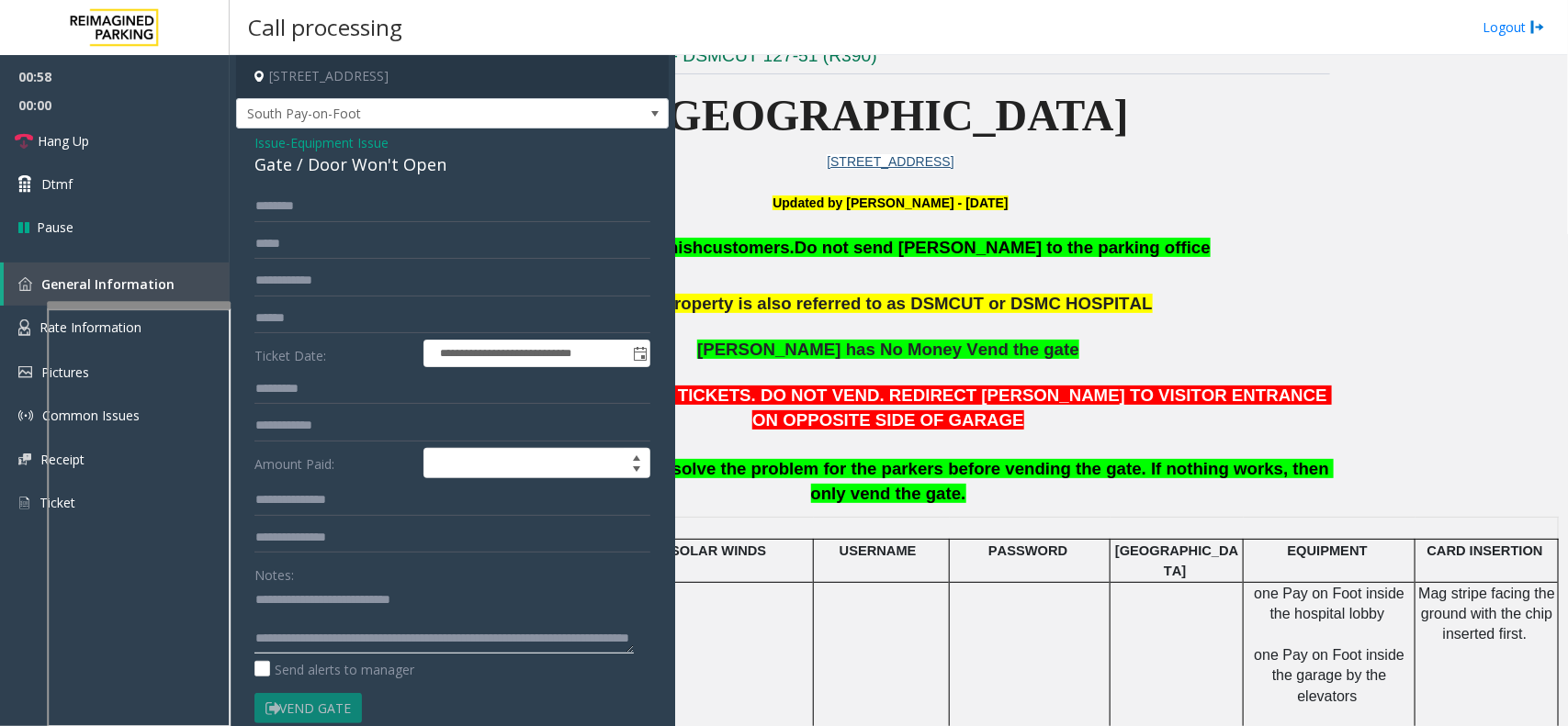
type textarea "**********"
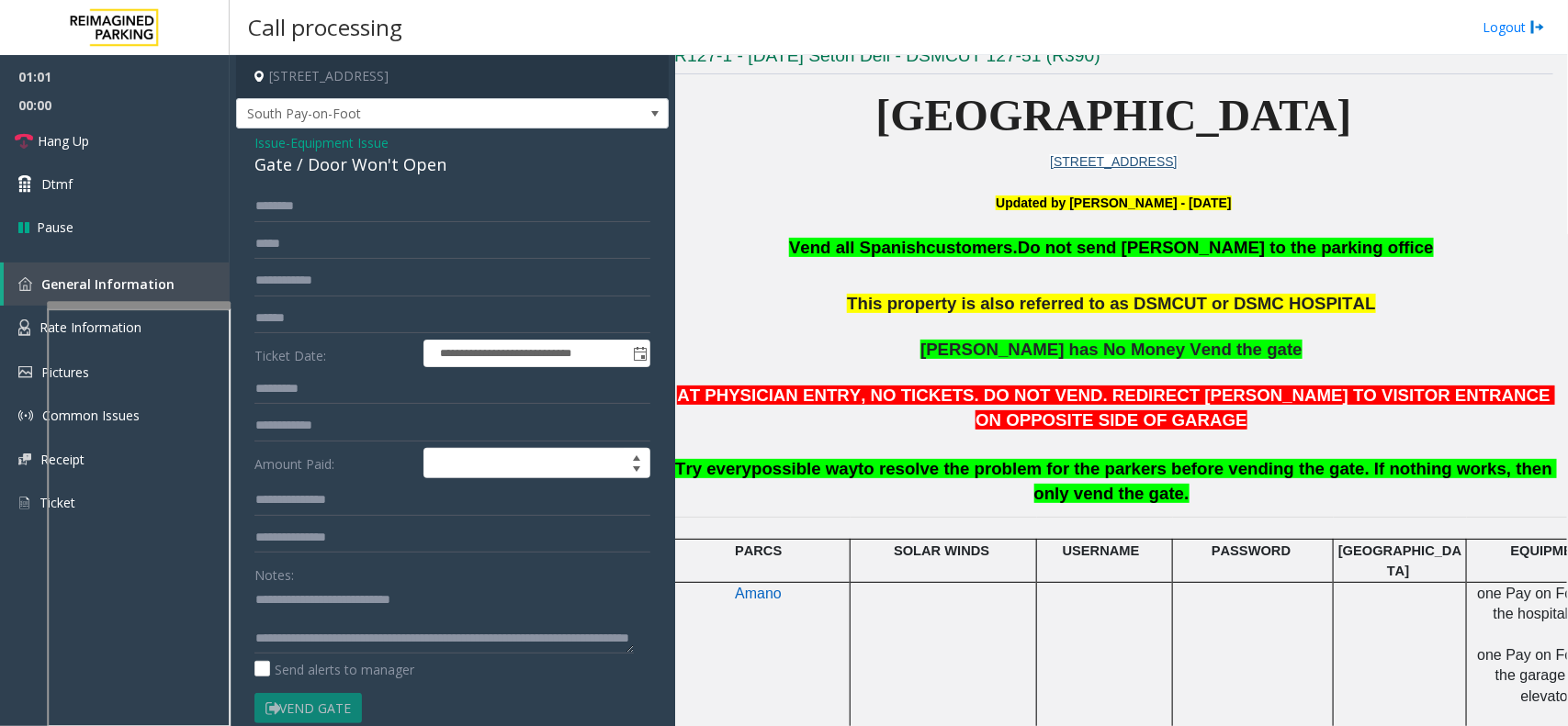
scroll to position [459, 1]
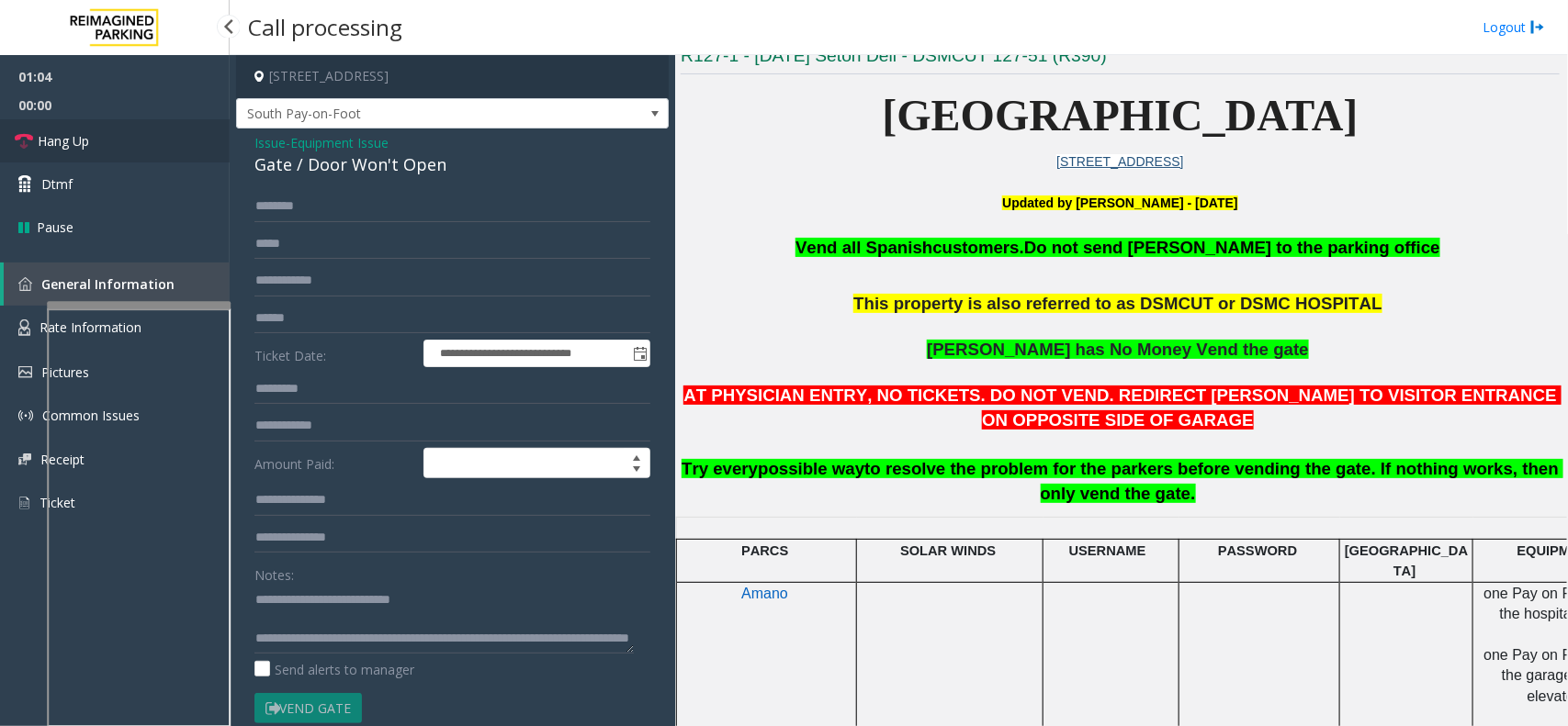
click at [145, 143] on link "Hang Up" at bounding box center [115, 141] width 230 height 43
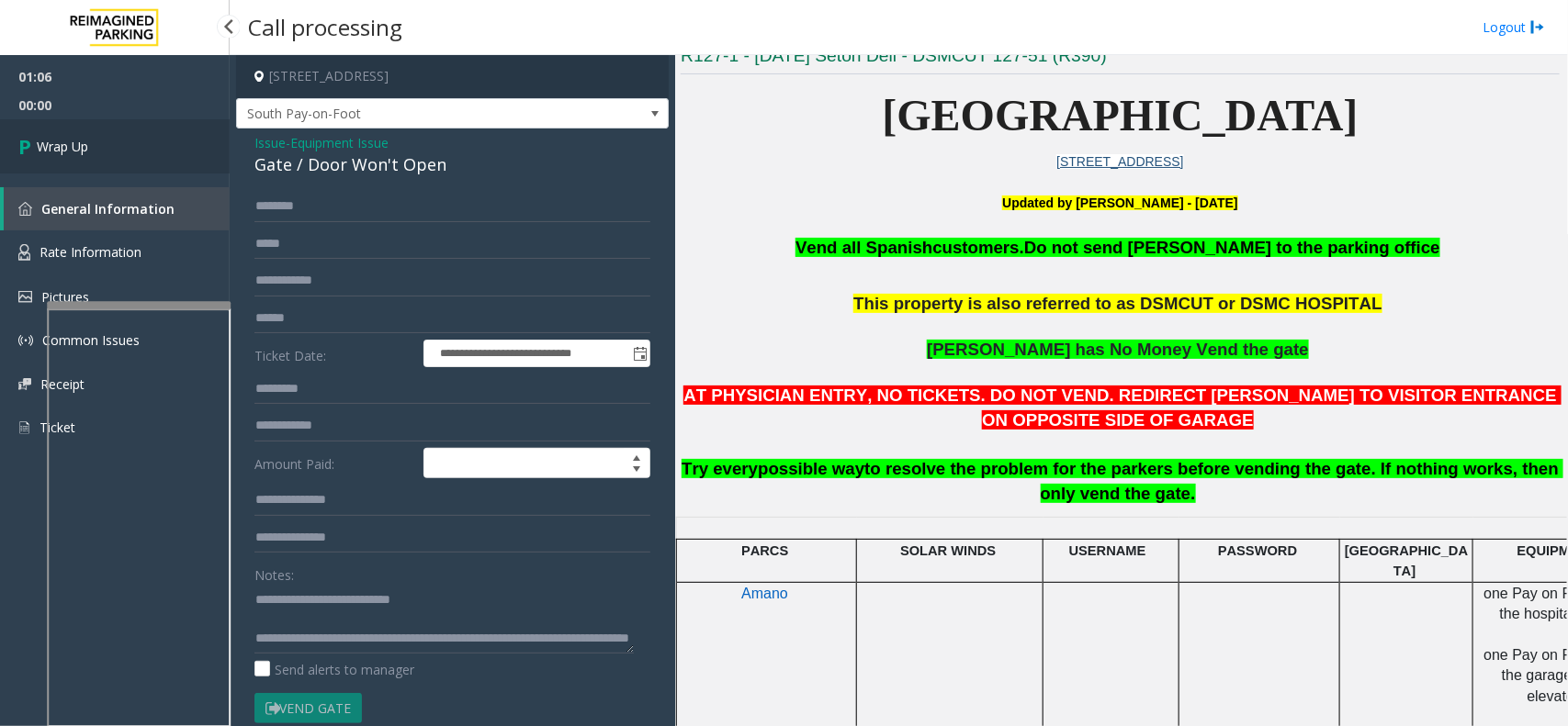
click at [141, 144] on link "Wrap Up" at bounding box center [115, 147] width 230 height 54
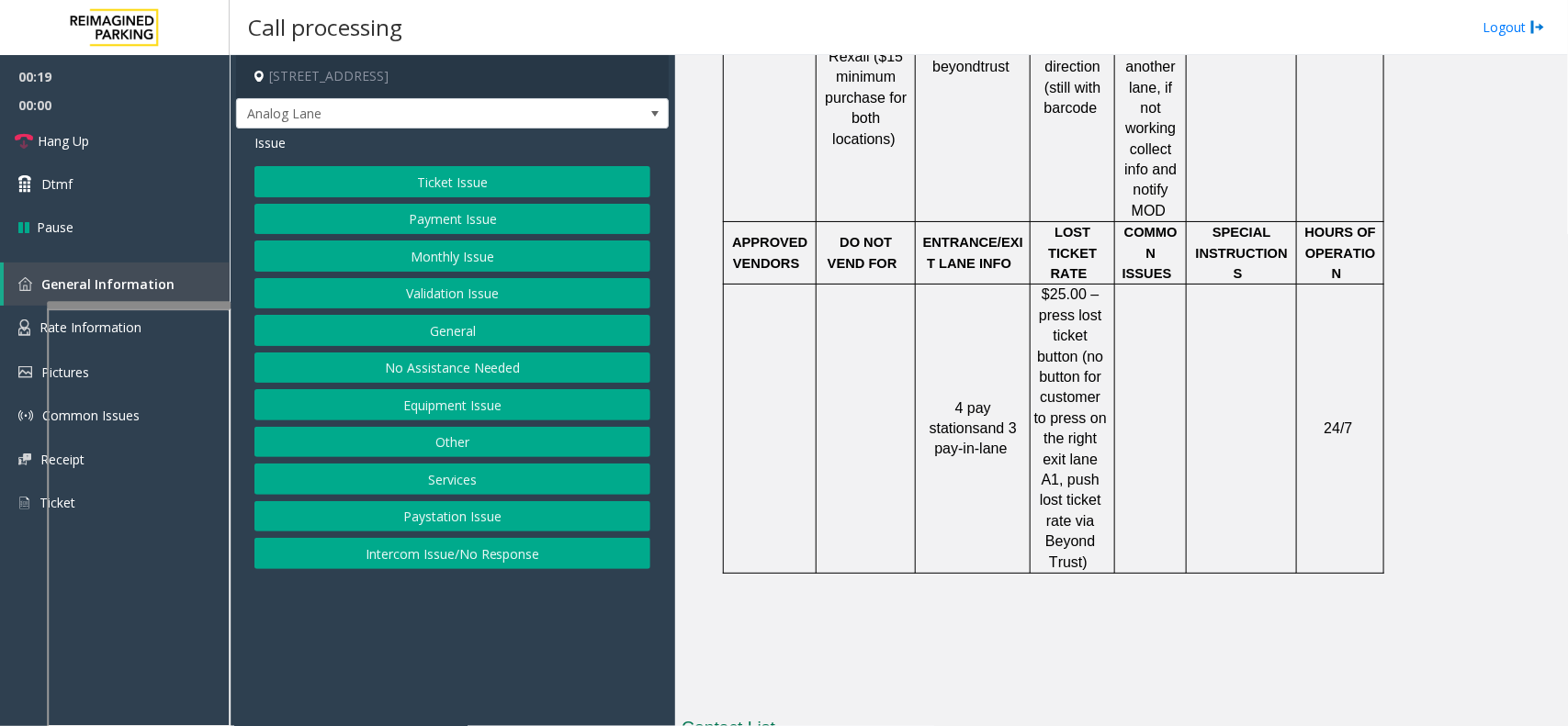
scroll to position [1377, 0]
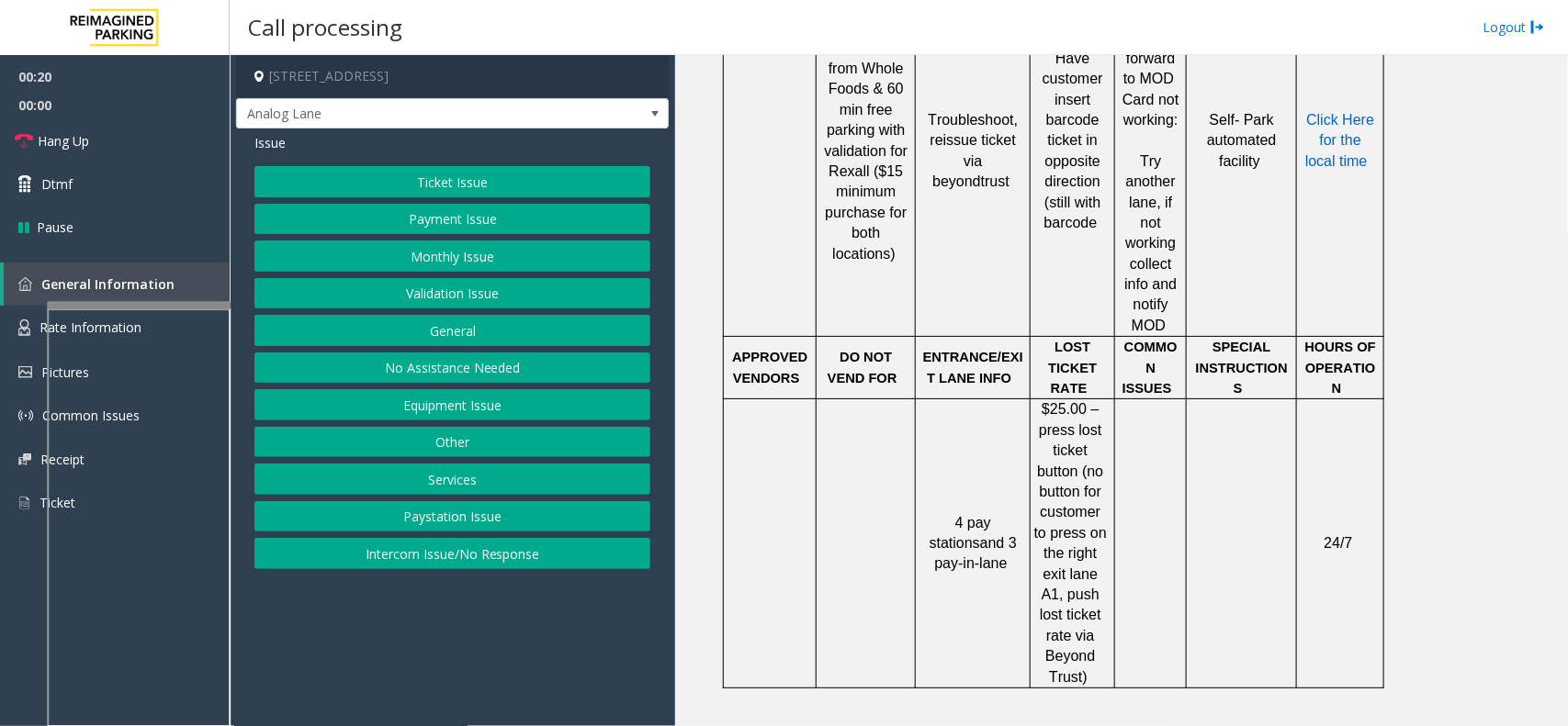
click at [475, 181] on button "Ticket Issue" at bounding box center [452, 182] width 396 height 31
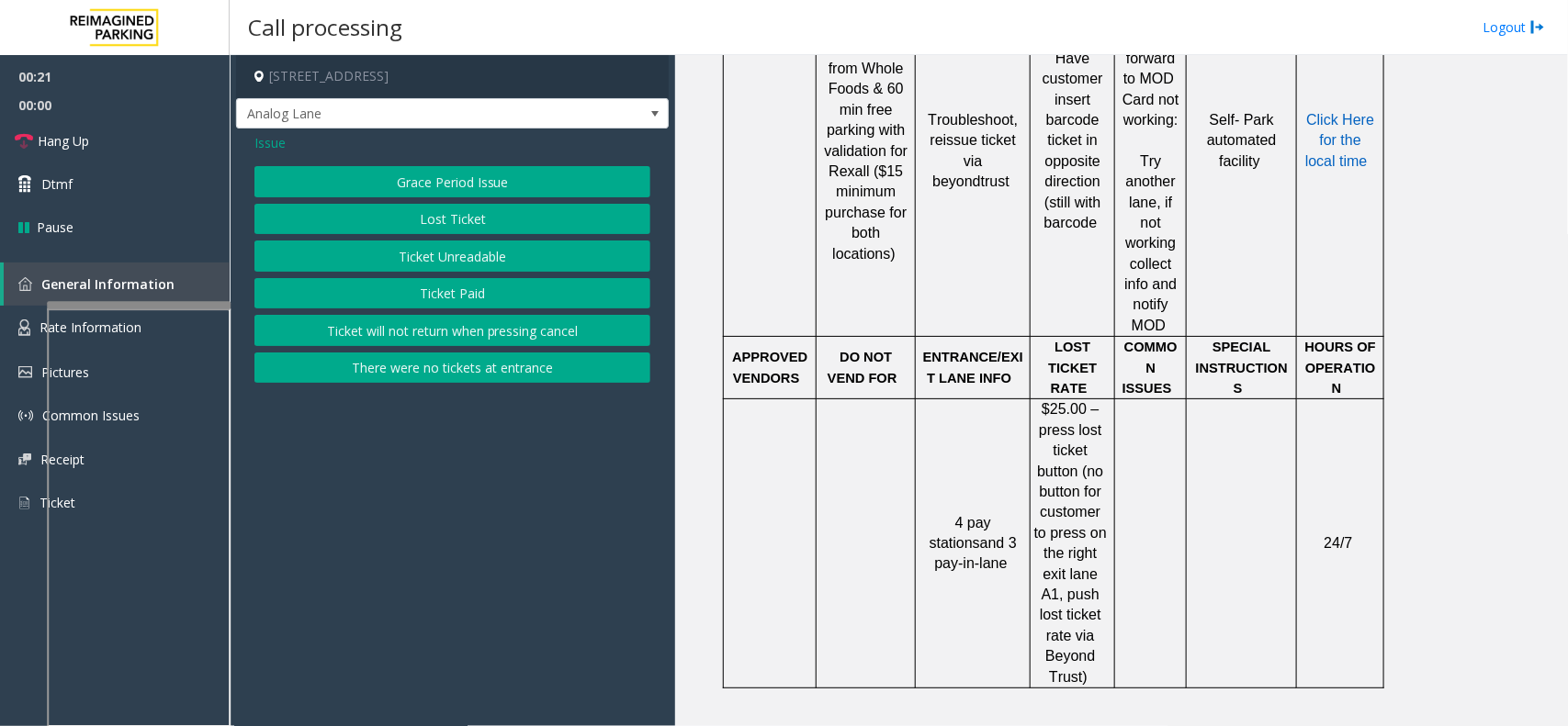
click at [475, 218] on button "Lost Ticket" at bounding box center [452, 219] width 396 height 31
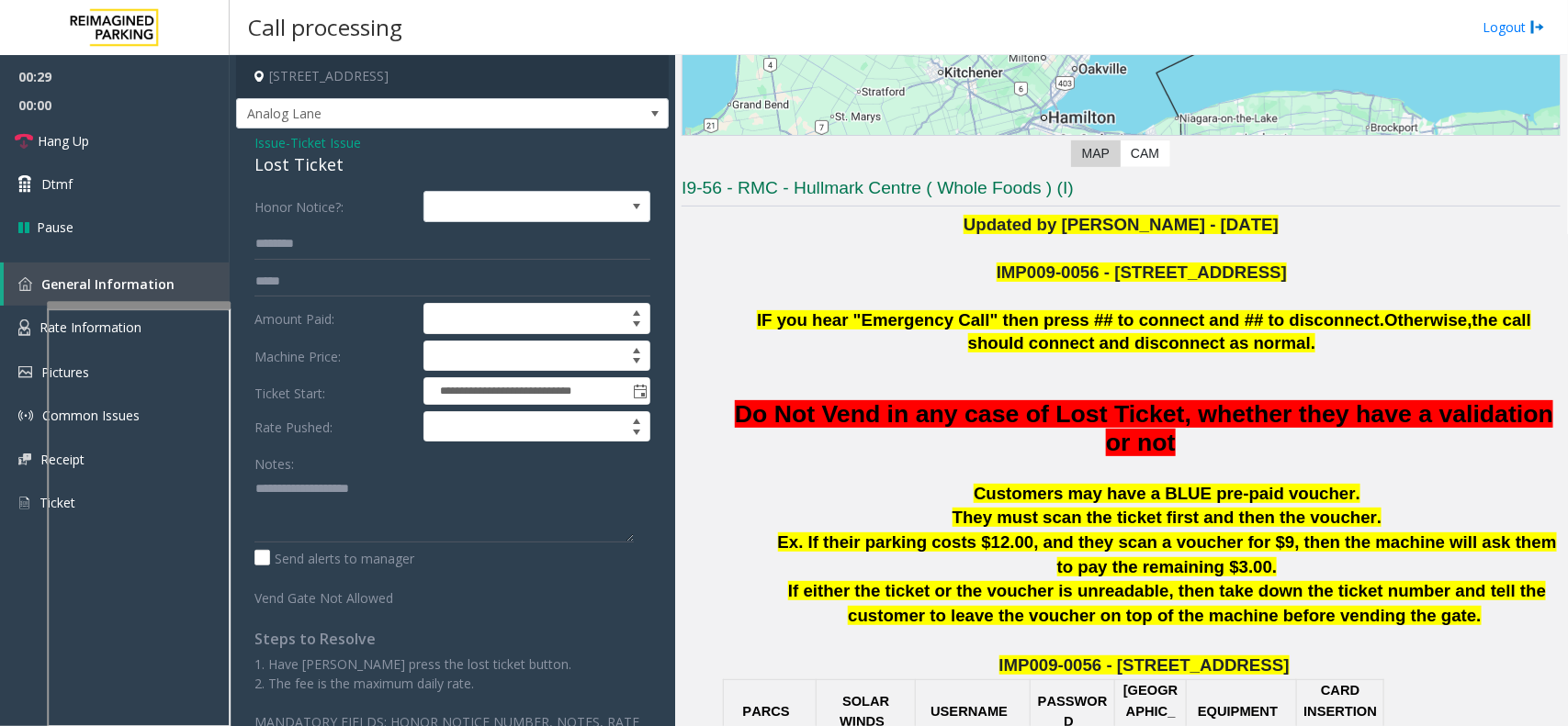
scroll to position [230, 0]
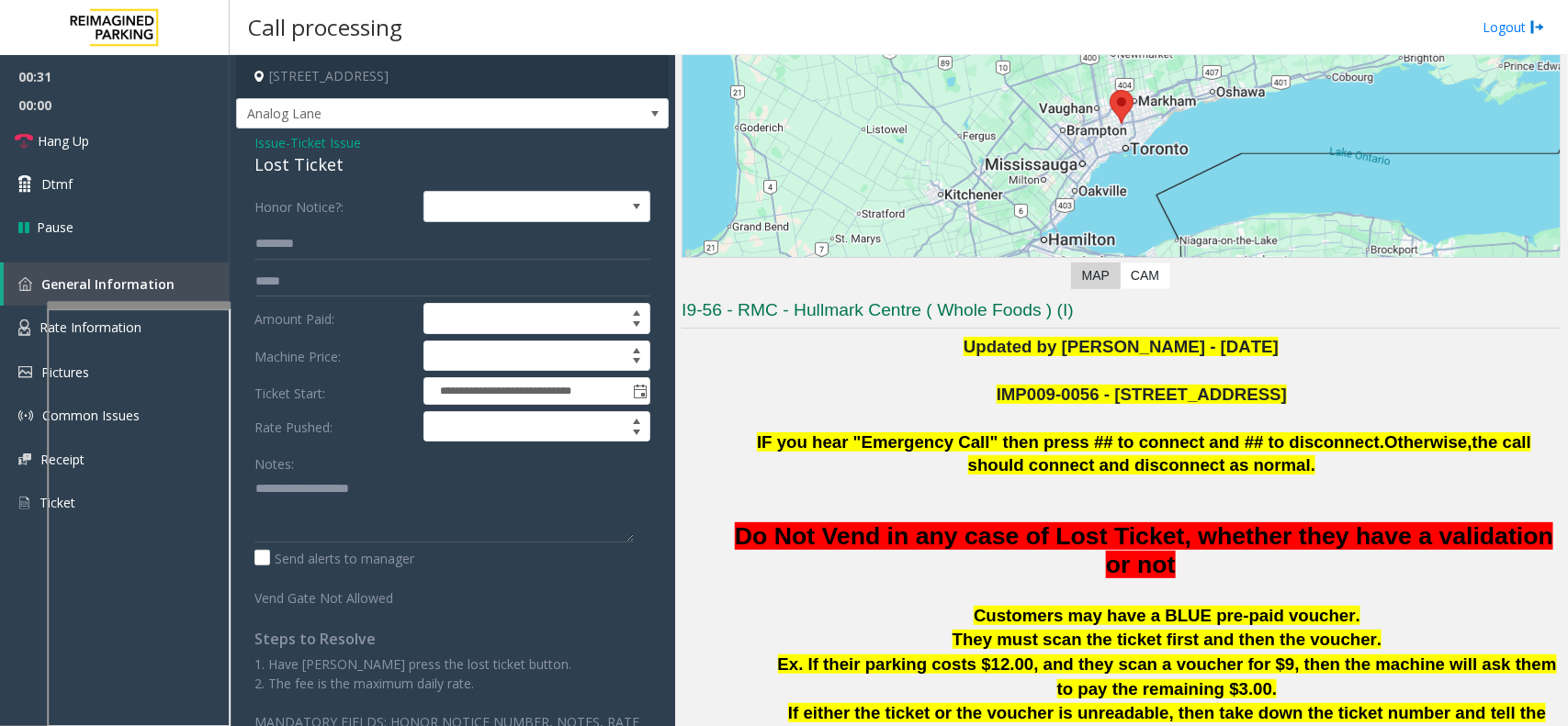
click at [359, 143] on span "Ticket Issue" at bounding box center [325, 143] width 71 height 19
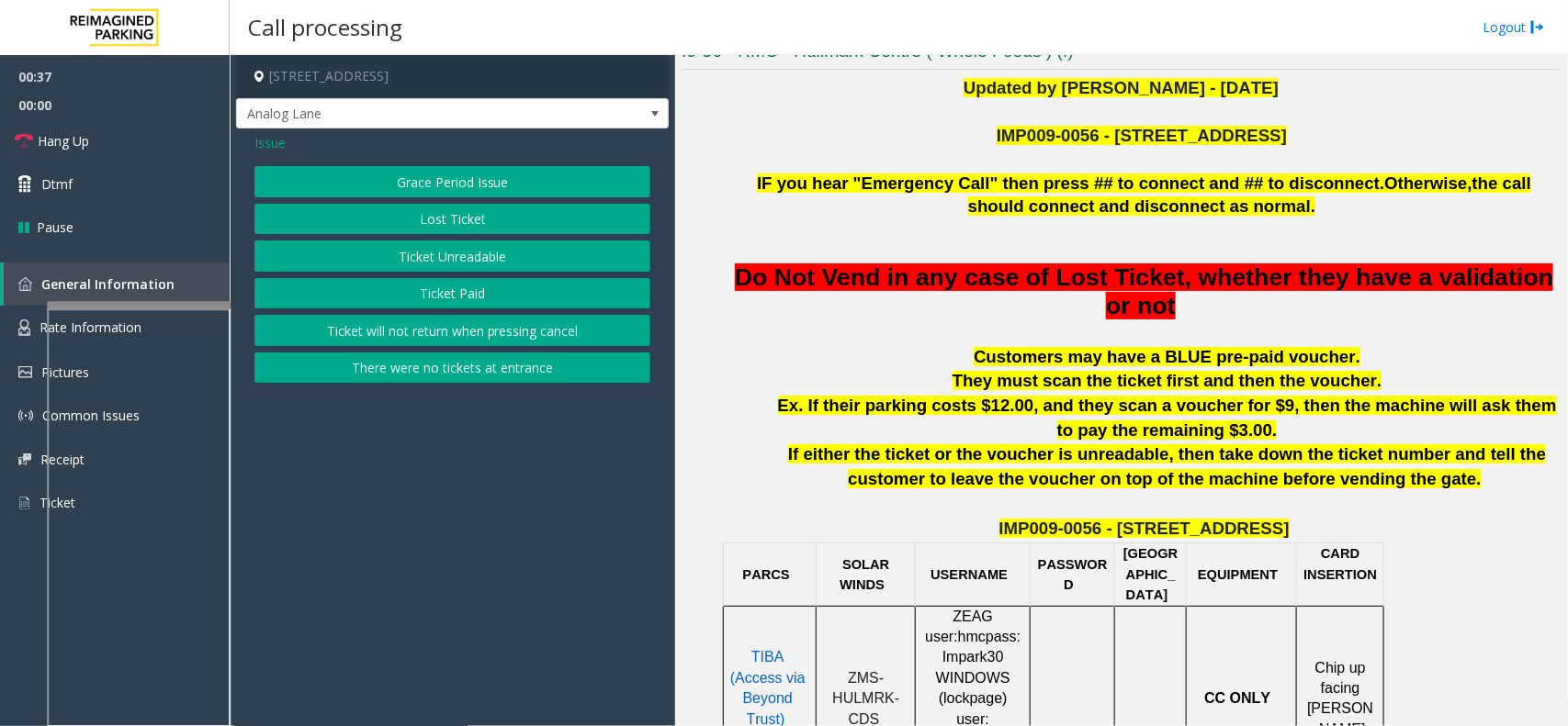
scroll to position [459, 0]
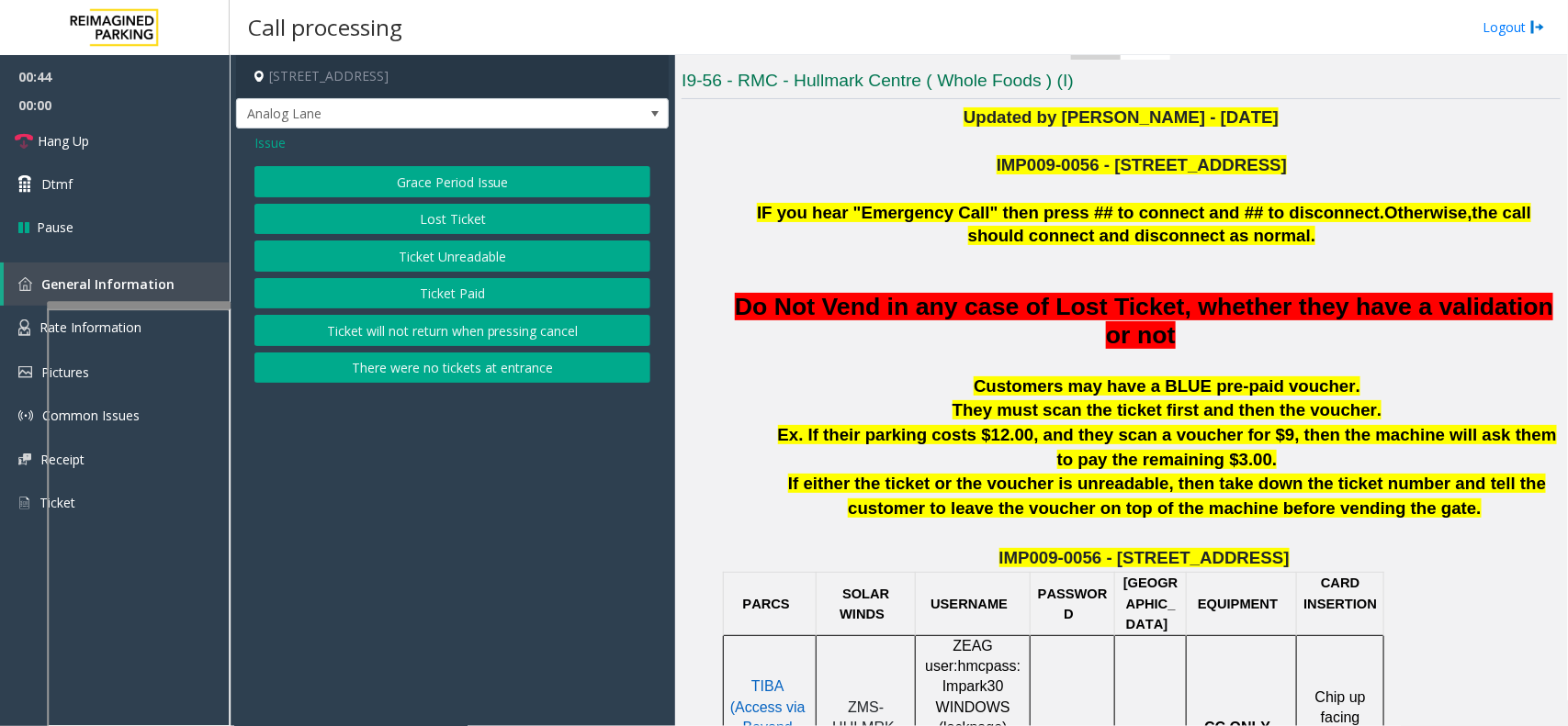
click at [291, 147] on div "Issue" at bounding box center [452, 143] width 396 height 19
click at [274, 145] on span "Issue" at bounding box center [270, 143] width 31 height 19
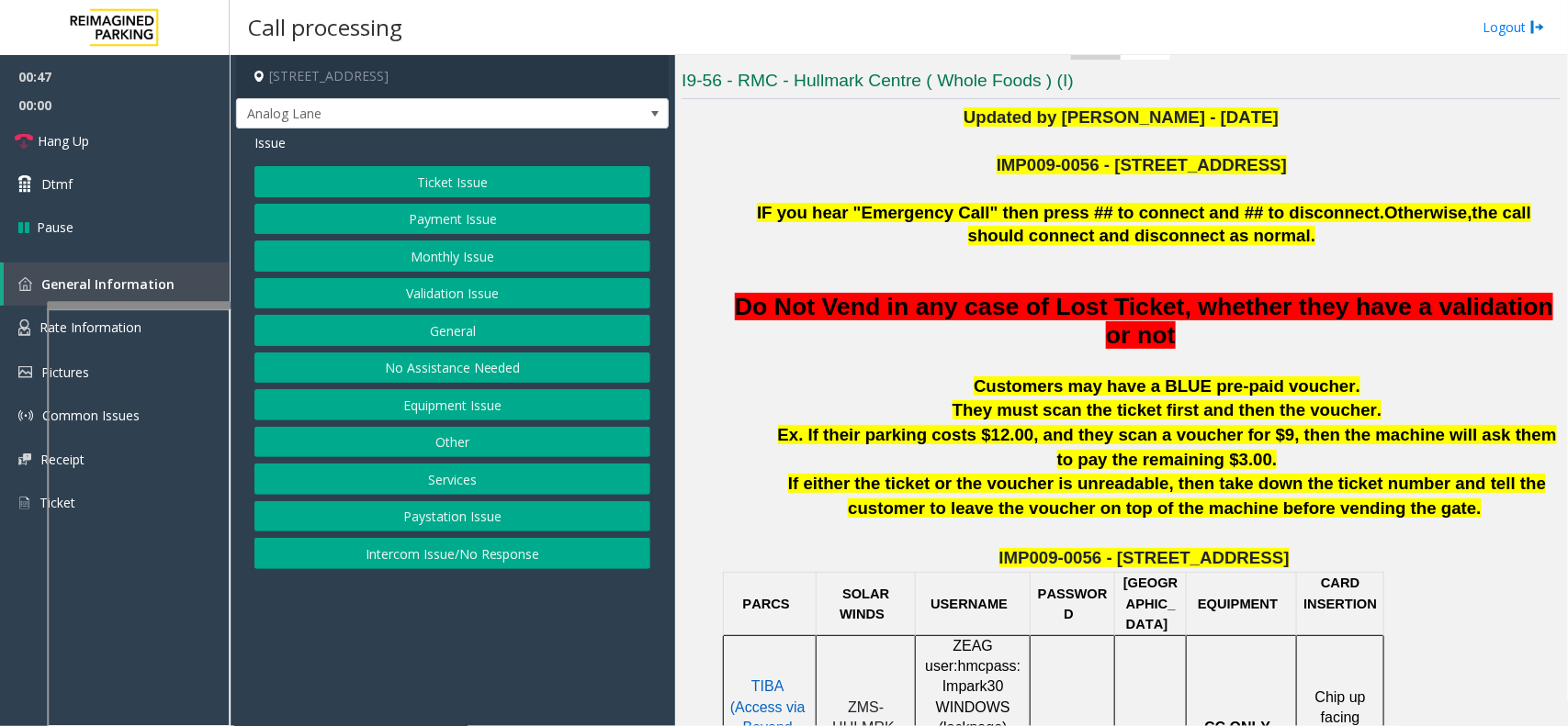
click at [484, 202] on div "Ticket Issue Payment Issue Monthly Issue Validation Issue General No Assistance…" at bounding box center [452, 367] width 396 height 403
click at [491, 188] on button "Ticket Issue" at bounding box center [452, 182] width 396 height 31
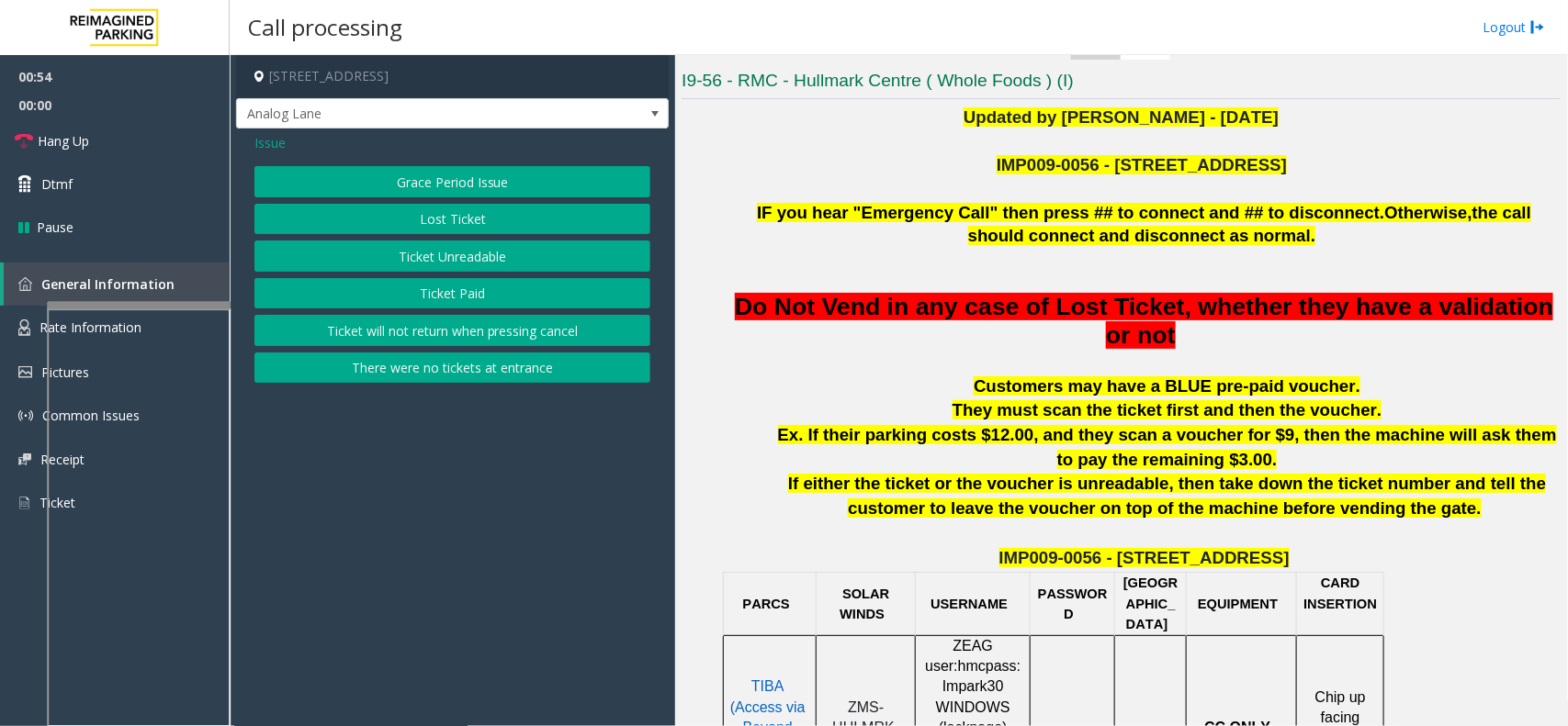
click at [264, 144] on span "Issue" at bounding box center [270, 143] width 31 height 19
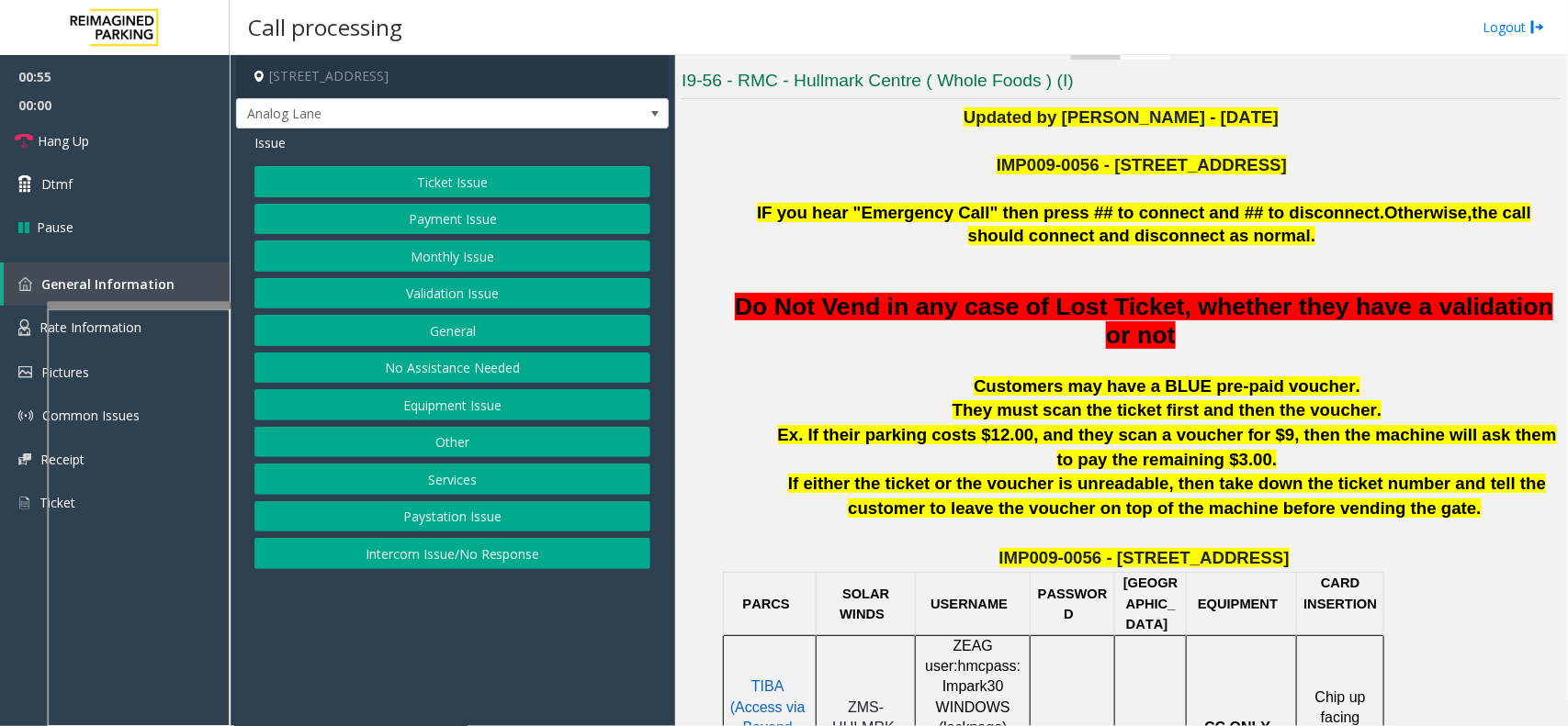
click at [412, 223] on button "Payment Issue" at bounding box center [452, 219] width 396 height 31
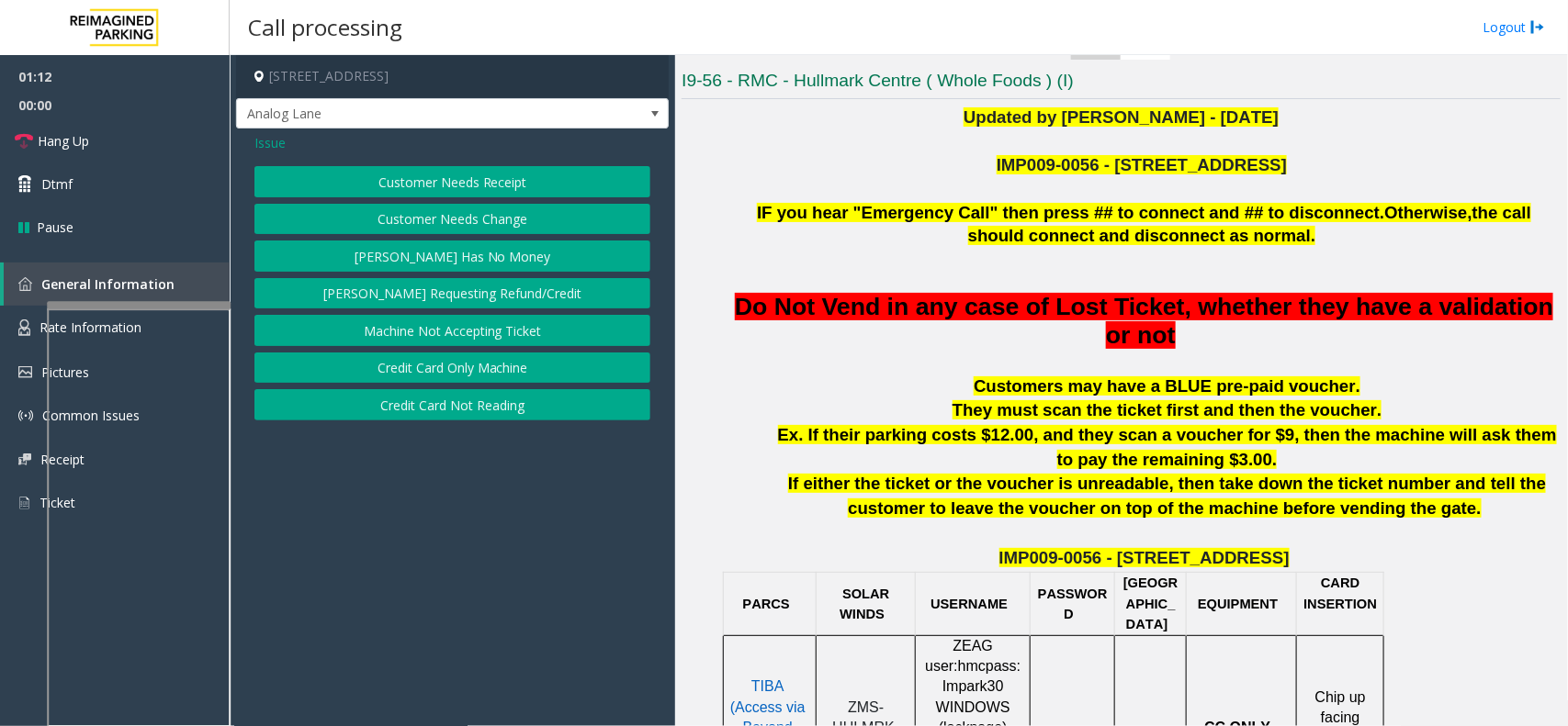
click at [450, 366] on button "Credit Card Only Machine" at bounding box center [452, 368] width 396 height 31
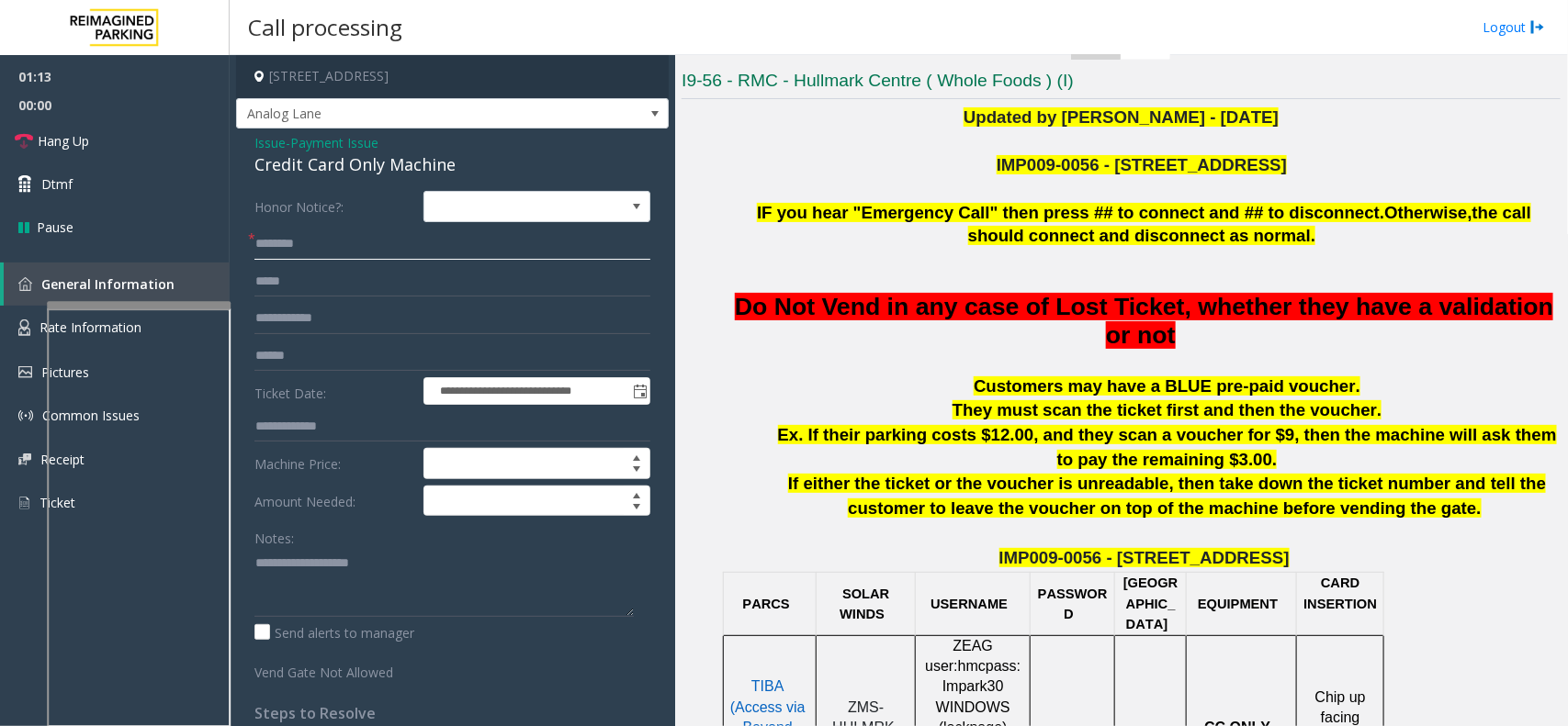
drag, startPoint x: 367, startPoint y: 254, endPoint x: 345, endPoint y: 267, distance: 25.6
click at [355, 262] on form "**********" at bounding box center [452, 437] width 396 height 491
type input "***"
click at [315, 292] on input "text" at bounding box center [452, 281] width 396 height 31
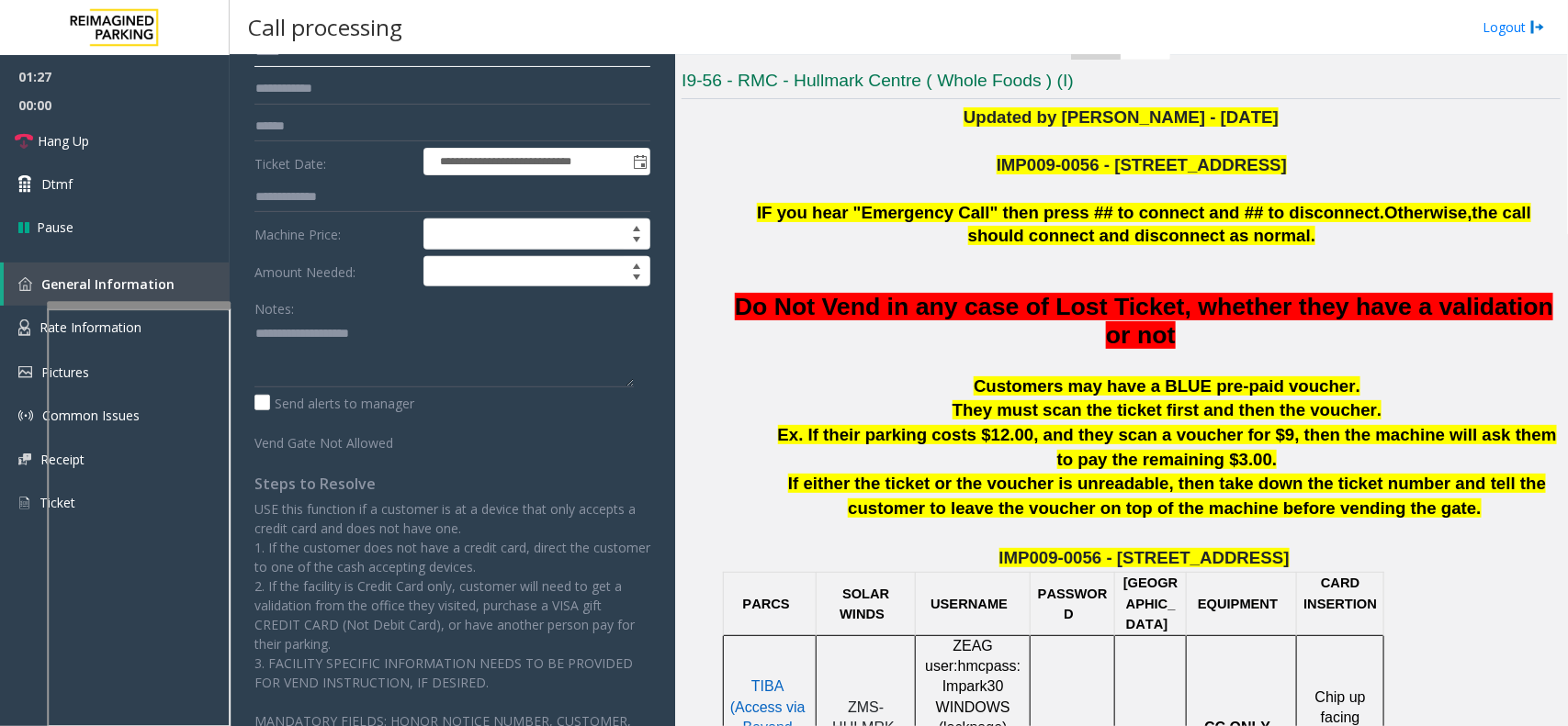
scroll to position [0, 0]
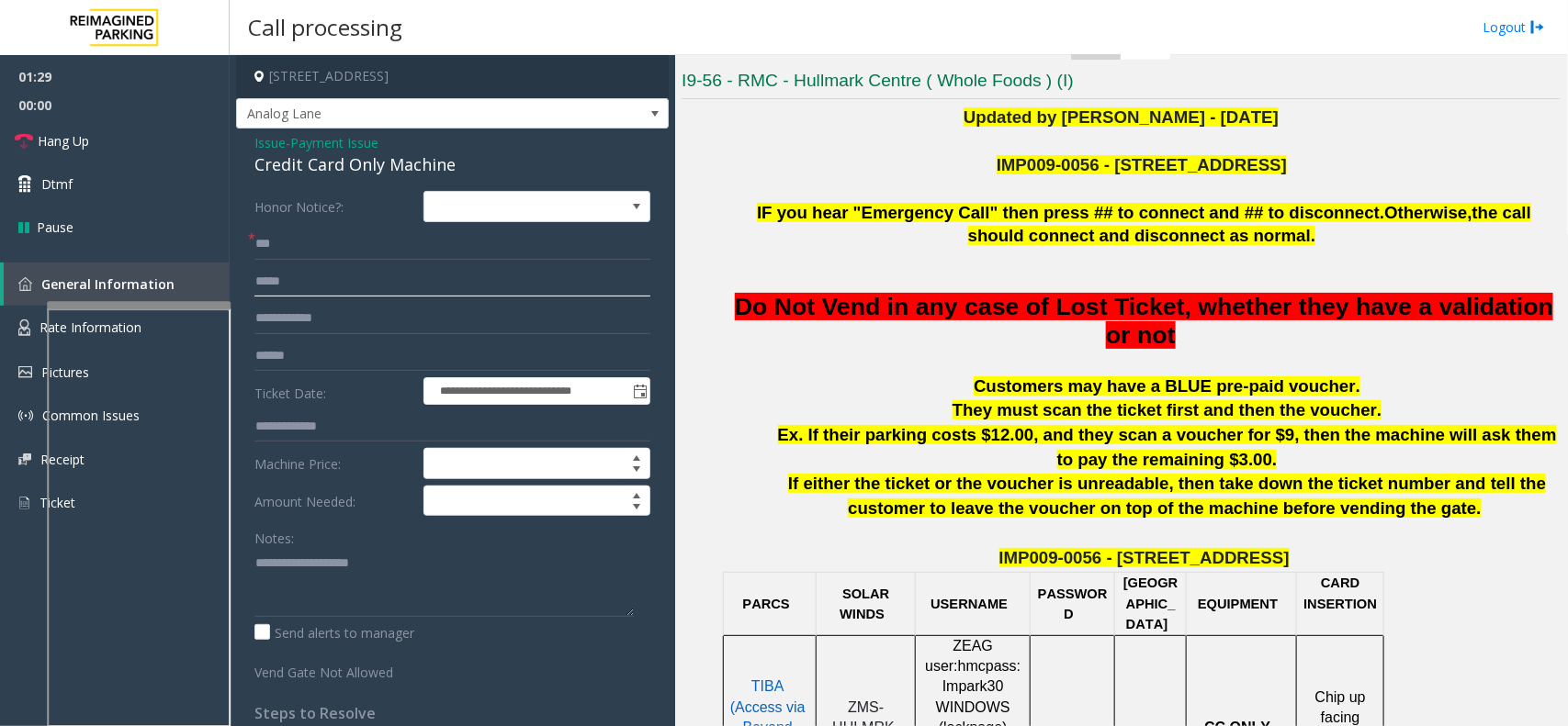
click at [342, 285] on input "text" at bounding box center [452, 281] width 396 height 31
type textarea "**********"
click at [324, 289] on input "text" at bounding box center [452, 281] width 396 height 31
type input "**********"
click at [317, 321] on input "text" at bounding box center [452, 318] width 396 height 31
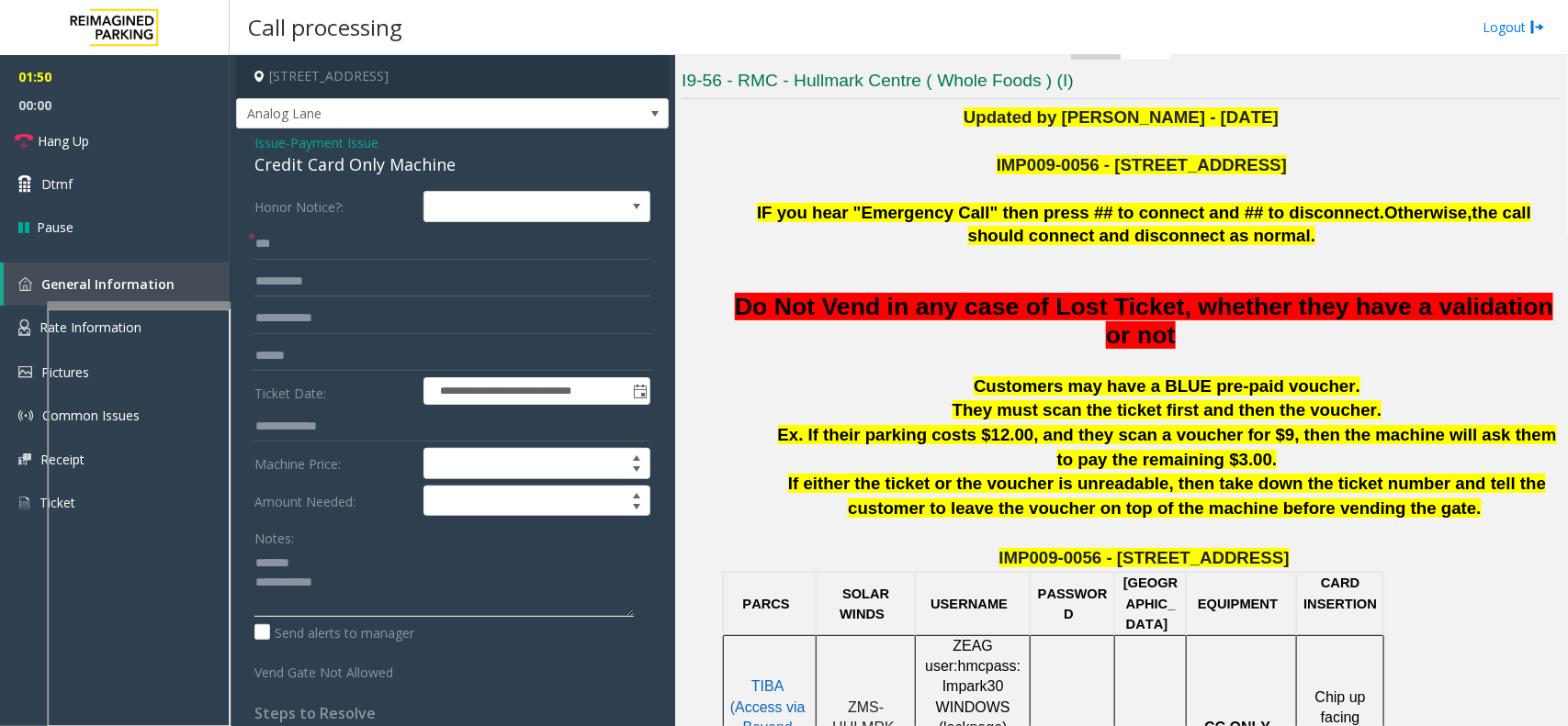
click at [340, 563] on textarea at bounding box center [444, 582] width 380 height 69
click at [358, 168] on div "Credit Card Only Machine" at bounding box center [452, 165] width 396 height 25
click at [430, 597] on textarea at bounding box center [444, 582] width 380 height 69
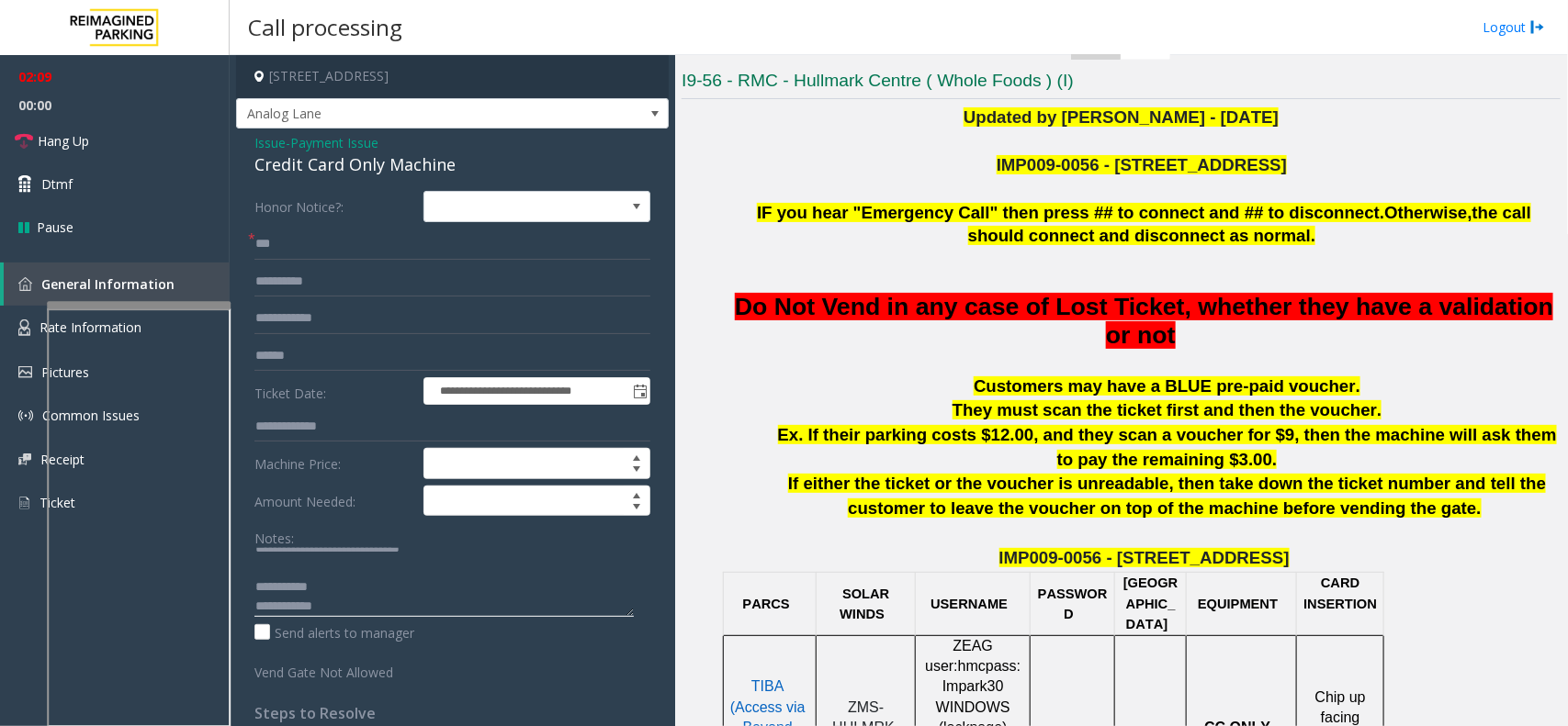
scroll to position [19, 0]
click at [436, 575] on textarea at bounding box center [444, 582] width 380 height 69
type textarea "**********"
click at [343, 138] on span "Payment Issue" at bounding box center [334, 143] width 88 height 19
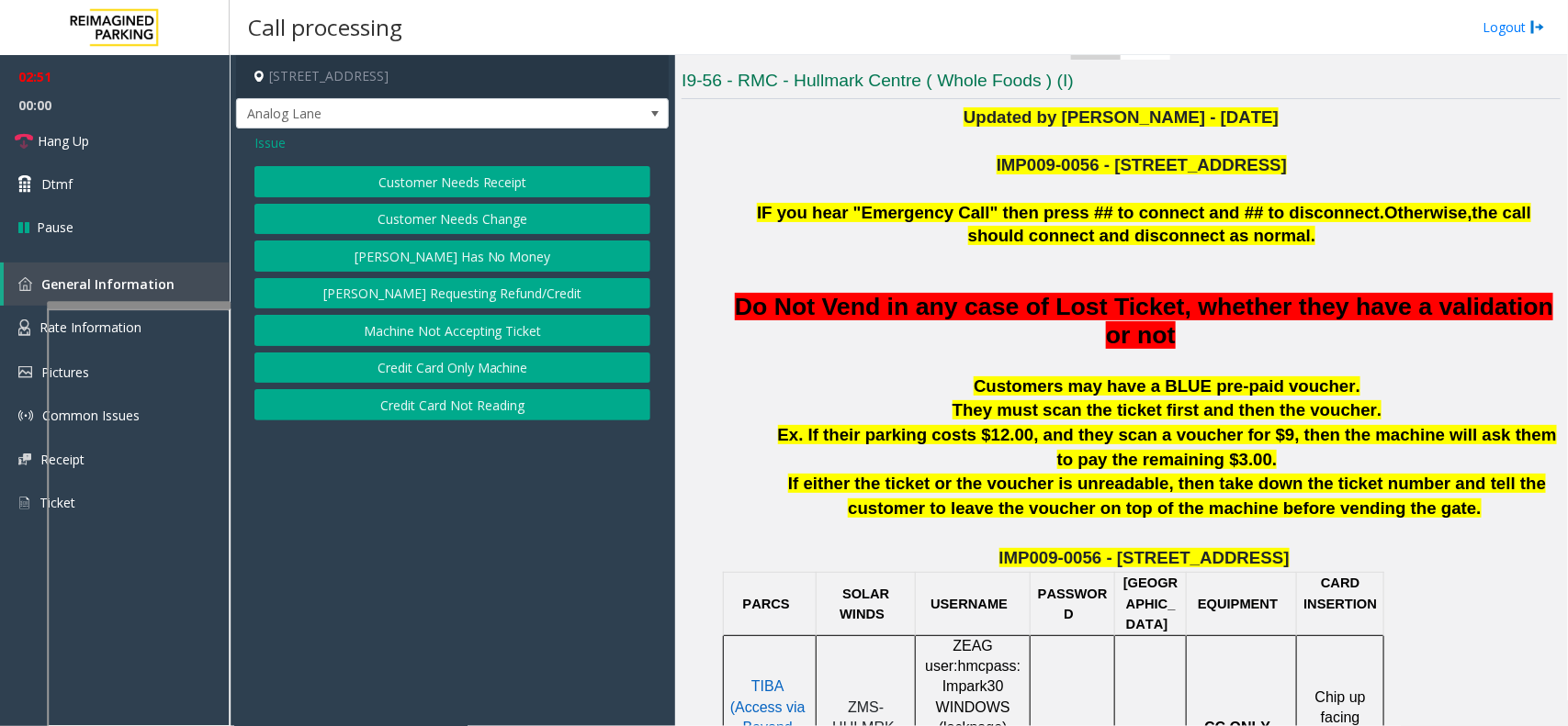
click at [284, 148] on span "Issue" at bounding box center [270, 143] width 31 height 19
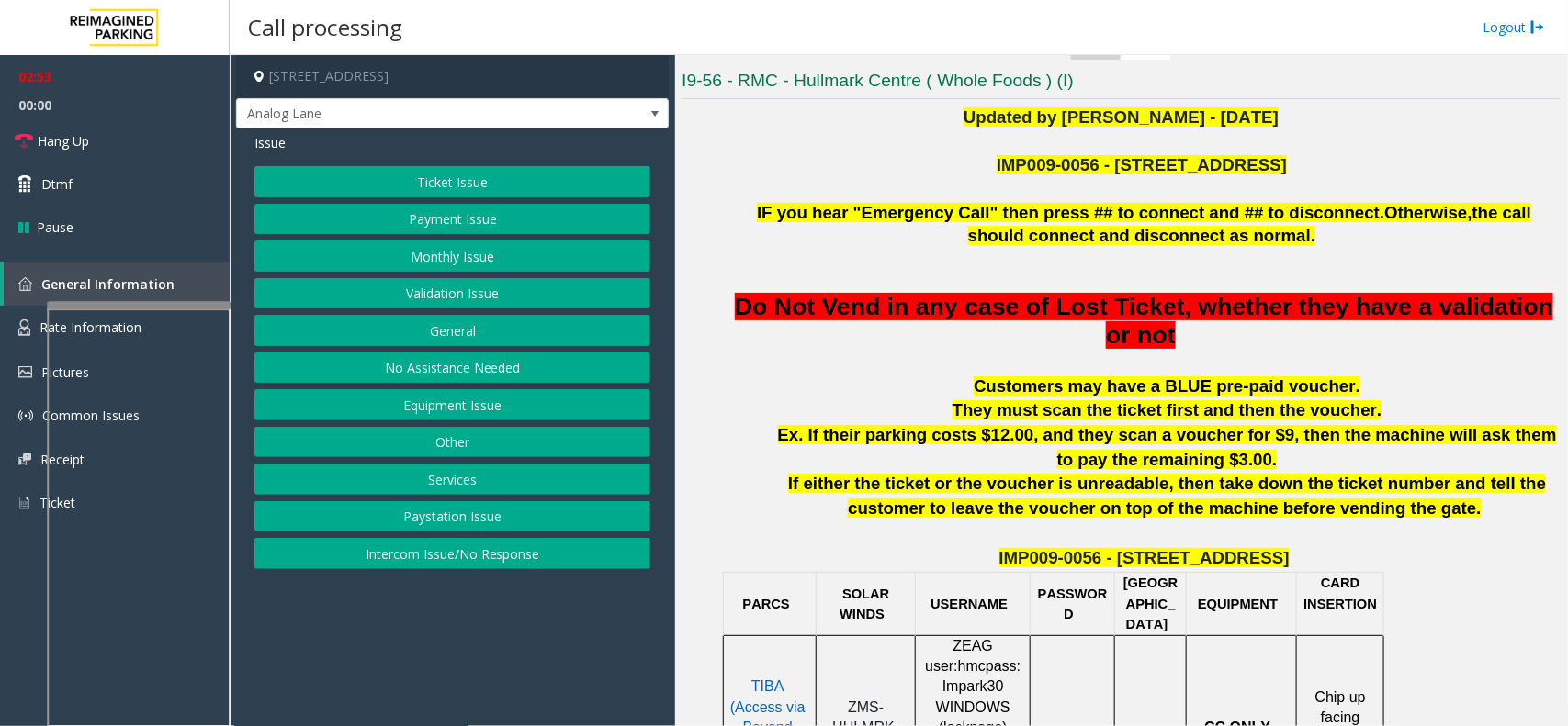
click at [434, 218] on button "Payment Issue" at bounding box center [452, 219] width 396 height 31
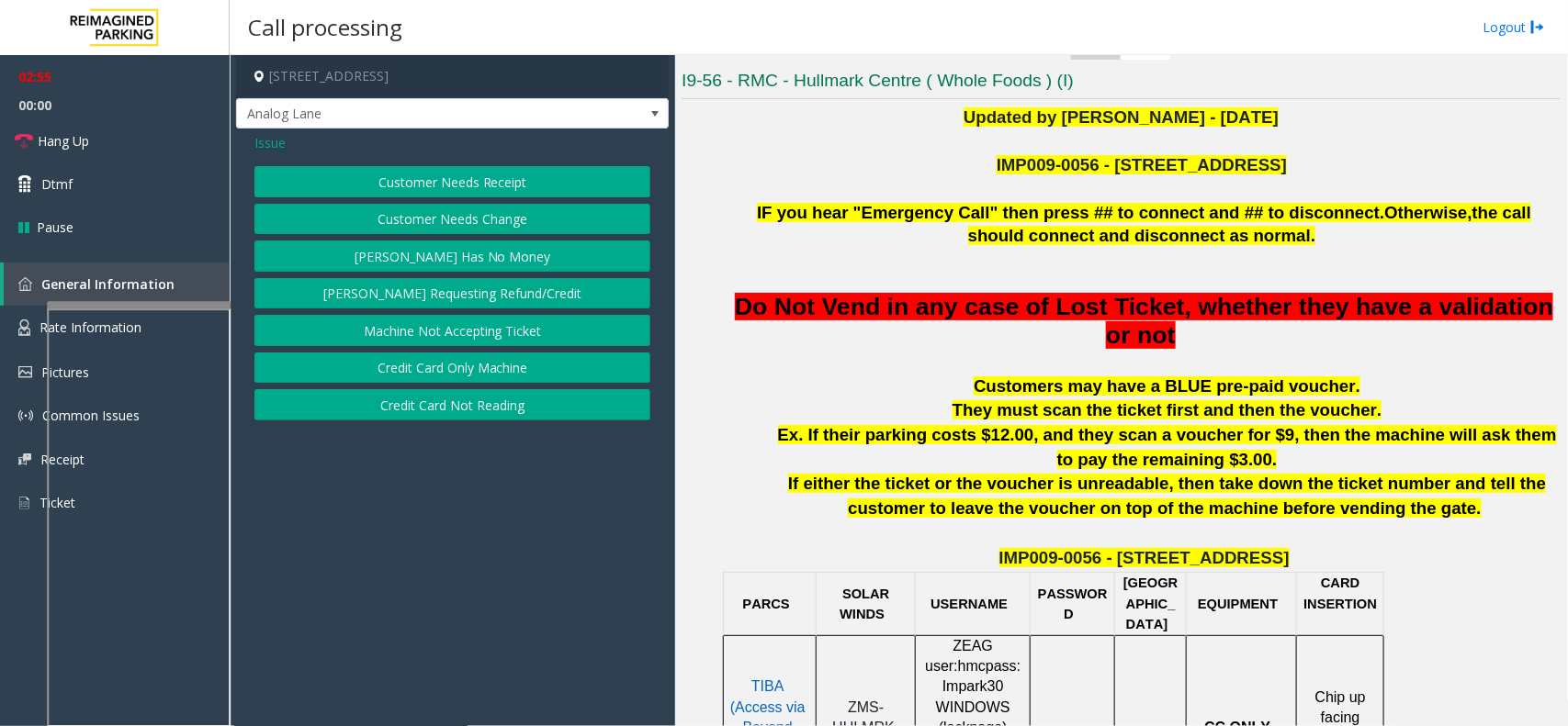
click at [459, 365] on button "Credit Card Only Machine" at bounding box center [452, 368] width 396 height 31
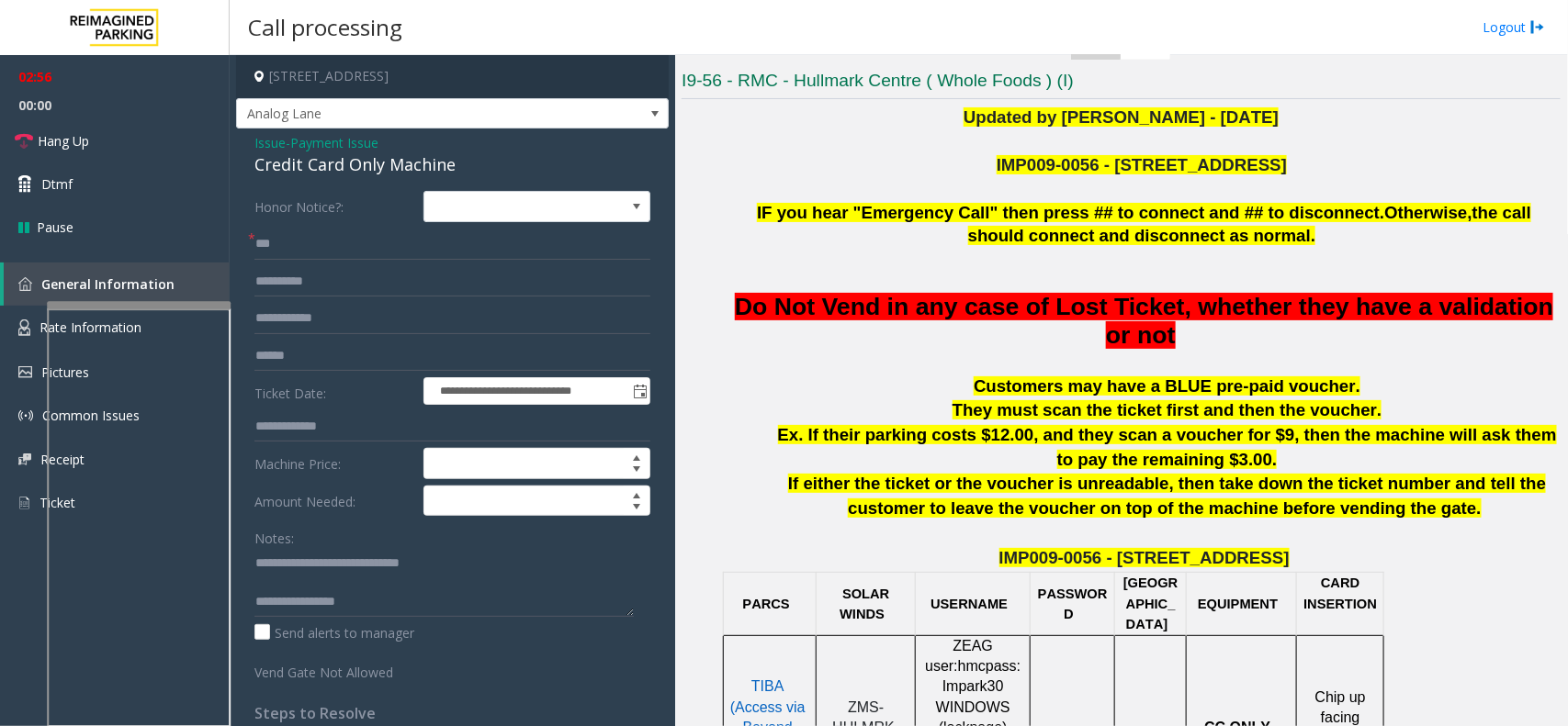
click at [351, 138] on span "Payment Issue" at bounding box center [334, 143] width 88 height 19
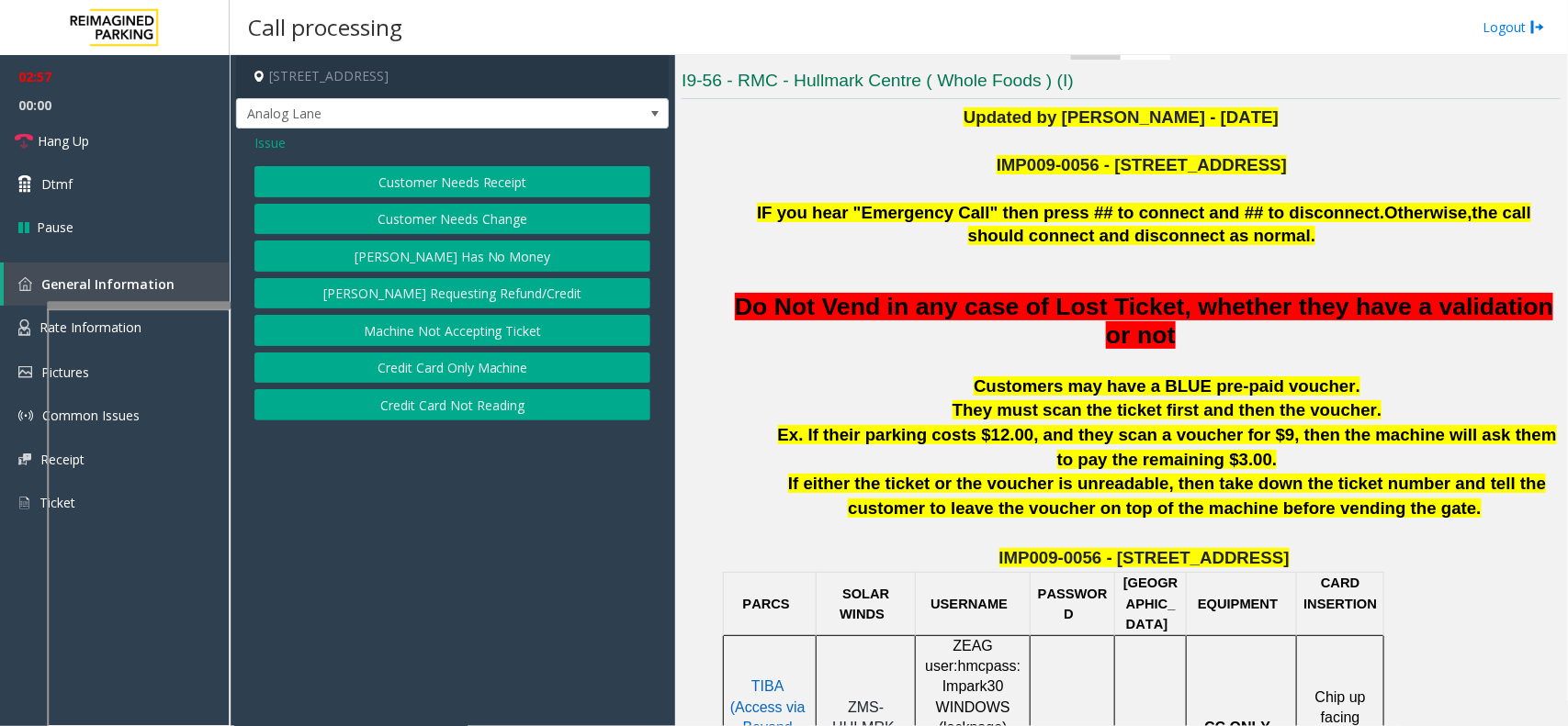
click at [262, 149] on span "Issue" at bounding box center [270, 143] width 31 height 19
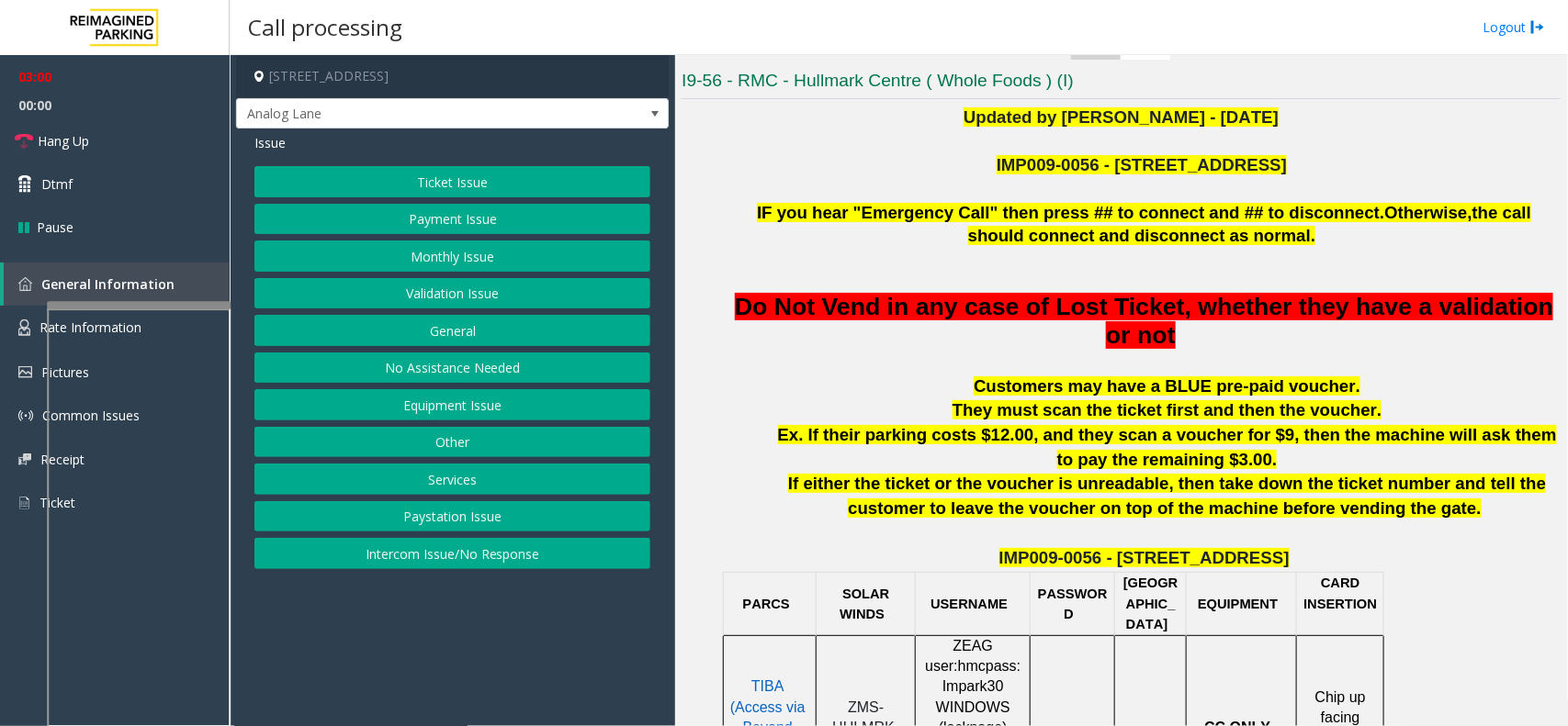
click at [279, 140] on span "Issue" at bounding box center [270, 143] width 31 height 19
click at [481, 417] on button "Equipment Issue" at bounding box center [452, 405] width 396 height 31
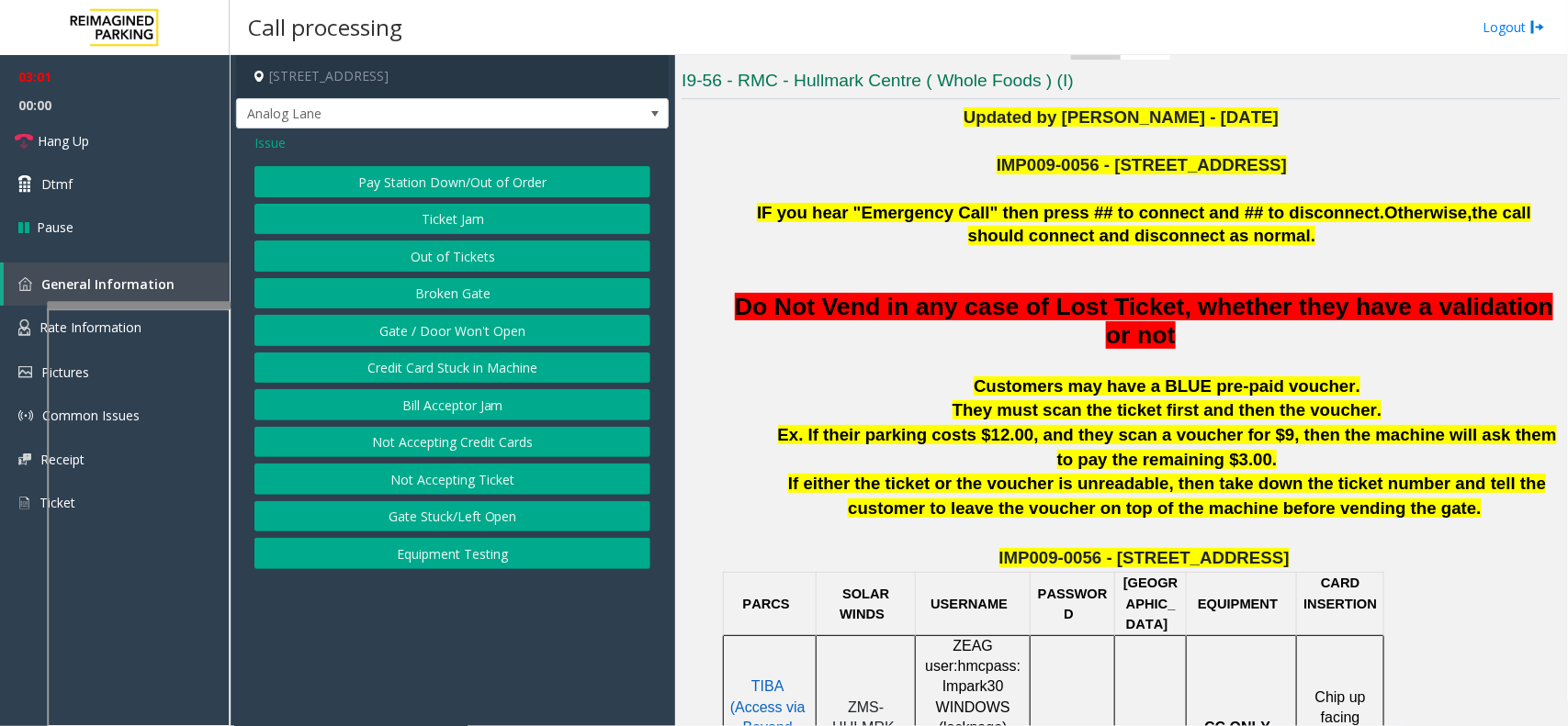
click at [461, 324] on button "Gate / Door Won't Open" at bounding box center [452, 330] width 396 height 31
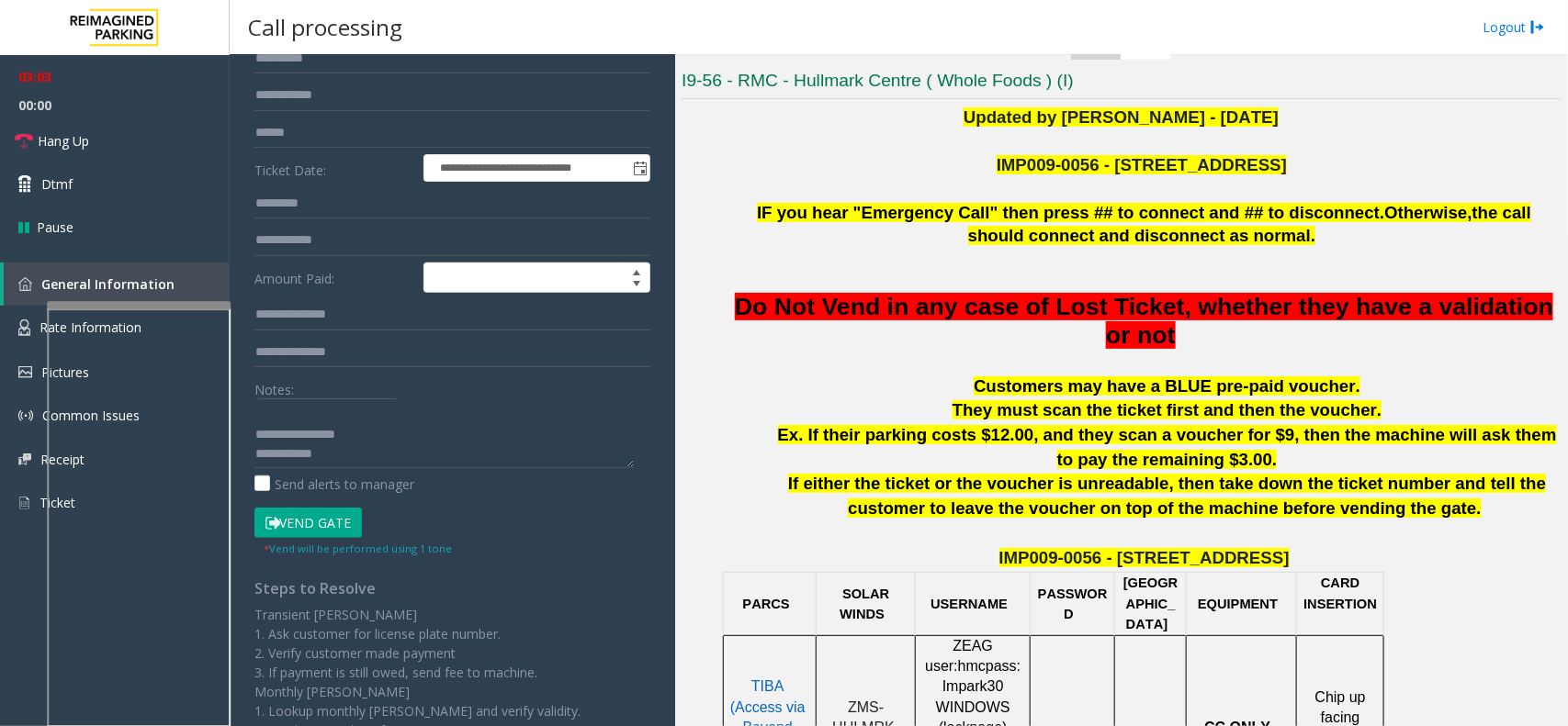
scroll to position [314, 0]
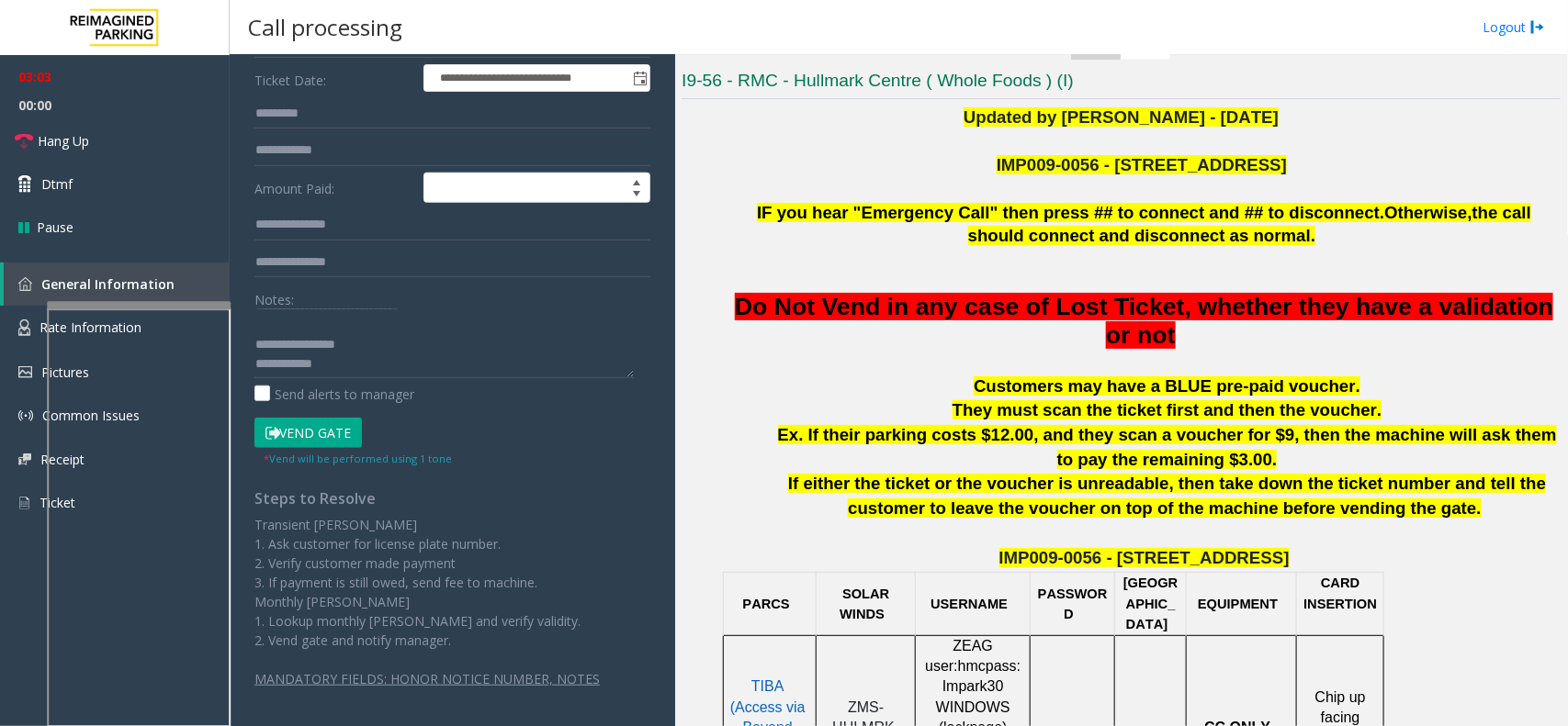
click at [311, 433] on button "Vend Gate" at bounding box center [308, 433] width 108 height 31
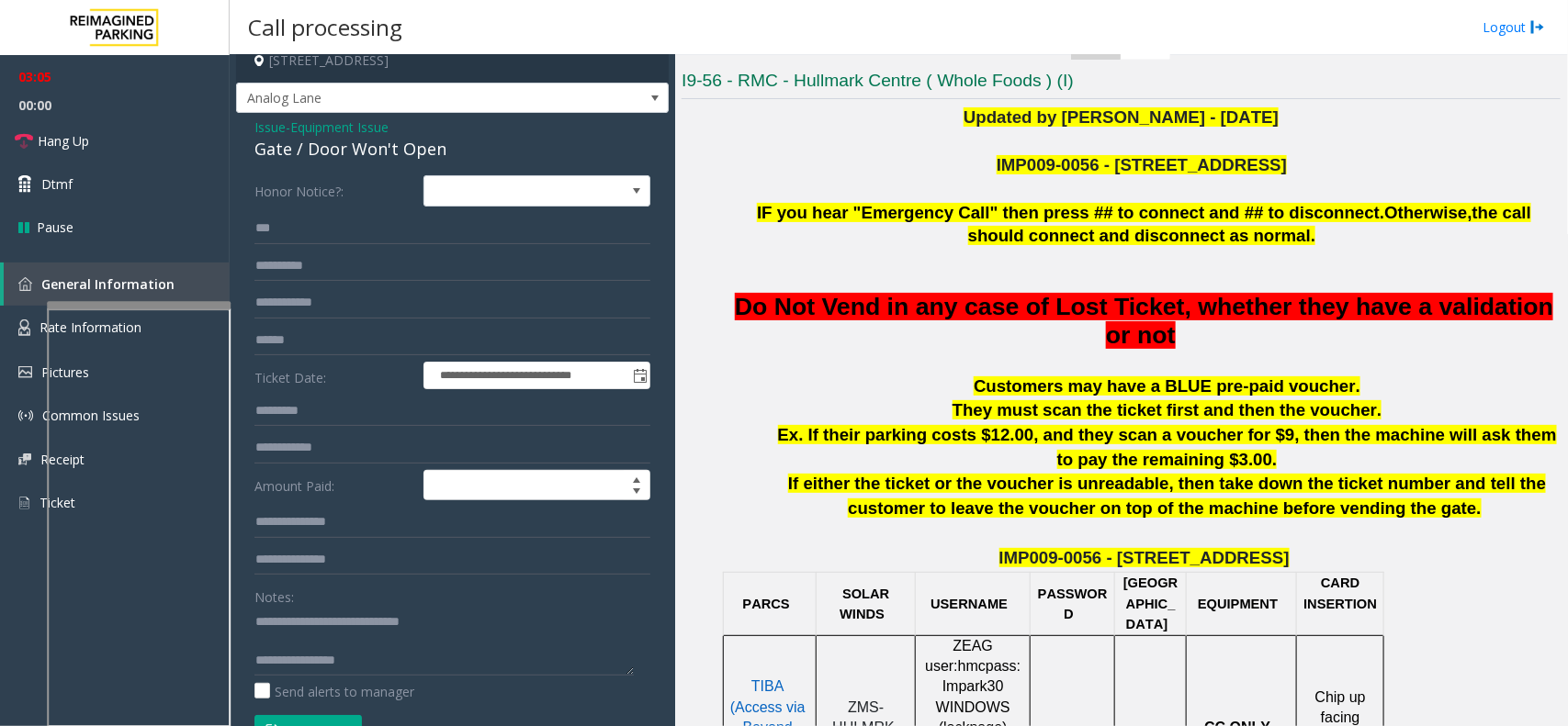
scroll to position [0, 0]
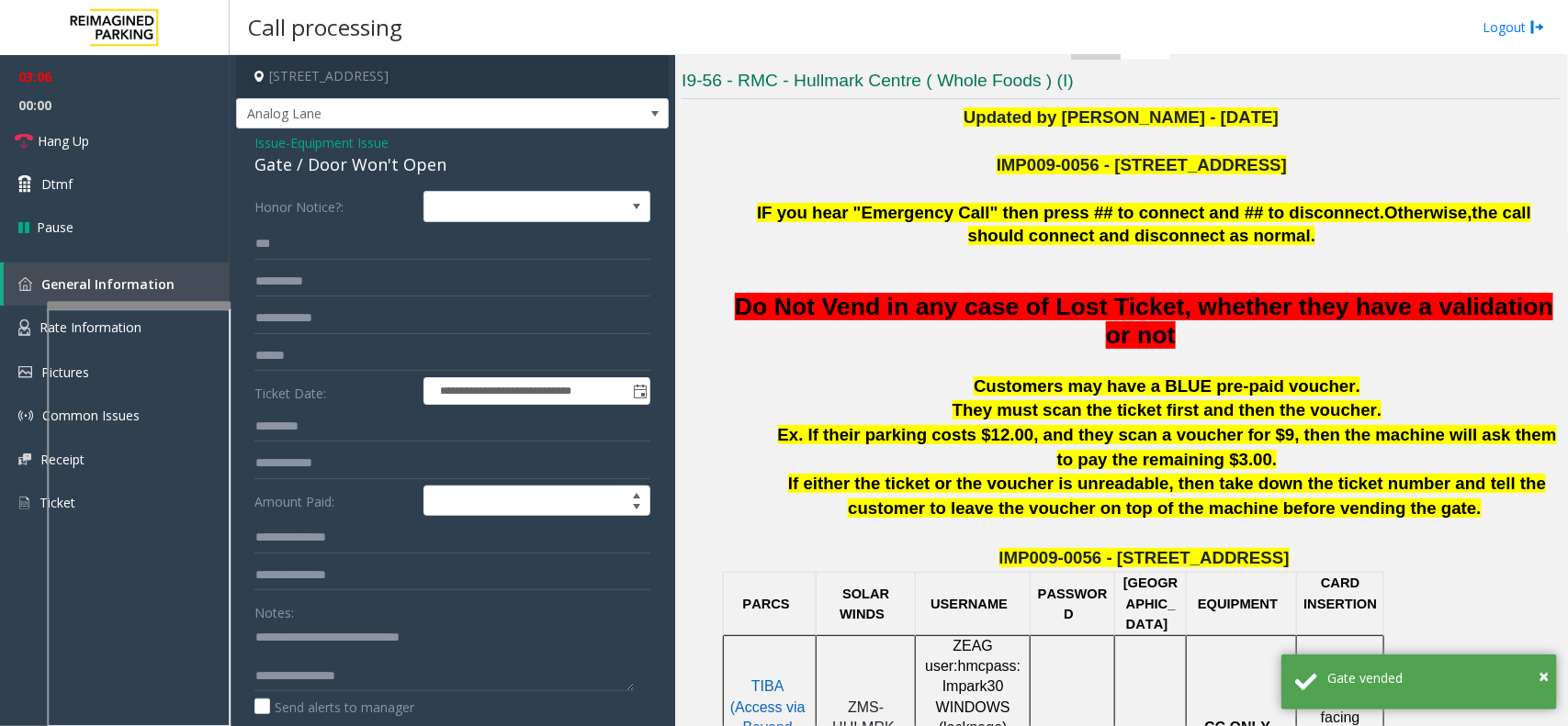
click at [342, 145] on span "Equipment Issue" at bounding box center [339, 143] width 98 height 19
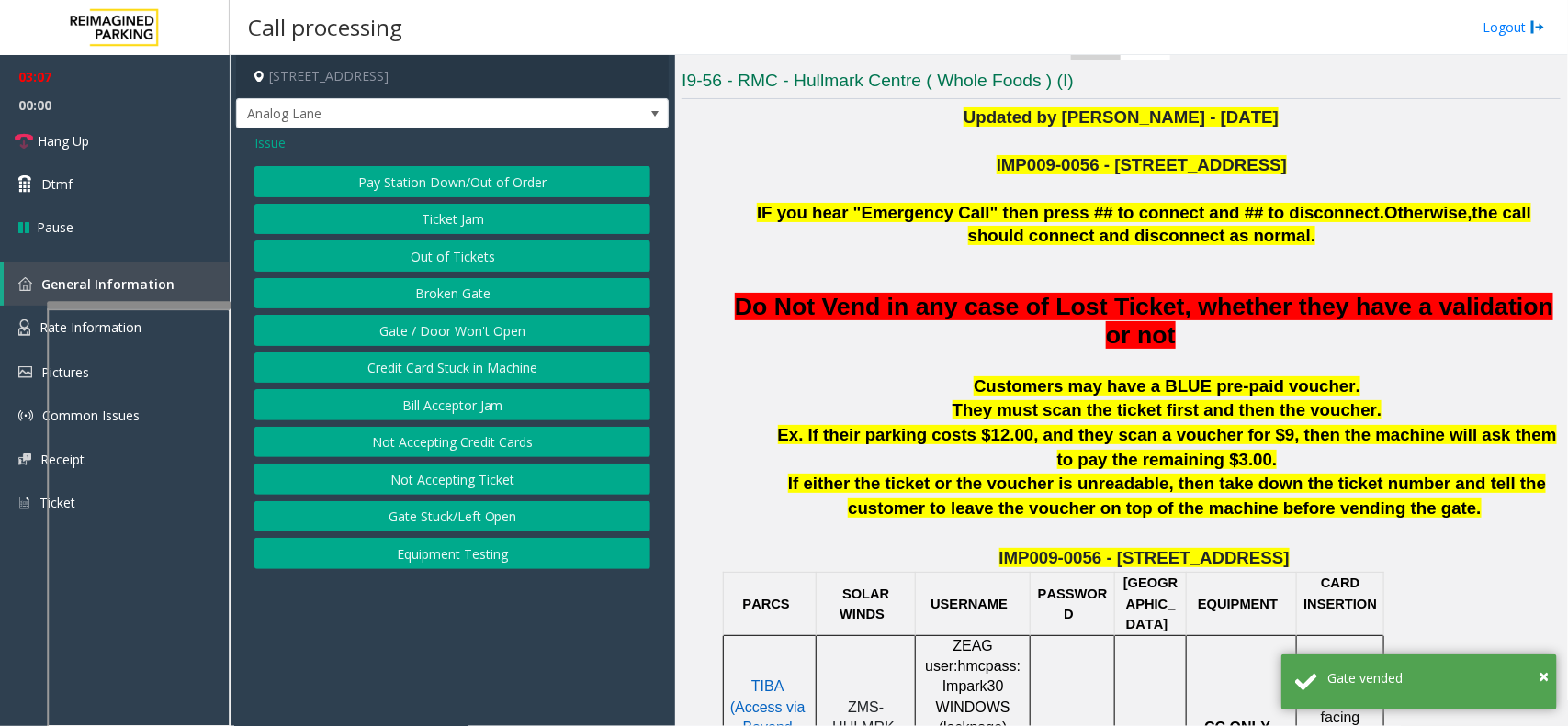
click at [271, 148] on span "Issue" at bounding box center [270, 143] width 31 height 19
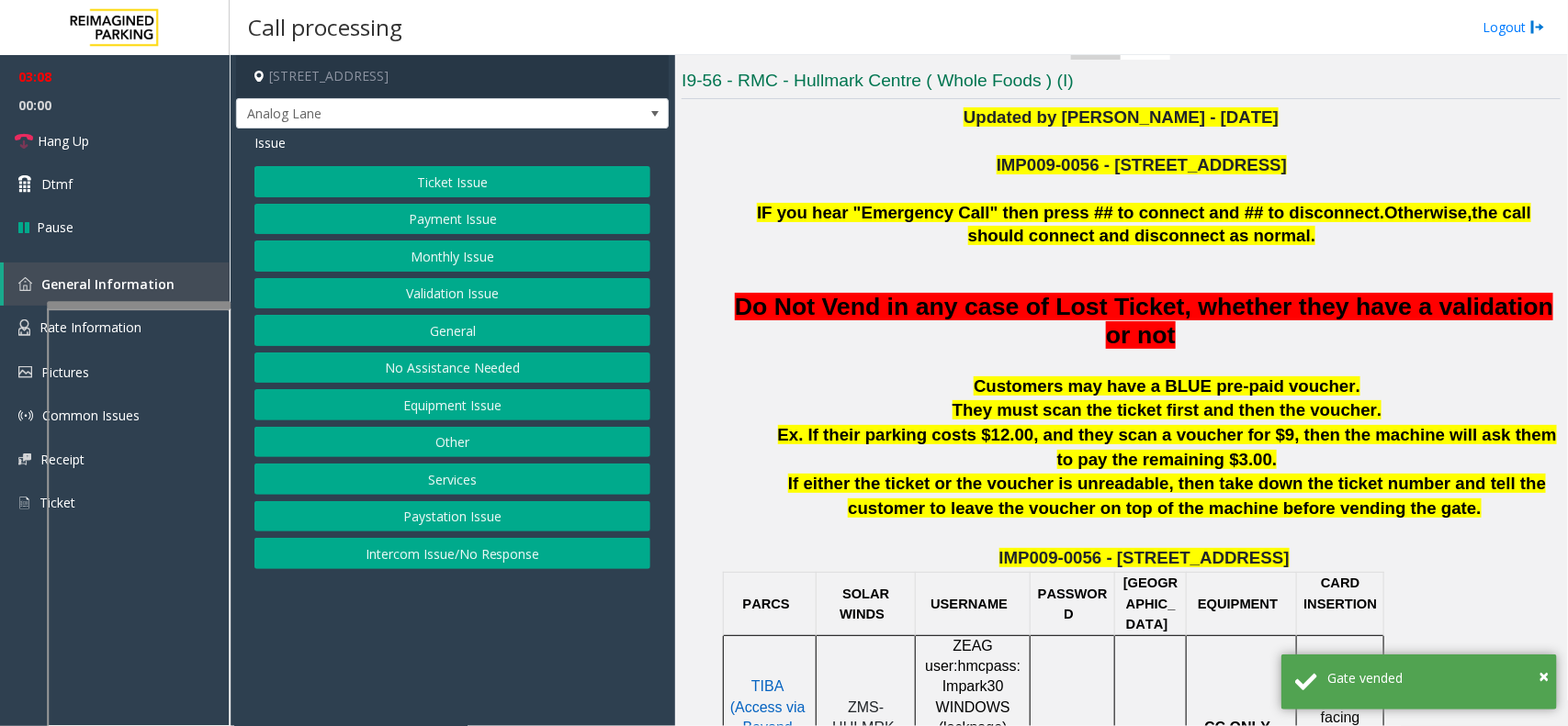
click at [427, 190] on button "Ticket Issue" at bounding box center [452, 182] width 396 height 31
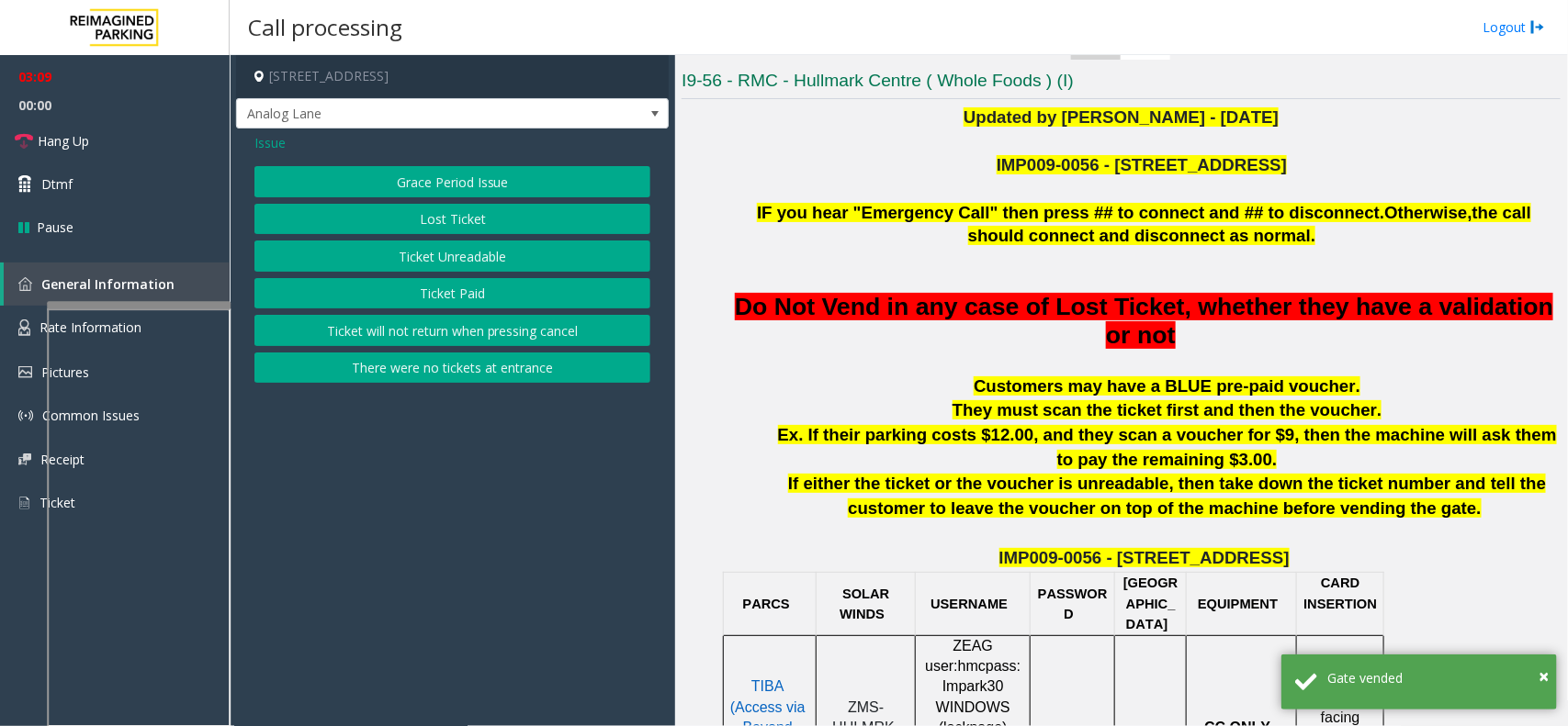
click at [281, 136] on span "Issue" at bounding box center [270, 143] width 31 height 19
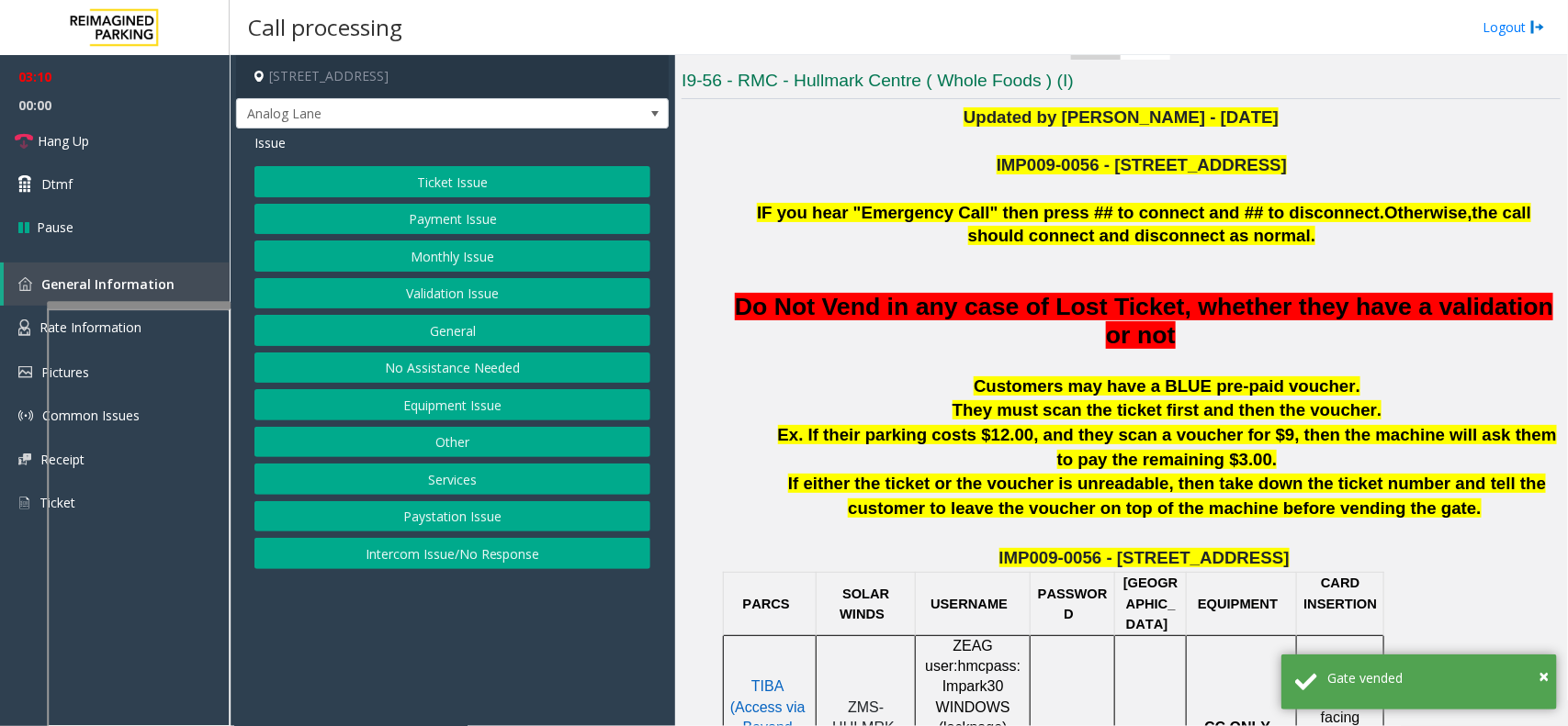
click at [436, 212] on button "Payment Issue" at bounding box center [452, 219] width 396 height 31
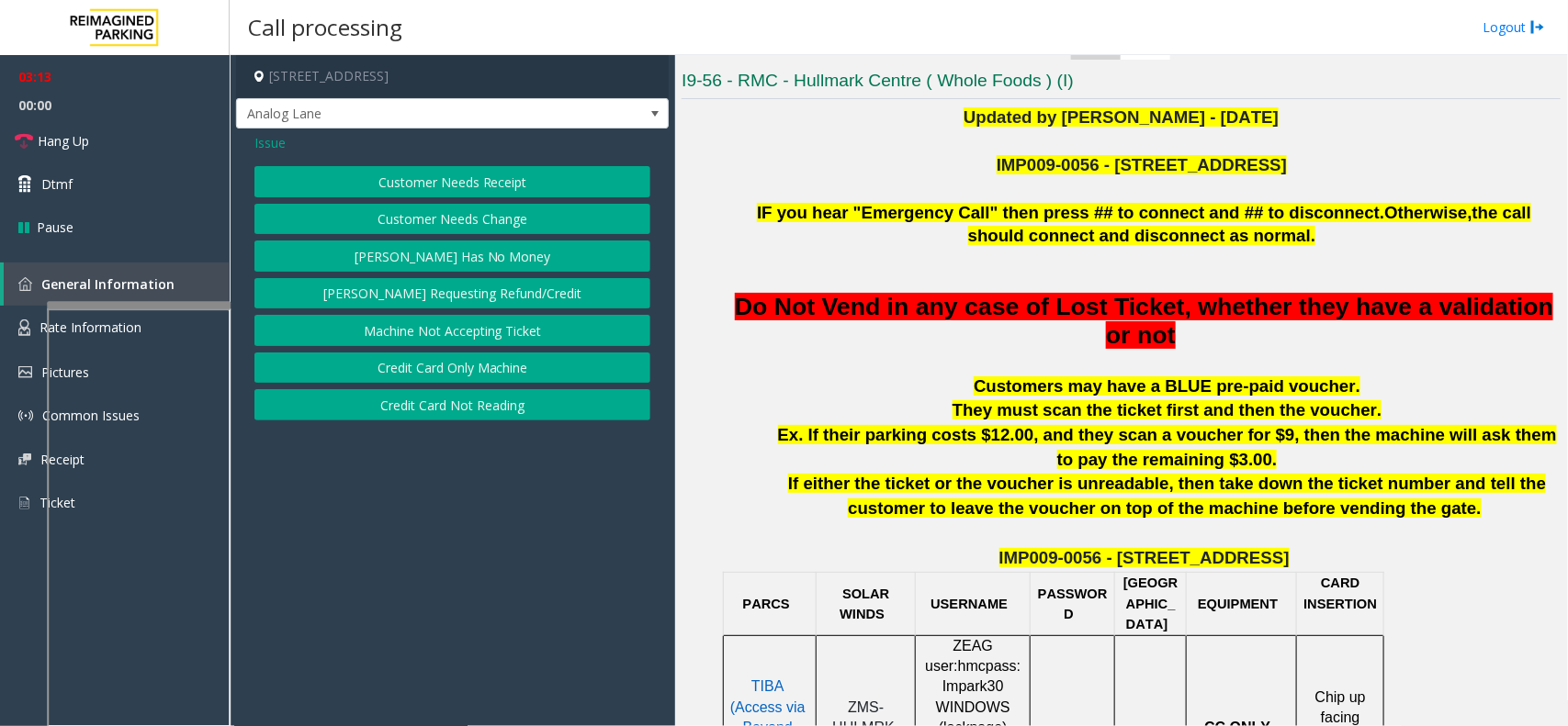
click at [487, 365] on button "Credit Card Only Machine" at bounding box center [452, 368] width 396 height 31
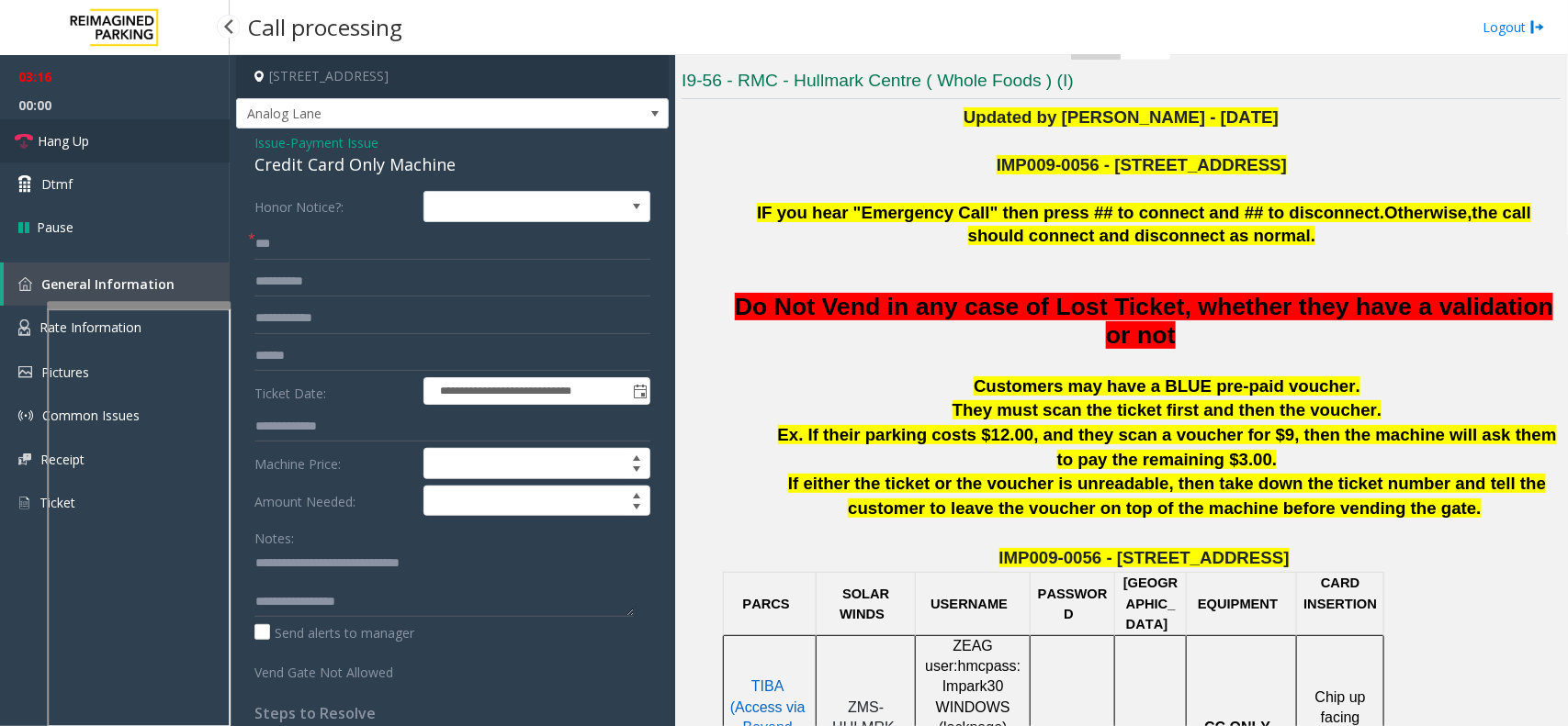
click at [121, 149] on link "Hang Up" at bounding box center [115, 141] width 230 height 43
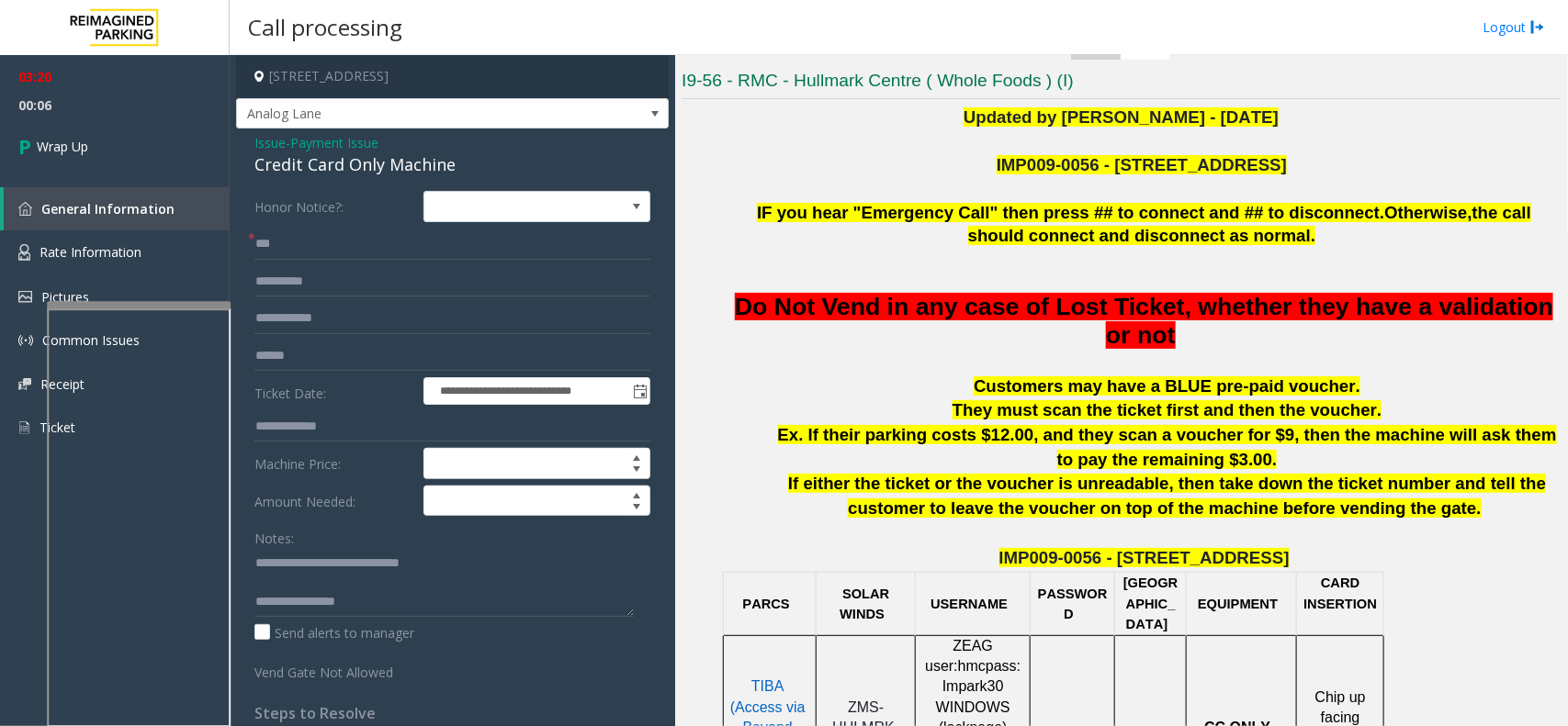
click at [366, 147] on span "Payment Issue" at bounding box center [334, 143] width 88 height 19
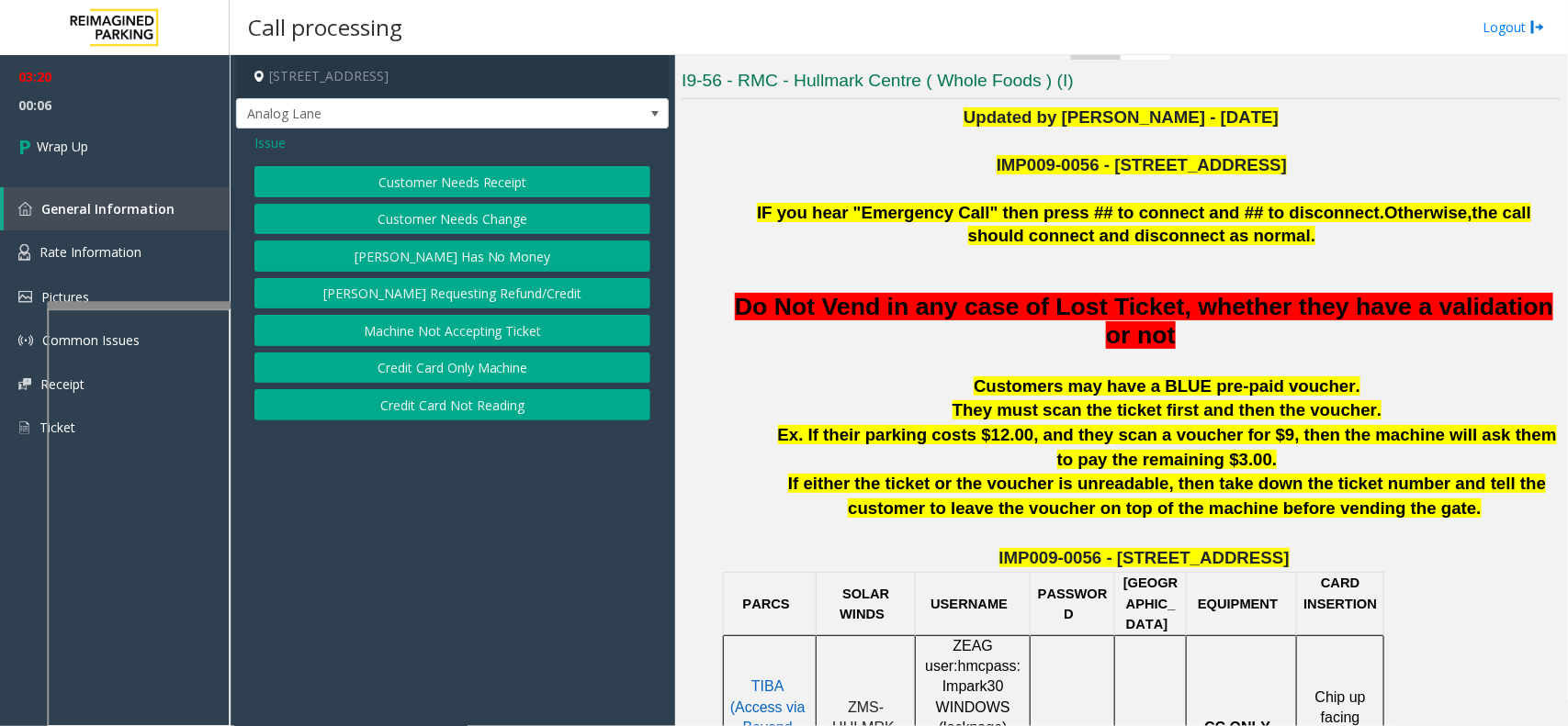
click at [285, 145] on div "Issue" at bounding box center [452, 143] width 396 height 19
click at [290, 145] on div "Issue" at bounding box center [452, 143] width 396 height 19
click at [276, 145] on span "Issue" at bounding box center [270, 143] width 31 height 19
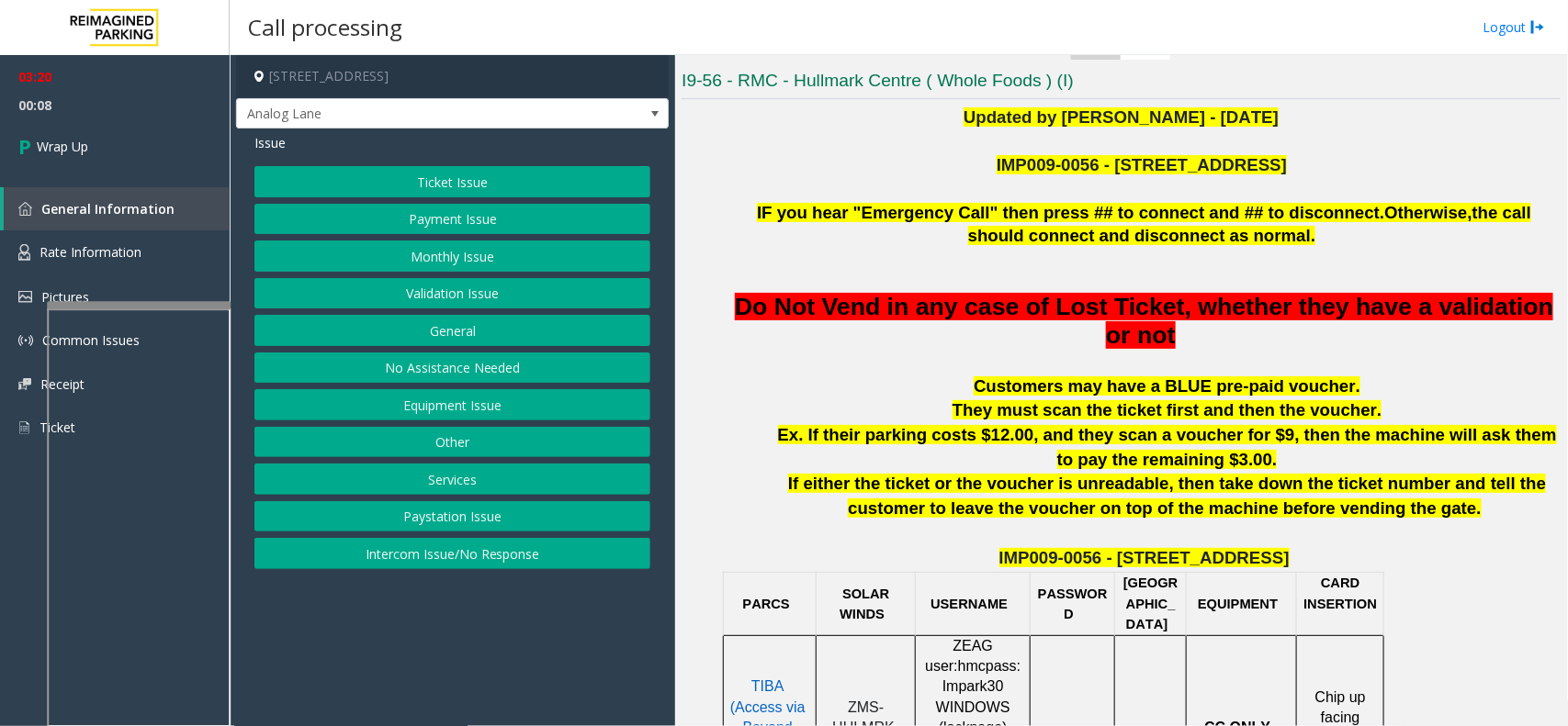
click at [411, 189] on button "Ticket Issue" at bounding box center [452, 182] width 396 height 31
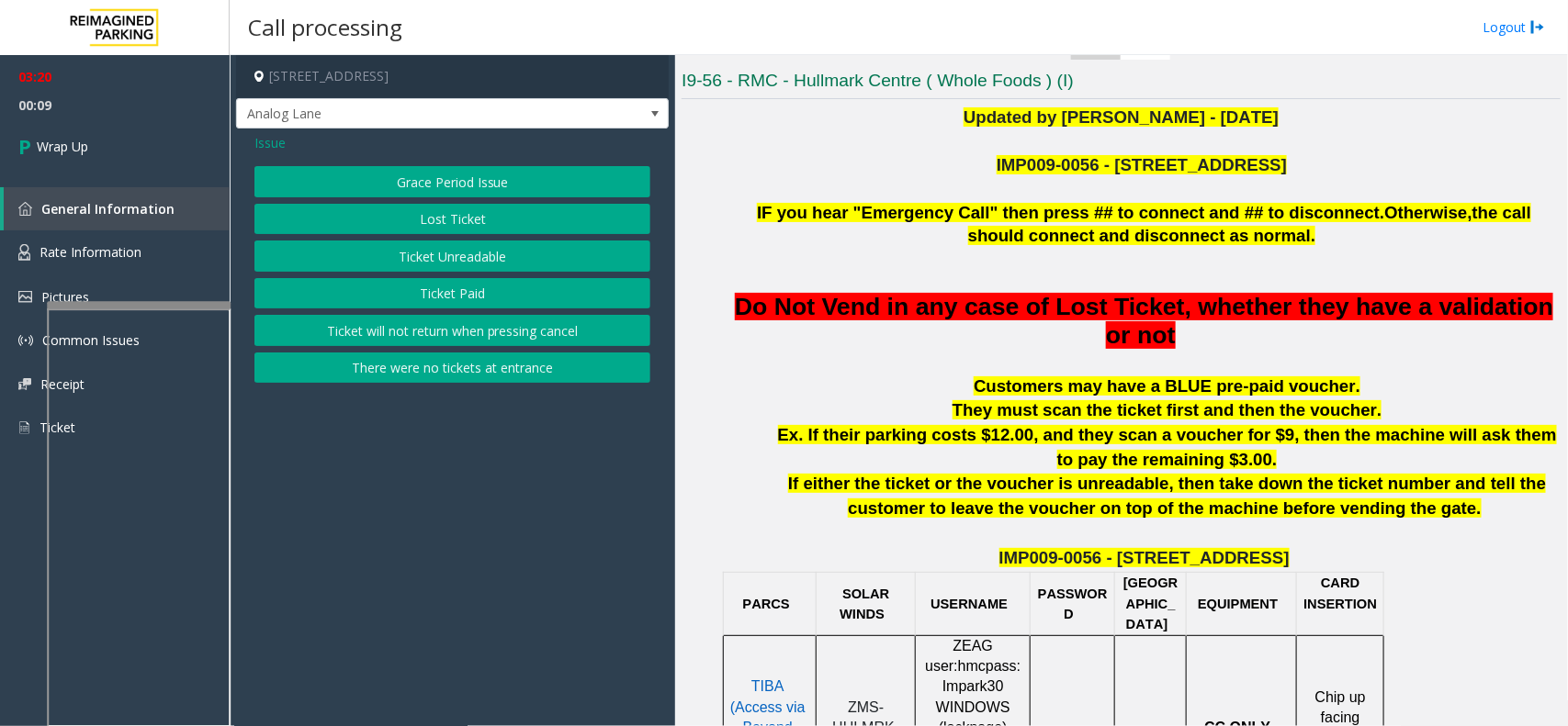
click at [456, 204] on button "Lost Ticket" at bounding box center [452, 219] width 396 height 31
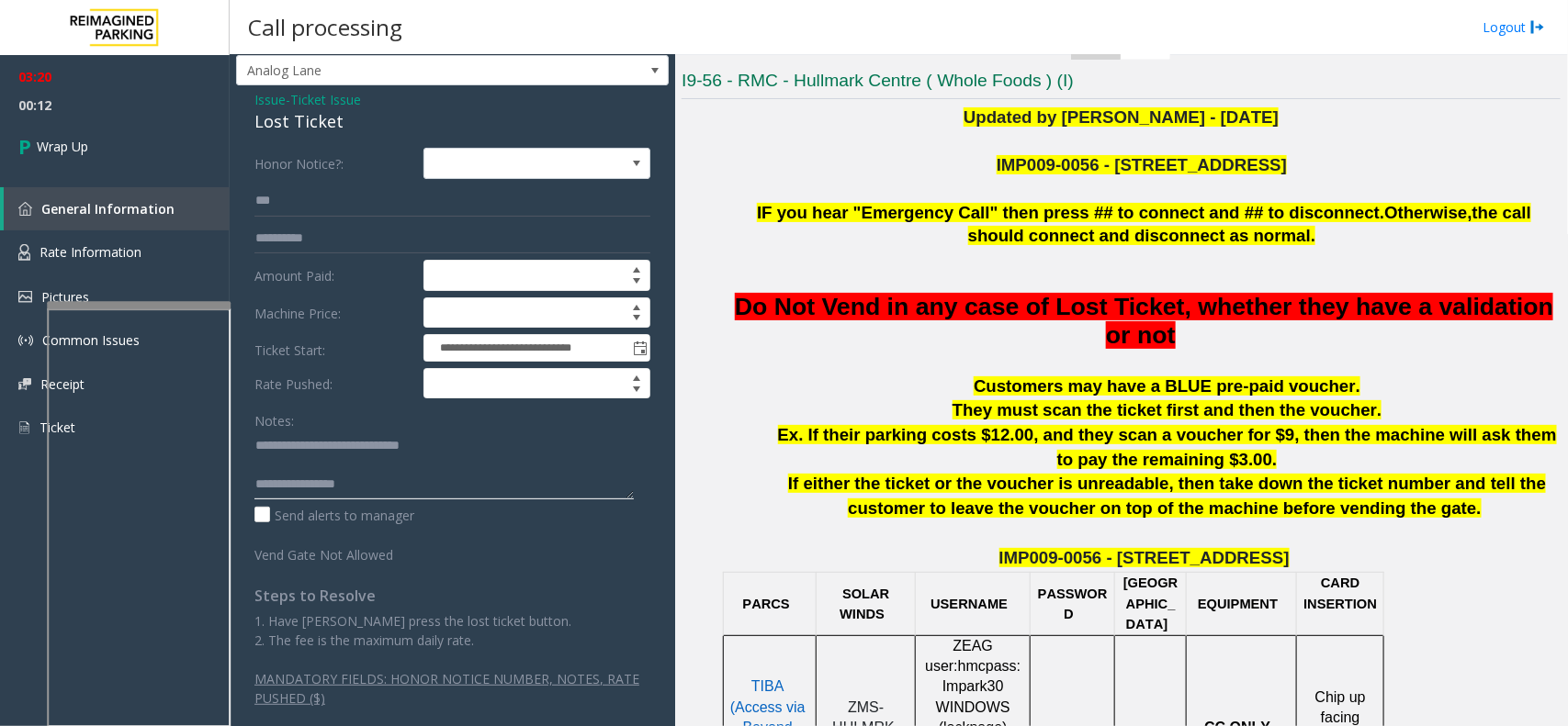
scroll to position [19, 0]
drag, startPoint x: 390, startPoint y: 491, endPoint x: 281, endPoint y: 479, distance: 109.7
click at [281, 479] on textarea at bounding box center [444, 465] width 380 height 69
click at [306, 447] on textarea at bounding box center [444, 465] width 380 height 69
click at [304, 466] on textarea at bounding box center [444, 465] width 380 height 69
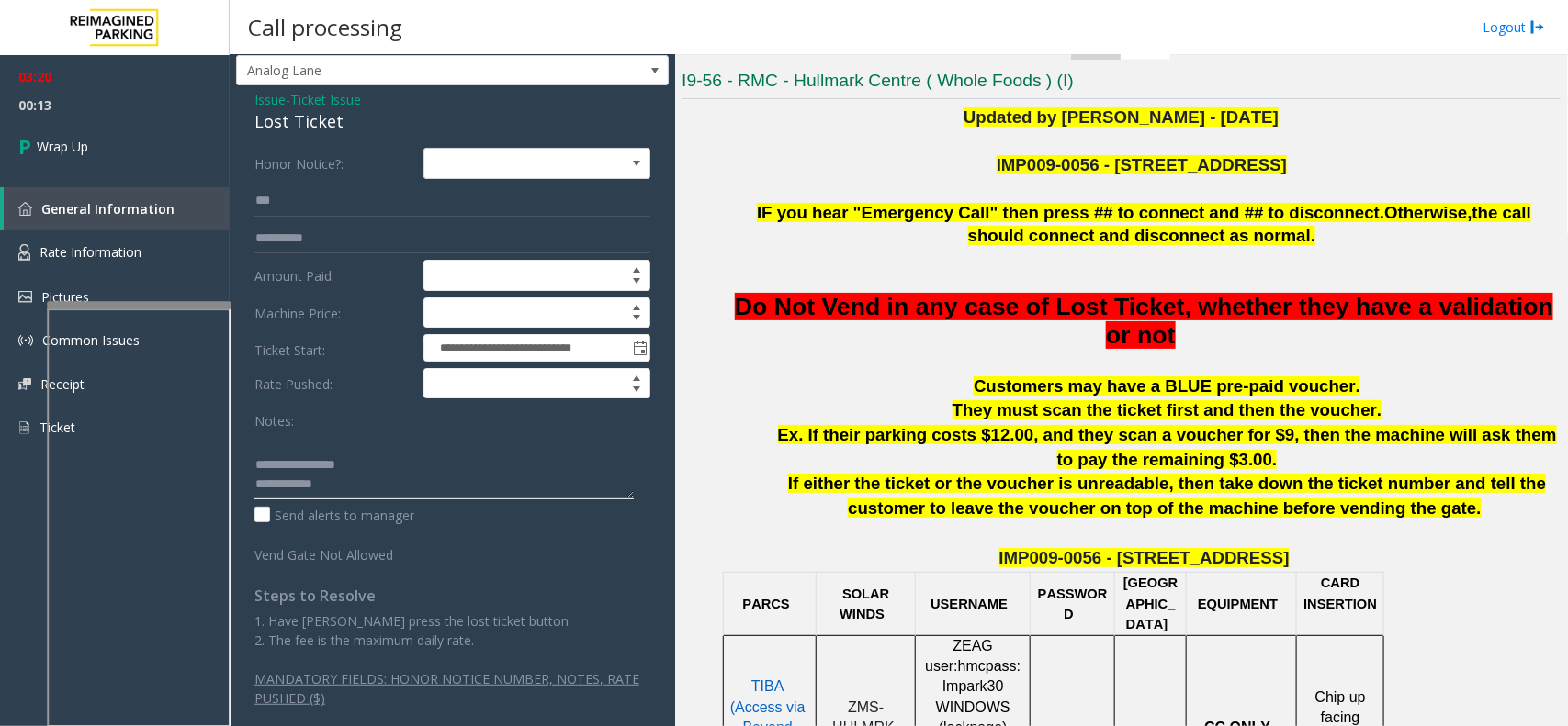
click at [304, 466] on textarea at bounding box center [444, 465] width 380 height 69
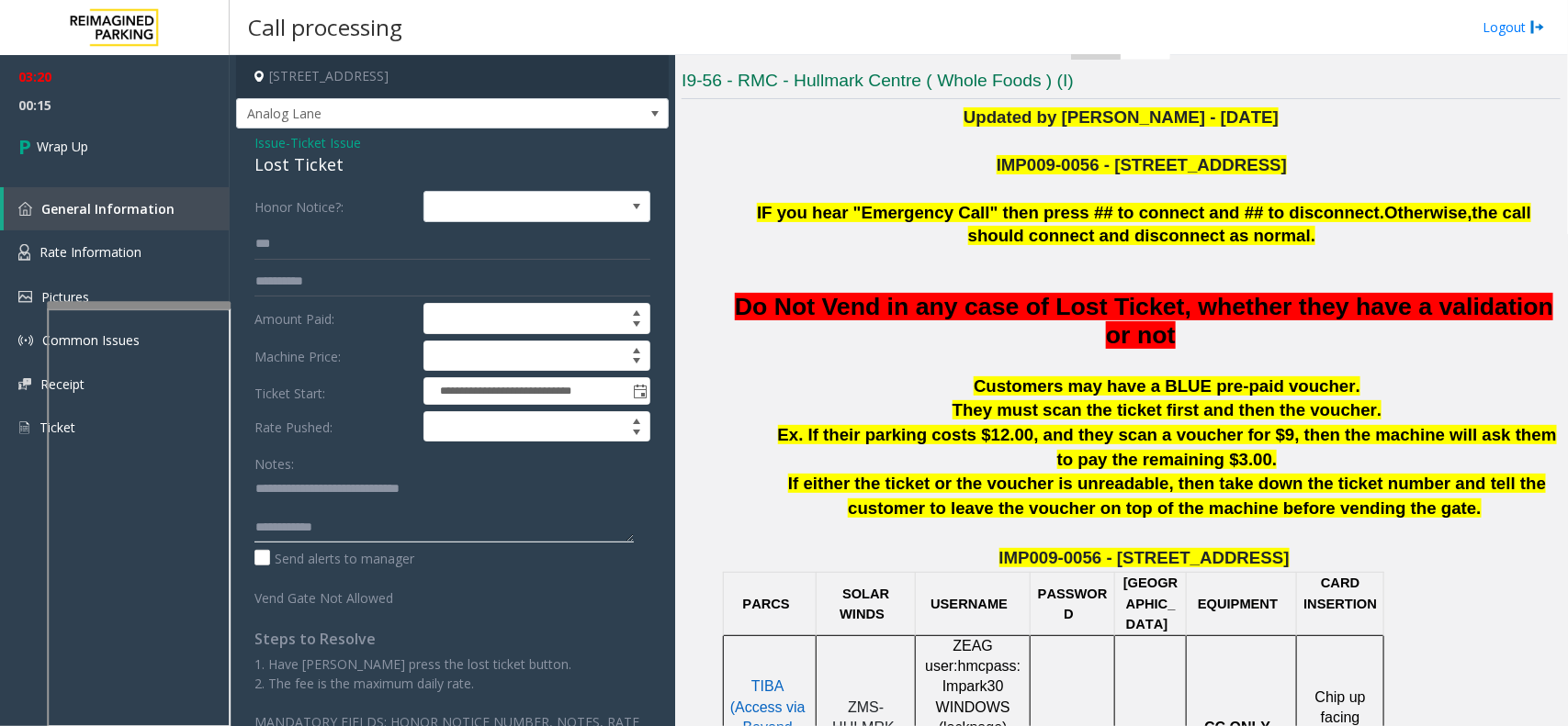
scroll to position [44, 0]
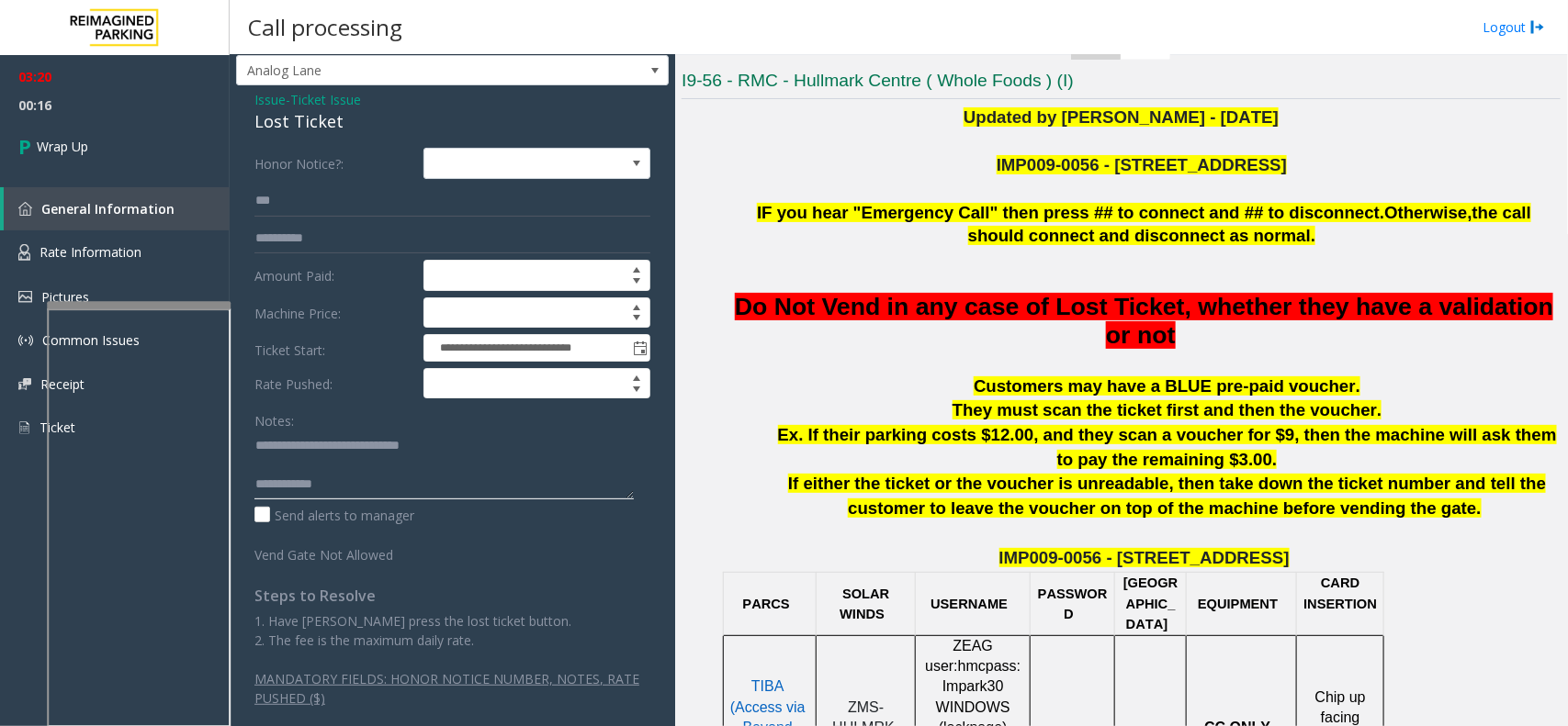
click at [395, 489] on textarea at bounding box center [444, 465] width 380 height 69
click at [489, 487] on textarea at bounding box center [444, 465] width 380 height 69
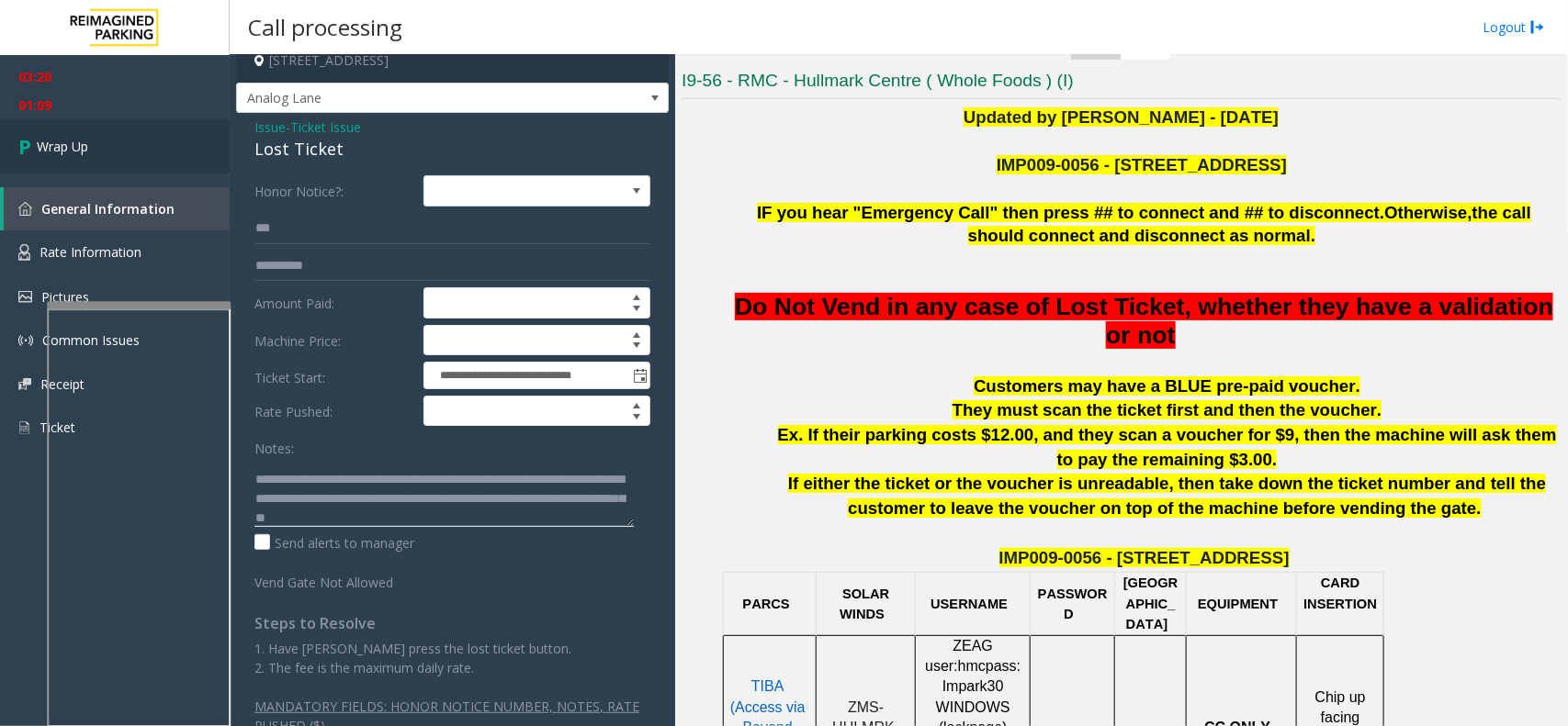
scroll to position [0, 0]
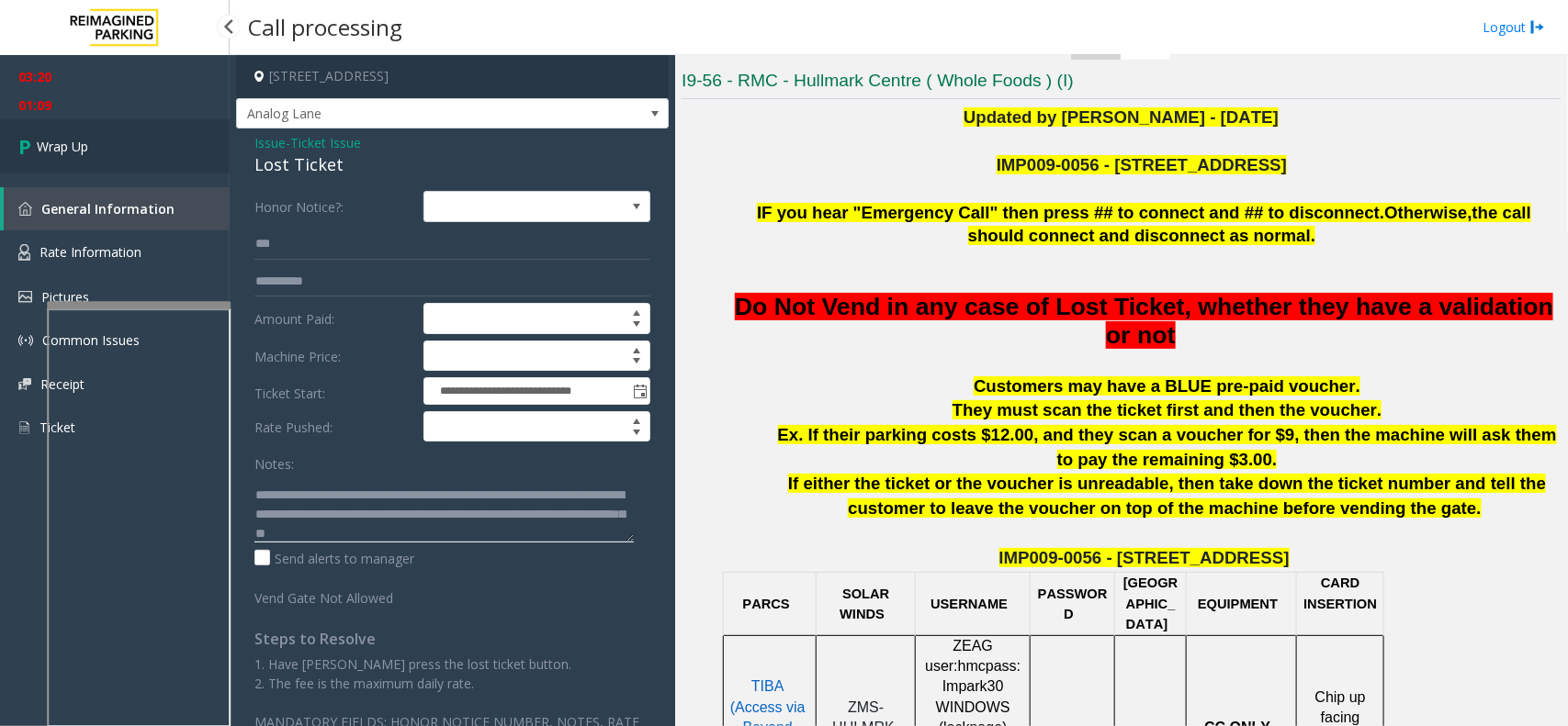
type textarea "**********"
click at [104, 139] on link "Wrap Up" at bounding box center [115, 147] width 230 height 54
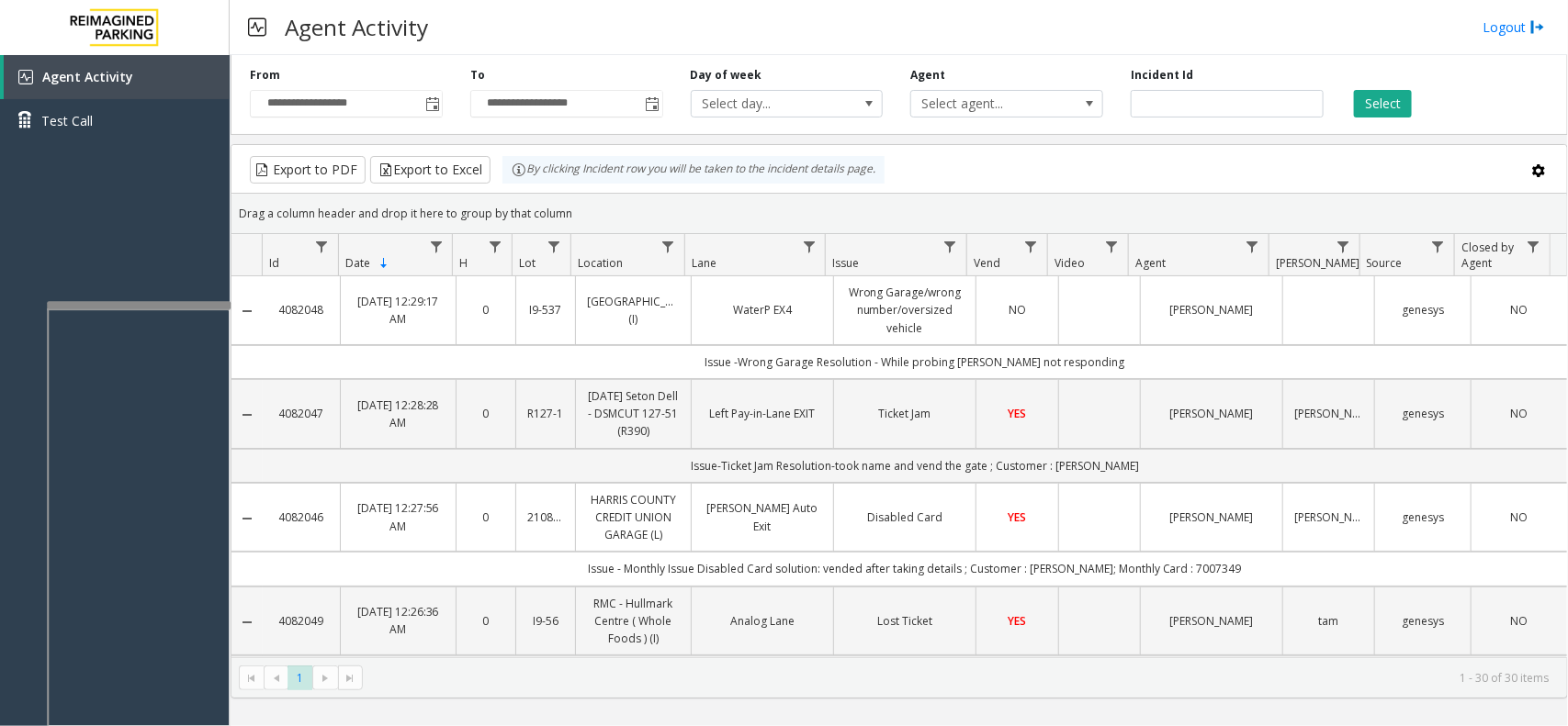
scroll to position [115, 0]
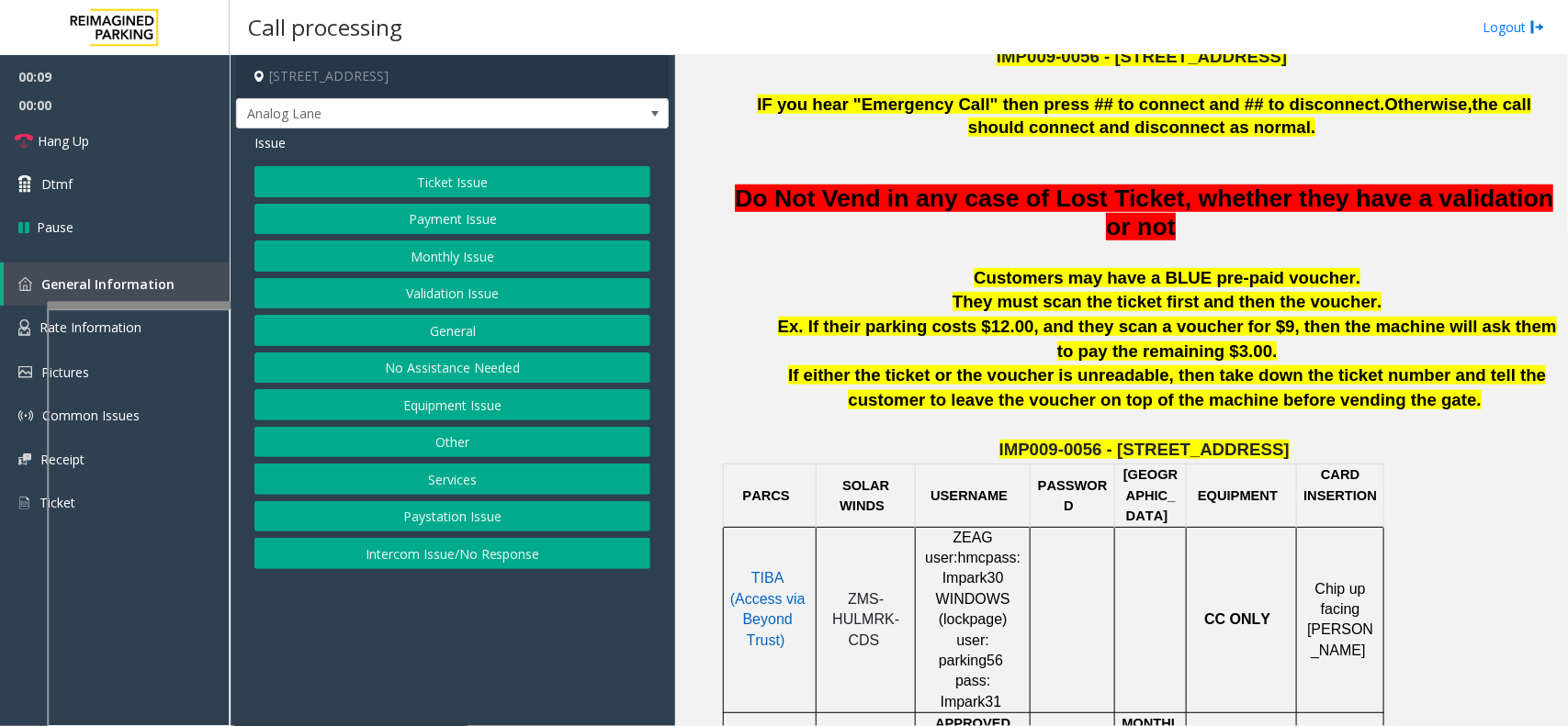
scroll to position [574, 0]
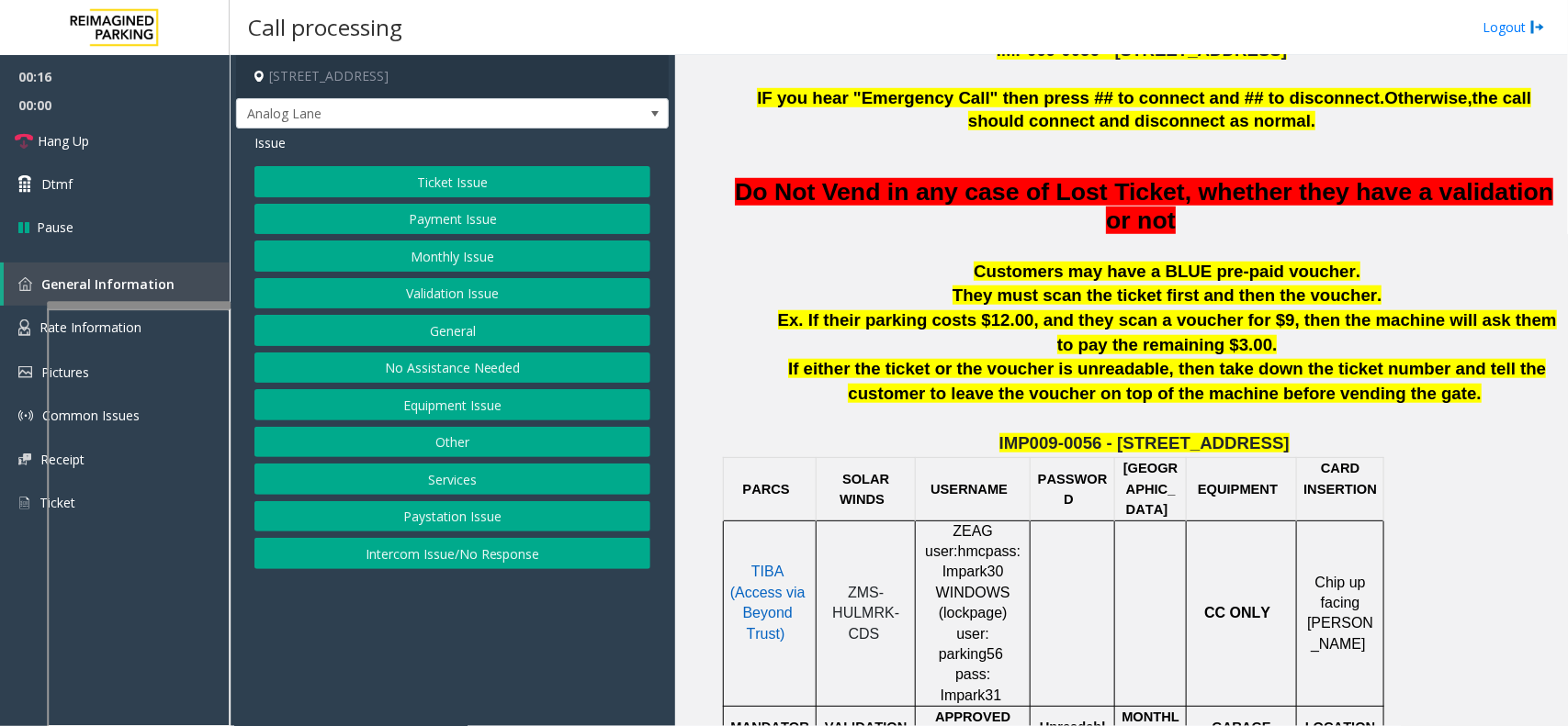
click at [405, 221] on button "Payment Issue" at bounding box center [452, 219] width 396 height 31
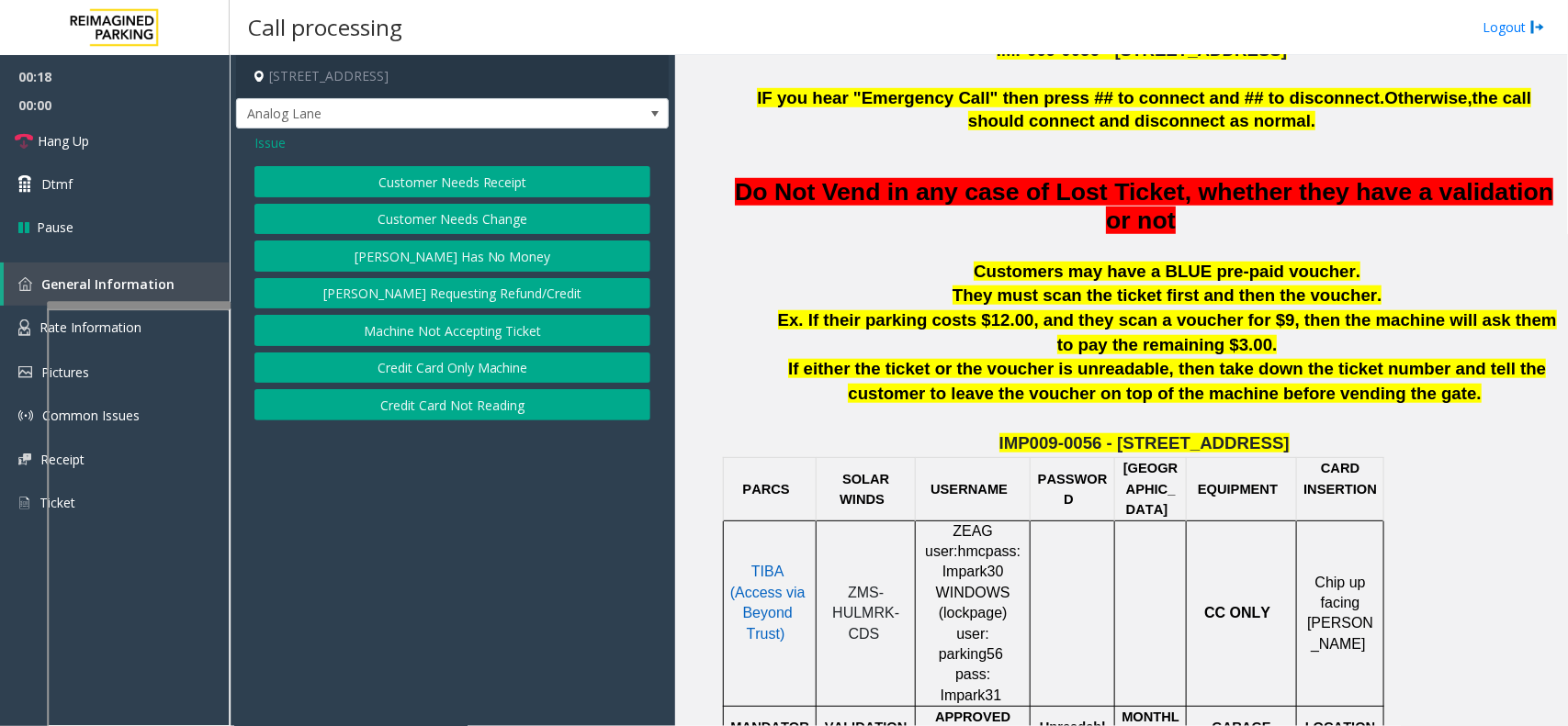
click at [450, 404] on button "Credit Card Not Reading" at bounding box center [452, 405] width 396 height 31
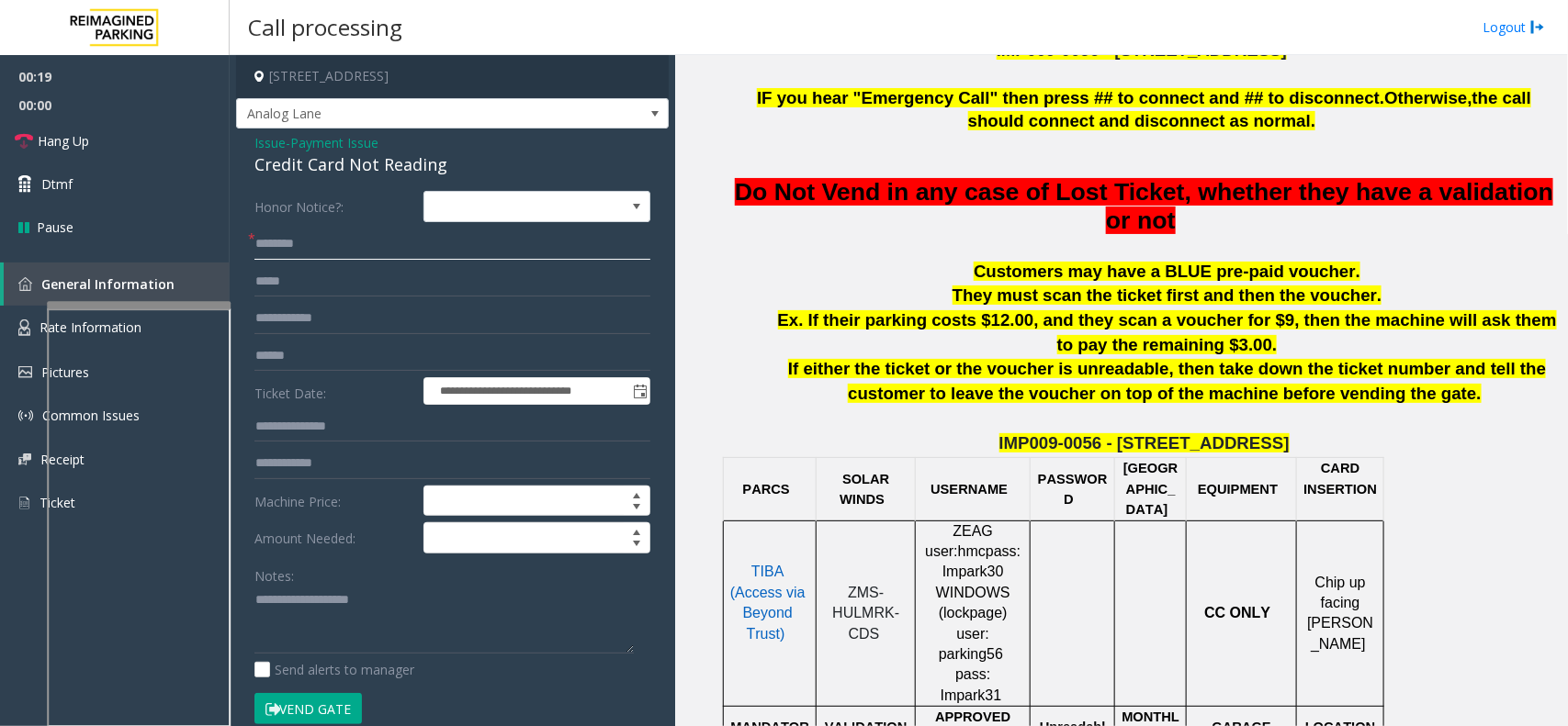
click at [420, 246] on input "text" at bounding box center [452, 245] width 396 height 31
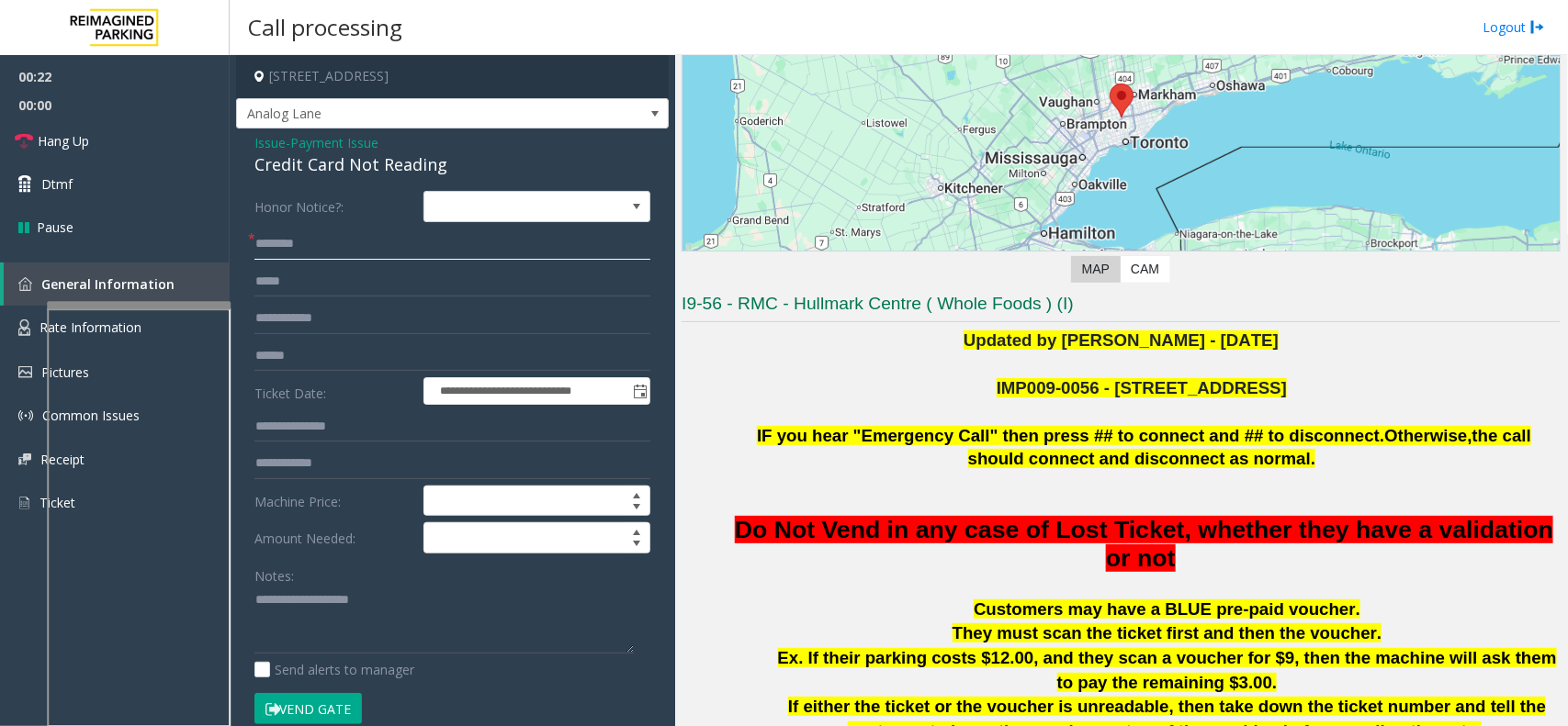
scroll to position [230, 0]
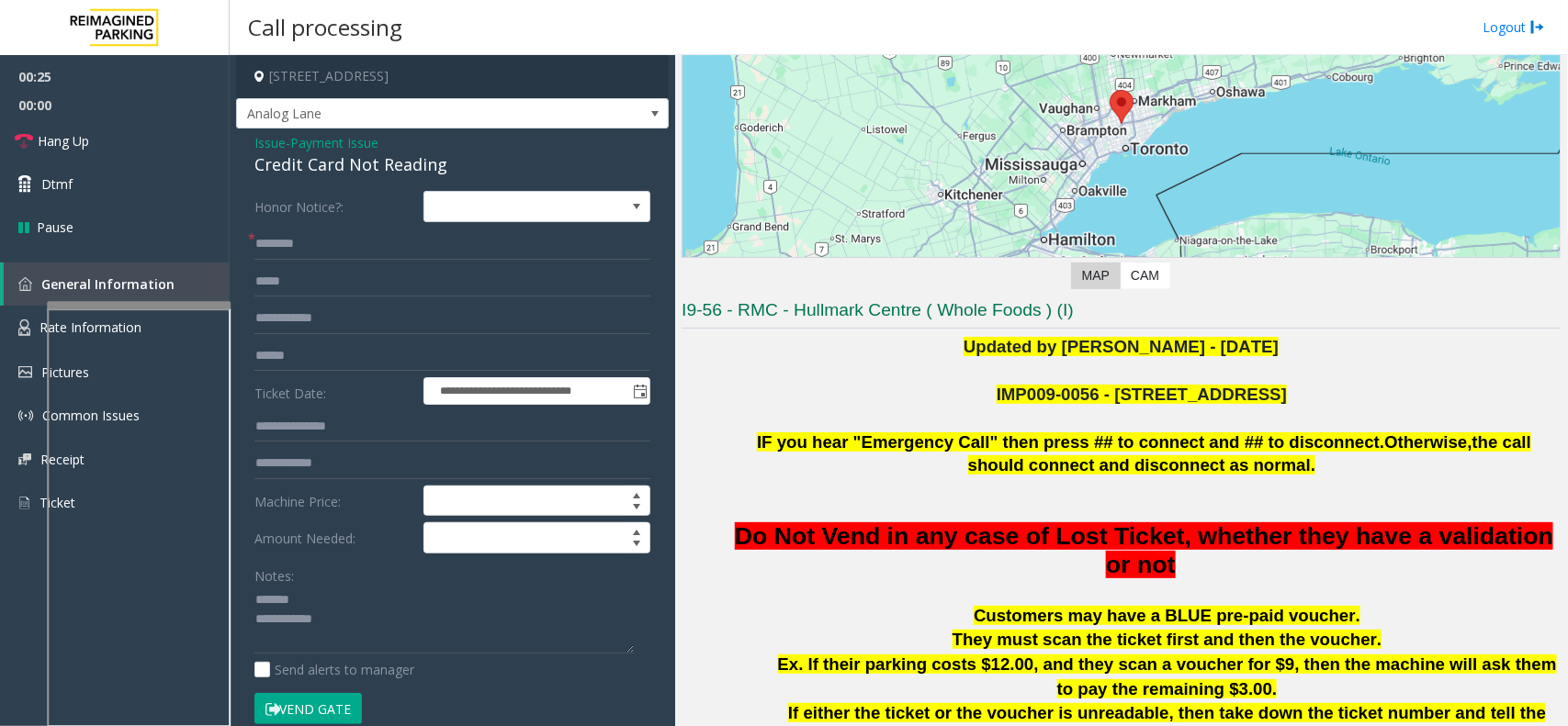
click at [378, 170] on div "Credit Card Not Reading" at bounding box center [452, 165] width 396 height 25
type textarea "**********"
click at [356, 250] on input "text" at bounding box center [452, 245] width 396 height 31
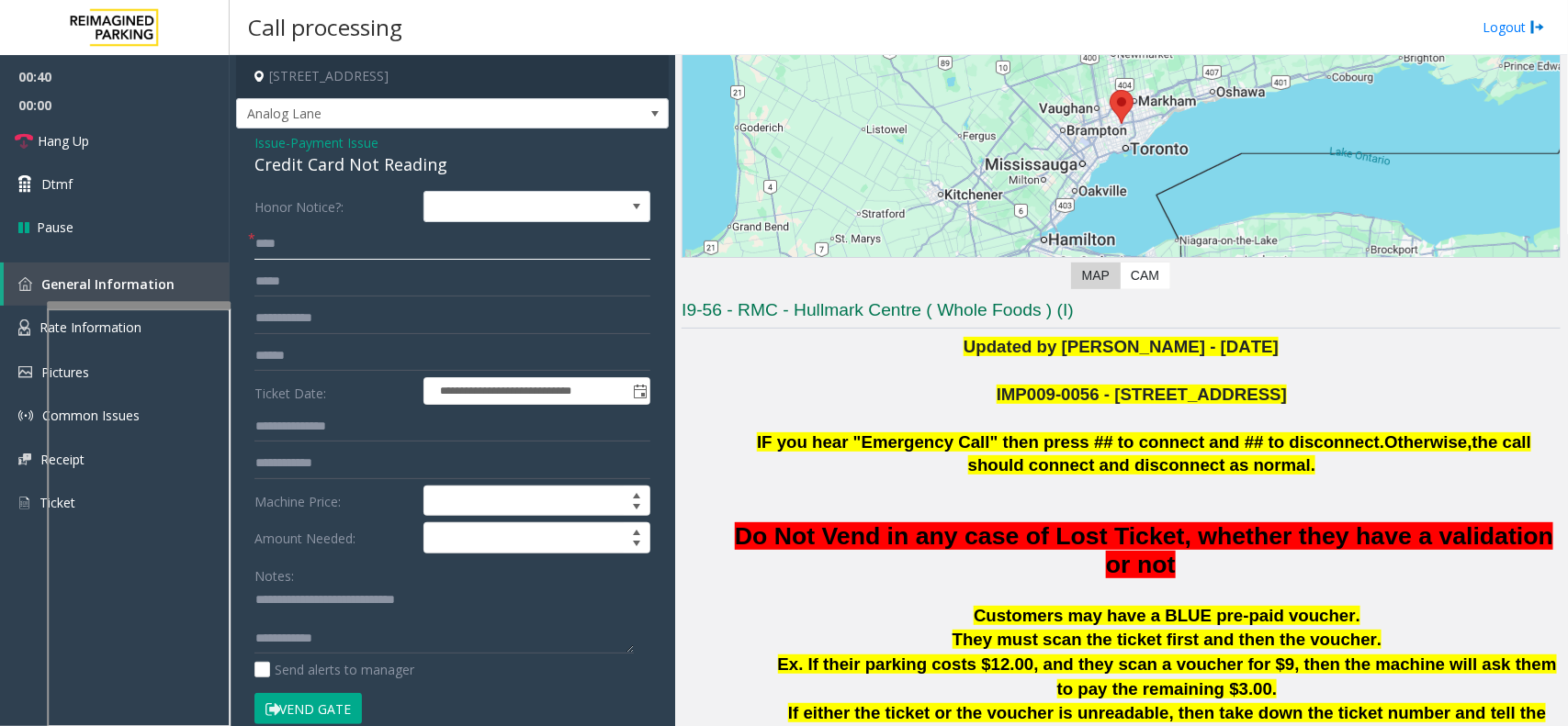
type input "****"
click at [311, 370] on input "text" at bounding box center [452, 356] width 396 height 31
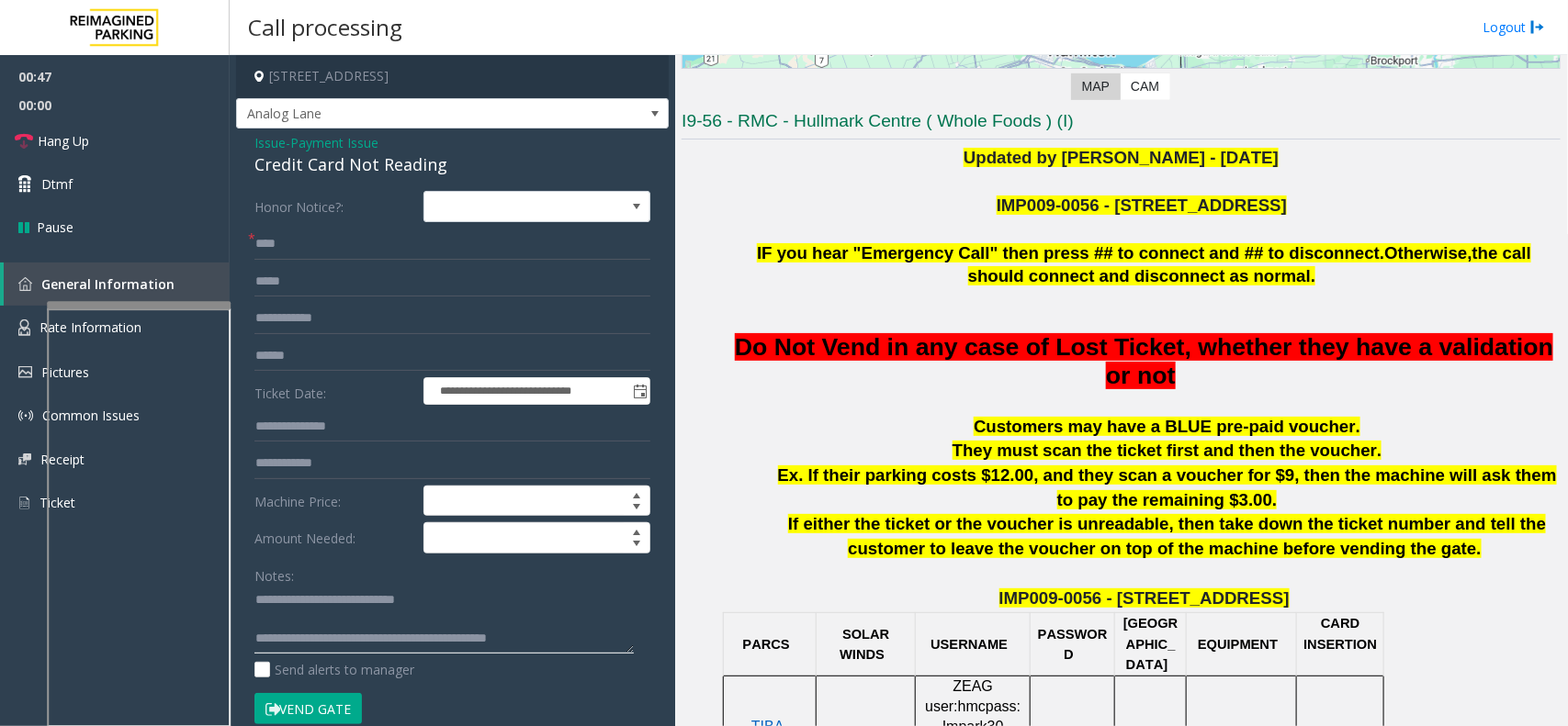
scroll to position [459, 0]
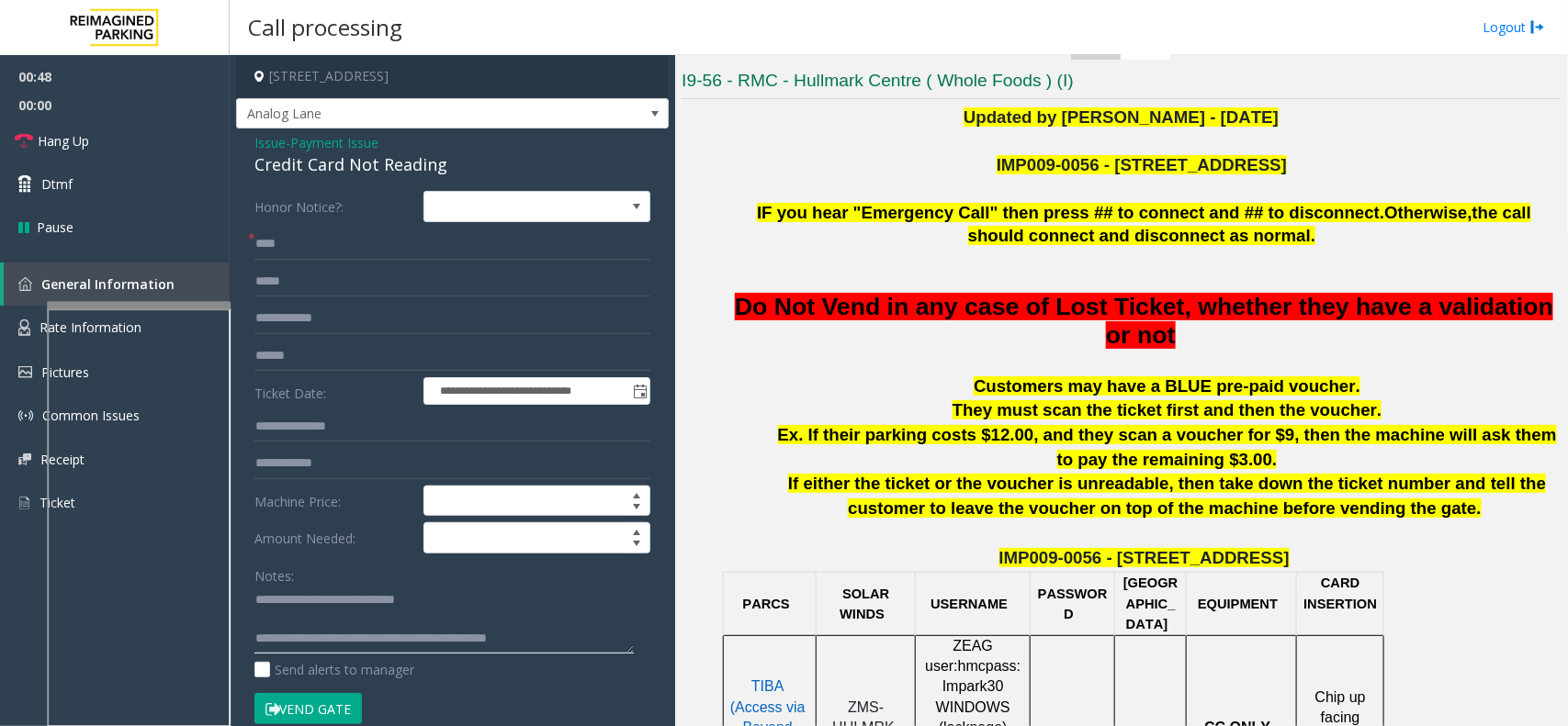
type textarea "**********"
click at [450, 332] on input "text" at bounding box center [452, 318] width 396 height 31
click at [437, 353] on input "text" at bounding box center [452, 356] width 396 height 31
type input "******"
click at [343, 710] on button "Vend Gate" at bounding box center [308, 709] width 108 height 31
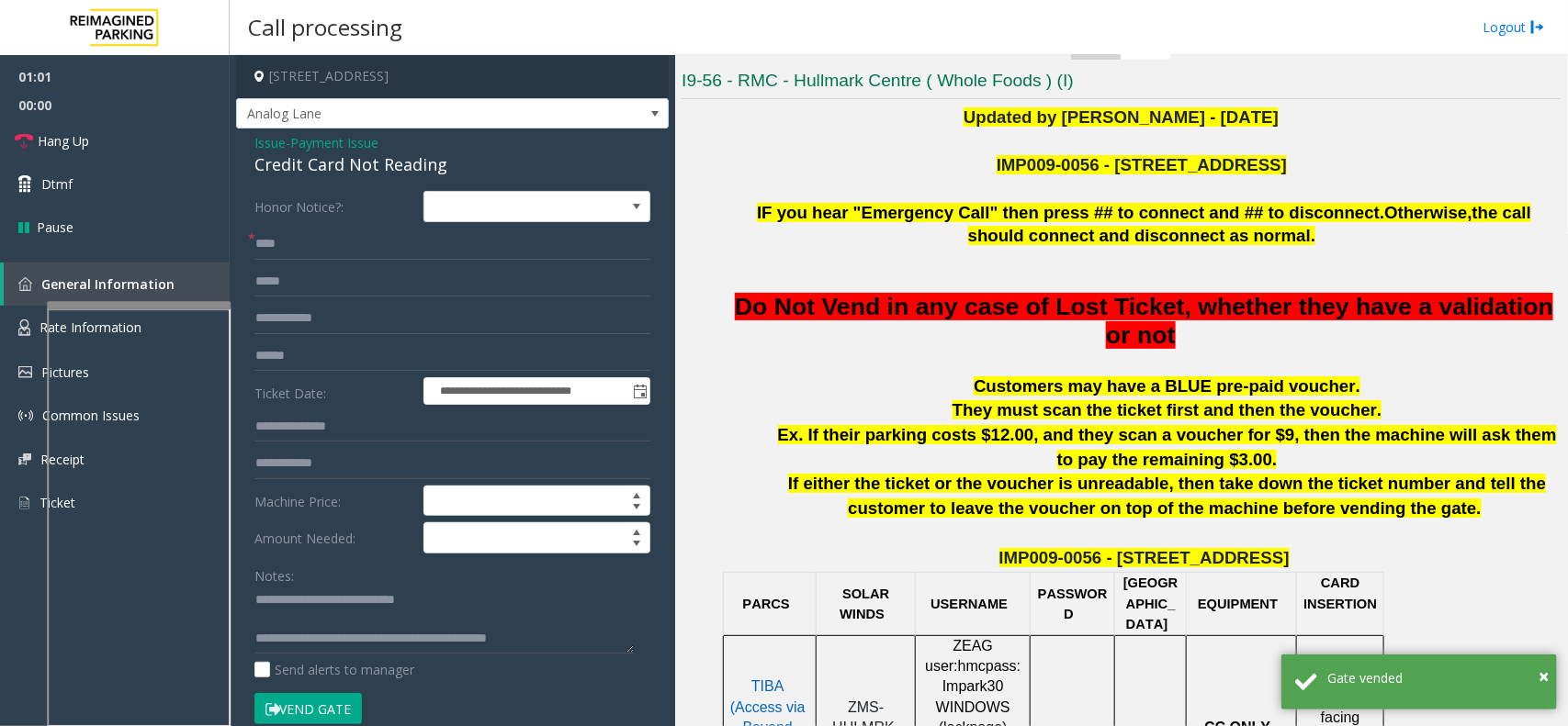
scroll to position [345, 0]
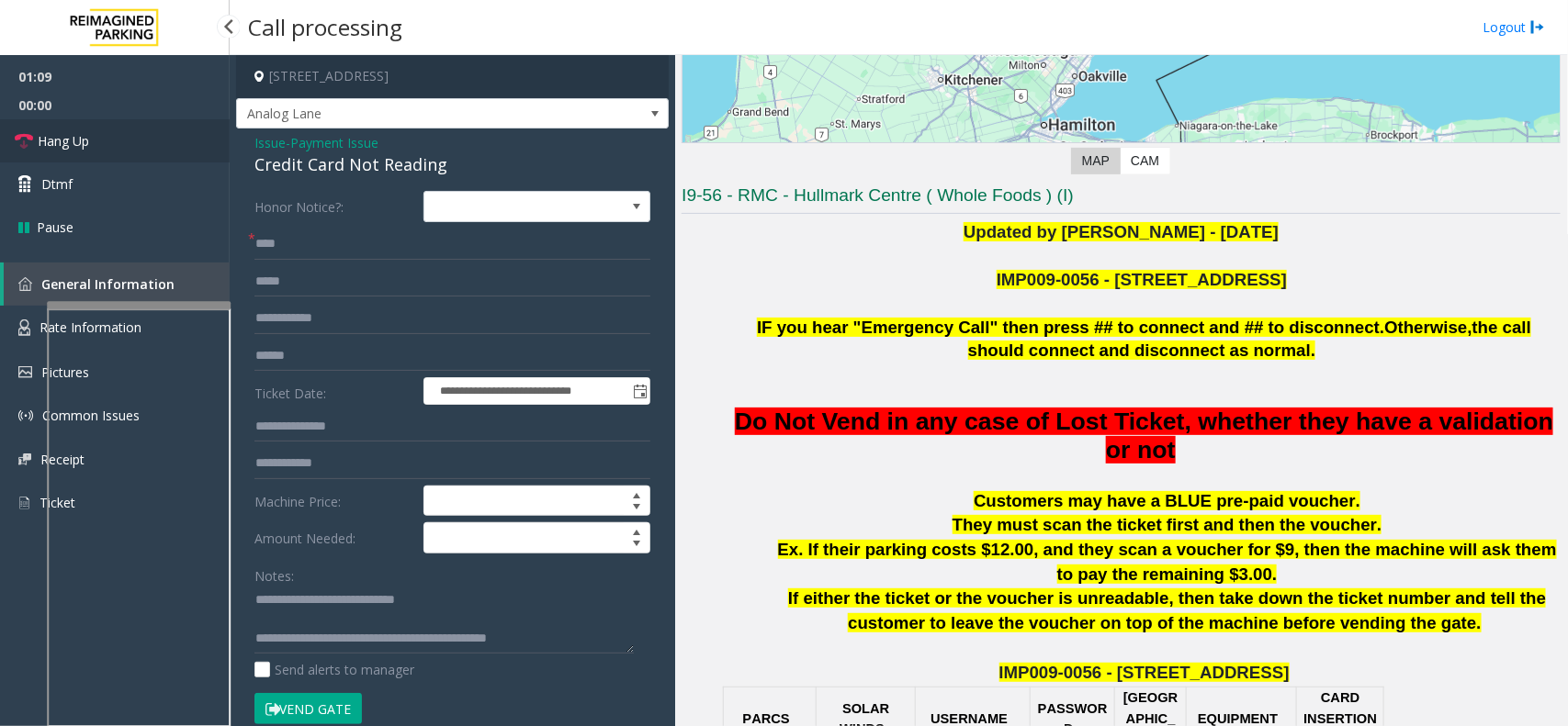
click at [154, 138] on link "Hang Up" at bounding box center [115, 141] width 230 height 43
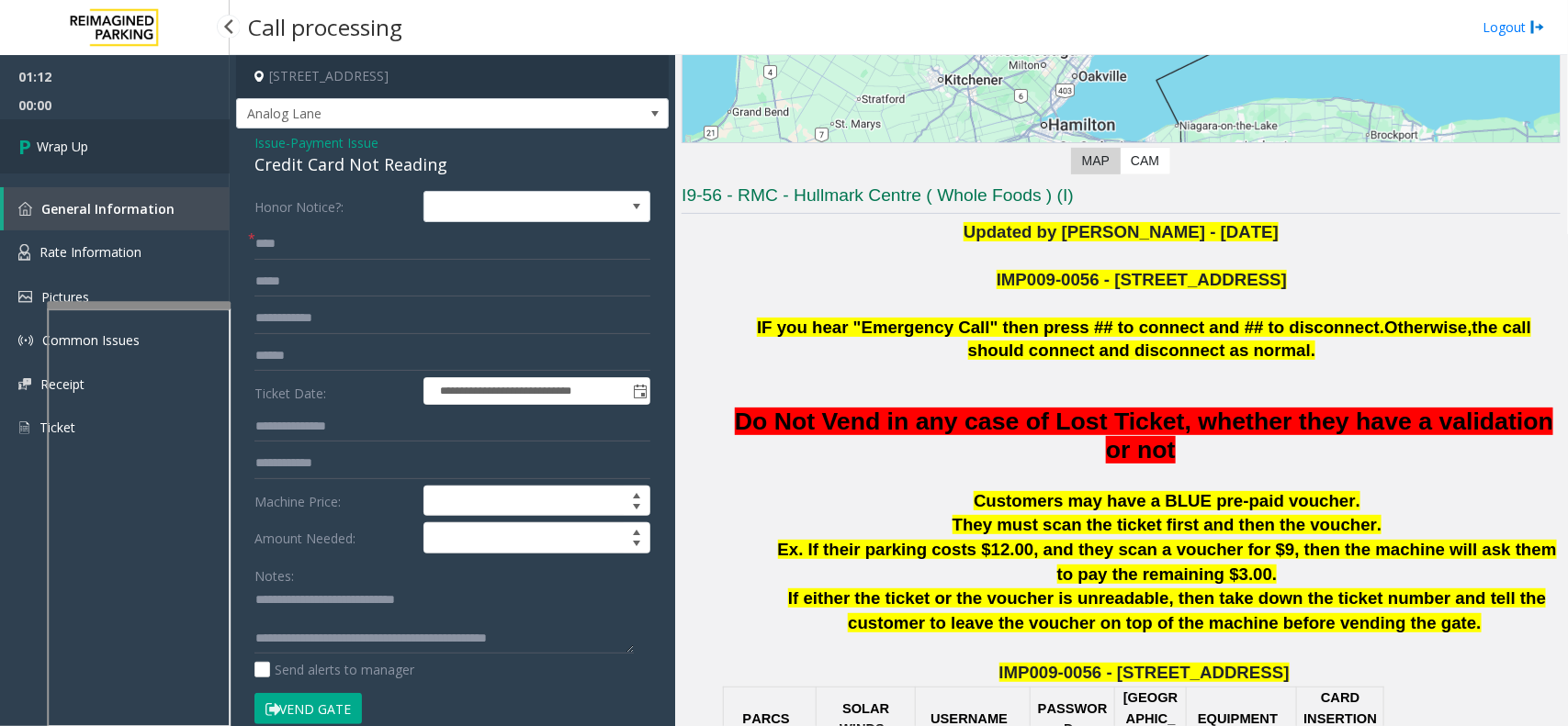
click at [66, 138] on span "Wrap Up" at bounding box center [62, 147] width 51 height 19
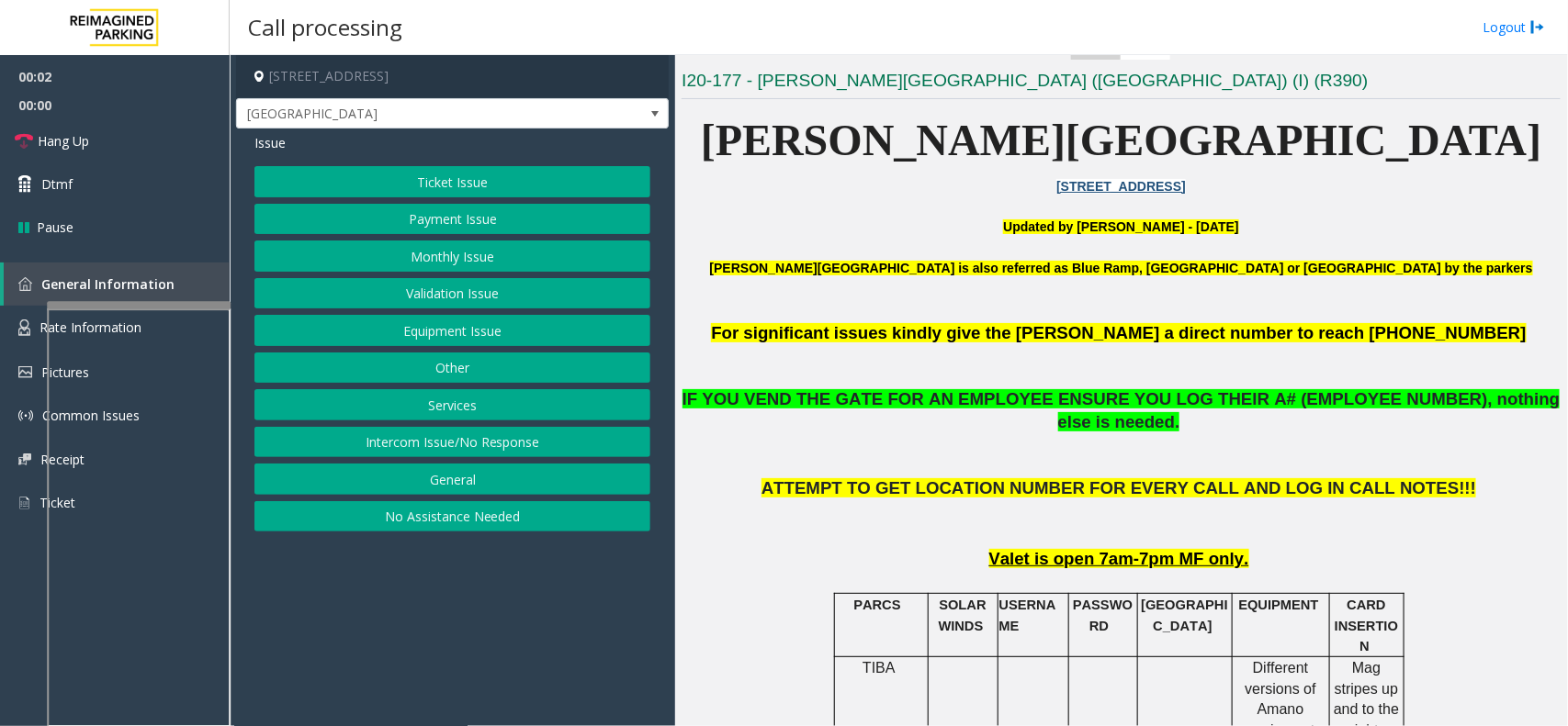
scroll to position [574, 0]
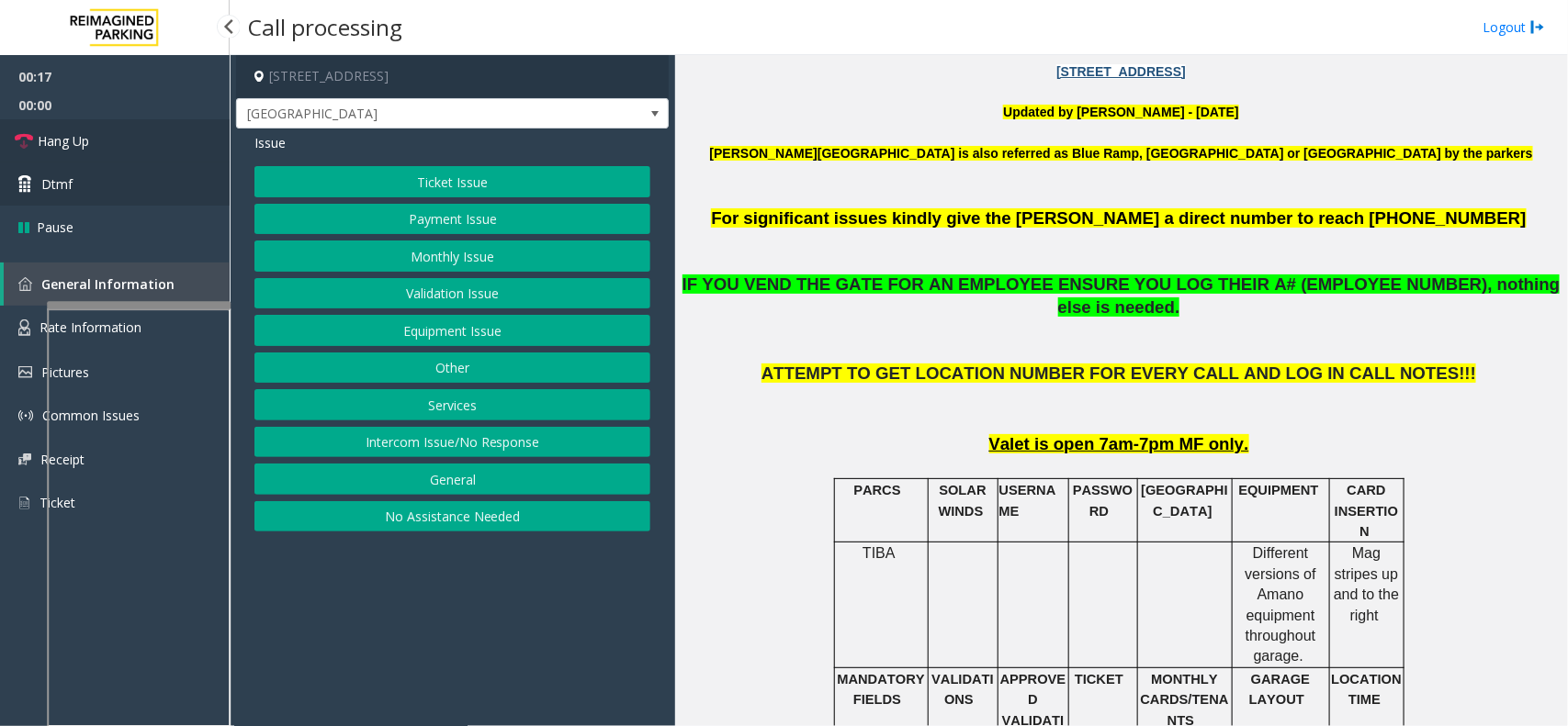
drag, startPoint x: 141, startPoint y: 153, endPoint x: 157, endPoint y: 162, distance: 18.4
click at [141, 153] on link "Hang Up" at bounding box center [115, 141] width 230 height 43
click at [434, 338] on button "Equipment Issue" at bounding box center [452, 330] width 396 height 31
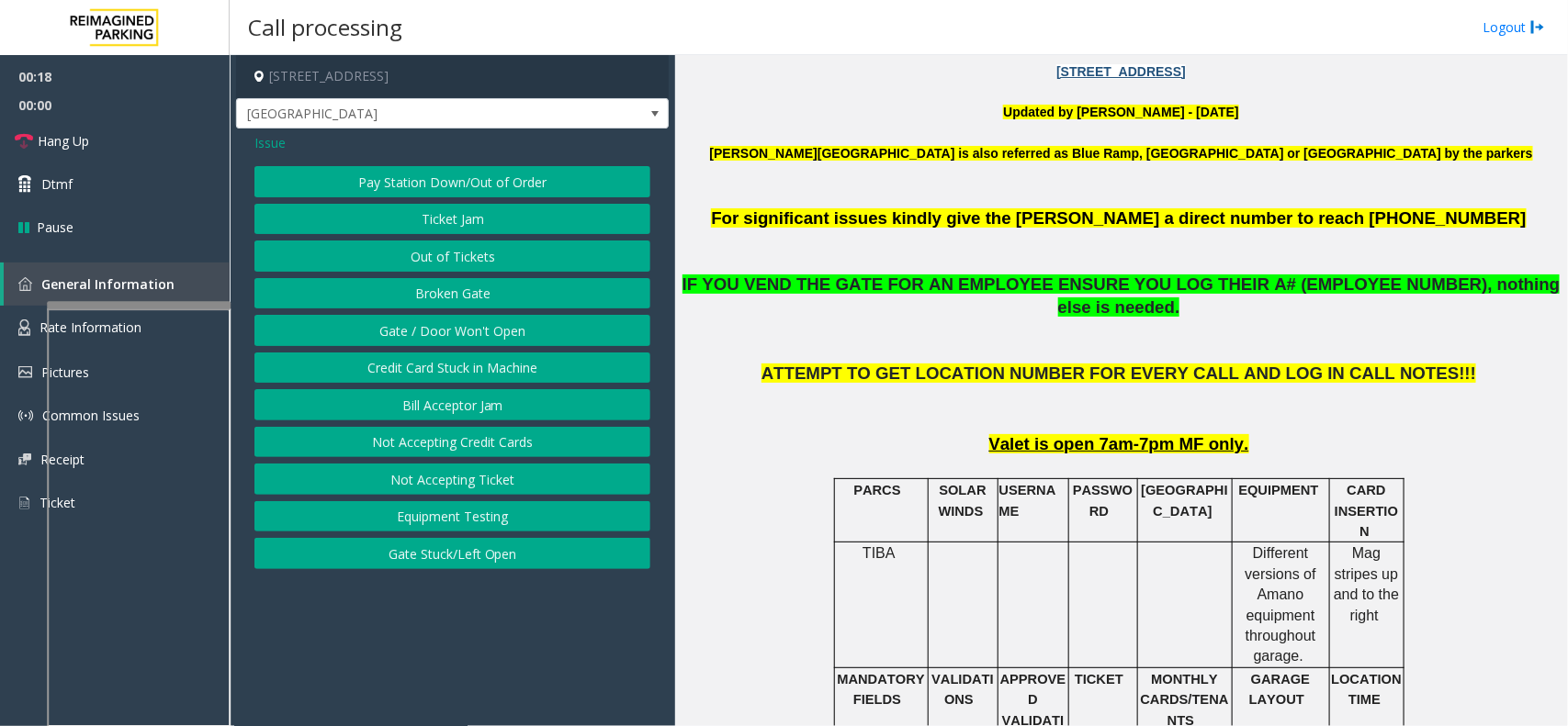
click at [436, 322] on button "Gate / Door Won't Open" at bounding box center [452, 330] width 396 height 31
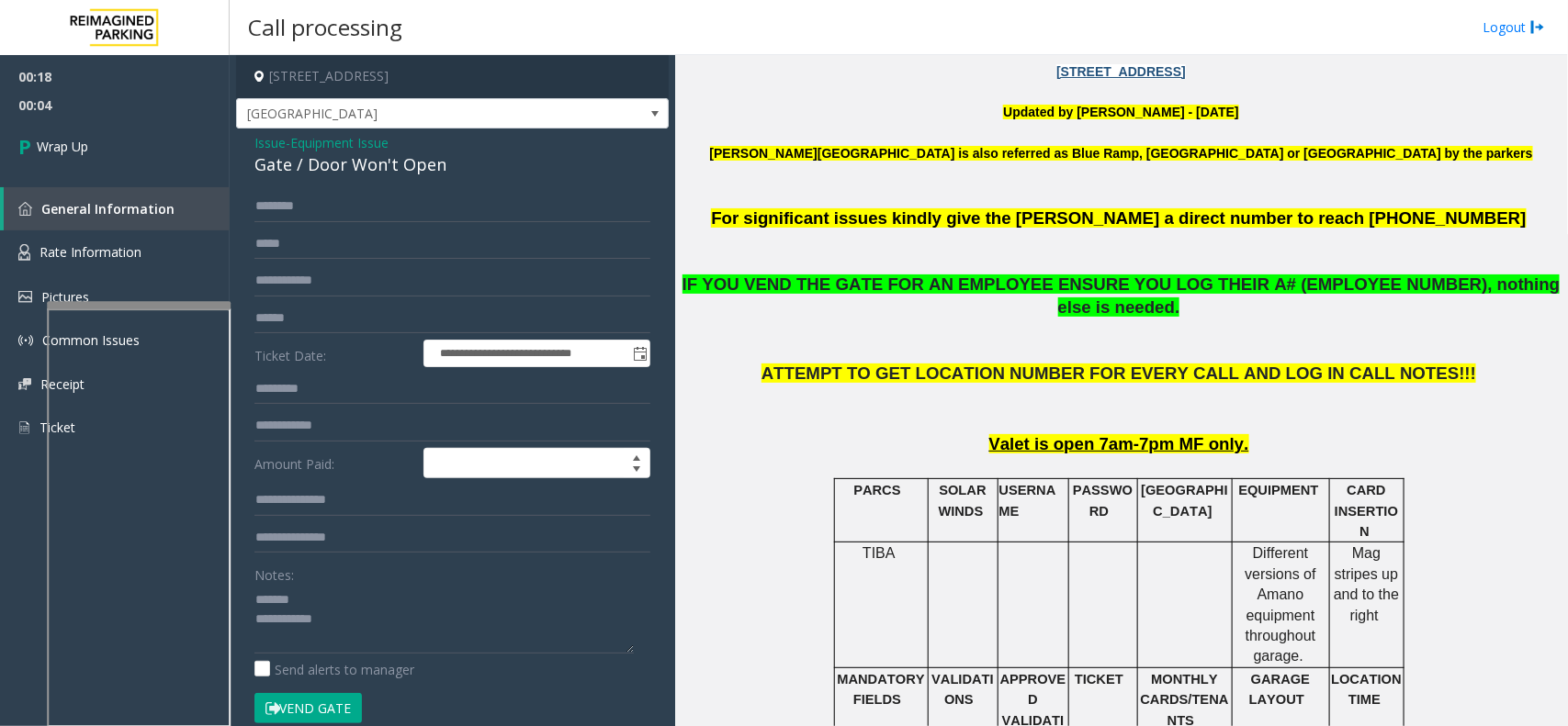
click at [323, 182] on div "**********" at bounding box center [452, 593] width 433 height 930
click at [326, 179] on div "**********" at bounding box center [452, 593] width 433 height 930
click at [328, 176] on div "Gate / Door Won't Open" at bounding box center [452, 165] width 396 height 25
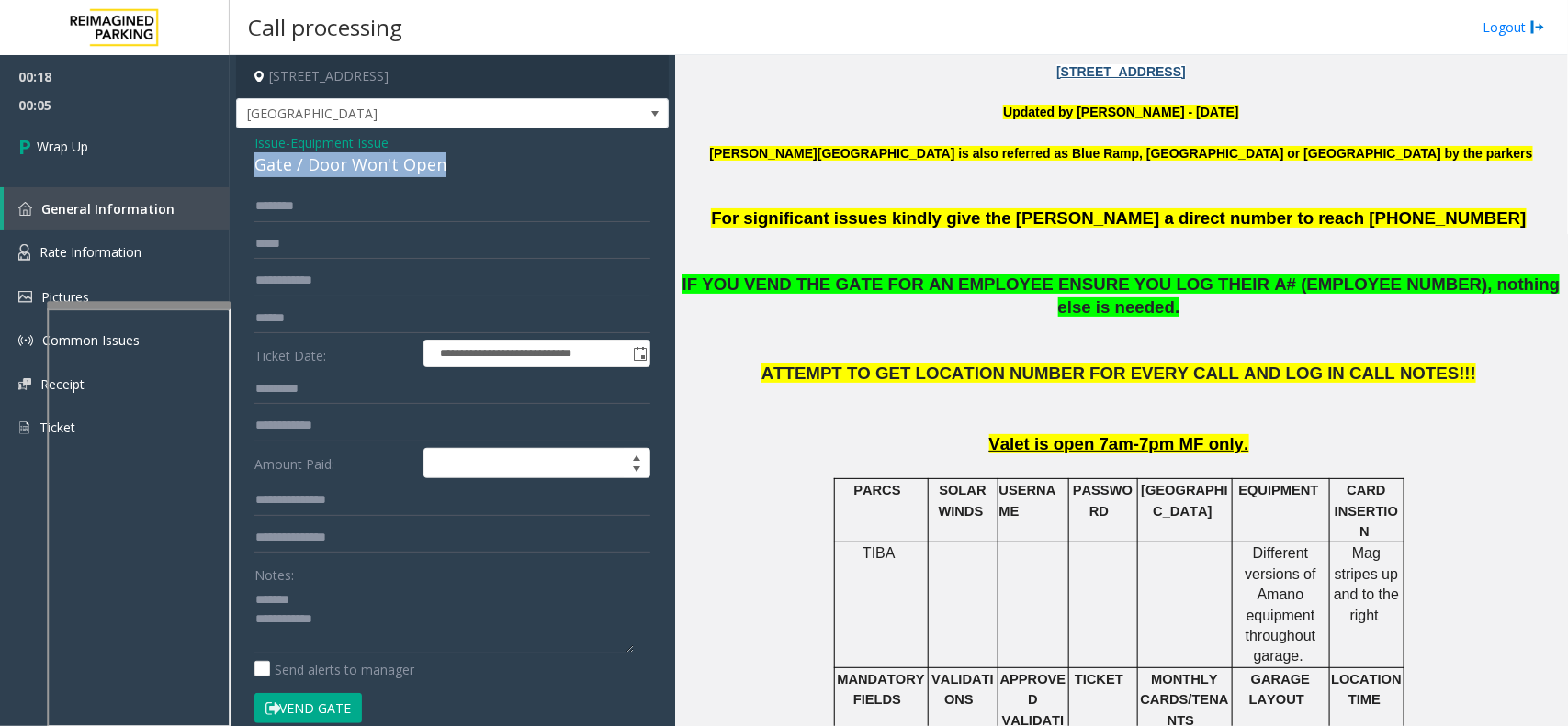
click at [328, 176] on div "Gate / Door Won't Open" at bounding box center [452, 165] width 396 height 25
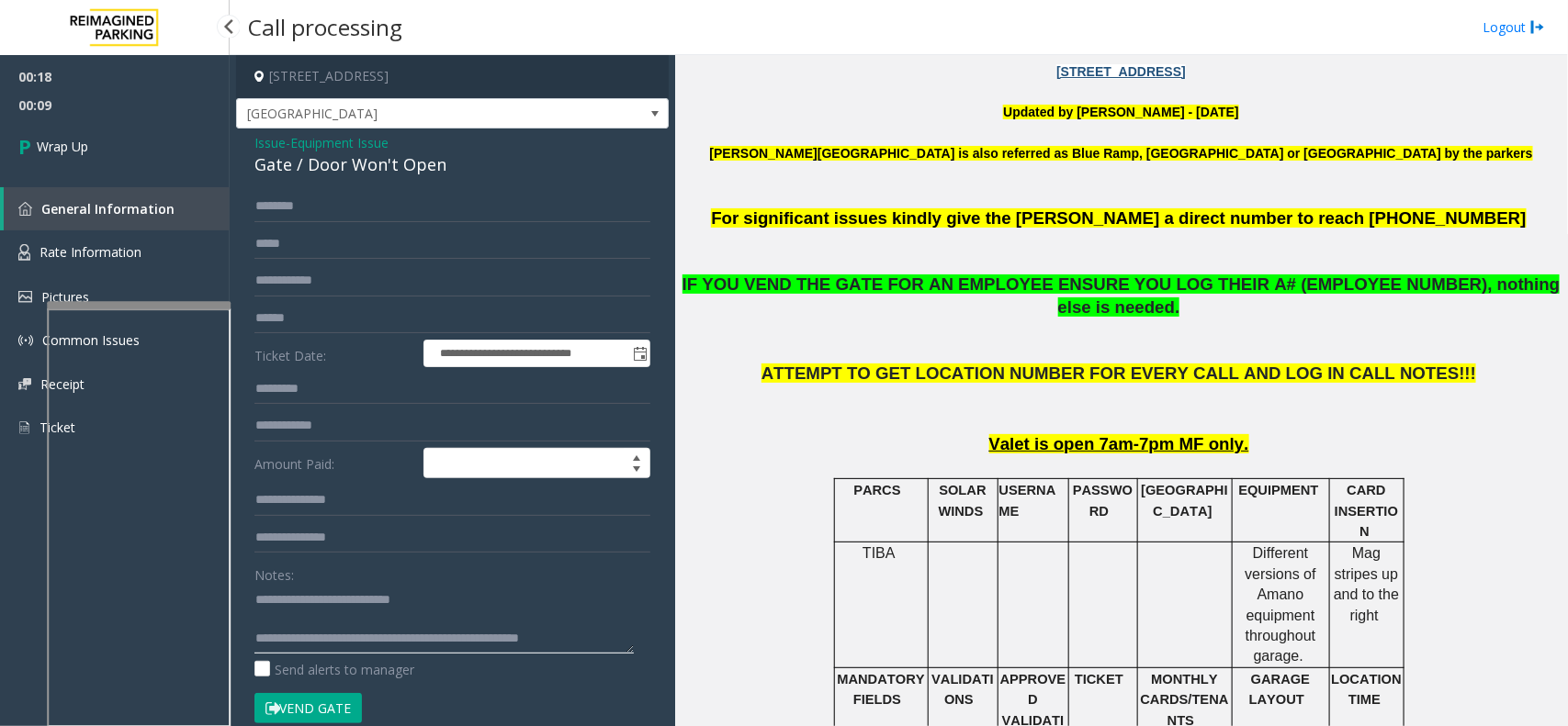
type textarea "**********"
click at [113, 99] on span "00:10" at bounding box center [115, 105] width 230 height 28
click at [106, 125] on link "Wrap Up" at bounding box center [115, 147] width 230 height 54
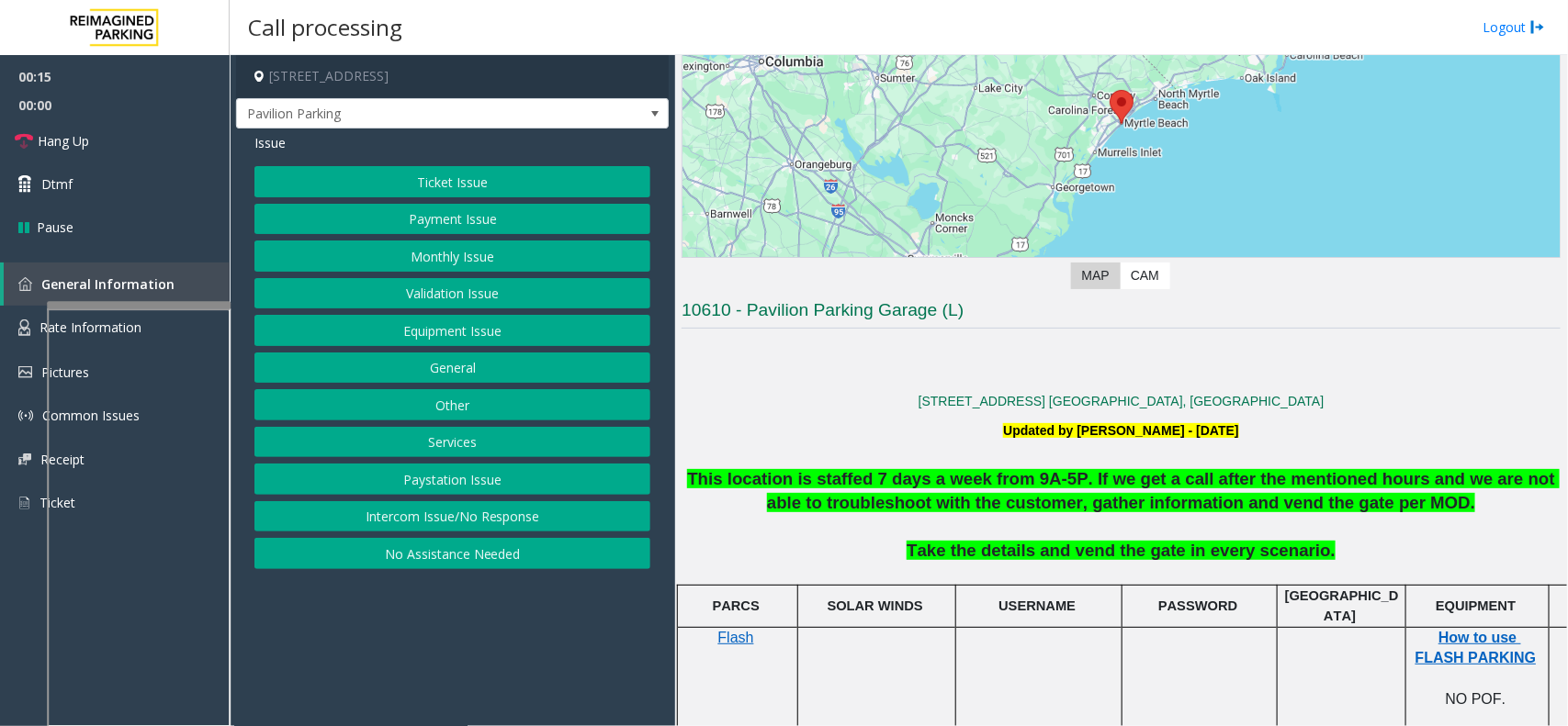
scroll to position [345, 0]
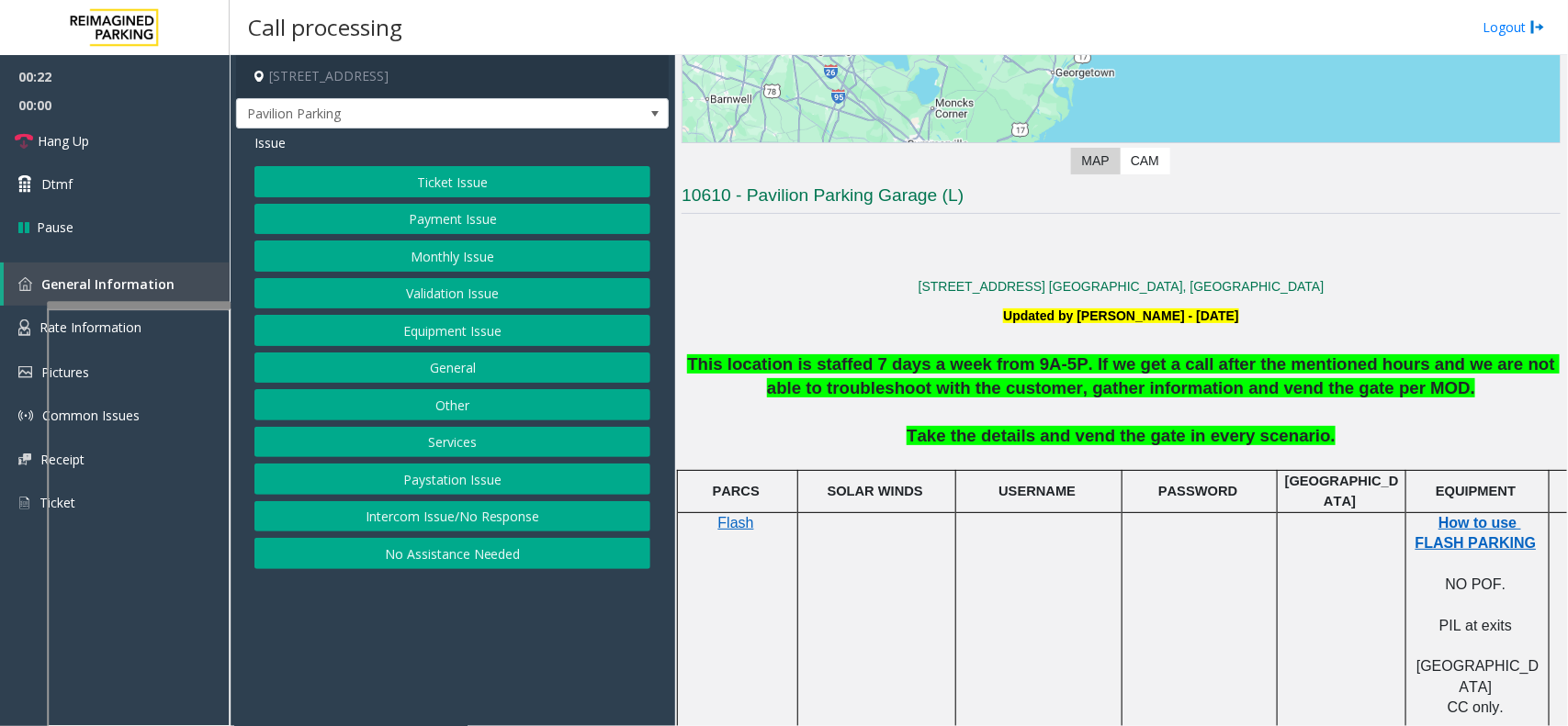
click at [501, 177] on button "Ticket Issue" at bounding box center [452, 182] width 396 height 31
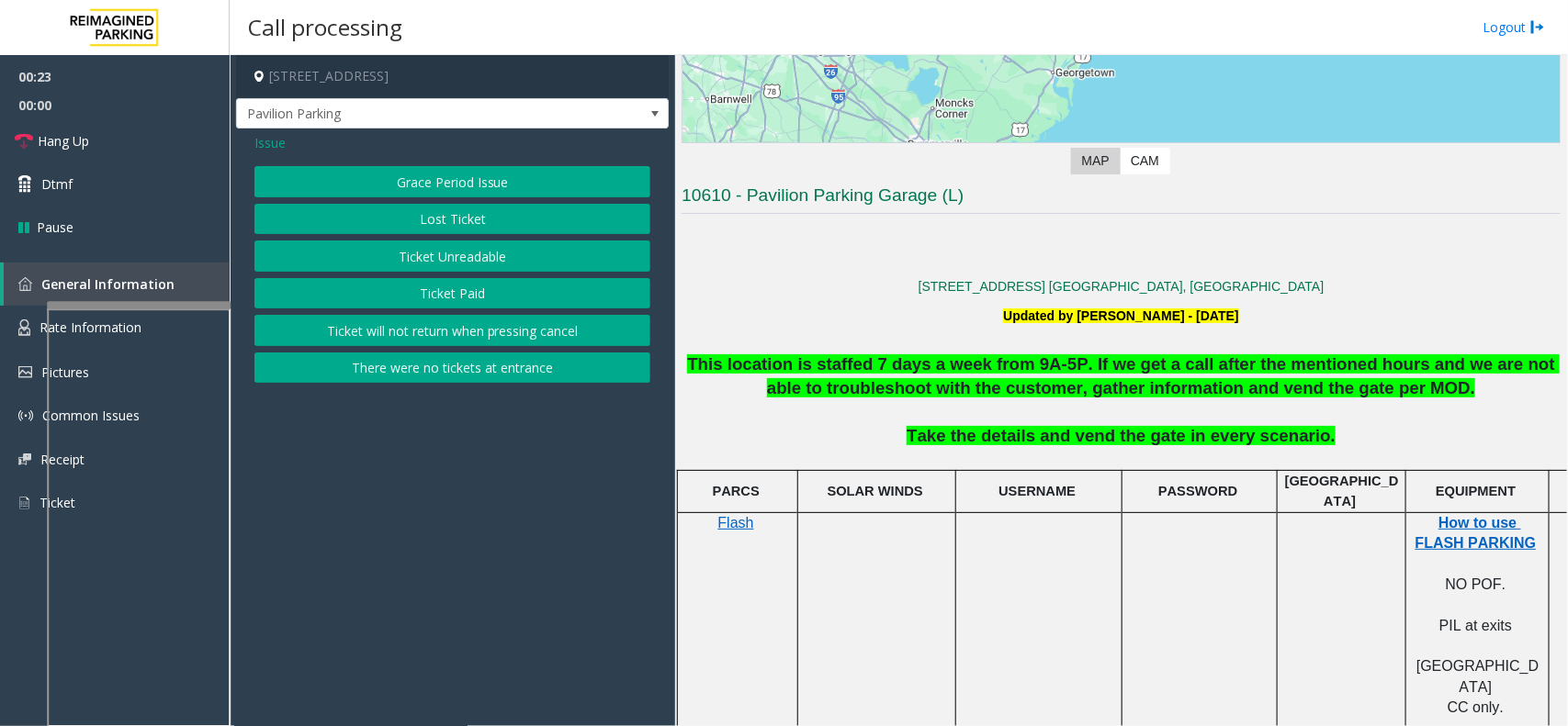
click at [478, 255] on button "Ticket Unreadable" at bounding box center [452, 256] width 396 height 31
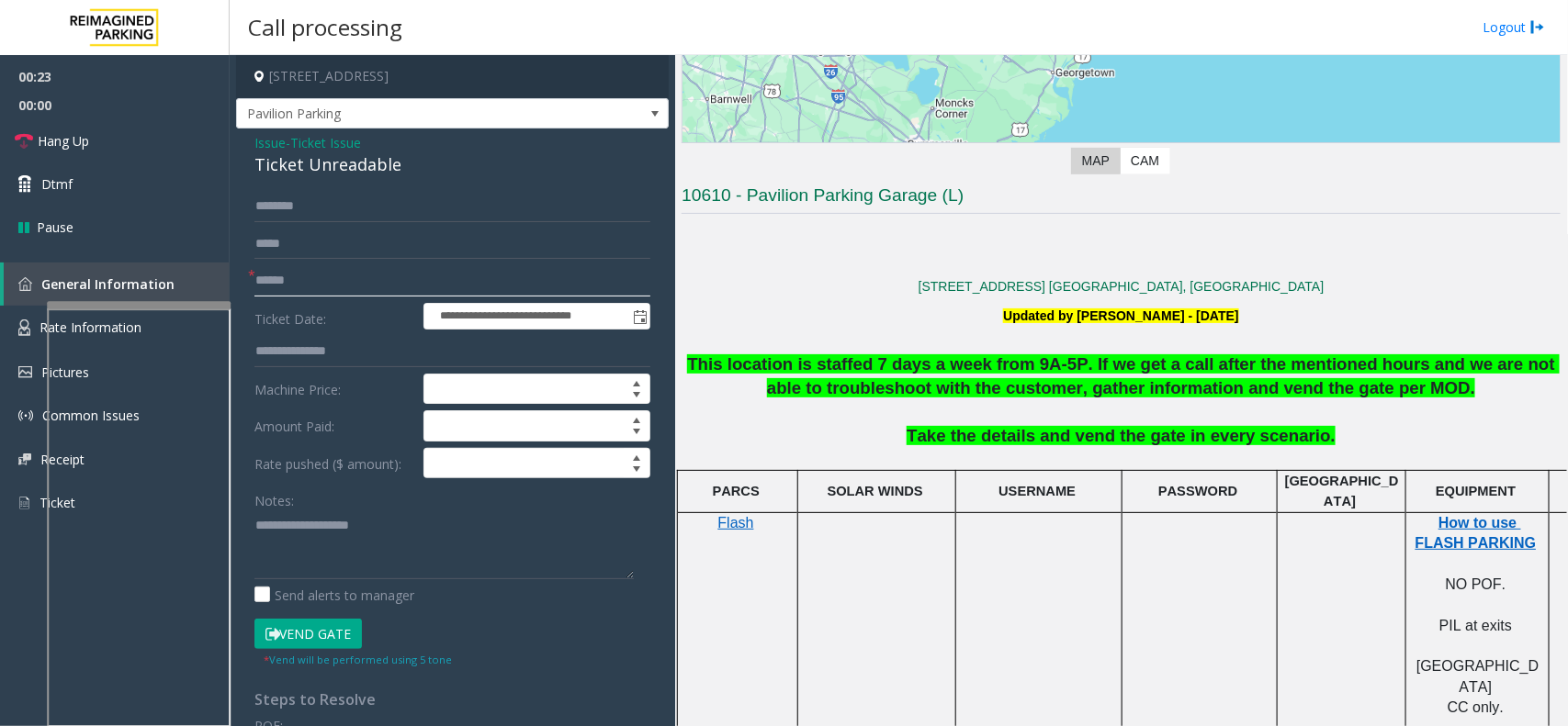
click at [294, 277] on input "text" at bounding box center [452, 280] width 396 height 31
click at [323, 162] on div "Ticket Unreadable" at bounding box center [452, 165] width 396 height 25
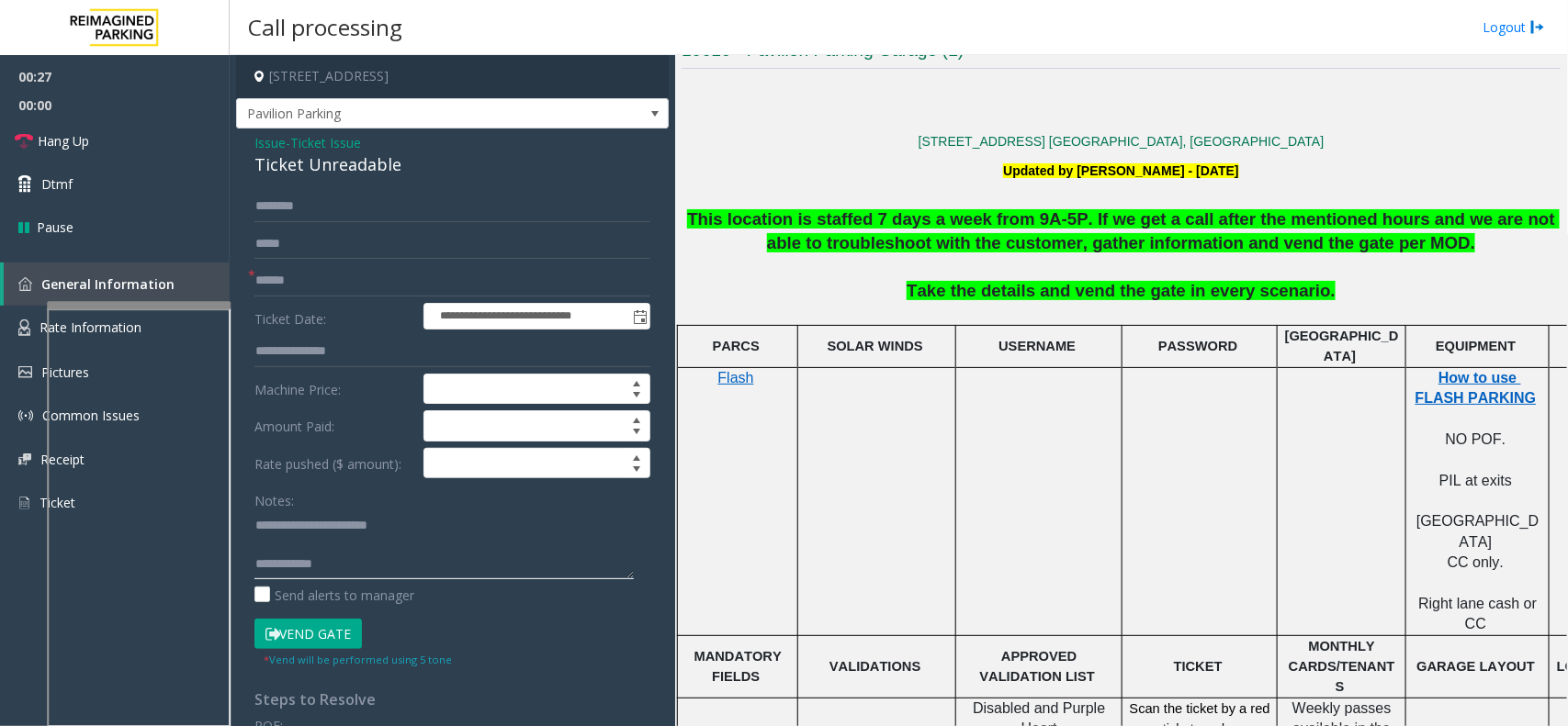
scroll to position [804, 0]
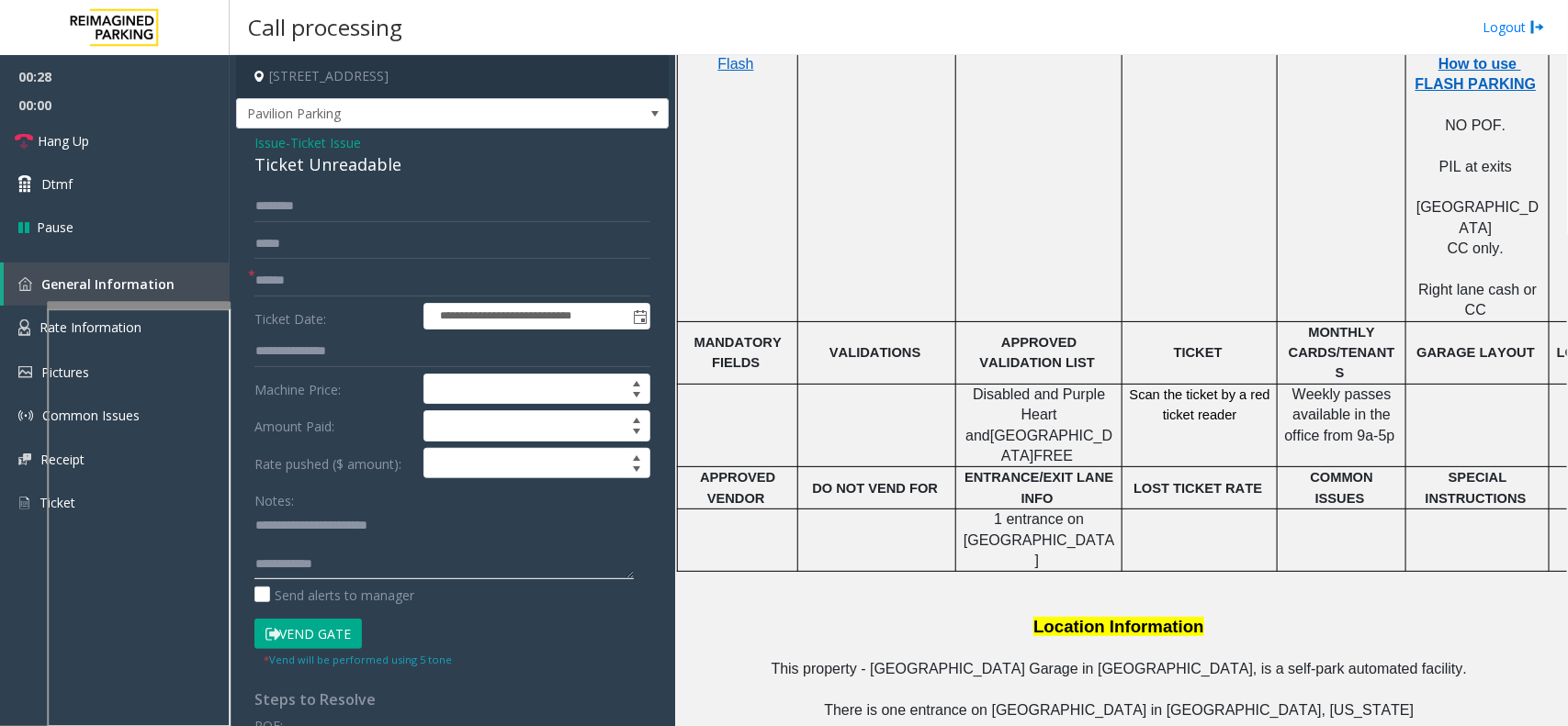
type textarea "**********"
click at [306, 272] on input "text" at bounding box center [452, 280] width 396 height 31
type input "********"
click at [272, 627] on button "Vend Gate" at bounding box center [308, 635] width 108 height 31
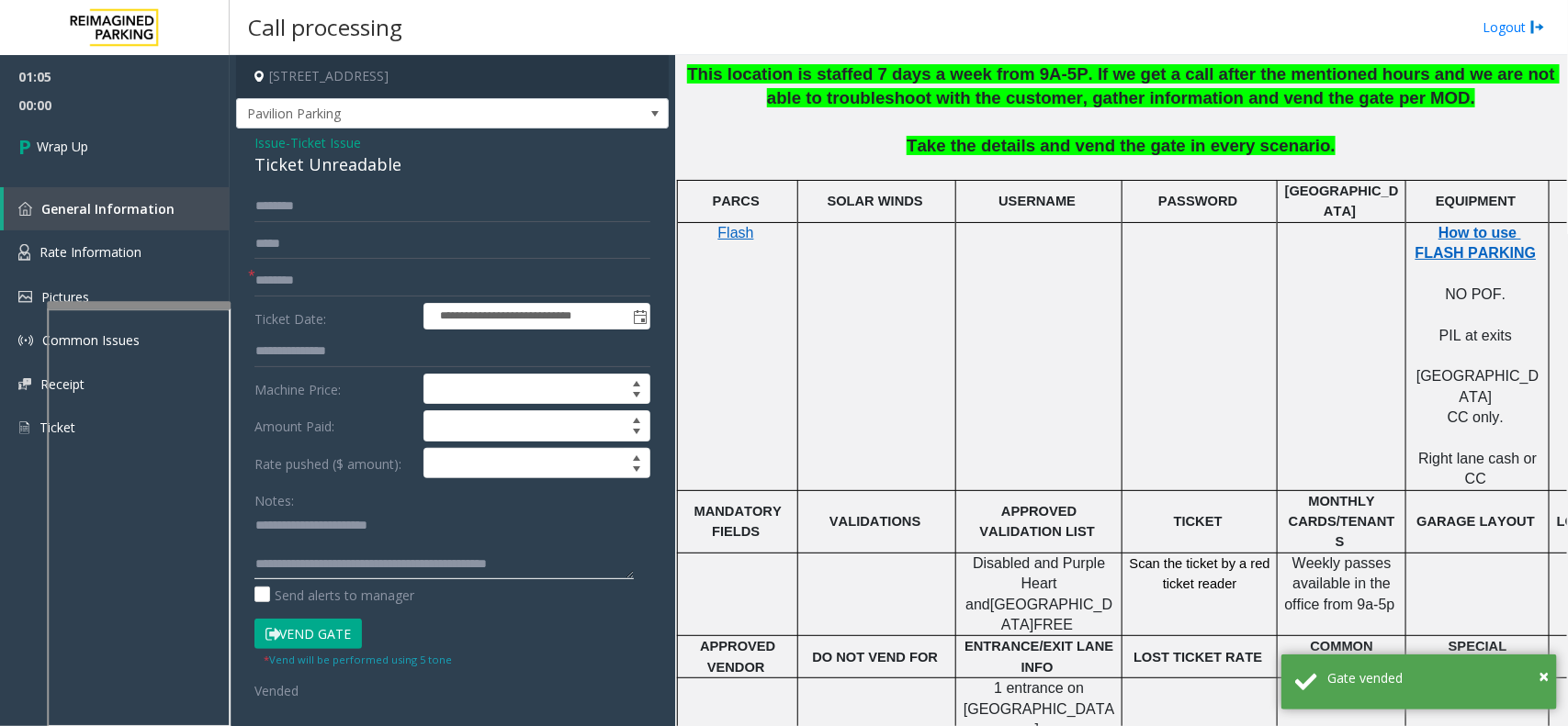
scroll to position [574, 0]
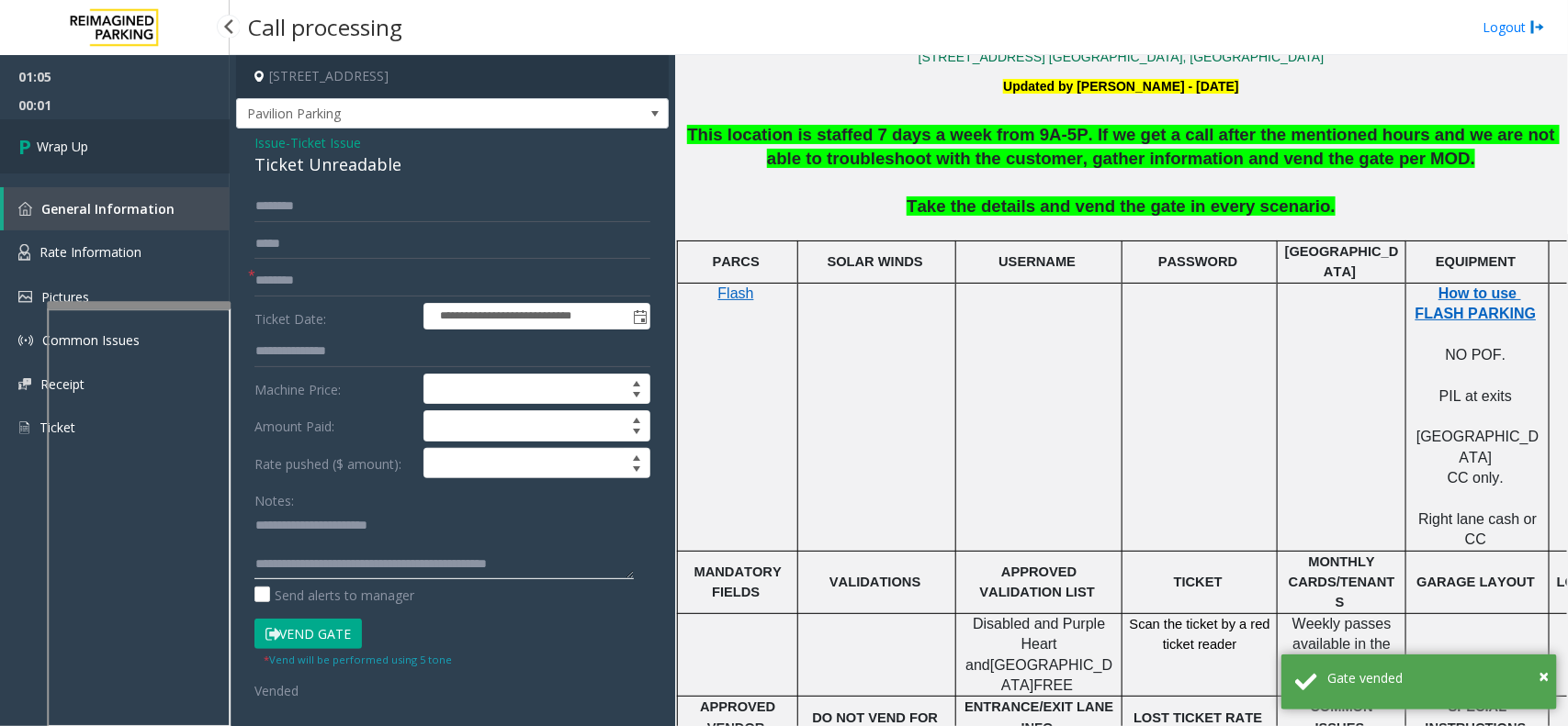
type textarea "**********"
click at [133, 124] on link "Wrap Up" at bounding box center [115, 147] width 230 height 54
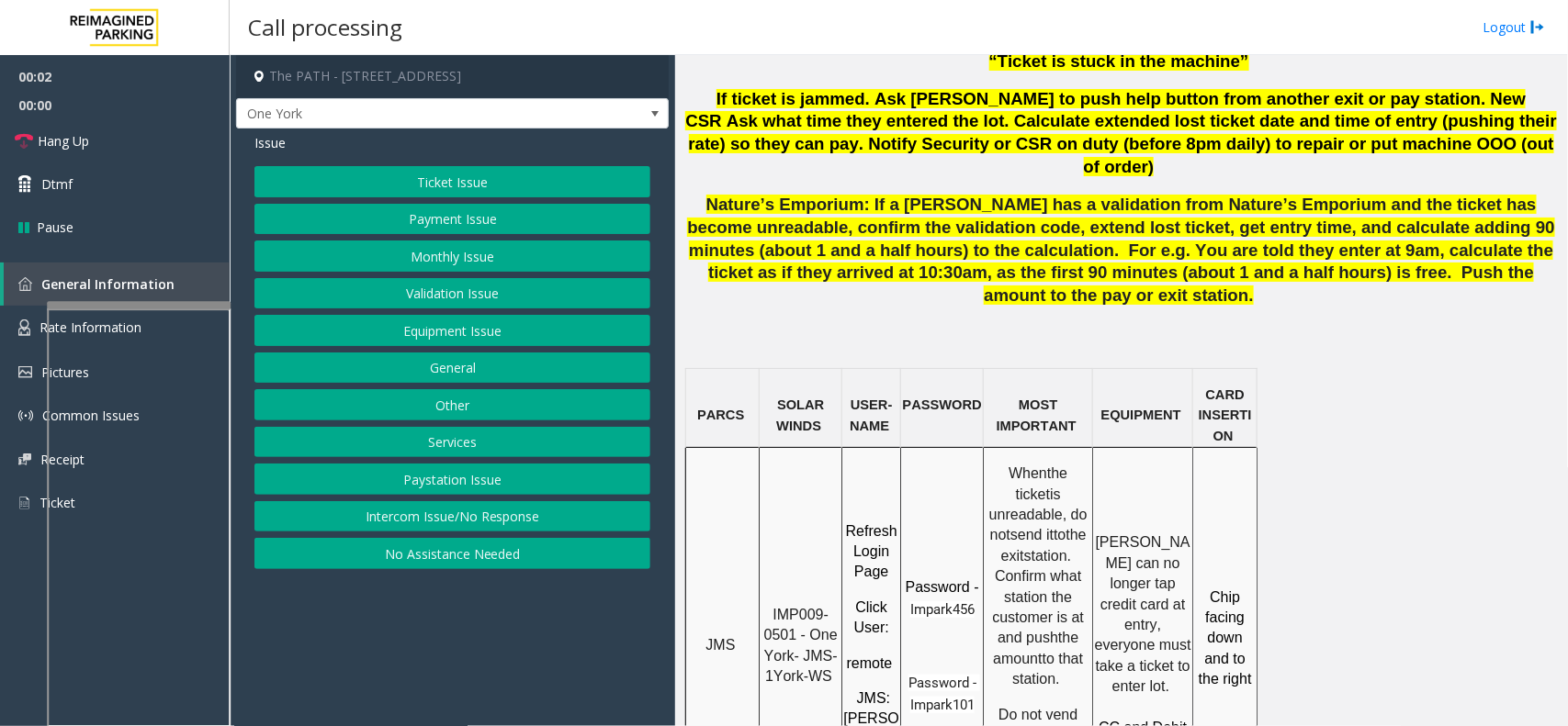
scroll to position [1263, 0]
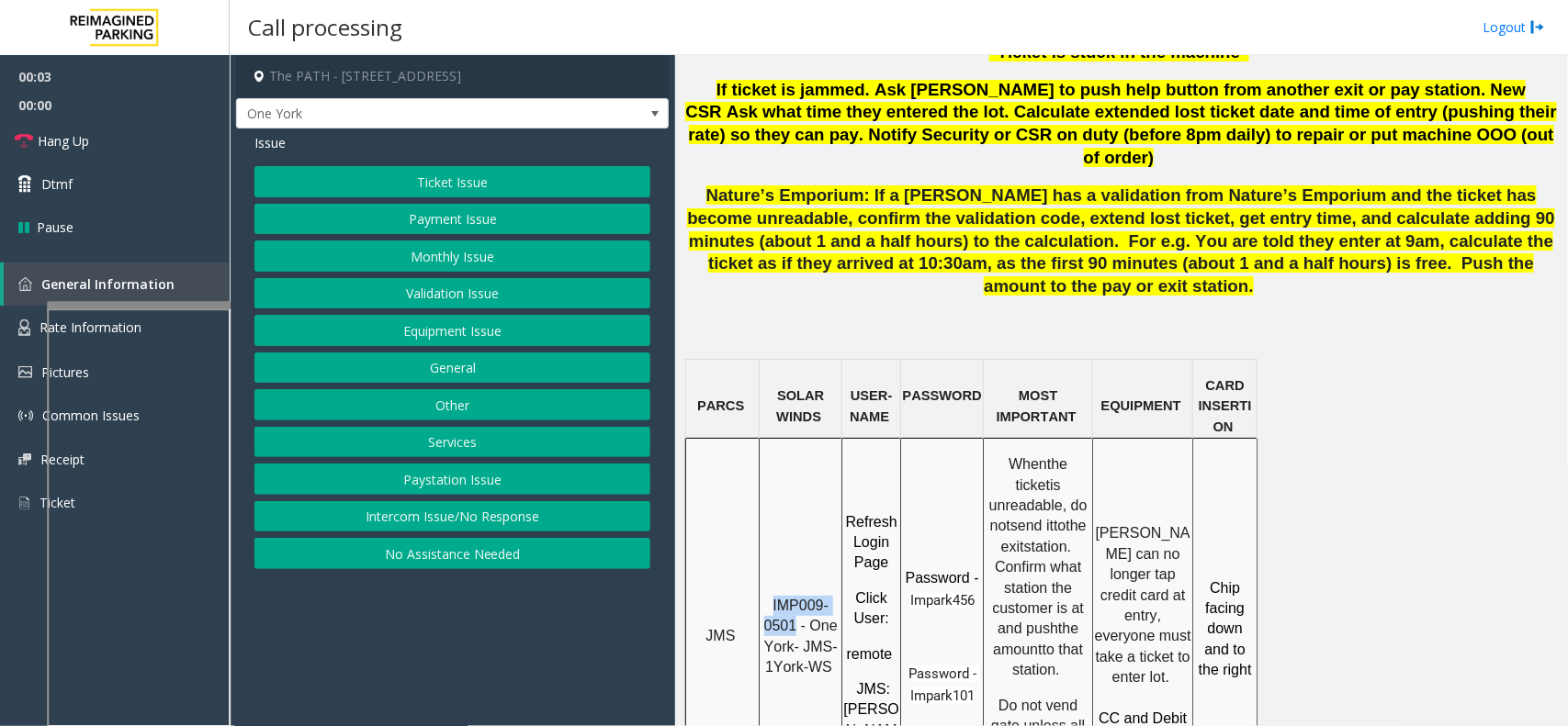
drag, startPoint x: 794, startPoint y: 493, endPoint x: 769, endPoint y: 454, distance: 46.3
click at [769, 580] on div "IMP009-0501 - One York- JMS-1York-WS" at bounding box center [800, 630] width 82 height 99
copy span "IMP009-0501"
click at [412, 173] on button "Ticket Issue" at bounding box center [452, 182] width 396 height 31
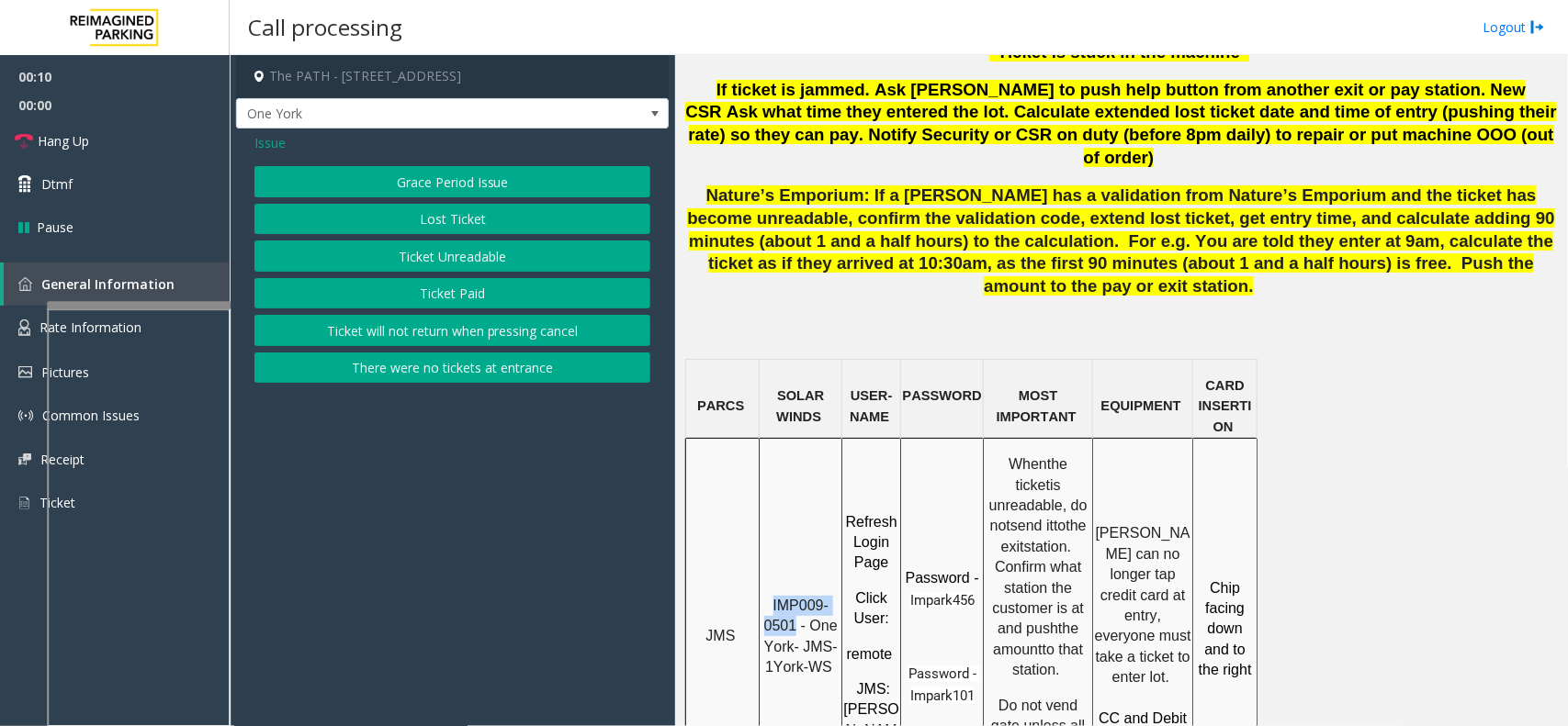
click at [446, 286] on button "Ticket Paid" at bounding box center [452, 294] width 396 height 31
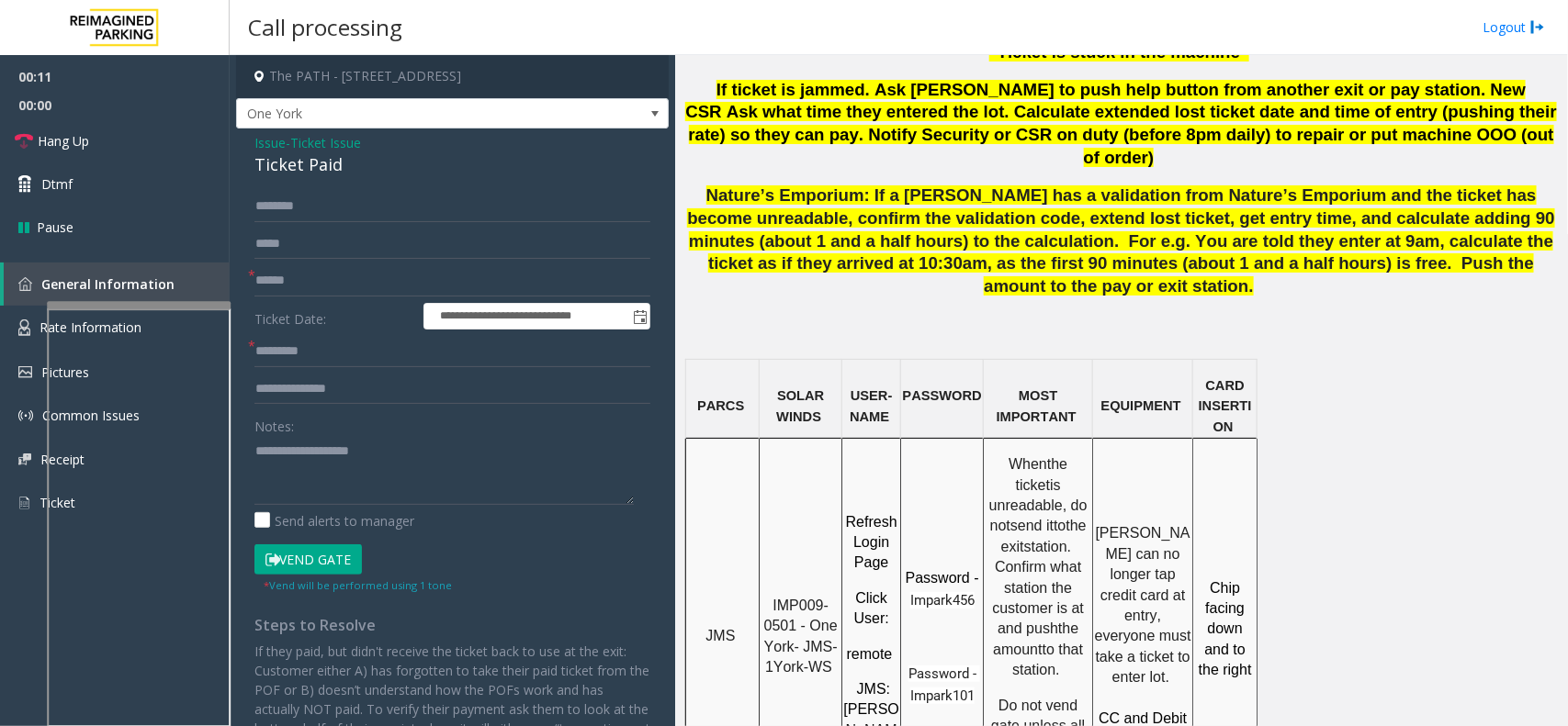
click at [987, 454] on p "When the ticket is unreadable, do not send it to the exit station. Confirm what…" at bounding box center [1038, 567] width 107 height 226
click at [326, 145] on span "Ticket Issue" at bounding box center [325, 143] width 71 height 19
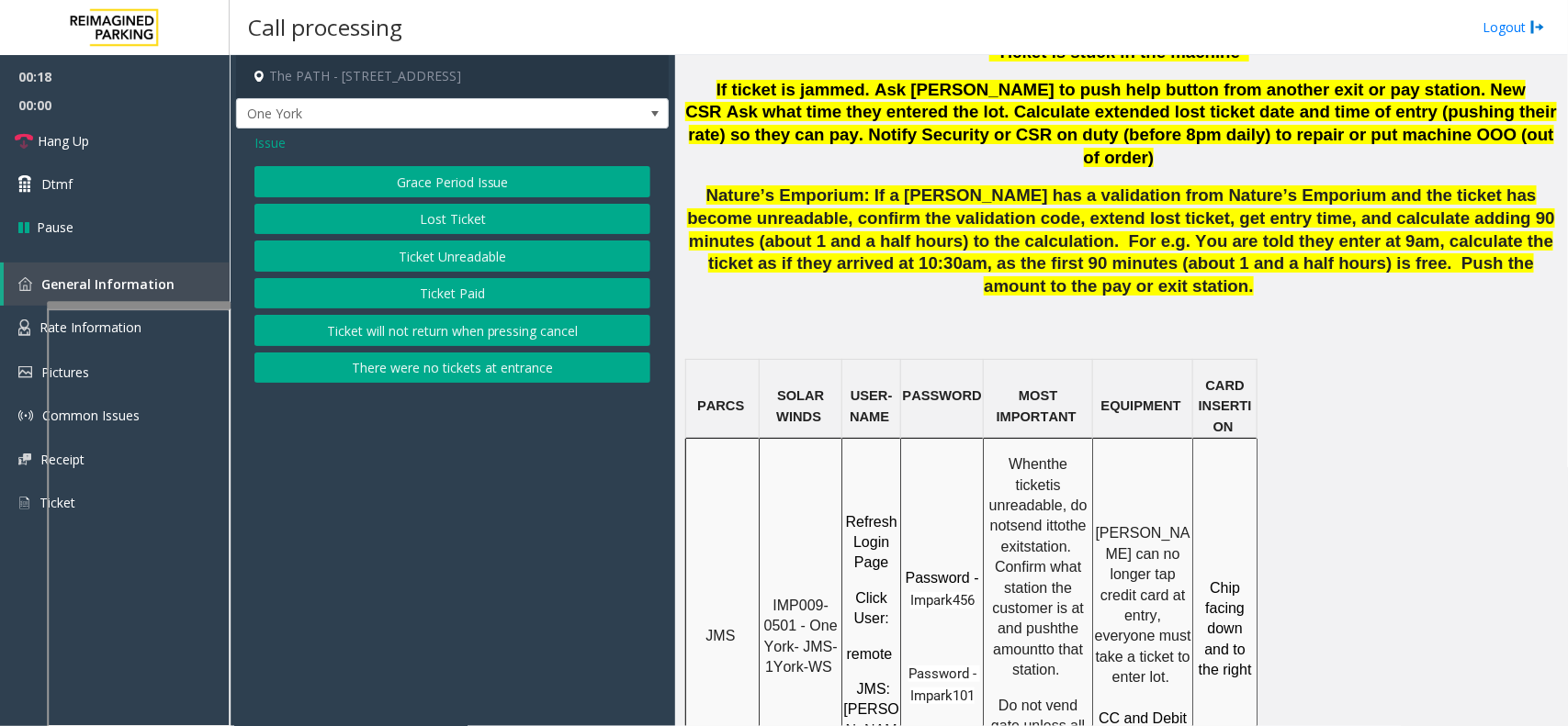
click at [273, 148] on span "Issue" at bounding box center [270, 143] width 31 height 19
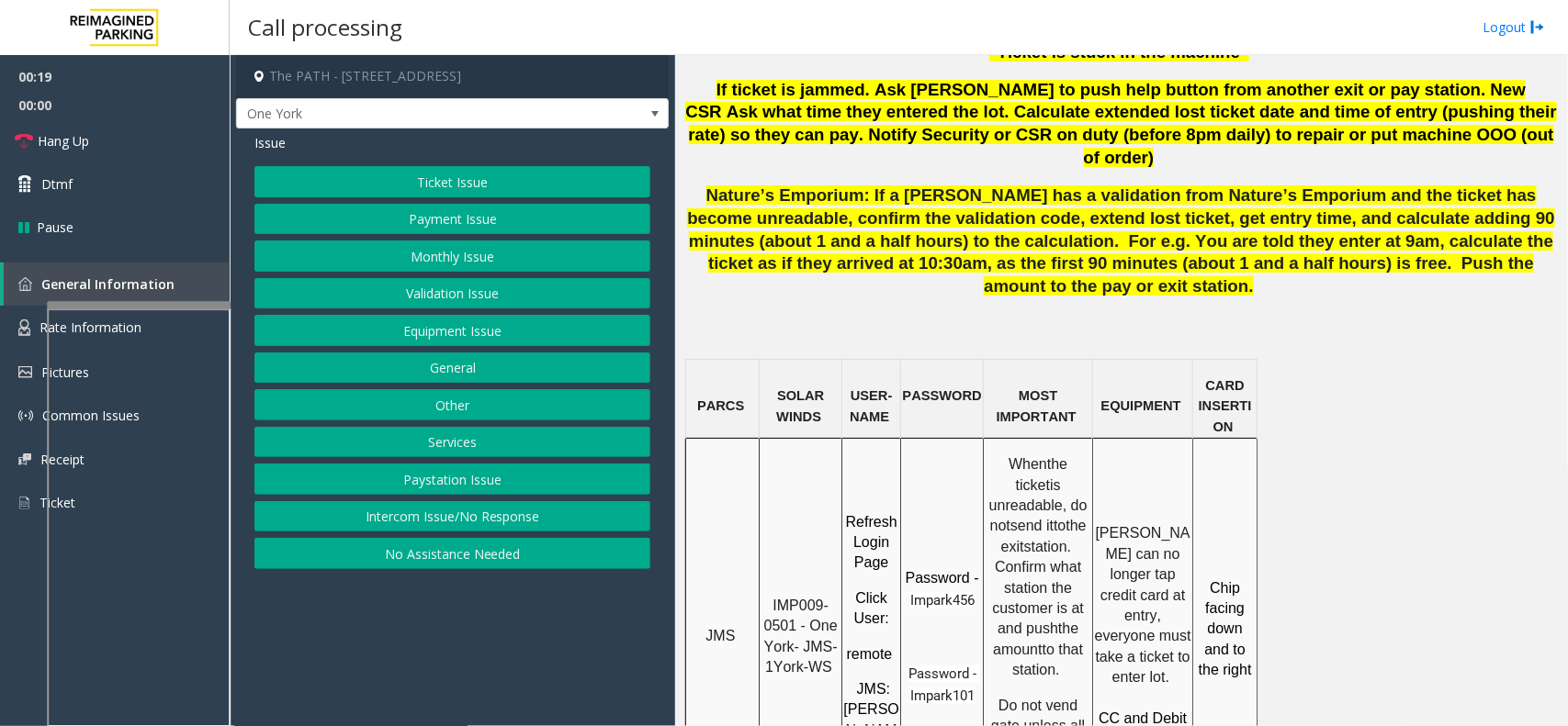
click at [455, 448] on button "Services" at bounding box center [452, 443] width 396 height 31
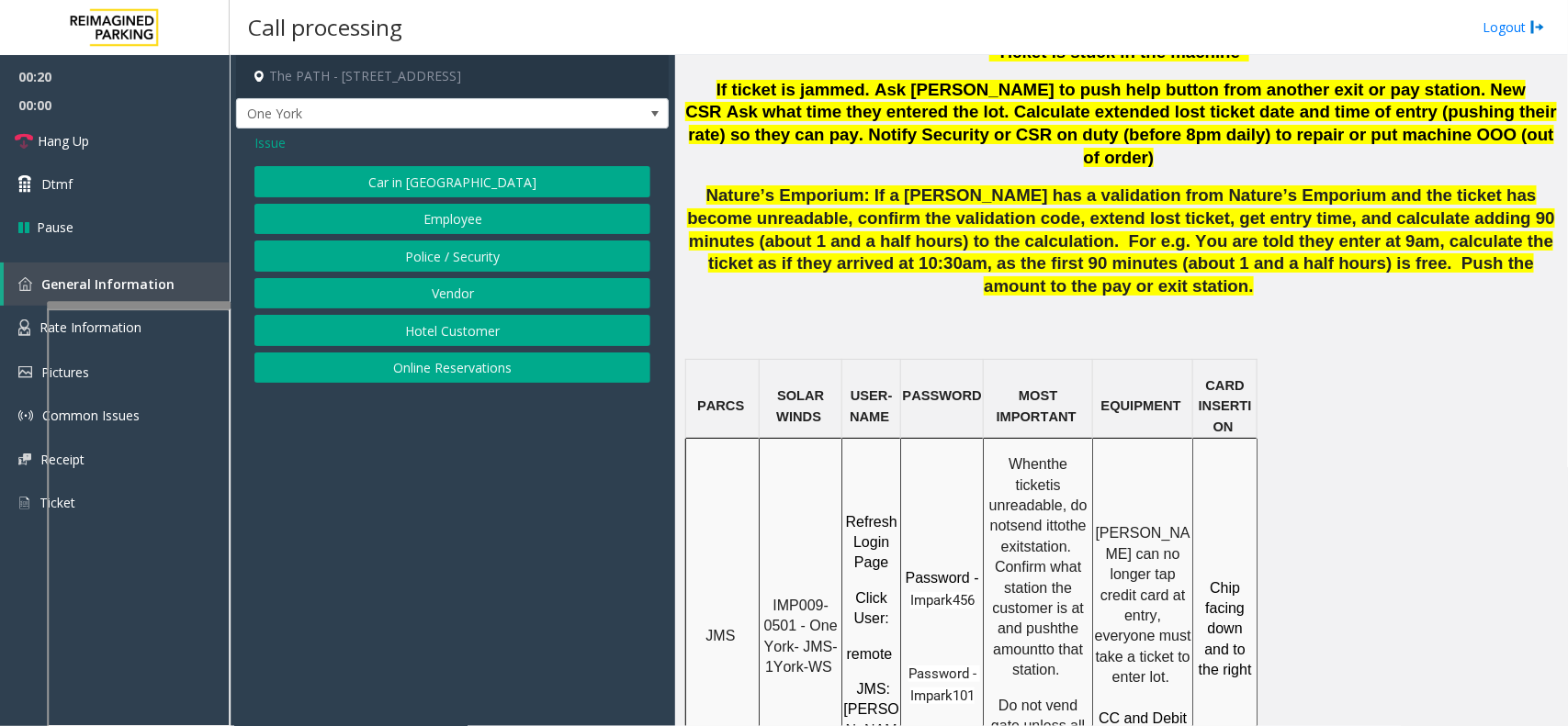
click at [456, 370] on button "Online Reservations" at bounding box center [452, 368] width 396 height 31
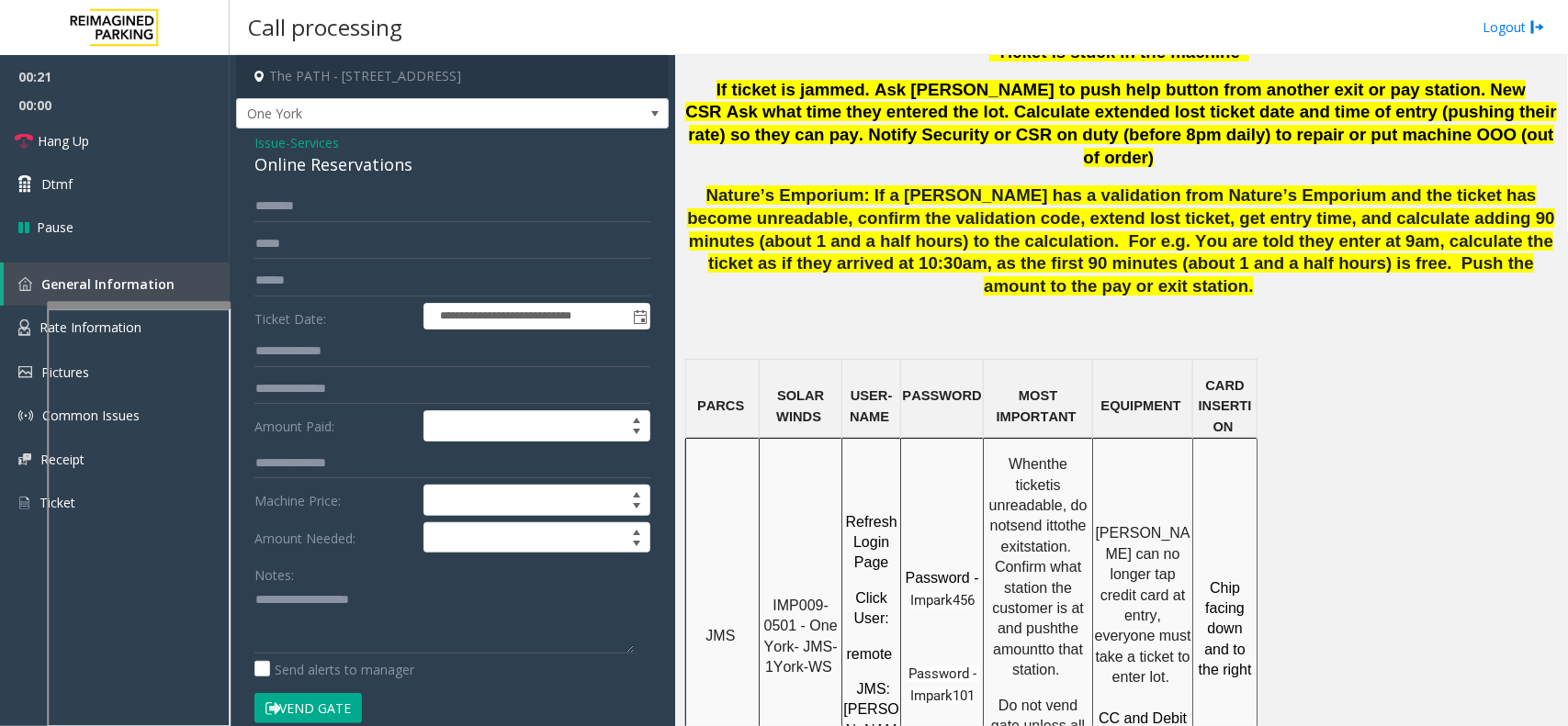
click at [298, 298] on form "**********" at bounding box center [452, 467] width 396 height 552
type textarea "**********"
click at [295, 280] on input "text" at bounding box center [452, 280] width 396 height 31
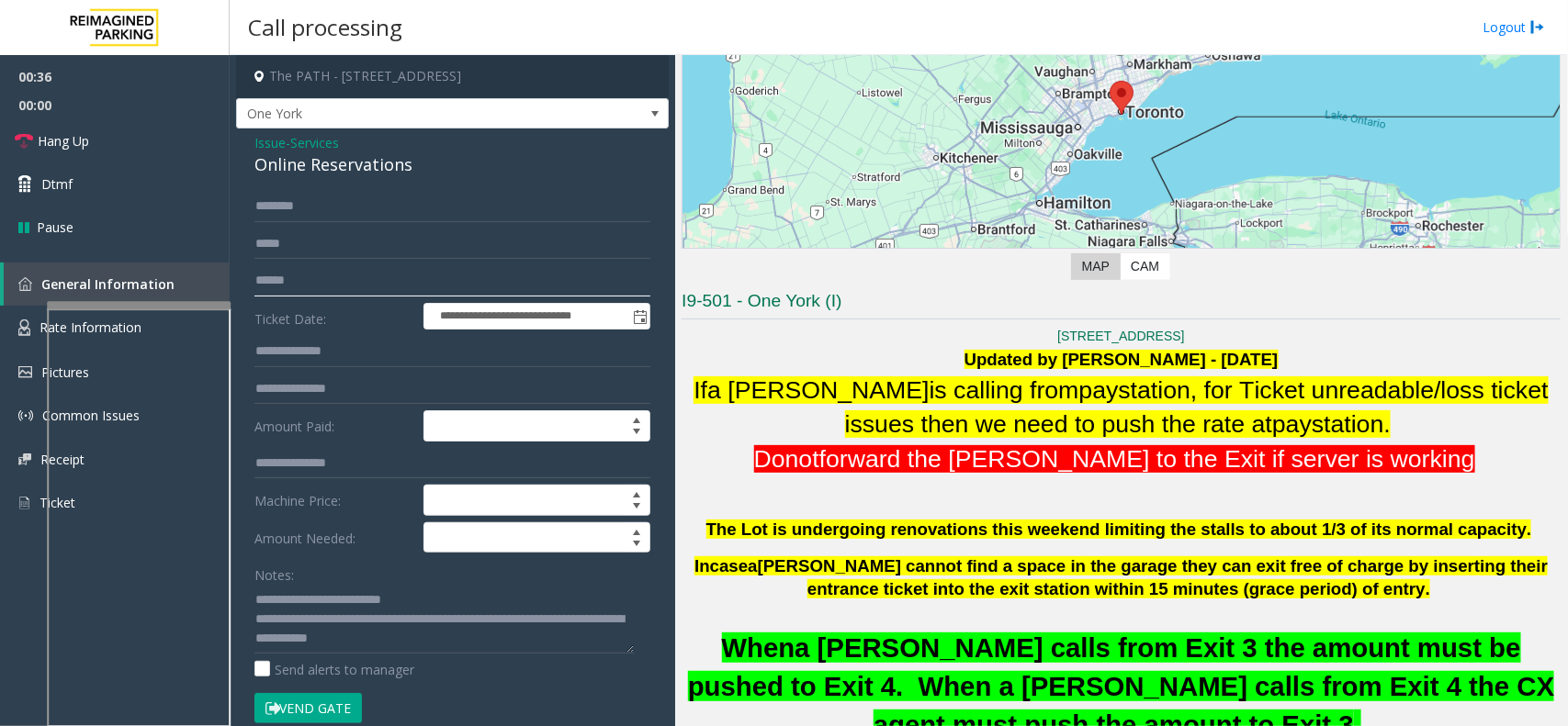
scroll to position [230, 0]
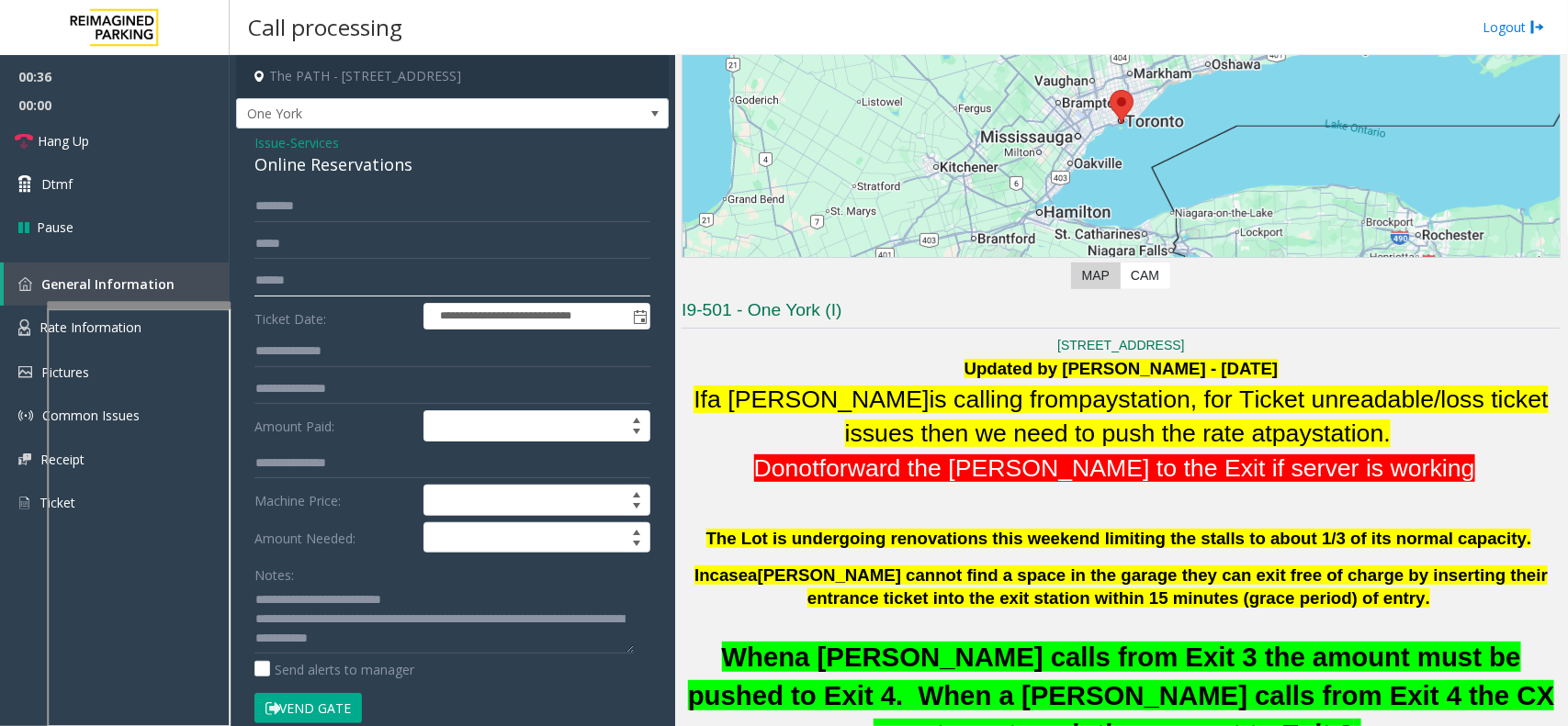
click at [366, 281] on input "text" at bounding box center [452, 280] width 396 height 31
type input "*********"
click at [340, 704] on button "Vend Gate" at bounding box center [308, 709] width 108 height 31
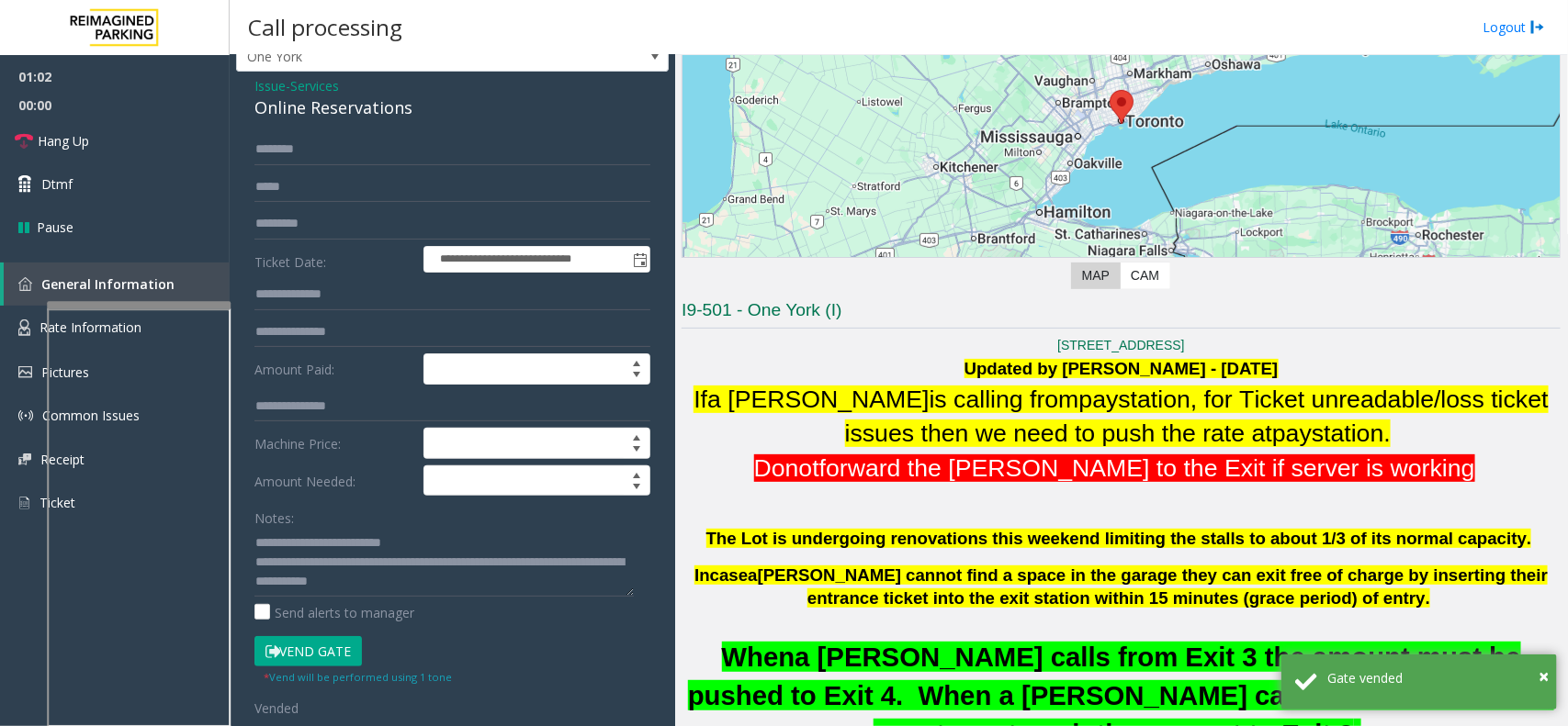
scroll to position [0, 0]
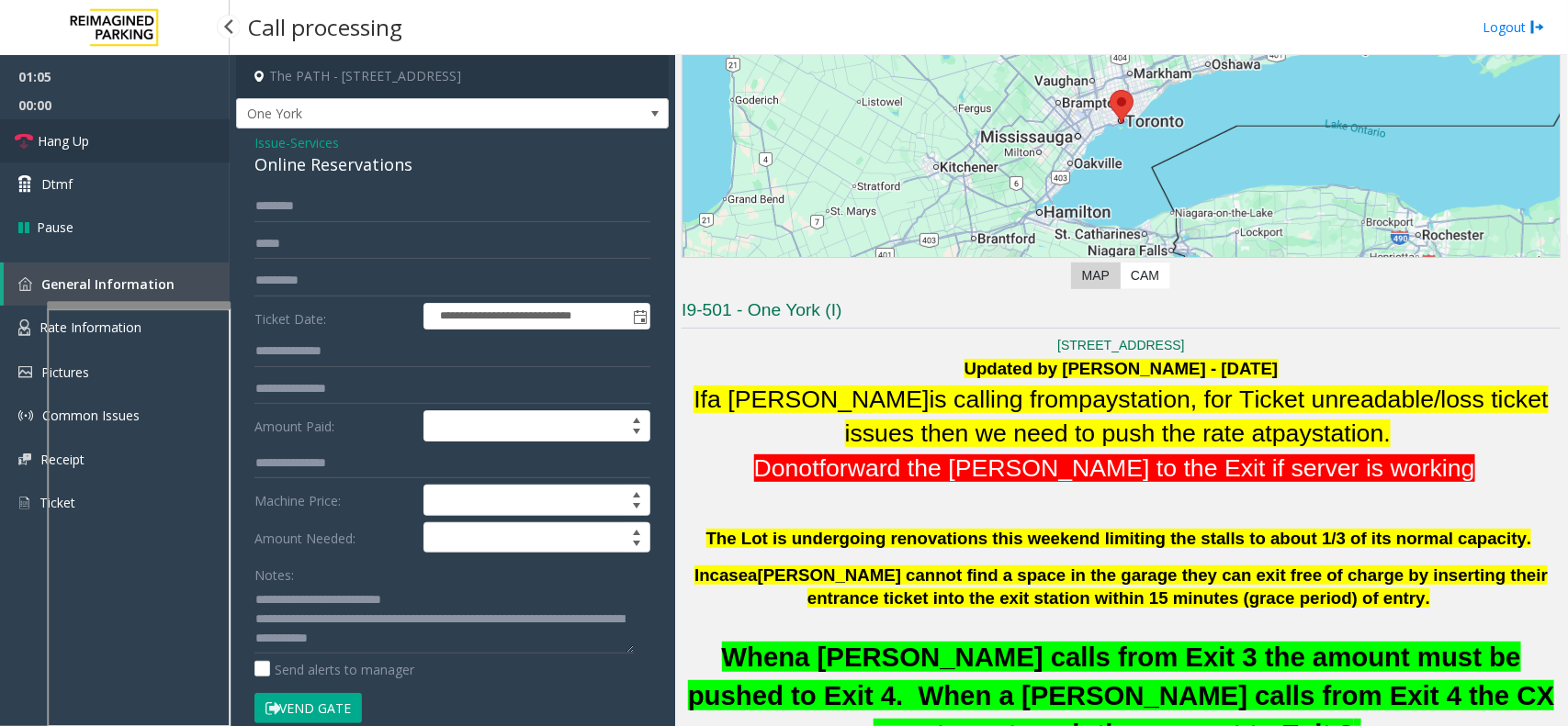
click at [144, 136] on link "Hang Up" at bounding box center [115, 141] width 230 height 43
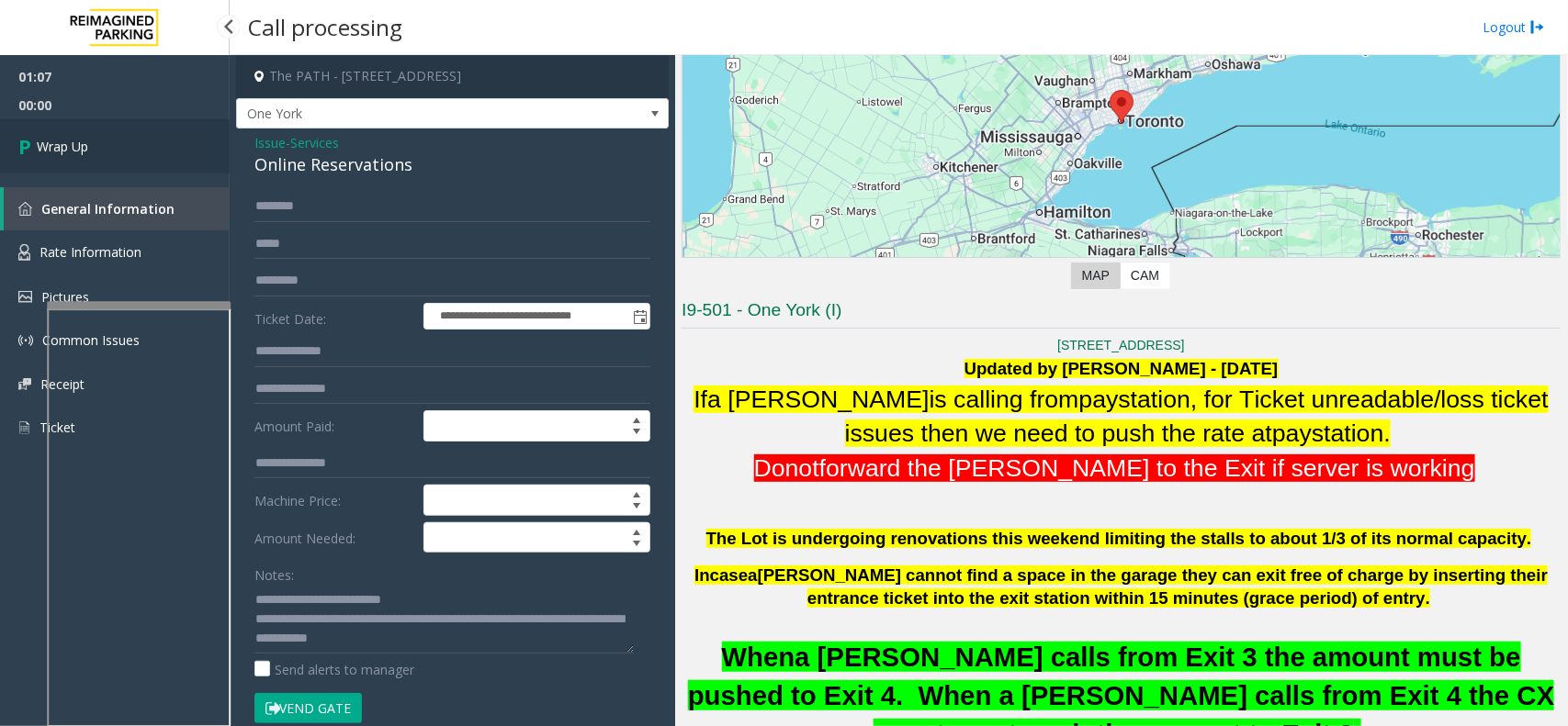
click at [55, 139] on span "Wrap Up" at bounding box center [62, 147] width 51 height 19
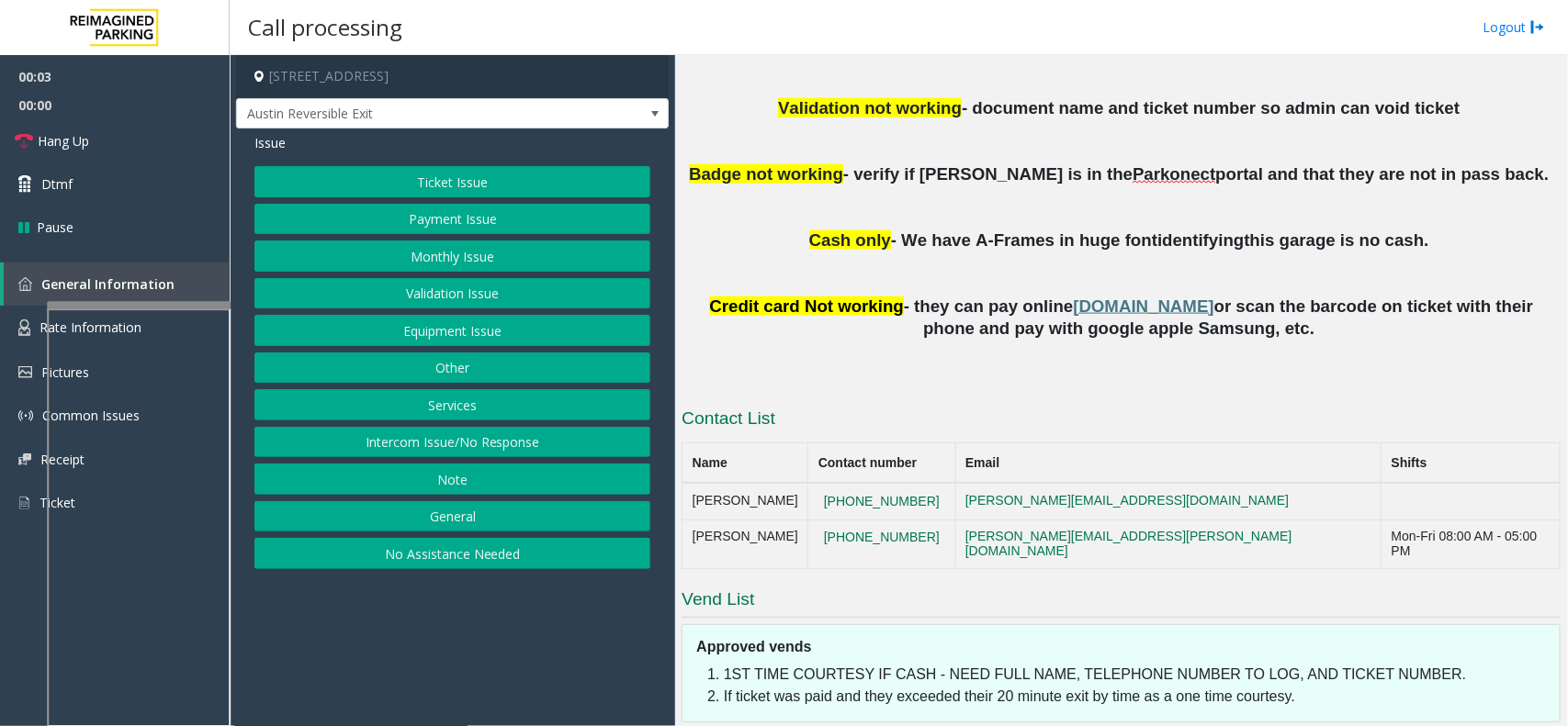
scroll to position [1033, 0]
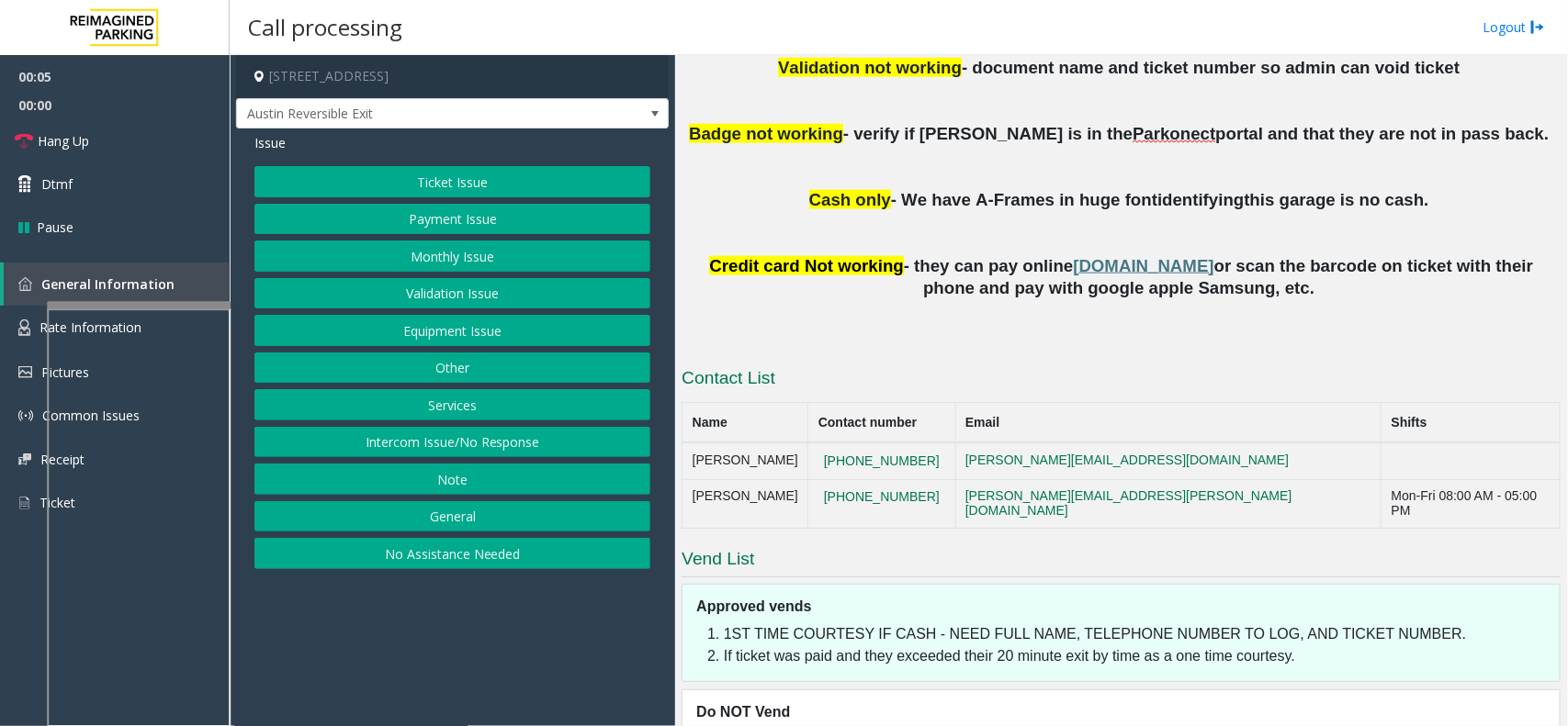
click at [450, 247] on button "Monthly Issue" at bounding box center [452, 256] width 396 height 31
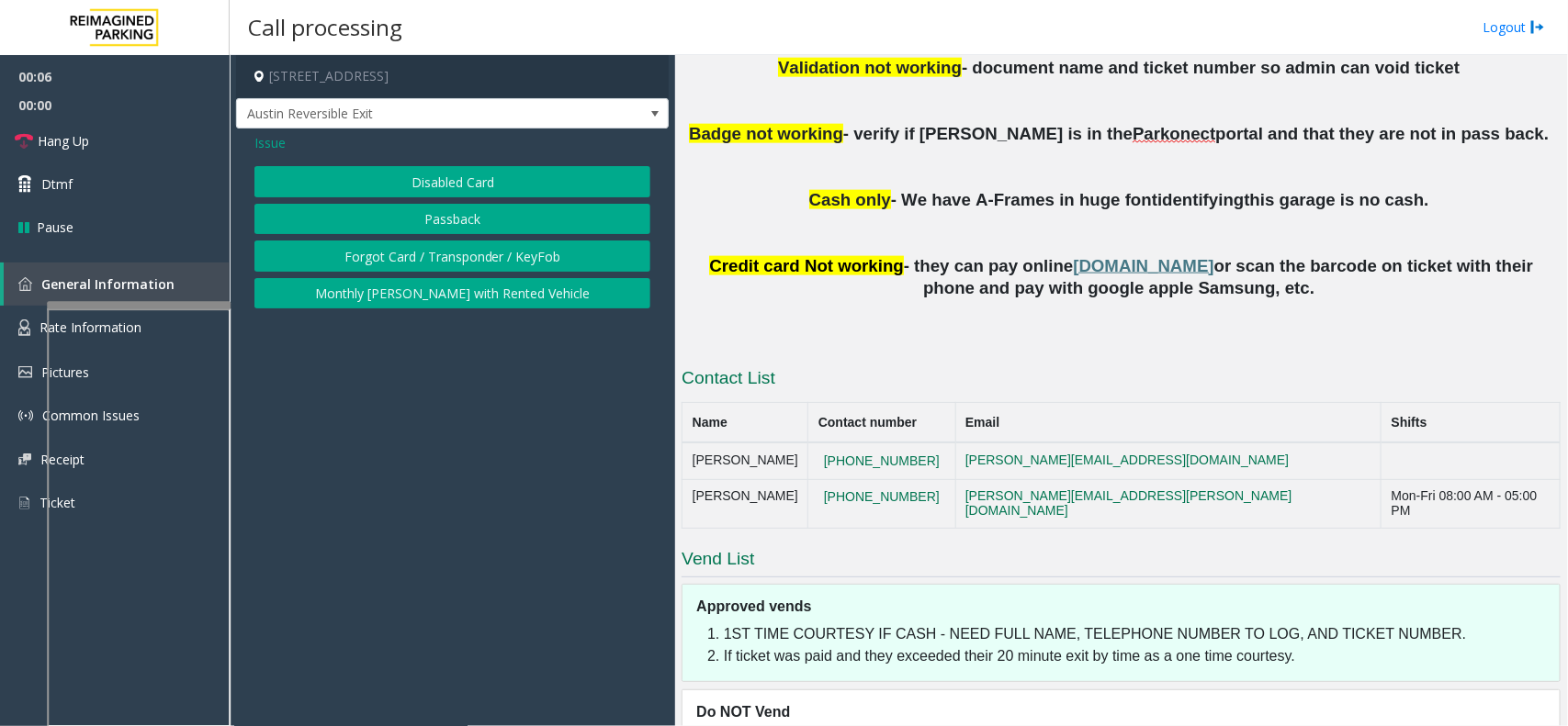
click at [428, 171] on button "Disabled Card" at bounding box center [452, 182] width 396 height 31
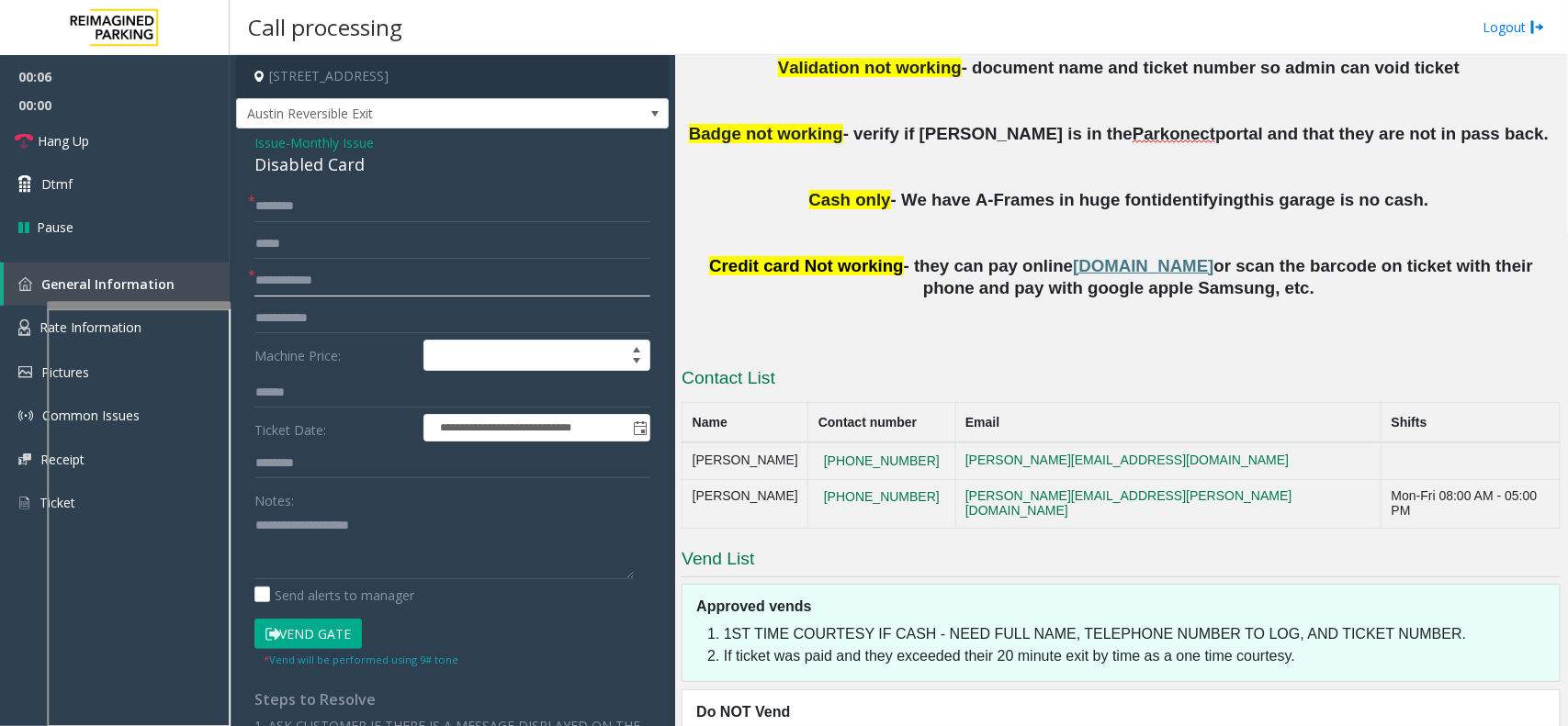
drag, startPoint x: 335, startPoint y: 282, endPoint x: 250, endPoint y: 297, distance: 86.3
click at [326, 286] on input "text" at bounding box center [452, 280] width 396 height 31
click at [282, 268] on input "text" at bounding box center [452, 280] width 396 height 31
type input "******"
click at [314, 198] on input "text" at bounding box center [452, 207] width 396 height 31
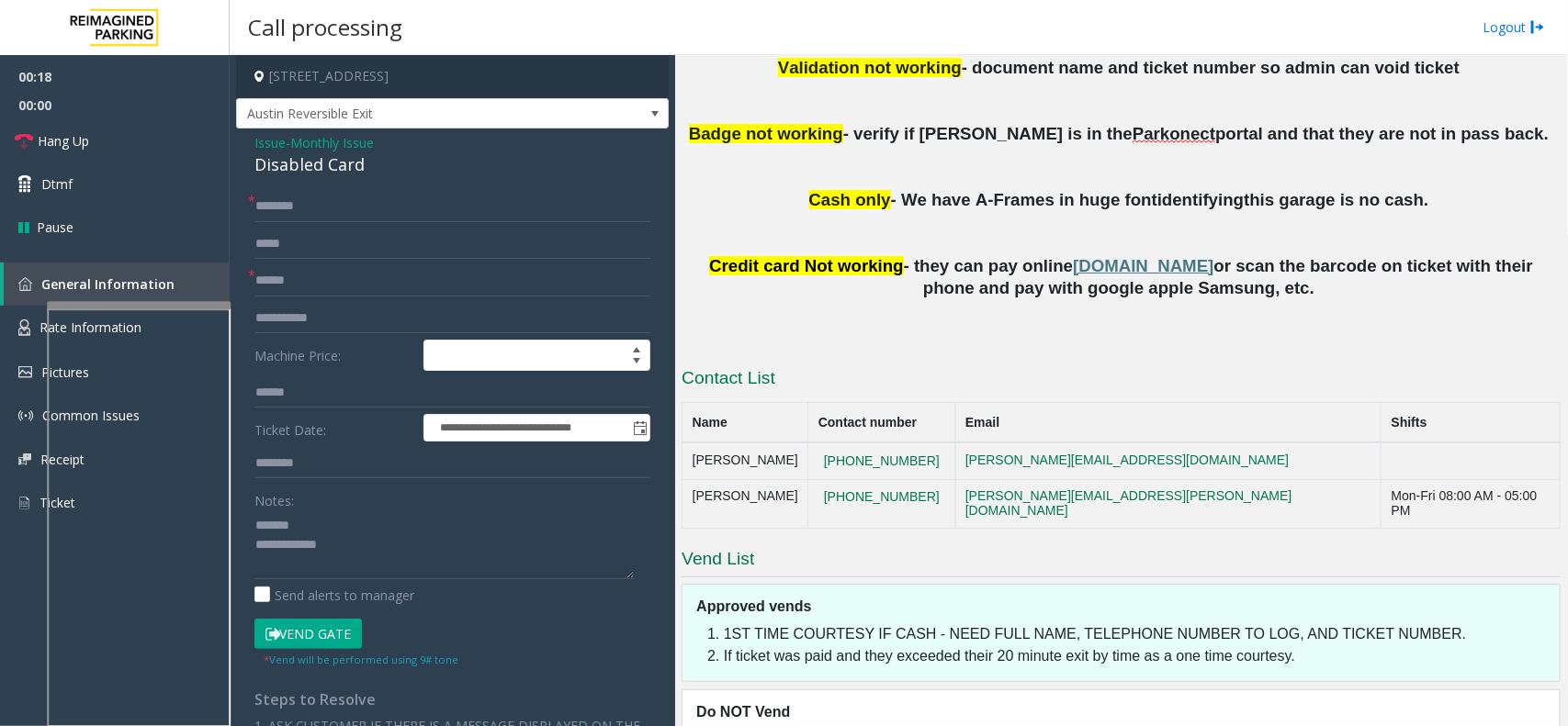
click at [326, 161] on div "Disabled Card" at bounding box center [452, 165] width 396 height 25
drag, startPoint x: 326, startPoint y: 161, endPoint x: 430, endPoint y: 157, distance: 104.1
click at [327, 161] on div "Disabled Card" at bounding box center [452, 165] width 396 height 25
type textarea "**********"
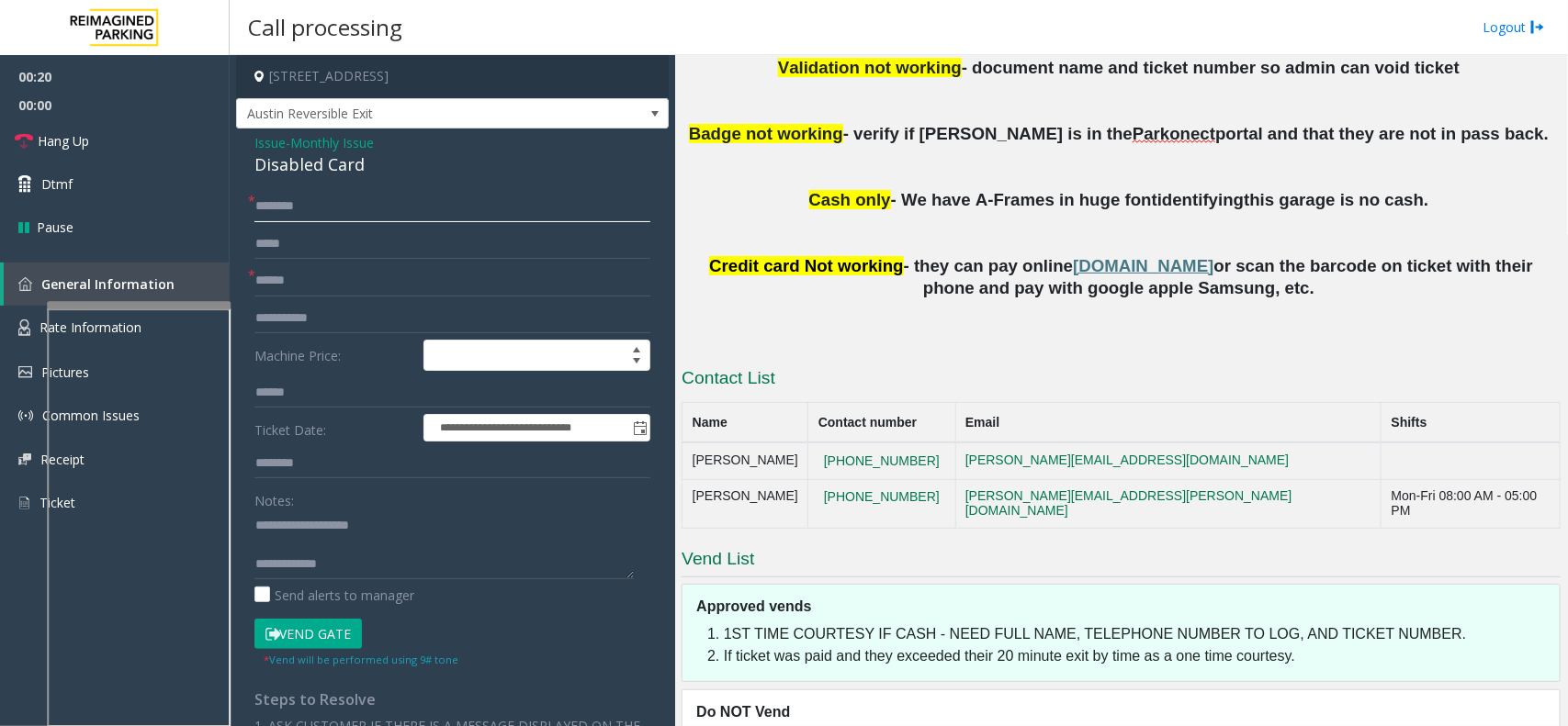
click at [347, 191] on input "text" at bounding box center [452, 207] width 396 height 31
click at [274, 207] on input "*******" at bounding box center [452, 207] width 396 height 31
click at [281, 203] on input "*******" at bounding box center [452, 207] width 396 height 31
click at [285, 199] on input "*******" at bounding box center [452, 207] width 396 height 31
click at [301, 205] on input "*******" at bounding box center [452, 207] width 396 height 31
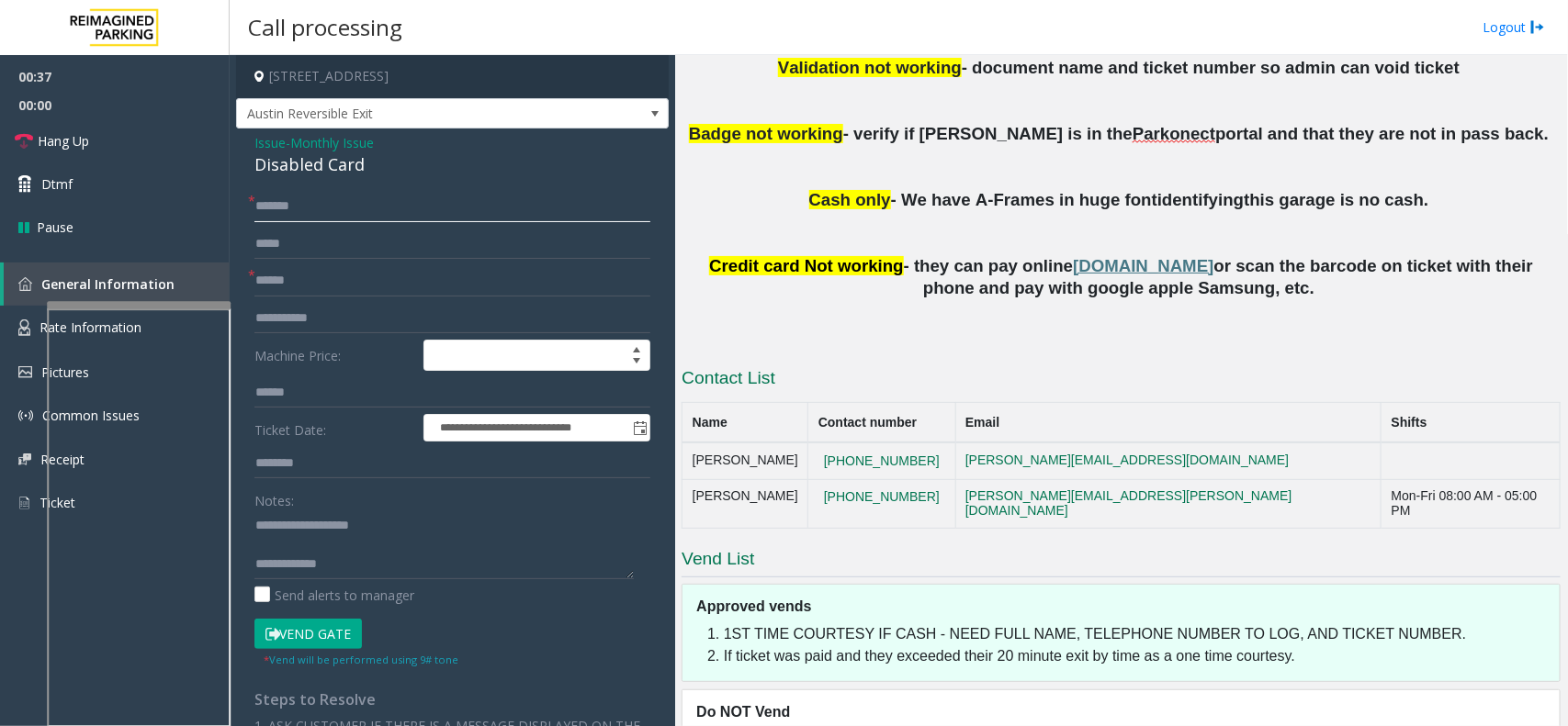
click at [260, 212] on input "*******" at bounding box center [452, 207] width 396 height 31
click at [308, 209] on input "*******" at bounding box center [452, 207] width 396 height 31
click at [327, 205] on input "**********" at bounding box center [452, 207] width 396 height 31
click at [337, 202] on input "**********" at bounding box center [452, 207] width 396 height 31
click at [347, 209] on input "**********" at bounding box center [452, 207] width 396 height 31
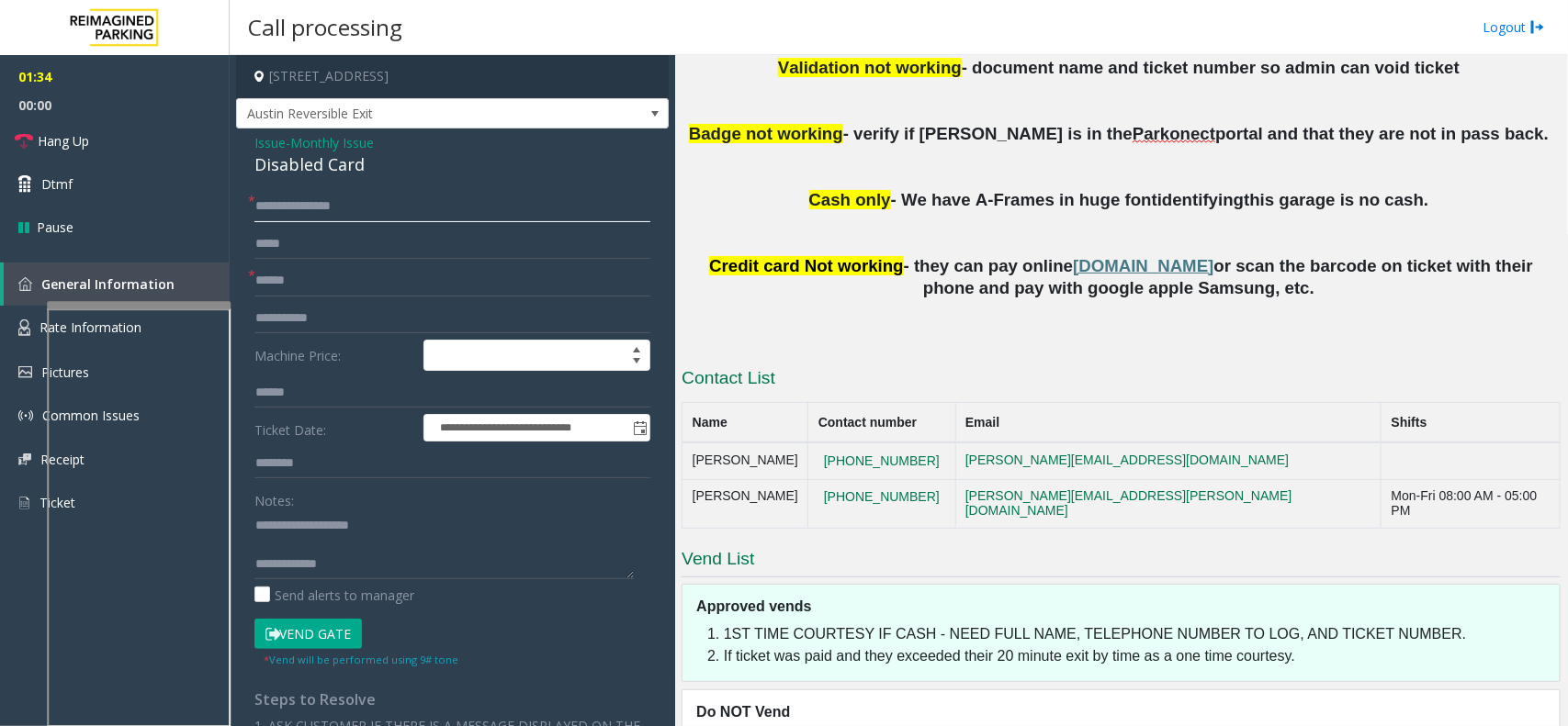
click at [348, 205] on input "**********" at bounding box center [452, 207] width 396 height 31
click at [342, 205] on input "**********" at bounding box center [452, 207] width 396 height 31
click at [372, 203] on input "**********" at bounding box center [452, 207] width 396 height 31
type input "**********"
click at [306, 636] on button "Vend Gate" at bounding box center [308, 635] width 108 height 31
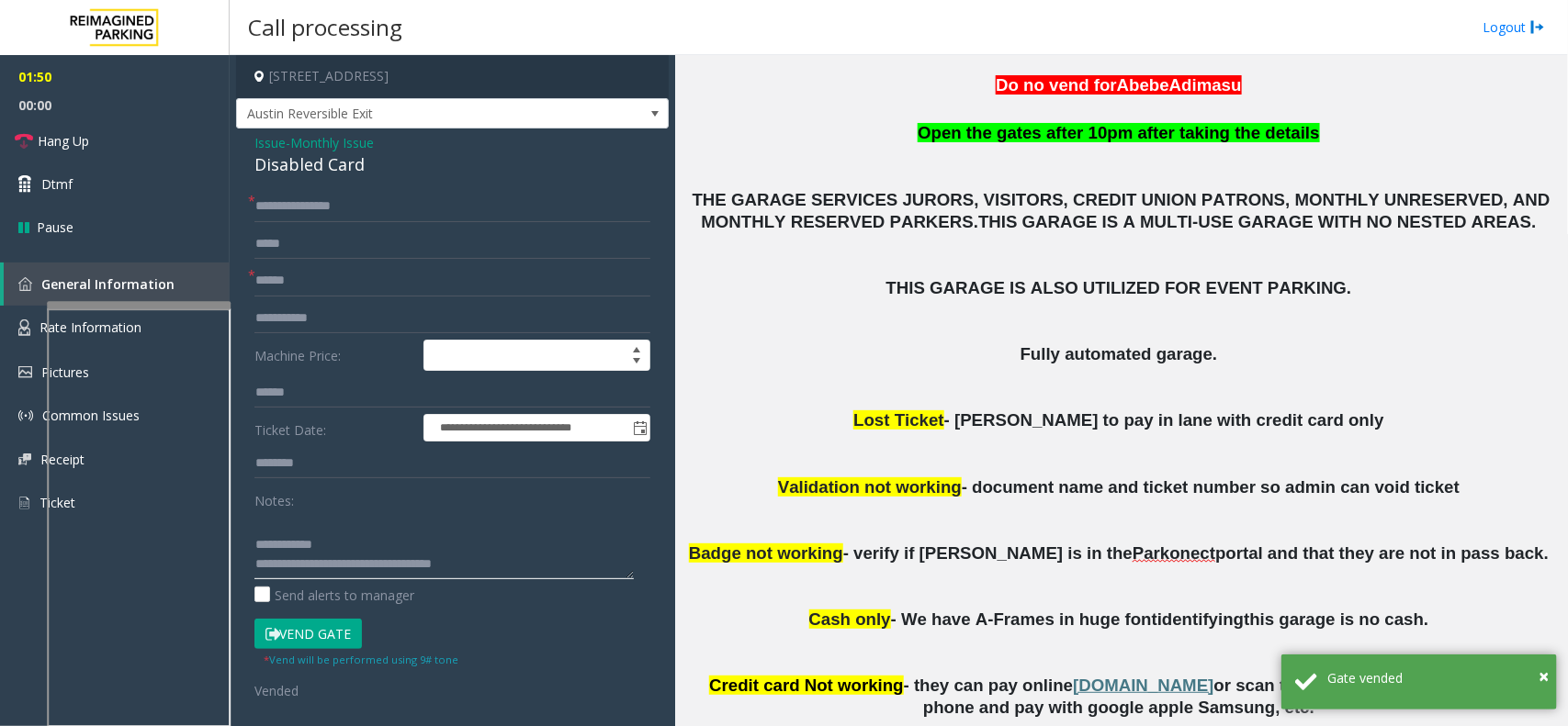
scroll to position [574, 0]
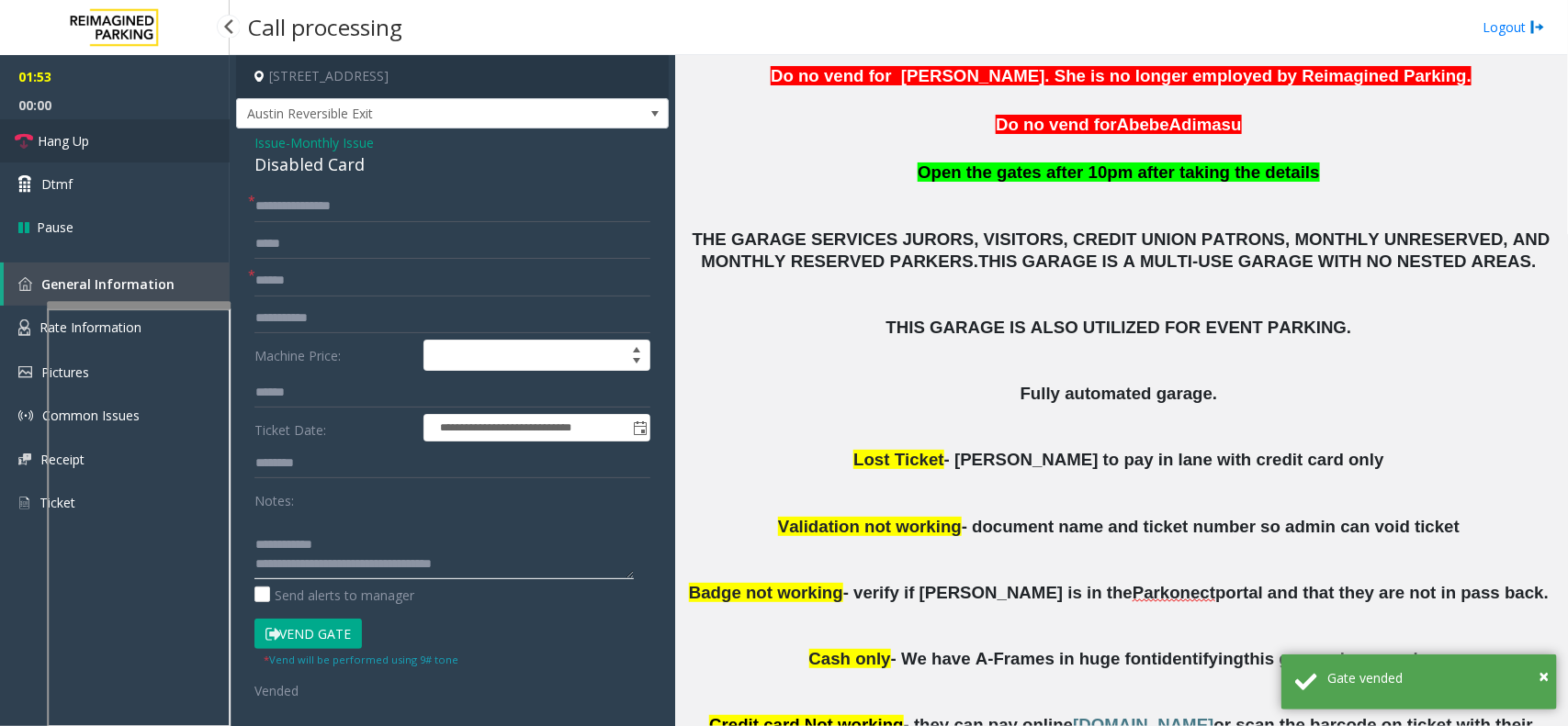
type textarea "**********"
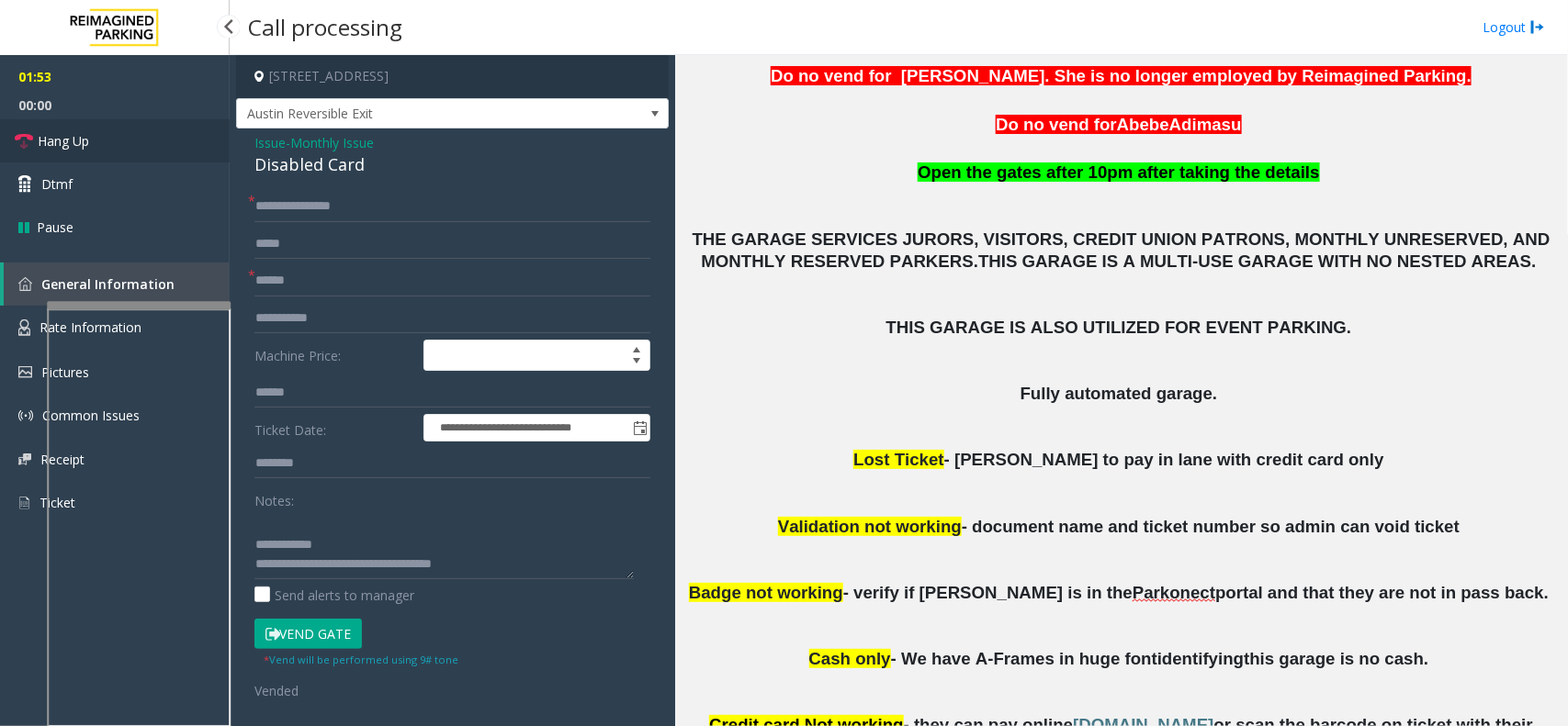
click at [175, 148] on link "Hang Up" at bounding box center [115, 141] width 230 height 43
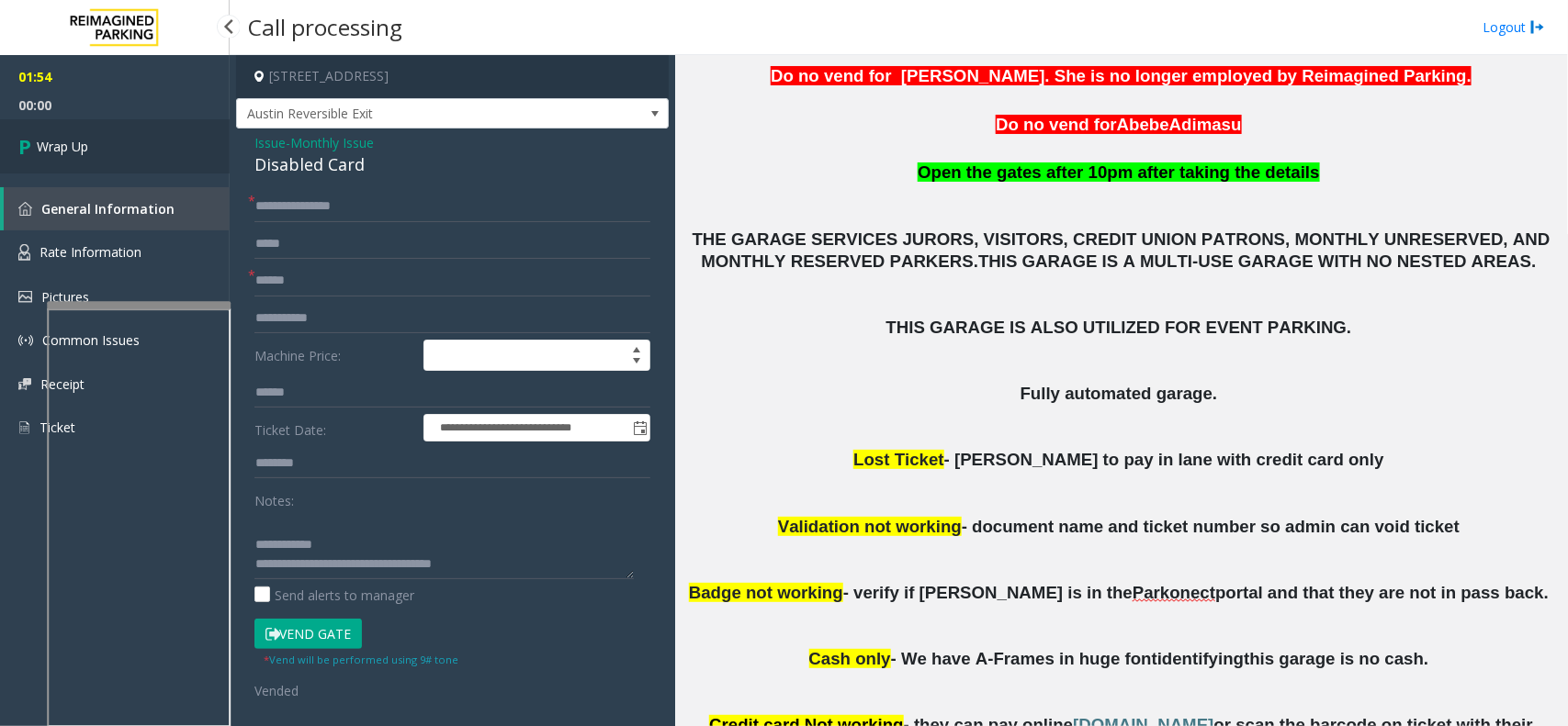
click at [84, 141] on span "Wrap Up" at bounding box center [62, 147] width 51 height 19
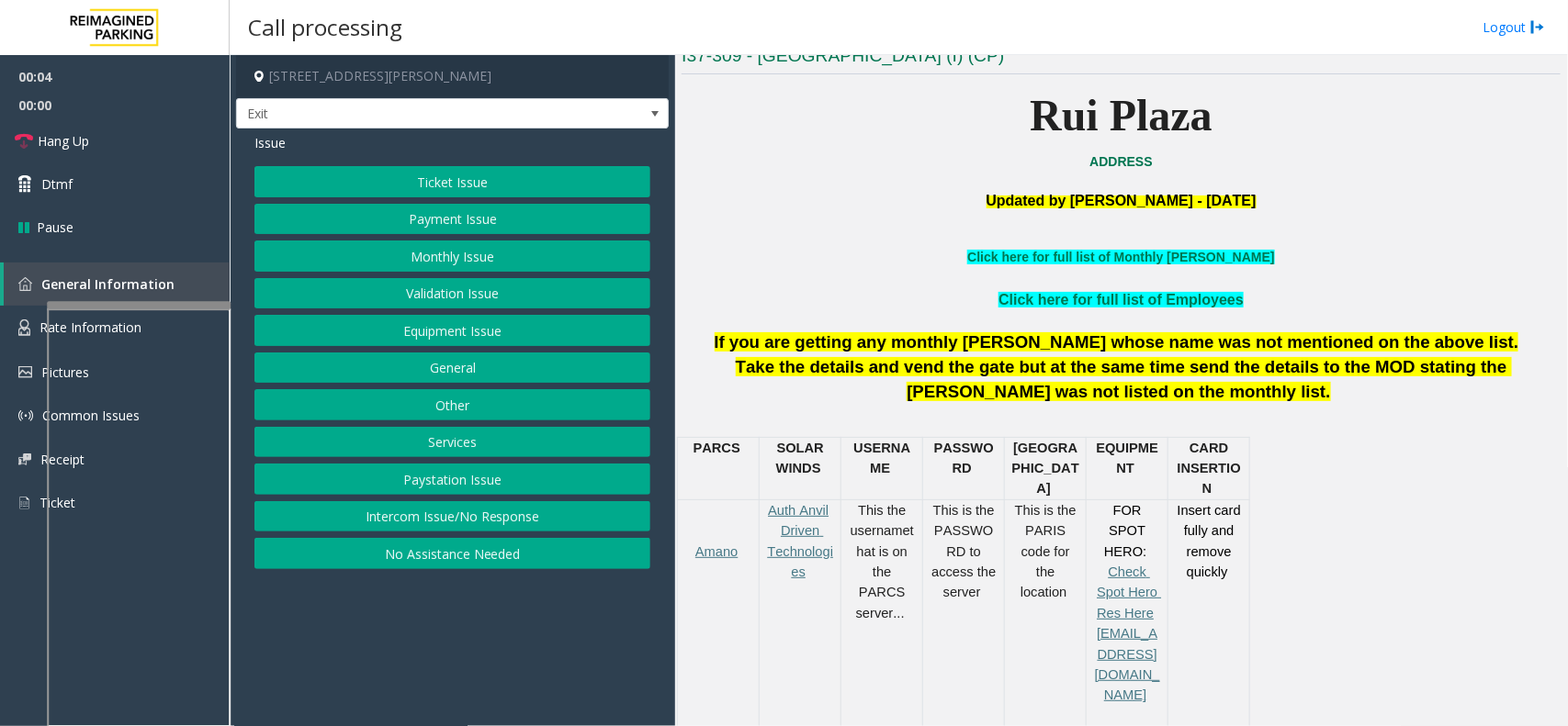
scroll to position [459, 0]
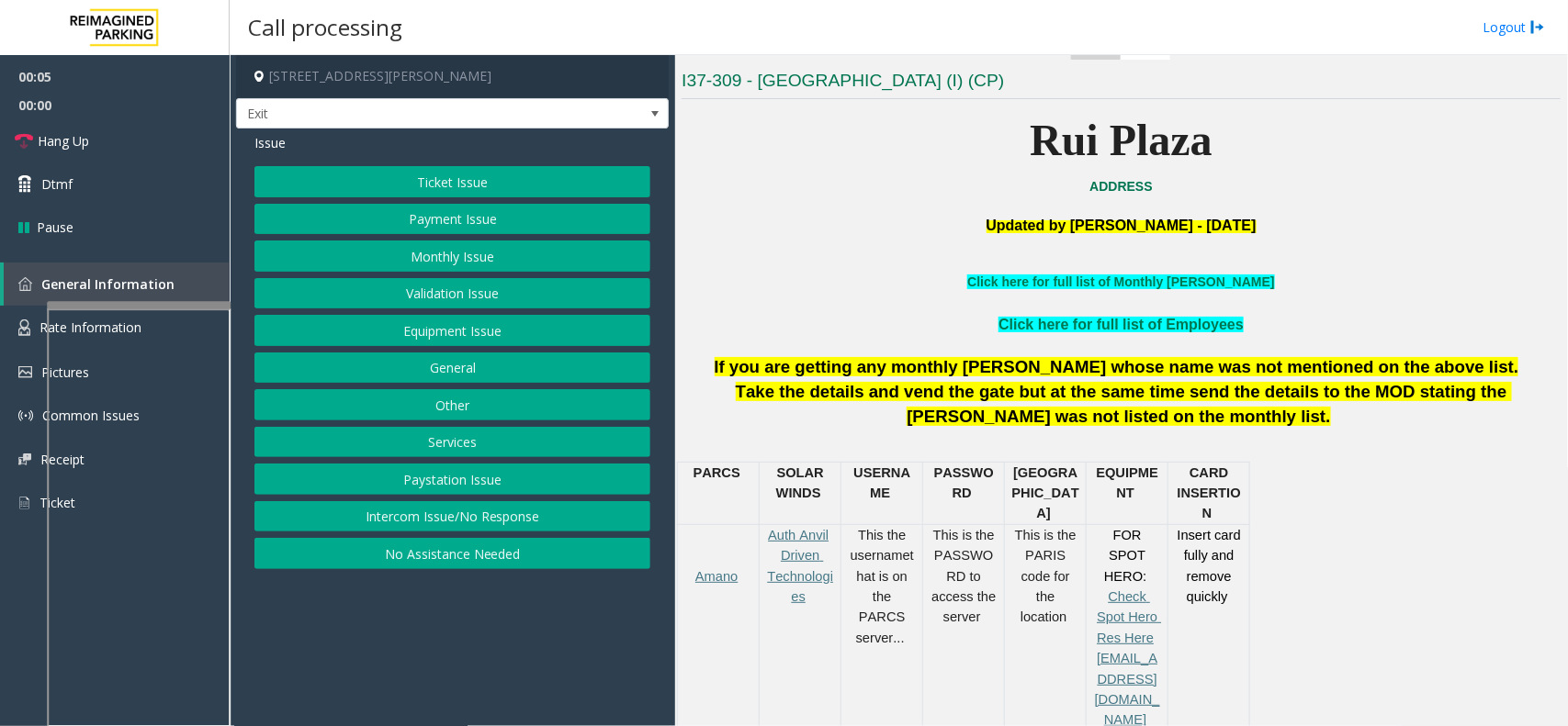
click at [505, 246] on button "Monthly Issue" at bounding box center [452, 256] width 396 height 31
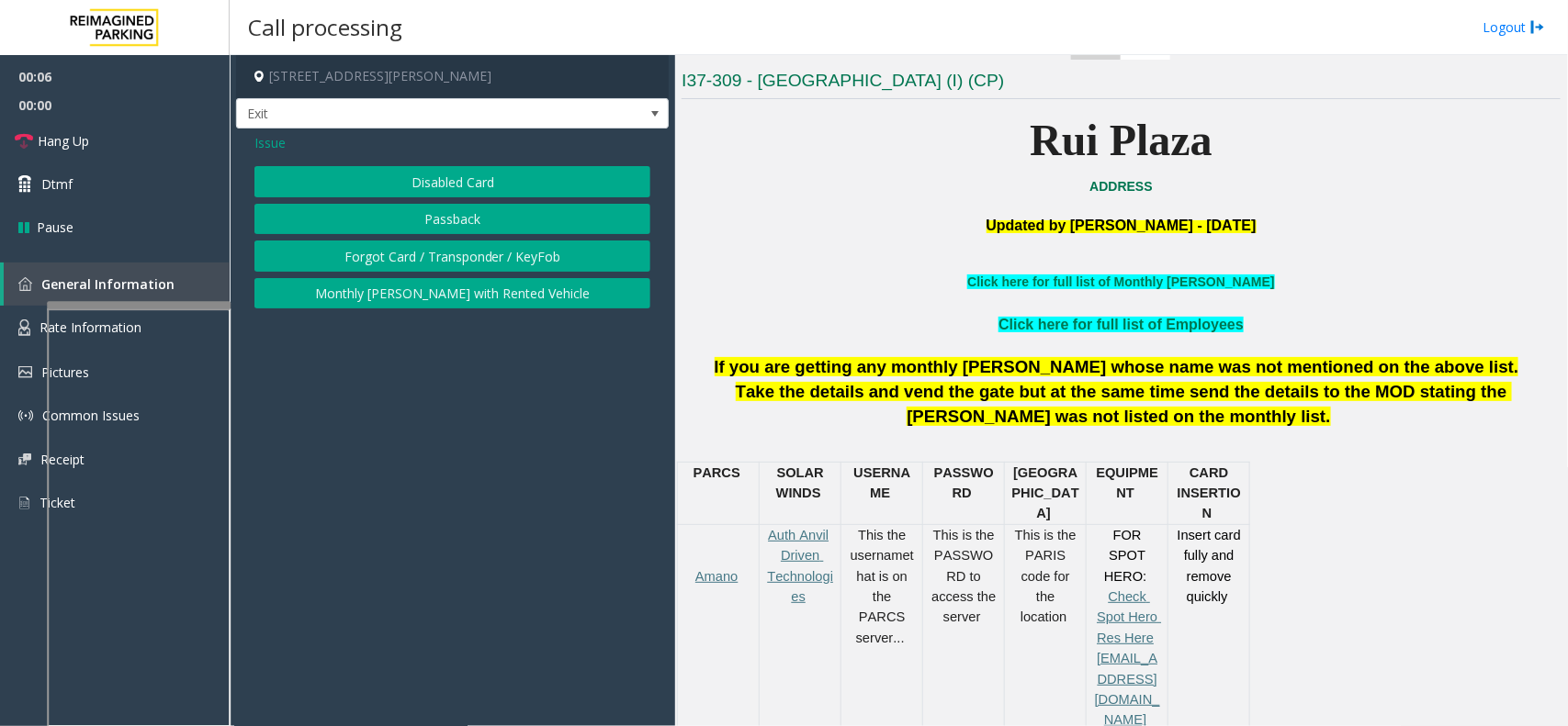
click at [496, 188] on button "Disabled Card" at bounding box center [452, 182] width 396 height 31
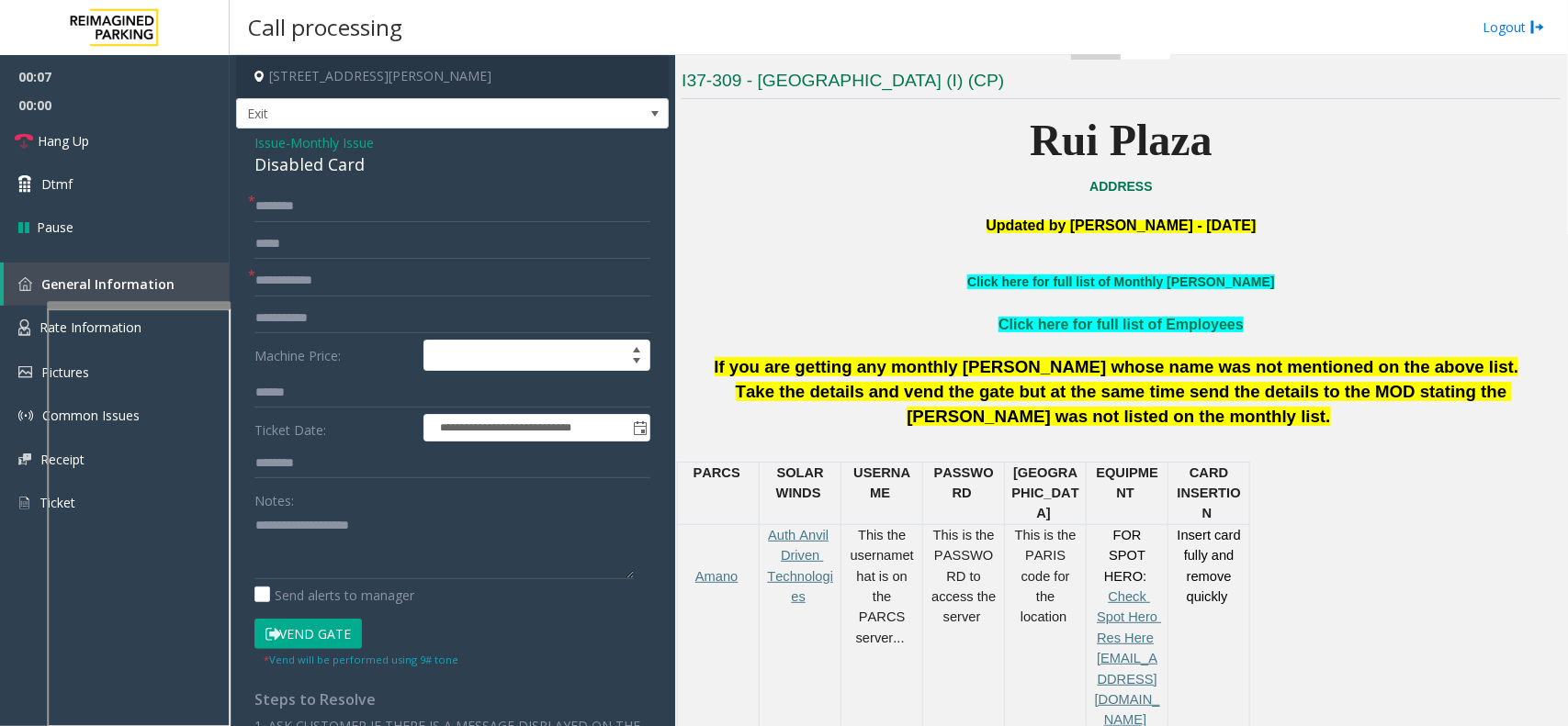
click at [1149, 279] on link "Click here for full list of Monthly [PERSON_NAME]" at bounding box center [1120, 281] width 307 height 15
click at [367, 276] on input "text" at bounding box center [452, 280] width 396 height 31
type input "***"
drag, startPoint x: 299, startPoint y: 209, endPoint x: 25, endPoint y: 264, distance: 279.5
click at [294, 216] on input "text" at bounding box center [452, 207] width 396 height 31
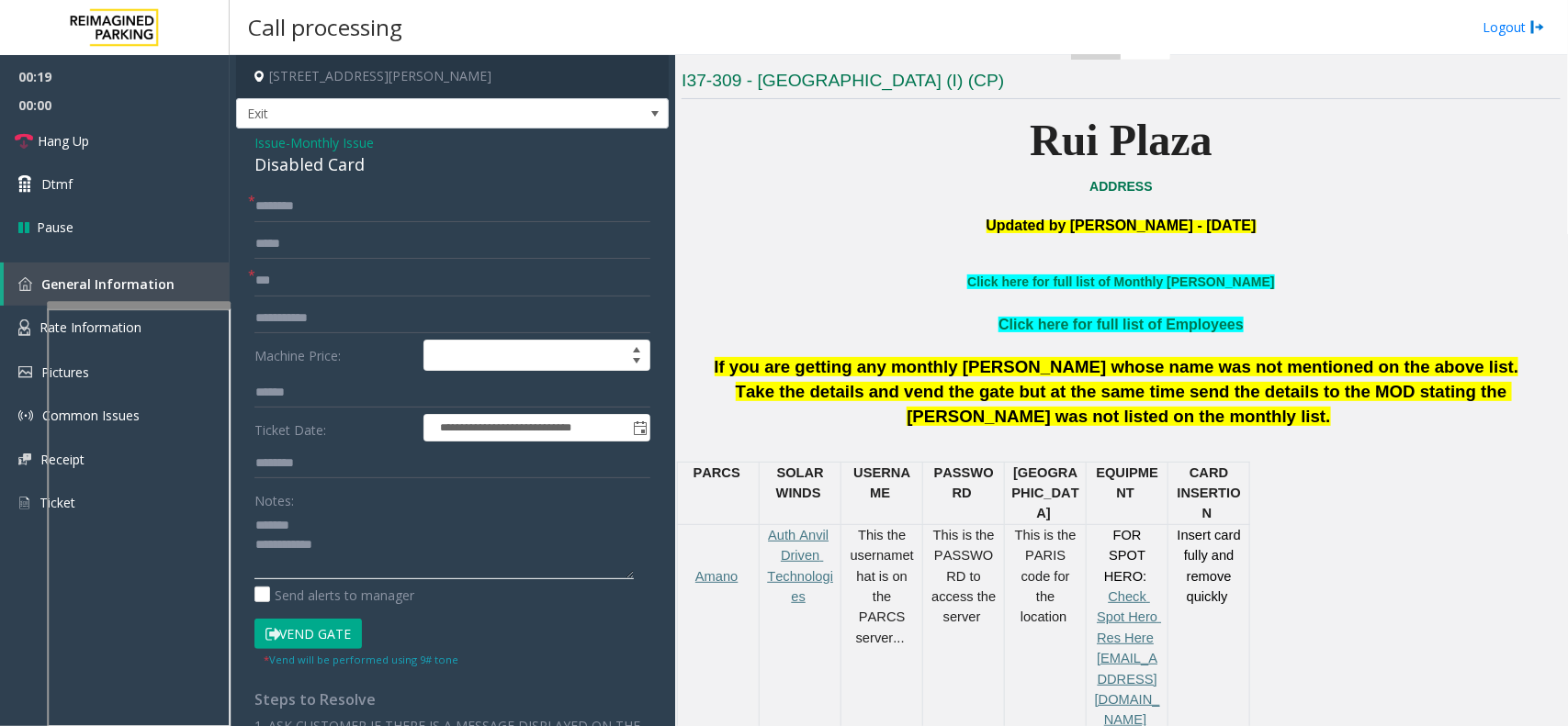
type textarea "**********"
click at [296, 210] on input "text" at bounding box center [452, 207] width 396 height 31
click at [335, 205] on input "**********" at bounding box center [452, 207] width 396 height 31
click at [341, 209] on input "**********" at bounding box center [452, 207] width 396 height 31
click at [359, 209] on input "**********" at bounding box center [452, 207] width 396 height 31
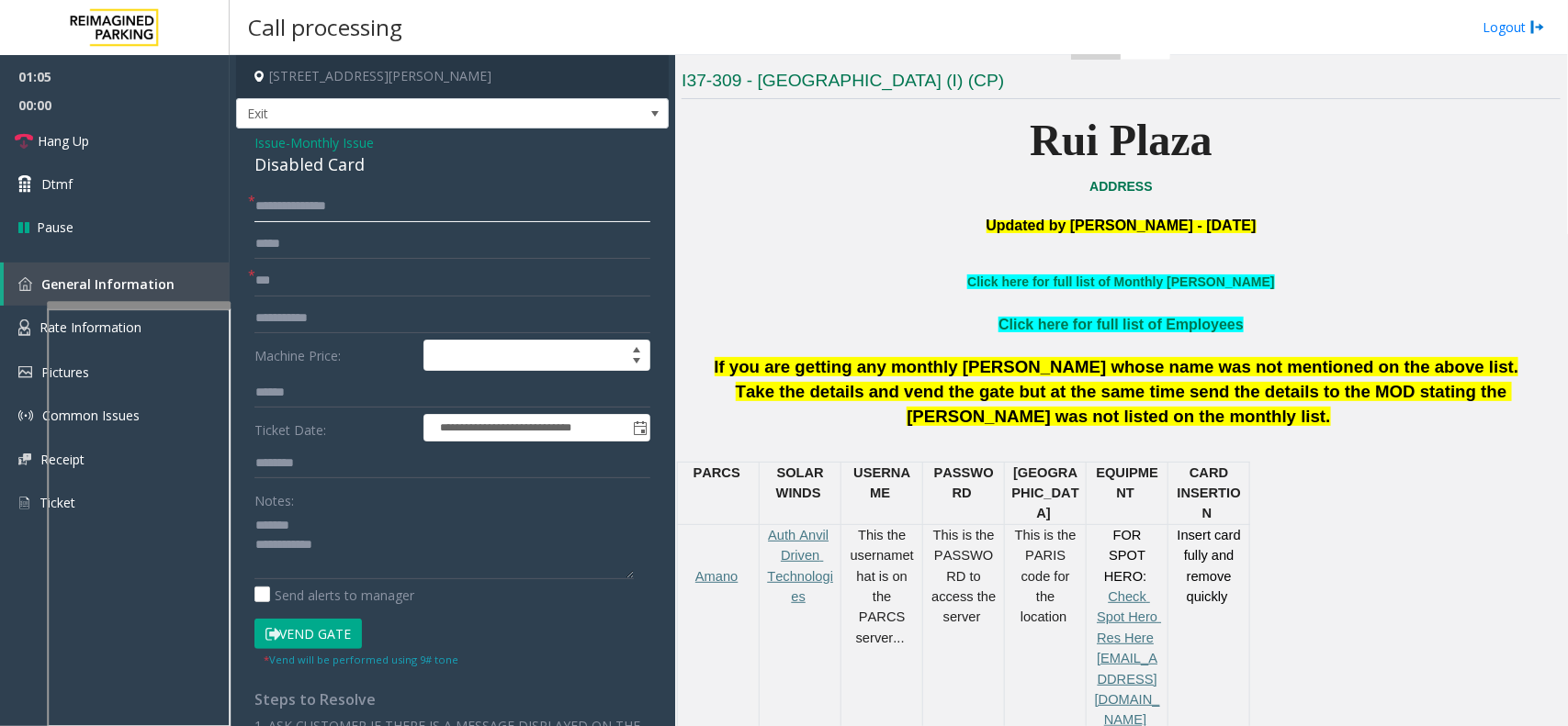
type input "**********"
click at [305, 647] on button "Vend Gate" at bounding box center [308, 635] width 108 height 31
click at [314, 170] on div "Disabled Card" at bounding box center [452, 165] width 396 height 25
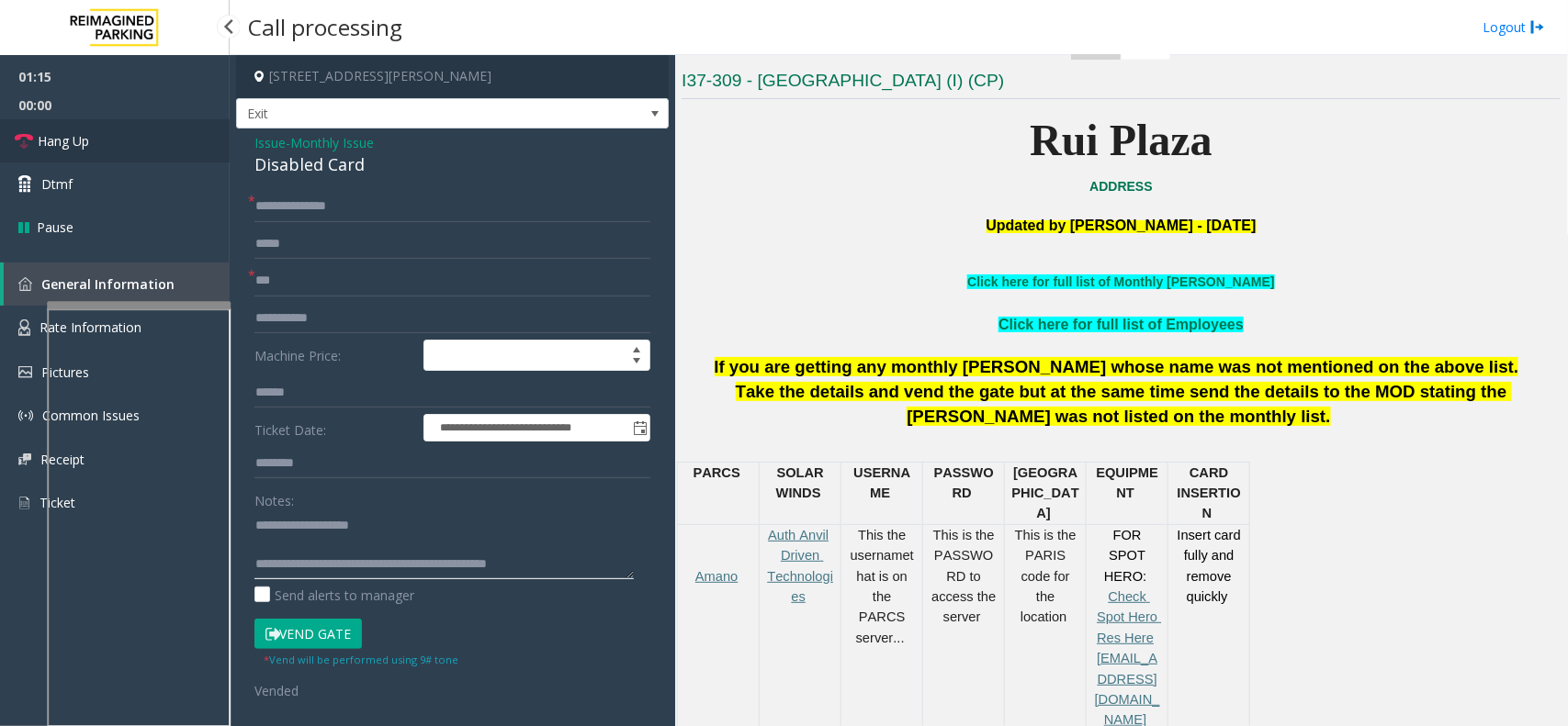
type textarea "**********"
click at [139, 136] on link "Hang Up" at bounding box center [115, 141] width 230 height 43
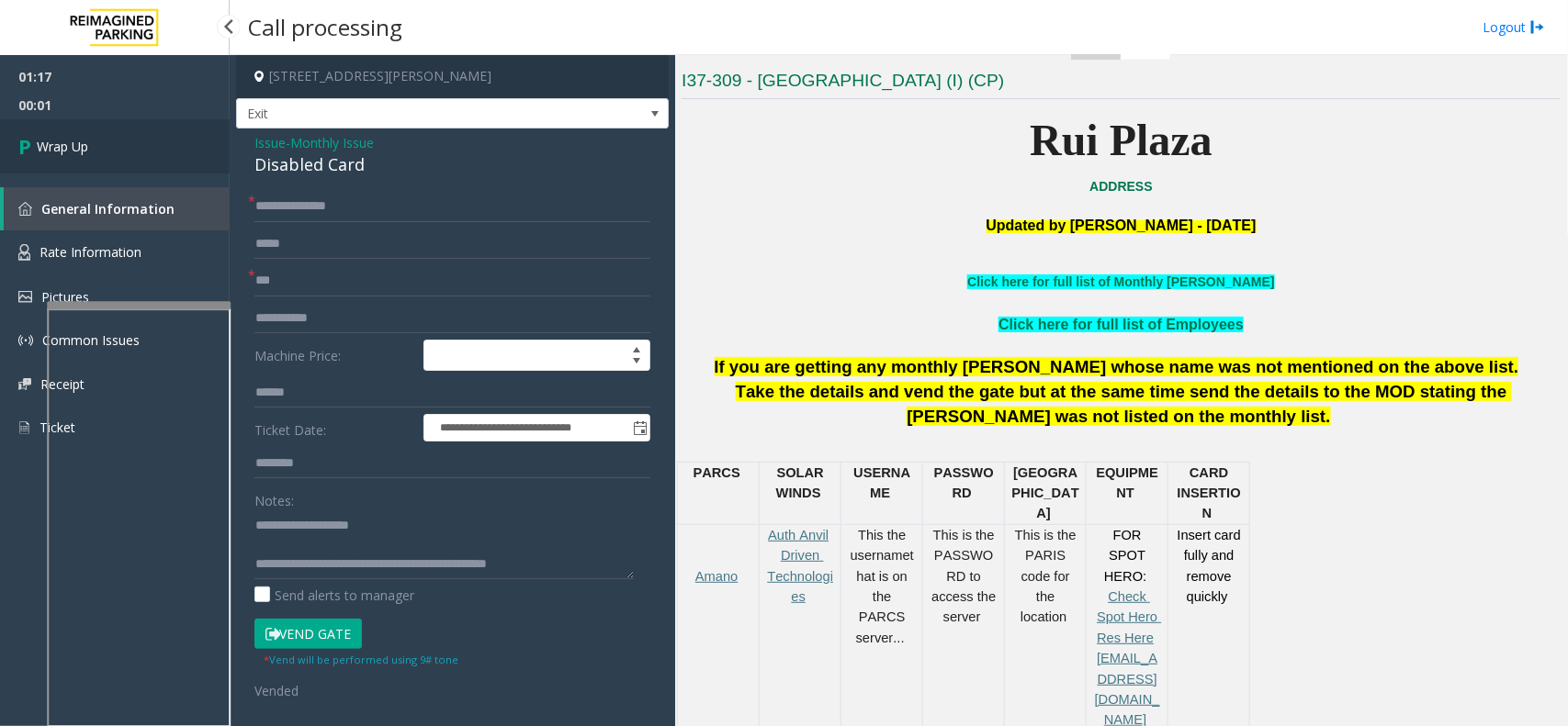
click at [64, 144] on span "Wrap Up" at bounding box center [62, 147] width 51 height 19
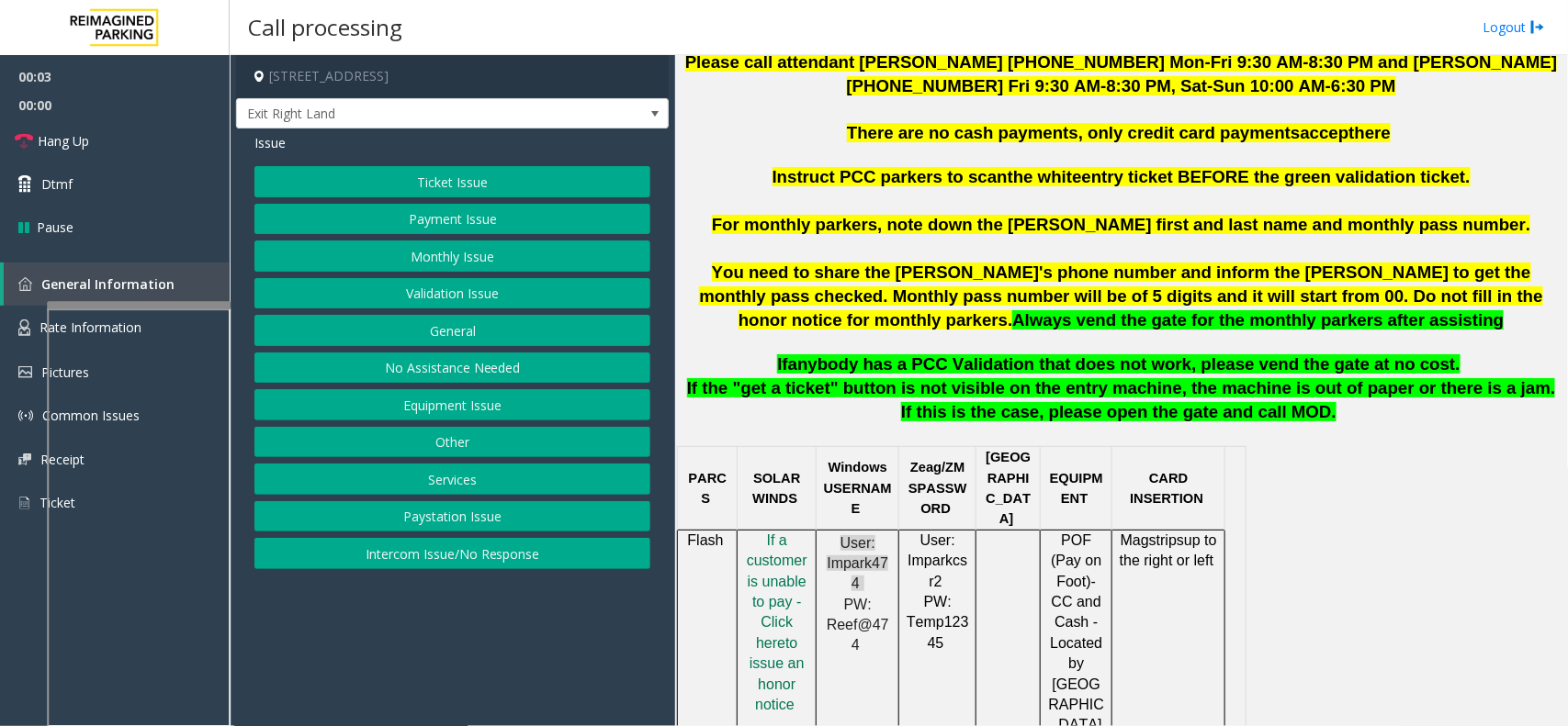
scroll to position [574, 0]
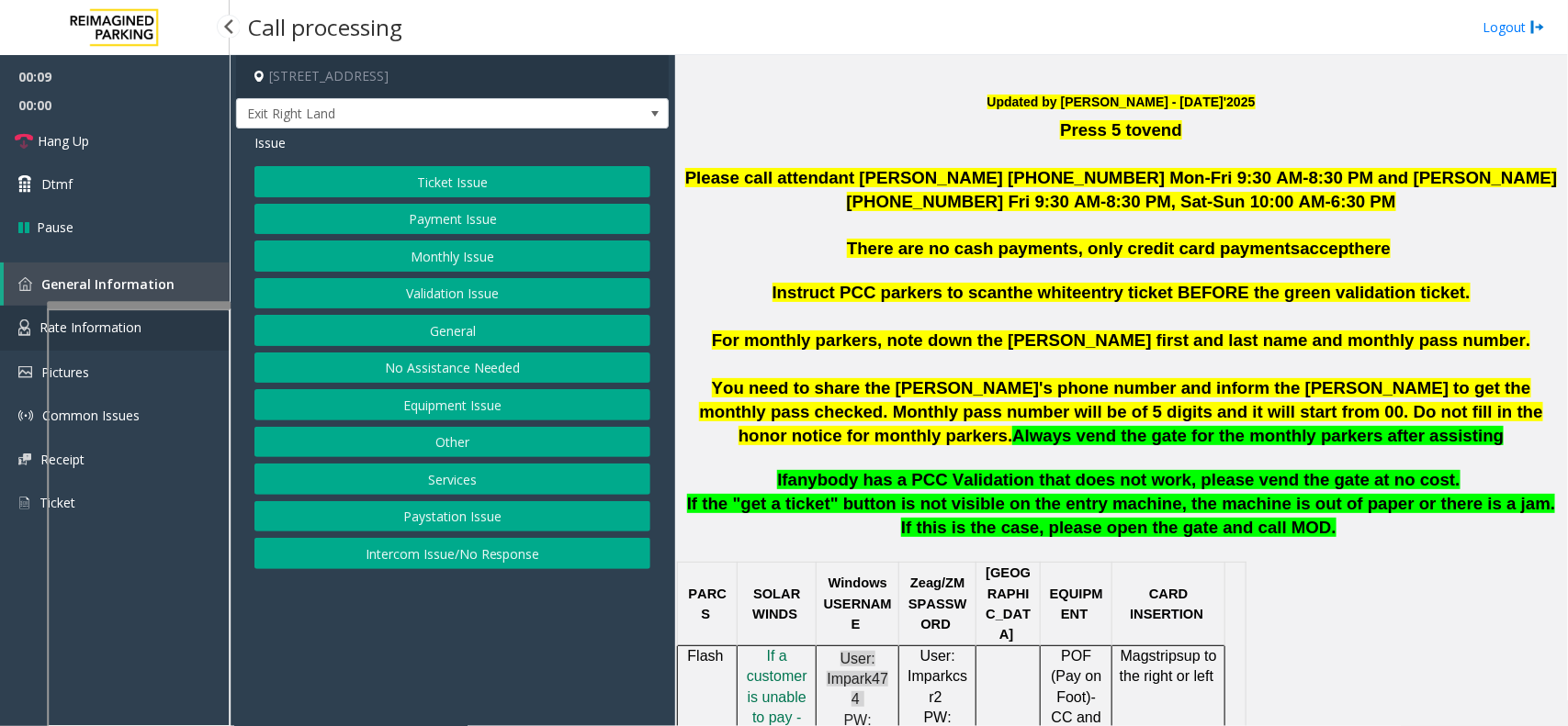
click at [2, 327] on link "Rate Information" at bounding box center [115, 328] width 230 height 45
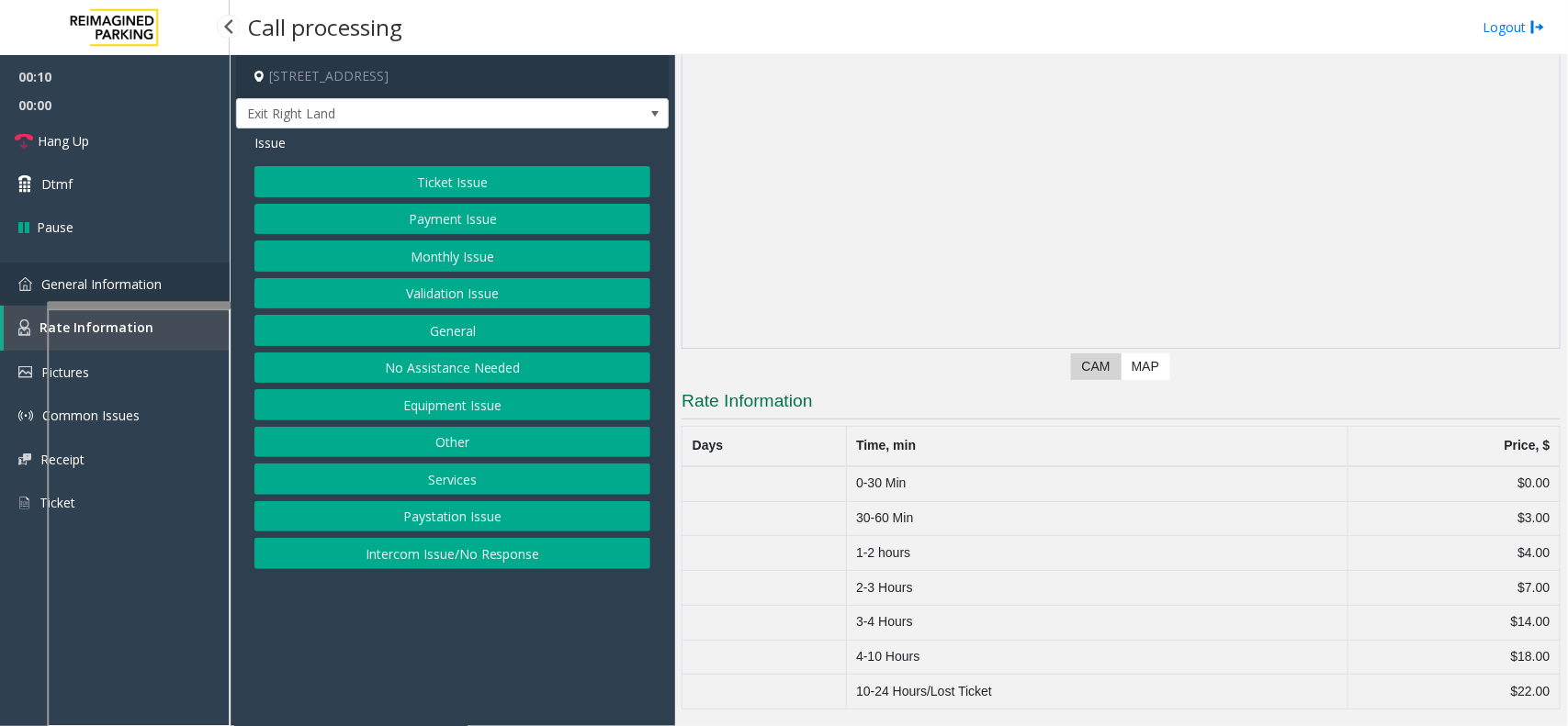
click at [21, 289] on img at bounding box center [25, 284] width 14 height 14
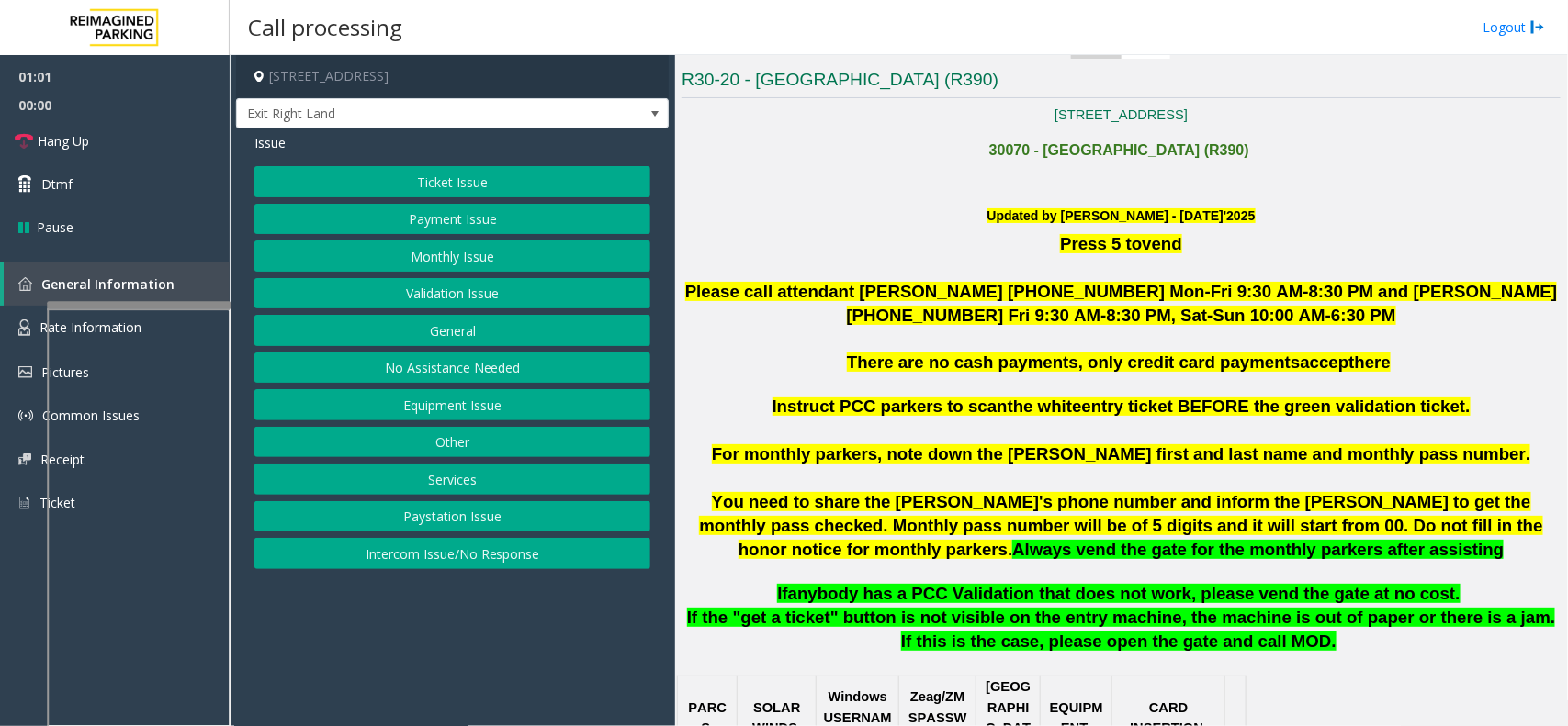
scroll to position [459, 0]
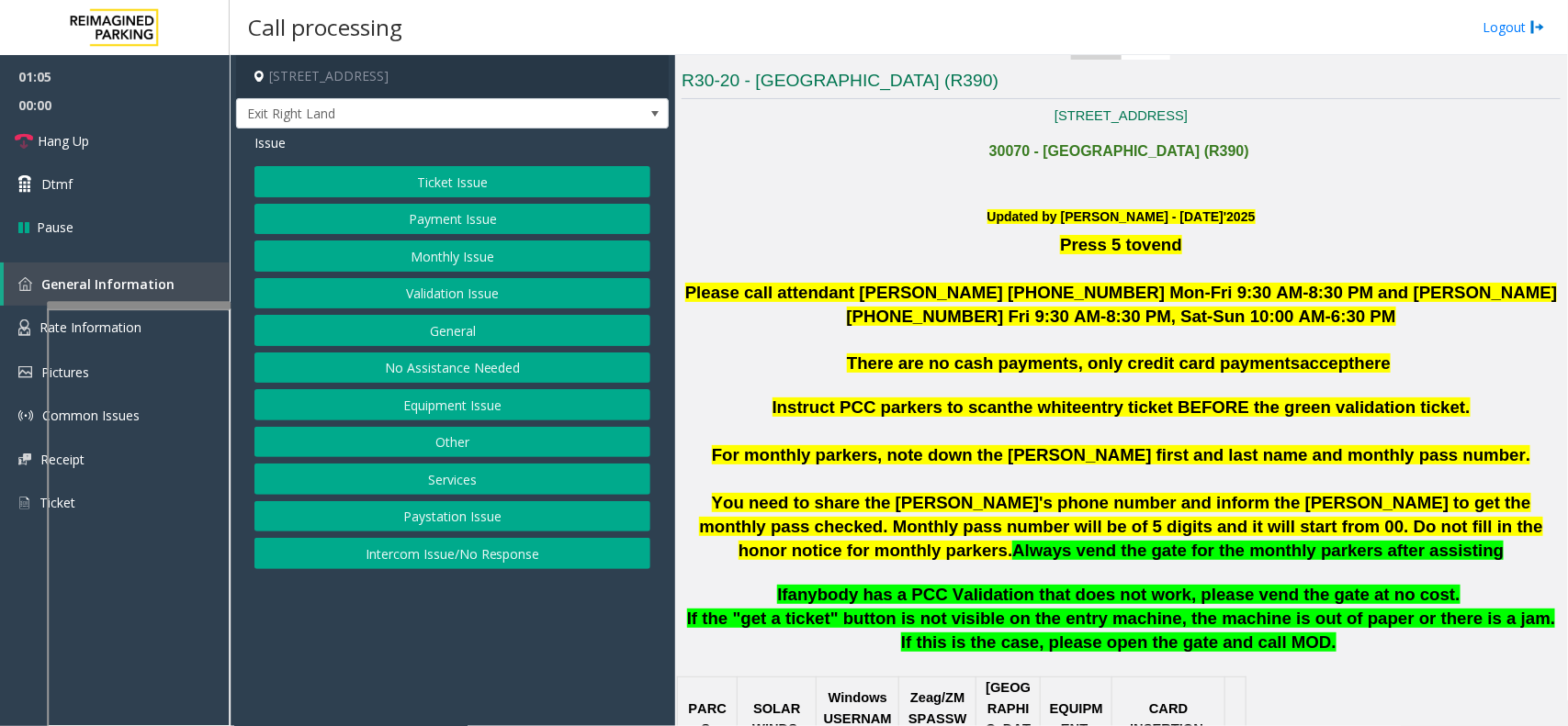
click at [424, 234] on button "Payment Issue" at bounding box center [452, 219] width 396 height 31
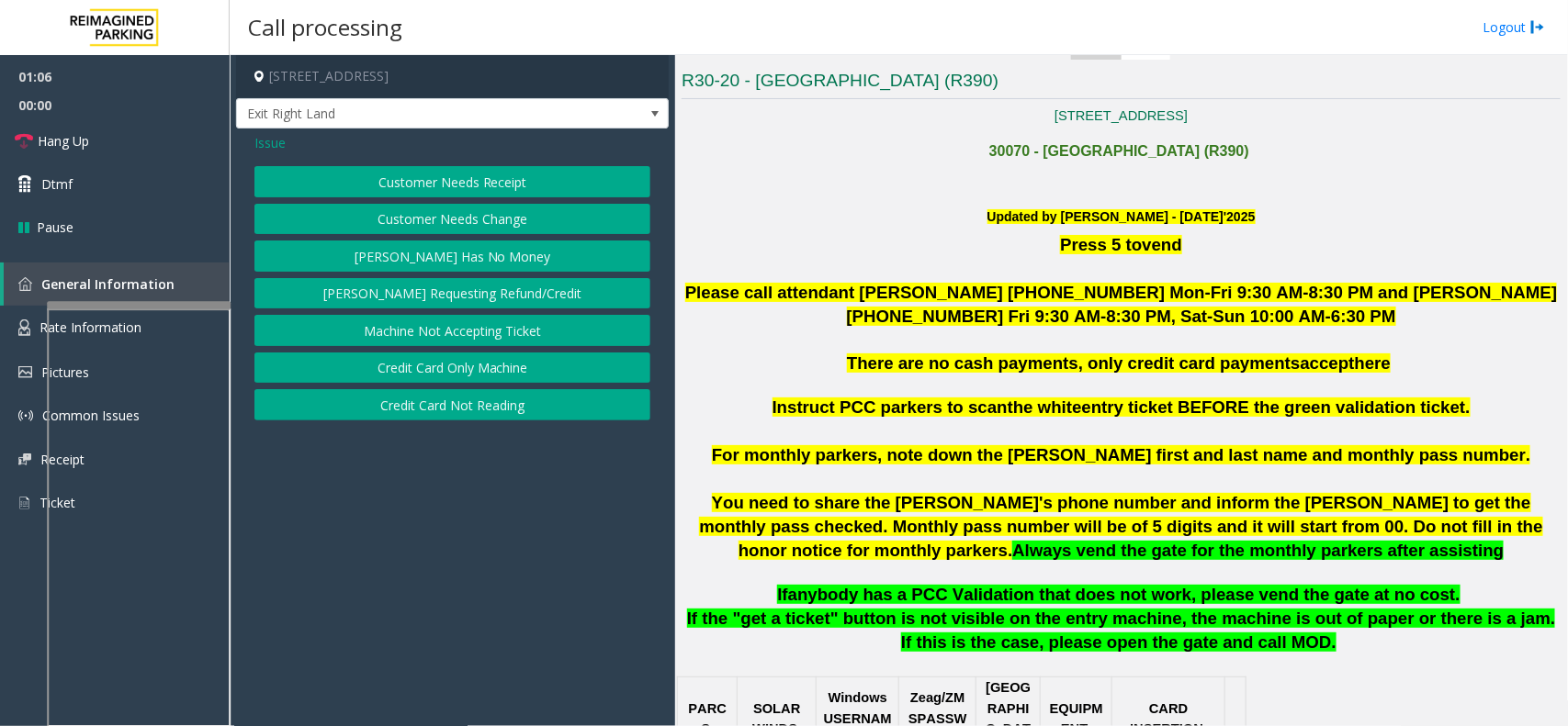
click at [283, 145] on span "Issue" at bounding box center [270, 143] width 31 height 19
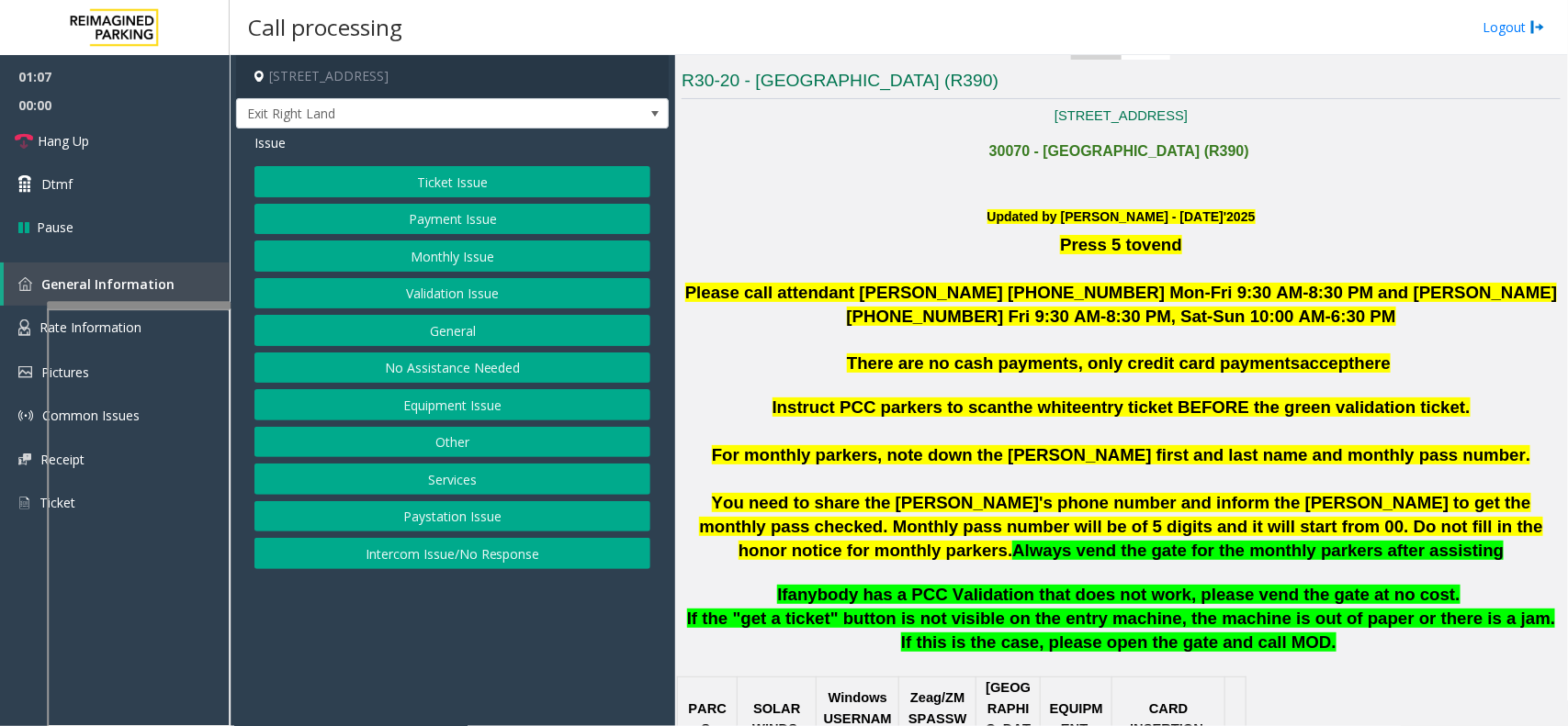
click at [439, 254] on button "Monthly Issue" at bounding box center [452, 256] width 396 height 31
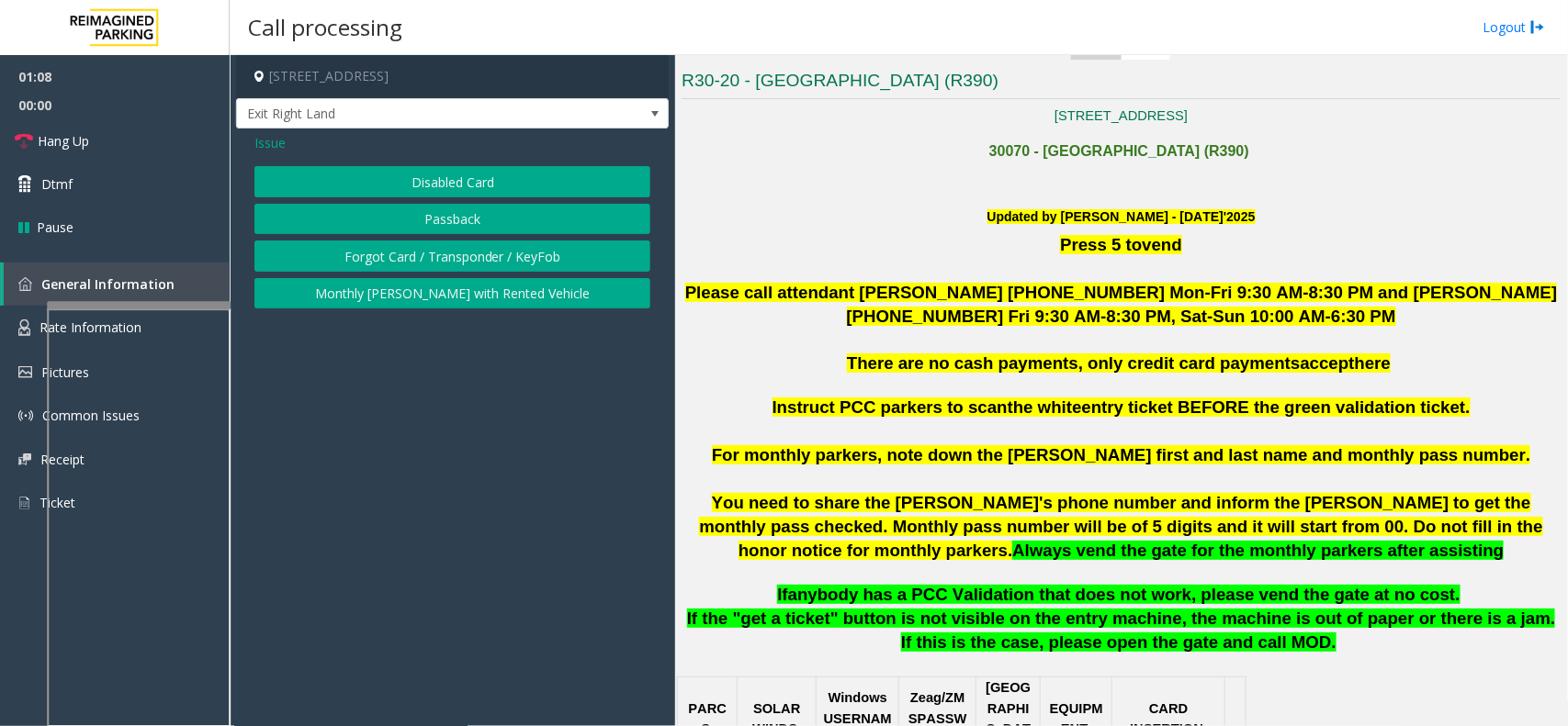
click at [428, 188] on button "Disabled Card" at bounding box center [452, 182] width 396 height 31
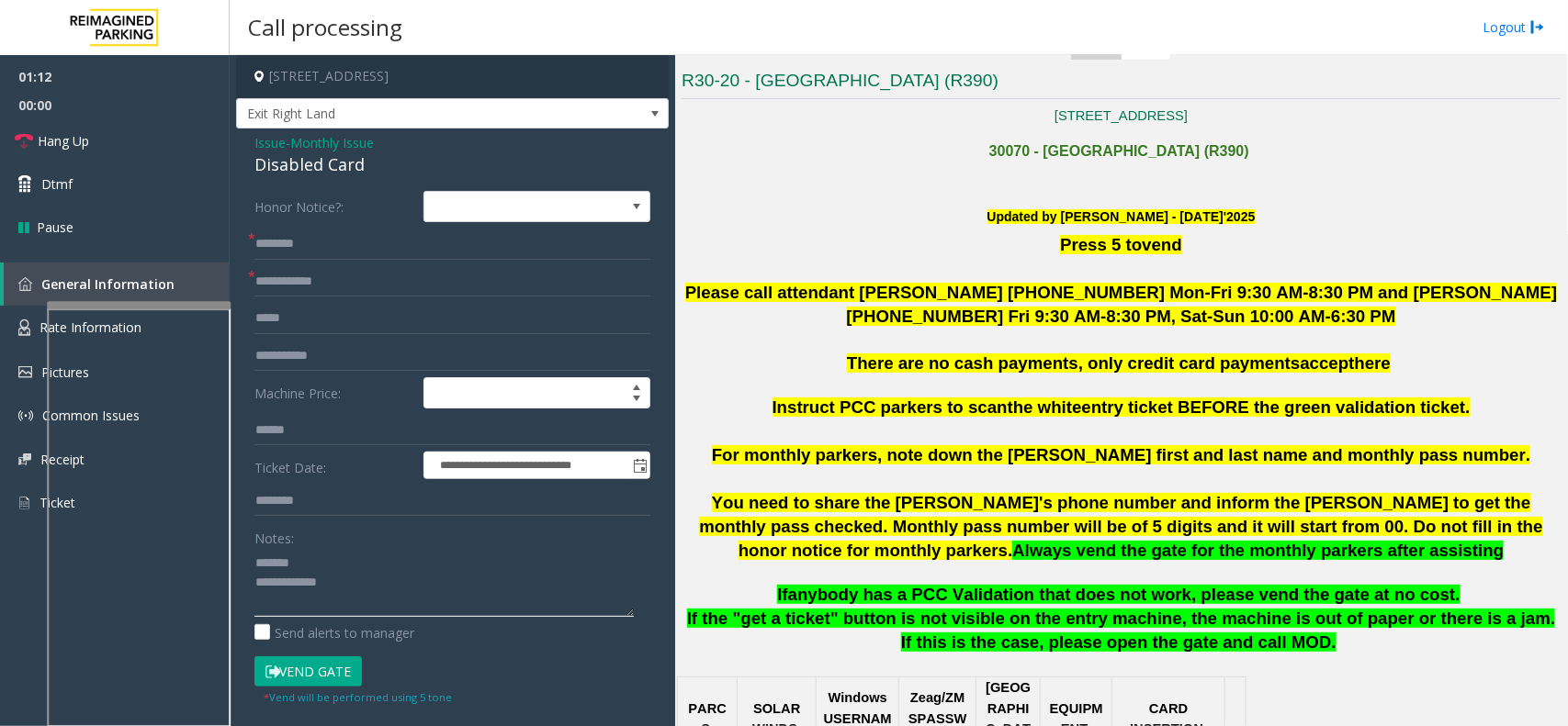
type textarea "**********"
click at [342, 218] on label "Honor Notice?:" at bounding box center [334, 207] width 169 height 31
click at [317, 148] on span "Monthly Issue" at bounding box center [332, 143] width 83 height 19
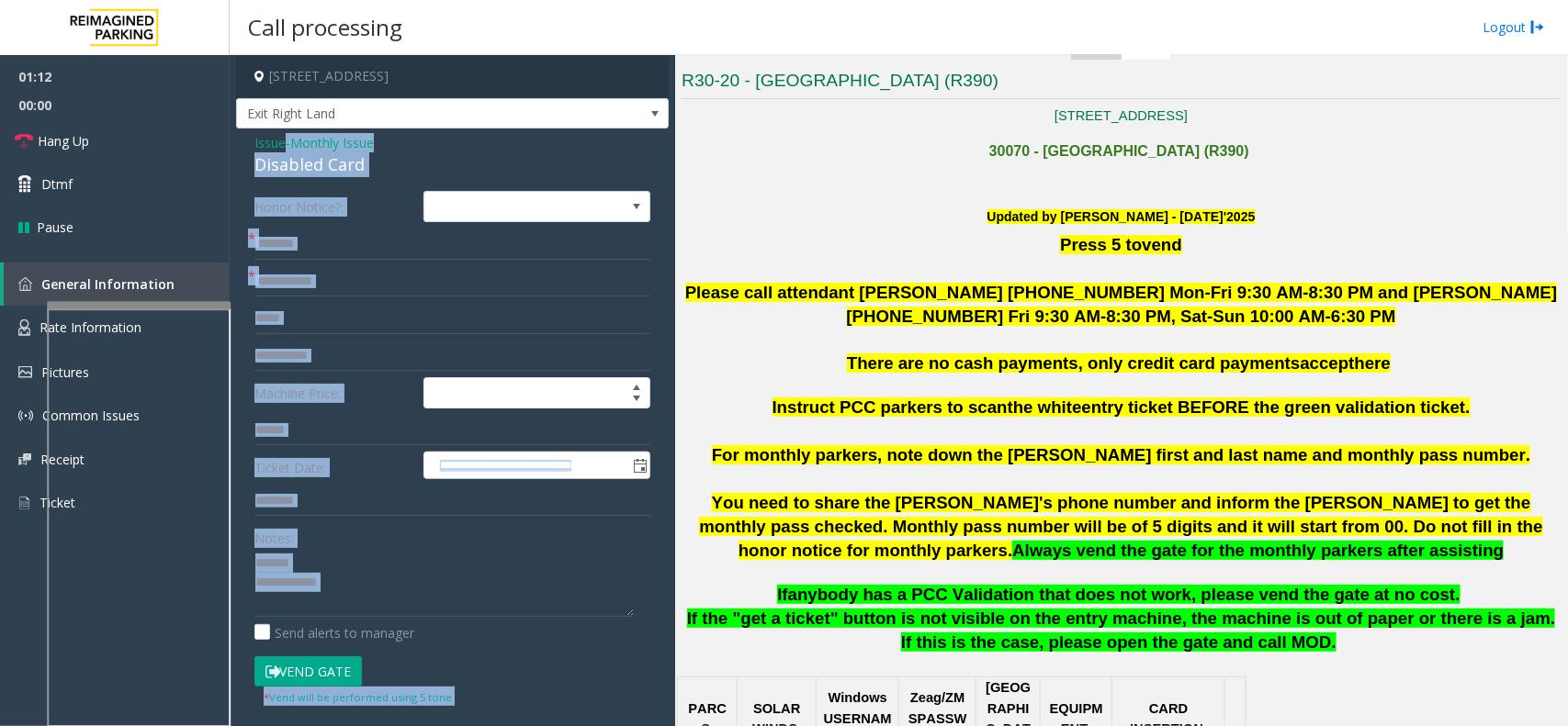
click at [317, 148] on div "Issue - Monthly Issue Disabled Card" at bounding box center [452, 154] width 396 height 44
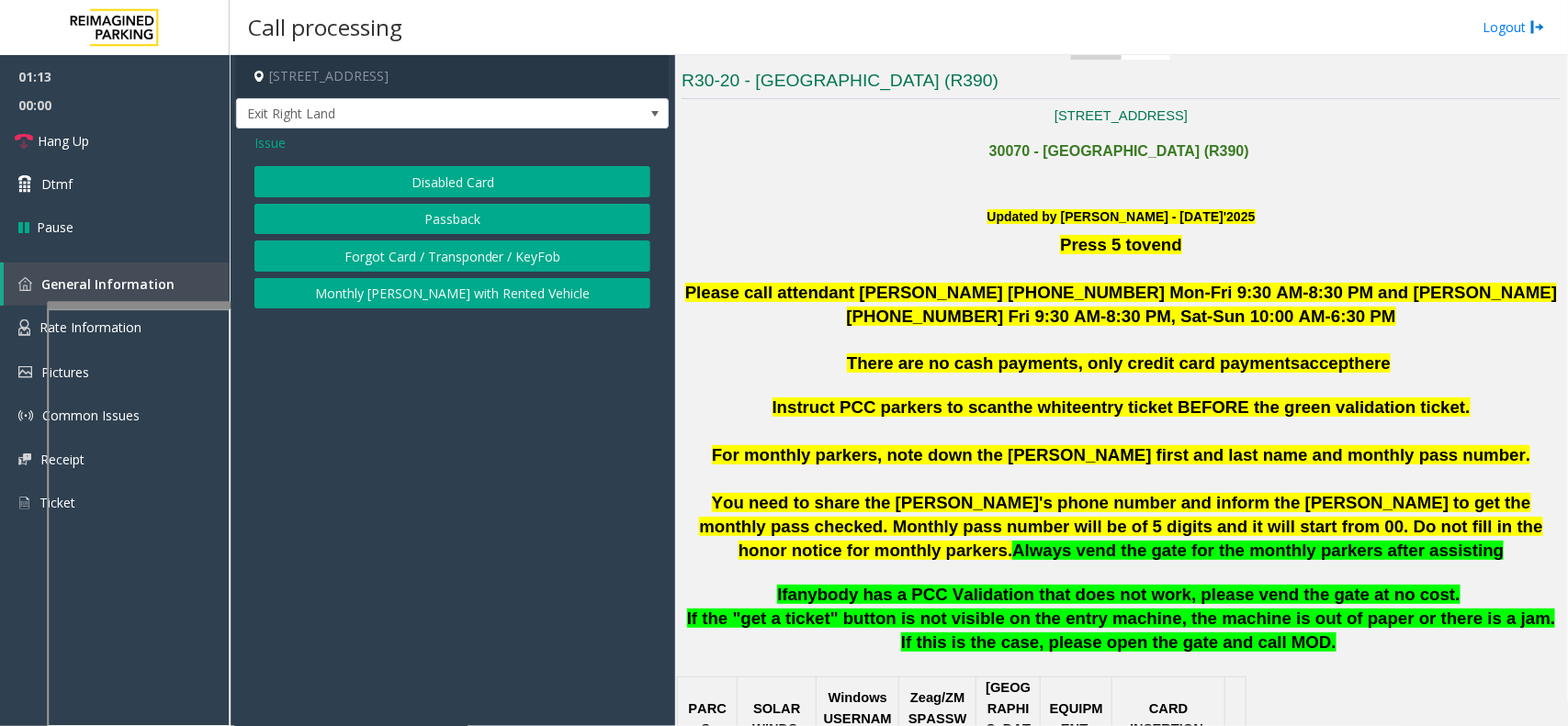
click at [388, 191] on button "Disabled Card" at bounding box center [452, 182] width 396 height 31
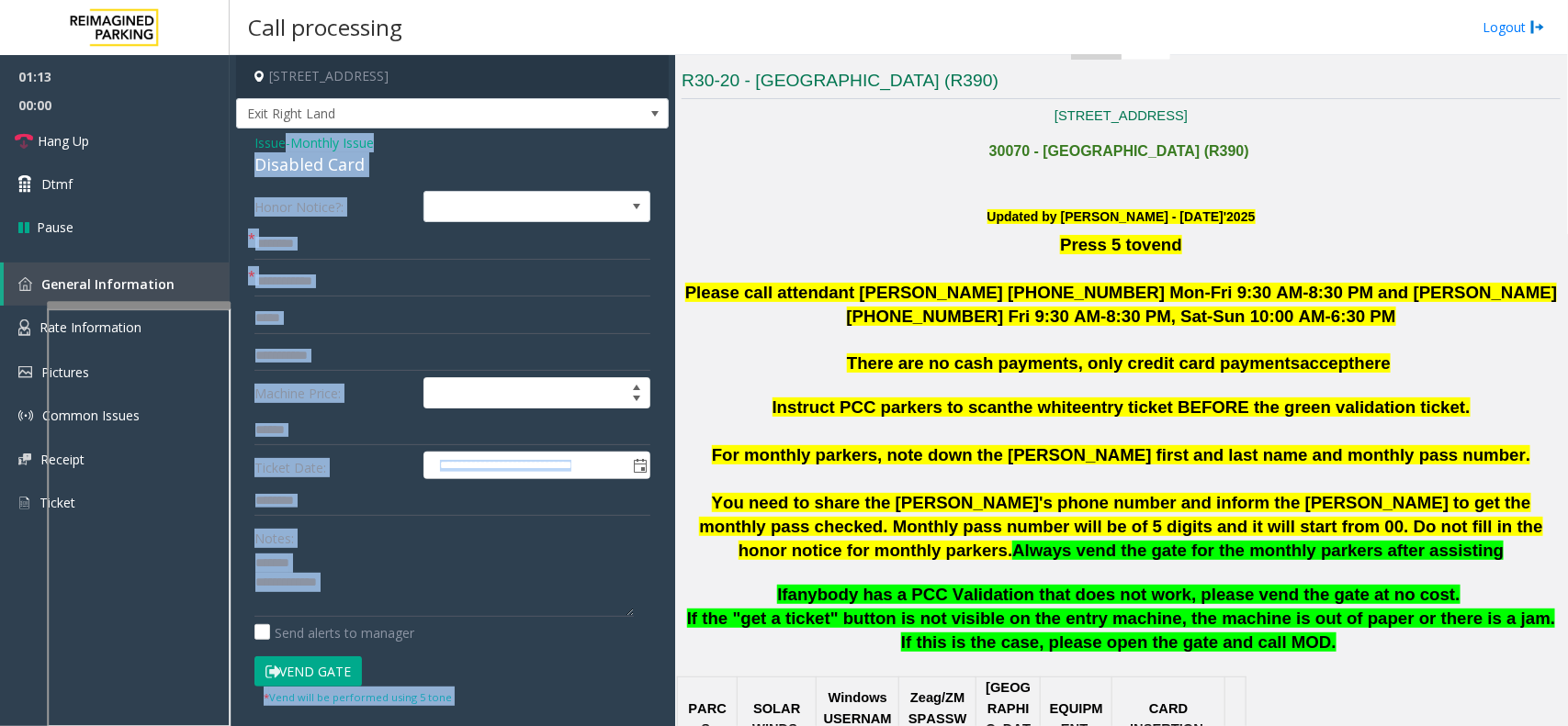
click at [303, 162] on div "Disabled Card" at bounding box center [452, 165] width 396 height 25
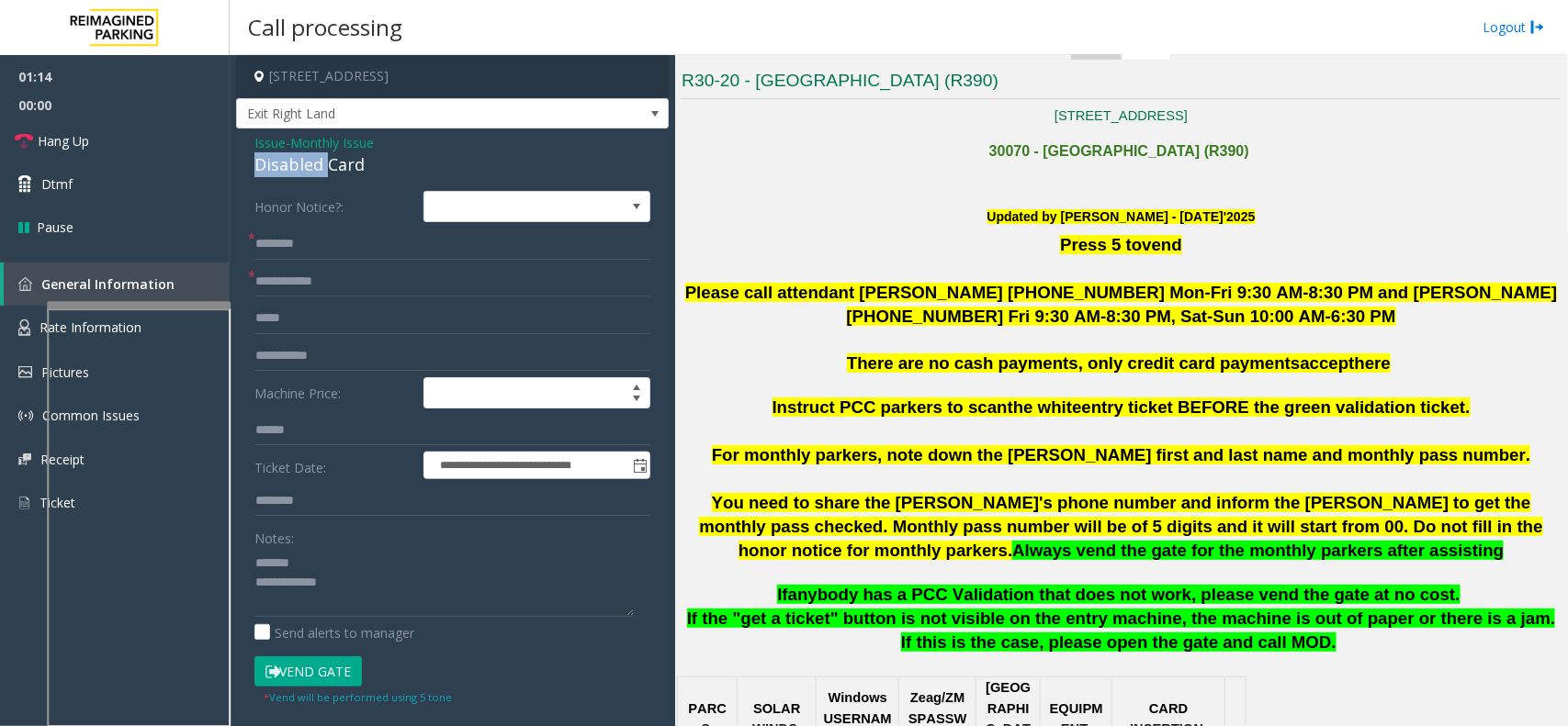
click at [303, 162] on div "Disabled Card" at bounding box center [452, 165] width 396 height 25
type textarea "**********"
click at [335, 282] on input "text" at bounding box center [452, 281] width 396 height 31
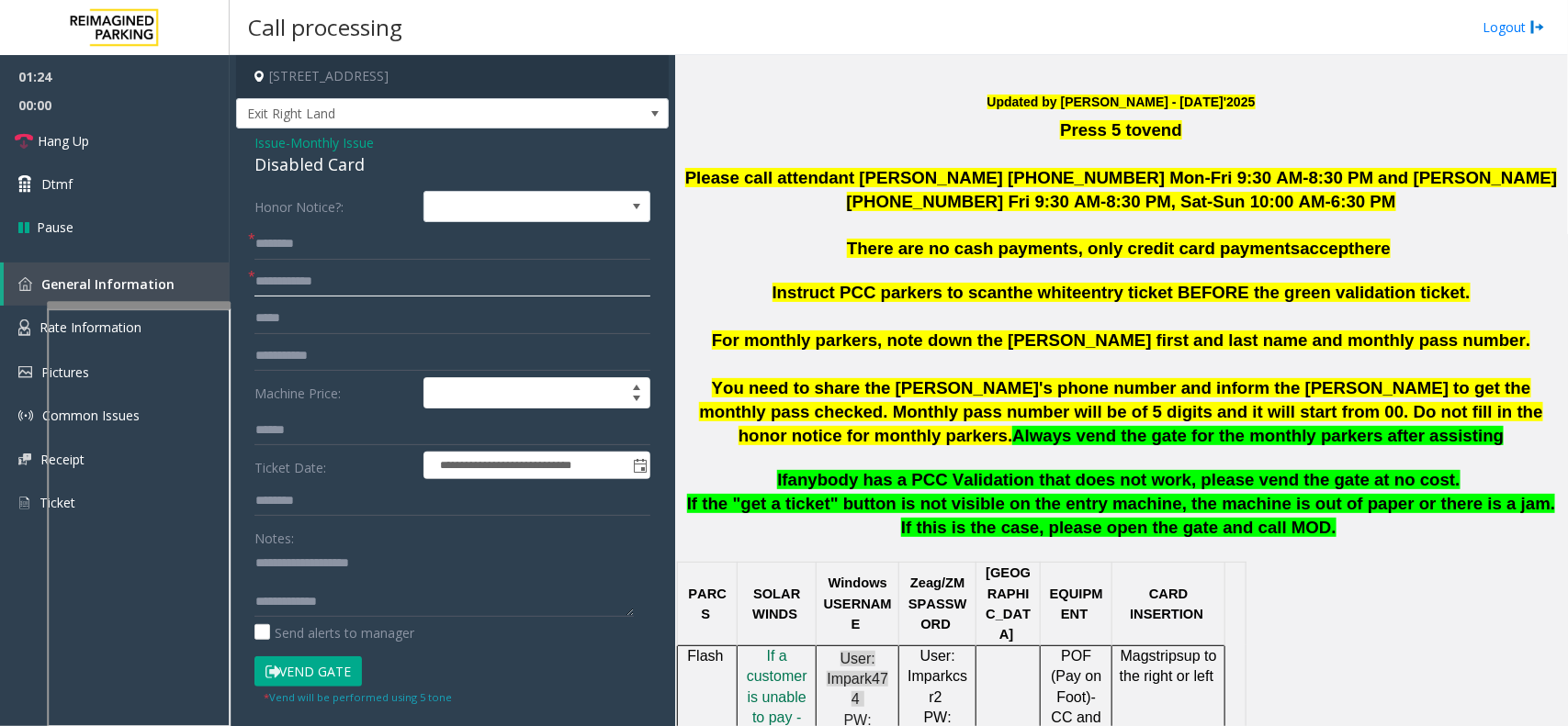
scroll to position [345, 0]
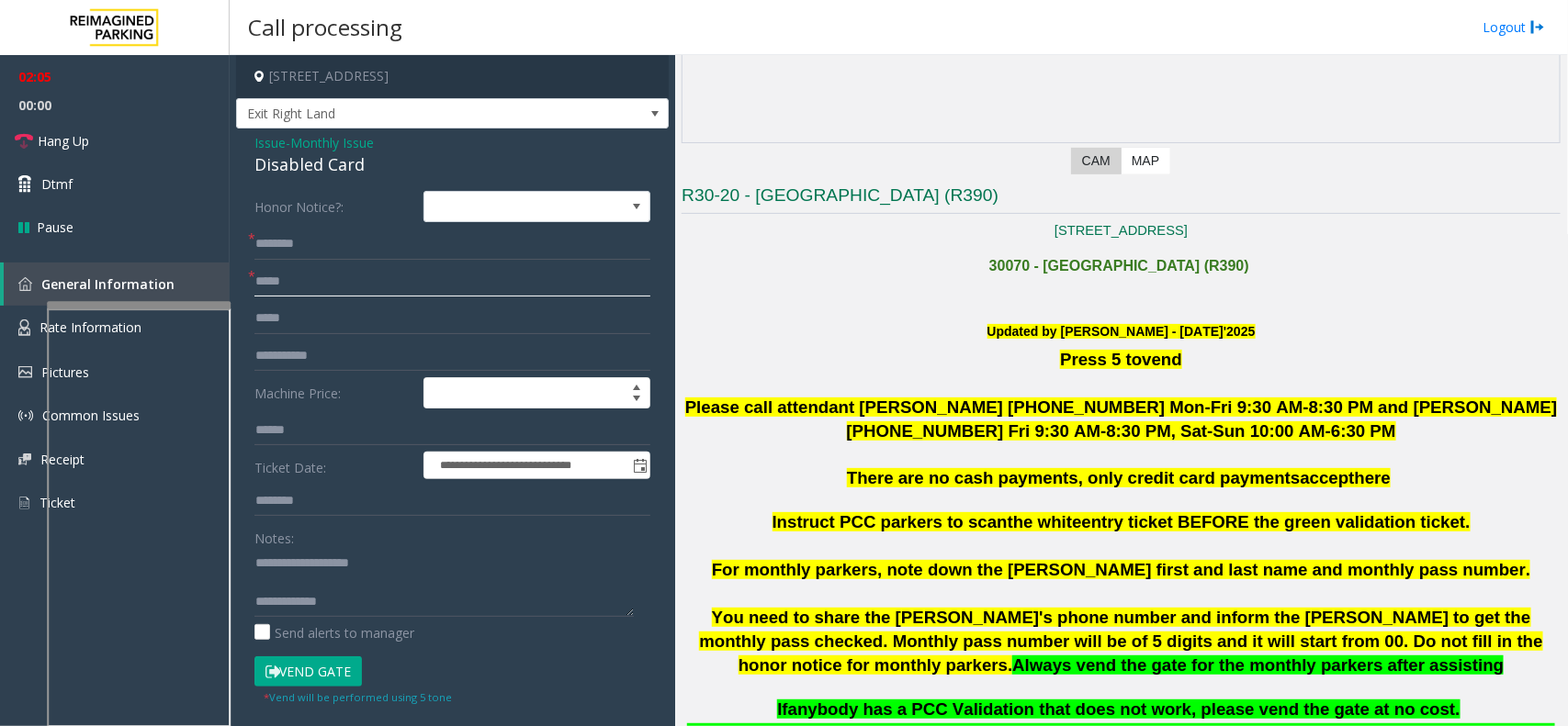
type input "*****"
click at [586, 257] on input "text" at bounding box center [452, 245] width 396 height 31
type input "**********"
type textarea "**********"
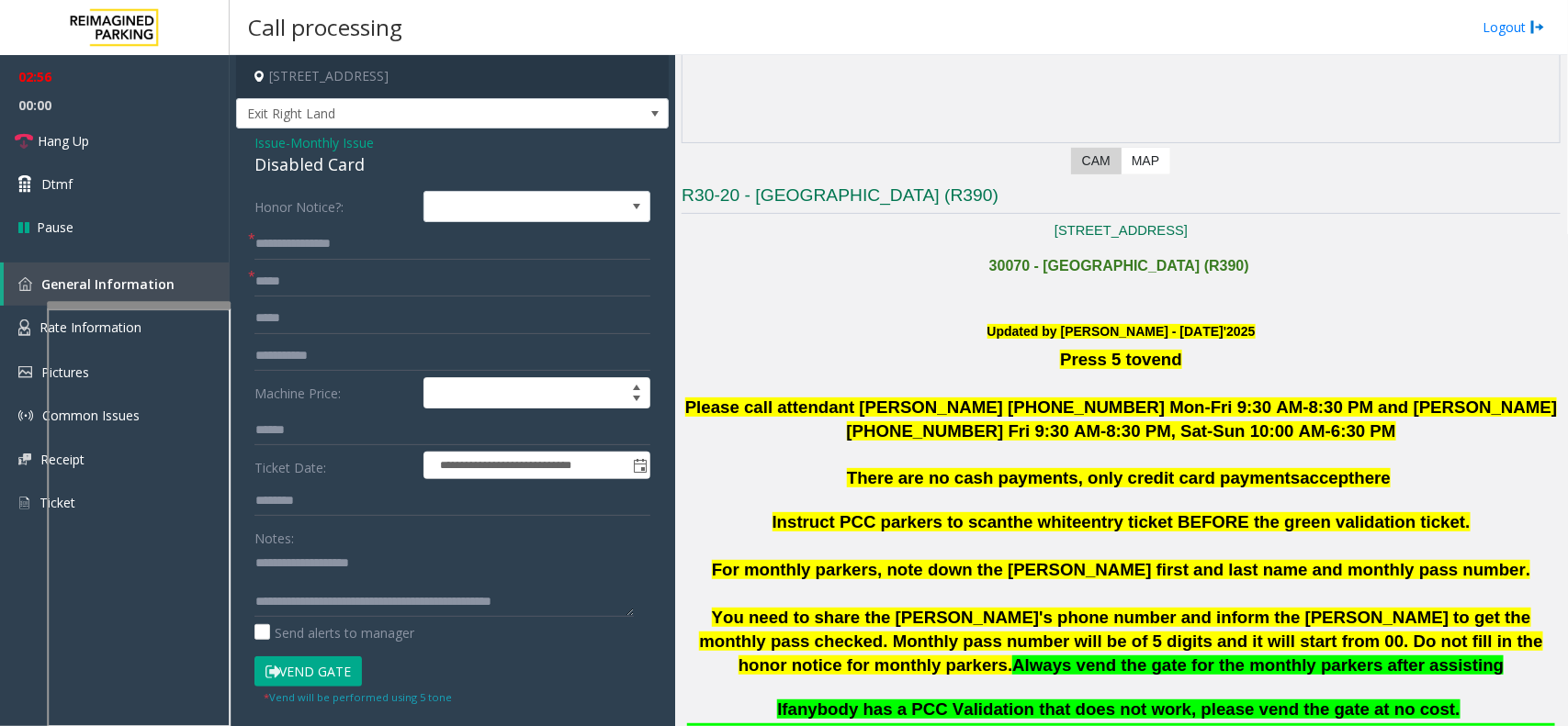
click at [332, 682] on button "Vend Gate" at bounding box center [308, 672] width 108 height 31
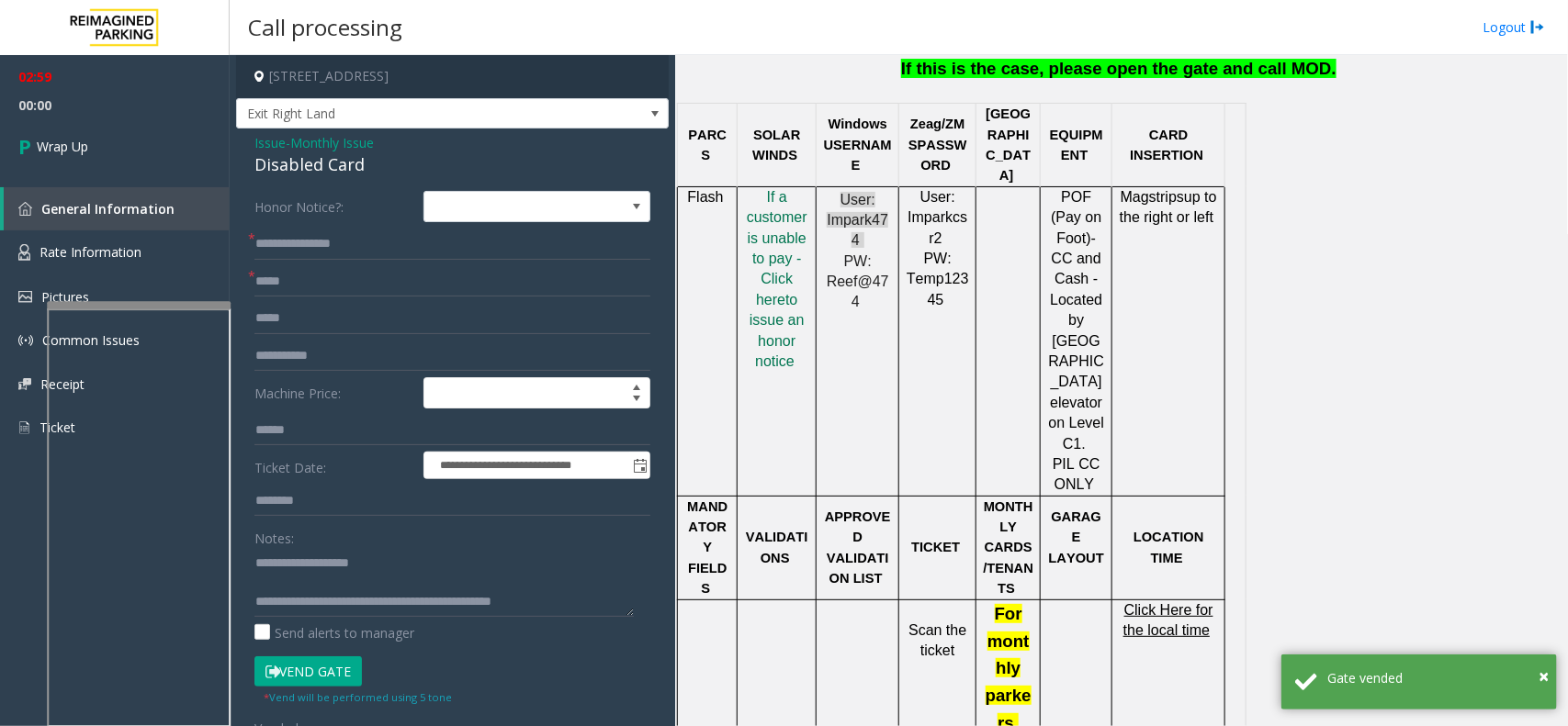
scroll to position [1148, 0]
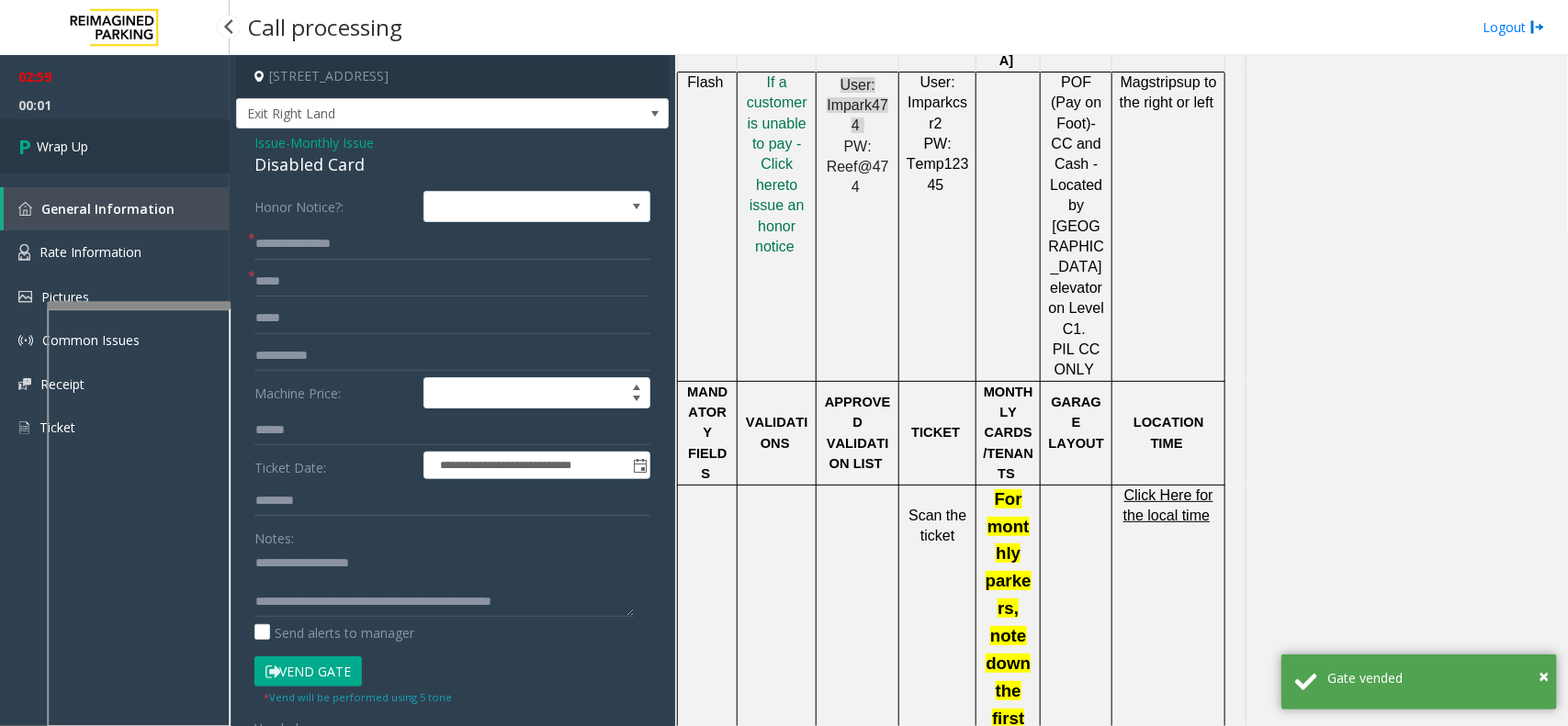
click at [94, 128] on link "Wrap Up" at bounding box center [115, 147] width 230 height 54
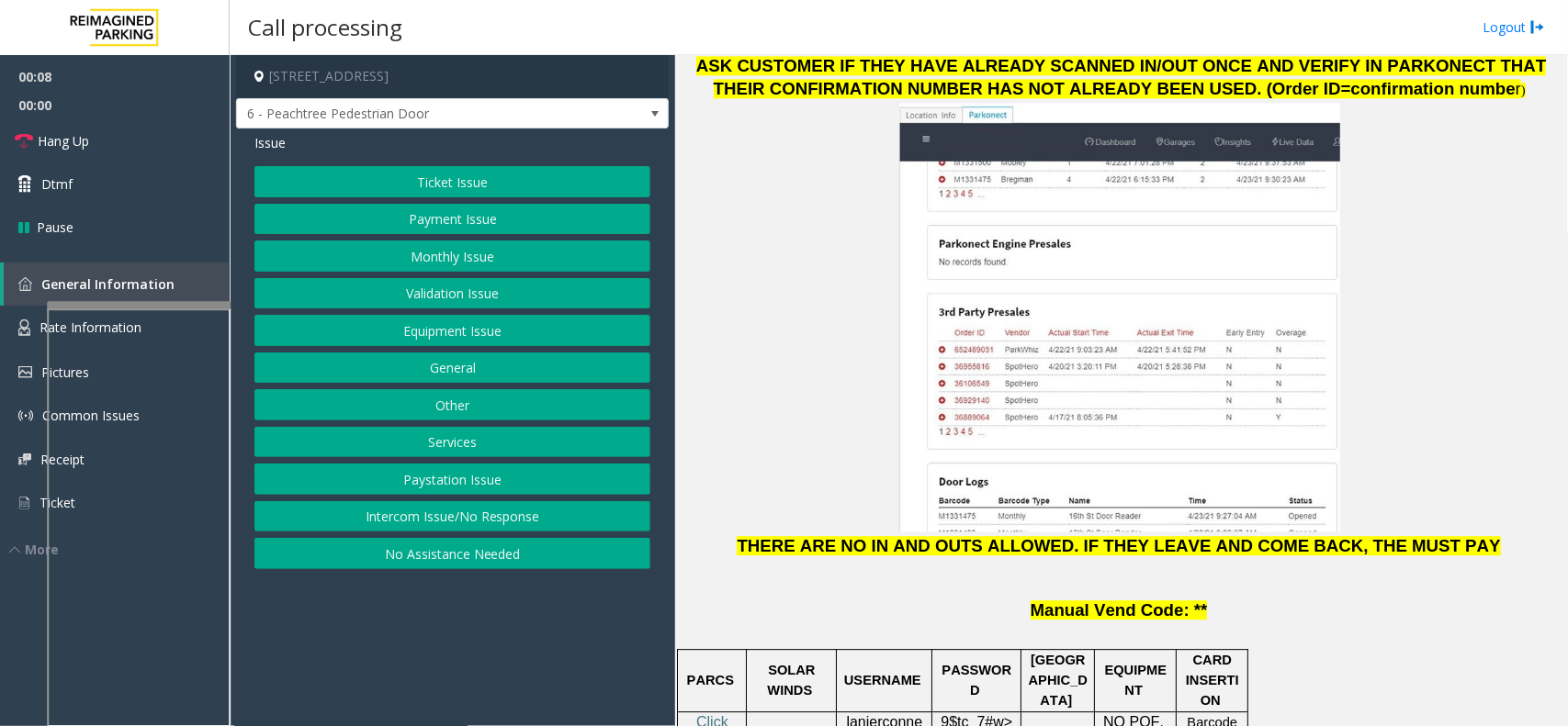
scroll to position [2295, 0]
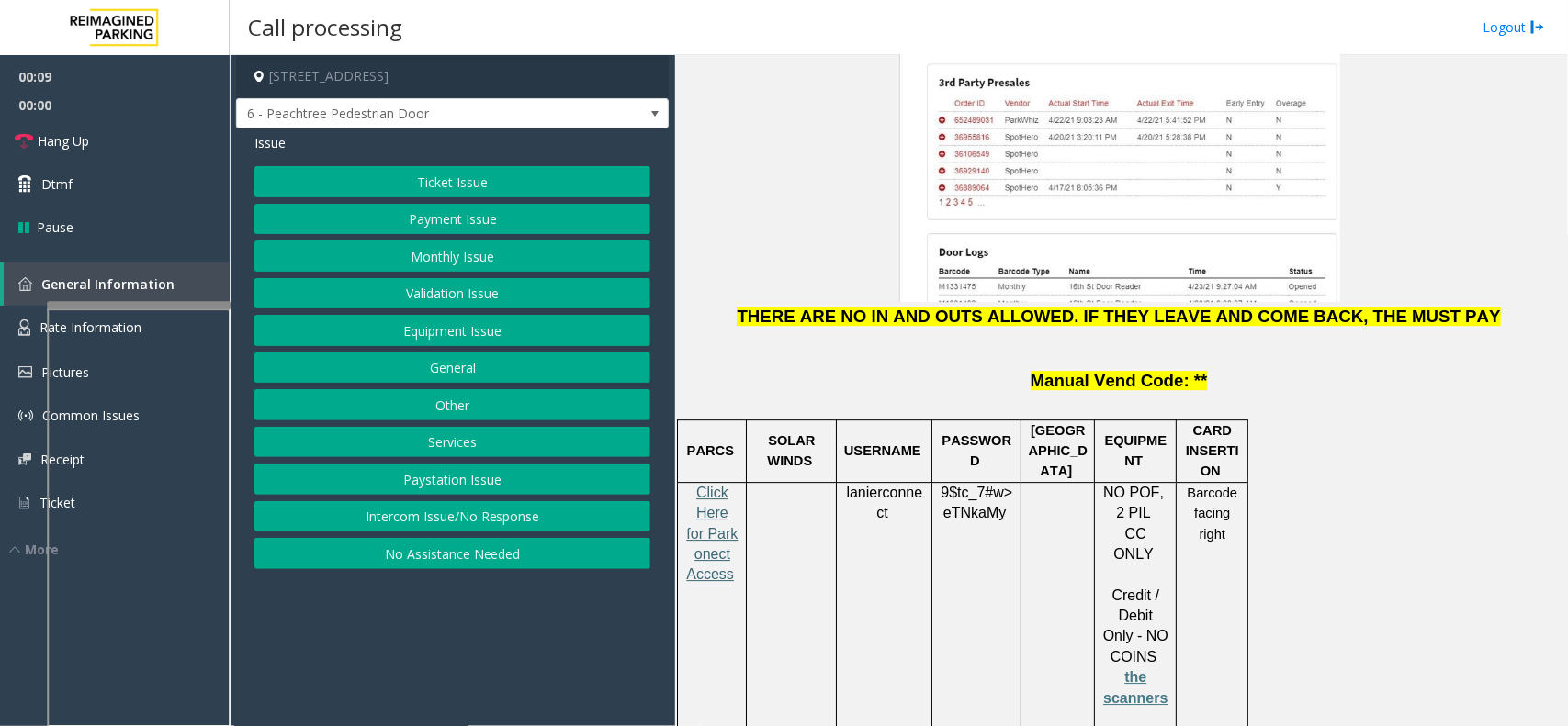
click at [709, 484] on span "Click Here for Parkonect Access" at bounding box center [712, 533] width 51 height 98
click at [898, 484] on span "lanierconnect" at bounding box center [884, 503] width 77 height 37
click at [975, 484] on span "9$tc_7#w>" at bounding box center [977, 492] width 72 height 16
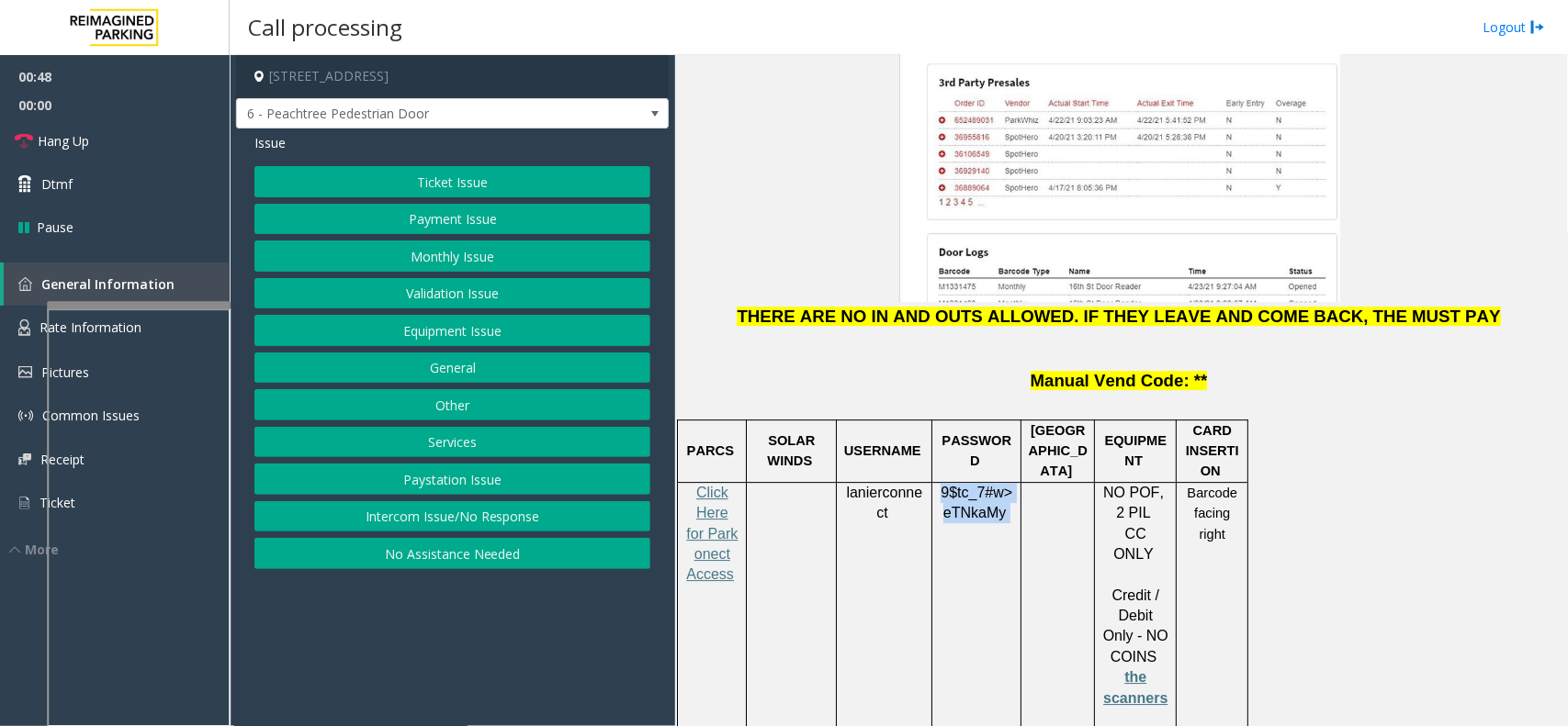
click at [975, 484] on span "9$tc_7#w>" at bounding box center [977, 492] width 72 height 16
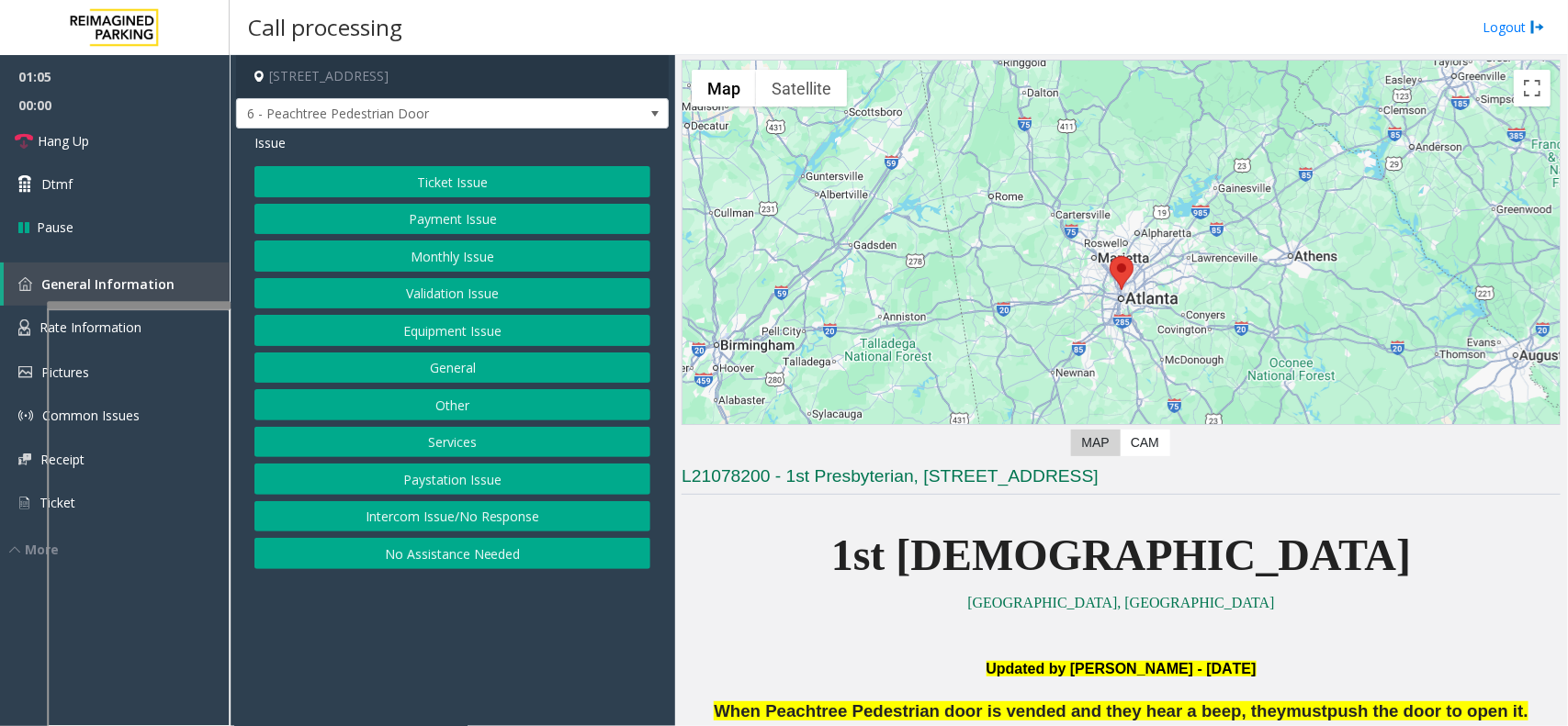
scroll to position [0, 0]
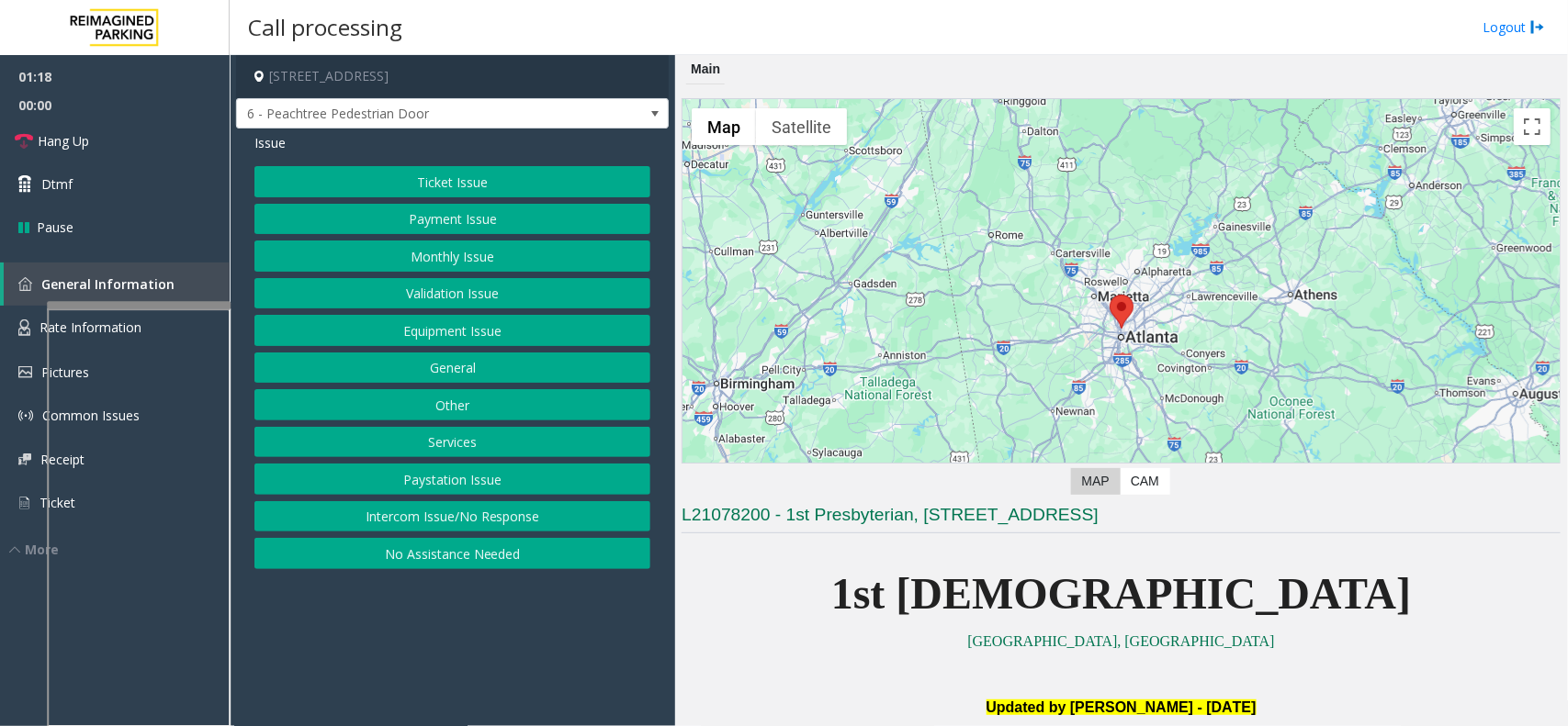
click at [364, 317] on button "Equipment Issue" at bounding box center [452, 330] width 396 height 31
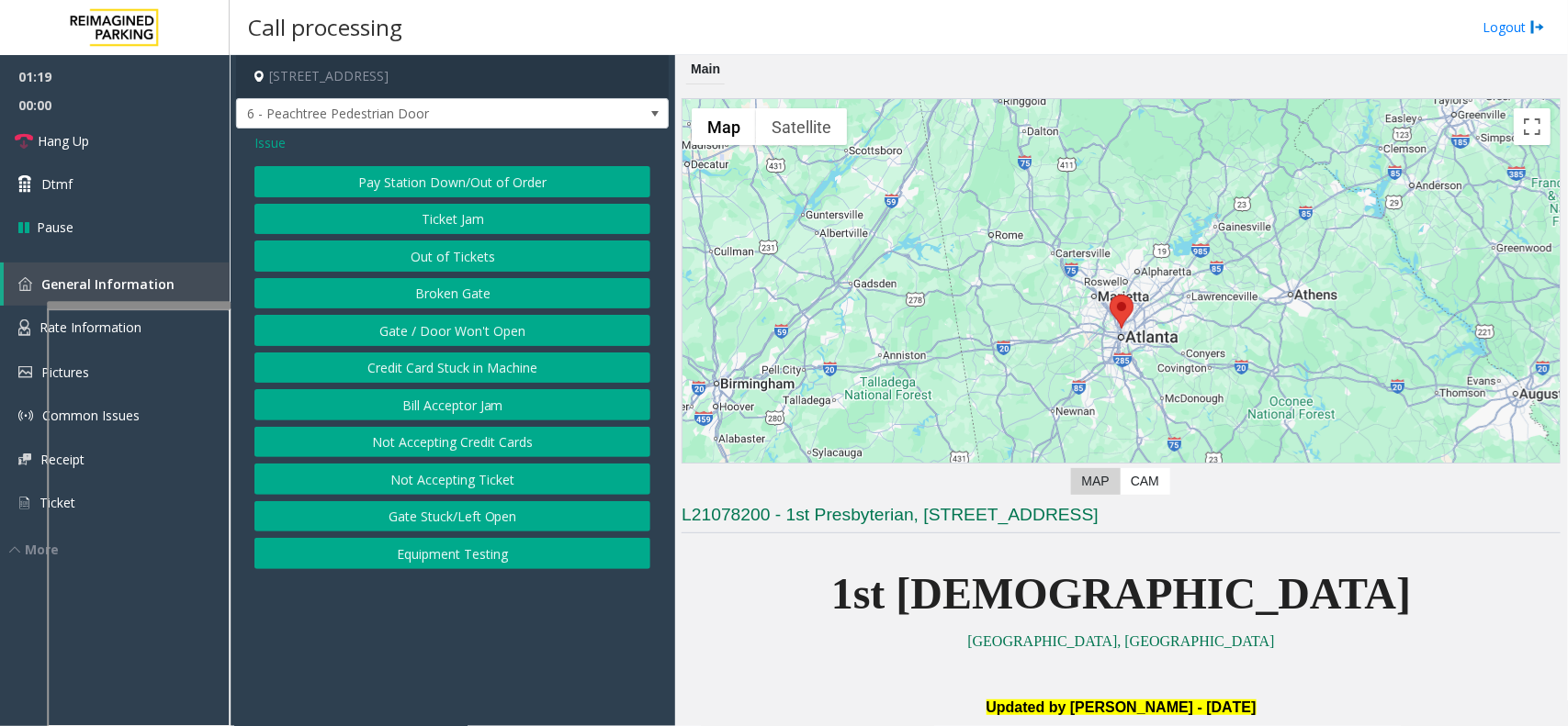
click at [364, 317] on button "Gate / Door Won't Open" at bounding box center [452, 330] width 396 height 31
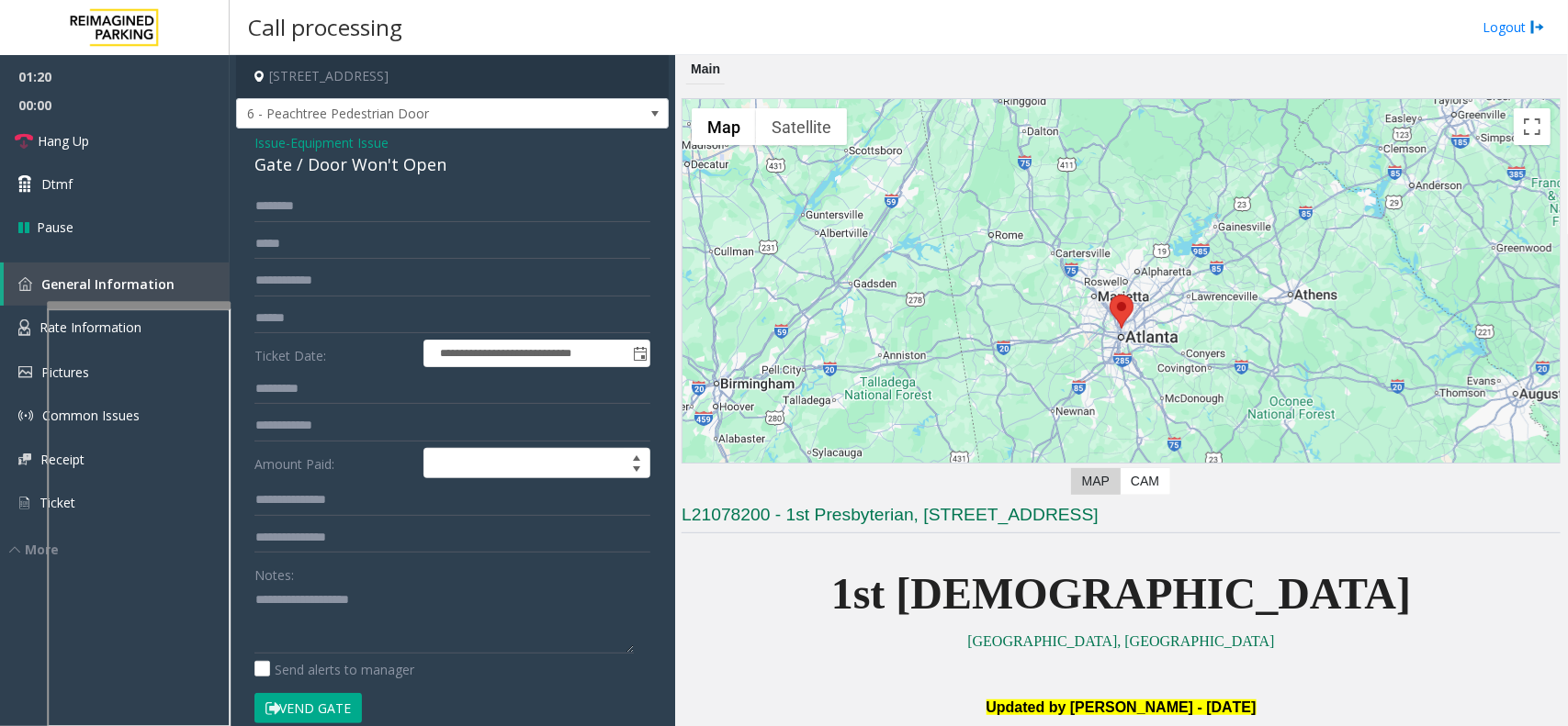
click at [313, 225] on form "**********" at bounding box center [452, 467] width 396 height 552
click at [313, 220] on input "text" at bounding box center [452, 207] width 396 height 31
type input "***"
click at [346, 176] on div "Gate / Door Won't Open" at bounding box center [452, 165] width 396 height 25
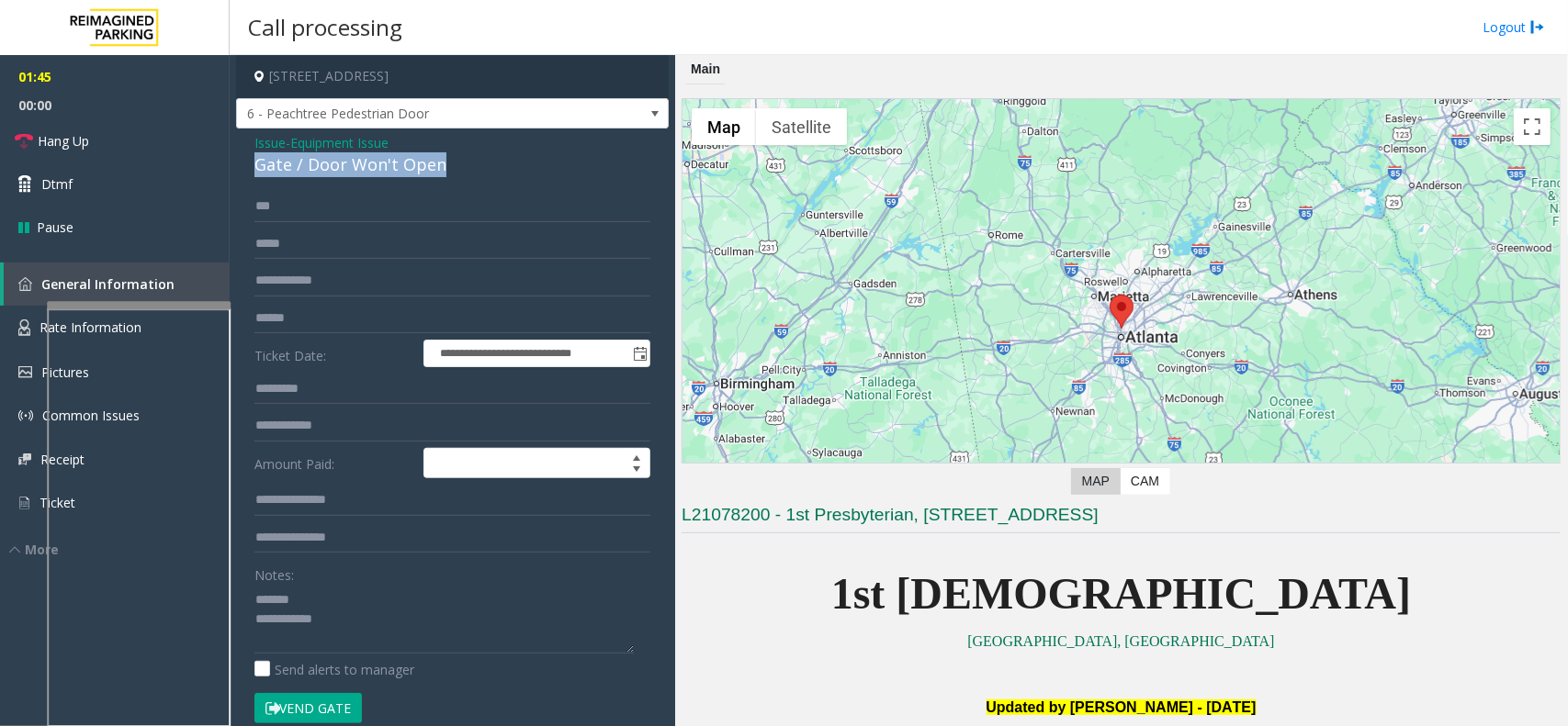
click at [346, 176] on div "Gate / Door Won't Open" at bounding box center [452, 165] width 396 height 25
click at [366, 637] on textarea at bounding box center [444, 619] width 380 height 69
click at [162, 144] on link "Hang Up" at bounding box center [115, 141] width 230 height 43
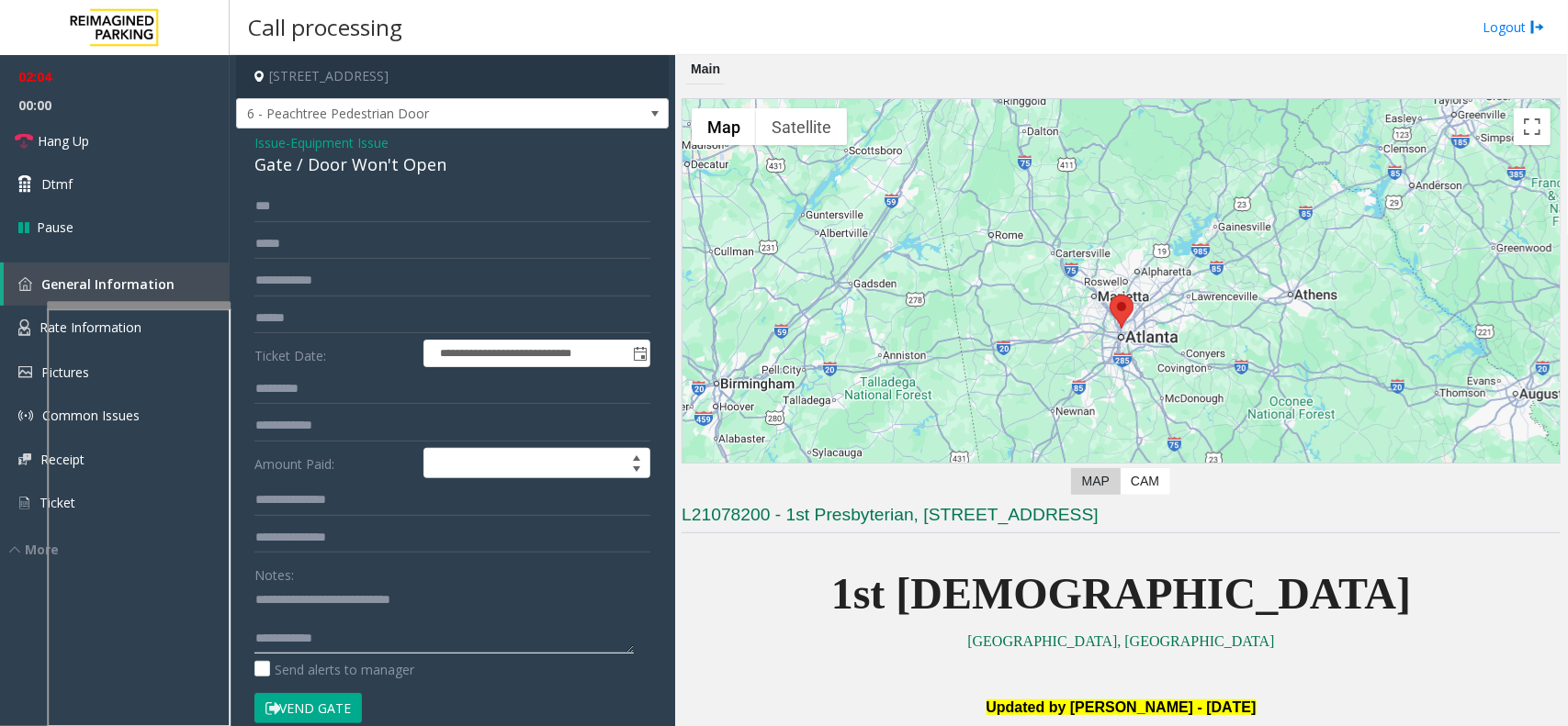
click at [384, 632] on textarea at bounding box center [444, 619] width 380 height 69
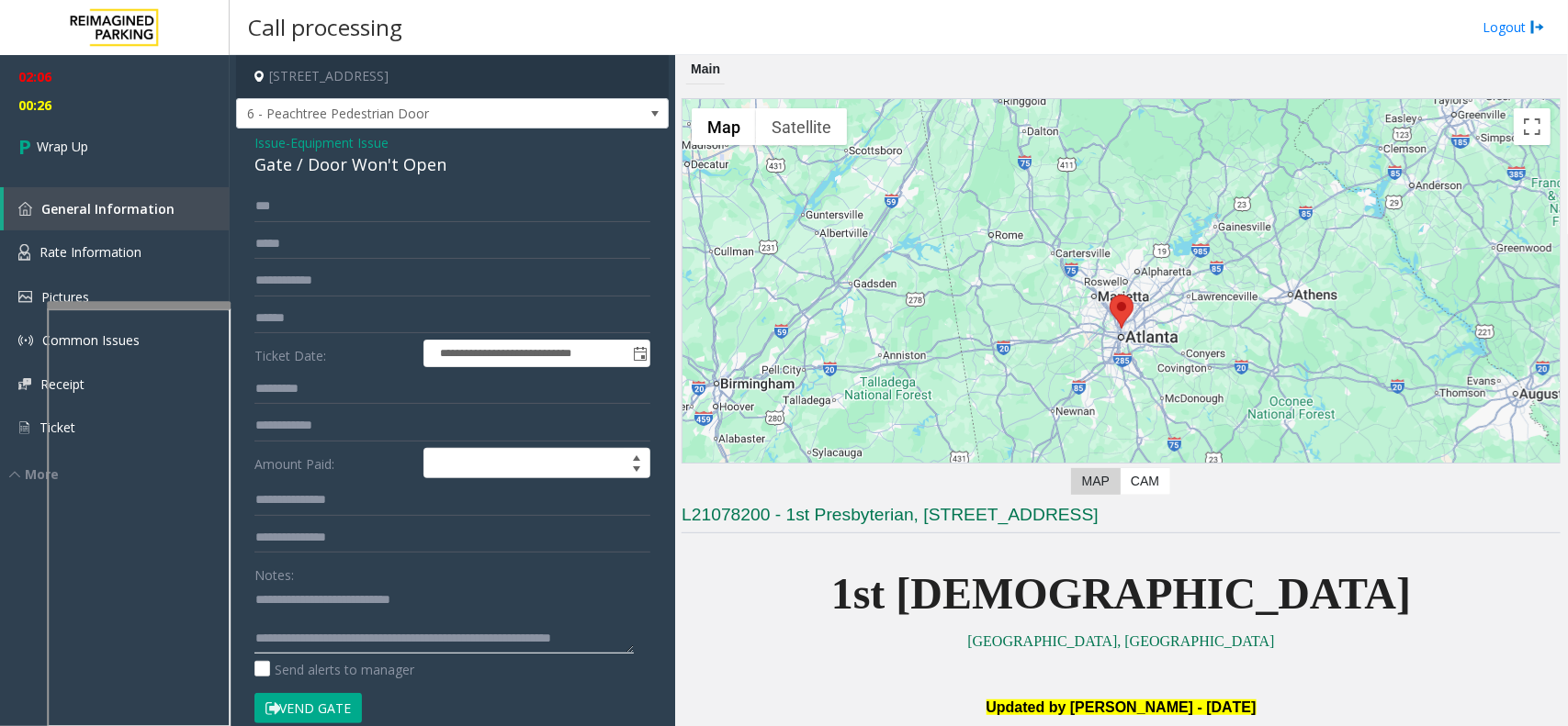
scroll to position [12, 0]
click at [450, 647] on textarea at bounding box center [444, 619] width 380 height 69
click at [479, 648] on textarea at bounding box center [444, 619] width 380 height 69
click at [419, 647] on textarea at bounding box center [444, 619] width 380 height 69
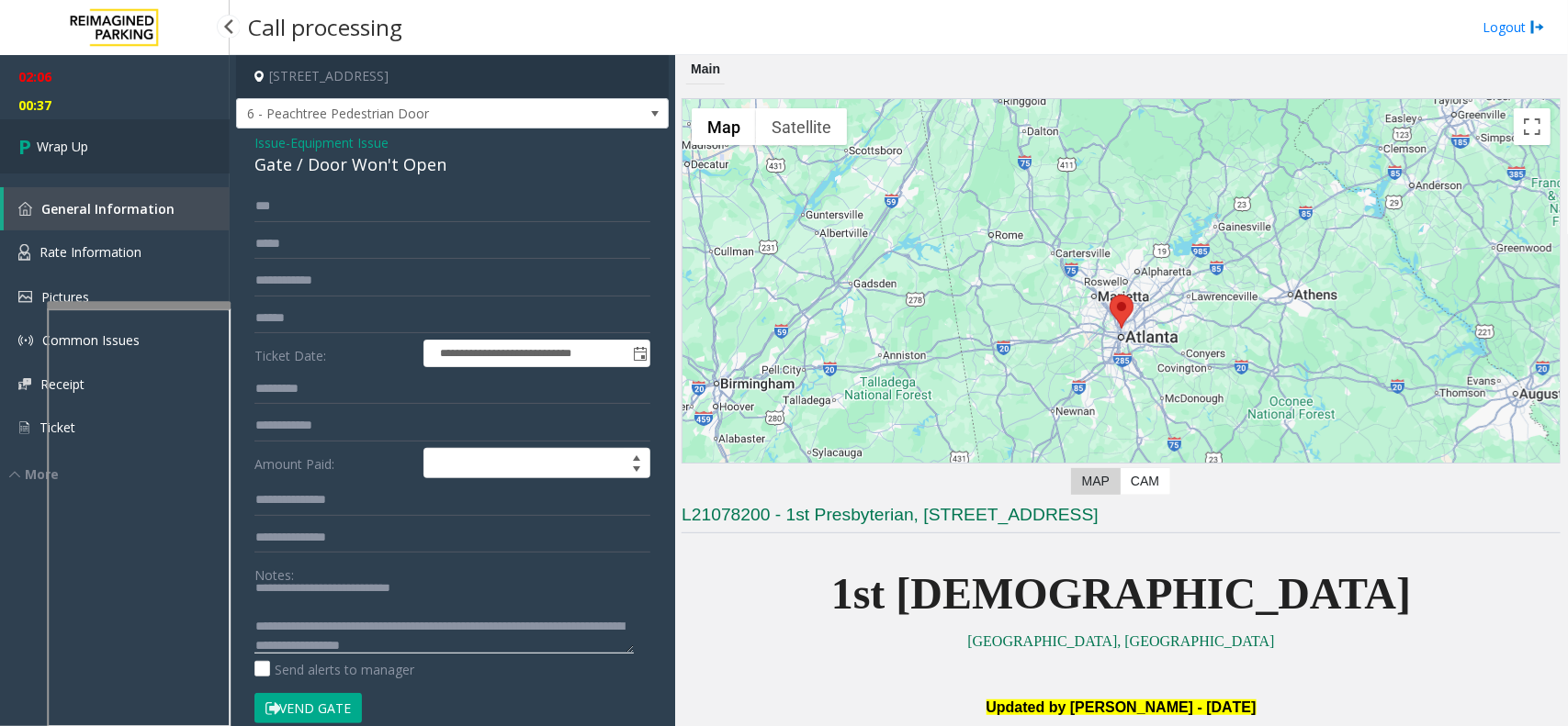
type textarea "**********"
click at [154, 161] on link "Wrap Up" at bounding box center [115, 147] width 230 height 54
